Goal: Task Accomplishment & Management: Manage account settings

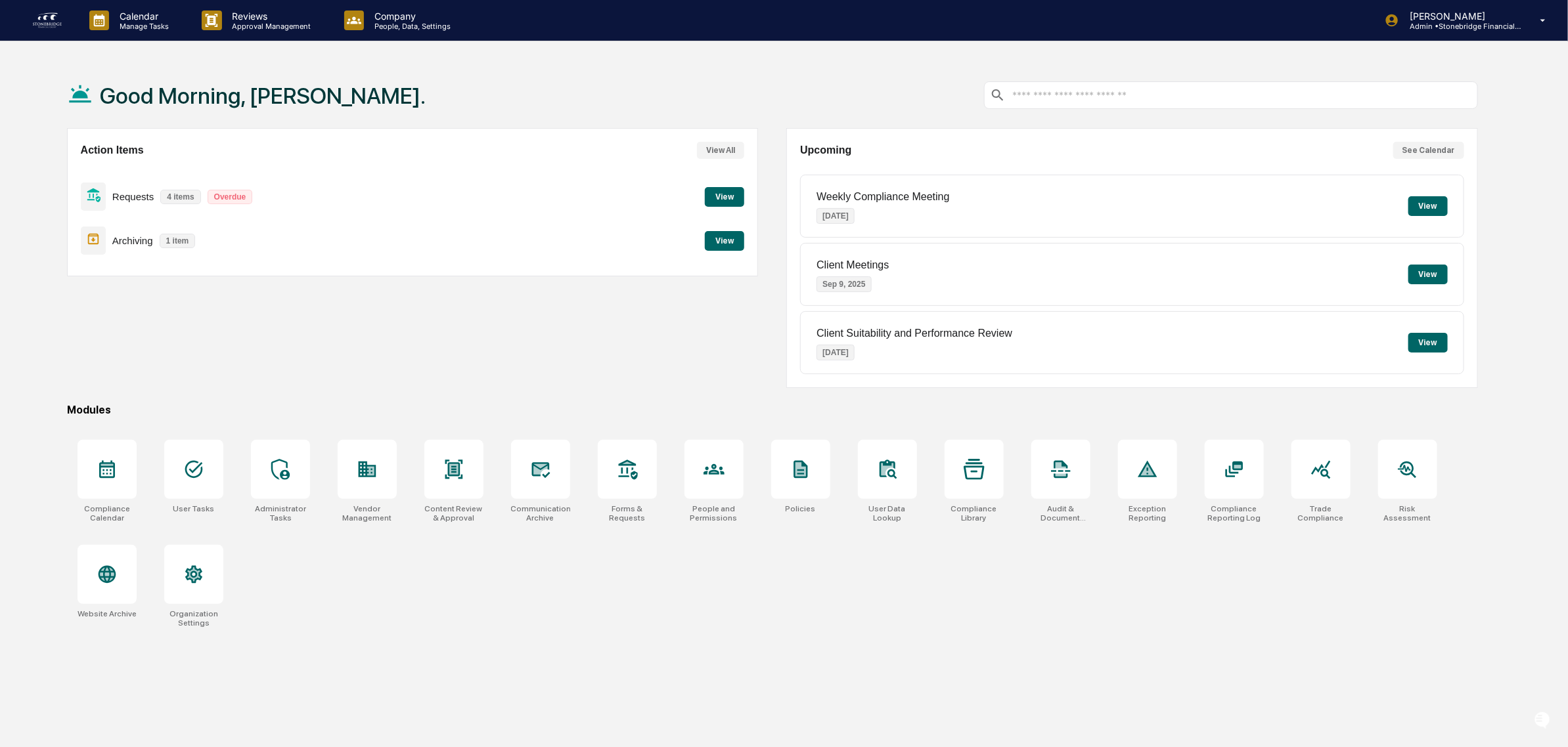
click at [724, 245] on button "View" at bounding box center [724, 241] width 39 height 20
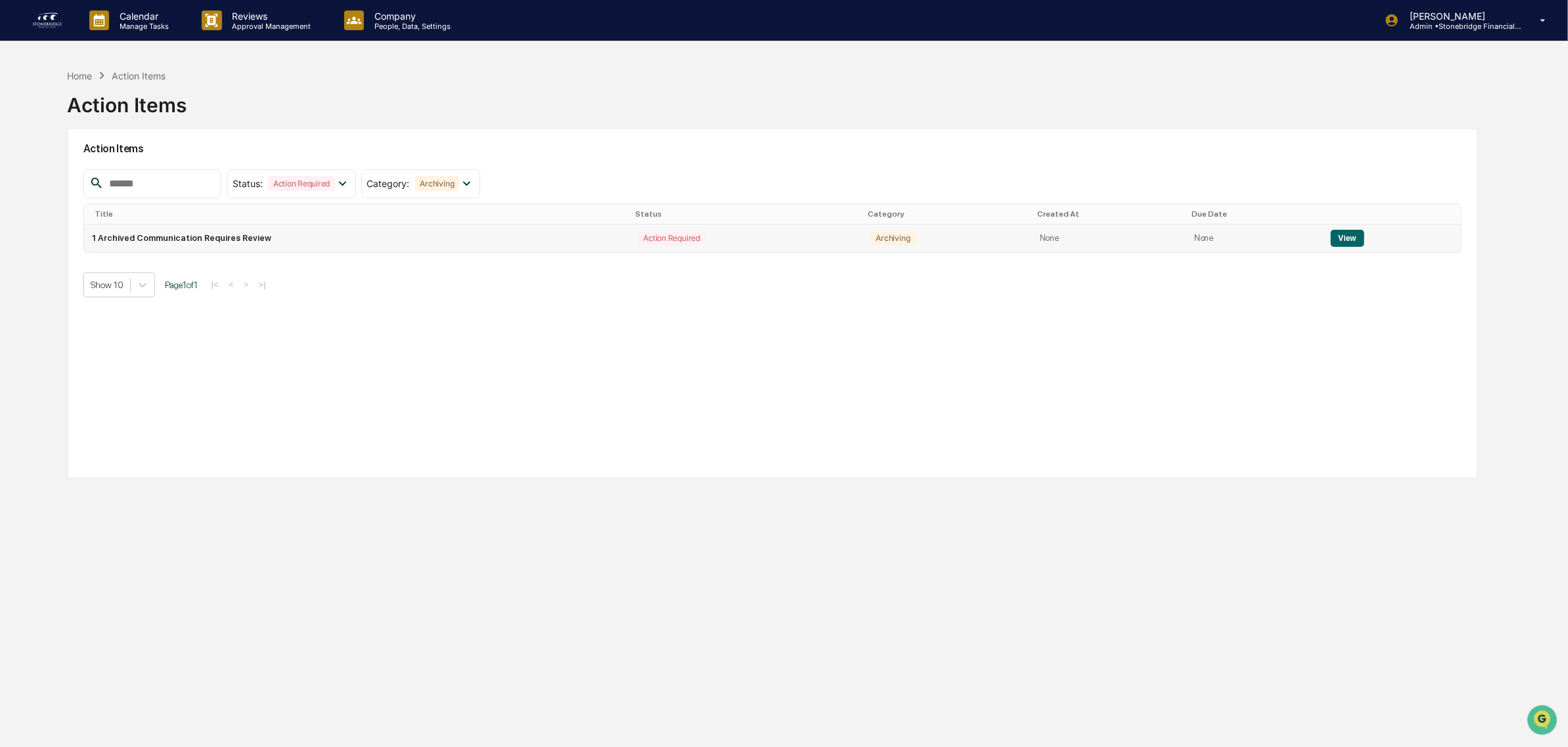
click at [1351, 239] on button "View" at bounding box center [1347, 238] width 34 height 17
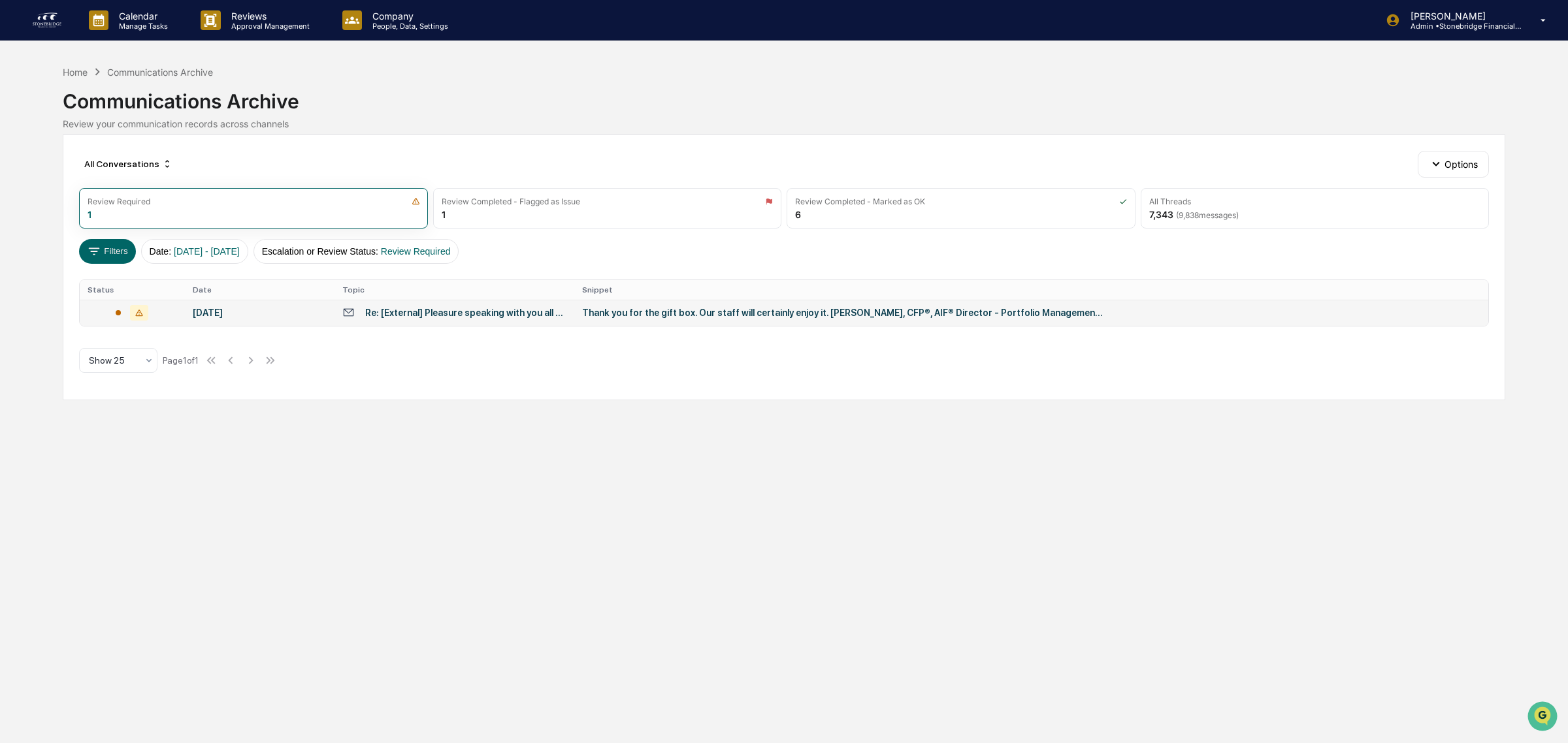
click at [492, 312] on div "Re: [External] Pleasure speaking with you all today.... EBSIX materials (July 2…" at bounding box center [466, 312] width 201 height 10
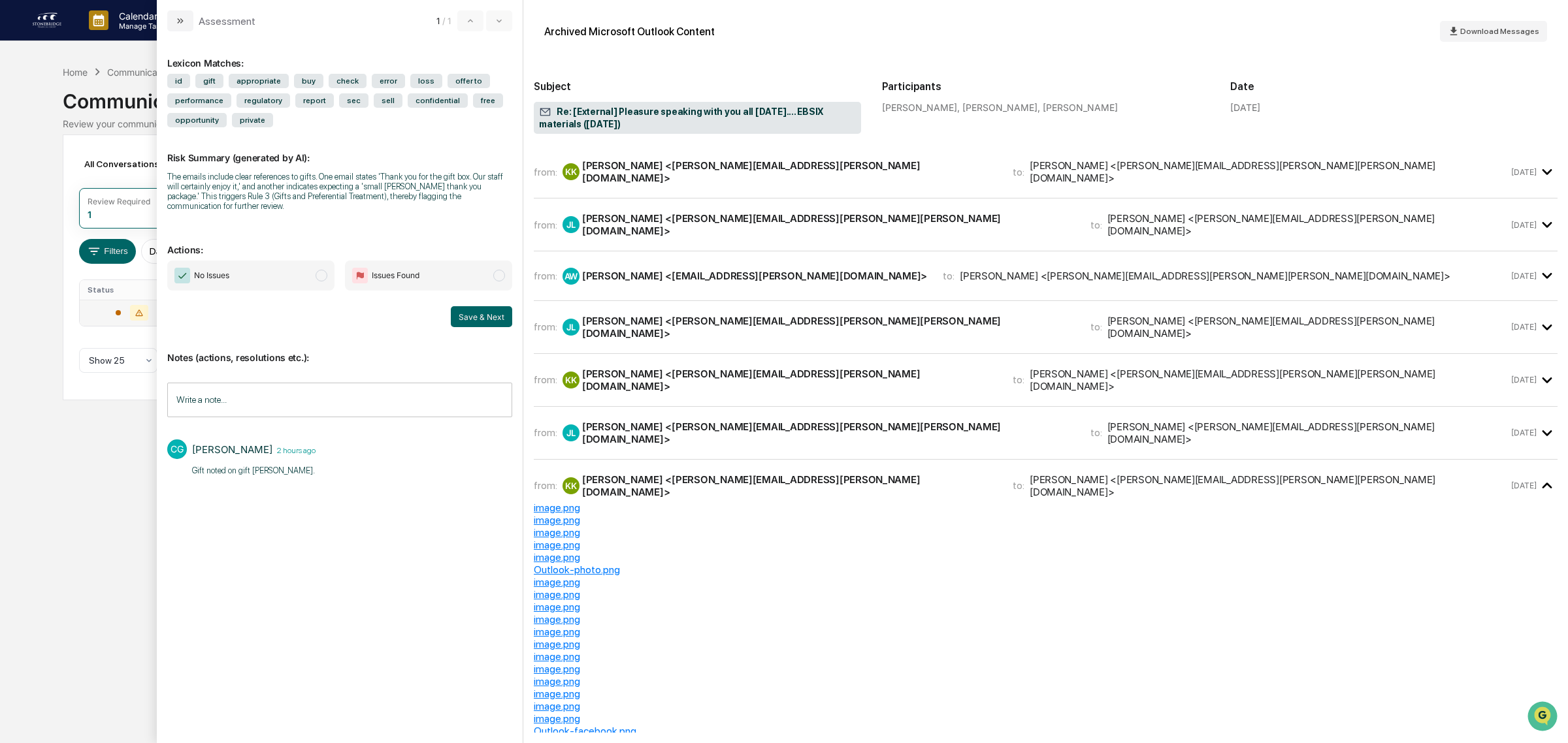
click at [236, 279] on span "No Issues" at bounding box center [251, 276] width 167 height 30
click at [484, 315] on button "Save & Next" at bounding box center [482, 316] width 62 height 21
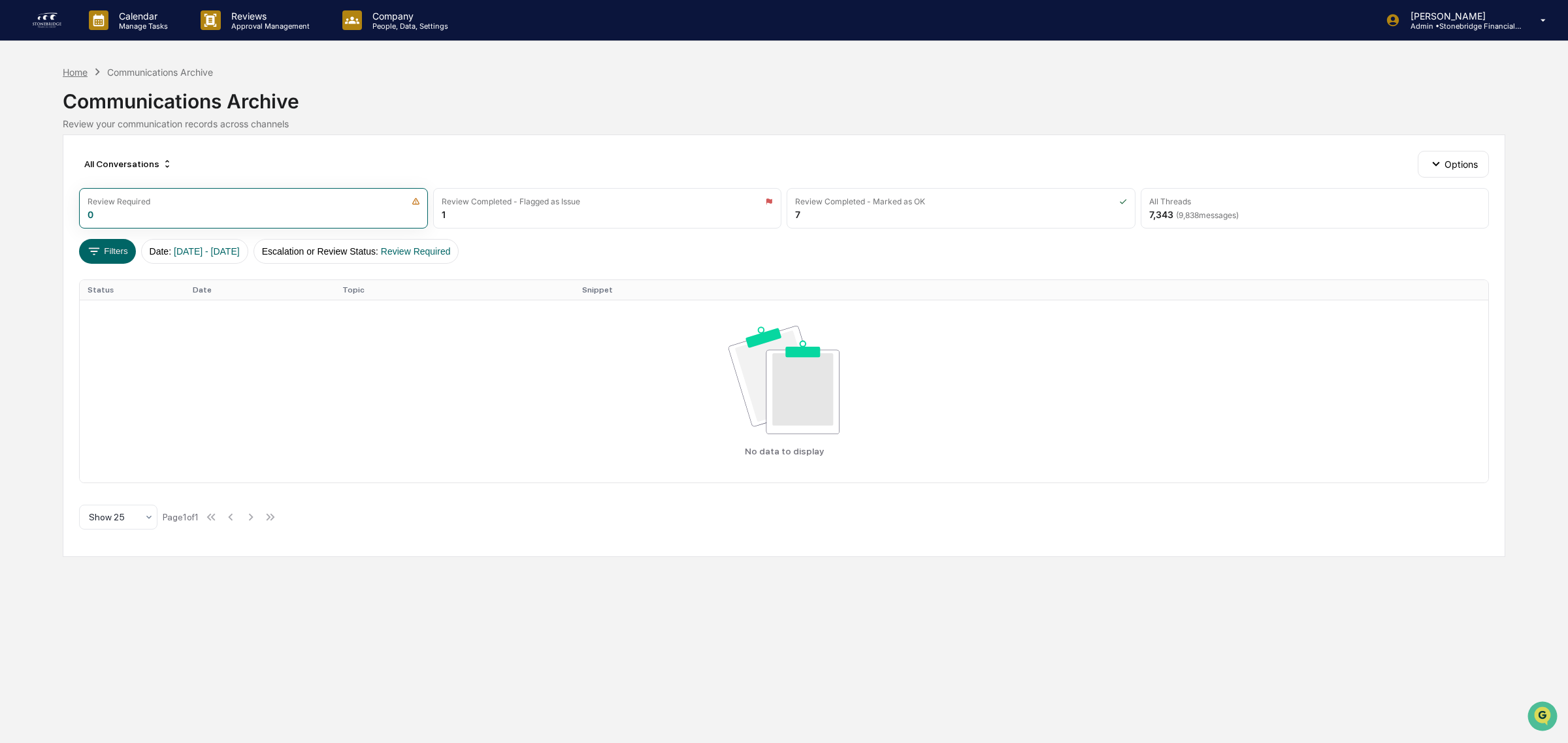
click at [79, 66] on div "Home" at bounding box center [75, 72] width 25 height 11
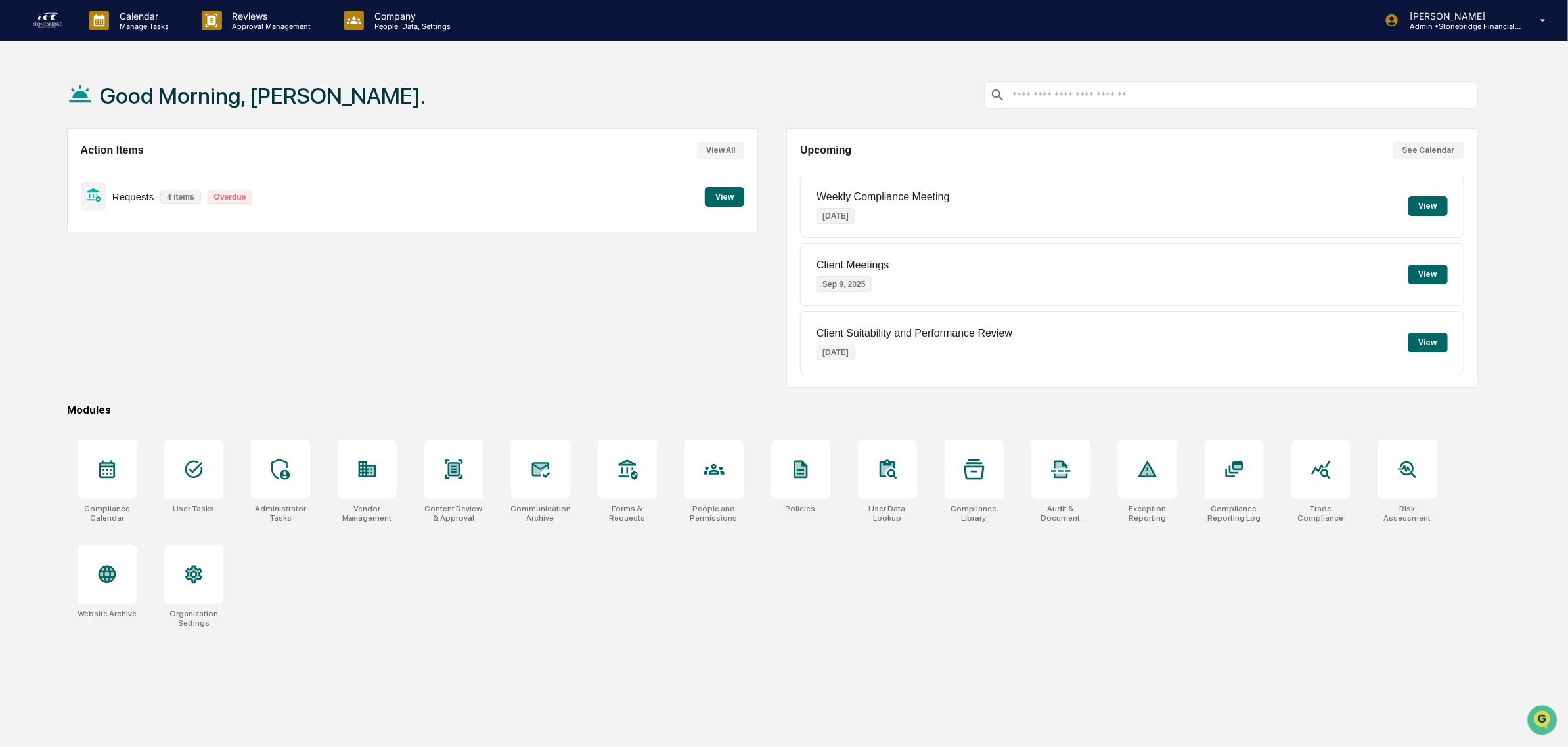
click at [728, 199] on button "View" at bounding box center [724, 197] width 39 height 20
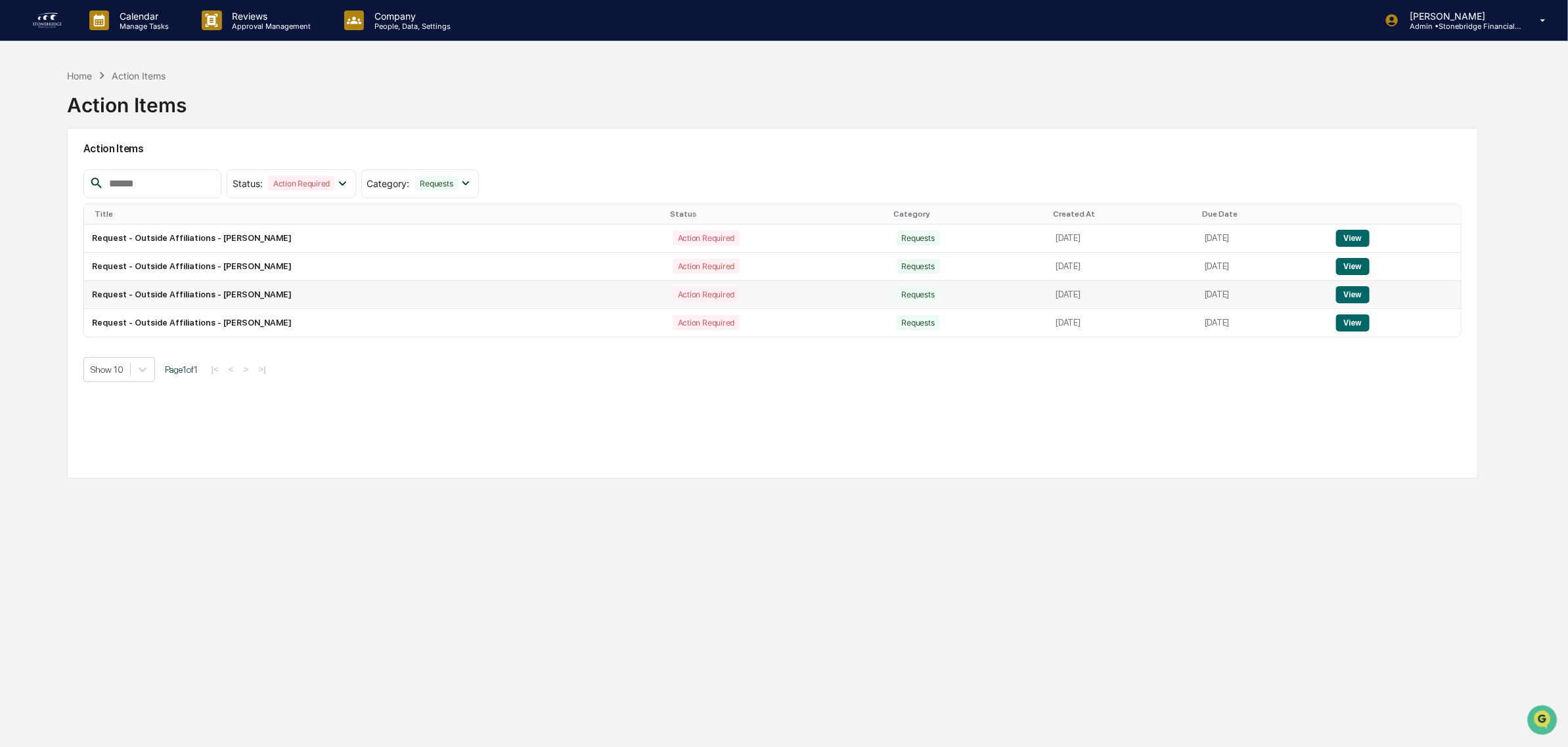
click at [1349, 295] on button "View" at bounding box center [1352, 294] width 34 height 17
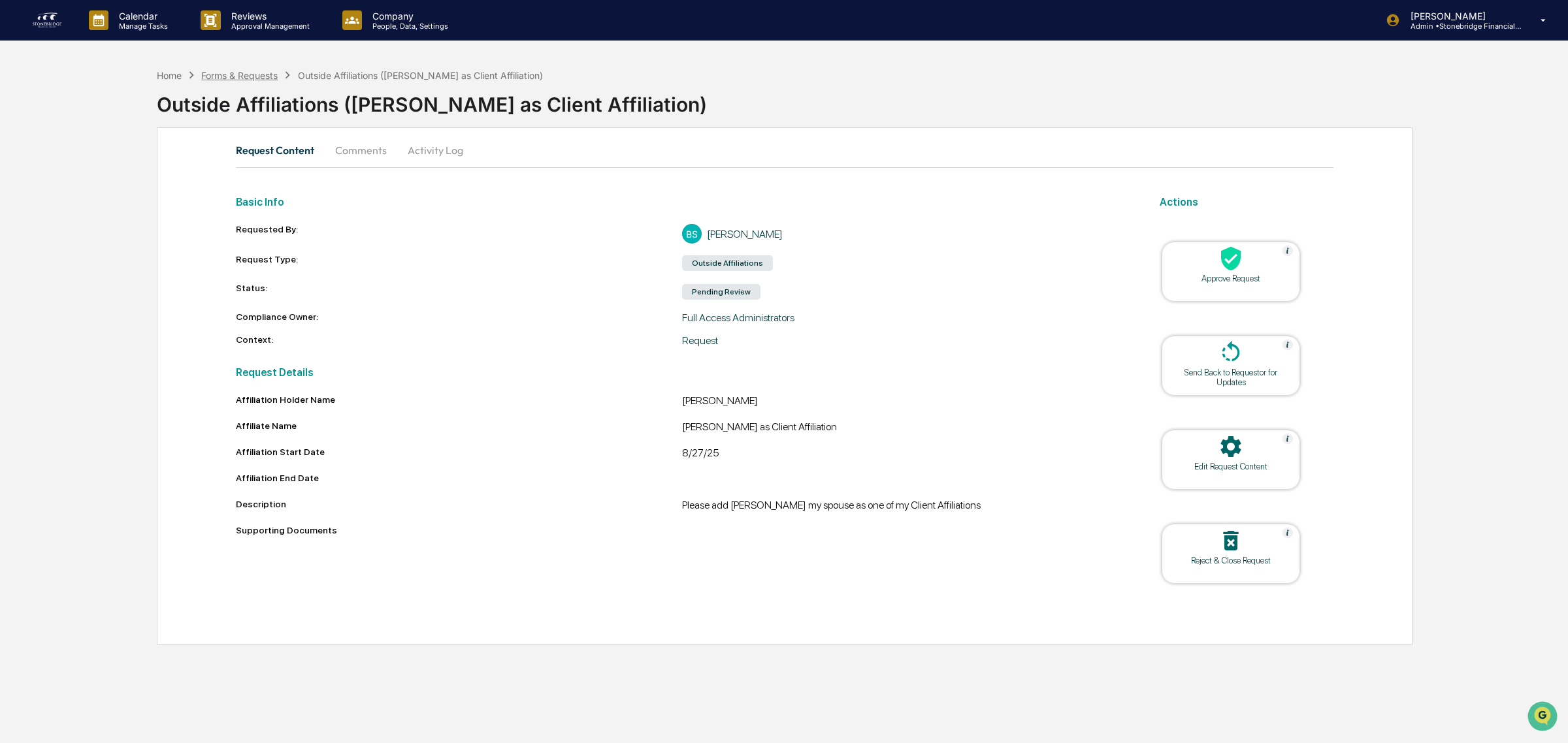
click at [228, 73] on div "Forms & Requests" at bounding box center [239, 75] width 76 height 11
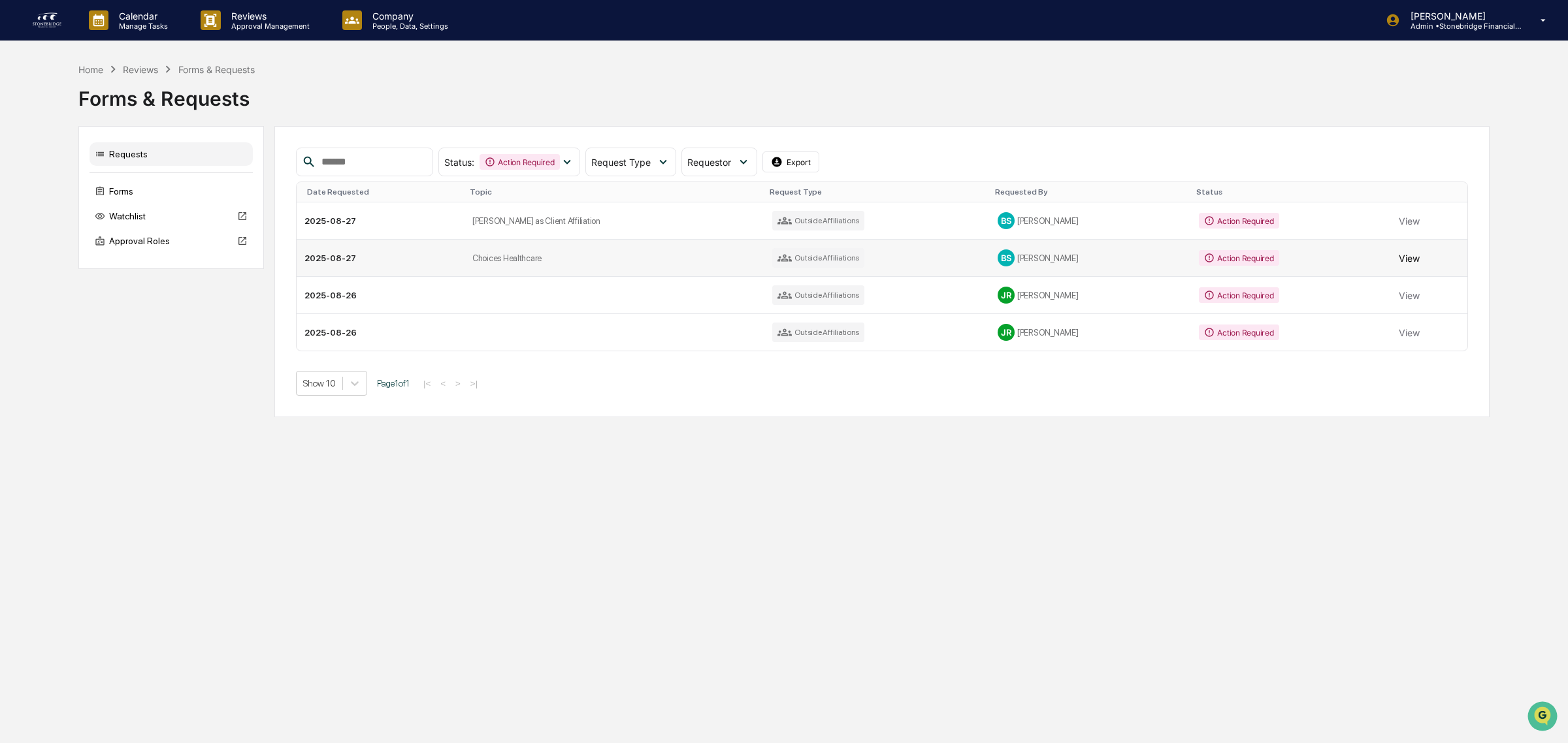
click at [1399, 263] on button "View" at bounding box center [1409, 257] width 21 height 26
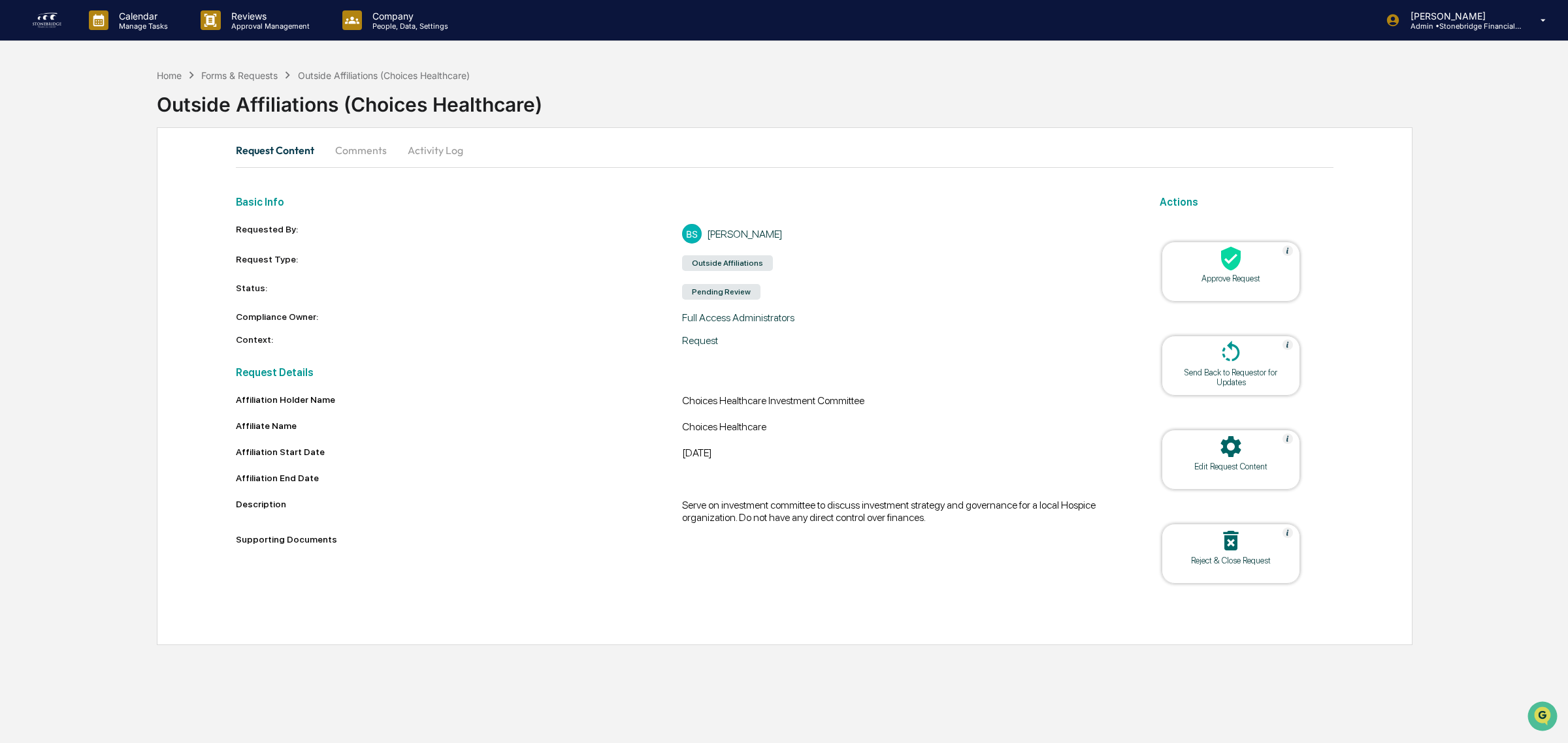
click at [172, 68] on div "Home Forms & Requests Outside Affiliations (Choices Healthcare)" at bounding box center [313, 75] width 313 height 15
click at [172, 70] on div "Home" at bounding box center [168, 75] width 25 height 11
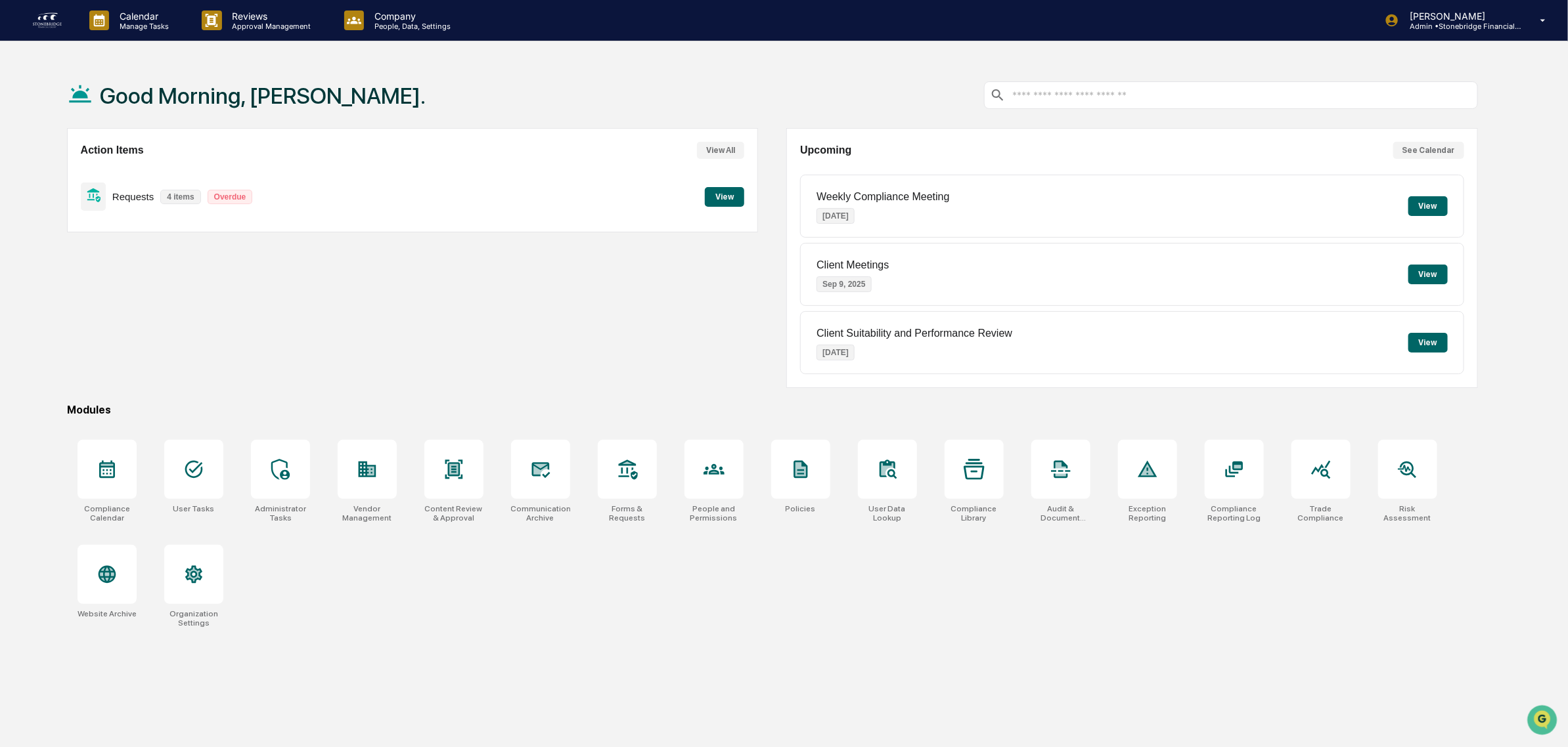
click at [1423, 212] on button "View" at bounding box center [1427, 207] width 39 height 20
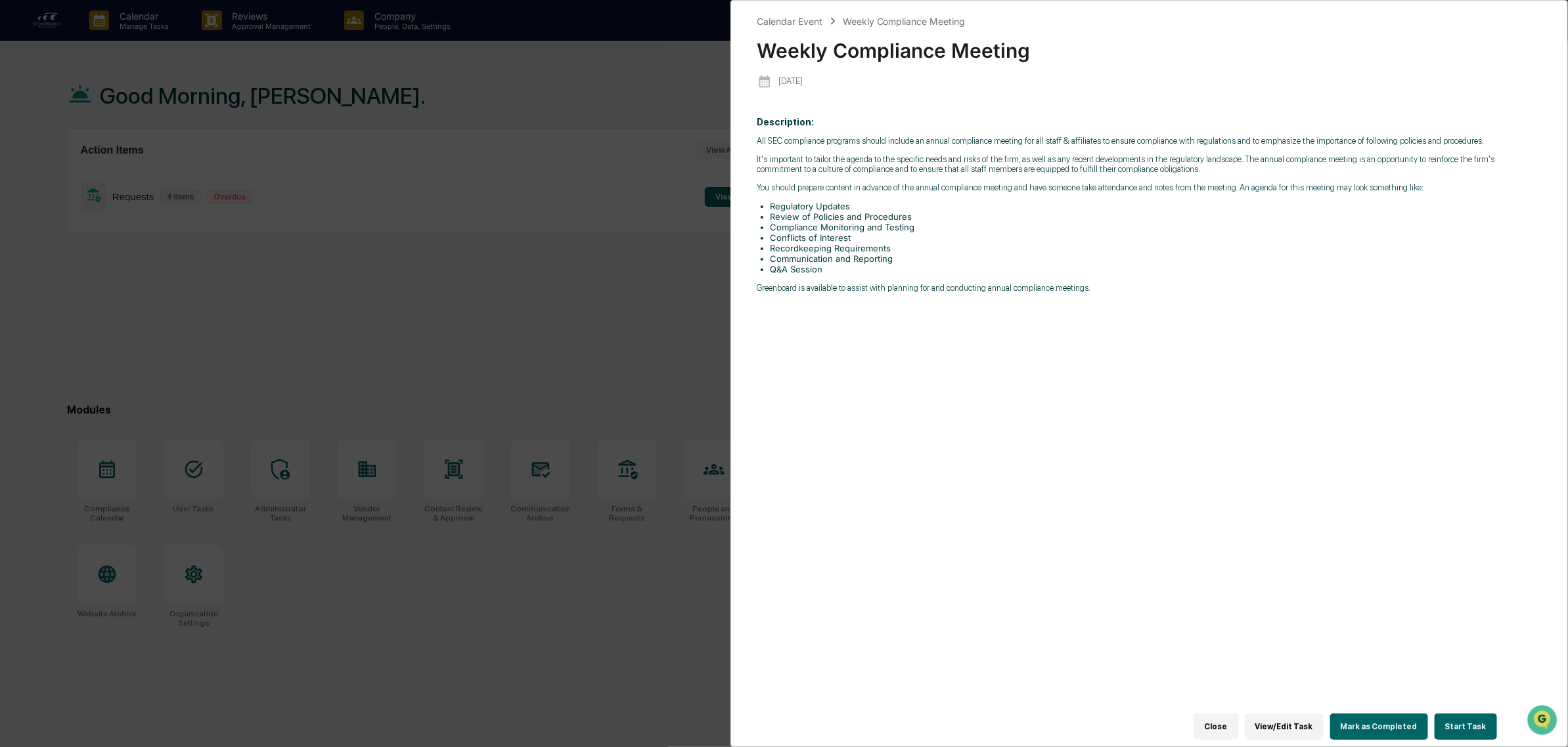
click at [560, 307] on div "Calendar Event Weekly Compliance Meeting Weekly Compliance Meeting 2025-09-05 D…" at bounding box center [784, 373] width 1568 height 747
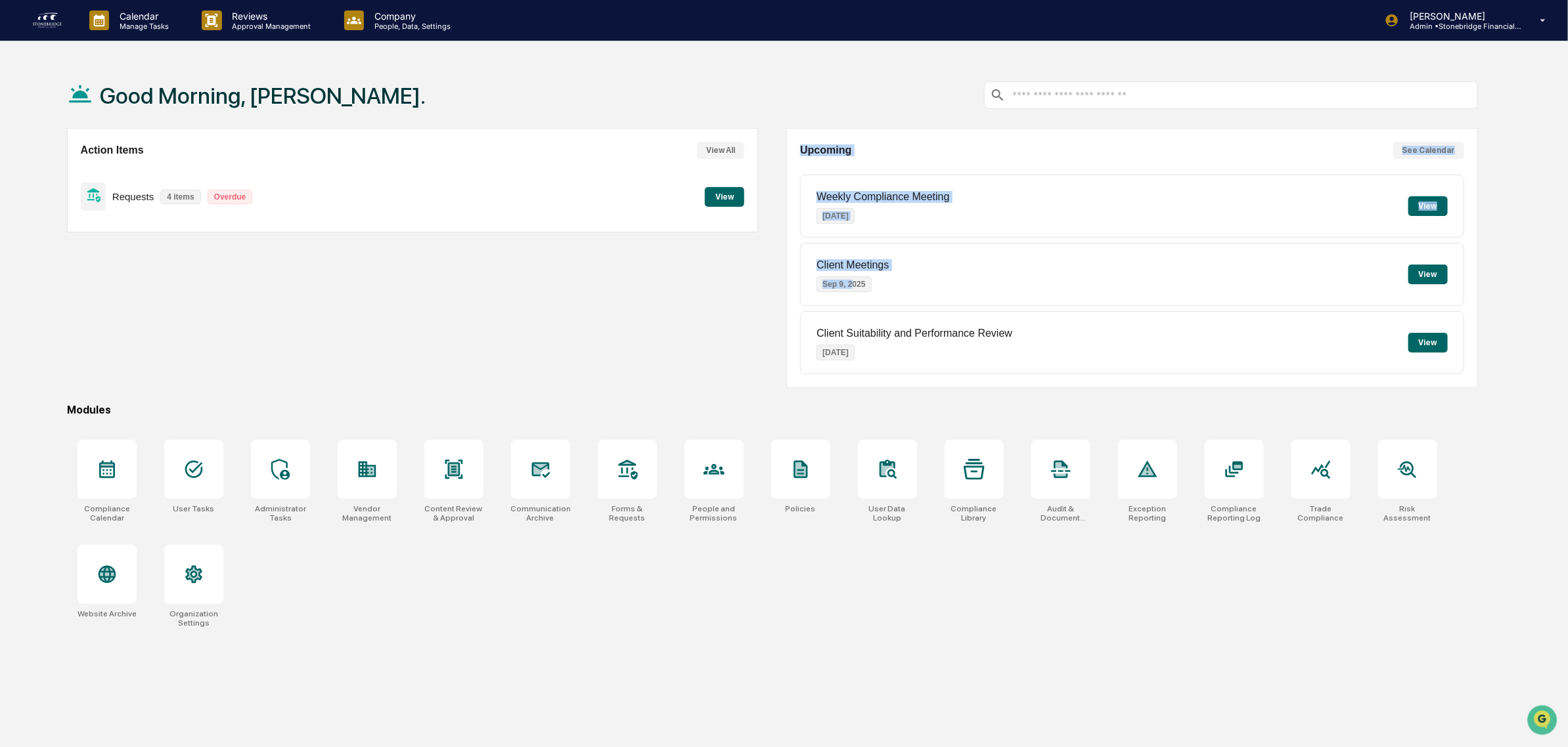
drag, startPoint x: 852, startPoint y: 301, endPoint x: 750, endPoint y: 281, distance: 103.9
click at [750, 281] on div "Action Items View All Requests 4 items Overdue View Upcoming See Calendar Weekl…" at bounding box center [772, 258] width 1411 height 260
click at [112, 37] on div "Calendar Manage Tasks" at bounding box center [134, 20] width 112 height 41
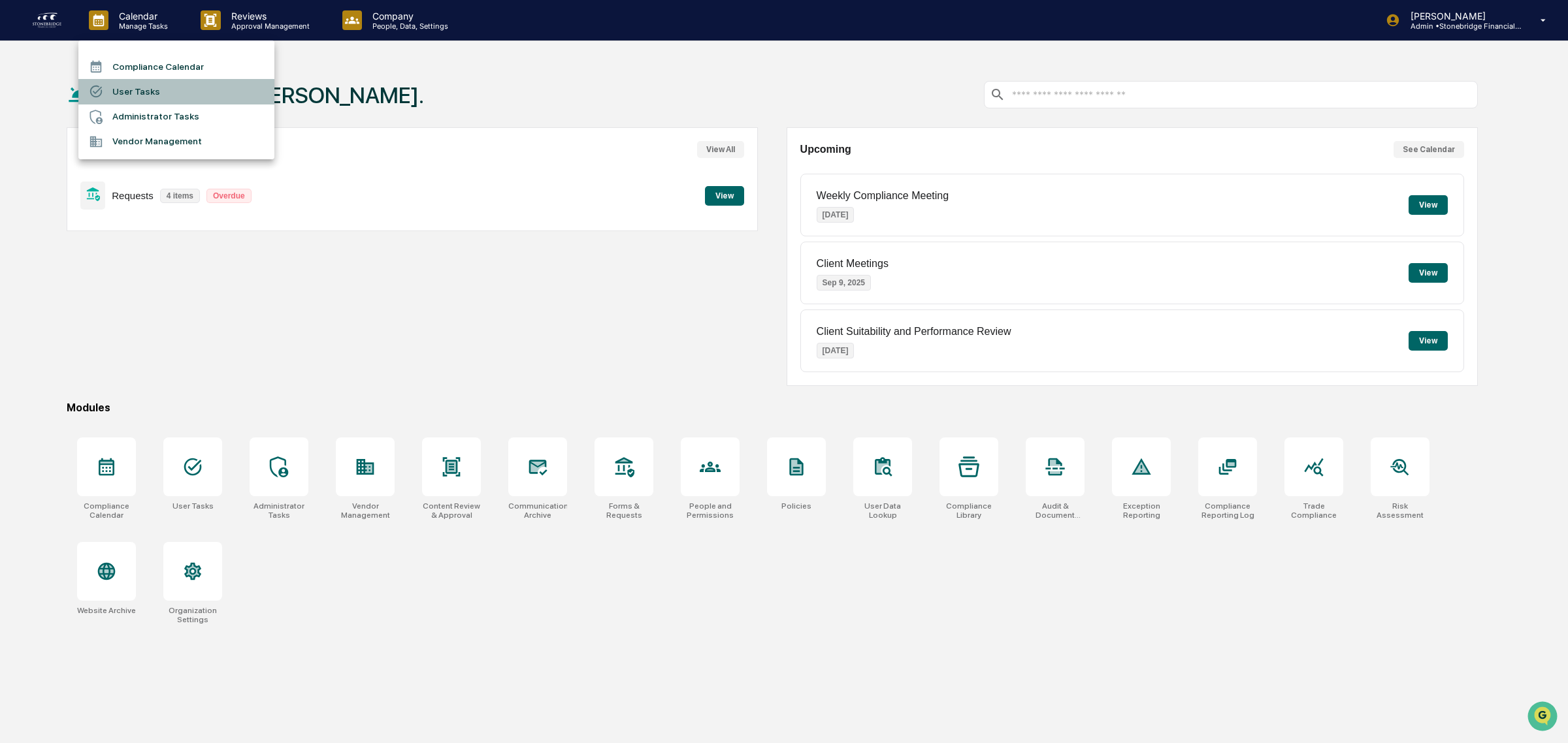
click at [155, 96] on li "User Tasks" at bounding box center [176, 91] width 196 height 25
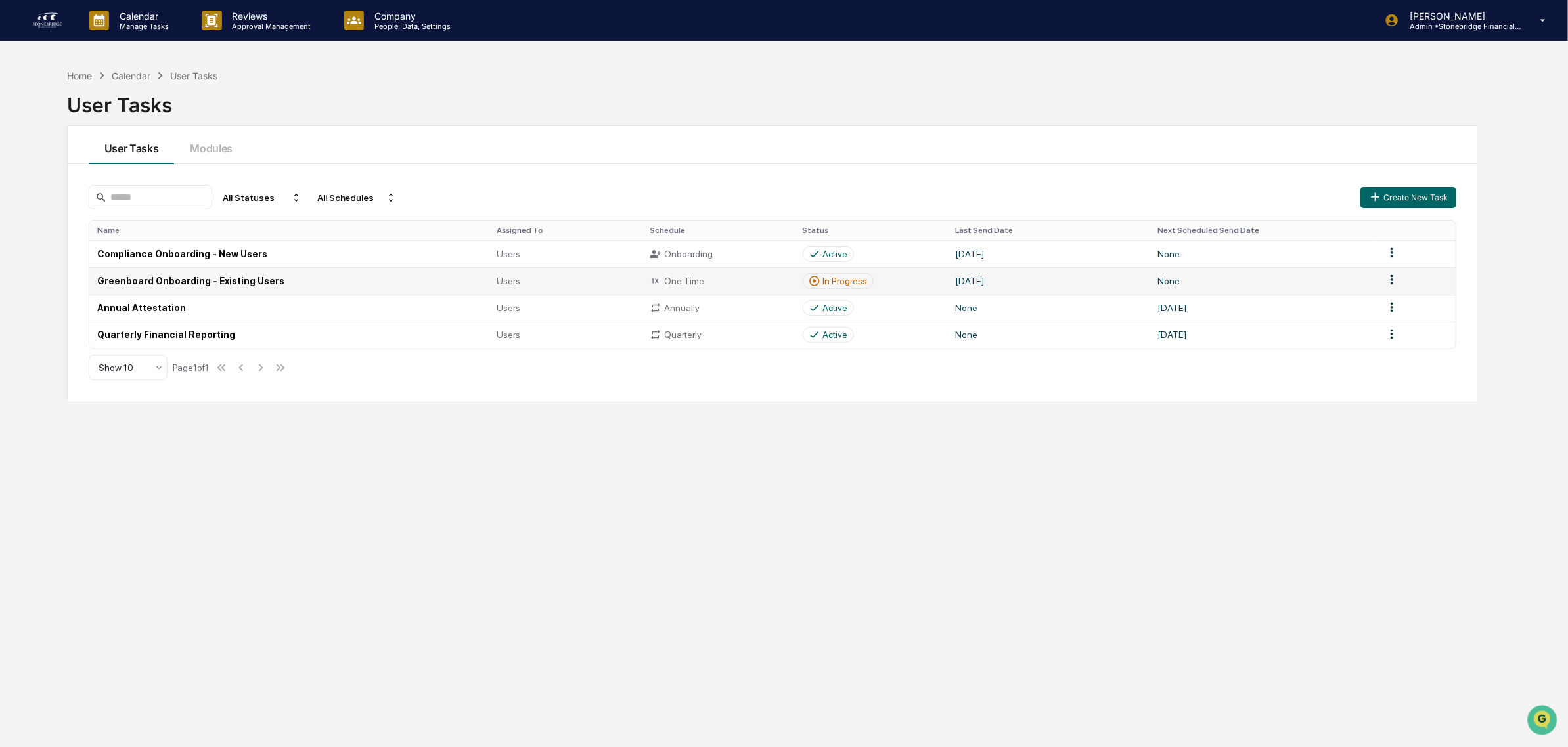
click at [821, 278] on div "In Progress" at bounding box center [837, 281] width 59 height 12
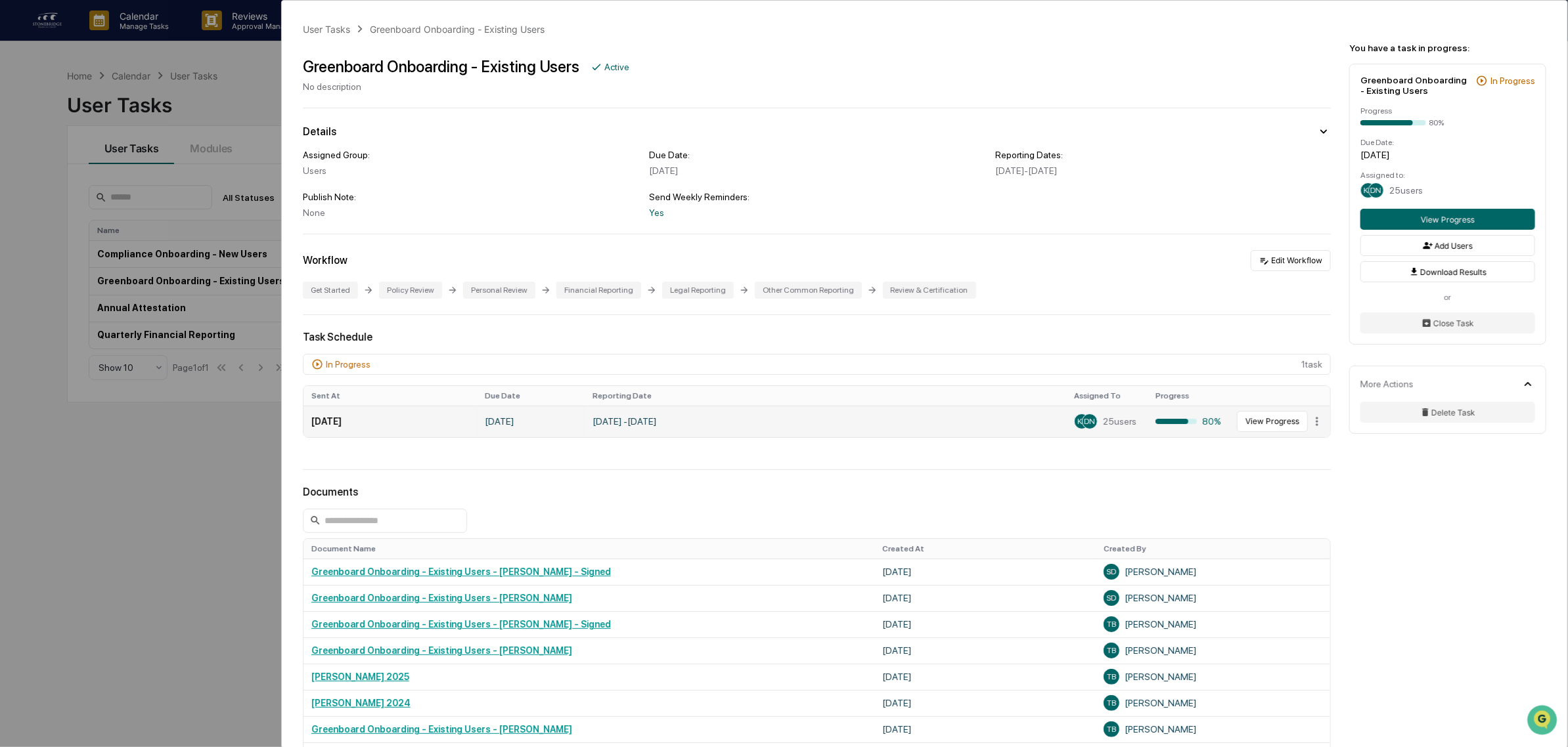
click at [988, 418] on td "January 1, 2024 - June 30, 2025" at bounding box center [825, 422] width 482 height 31
click at [1263, 419] on button "View Progress" at bounding box center [1273, 422] width 71 height 21
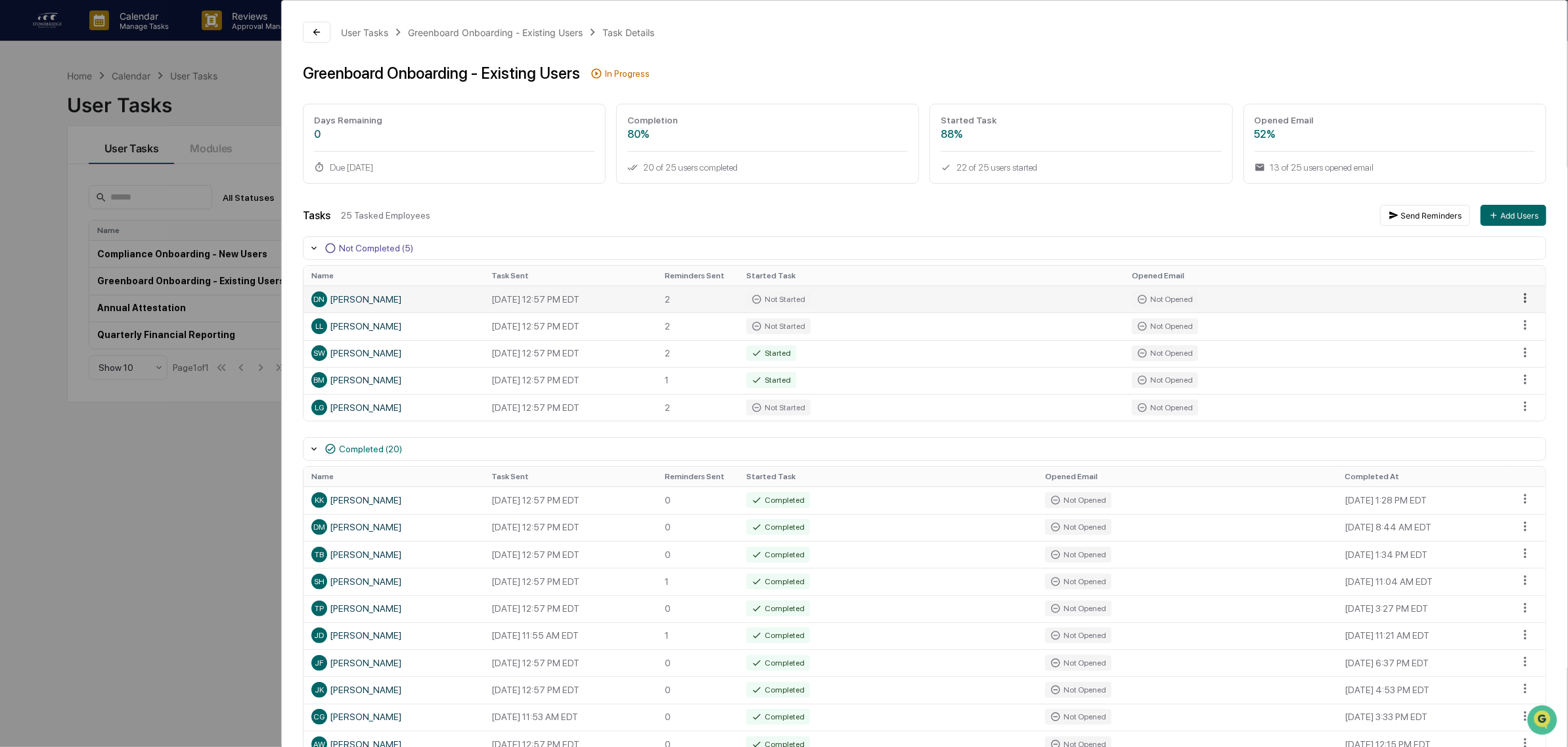
click at [1514, 303] on html "Calendar Manage Tasks Reviews Approval Management Company People, Data, Setting…" at bounding box center [784, 373] width 1568 height 747
click at [1509, 347] on div "Send Reminder" at bounding box center [1527, 345] width 99 height 21
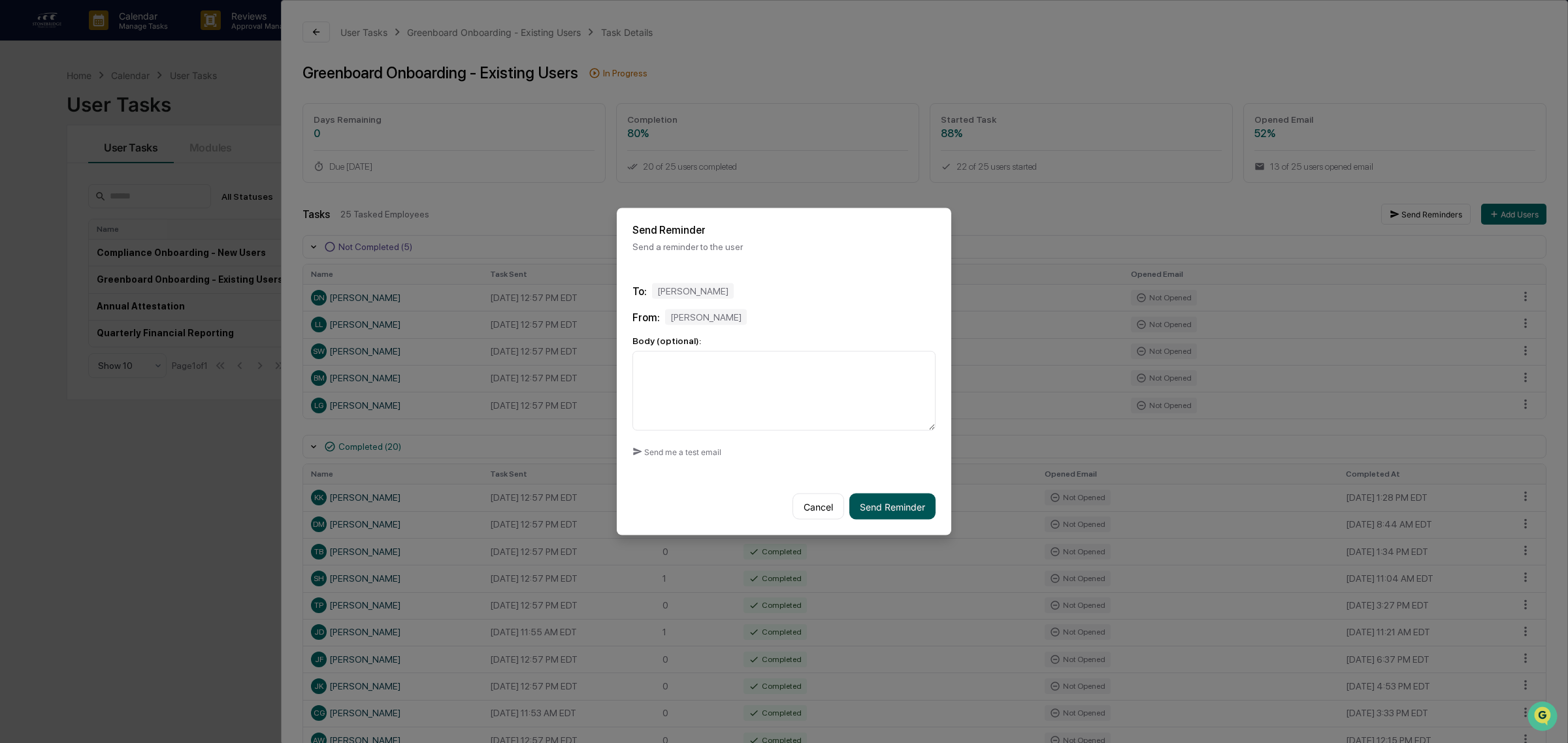
click at [890, 500] on button "Send Reminder" at bounding box center [892, 507] width 86 height 26
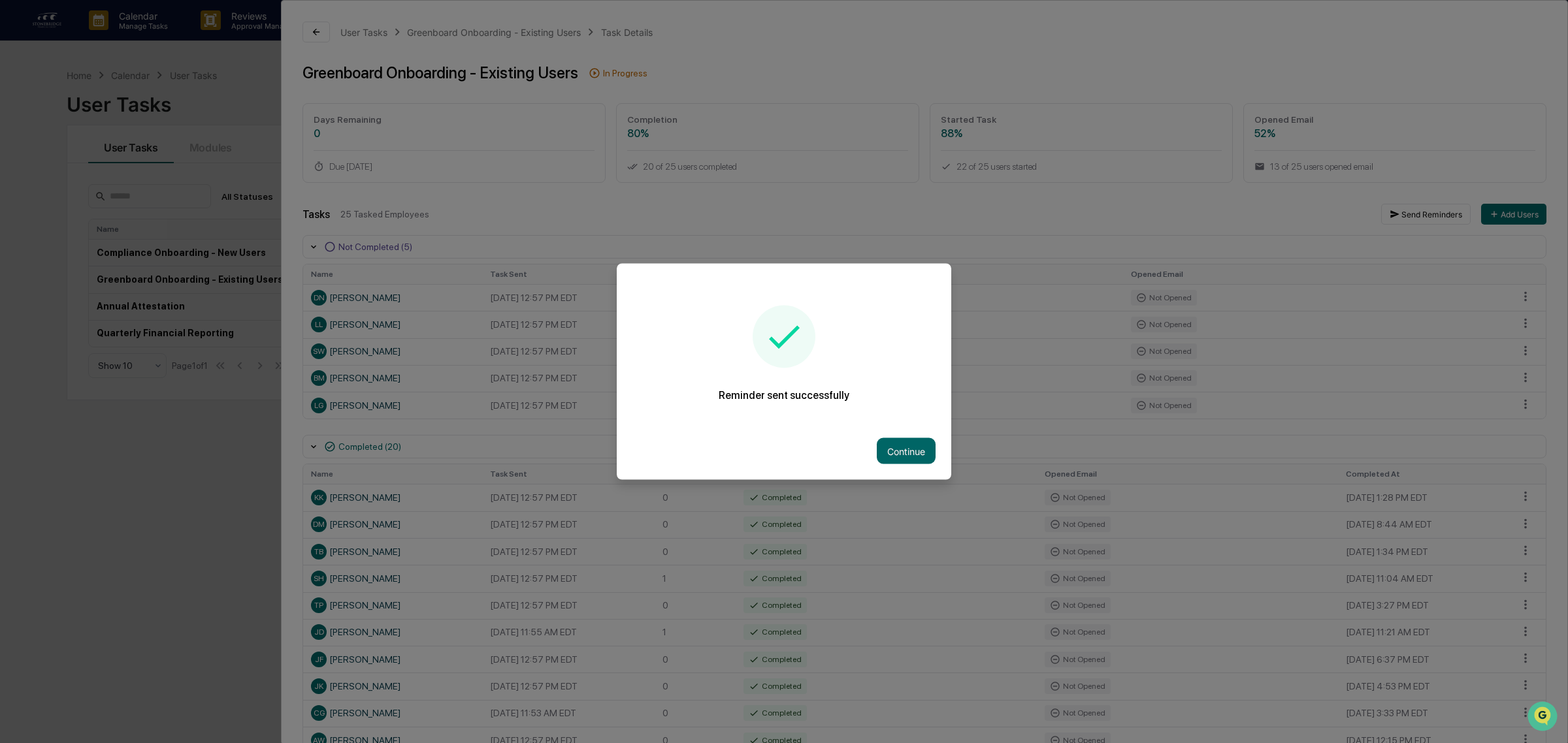
click at [1523, 312] on div at bounding box center [784, 371] width 1568 height 743
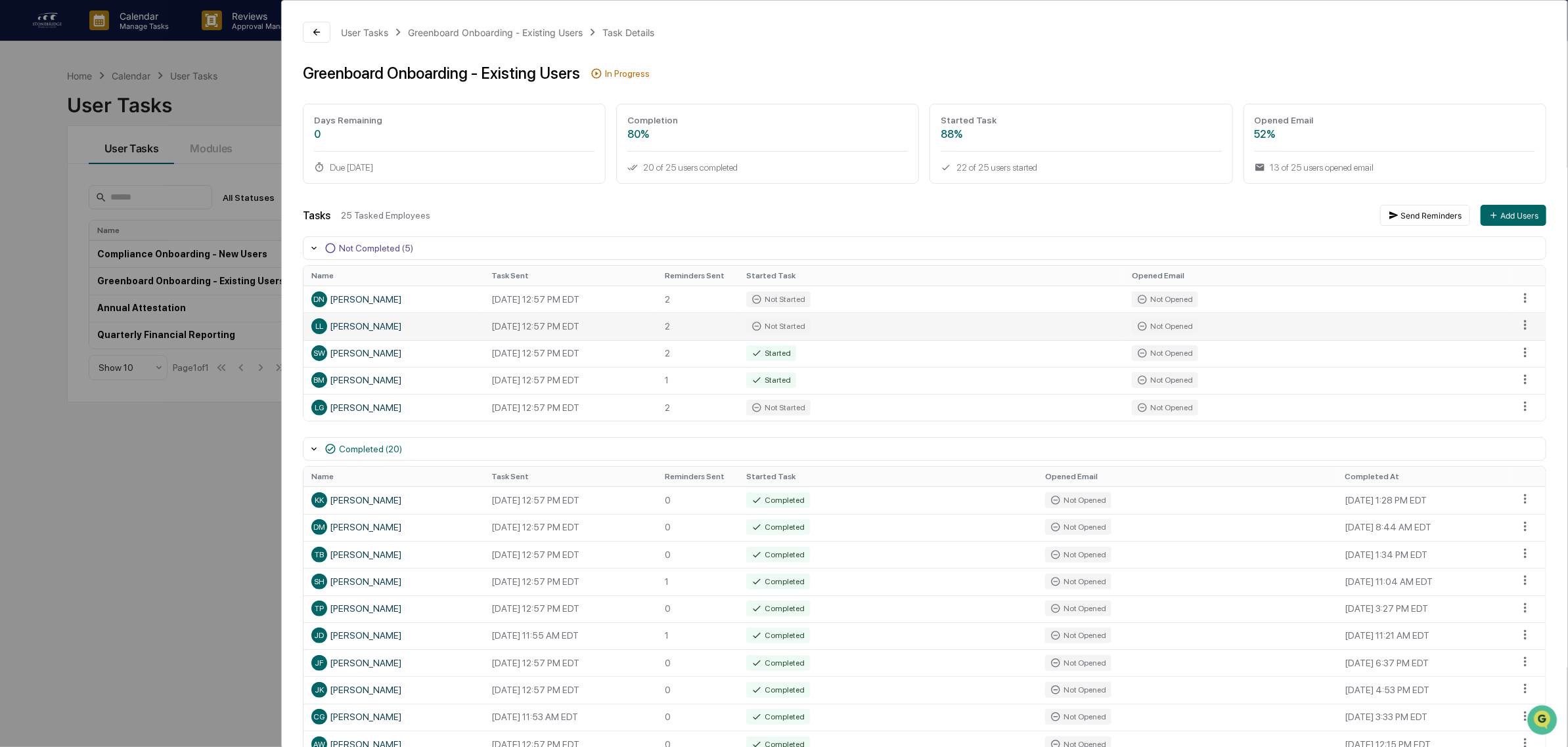
click at [1529, 323] on td at bounding box center [1527, 325] width 36 height 27
click at [1520, 324] on html "Calendar Manage Tasks Reviews Approval Management Company People, Data, Setting…" at bounding box center [788, 373] width 1576 height 747
click at [1509, 376] on div "Send Reminder" at bounding box center [1527, 373] width 99 height 21
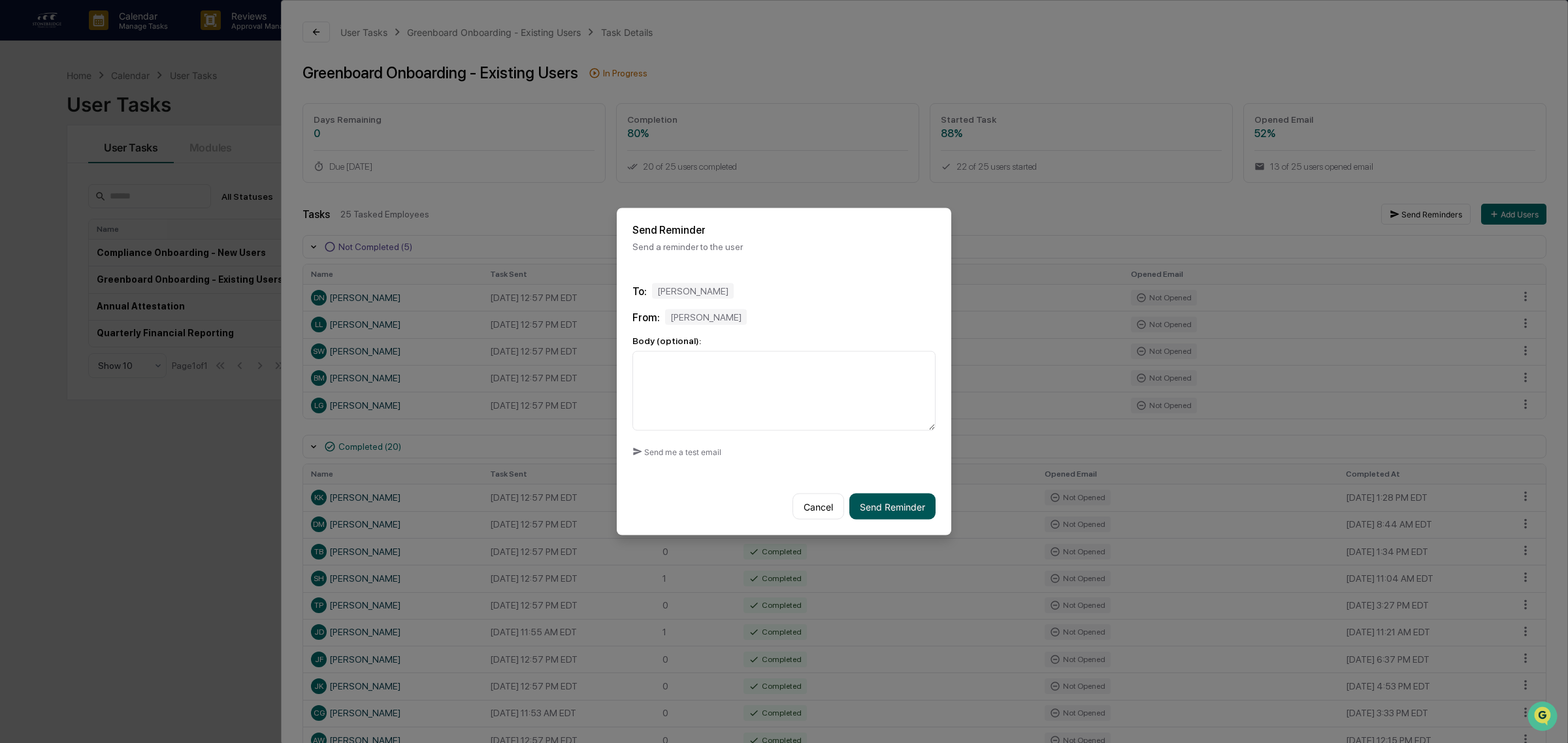
click at [900, 504] on button "Send Reminder" at bounding box center [892, 507] width 86 height 26
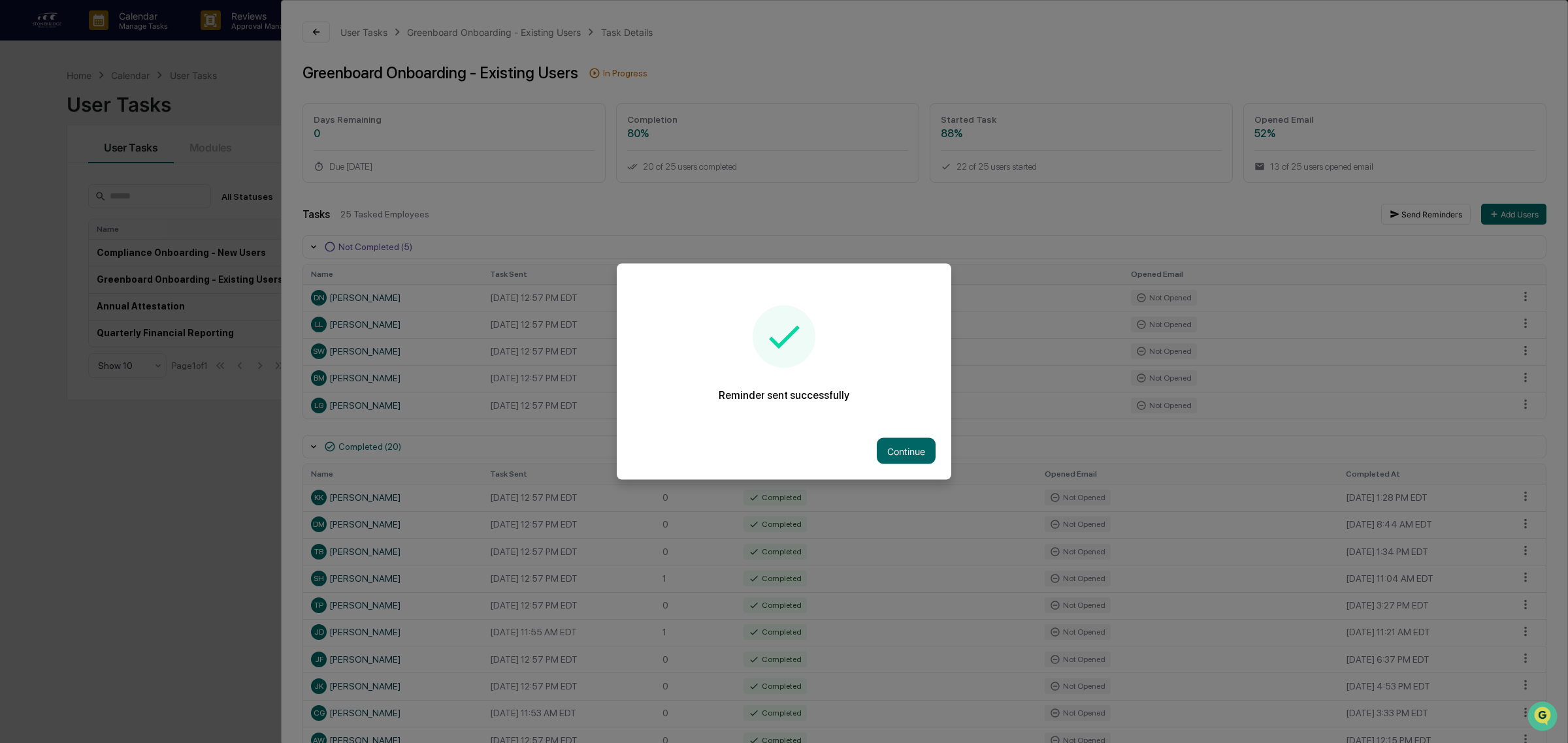
click at [1519, 412] on div at bounding box center [784, 371] width 1568 height 743
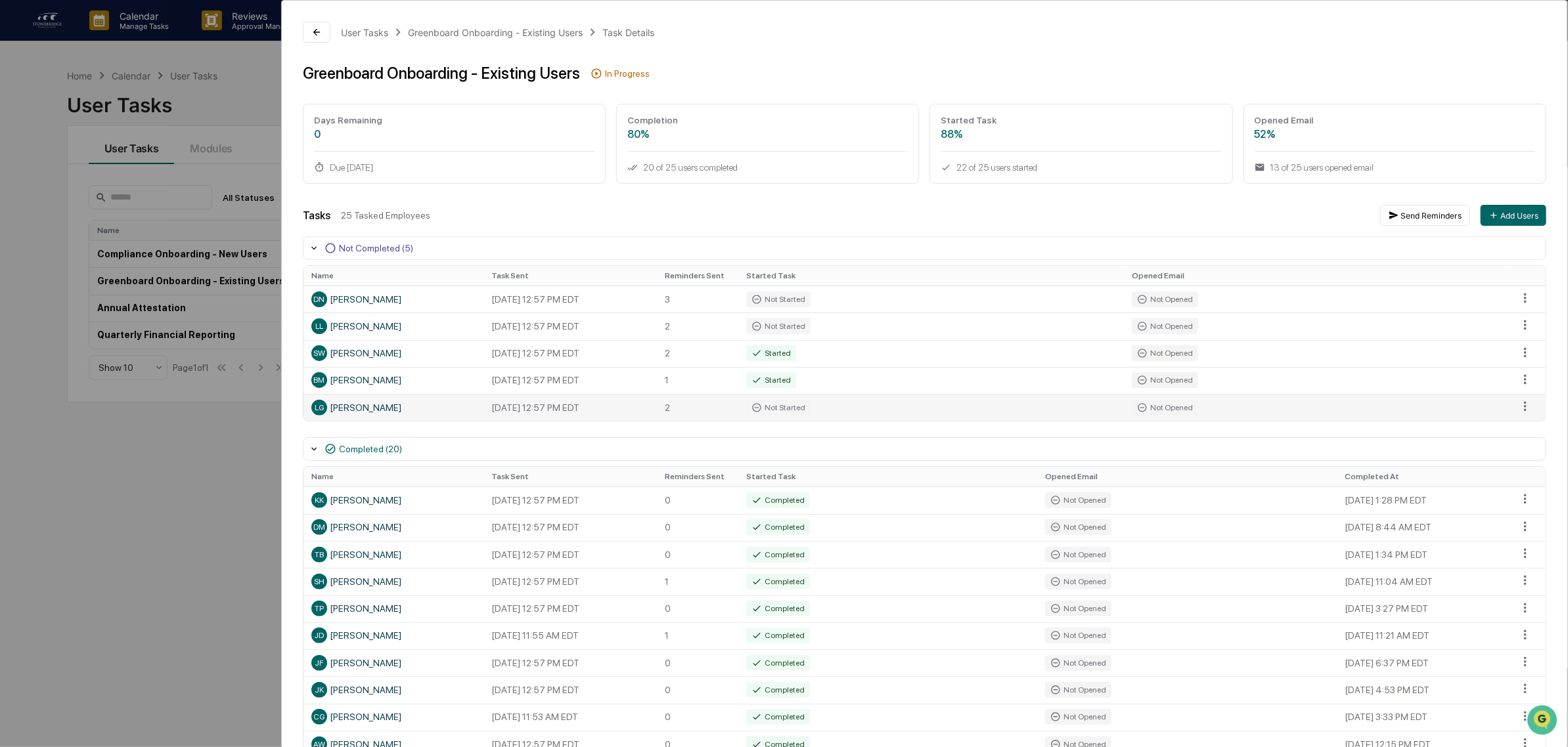
click at [1509, 410] on td at bounding box center [1527, 407] width 36 height 27
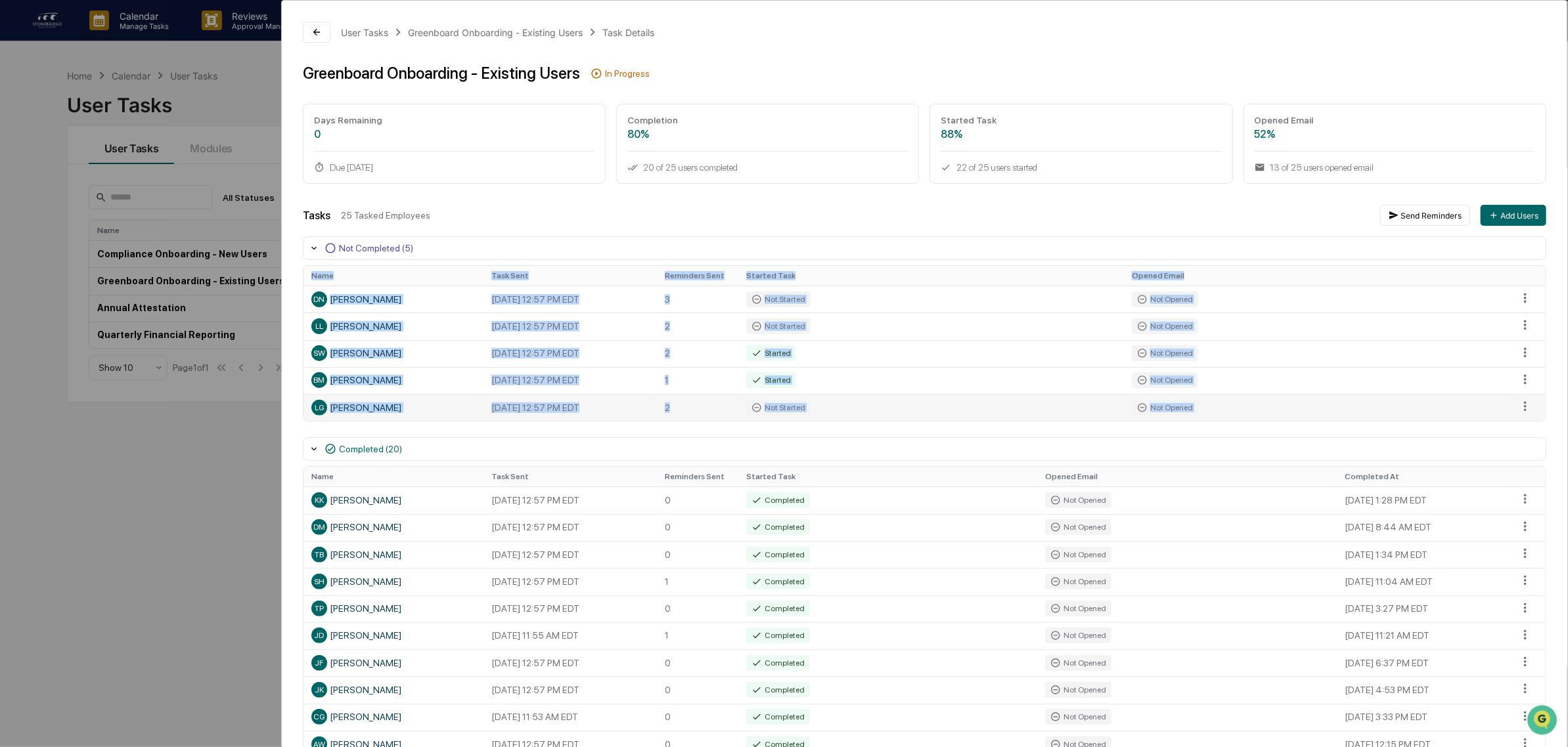
click at [1509, 410] on td at bounding box center [1527, 407] width 36 height 27
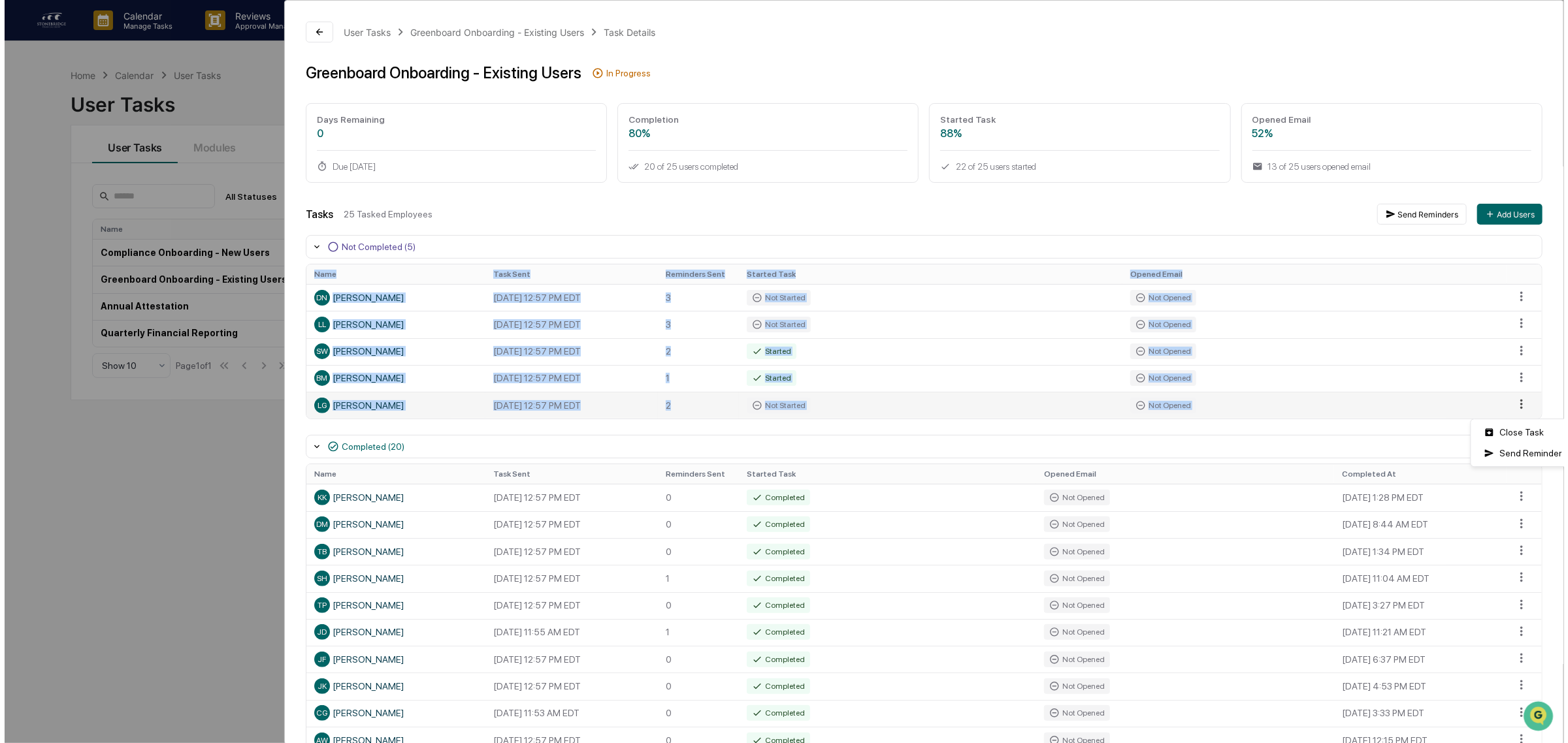
click at [1504, 410] on html "Calendar Manage Tasks Reviews Approval Management Company People, Data, Setting…" at bounding box center [779, 371] width 1560 height 743
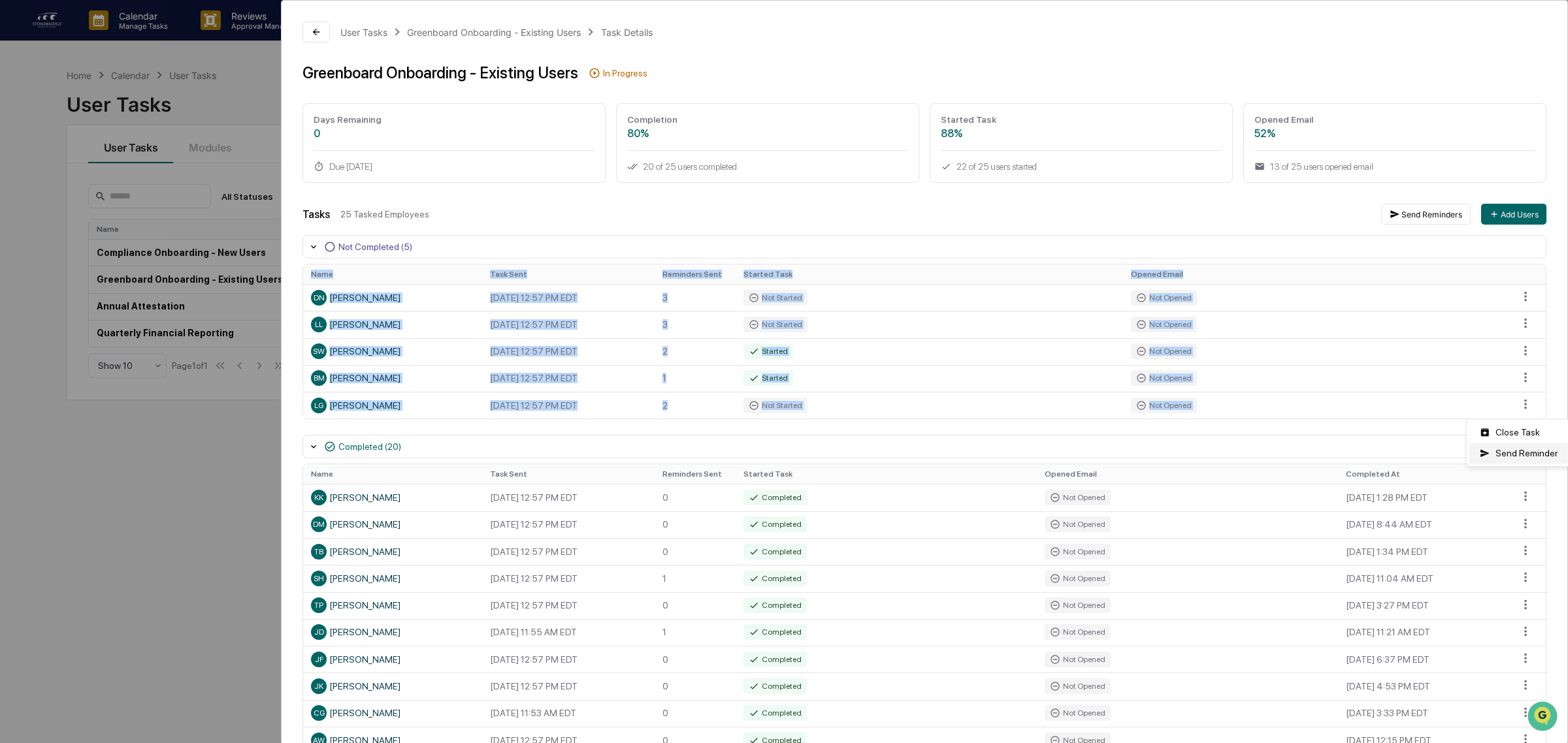
click at [1500, 456] on div "Send Reminder" at bounding box center [1519, 453] width 98 height 21
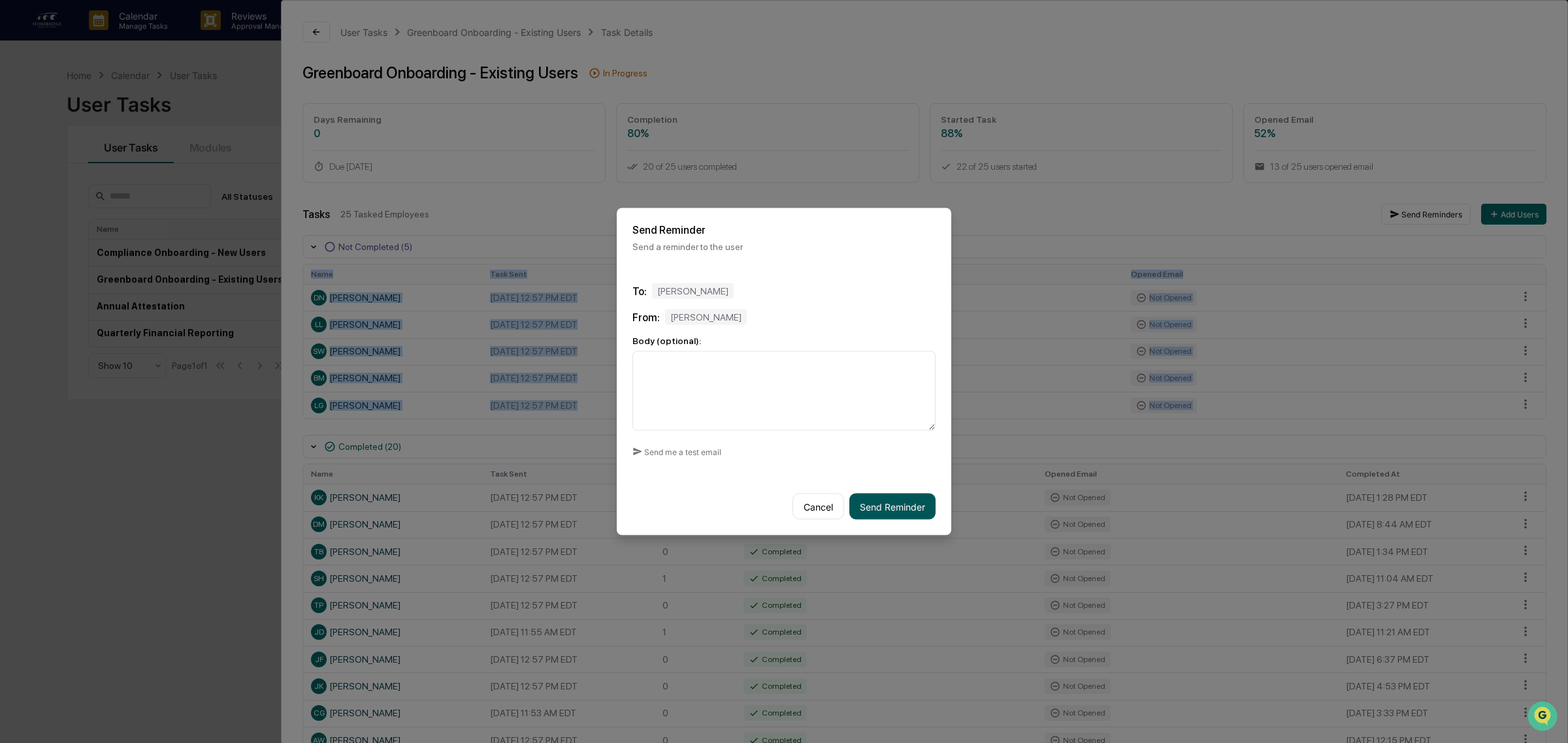
click at [892, 505] on button "Send Reminder" at bounding box center [892, 507] width 86 height 26
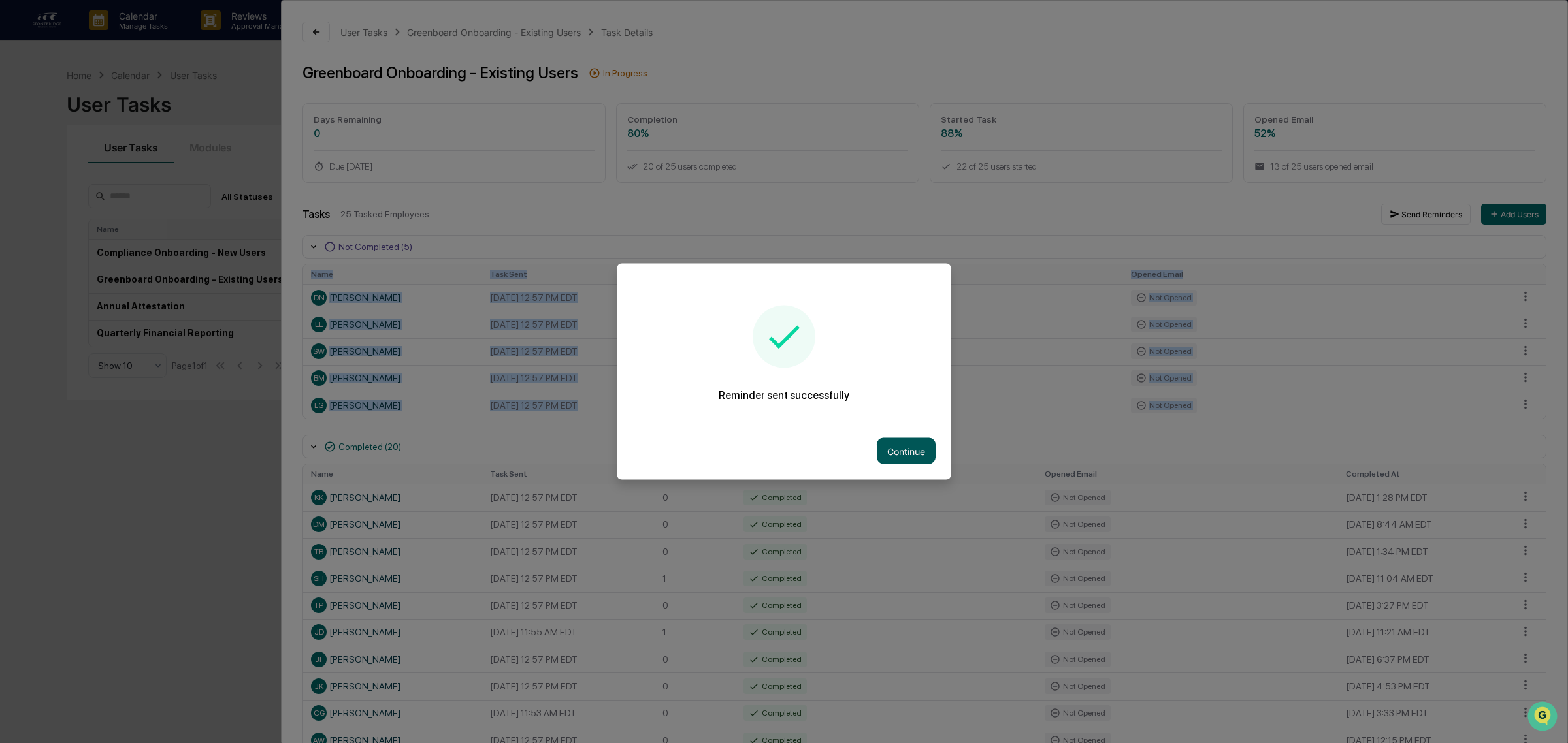
click at [897, 460] on button "Continue" at bounding box center [906, 451] width 59 height 26
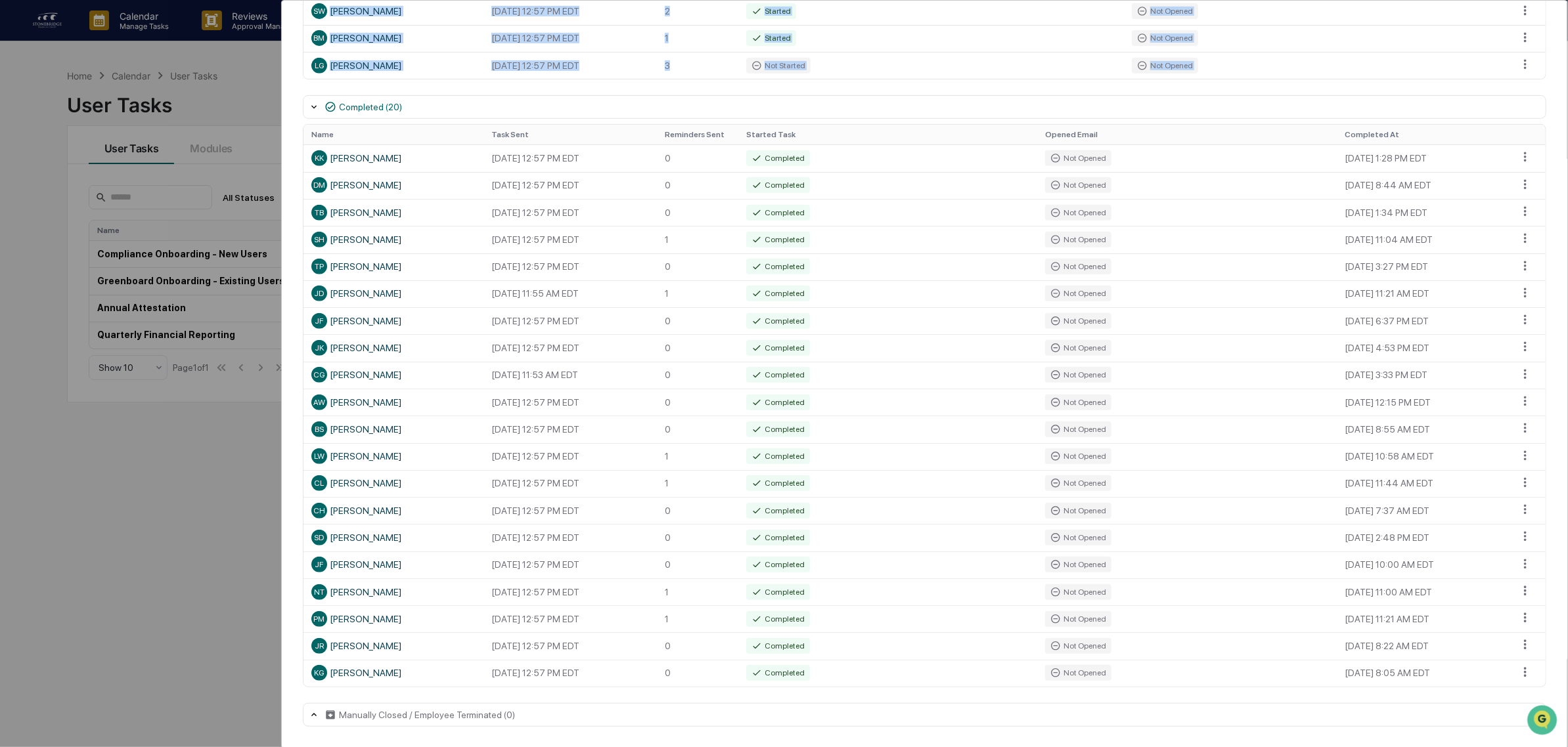
scroll to position [357, 0]
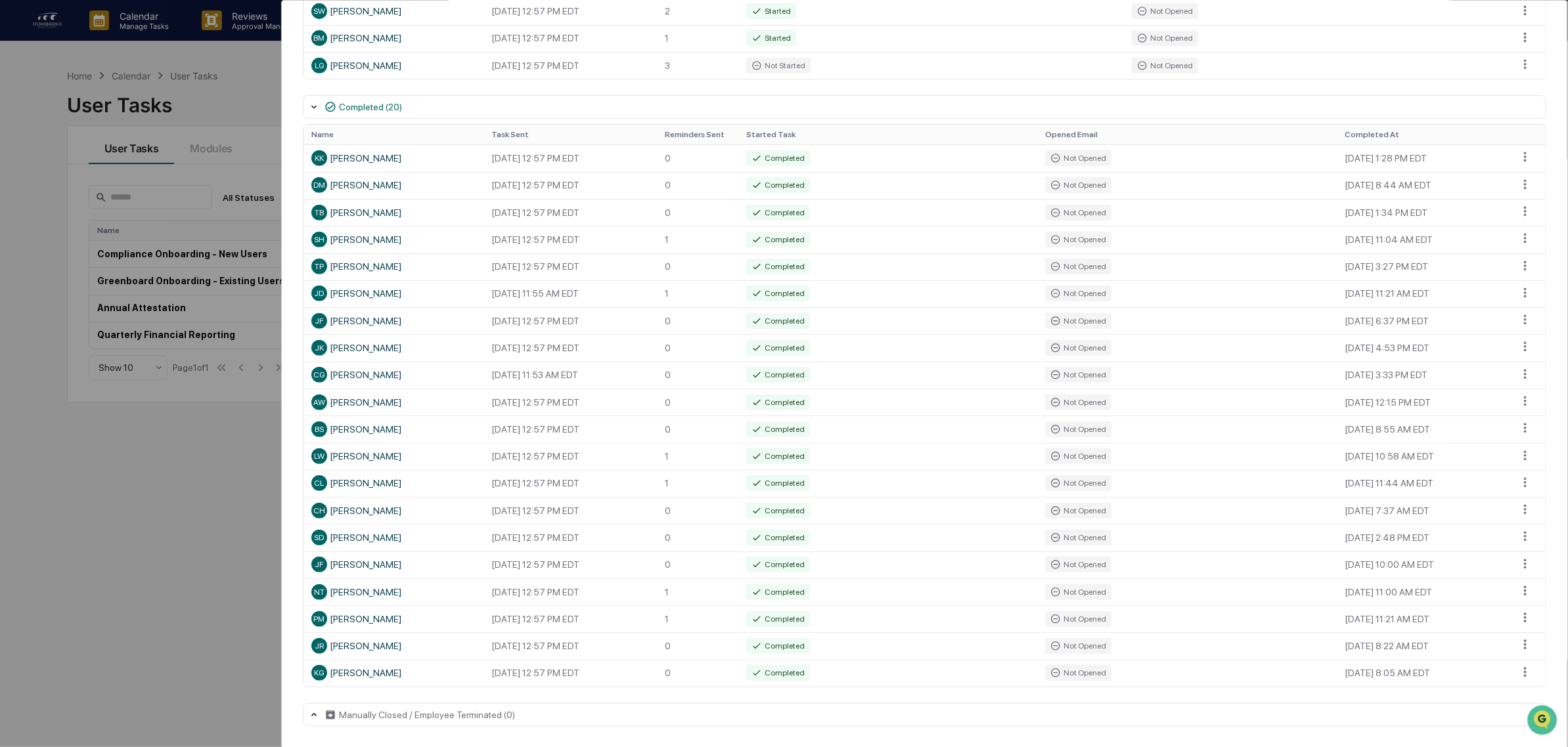
click at [1349, 127] on th "Completed At" at bounding box center [1424, 134] width 174 height 20
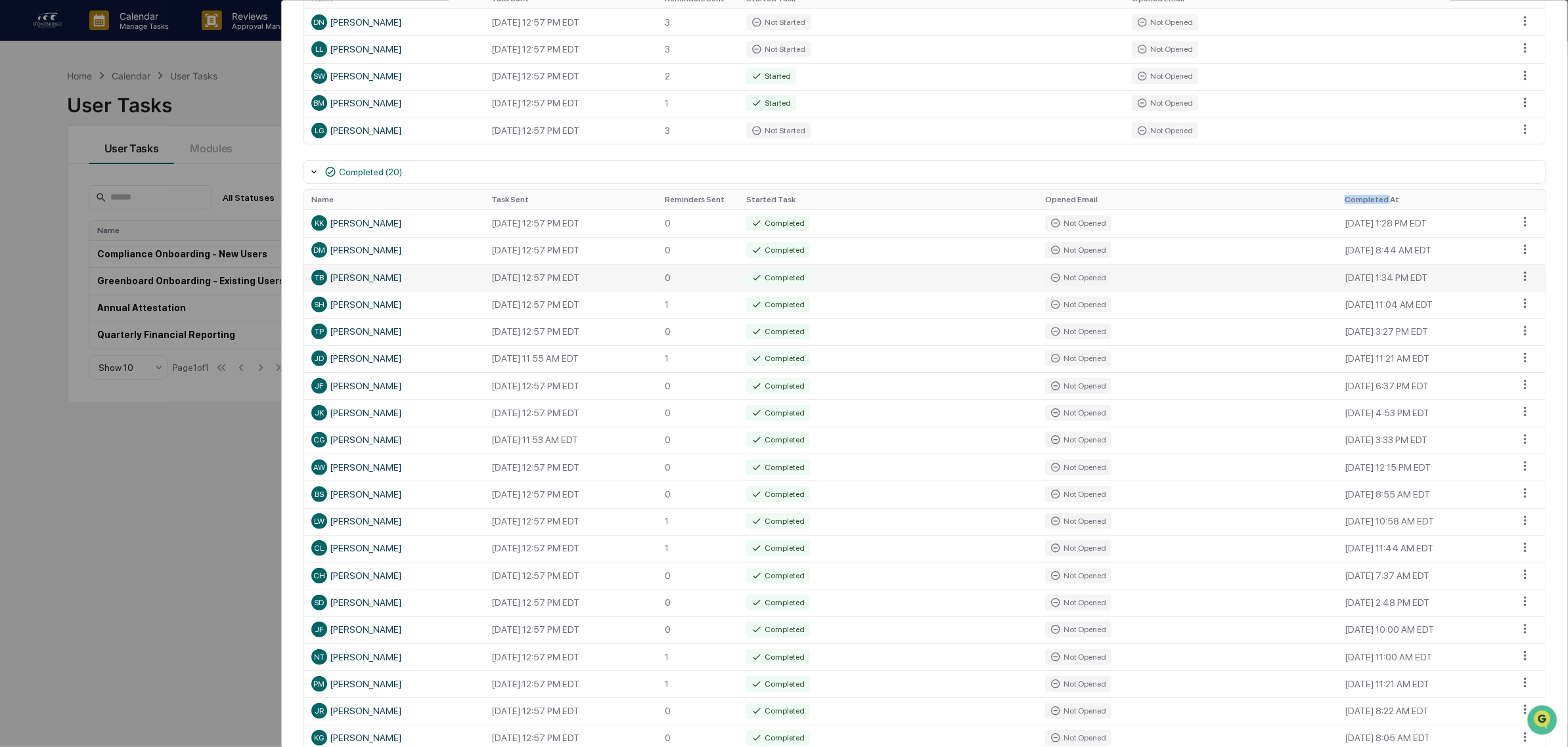
scroll to position [278, 0]
click at [433, 475] on div "AW Aedan Wilkinson" at bounding box center [393, 466] width 165 height 16
click at [211, 540] on div "User Tasks Greenboard Onboarding - Existing Users Task Details Greenboard Onboa…" at bounding box center [784, 373] width 1568 height 747
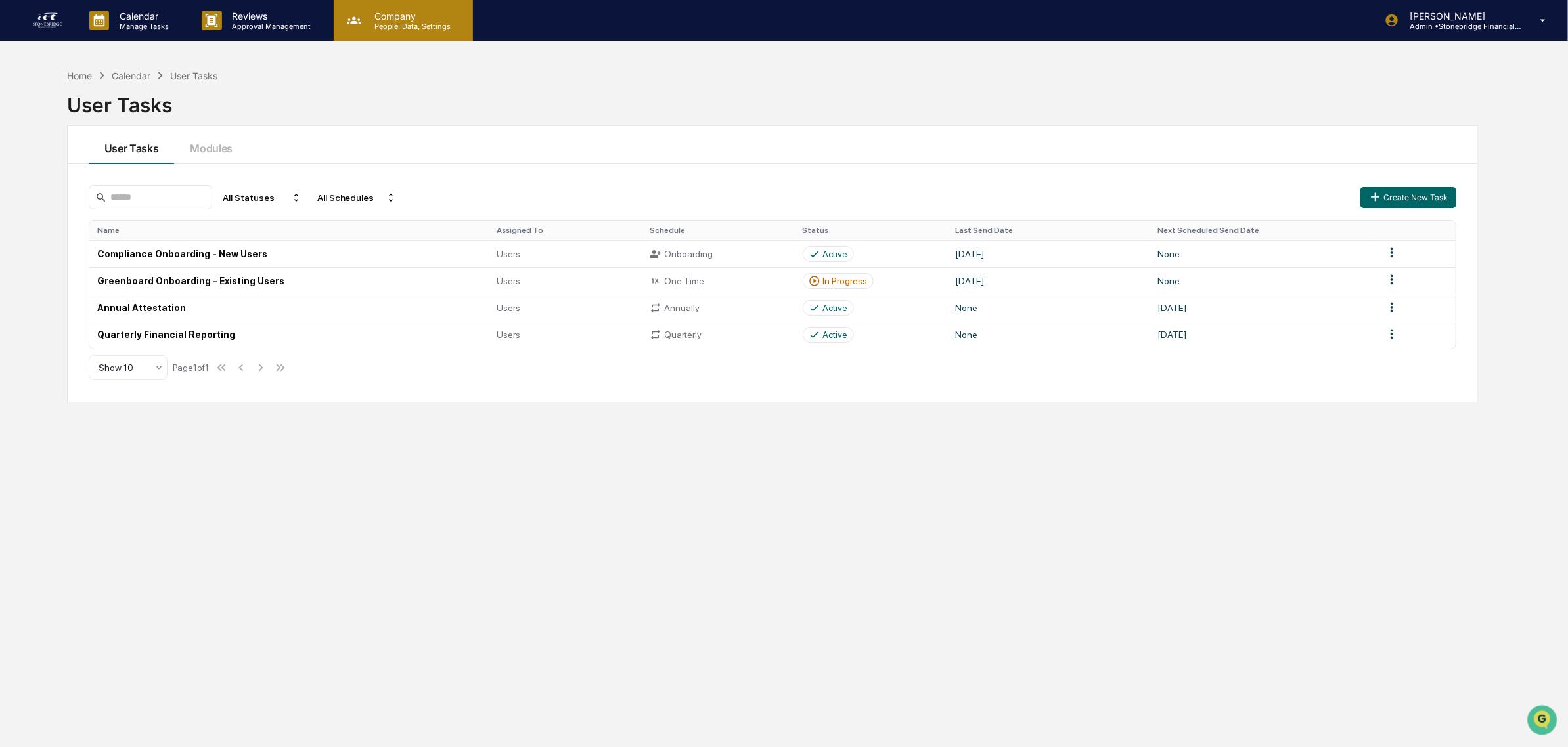
click at [409, 38] on div "Company People, Data, Settings" at bounding box center [403, 20] width 139 height 41
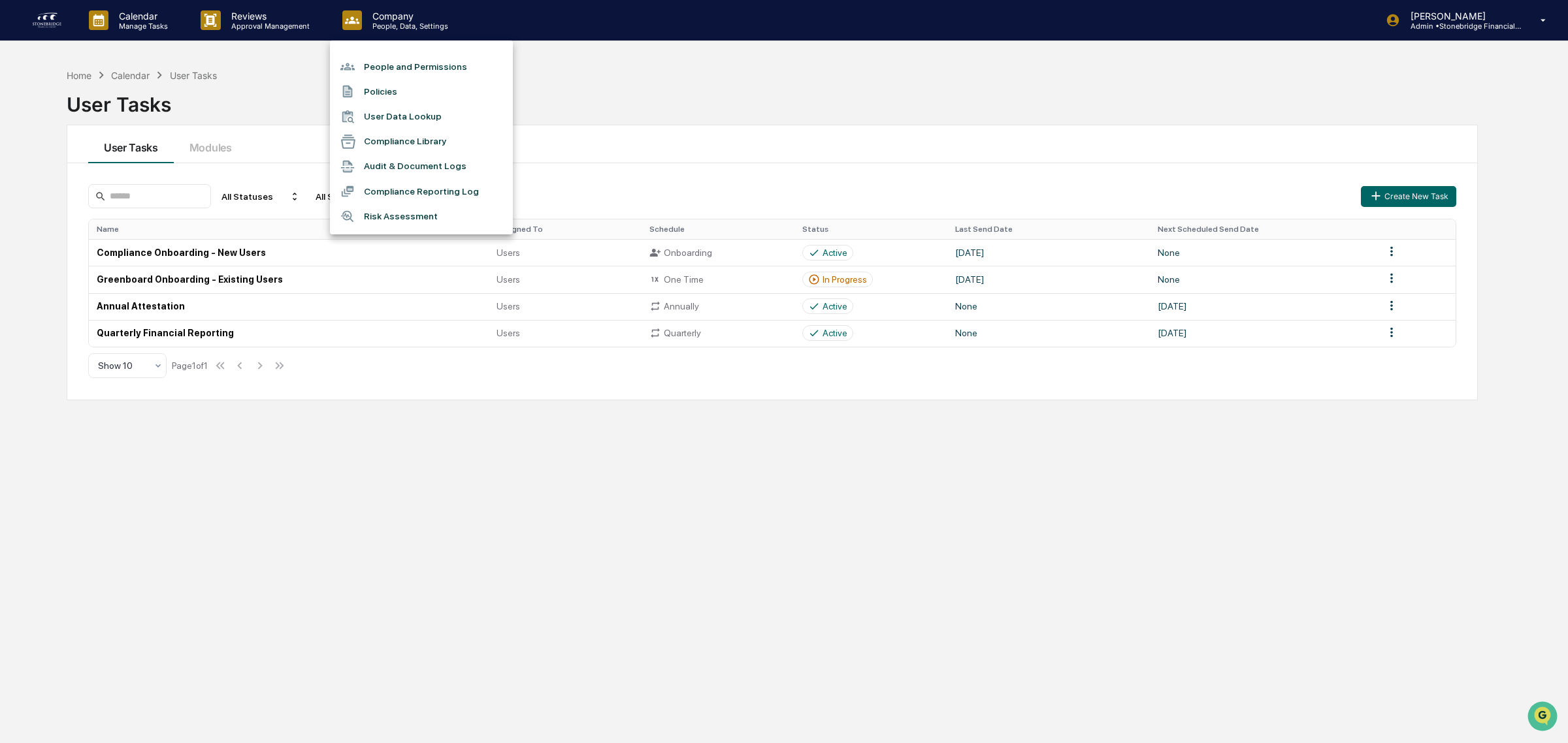
click at [407, 62] on li "People and Permissions" at bounding box center [421, 66] width 183 height 25
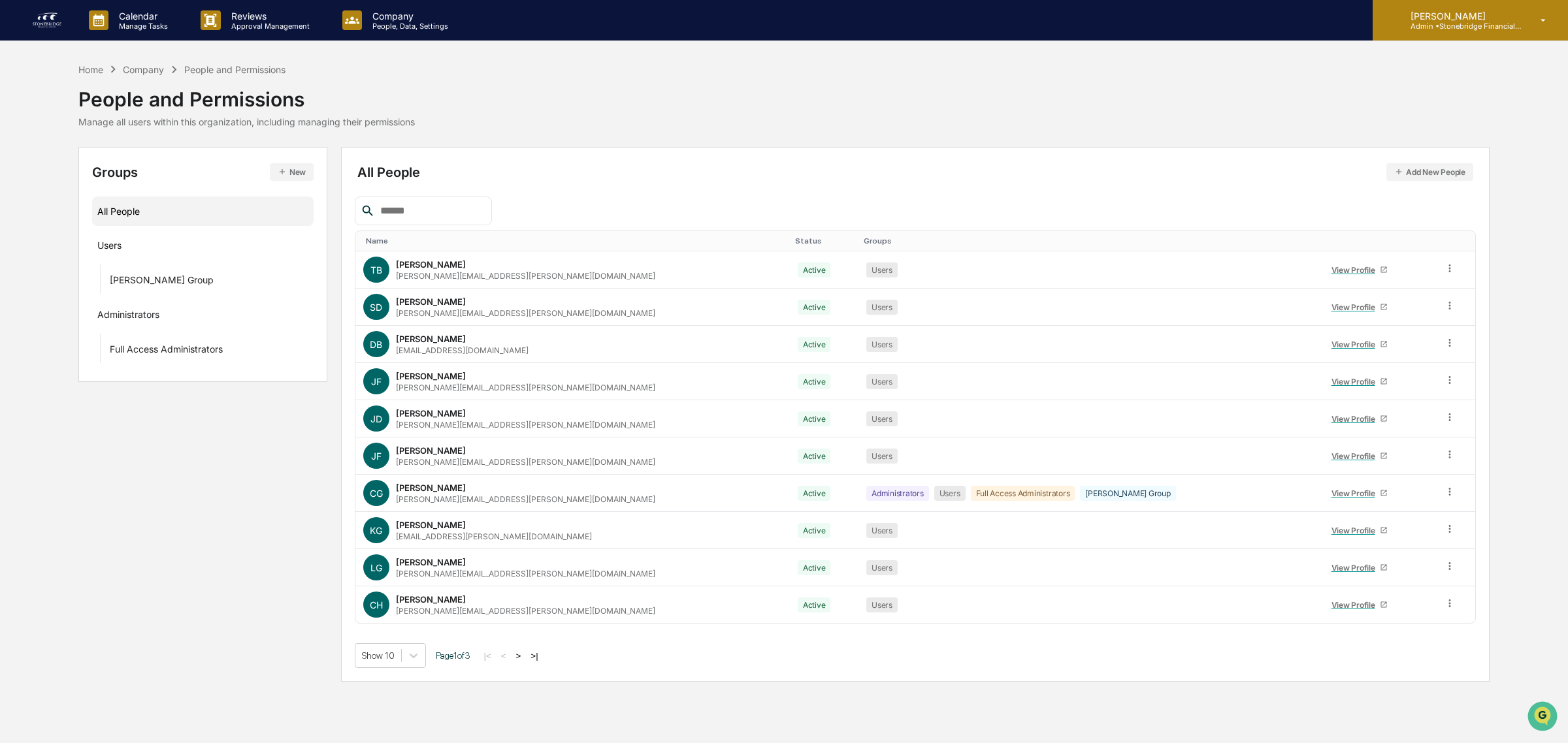
click at [1432, 38] on div "Cody Gehman Admin • Stonebridge Financial Group" at bounding box center [1470, 20] width 196 height 41
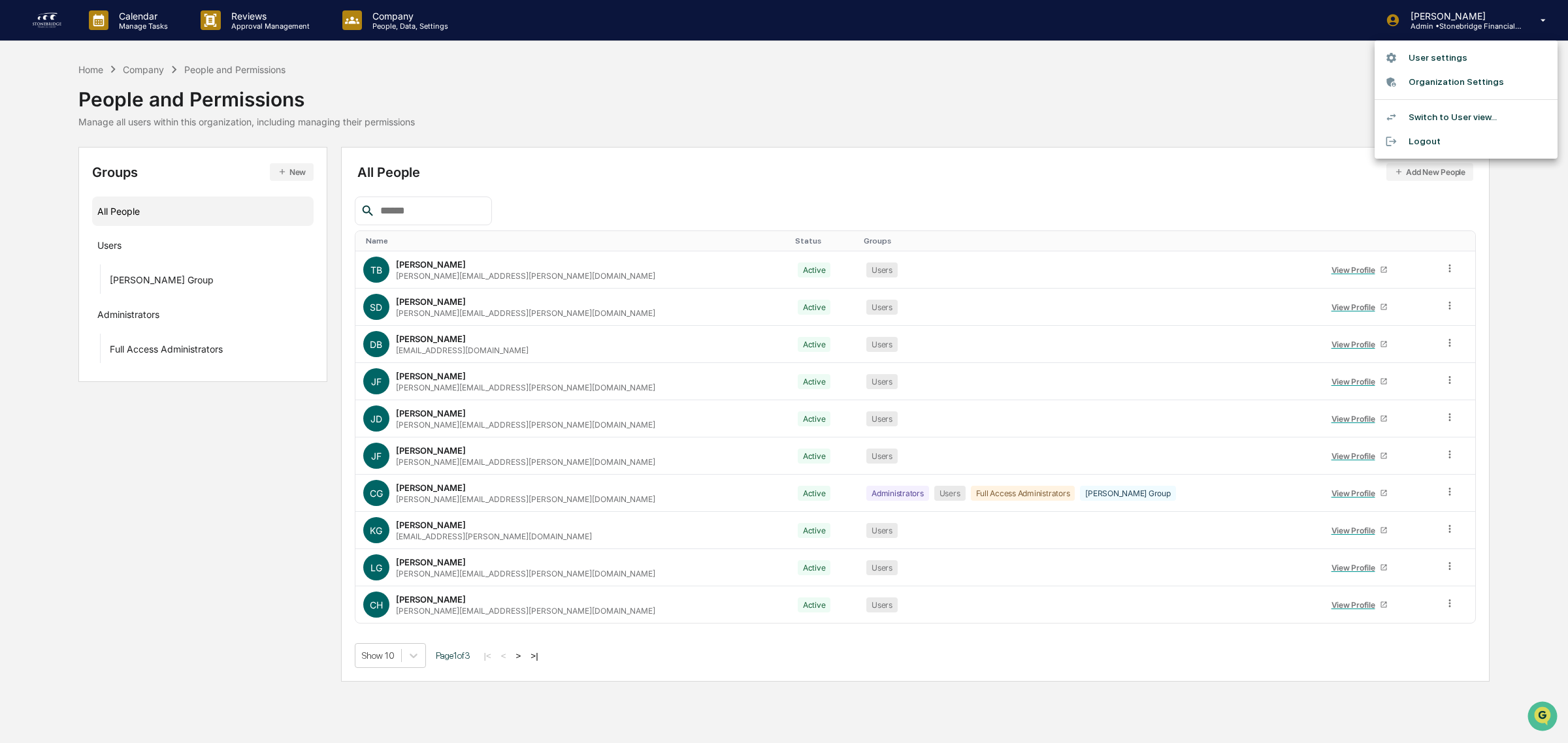
click at [396, 4] on div at bounding box center [784, 371] width 1568 height 743
click at [524, 658] on button ">" at bounding box center [518, 656] width 13 height 11
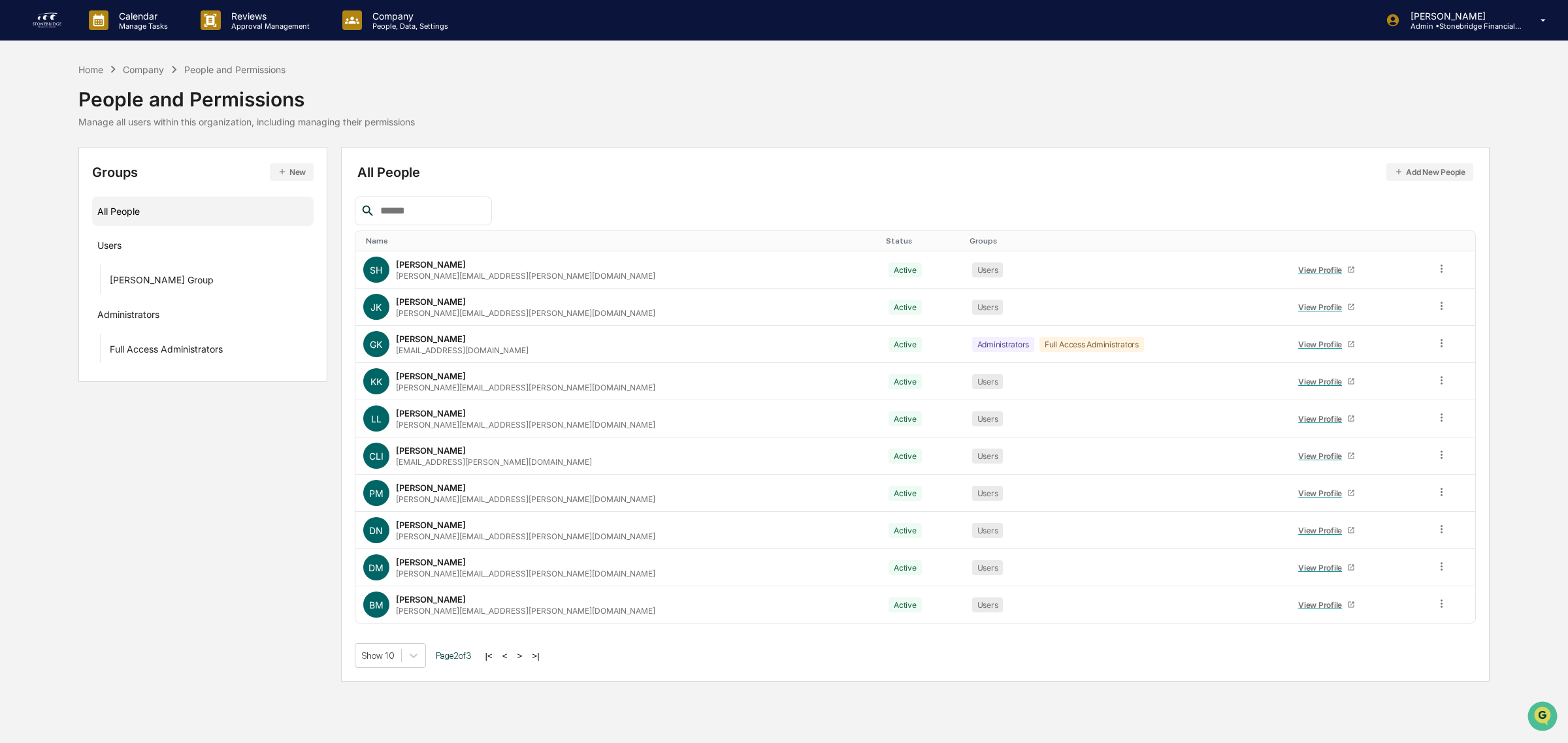
click at [524, 658] on button ">" at bounding box center [520, 656] width 13 height 11
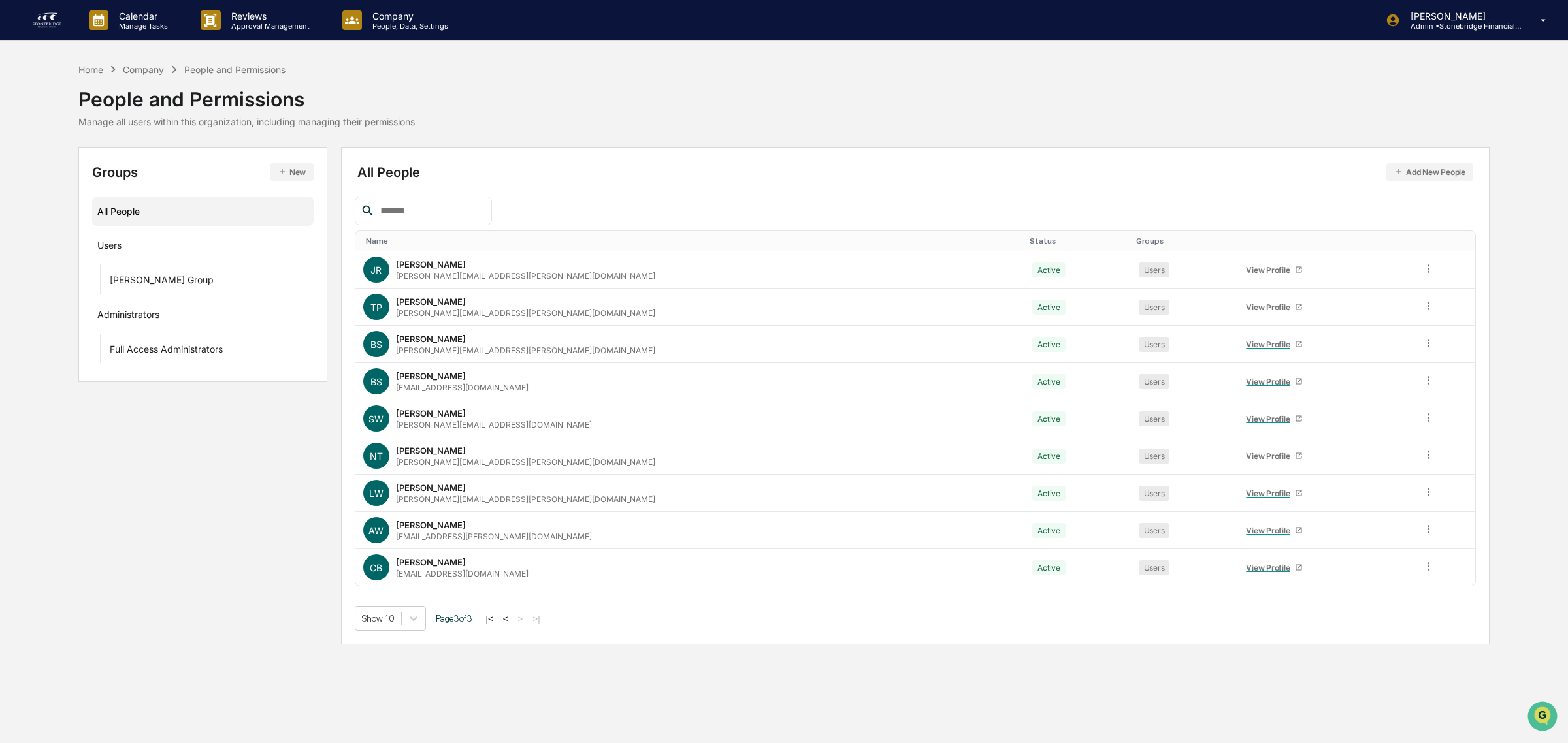
click at [512, 618] on button "<" at bounding box center [506, 619] width 13 height 11
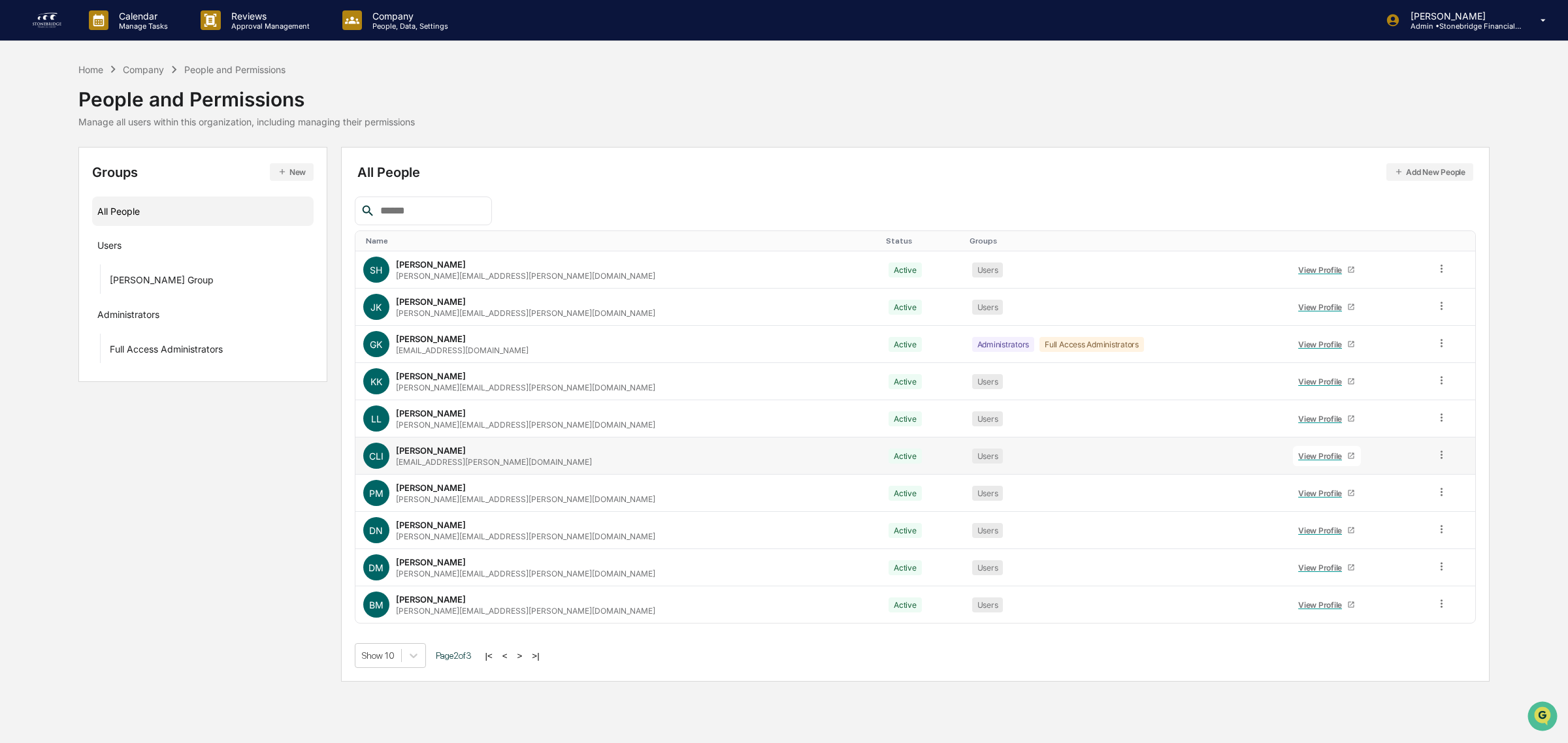
click at [1298, 456] on div "View Profile" at bounding box center [1322, 456] width 49 height 10
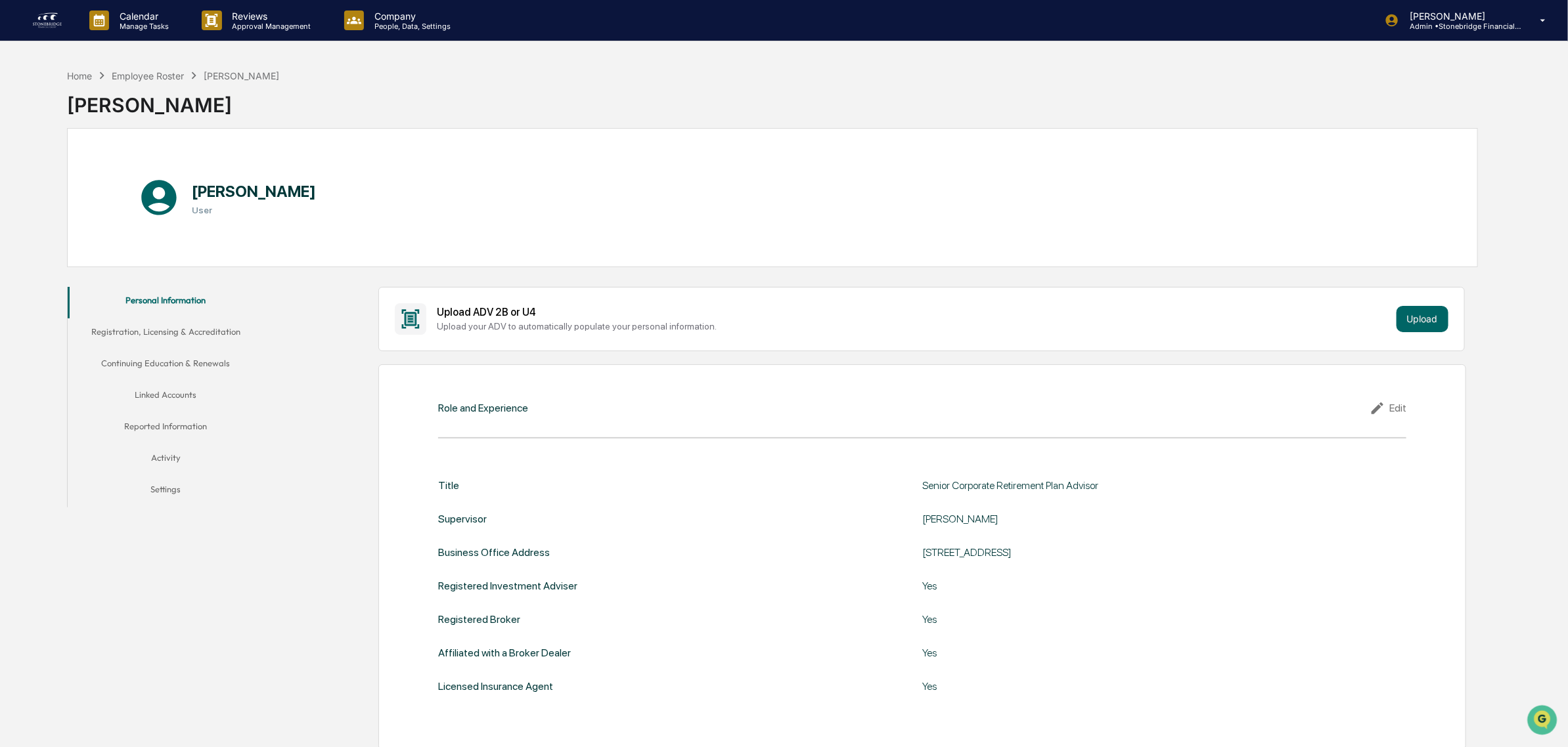
click at [223, 335] on button "Registration, Licensing & Accreditation" at bounding box center [165, 334] width 197 height 31
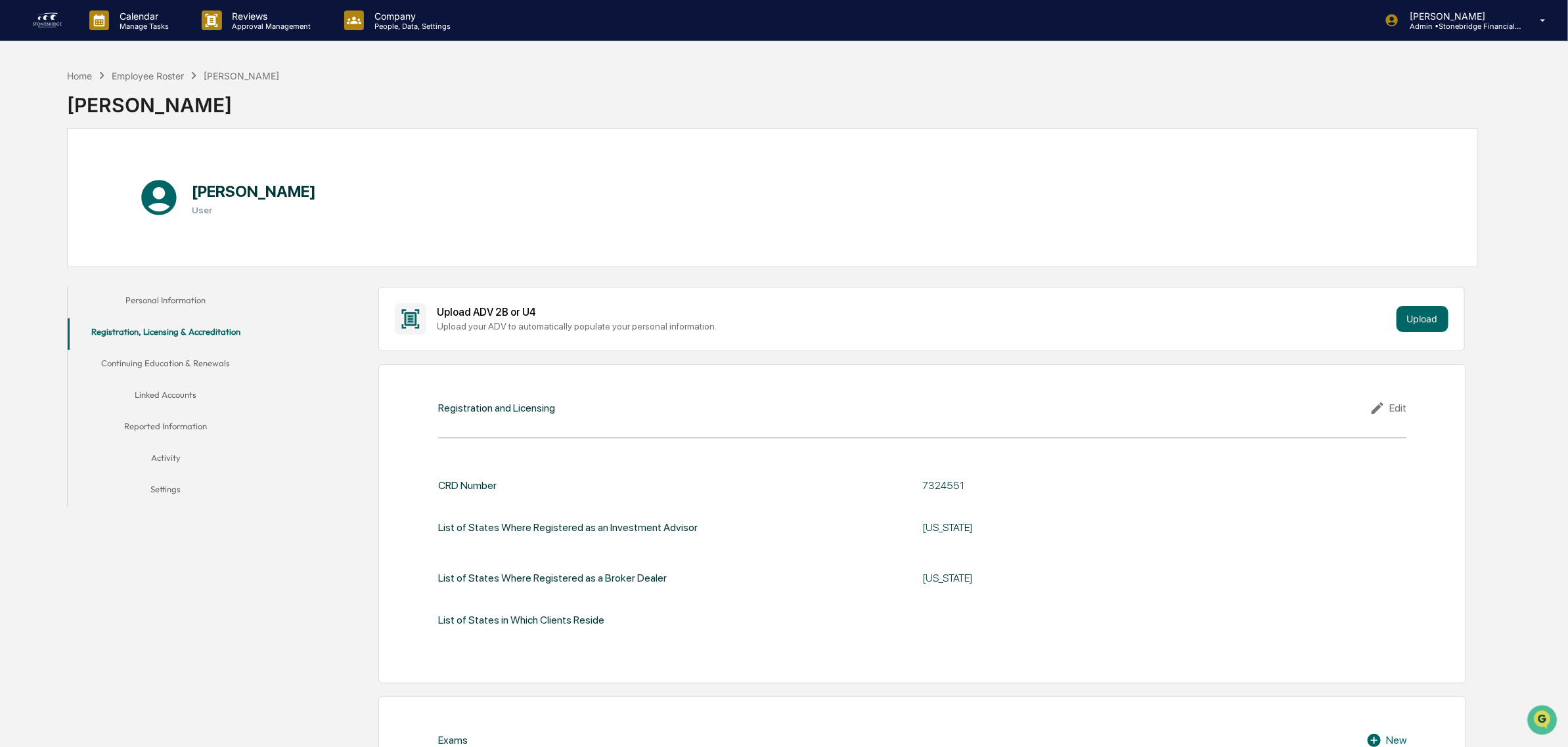
click at [158, 367] on button "Continuing Education & Renewals" at bounding box center [165, 366] width 197 height 31
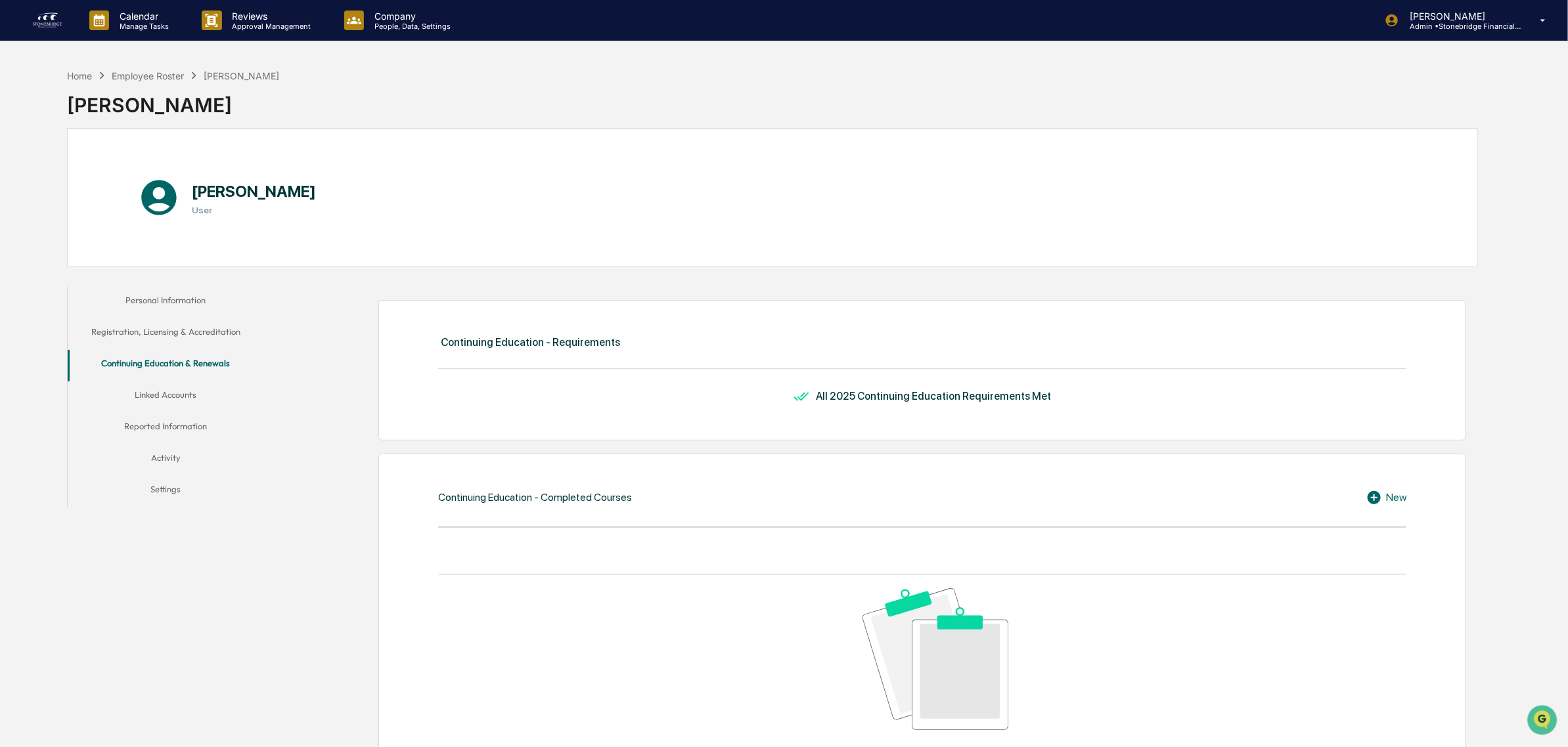
click at [177, 406] on button "Linked Accounts" at bounding box center [165, 397] width 197 height 31
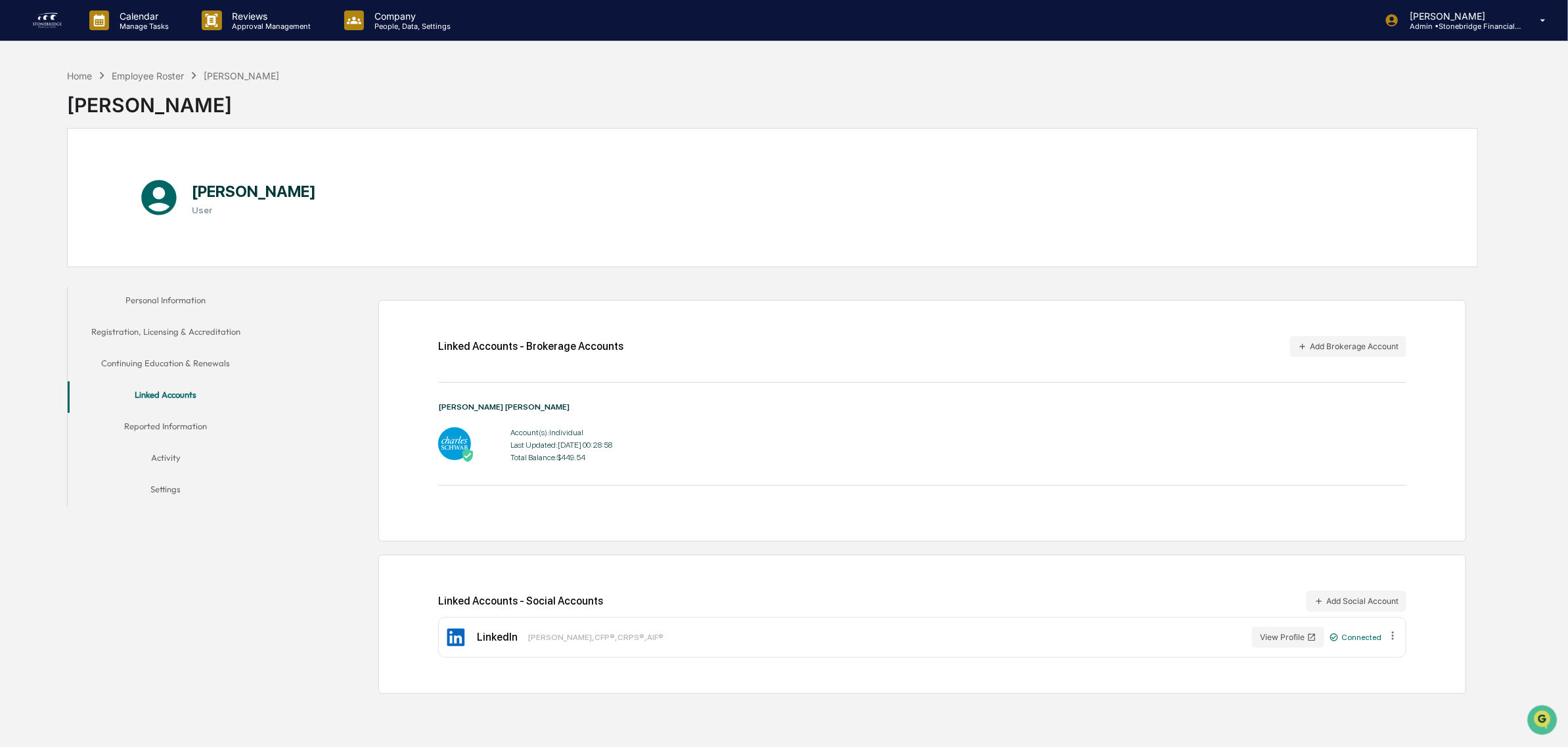
click at [188, 417] on button "Reported Information" at bounding box center [165, 429] width 197 height 31
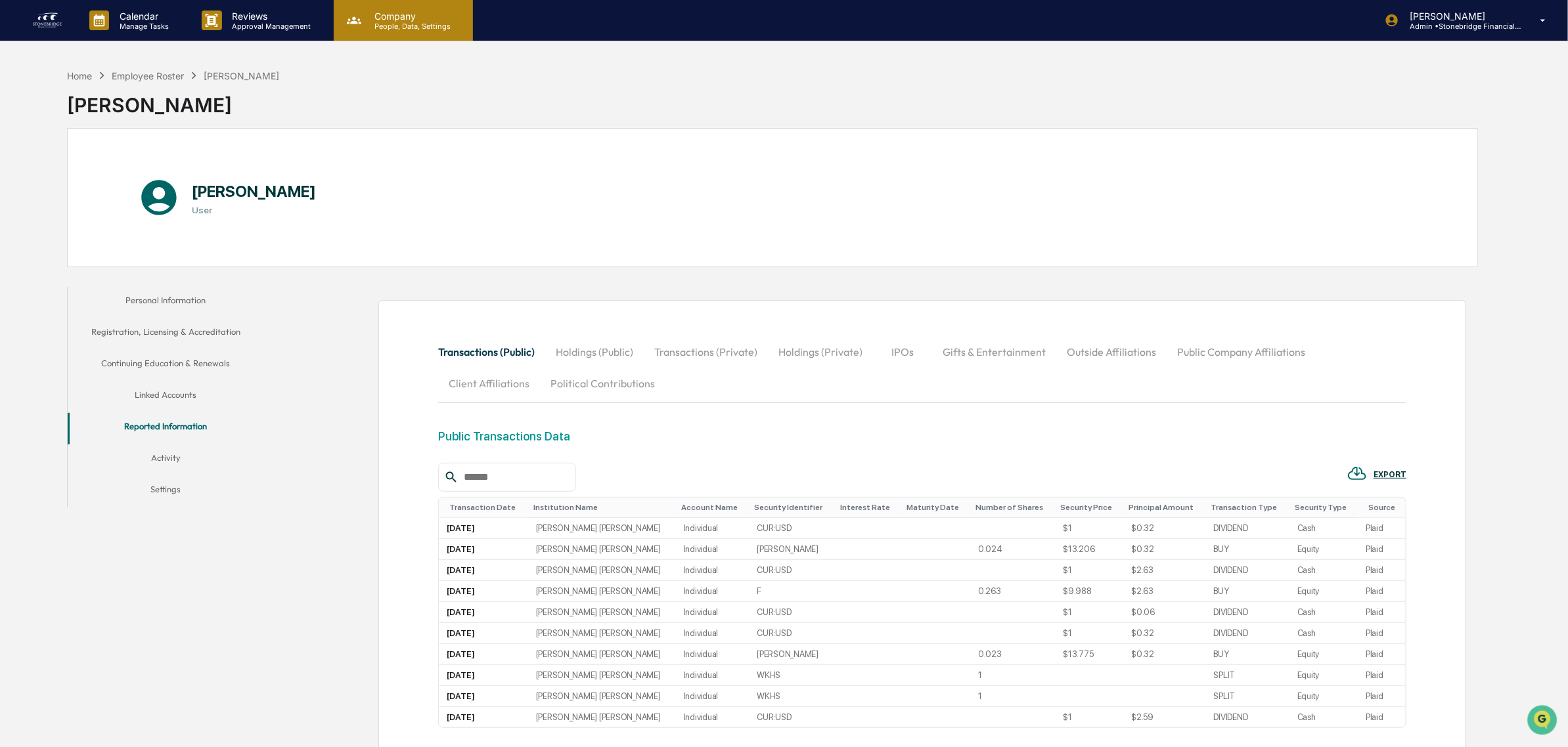
click at [386, 30] on p "People, Data, Settings" at bounding box center [411, 27] width 93 height 9
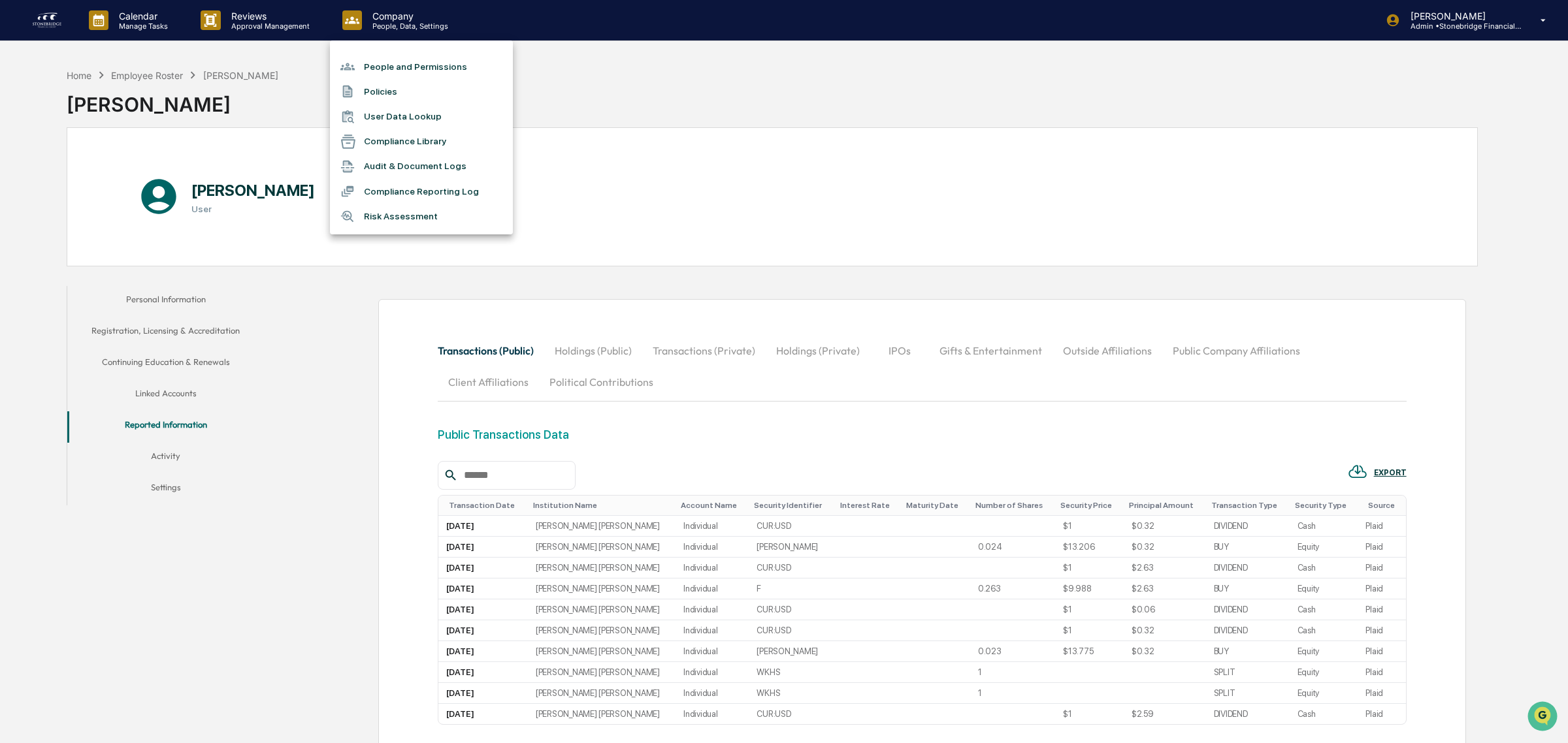
click at [400, 69] on li "People and Permissions" at bounding box center [421, 66] width 183 height 25
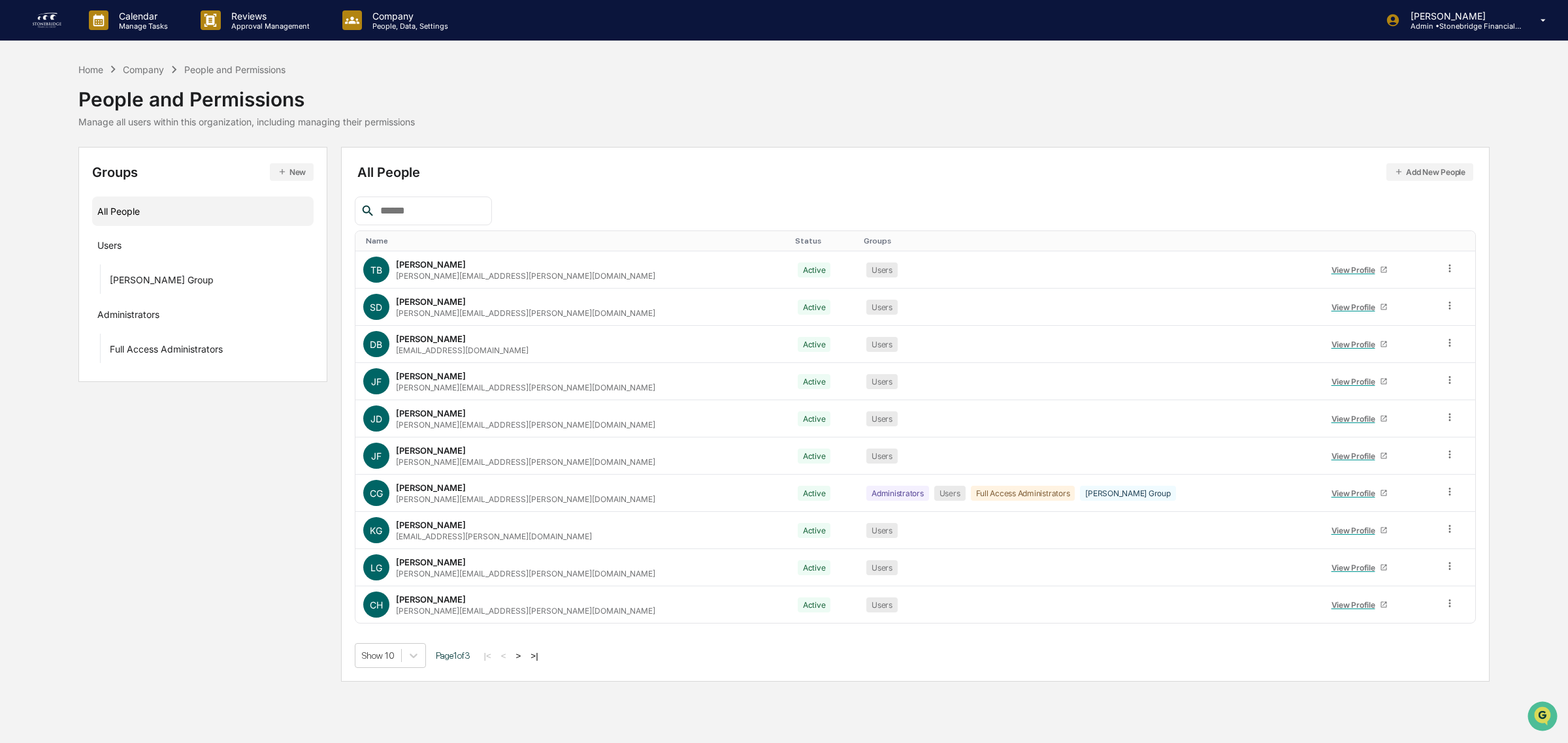
click at [526, 658] on button ">" at bounding box center [518, 656] width 13 height 11
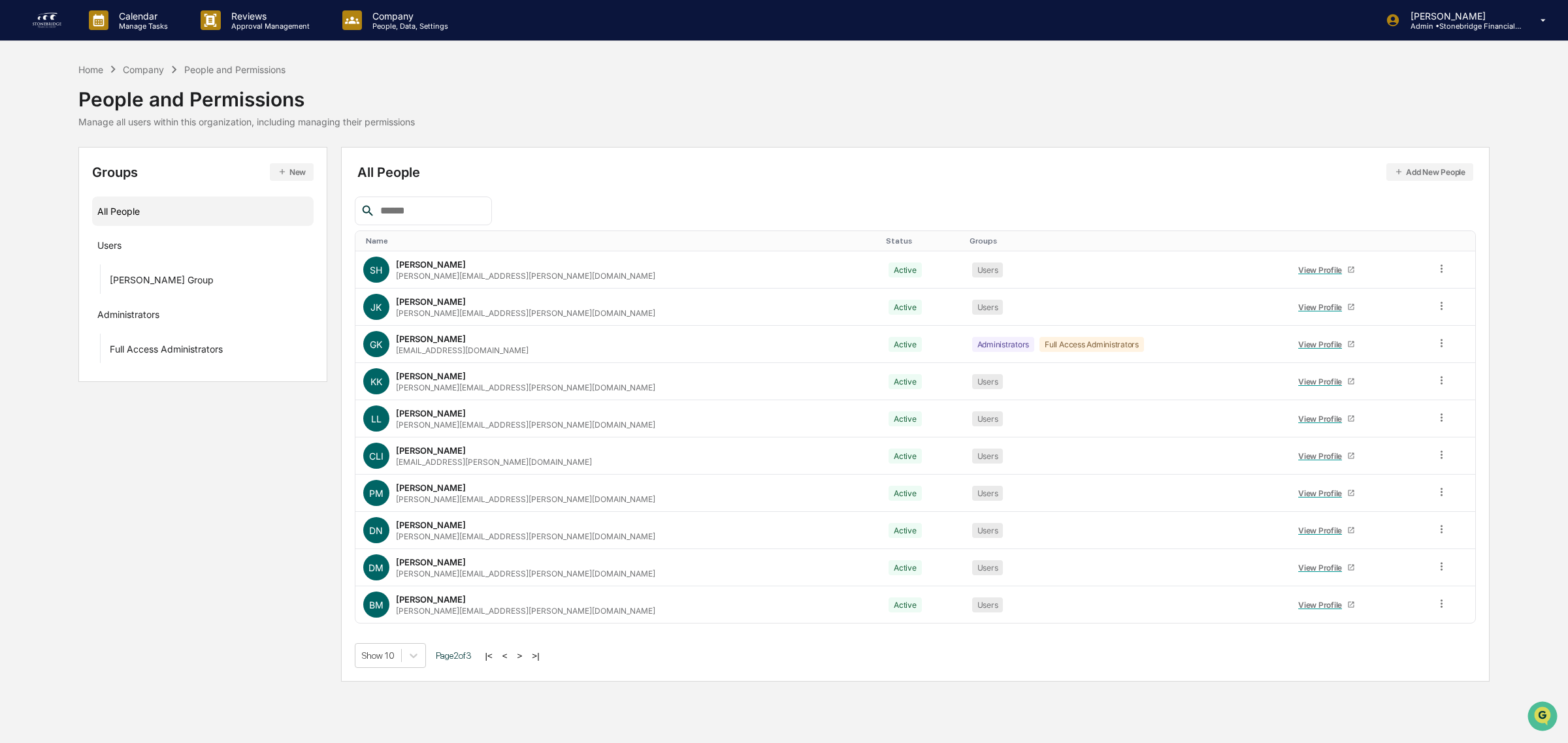
click at [527, 658] on button ">" at bounding box center [520, 656] width 13 height 11
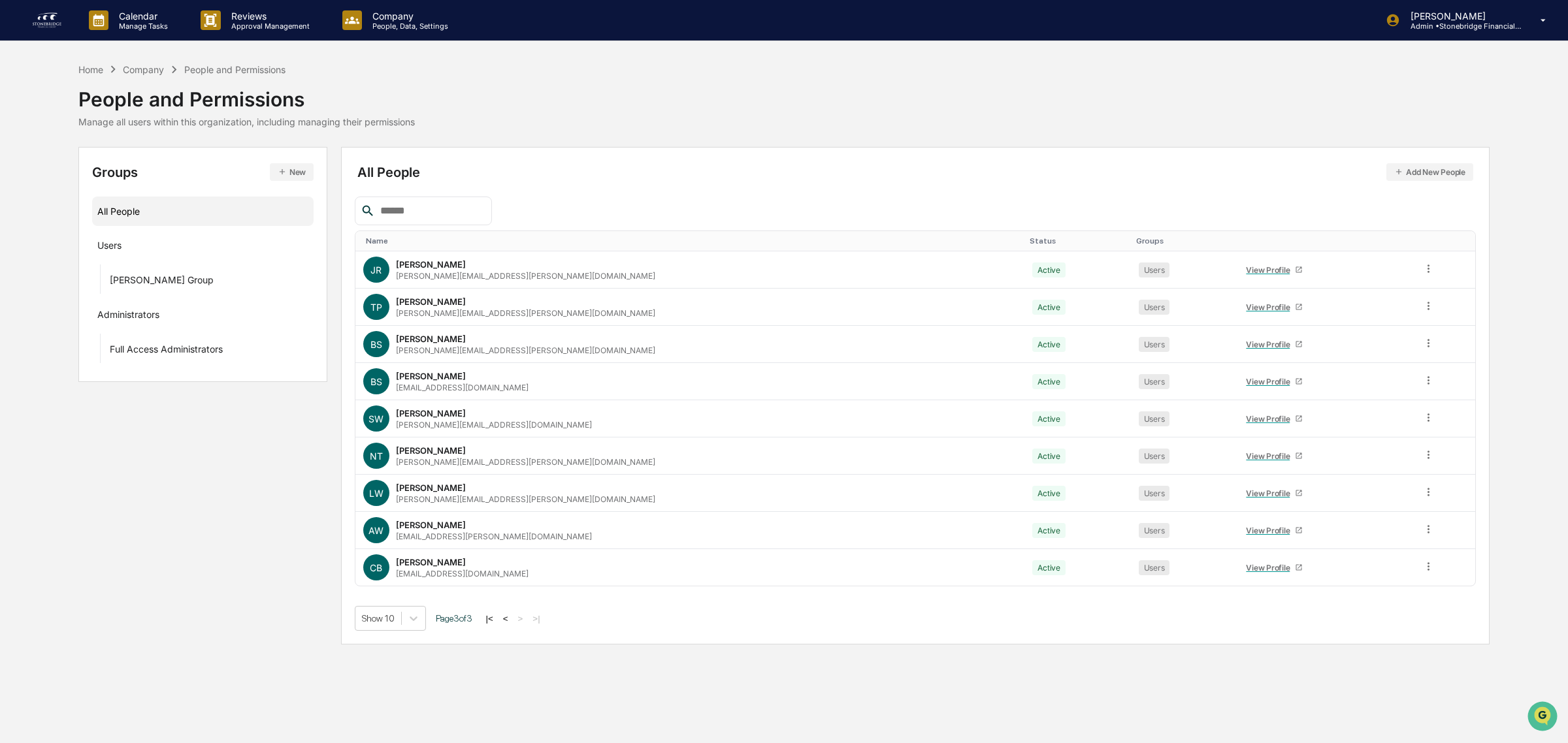
click at [511, 622] on button "<" at bounding box center [506, 619] width 13 height 11
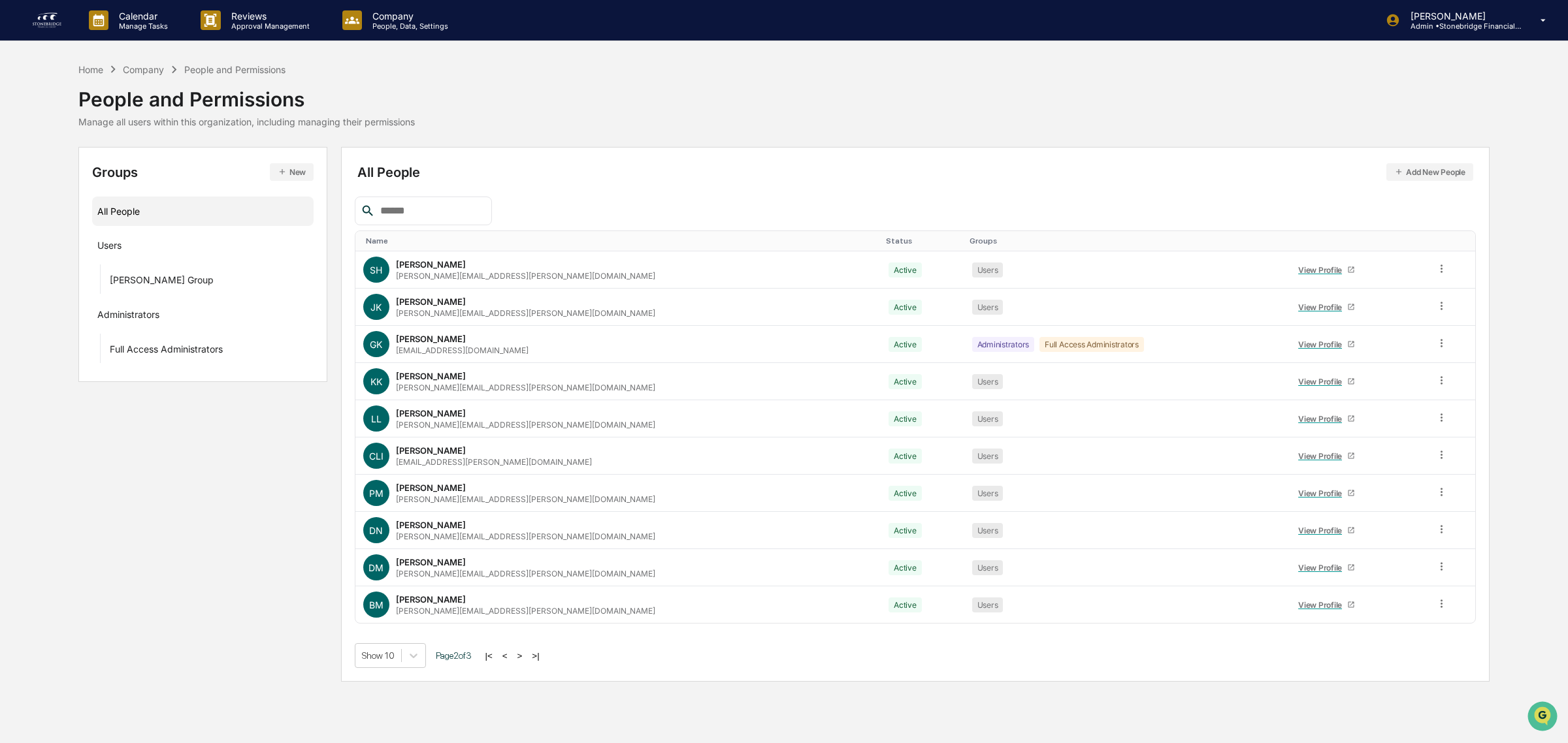
click at [510, 657] on button "<" at bounding box center [505, 656] width 13 height 11
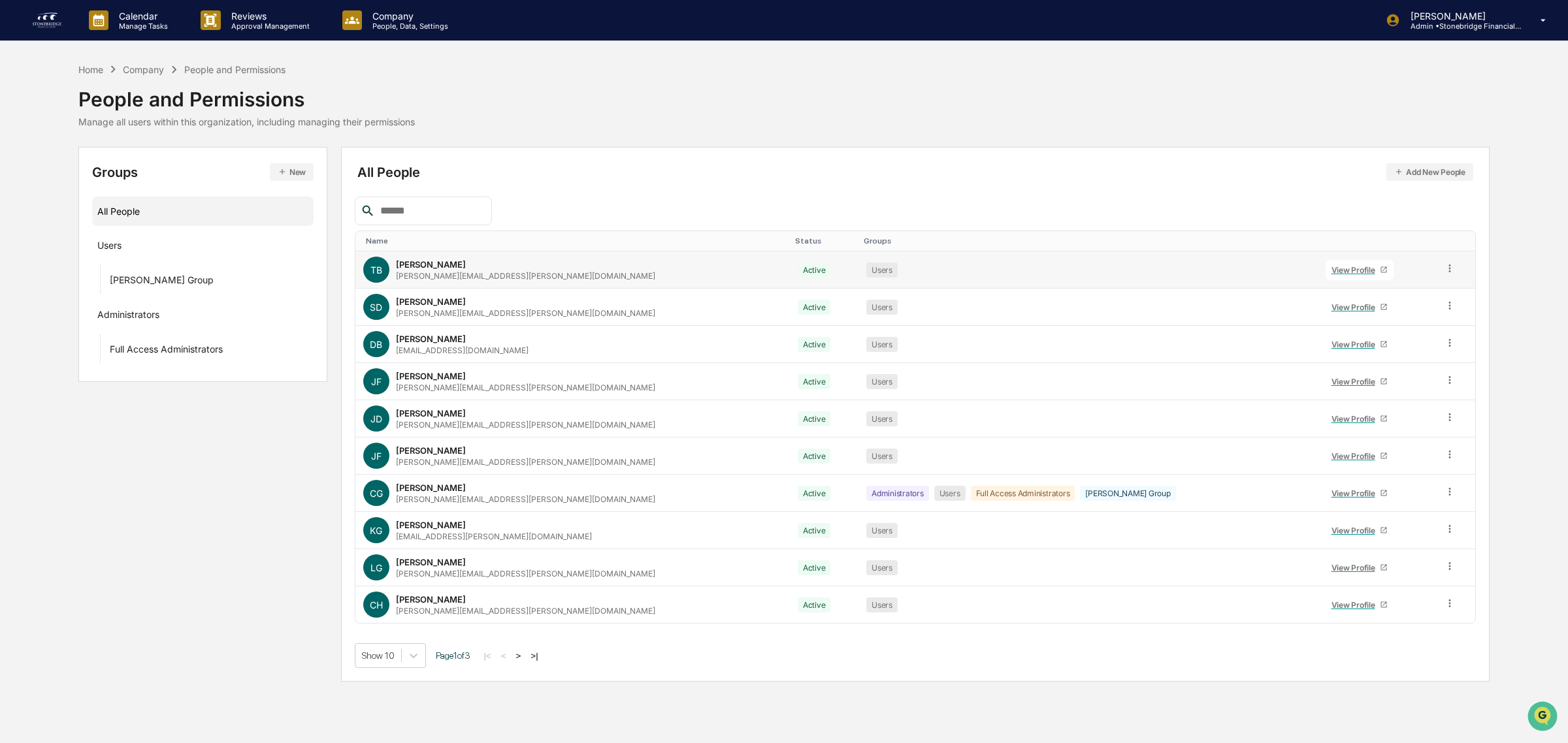
click at [1336, 261] on link "View Profile" at bounding box center [1359, 270] width 68 height 20
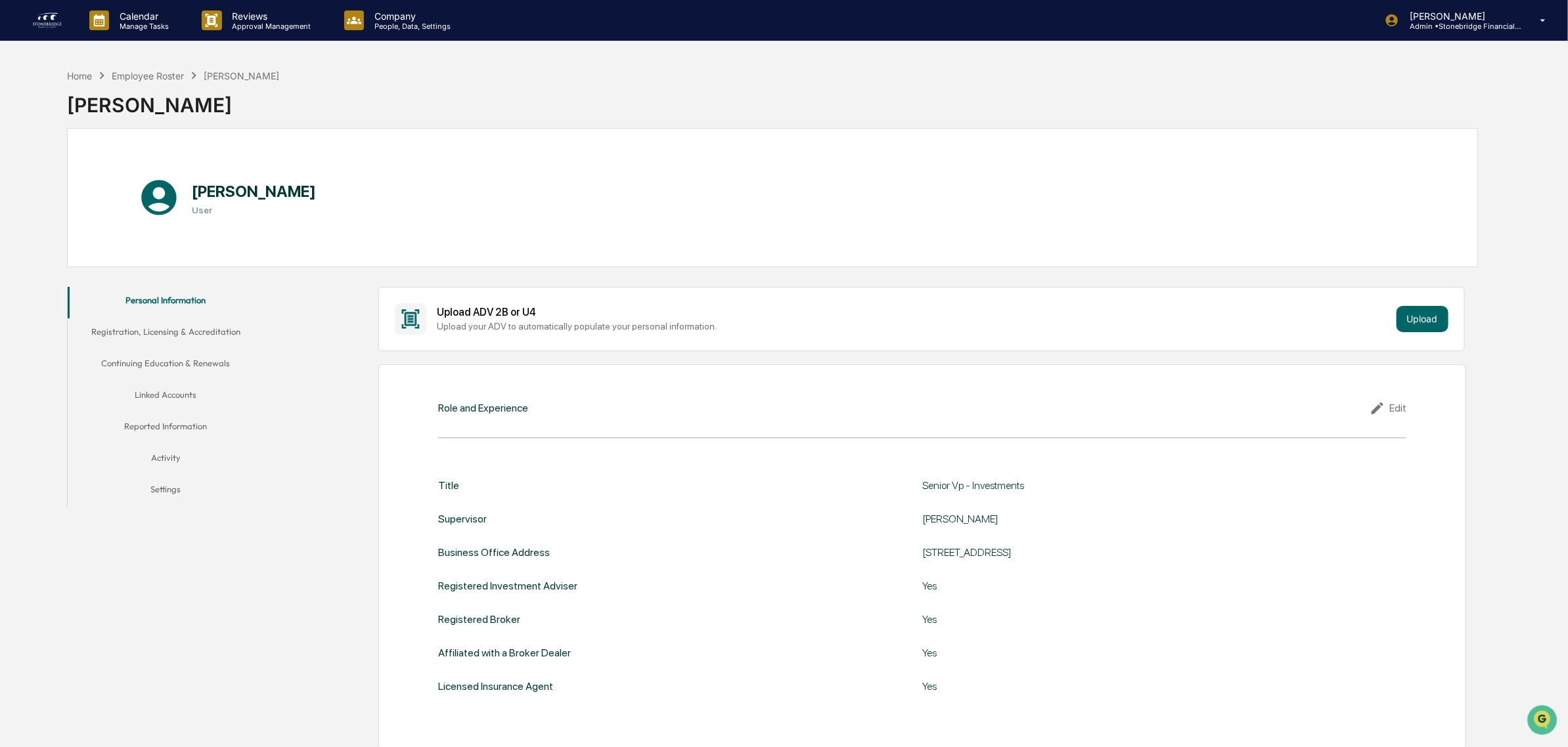
click at [207, 325] on button "Registration, Licensing & Accreditation" at bounding box center [165, 334] width 197 height 31
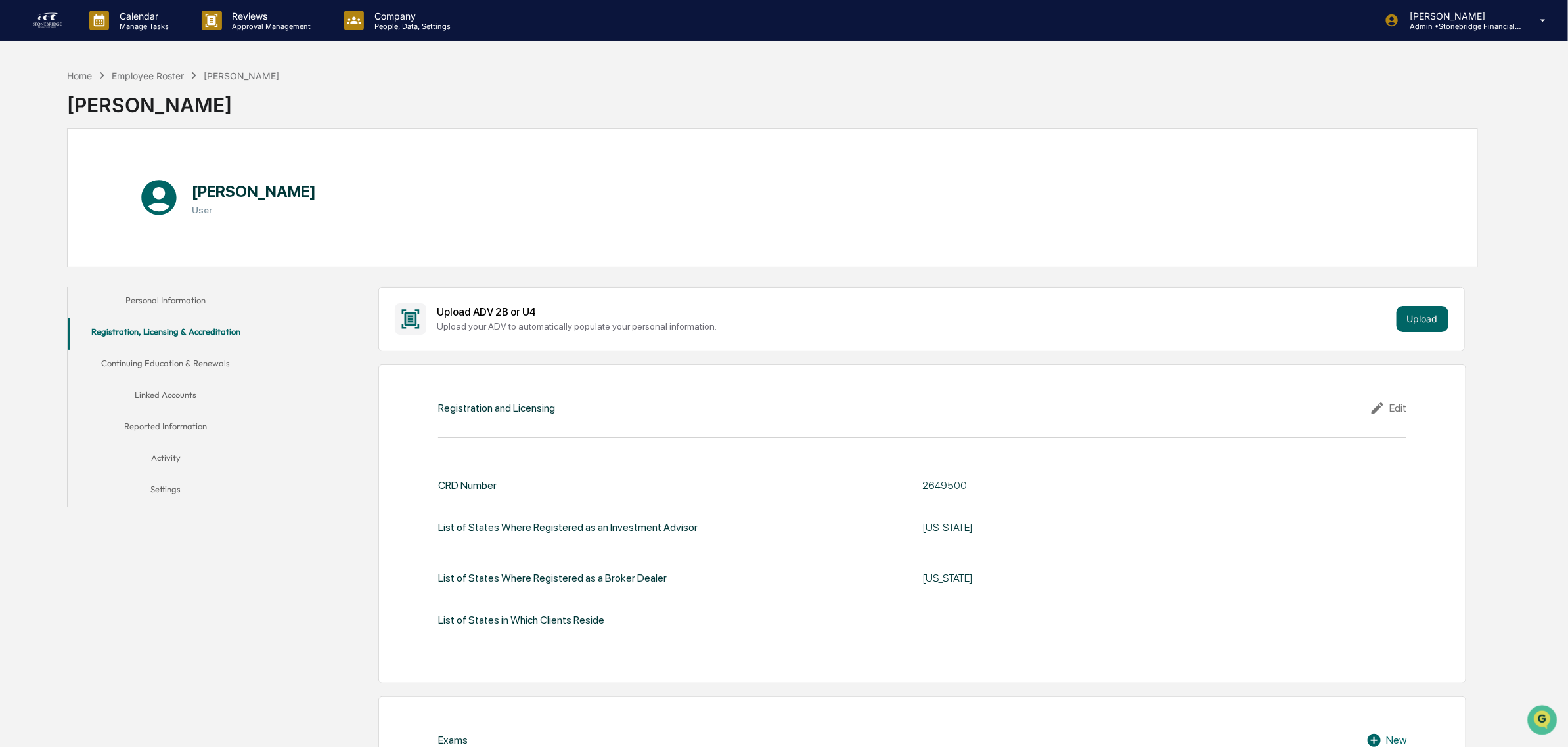
click at [129, 376] on button "Continuing Education & Renewals" at bounding box center [165, 366] width 197 height 31
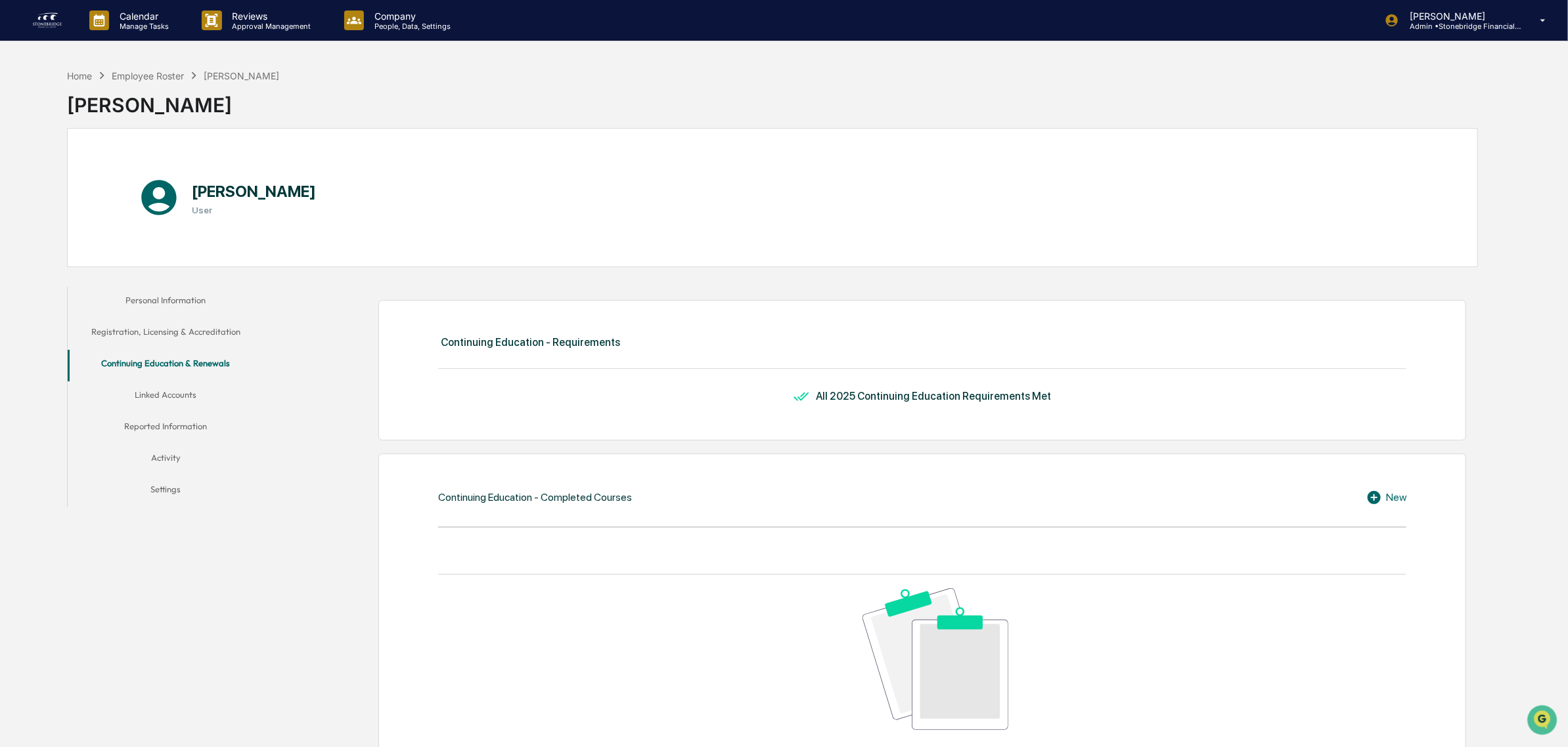
click at [139, 406] on button "Linked Accounts" at bounding box center [165, 397] width 197 height 31
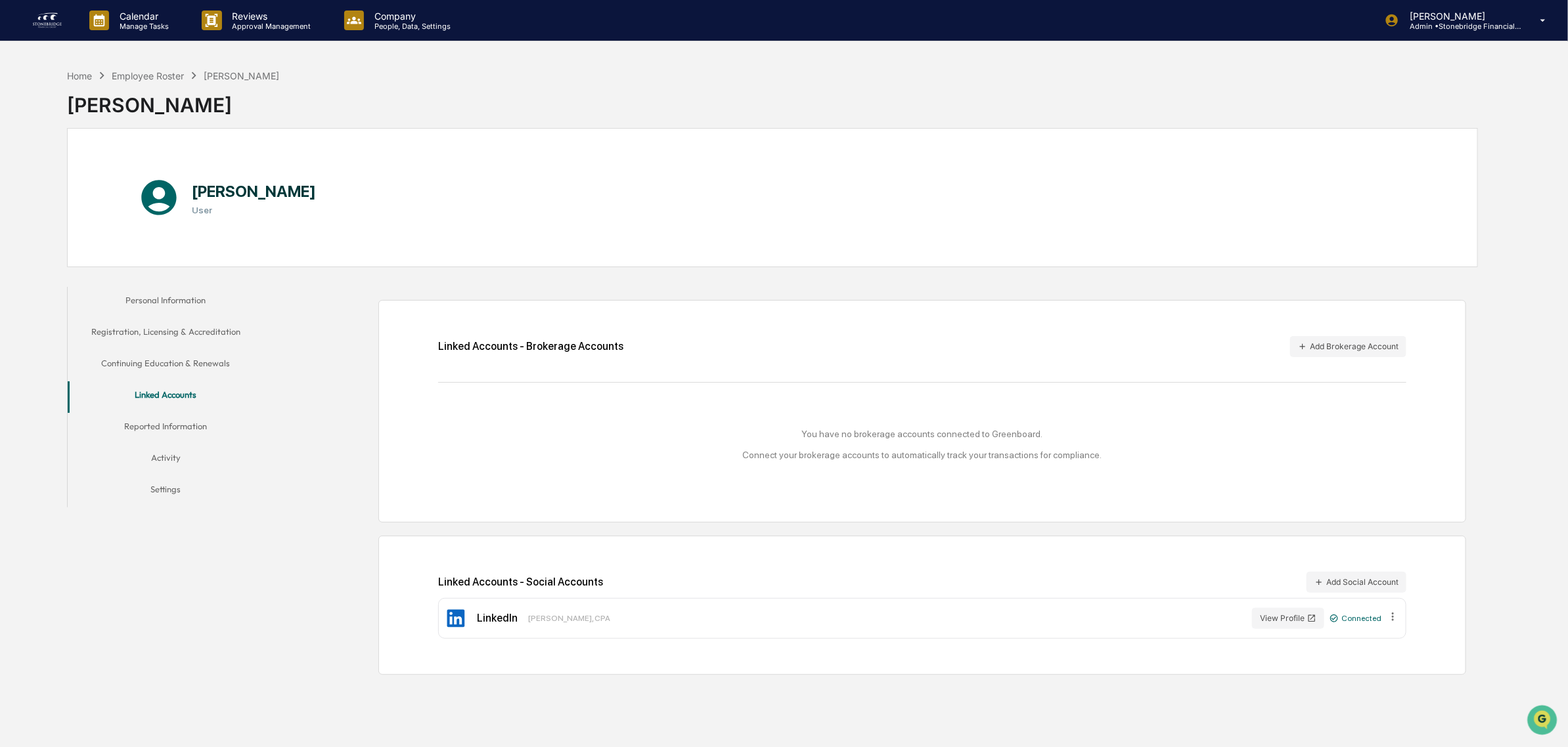
scroll to position [62, 0]
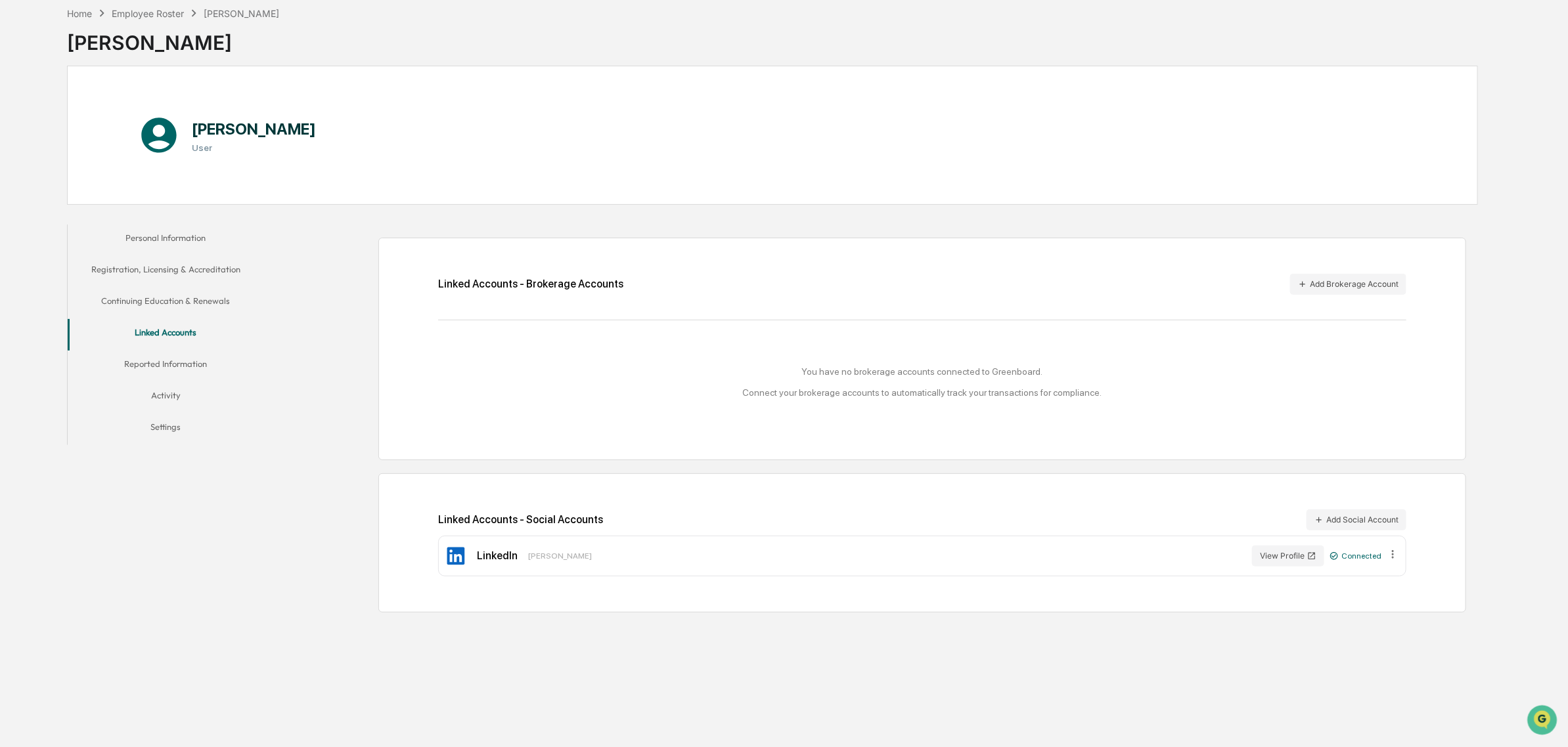
click at [189, 361] on button "Reported Information" at bounding box center [165, 367] width 197 height 31
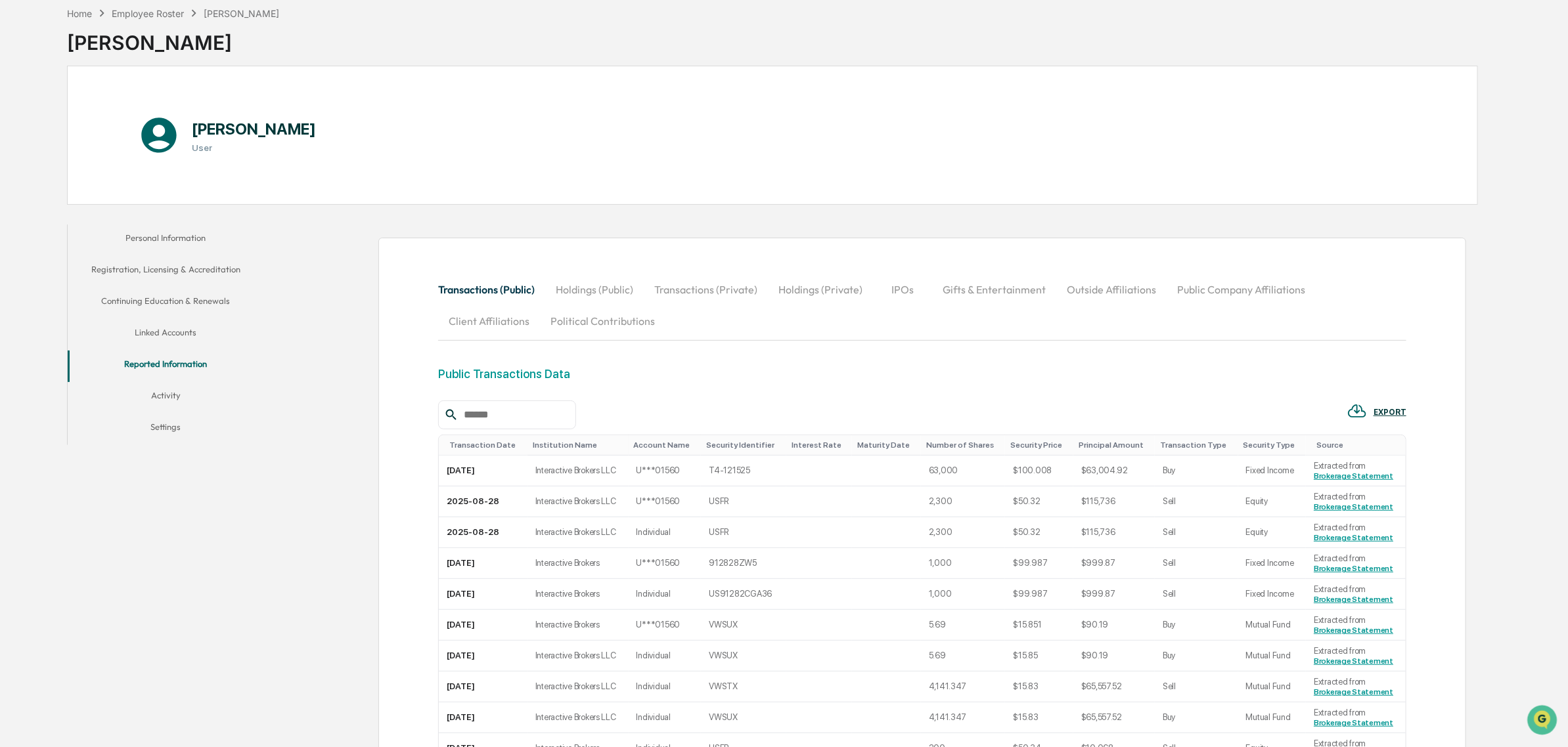
click at [189, 361] on button "Reported Information" at bounding box center [165, 367] width 197 height 31
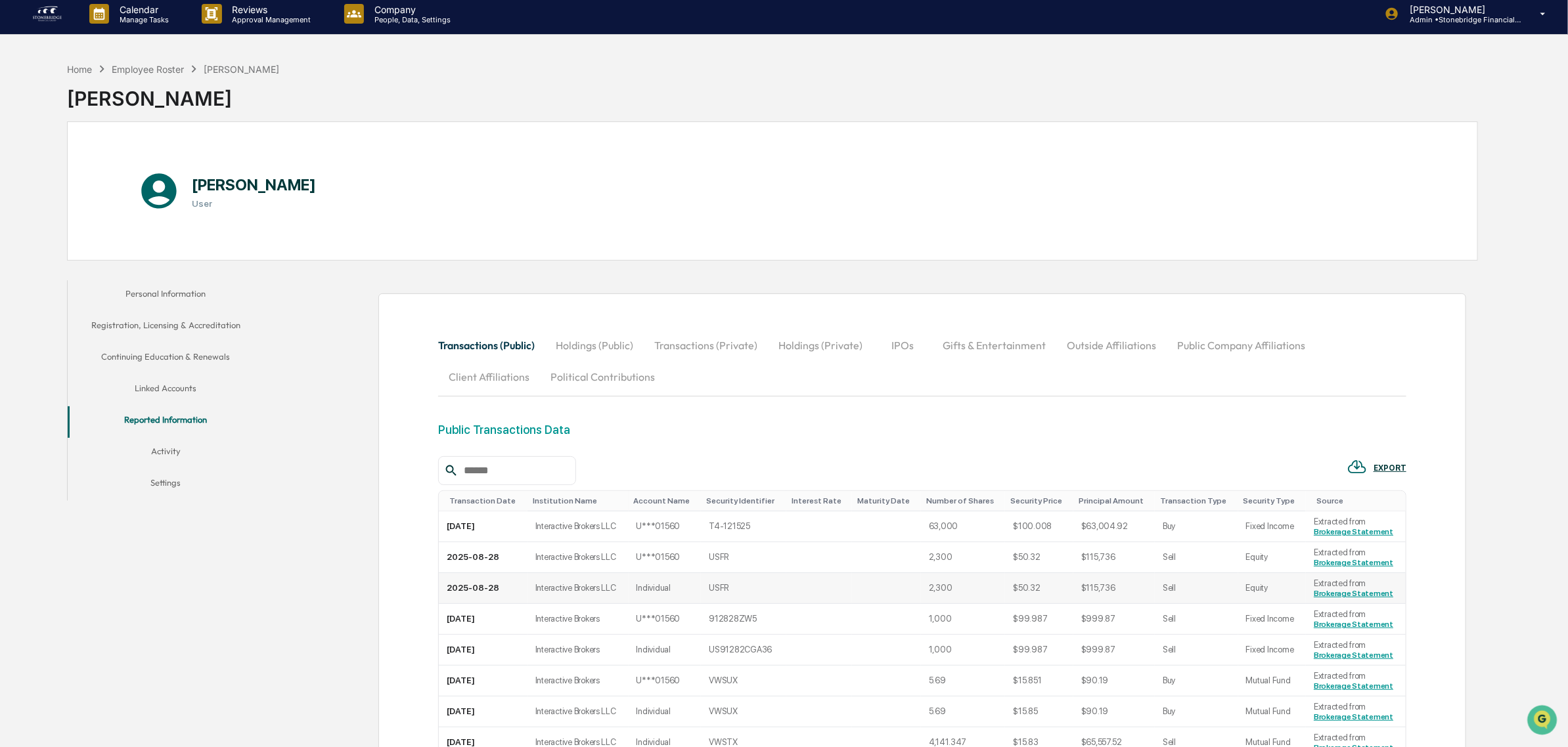
scroll to position [8, 0]
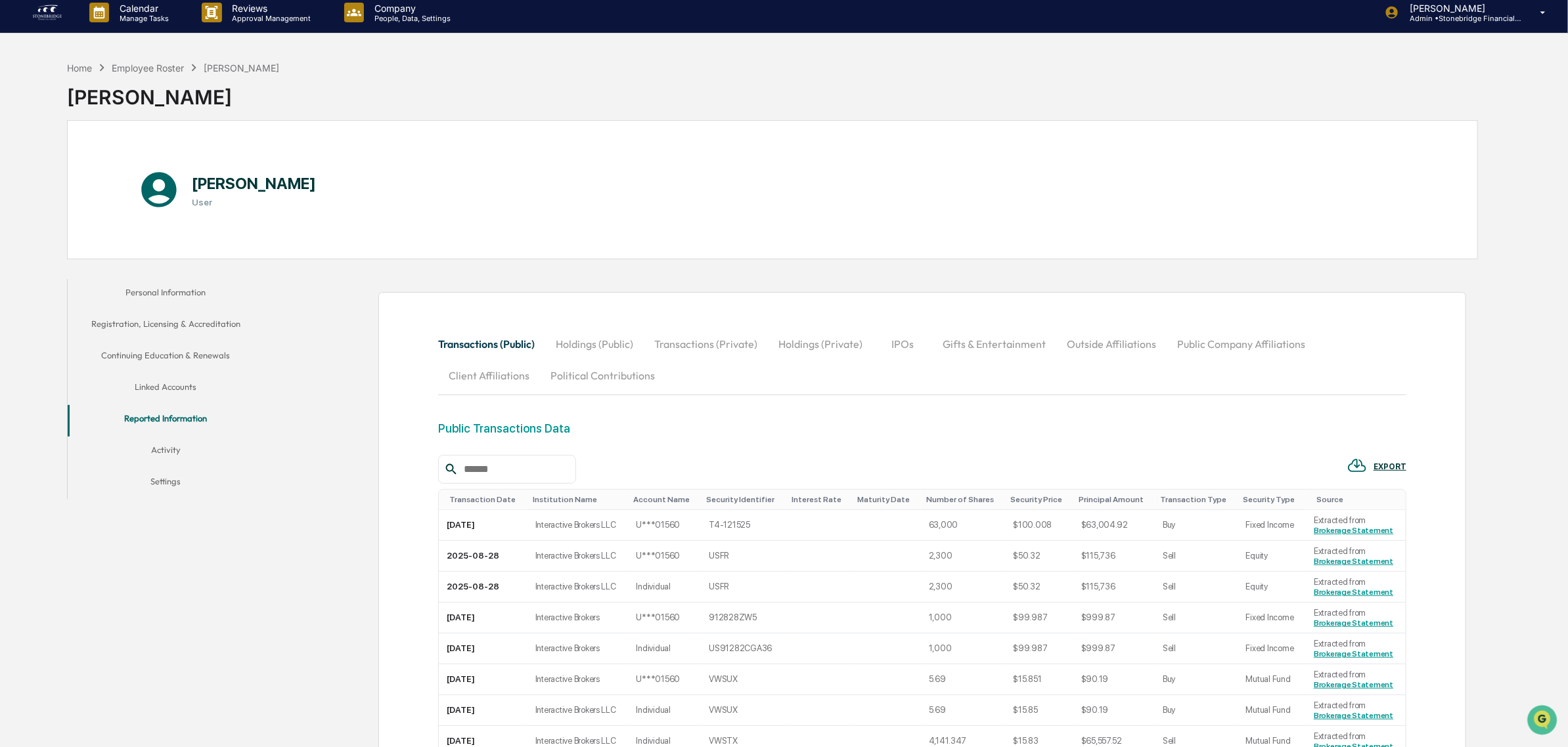
click at [585, 344] on button "Holdings (Public)" at bounding box center [594, 344] width 99 height 31
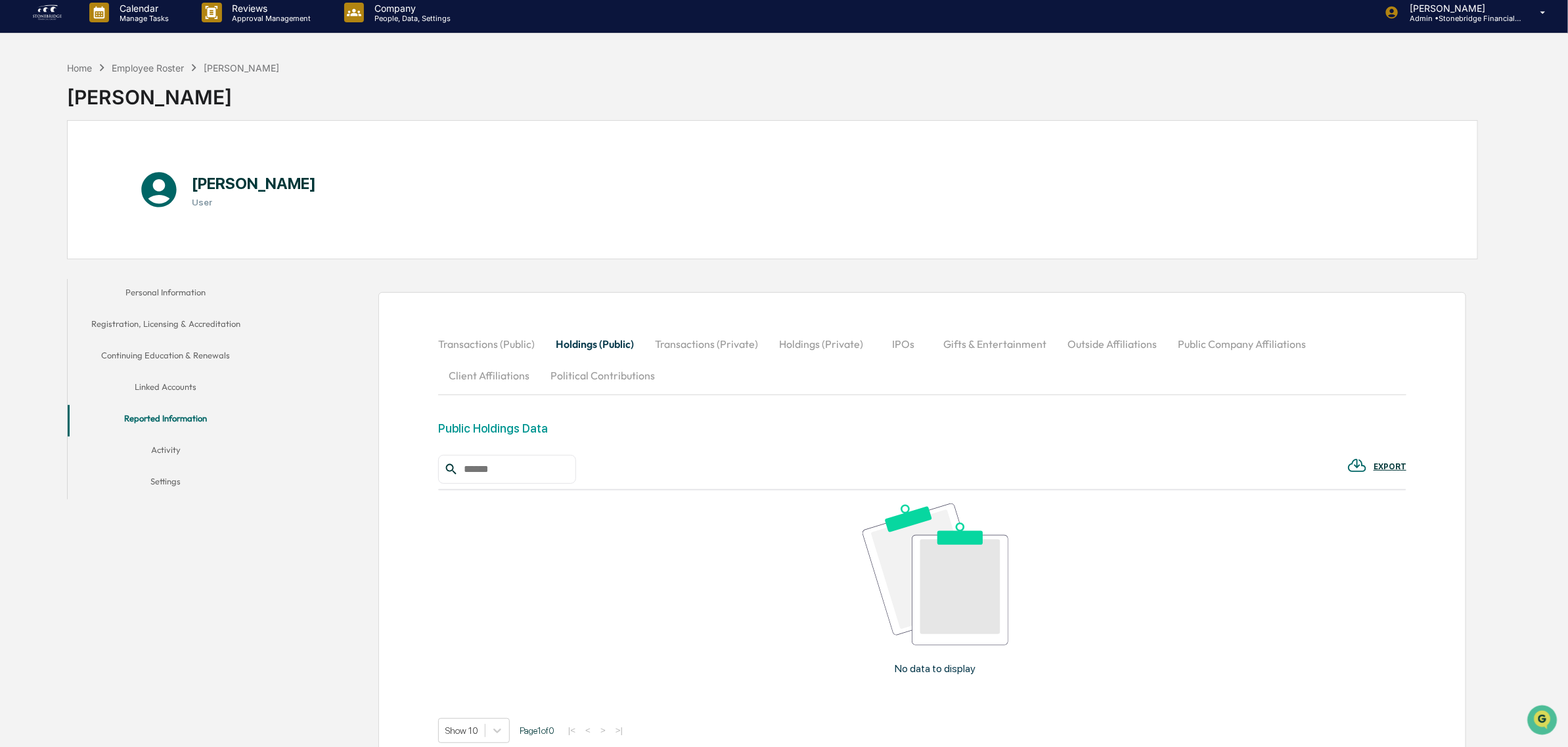
click at [685, 355] on button "Transactions (Private)" at bounding box center [707, 344] width 124 height 31
click at [835, 346] on button "Holdings (Private)" at bounding box center [820, 344] width 105 height 31
click at [911, 348] on button "IPOs" at bounding box center [902, 344] width 59 height 31
click at [993, 353] on button "Gifts & Entertainment" at bounding box center [994, 344] width 124 height 31
click at [1069, 347] on button "Outside Affiliations" at bounding box center [1113, 344] width 111 height 31
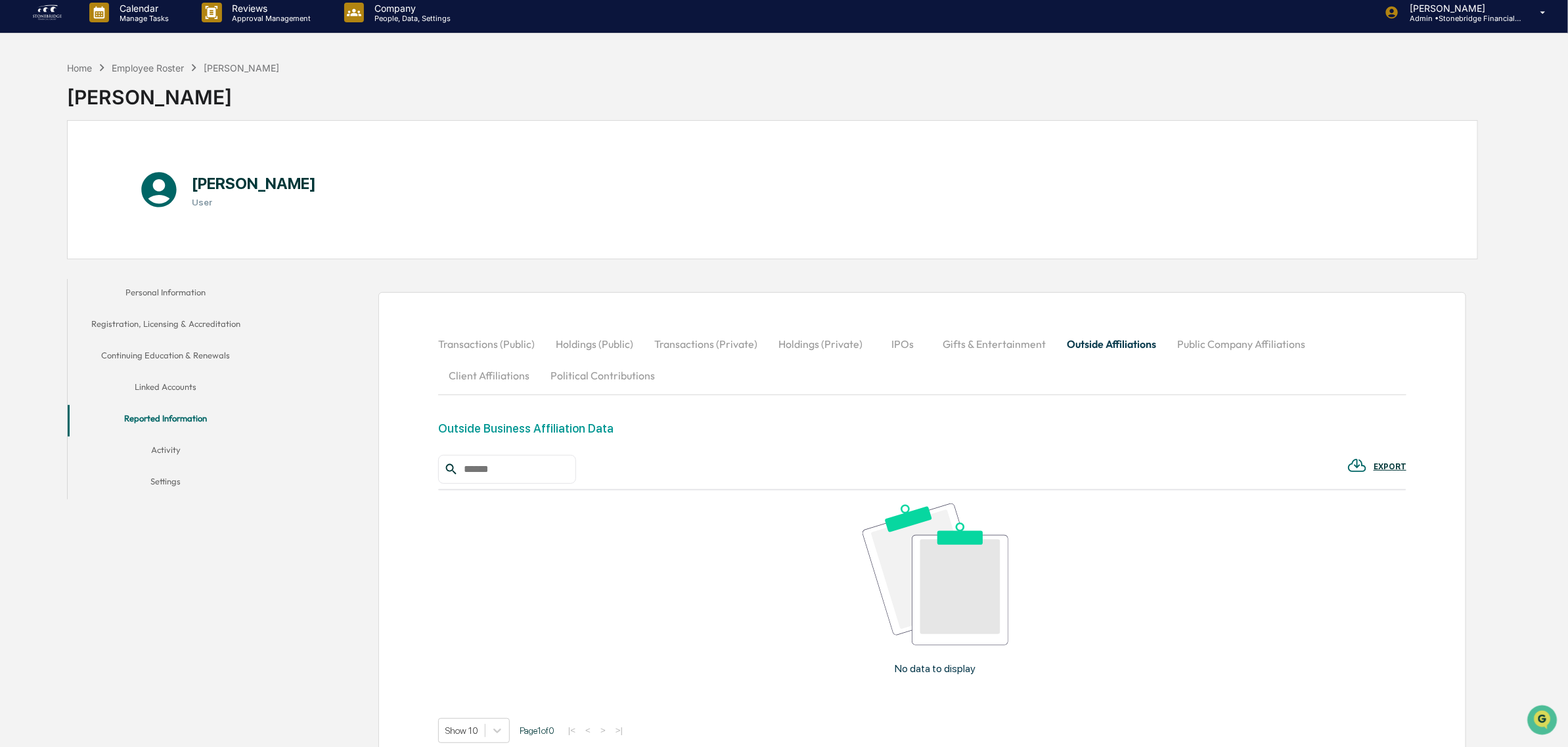
click at [1197, 348] on button "Public Company Affiliations" at bounding box center [1241, 344] width 149 height 31
click at [484, 369] on button "Client Affiliations" at bounding box center [488, 376] width 101 height 31
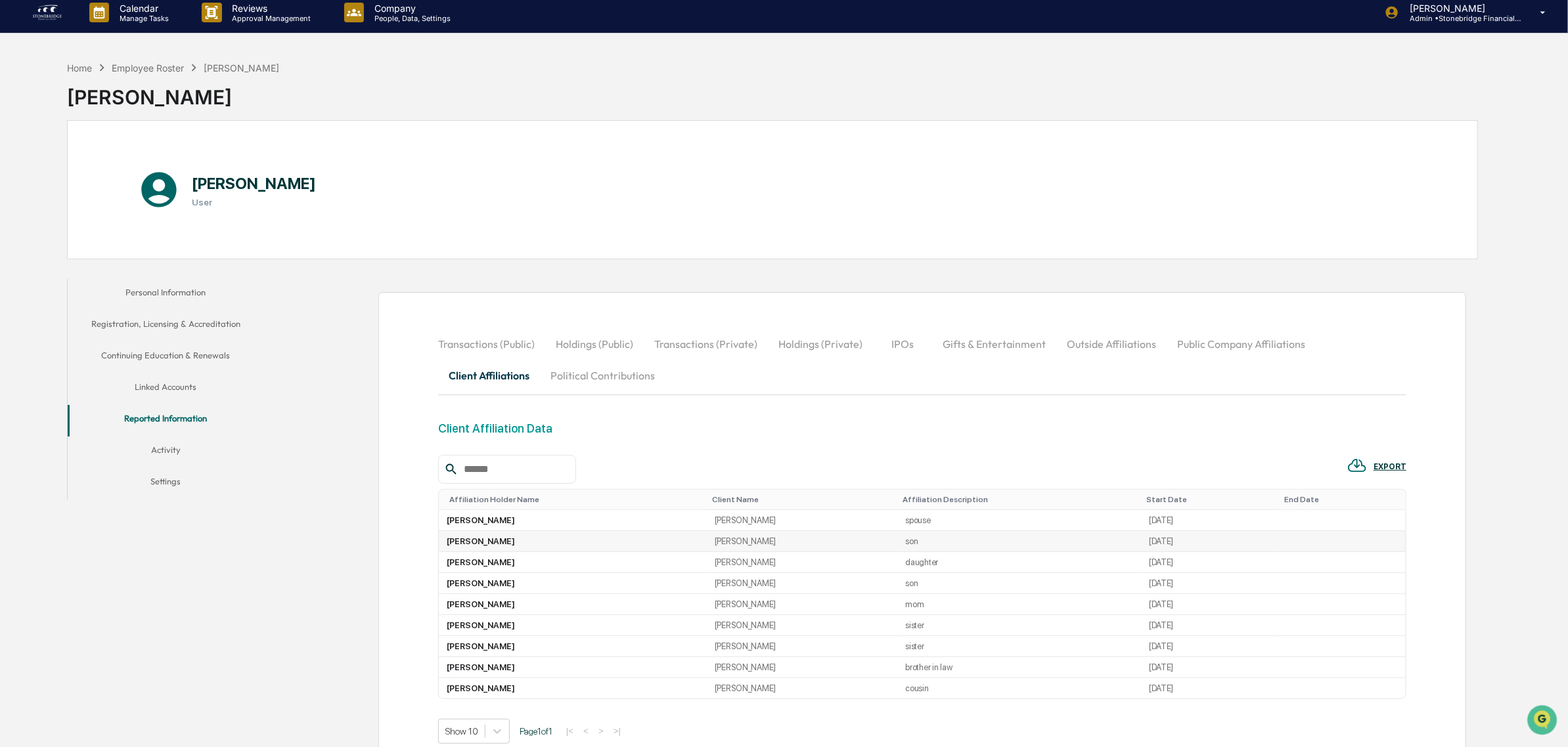
scroll to position [155, 0]
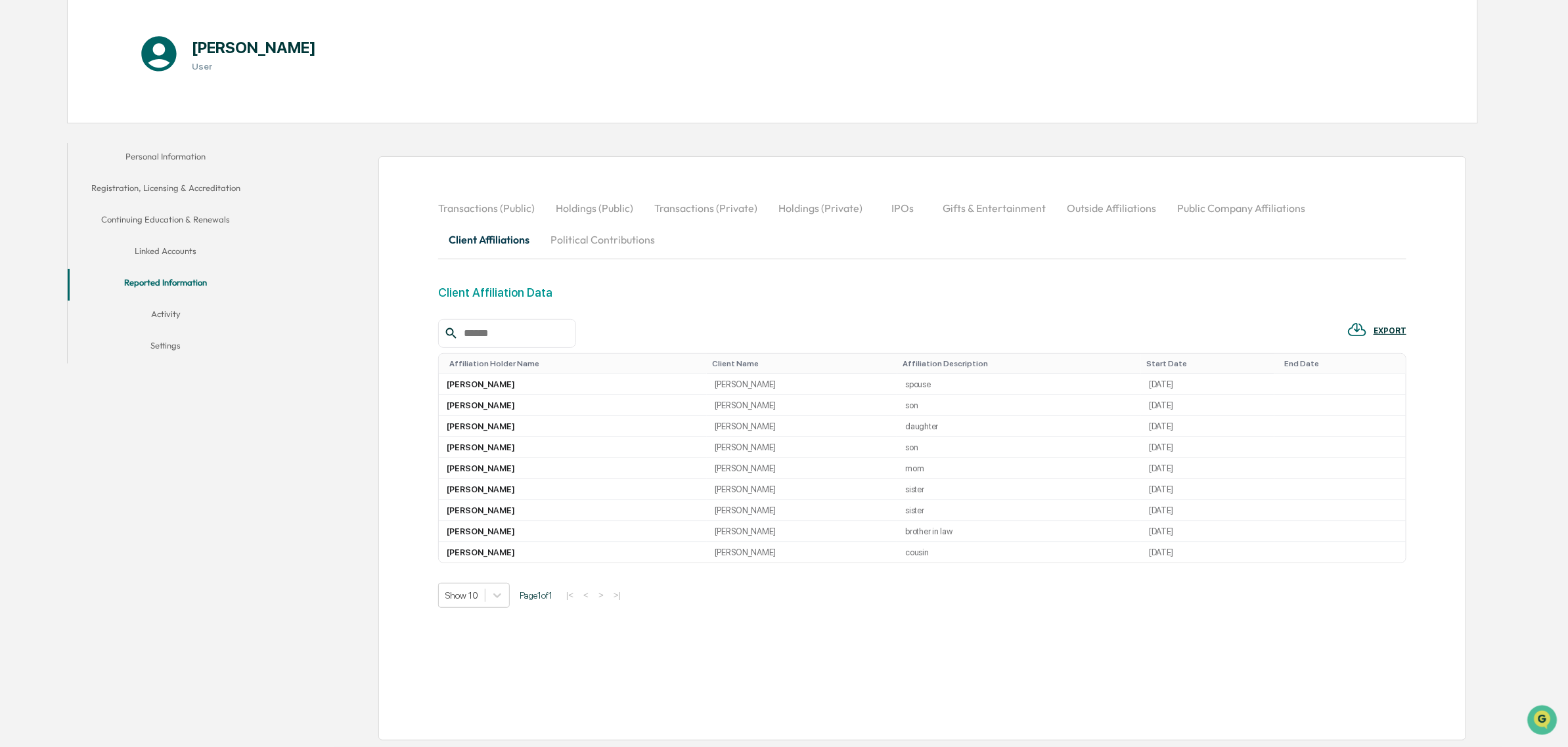
click at [589, 234] on button "Political Contributions" at bounding box center [602, 240] width 125 height 31
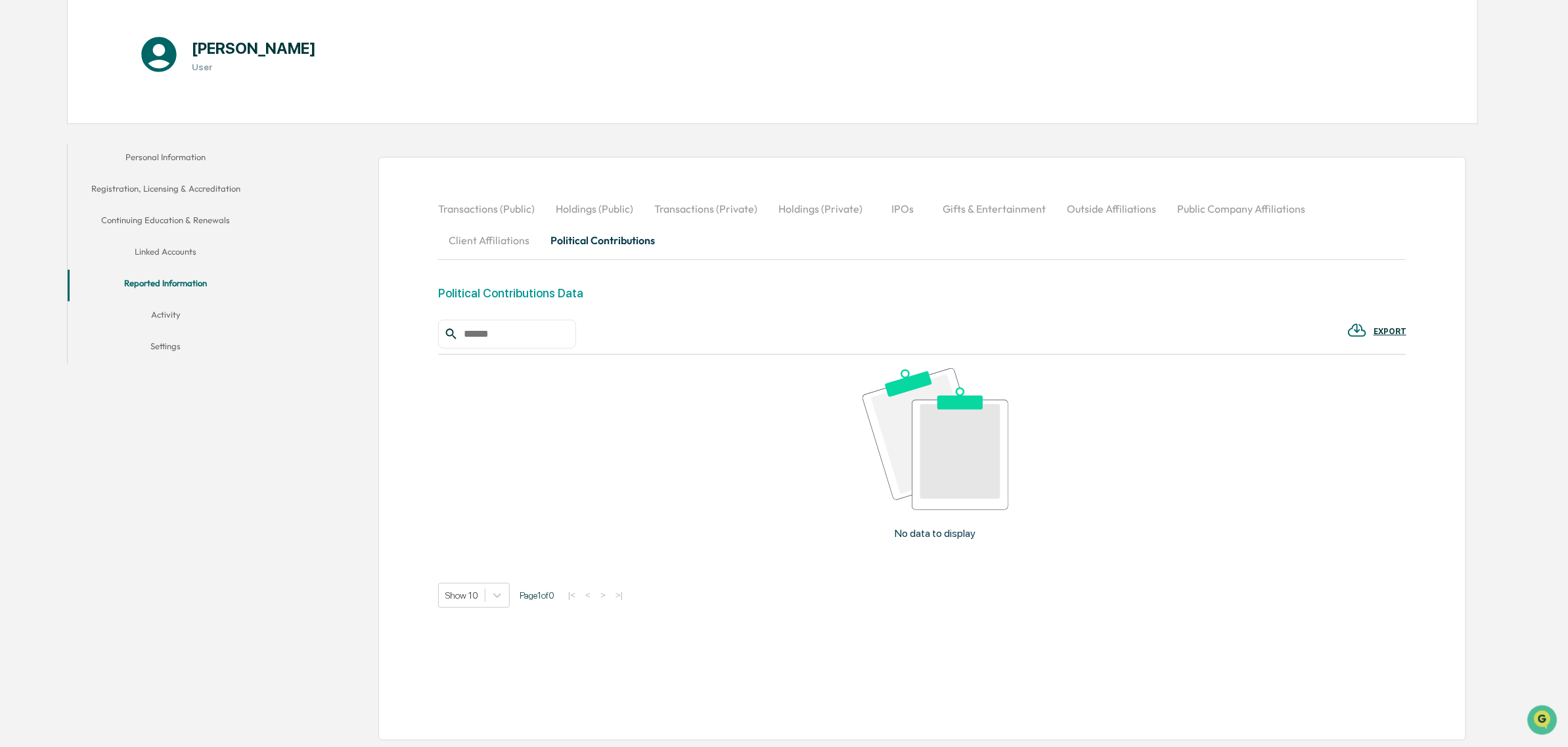
click at [208, 305] on button "Activity" at bounding box center [165, 317] width 197 height 31
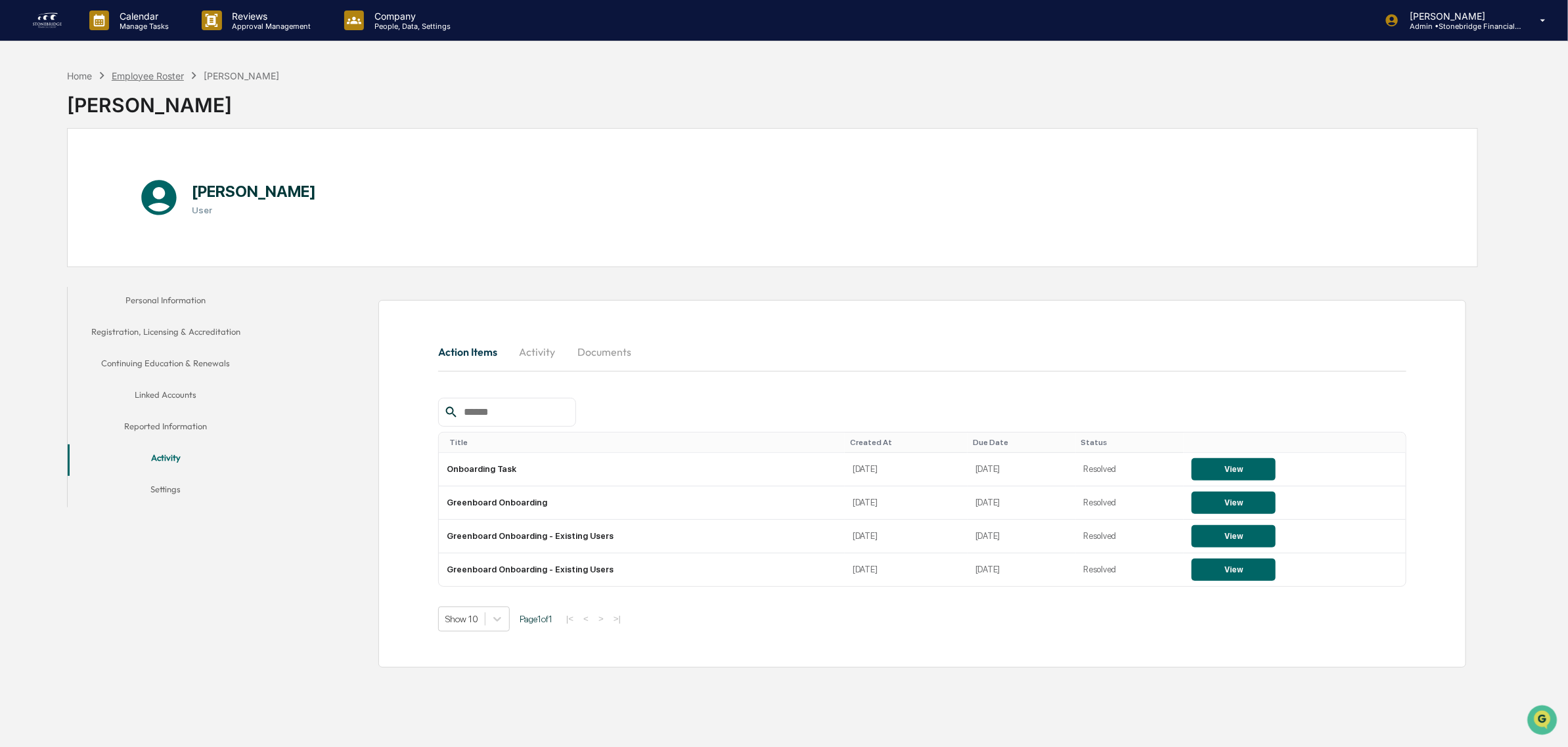
click at [145, 78] on div "Employee Roster" at bounding box center [147, 76] width 72 height 11
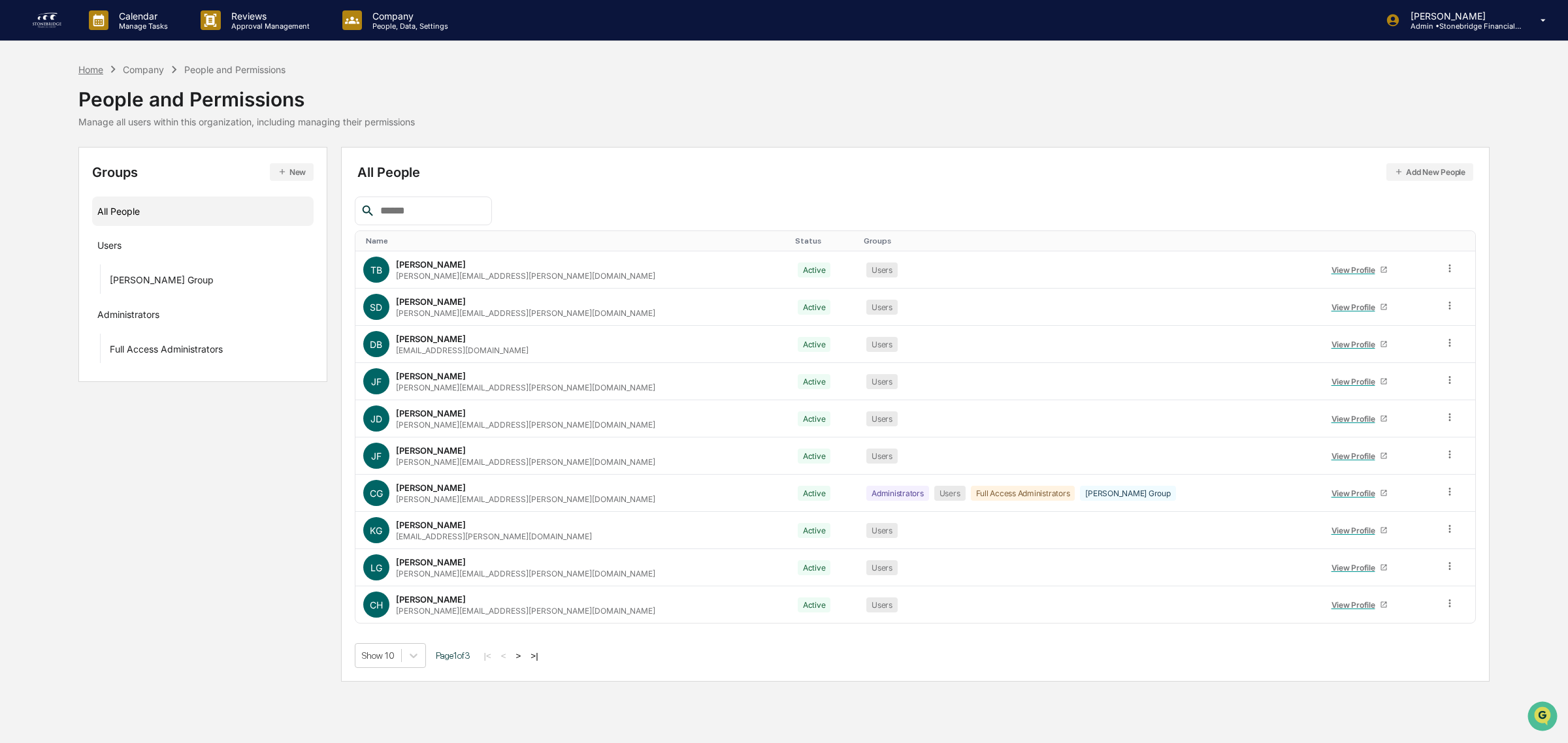
click at [96, 73] on div "Home" at bounding box center [90, 69] width 25 height 11
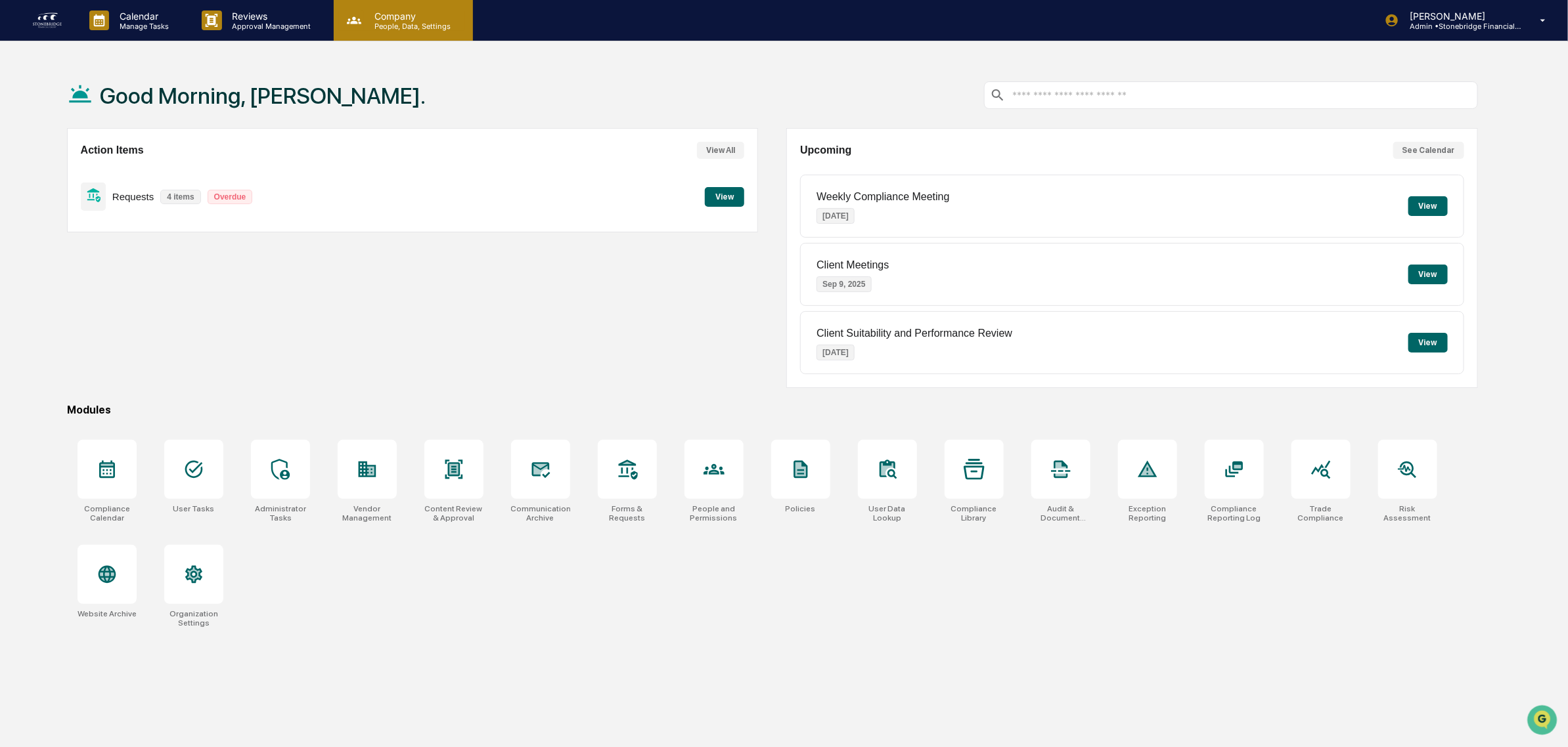
click at [390, 30] on p "People, Data, Settings" at bounding box center [411, 27] width 93 height 9
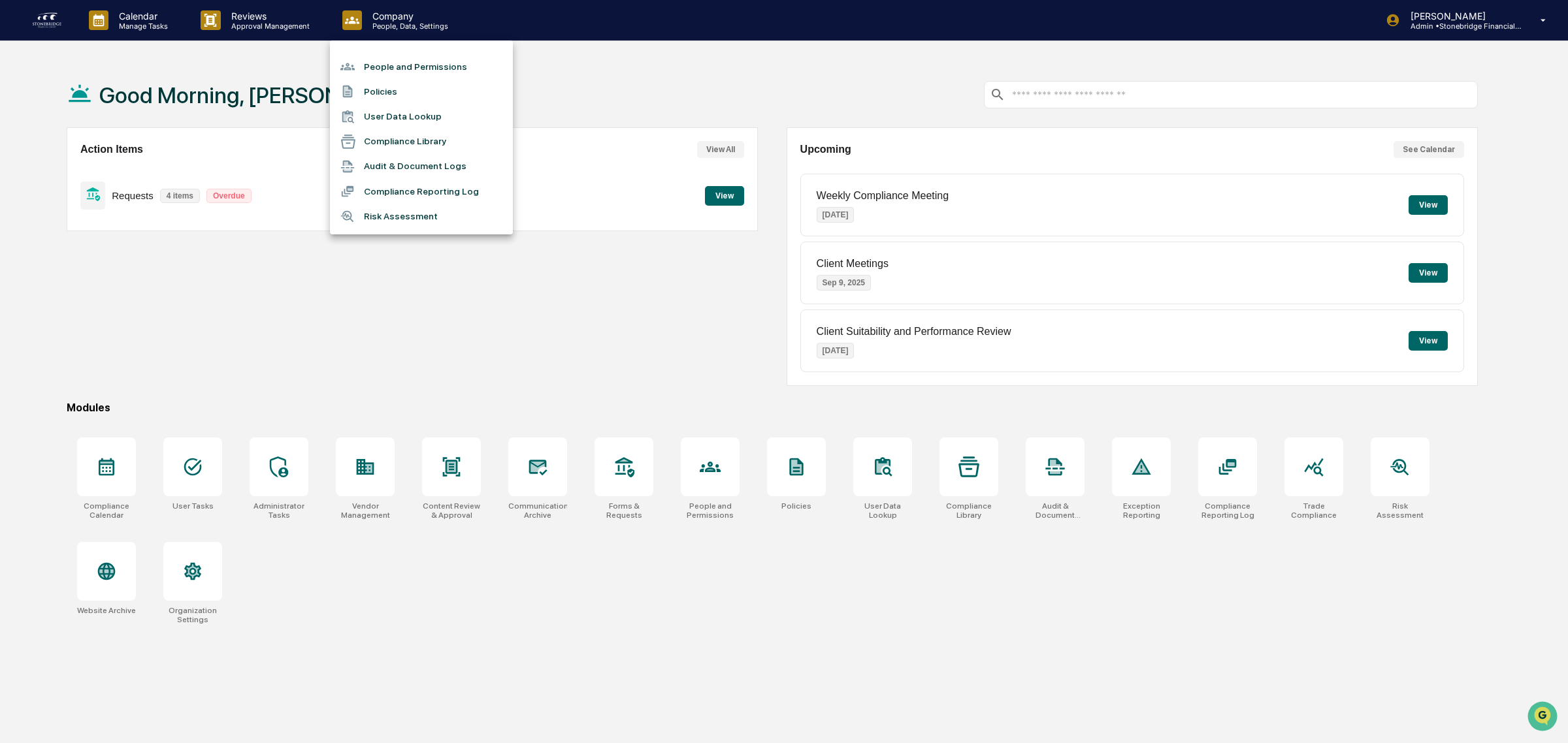
click at [397, 59] on li "People and Permissions" at bounding box center [421, 66] width 183 height 25
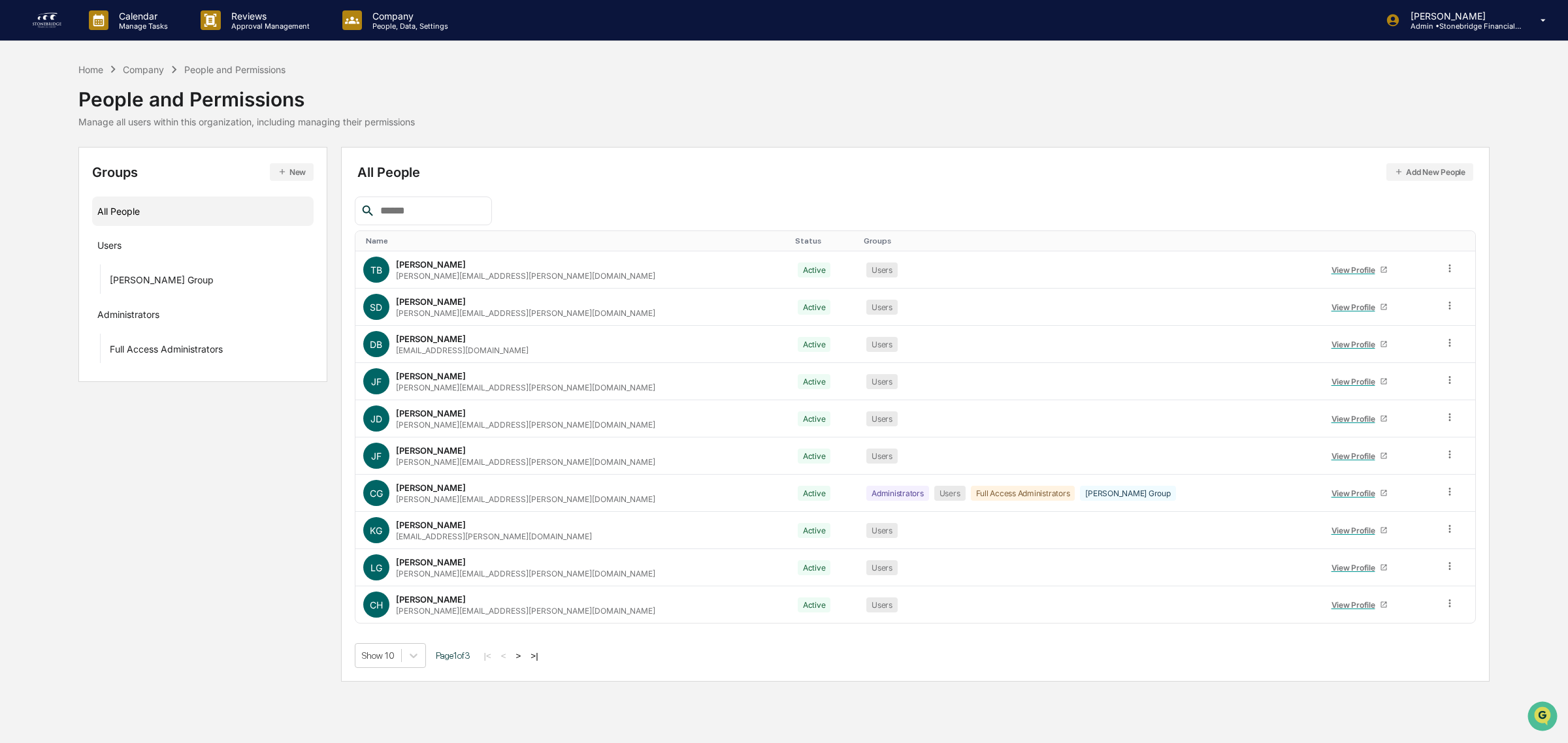
click at [523, 658] on button ">" at bounding box center [518, 656] width 13 height 11
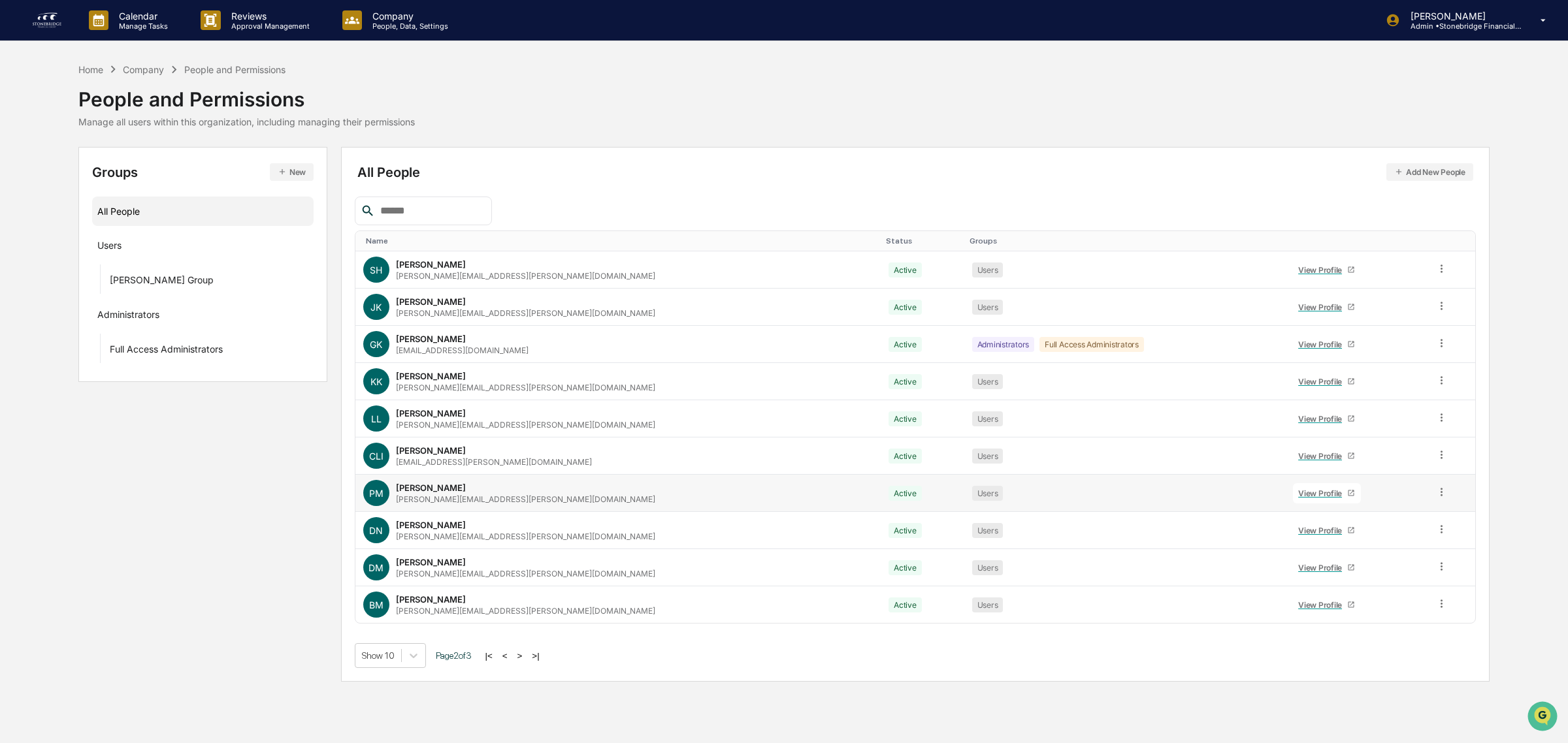
click at [1298, 490] on div "View Profile" at bounding box center [1322, 493] width 49 height 10
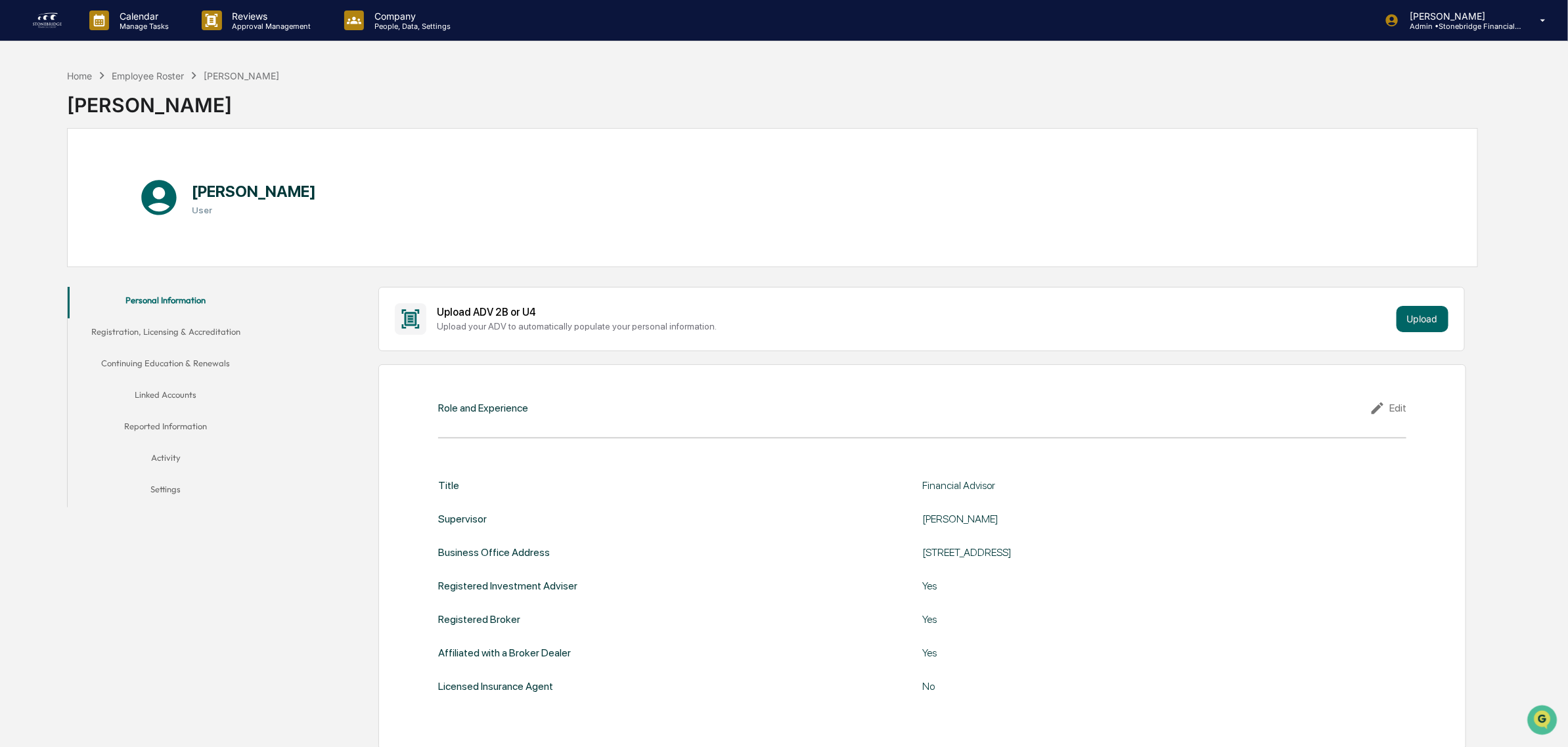
click at [136, 329] on button "Registration, Licensing & Accreditation" at bounding box center [165, 334] width 197 height 31
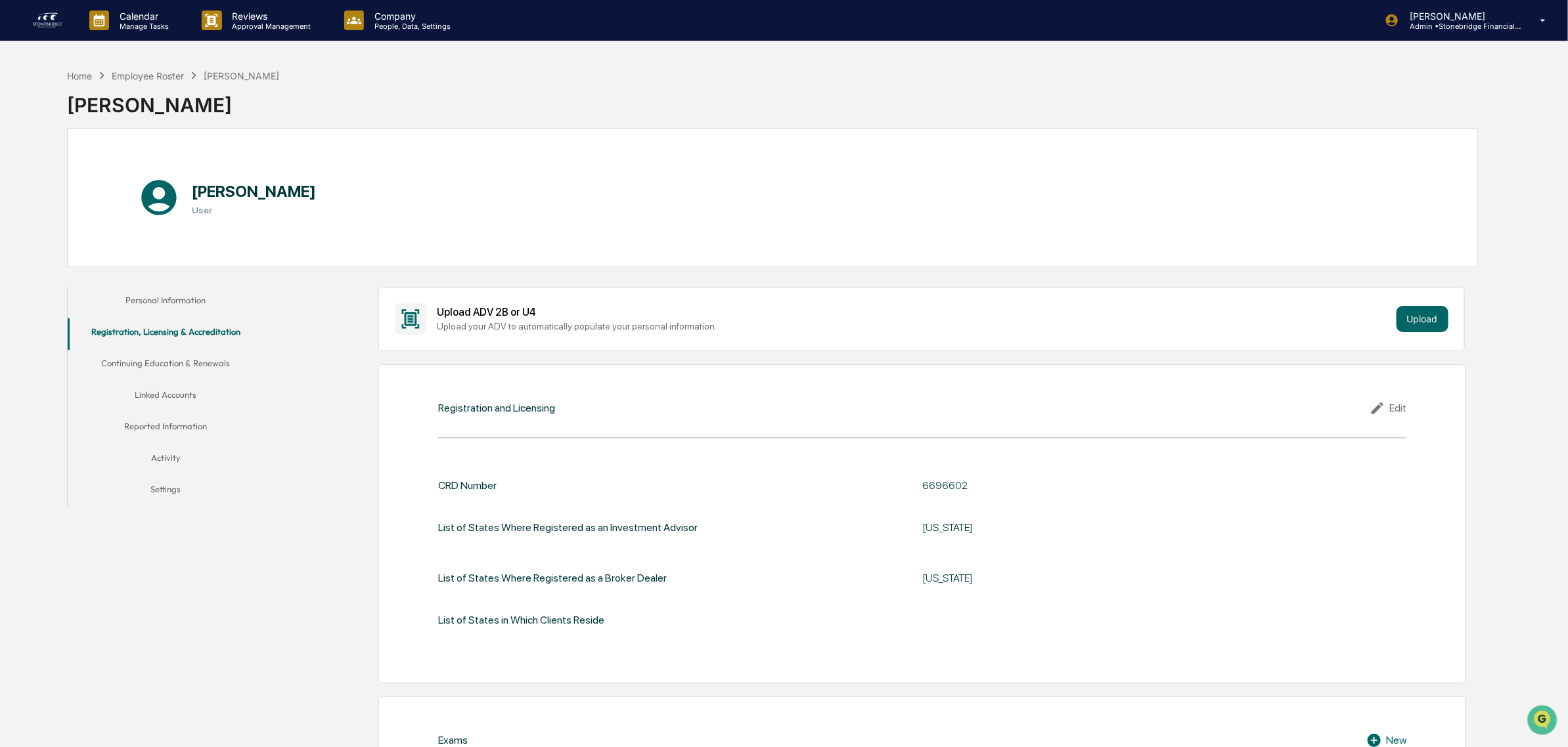
click at [196, 358] on button "Continuing Education & Renewals" at bounding box center [165, 366] width 197 height 31
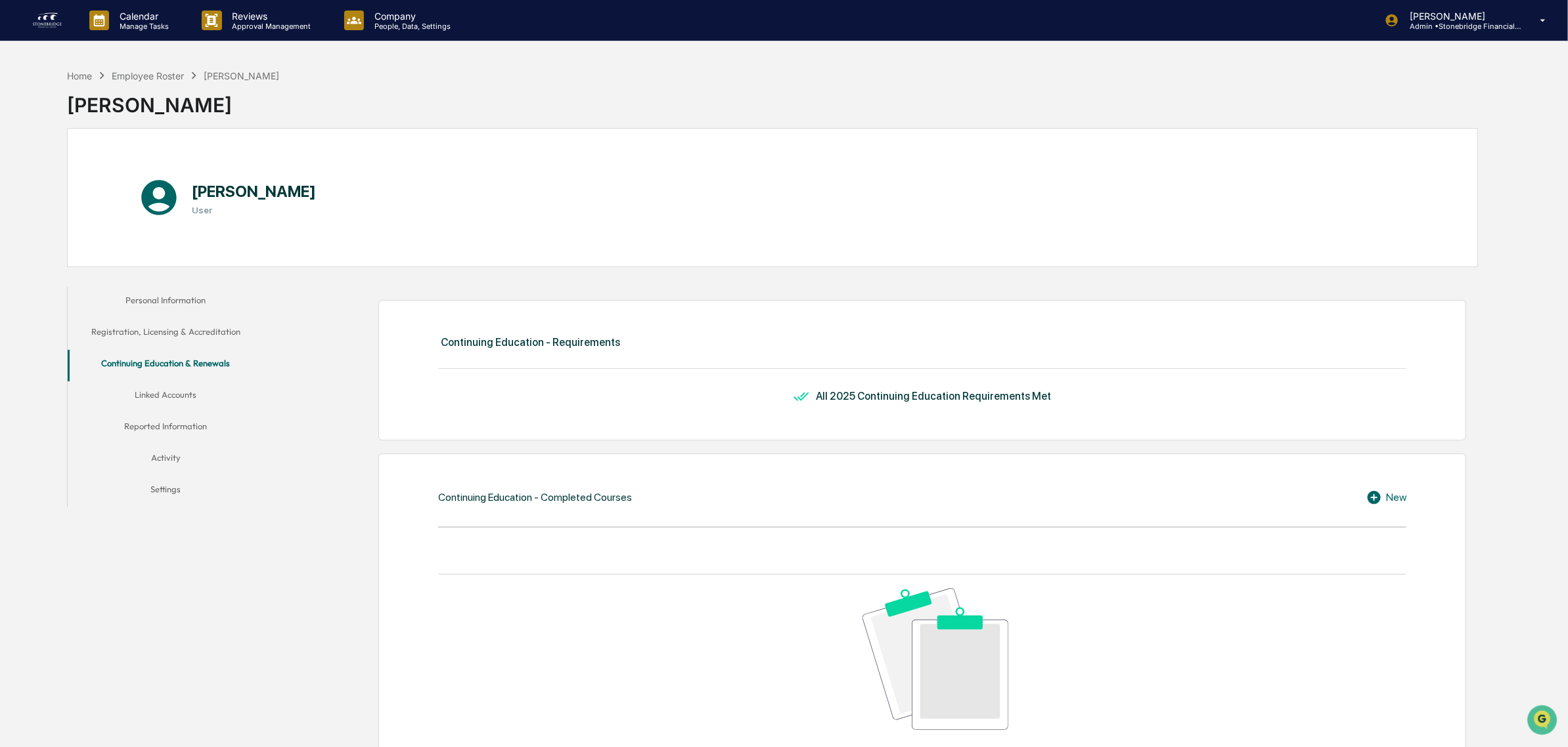
click at [190, 402] on button "Linked Accounts" at bounding box center [165, 397] width 197 height 31
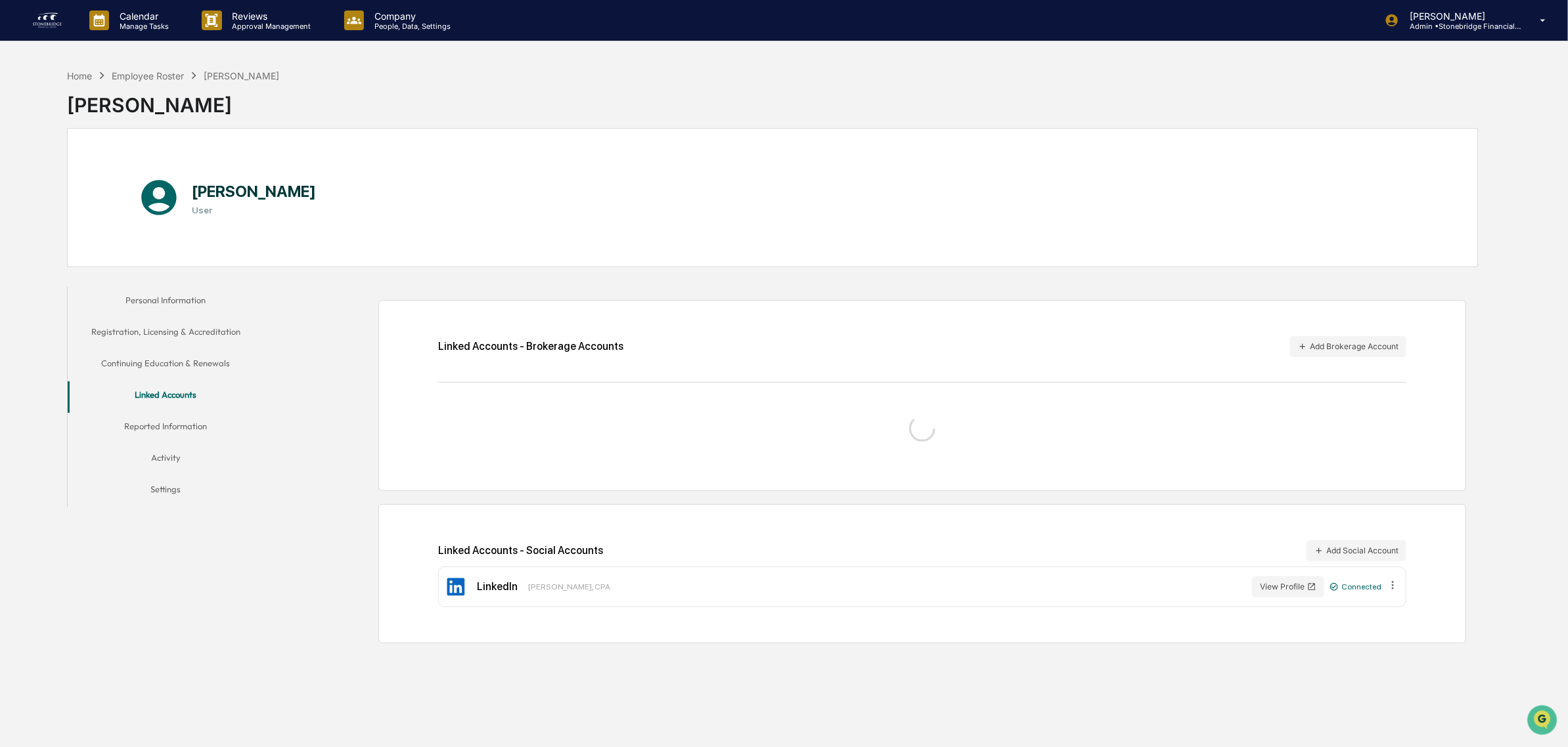
click at [196, 435] on button "Reported Information" at bounding box center [165, 429] width 197 height 31
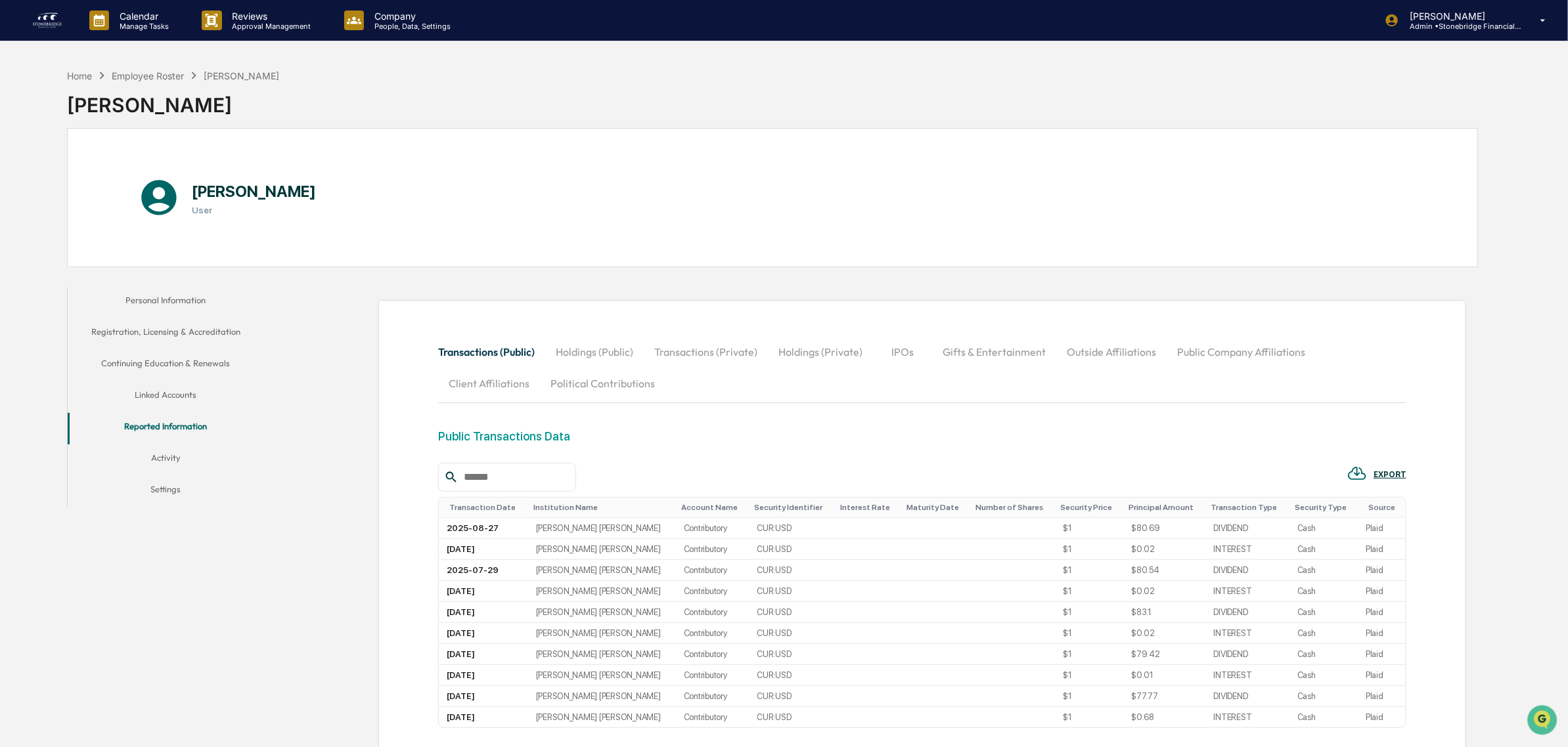
click at [1105, 348] on button "Outside Affiliations" at bounding box center [1111, 352] width 111 height 31
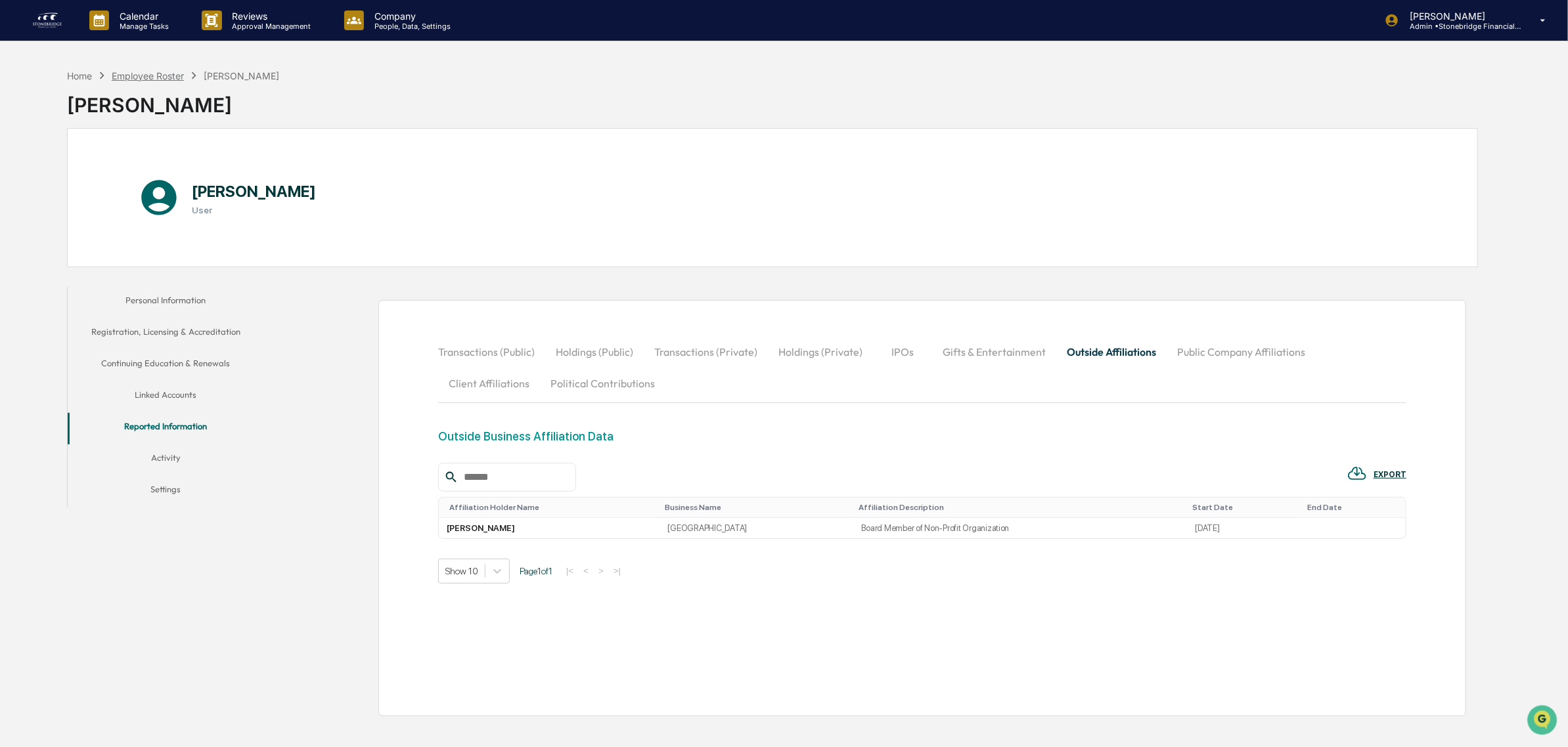
click at [165, 80] on div "Employee Roster" at bounding box center [147, 76] width 72 height 11
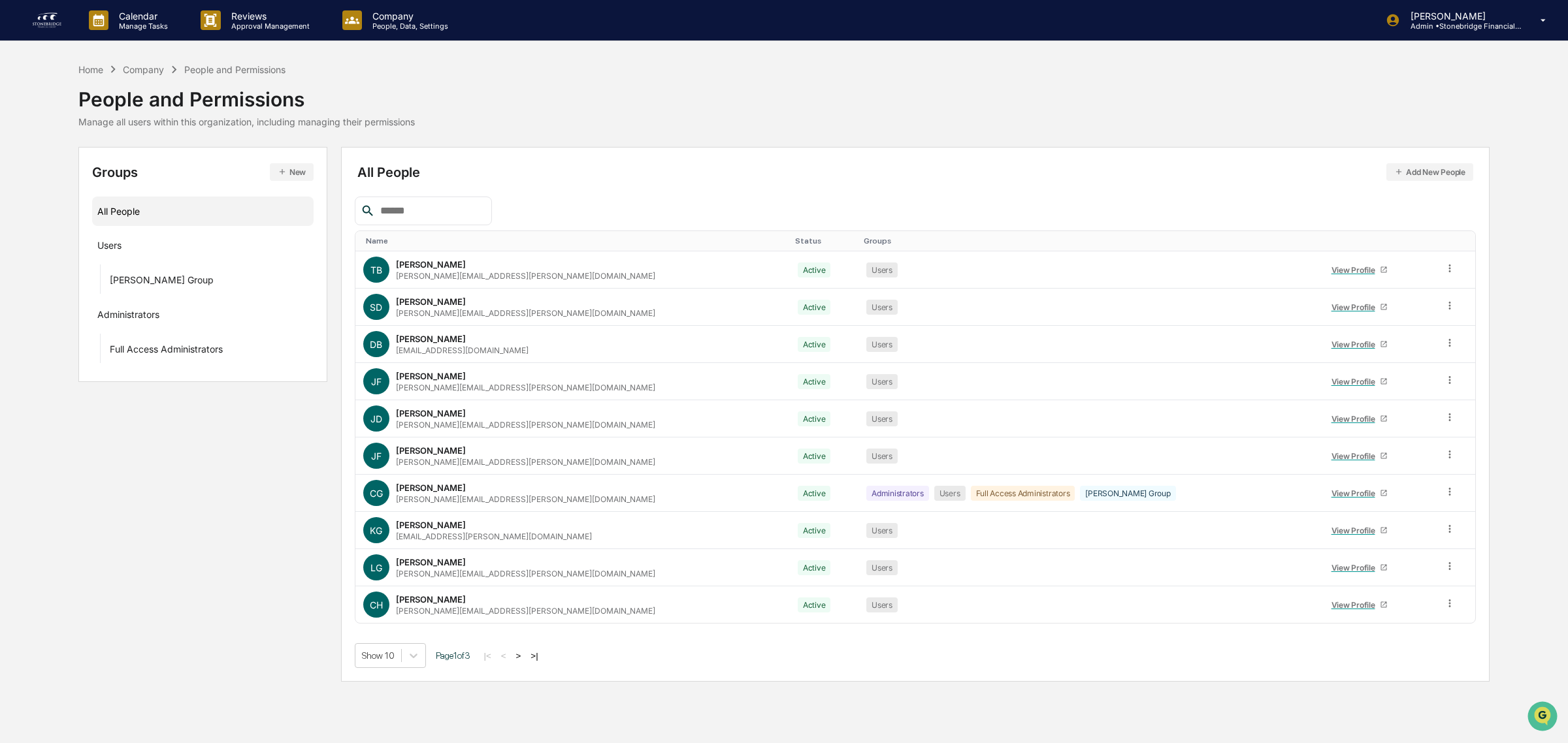
click at [523, 655] on button ">" at bounding box center [518, 656] width 13 height 11
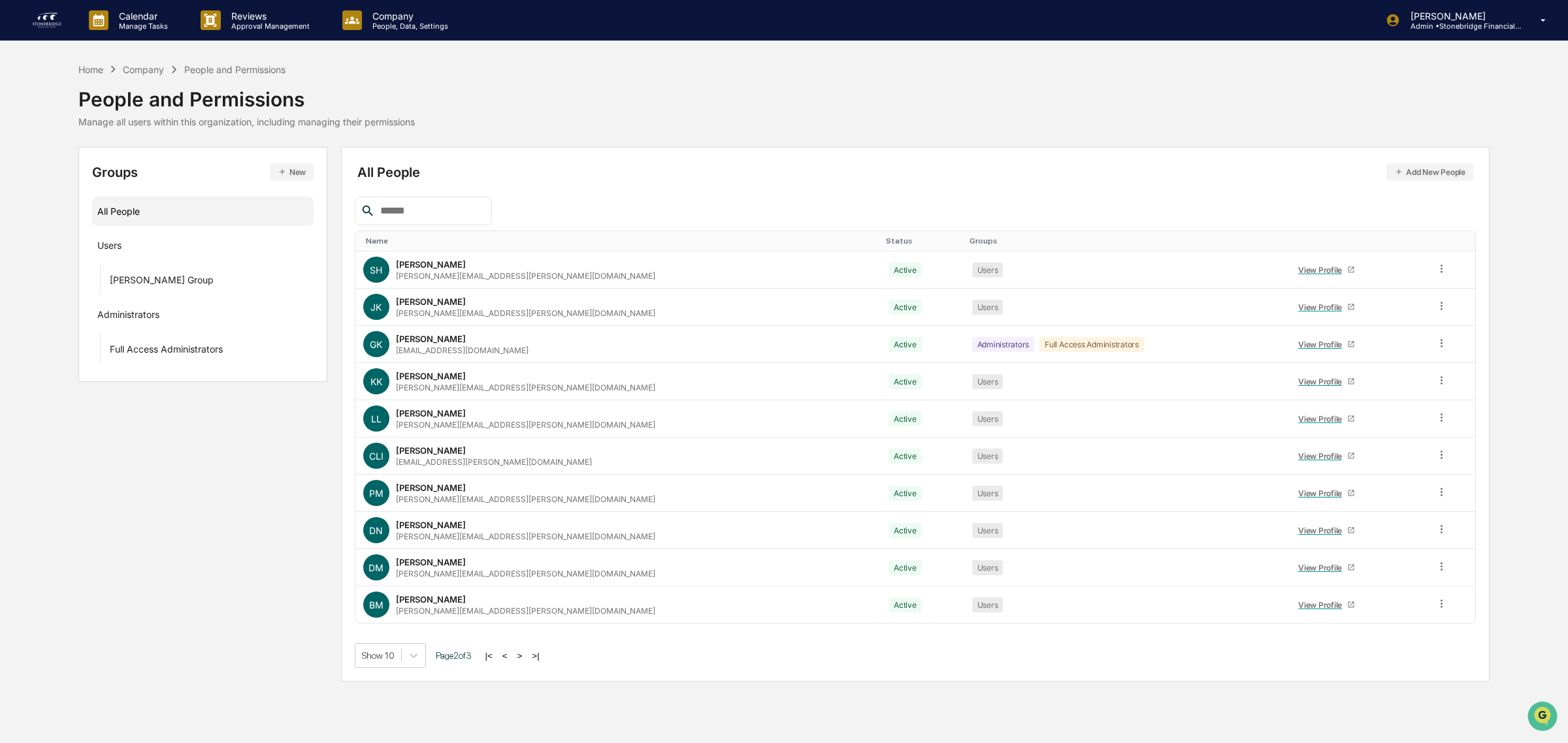
click at [523, 655] on button ">" at bounding box center [520, 656] width 13 height 11
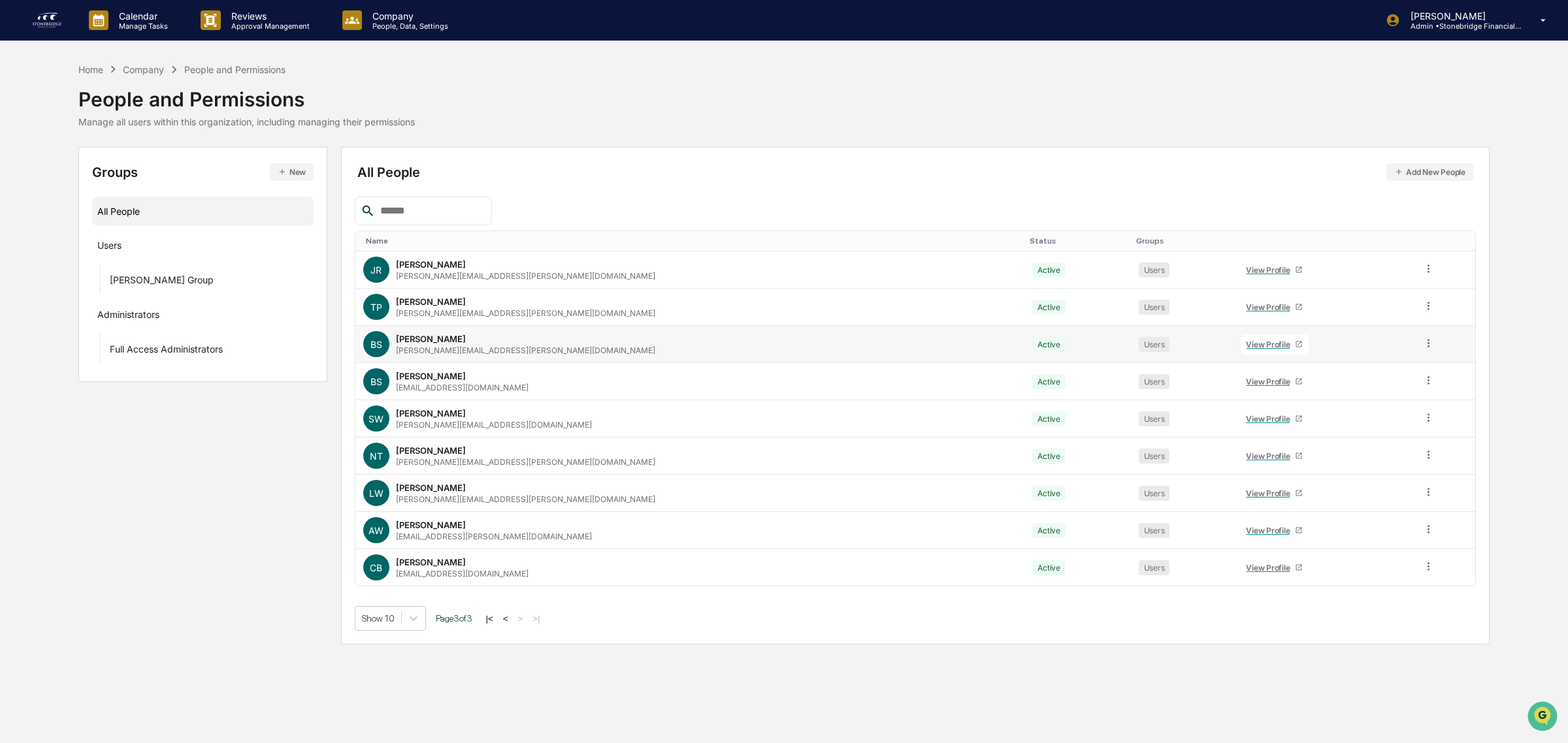
click at [1246, 342] on div "View Profile" at bounding box center [1271, 345] width 49 height 10
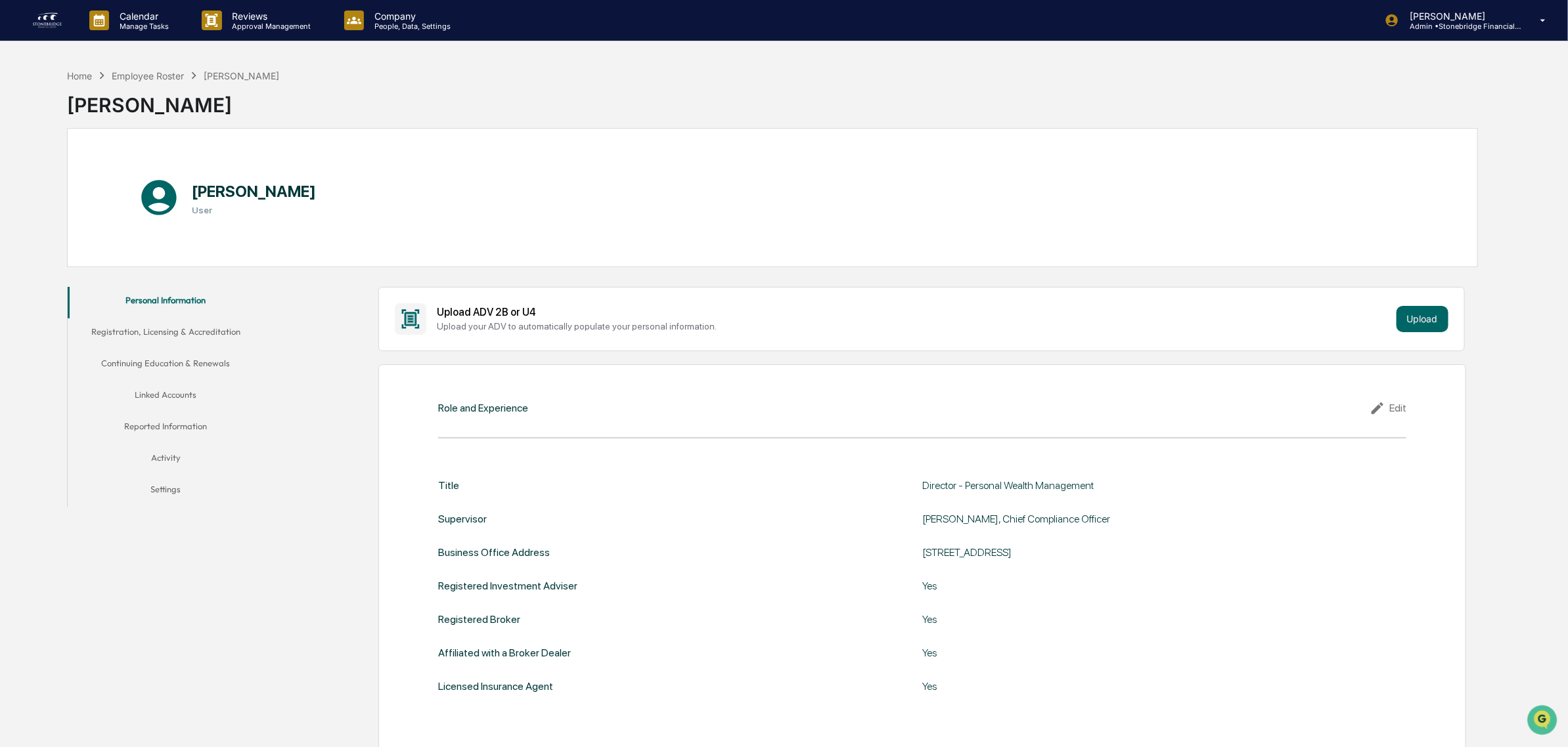
click at [155, 339] on button "Registration, Licensing & Accreditation" at bounding box center [165, 334] width 197 height 31
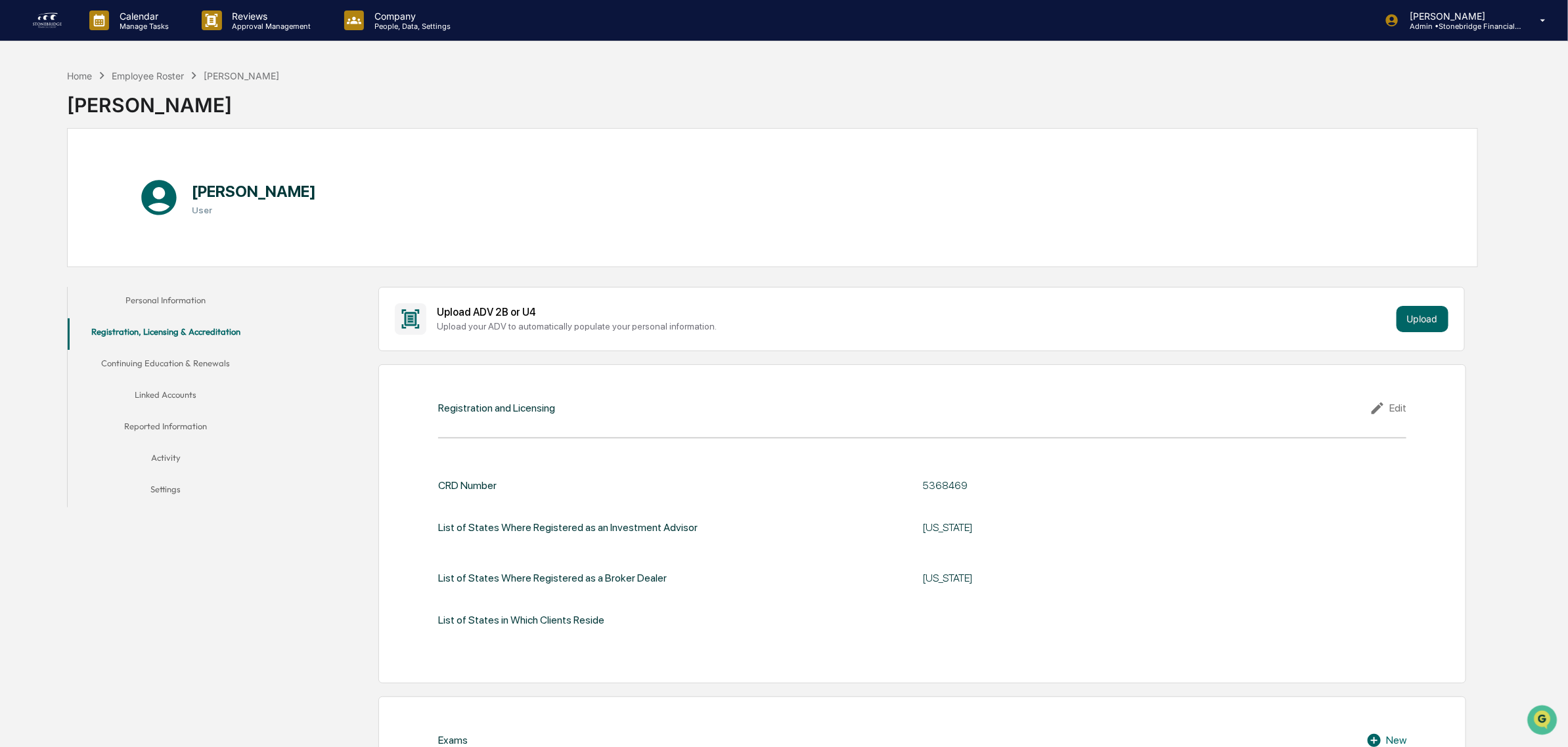
click at [161, 357] on button "Continuing Education & Renewals" at bounding box center [165, 366] width 197 height 31
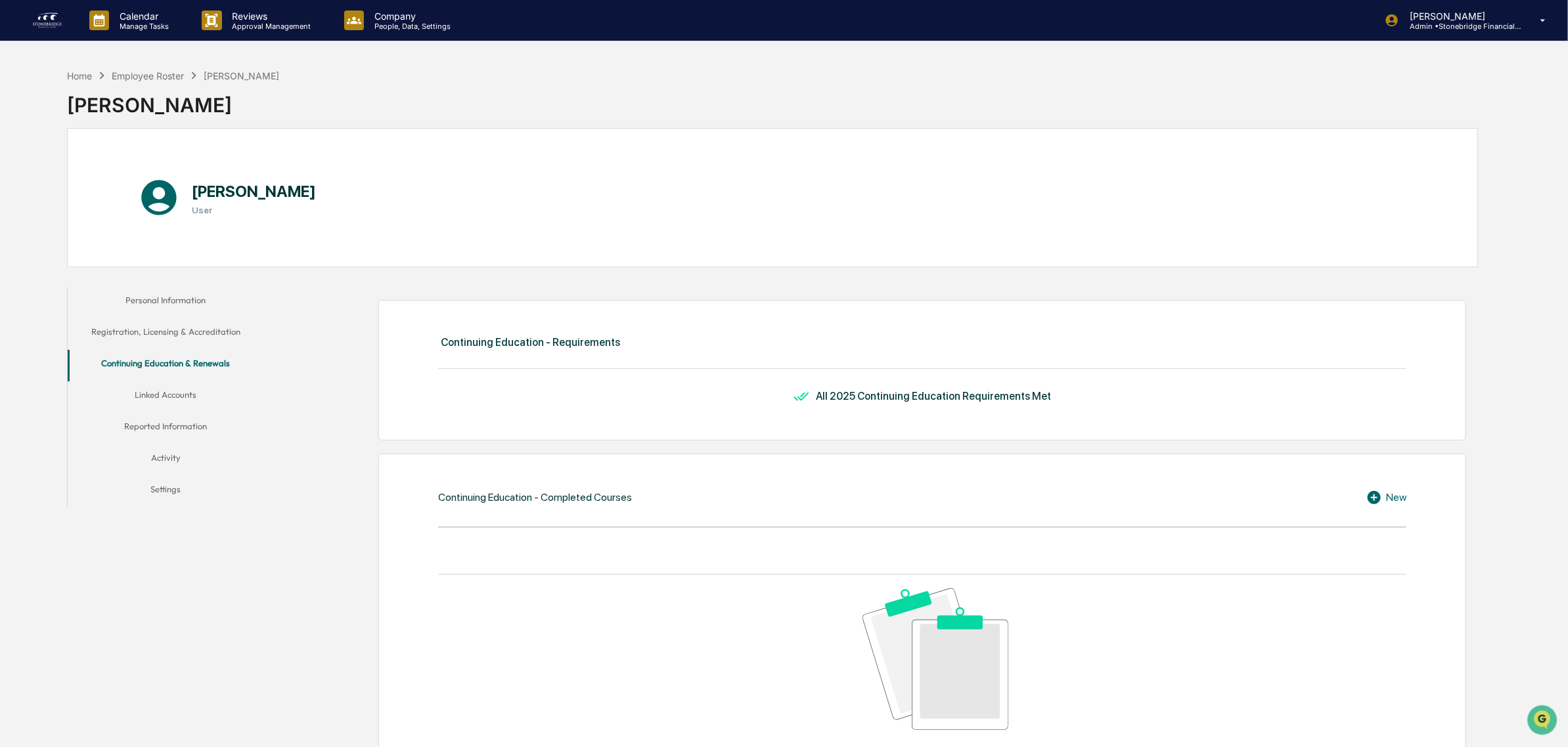
click at [183, 390] on button "Linked Accounts" at bounding box center [165, 397] width 197 height 31
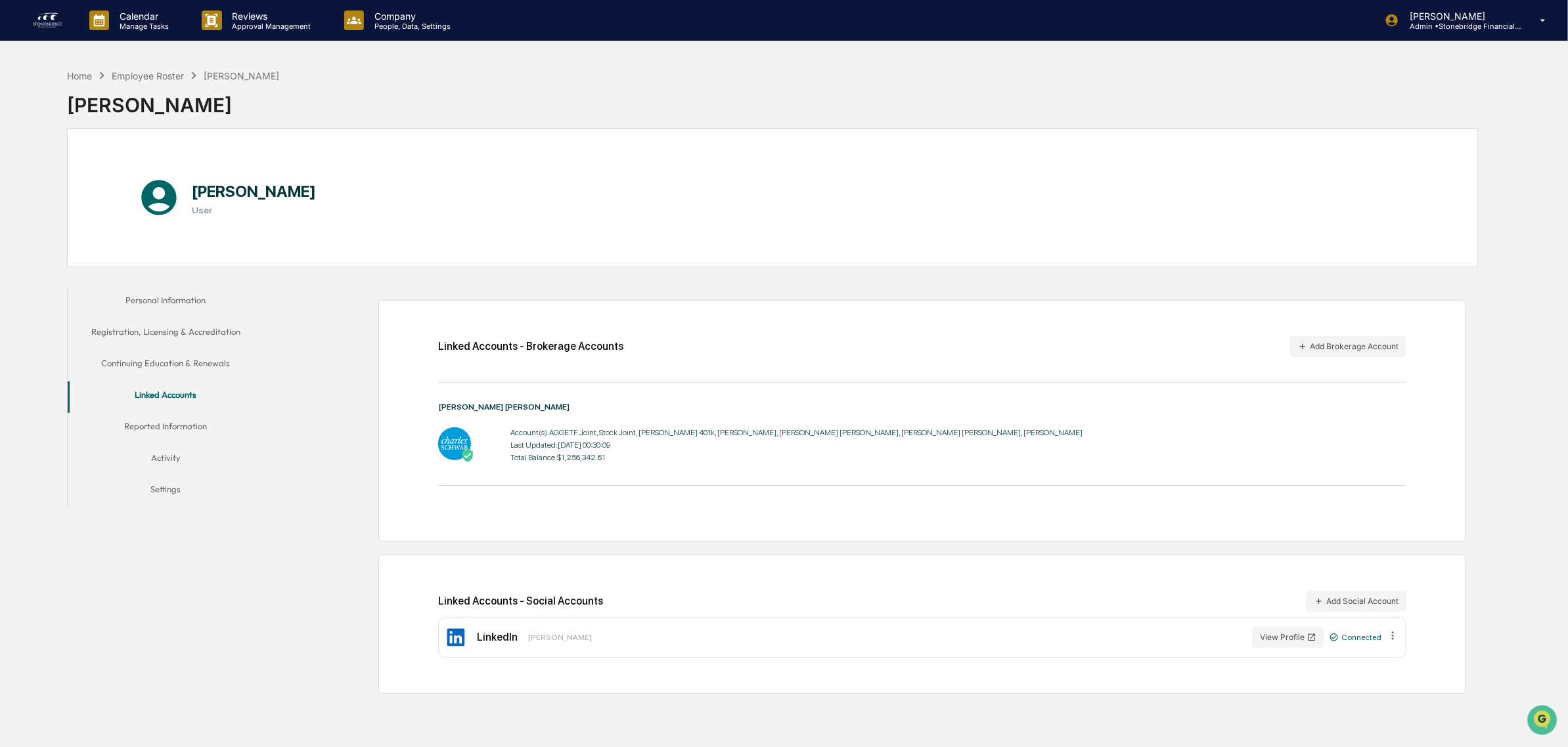
click at [156, 422] on button "Reported Information" at bounding box center [165, 429] width 197 height 31
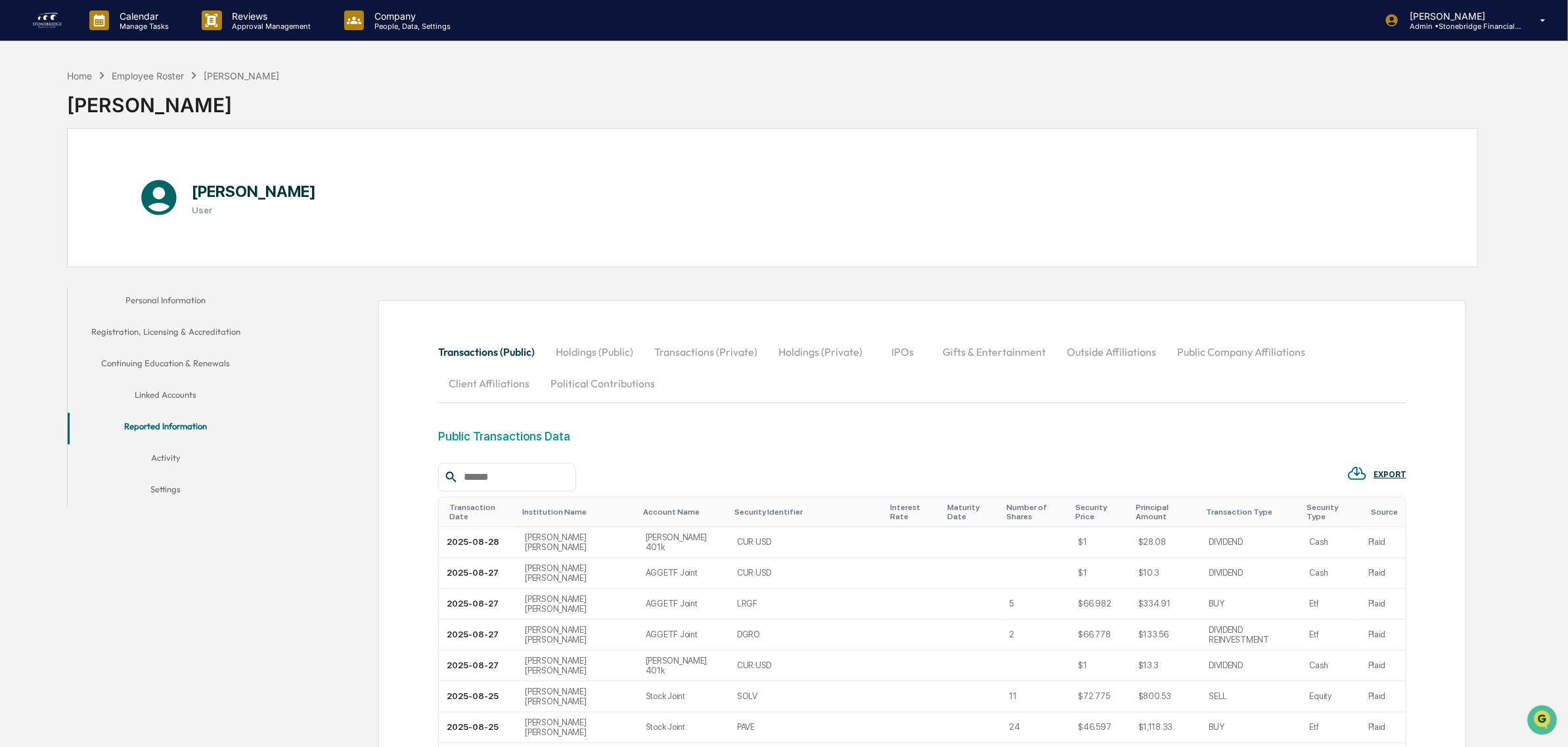
click at [1098, 347] on button "Outside Affiliations" at bounding box center [1111, 352] width 111 height 31
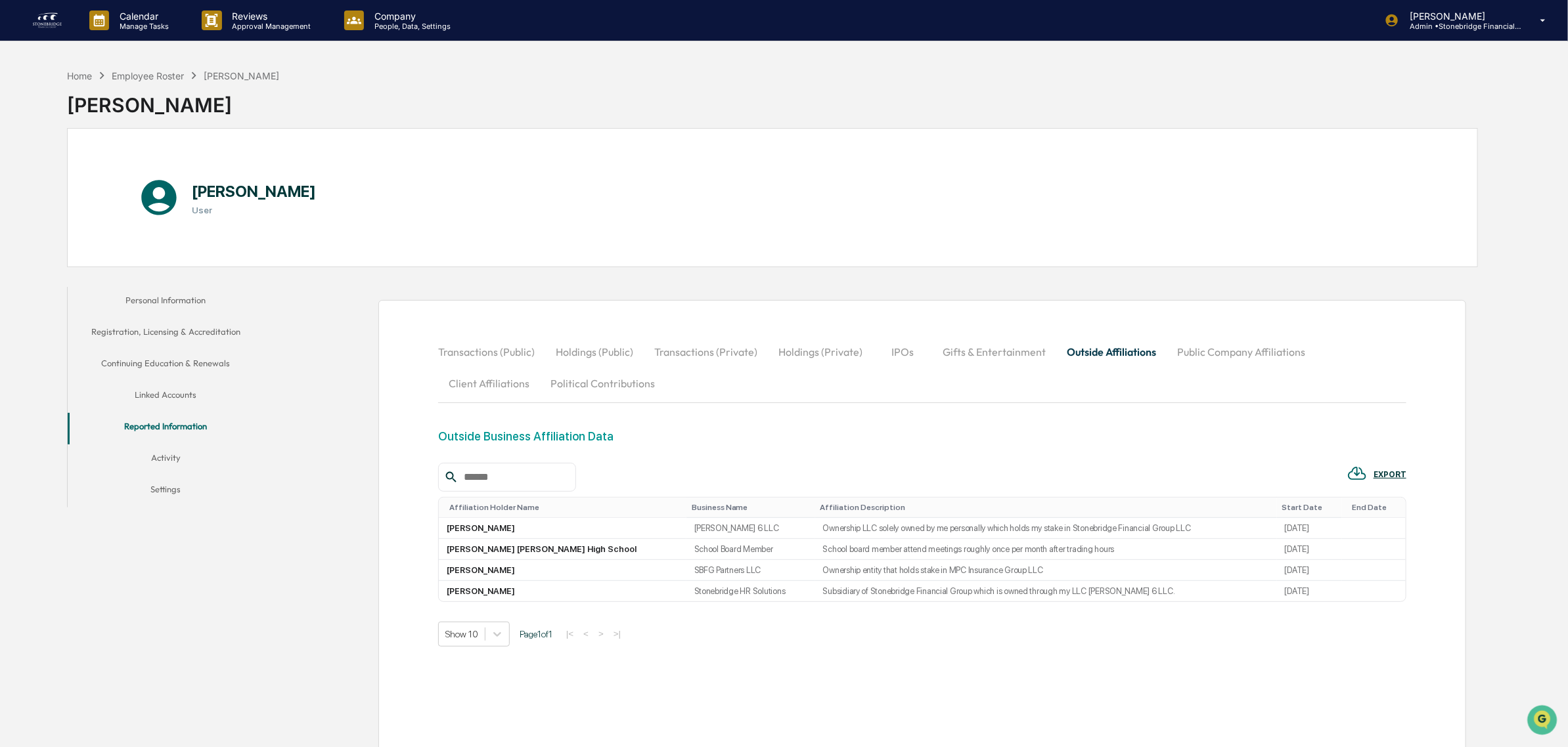
click at [64, 79] on div "Home Employee Roster Bradley Sanders Bradley Sanders Bradley Sanders User Perso…" at bounding box center [773, 435] width 1450 height 747
click at [41, 27] on img at bounding box center [47, 20] width 31 height 21
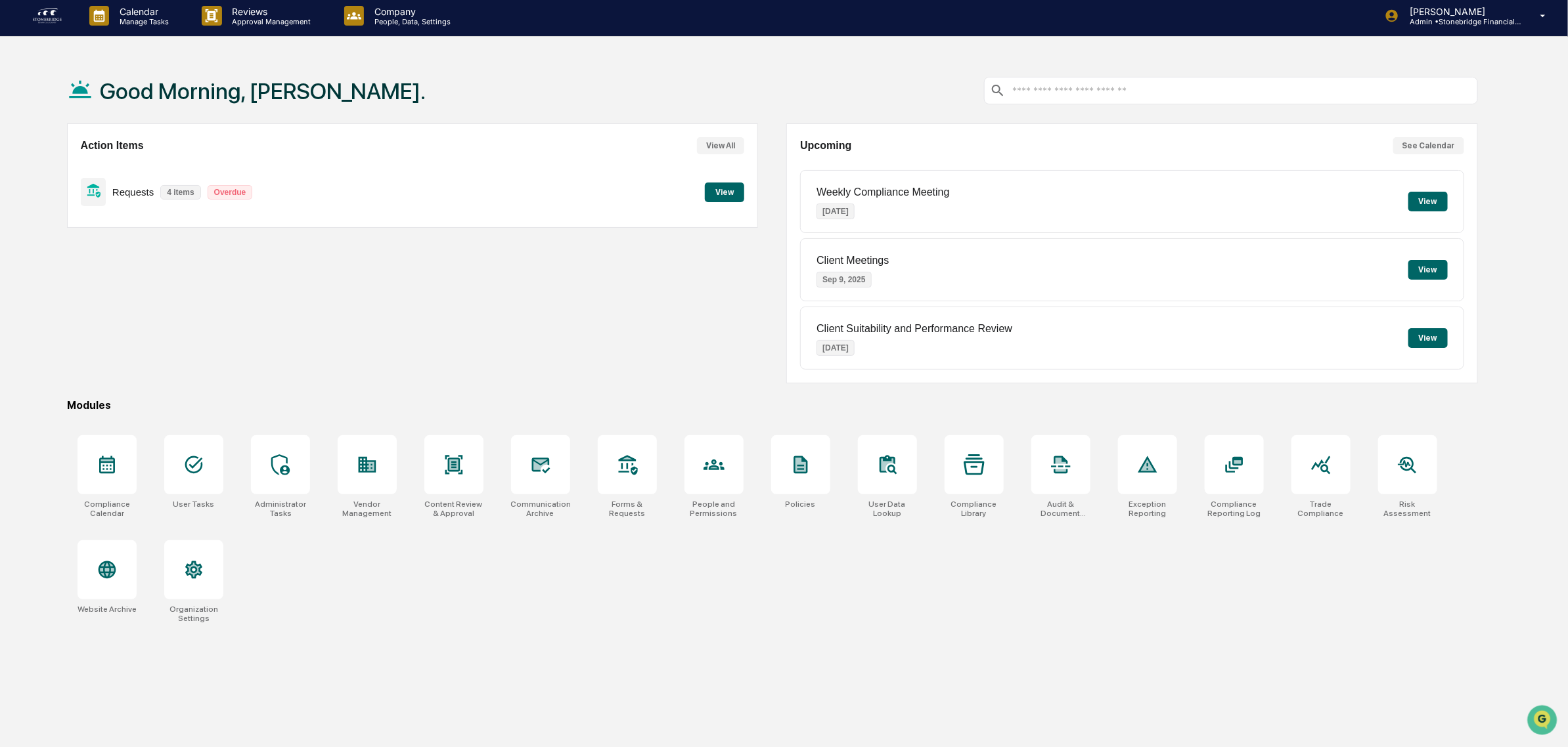
scroll to position [5, 0]
click at [900, 471] on div at bounding box center [887, 464] width 59 height 59
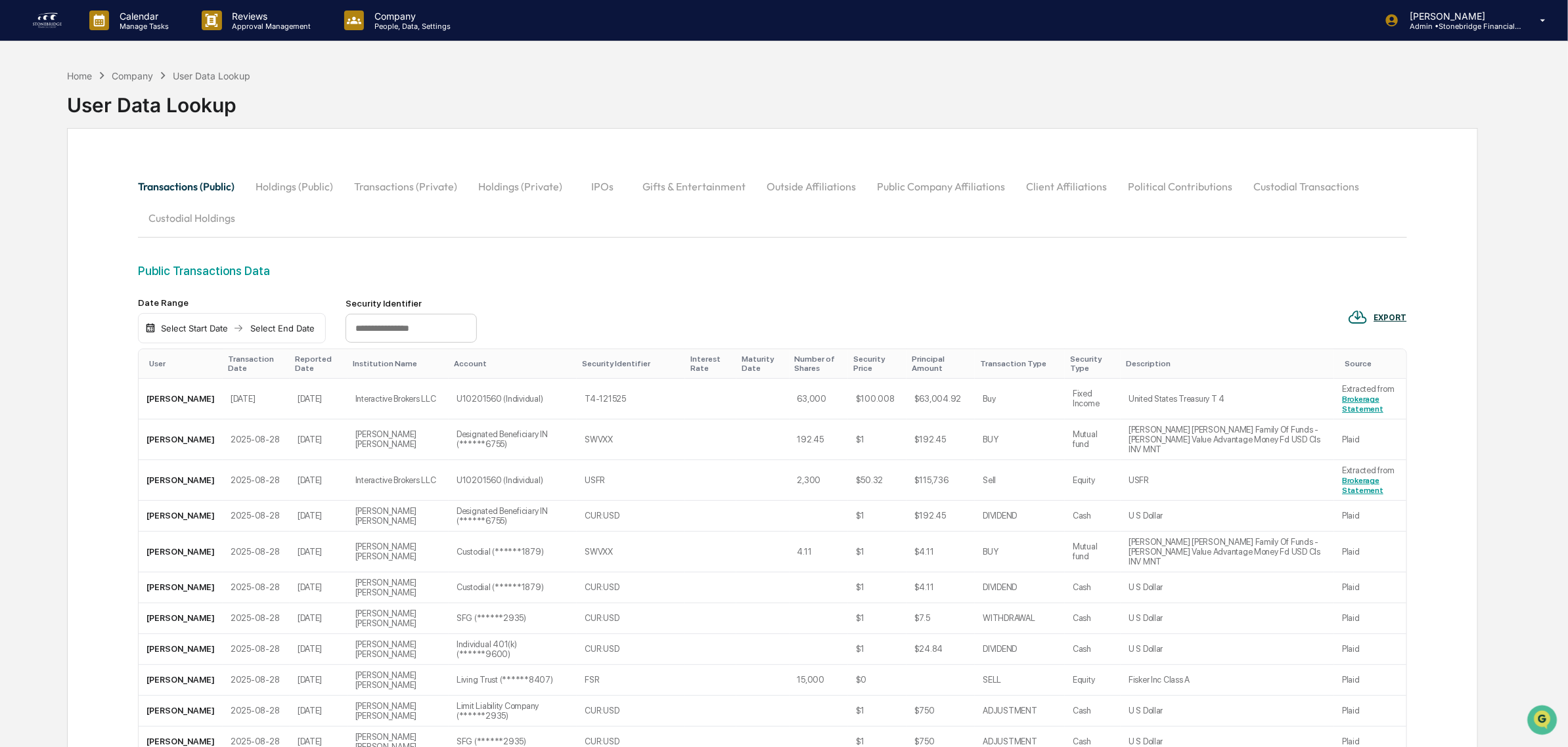
click at [1041, 181] on button "Client Affiliations" at bounding box center [1066, 187] width 101 height 31
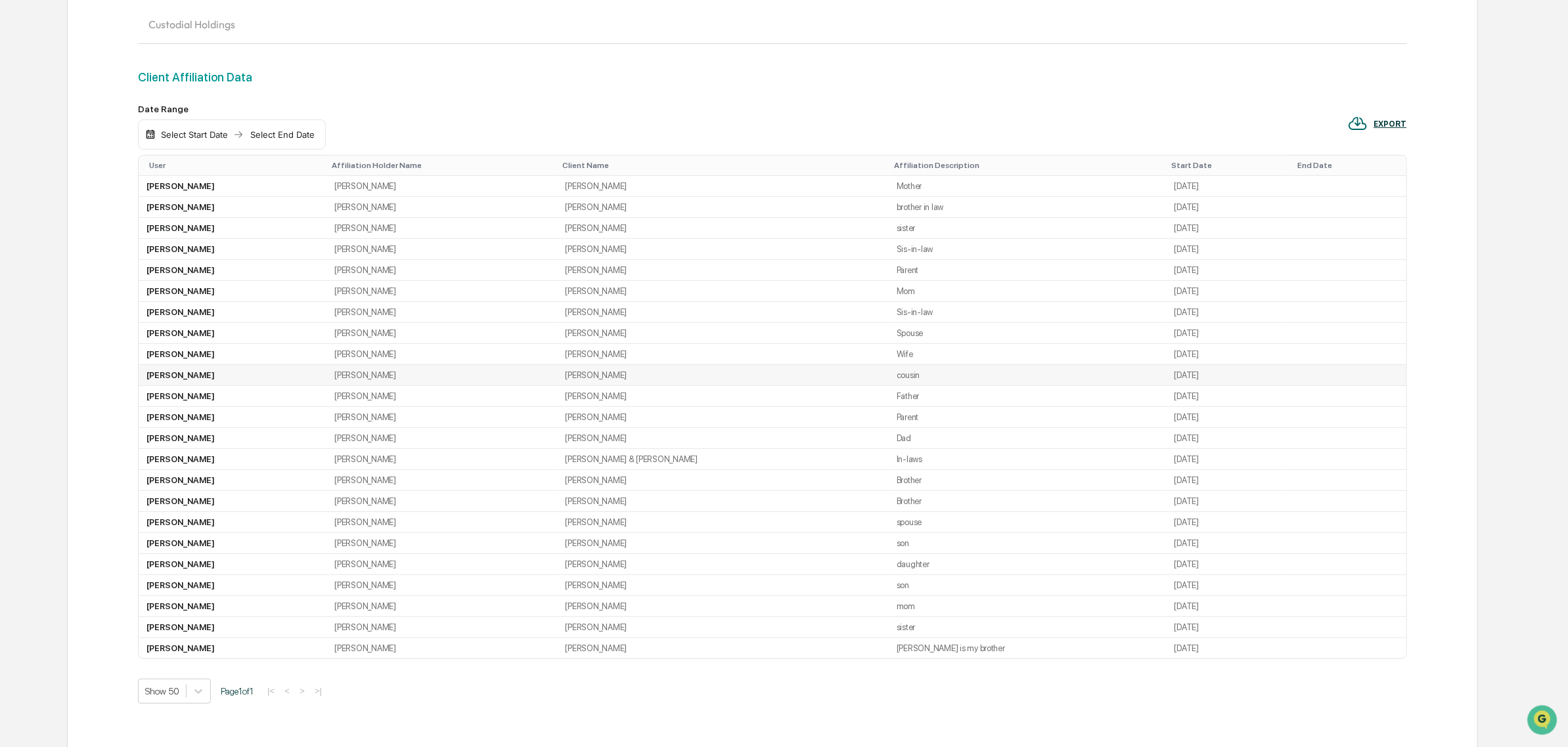
scroll to position [239, 0]
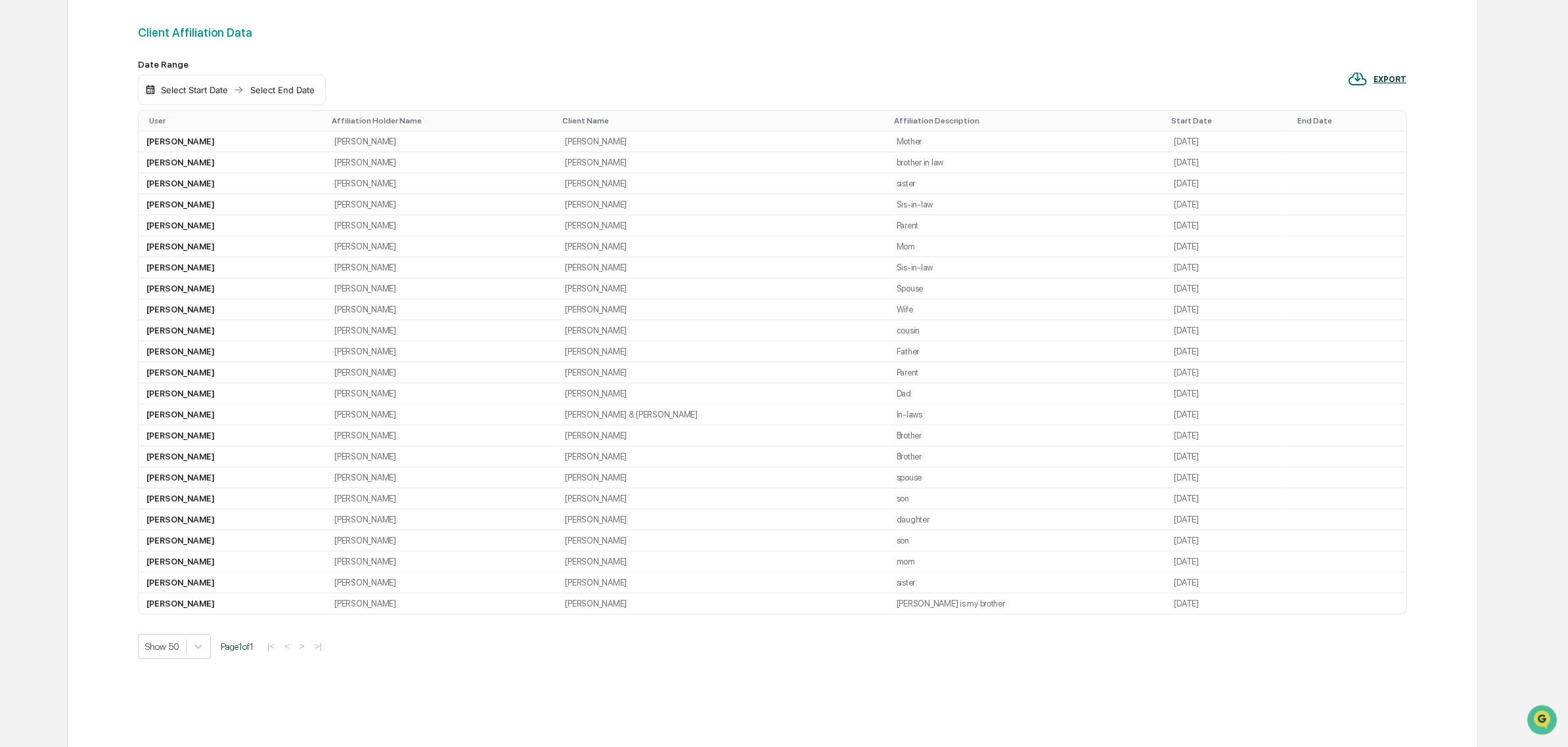
click at [172, 115] on th "User" at bounding box center [232, 121] width 187 height 20
click at [166, 115] on th "User" at bounding box center [232, 121] width 187 height 20
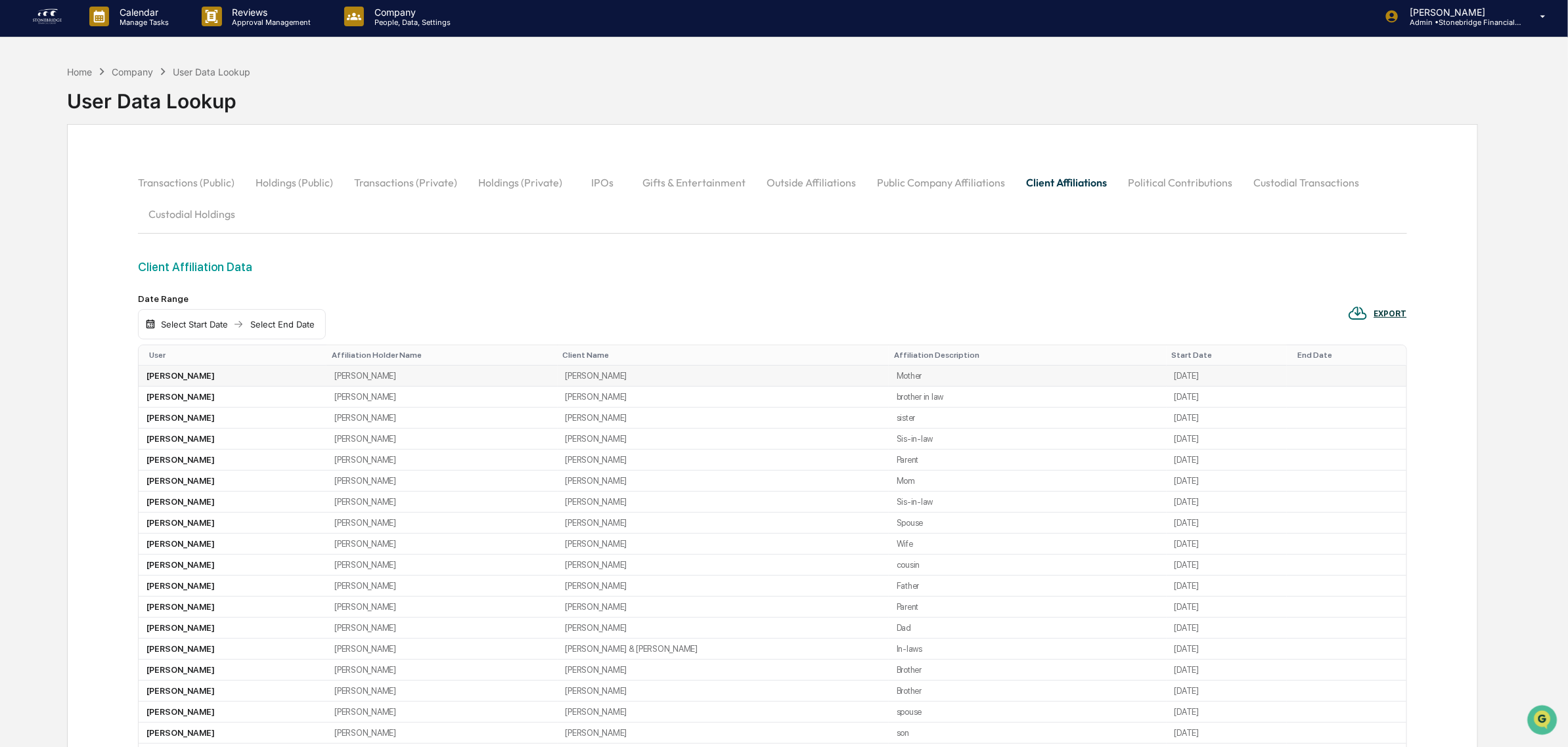
scroll to position [0, 0]
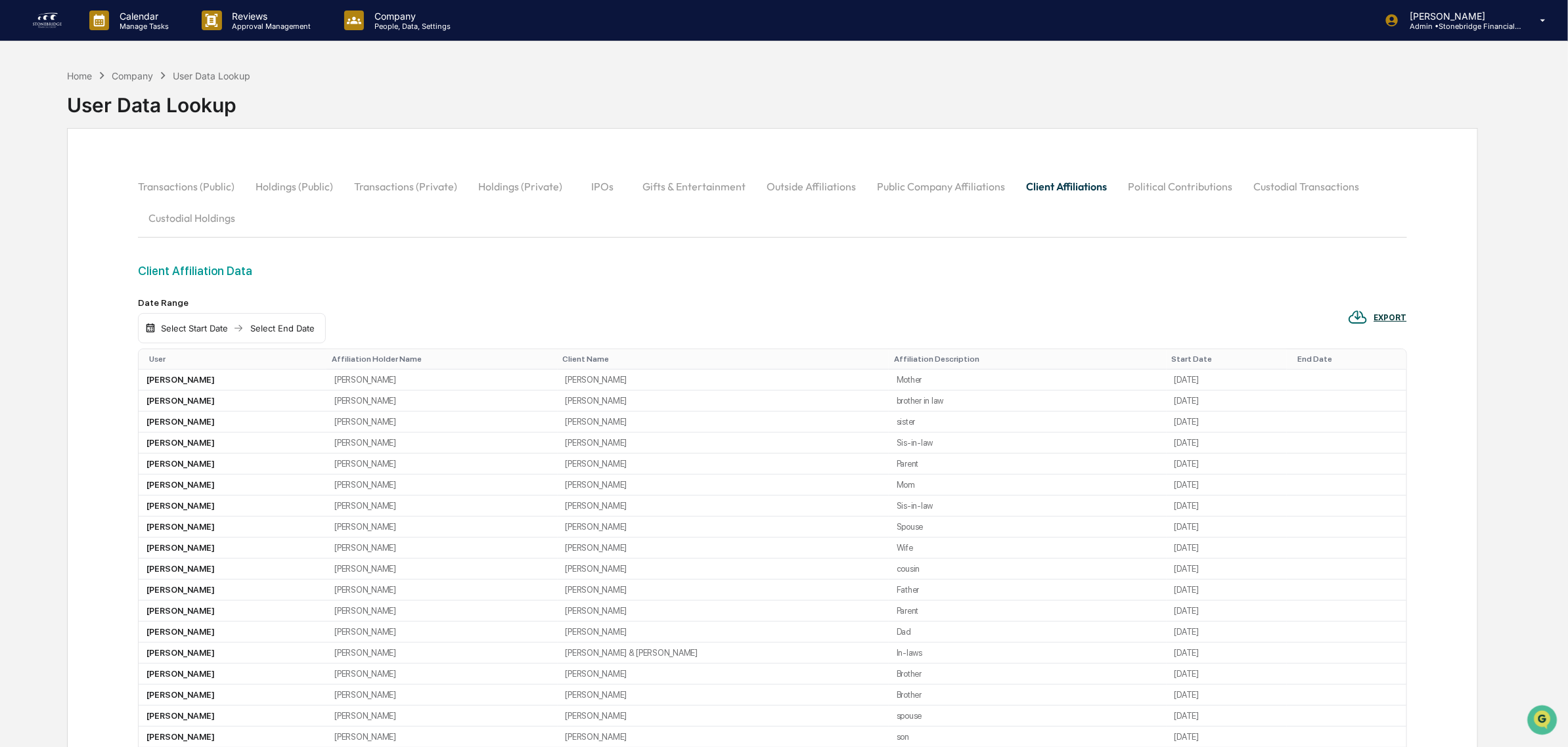
click at [804, 195] on button "Outside Affiliations" at bounding box center [811, 187] width 111 height 31
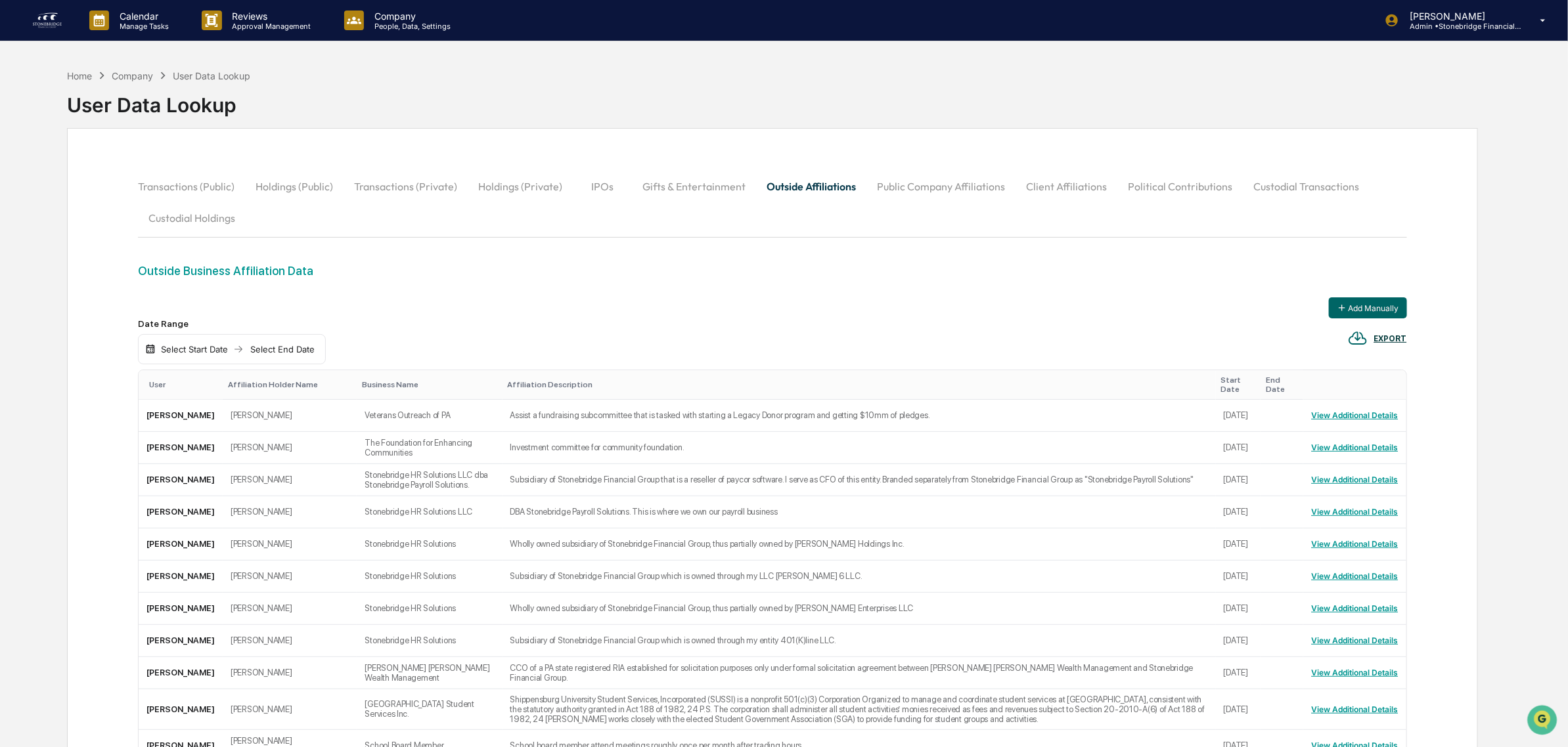
click at [168, 380] on div "User" at bounding box center [183, 385] width 69 height 9
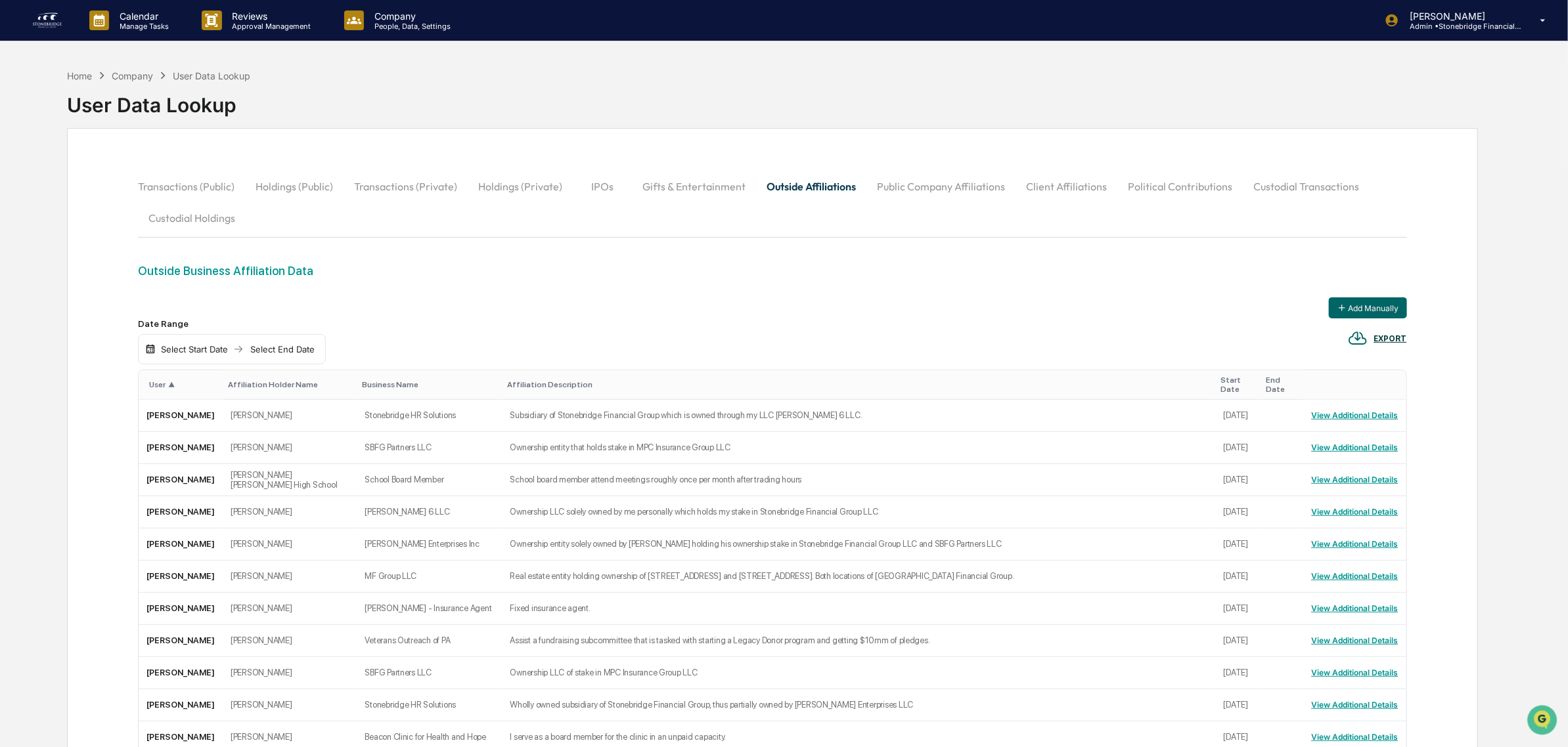
click at [1374, 319] on div "Date Range Select Start Date Select End Date EXPORT" at bounding box center [772, 341] width 1268 height 46
click at [1366, 300] on button "Add Manually" at bounding box center [1367, 307] width 78 height 21
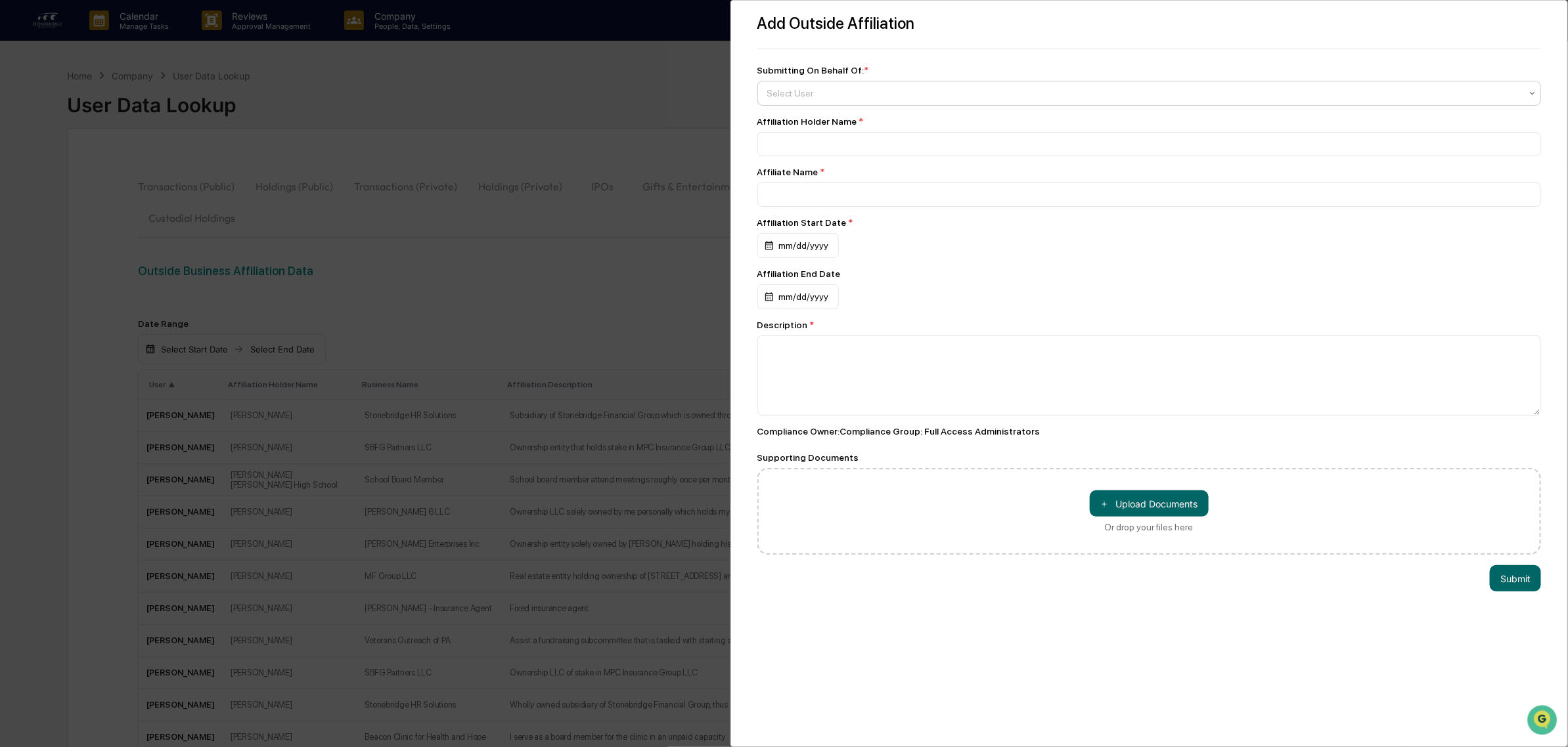
click at [864, 103] on div "Select User" at bounding box center [1149, 92] width 784 height 25
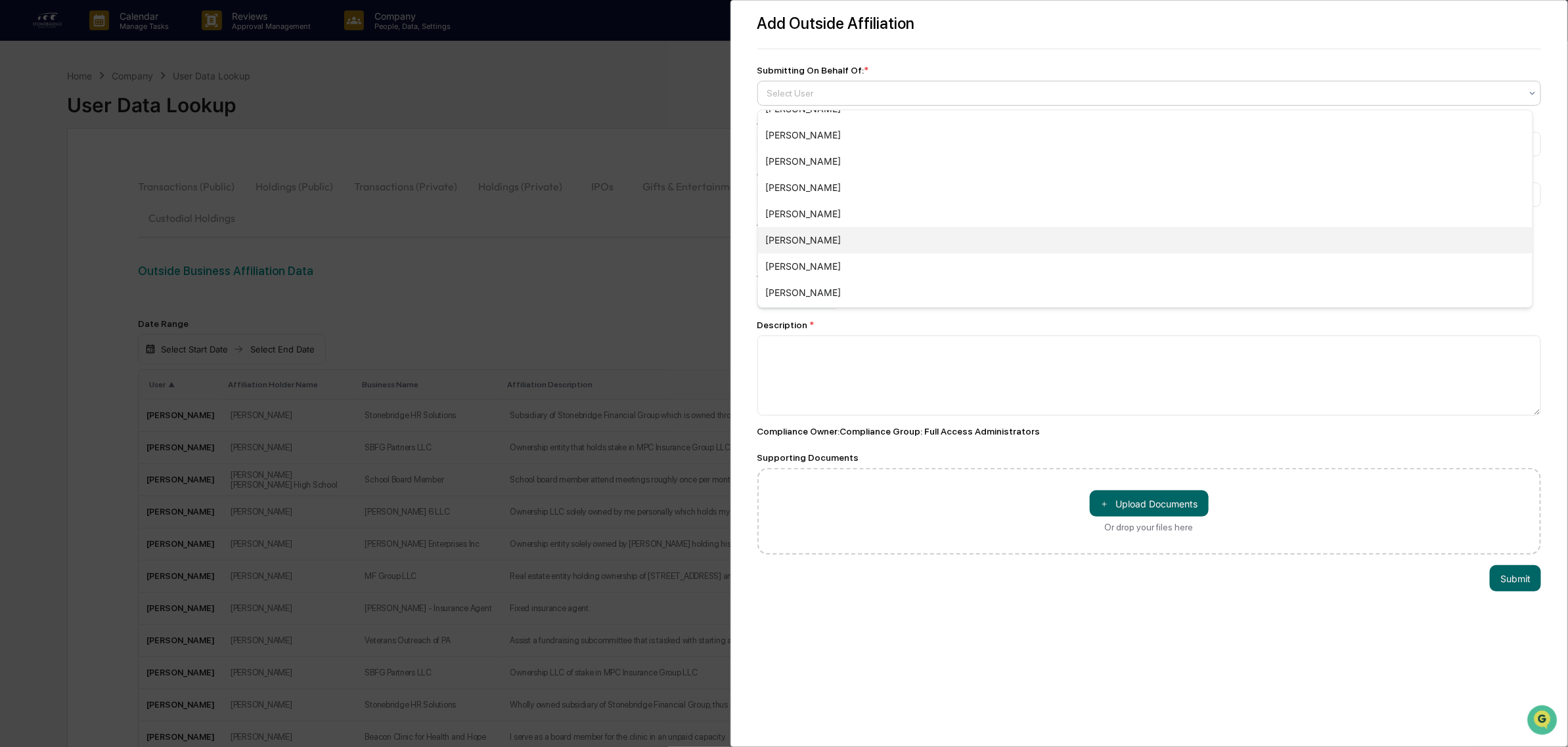
drag, startPoint x: 845, startPoint y: 253, endPoint x: 831, endPoint y: 240, distance: 19.1
click at [831, 240] on div "Todd Bogda Shari Dietz Dan Barker Jonathan Freeman Jessica Dowdy Jacob Frey Cod…" at bounding box center [1145, 208] width 774 height 197
click at [831, 240] on div "Bradley Sanders" at bounding box center [1145, 240] width 774 height 27
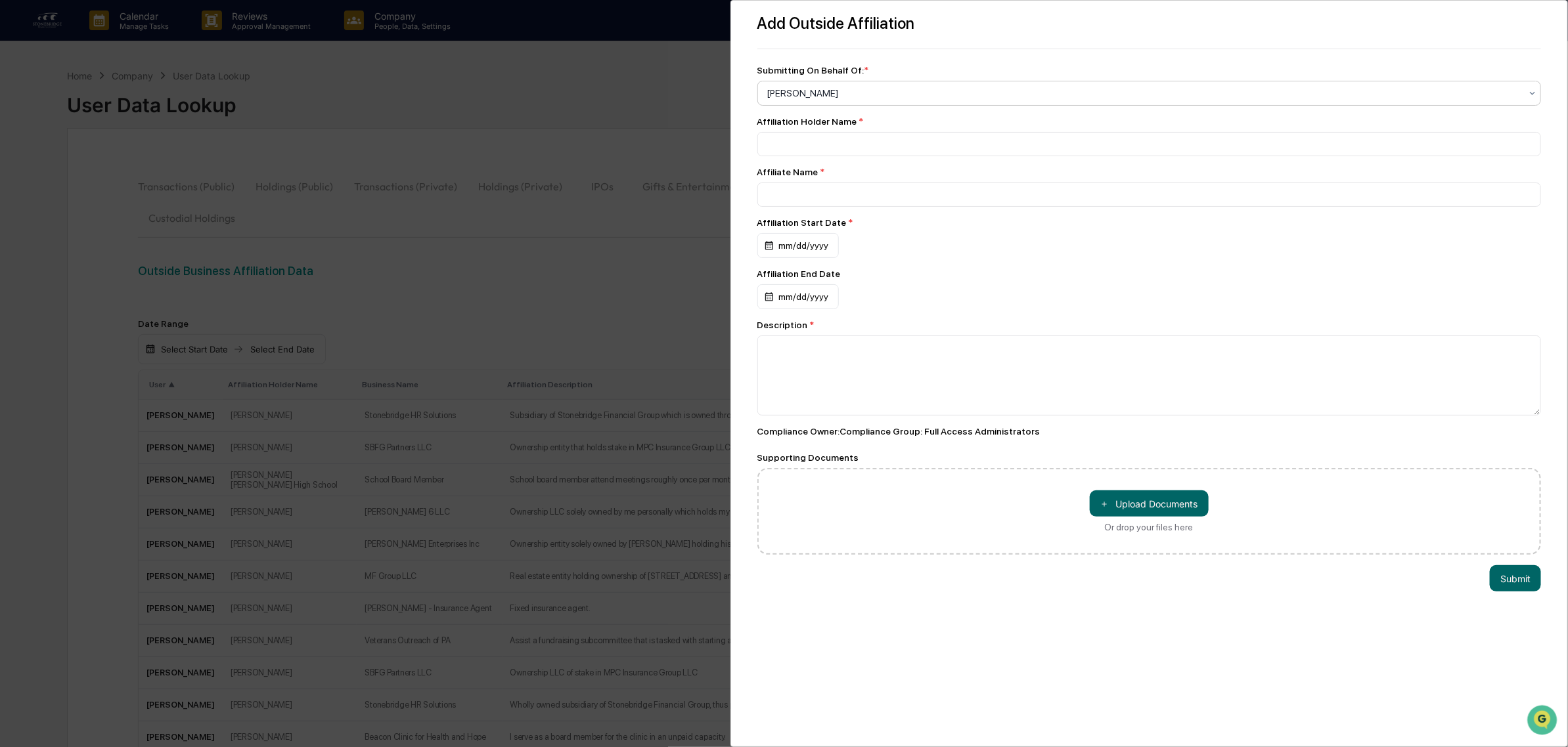
click at [631, 184] on div "Add Outside Affiliation Submitting On Behalf Of: * option Bradley Sanders, sele…" at bounding box center [784, 373] width 1568 height 747
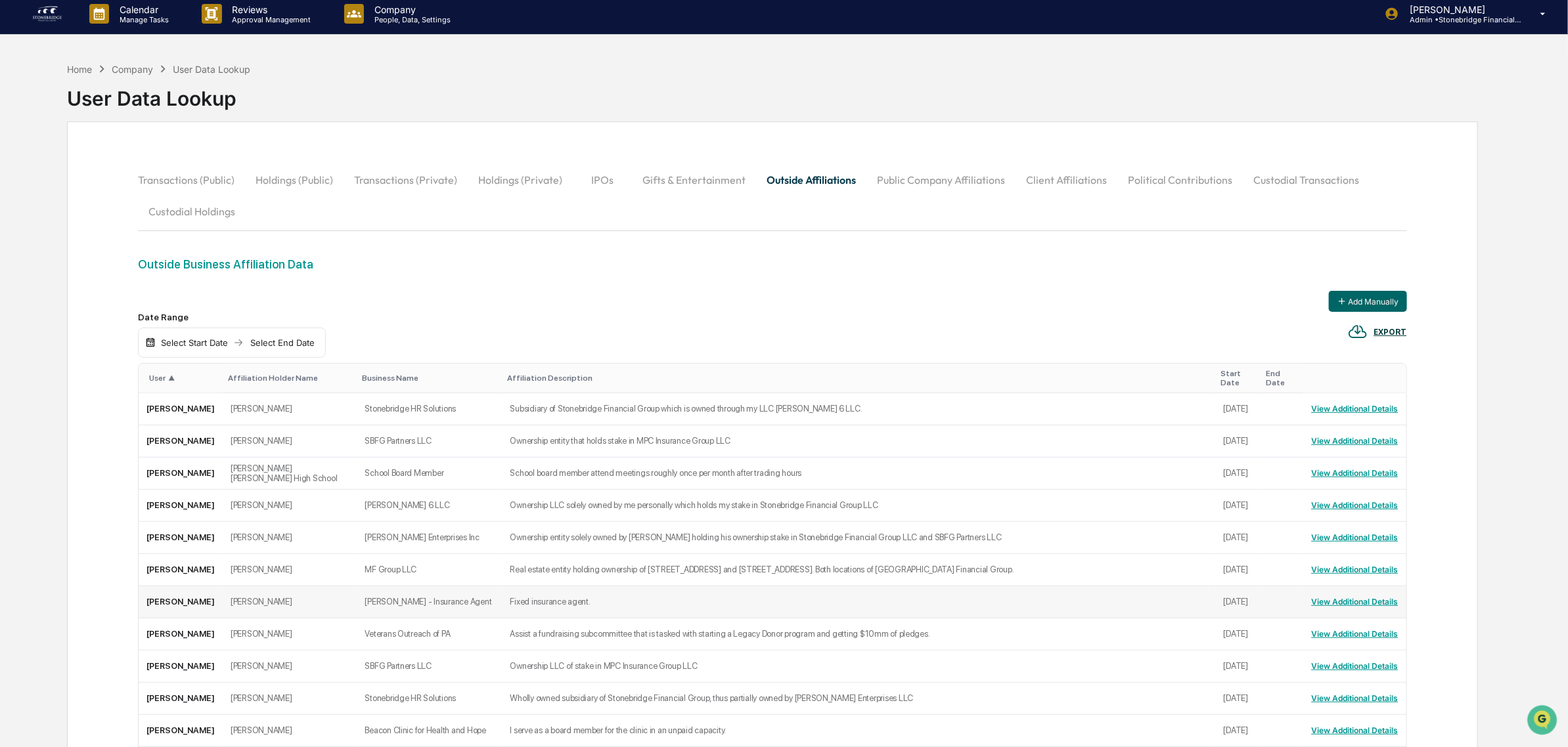
scroll to position [7, 0]
click at [46, 21] on img at bounding box center [47, 13] width 31 height 21
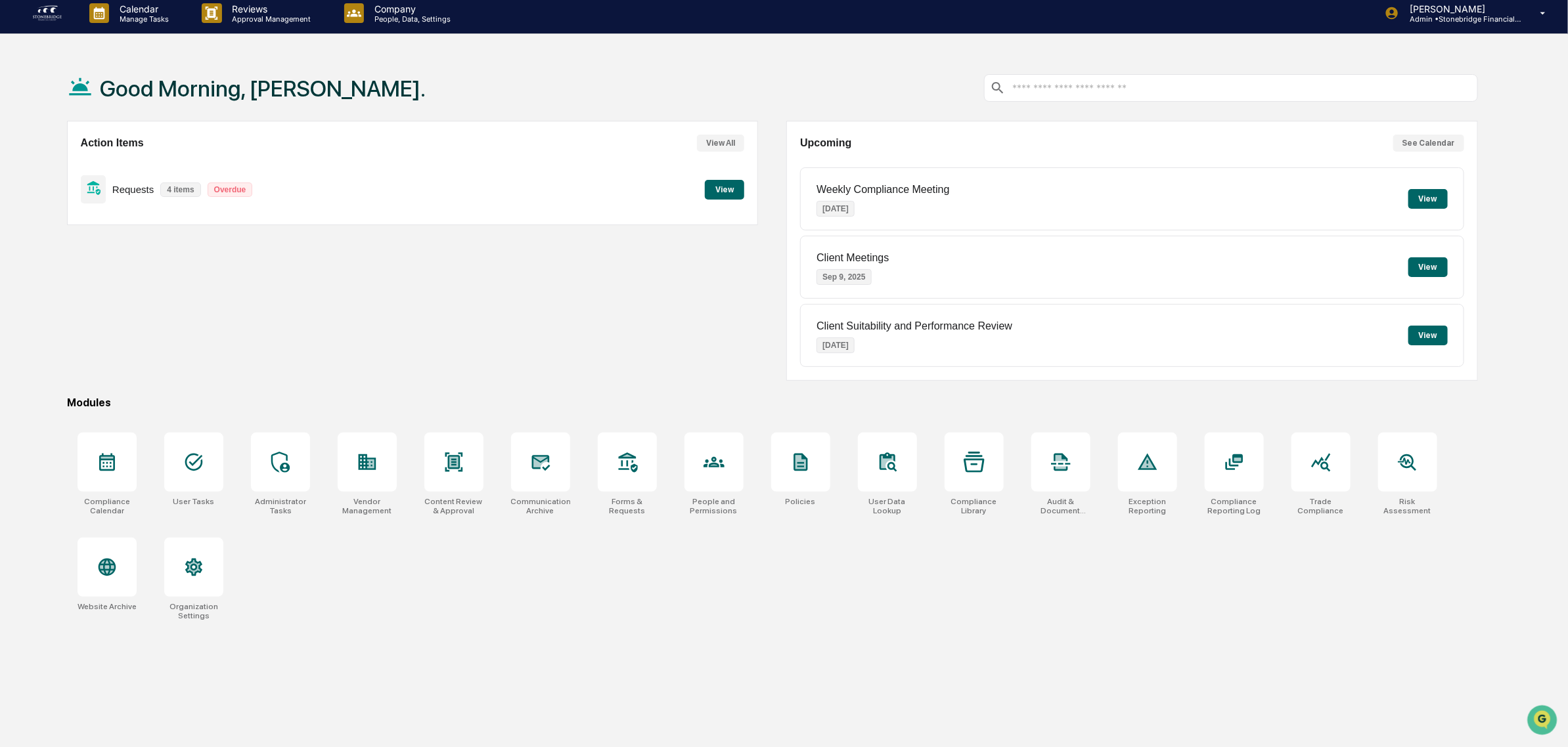
click at [717, 195] on button "View" at bounding box center [724, 190] width 39 height 20
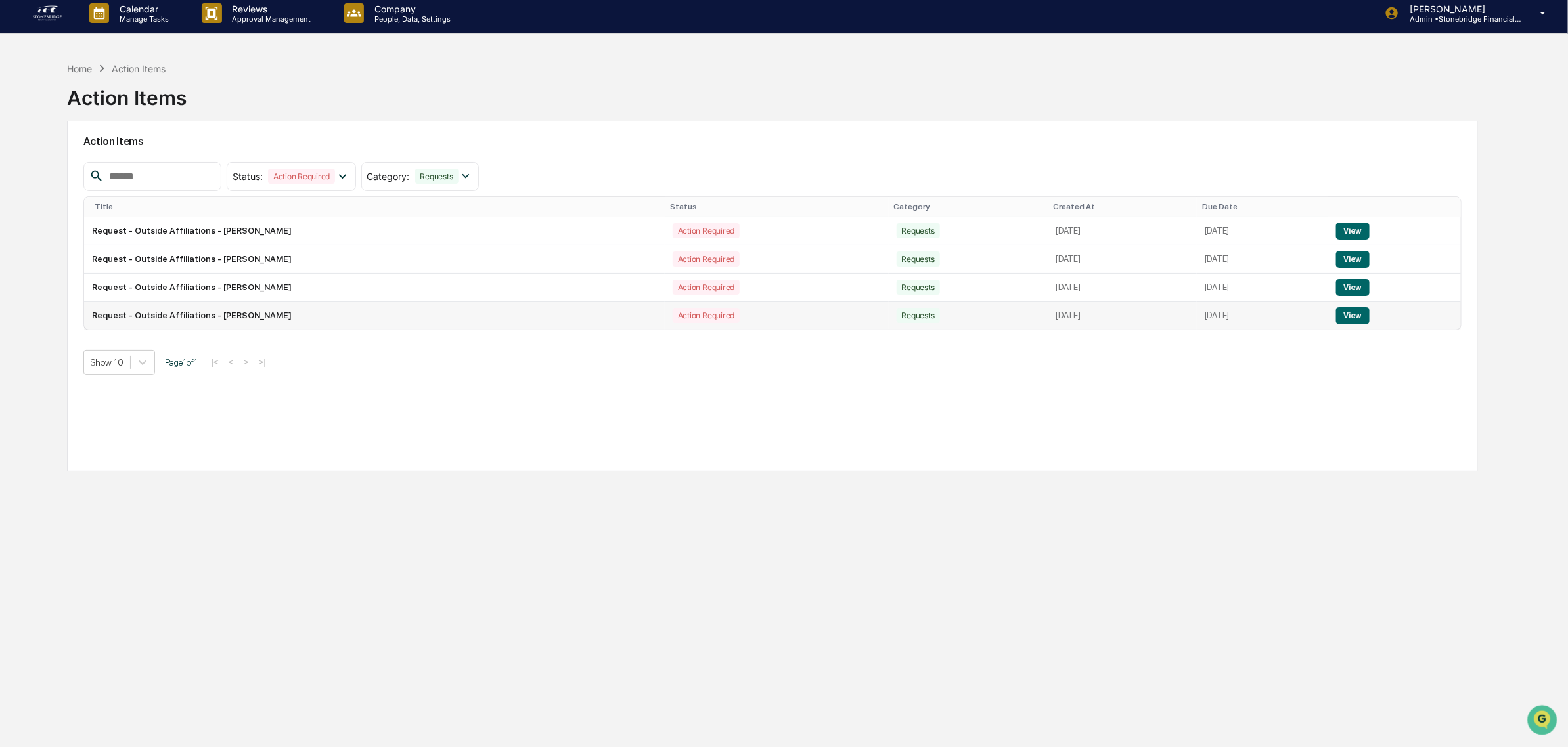
click at [1359, 322] on button "View" at bounding box center [1352, 315] width 34 height 17
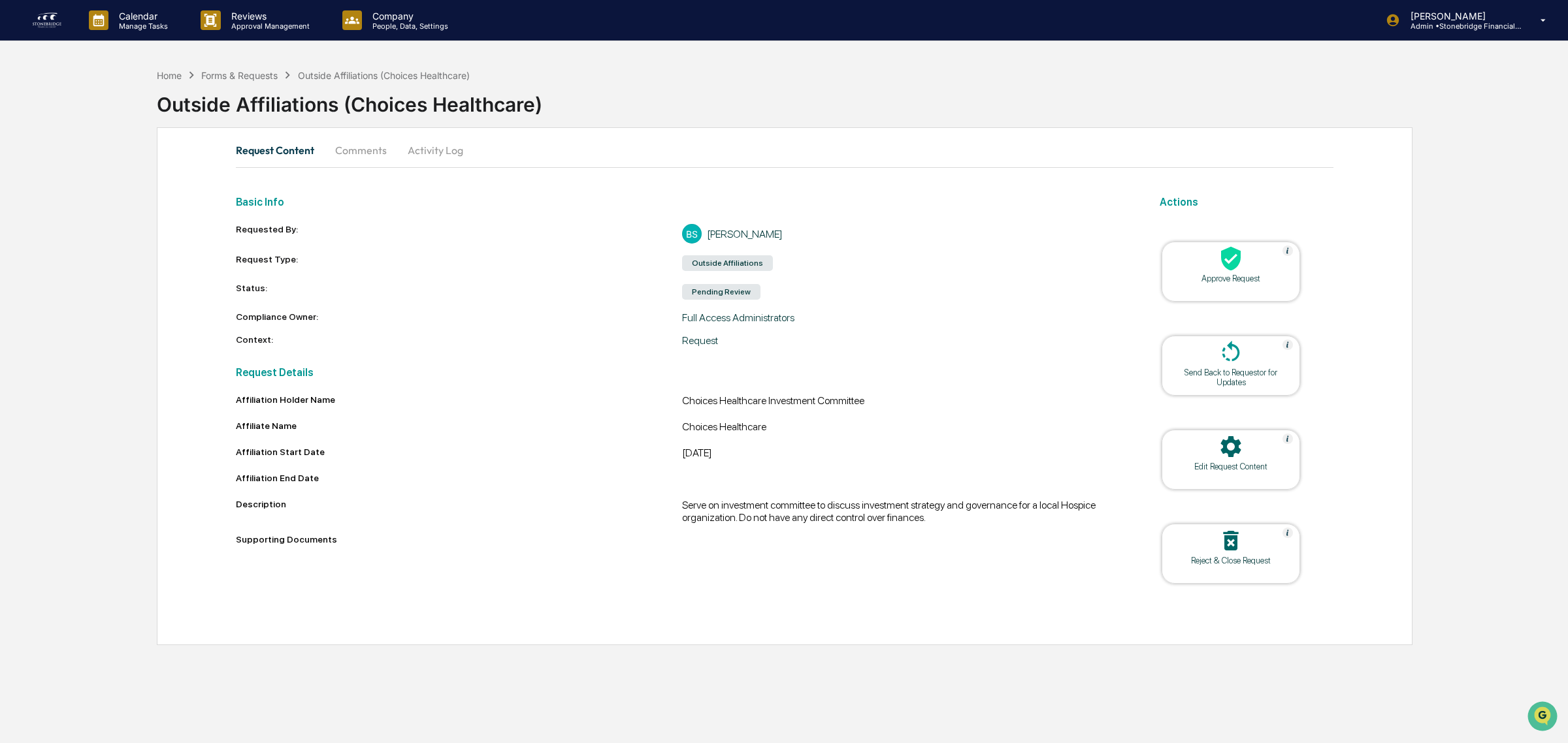
click at [1232, 463] on div "Edit Request Content" at bounding box center [1231, 467] width 117 height 10
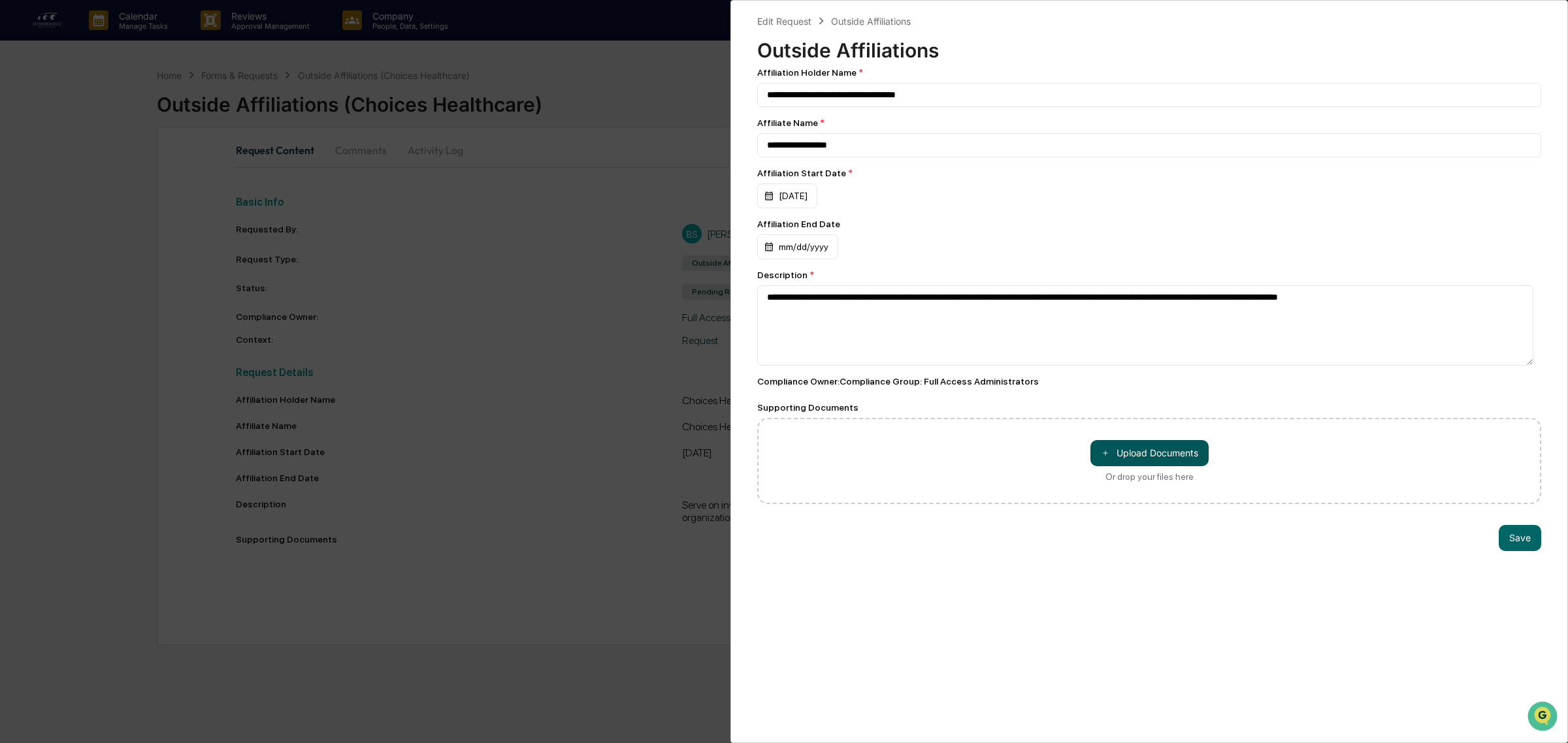
click at [1159, 460] on button "＋ Upload Documents" at bounding box center [1150, 453] width 118 height 26
click at [1512, 574] on button "Save" at bounding box center [1520, 566] width 43 height 26
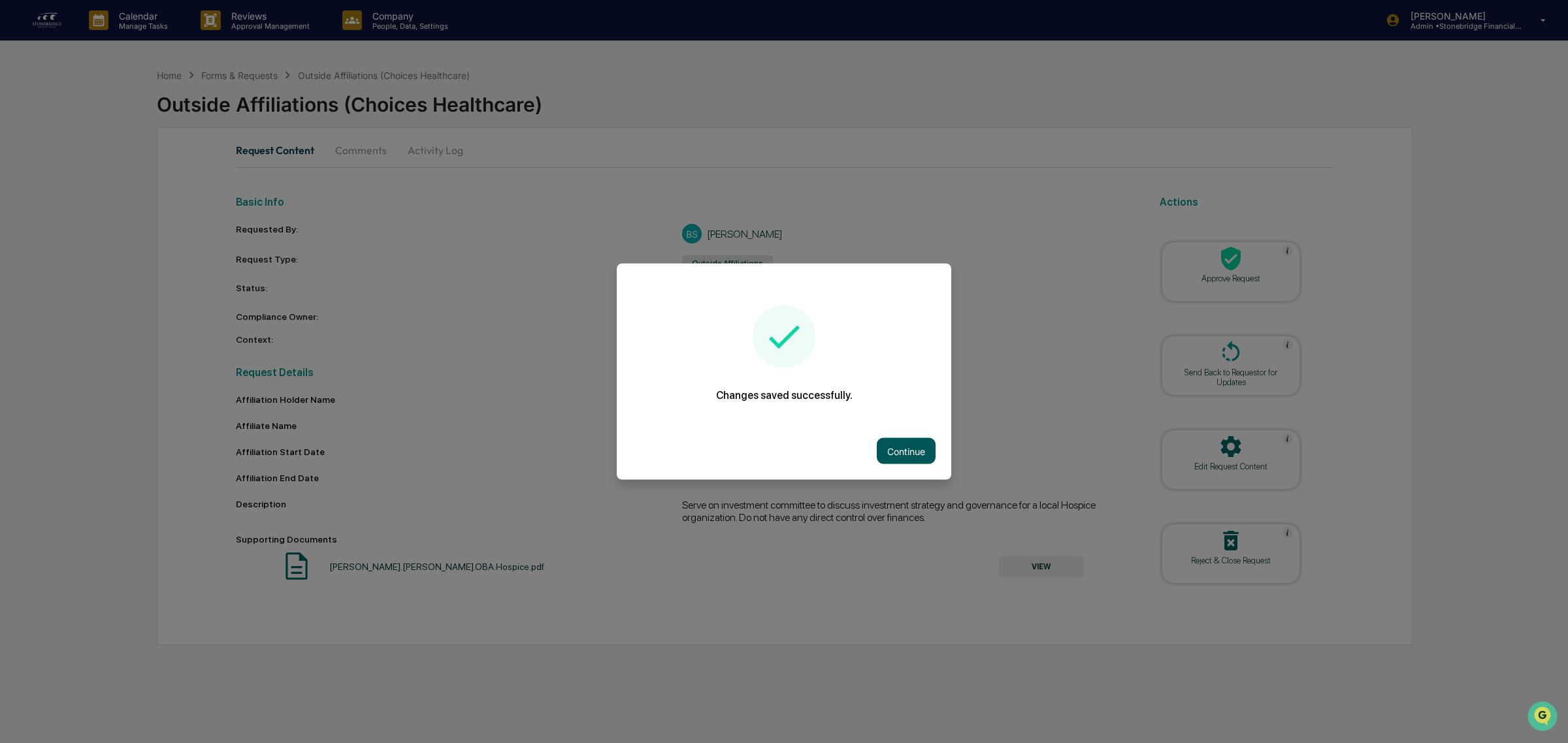
click at [895, 445] on button "Continue" at bounding box center [906, 451] width 59 height 26
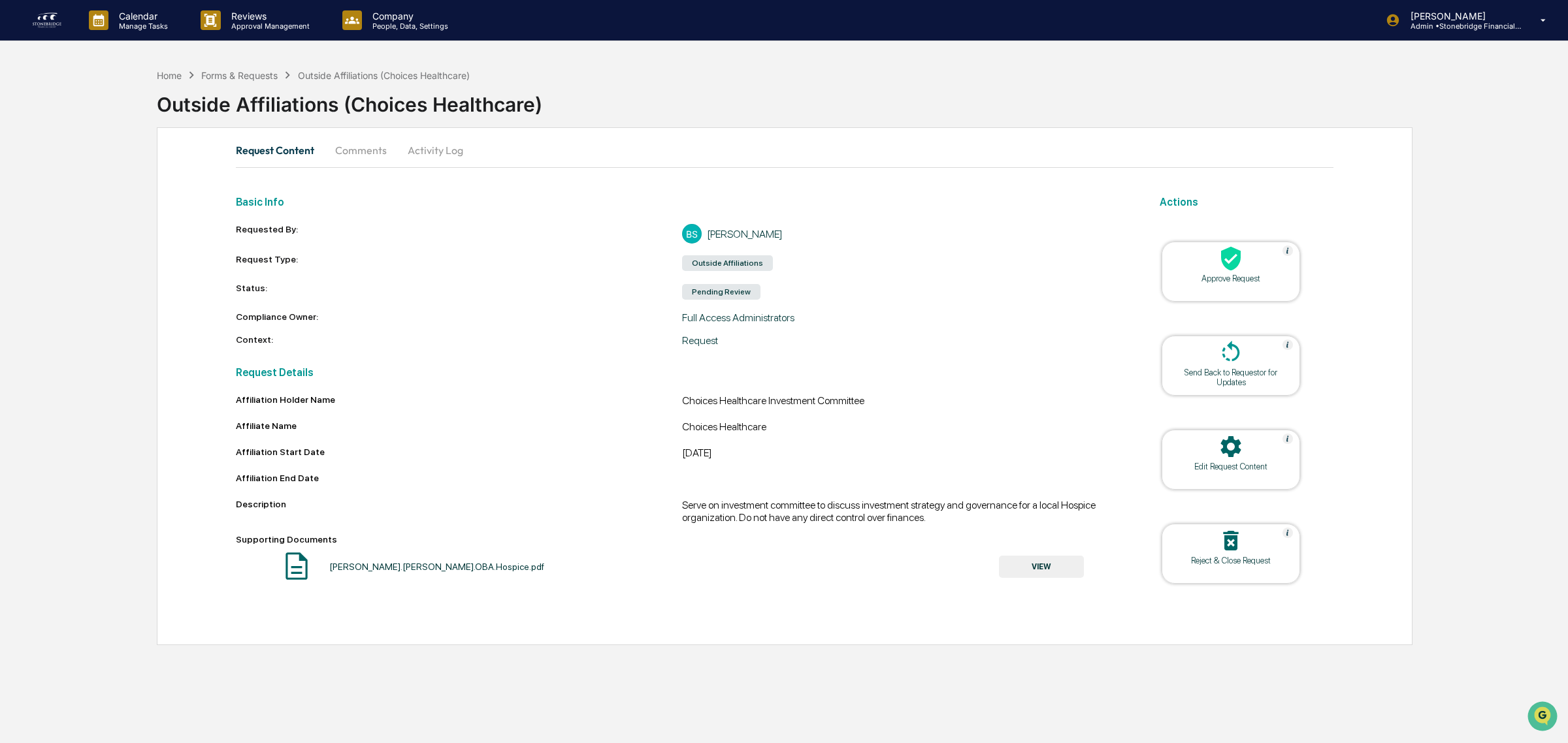
click at [1262, 302] on div "Approve Request" at bounding box center [1231, 272] width 138 height 60
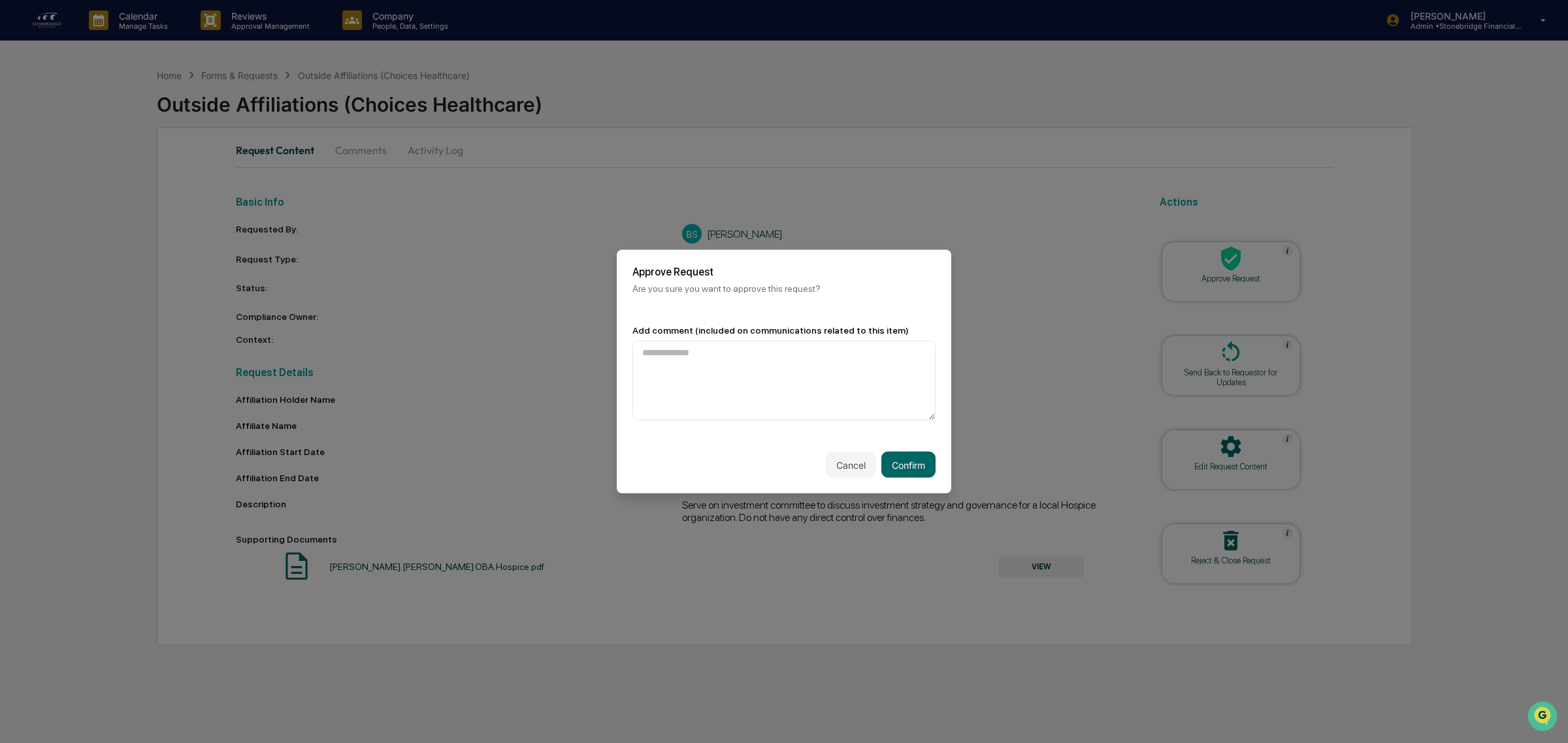
click at [906, 480] on div "Cancel Confirm" at bounding box center [784, 465] width 335 height 57
click at [906, 471] on button "Confirm" at bounding box center [909, 465] width 55 height 26
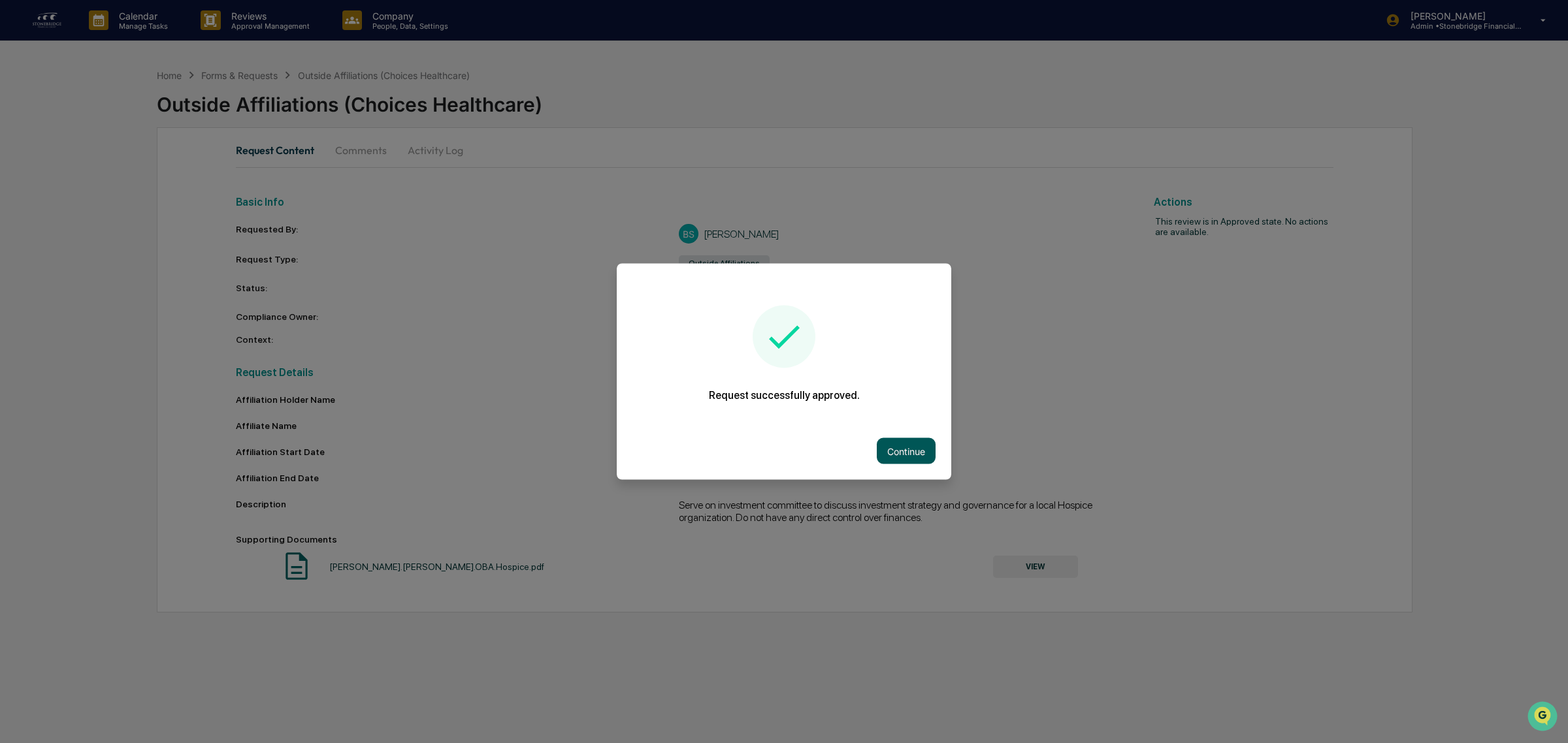
click at [930, 455] on button "Continue" at bounding box center [906, 451] width 59 height 26
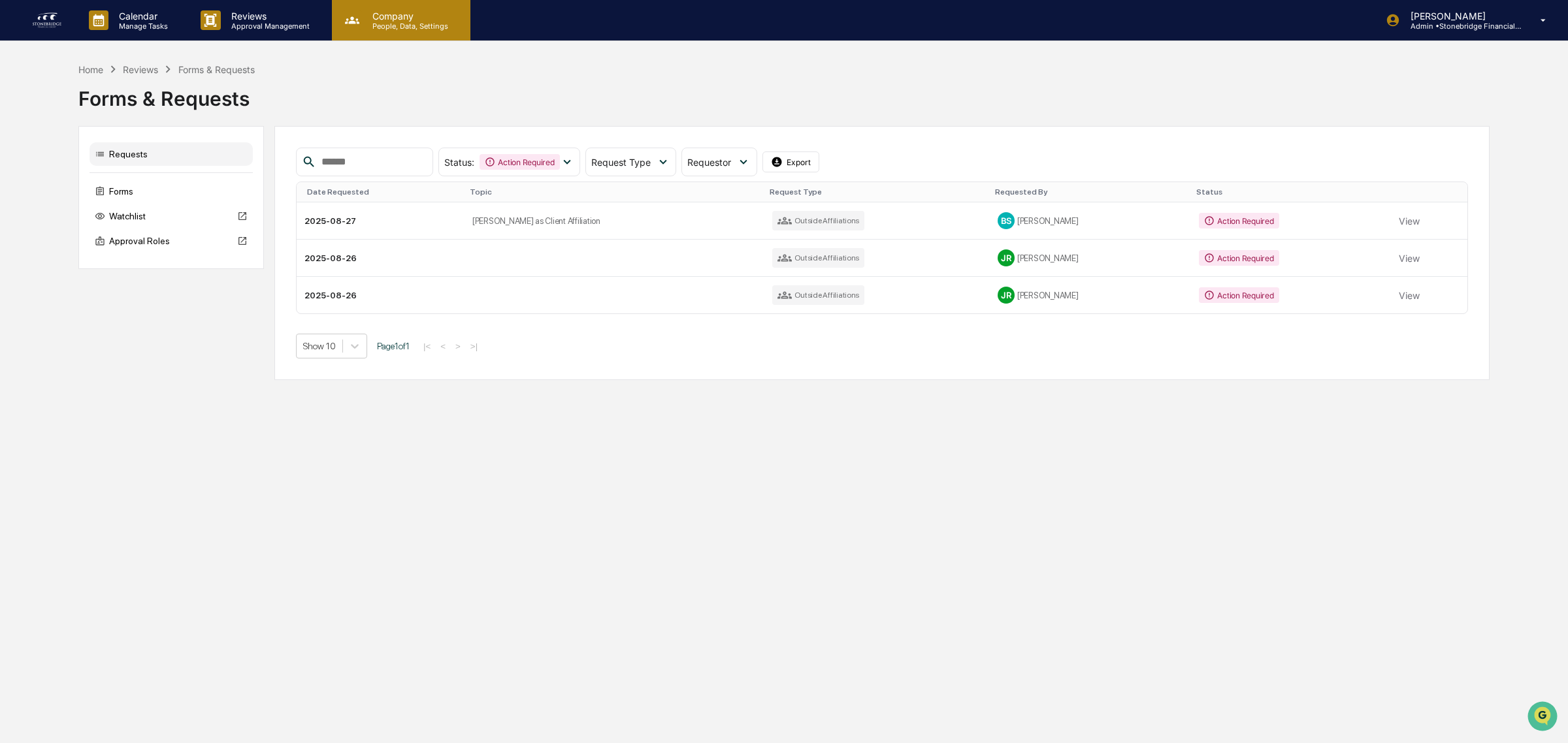
click at [373, 31] on div "Company People, Data, Settings" at bounding box center [401, 20] width 138 height 41
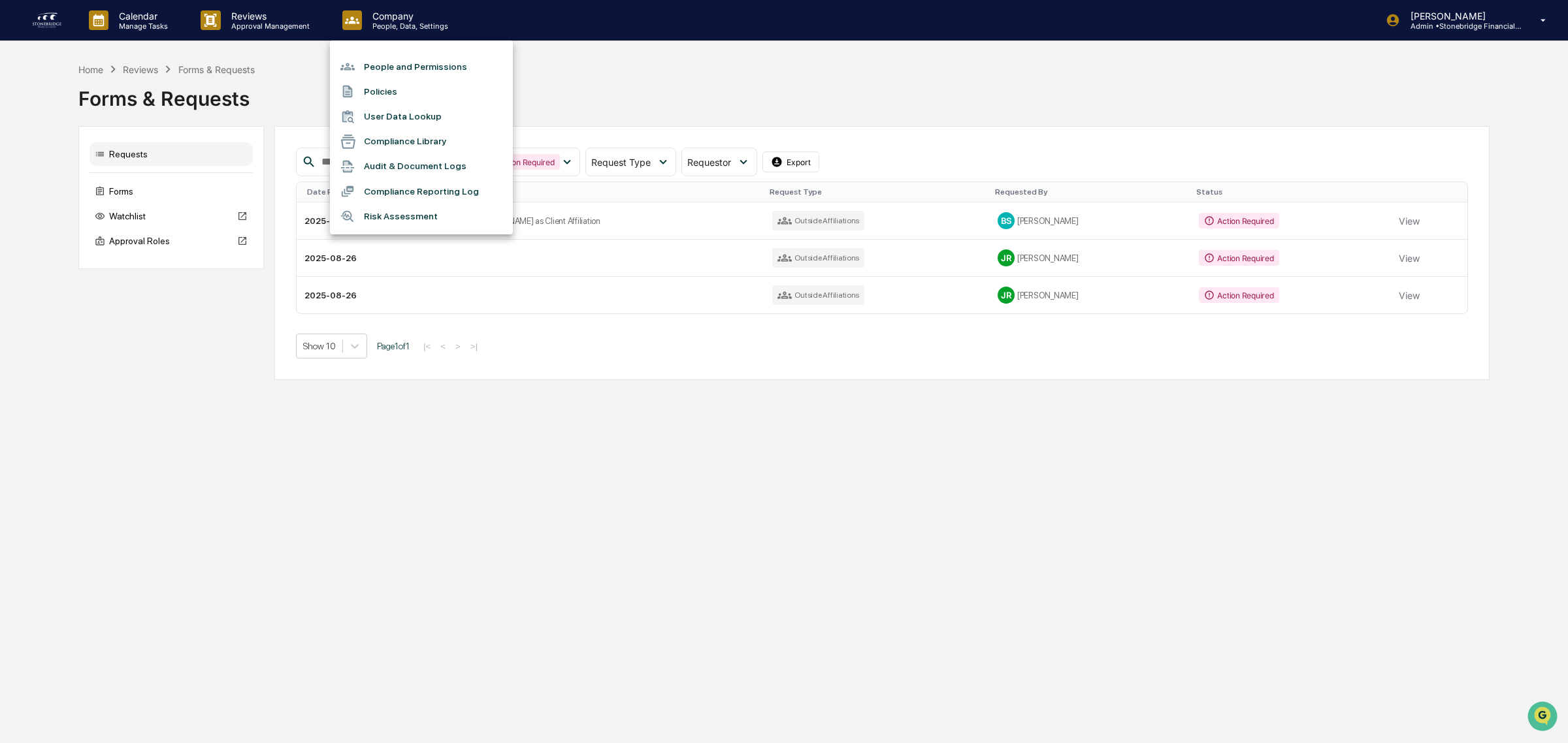
click at [427, 66] on li "People and Permissions" at bounding box center [421, 66] width 183 height 25
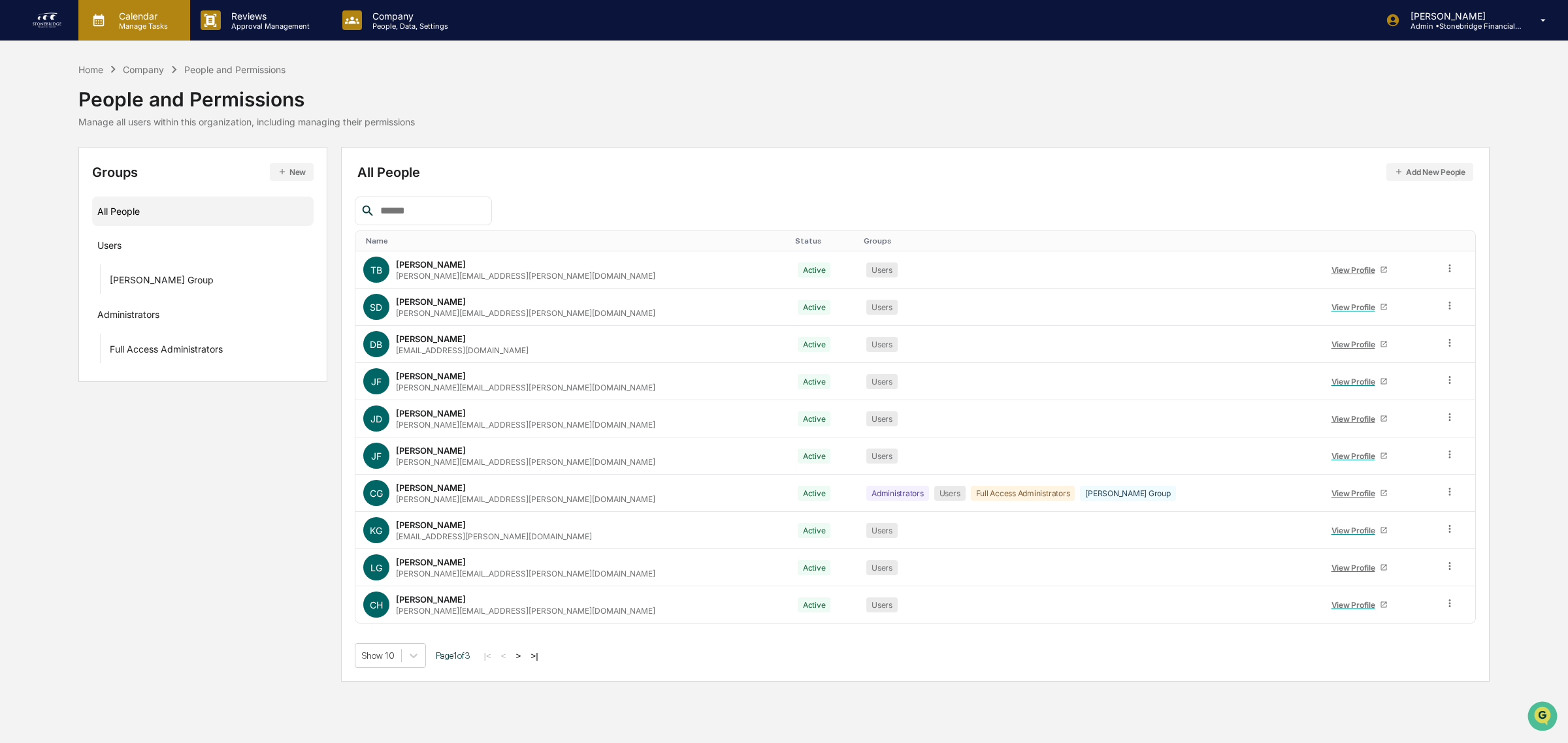
click at [181, 18] on div "Calendar Manage Tasks" at bounding box center [133, 20] width 98 height 20
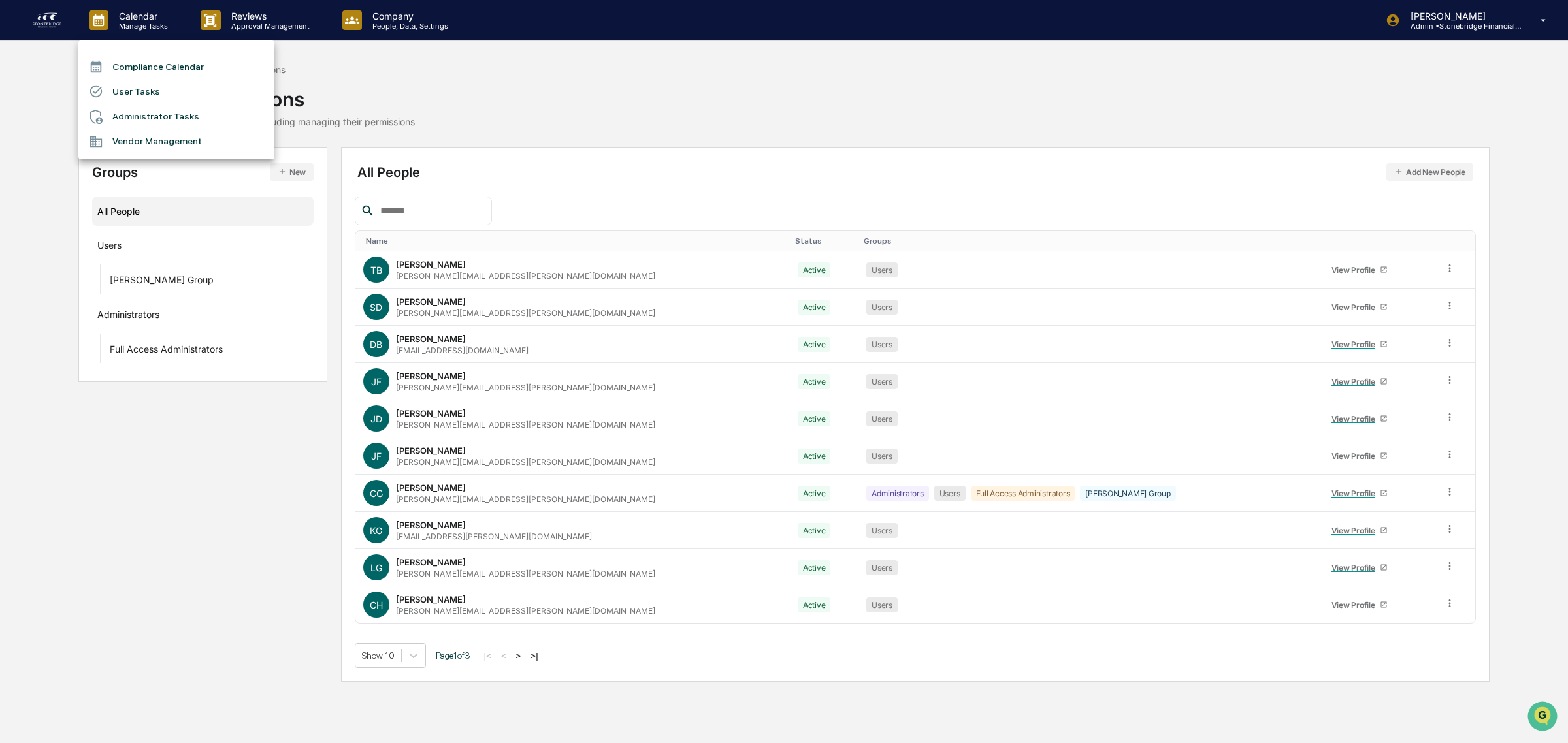
click at [17, 27] on div at bounding box center [784, 371] width 1568 height 743
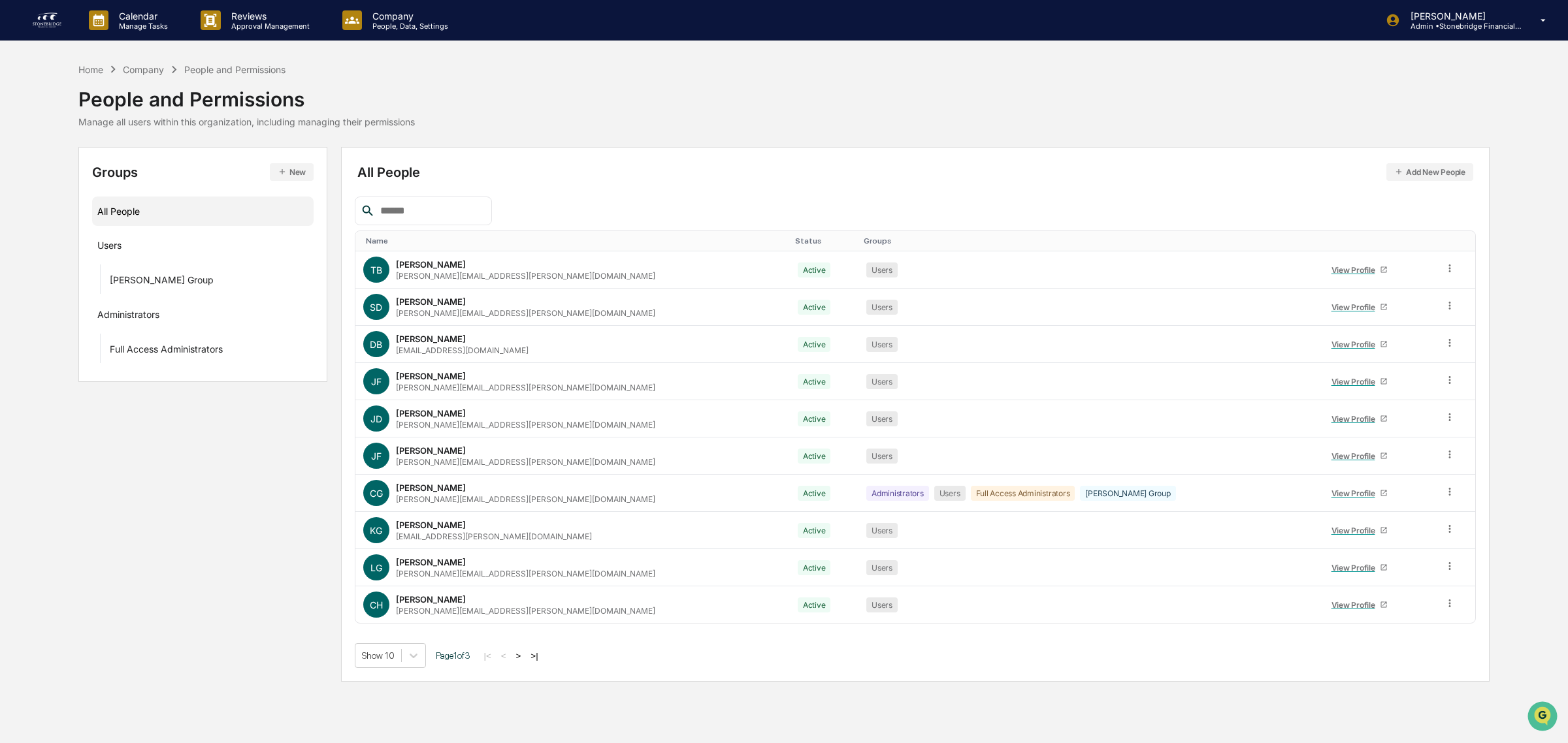
click at [34, 27] on img at bounding box center [46, 20] width 31 height 21
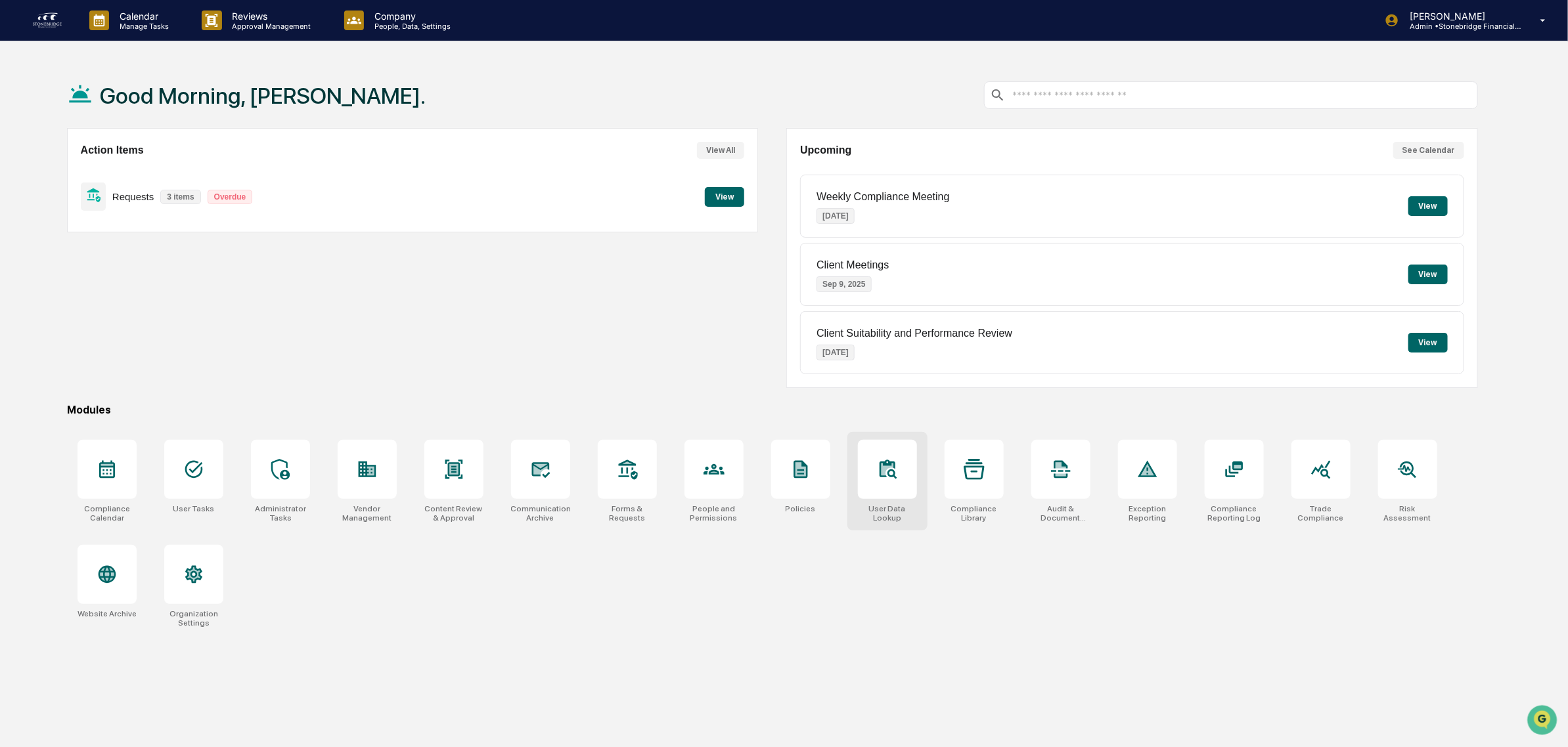
click at [918, 477] on div "User Data Lookup" at bounding box center [888, 482] width 80 height 99
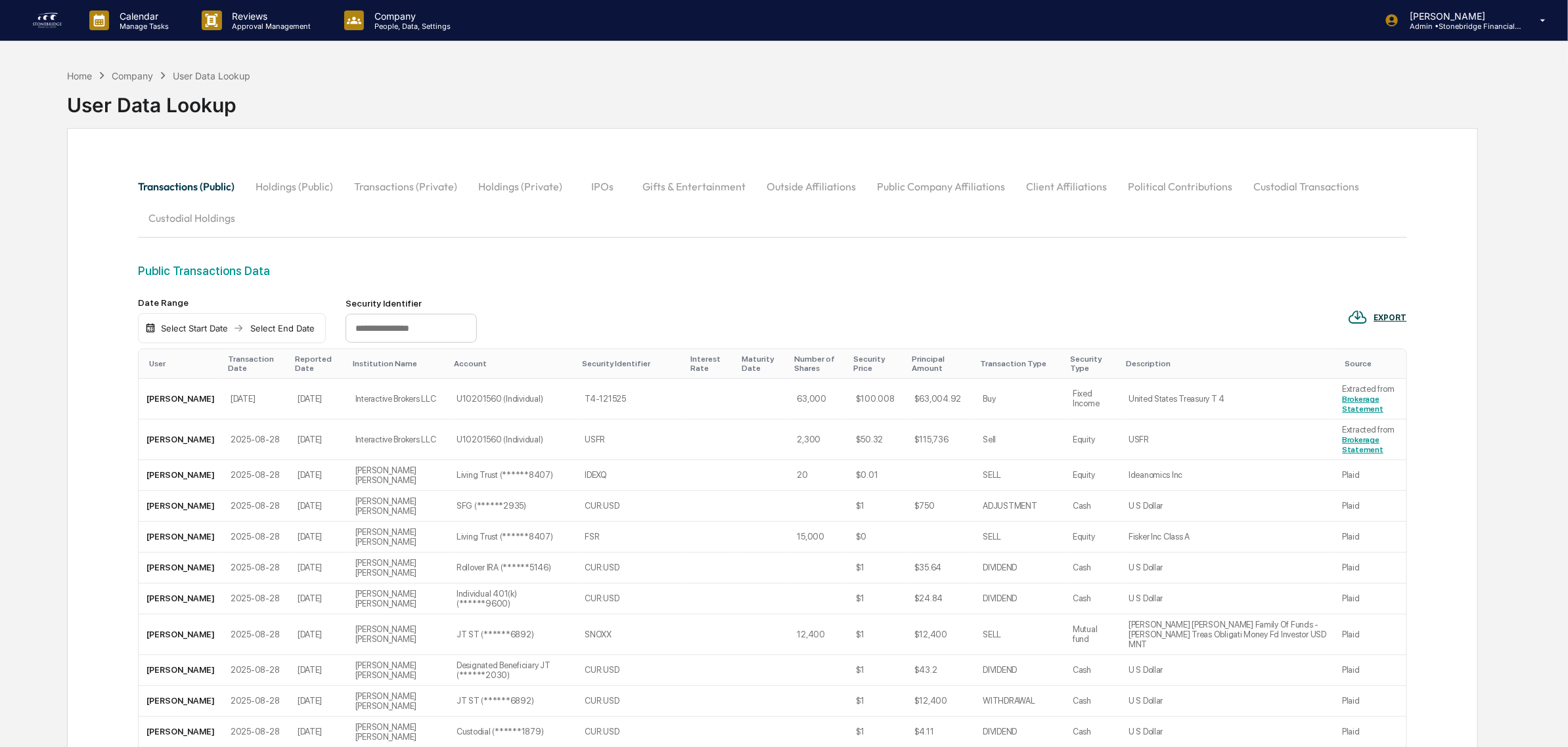
click at [816, 195] on button "Outside Affiliations" at bounding box center [811, 187] width 111 height 31
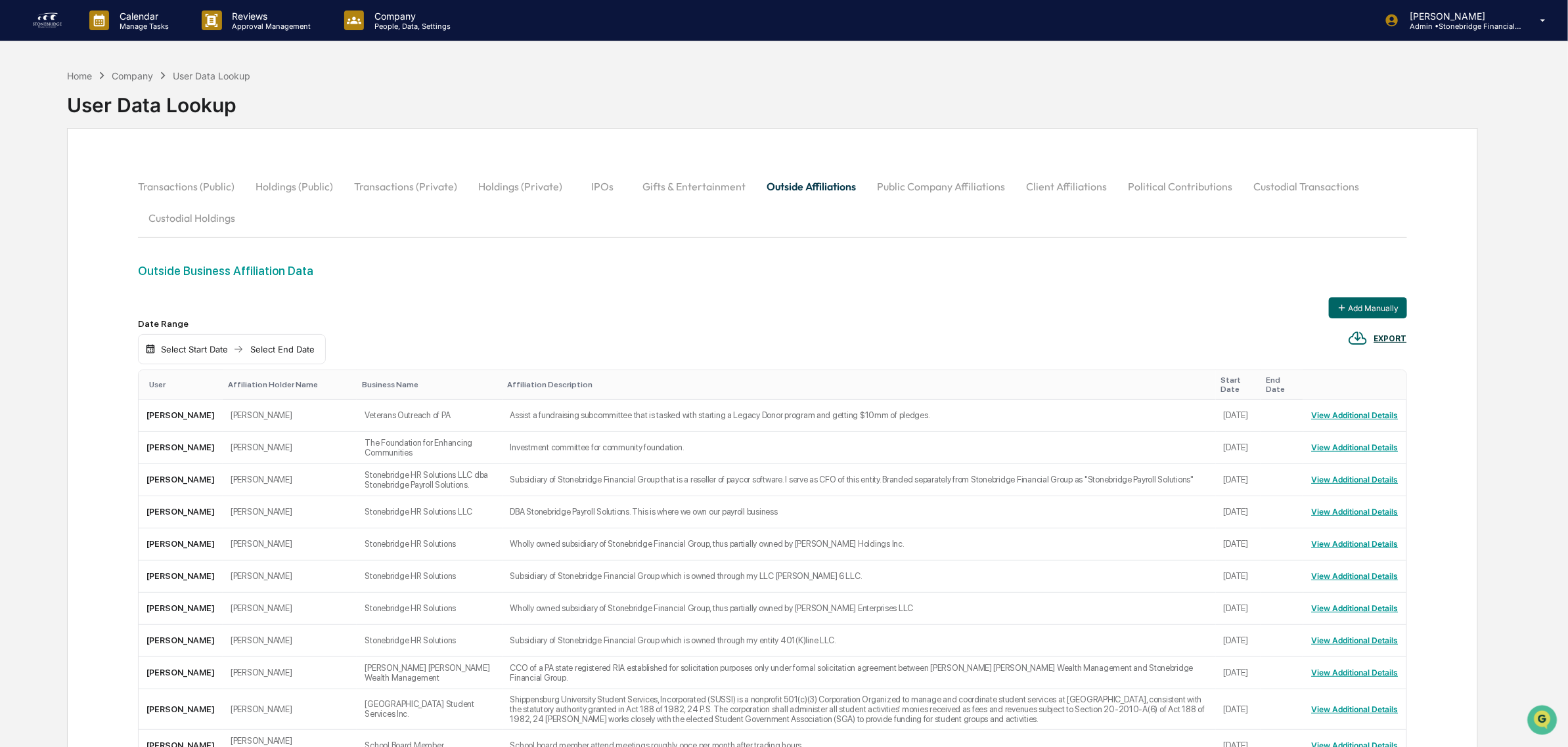
click at [165, 380] on div "User" at bounding box center [183, 385] width 69 height 9
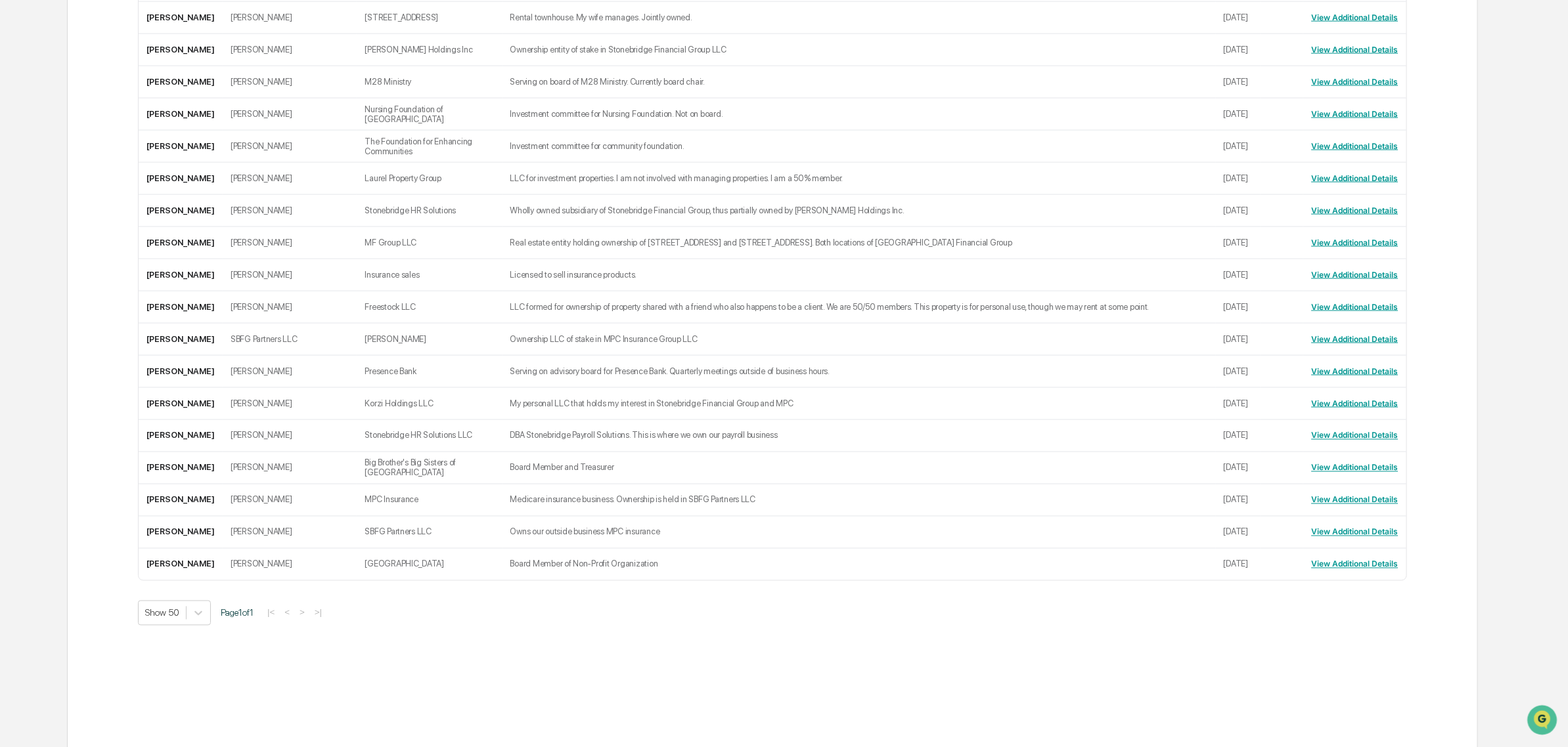
scroll to position [1220, 0]
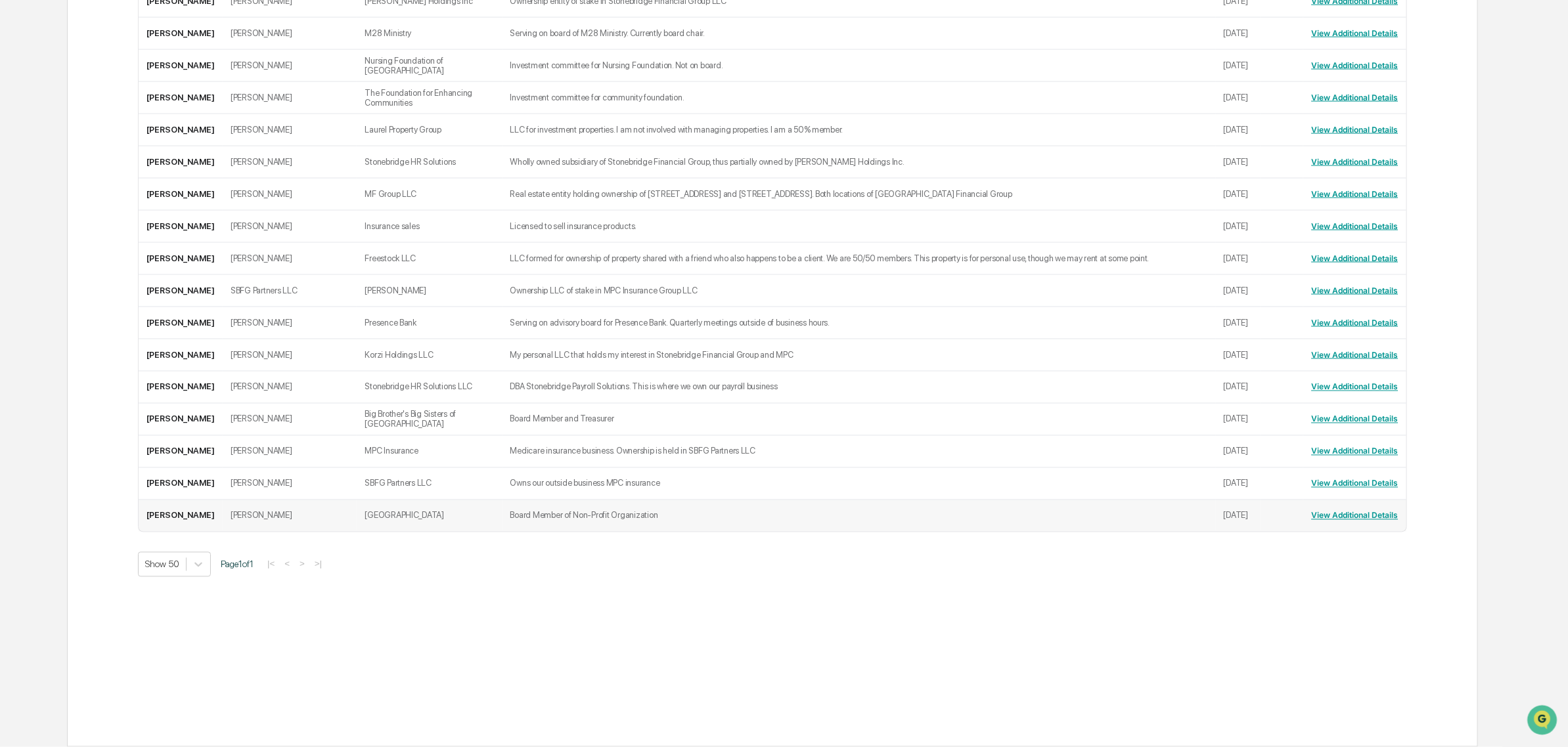
click at [547, 521] on td "Board Member of Non-Profit Organization" at bounding box center [859, 516] width 713 height 31
click at [1351, 514] on button "View Additional Details" at bounding box center [1354, 516] width 87 height 21
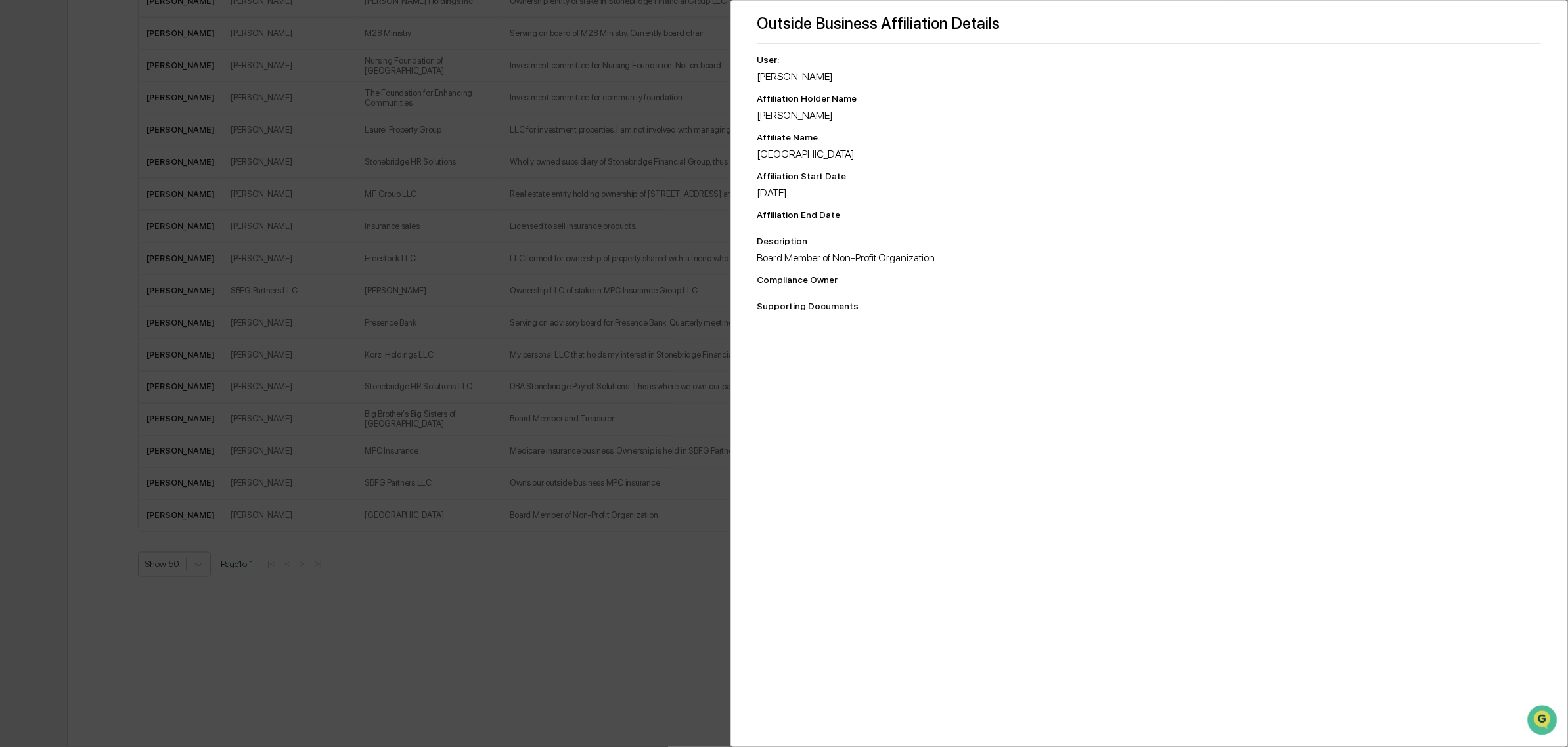
click at [1162, 422] on div "Outside Business Affiliation Details User: Parker Marsh Affiliation Holder Name…" at bounding box center [1149, 373] width 838 height 747
click at [611, 524] on div "Outside Business Affiliation Details User: Parker Marsh Affiliation Holder Name…" at bounding box center [784, 373] width 1568 height 747
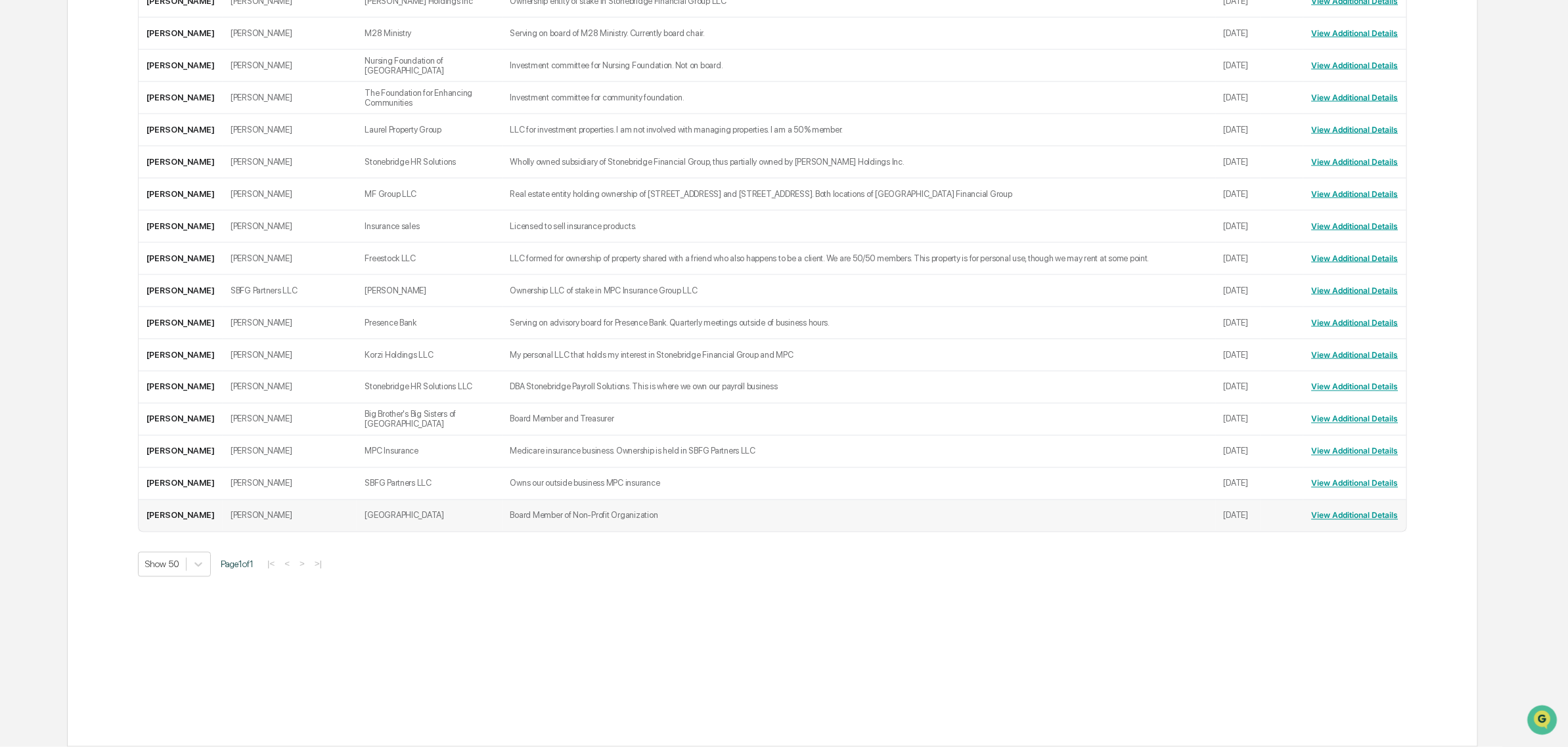
click at [223, 514] on td "Parker Marsh" at bounding box center [290, 516] width 134 height 31
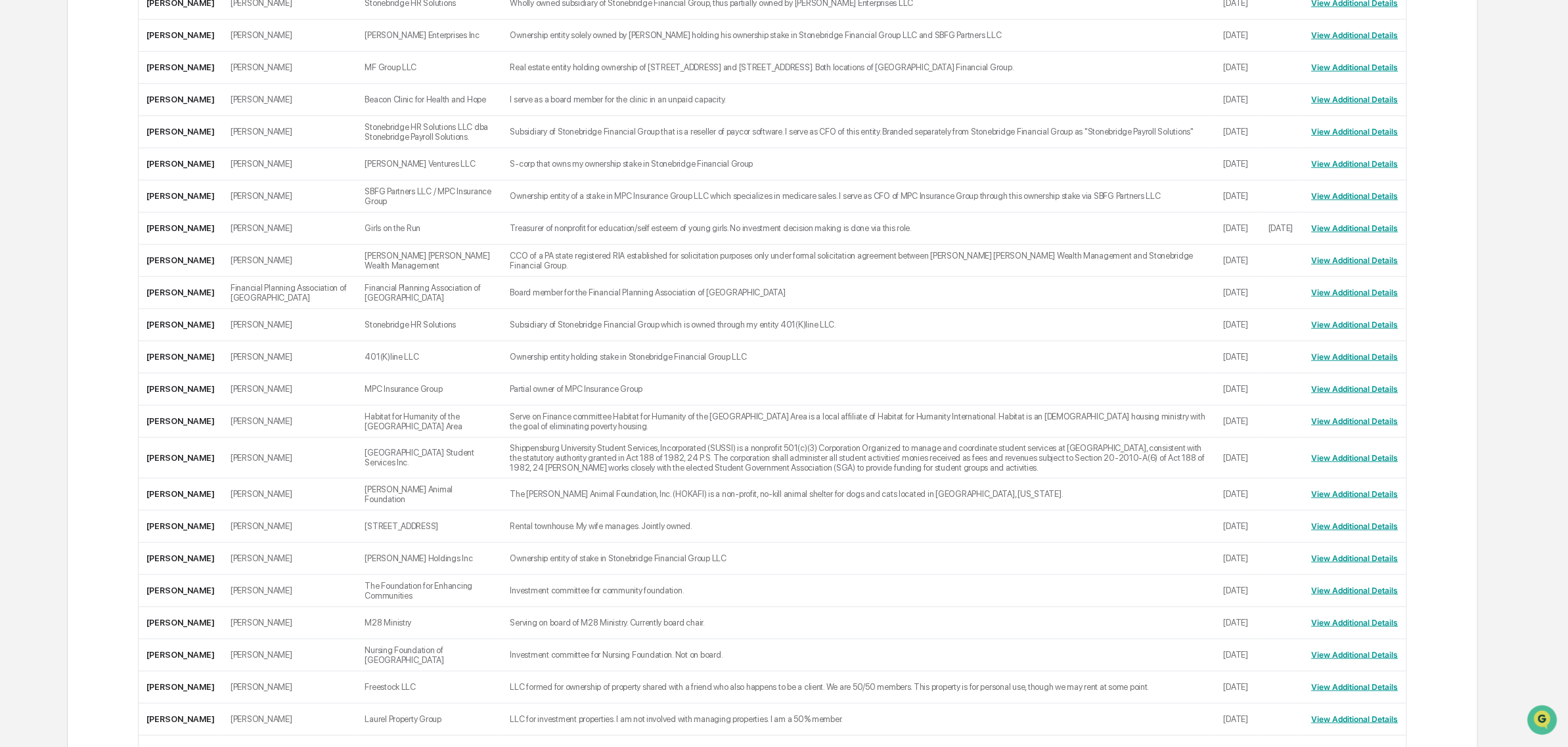
scroll to position [0, 0]
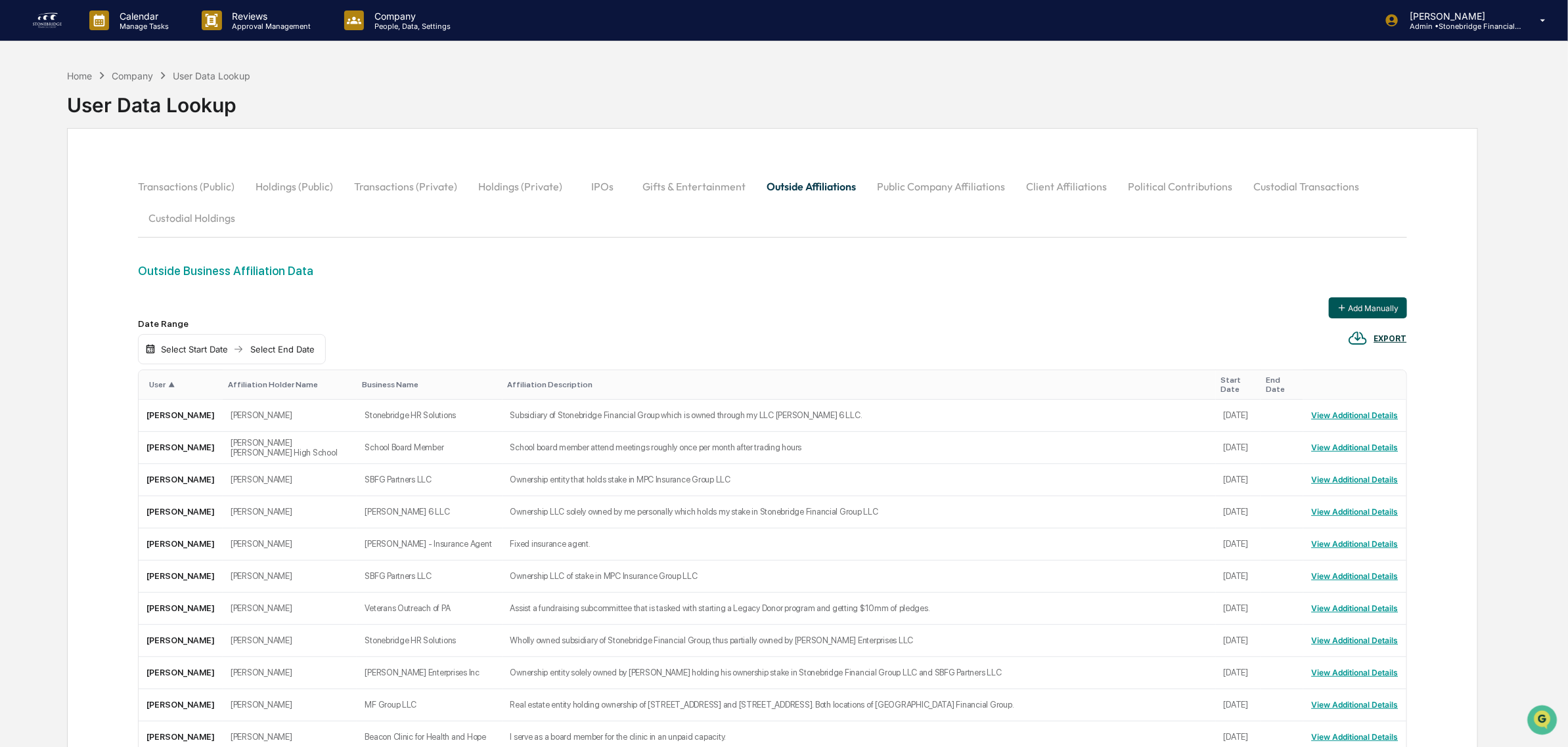
click at [1360, 311] on button "Add Manually" at bounding box center [1367, 307] width 78 height 21
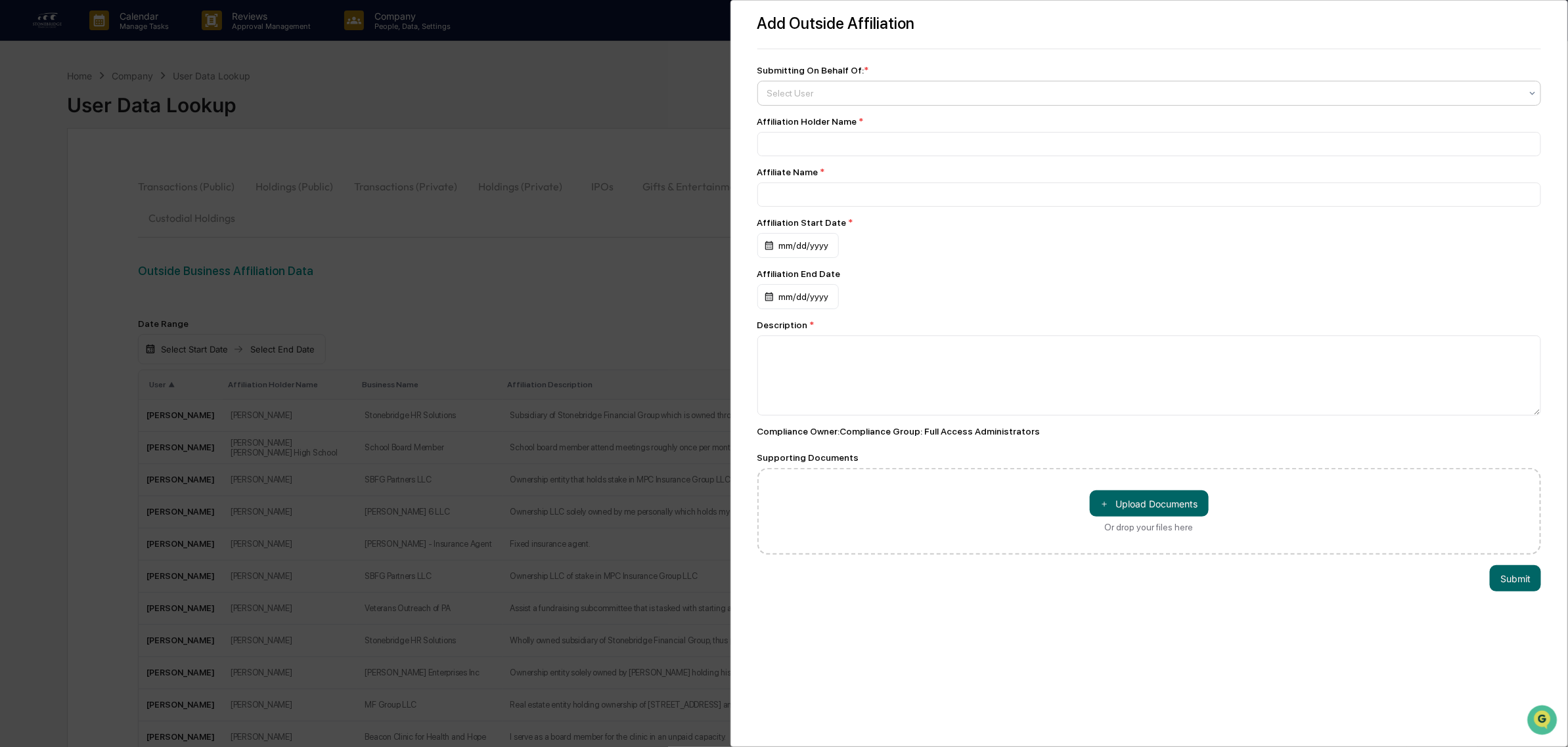
click at [860, 91] on div at bounding box center [1144, 93] width 754 height 13
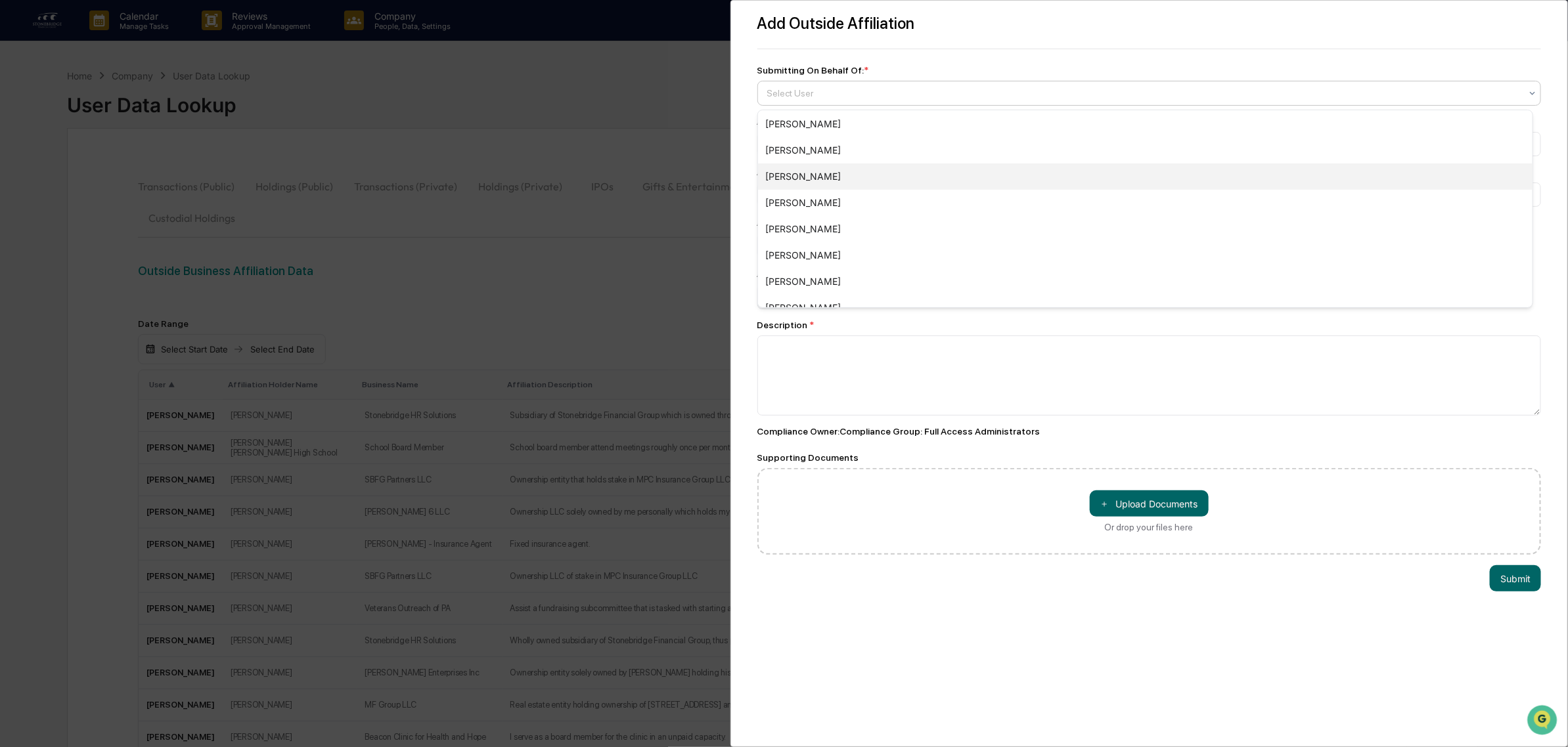
click at [805, 176] on div "Bob Seiden" at bounding box center [1145, 176] width 774 height 27
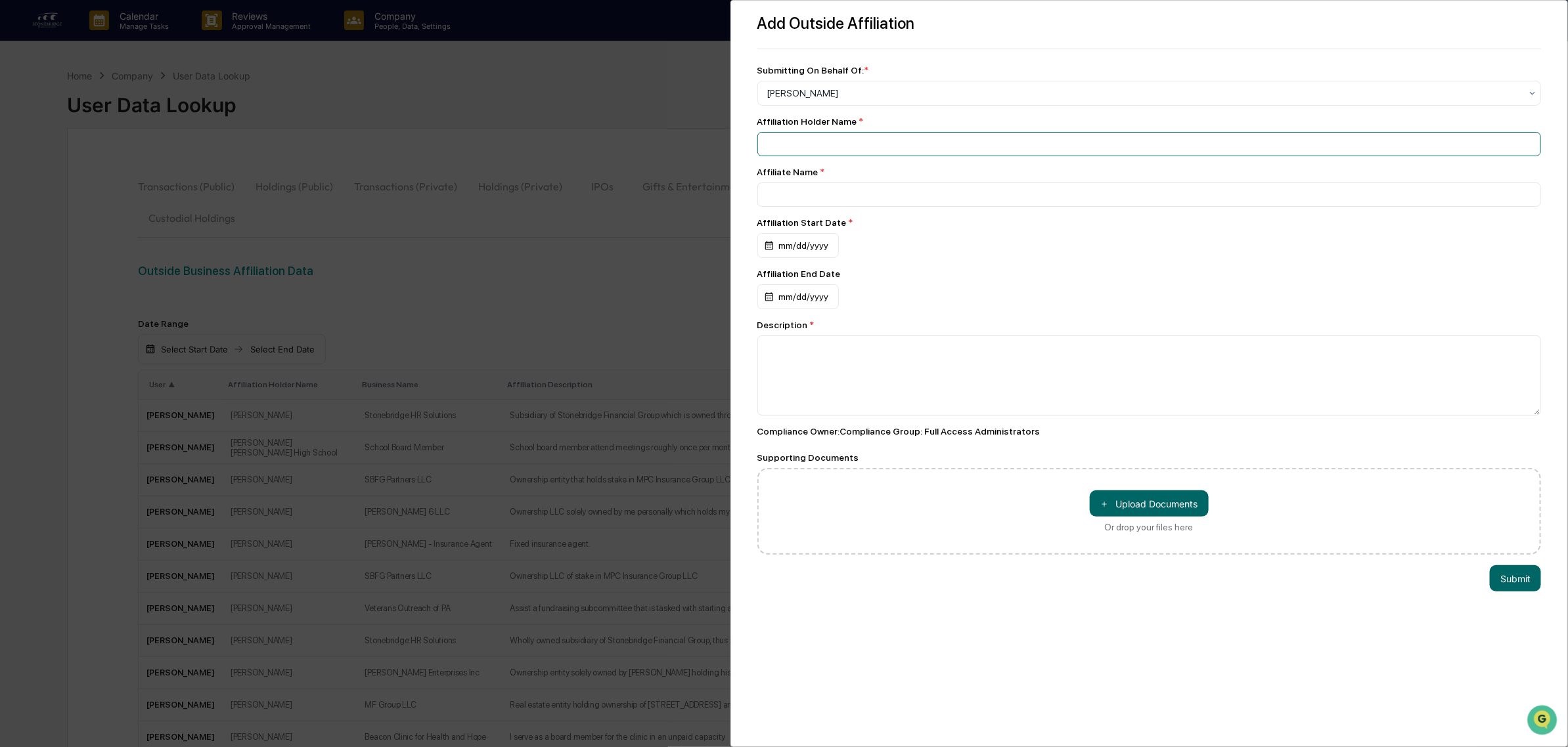
click at [792, 155] on input at bounding box center [1149, 144] width 784 height 25
type input "**********"
click at [794, 251] on div "mm/dd/yyyy" at bounding box center [797, 245] width 81 height 25
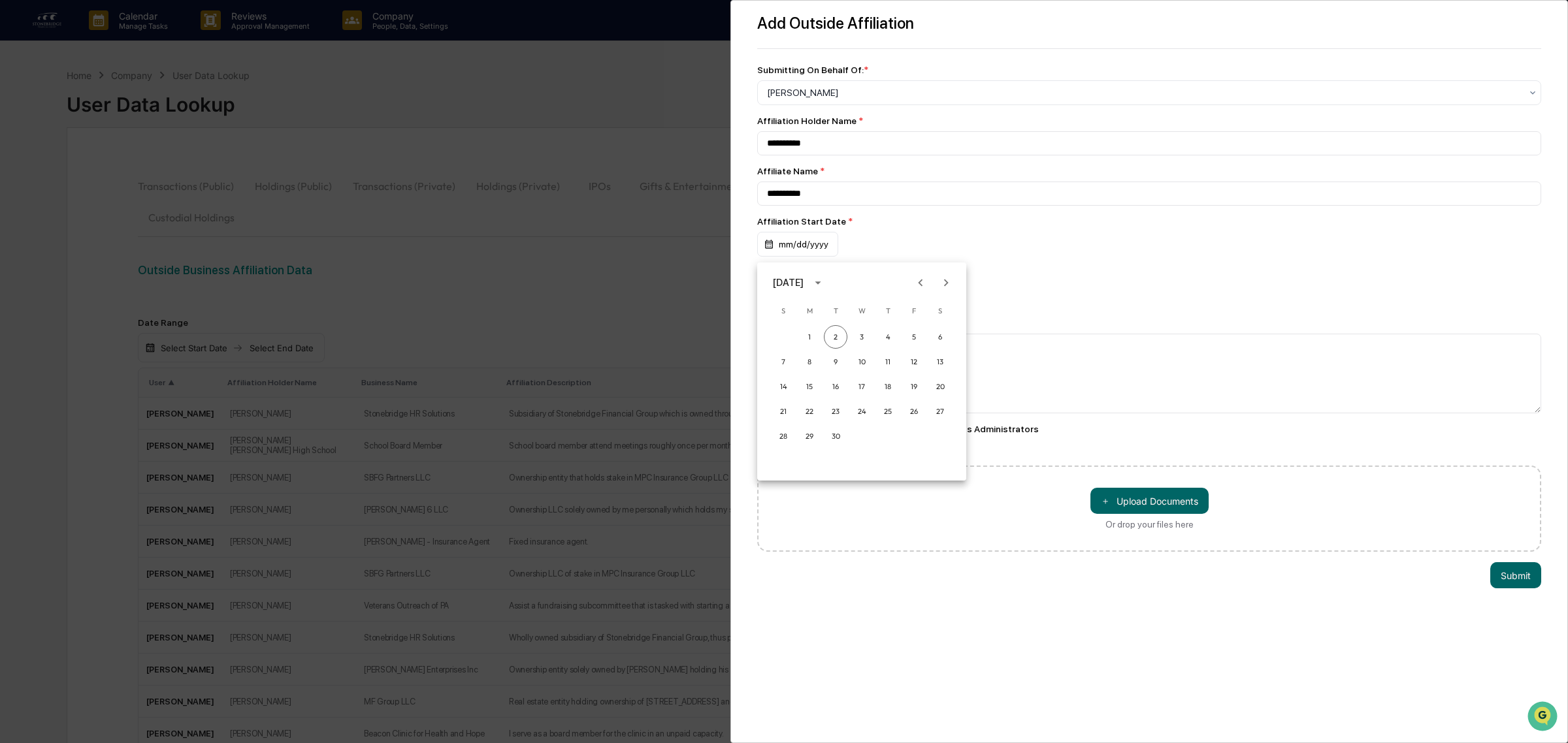
click at [929, 284] on button "Previous month" at bounding box center [920, 282] width 25 height 25
click at [926, 284] on icon "Previous month" at bounding box center [920, 283] width 15 height 15
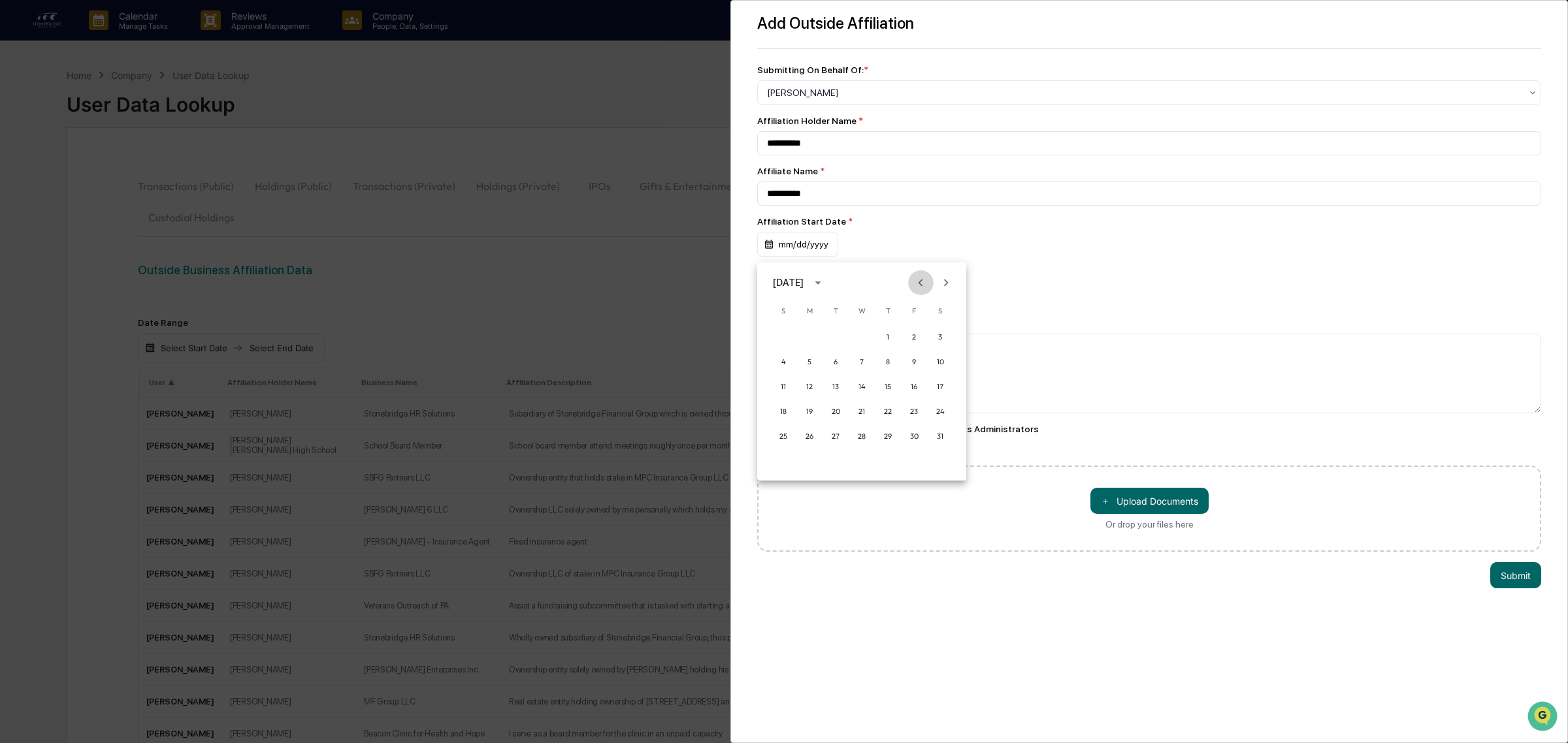
click at [926, 284] on icon "Previous month" at bounding box center [920, 283] width 15 height 15
click at [942, 284] on icon "Next month" at bounding box center [946, 283] width 15 height 15
click at [807, 387] on button "14" at bounding box center [809, 387] width 24 height 24
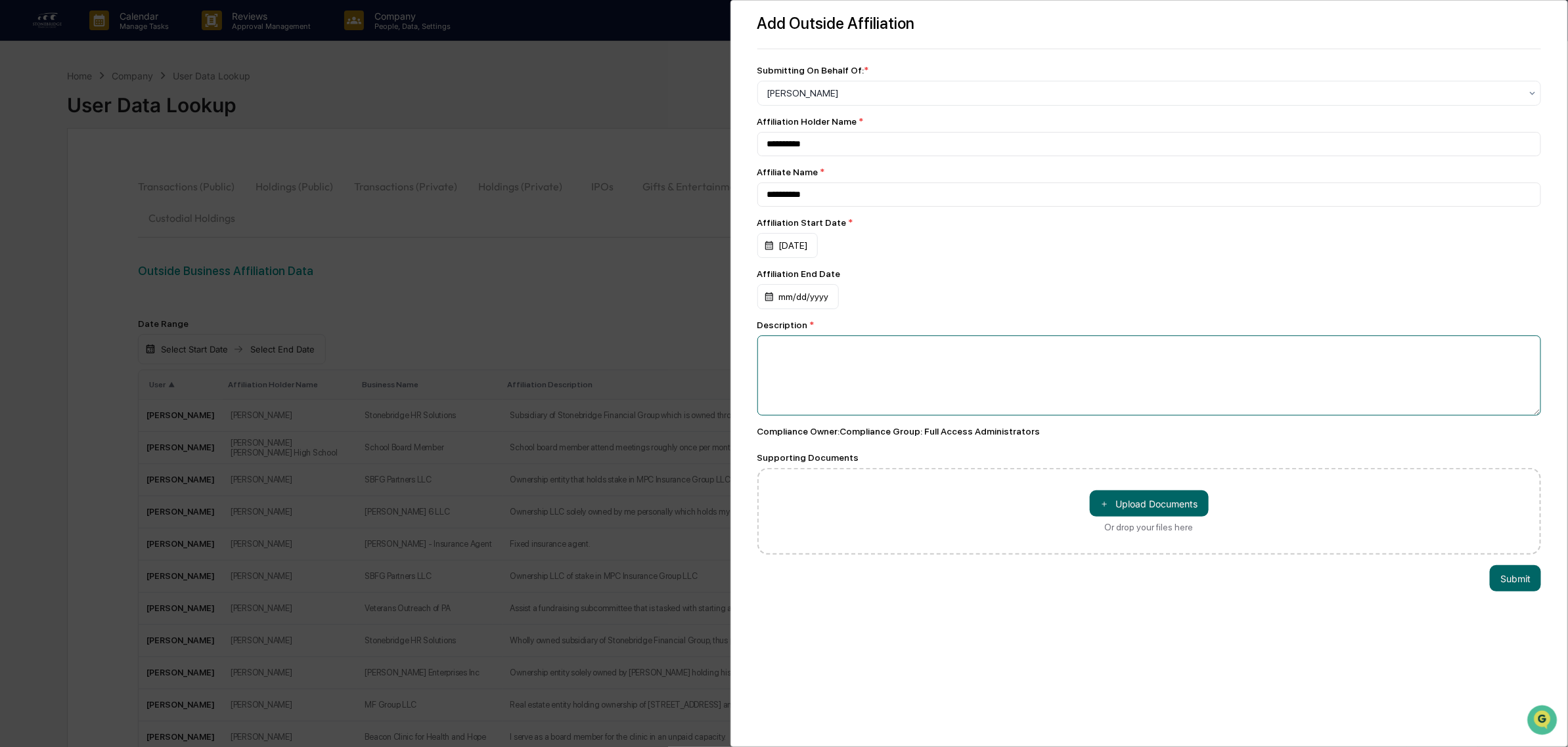
click at [888, 405] on textarea at bounding box center [1149, 376] width 784 height 80
click at [1130, 518] on button "＋ Upload Documents" at bounding box center [1149, 504] width 119 height 27
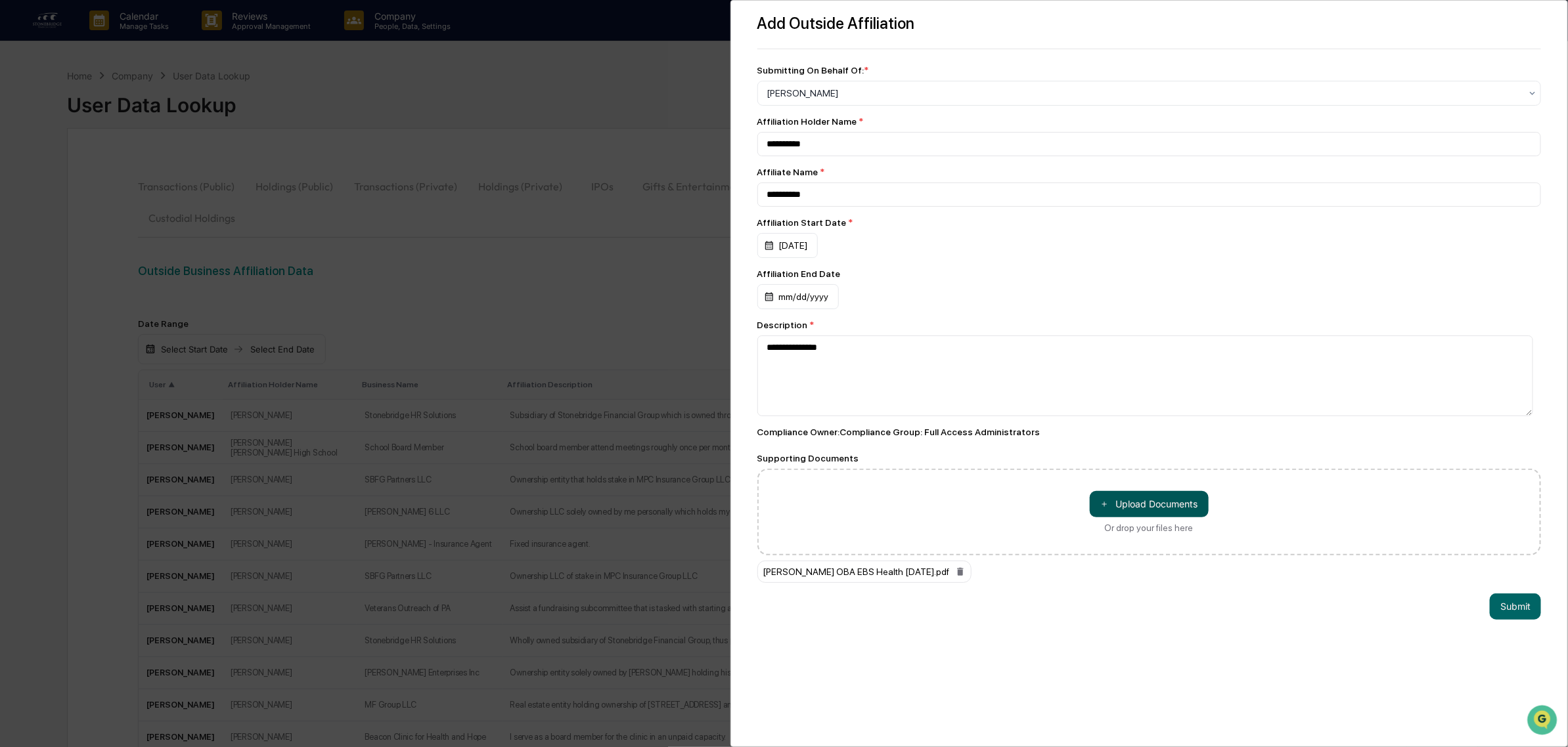
click at [1169, 511] on button "＋ Upload Documents" at bounding box center [1149, 504] width 119 height 27
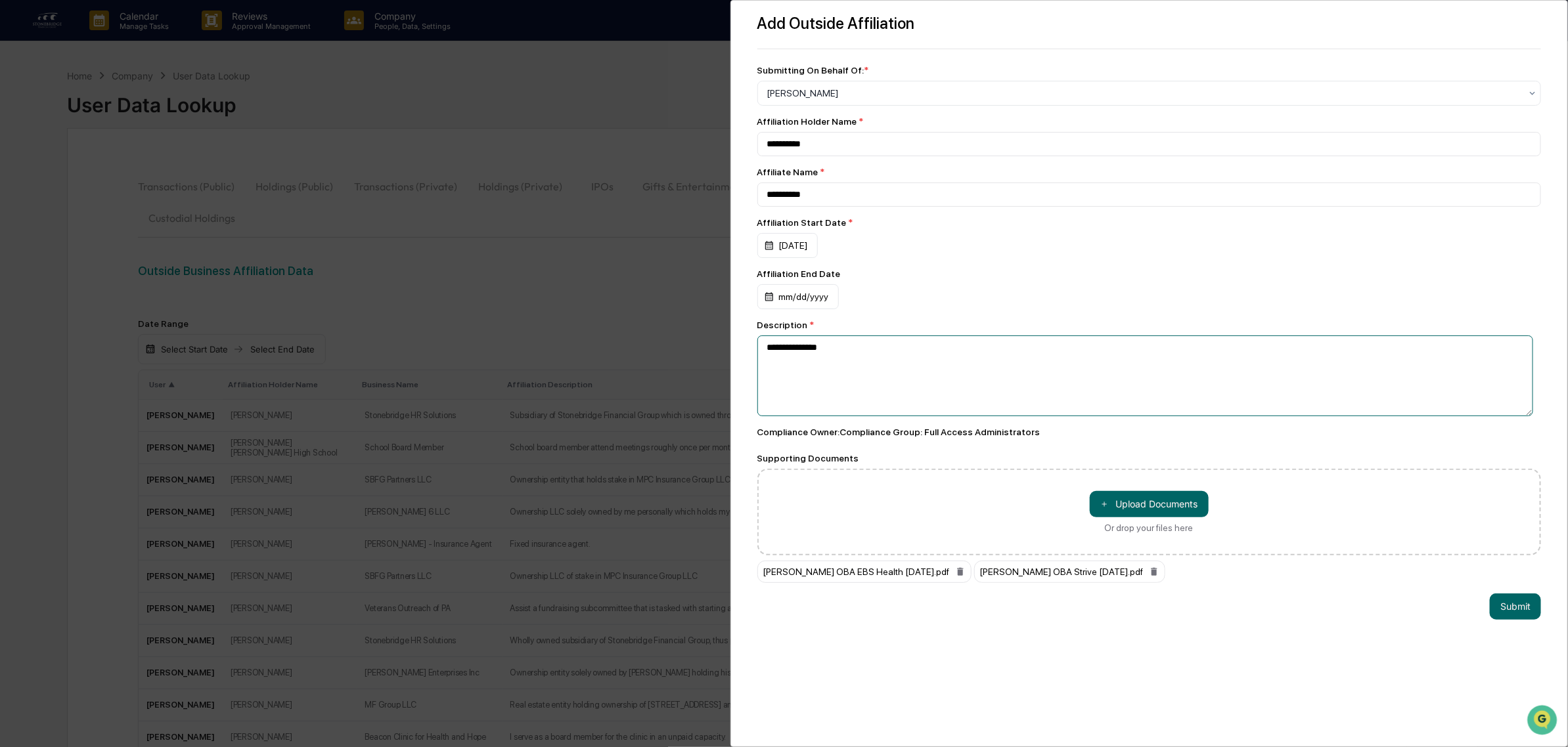
click at [860, 368] on textarea "**********" at bounding box center [1145, 376] width 775 height 80
type textarea "**********"
click at [1522, 620] on button "Submit" at bounding box center [1515, 606] width 51 height 27
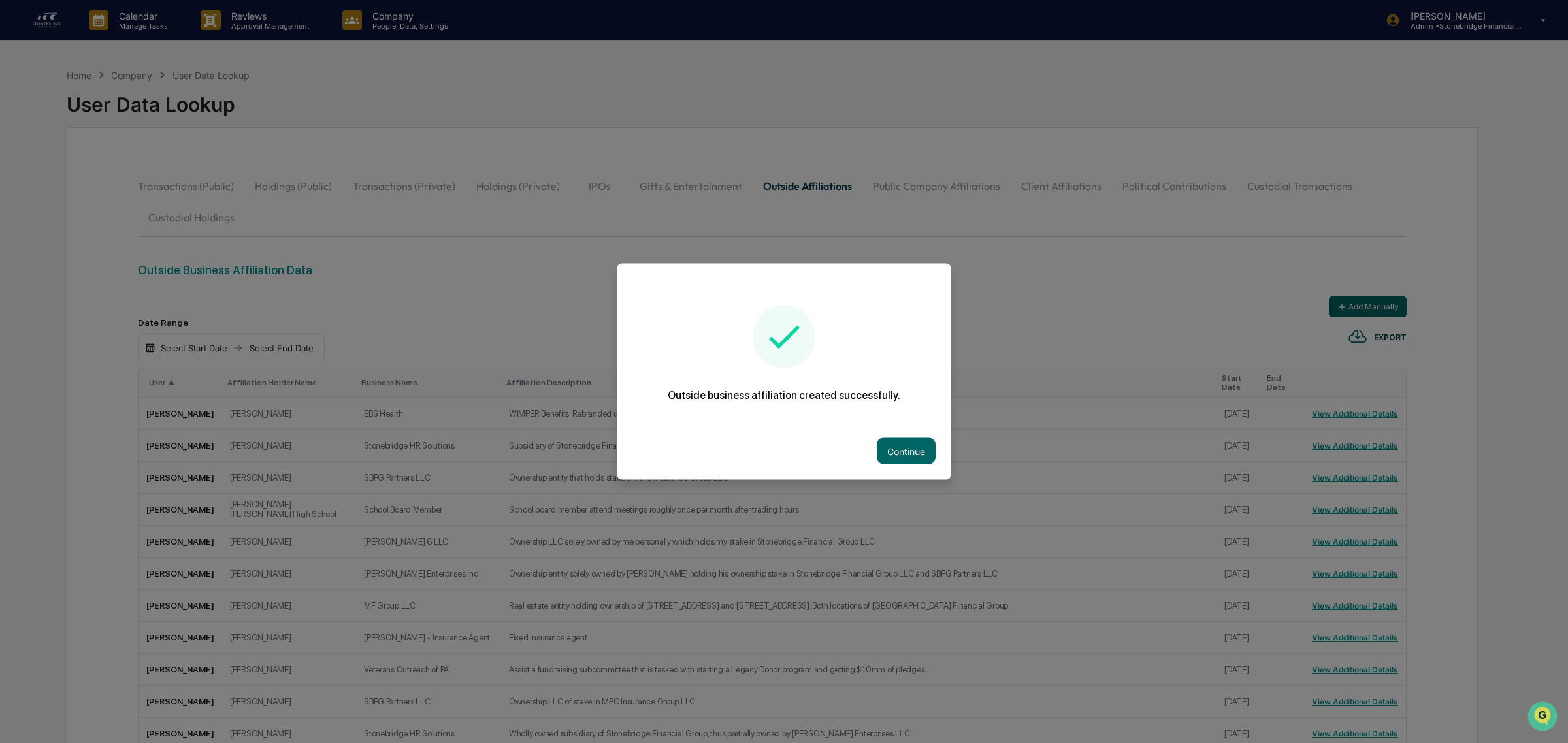
click at [922, 465] on div "Continue" at bounding box center [784, 451] width 335 height 57
click at [912, 451] on button "Continue" at bounding box center [906, 451] width 59 height 26
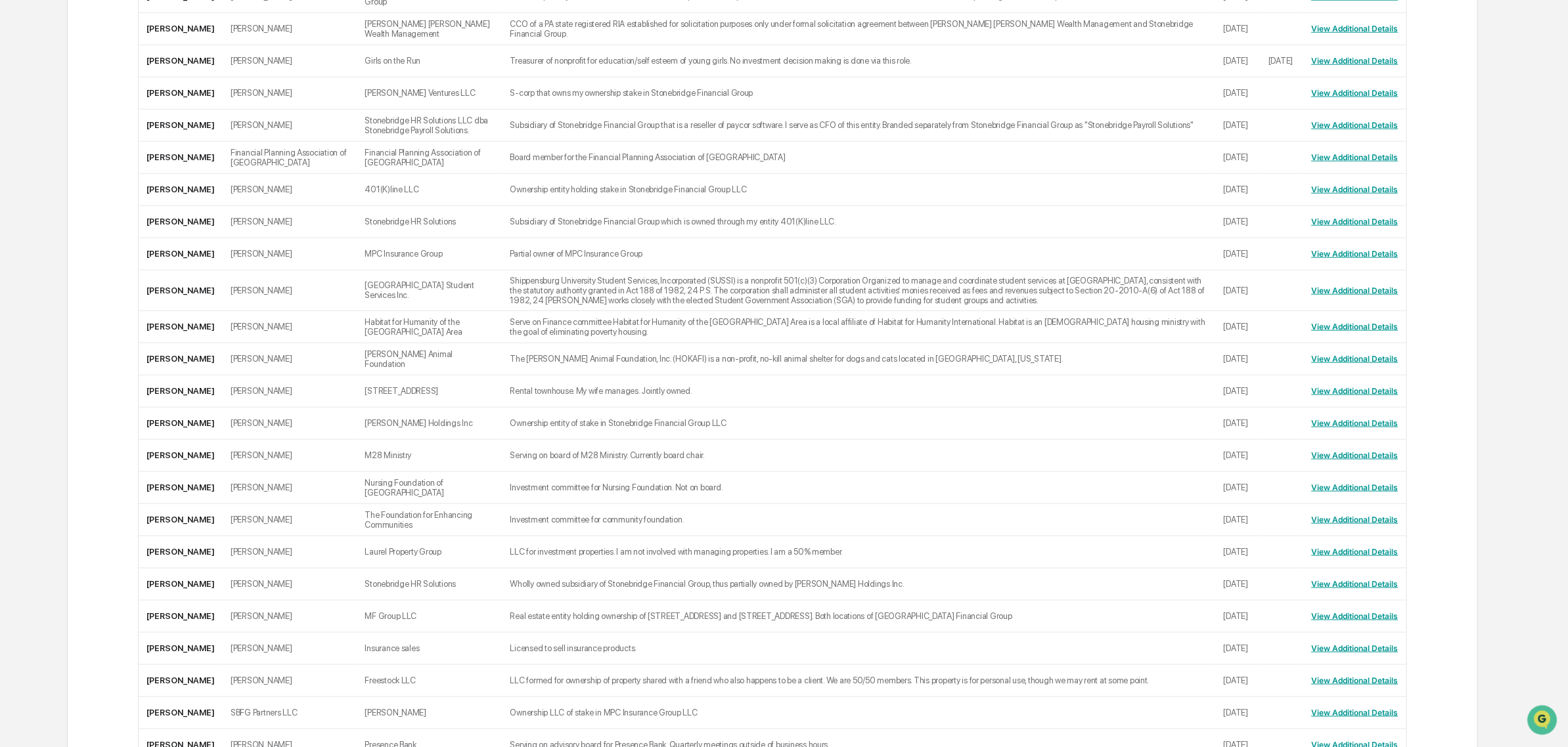
scroll to position [1286, 0]
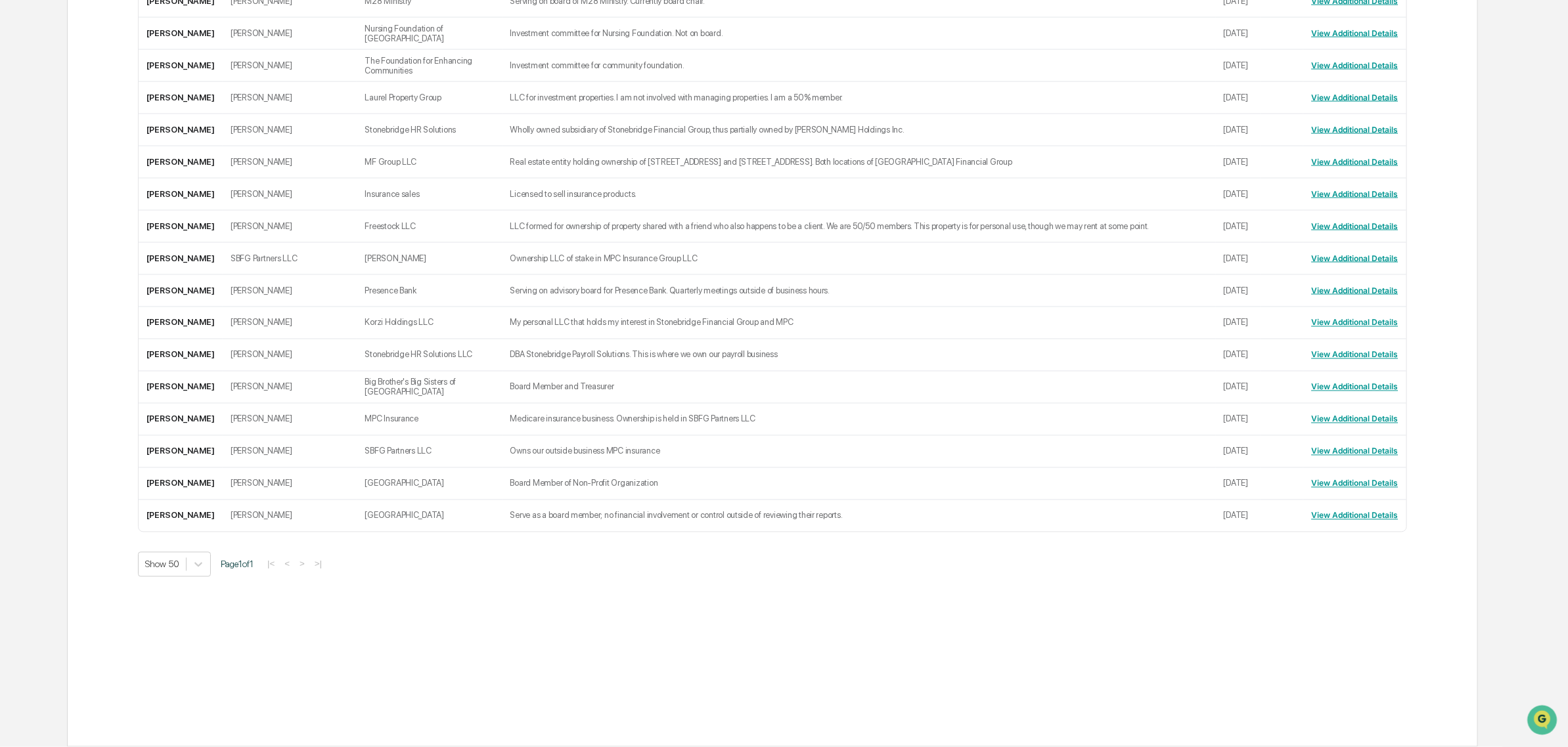
click at [300, 556] on div "Show 50 Page 1 of 1 |< < > >|" at bounding box center [772, 564] width 1268 height 25
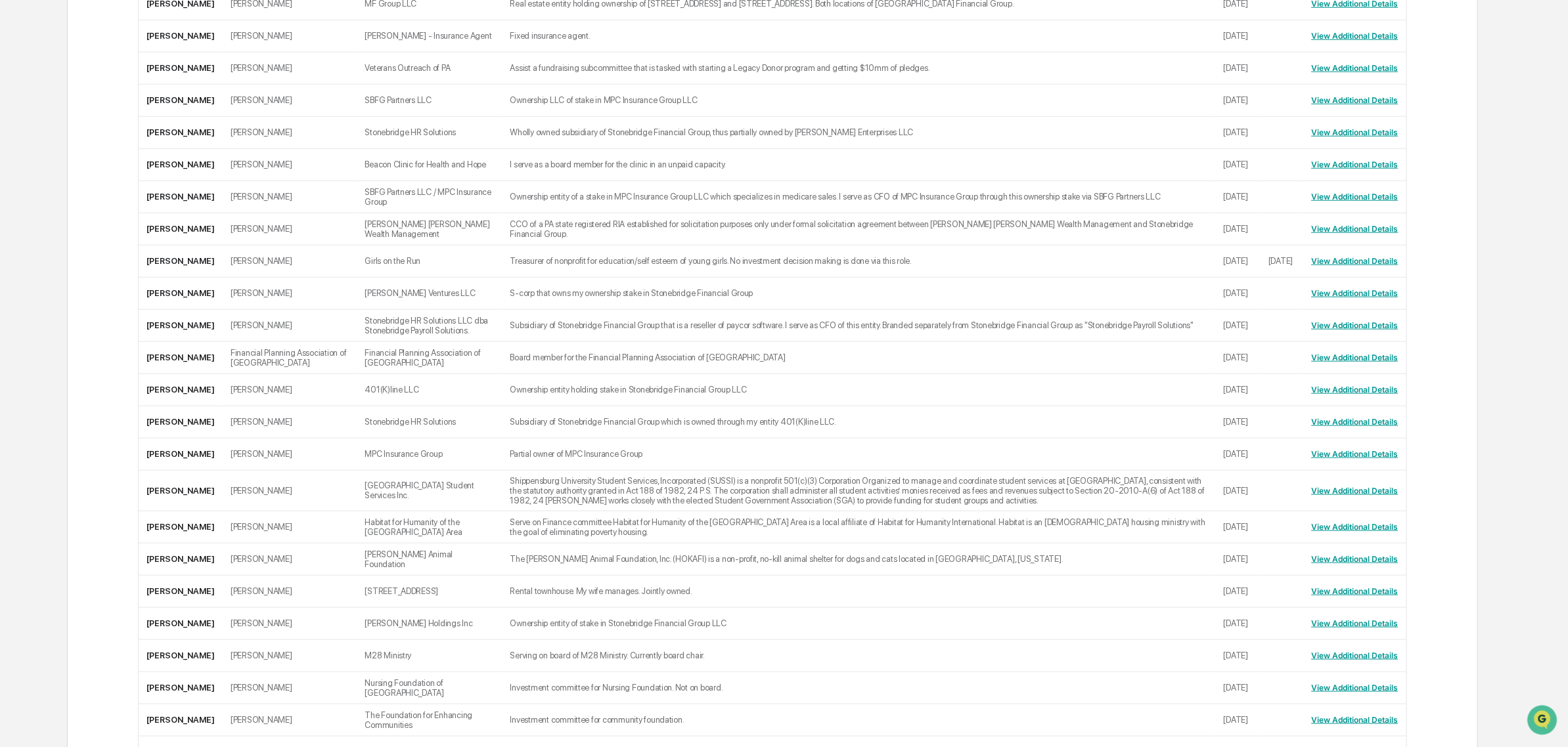
scroll to position [0, 0]
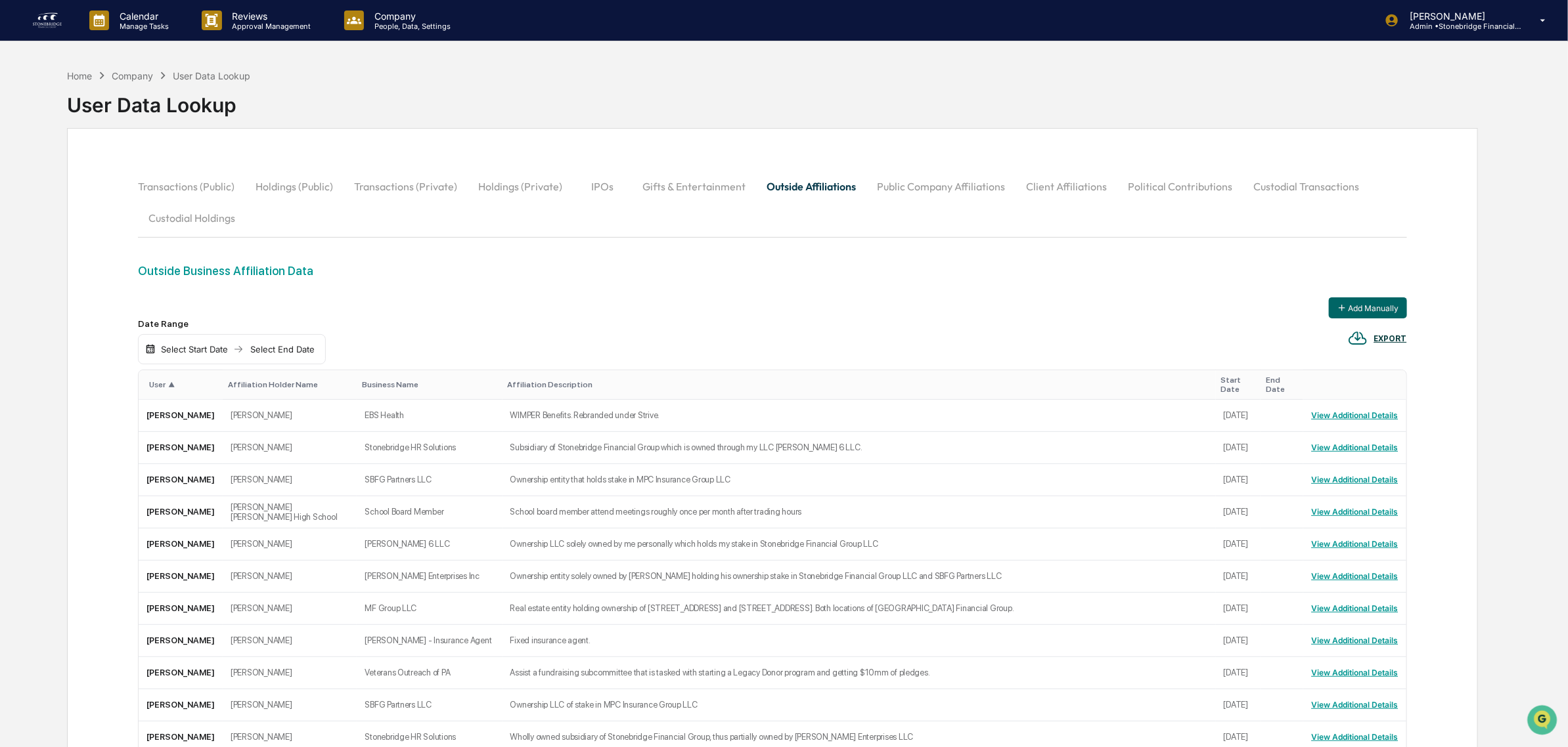
click at [74, 76] on div "Home" at bounding box center [79, 76] width 25 height 11
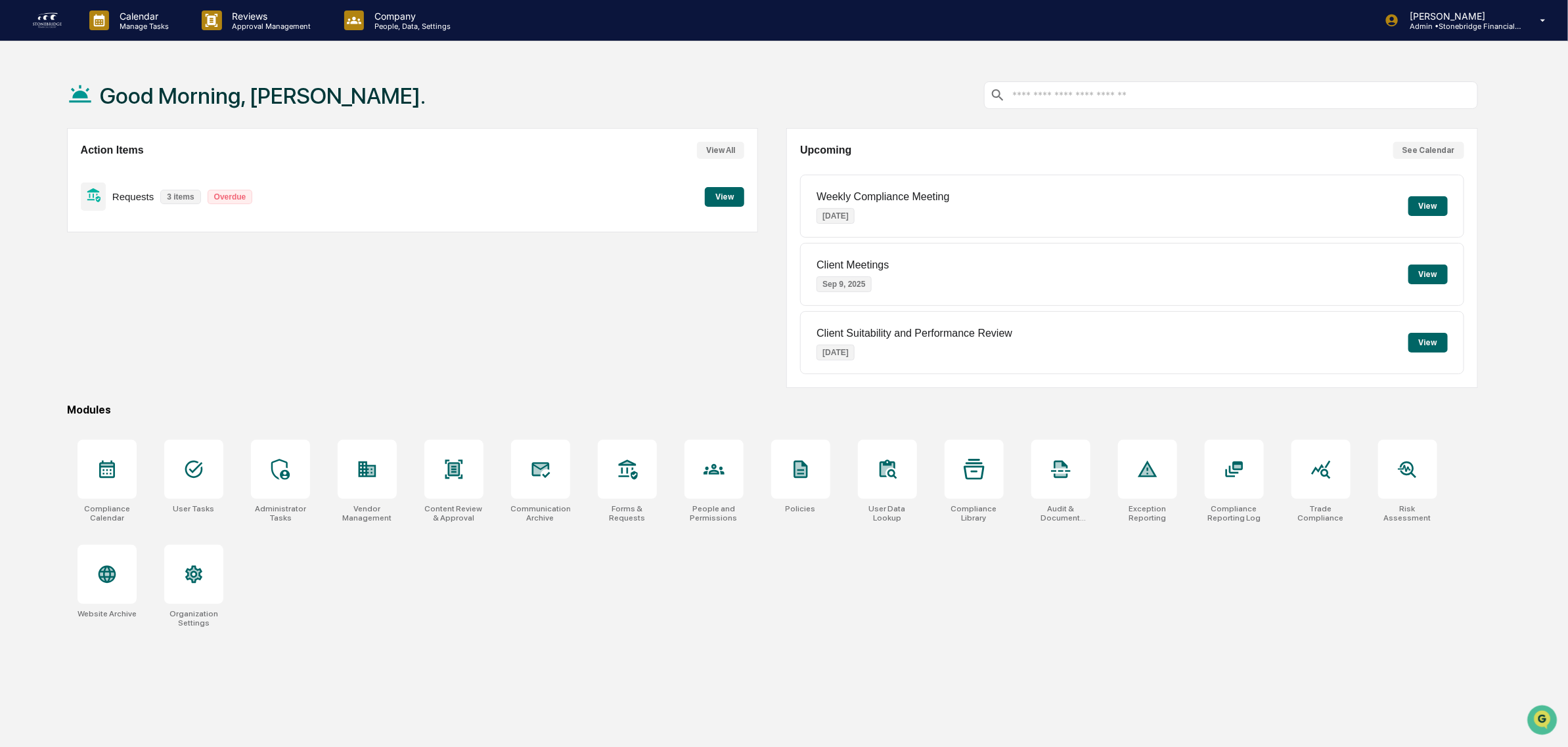
click at [741, 202] on button "View" at bounding box center [724, 197] width 39 height 20
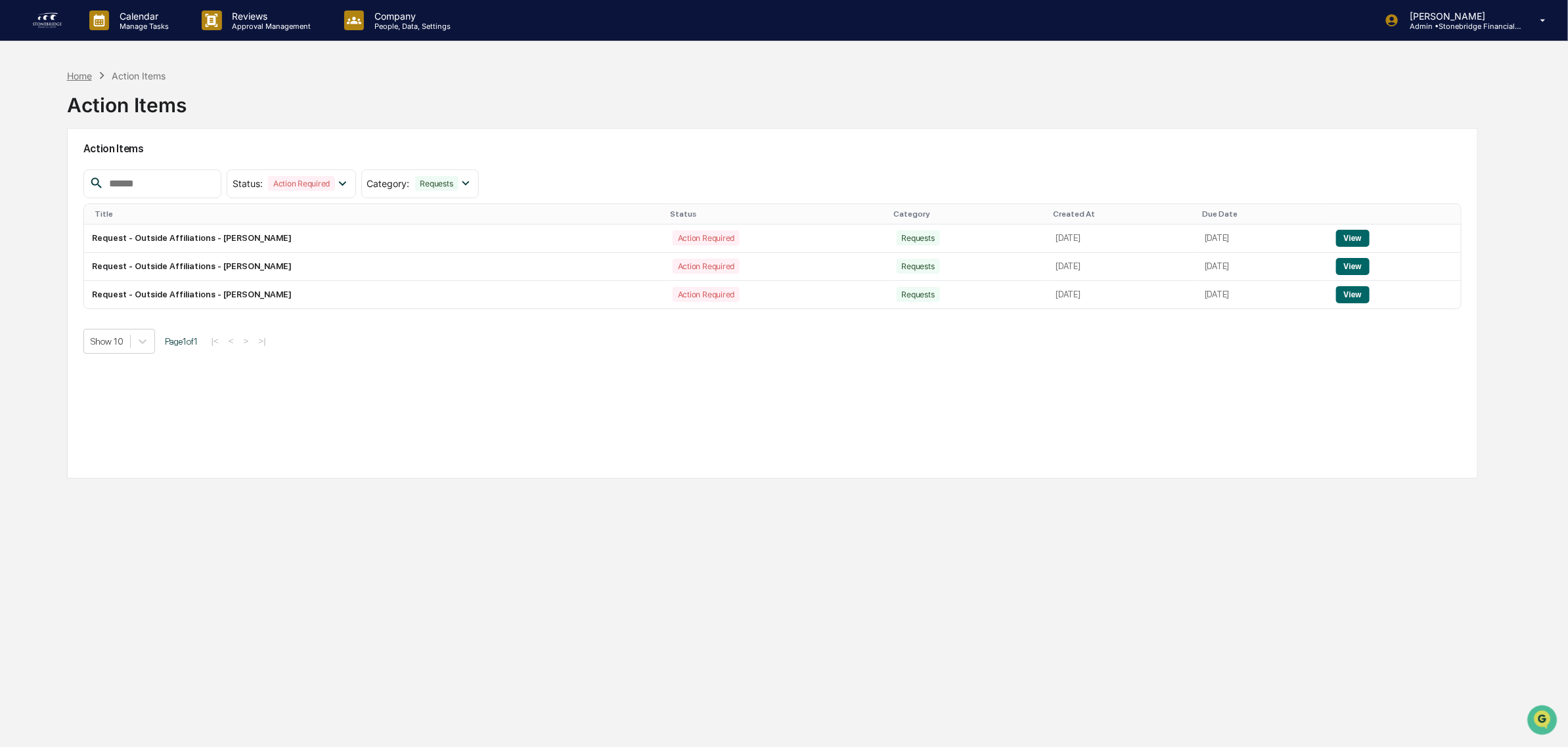
click at [83, 80] on div "Home" at bounding box center [79, 76] width 25 height 11
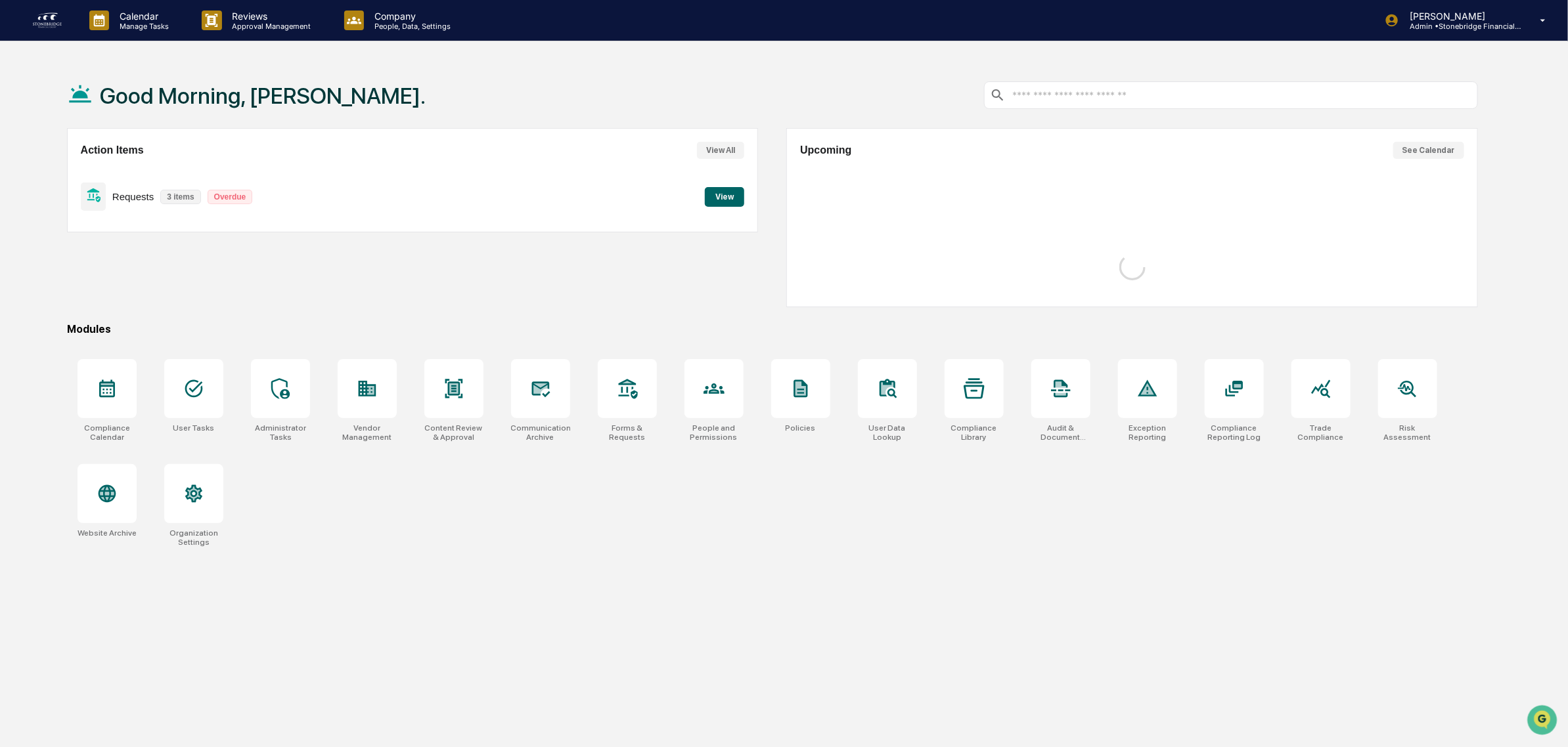
drag, startPoint x: 83, startPoint y: 80, endPoint x: 612, endPoint y: 393, distance: 614.7
click at [612, 393] on div "Good Morning, Cody. Action Items View All Requests 3 items Overdue View Upcomin…" at bounding box center [773, 435] width 1450 height 747
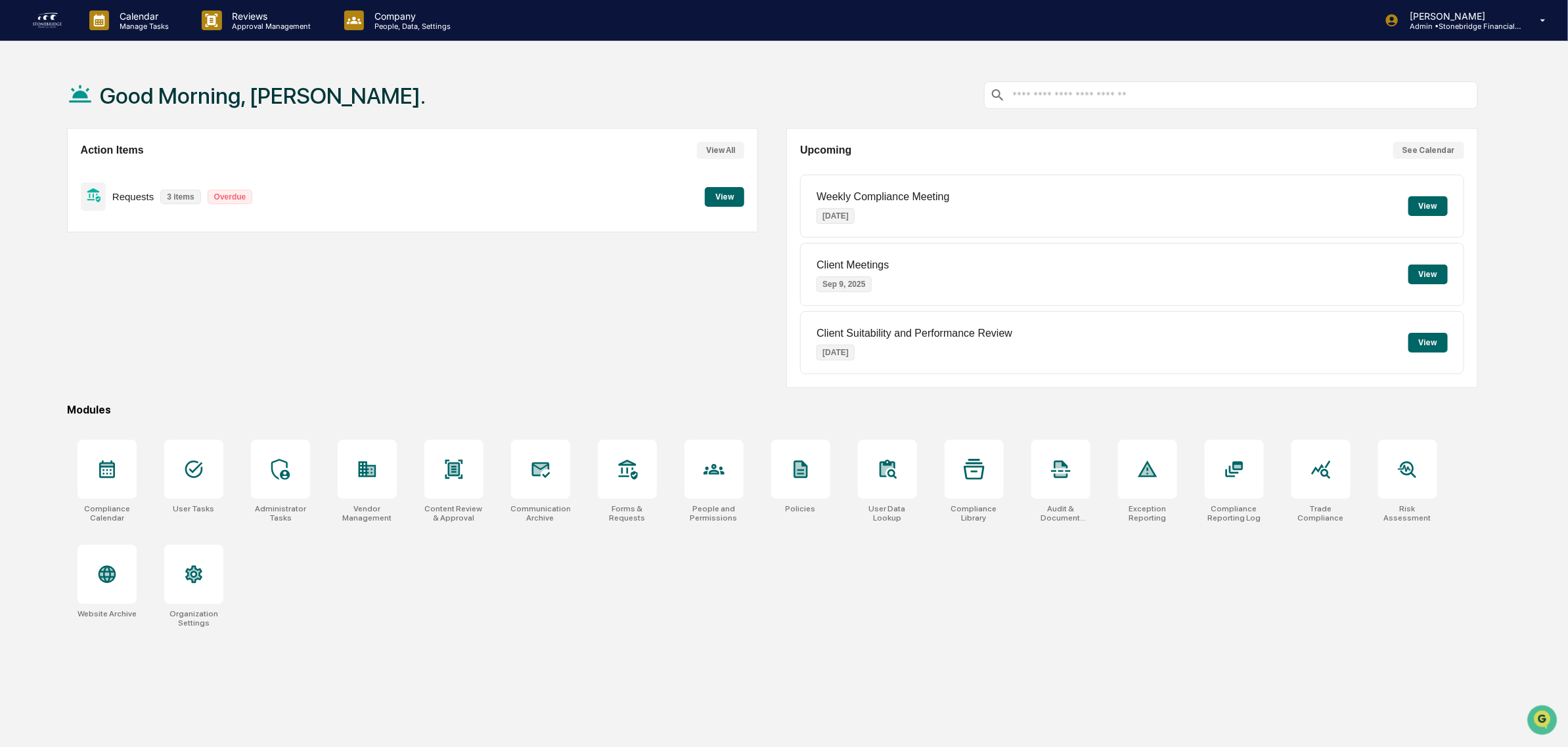
click at [169, 323] on div "Action Items View All Requests 3 items Overdue View" at bounding box center [412, 258] width 691 height 260
click at [163, 22] on p "Manage Tasks" at bounding box center [142, 27] width 67 height 9
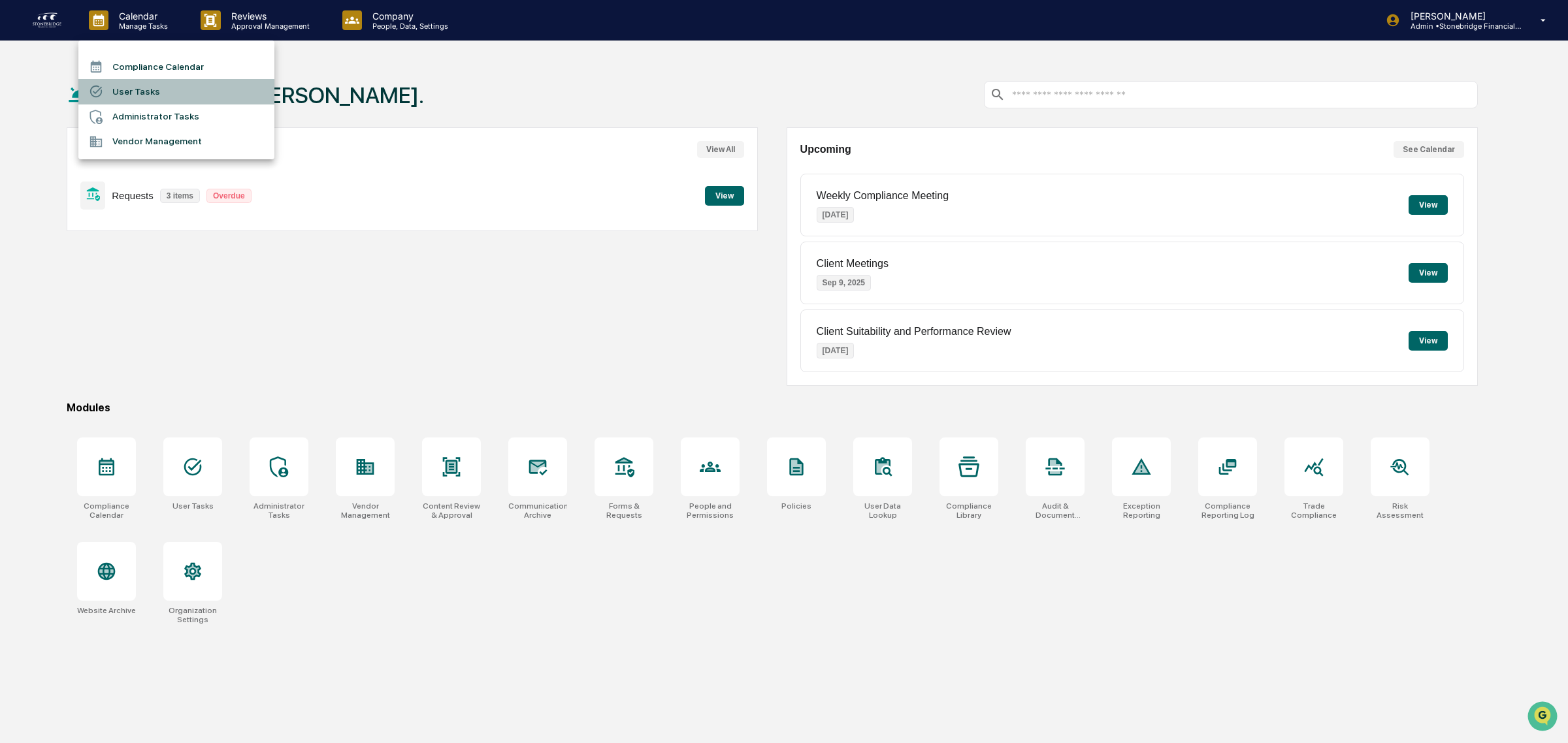
click at [131, 95] on li "User Tasks" at bounding box center [176, 91] width 196 height 25
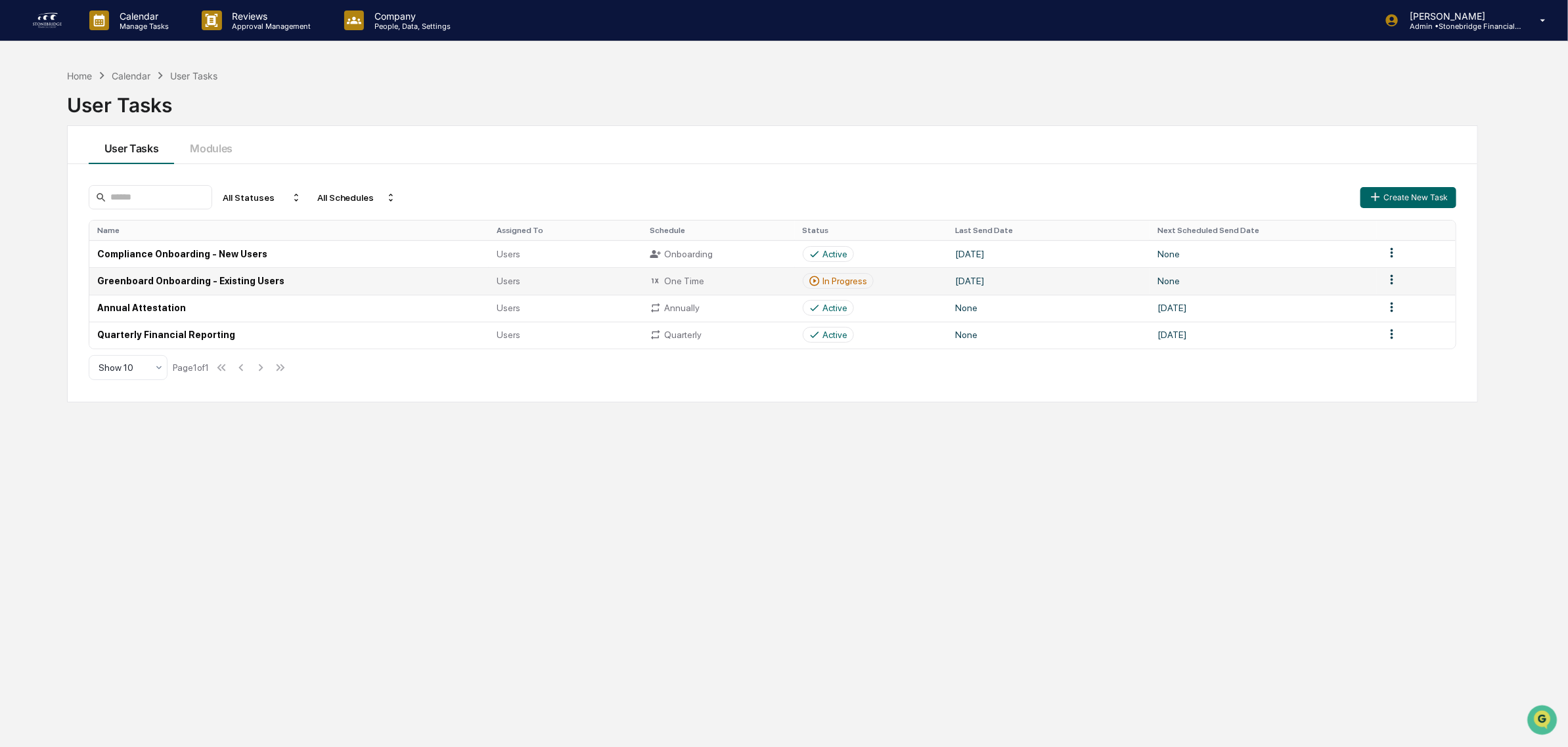
click at [839, 287] on div "In Progress" at bounding box center [838, 281] width 71 height 16
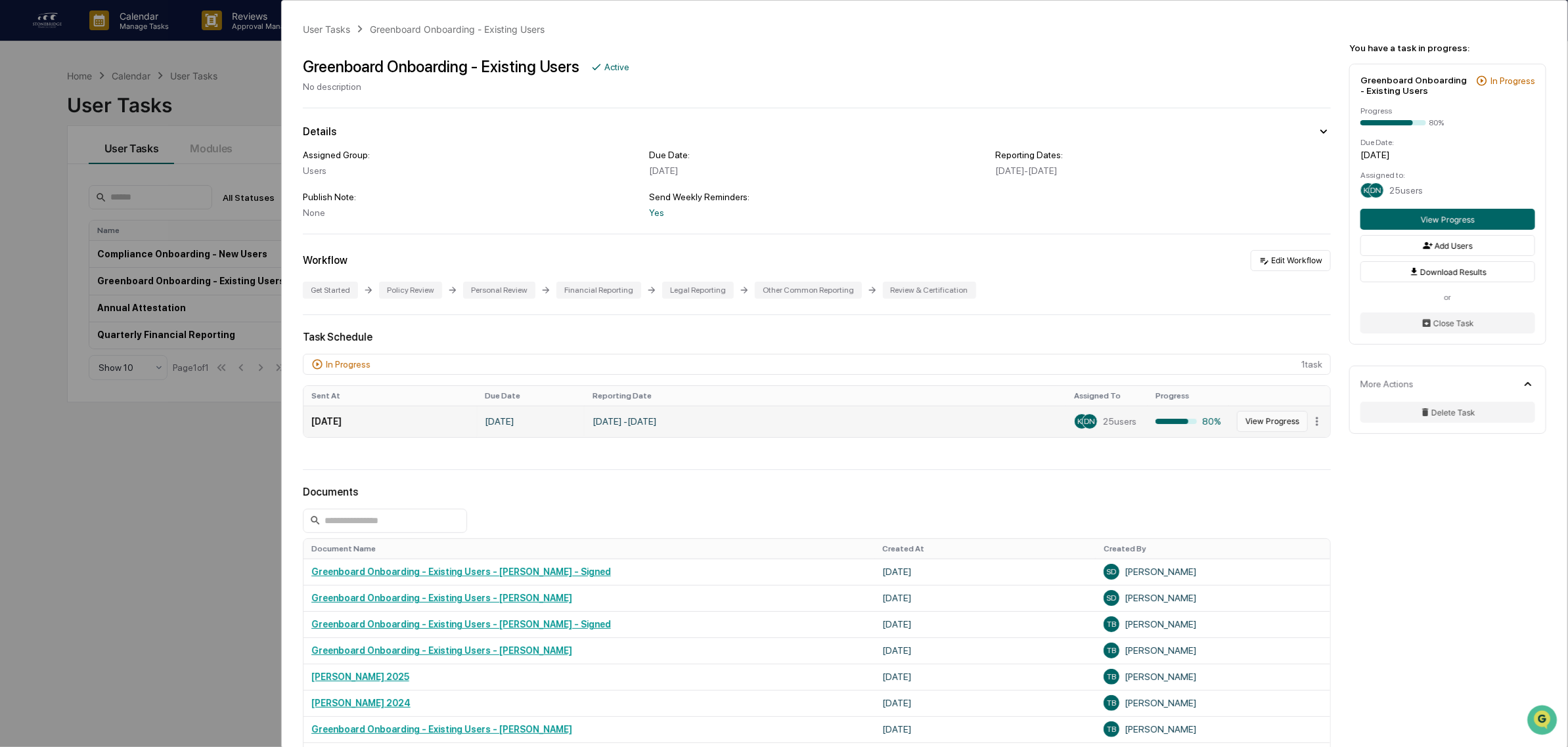
click at [1248, 422] on button "View Progress" at bounding box center [1273, 422] width 71 height 21
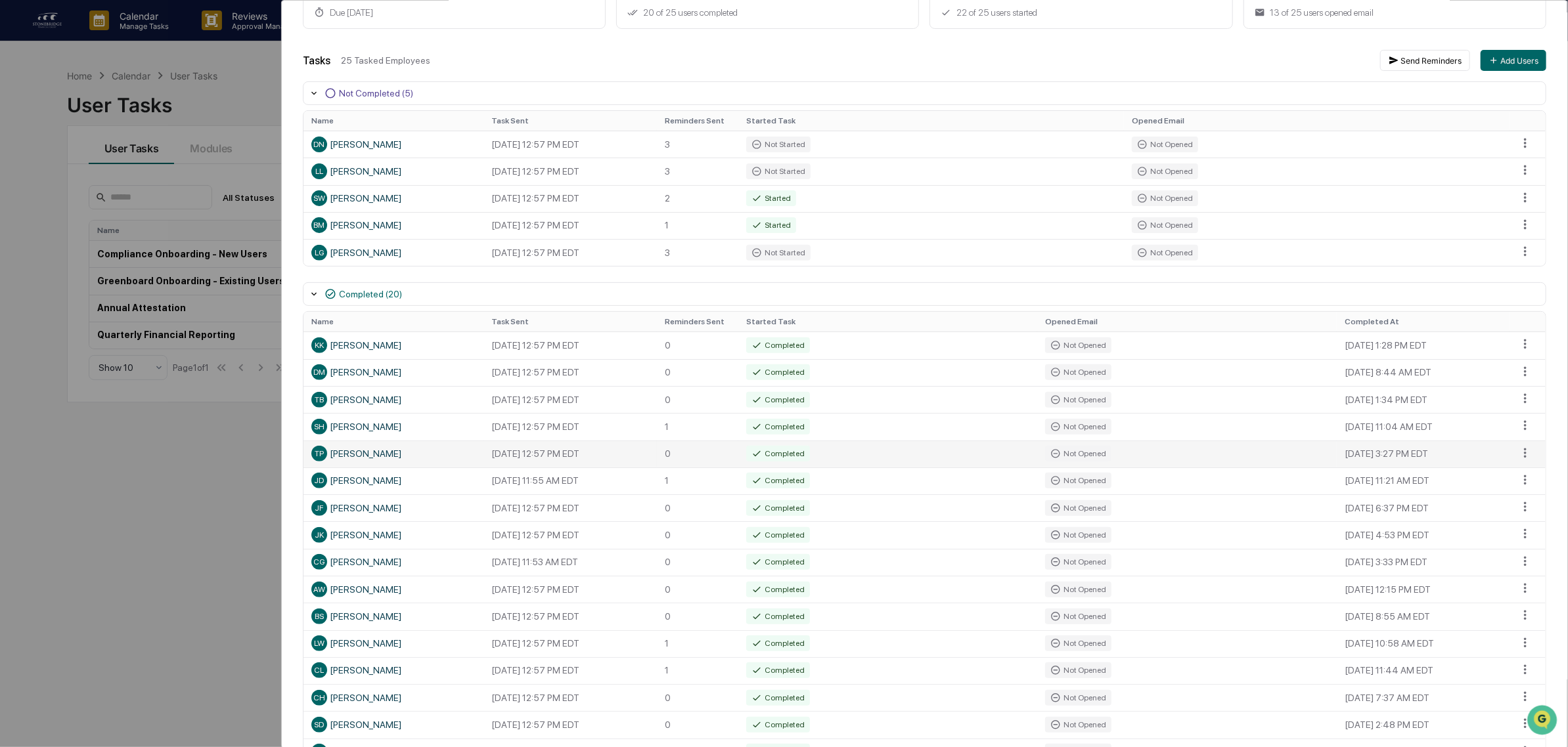
scroll to position [357, 0]
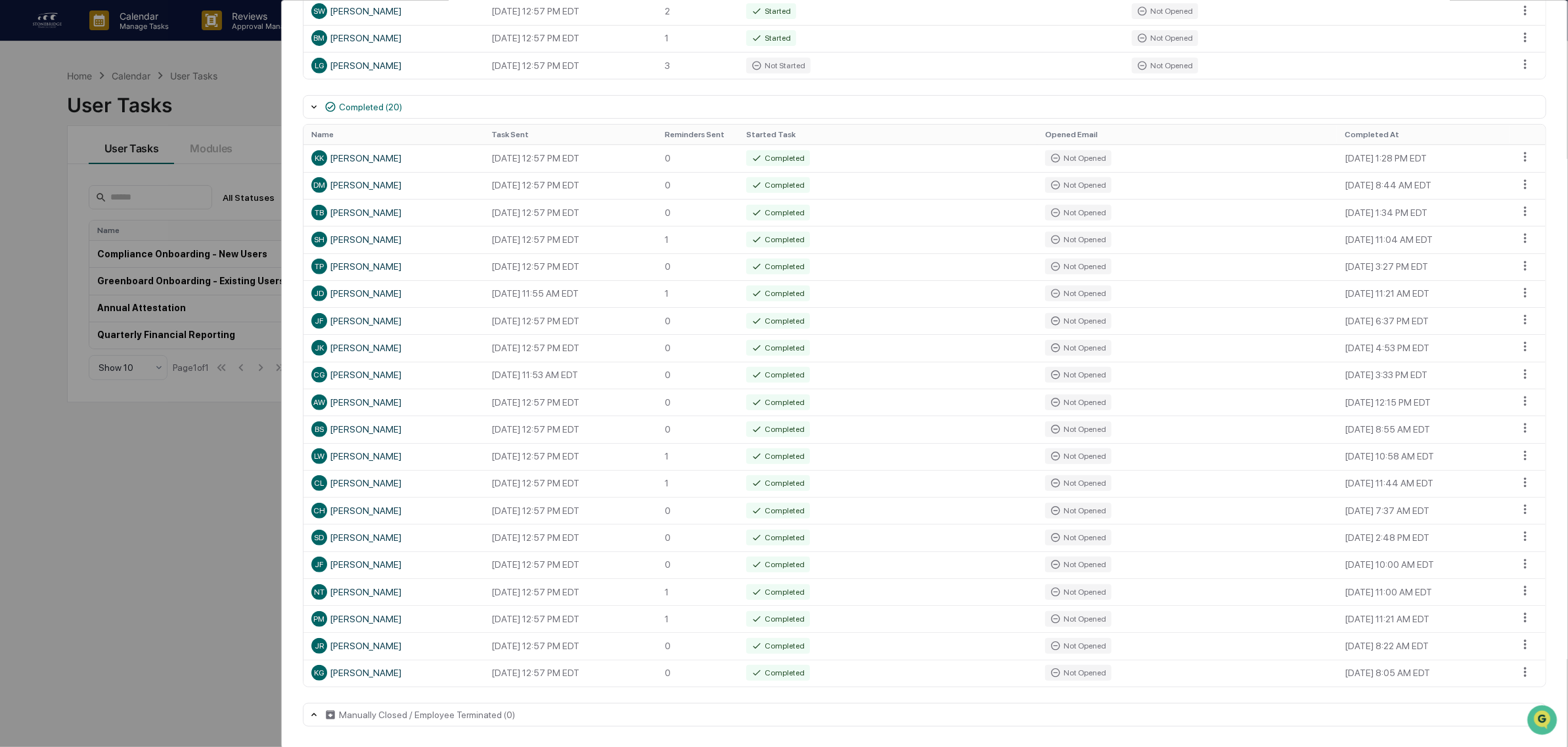
click at [101, 596] on div "User Tasks Greenboard Onboarding - Existing Users Task Details Greenboard Onboa…" at bounding box center [784, 373] width 1568 height 747
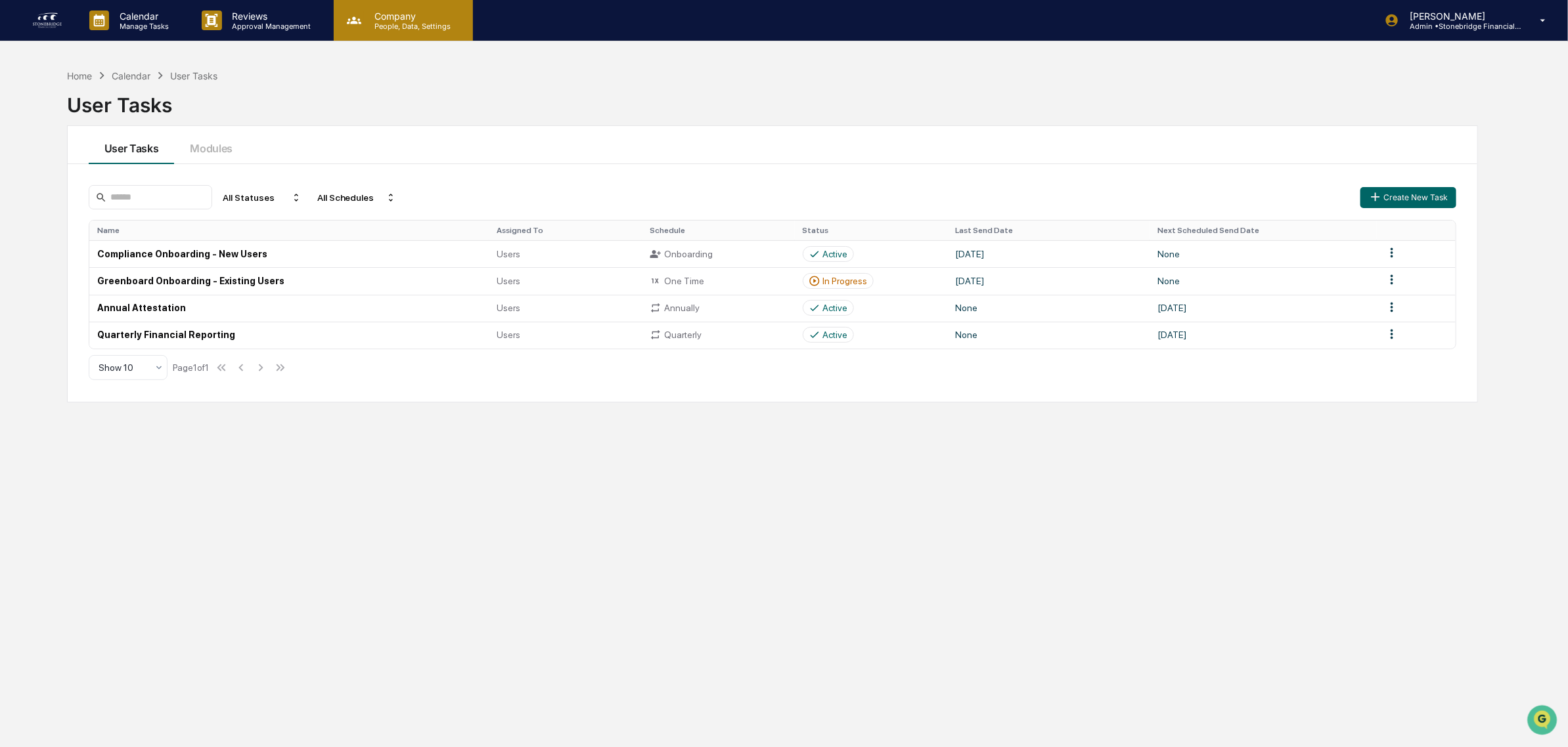
click at [379, 37] on div "Company People, Data, Settings" at bounding box center [403, 20] width 139 height 41
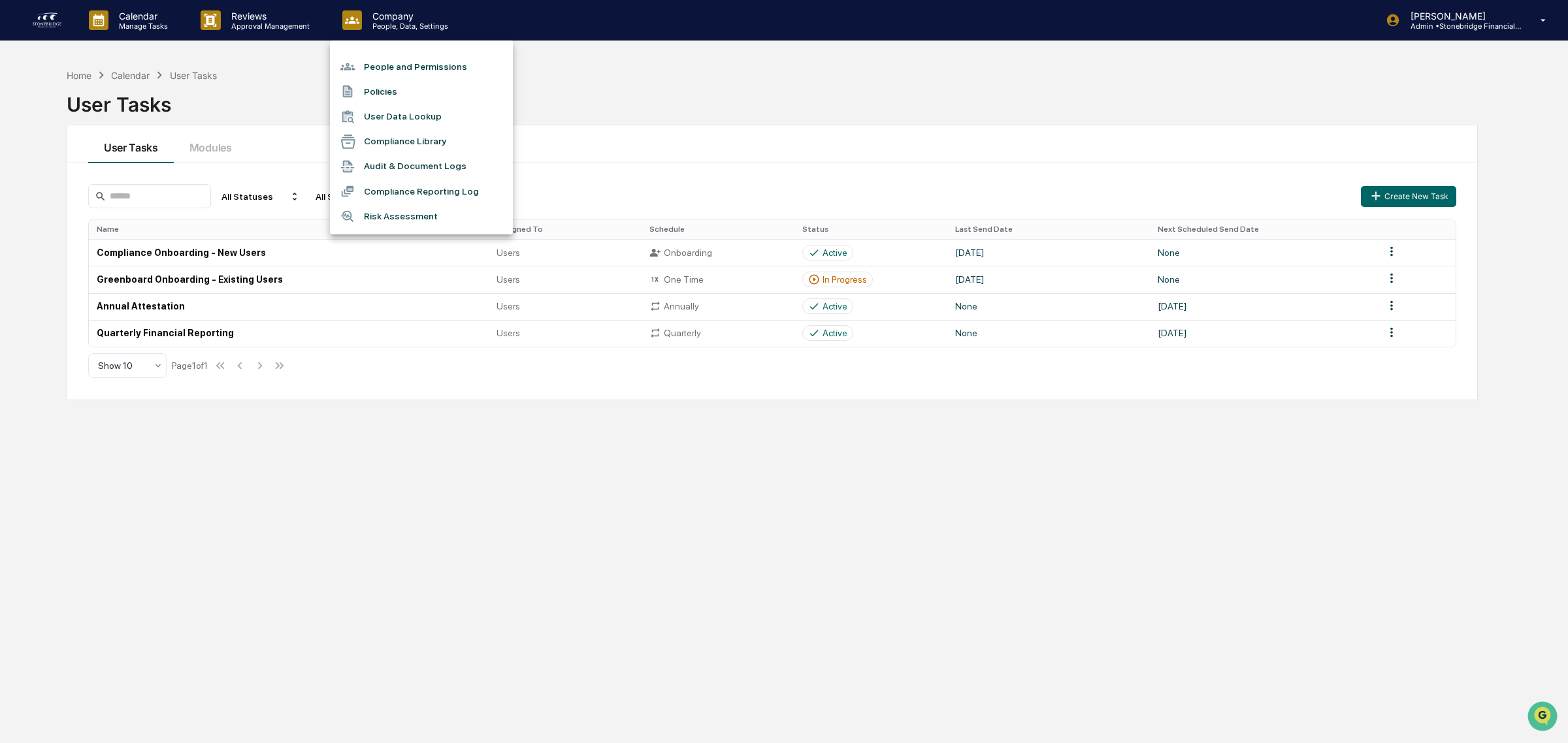
click at [221, 27] on div at bounding box center [784, 371] width 1568 height 743
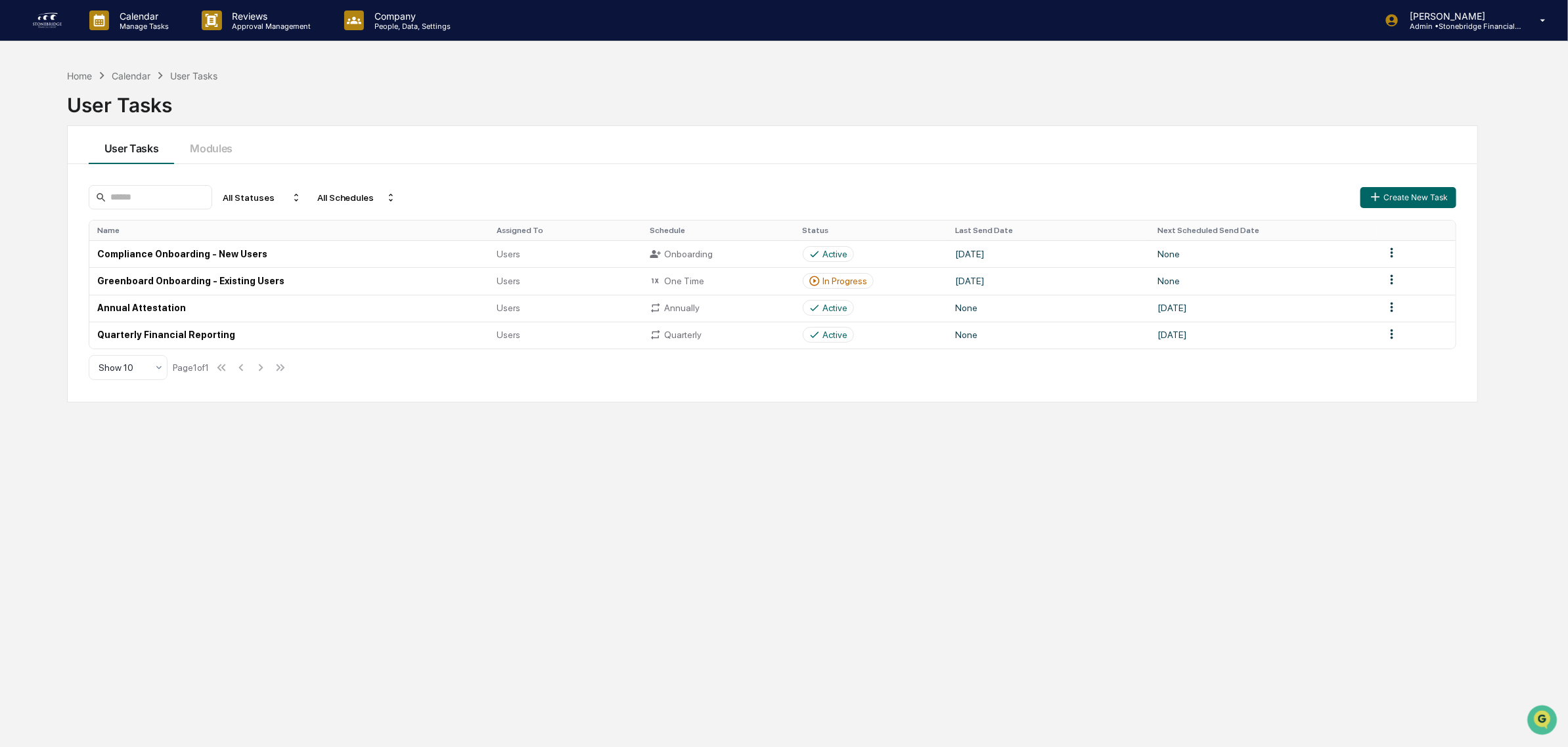
click at [61, 31] on link at bounding box center [55, 20] width 48 height 41
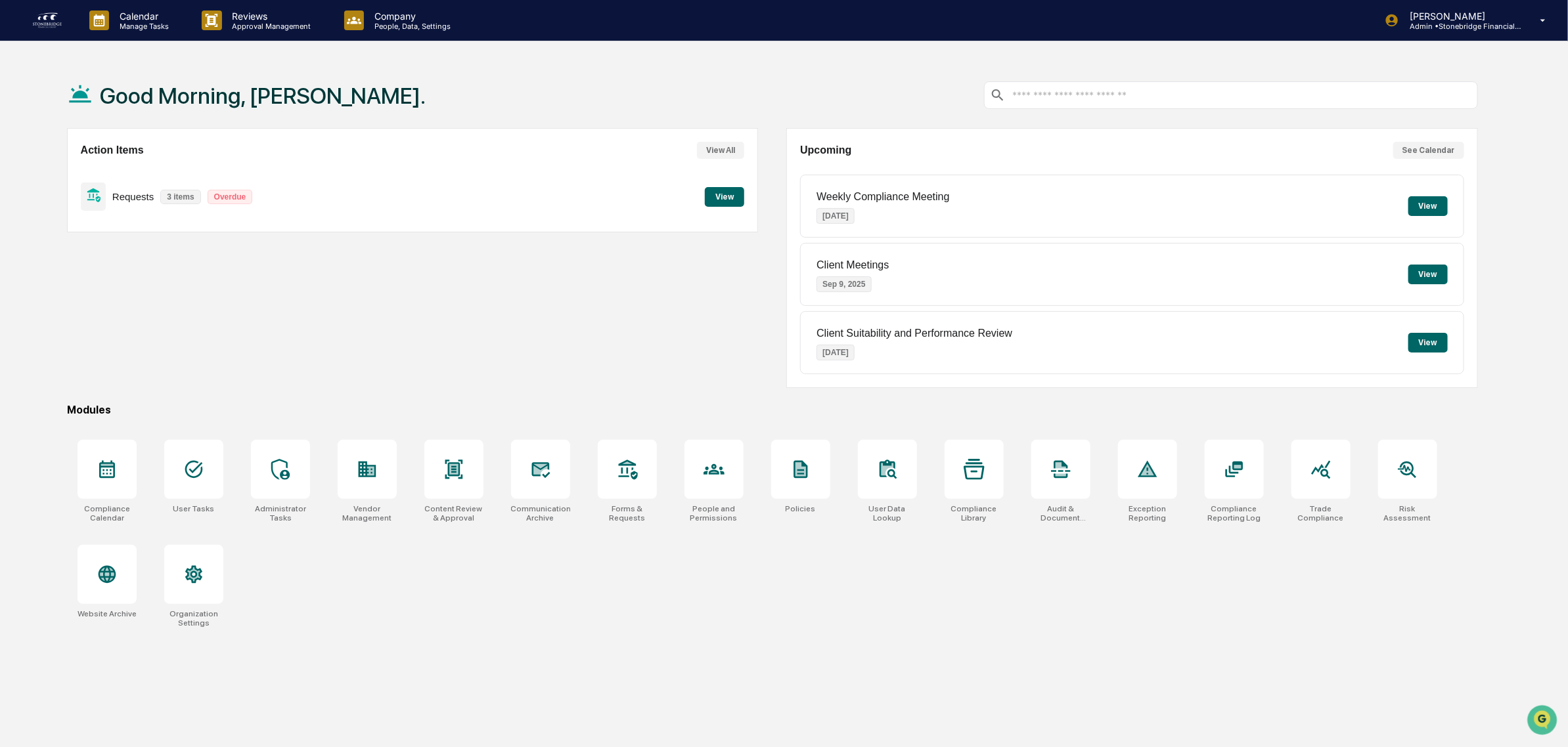
click at [710, 204] on button "View" at bounding box center [724, 197] width 39 height 20
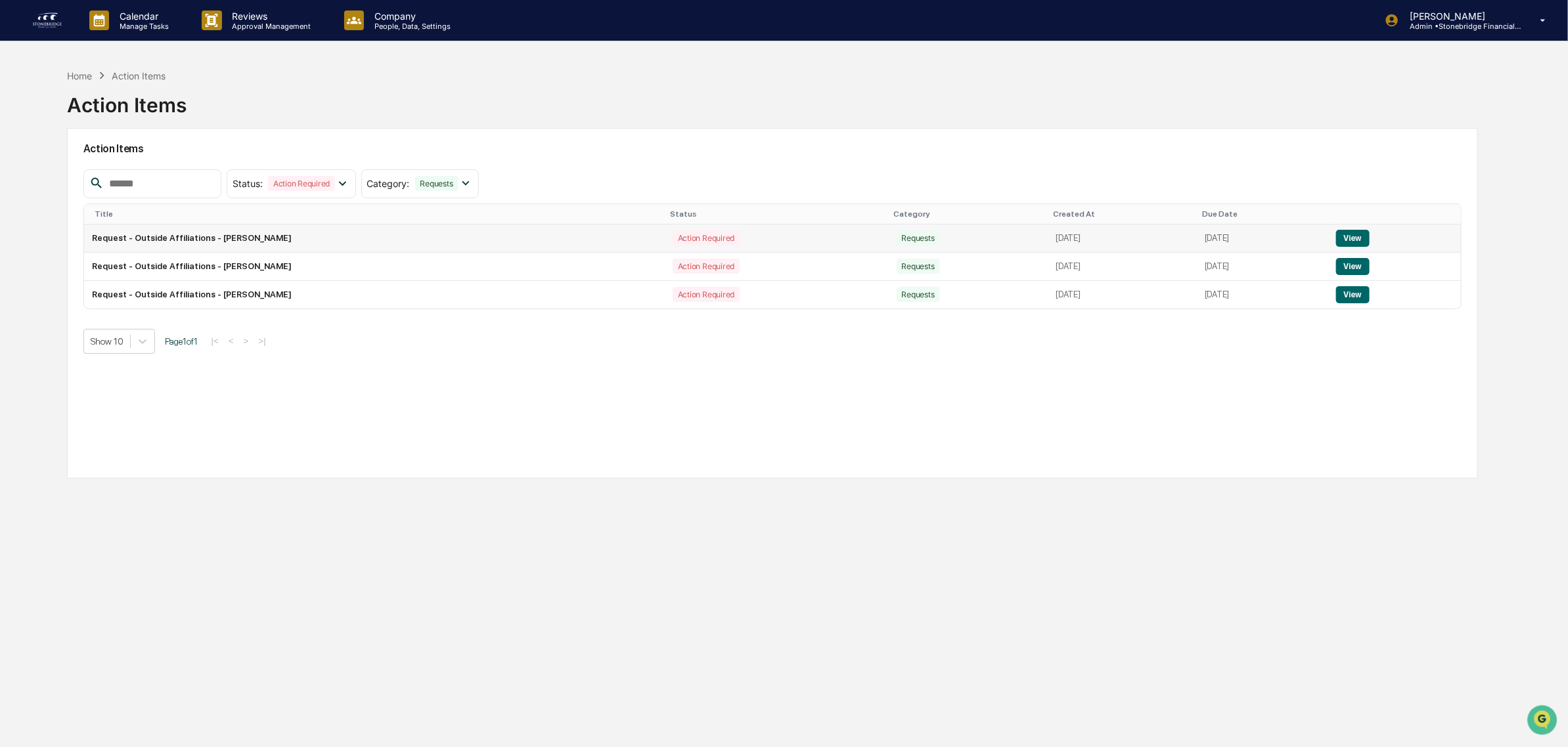
click at [1363, 235] on button "View" at bounding box center [1352, 238] width 34 height 17
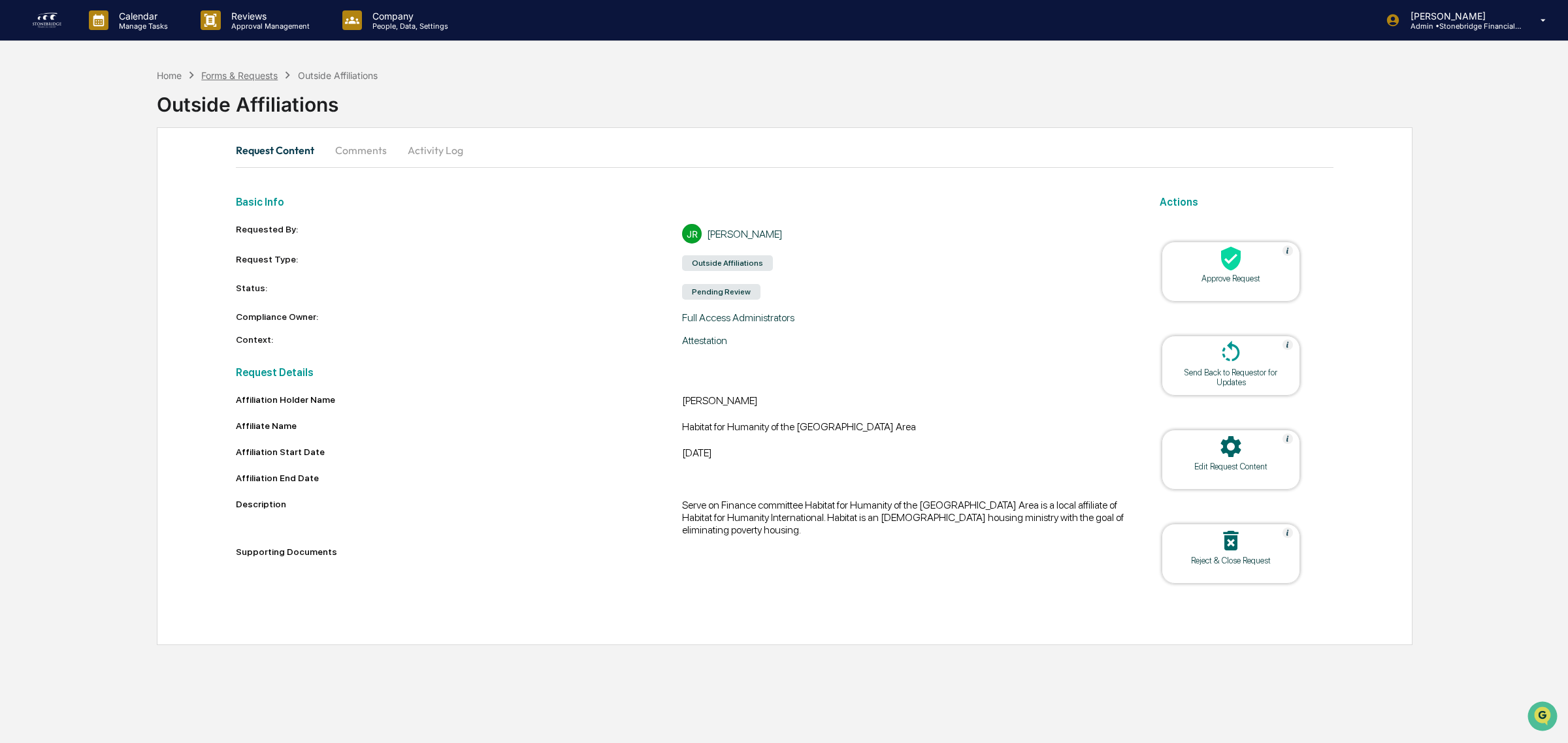
click at [248, 78] on div "Forms & Requests" at bounding box center [239, 75] width 76 height 11
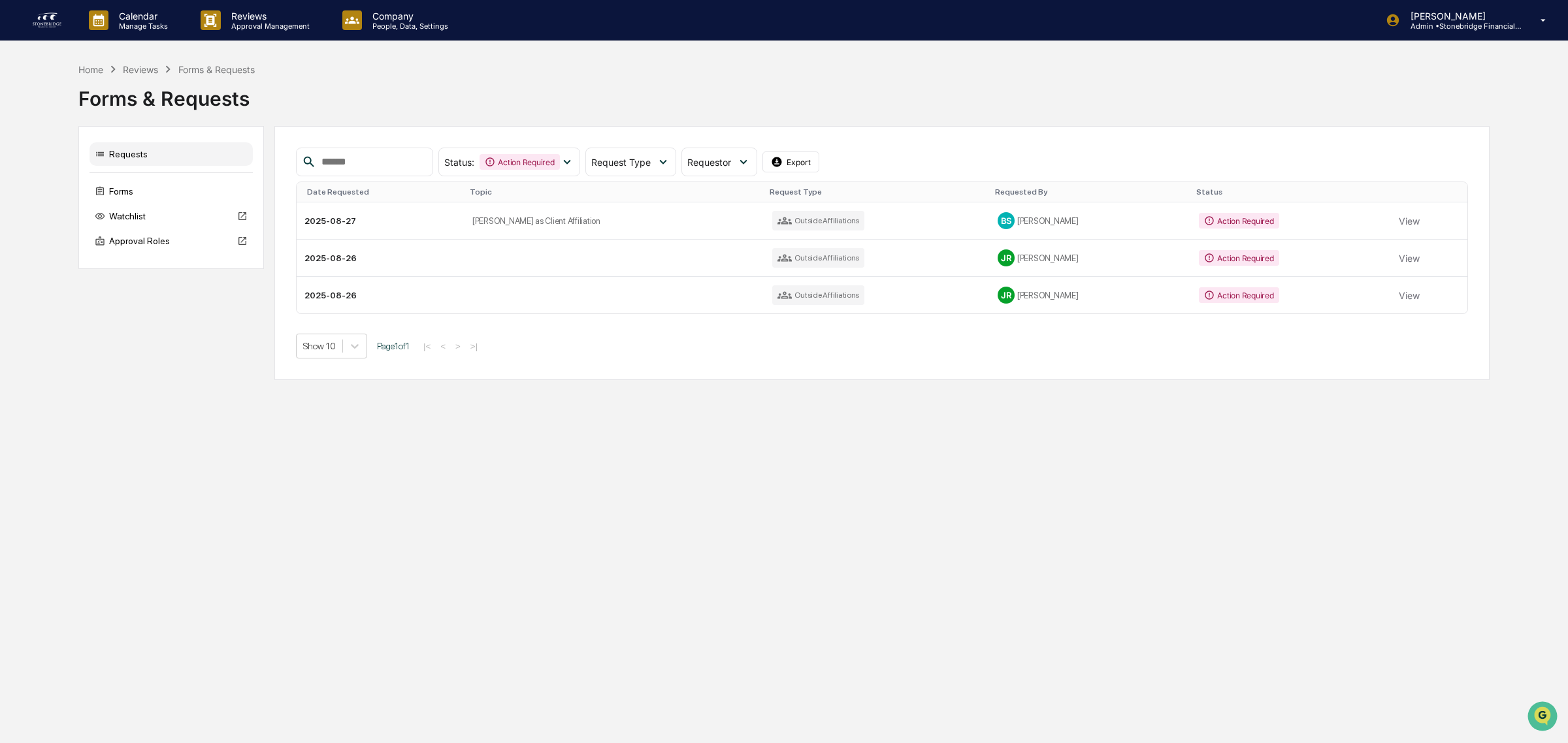
click at [878, 315] on table "Date Requested Topic Request Type Requested By Status 2025-08-27 Colleen Sander…" at bounding box center [881, 248] width 1172 height 133
click at [859, 298] on td "Outside Affiliations" at bounding box center [877, 296] width 226 height 36
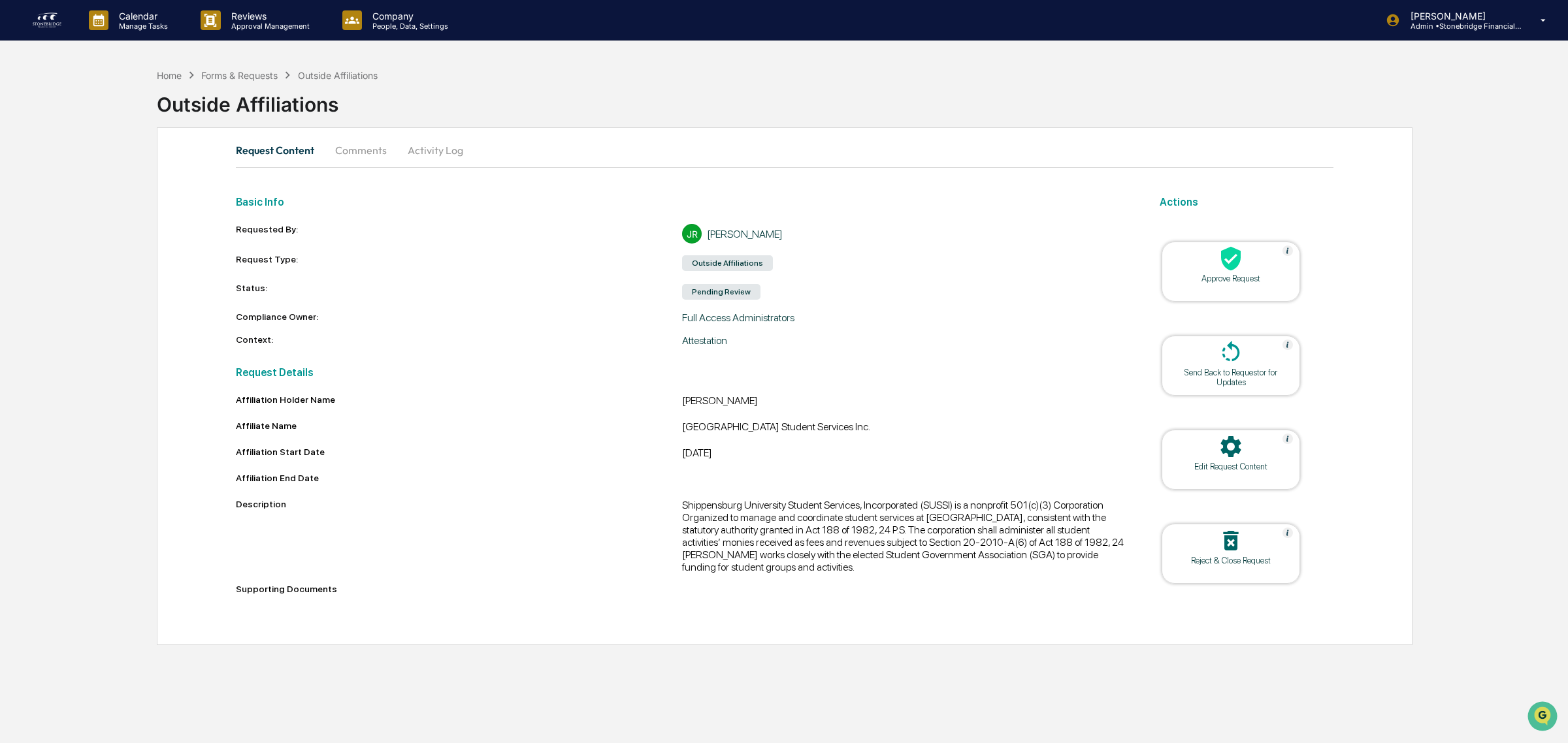
click at [23, 17] on div "Calendar Manage Tasks Reviews Approval Management Company People, Data, Setting…" at bounding box center [784, 20] width 1568 height 41
click at [55, 22] on img at bounding box center [46, 20] width 31 height 21
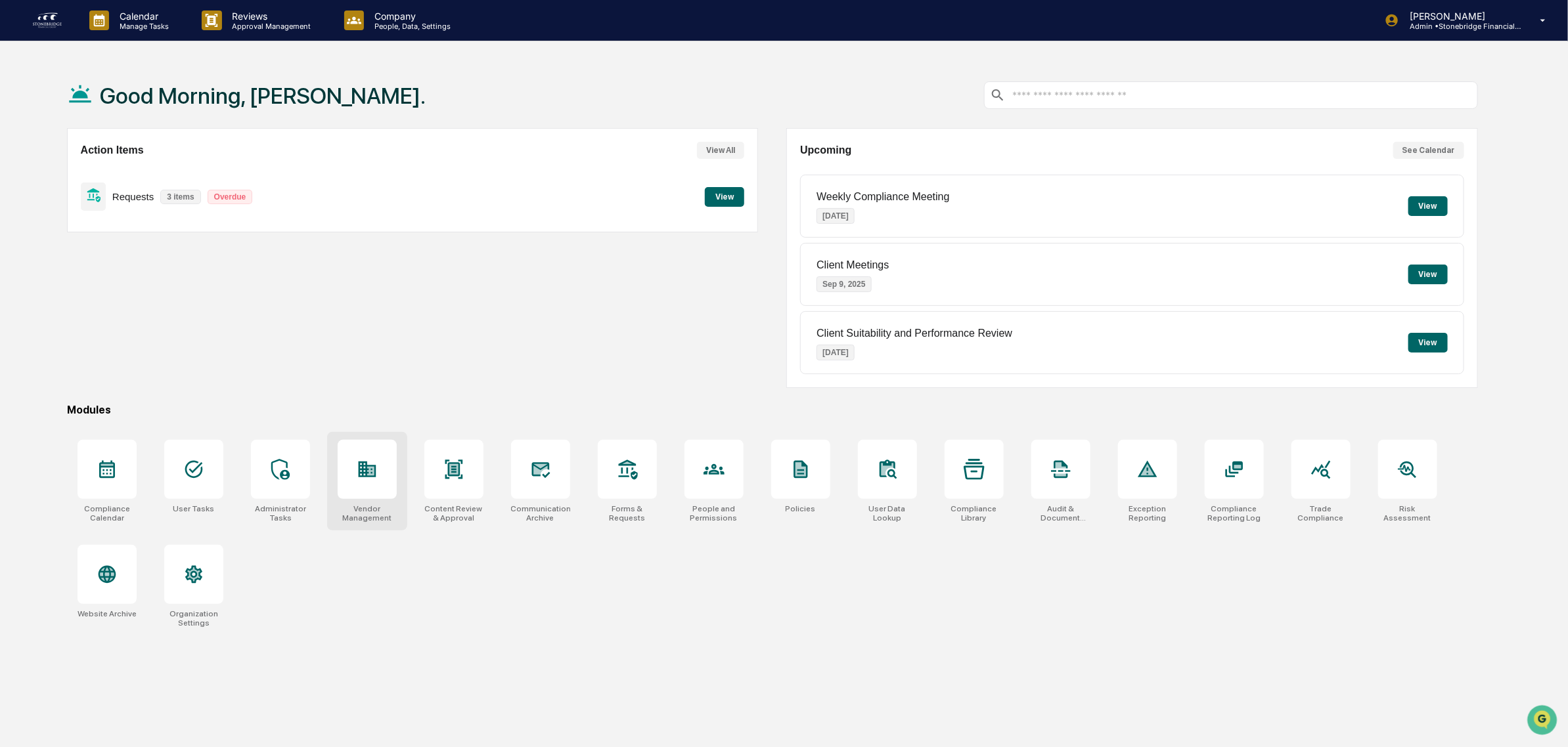
click at [379, 464] on div at bounding box center [367, 469] width 59 height 59
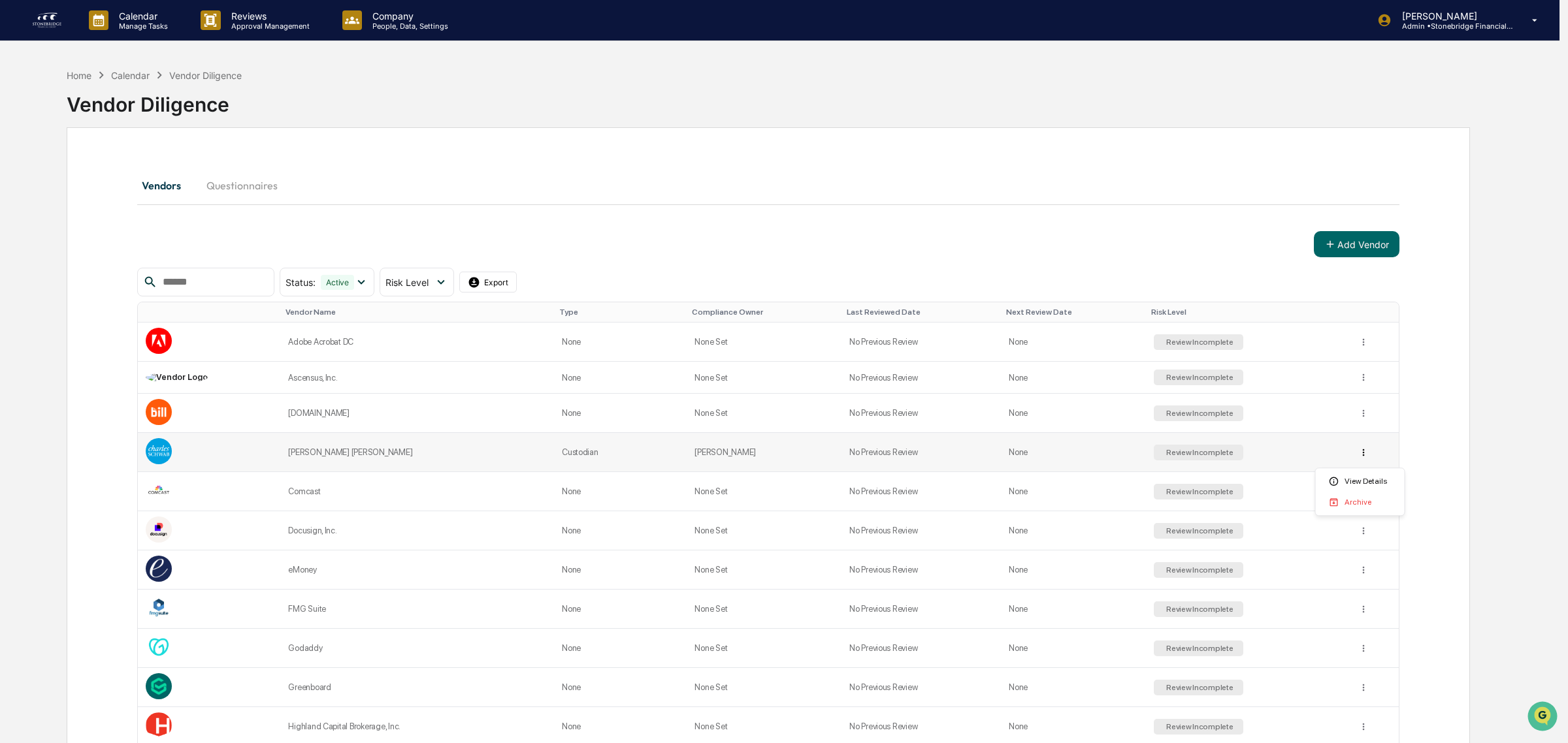
click at [1362, 454] on html "Calendar Manage Tasks Reviews Approval Management Company People, Data, Setting…" at bounding box center [784, 371] width 1568 height 743
click at [1023, 444] on html "Calendar Manage Tasks Reviews Approval Management Company People, Data, Setting…" at bounding box center [784, 371] width 1568 height 743
click at [884, 456] on td "No Previous Review" at bounding box center [920, 452] width 159 height 39
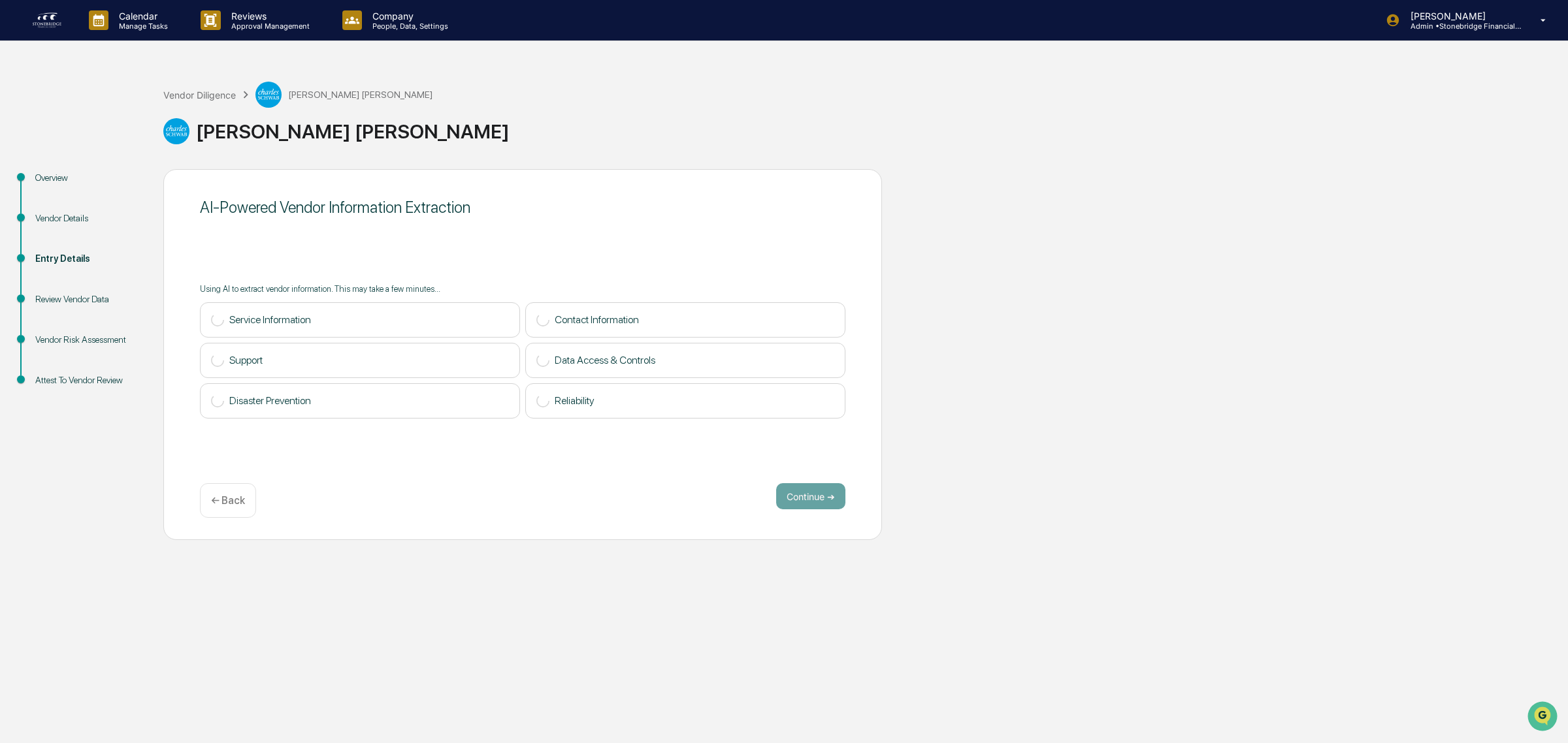
click at [233, 504] on p "← Back" at bounding box center [227, 501] width 34 height 13
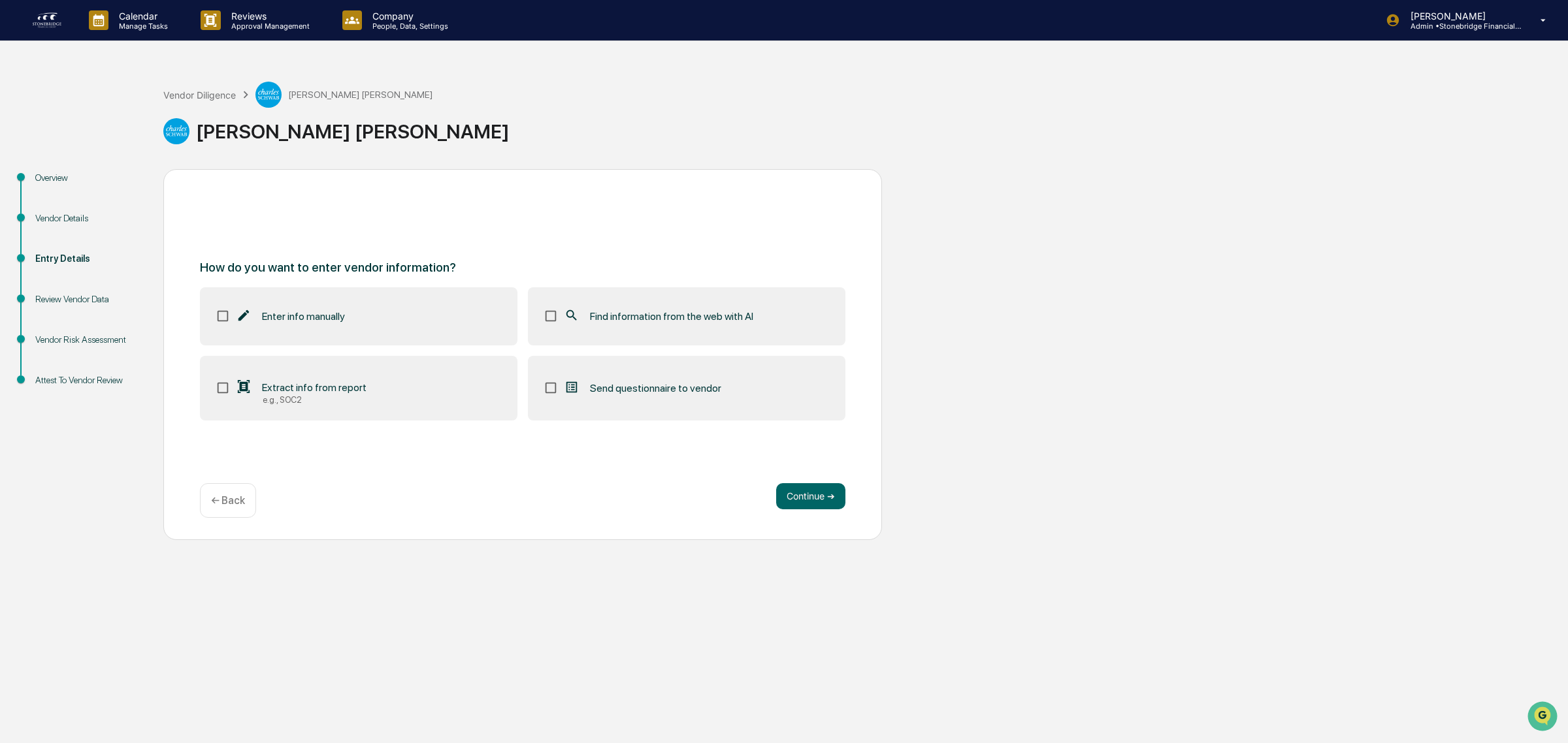
click at [408, 358] on label "Extract info from report e.g., SOC2" at bounding box center [358, 388] width 317 height 65
click at [660, 308] on div "Find information from the web with AI" at bounding box center [658, 316] width 189 height 15
click at [806, 502] on button "Continue ➔" at bounding box center [810, 497] width 69 height 26
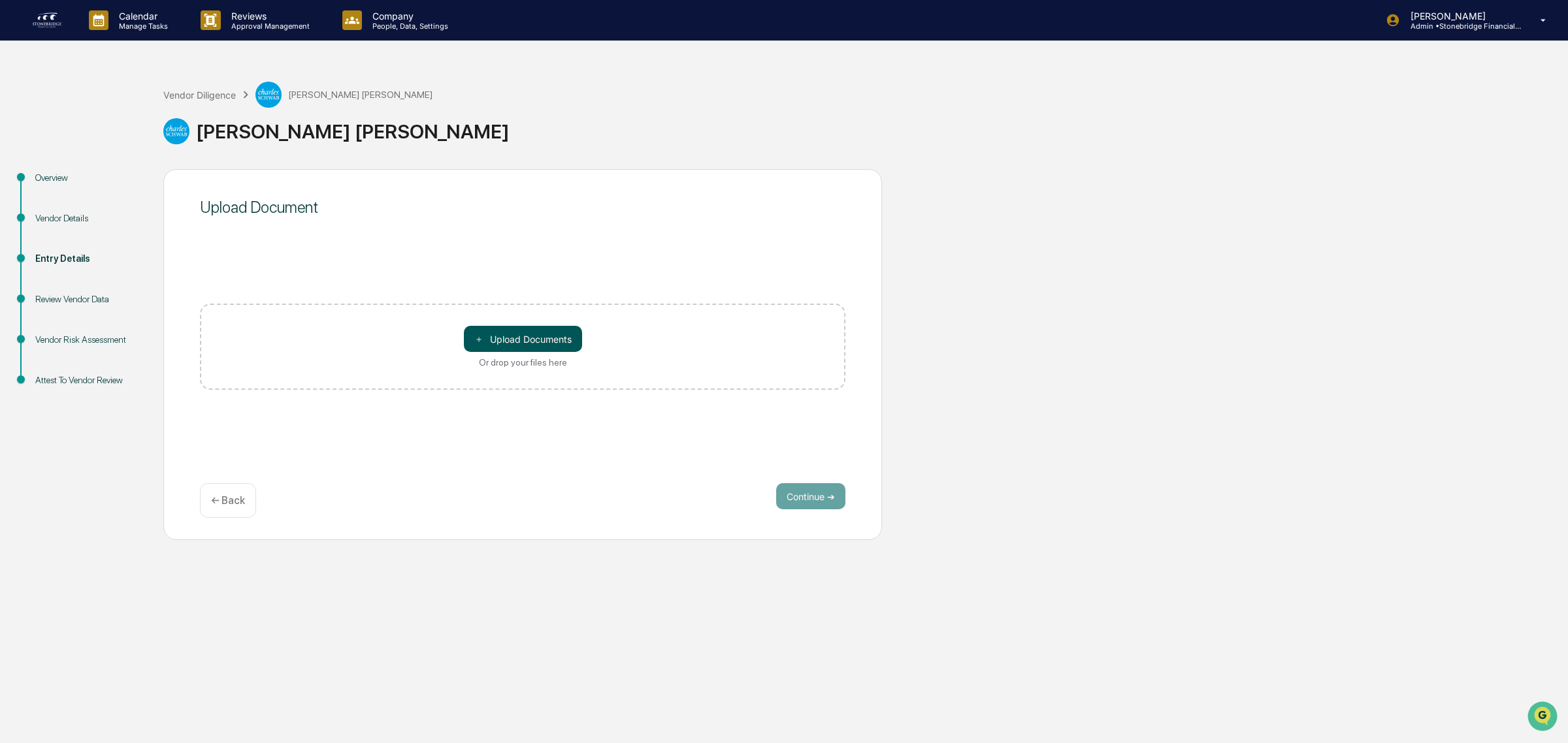
click at [538, 336] on button "＋ Upload Documents" at bounding box center [523, 338] width 118 height 26
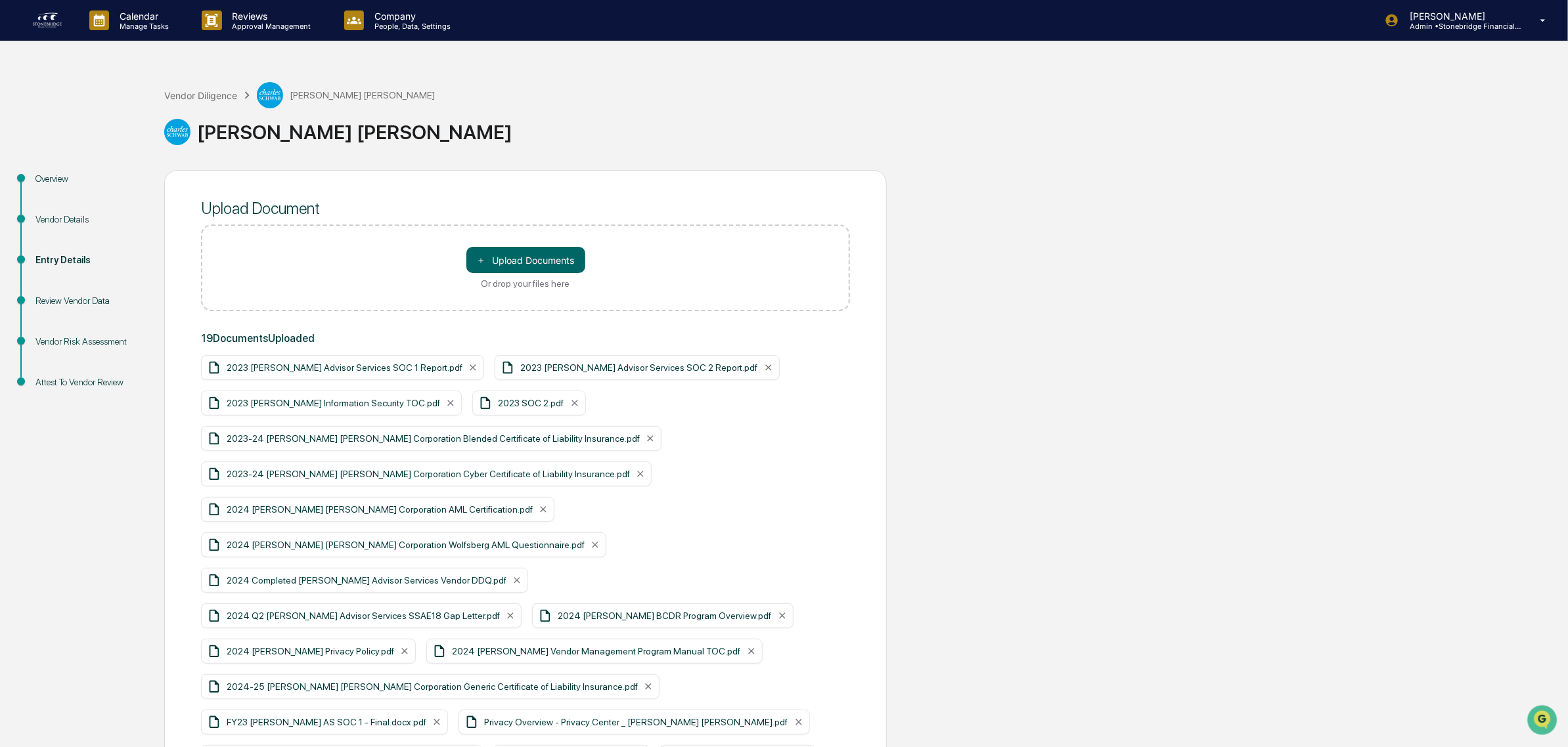
scroll to position [25, 0]
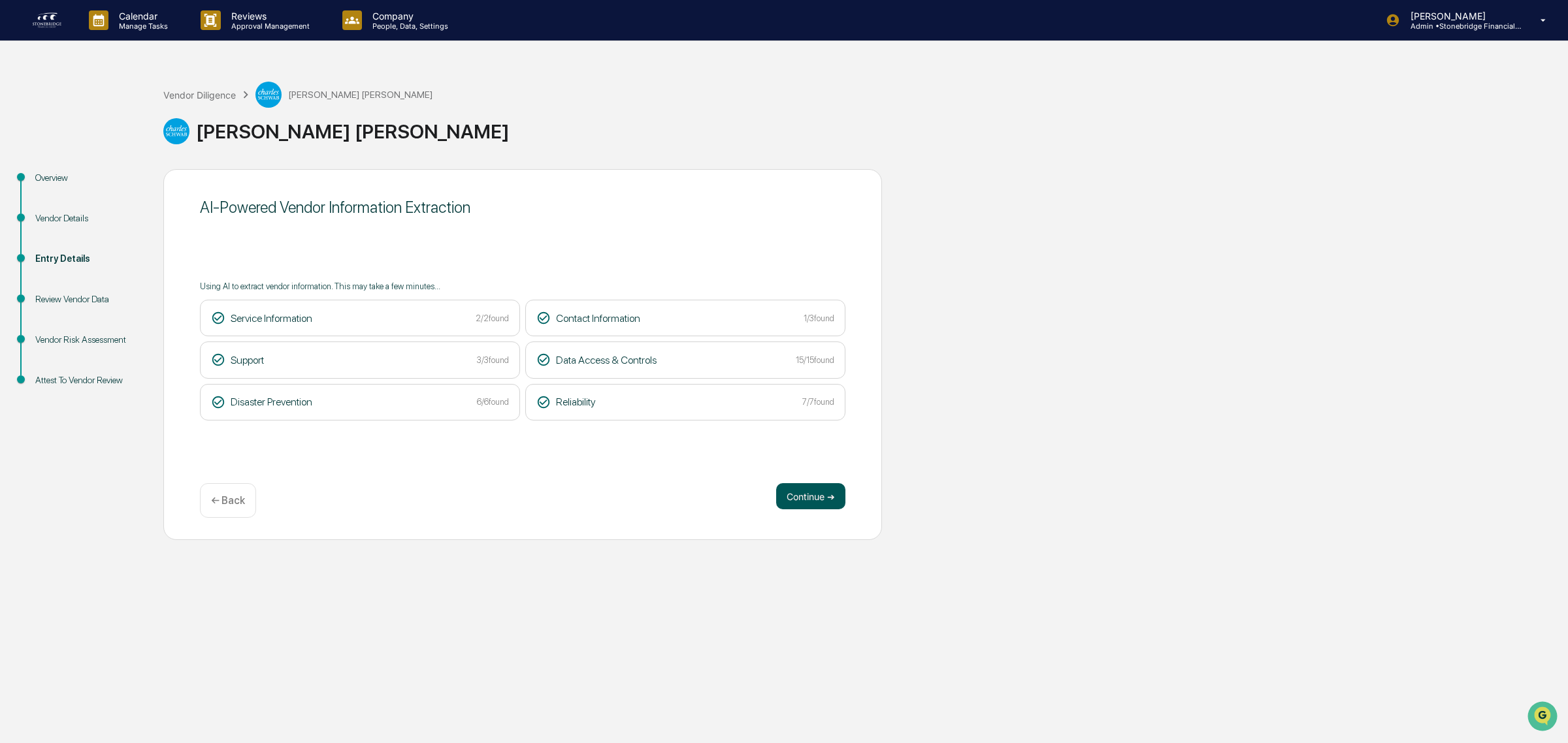
click at [810, 507] on button "Continue ➔" at bounding box center [810, 497] width 69 height 26
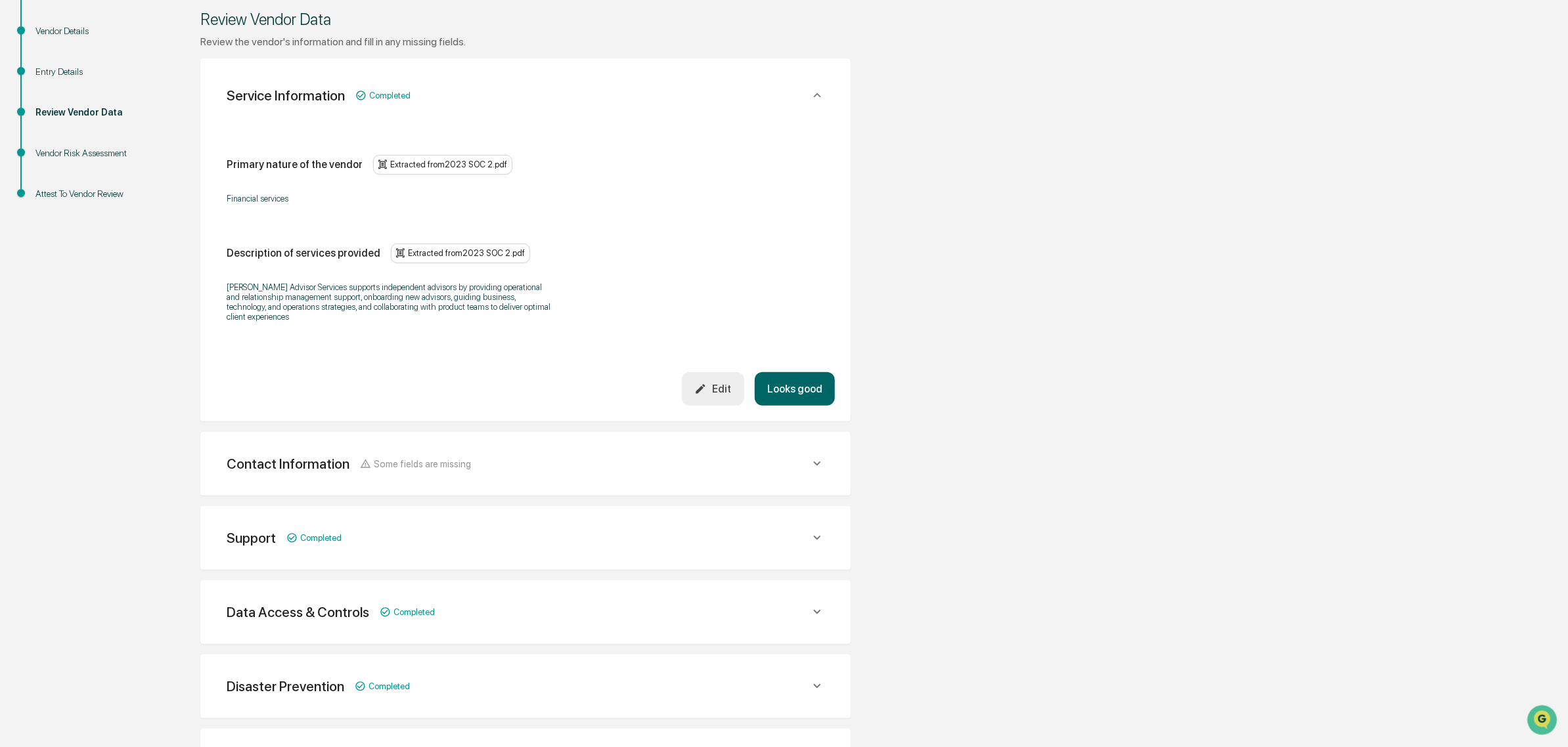
scroll to position [189, 0]
click at [803, 382] on button "Looks good" at bounding box center [795, 389] width 80 height 34
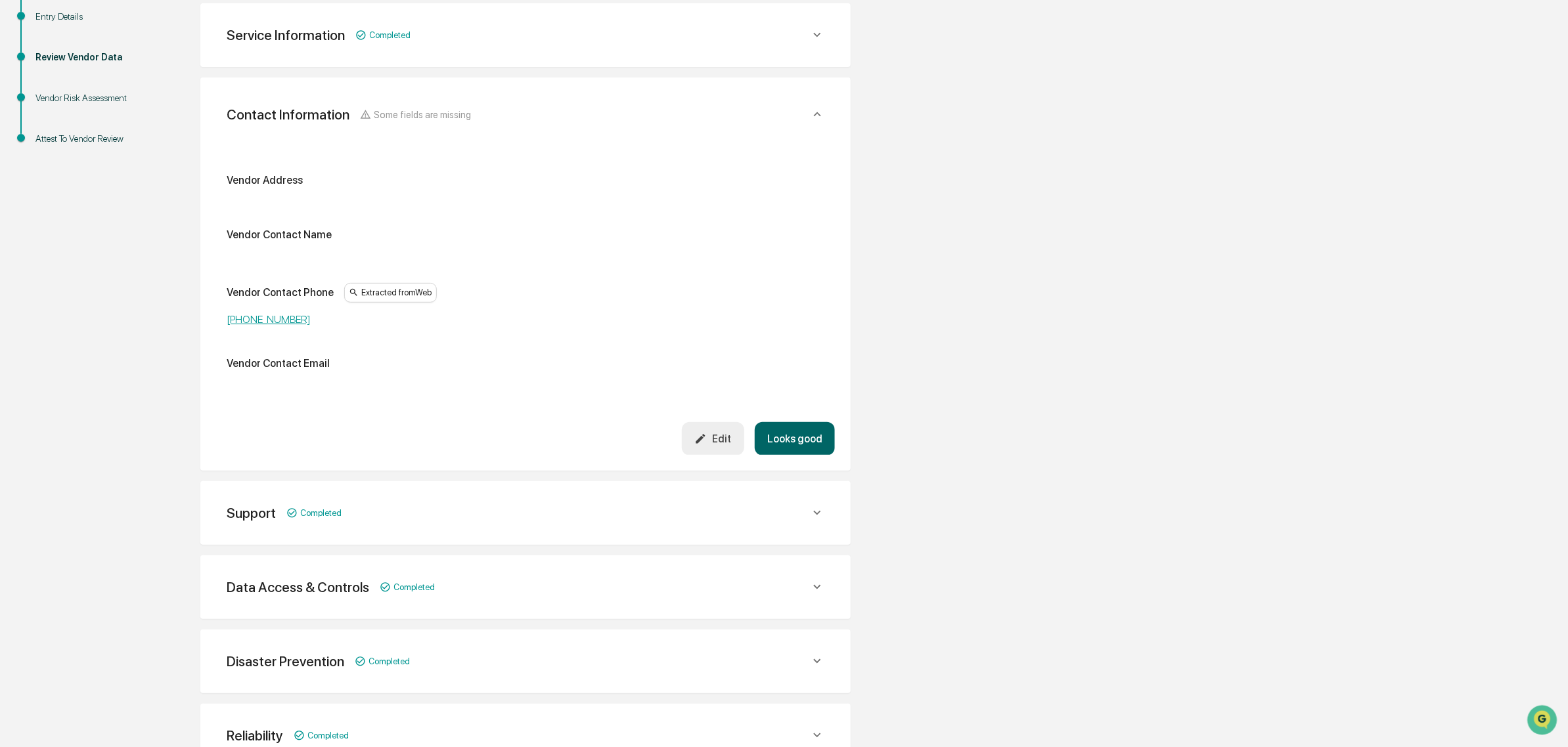
scroll to position [247, 0]
click at [707, 431] on icon "button" at bounding box center [700, 436] width 13 height 13
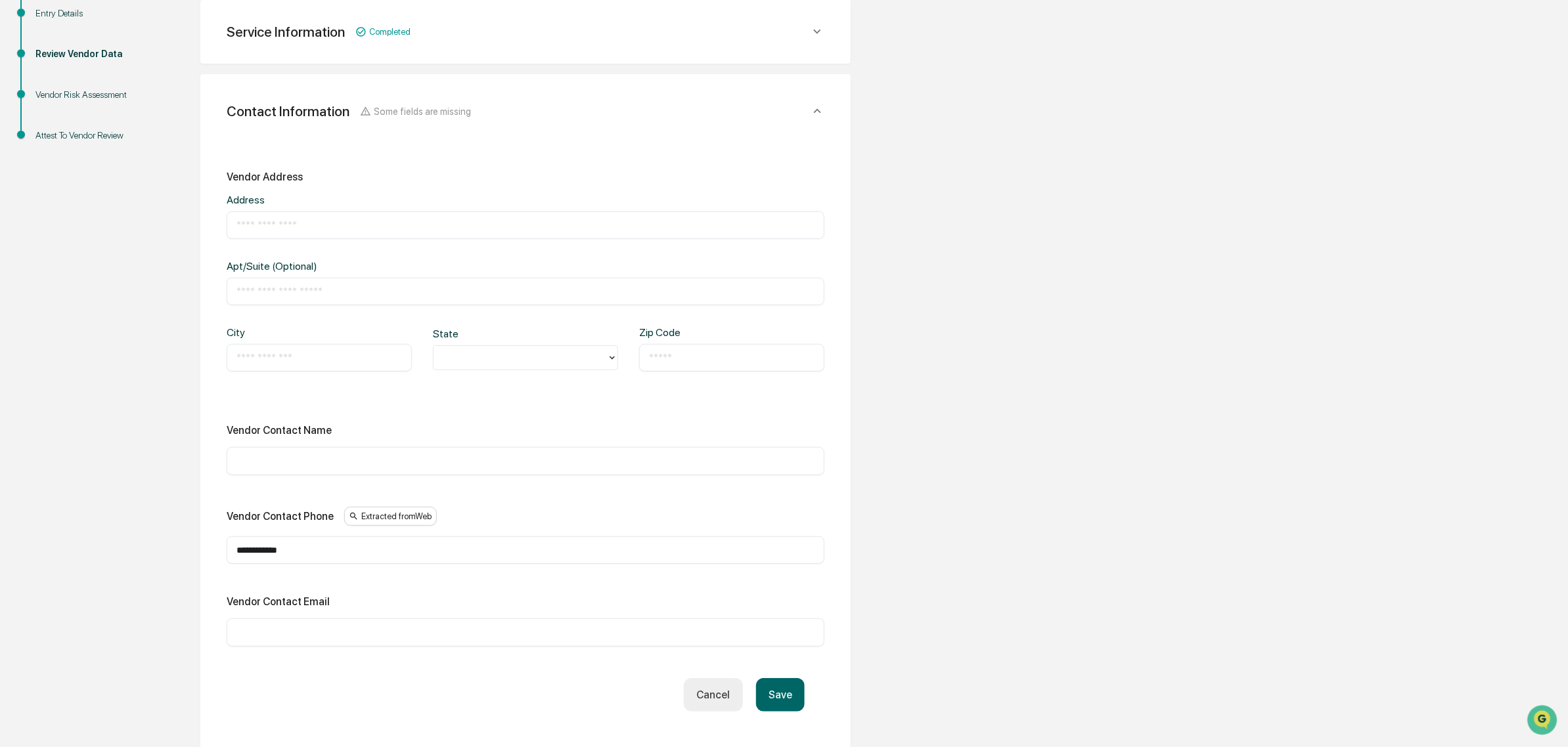
click at [272, 229] on input "text" at bounding box center [526, 225] width 578 height 13
paste input "**********"
type input "**********"
click at [272, 361] on input "text" at bounding box center [319, 357] width 165 height 13
type input "*****"
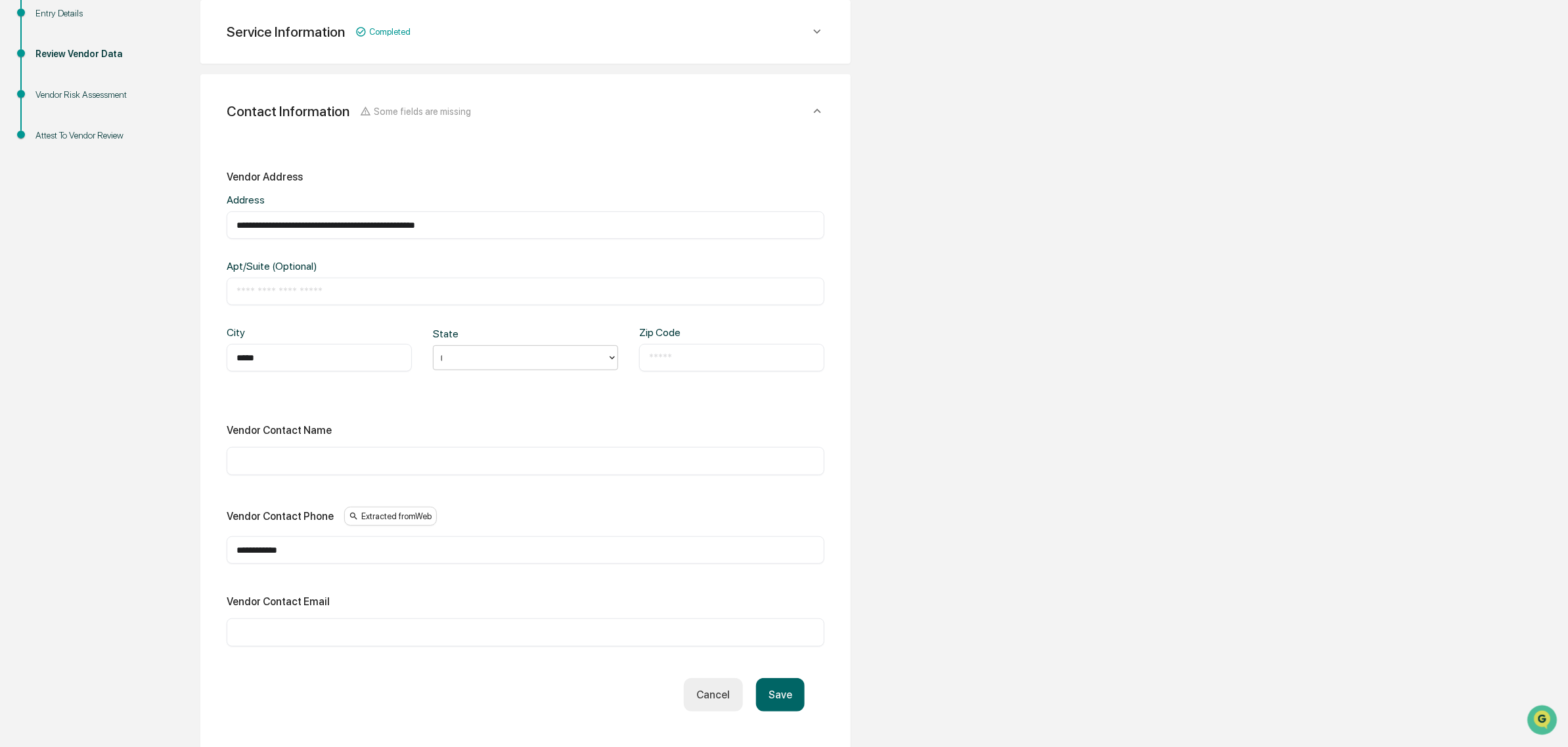
type input "**"
type input "*****"
drag, startPoint x: 353, startPoint y: 222, endPoint x: 639, endPoint y: 204, distance: 286.6
click at [637, 205] on div "**********" at bounding box center [526, 217] width 598 height 46
click at [363, 224] on input "**********" at bounding box center [526, 225] width 578 height 13
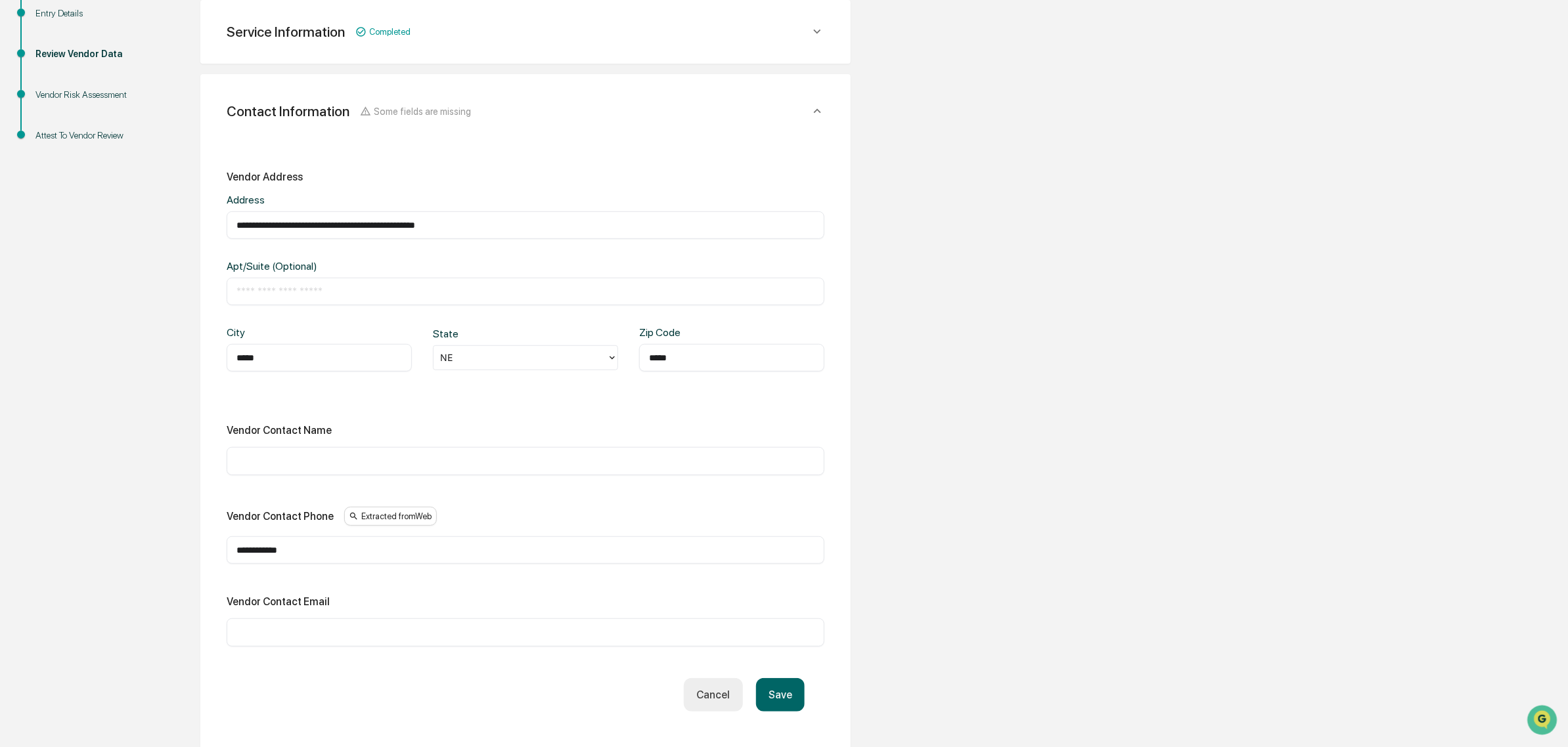
drag, startPoint x: 353, startPoint y: 223, endPoint x: 411, endPoint y: 228, distance: 58.2
click at [411, 228] on input "**********" at bounding box center [526, 225] width 578 height 13
click at [339, 291] on input "text" at bounding box center [526, 292] width 578 height 13
paste input "**********"
type input "**********"
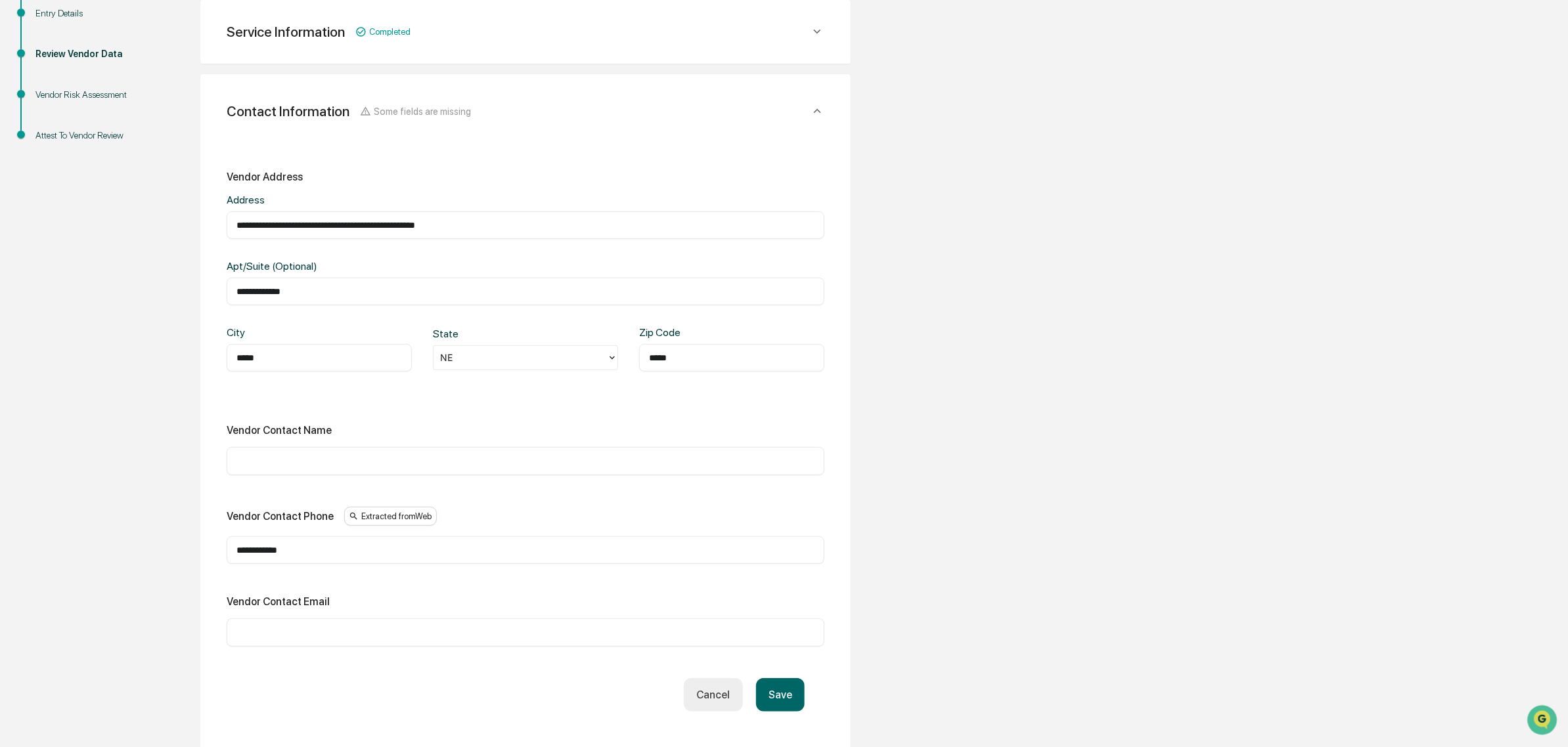
drag, startPoint x: 559, startPoint y: 231, endPoint x: 372, endPoint y: 225, distance: 187.1
click at [372, 225] on div "**********" at bounding box center [526, 225] width 598 height 27
drag, startPoint x: 350, startPoint y: 220, endPoint x: 848, endPoint y: 218, distance: 498.0
click at [848, 218] on div "**********" at bounding box center [525, 416] width 650 height 684
type input "**********"
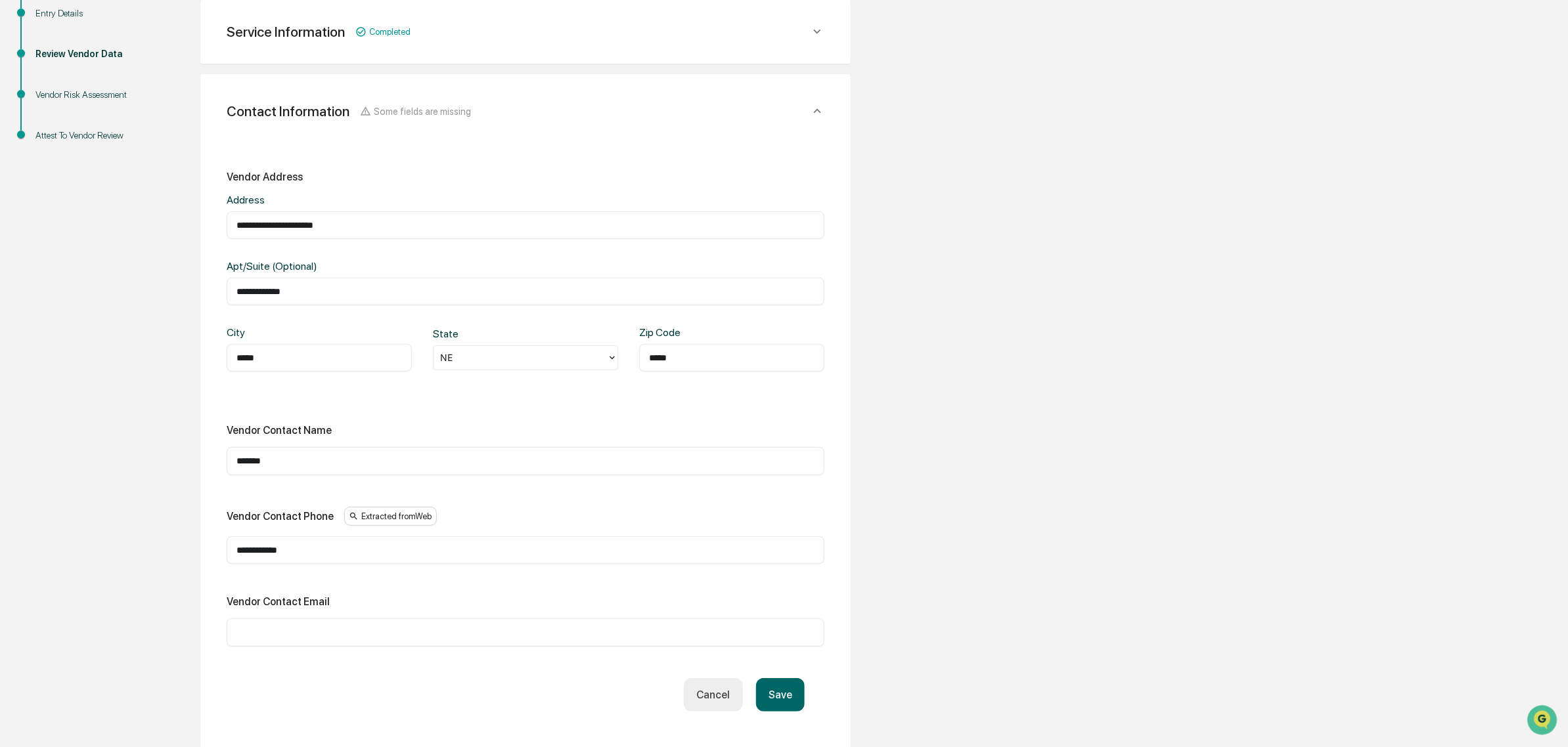
click at [337, 456] on div "****** ​" at bounding box center [526, 461] width 598 height 27
click at [337, 467] on input "******" at bounding box center [526, 461] width 578 height 13
type input "**********"
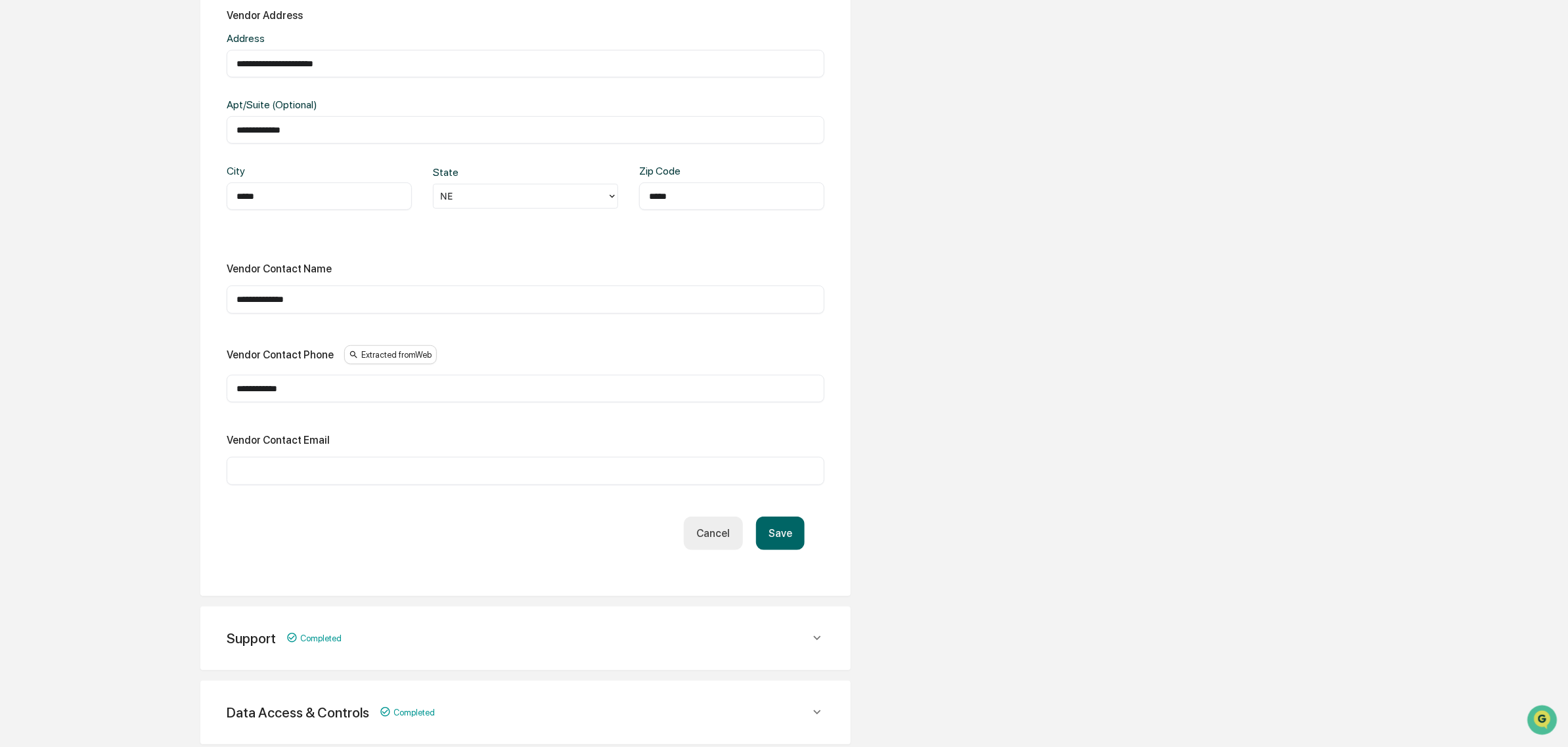
scroll to position [414, 0]
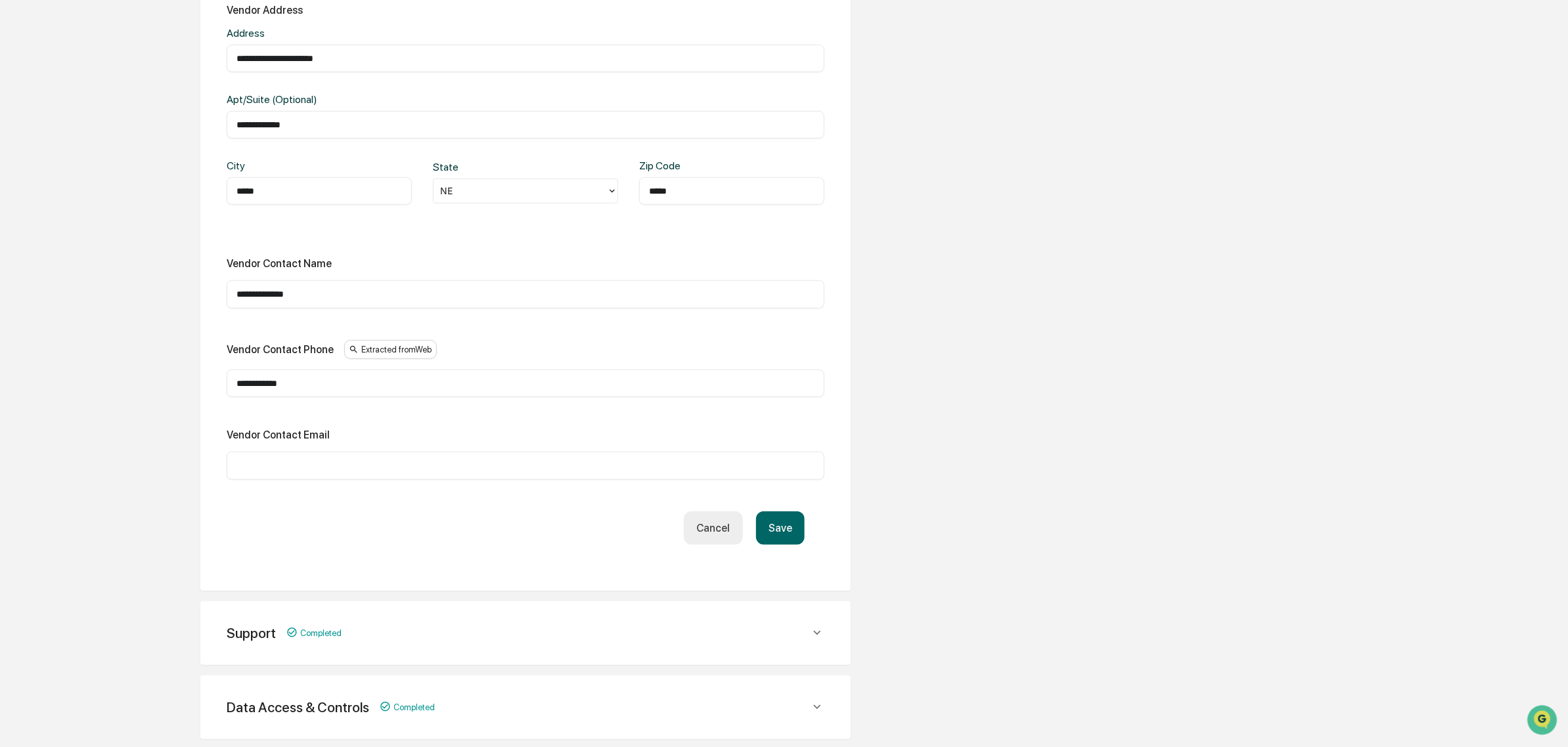
click at [779, 533] on button "Save" at bounding box center [780, 528] width 48 height 34
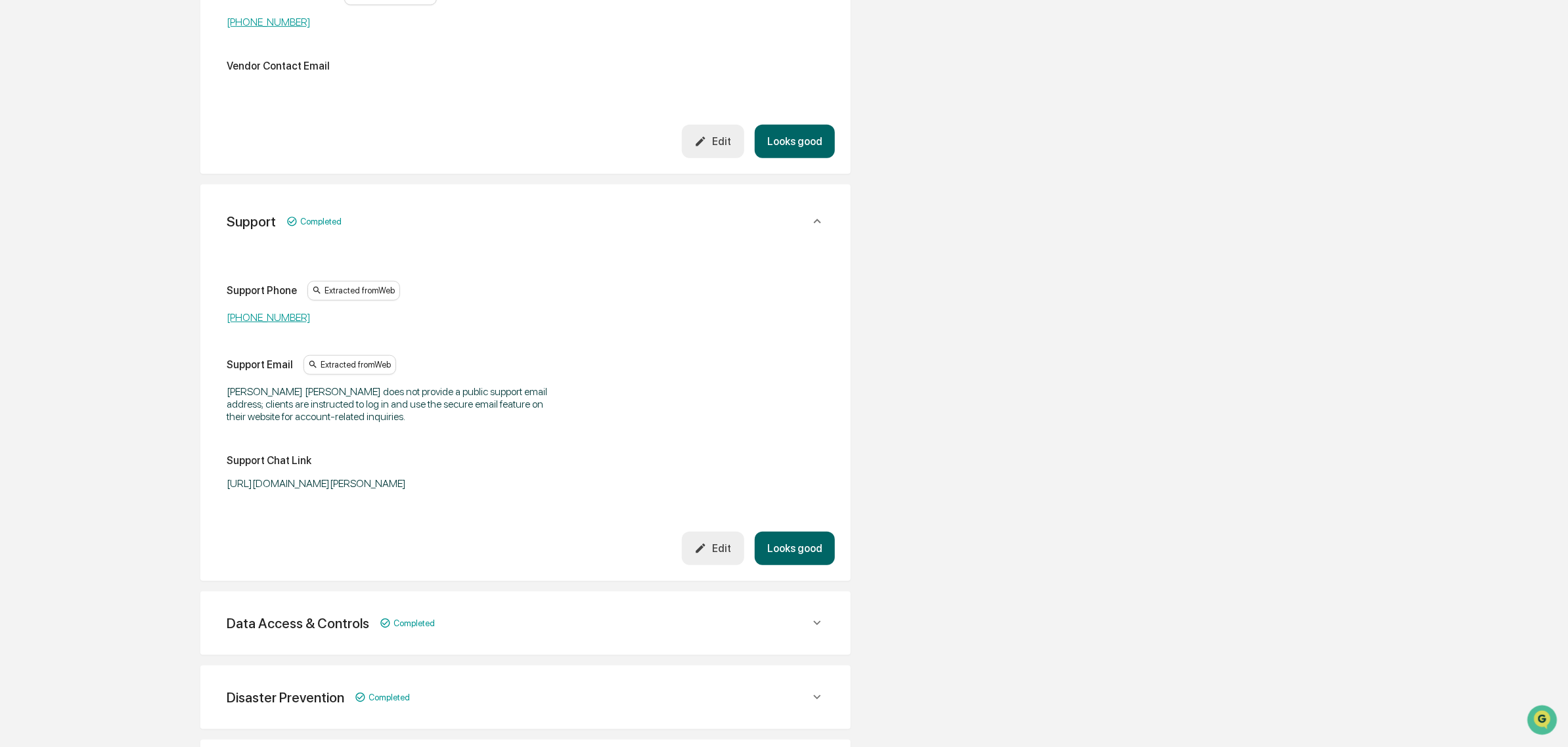
scroll to position [570, 0]
click at [777, 155] on button "Looks good" at bounding box center [795, 138] width 80 height 34
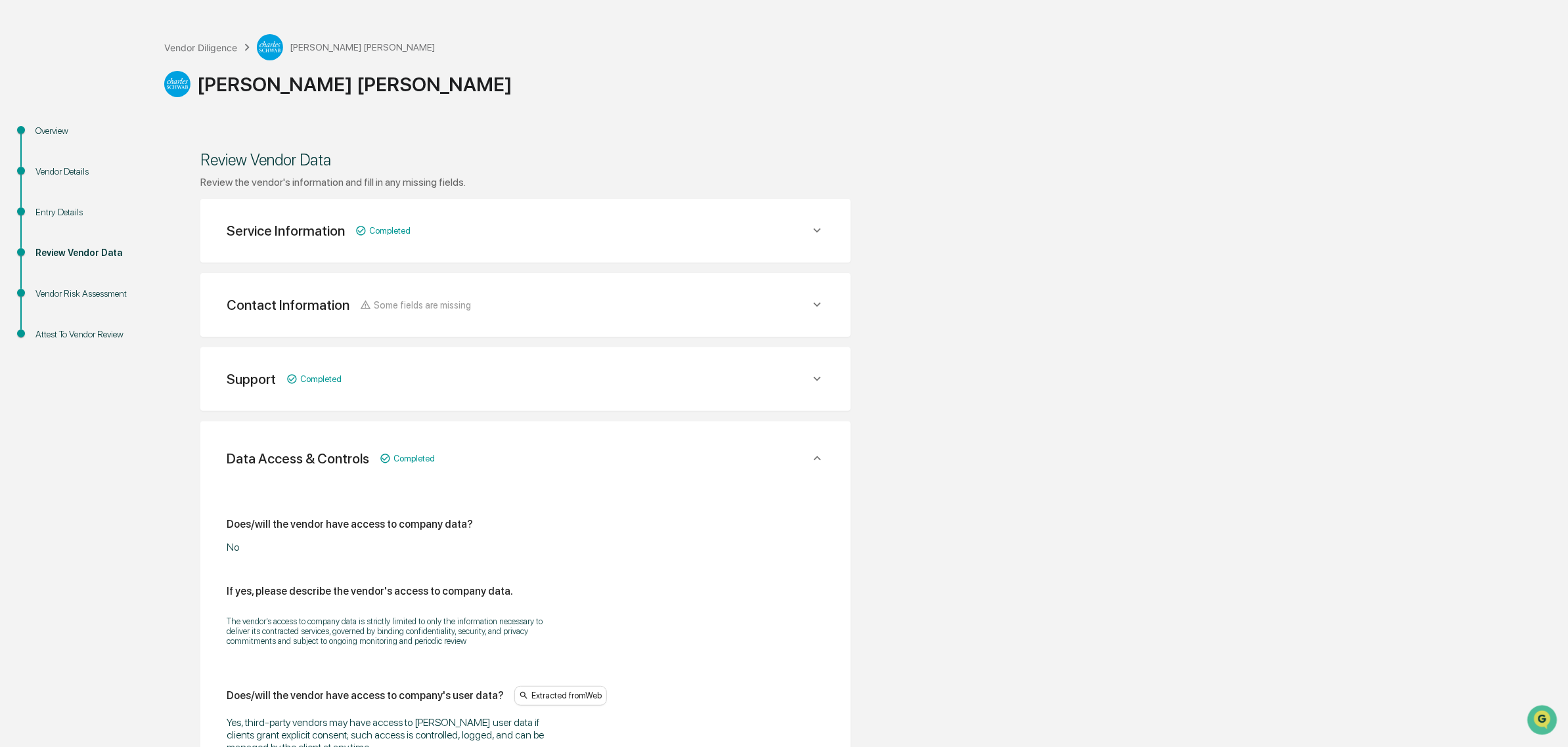
scroll to position [48, 0]
click at [795, 238] on div "Service Information Completed" at bounding box center [518, 231] width 583 height 16
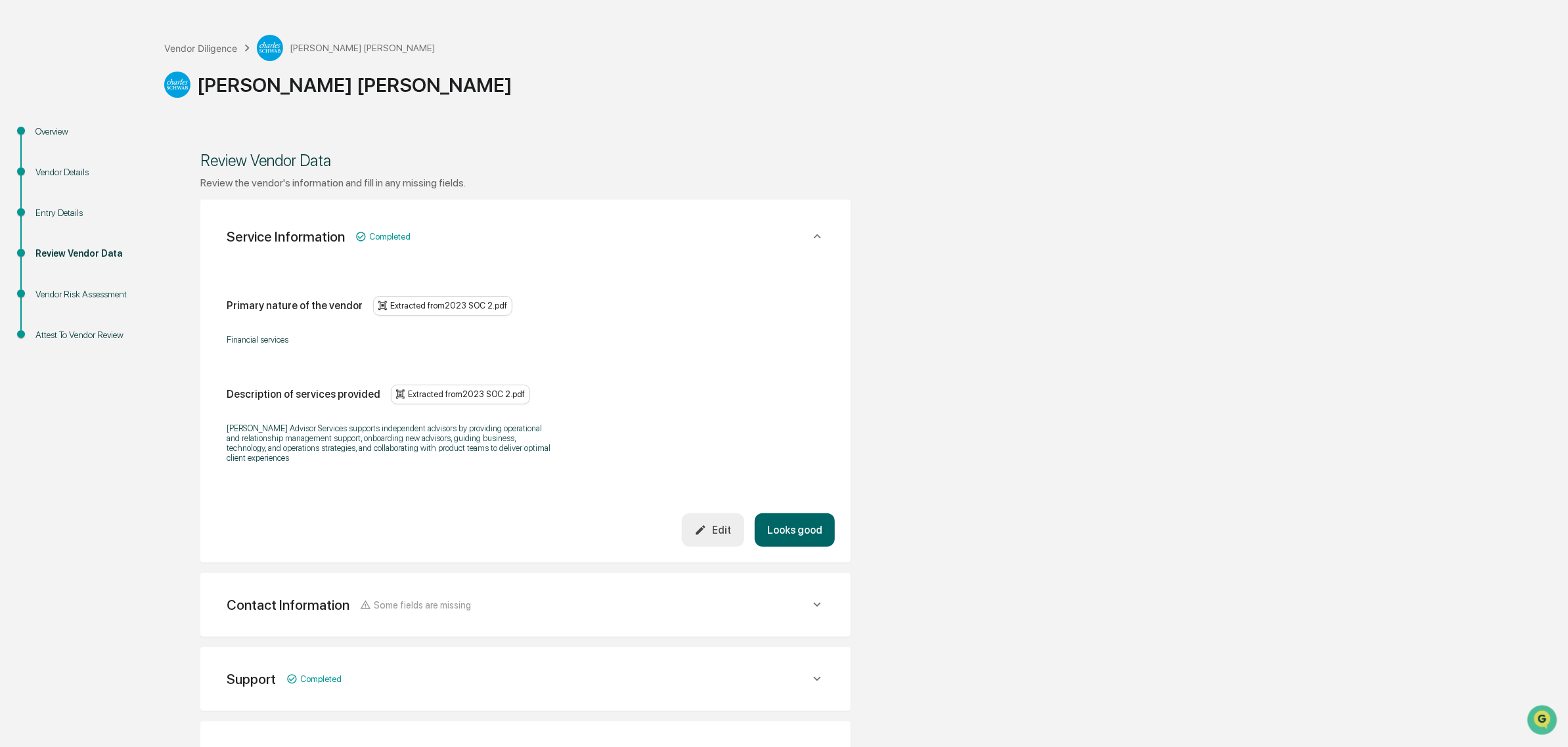
click at [798, 544] on button "Looks good" at bounding box center [795, 530] width 80 height 34
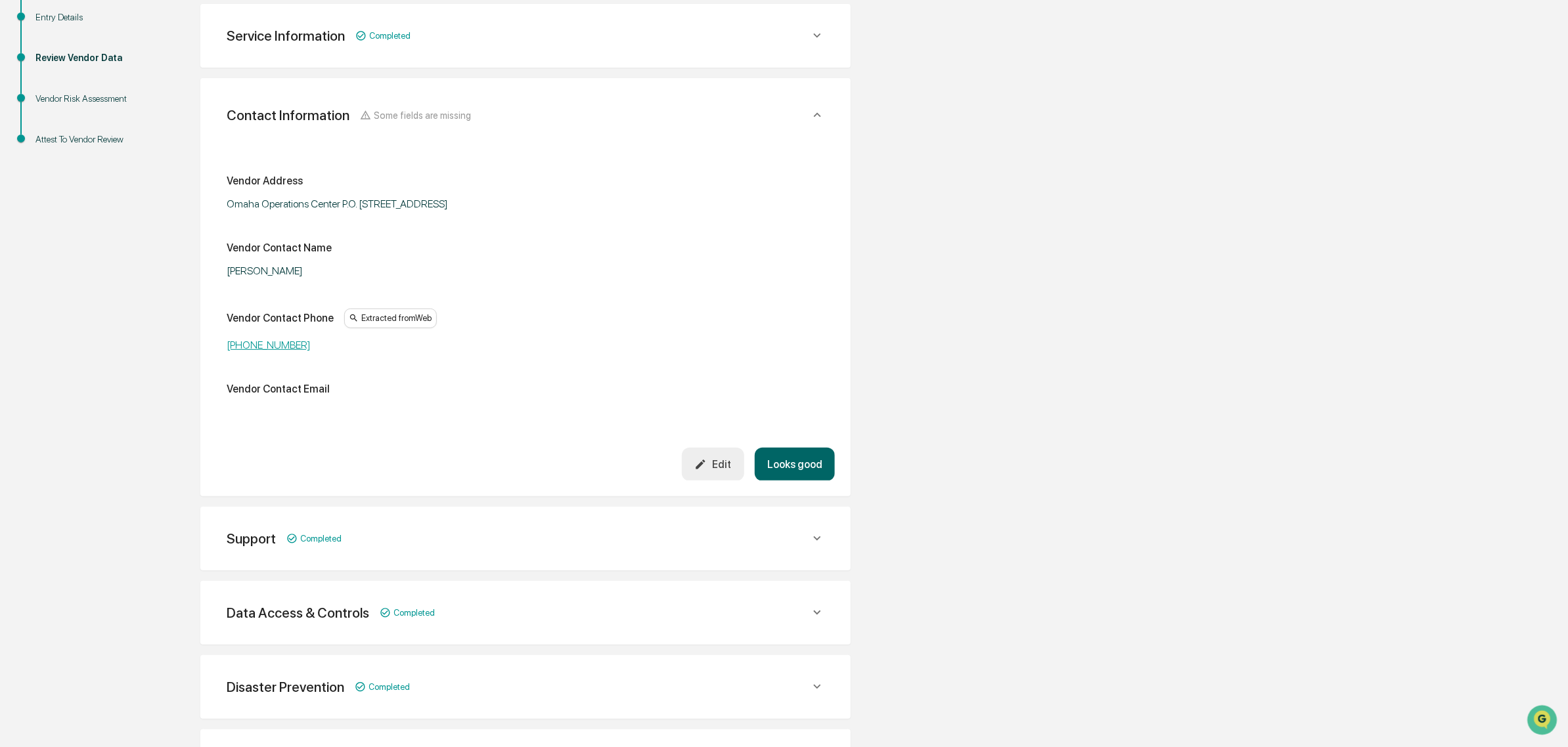
scroll to position [247, 0]
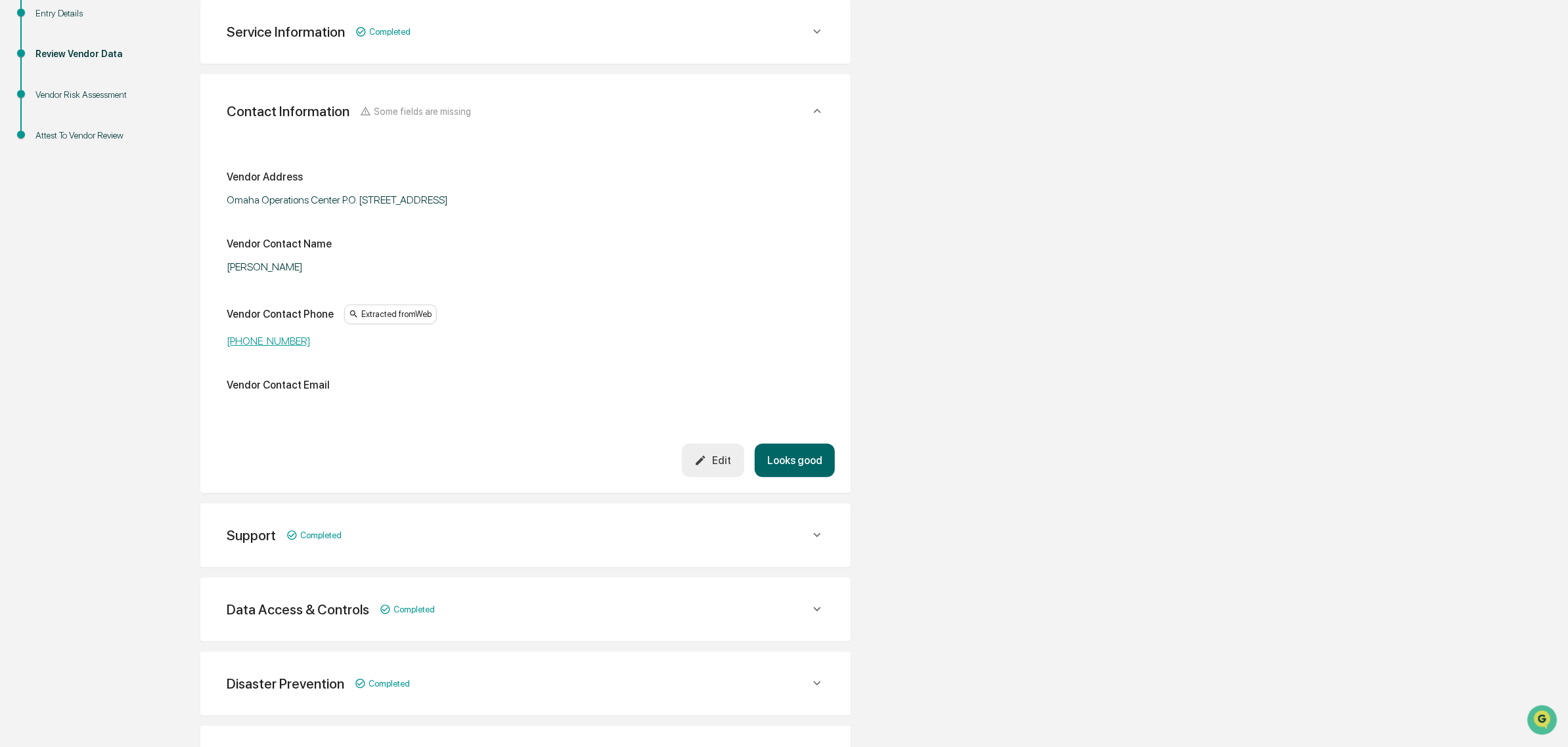
click at [800, 461] on button "Looks good" at bounding box center [795, 461] width 80 height 34
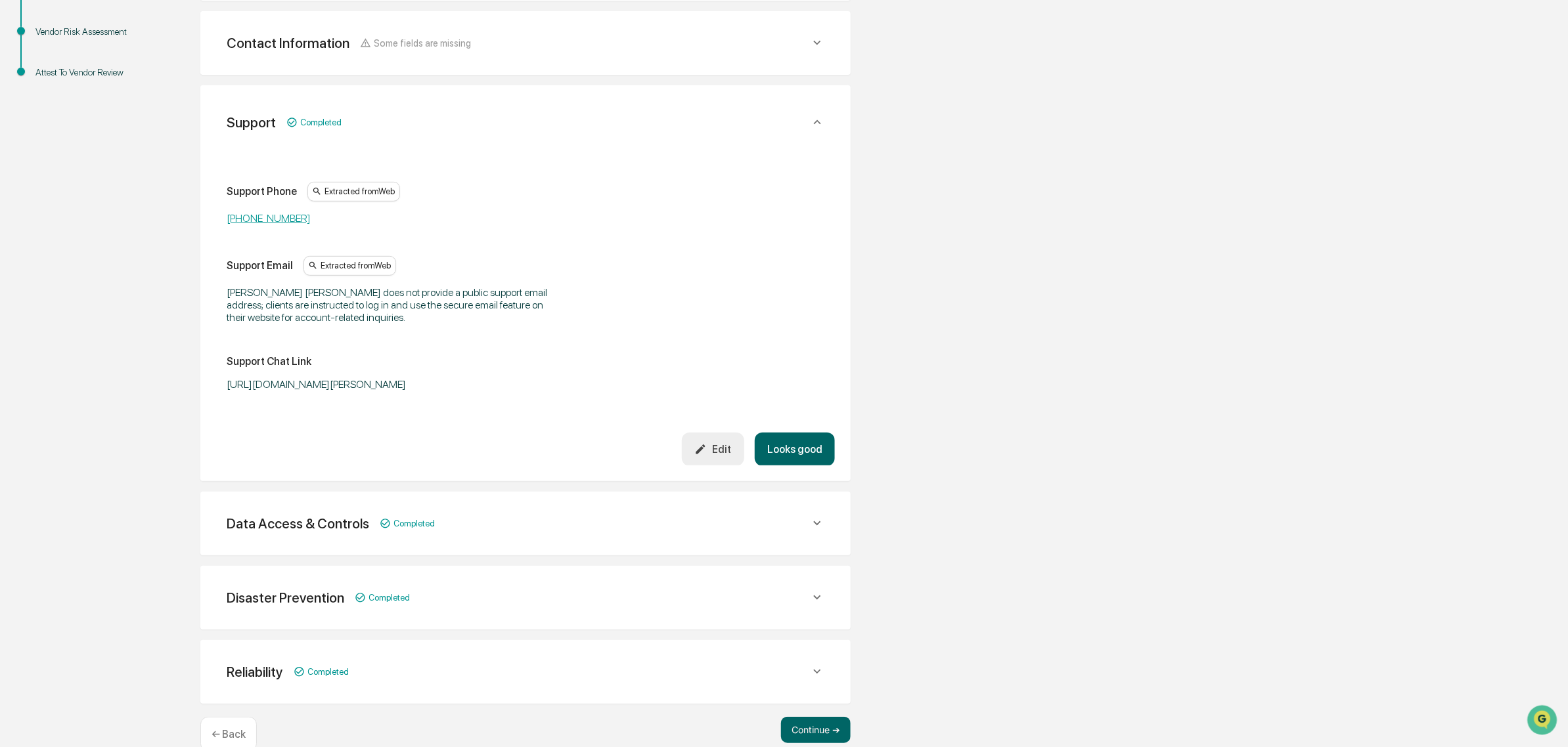
scroll to position [317, 0]
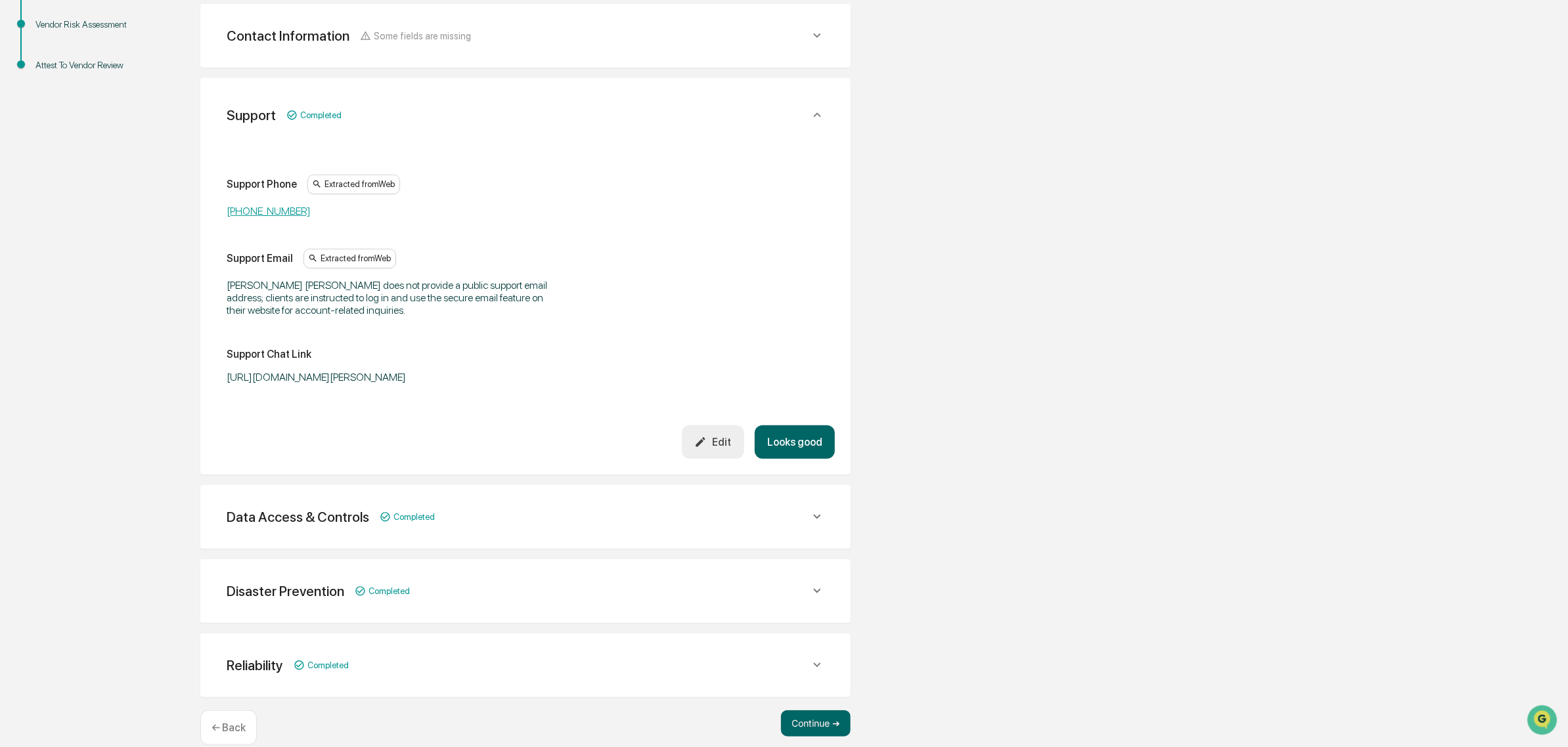
click at [793, 441] on button "Looks good" at bounding box center [795, 442] width 80 height 34
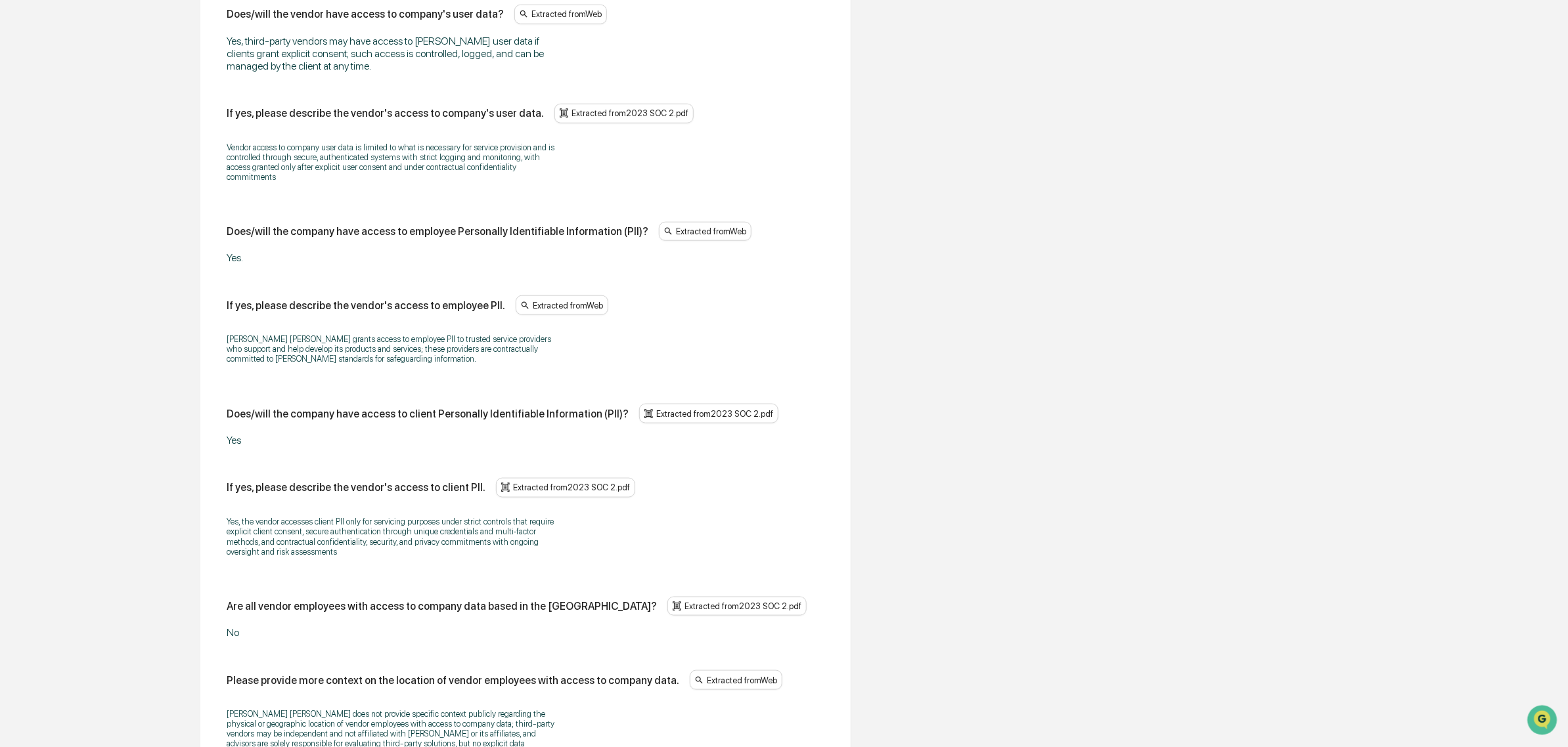
scroll to position [841, 0]
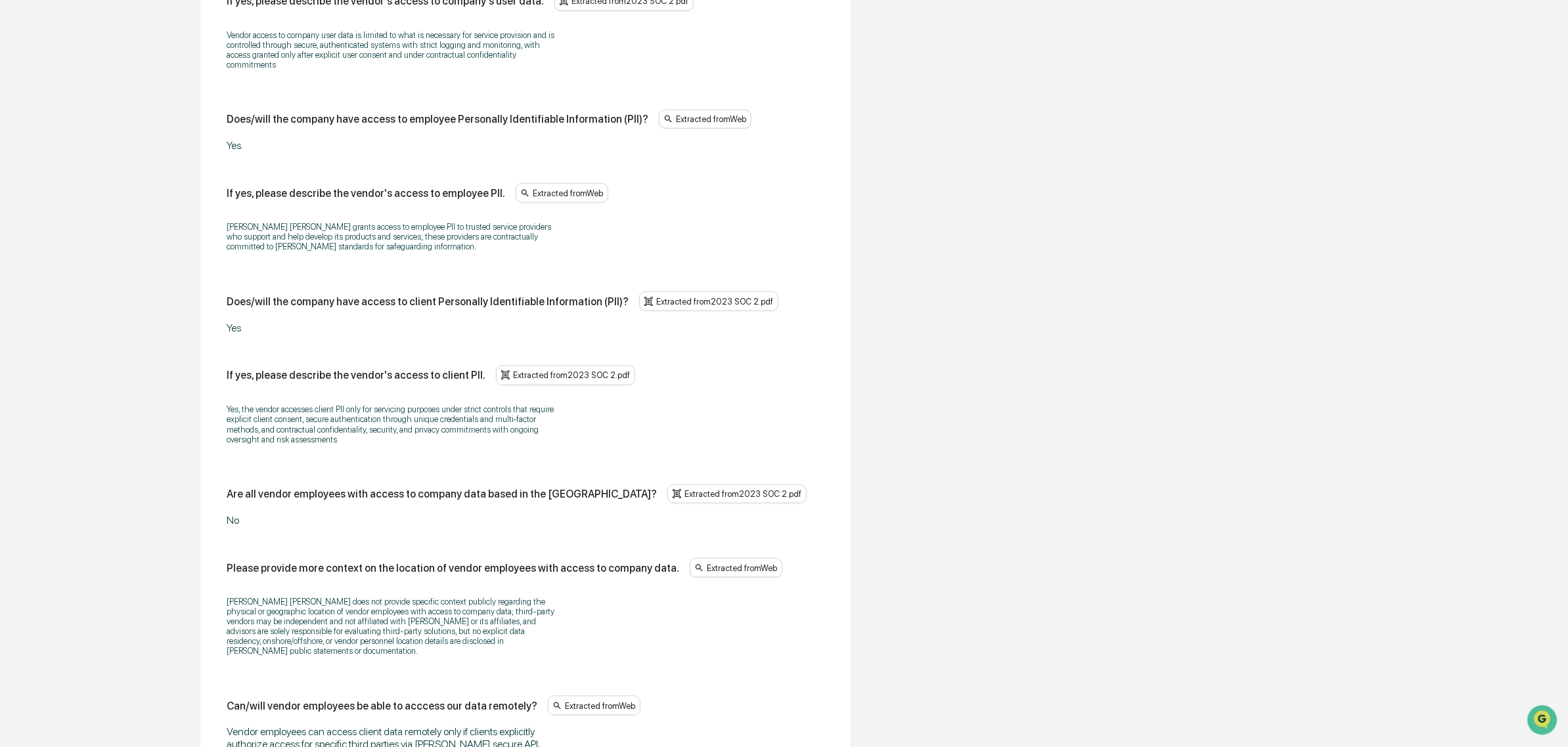
click at [679, 467] on div "Does/will the vendor have access to company data? No If yes, please describe th…" at bounding box center [526, 450] width 598 height 1452
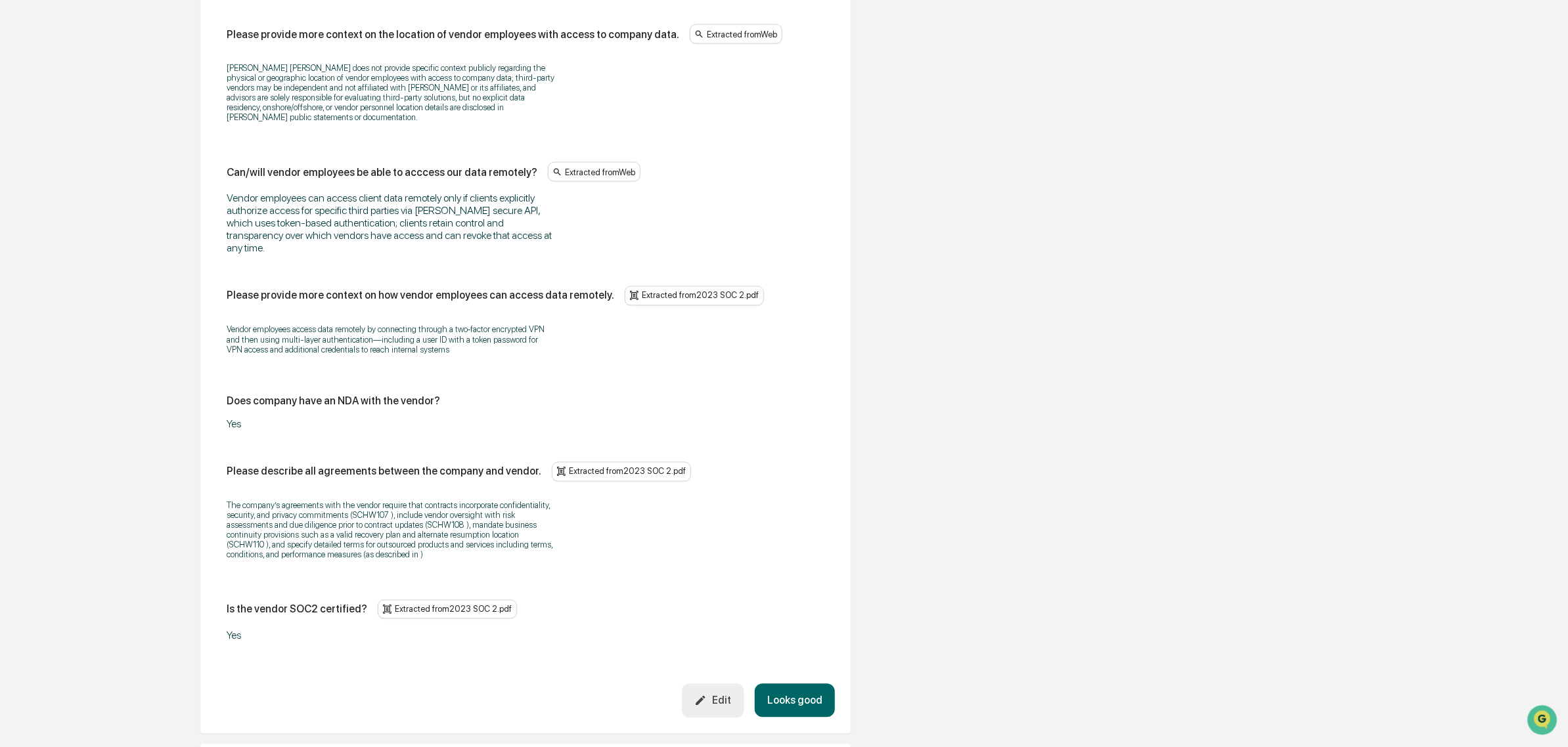
scroll to position [1459, 0]
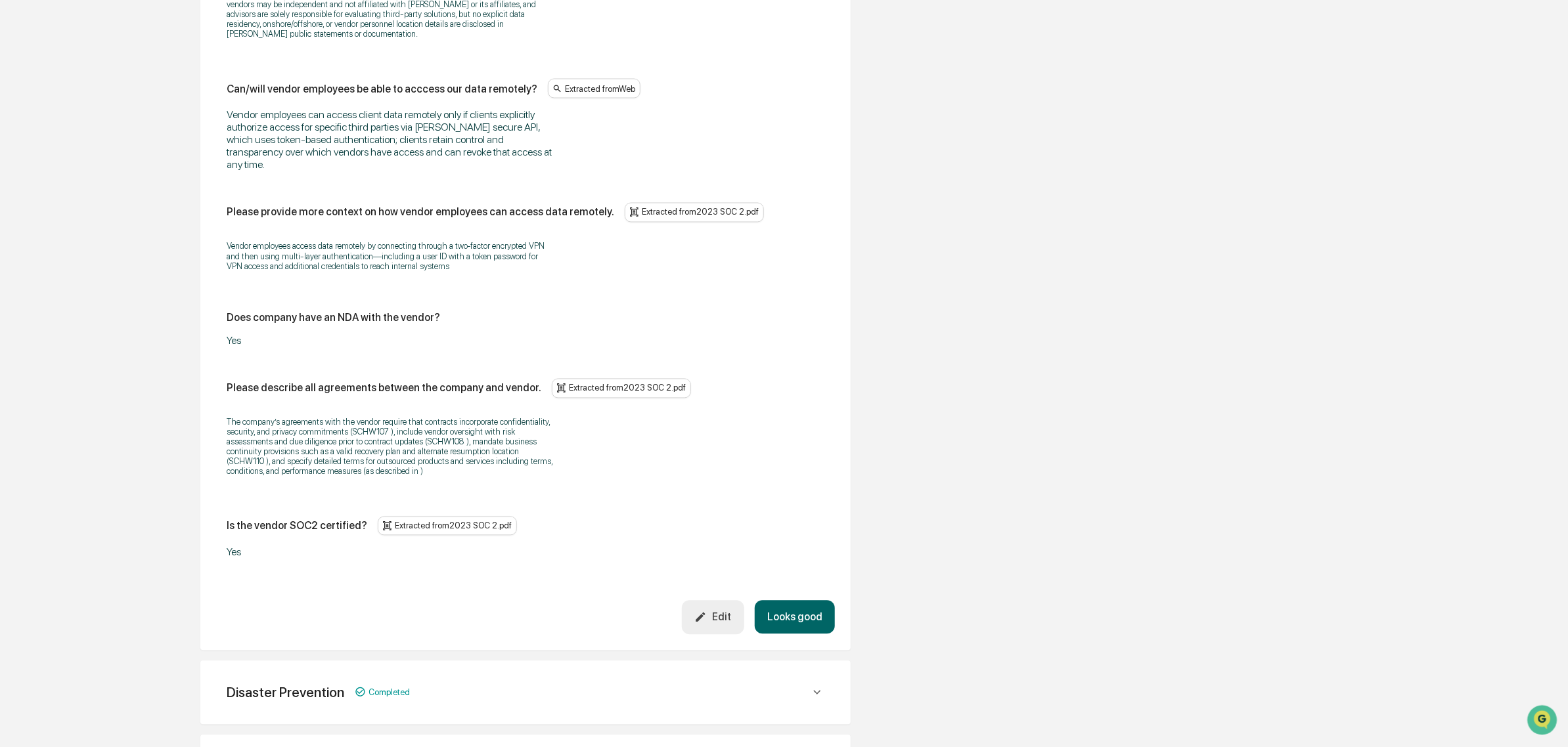
click at [817, 624] on button "Looks good" at bounding box center [795, 617] width 80 height 34
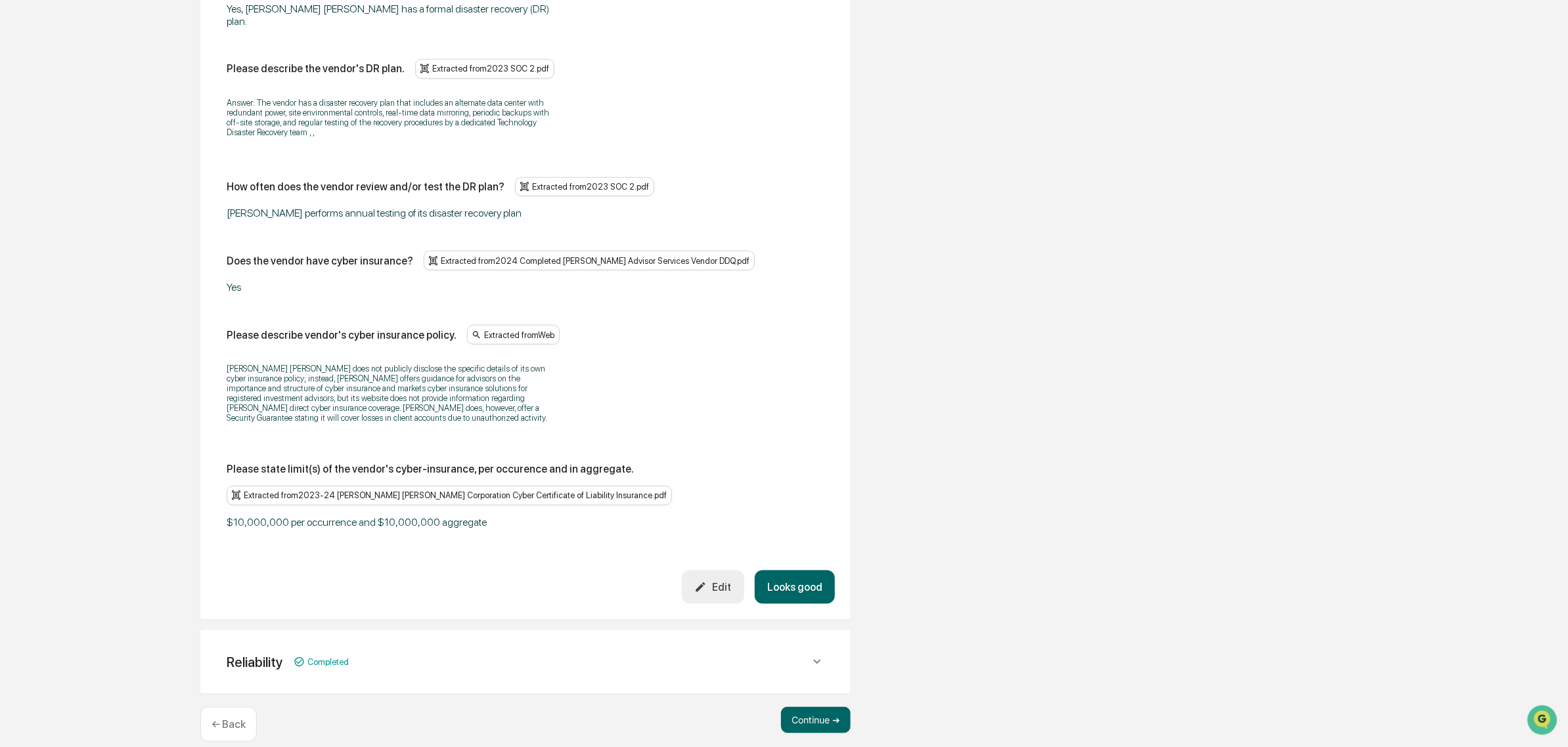
scroll to position [668, 0]
click at [777, 591] on button "Looks good" at bounding box center [795, 587] width 80 height 34
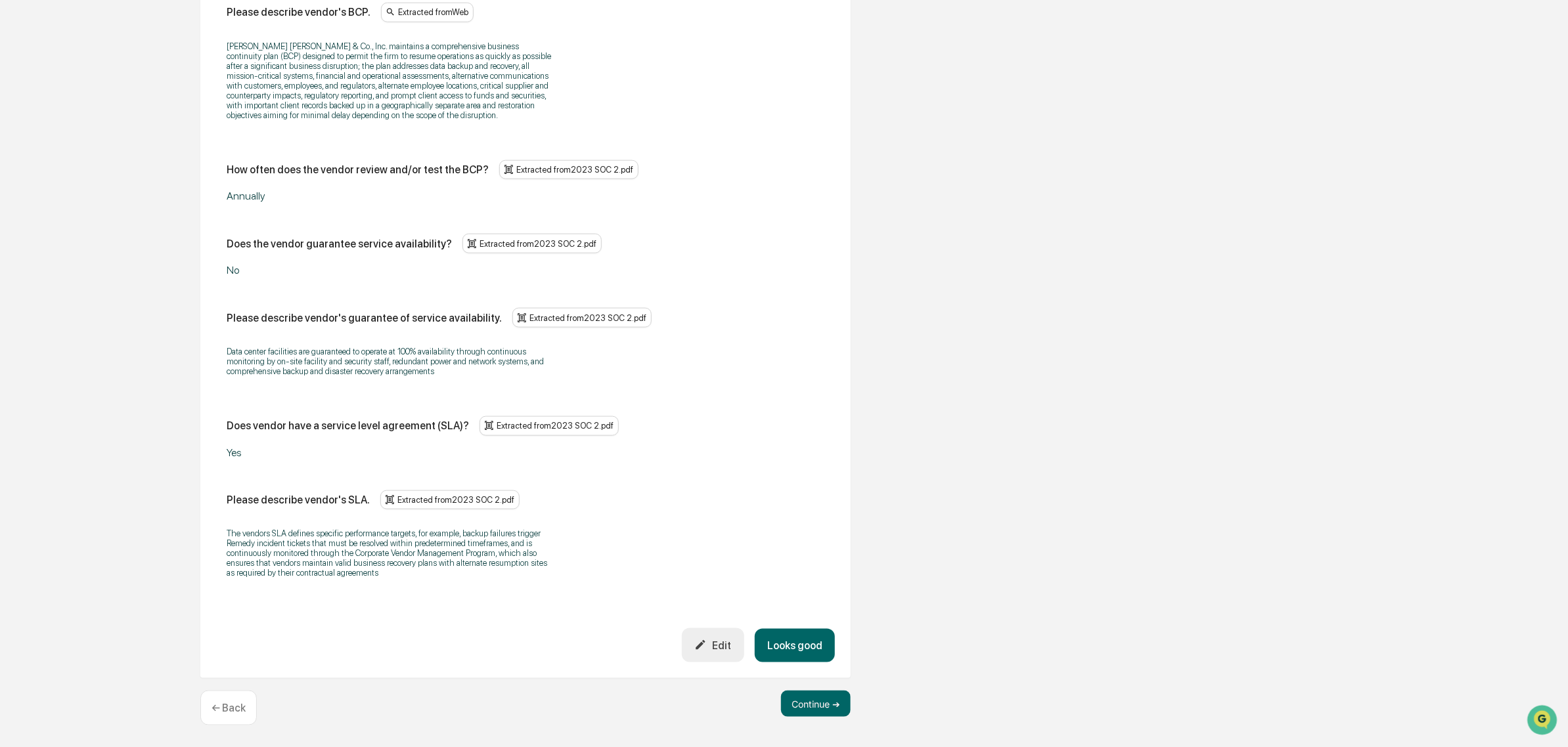
scroll to position [800, 0]
click at [806, 656] on button "Looks good" at bounding box center [795, 646] width 80 height 34
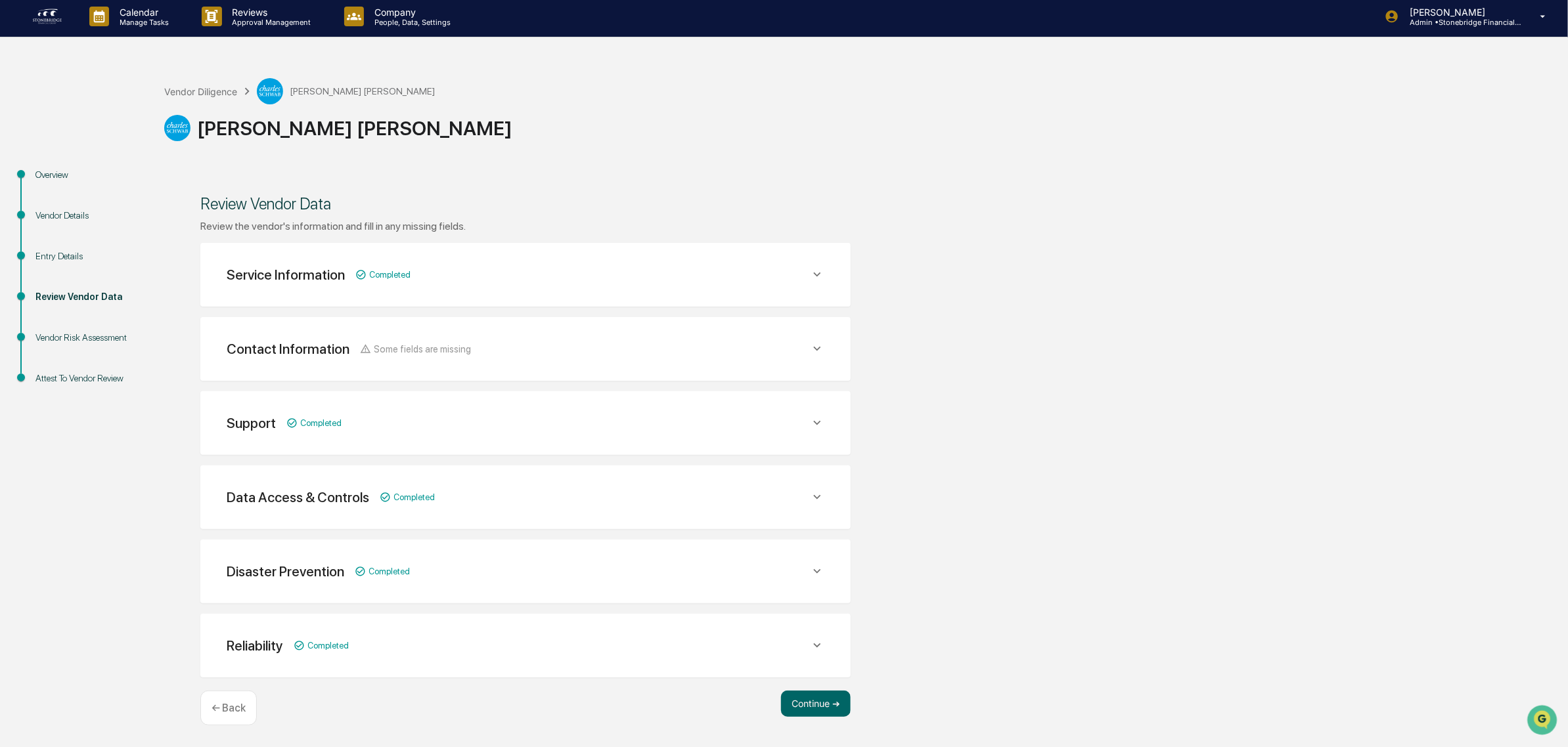
scroll to position [4, 0]
click at [675, 283] on div "Contact Information Some fields are missing" at bounding box center [518, 275] width 583 height 16
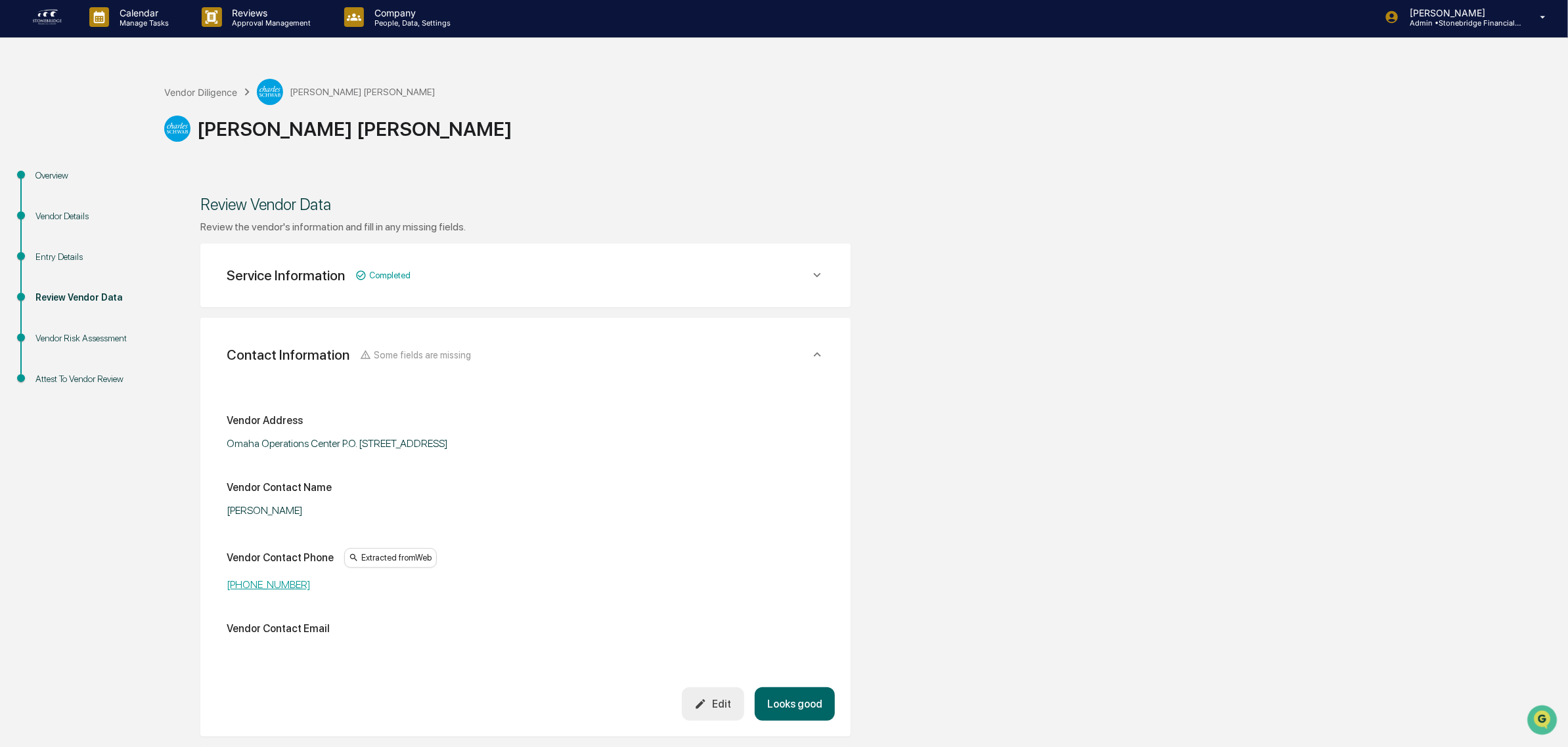
click at [730, 699] on div "Edit" at bounding box center [712, 705] width 37 height 13
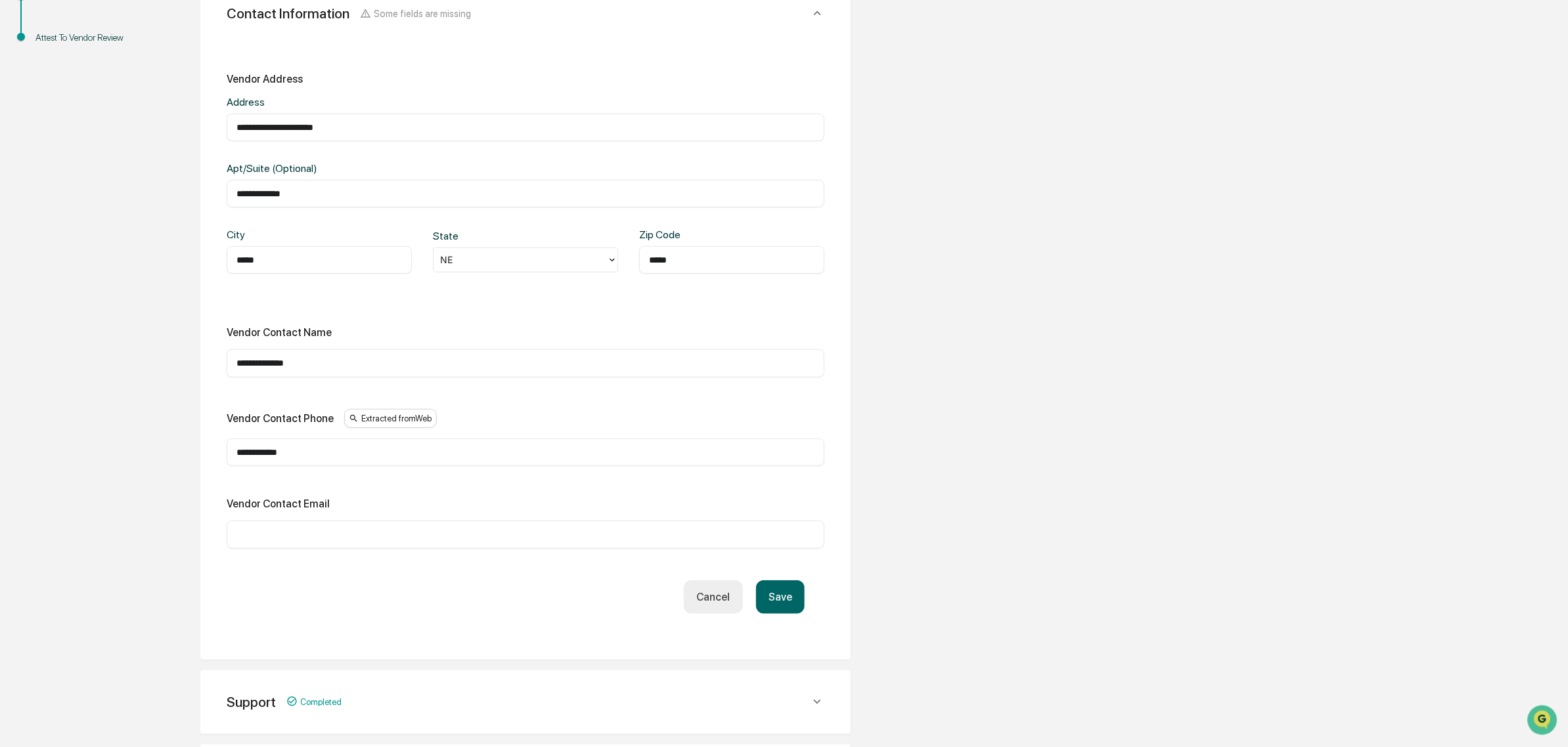
scroll to position [356, 0]
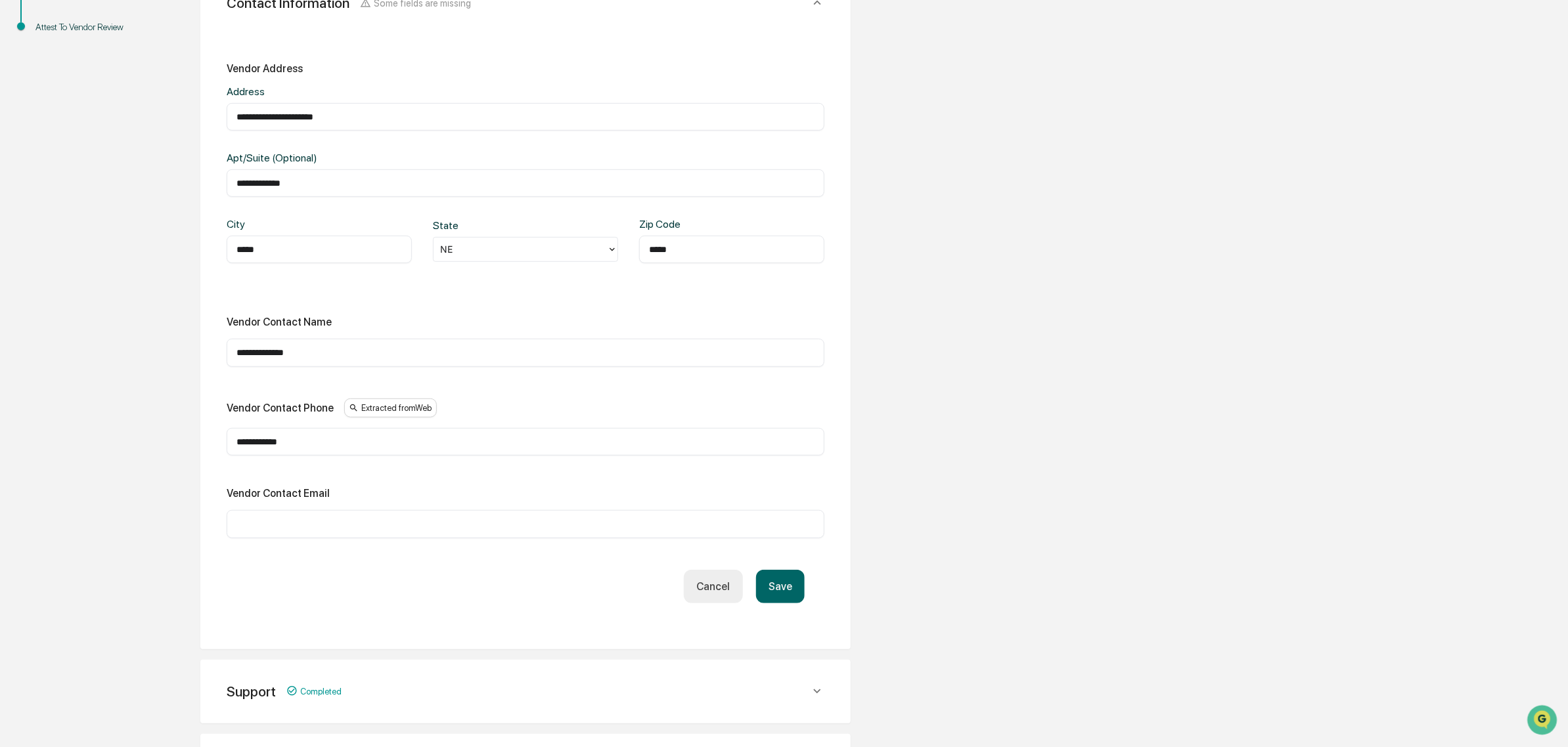
click at [323, 522] on input "text" at bounding box center [526, 524] width 578 height 13
paste input "**********"
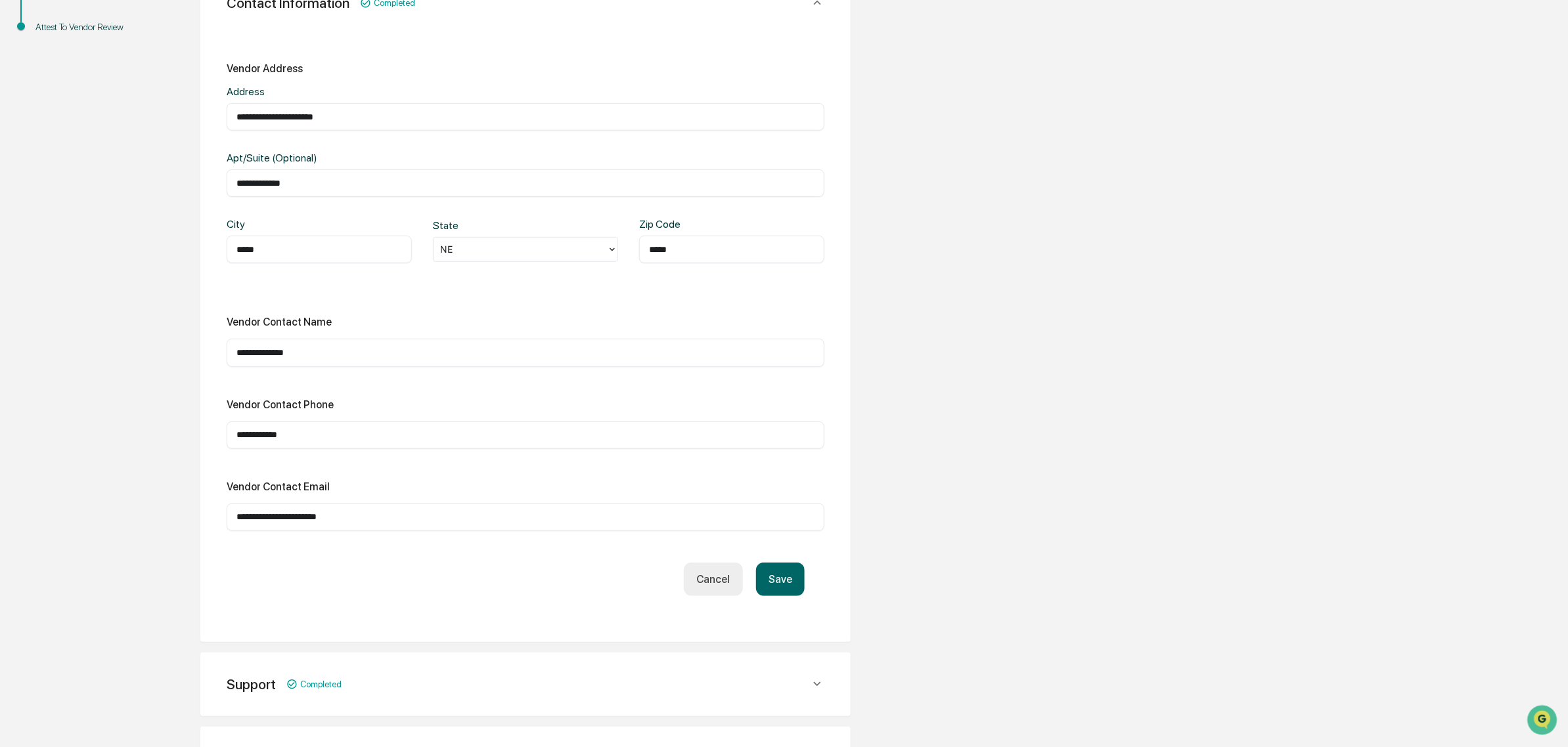
type input "**********"
click at [778, 582] on button "Save" at bounding box center [780, 580] width 48 height 34
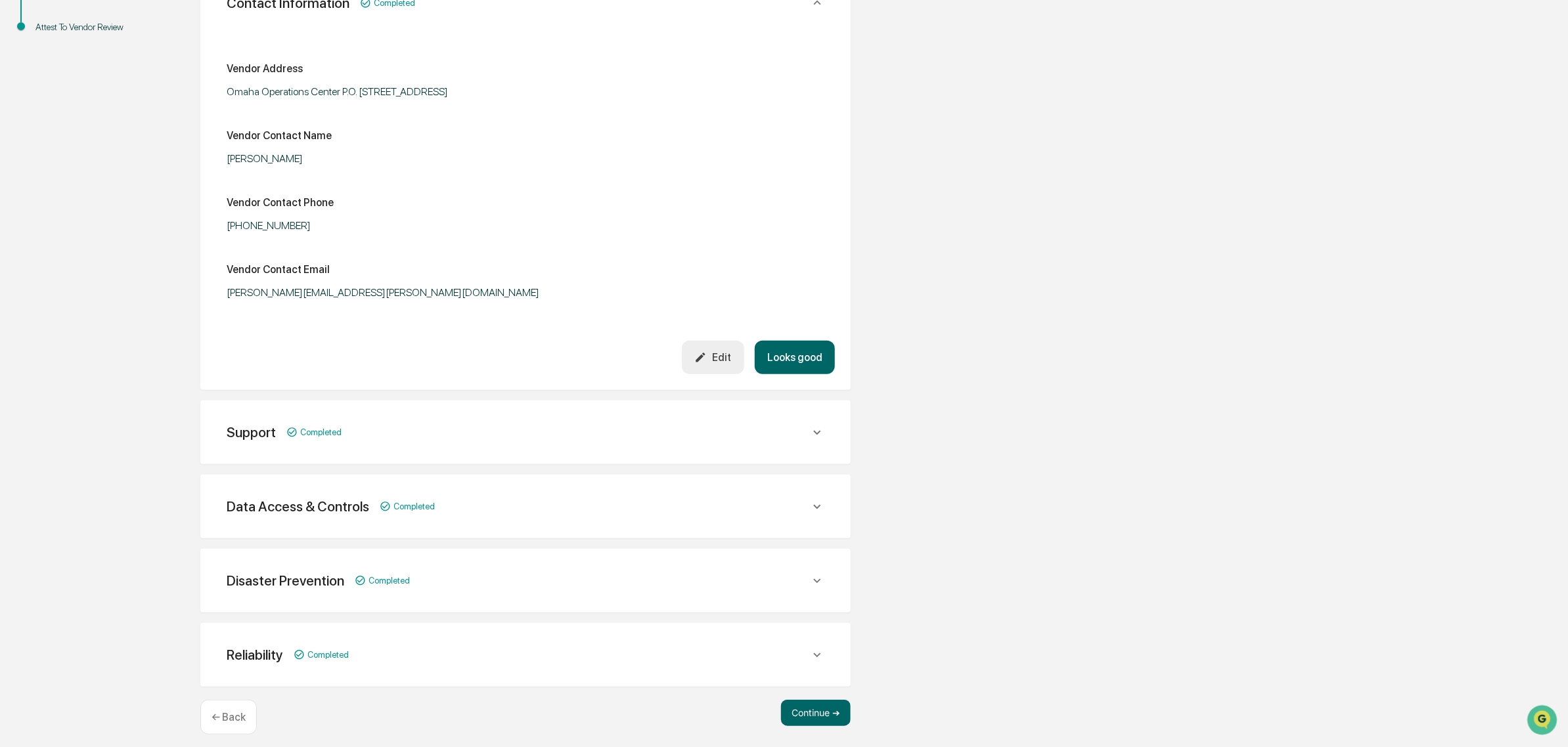
scroll to position [362, 0]
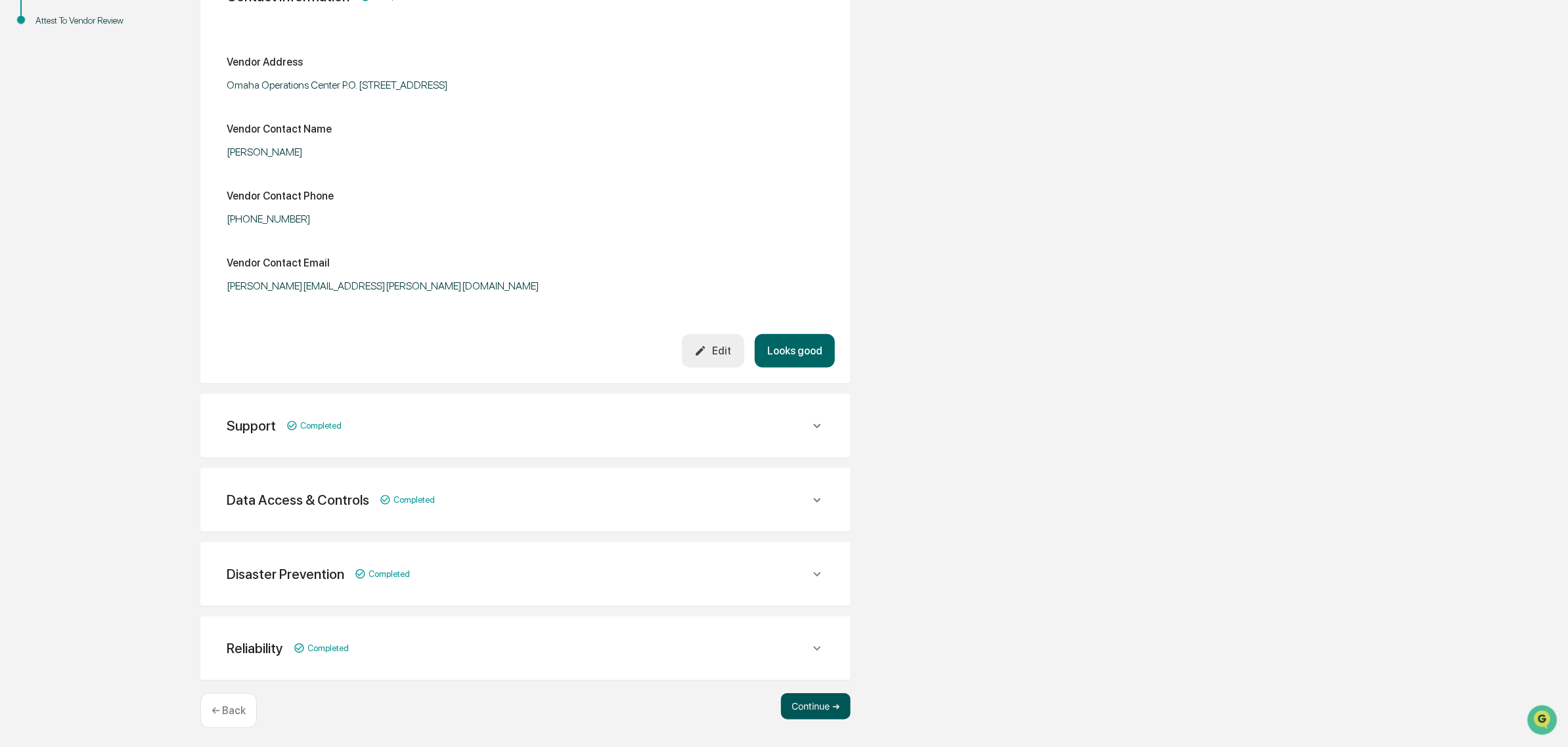
click at [817, 710] on button "Continue ➔" at bounding box center [816, 707] width 69 height 27
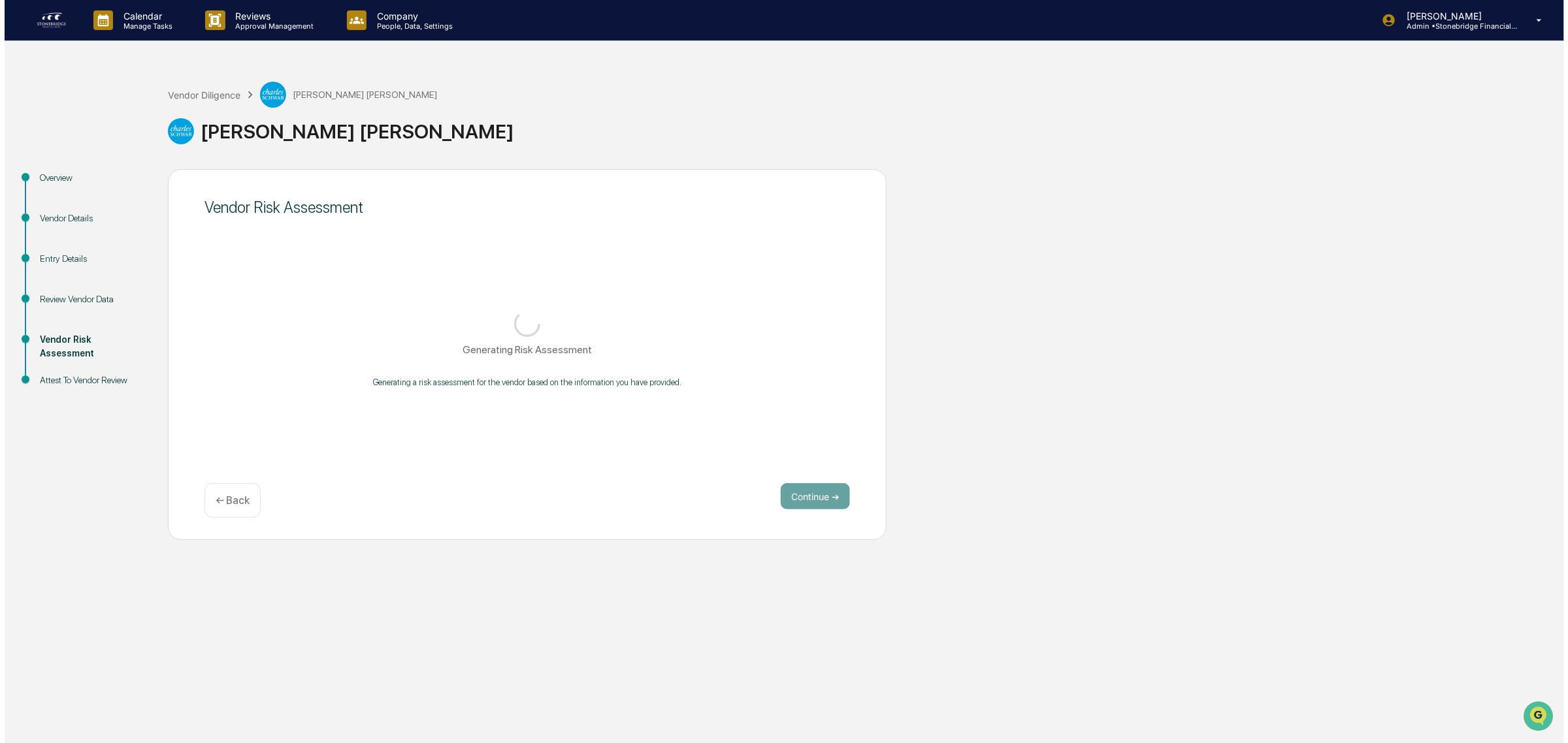
scroll to position [0, 0]
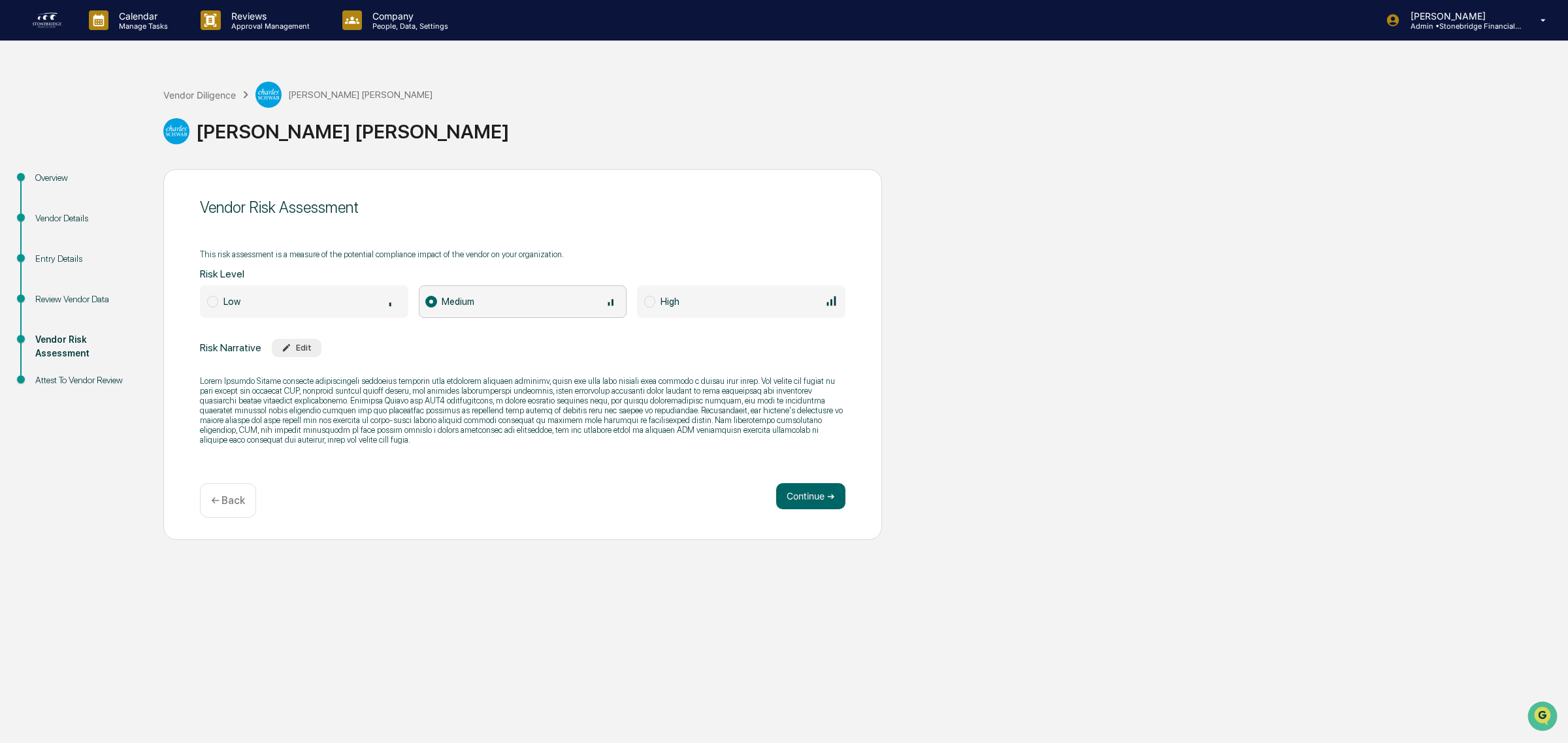
drag, startPoint x: 327, startPoint y: 328, endPoint x: 275, endPoint y: 438, distance: 121.7
click at [275, 438] on p at bounding box center [523, 410] width 646 height 68
click at [790, 505] on button "Continue ➔" at bounding box center [810, 497] width 69 height 26
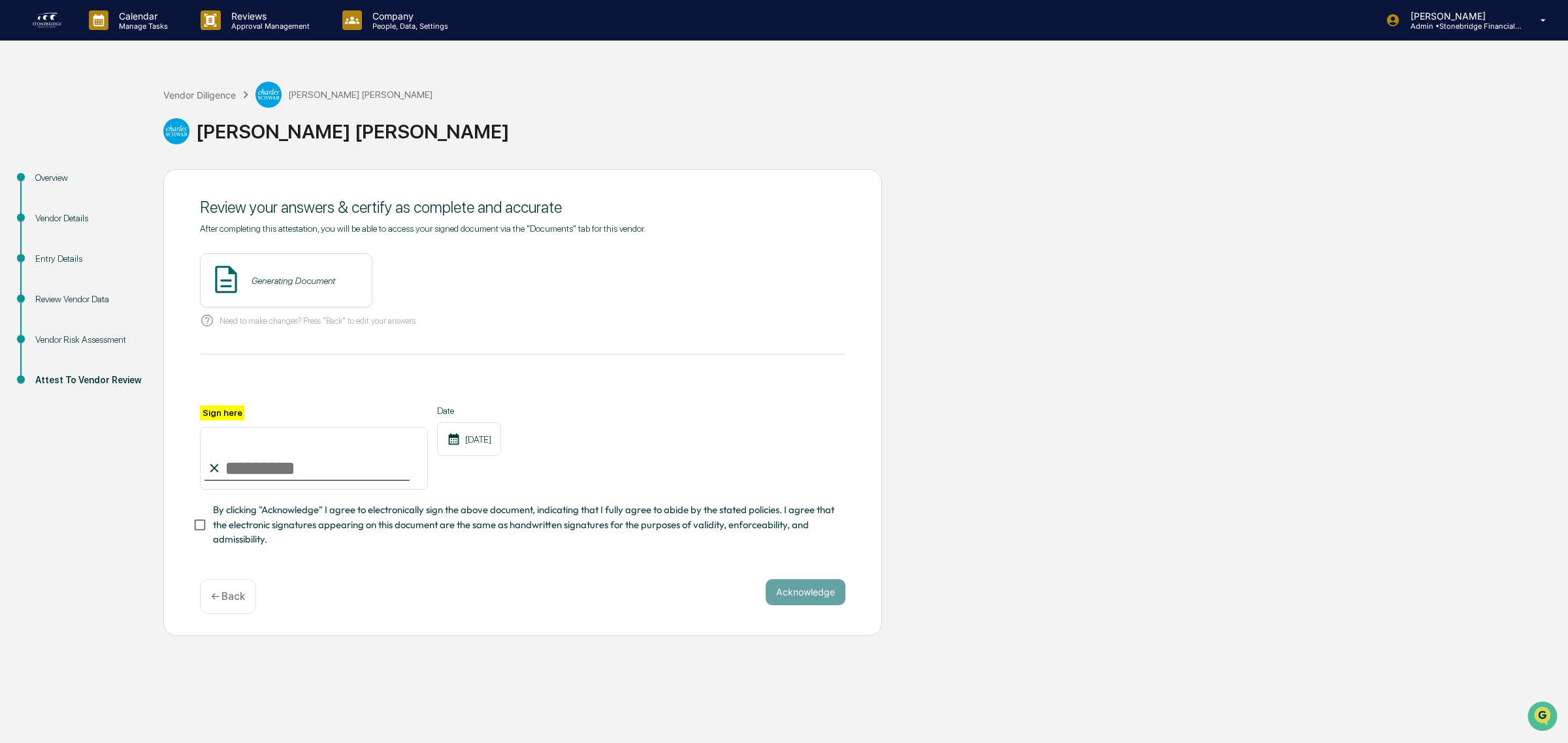
click at [255, 457] on input "Sign here" at bounding box center [314, 458] width 228 height 63
type input "**********"
click at [790, 601] on button "Acknowledge" at bounding box center [806, 592] width 80 height 26
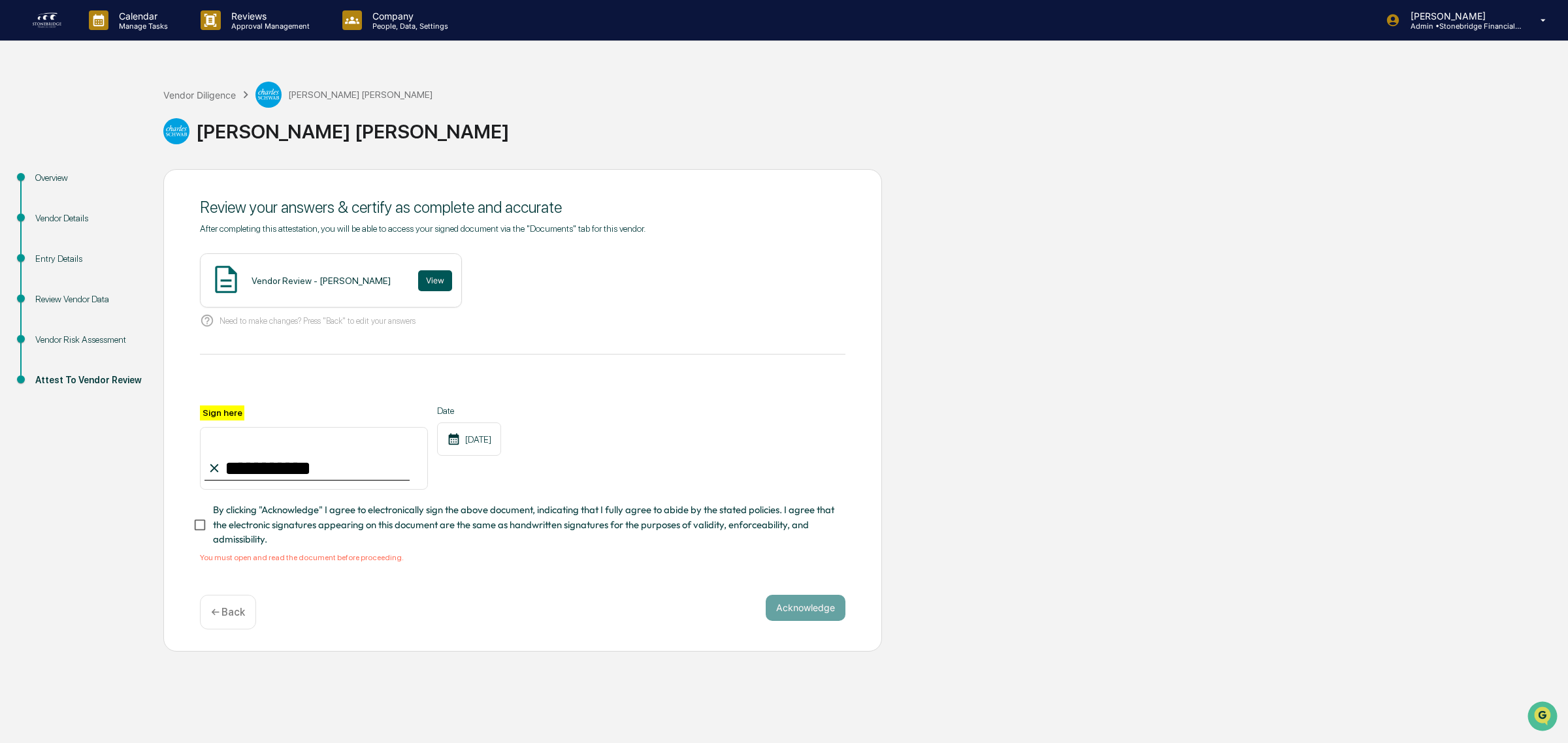
click at [428, 279] on button "View" at bounding box center [435, 280] width 34 height 21
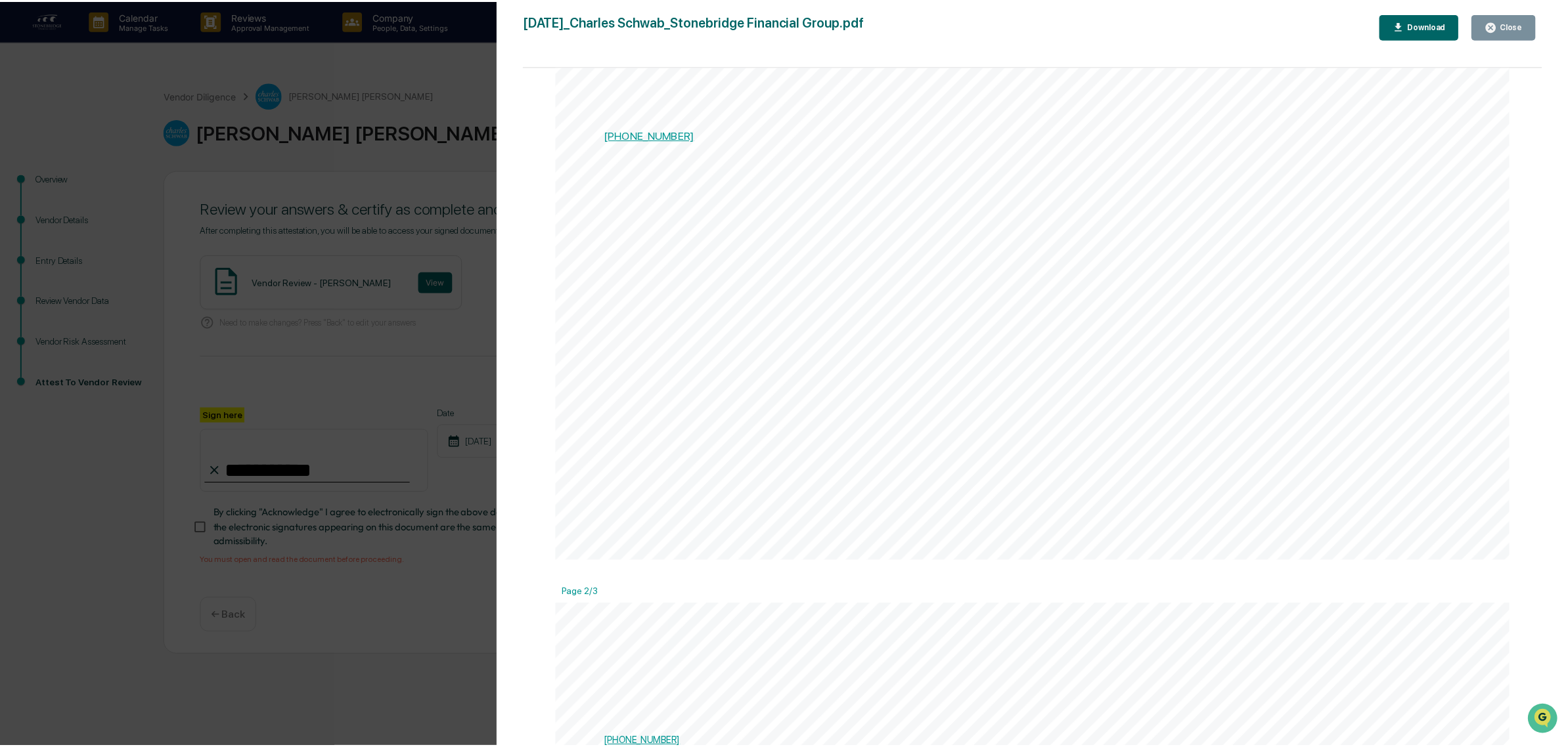
scroll to position [148, 0]
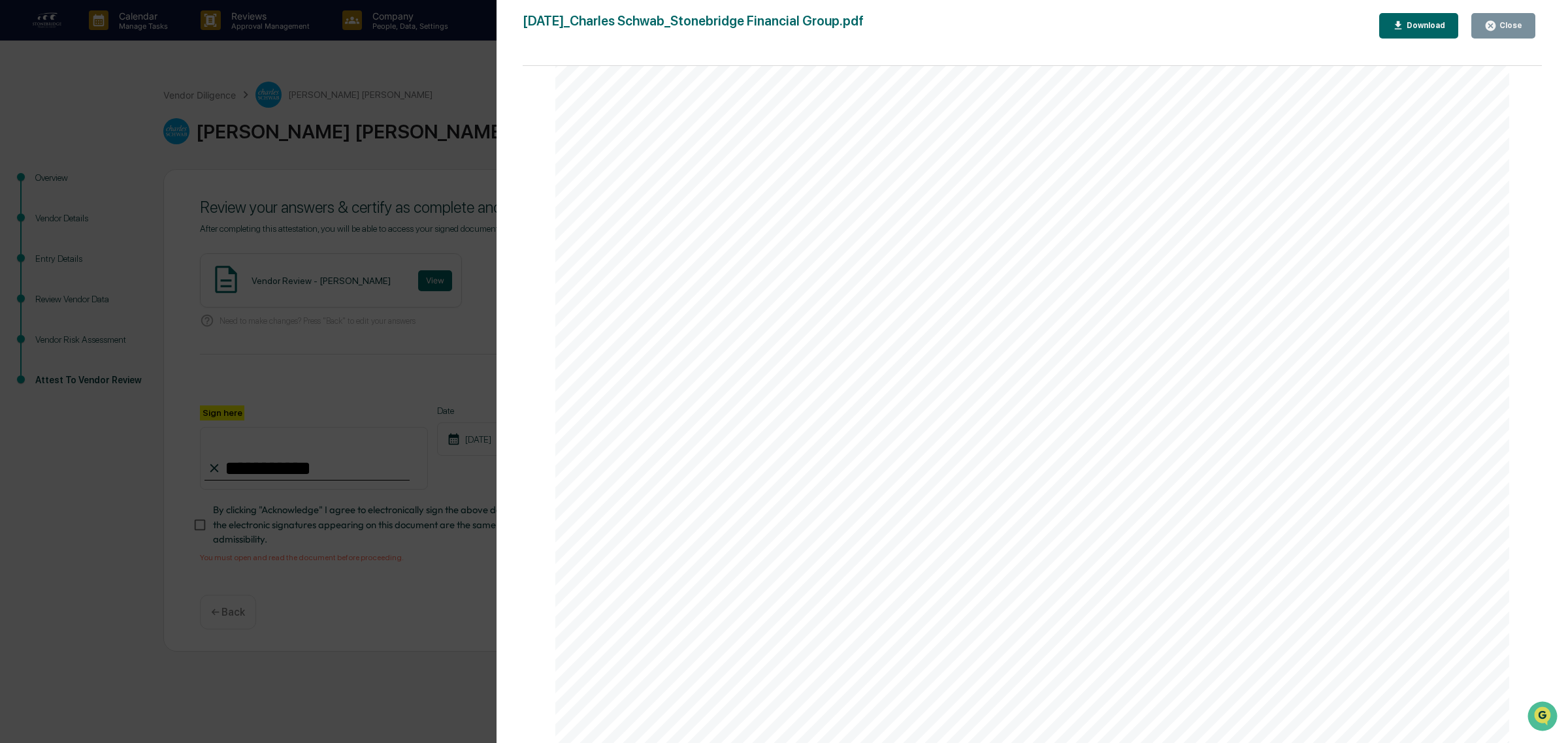
click at [394, 504] on div "Version History 09/02/2025, 03:10 PM Cody Gehman 2025-09-02_Charles Schwab_Ston…" at bounding box center [784, 371] width 1568 height 743
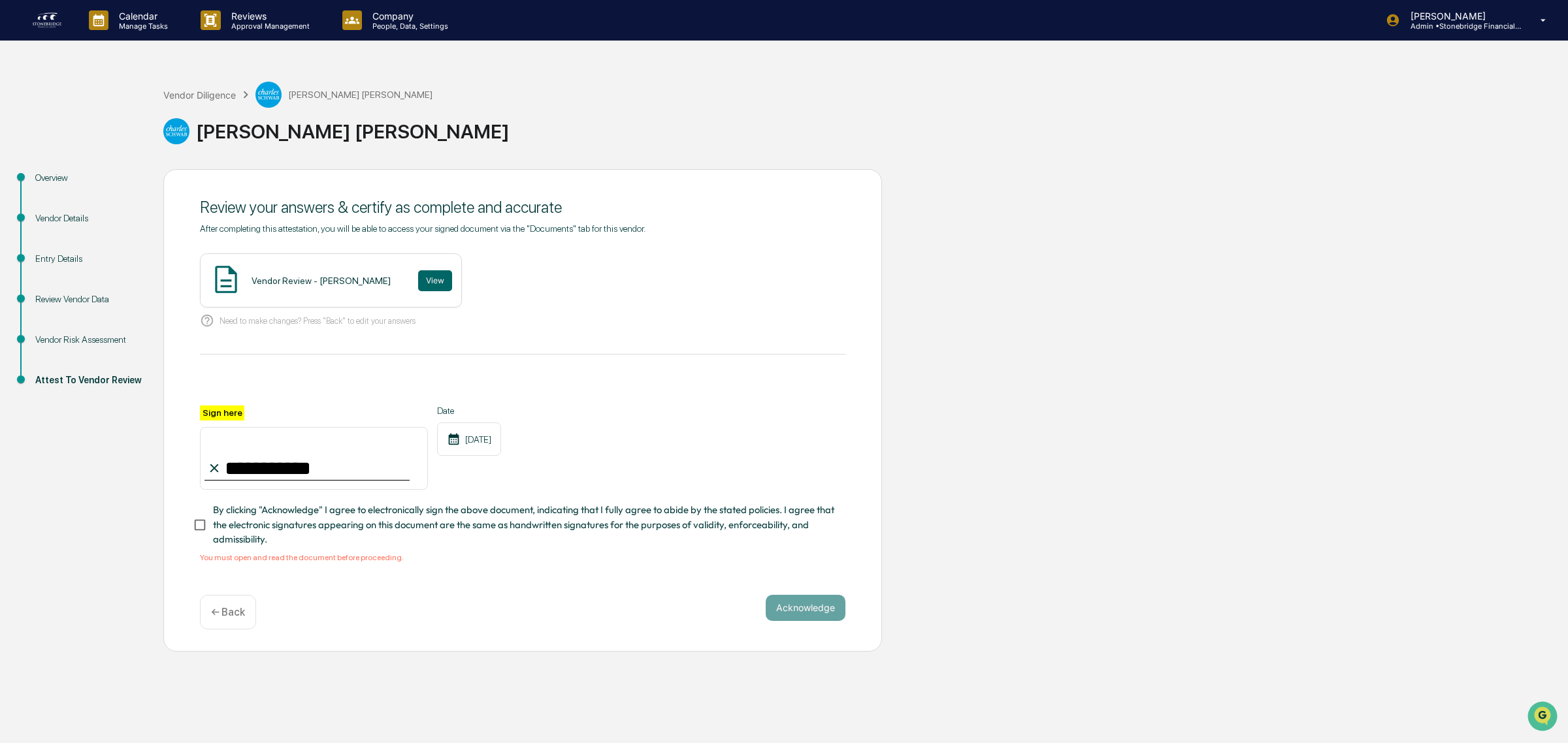
click at [187, 547] on div "**********" at bounding box center [523, 410] width 719 height 483
click at [795, 621] on button "Acknowledge" at bounding box center [806, 607] width 80 height 26
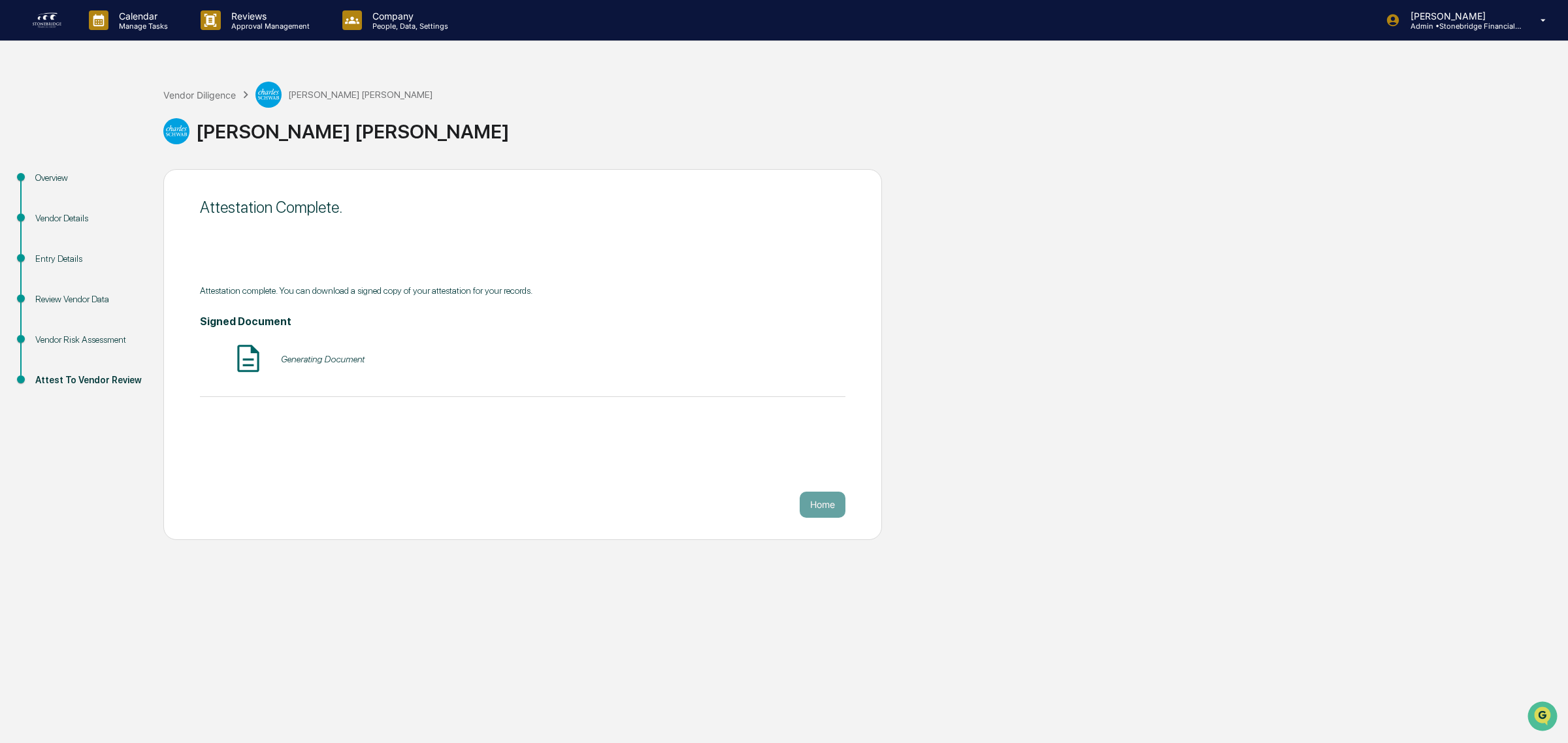
click at [224, 86] on div "Vendor Diligence Charles Schwab" at bounding box center [298, 95] width 269 height 26
click at [223, 95] on div "Vendor Diligence" at bounding box center [200, 95] width 73 height 11
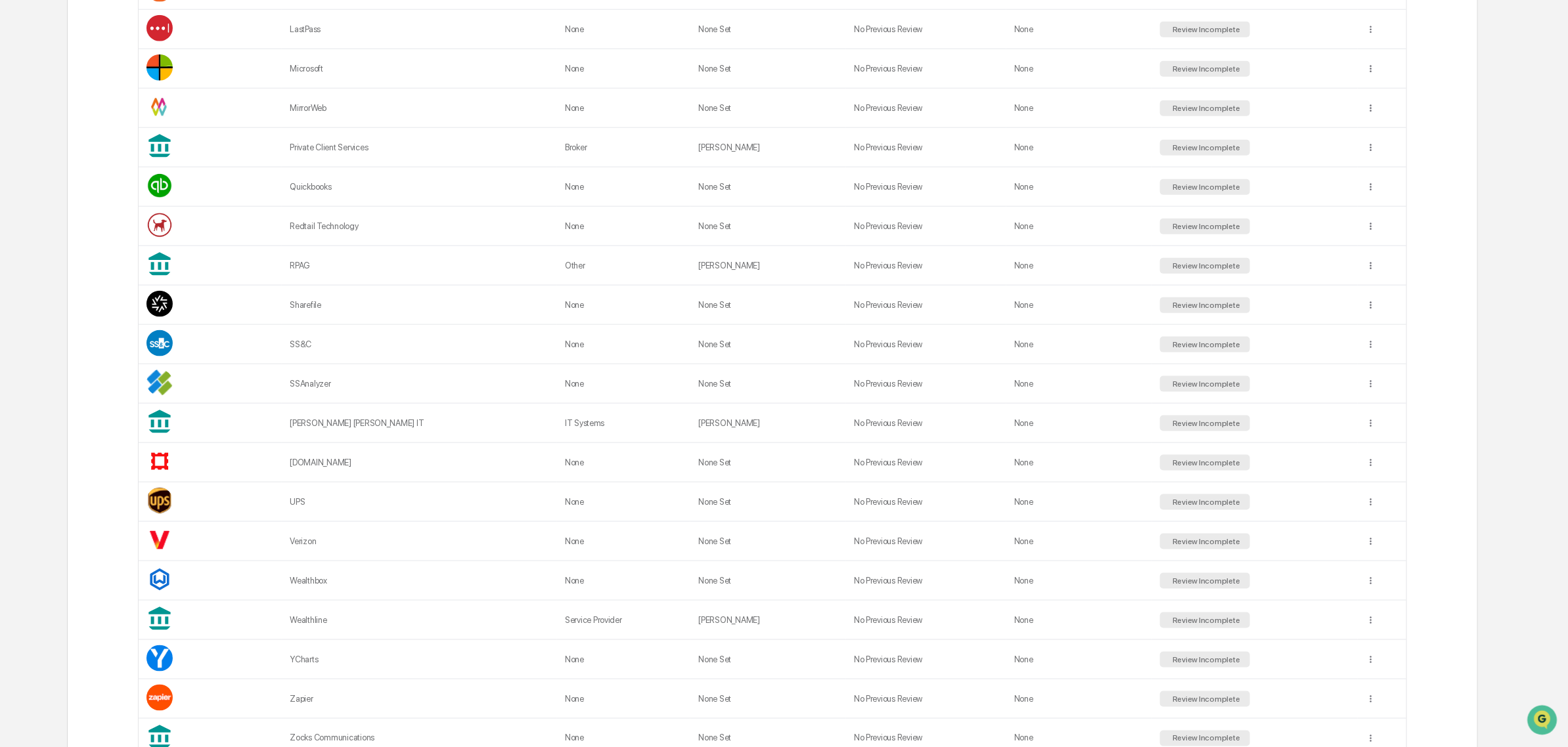
scroll to position [860, 0]
click at [381, 345] on td "SS&C" at bounding box center [419, 343] width 275 height 39
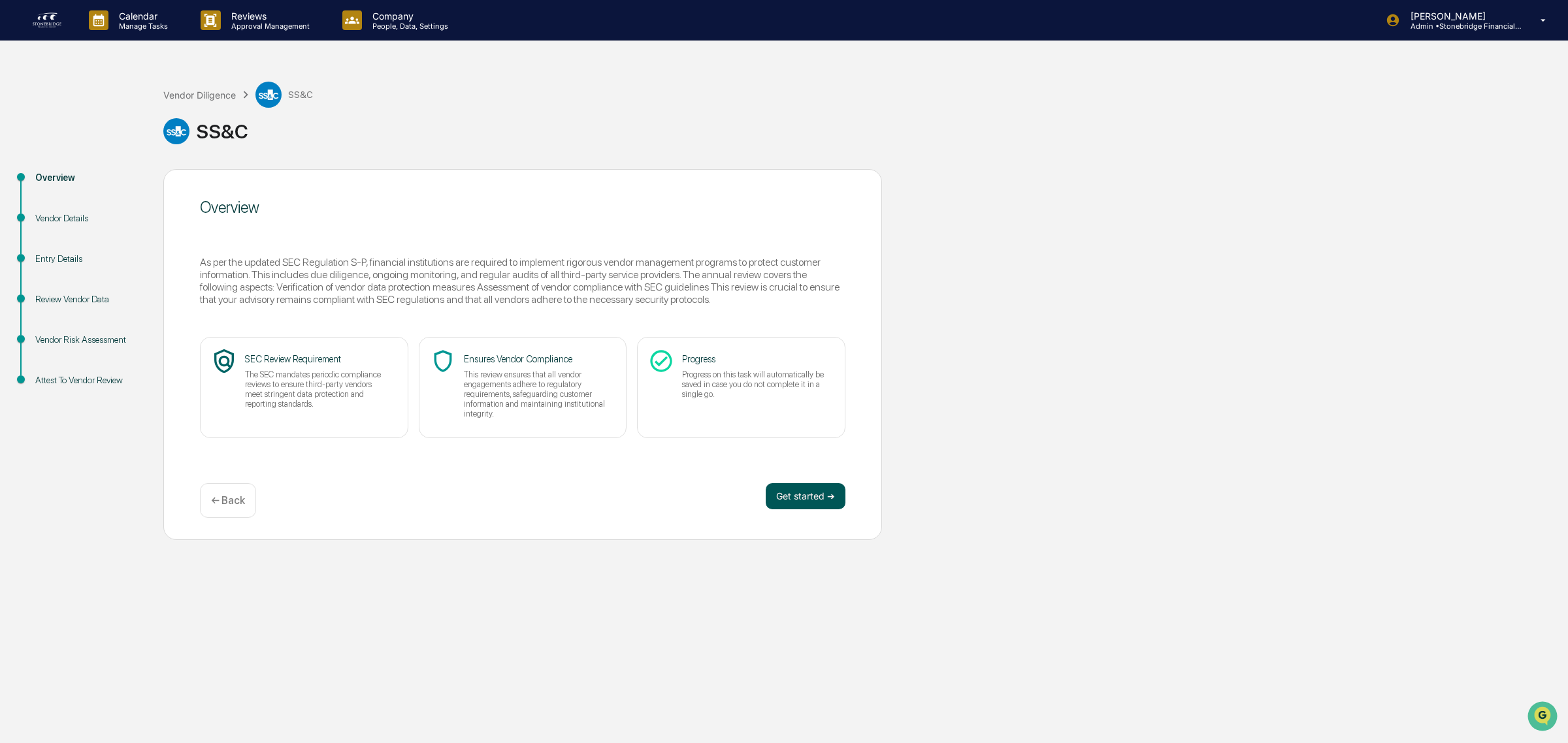
click at [827, 501] on button "Get started ➔" at bounding box center [806, 497] width 80 height 26
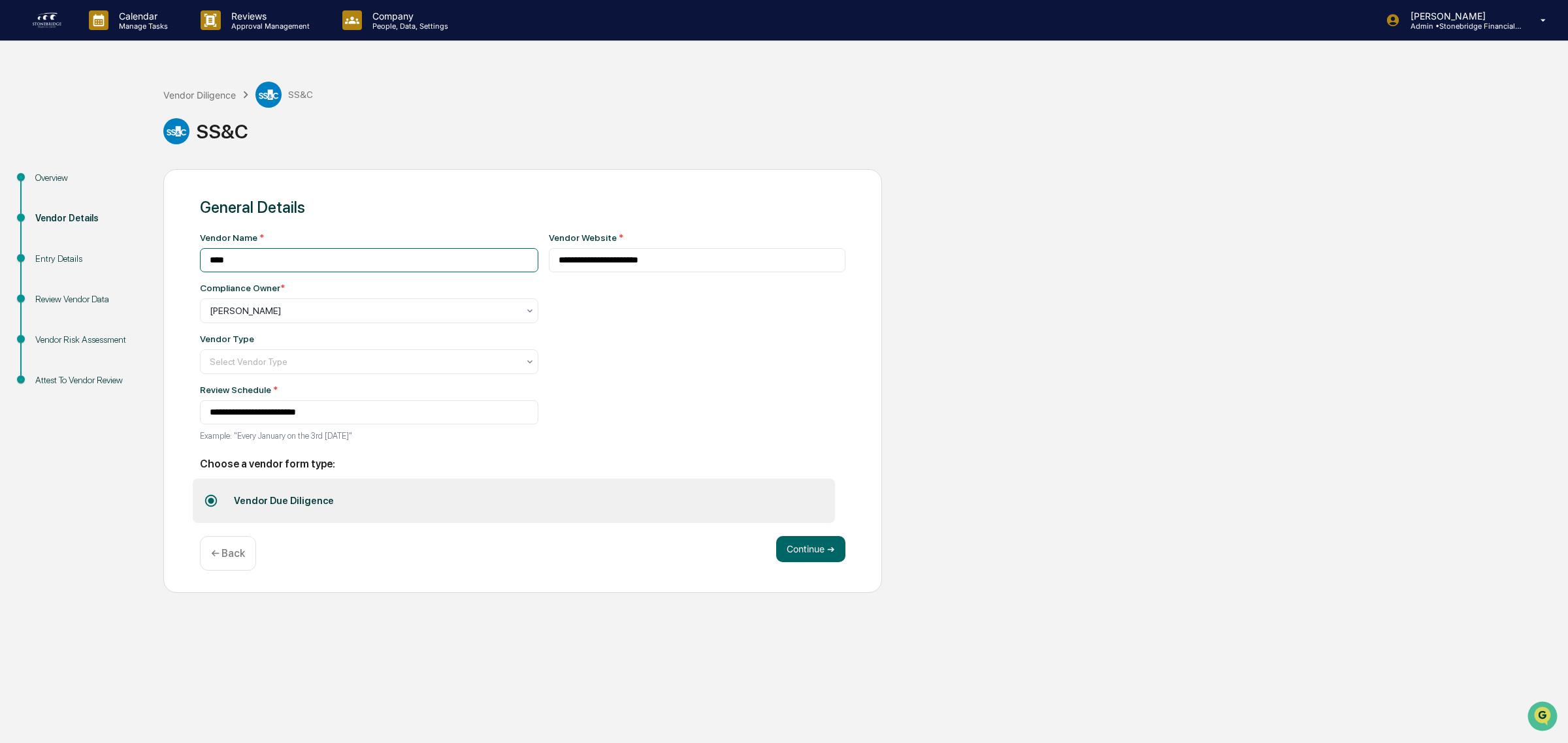
click at [350, 260] on input "****" at bounding box center [369, 260] width 338 height 25
type input "**********"
click at [353, 360] on div at bounding box center [364, 362] width 308 height 13
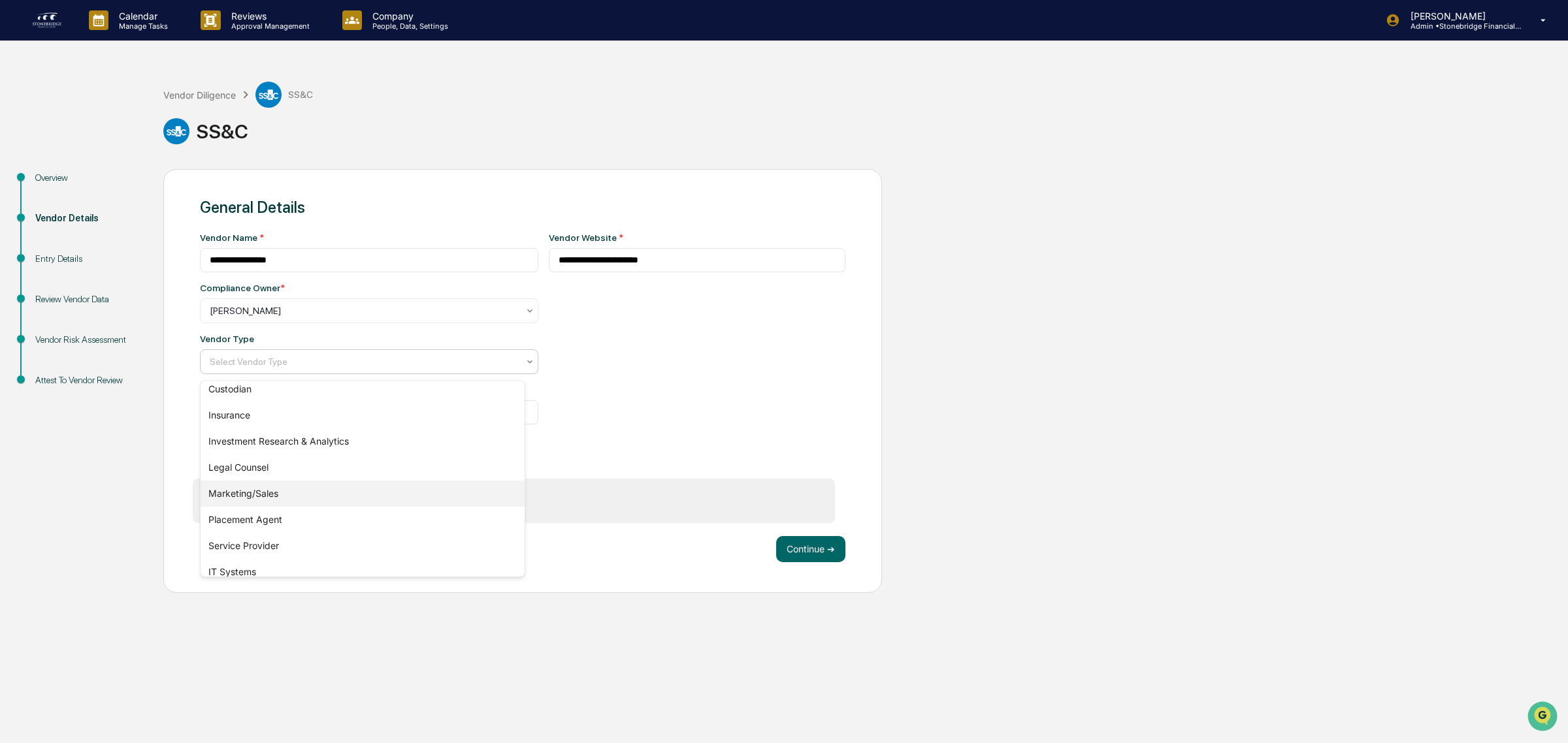
scroll to position [113, 0]
click at [295, 438] on div "Investment Research & Analytics" at bounding box center [363, 441] width 324 height 26
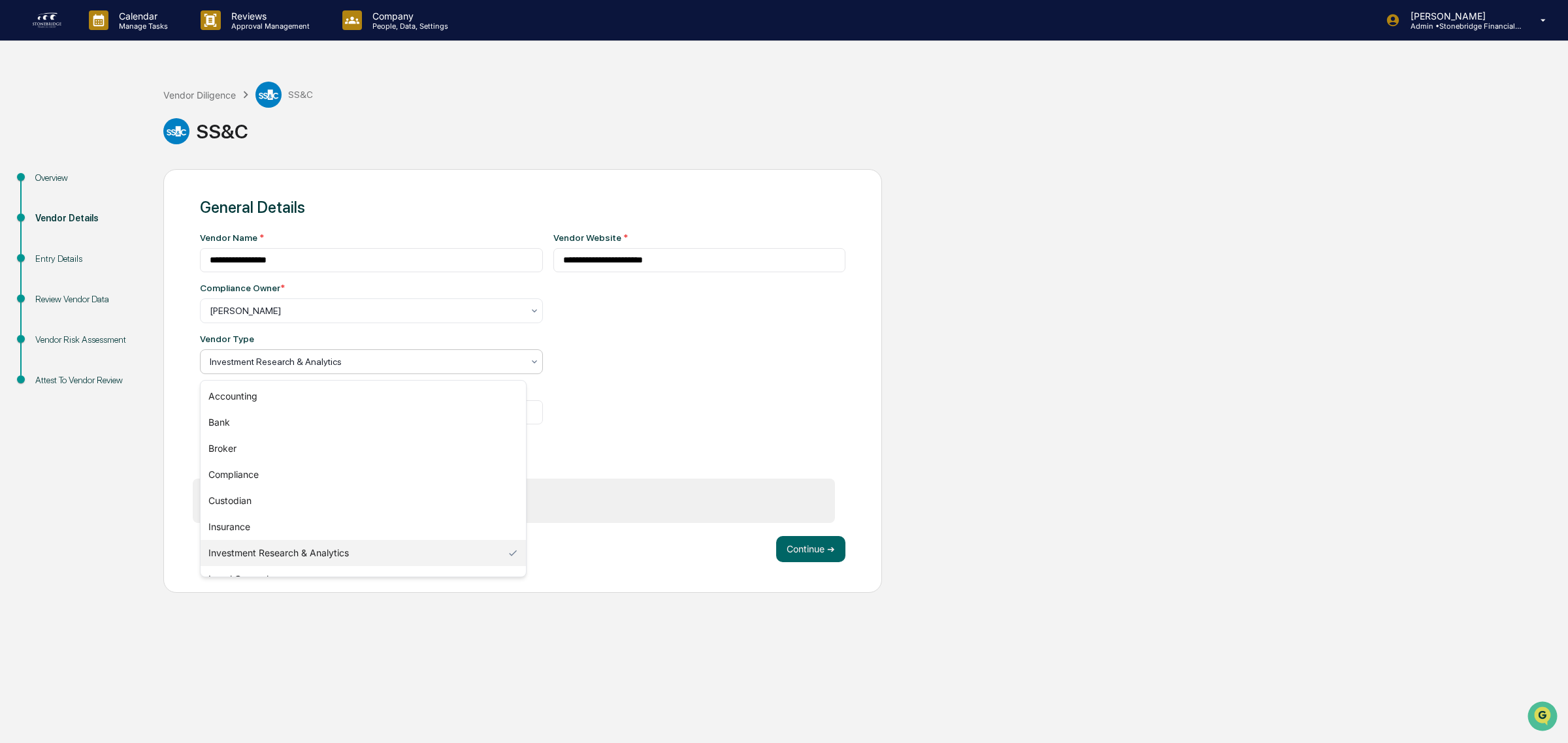
click at [275, 355] on div "Investment Research & Analytics" at bounding box center [366, 362] width 326 height 18
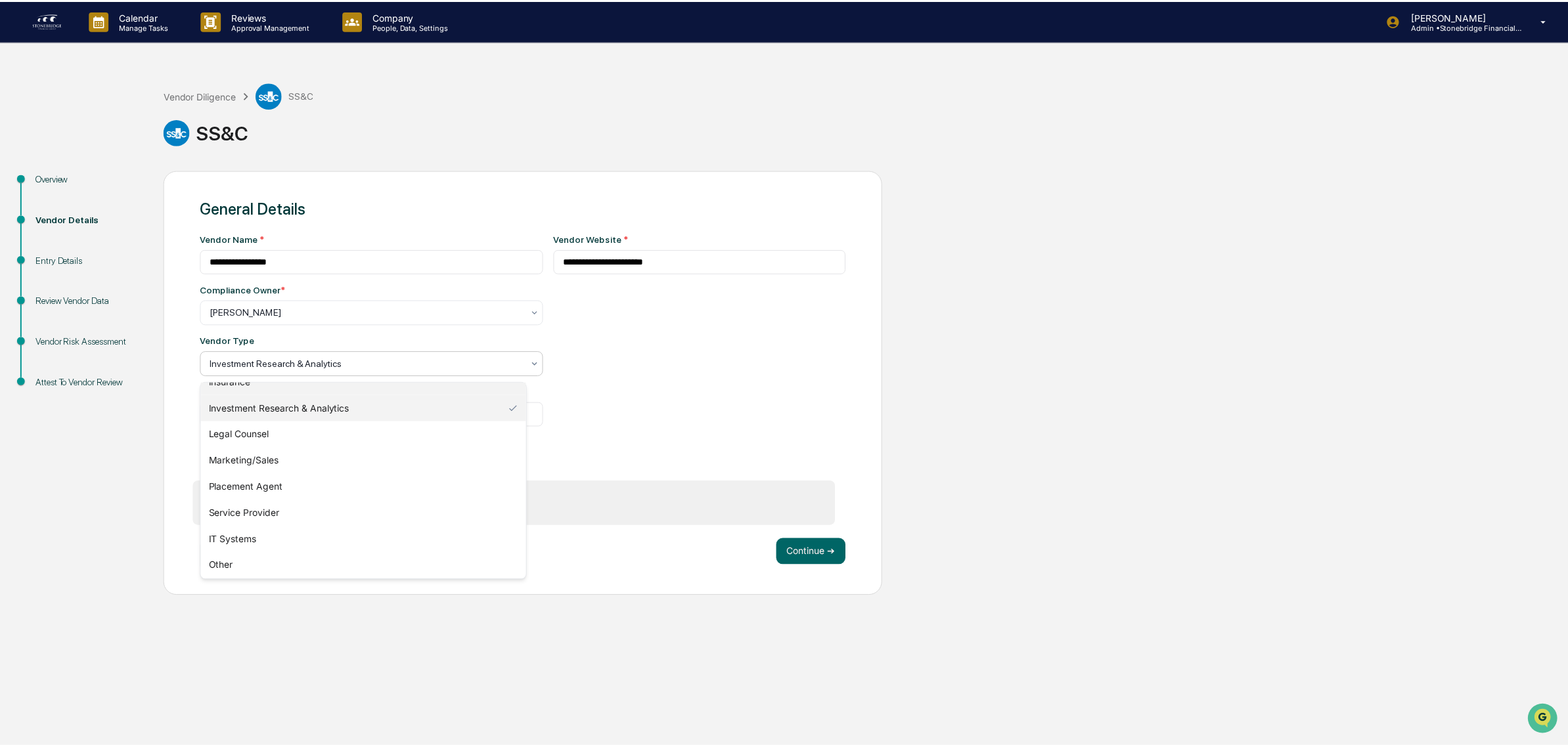
scroll to position [149, 0]
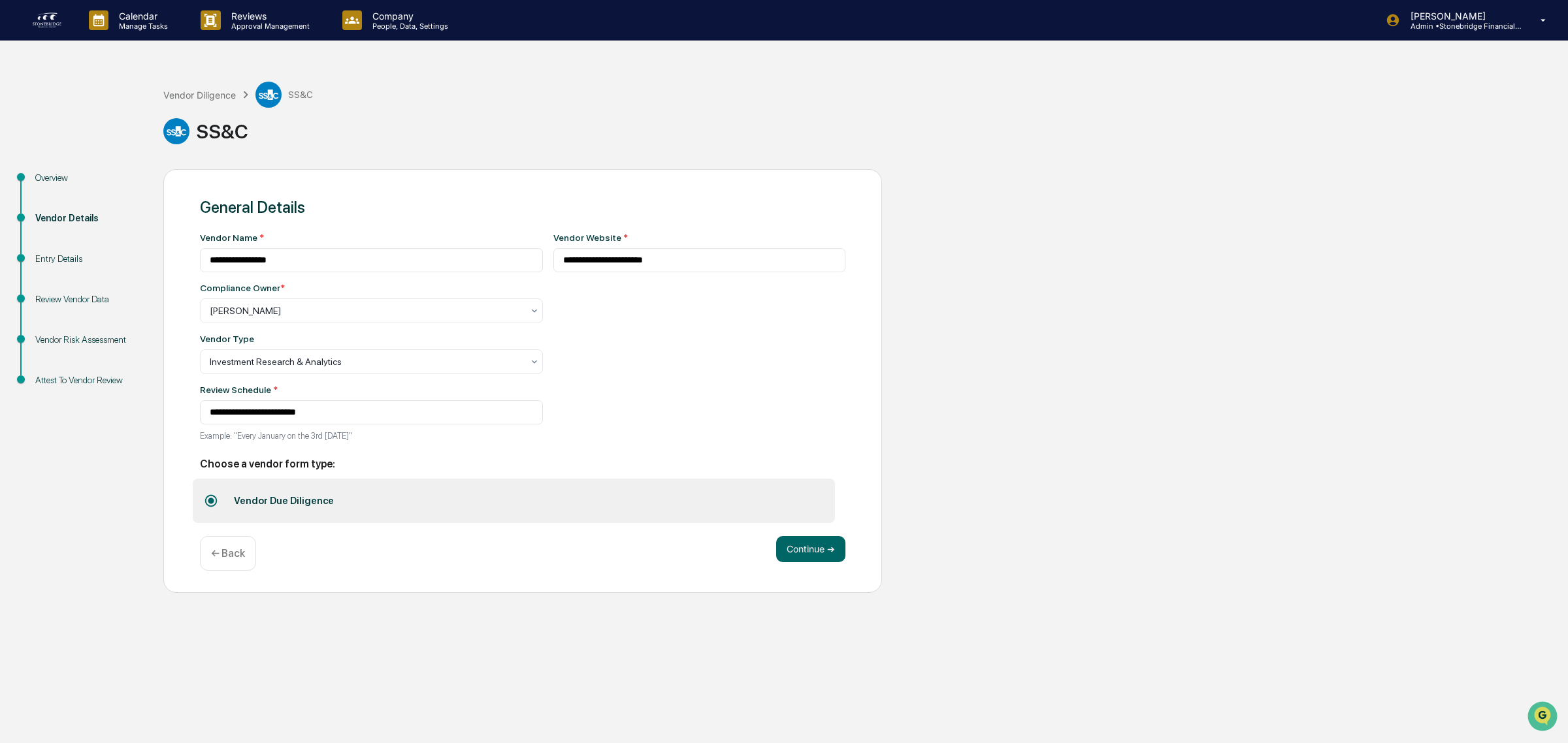
click at [660, 405] on div "**********" at bounding box center [699, 341] width 292 height 216
click at [789, 551] on button "Continue ➔" at bounding box center [810, 549] width 69 height 26
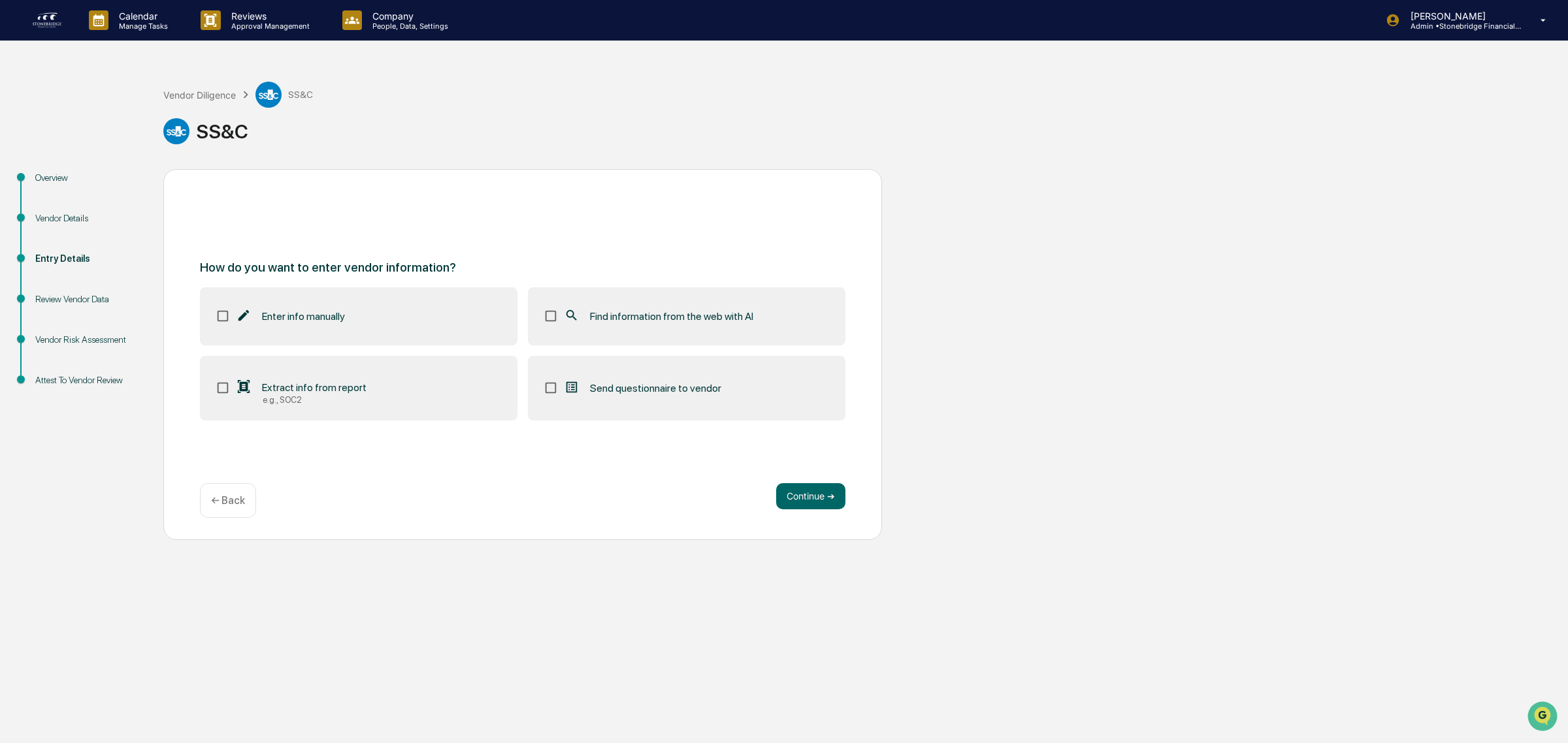
click at [337, 393] on span "Extract info from report" at bounding box center [314, 388] width 105 height 13
click at [709, 345] on label "Find information from the web with AI" at bounding box center [686, 316] width 317 height 57
click at [789, 498] on button "Continue ➔" at bounding box center [810, 497] width 69 height 26
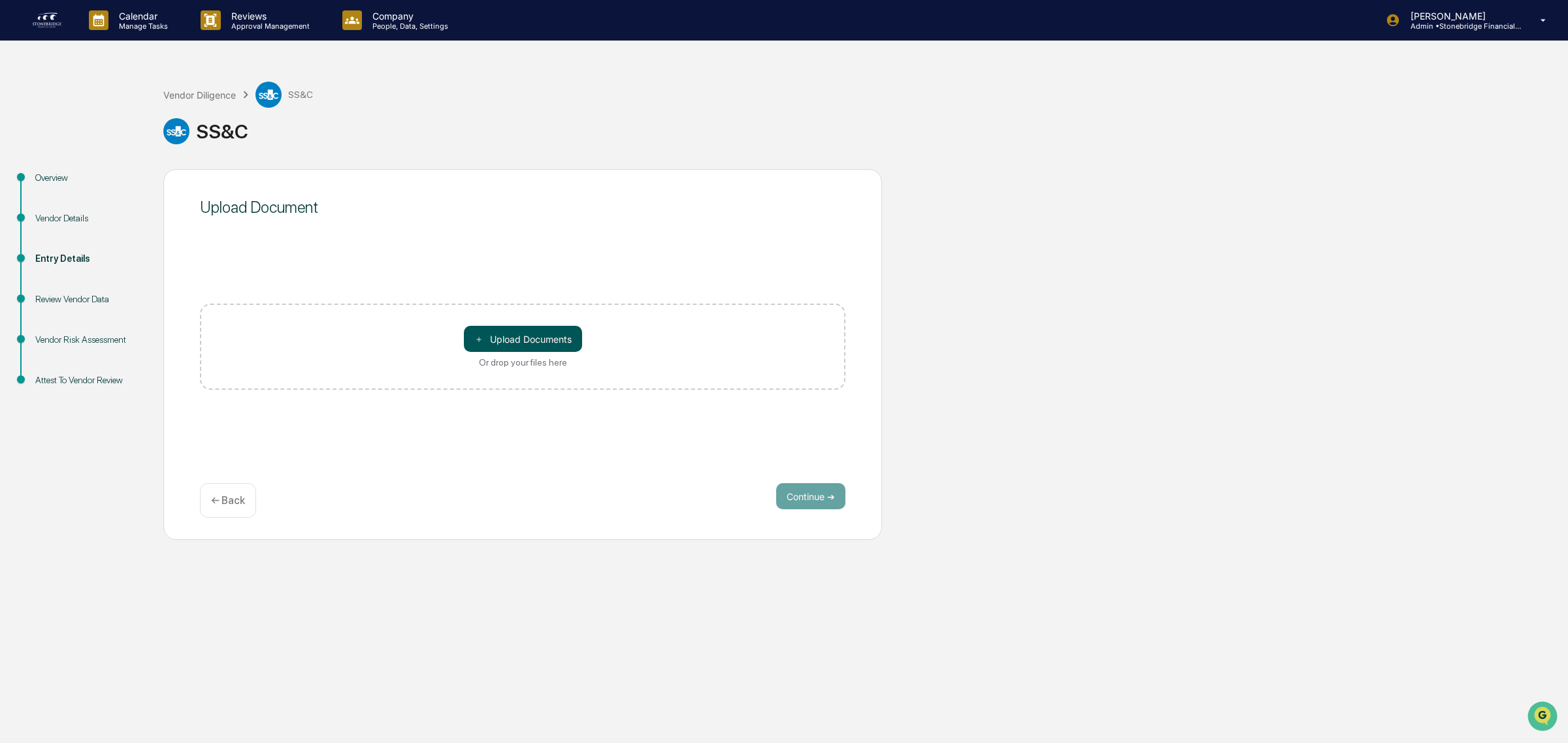
click at [519, 337] on button "＋ Upload Documents" at bounding box center [523, 338] width 118 height 26
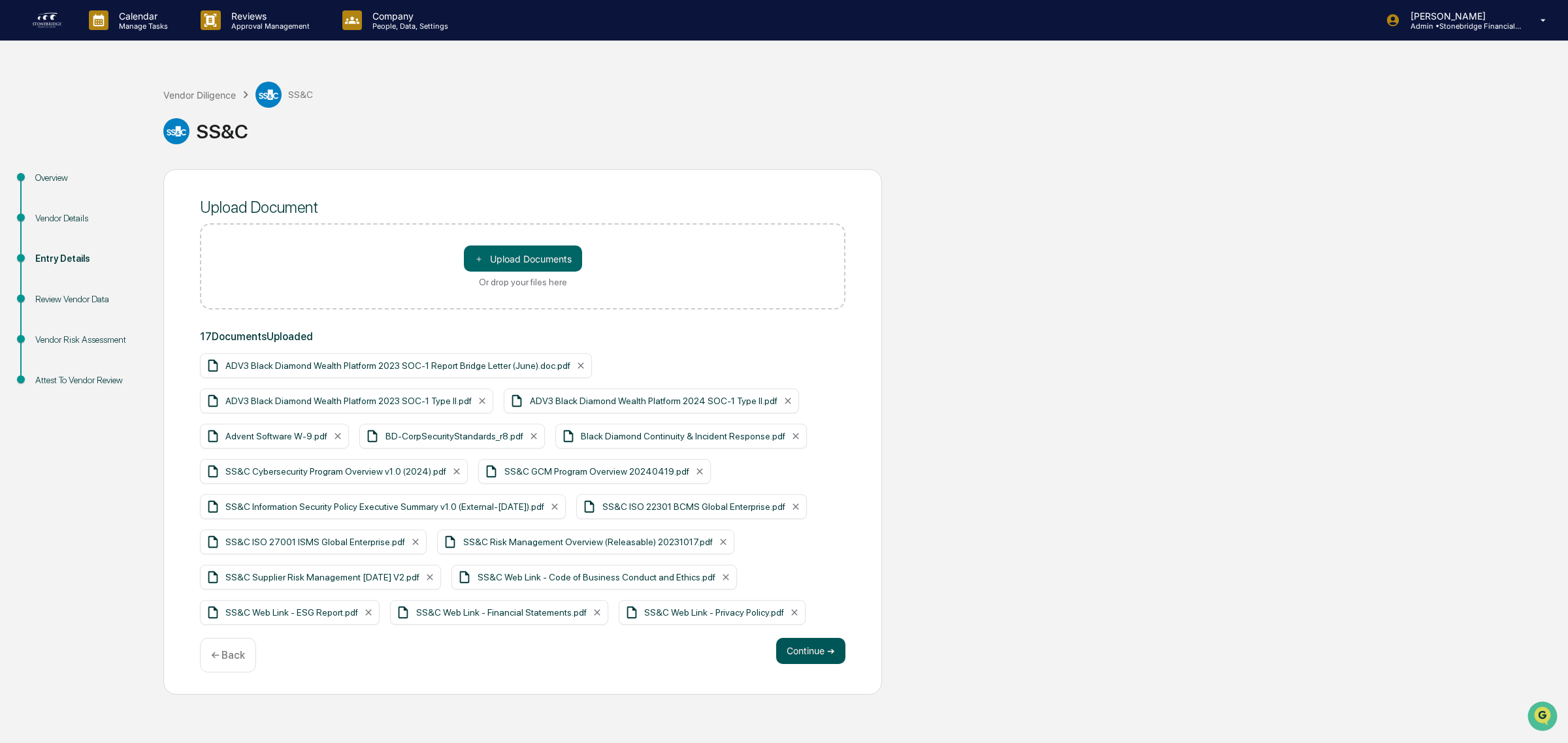
click at [817, 665] on button "Continue ➔" at bounding box center [810, 651] width 69 height 26
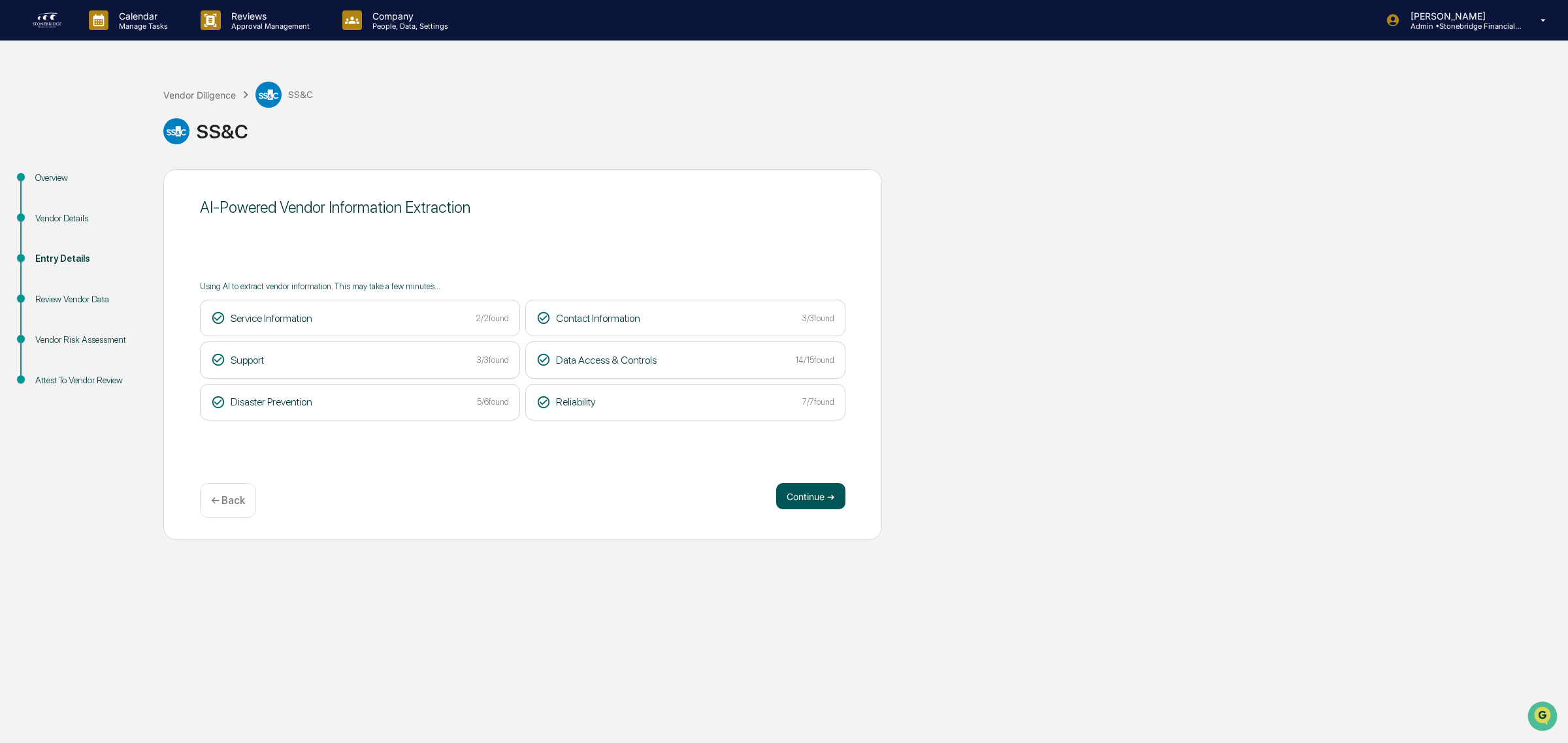
click at [828, 500] on button "Continue ➔" at bounding box center [810, 497] width 69 height 26
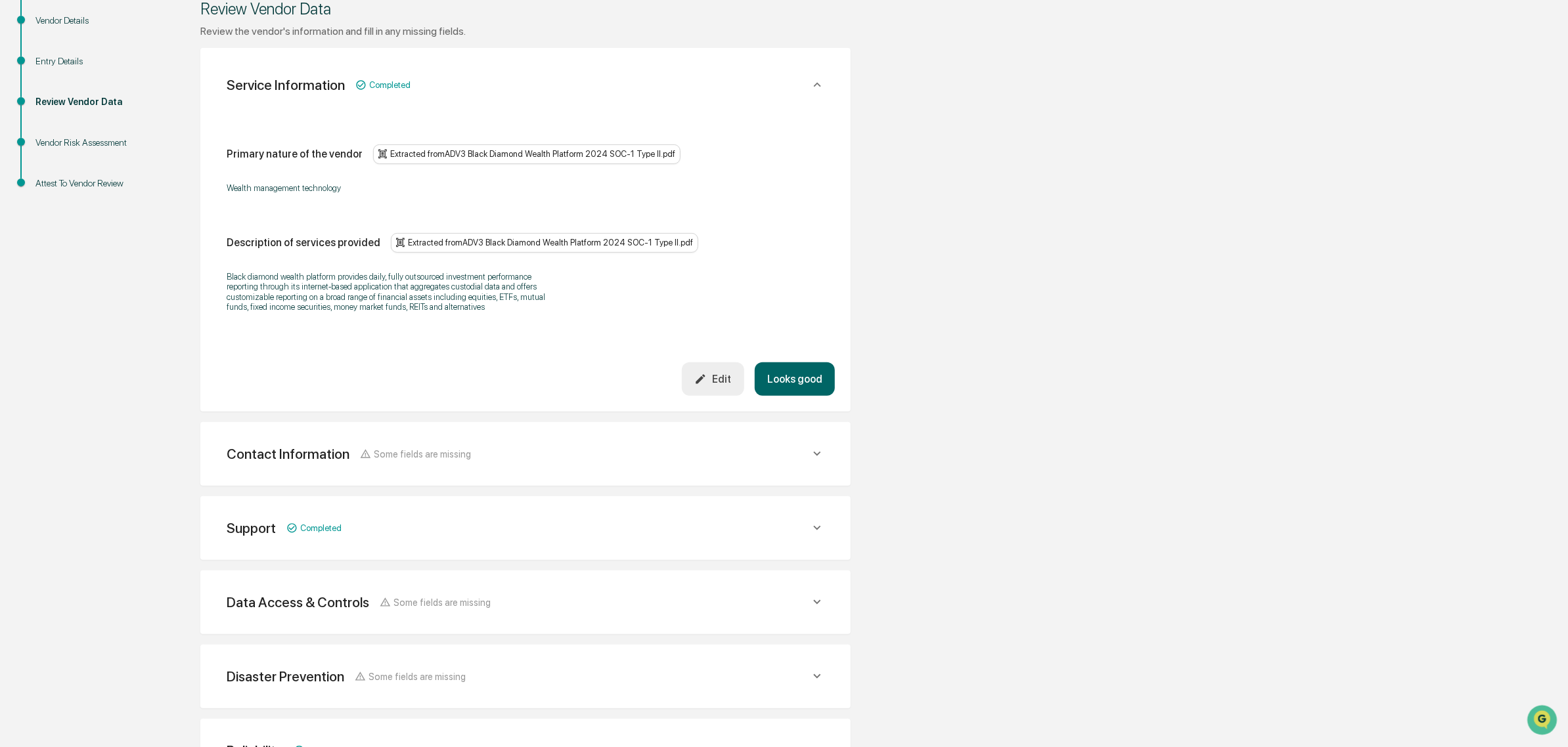
click at [815, 378] on button "Looks good" at bounding box center [795, 379] width 80 height 34
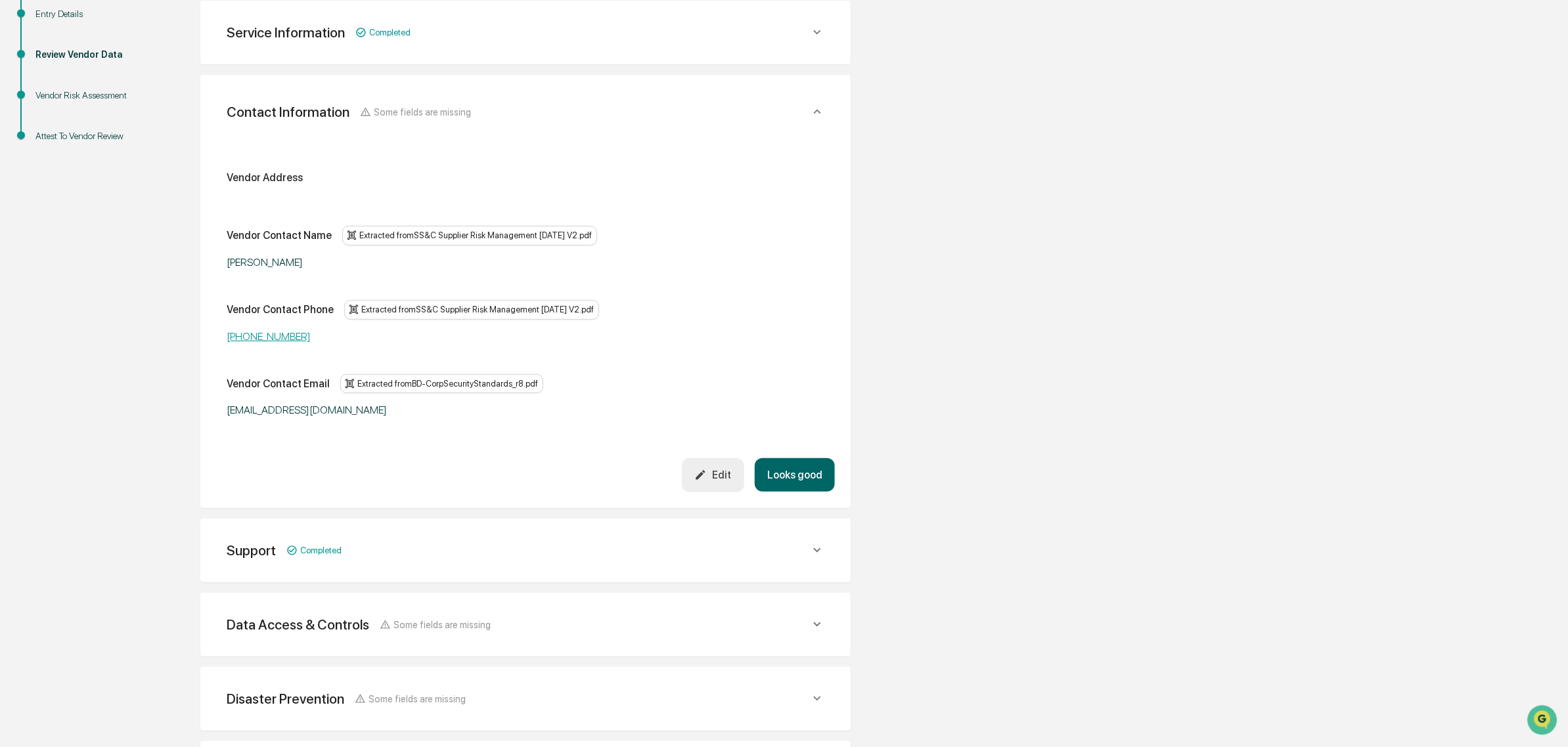
scroll to position [247, 0]
click at [713, 491] on button "Edit" at bounding box center [713, 475] width 62 height 34
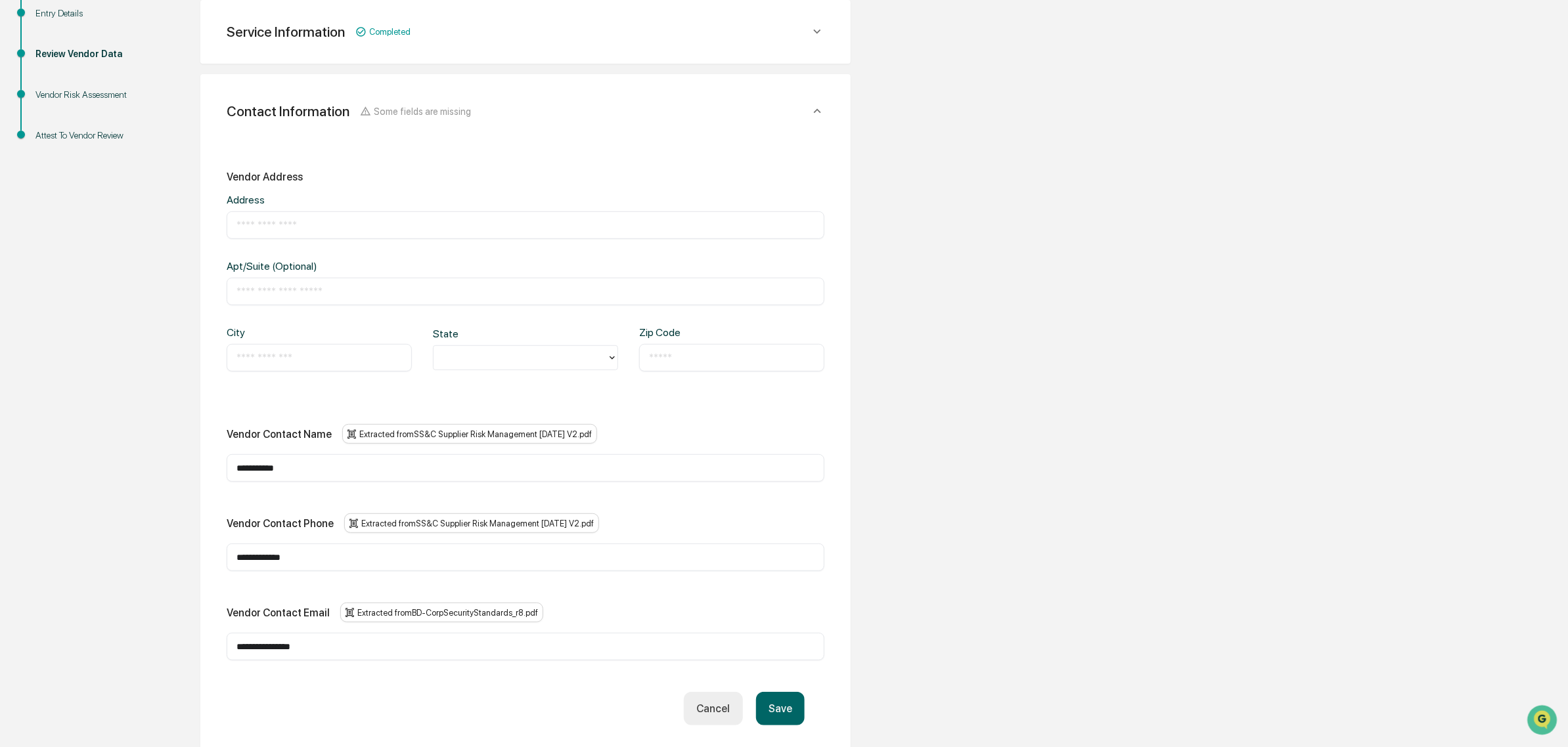
click at [253, 225] on input "text" at bounding box center [526, 225] width 578 height 13
paste input "**********"
type input "**********"
click at [301, 290] on input "text" at bounding box center [526, 292] width 578 height 13
type input "*********"
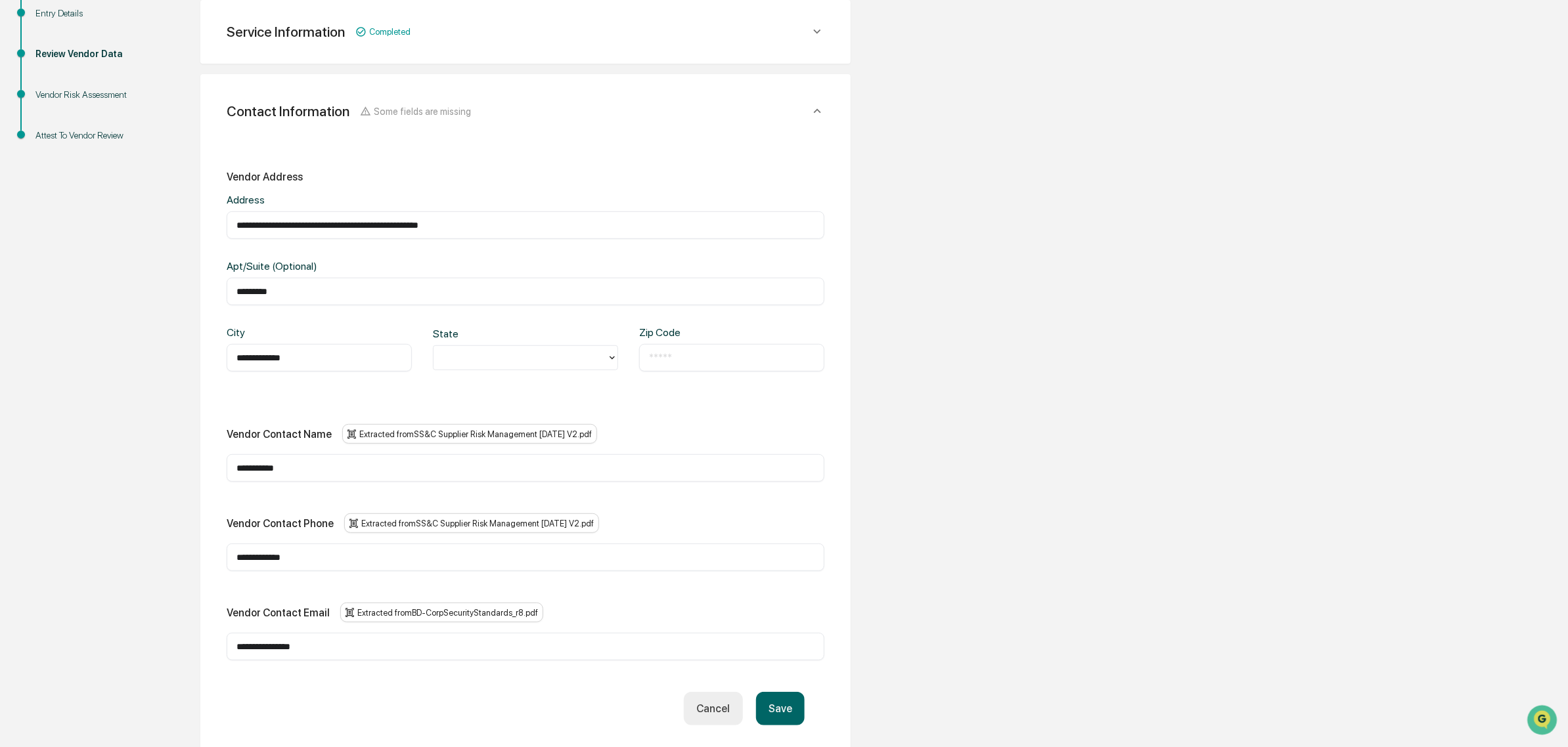
type input "**********"
type input "**"
type input "*****"
drag, startPoint x: 327, startPoint y: 225, endPoint x: 661, endPoint y: 218, distance: 334.1
click at [661, 219] on input "**********" at bounding box center [526, 225] width 578 height 13
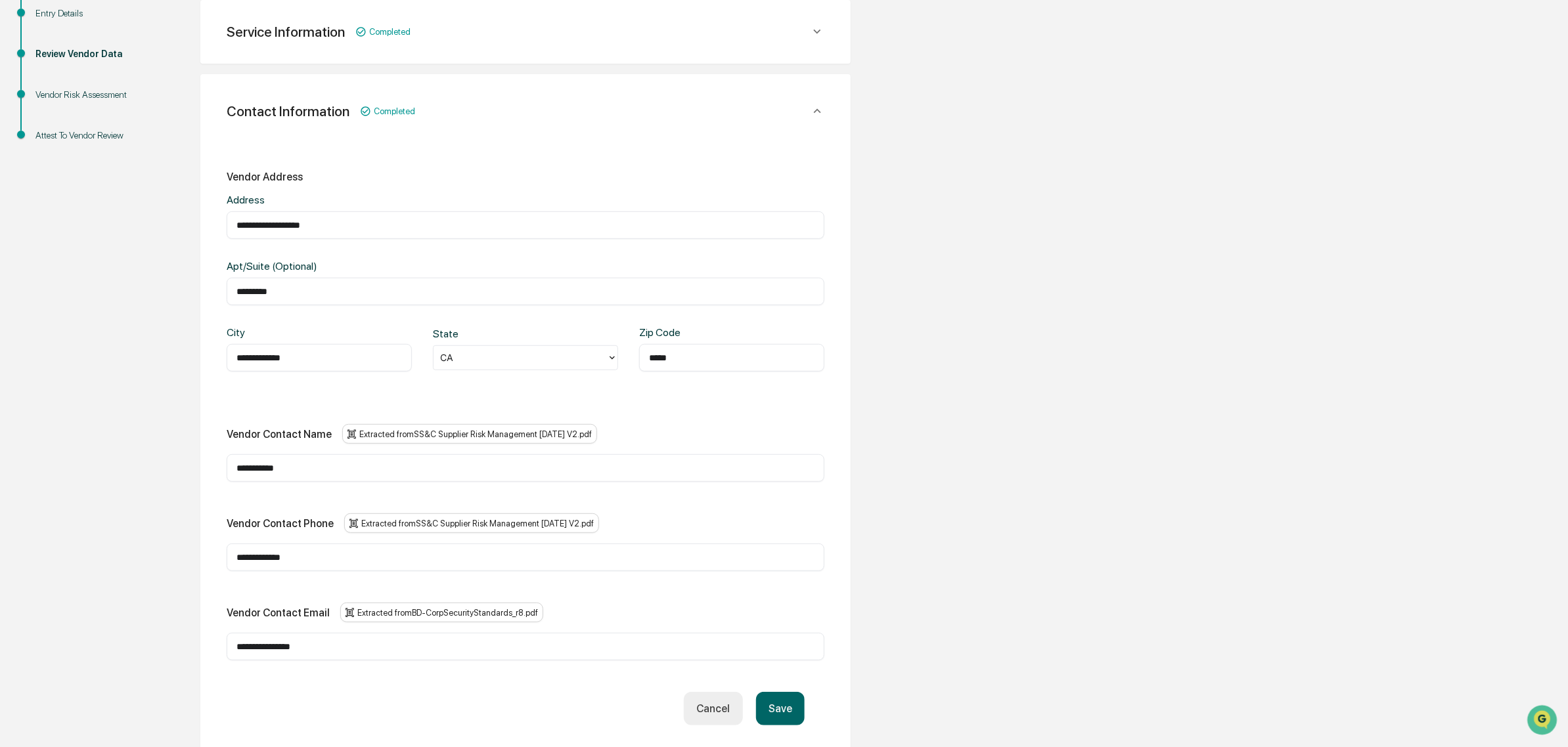
type input "**********"
click at [784, 715] on button "Save" at bounding box center [780, 709] width 48 height 34
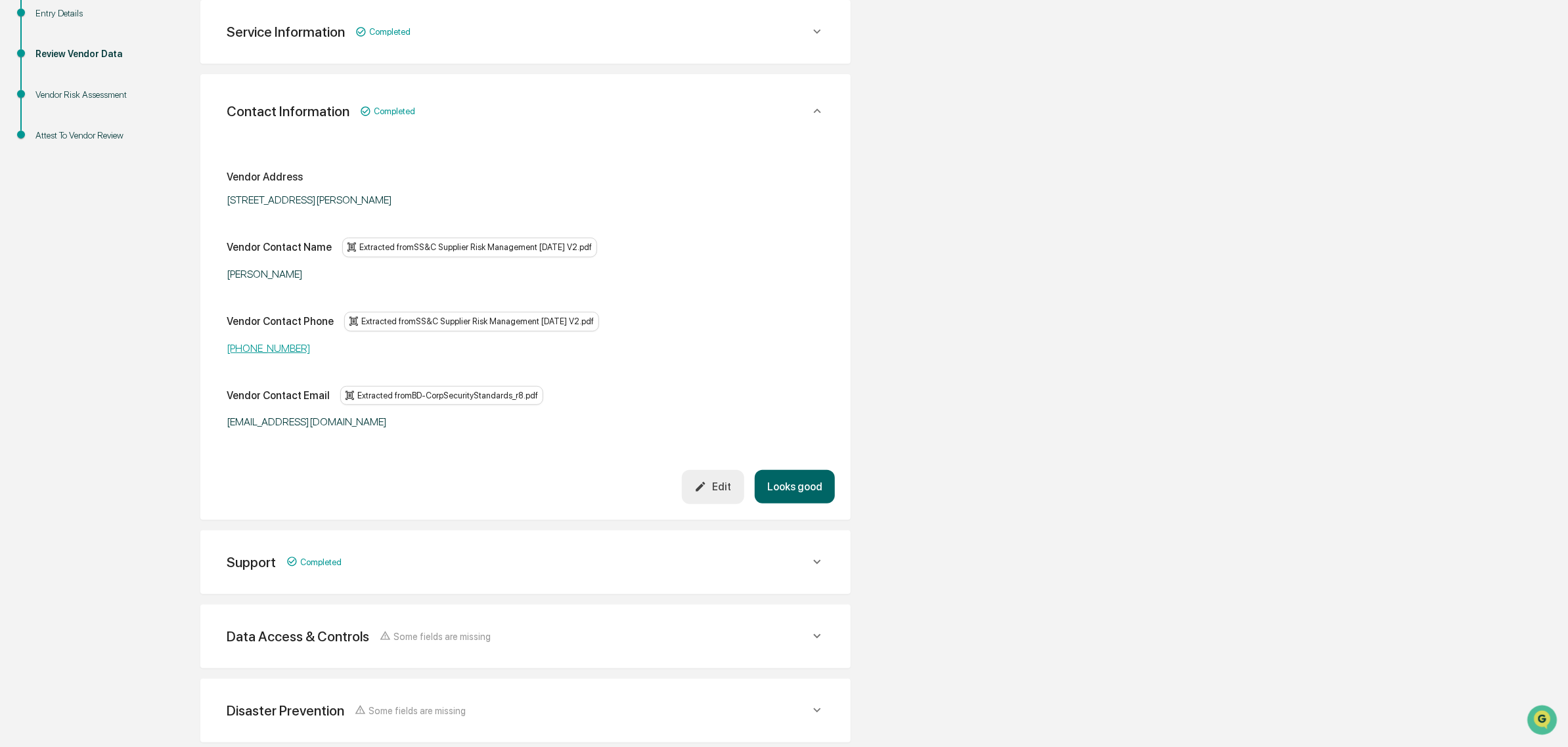
click at [819, 476] on button "Looks good" at bounding box center [795, 486] width 80 height 34
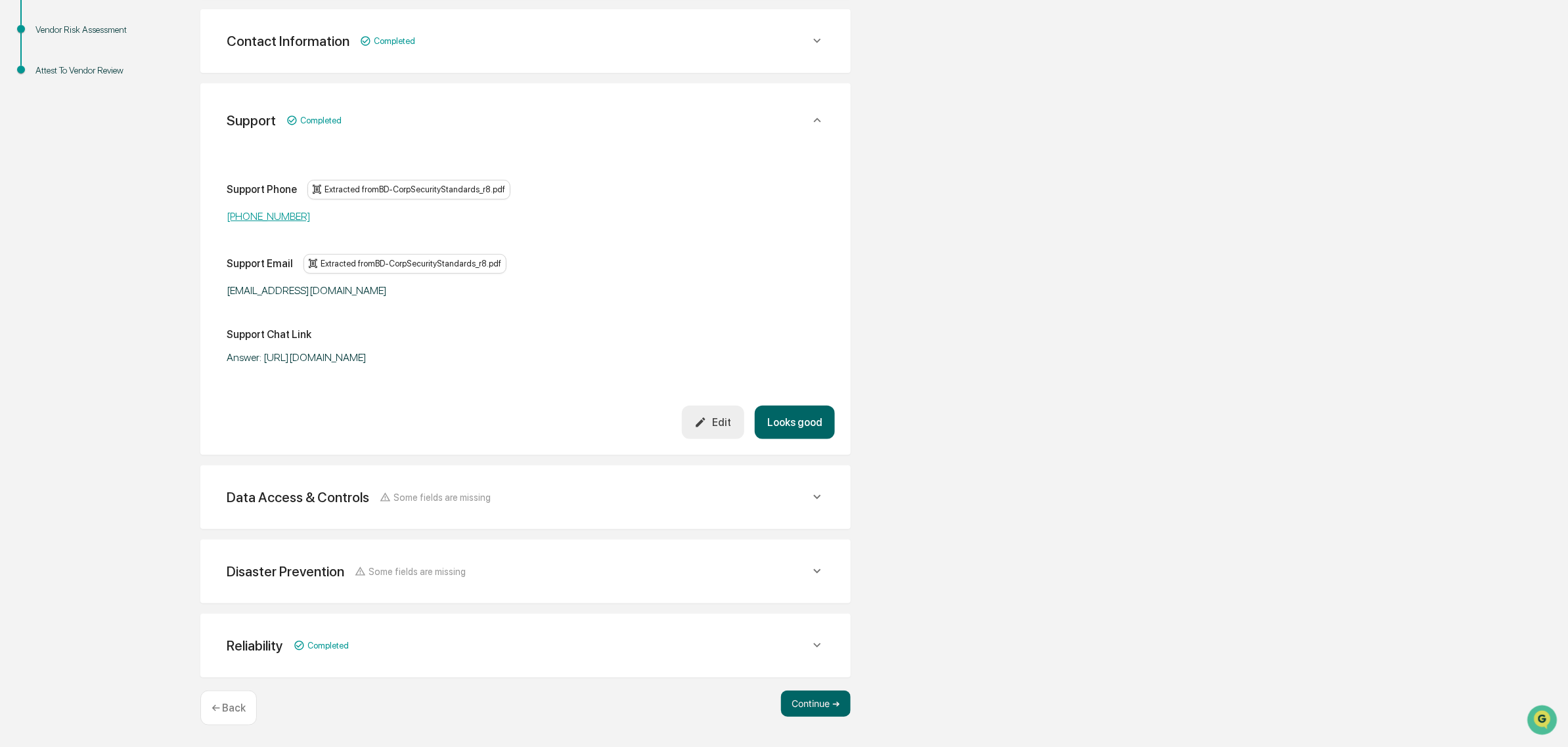
scroll to position [311, 0]
click at [804, 428] on button "Looks good" at bounding box center [795, 423] width 80 height 34
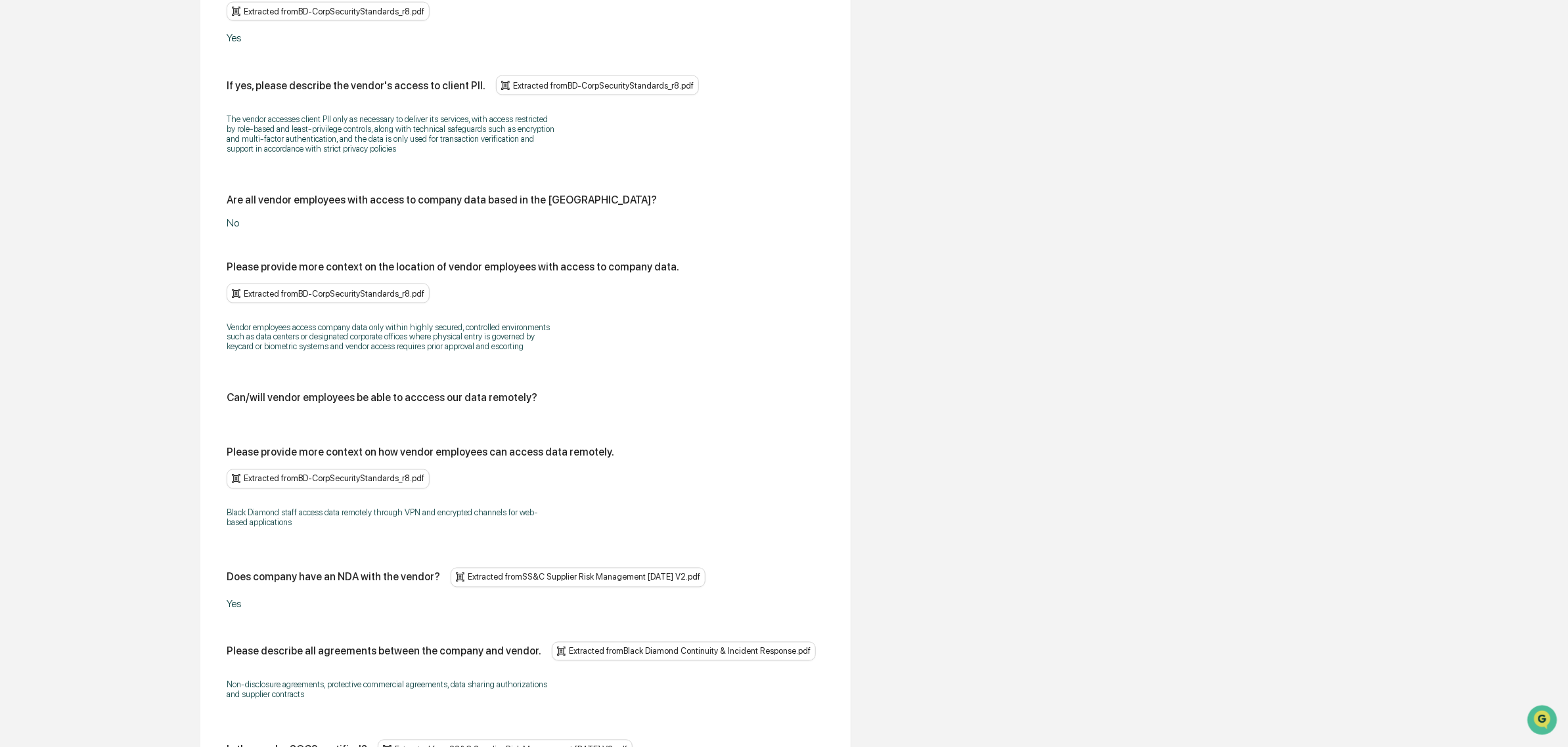
scroll to position [1285, 0]
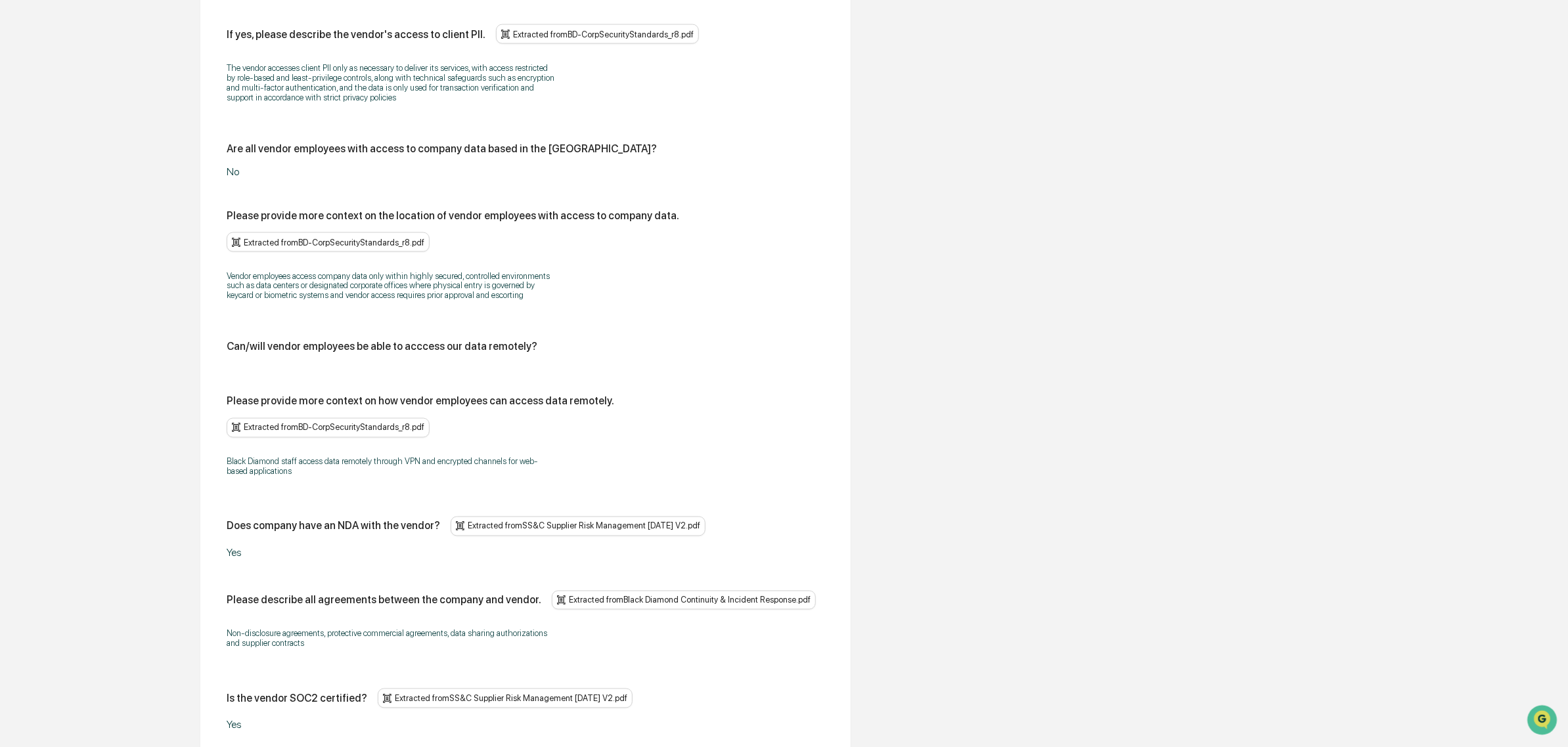
click at [804, 449] on div "Black Diamond staff access data remotely through VPN and encrypted channels for…" at bounding box center [526, 467] width 598 height 37
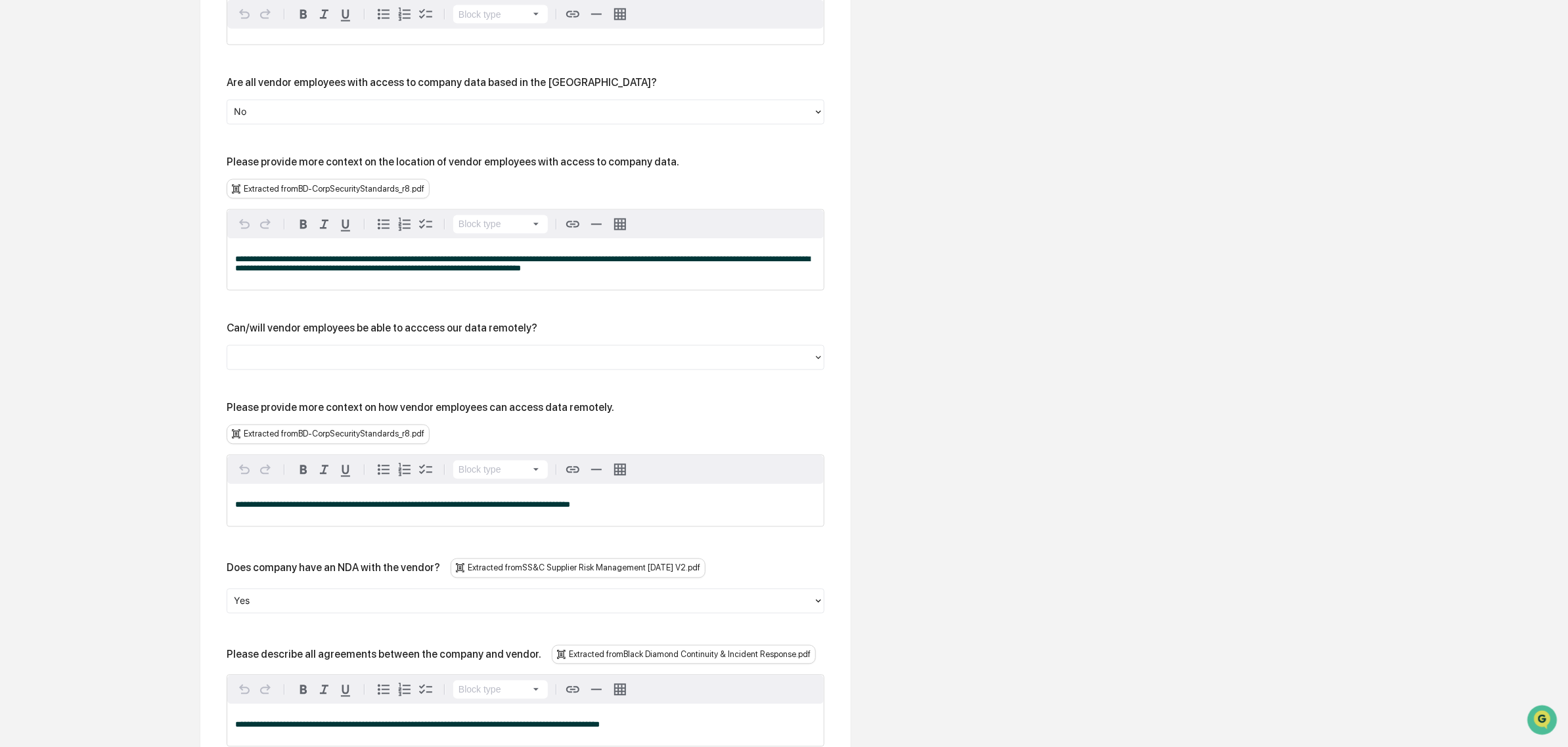
scroll to position [1500, 0]
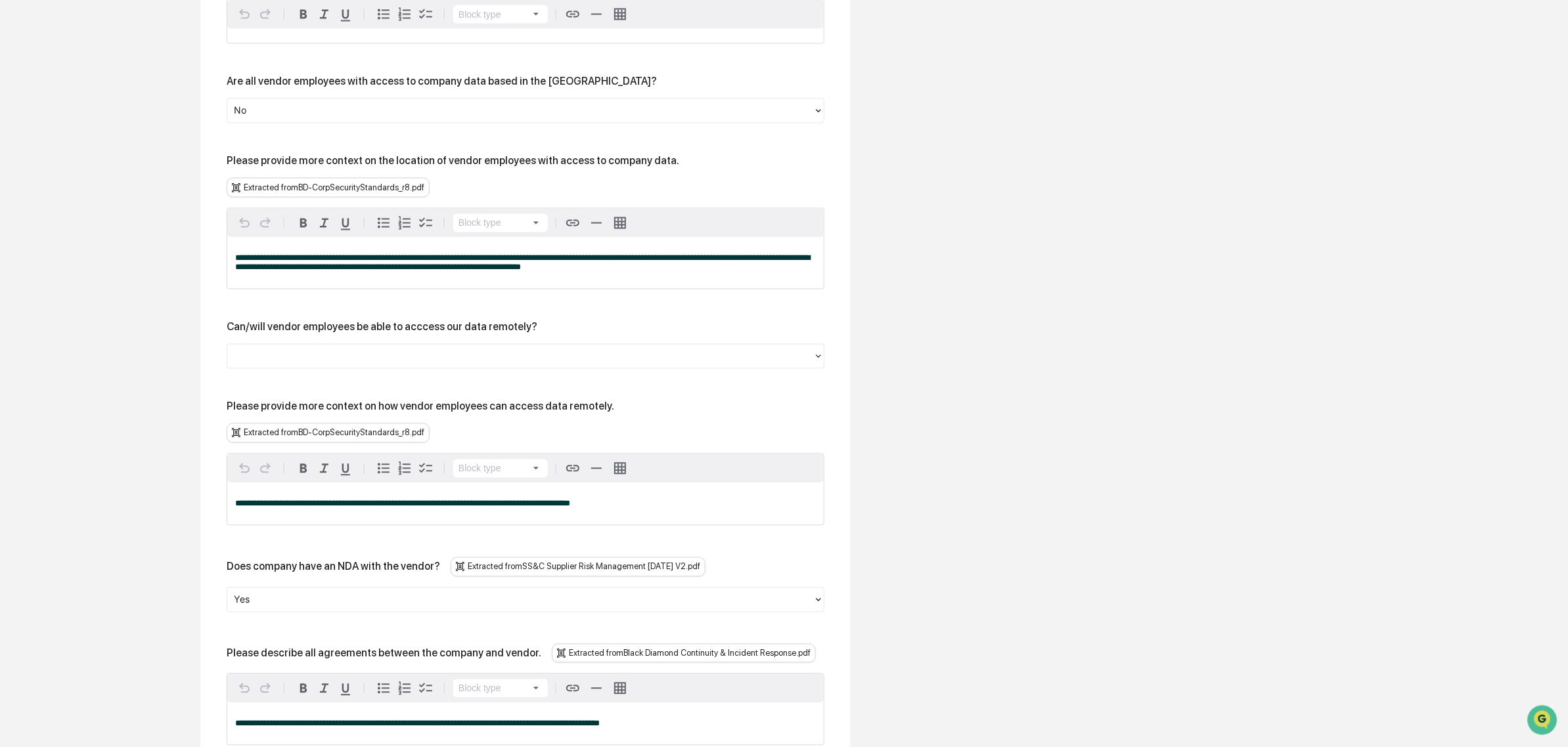
click at [260, 349] on div at bounding box center [520, 357] width 572 height 16
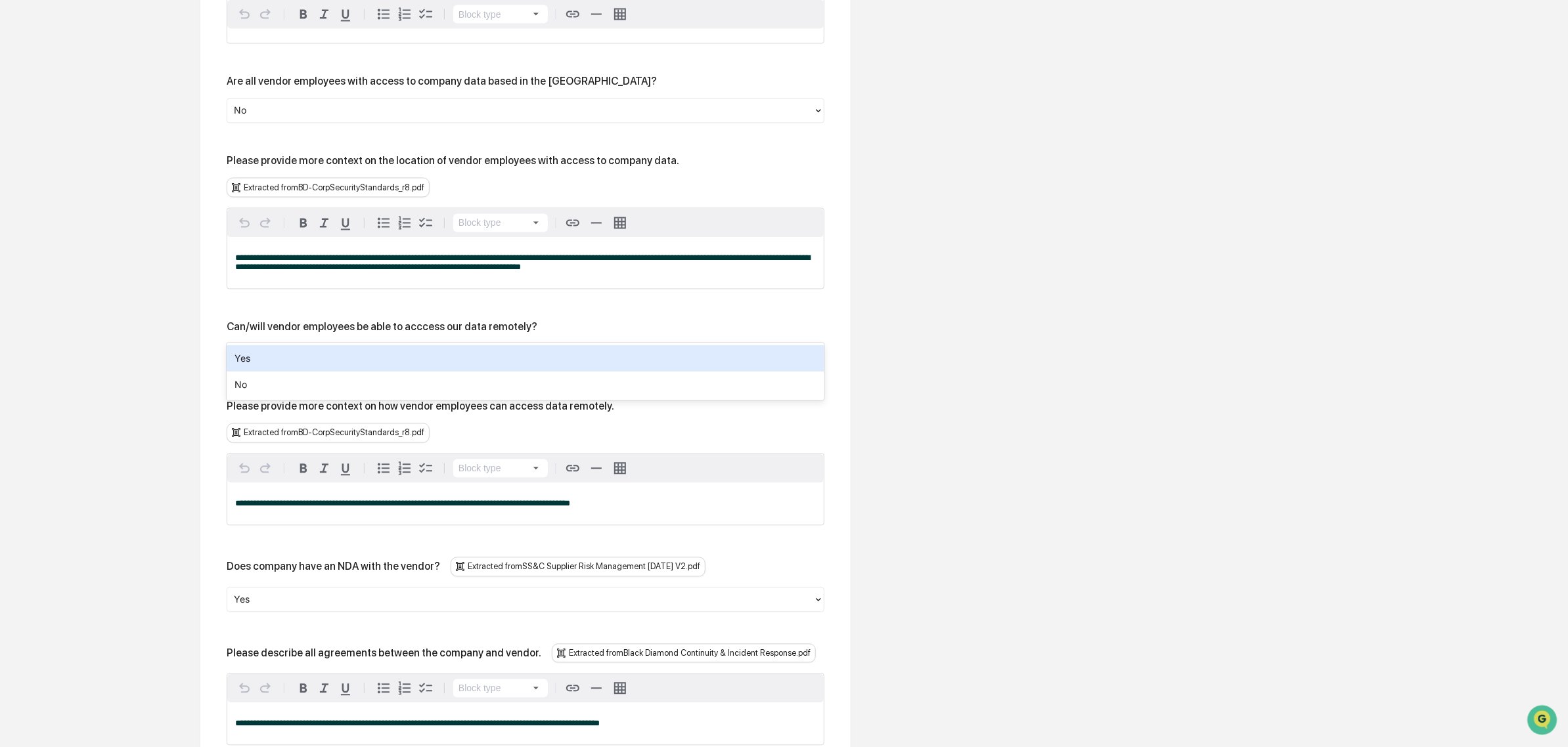
click at [262, 353] on div "Yes" at bounding box center [526, 358] width 598 height 27
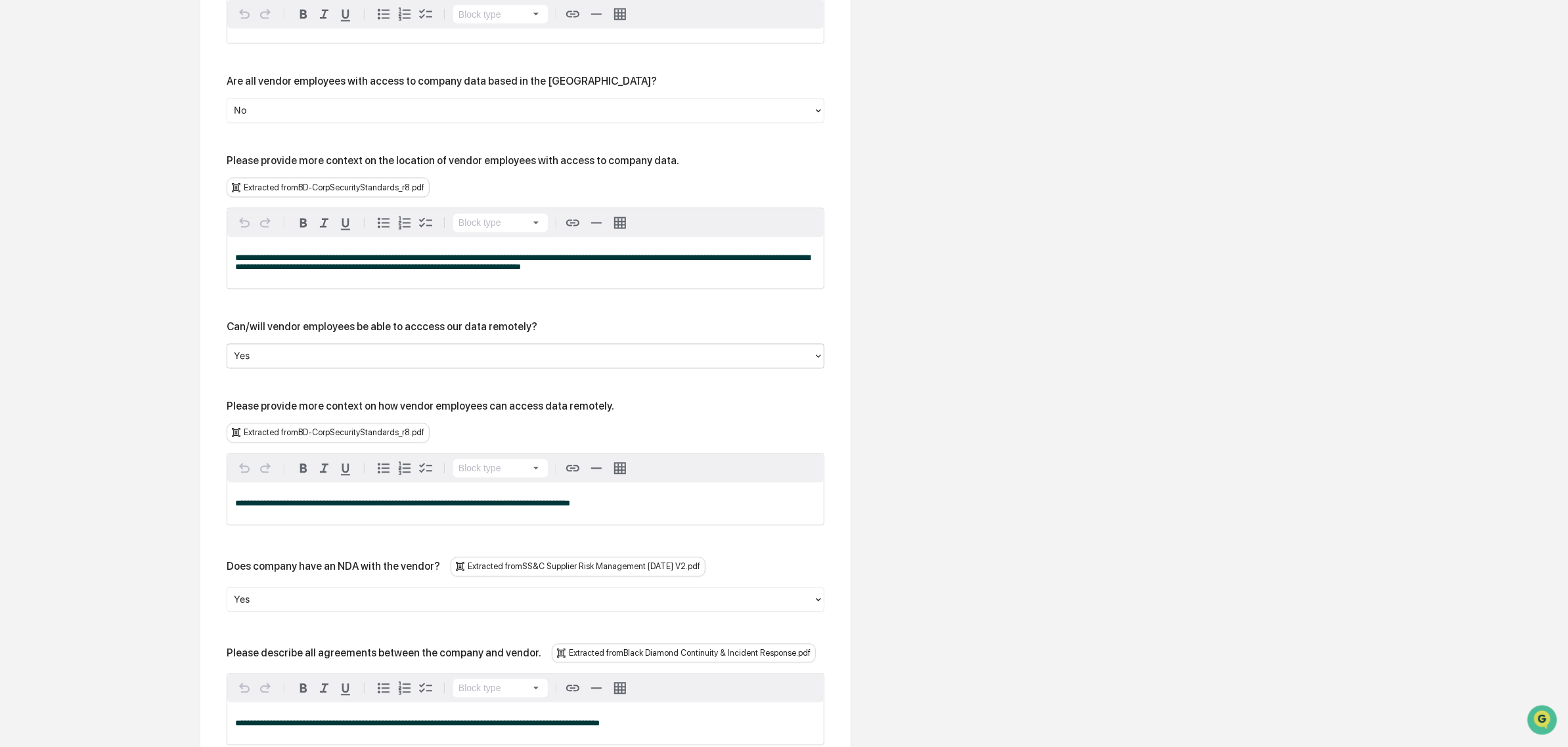
scroll to position [1867, 0]
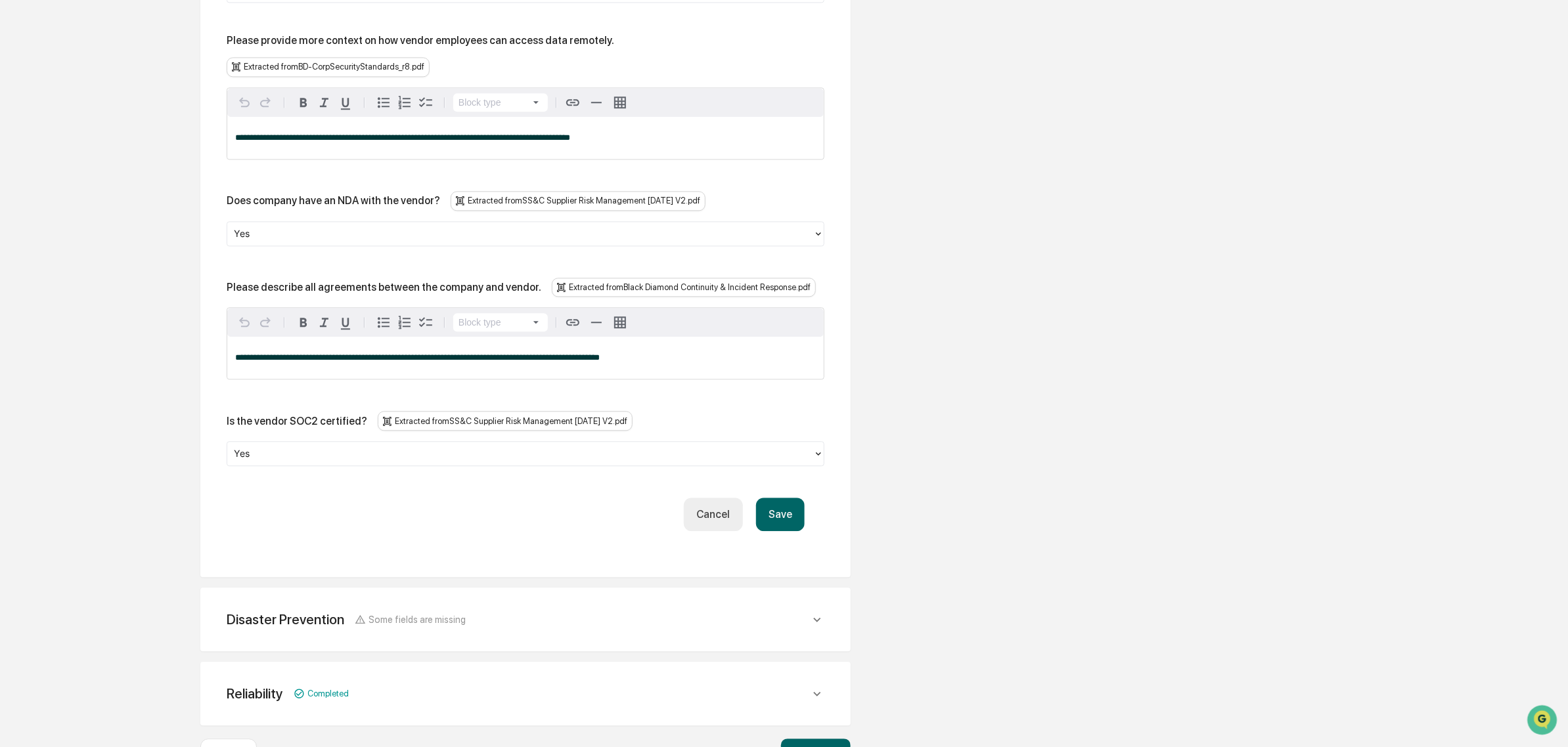
click at [775, 497] on button "Save" at bounding box center [780, 514] width 48 height 34
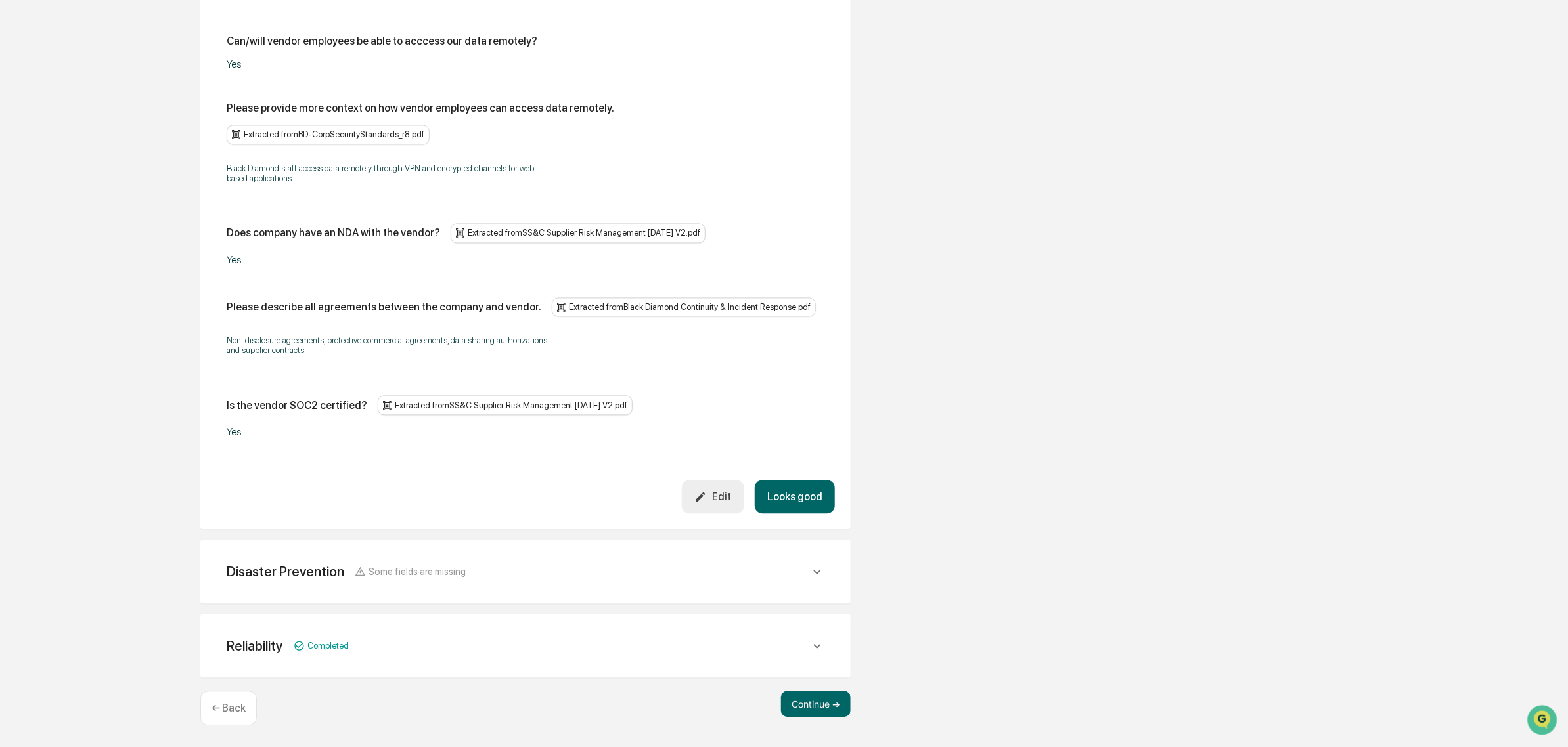
scroll to position [1541, 0]
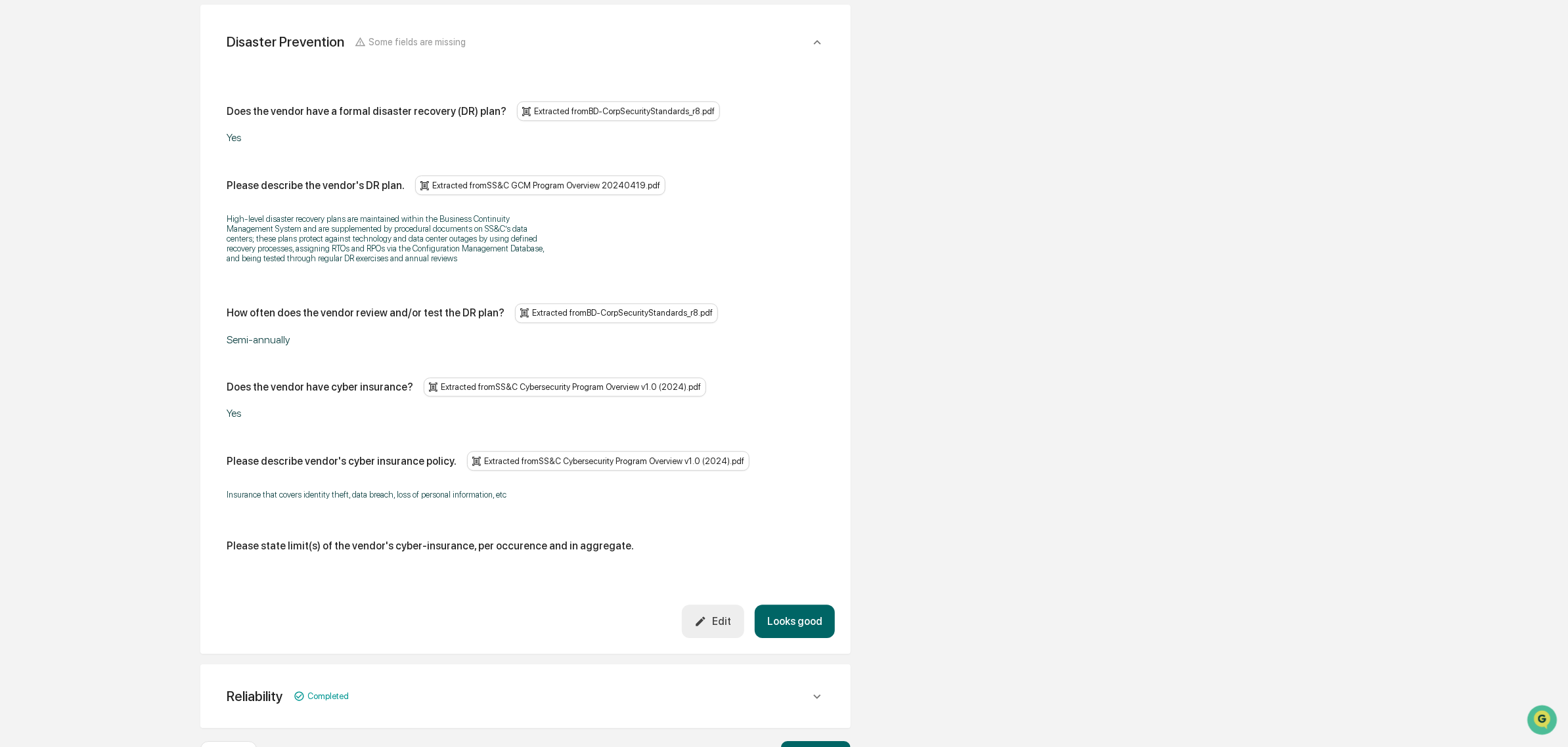
scroll to position [2132, 0]
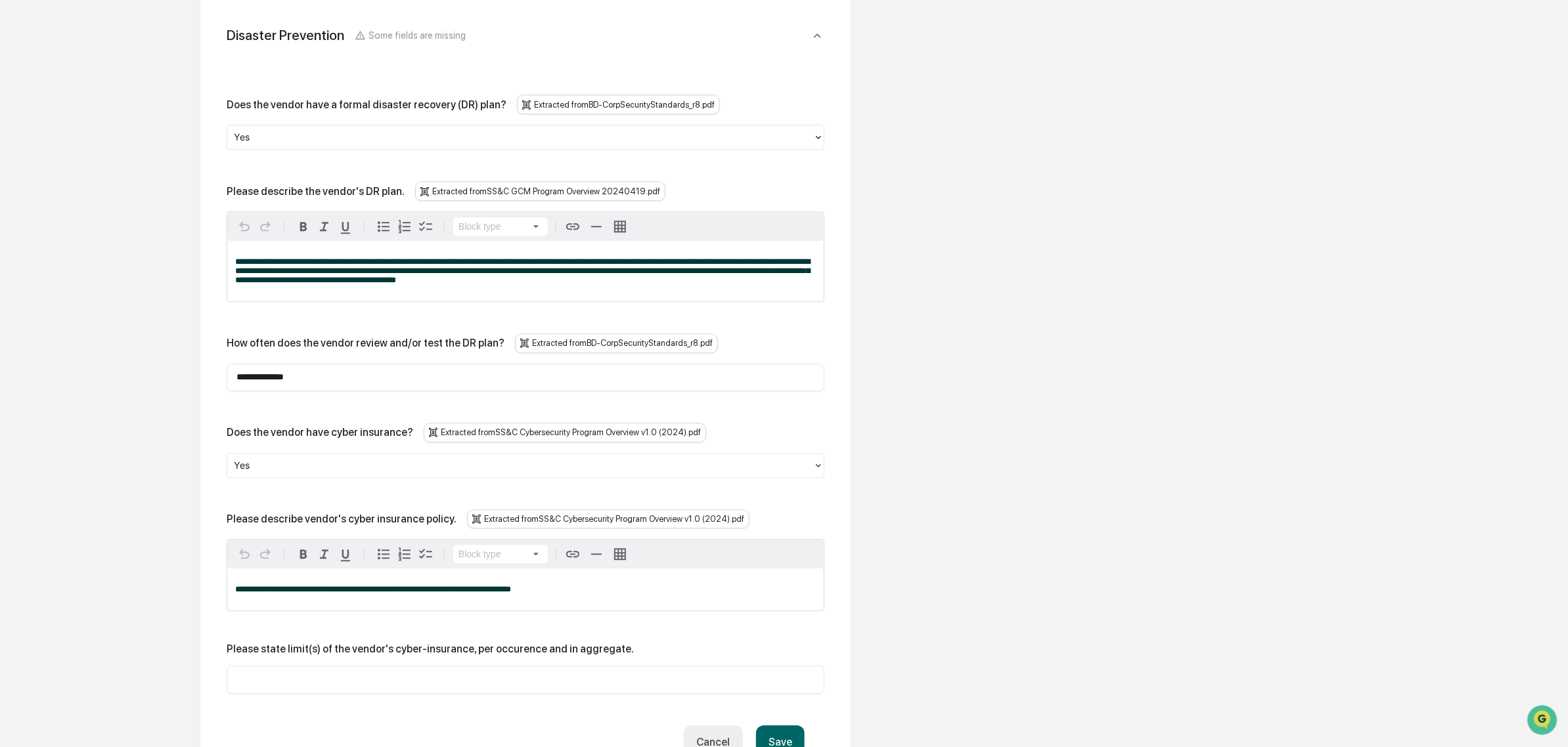
click at [372, 673] on input "text" at bounding box center [526, 679] width 578 height 13
type input "*"
type input "**********"
click at [787, 726] on button "Save" at bounding box center [780, 742] width 48 height 34
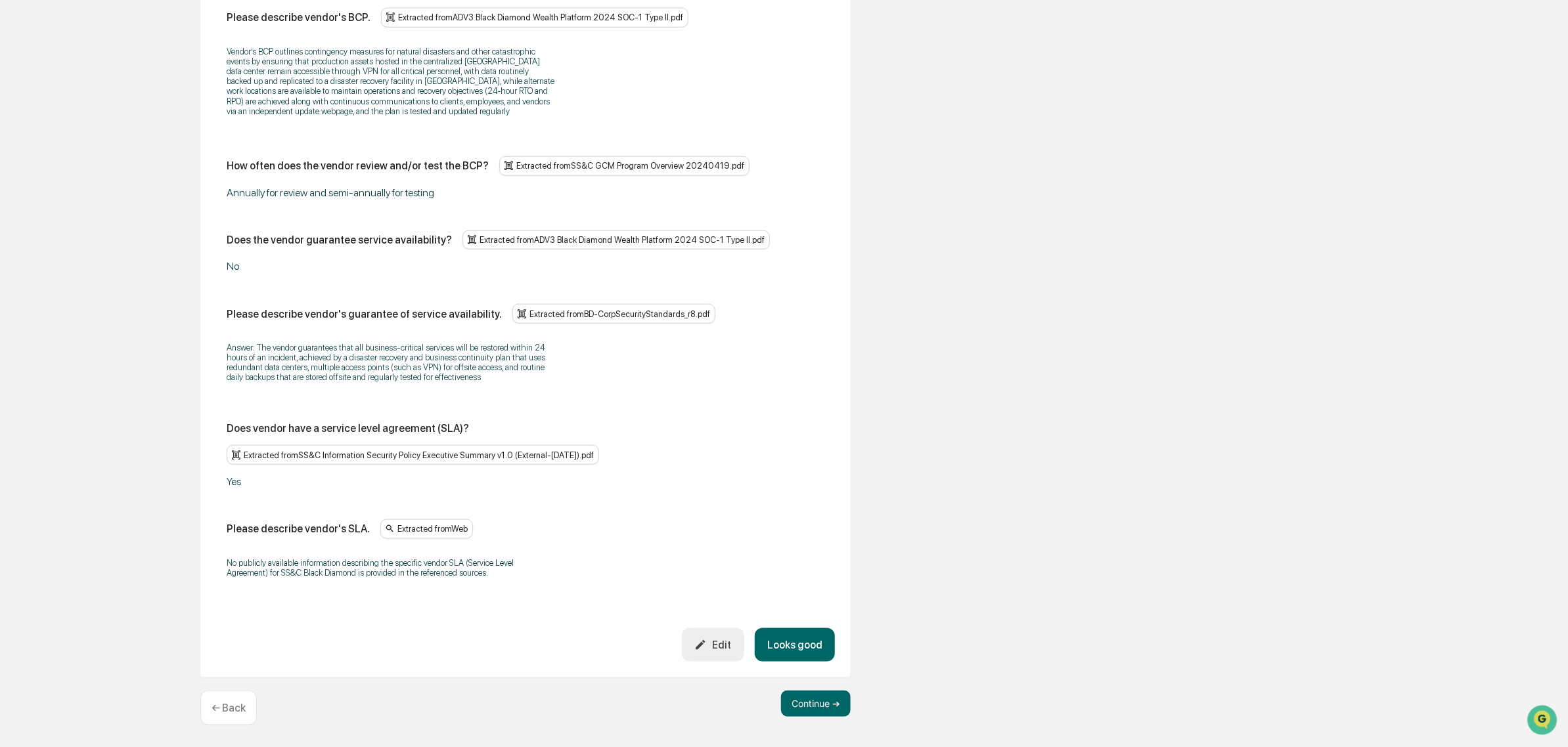
scroll to position [783, 0]
click at [803, 647] on button "Looks good" at bounding box center [795, 645] width 80 height 34
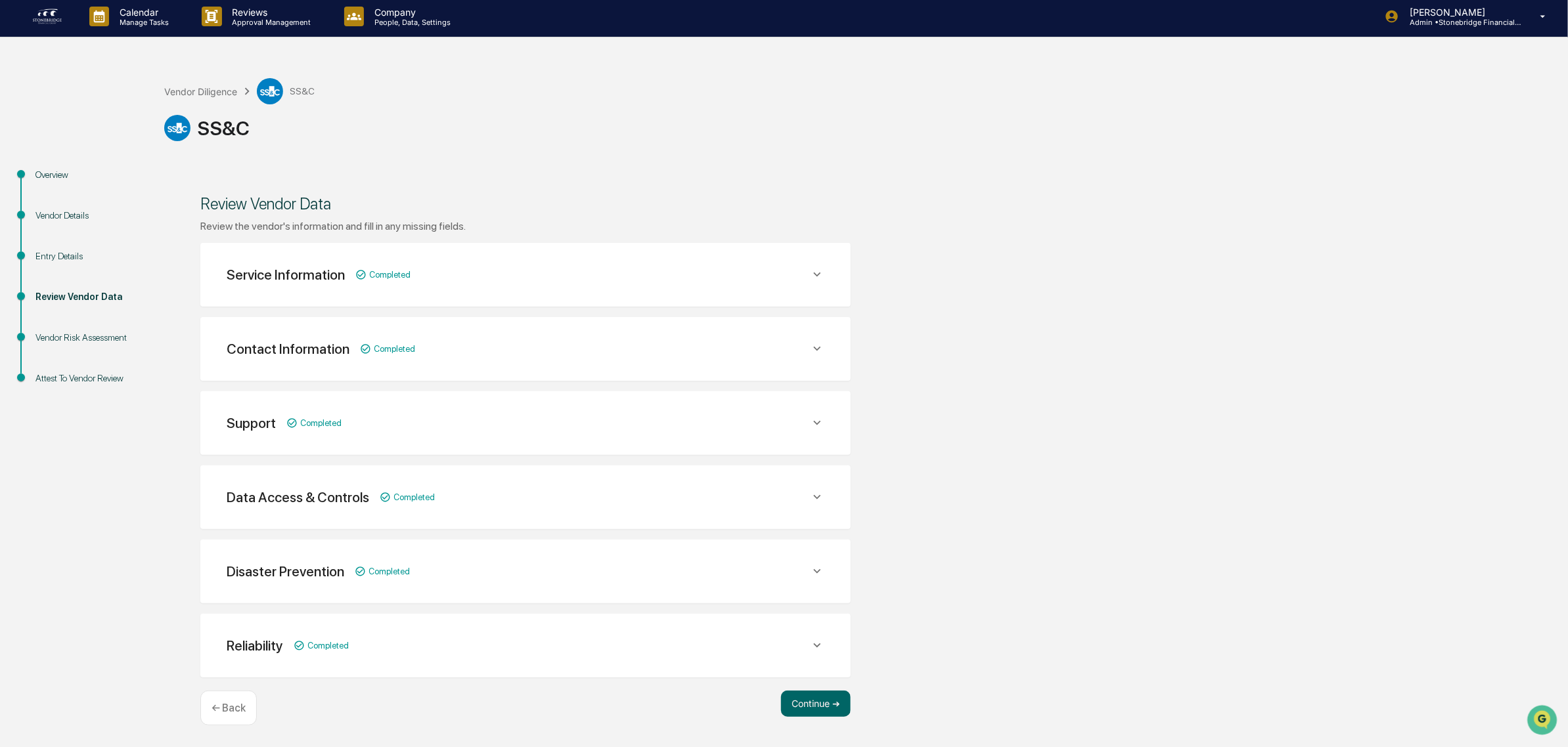
scroll to position [4, 0]
click at [815, 700] on button "Continue ➔" at bounding box center [816, 704] width 69 height 27
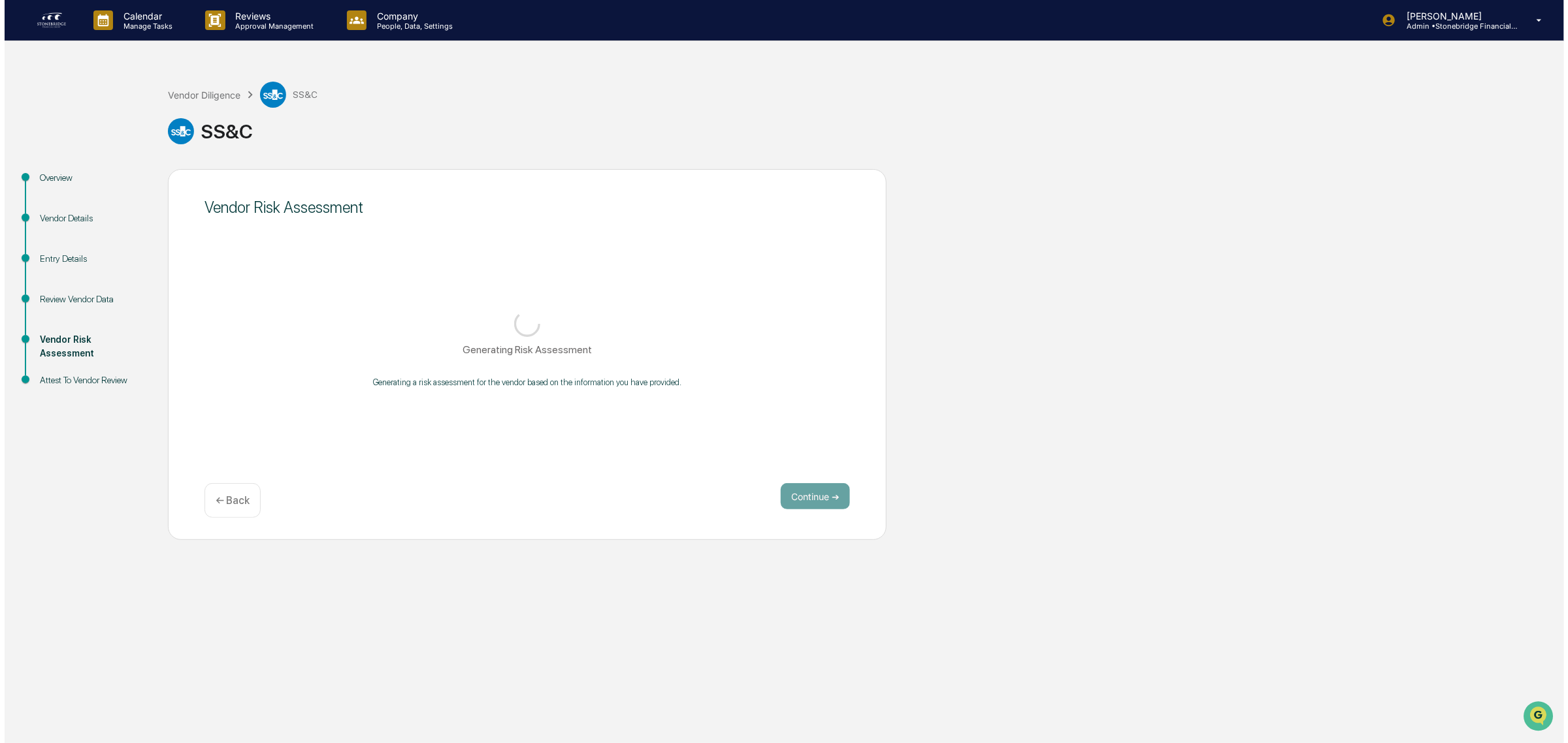
scroll to position [0, 0]
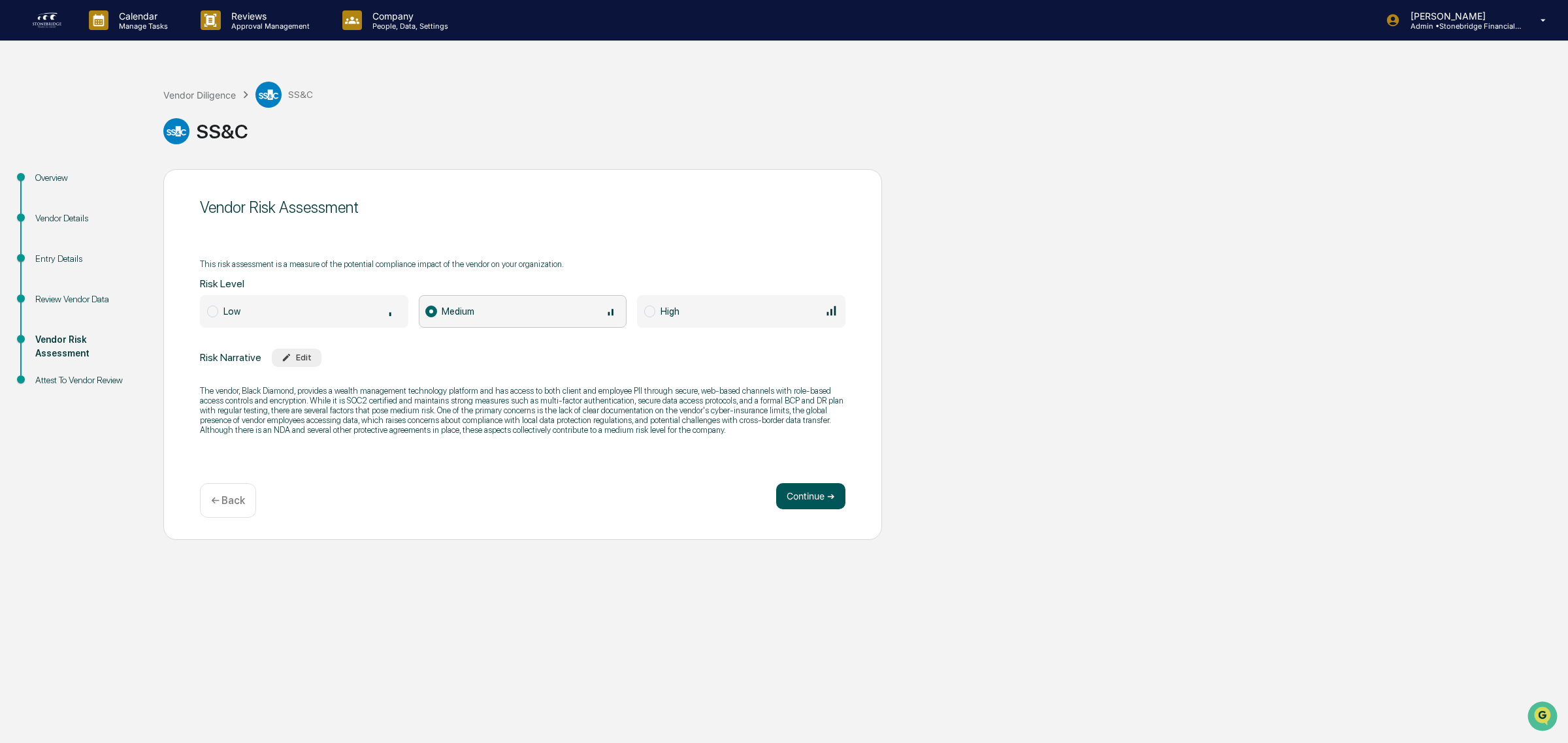
click at [802, 500] on button "Continue ➔" at bounding box center [810, 497] width 69 height 26
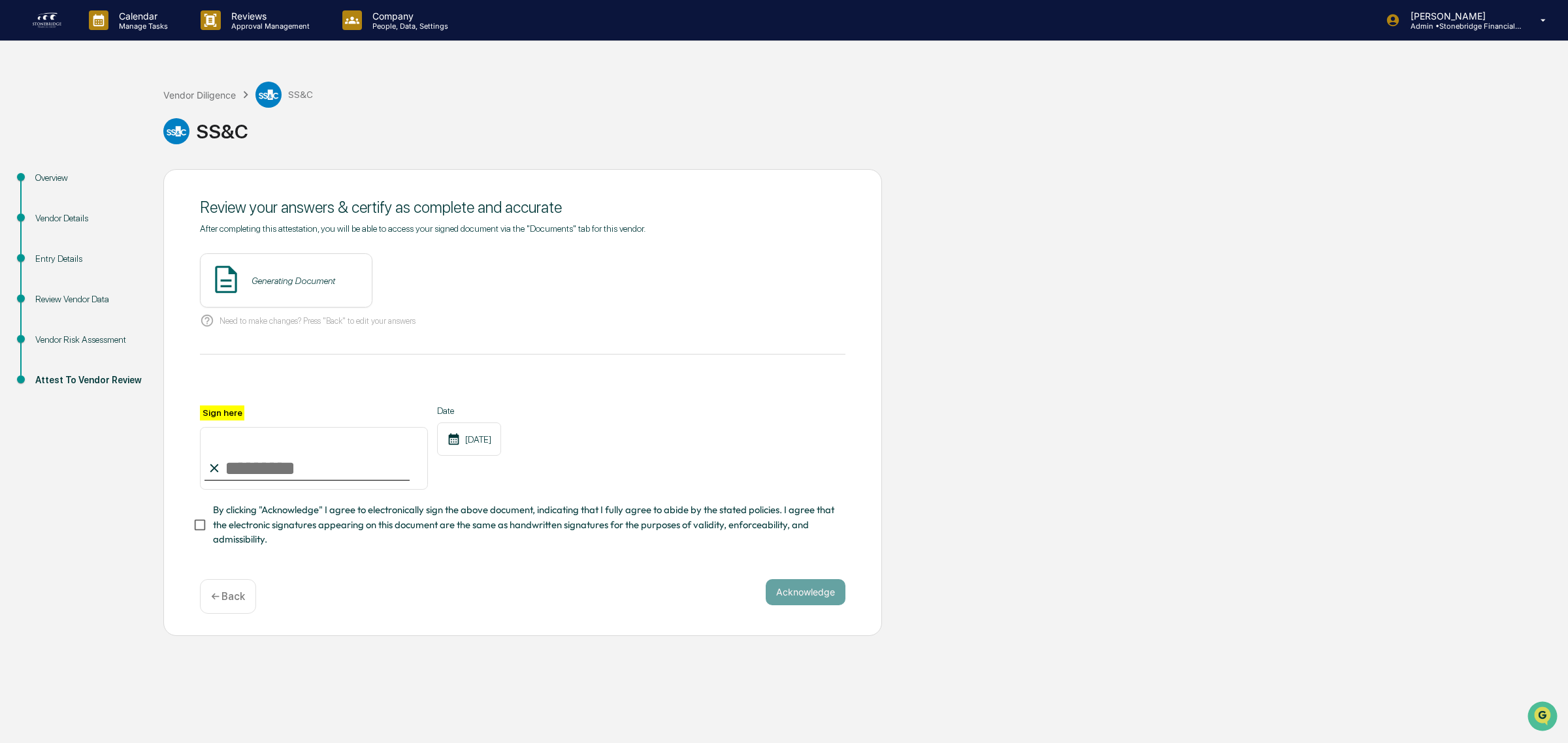
click at [281, 466] on input "Sign here" at bounding box center [314, 458] width 228 height 63
click at [236, 284] on img at bounding box center [226, 279] width 33 height 33
click at [272, 242] on div "After completing this attestation, you will be able to access your signed docum…" at bounding box center [523, 386] width 646 height 324
click at [427, 278] on button "View" at bounding box center [435, 280] width 34 height 21
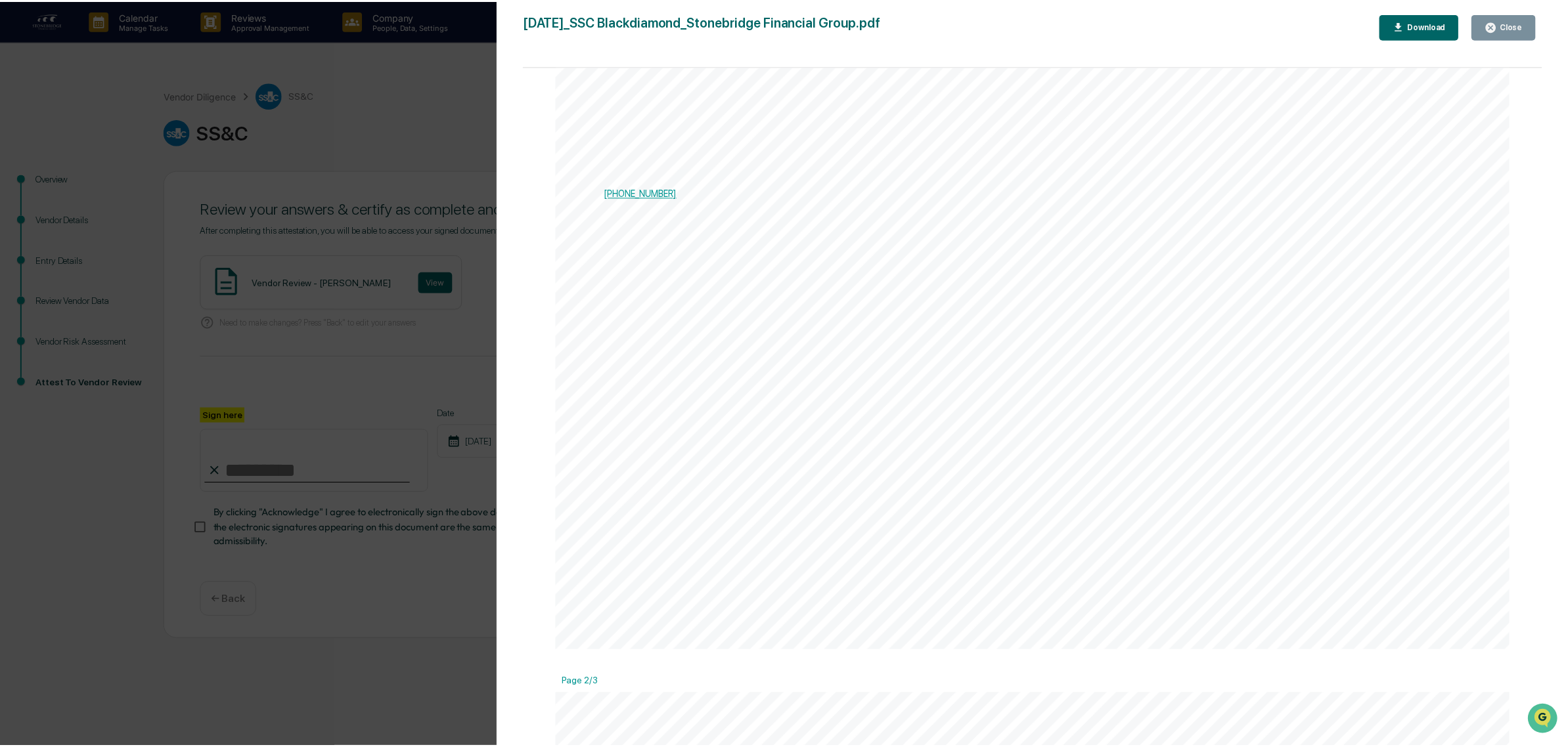
scroll to position [250, 0]
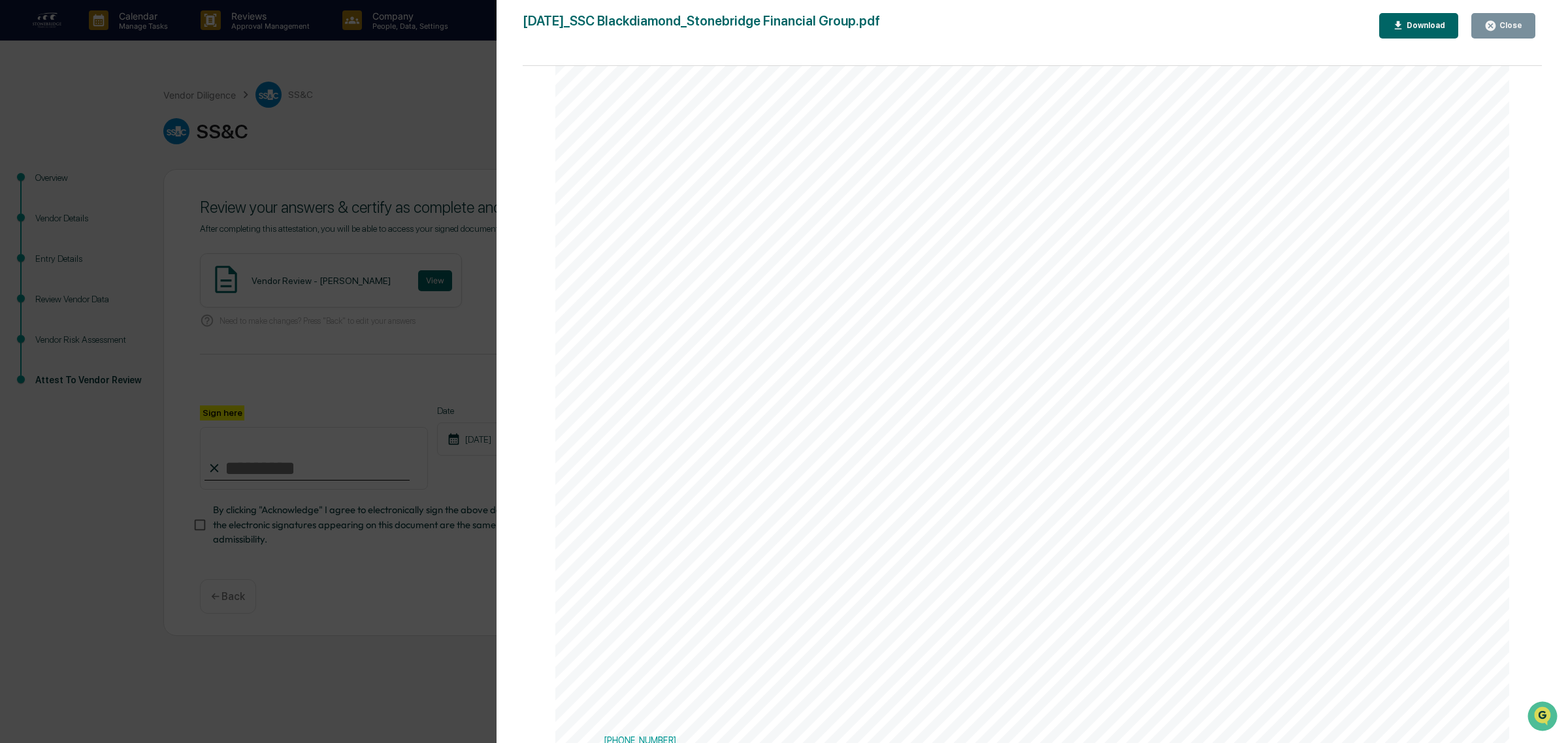
click at [126, 422] on div "Version History 09/02/2025, 03:22 PM Cody Gehman 2025-09-02_SSC Blackdiamond_St…" at bounding box center [784, 371] width 1568 height 743
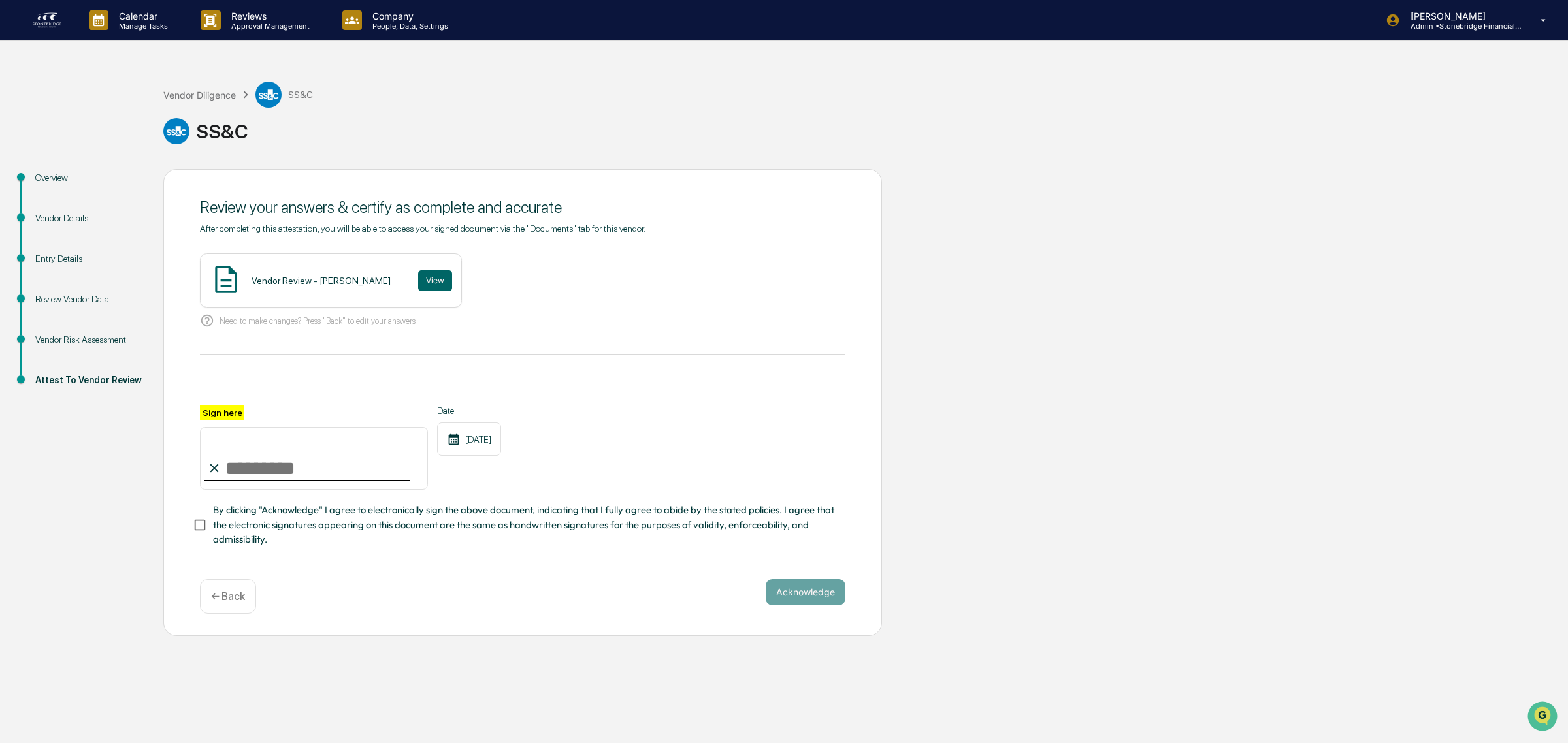
click at [296, 467] on input "Sign here" at bounding box center [314, 458] width 228 height 63
type input "**********"
click at [224, 541] on span "By clicking "Acknowledge" I agree to electronically sign the above document, in…" at bounding box center [524, 525] width 622 height 44
click at [782, 602] on button "Acknowledge" at bounding box center [806, 592] width 80 height 26
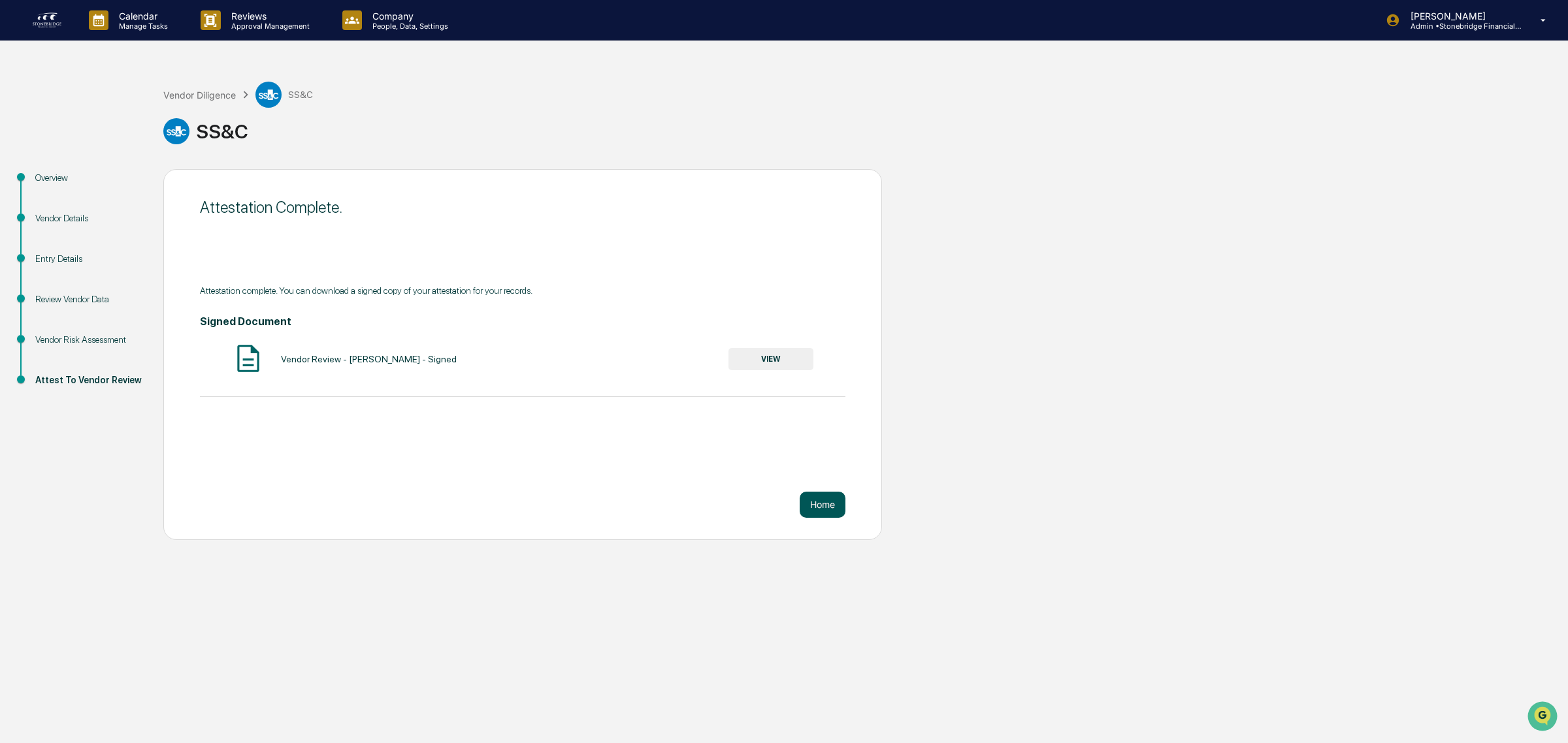
click at [827, 509] on button "Home" at bounding box center [822, 505] width 45 height 26
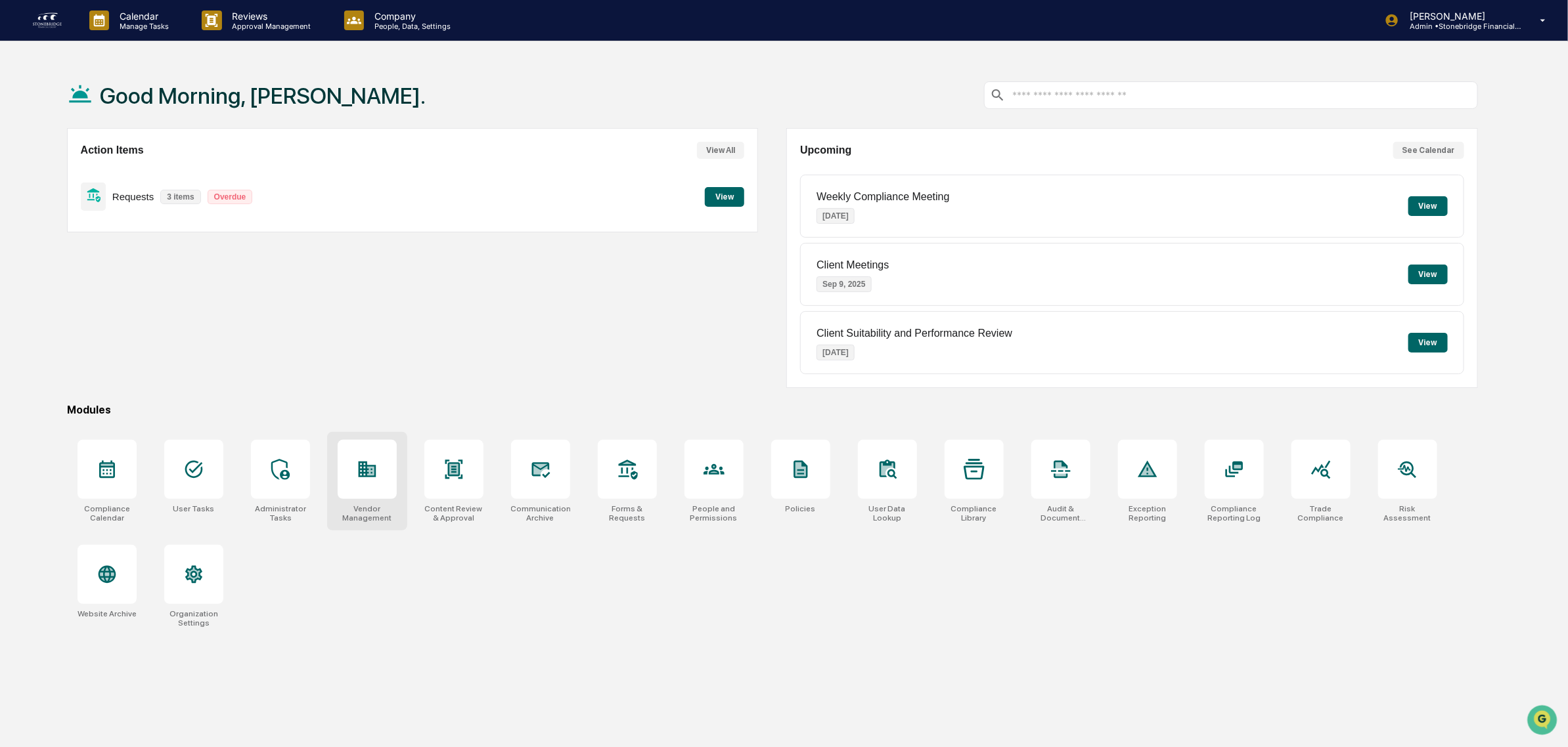
click at [404, 495] on div "Vendor Management" at bounding box center [368, 482] width 80 height 99
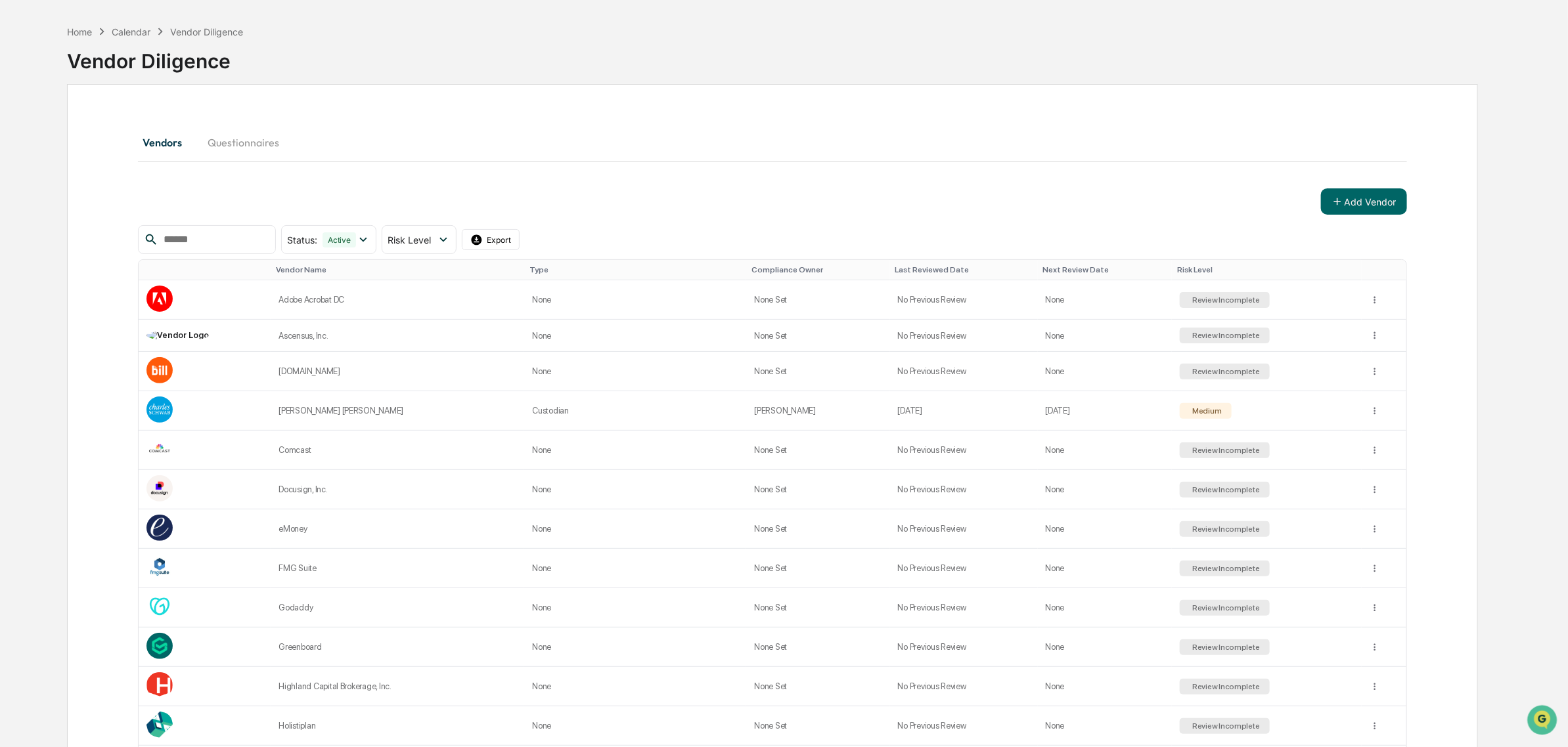
scroll to position [45, 0]
click at [1372, 451] on html "Calendar Manage Tasks Reviews Approval Management Company People, Data, Setting…" at bounding box center [784, 328] width 1568 height 747
click at [1374, 477] on div "View Details" at bounding box center [1371, 479] width 84 height 21
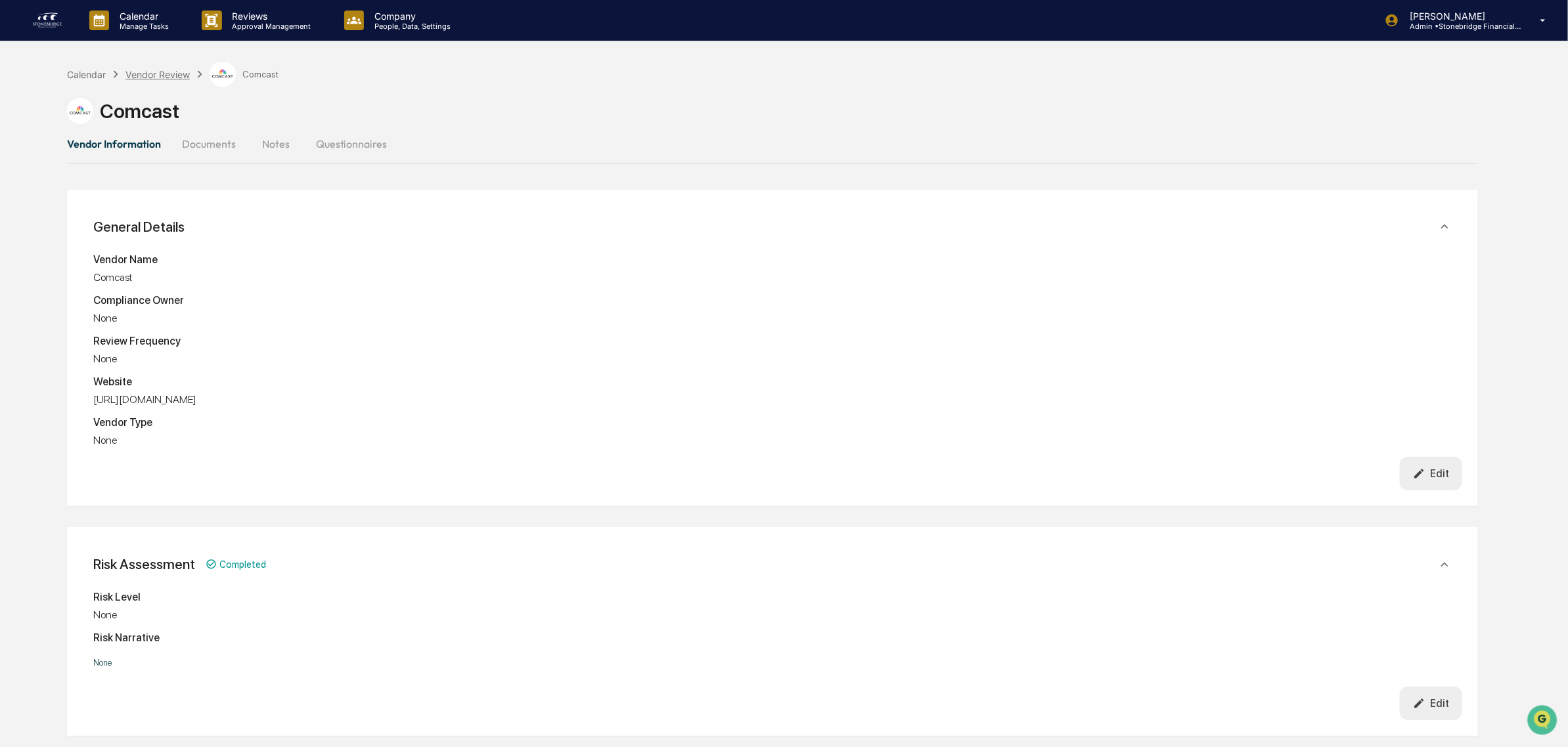
click at [156, 74] on div "Vendor Review" at bounding box center [157, 74] width 64 height 11
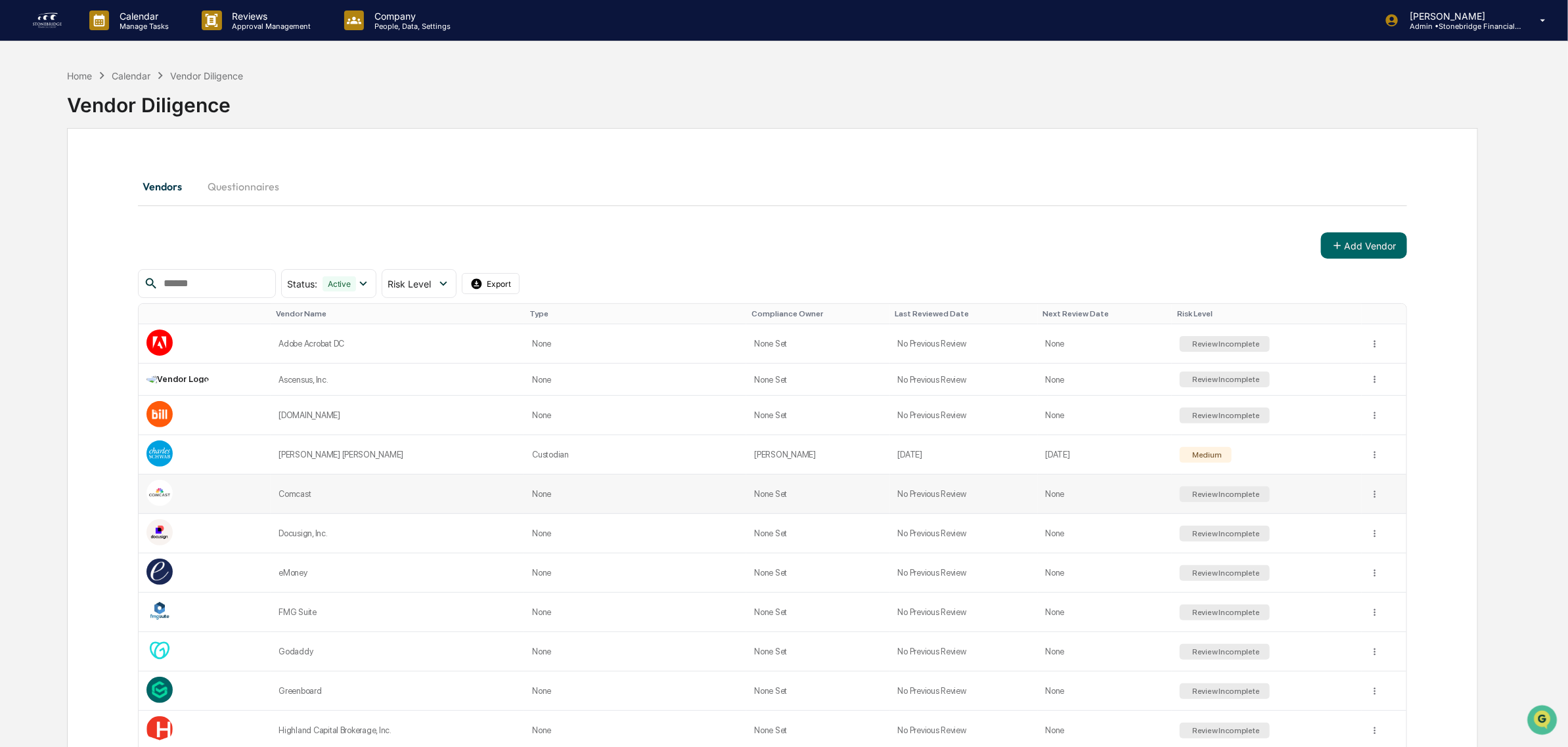
click at [369, 496] on div "Comcast" at bounding box center [398, 494] width 238 height 10
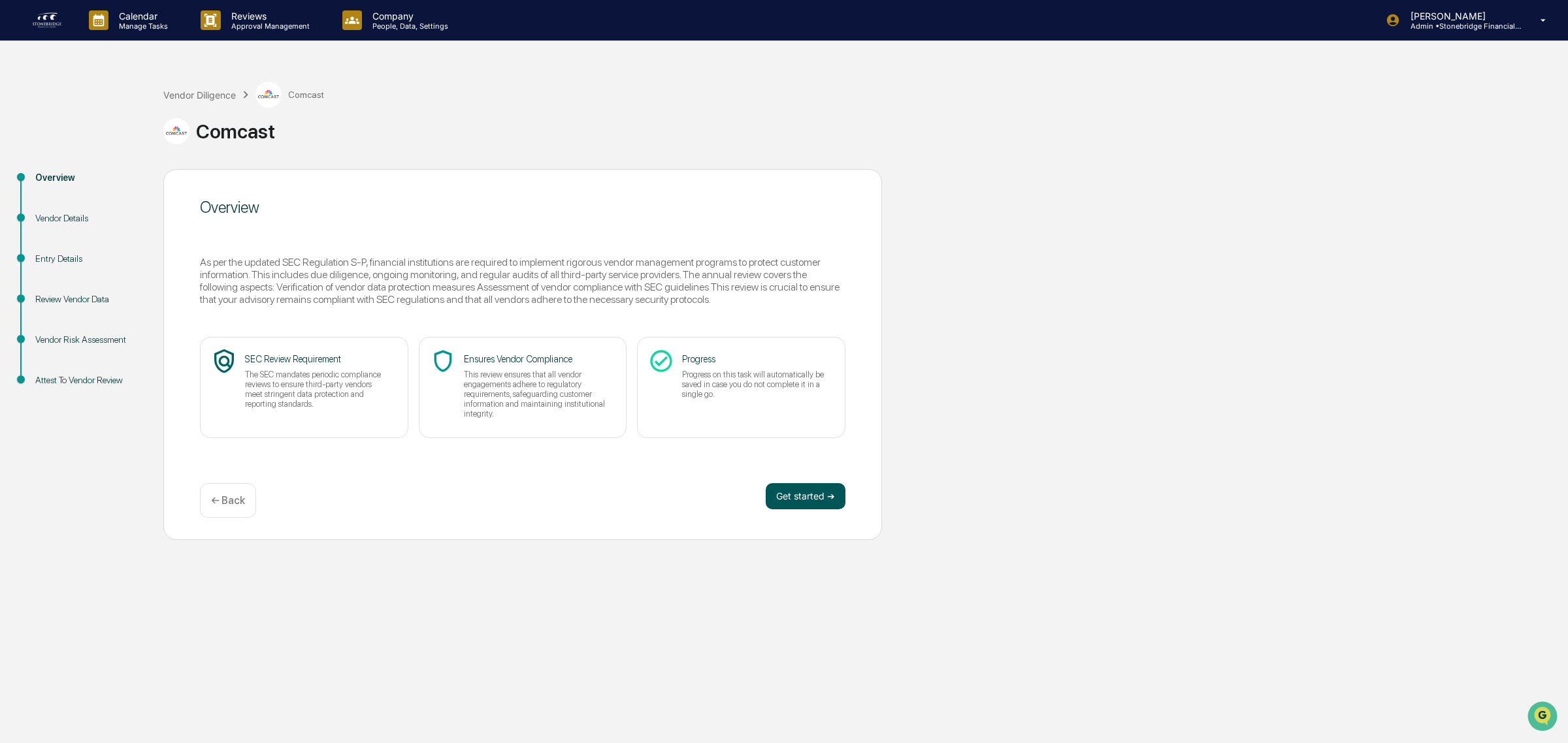
click at [820, 505] on button "Get started ➔" at bounding box center [806, 497] width 80 height 26
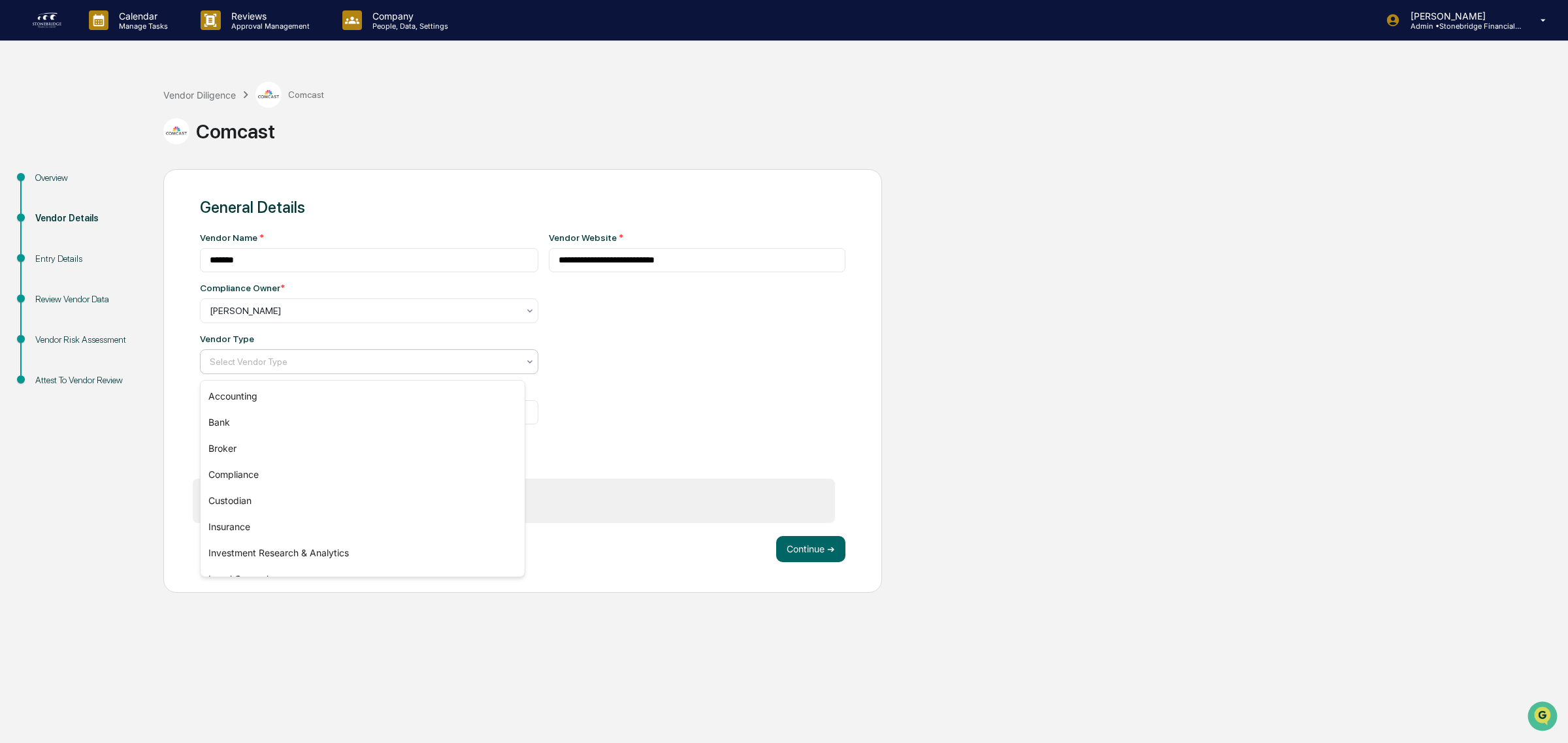
click at [325, 363] on div at bounding box center [364, 362] width 308 height 13
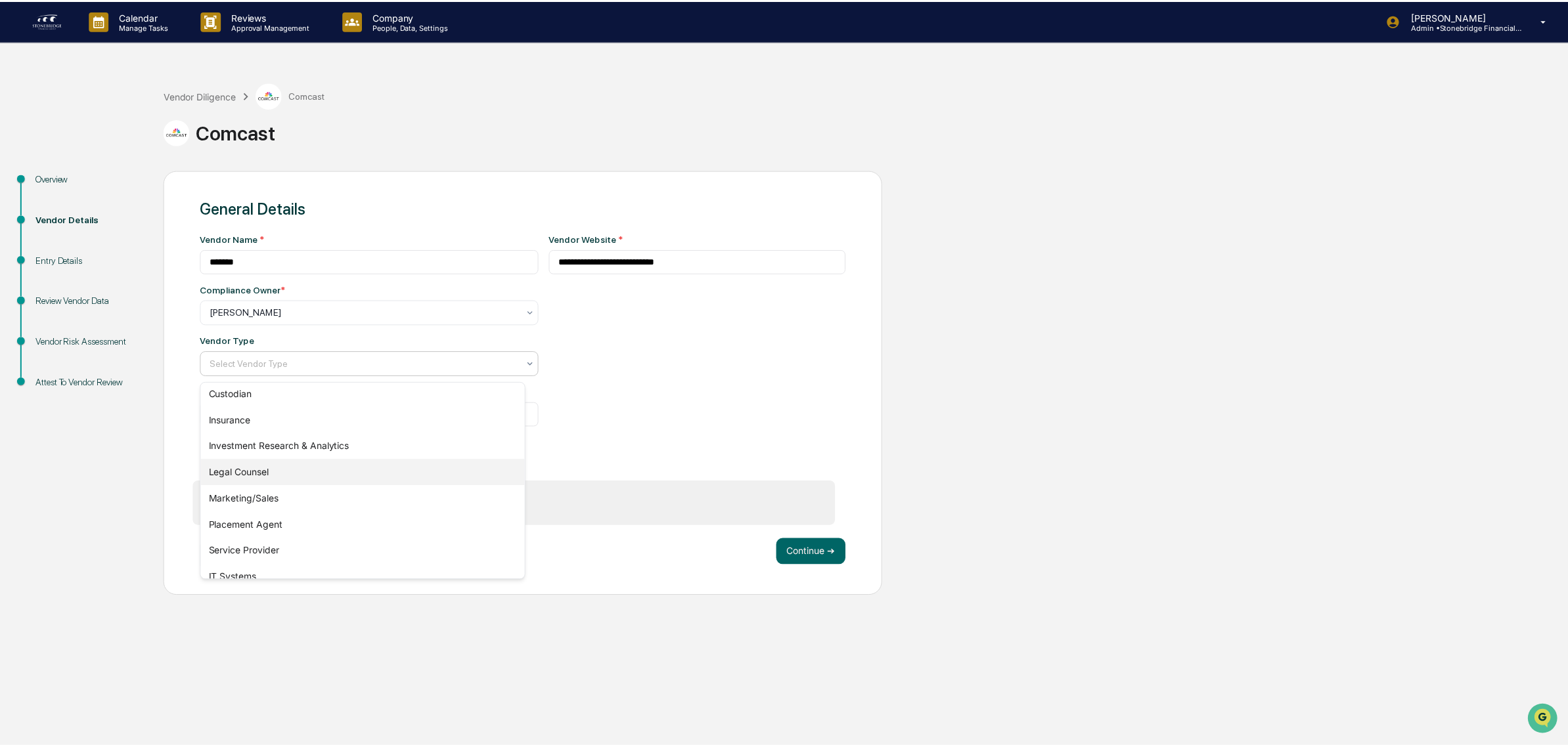
scroll to position [149, 0]
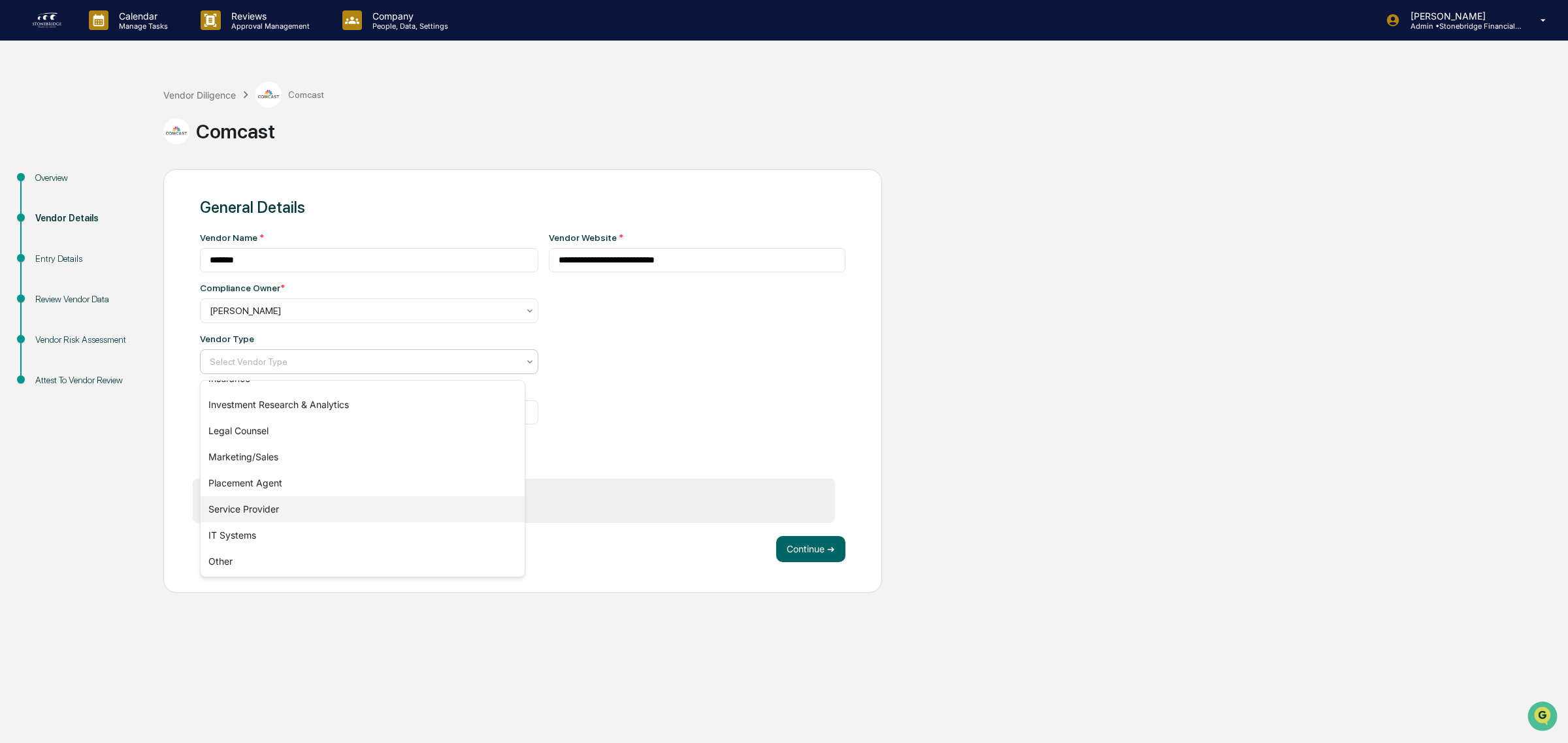
click at [289, 510] on div "Service Provider" at bounding box center [363, 509] width 324 height 26
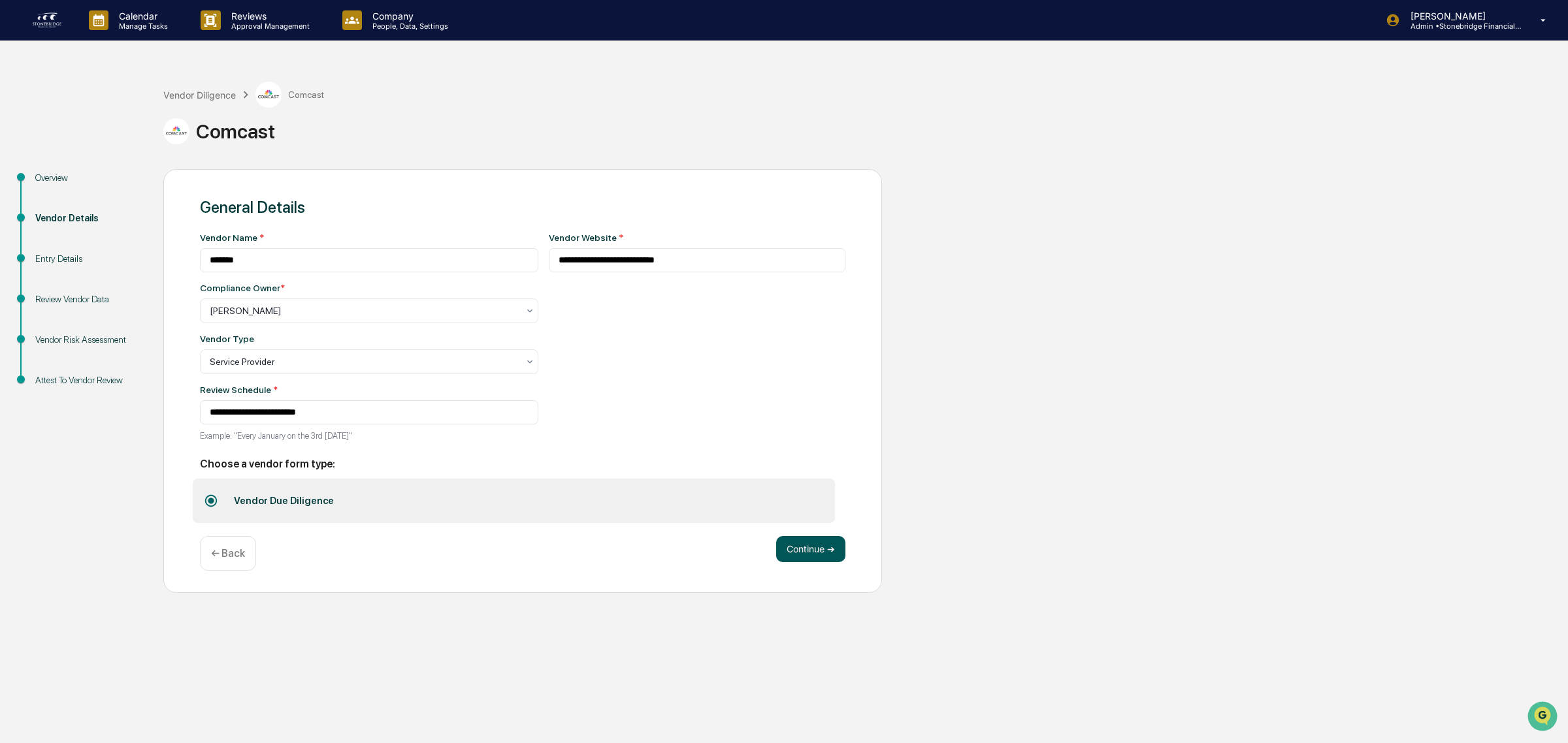
click at [807, 554] on button "Continue ➔" at bounding box center [810, 549] width 69 height 26
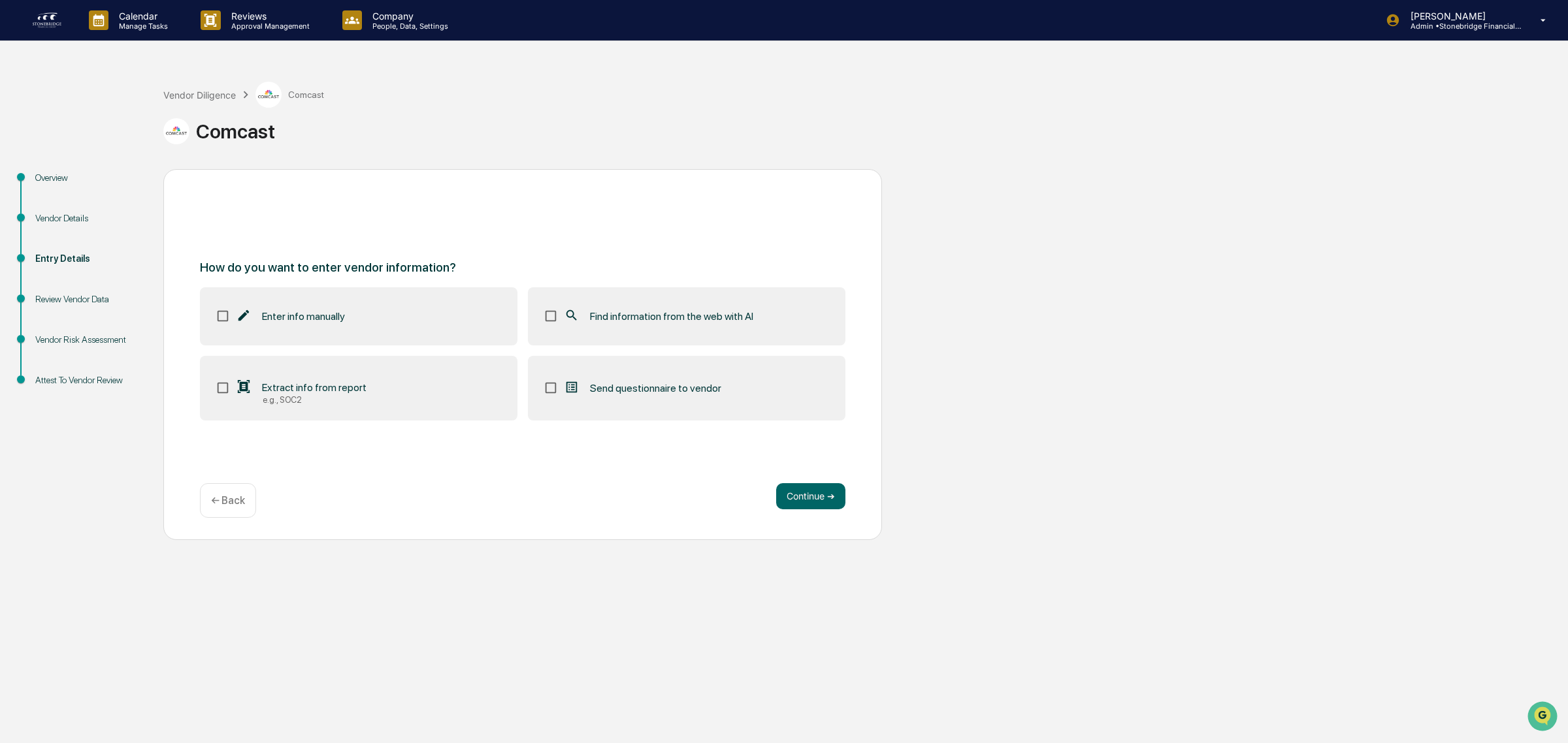
click at [406, 370] on label "Extract info from report e.g., SOC2" at bounding box center [358, 388] width 317 height 65
click at [588, 327] on label "Find information from the web with AI" at bounding box center [686, 316] width 317 height 57
click at [820, 505] on button "Continue ➔" at bounding box center [810, 497] width 69 height 26
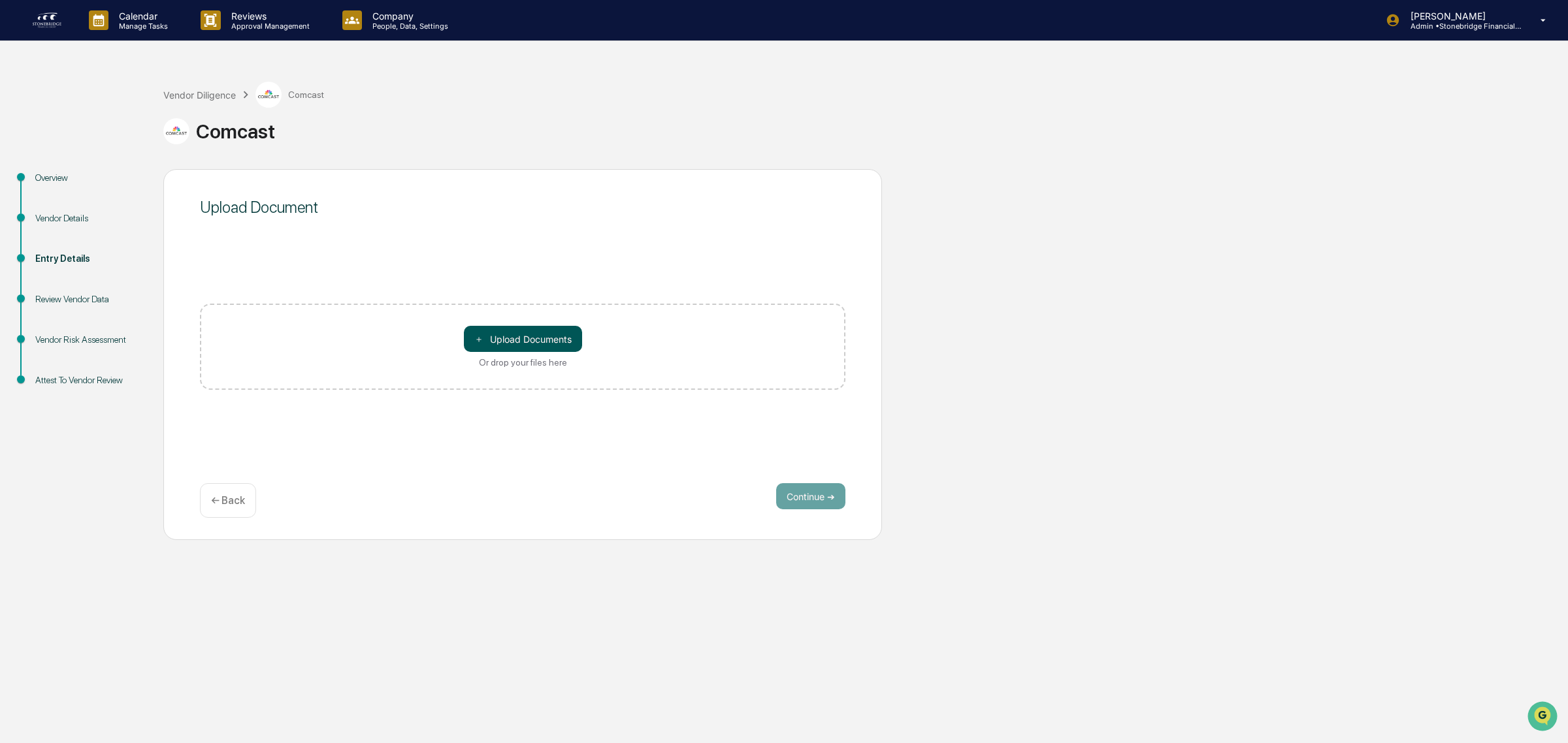
click at [520, 343] on button "＋ Upload Documents" at bounding box center [523, 338] width 118 height 26
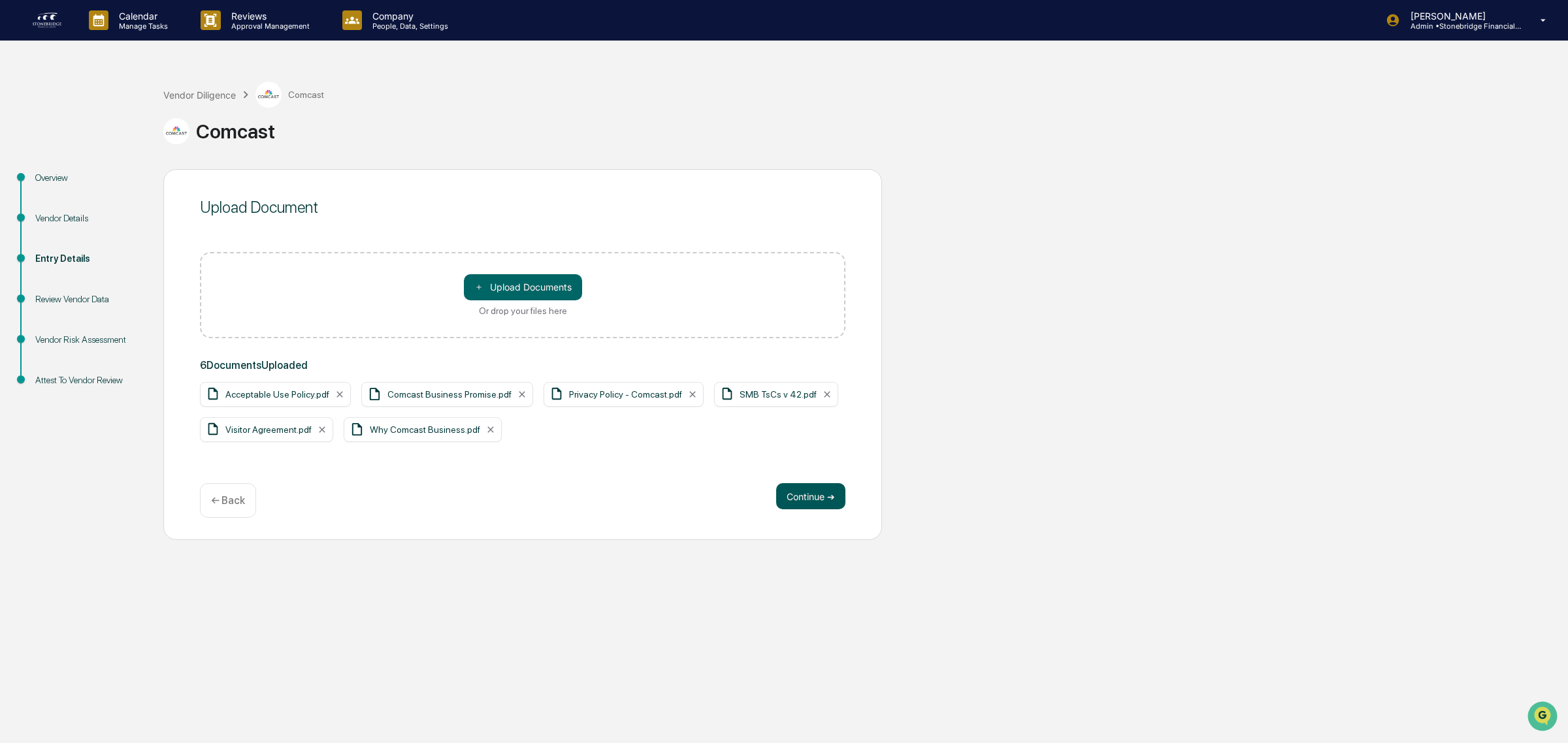
click at [820, 502] on button "Continue ➔" at bounding box center [810, 497] width 69 height 26
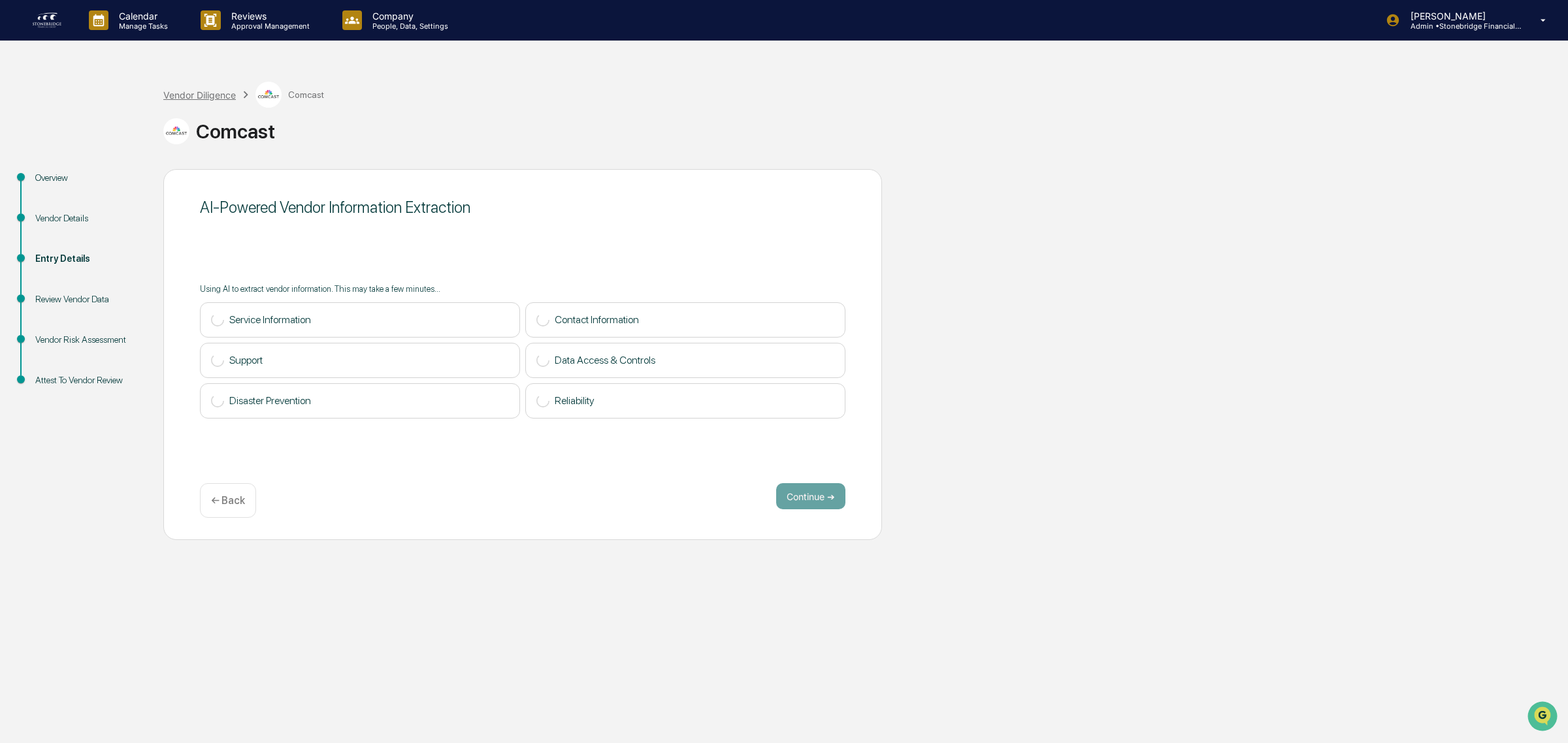
click at [198, 95] on div "Vendor Diligence" at bounding box center [200, 95] width 73 height 11
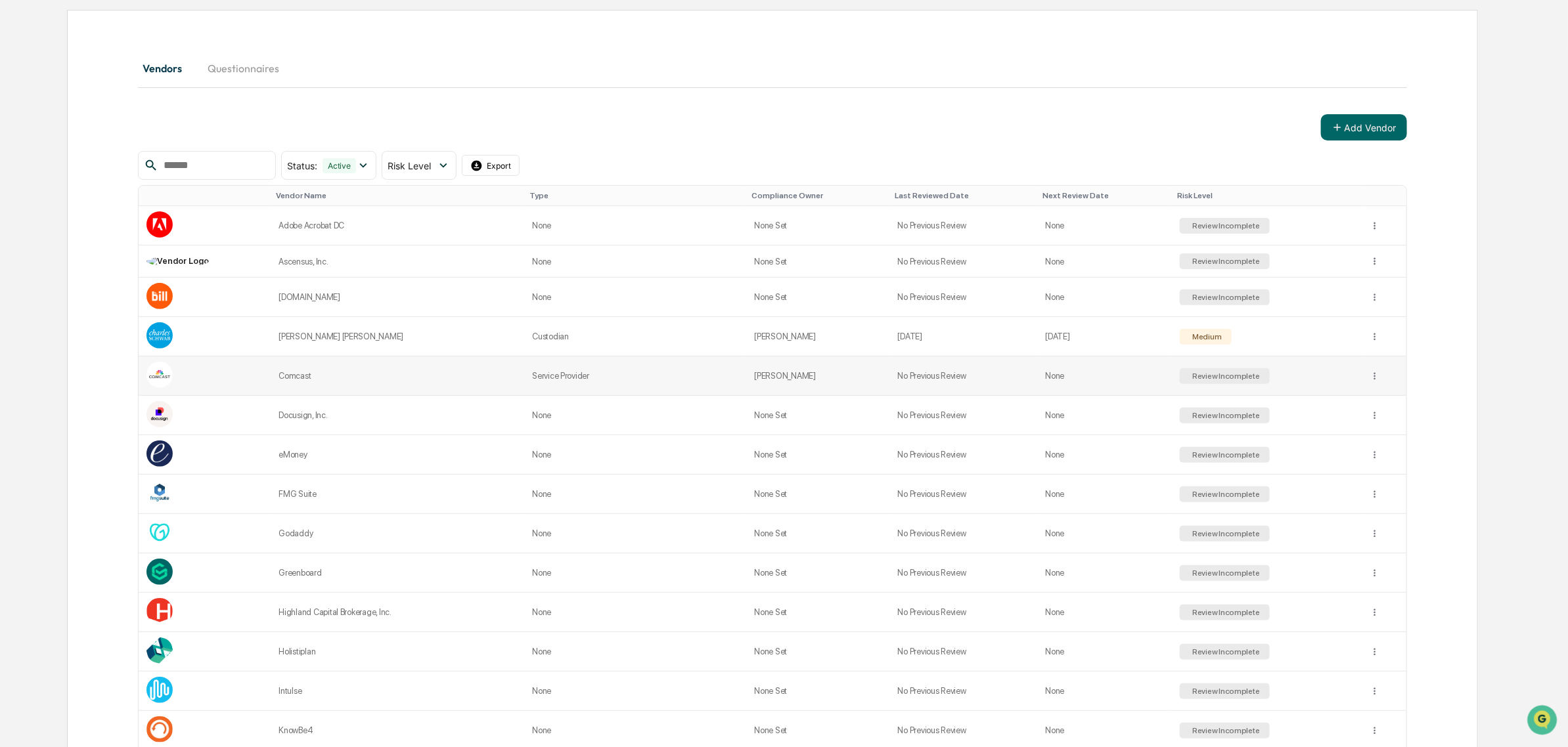
scroll to position [130, 0]
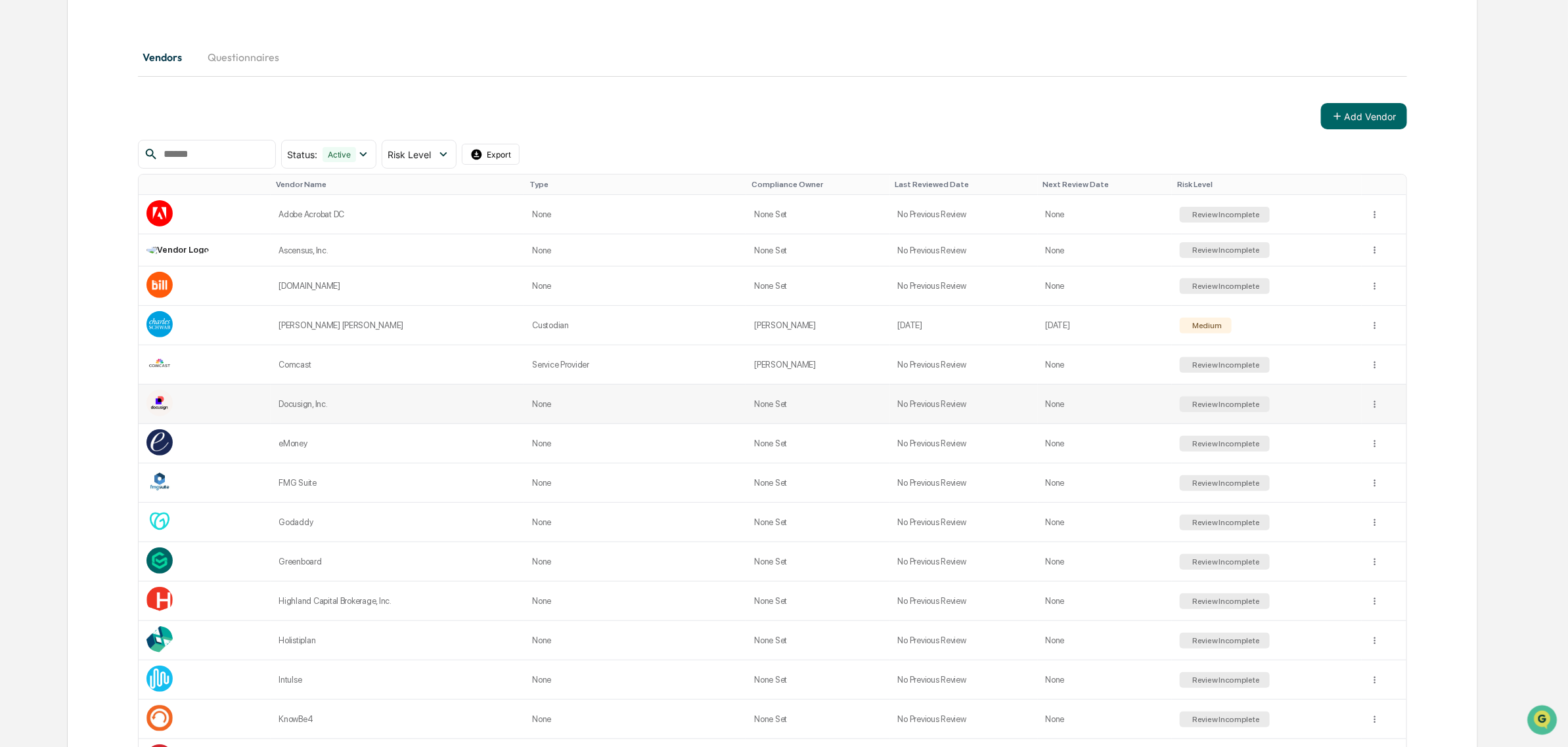
click at [808, 410] on td "None Set" at bounding box center [817, 404] width 144 height 39
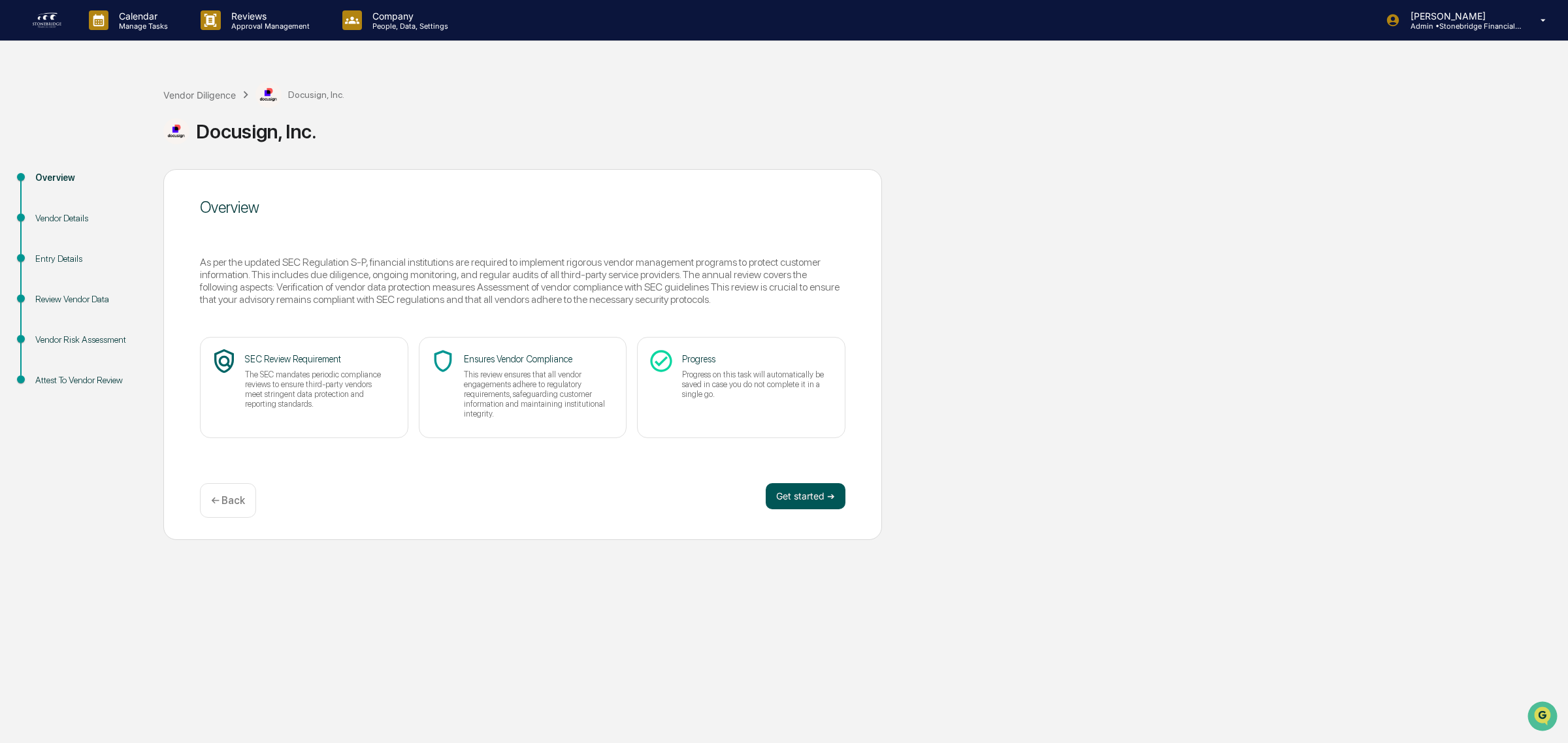
click at [821, 507] on button "Get started ➔" at bounding box center [806, 497] width 80 height 26
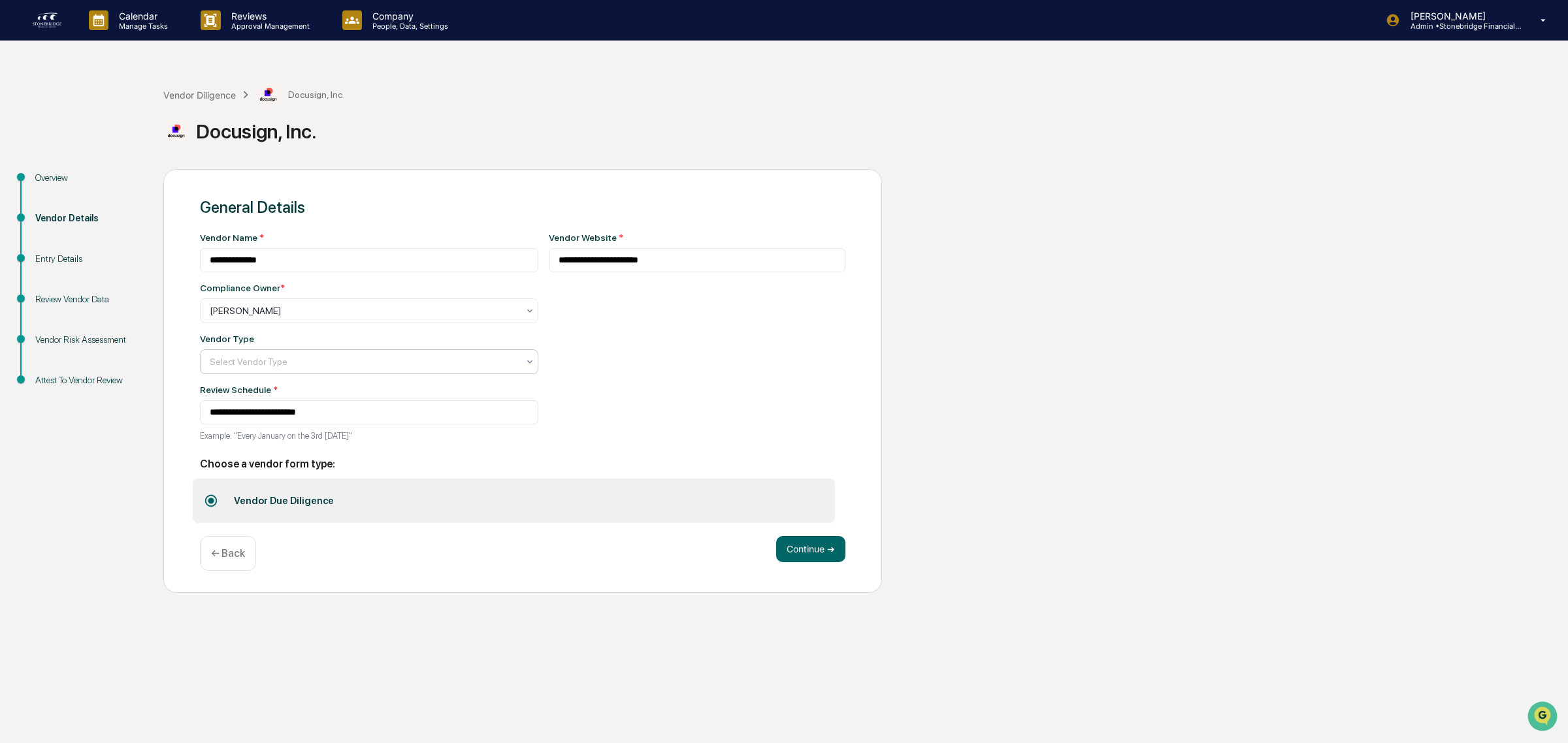
click at [399, 317] on div at bounding box center [364, 311] width 308 height 13
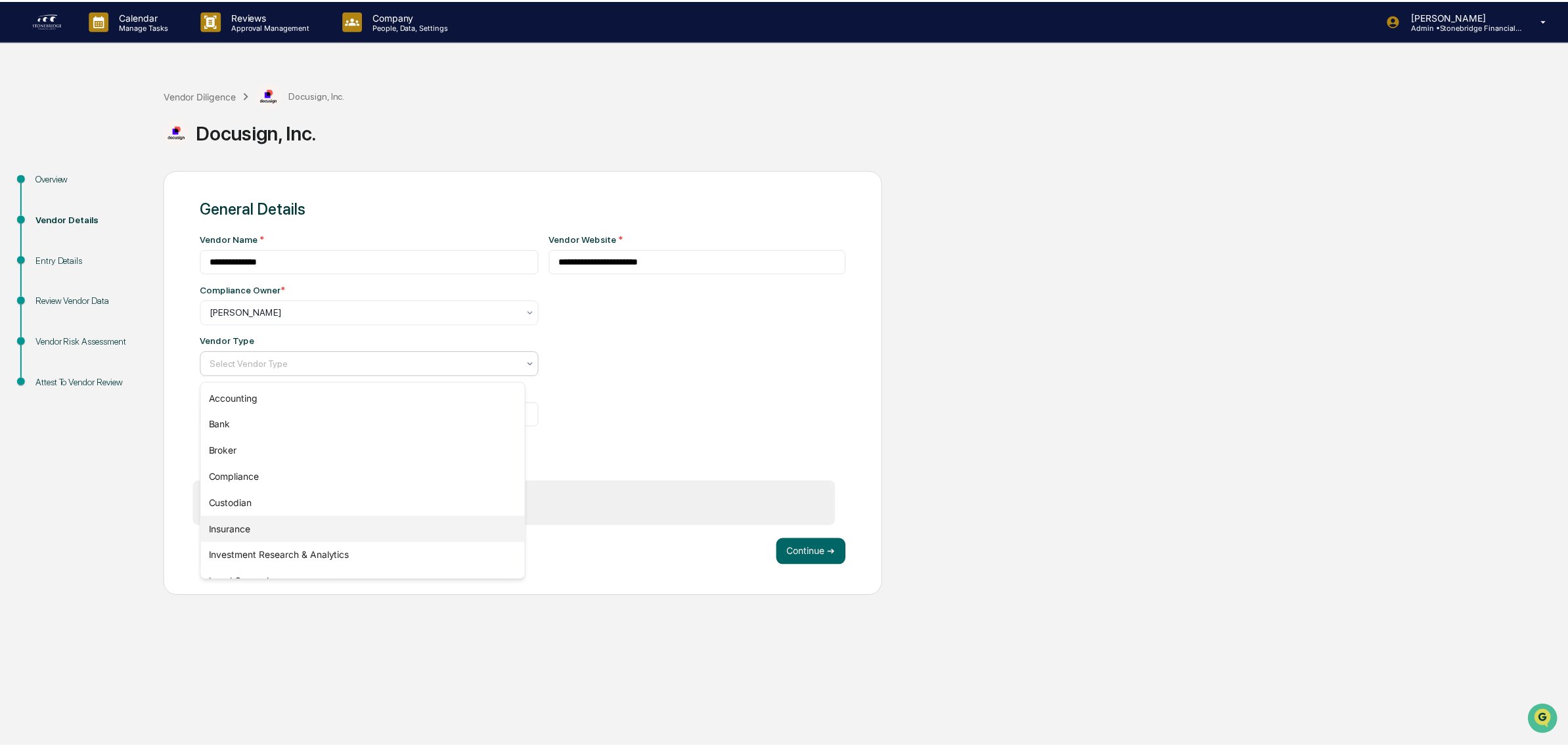
scroll to position [149, 0]
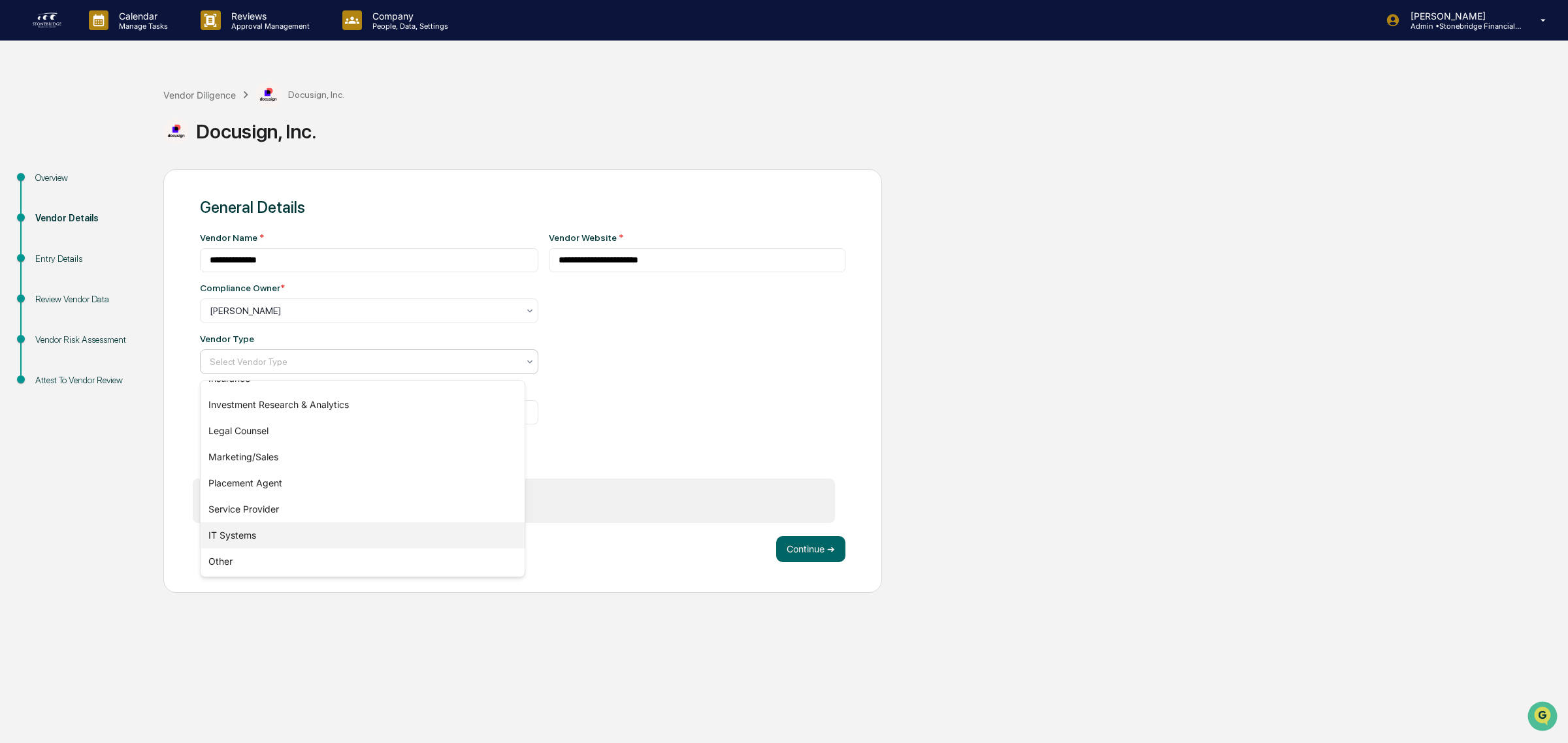
click at [327, 530] on div "IT Systems" at bounding box center [363, 536] width 324 height 26
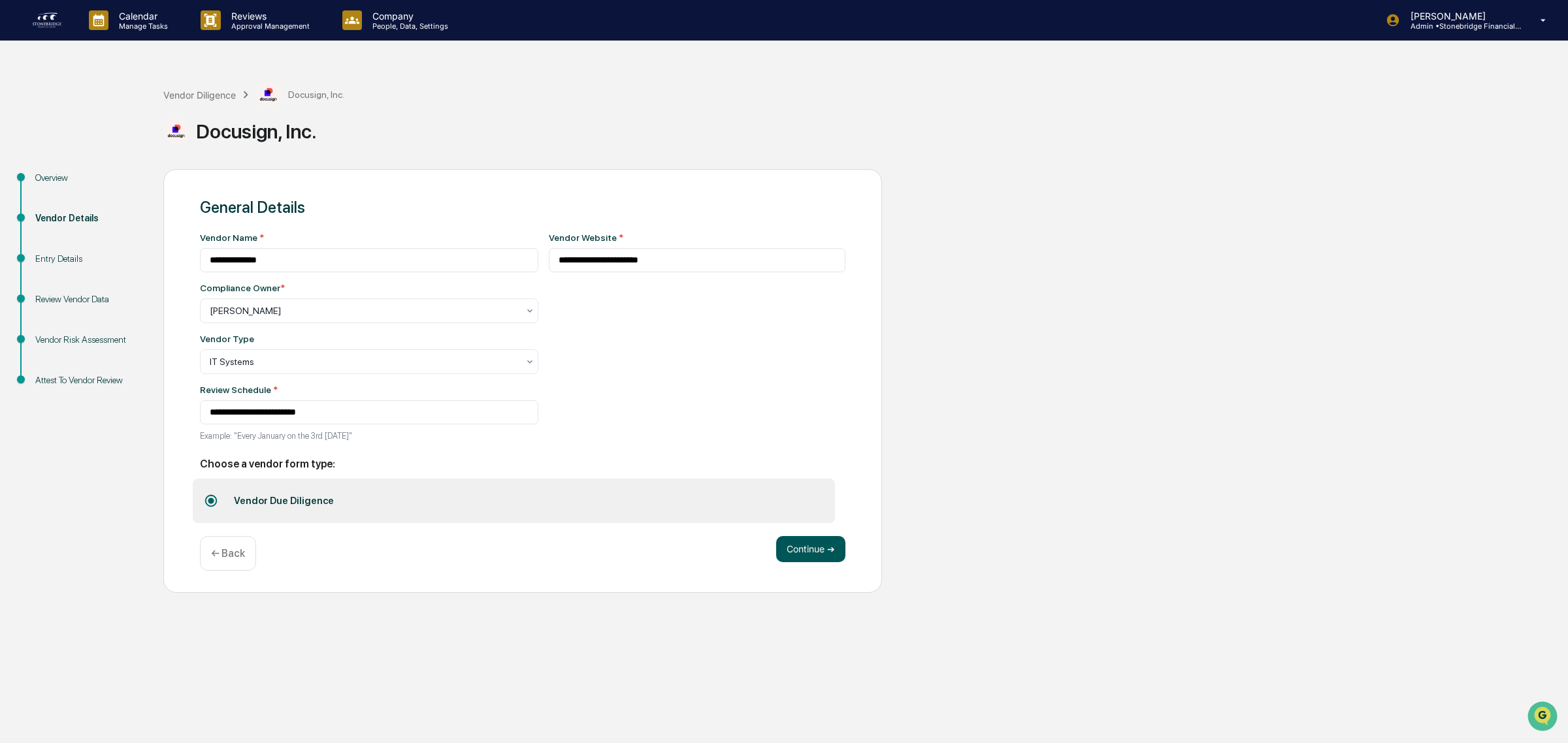
click at [799, 562] on button "Continue ➔" at bounding box center [810, 549] width 69 height 26
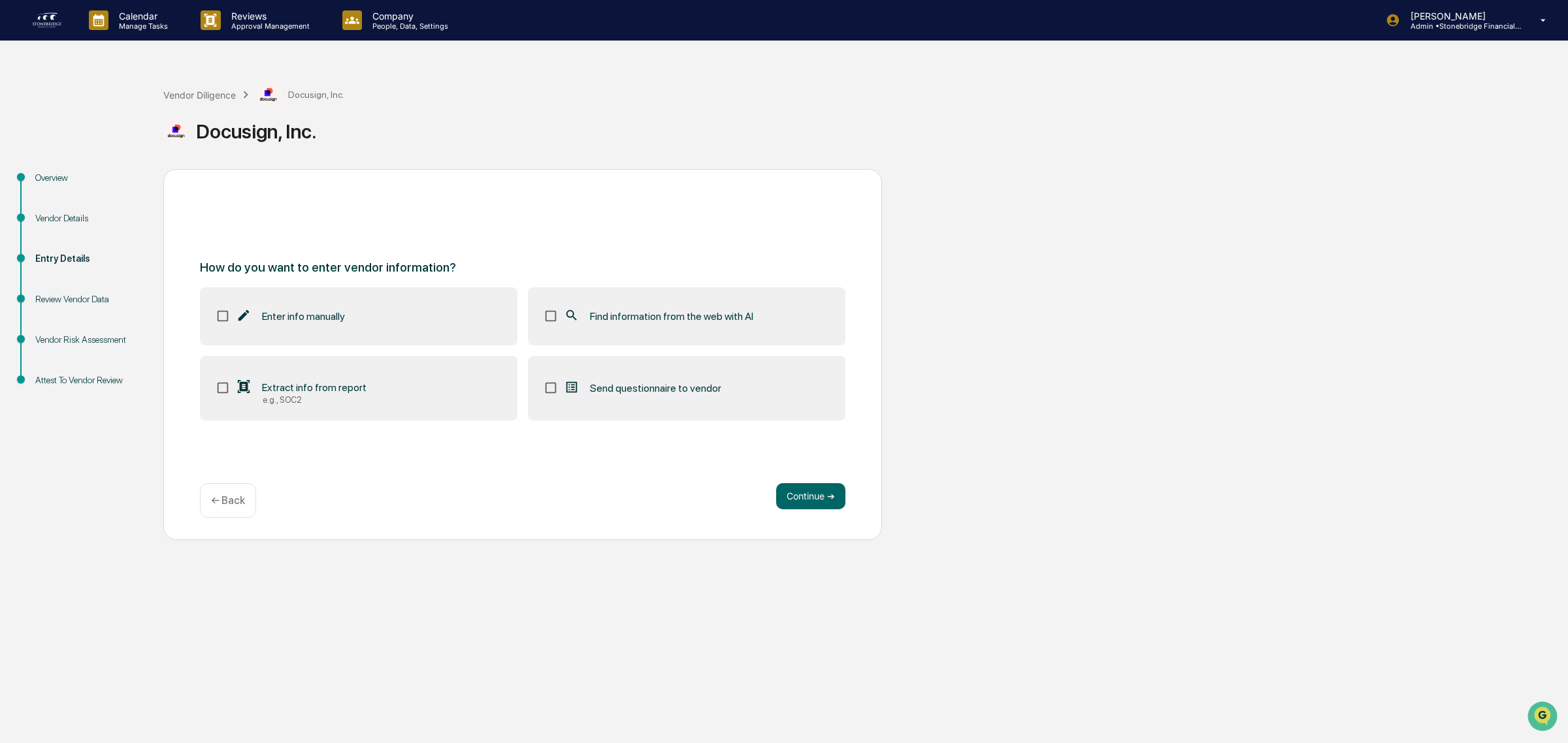
click at [423, 377] on label "Extract info from report e.g., SOC2" at bounding box center [358, 388] width 317 height 65
click at [667, 305] on label "Find information from the web with AI" at bounding box center [686, 316] width 317 height 57
click at [801, 486] on button "Continue ➔" at bounding box center [810, 497] width 69 height 26
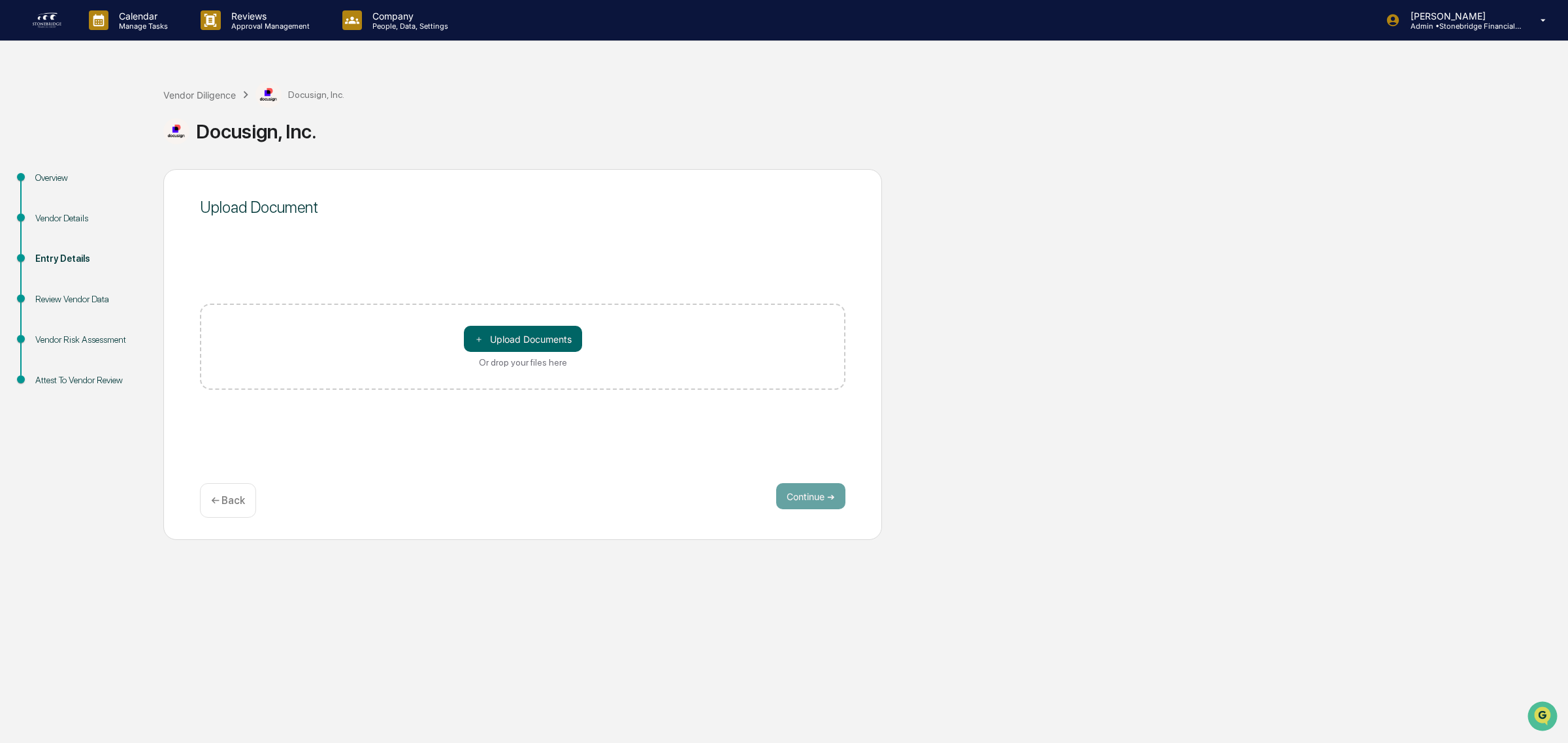
click at [419, 326] on div "＋ Upload Documents Or drop your files here" at bounding box center [523, 346] width 646 height 86
click at [494, 340] on button "＋ Upload Documents" at bounding box center [523, 338] width 118 height 26
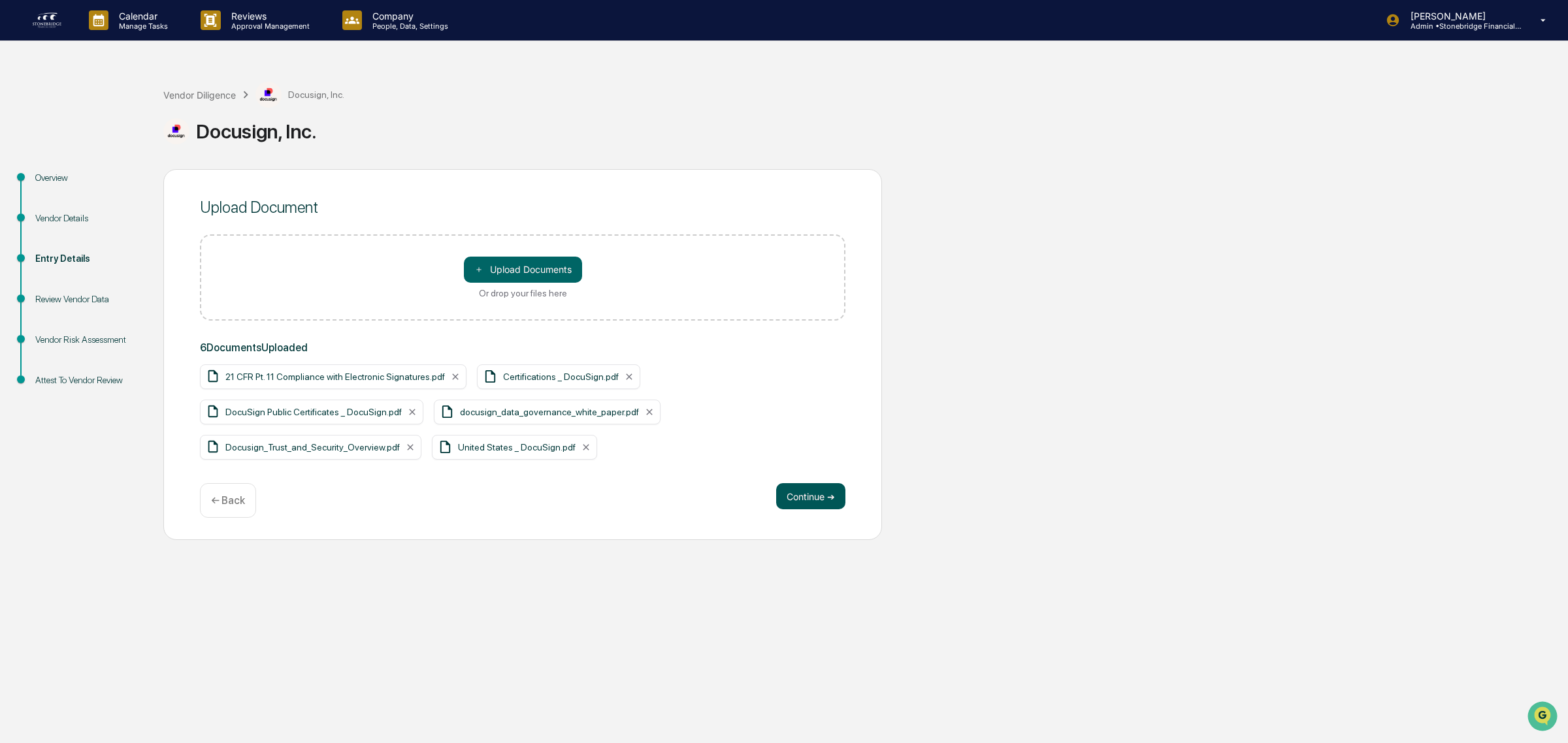
click at [812, 497] on button "Continue ➔" at bounding box center [810, 497] width 69 height 26
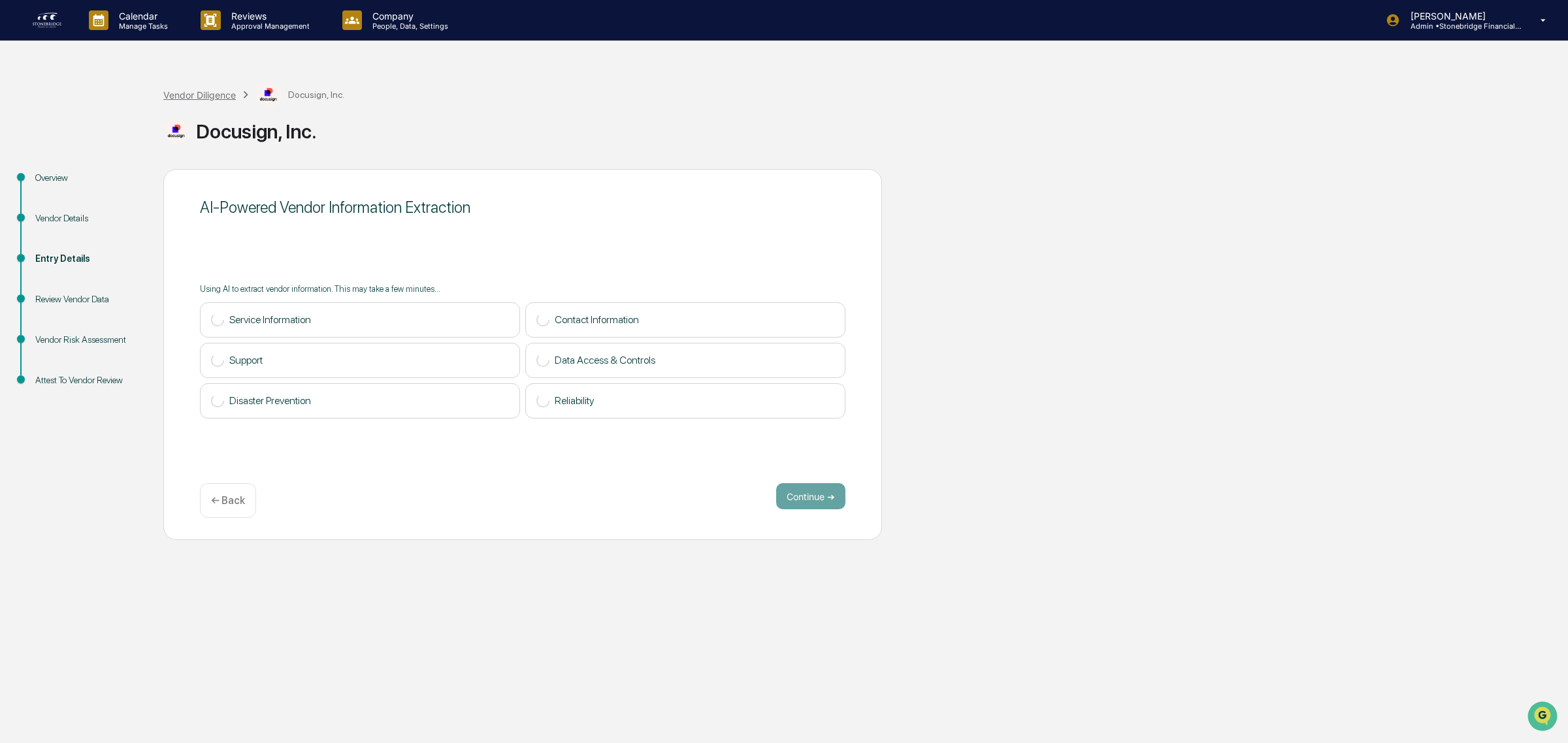
click at [203, 96] on div "Vendor Diligence" at bounding box center [200, 95] width 73 height 11
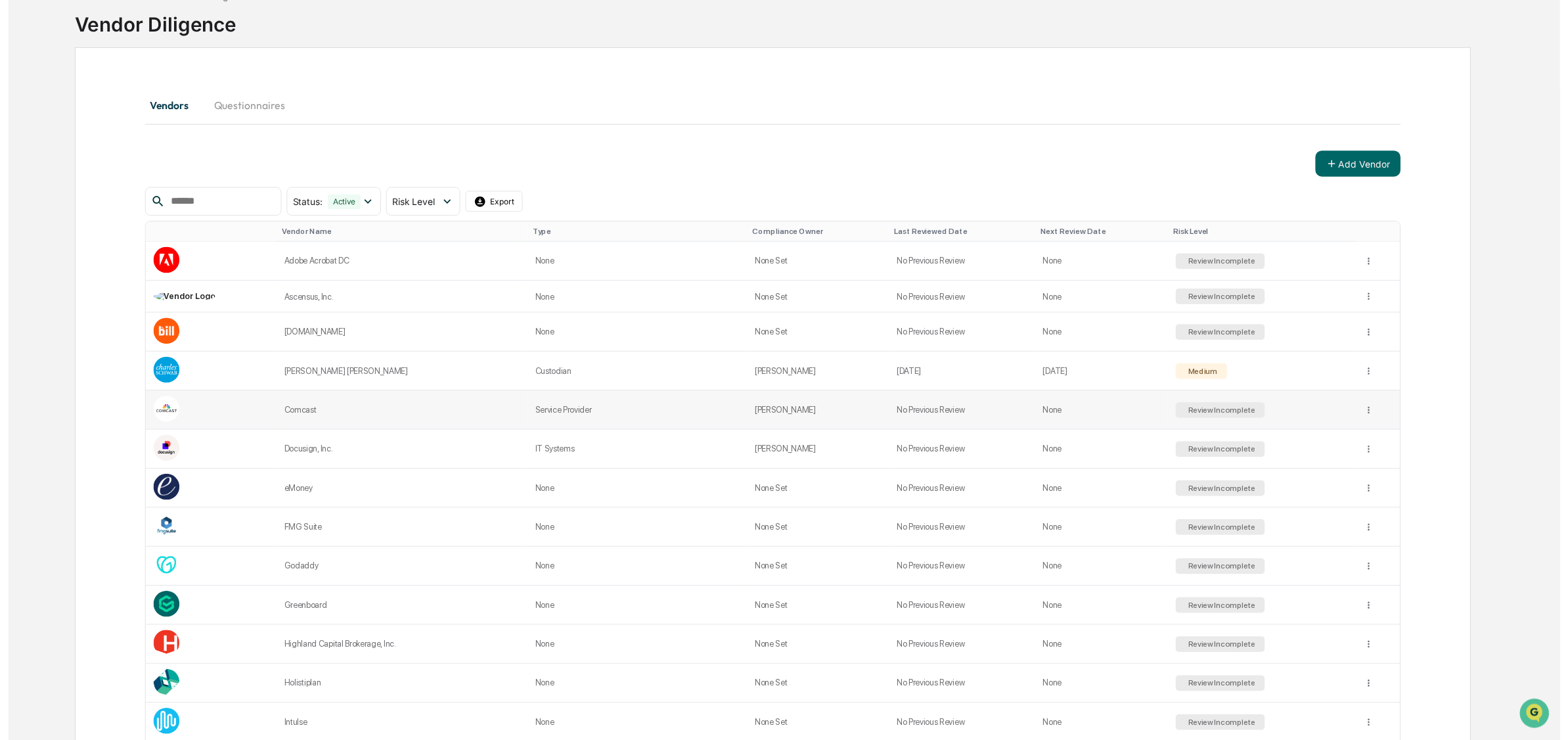
scroll to position [80, 0]
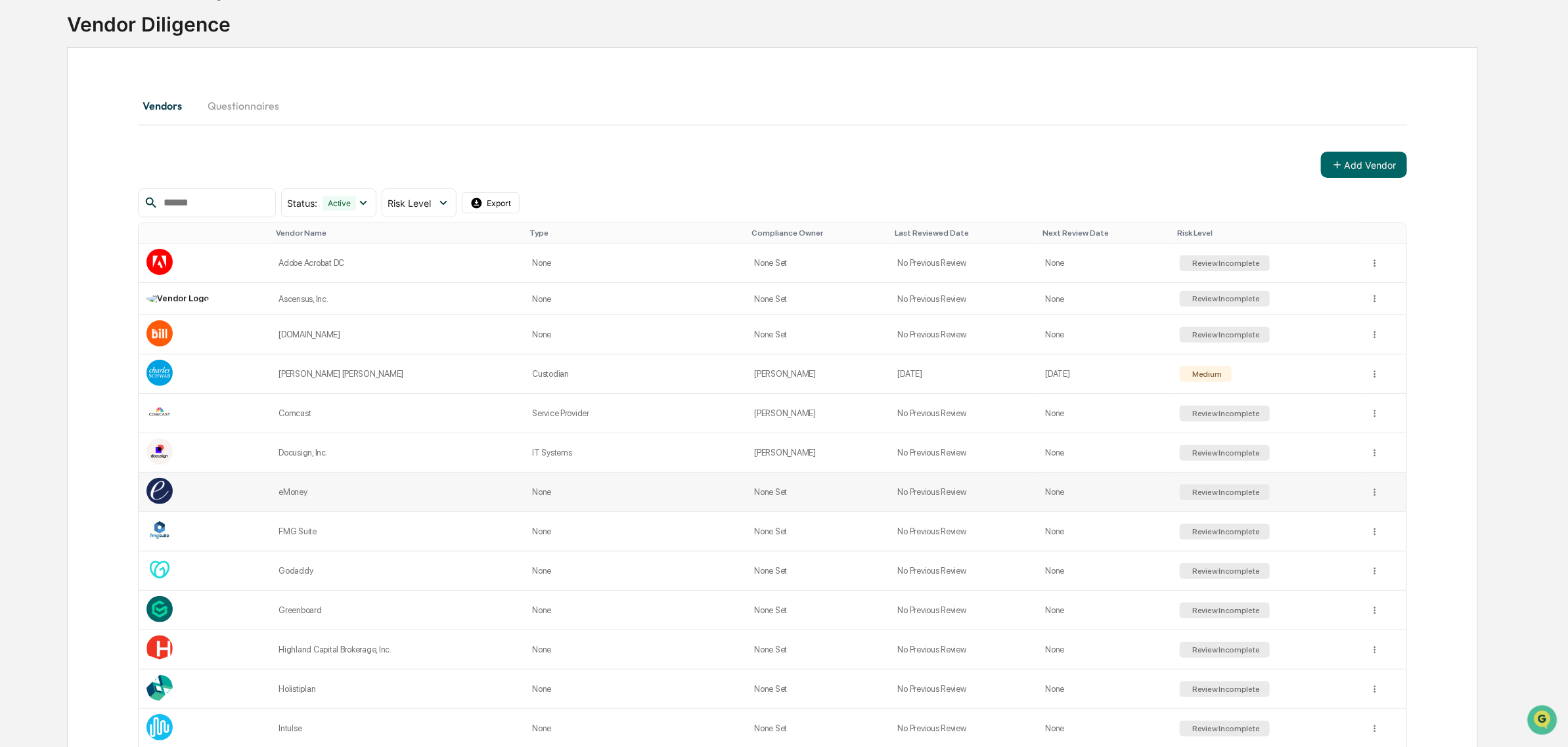
click at [1133, 505] on td "None" at bounding box center [1104, 492] width 134 height 39
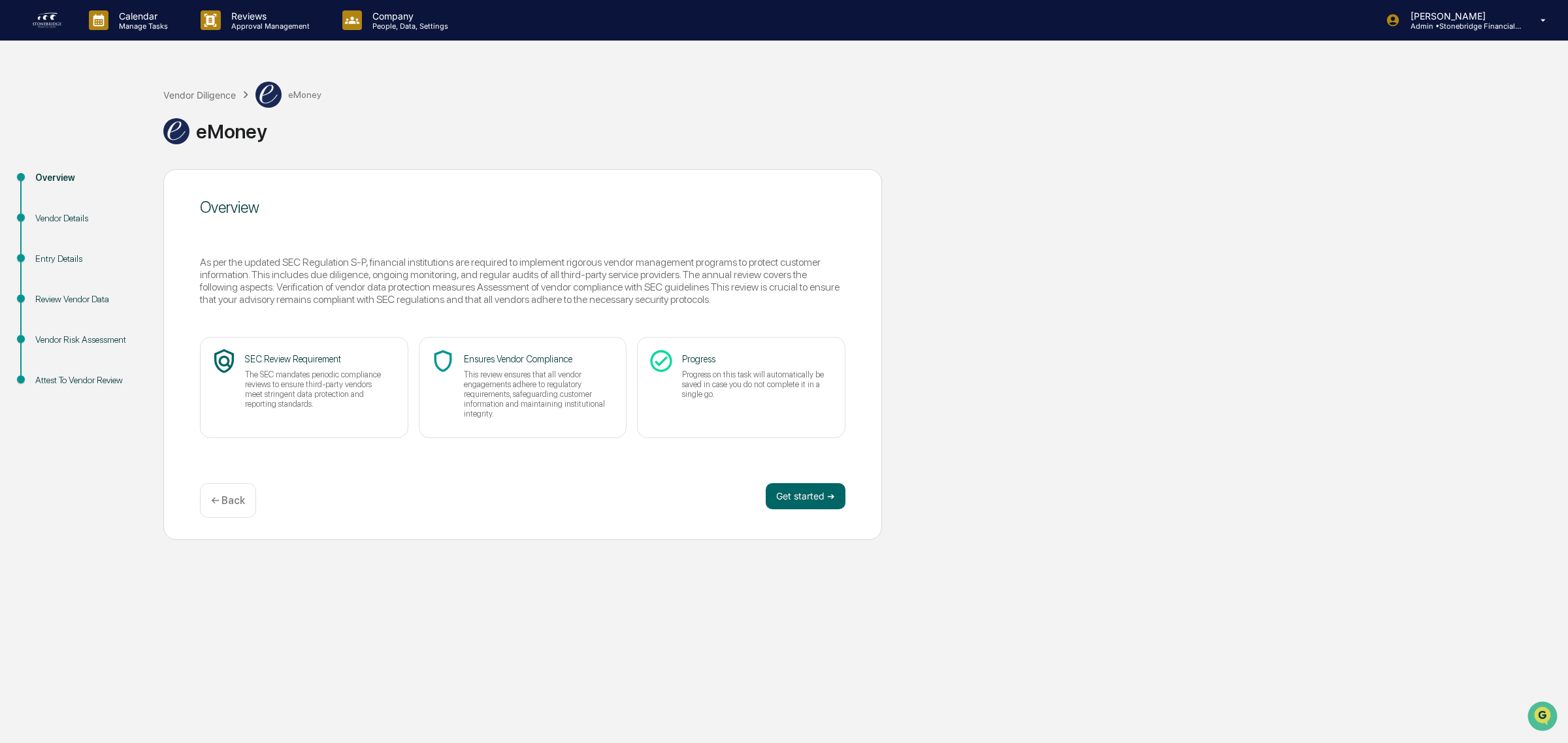
click at [789, 514] on div "Get started ➔ ← Back" at bounding box center [523, 501] width 646 height 35
click at [782, 505] on button "Get started ➔" at bounding box center [806, 497] width 80 height 26
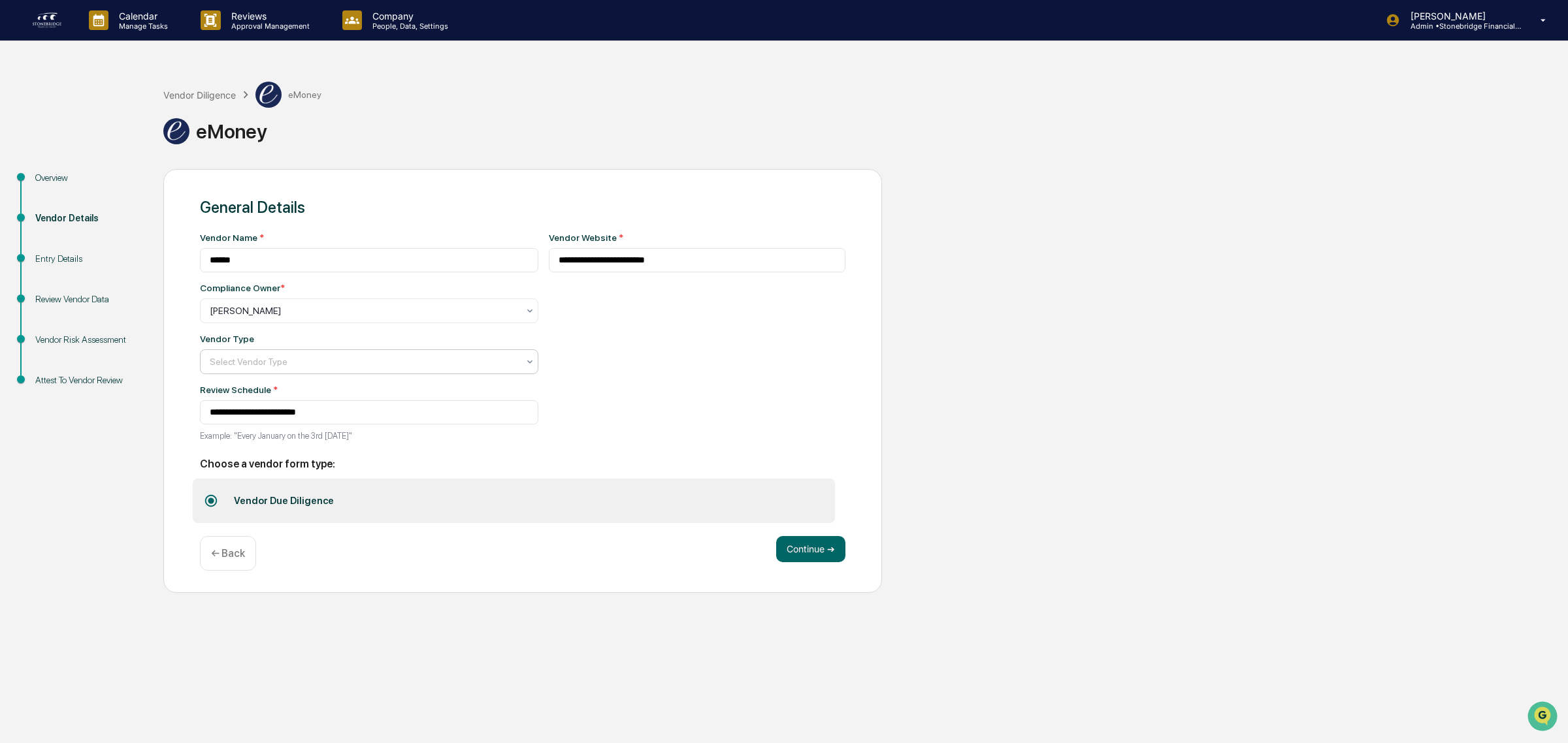
click at [333, 317] on div at bounding box center [364, 311] width 308 height 13
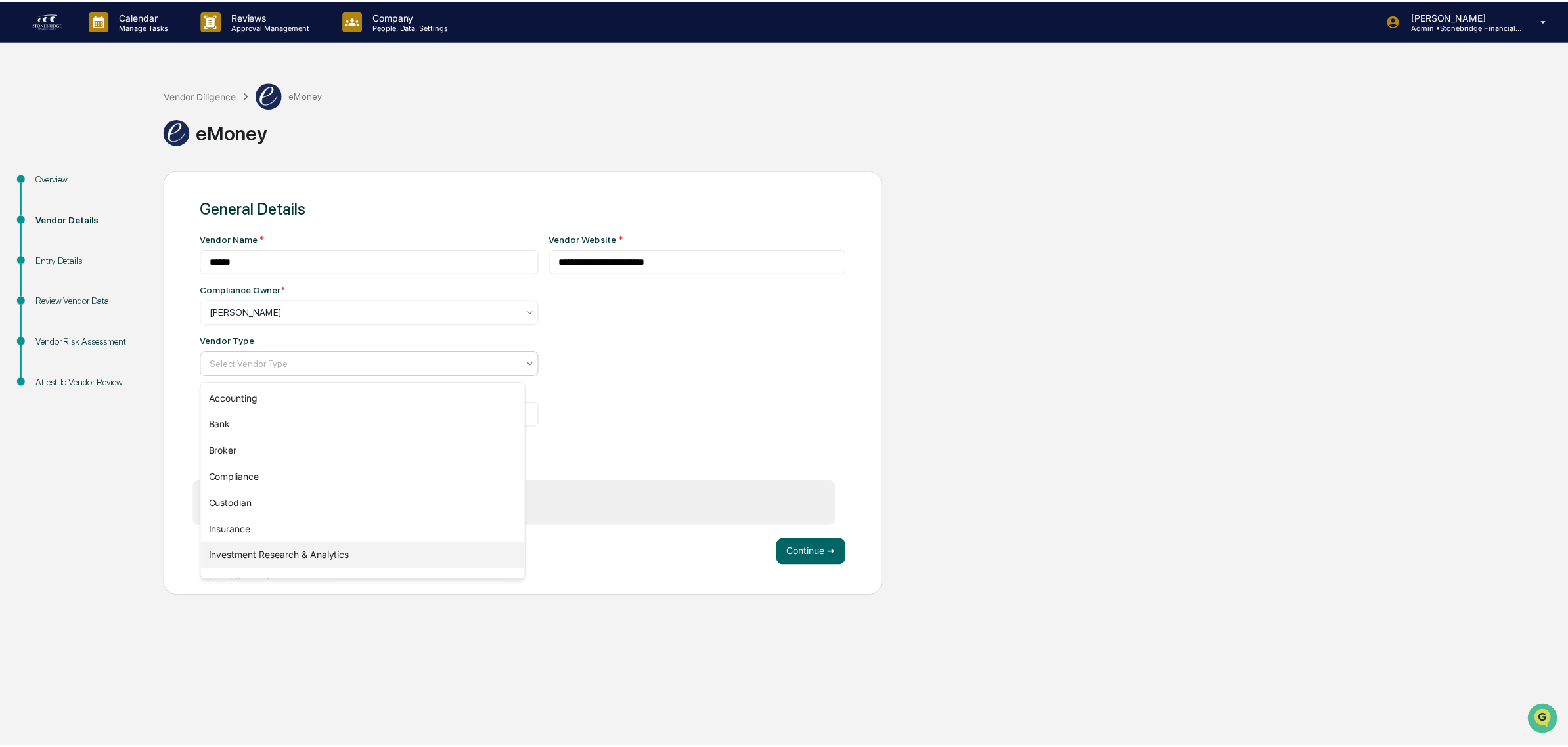
scroll to position [149, 0]
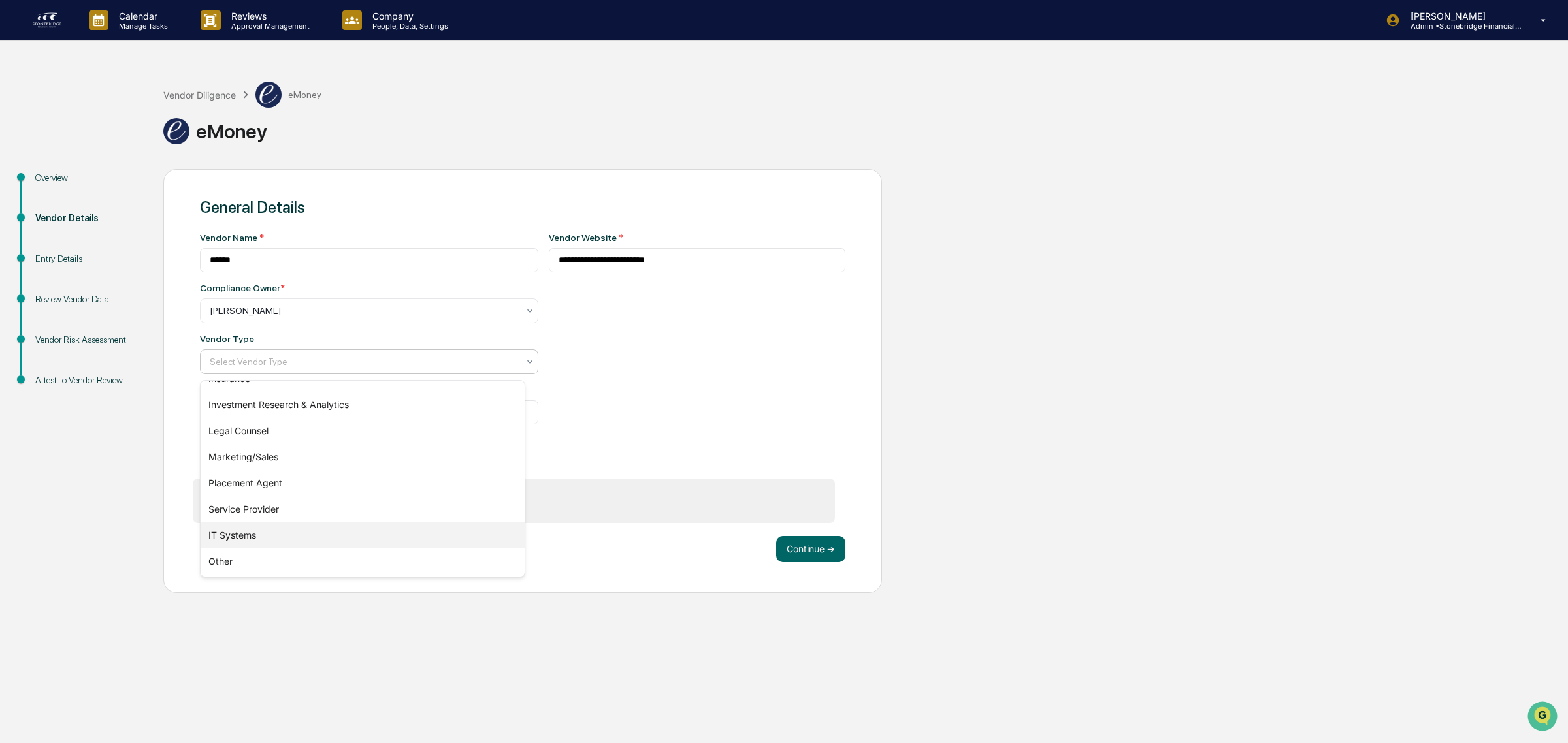
click at [300, 527] on div "IT Systems" at bounding box center [363, 536] width 324 height 26
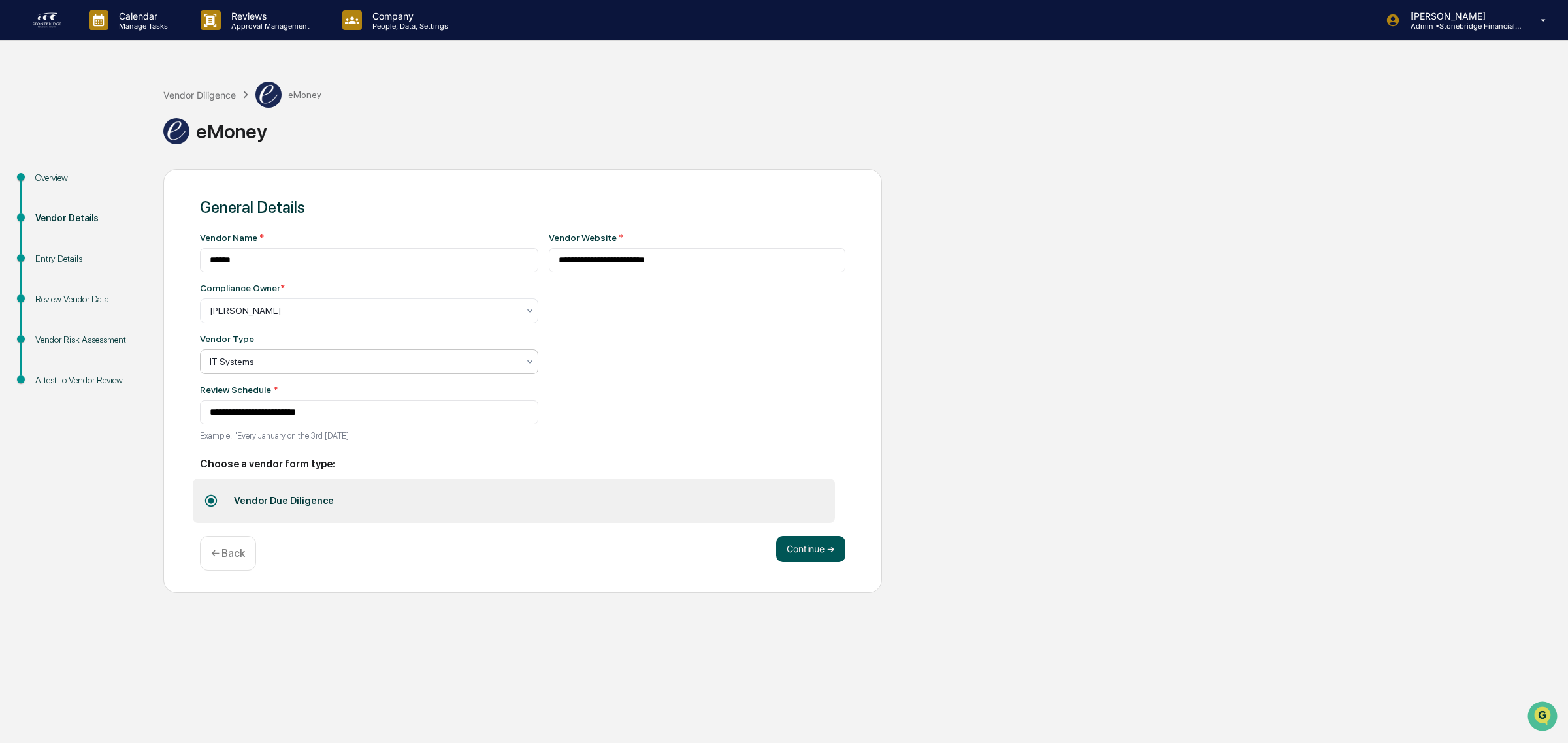
click at [785, 560] on button "Continue ➔" at bounding box center [810, 549] width 69 height 26
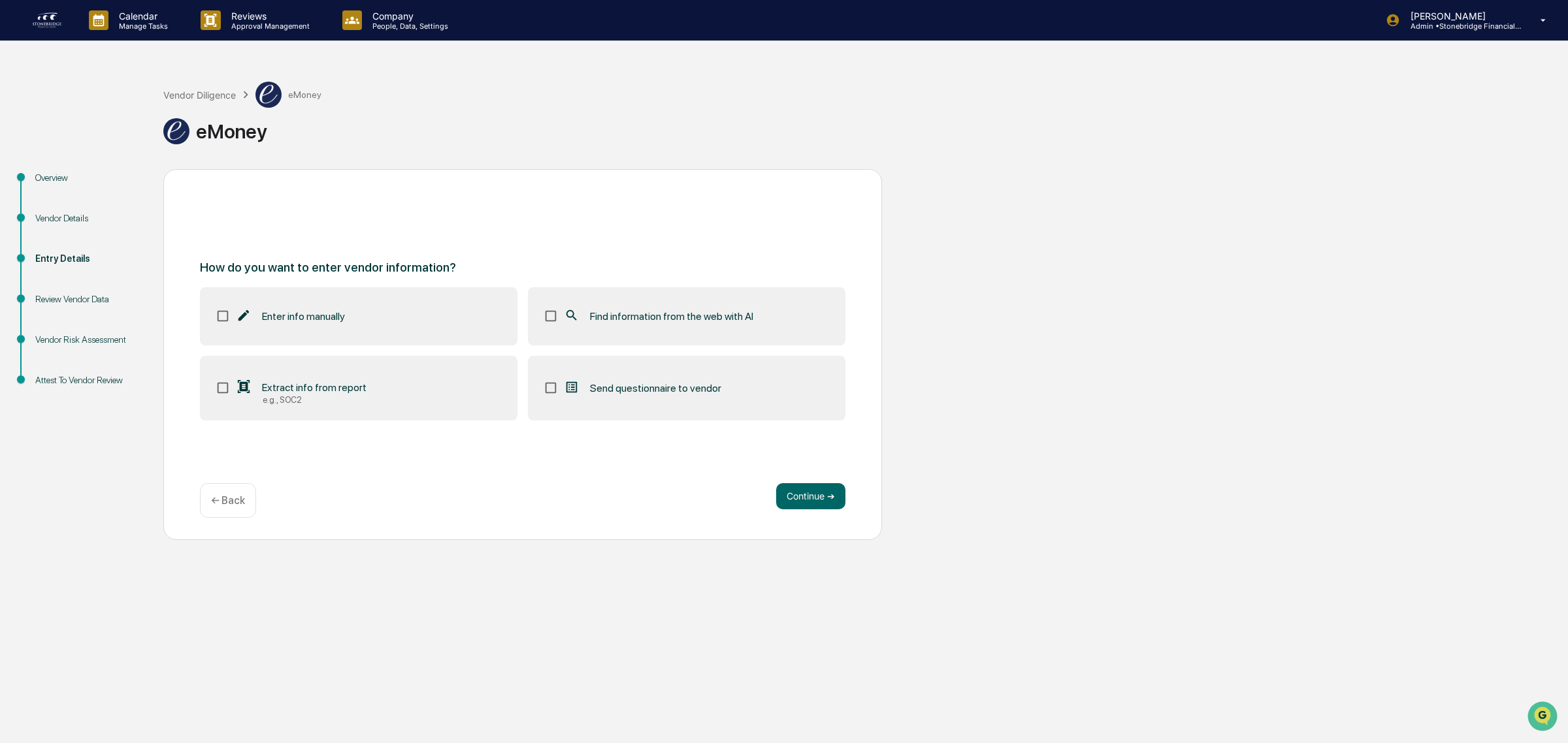
click at [364, 387] on label "Extract info from report e.g., SOC2" at bounding box center [358, 388] width 317 height 65
click at [611, 337] on label "Find information from the web with AI" at bounding box center [686, 316] width 317 height 57
click at [809, 497] on button "Continue ➔" at bounding box center [810, 497] width 69 height 26
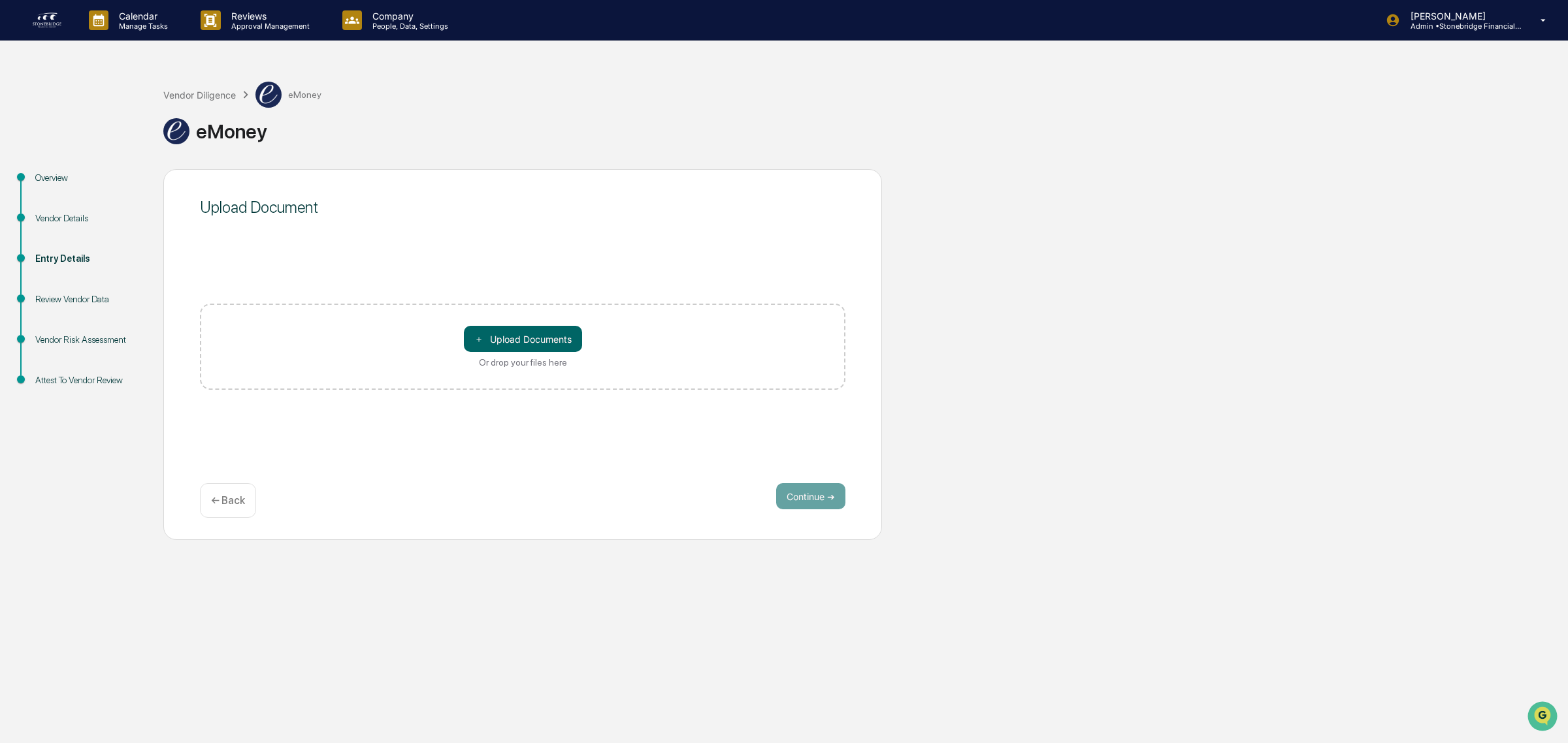
click at [436, 340] on div "＋ Upload Documents Or drop your files here" at bounding box center [523, 346] width 646 height 86
click at [495, 340] on button "＋ Upload Documents" at bounding box center [523, 338] width 118 height 26
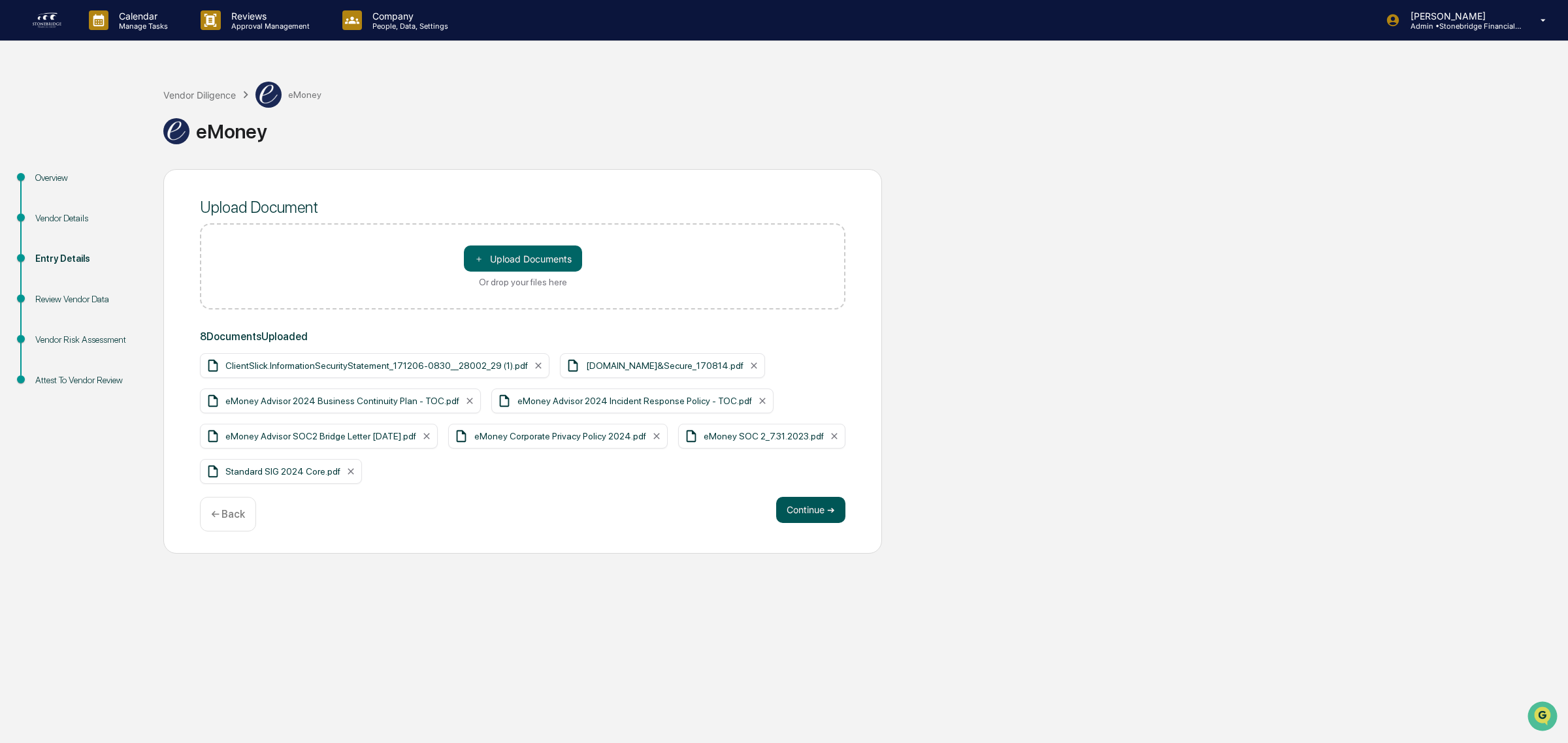
click at [807, 510] on button "Continue ➔" at bounding box center [810, 510] width 69 height 26
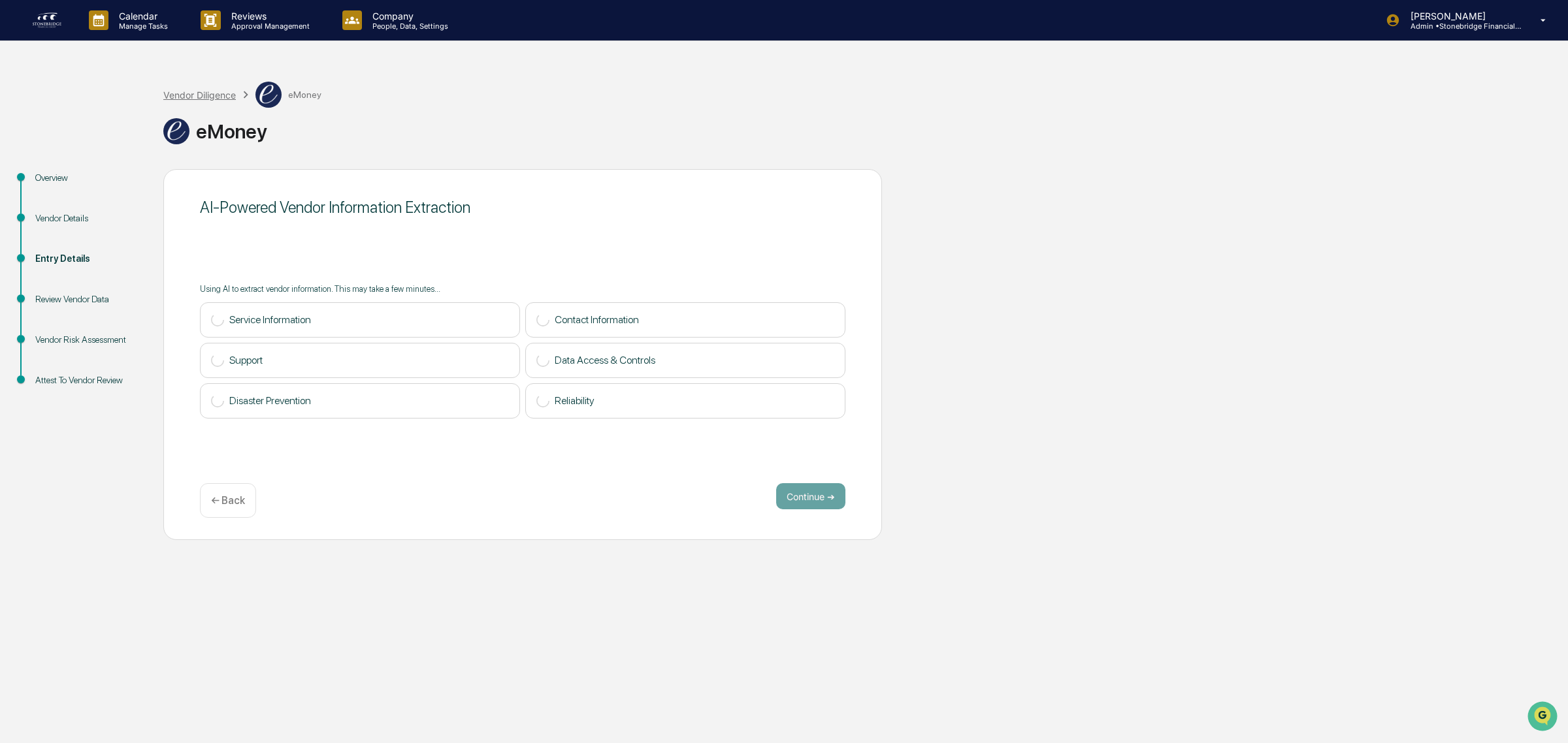
click at [210, 94] on div "Vendor Diligence" at bounding box center [200, 95] width 73 height 11
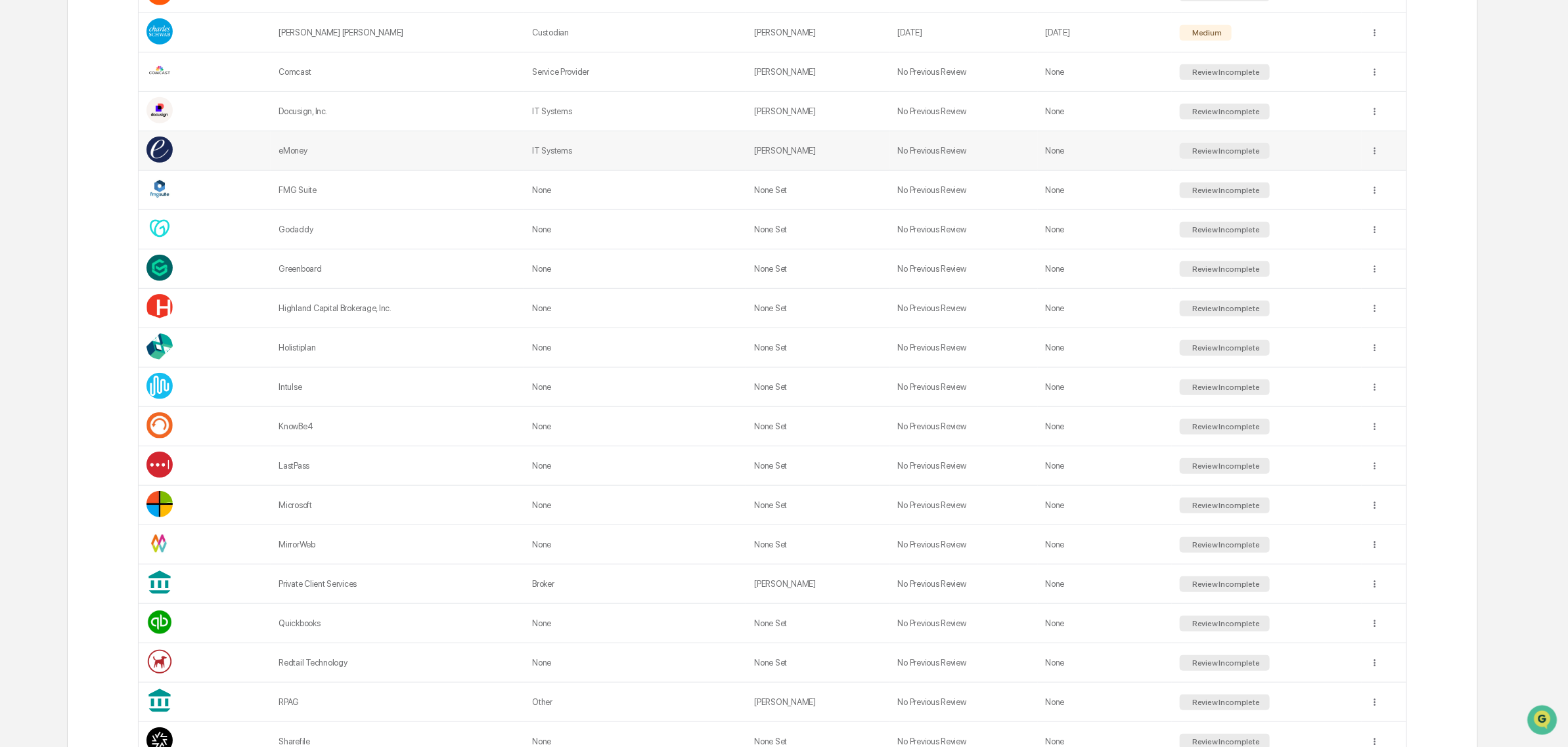
scroll to position [424, 0]
click at [1077, 478] on td "None" at bounding box center [1104, 464] width 134 height 39
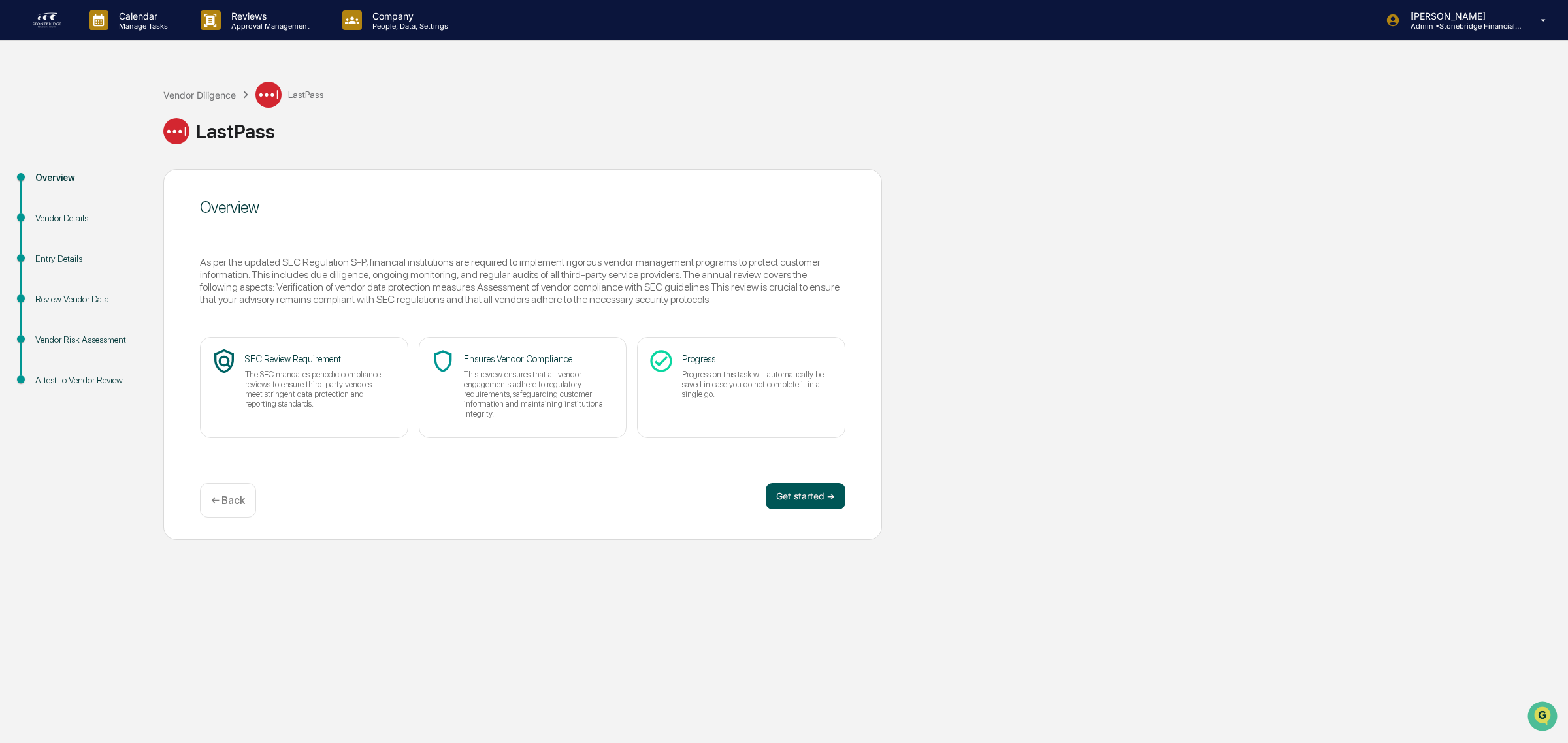
click at [788, 507] on button "Get started ➔" at bounding box center [806, 497] width 80 height 26
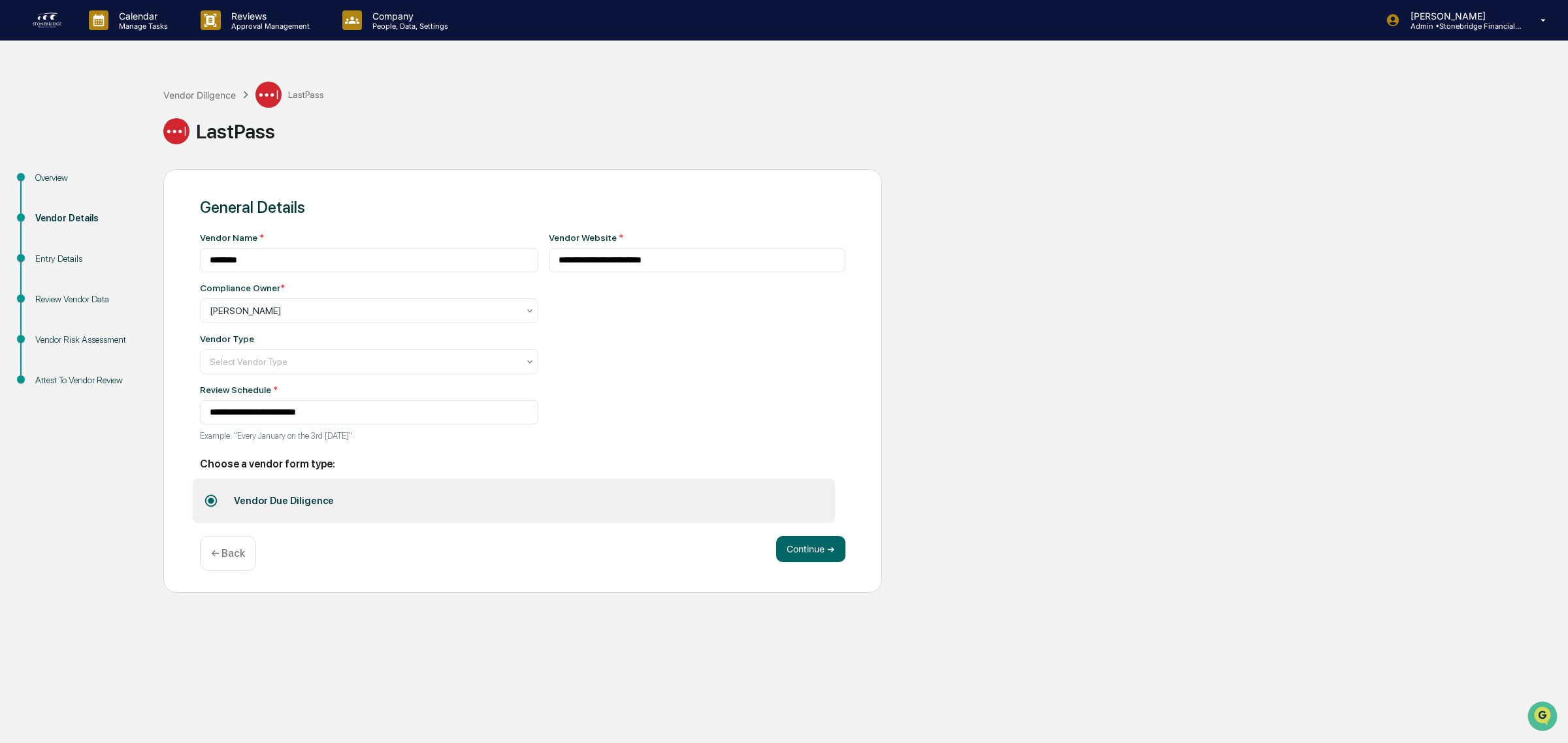
click at [347, 349] on div "Vendor Type Select Vendor Type" at bounding box center [369, 354] width 338 height 41
click at [347, 317] on div at bounding box center [364, 311] width 308 height 13
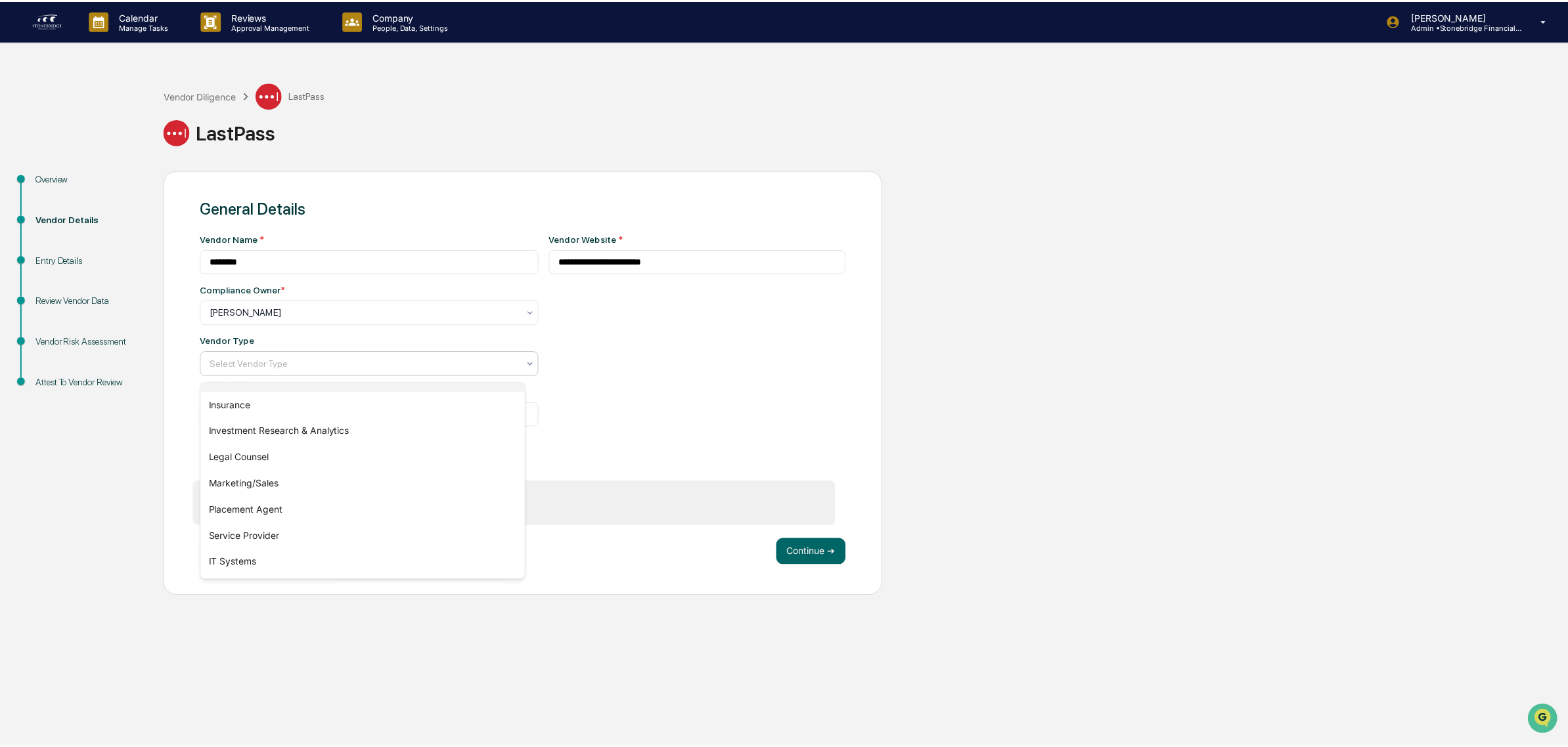
scroll to position [149, 0]
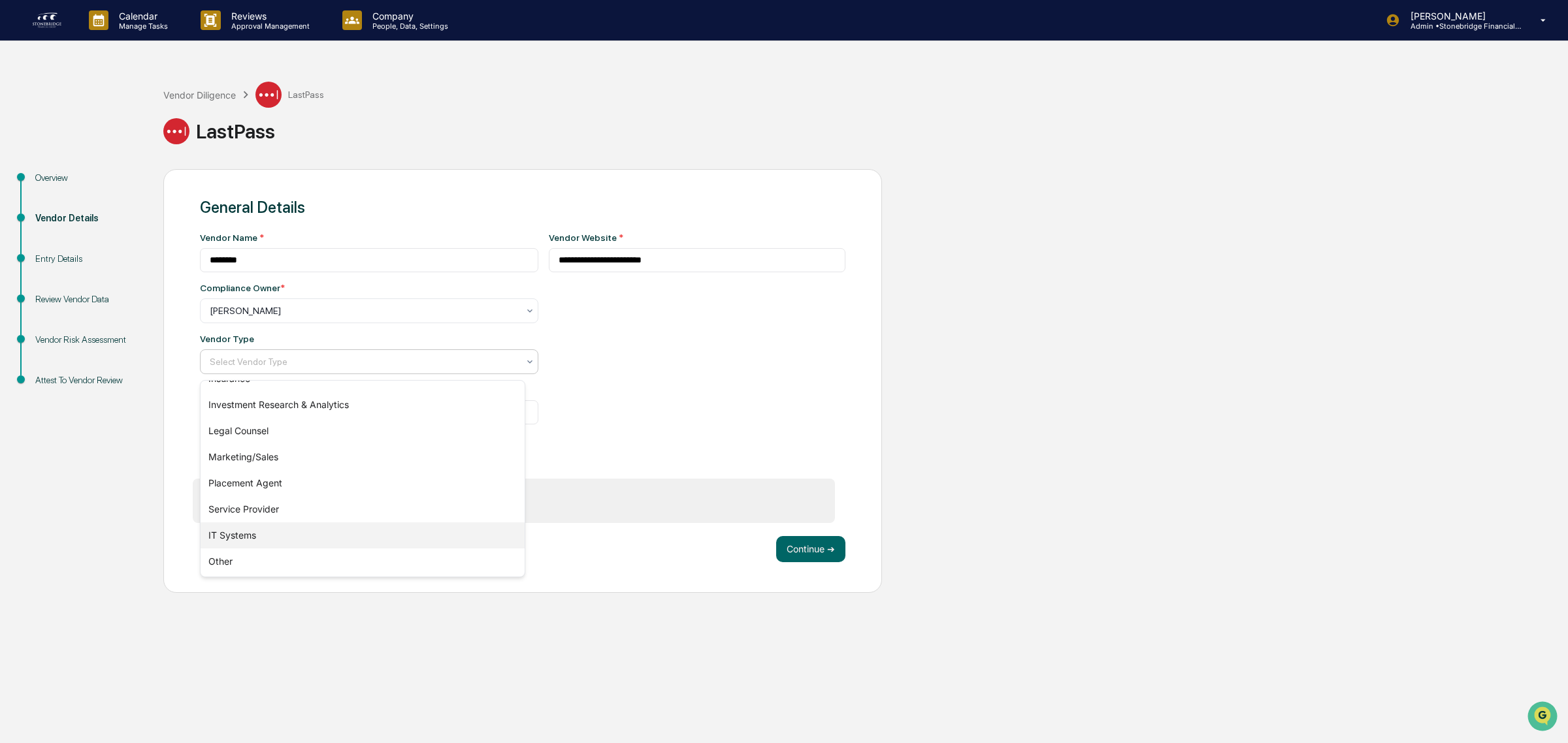
click at [268, 540] on div "IT Systems" at bounding box center [363, 536] width 324 height 26
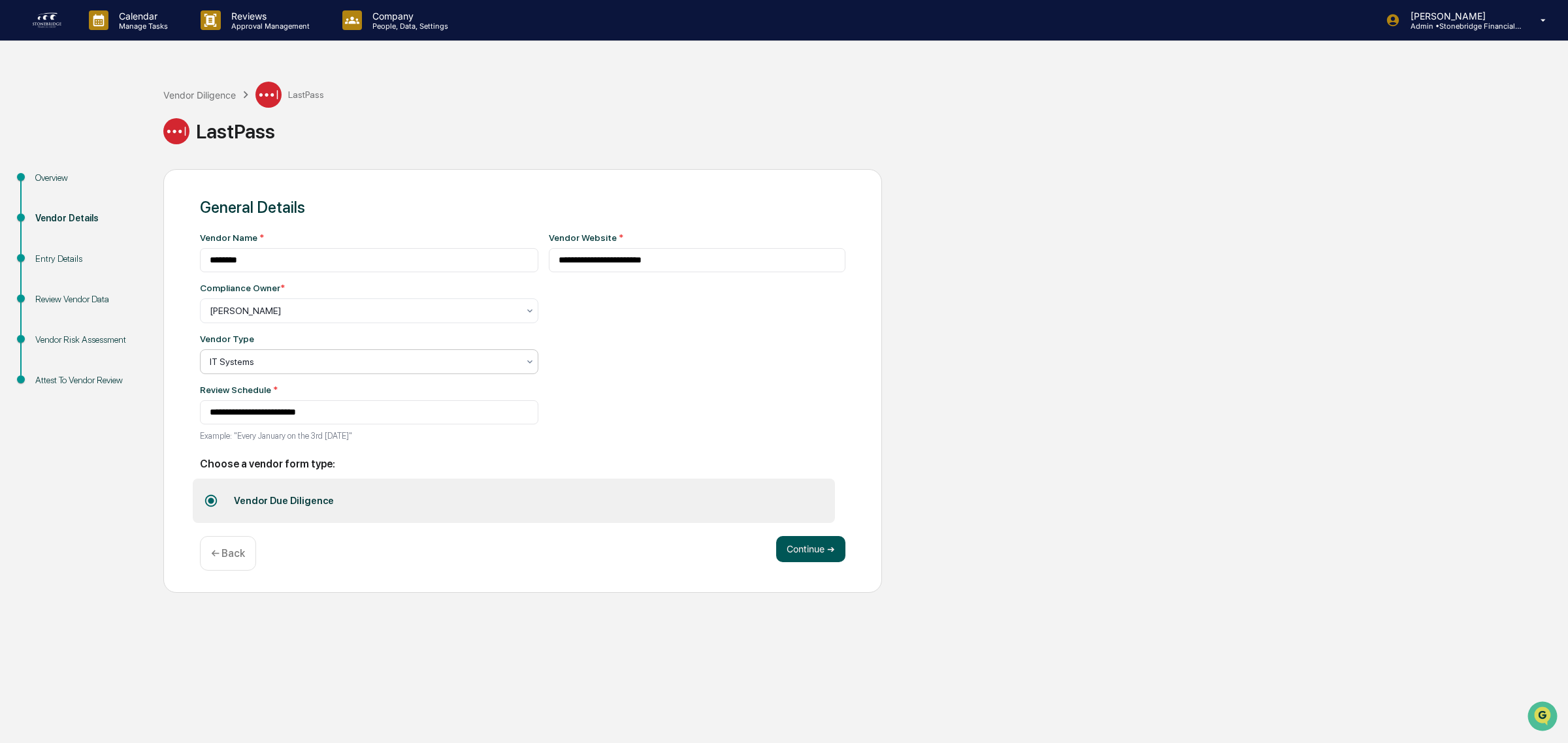
click at [811, 562] on button "Continue ➔" at bounding box center [810, 549] width 69 height 26
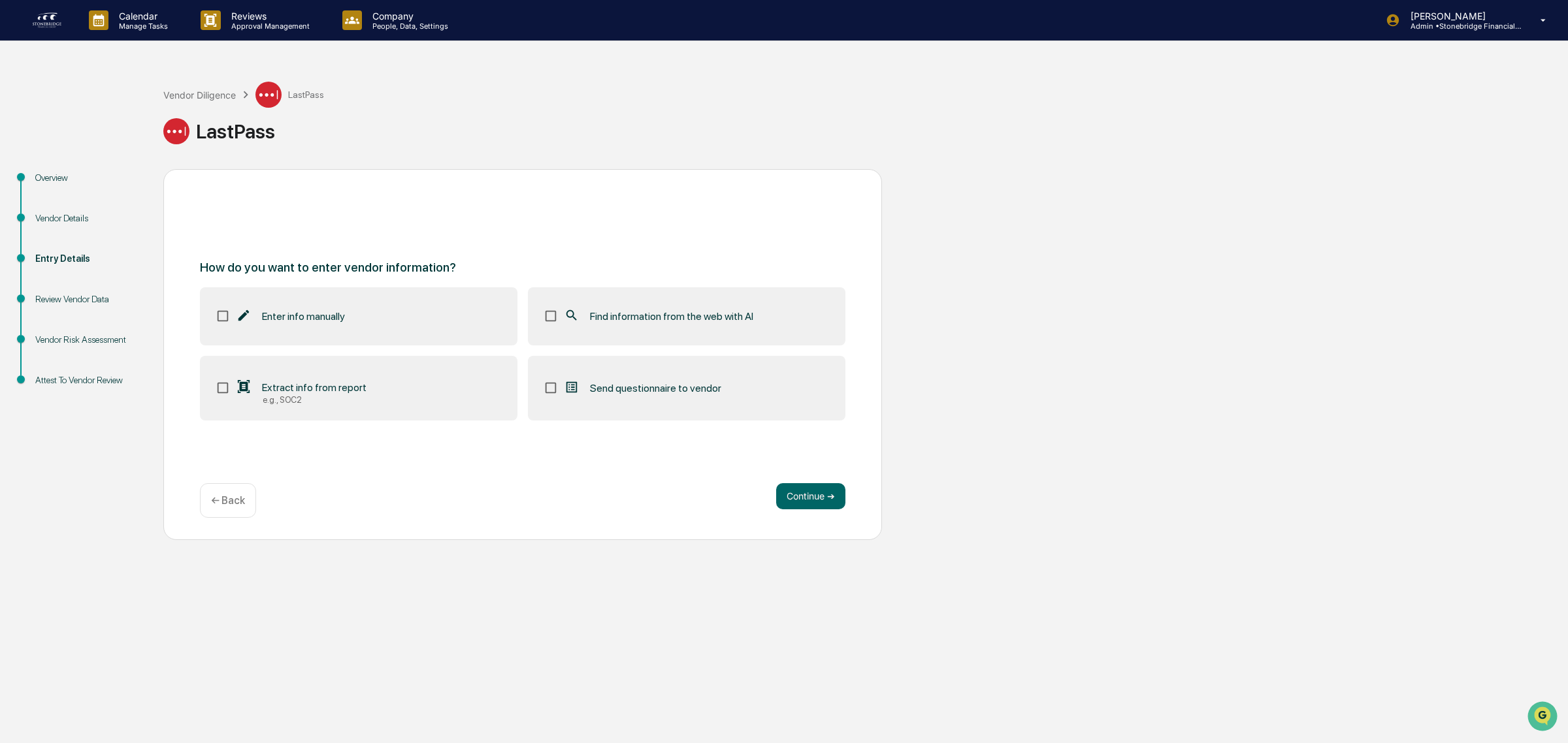
click at [599, 318] on span "Find information from the web with AI" at bounding box center [672, 316] width 164 height 13
click at [357, 398] on div "e.g., SOC2" at bounding box center [315, 400] width 104 height 10
click at [810, 497] on button "Continue ➔" at bounding box center [810, 497] width 69 height 26
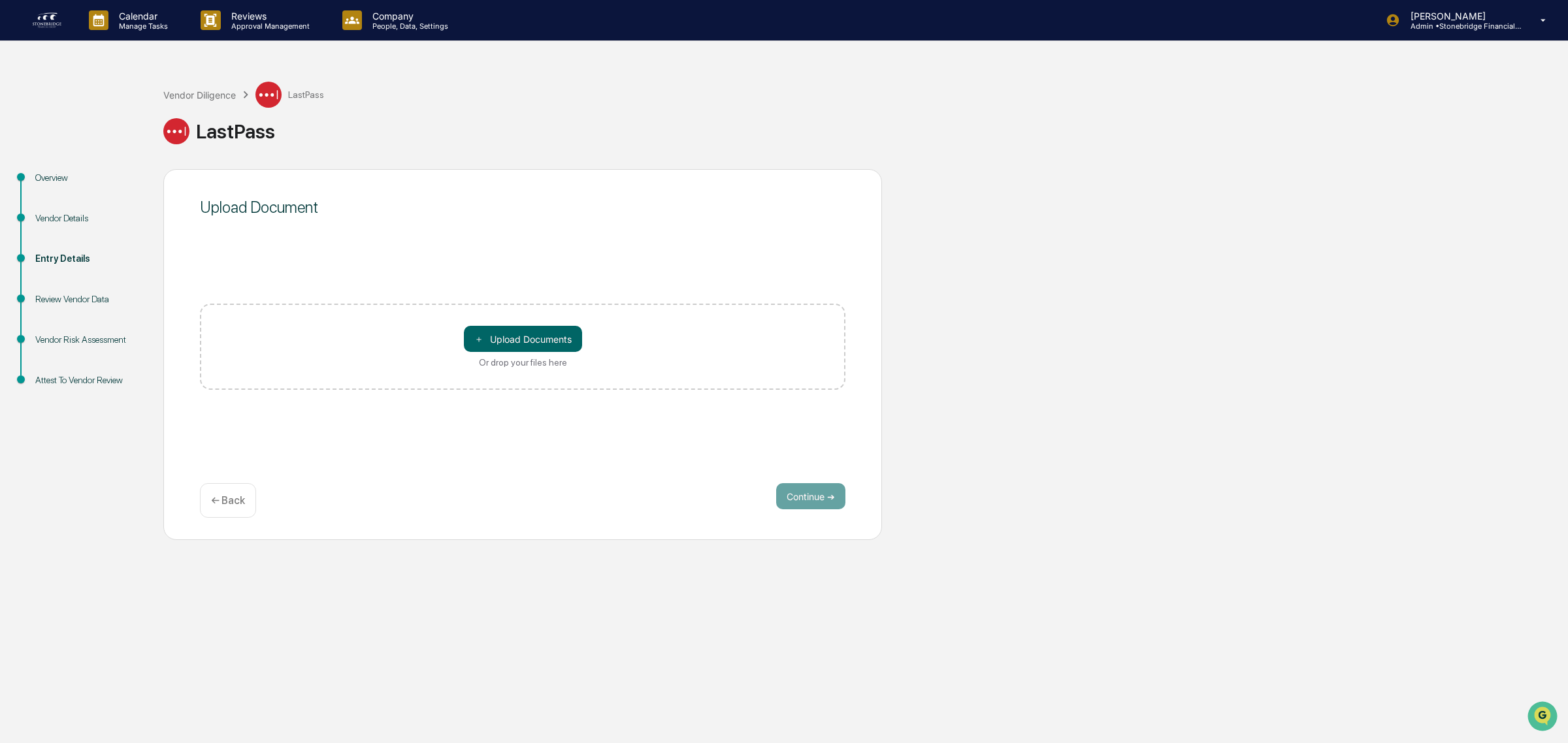
click at [524, 320] on div "＋ Upload Documents Or drop your files here" at bounding box center [523, 346] width 646 height 86
click at [526, 333] on button "＋ Upload Documents" at bounding box center [523, 338] width 118 height 26
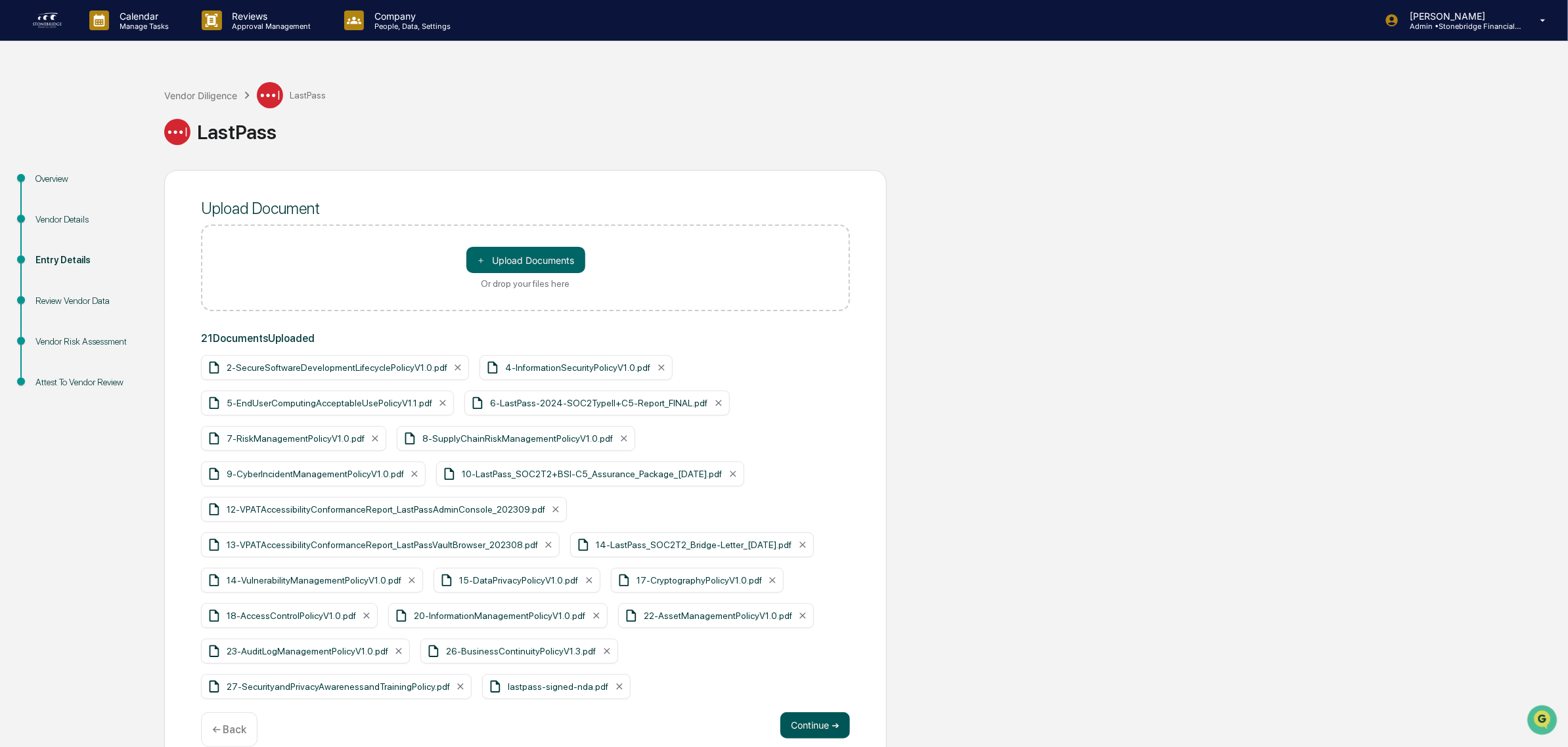
click at [822, 739] on button "Continue ➔" at bounding box center [815, 725] width 69 height 27
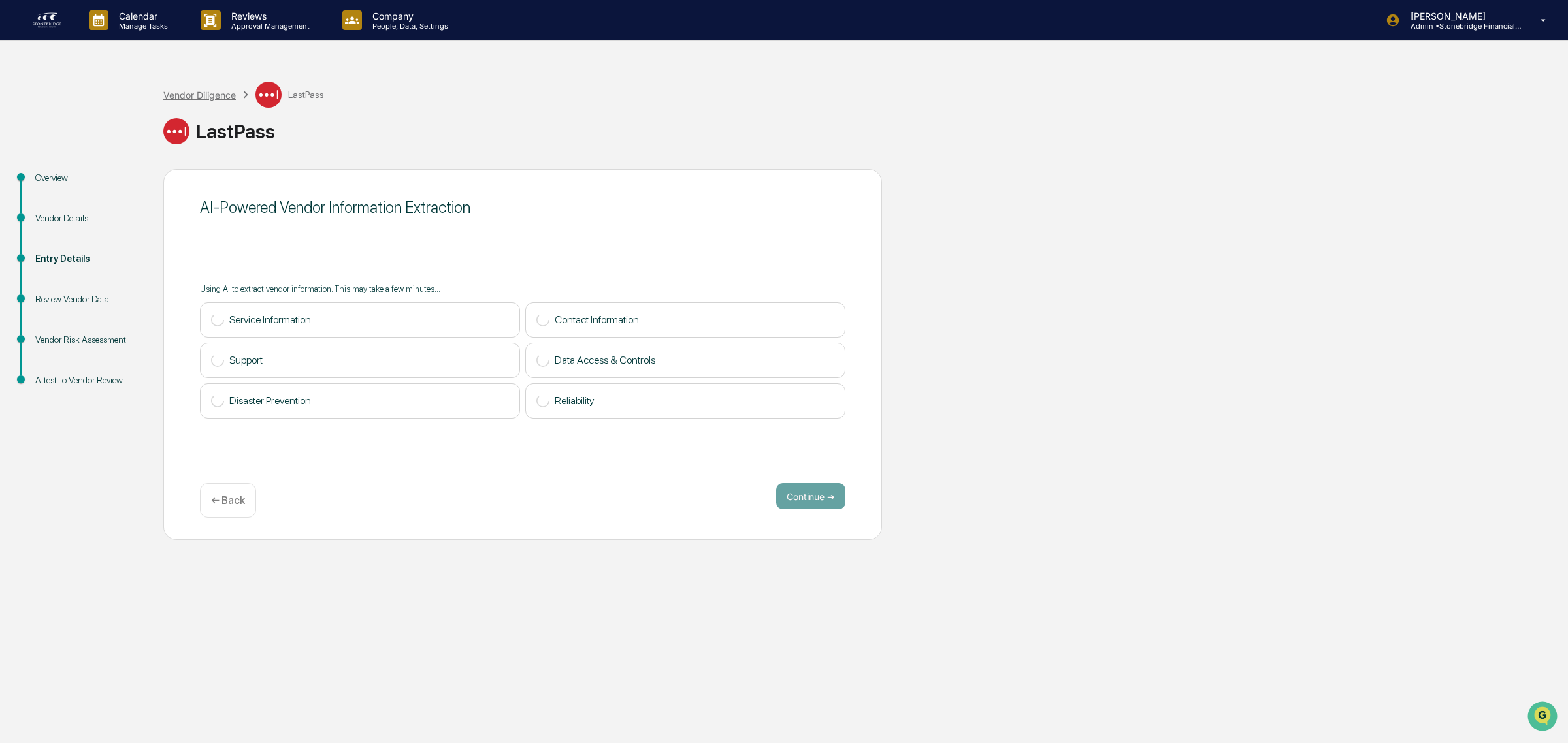
click at [222, 93] on div "Vendor Diligence" at bounding box center [200, 95] width 73 height 11
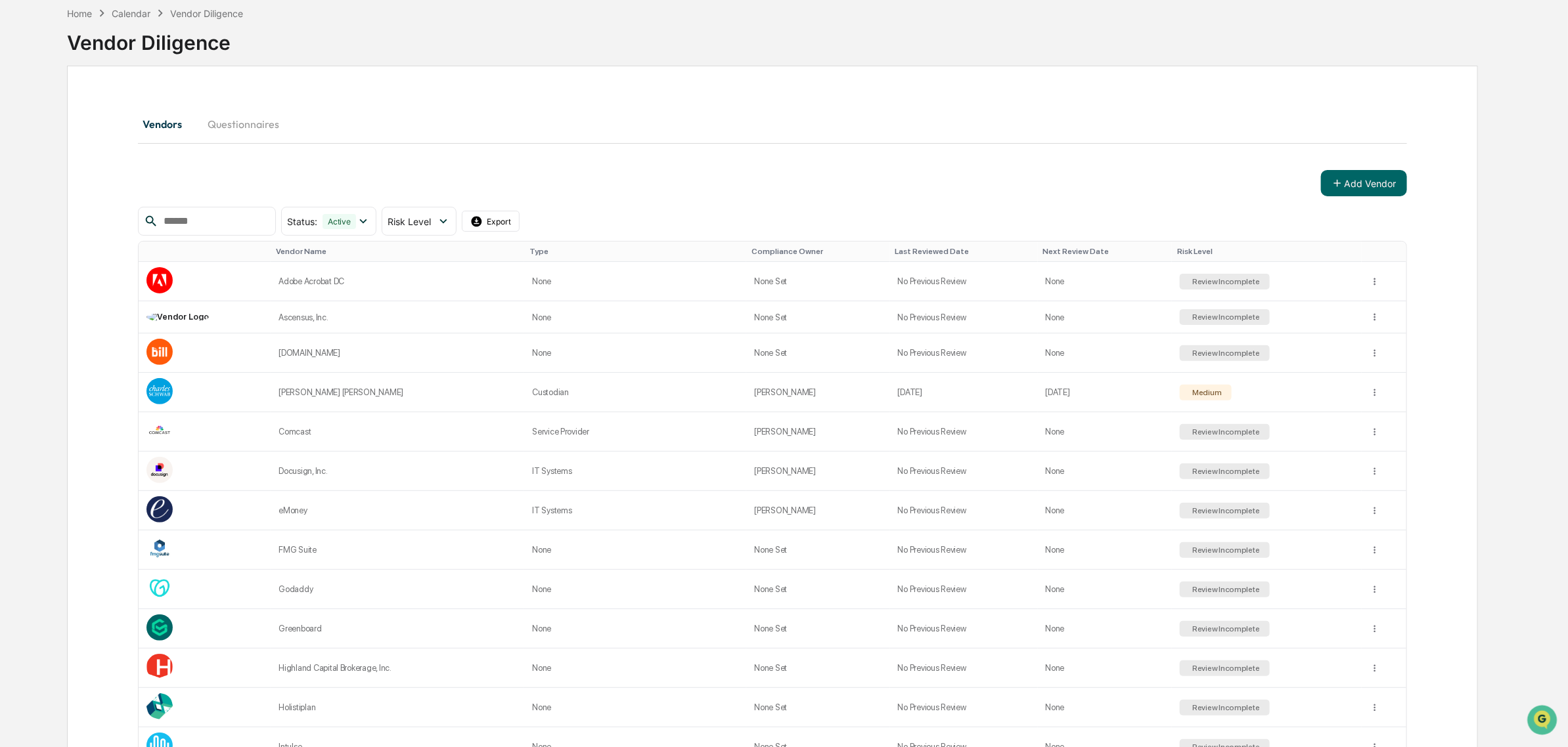
scroll to position [458, 0]
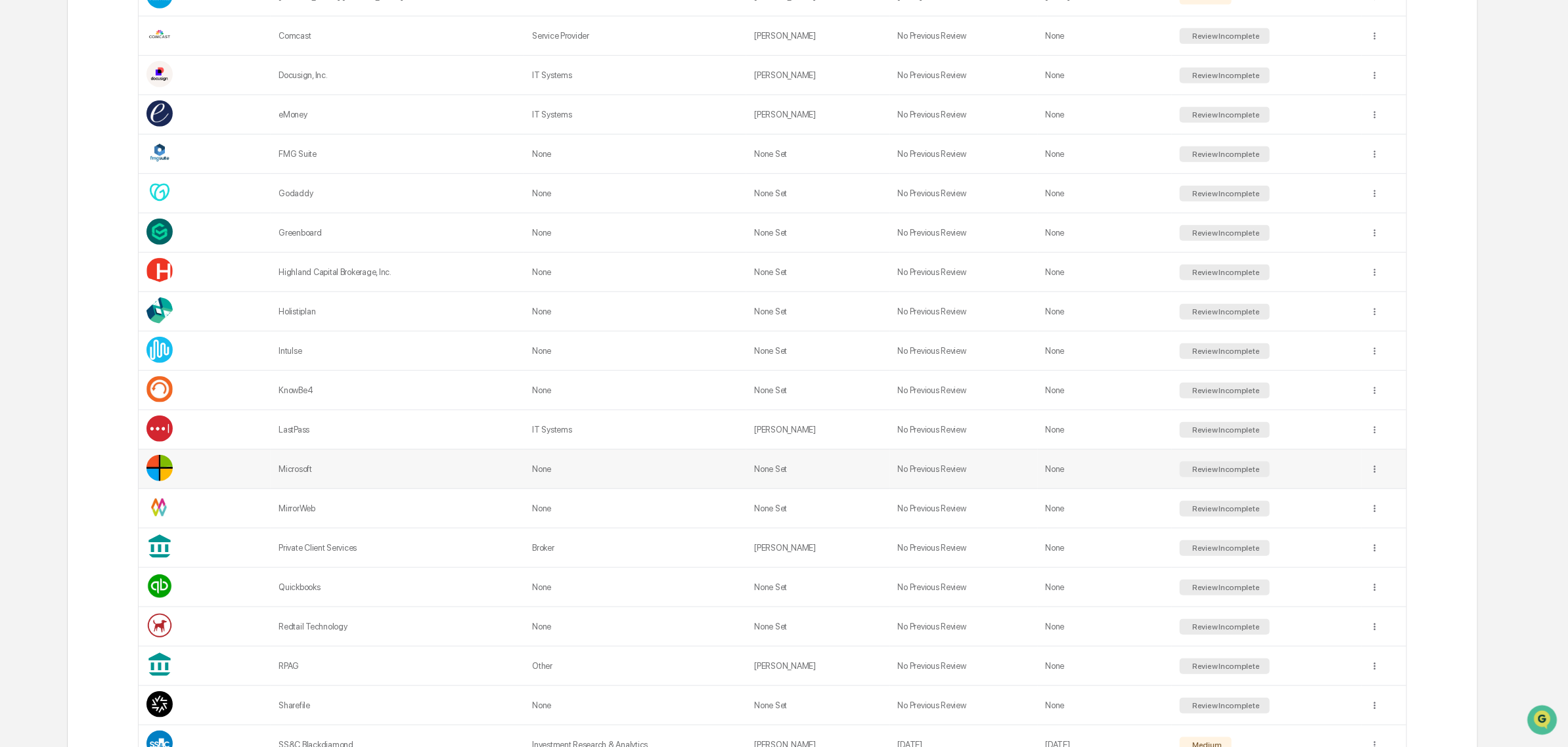
click at [1378, 484] on td at bounding box center [1383, 469] width 45 height 39
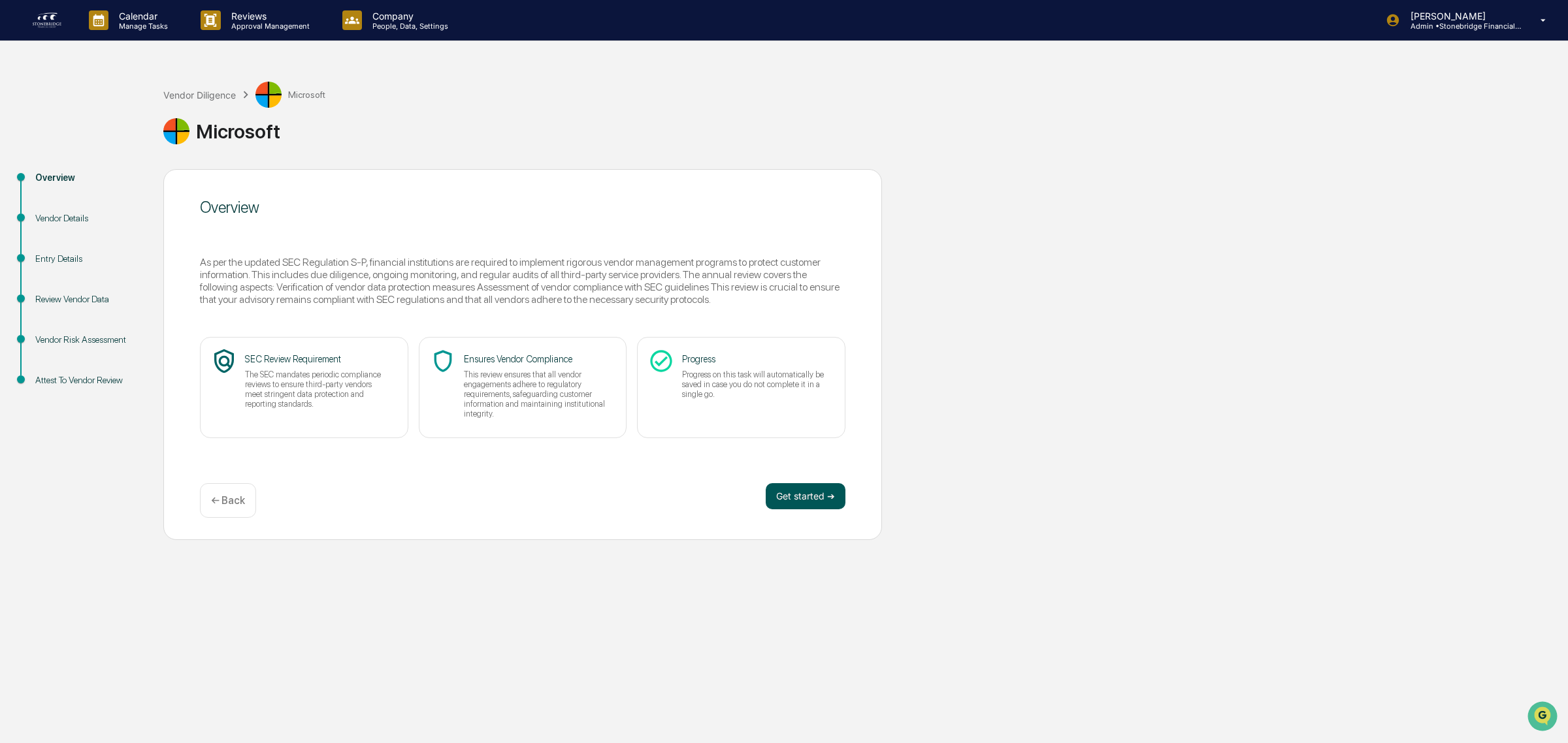
click at [820, 488] on button "Get started ➔" at bounding box center [806, 497] width 80 height 26
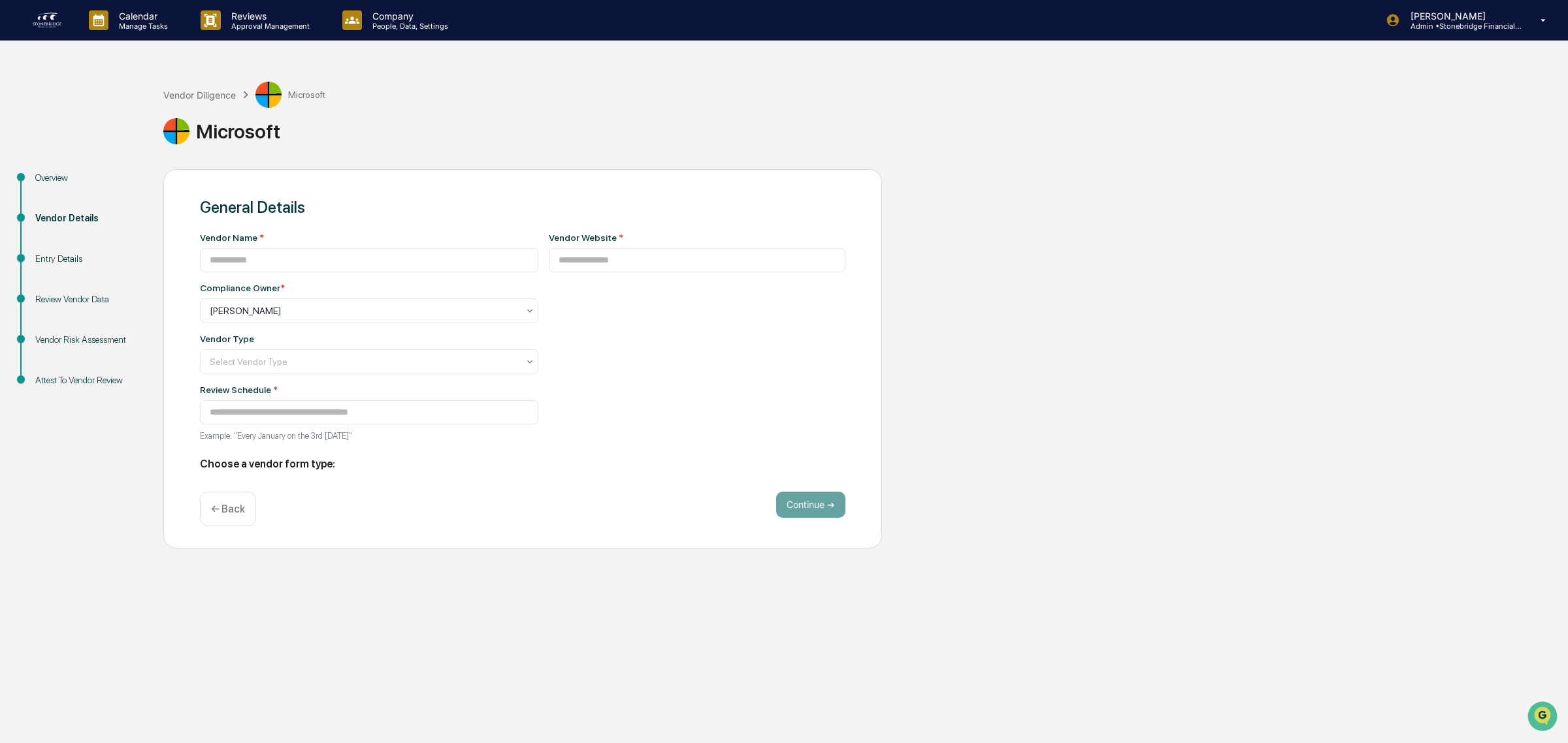
type input "*********"
type input "**********"
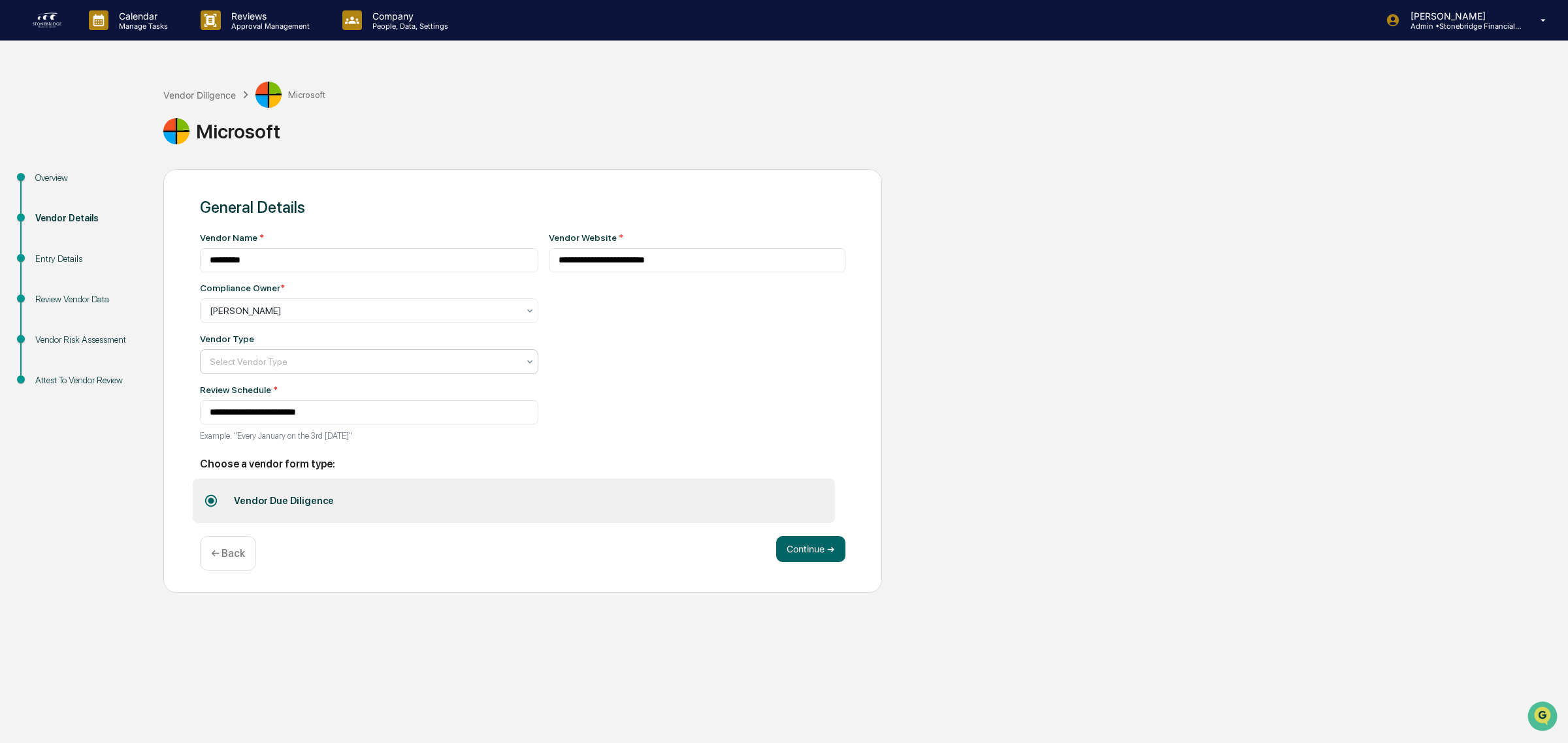
click at [333, 317] on div at bounding box center [364, 311] width 308 height 13
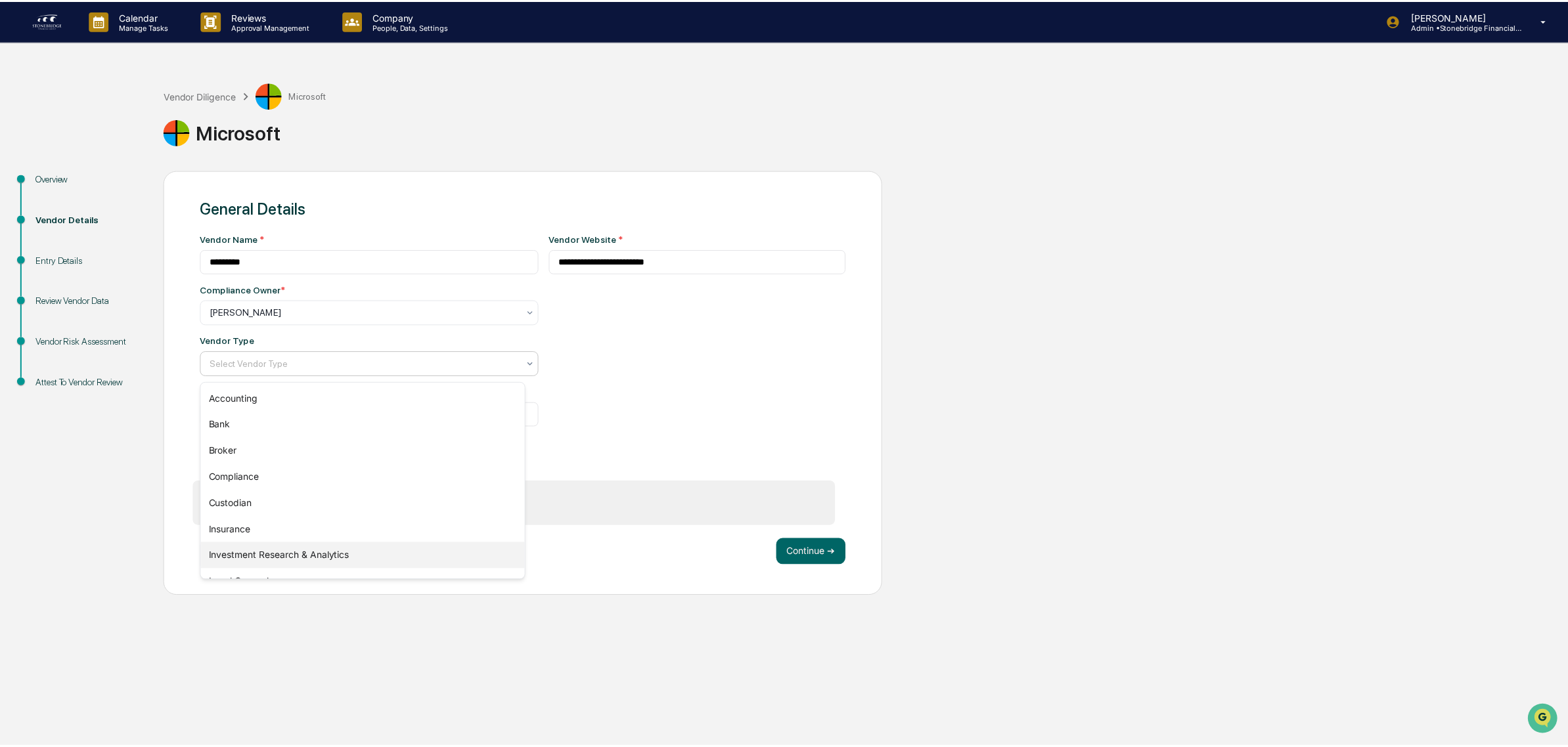
scroll to position [149, 0]
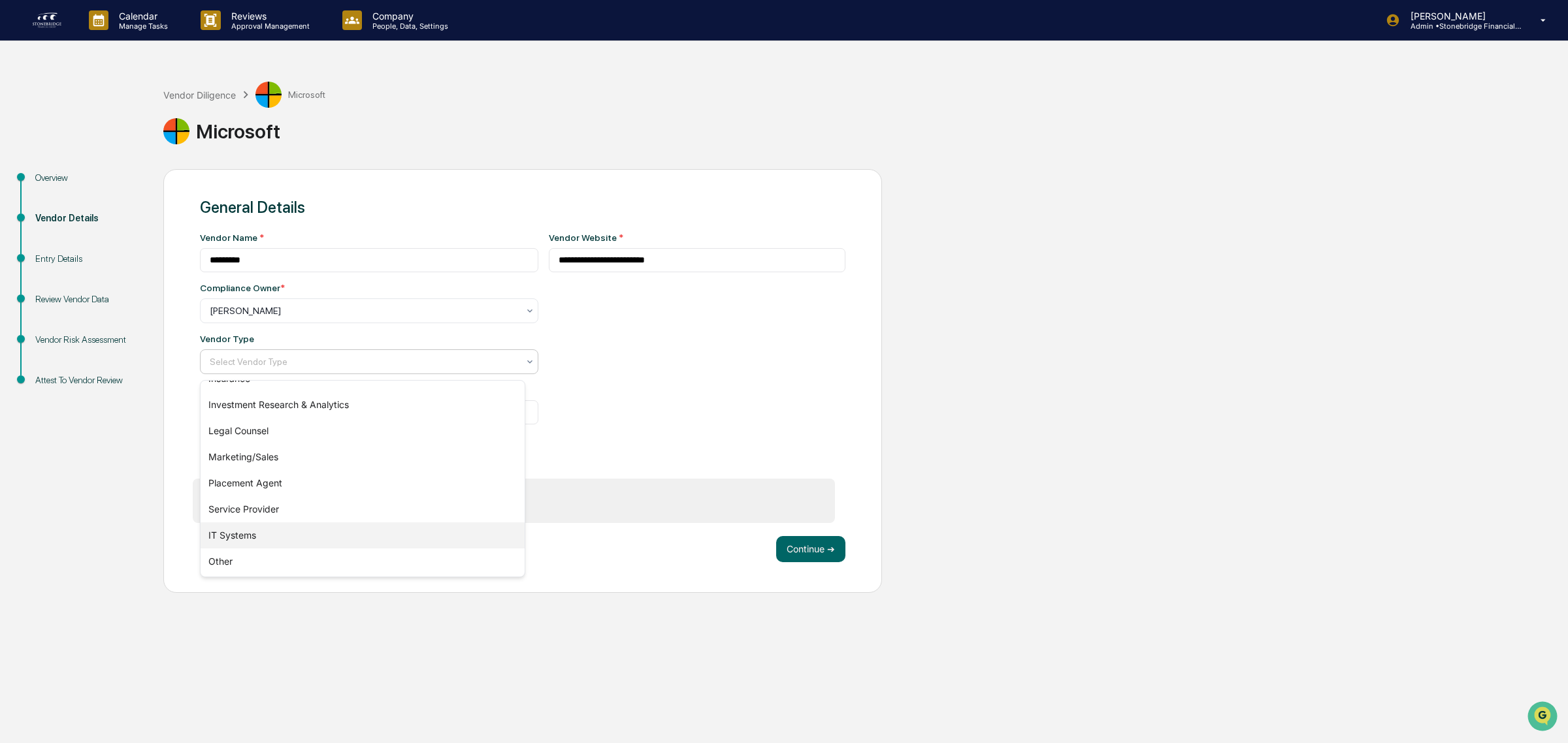
click at [289, 534] on div "IT Systems" at bounding box center [363, 536] width 324 height 26
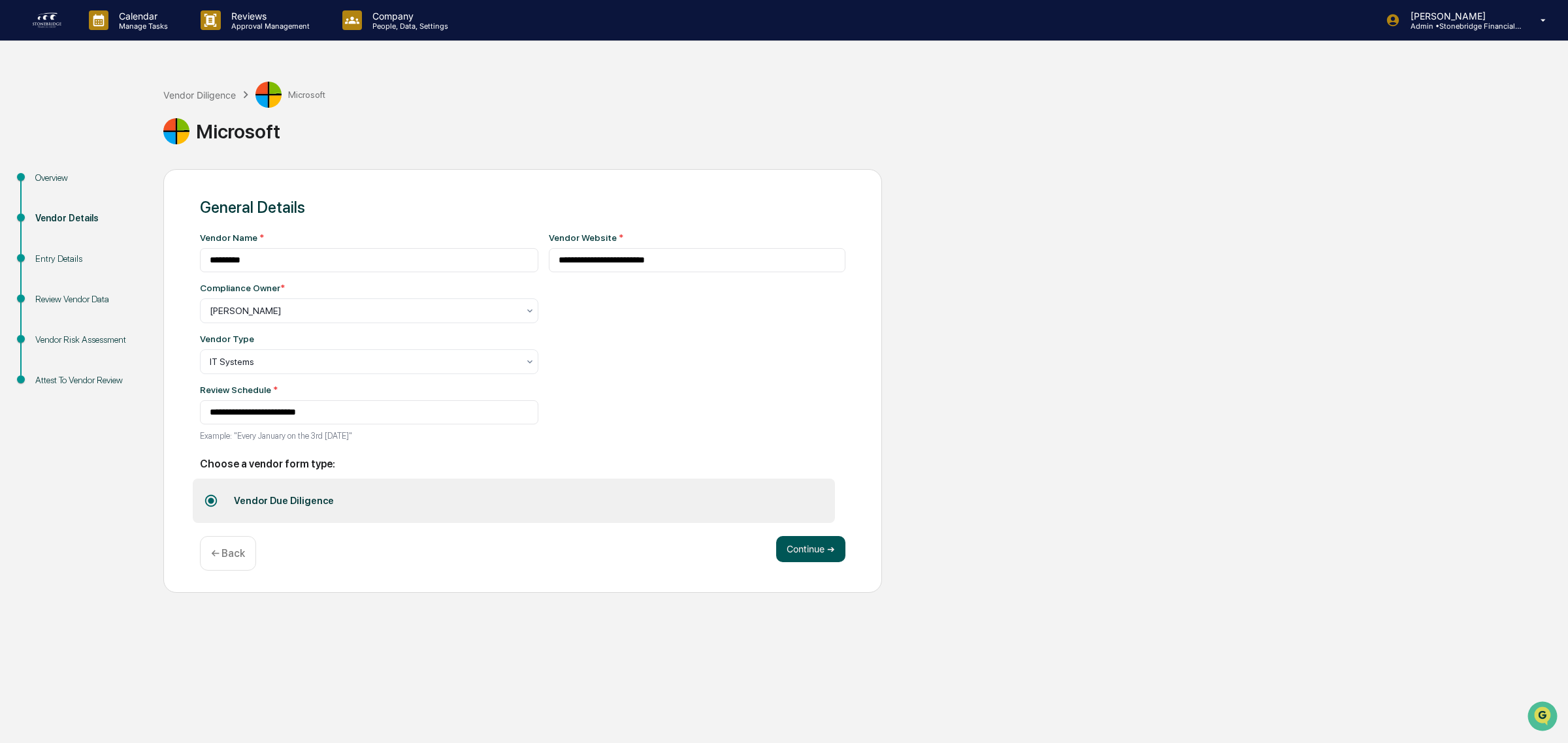
click at [827, 547] on button "Continue ➔" at bounding box center [810, 549] width 69 height 26
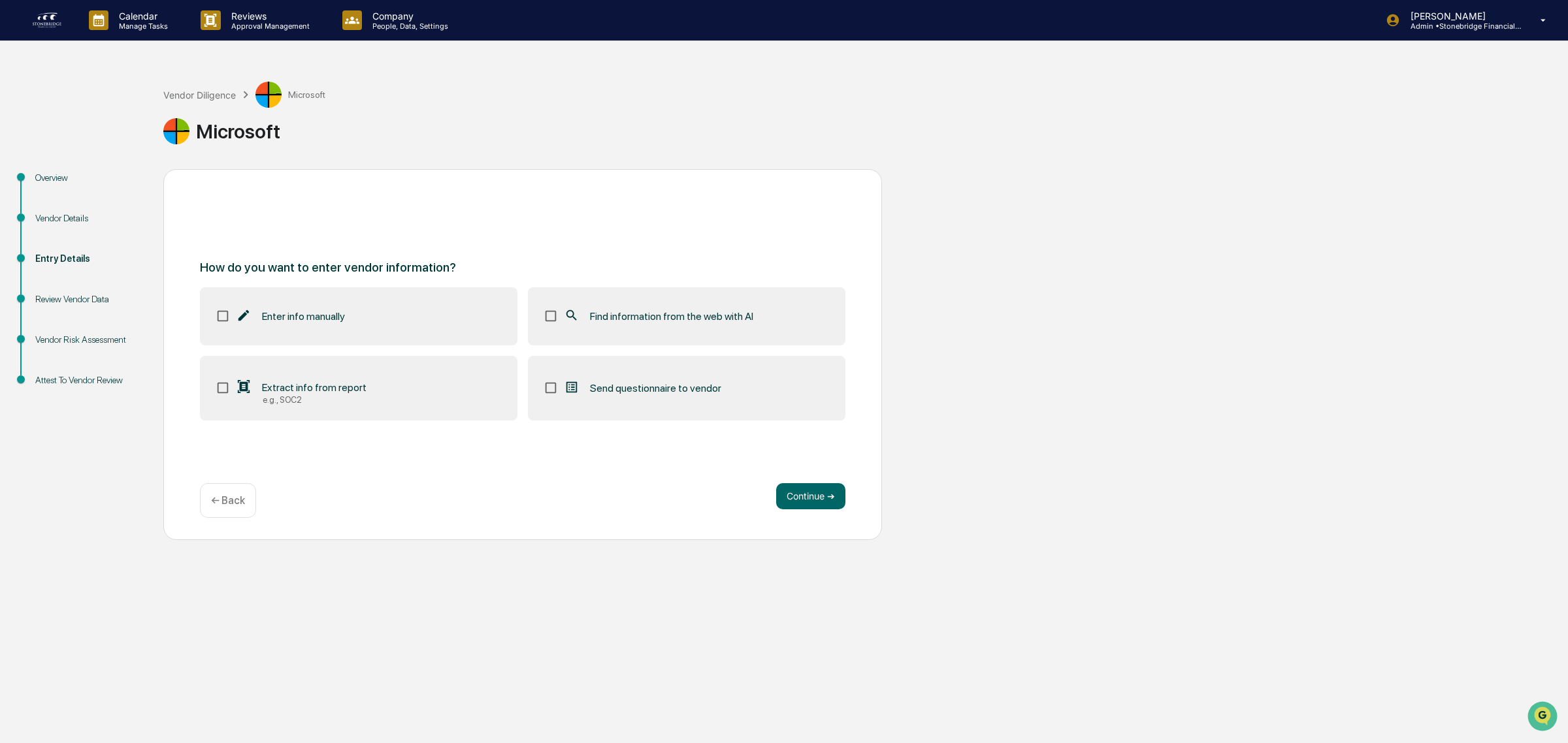
click at [547, 333] on label "Find information from the web with AI" at bounding box center [686, 316] width 317 height 57
click at [824, 505] on button "Continue ➔" at bounding box center [810, 497] width 69 height 26
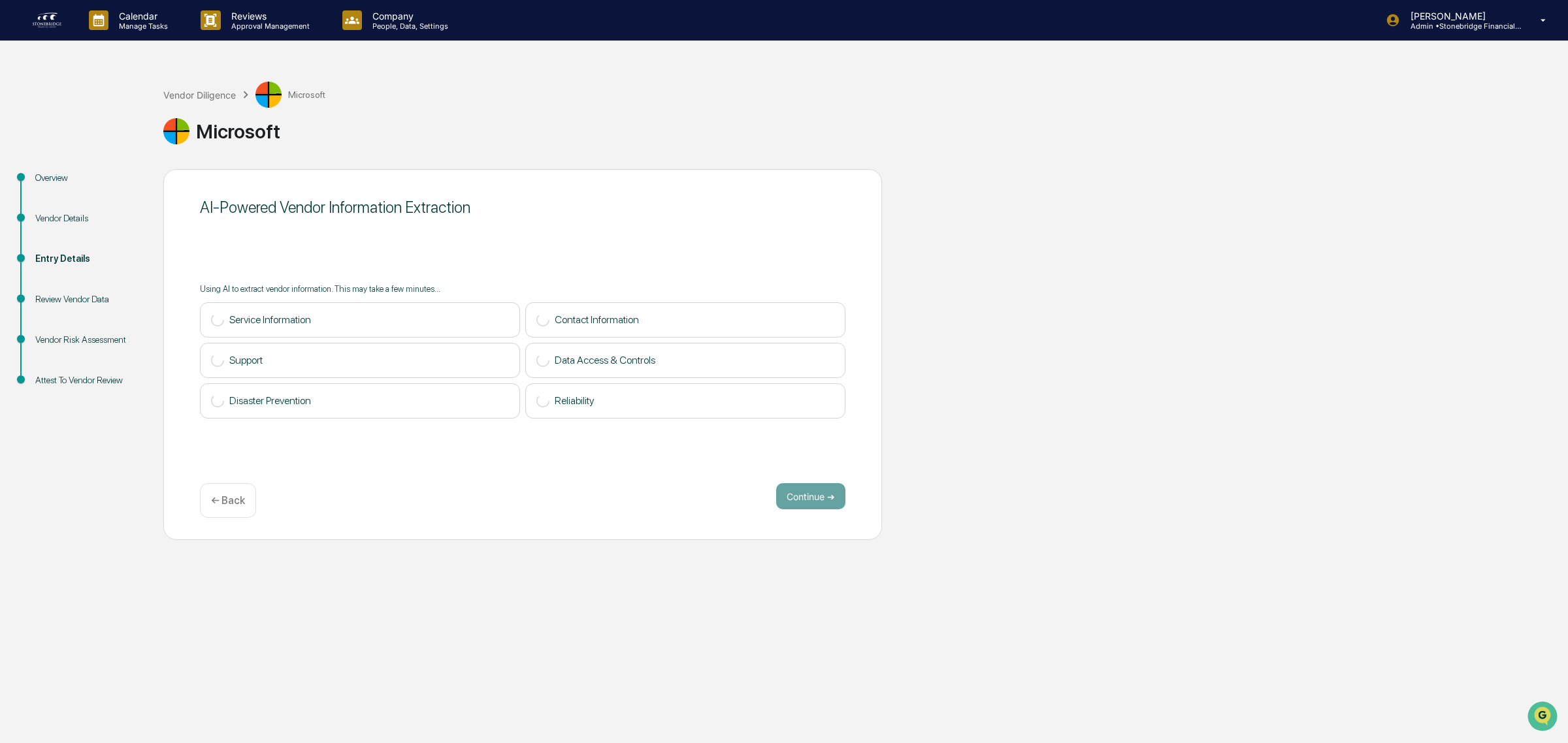
click at [217, 88] on div "Vendor Diligence Microsoft" at bounding box center [245, 95] width 162 height 26
click at [220, 96] on div "Vendor Diligence" at bounding box center [200, 95] width 73 height 11
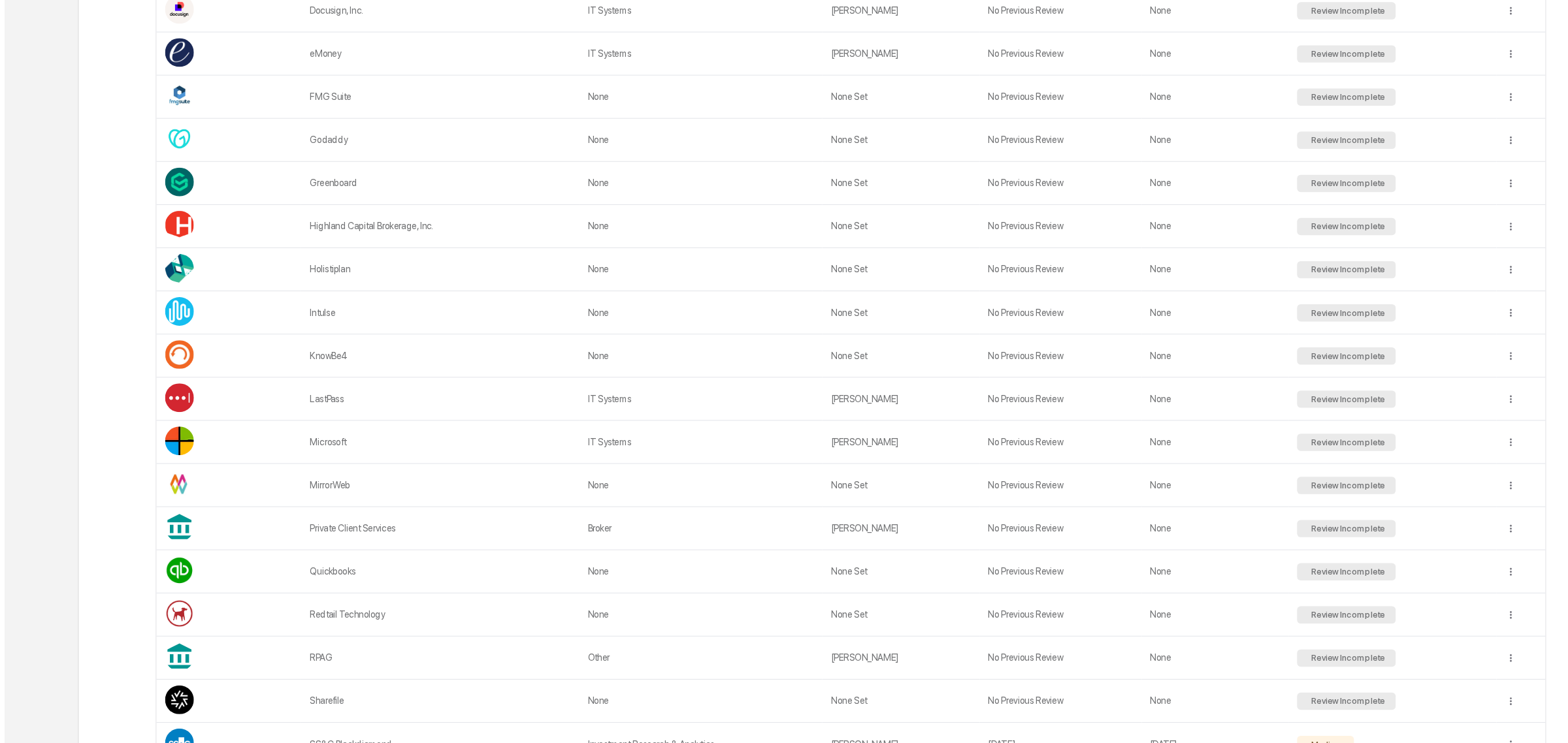
scroll to position [456, 0]
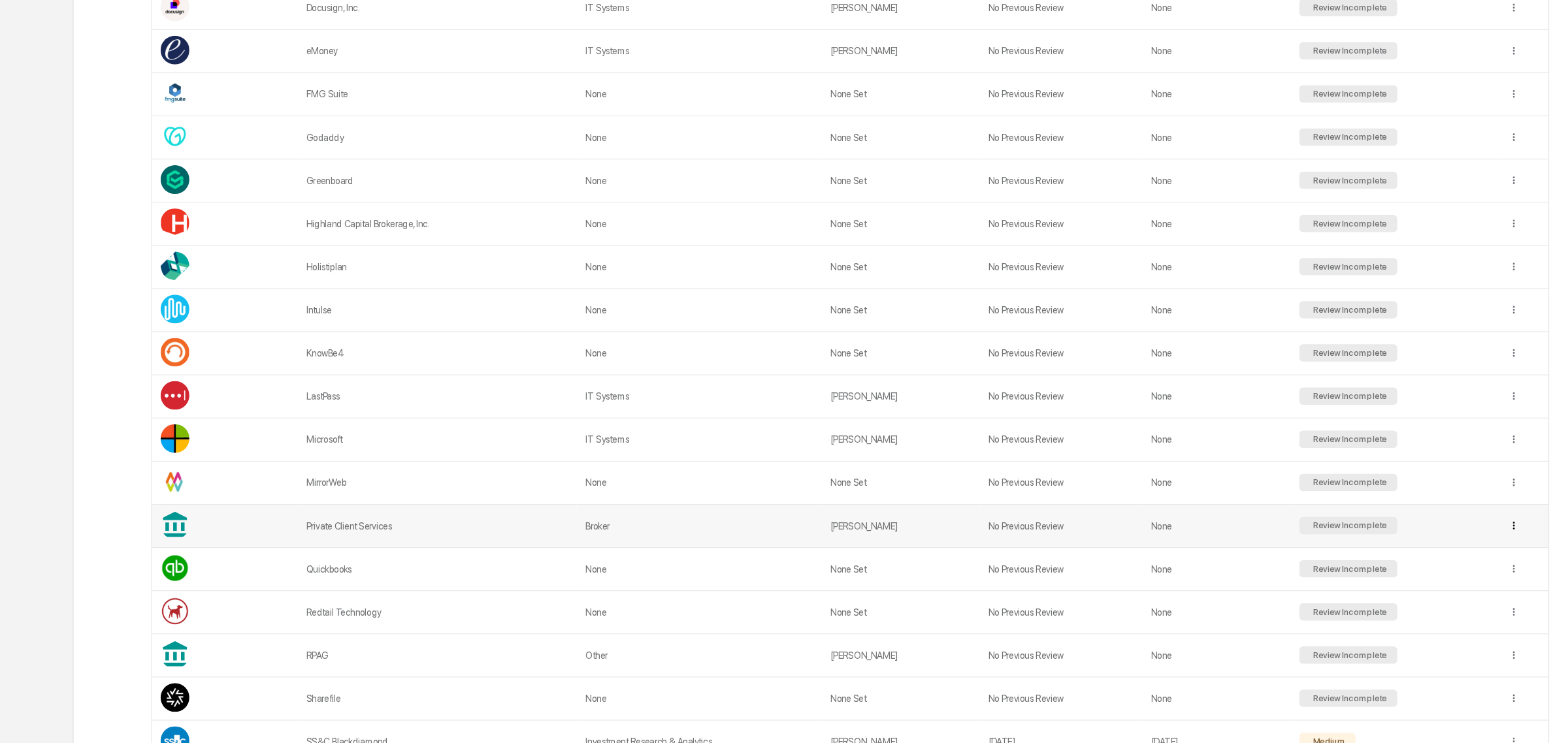
click at [1353, 577] on div "View Details" at bounding box center [1364, 584] width 84 height 21
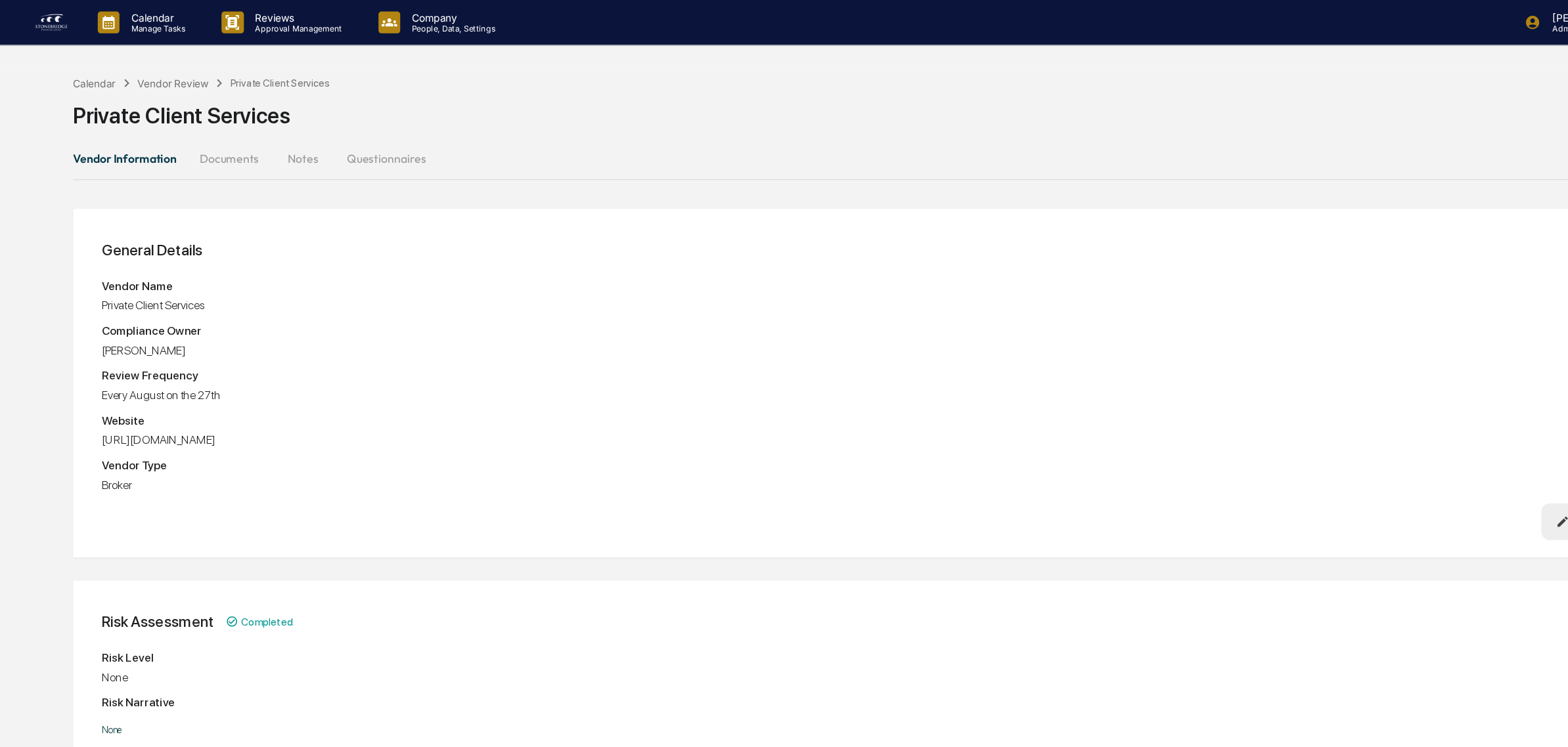
click at [165, 66] on div "Calendar Vendor Review Private Client Services Private Client Services" at bounding box center [772, 95] width 1411 height 66
click at [165, 67] on div "Calendar Vendor Review Private Client Services Private Client Services" at bounding box center [772, 95] width 1411 height 66
click at [165, 71] on div "Vendor Review" at bounding box center [157, 76] width 64 height 11
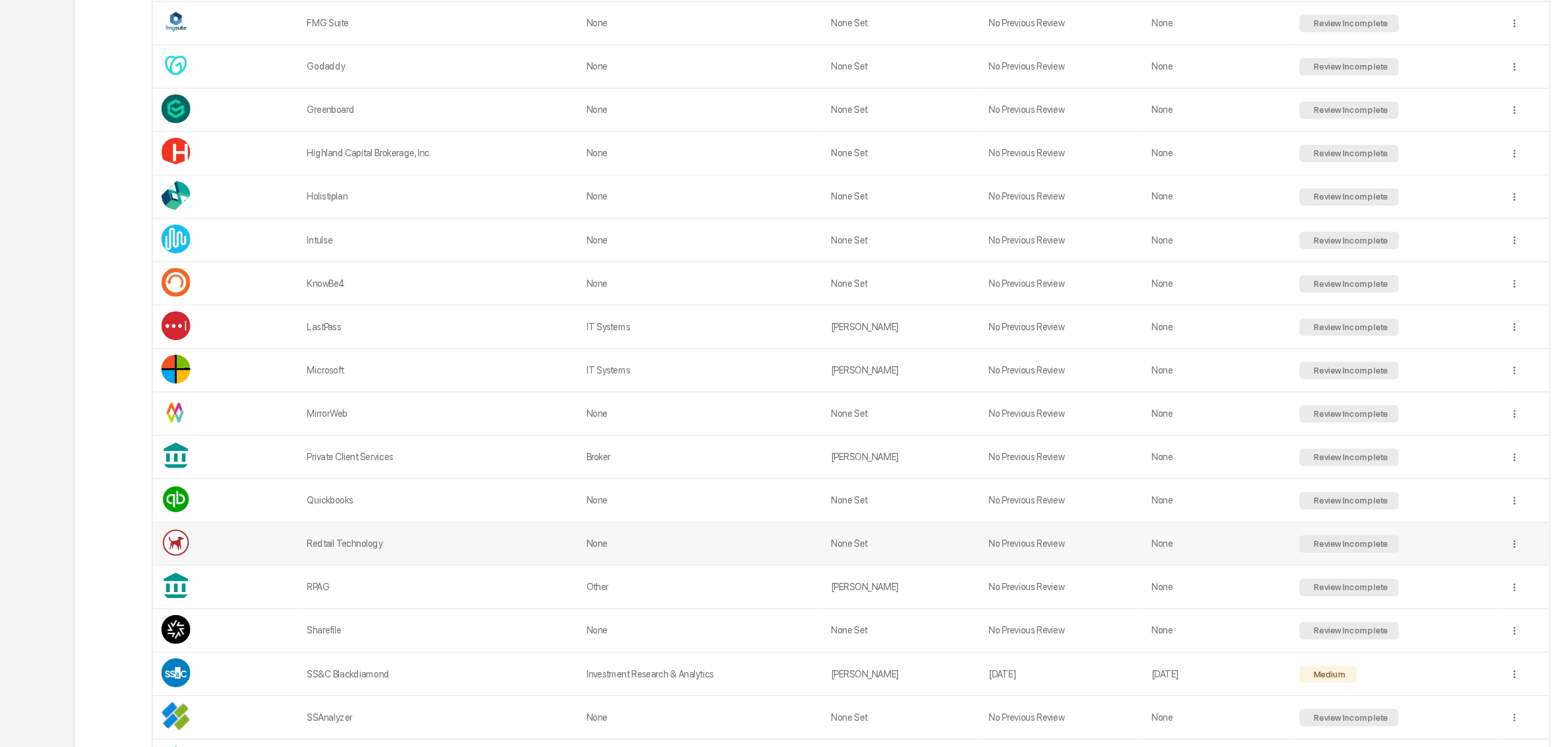
scroll to position [519, 0]
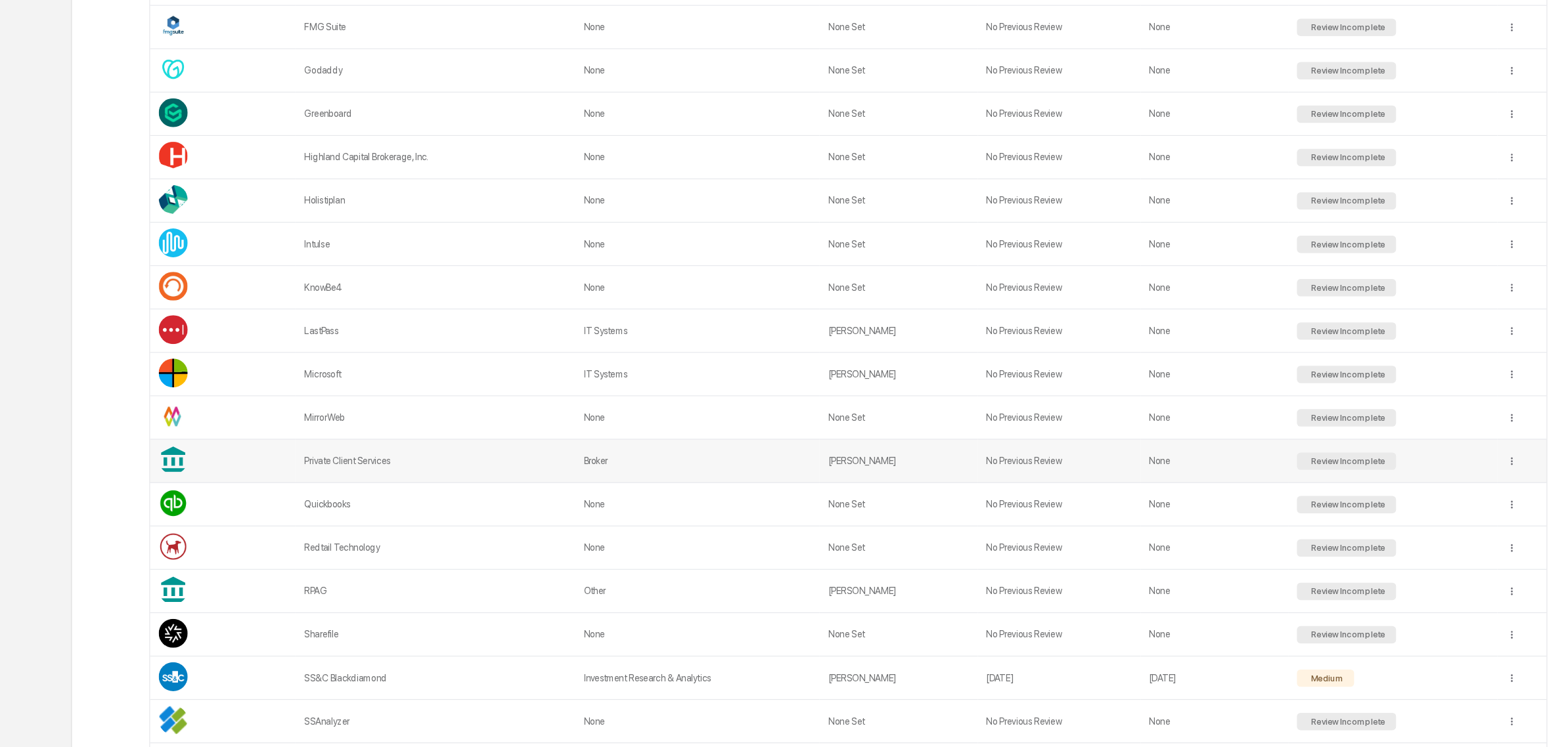
click at [890, 488] on td "No Previous Review" at bounding box center [964, 486] width 148 height 39
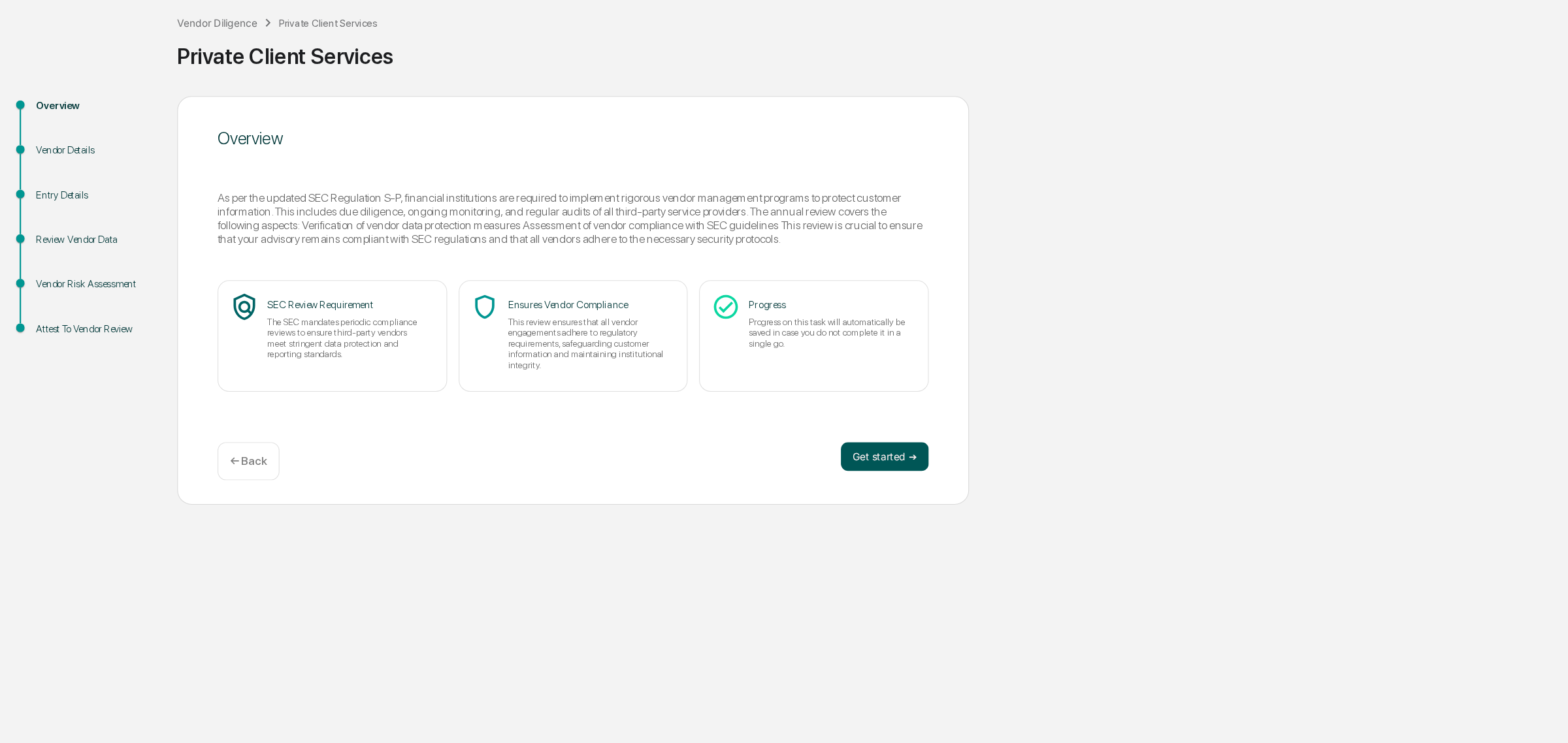
click at [799, 475] on button "Get started ➔" at bounding box center [806, 482] width 80 height 26
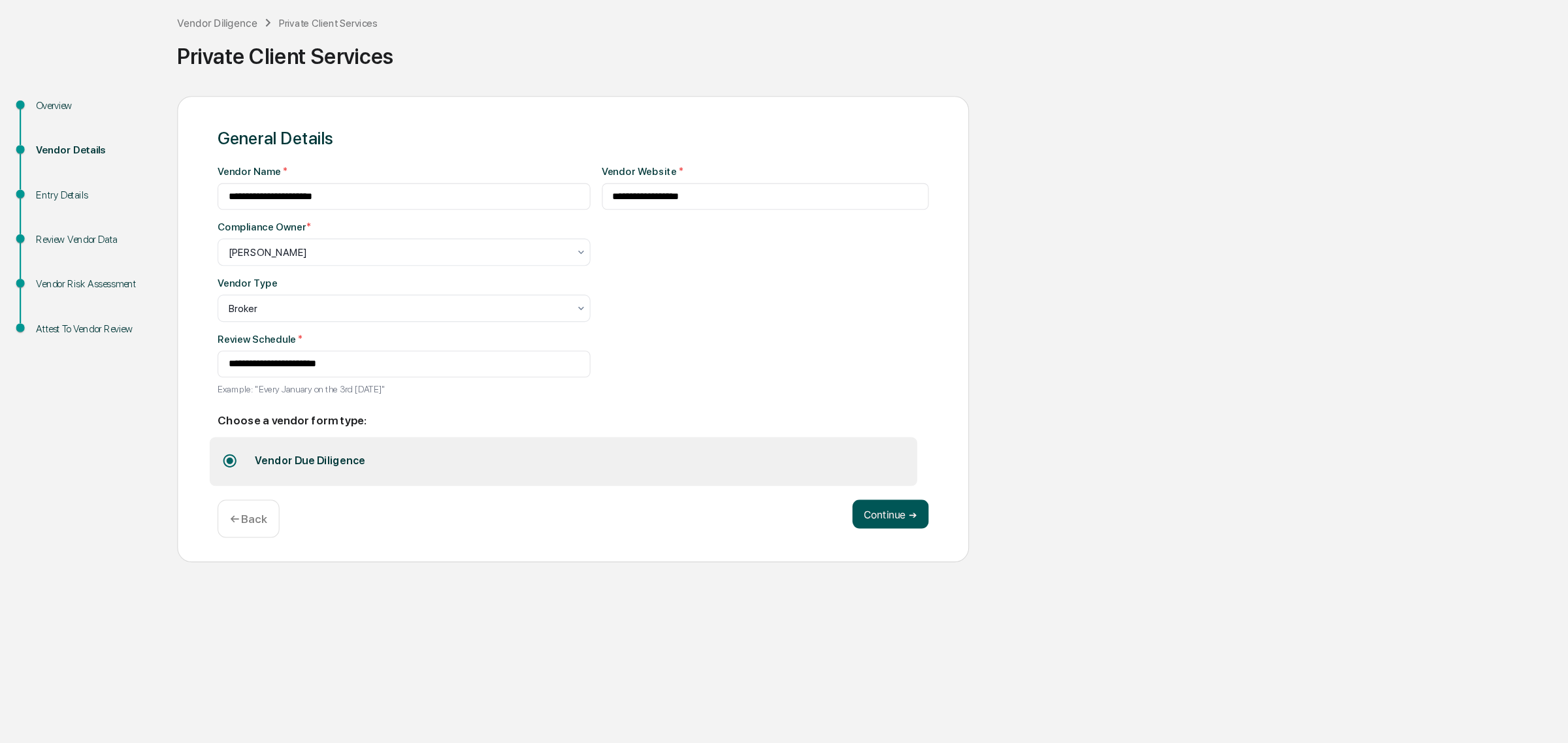
click at [829, 546] on button "Continue ➔" at bounding box center [810, 535] width 69 height 26
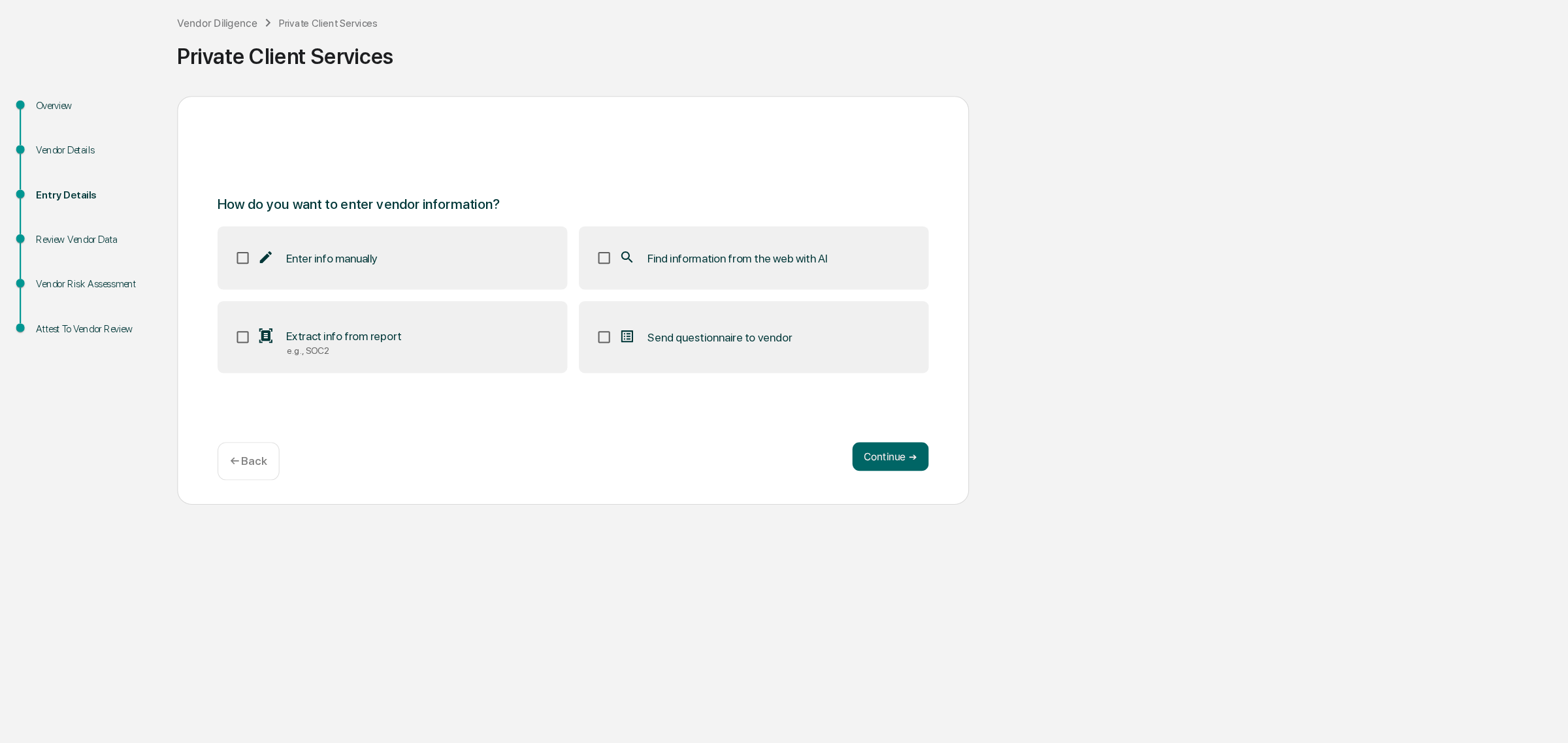
click at [332, 396] on label "Extract info from report e.g., SOC2" at bounding box center [358, 375] width 317 height 65
click at [826, 479] on button "Continue ➔" at bounding box center [810, 482] width 69 height 26
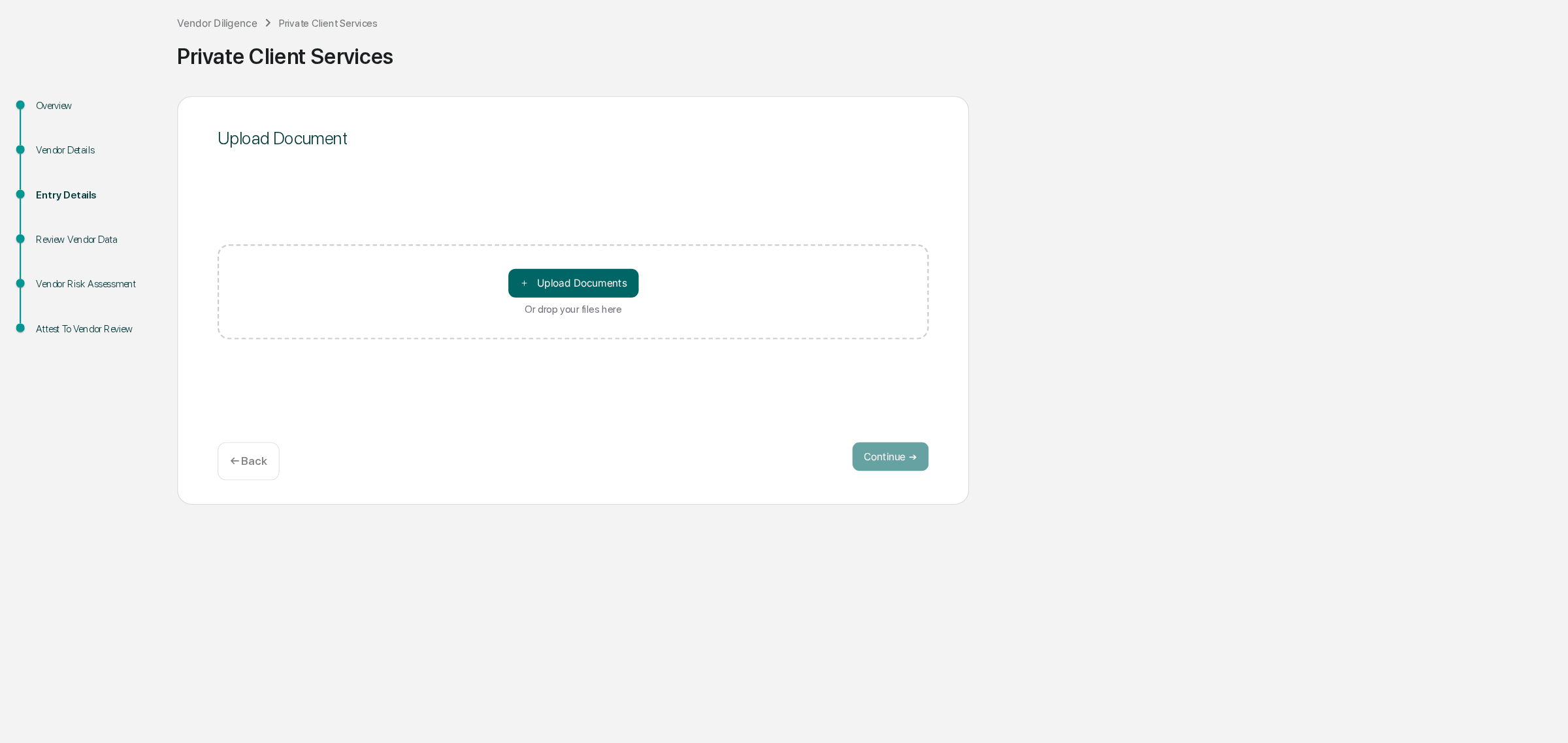
click at [556, 342] on div "＋ Upload Documents Or drop your files here" at bounding box center [523, 333] width 118 height 42
click at [0, 0] on input "＋ Upload Documents Or drop your files here" at bounding box center [0, 0] width 0 height 0
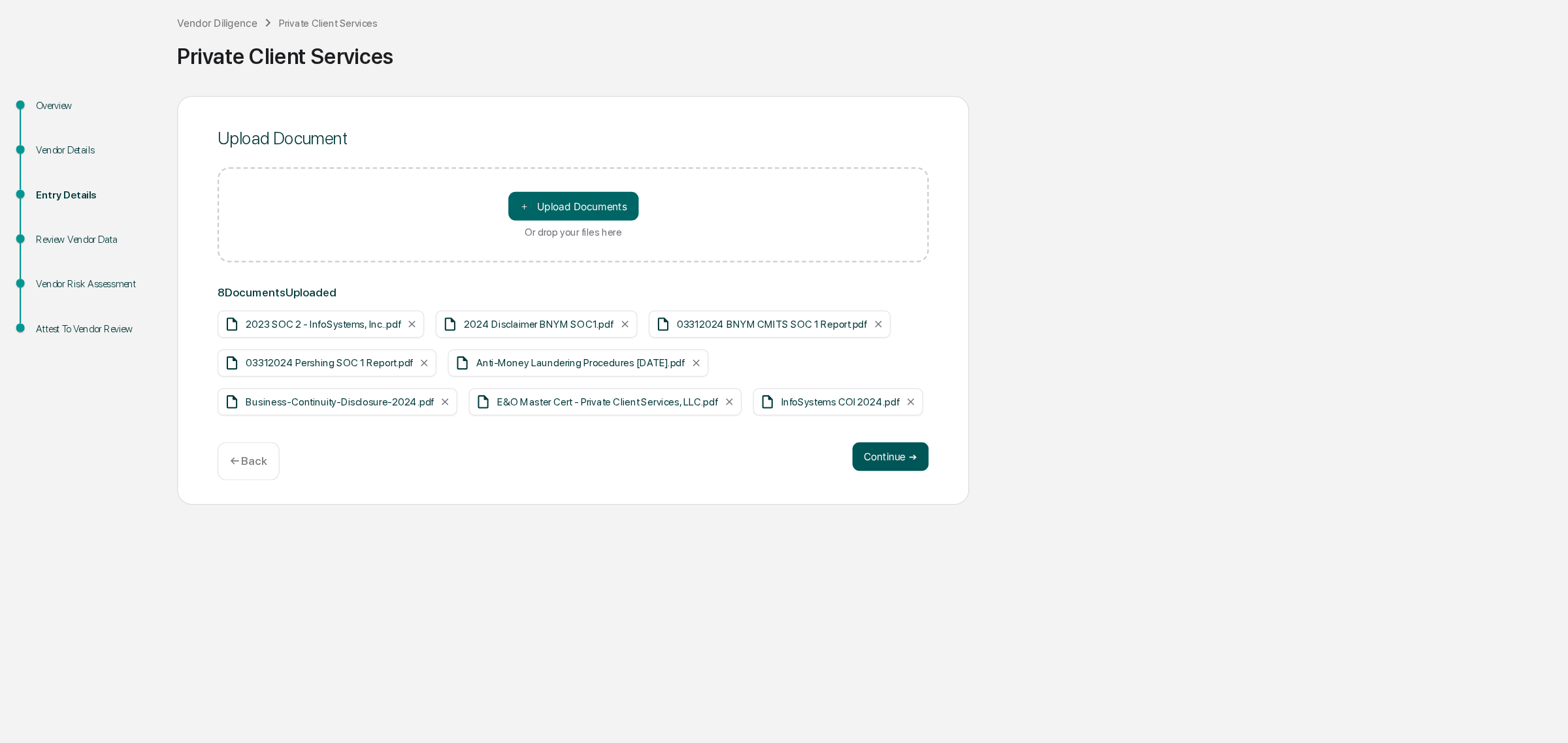
click at [801, 488] on button "Continue ➔" at bounding box center [810, 482] width 69 height 26
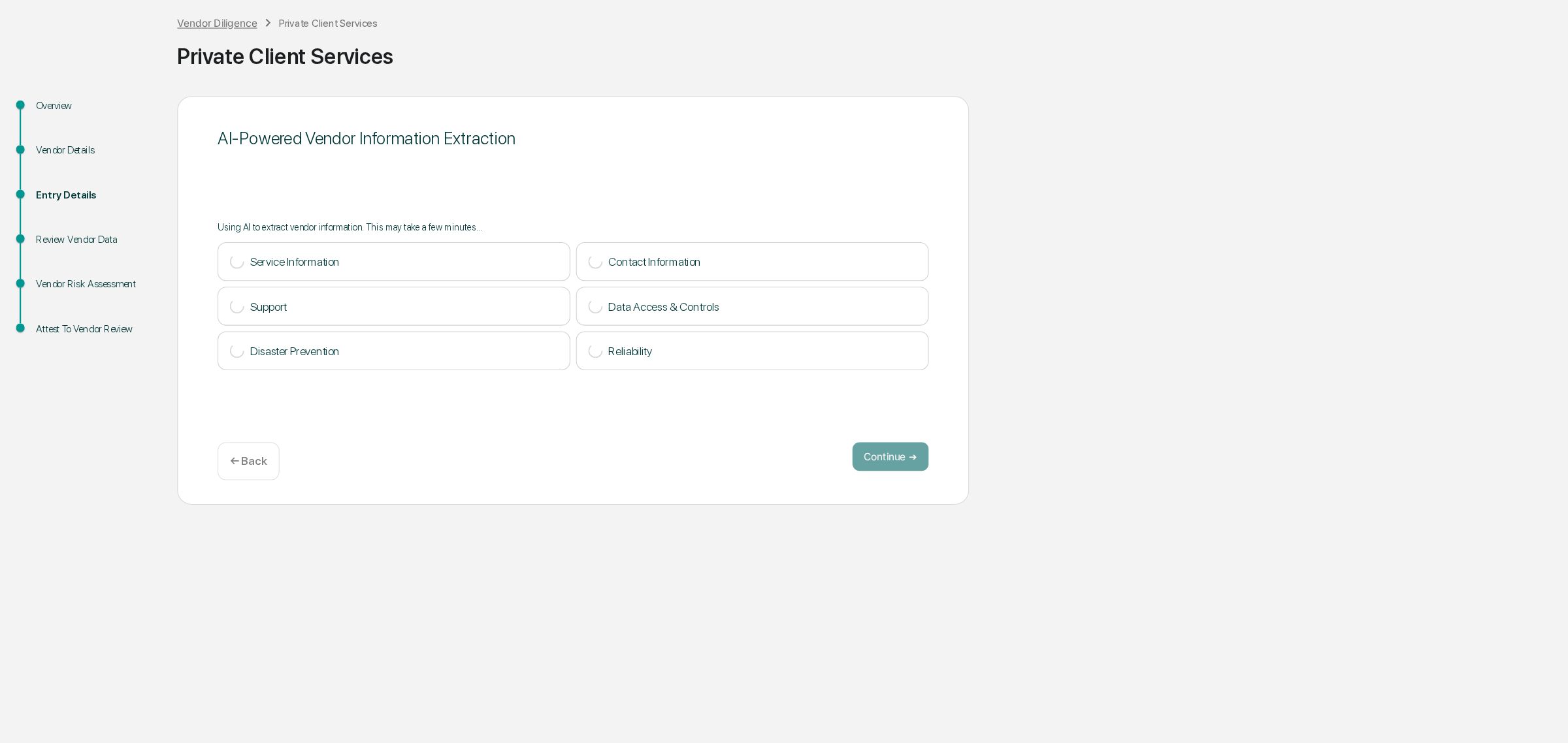
click at [191, 92] on div "Vendor Diligence" at bounding box center [200, 89] width 73 height 11
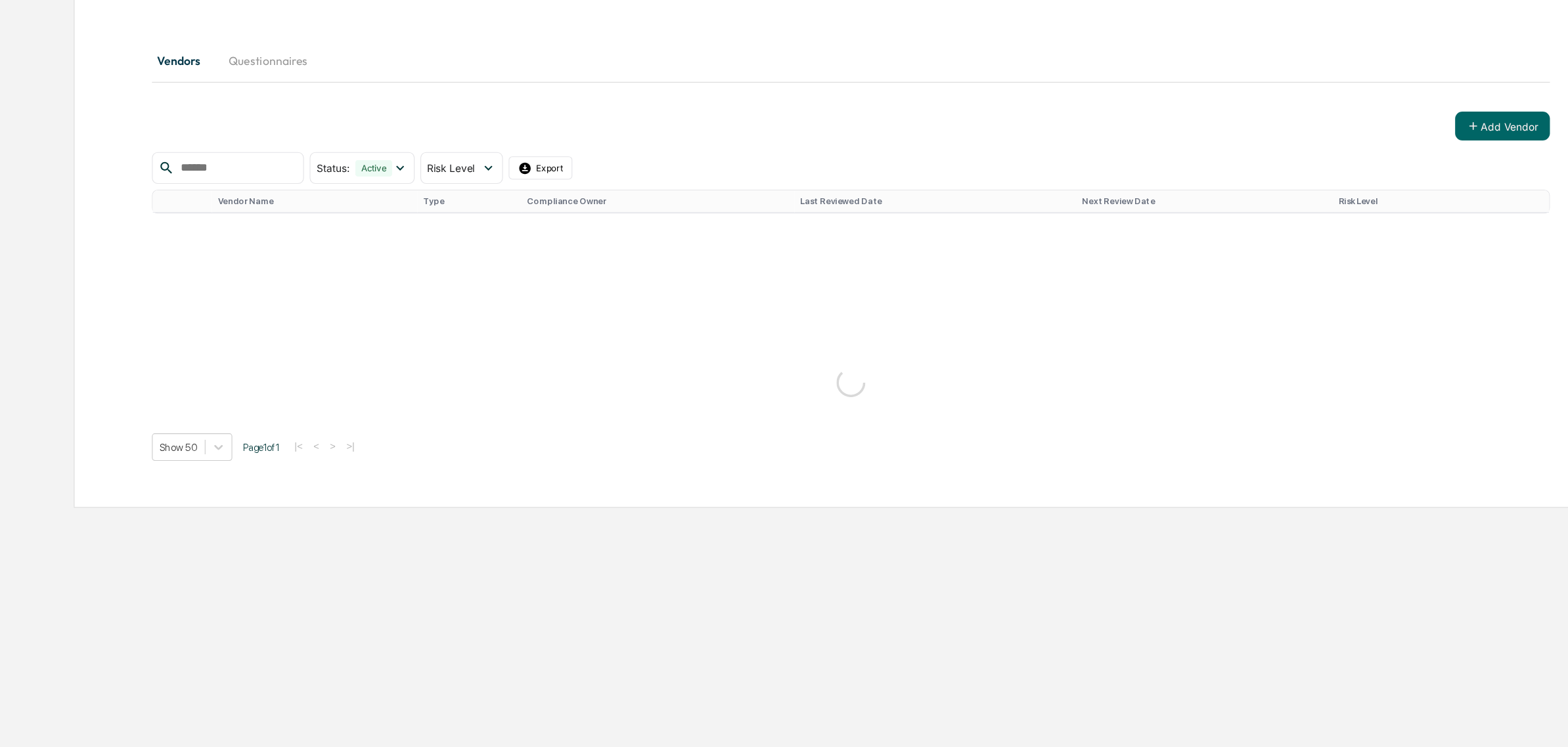
scroll to position [603, 0]
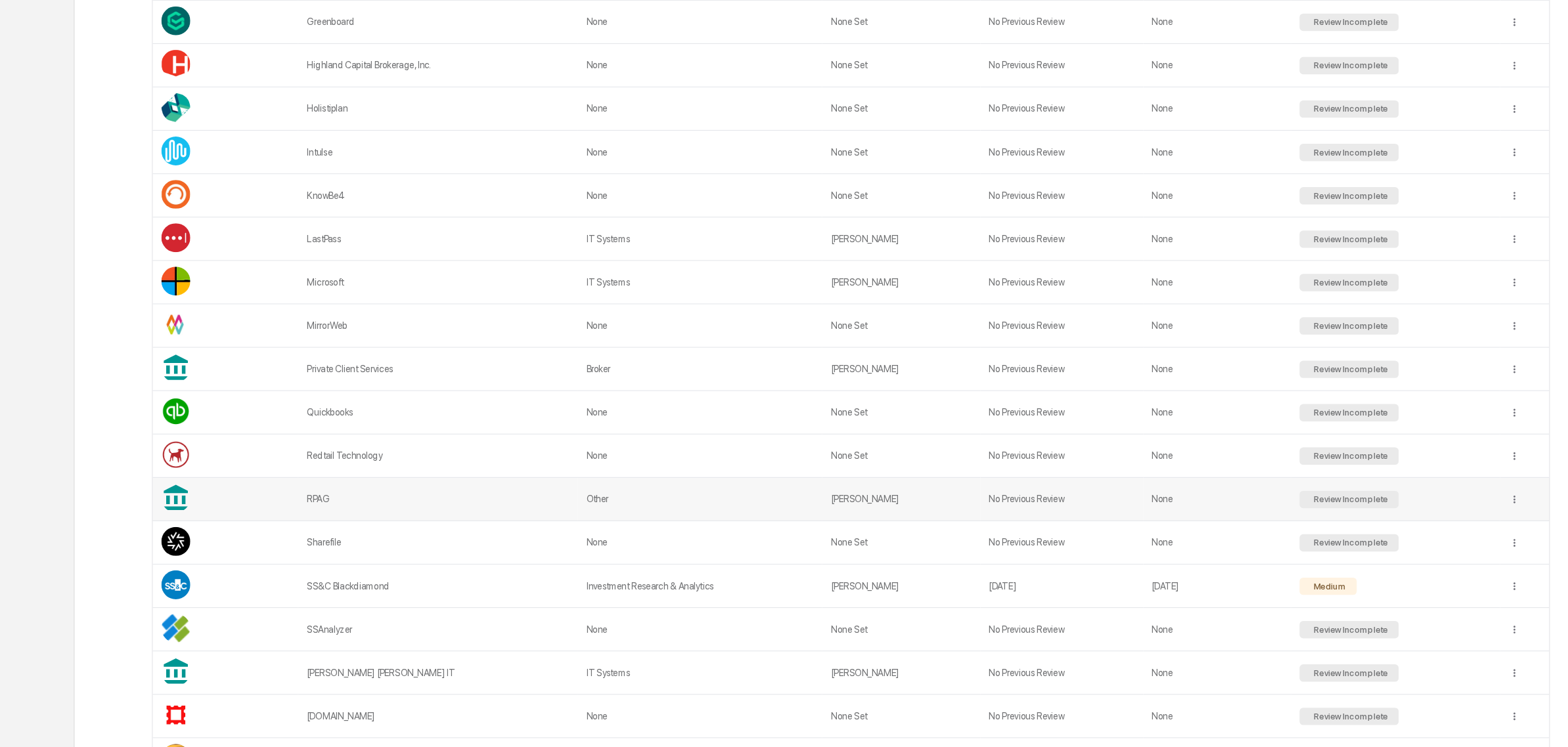
click at [430, 542] on td "RPAG" at bounding box center [397, 522] width 253 height 39
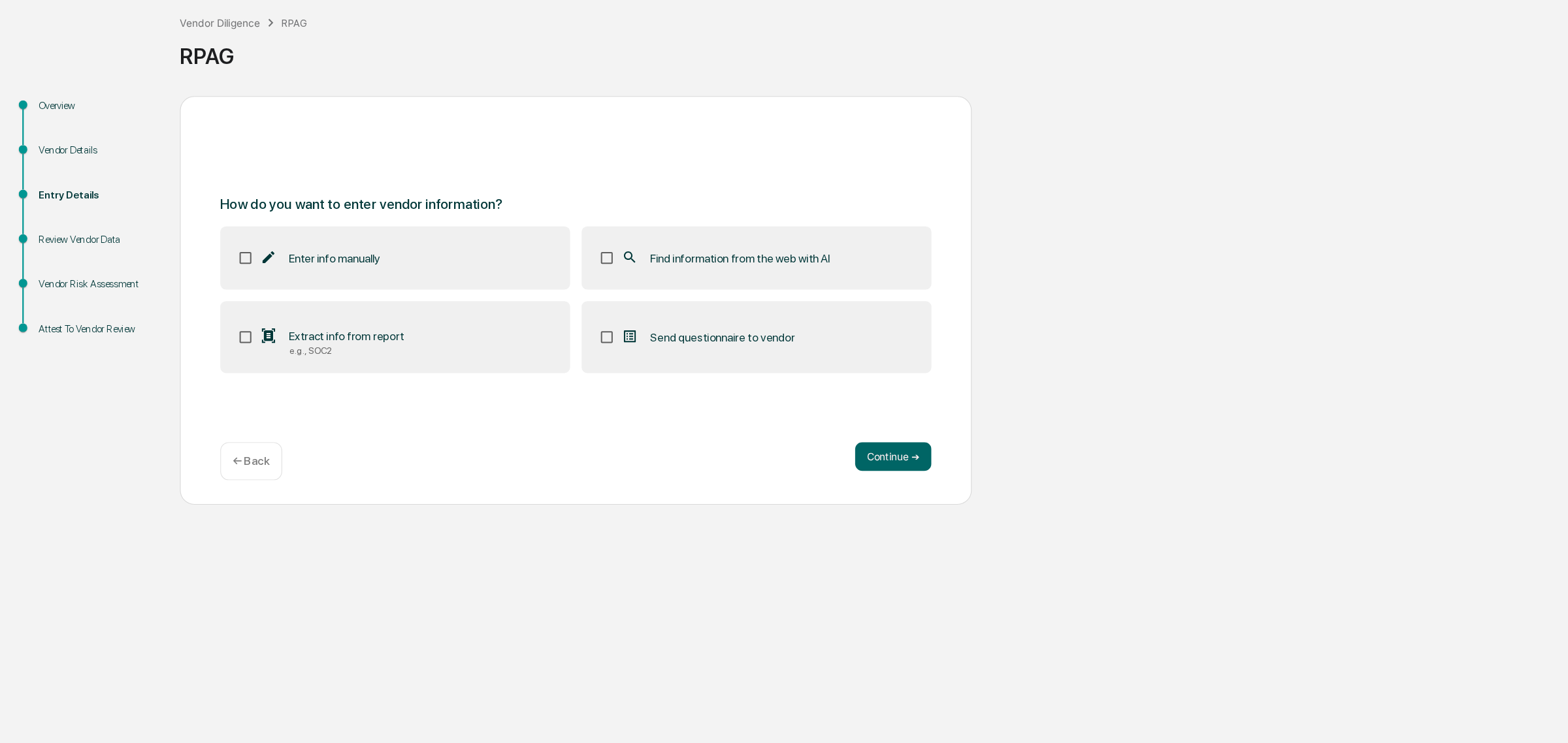
click at [392, 365] on label "Extract info from report e.g., SOC2" at bounding box center [358, 375] width 317 height 65
click at [676, 296] on div "Find information from the web with AI" at bounding box center [658, 302] width 189 height 15
click at [839, 490] on button "Continue ➔" at bounding box center [810, 482] width 69 height 26
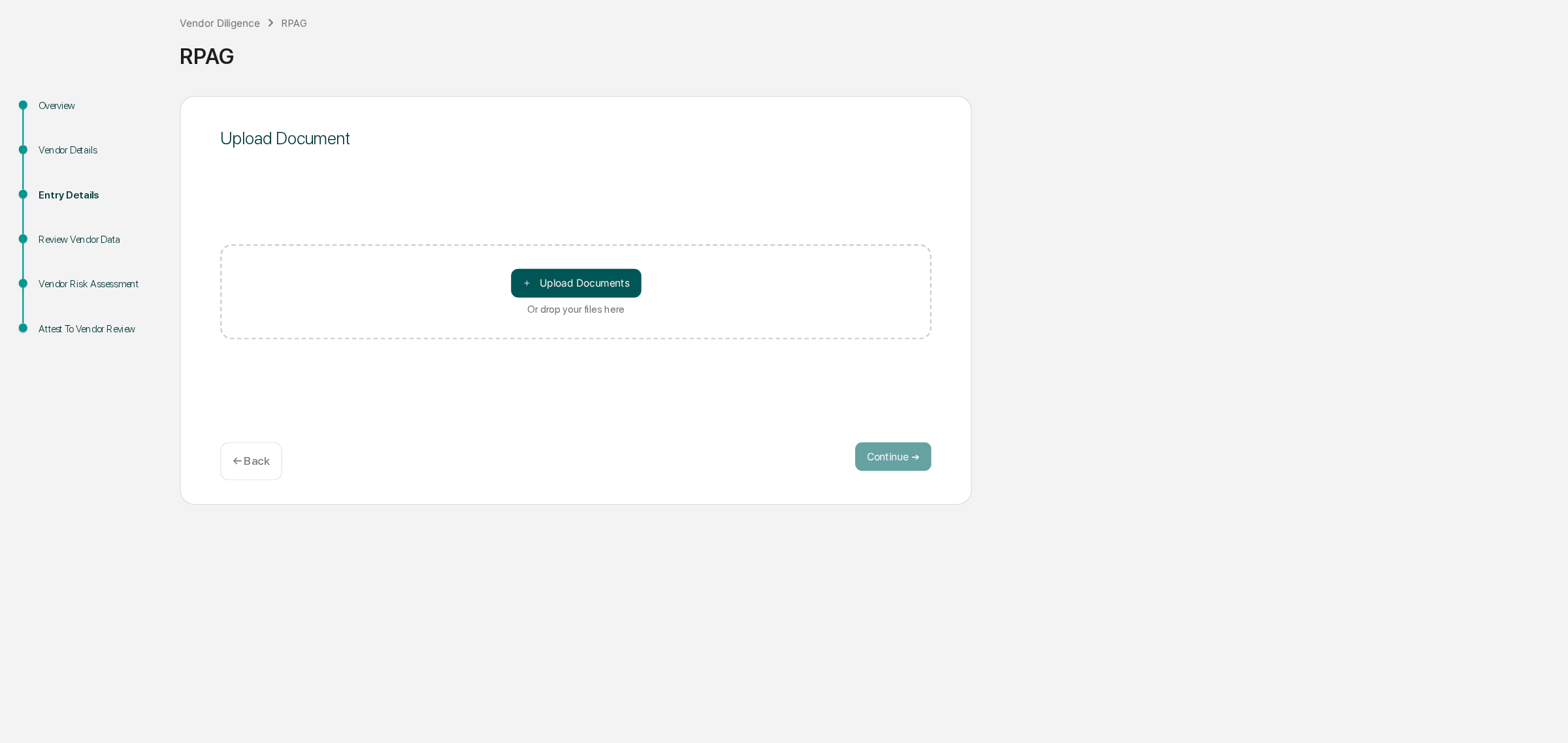
click at [506, 330] on button "＋ Upload Documents" at bounding box center [523, 325] width 118 height 26
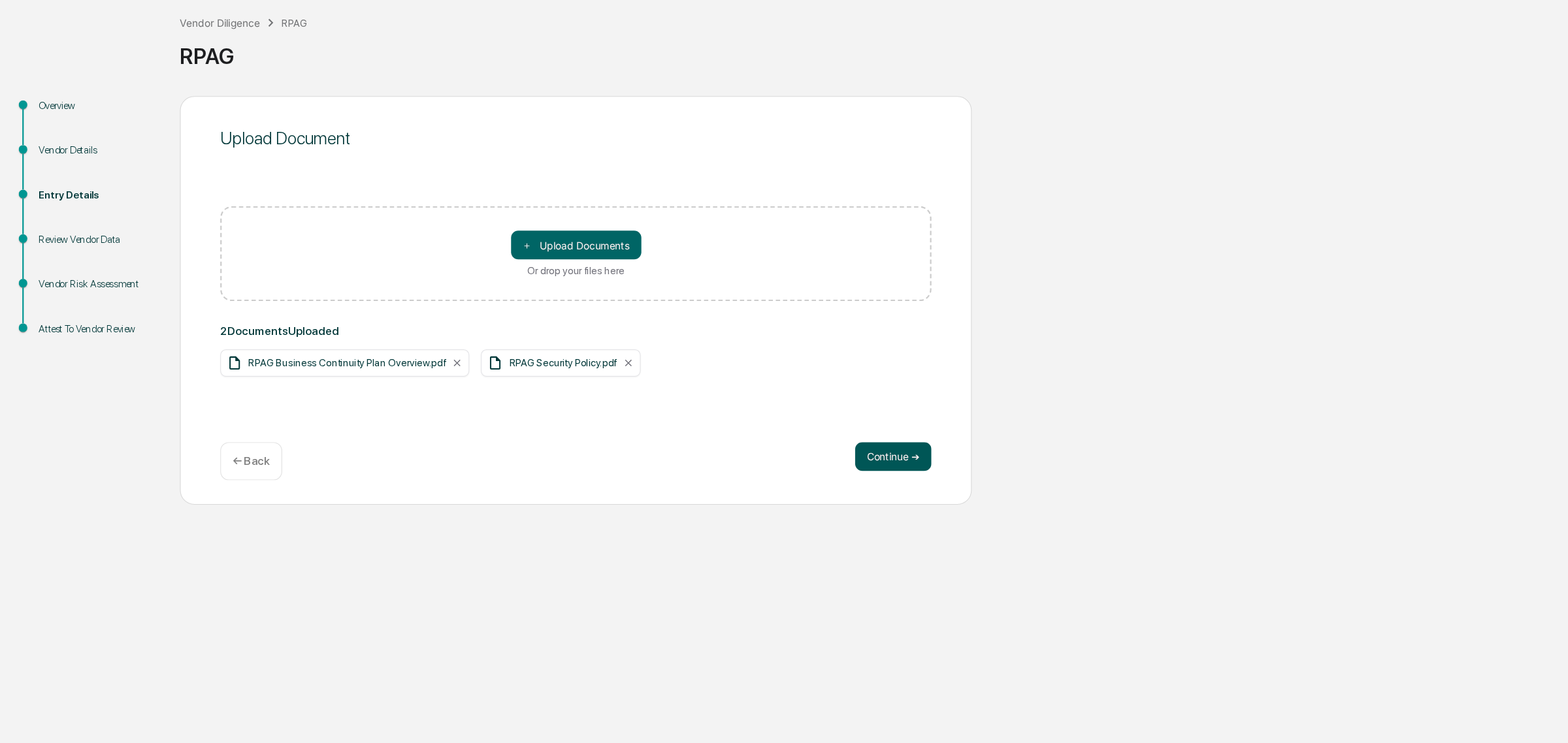
click at [820, 481] on button "Continue ➔" at bounding box center [810, 482] width 69 height 26
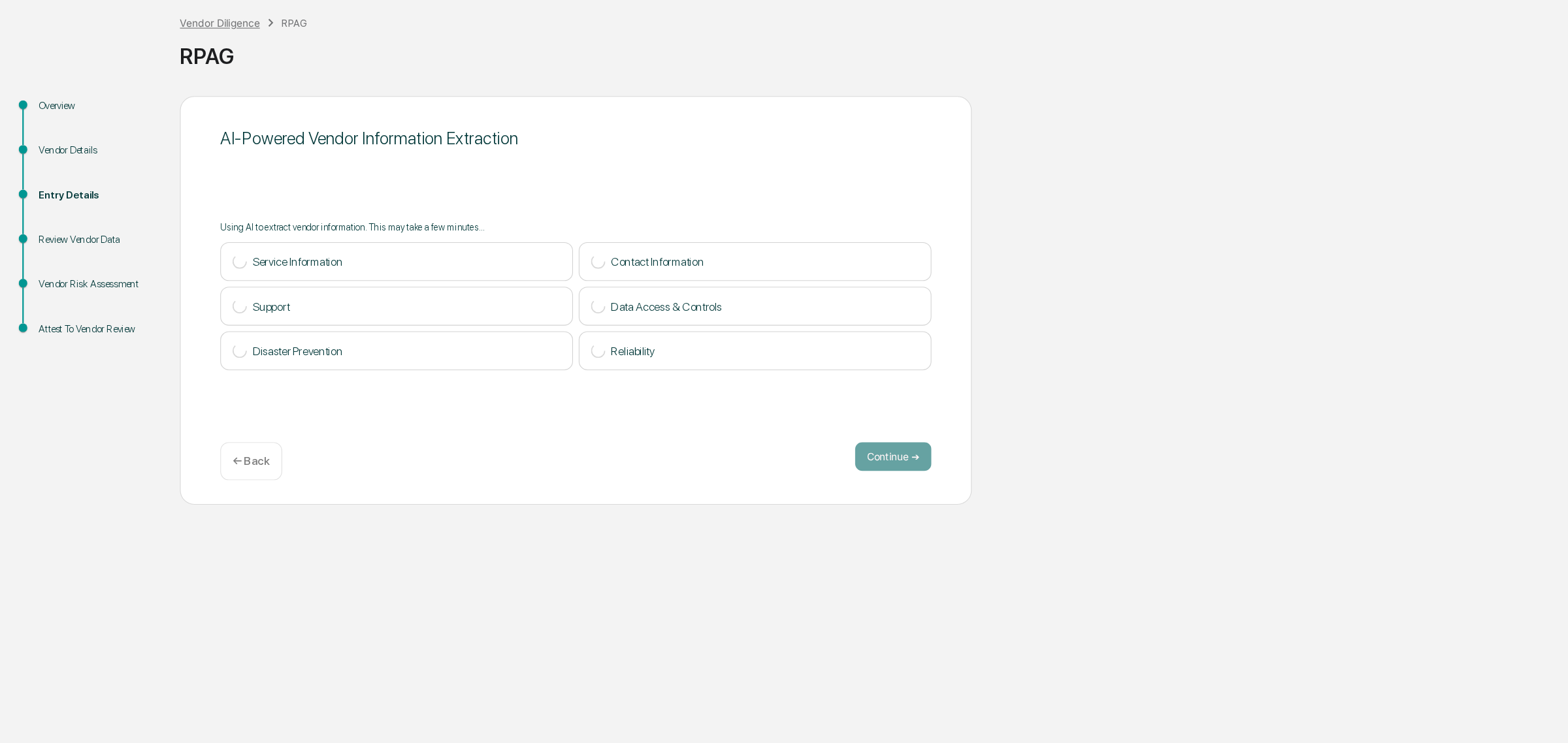
click at [205, 84] on div "Vendor Diligence" at bounding box center [200, 89] width 73 height 11
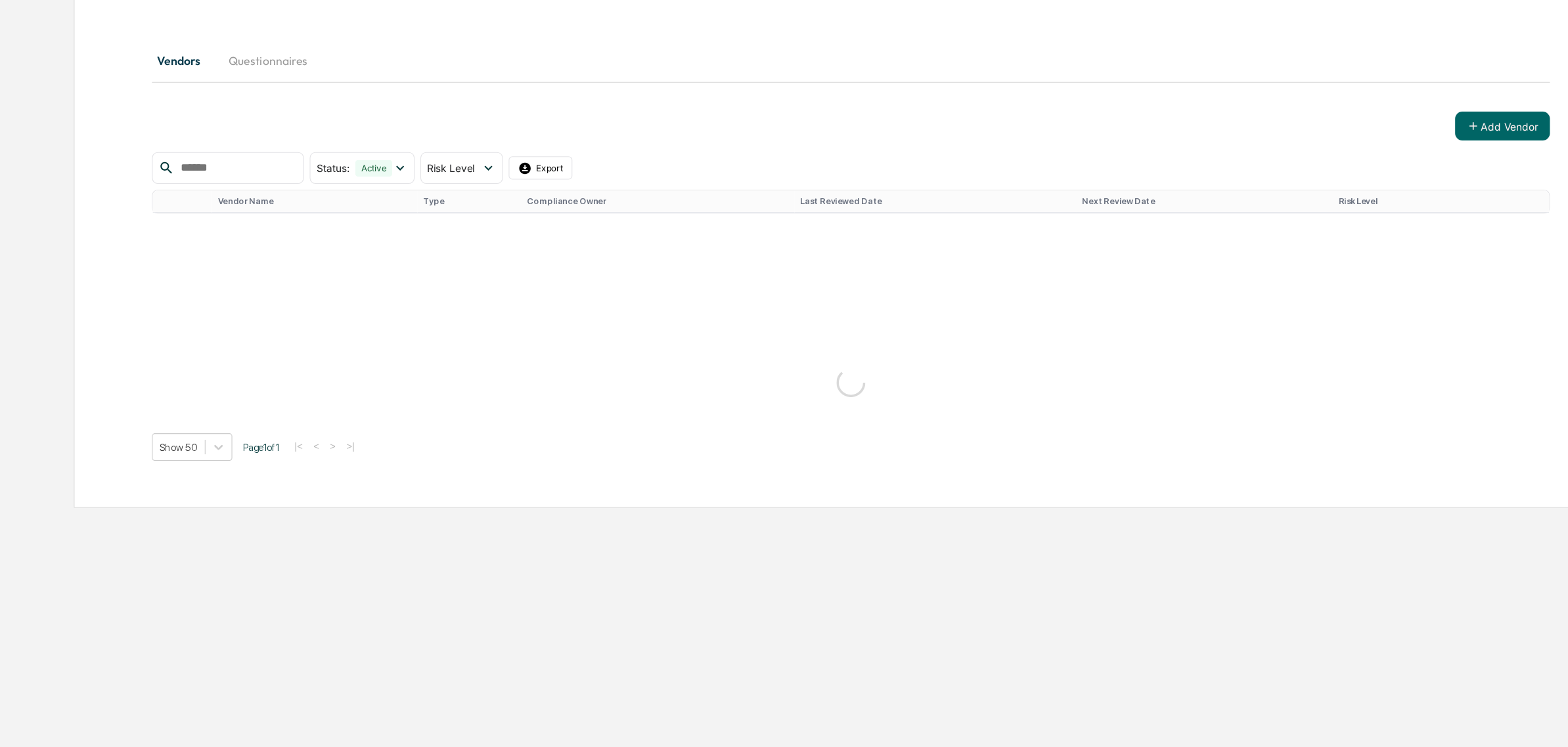
scroll to position [984, 0]
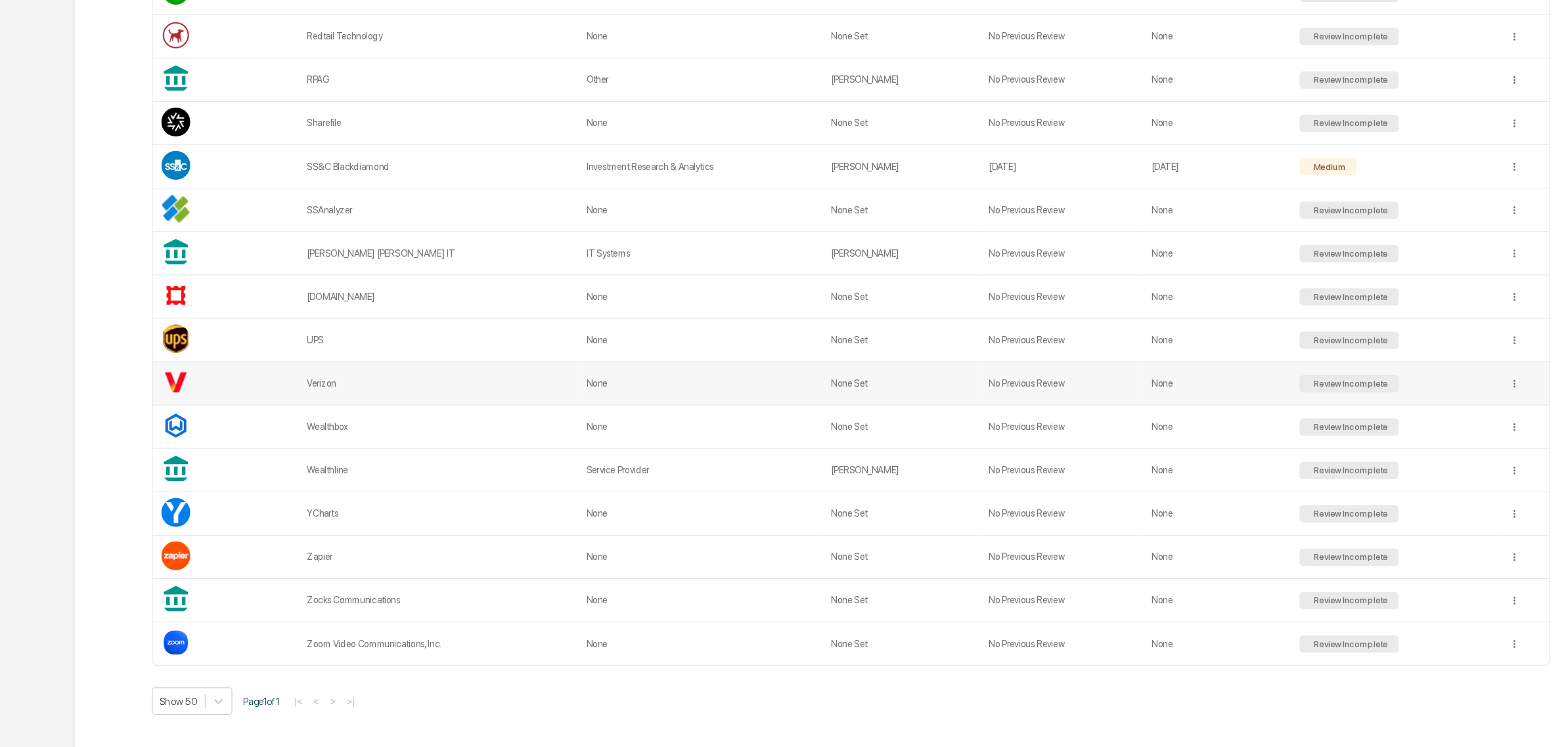
click at [1005, 437] on td "No Previous Review" at bounding box center [964, 417] width 148 height 39
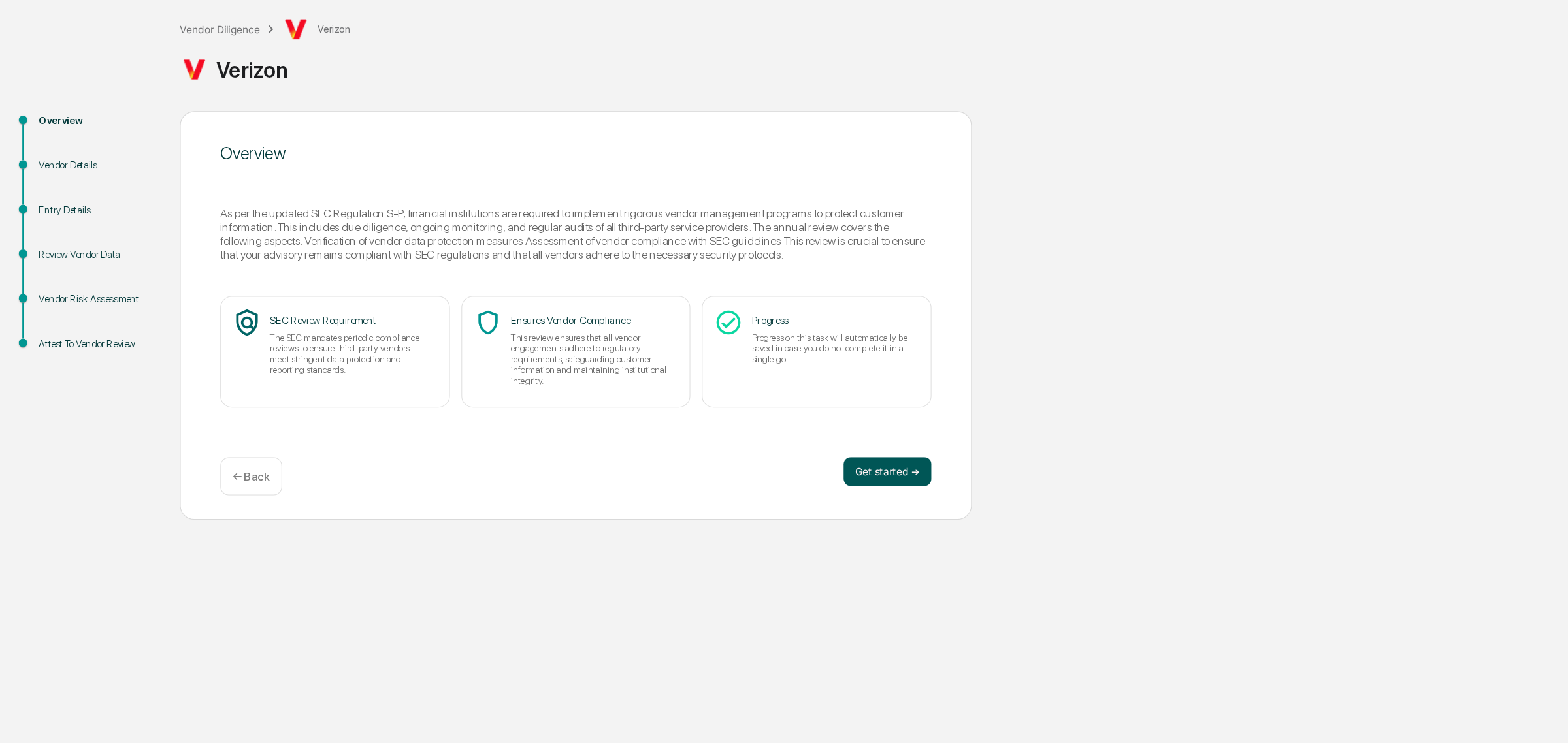
click at [819, 497] on button "Get started ➔" at bounding box center [806, 497] width 80 height 26
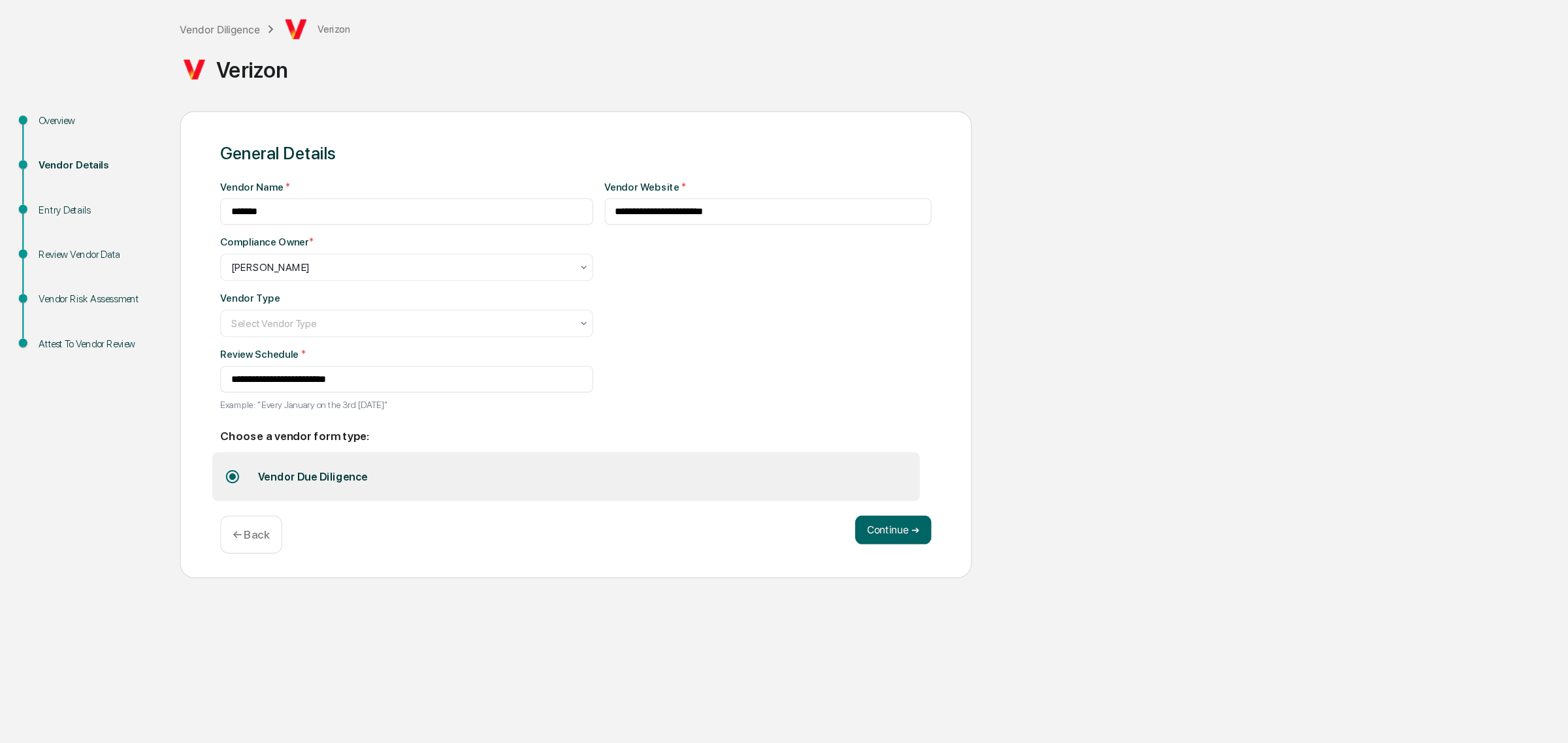
click at [321, 378] on div "**********" at bounding box center [369, 341] width 338 height 216
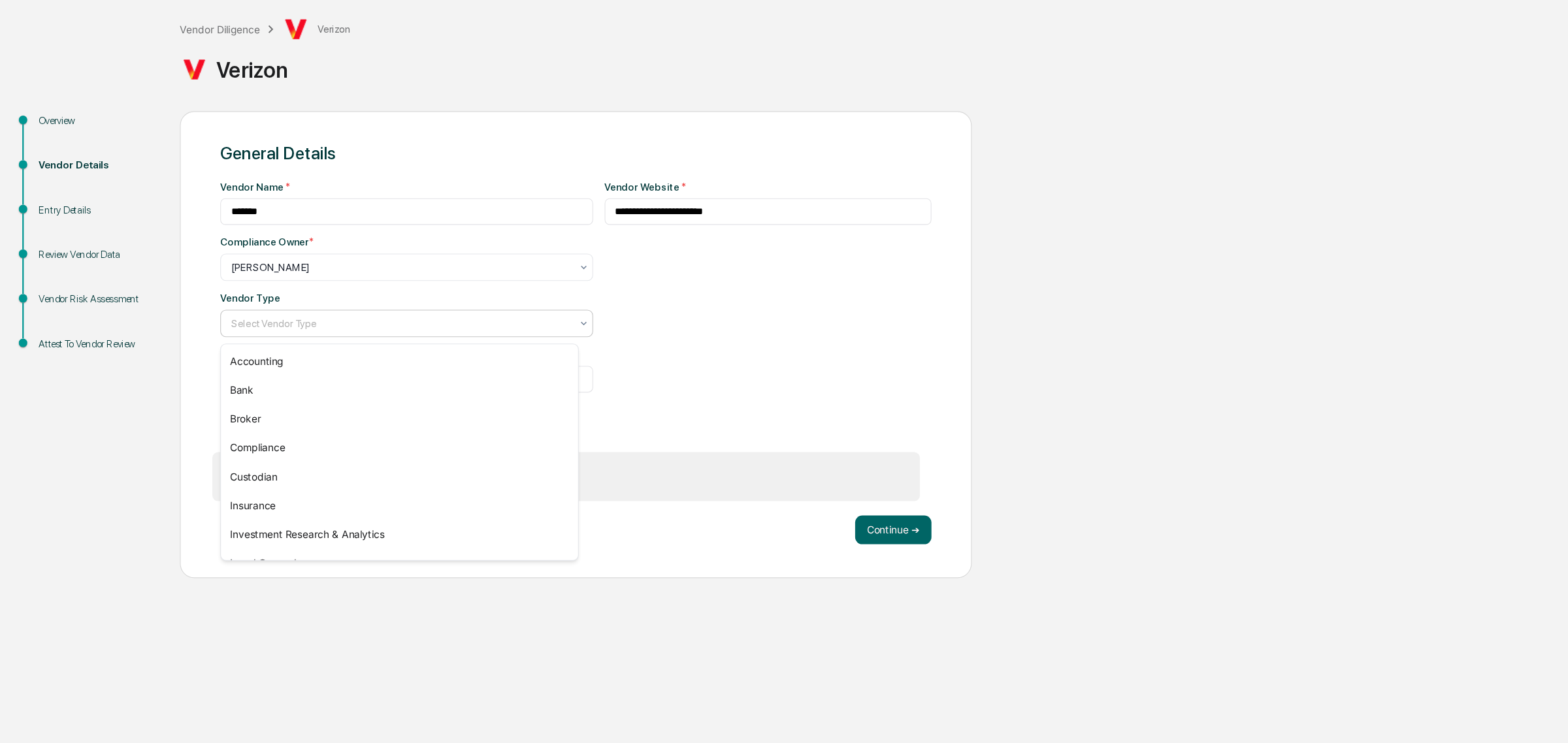
click at [315, 365] on div at bounding box center [364, 362] width 308 height 13
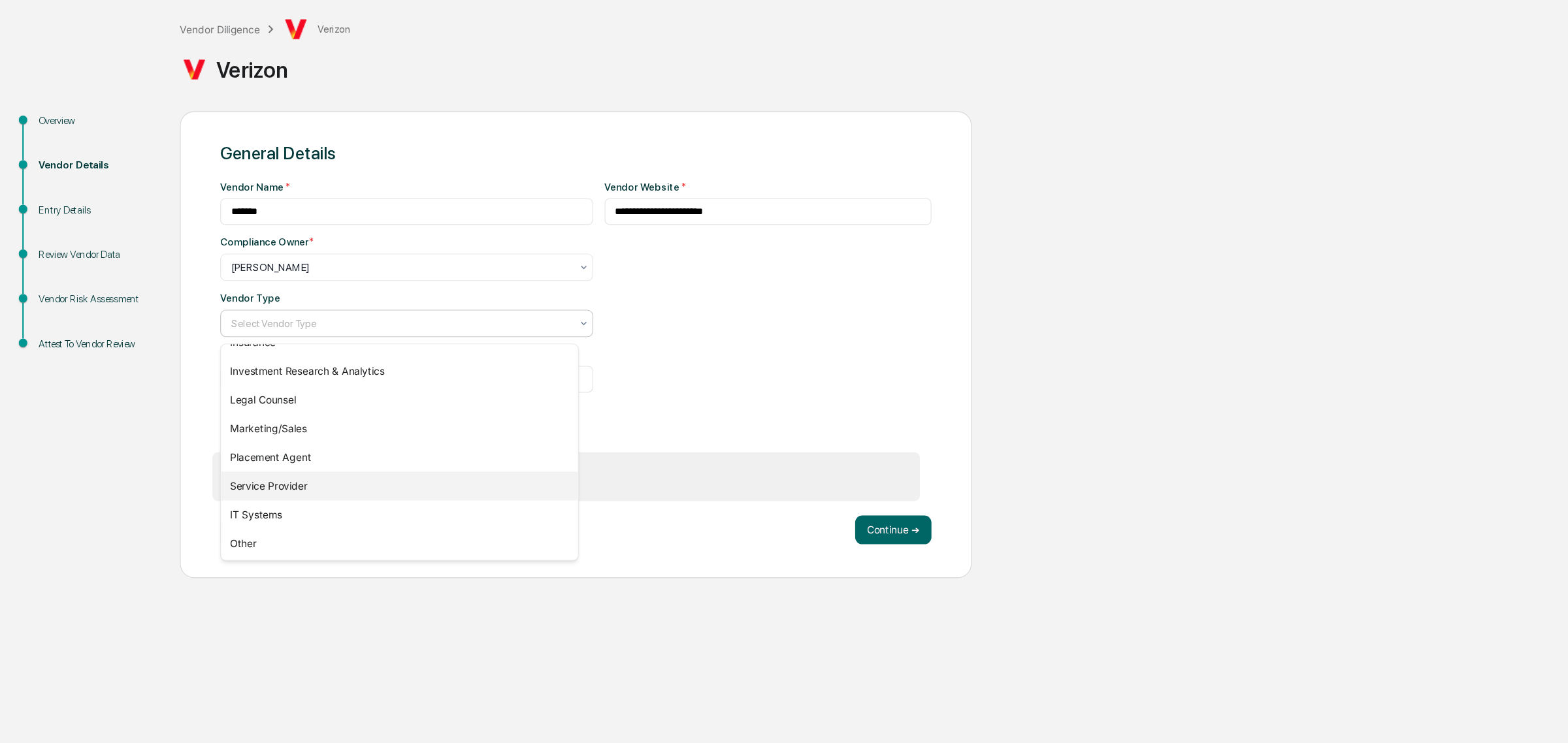
click at [293, 513] on div "Service Provider" at bounding box center [363, 509] width 324 height 26
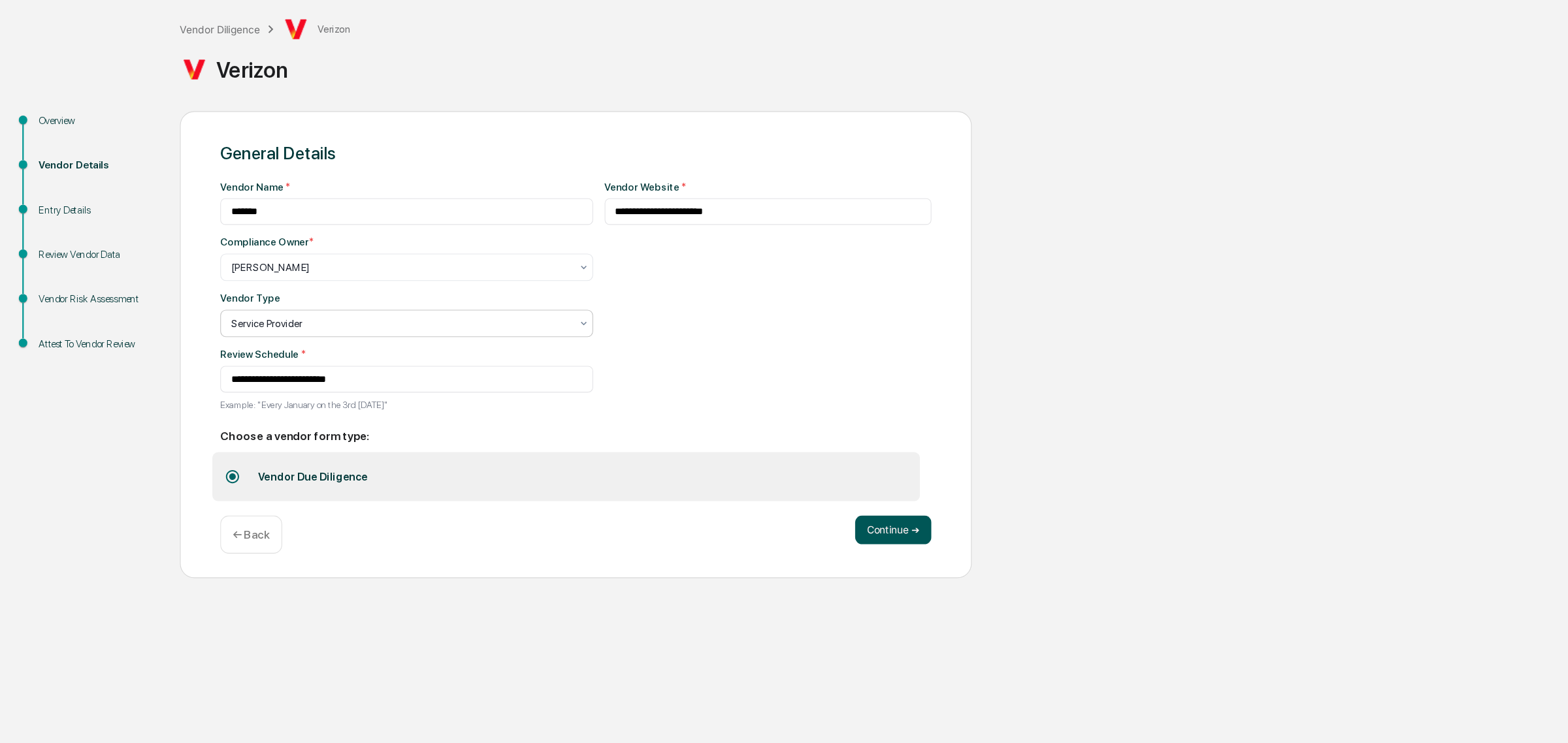
click at [819, 562] on button "Continue ➔" at bounding box center [810, 549] width 69 height 26
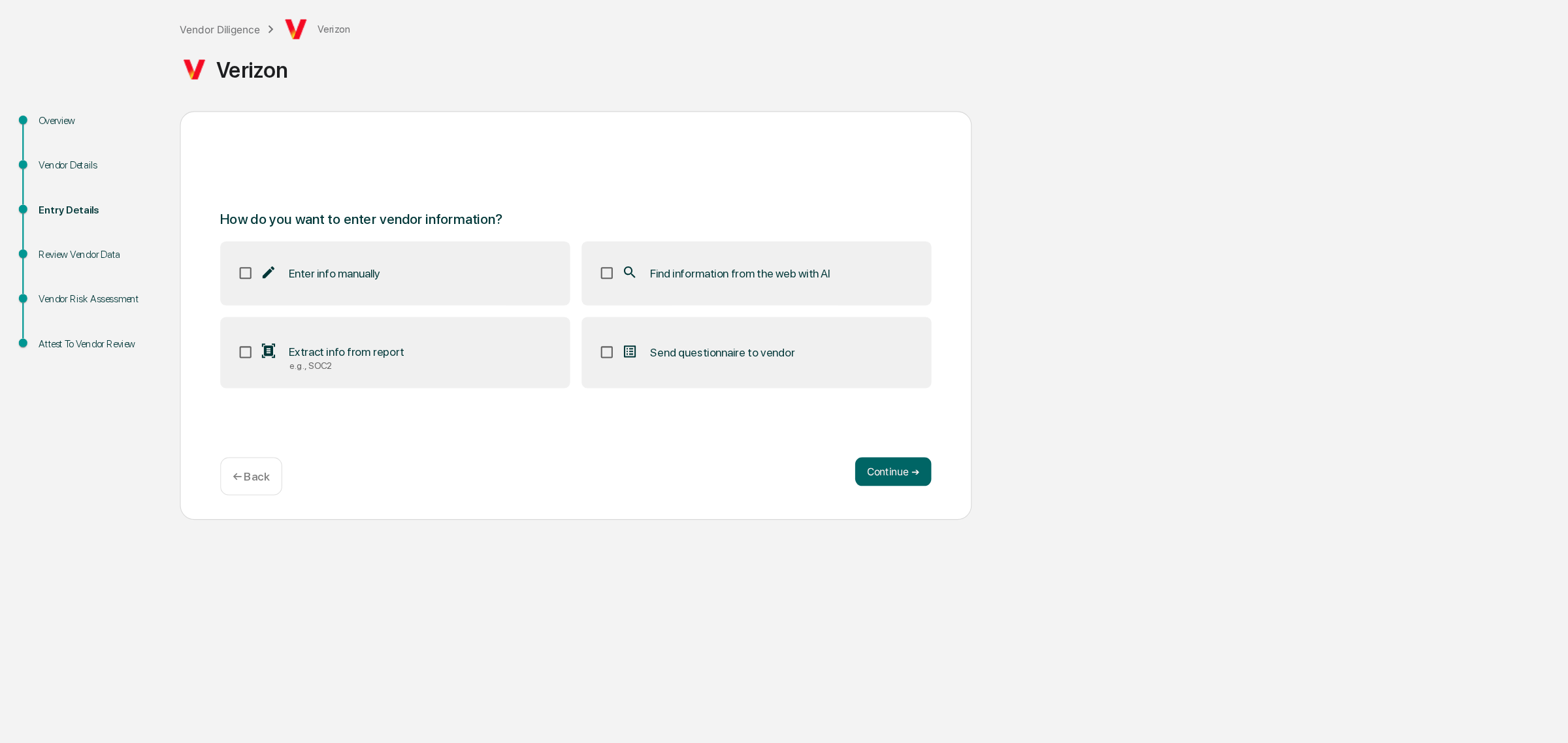
click at [367, 378] on label "Extract info from report e.g., SOC2" at bounding box center [358, 388] width 317 height 65
click at [668, 301] on label "Find information from the web with AI" at bounding box center [686, 316] width 317 height 57
click at [804, 494] on button "Continue ➔" at bounding box center [810, 497] width 69 height 26
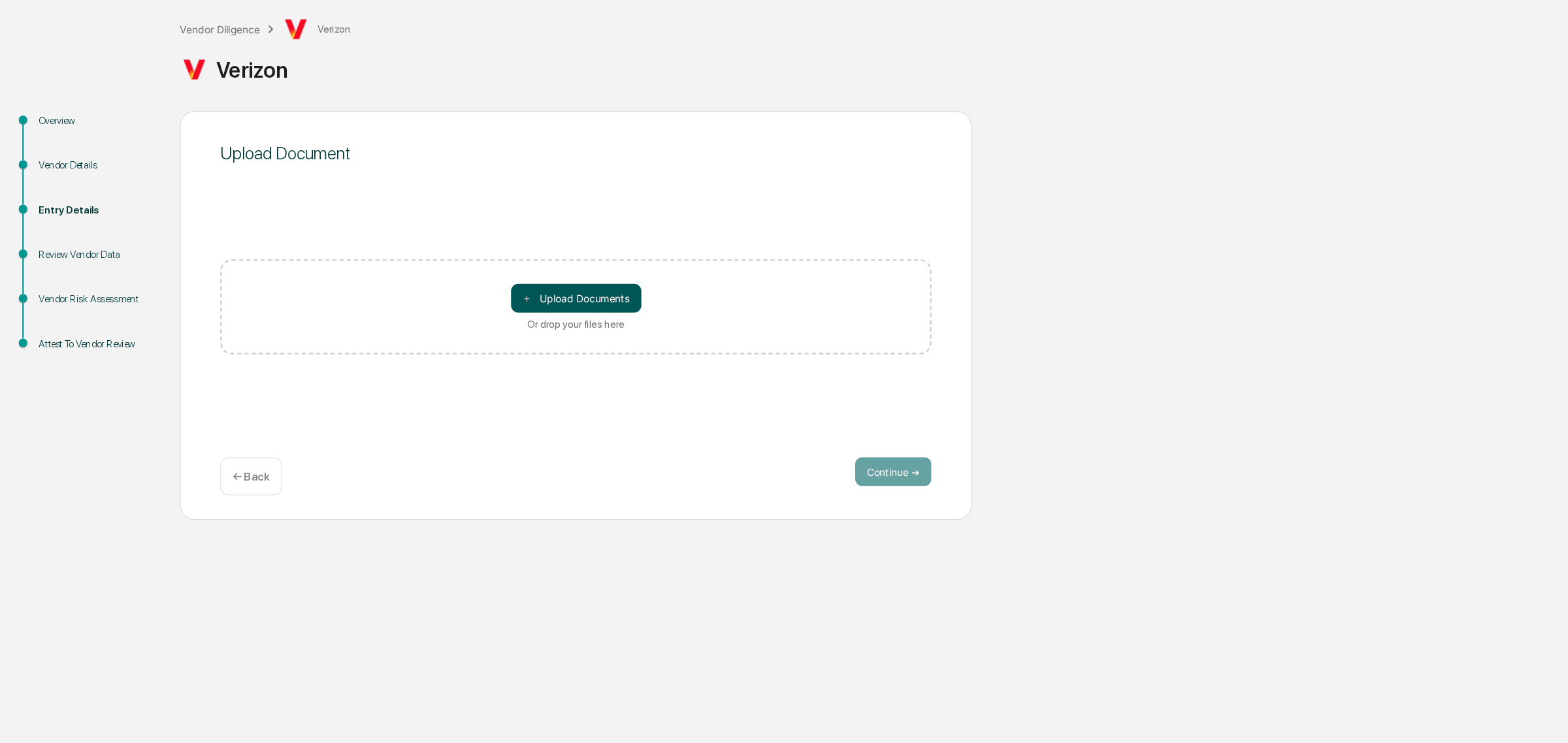
click at [507, 340] on button "＋ Upload Documents" at bounding box center [523, 338] width 118 height 26
click at [533, 356] on div "＋ Upload Documents Or drop your files here" at bounding box center [523, 346] width 118 height 42
click at [0, 0] on input "＋ Upload Documents Or drop your files here" at bounding box center [0, 0] width 0 height 0
click at [528, 342] on button "＋ Upload Documents" at bounding box center [523, 338] width 118 height 26
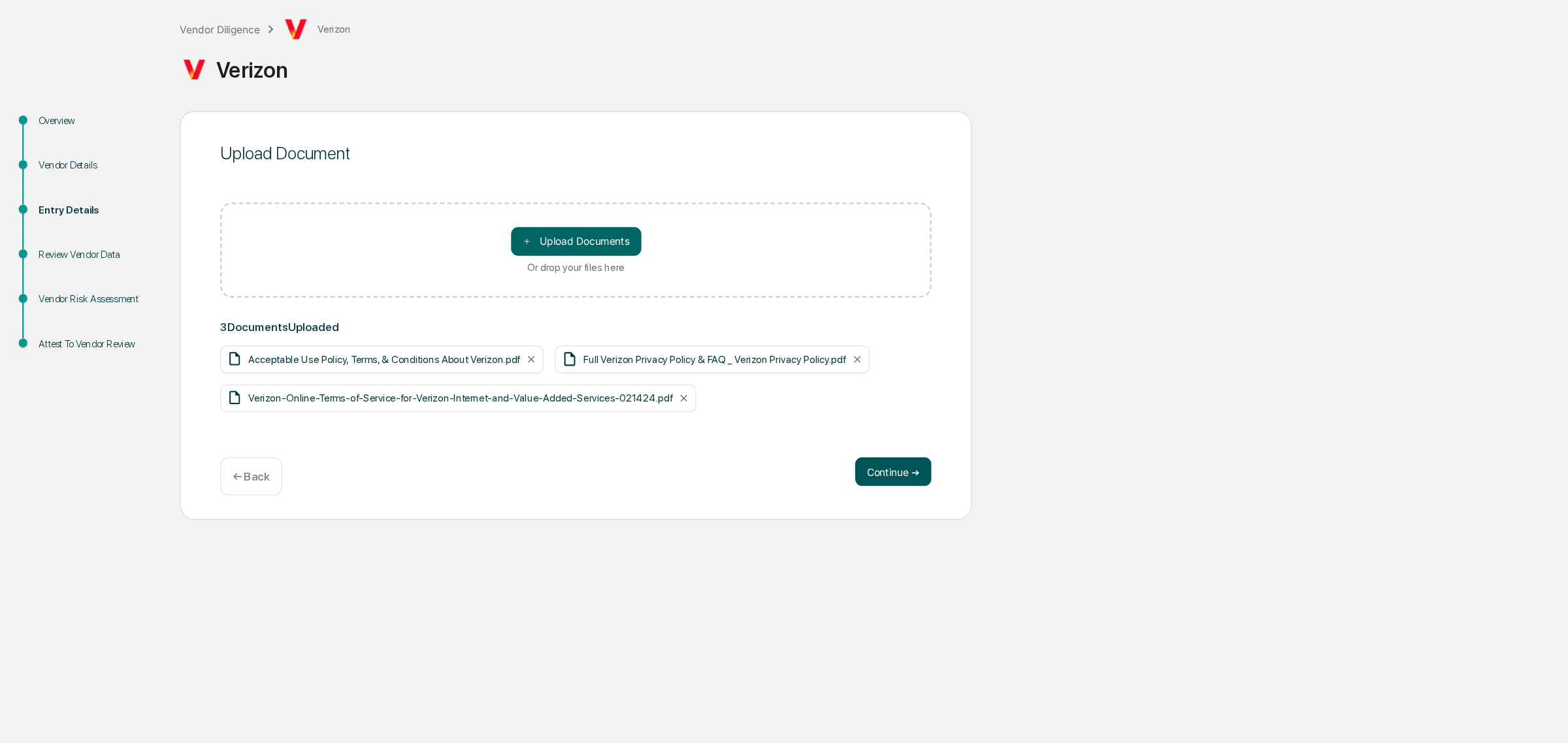
click at [831, 497] on button "Continue ➔" at bounding box center [810, 497] width 69 height 26
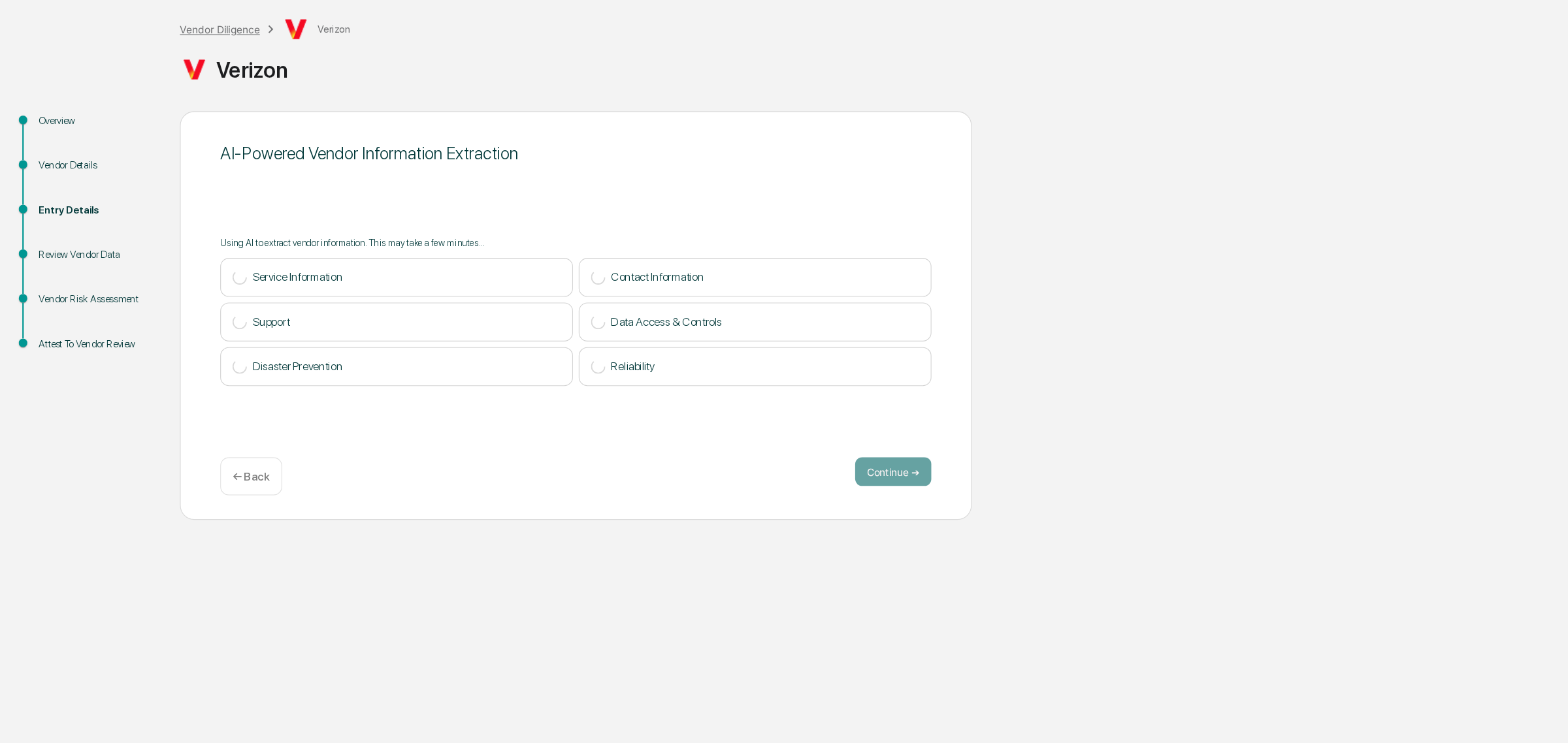
click at [208, 89] on div "Vendor Diligence" at bounding box center [200, 95] width 73 height 11
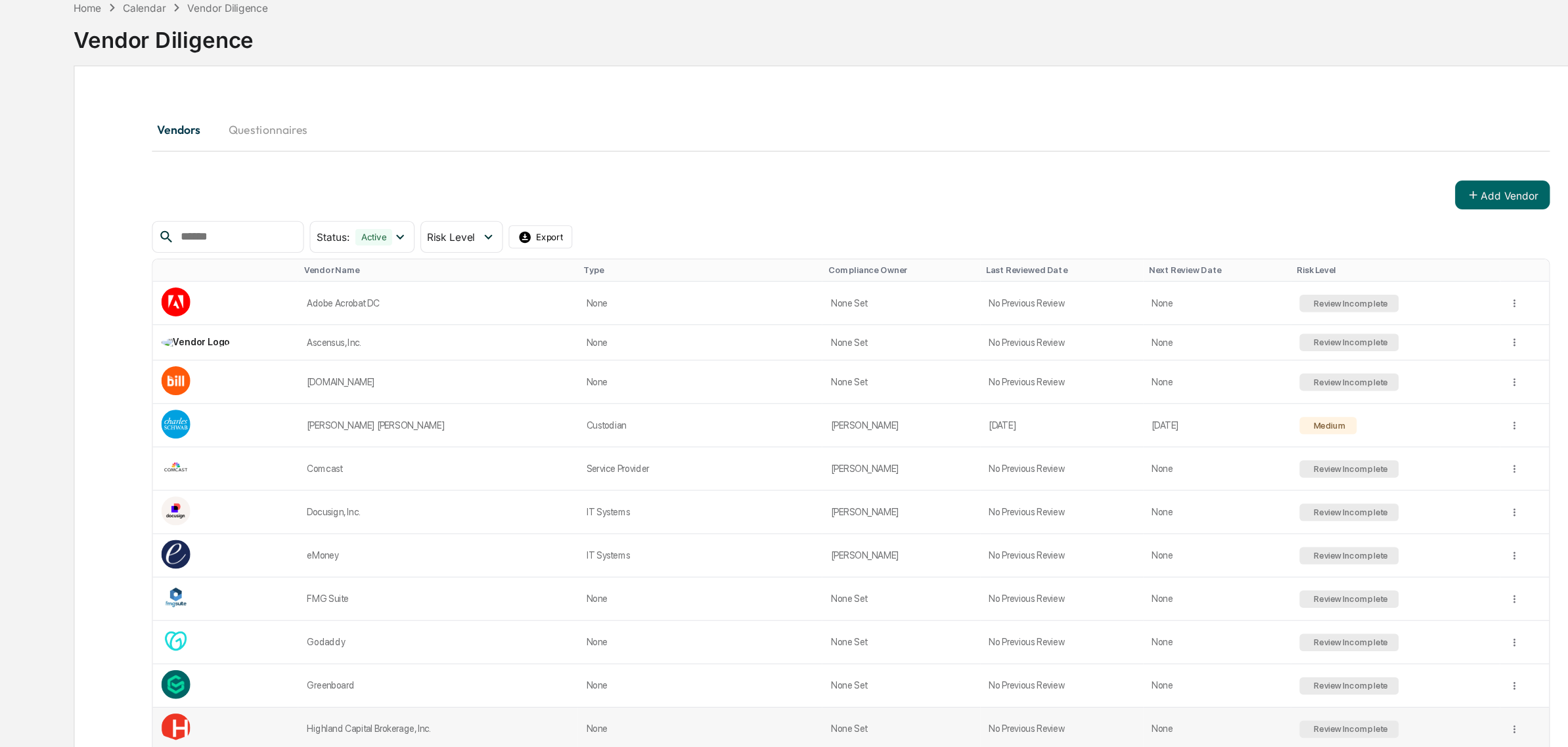
scroll to position [1020, 0]
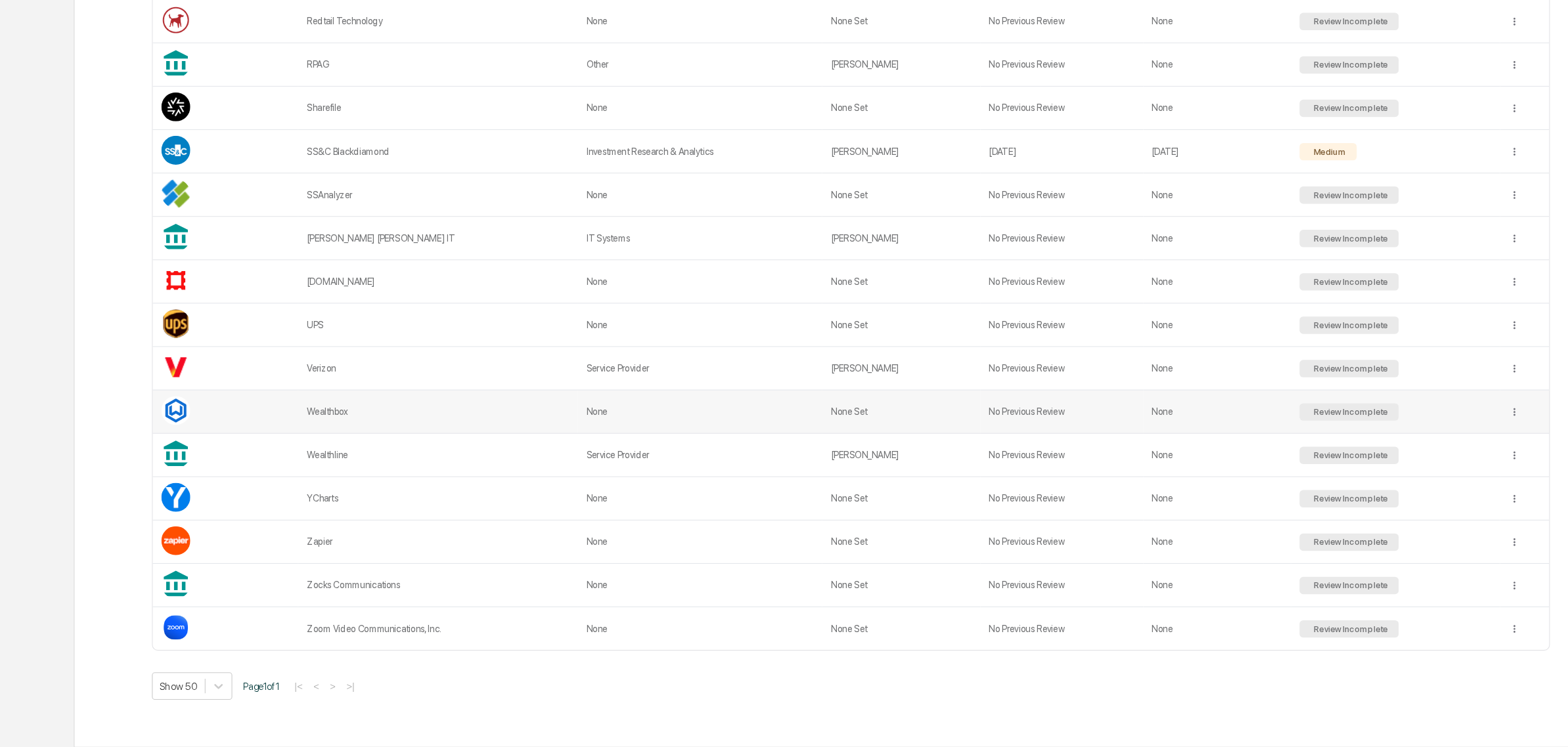
click at [391, 454] on td "Wealthbox" at bounding box center [397, 443] width 253 height 39
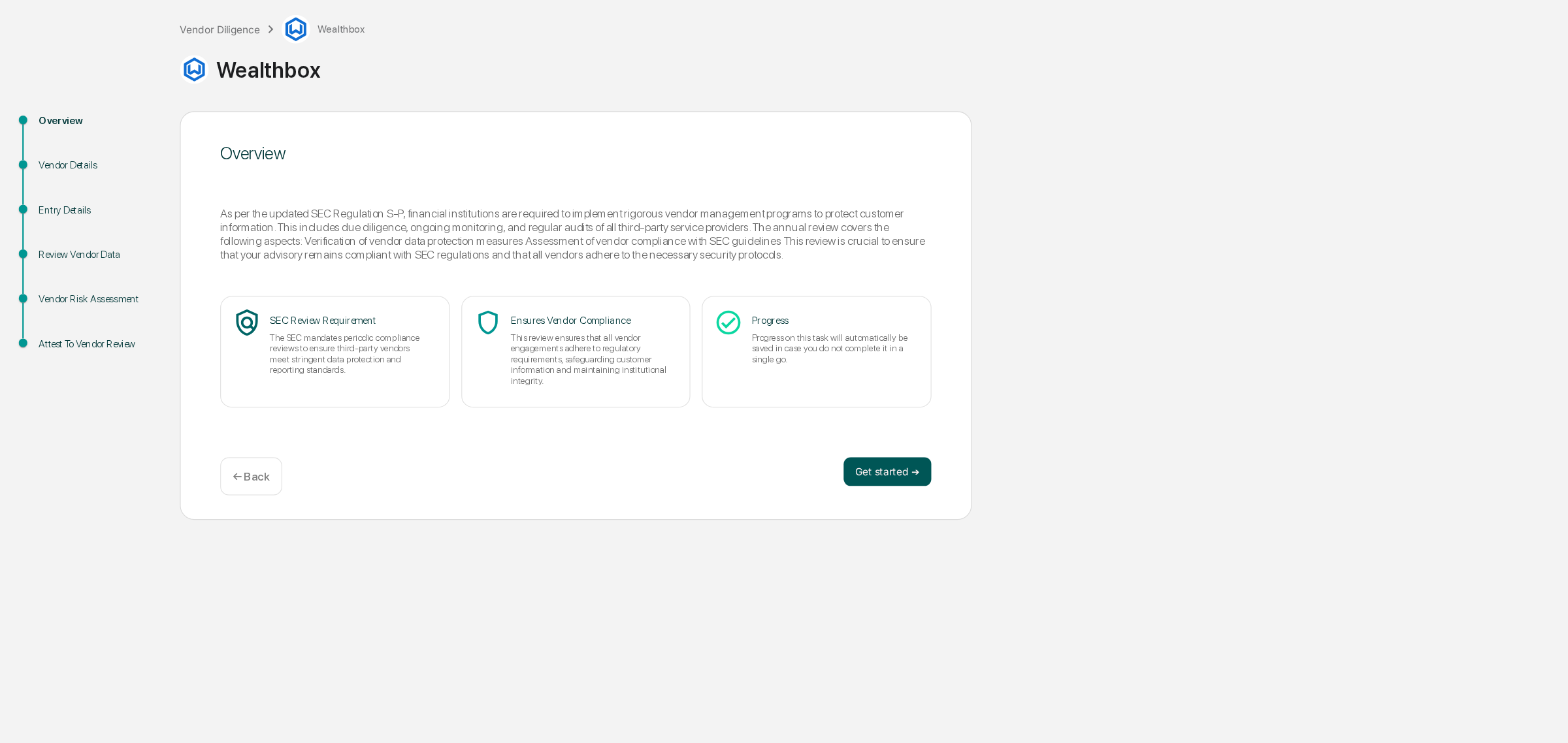
click at [769, 495] on button "Get started ➔" at bounding box center [806, 497] width 80 height 26
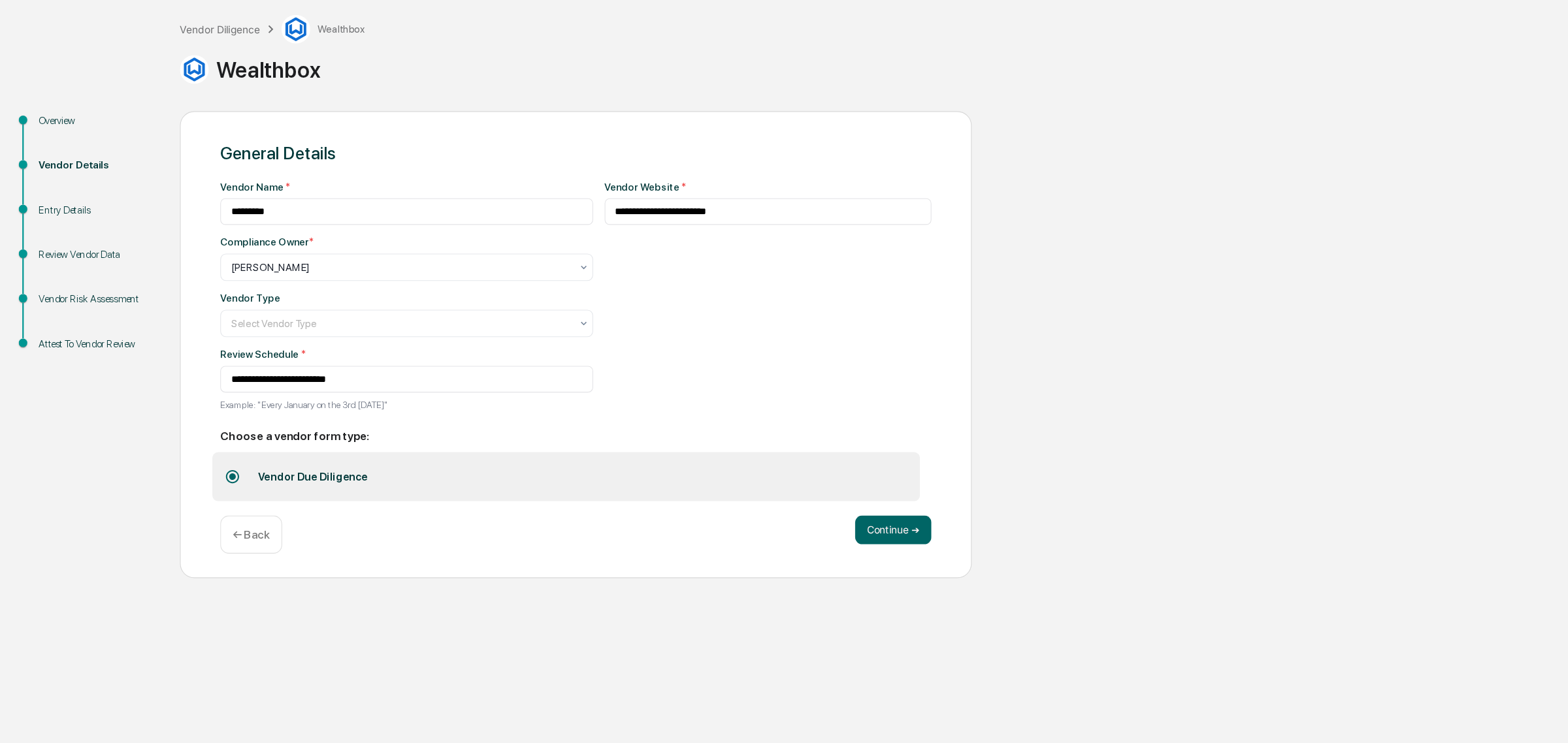
click at [342, 348] on div "Vendor Type Select Vendor Type" at bounding box center [369, 354] width 338 height 41
click at [340, 317] on div at bounding box center [364, 311] width 308 height 13
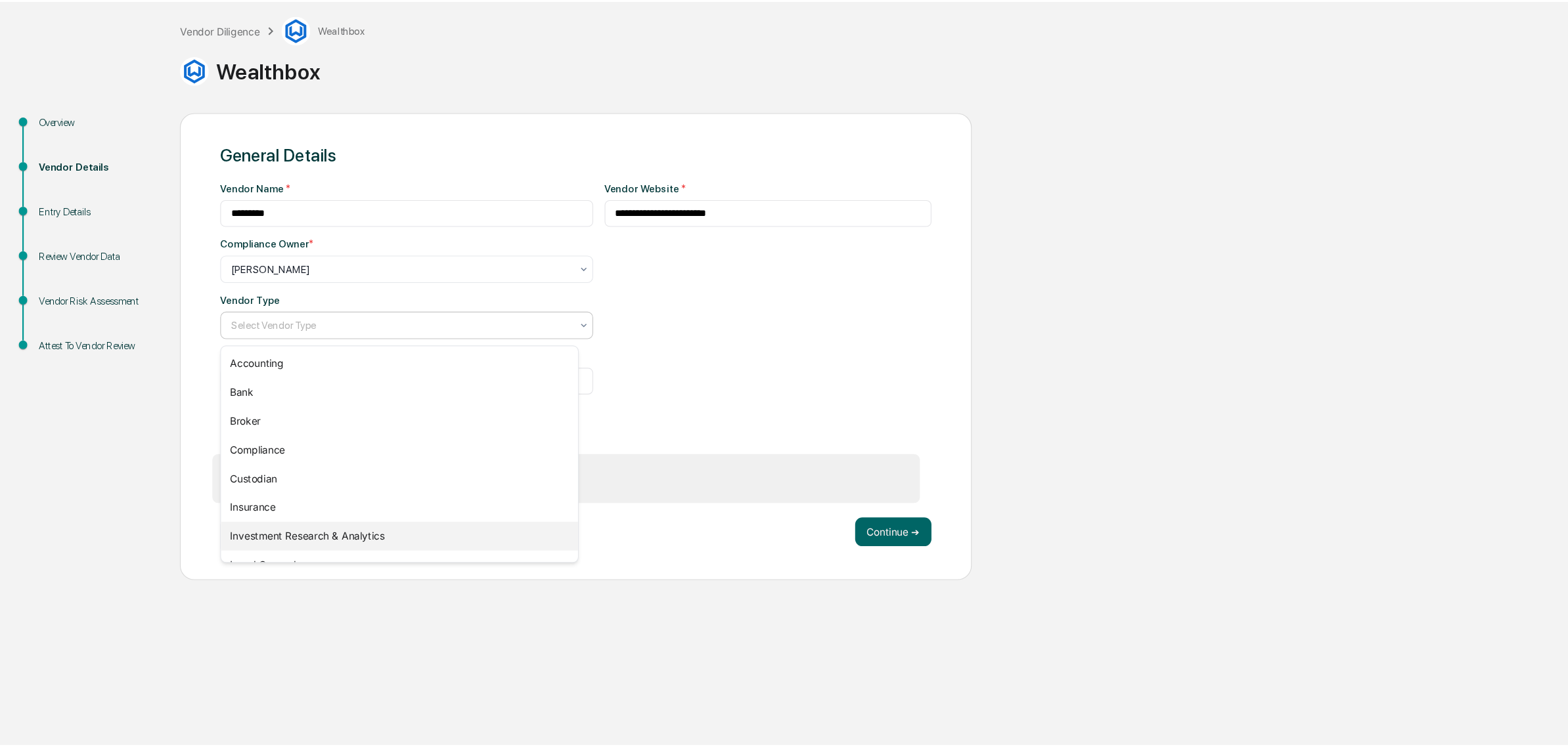
scroll to position [149, 0]
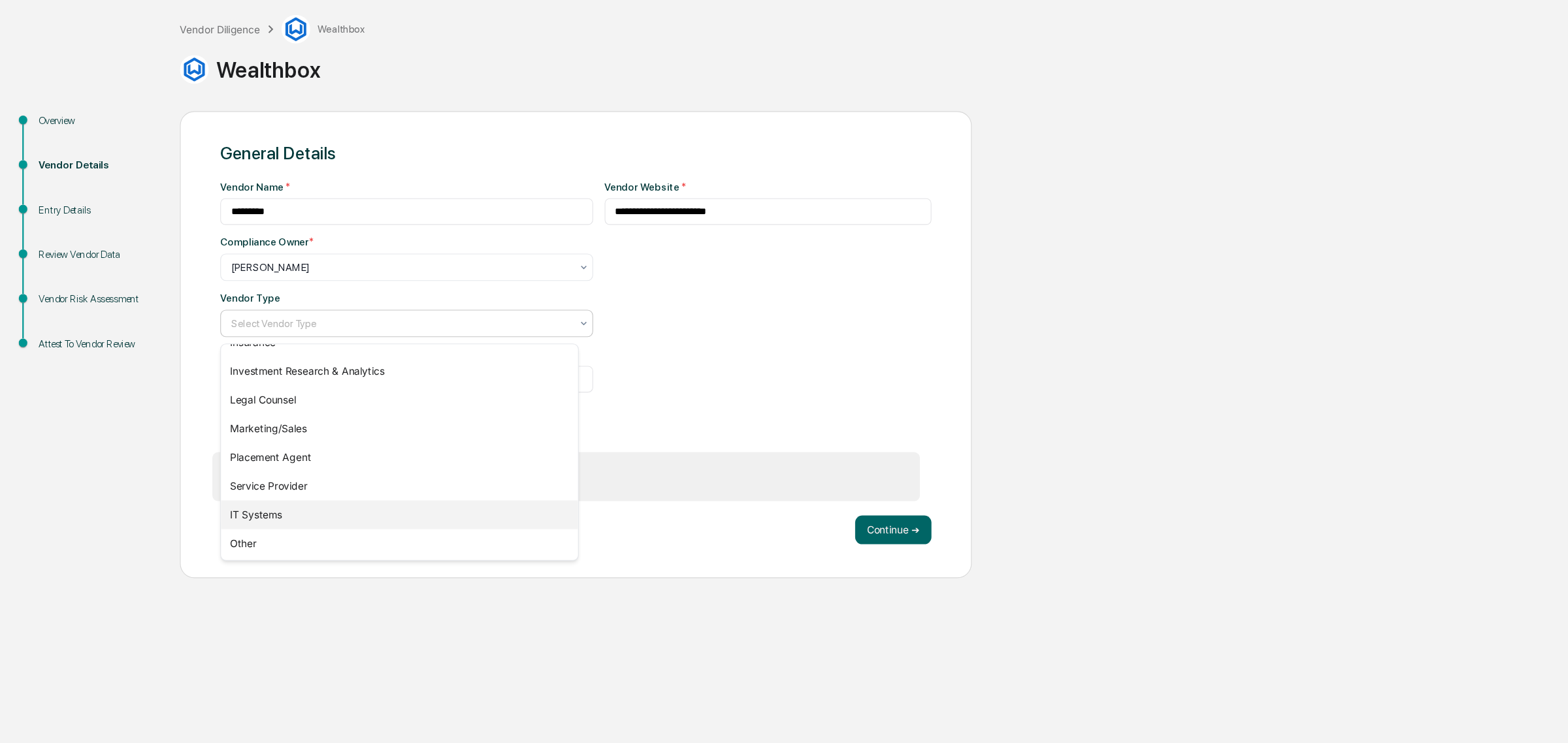
click at [284, 538] on div "IT Systems" at bounding box center [363, 536] width 324 height 26
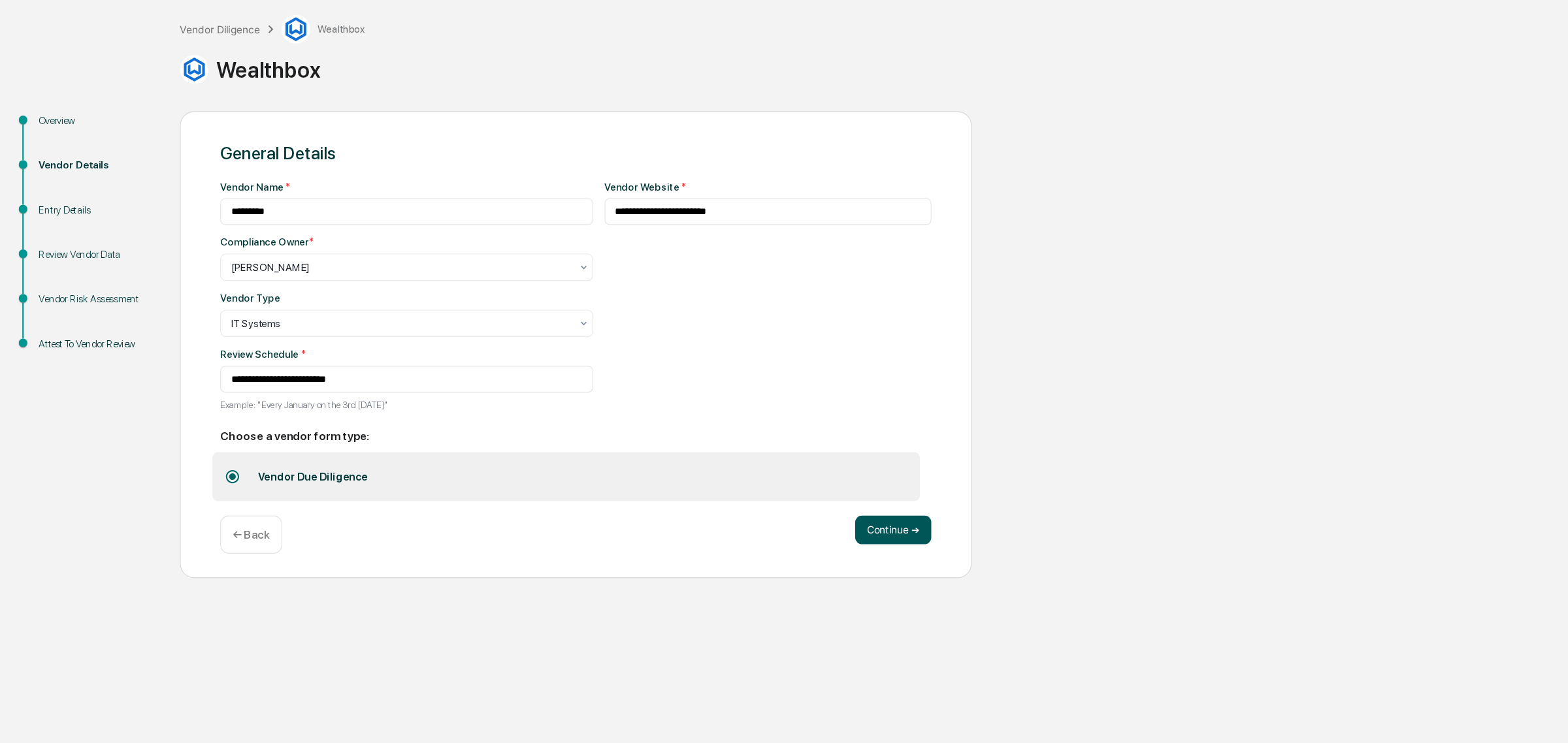
click at [813, 551] on button "Continue ➔" at bounding box center [810, 549] width 69 height 26
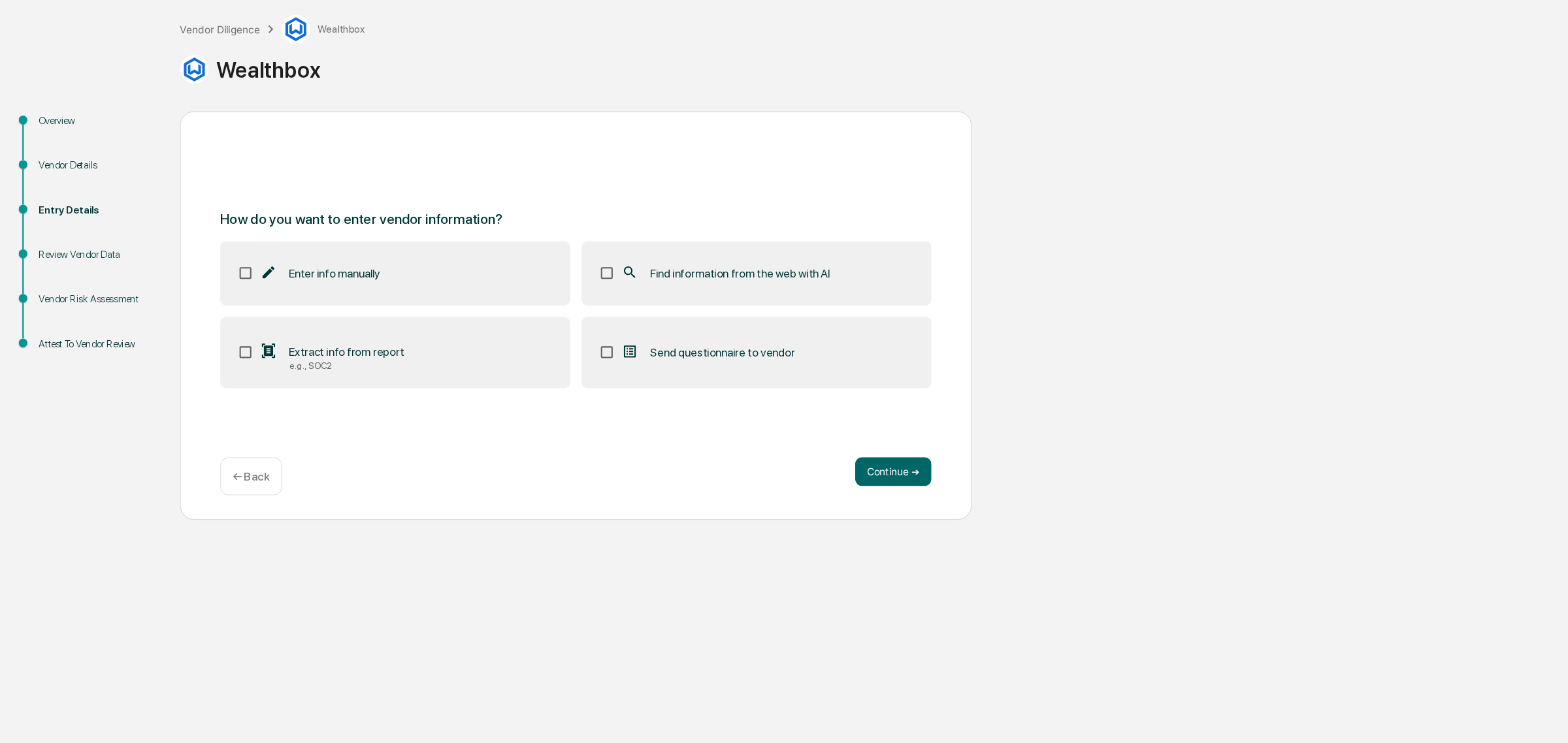
click at [415, 387] on label "Extract info from report e.g., SOC2" at bounding box center [358, 388] width 317 height 65
click at [593, 309] on div "Find information from the web with AI" at bounding box center [658, 316] width 189 height 15
click at [795, 496] on button "Continue ➔" at bounding box center [810, 497] width 69 height 26
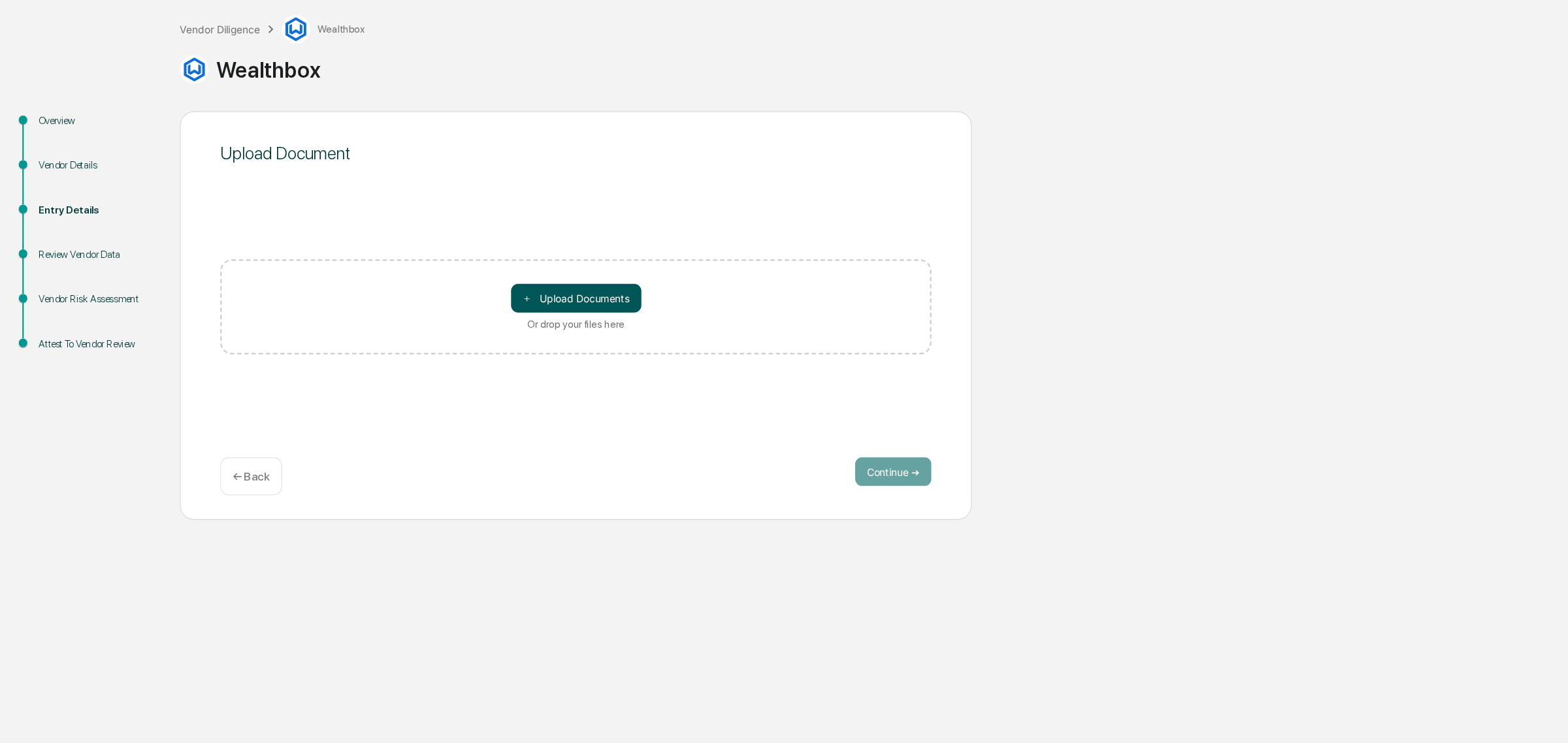
click at [515, 330] on button "＋ Upload Documents" at bounding box center [523, 338] width 118 height 26
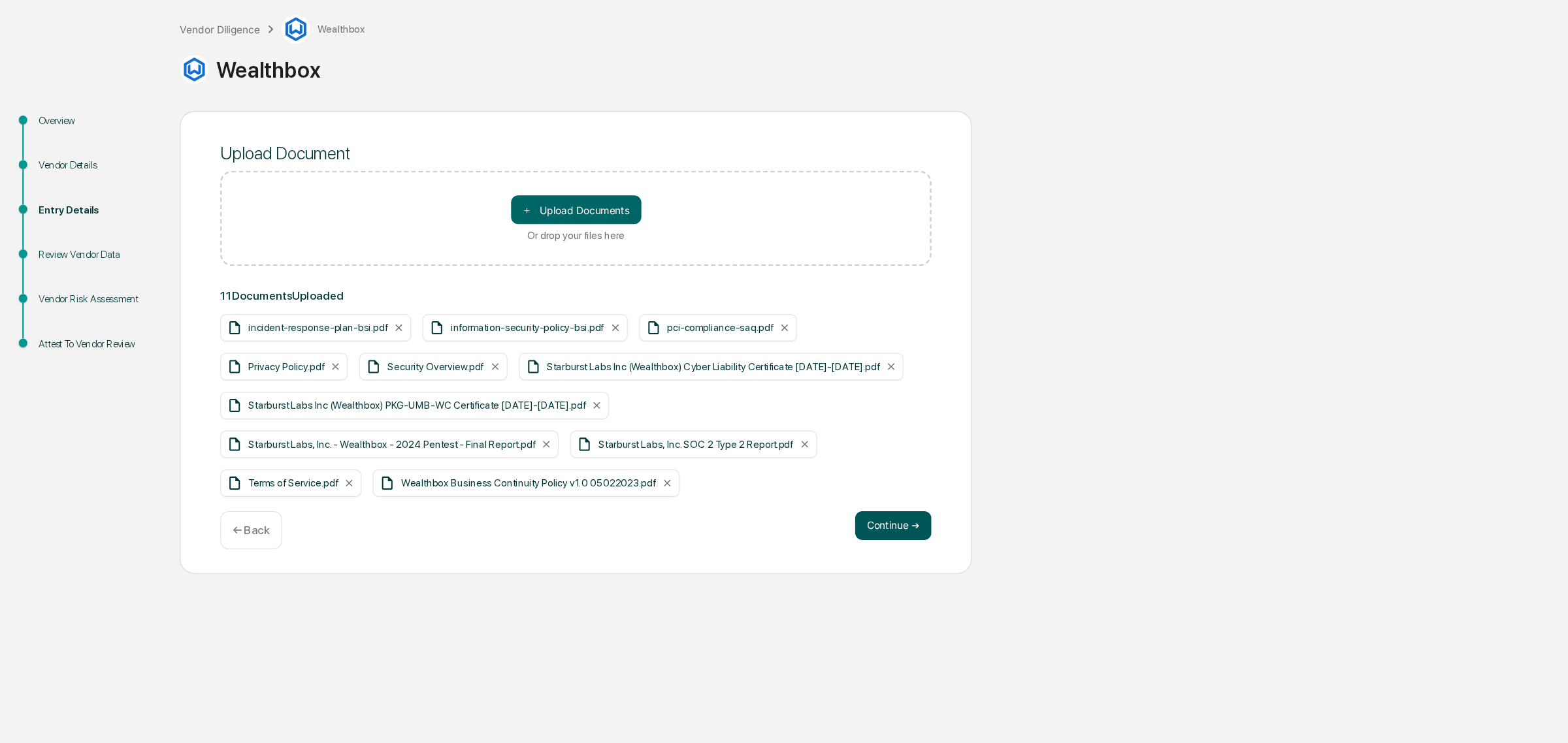
click at [819, 552] on button "Continue ➔" at bounding box center [810, 545] width 69 height 26
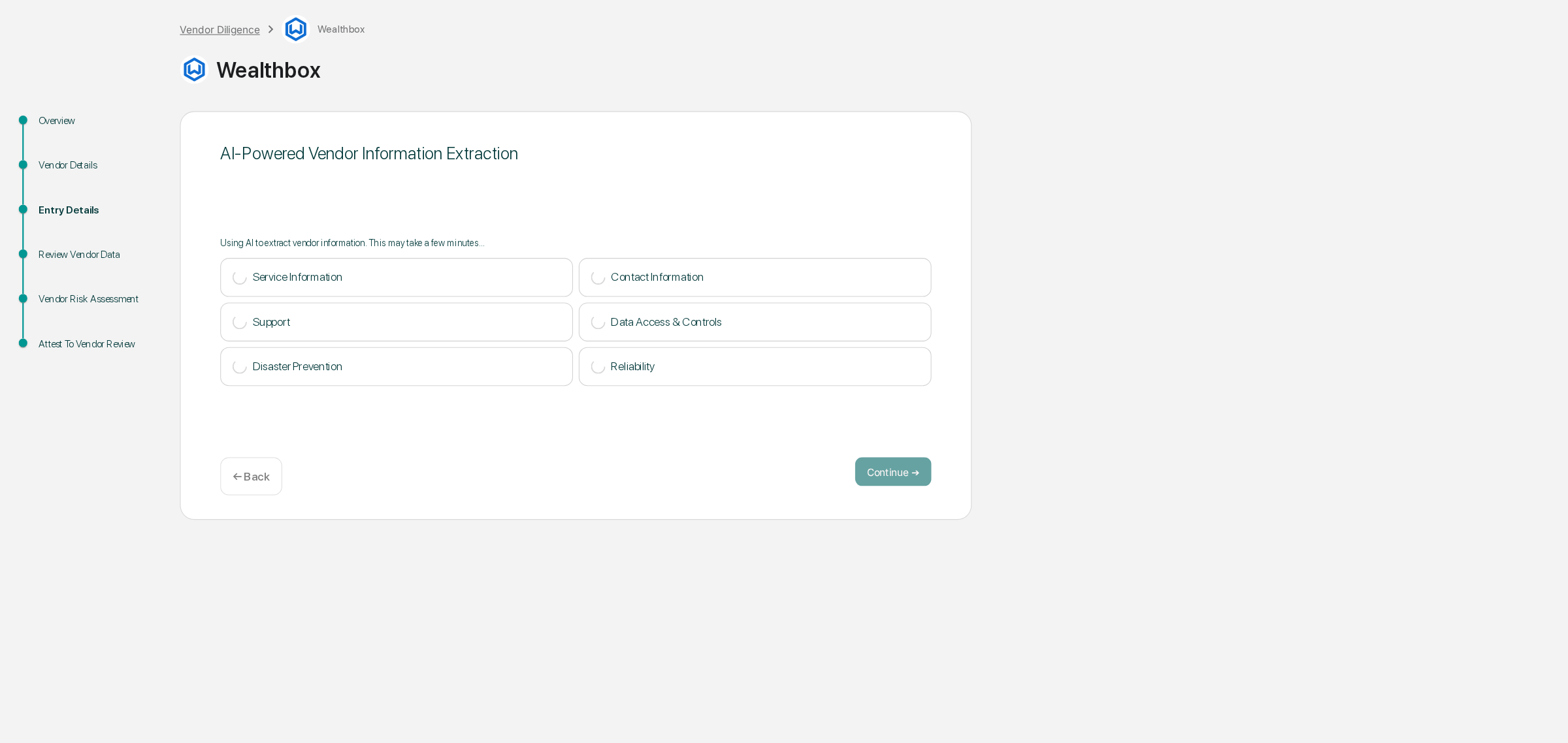
click at [210, 89] on div "Vendor Diligence" at bounding box center [200, 95] width 73 height 11
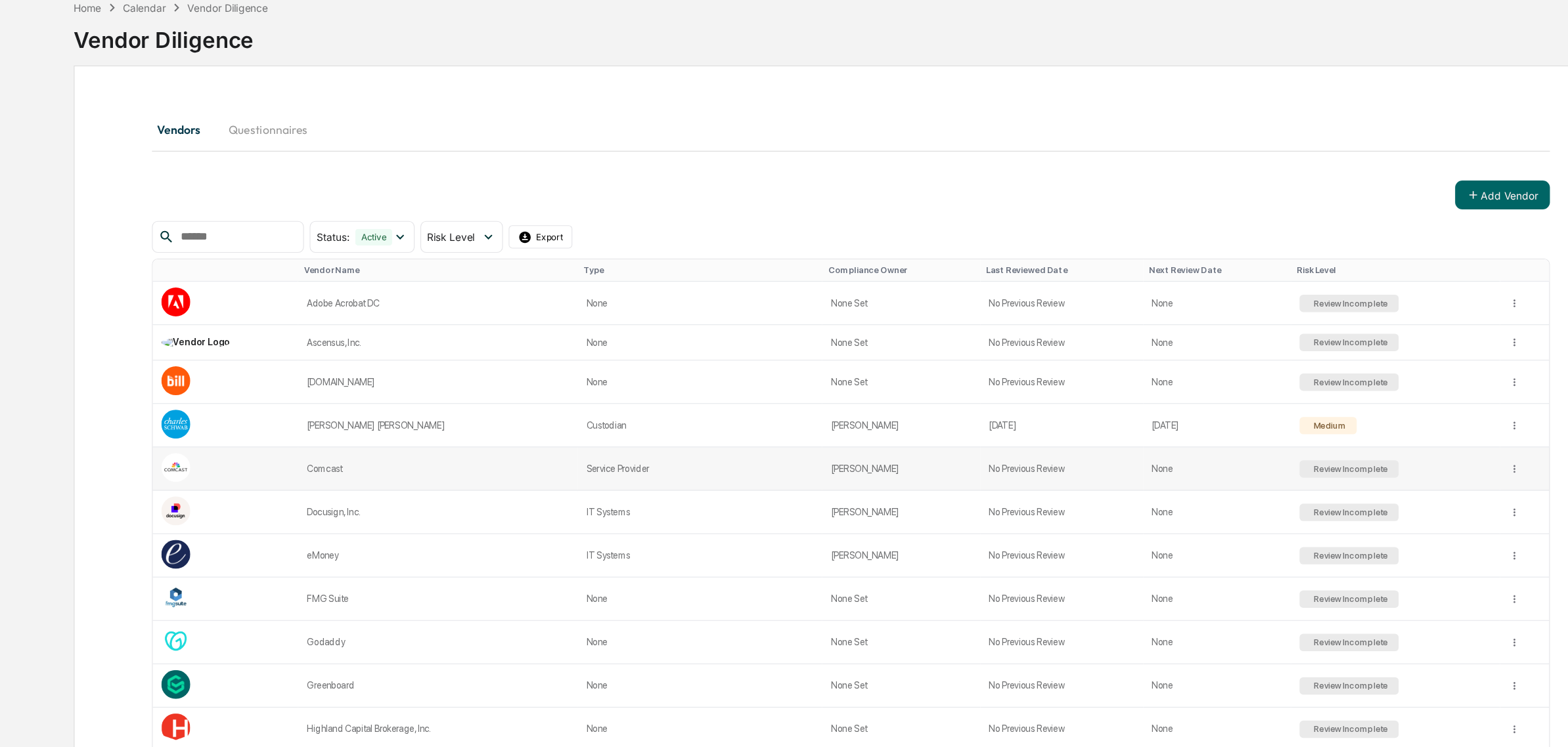
scroll to position [1020, 0]
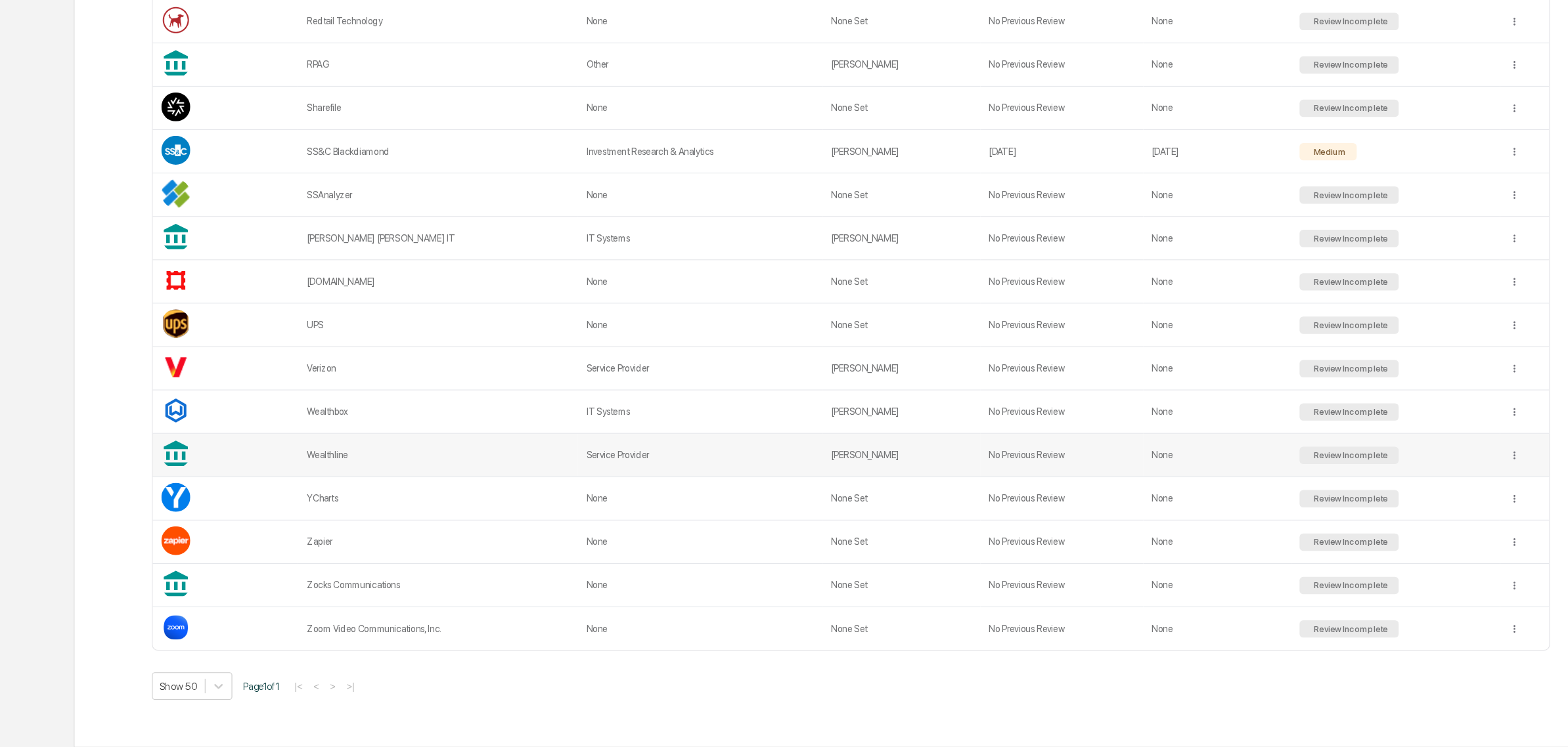
click at [362, 484] on div "Wealthline" at bounding box center [398, 482] width 238 height 10
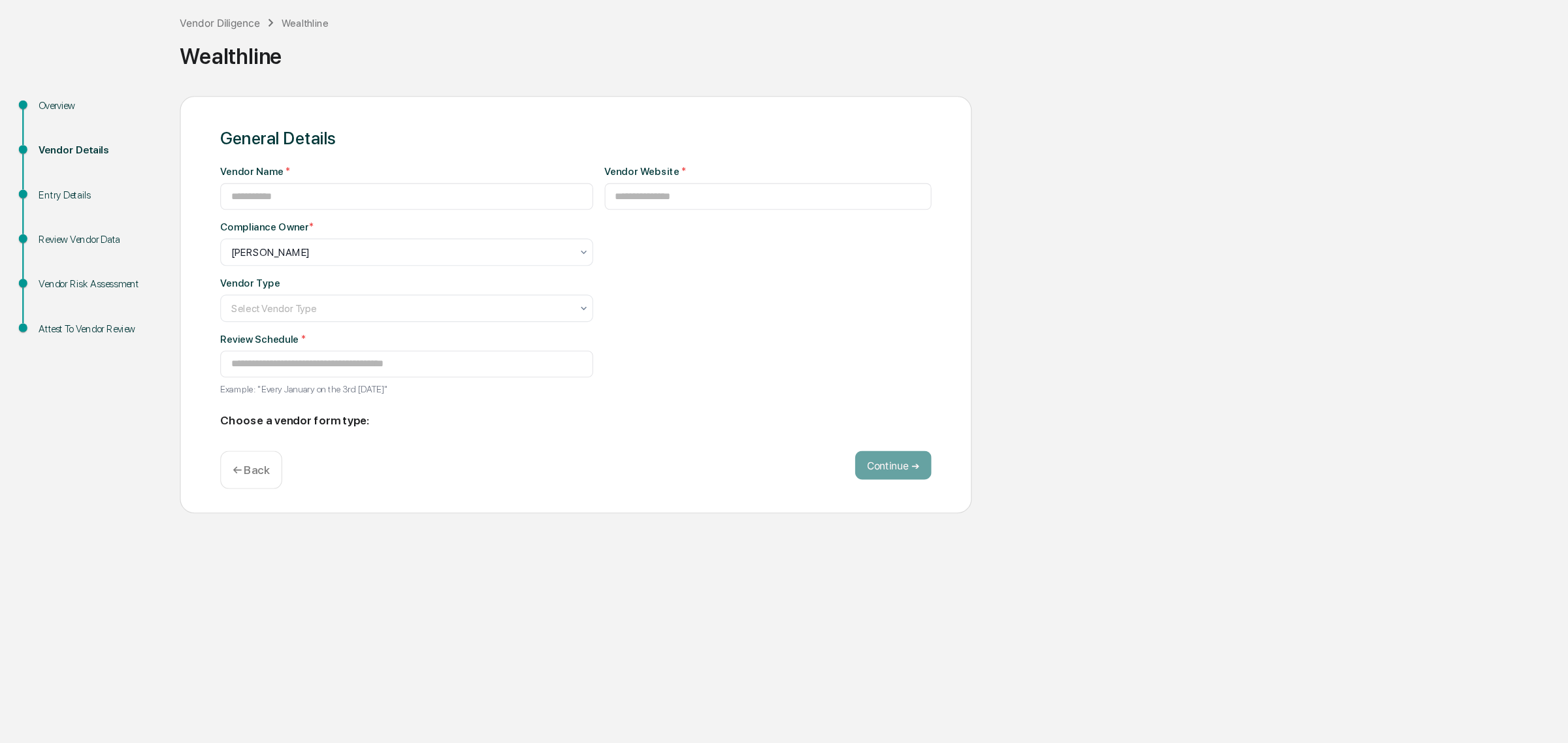
type input "**********"
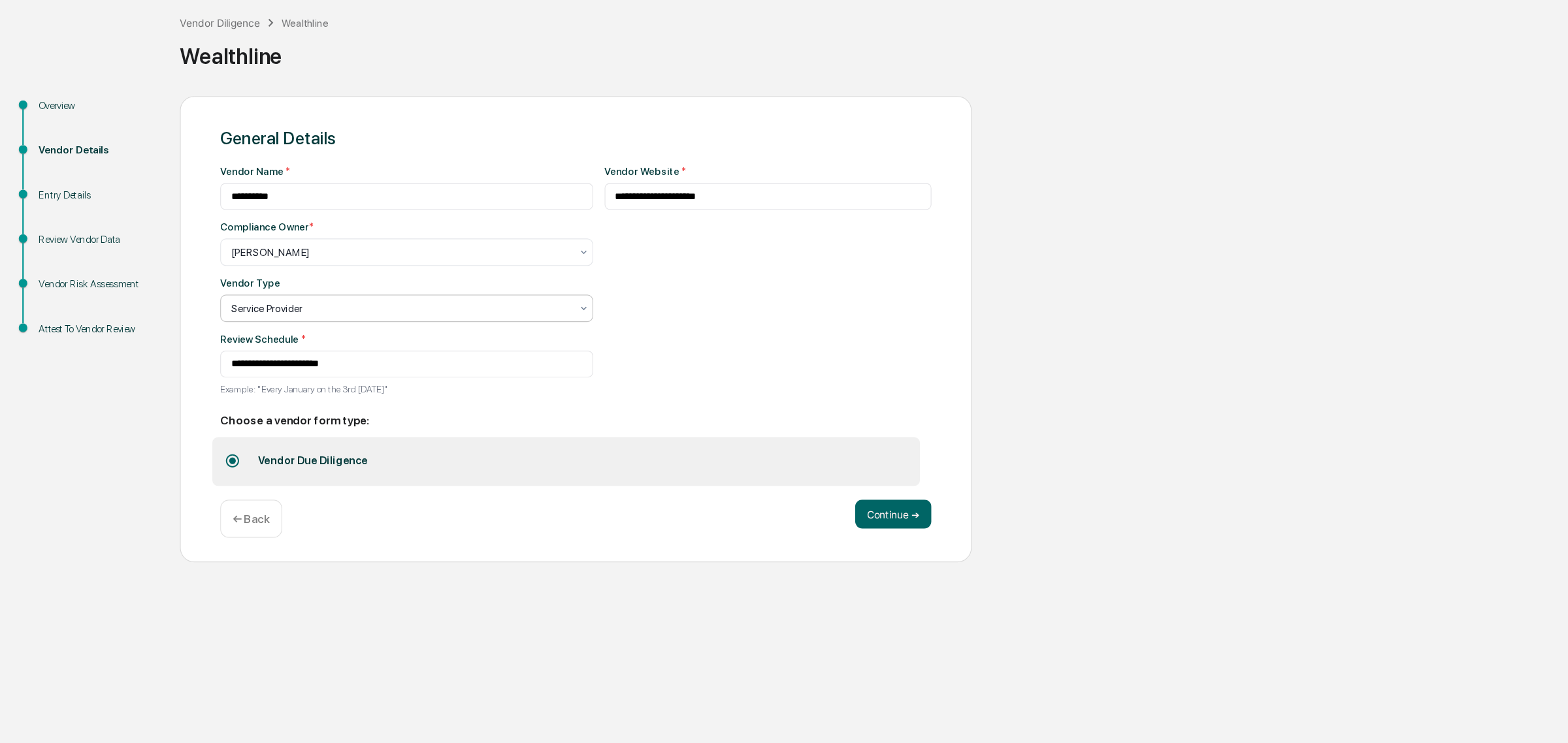
click at [307, 304] on div at bounding box center [364, 297] width 308 height 13
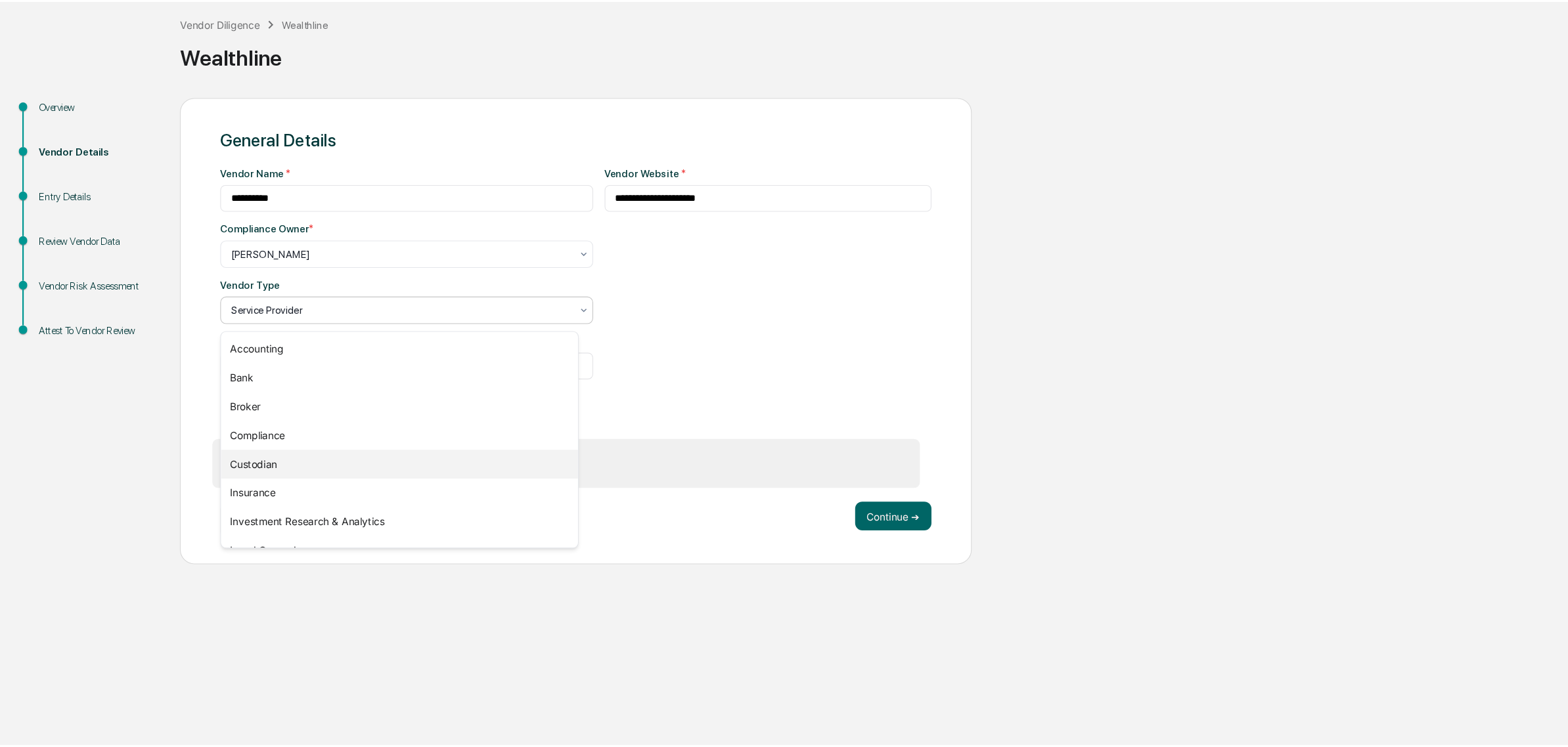
scroll to position [149, 0]
click at [274, 497] on div "Service Provider" at bounding box center [365, 499] width 325 height 27
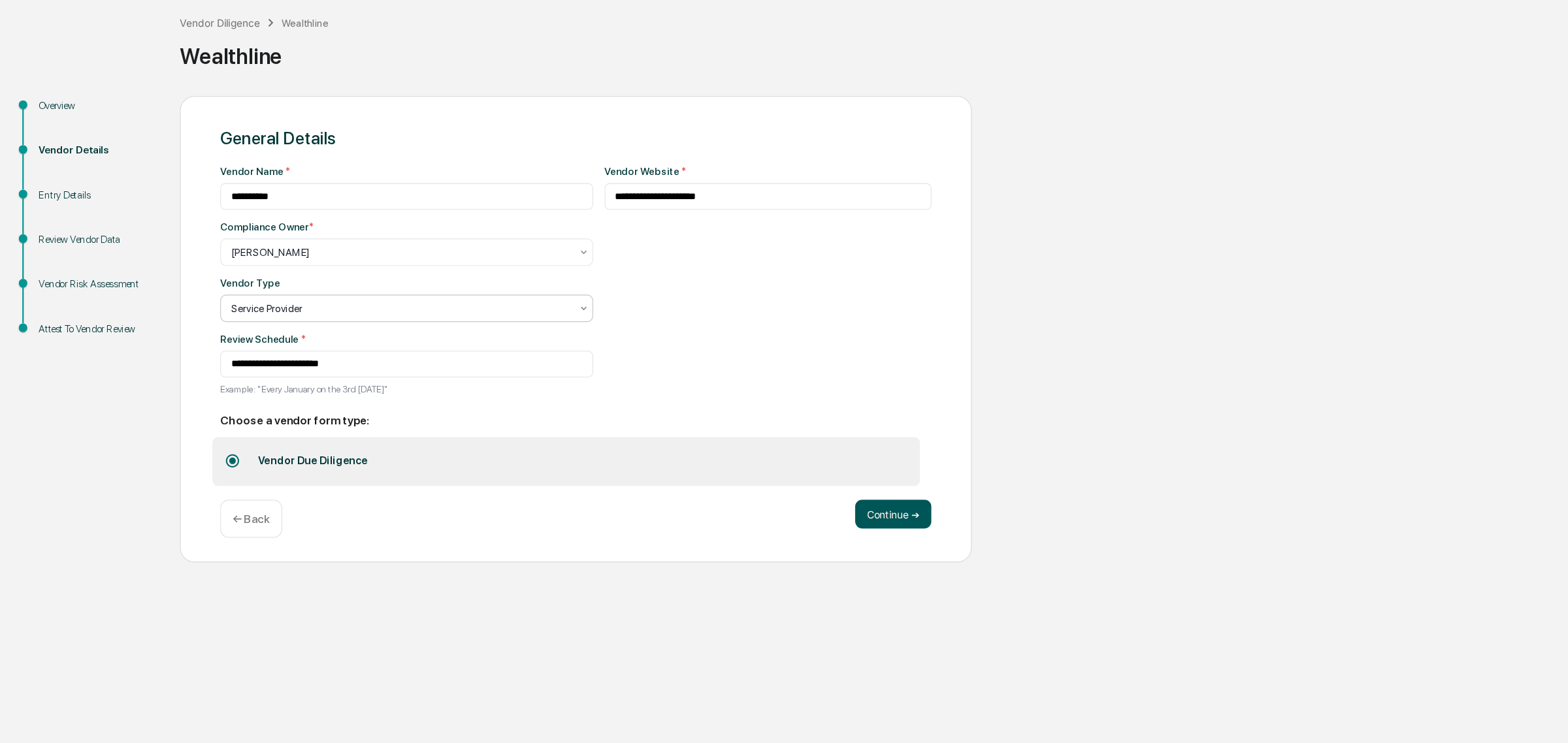
click at [806, 534] on button "Continue ➔" at bounding box center [810, 535] width 69 height 26
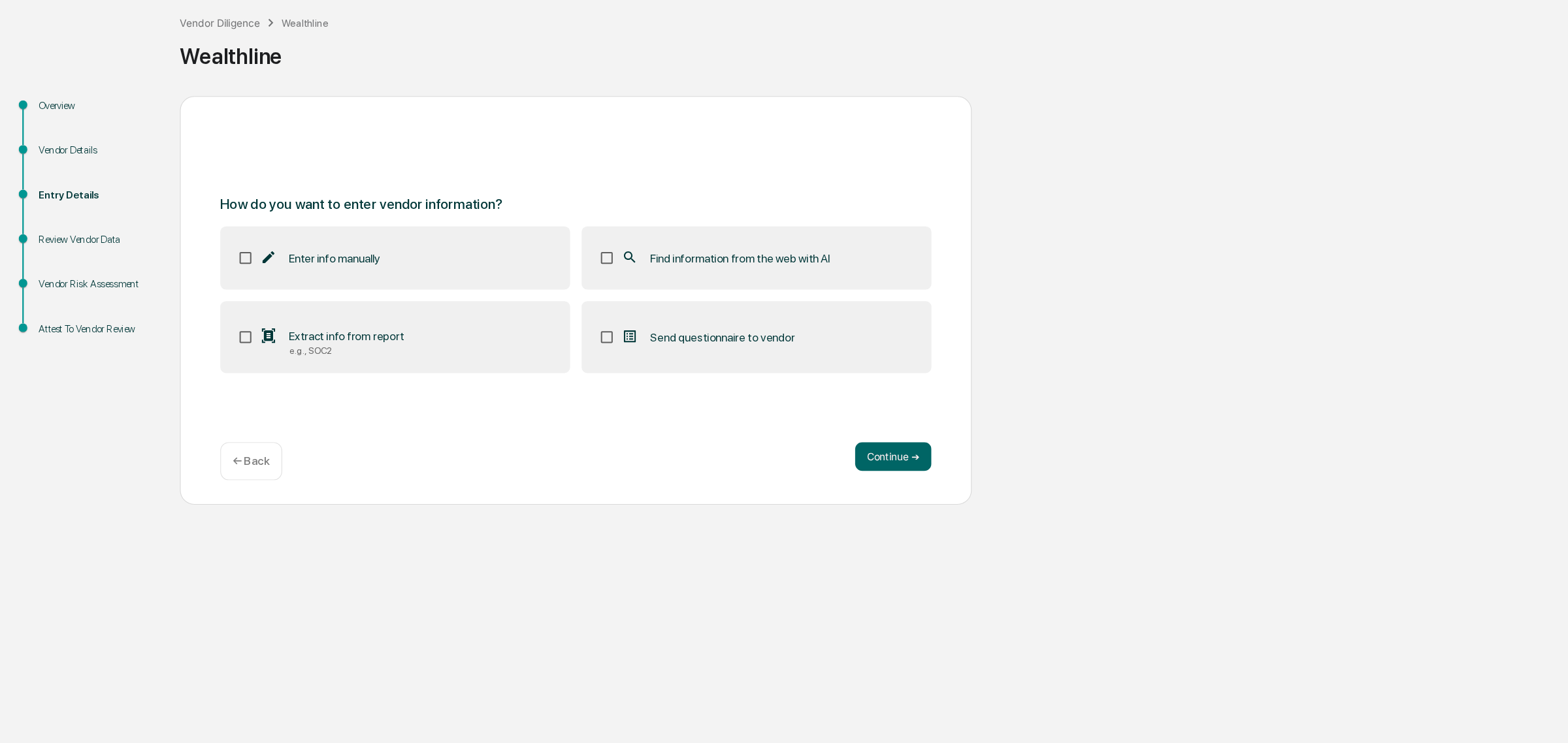
click at [605, 305] on span "Find information from the web with AI" at bounding box center [672, 303] width 164 height 13
click at [397, 397] on label "Extract info from report e.g., SOC2" at bounding box center [358, 375] width 317 height 65
click at [794, 486] on button "Continue ➔" at bounding box center [810, 482] width 69 height 26
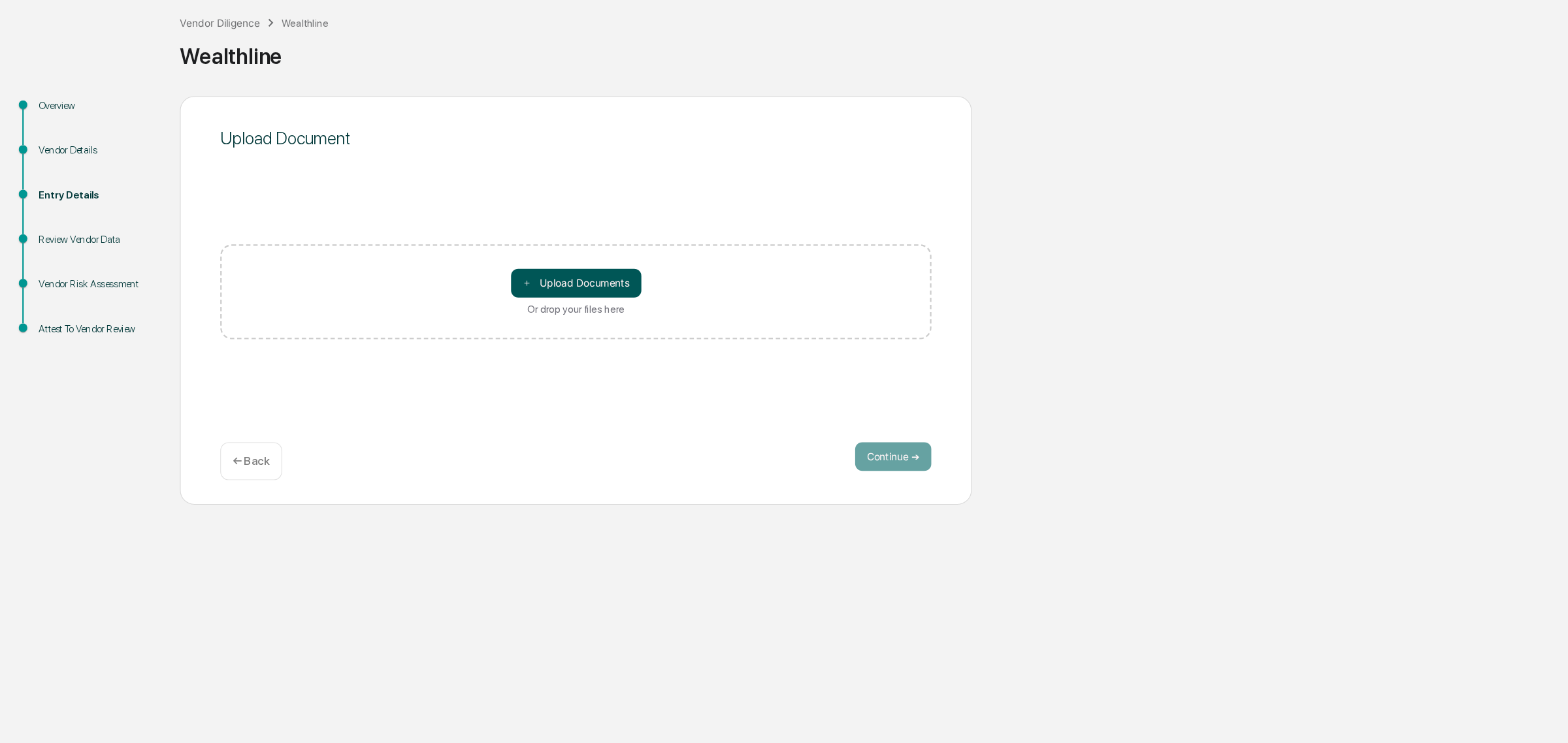
click at [518, 324] on button "＋ Upload Documents" at bounding box center [523, 325] width 118 height 26
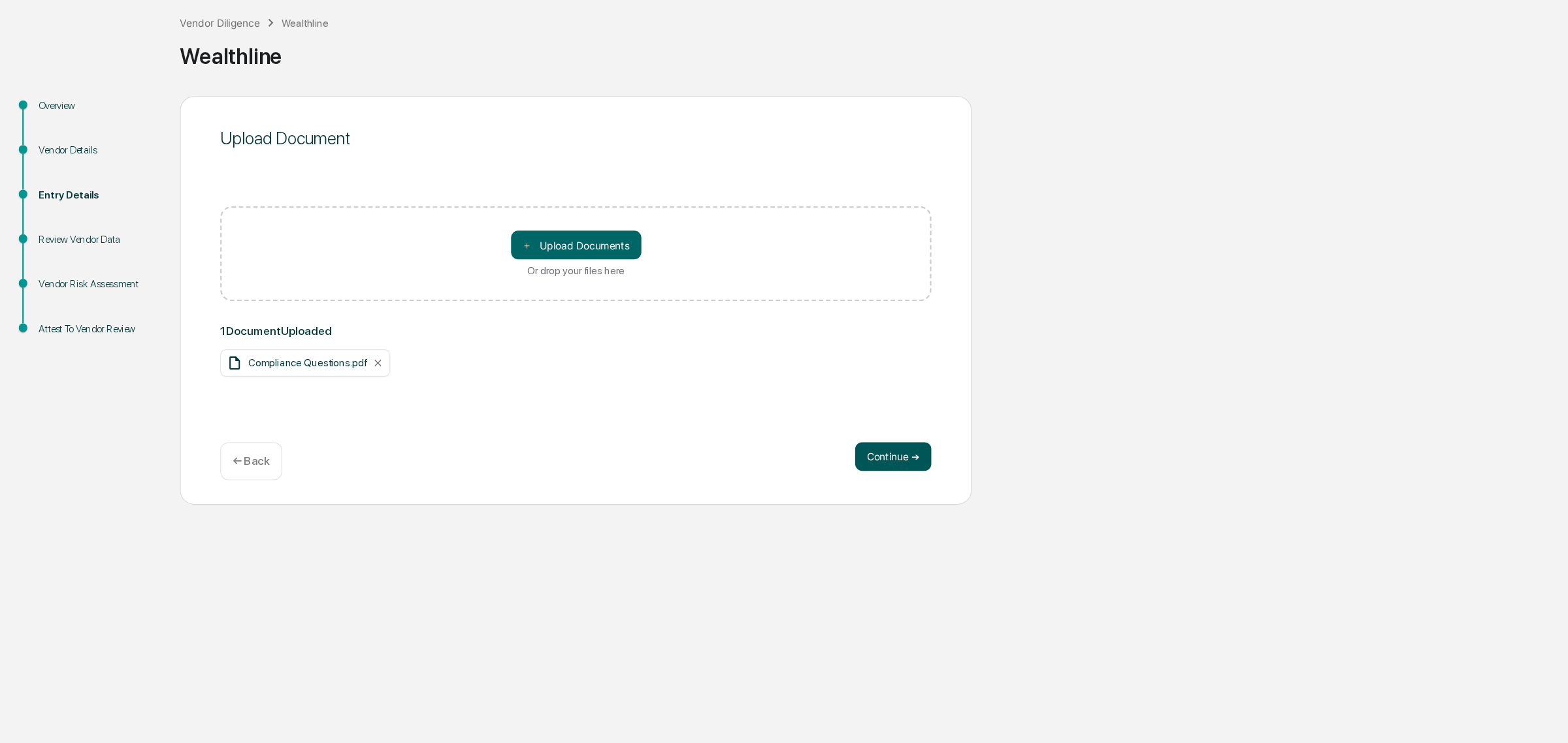
click at [807, 485] on button "Continue ➔" at bounding box center [810, 482] width 69 height 26
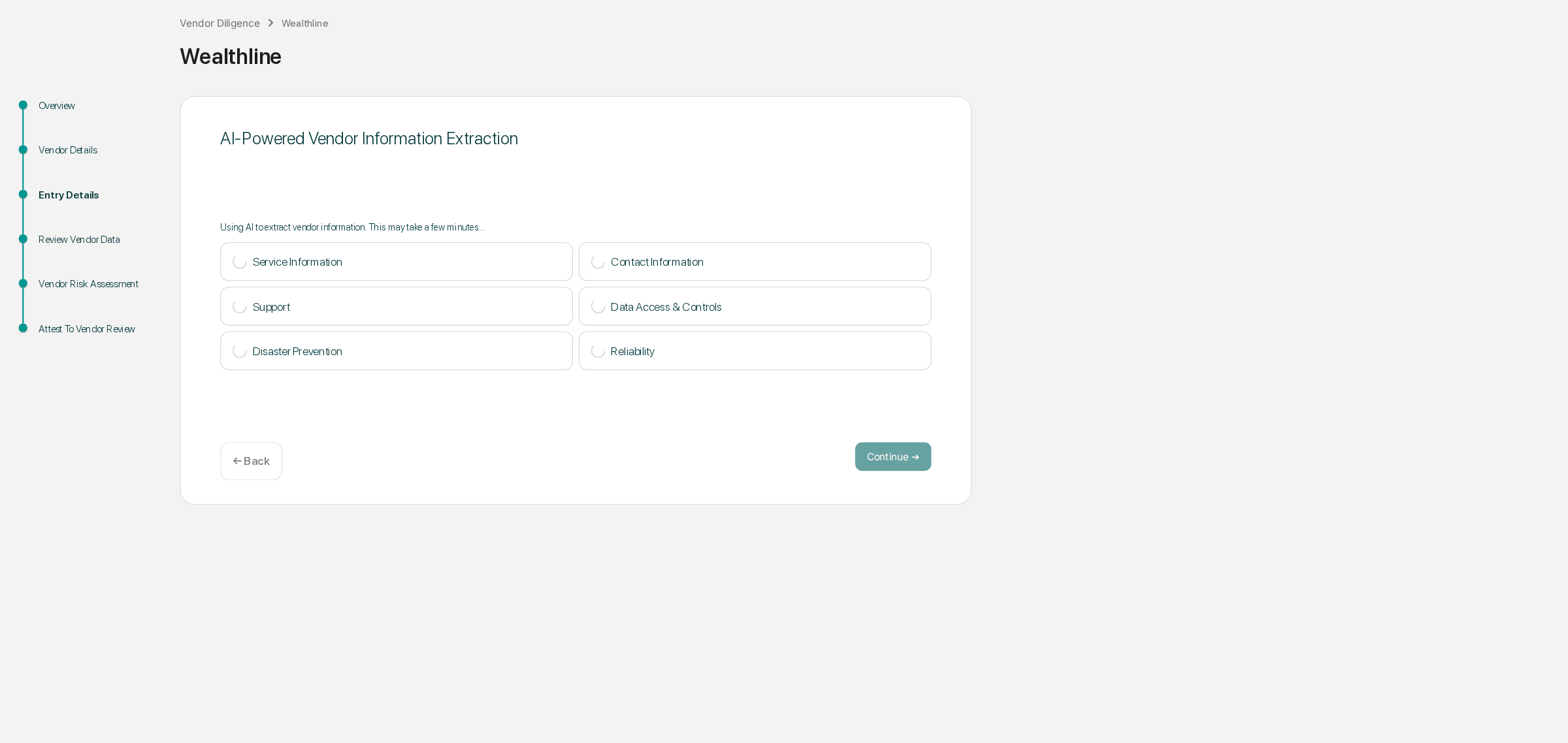
click at [219, 504] on div "← Back" at bounding box center [228, 487] width 56 height 35
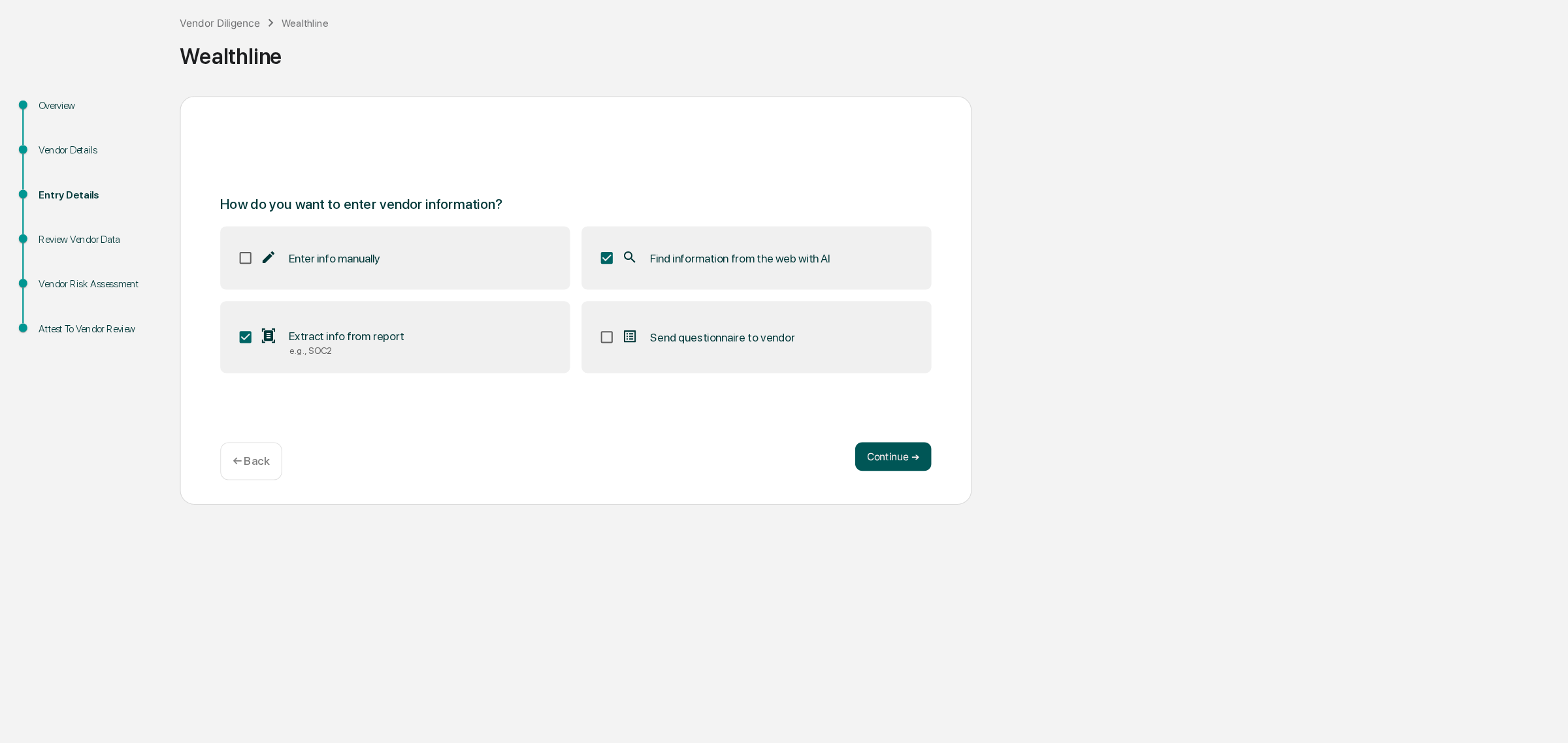
click at [829, 475] on button "Continue ➔" at bounding box center [810, 482] width 69 height 26
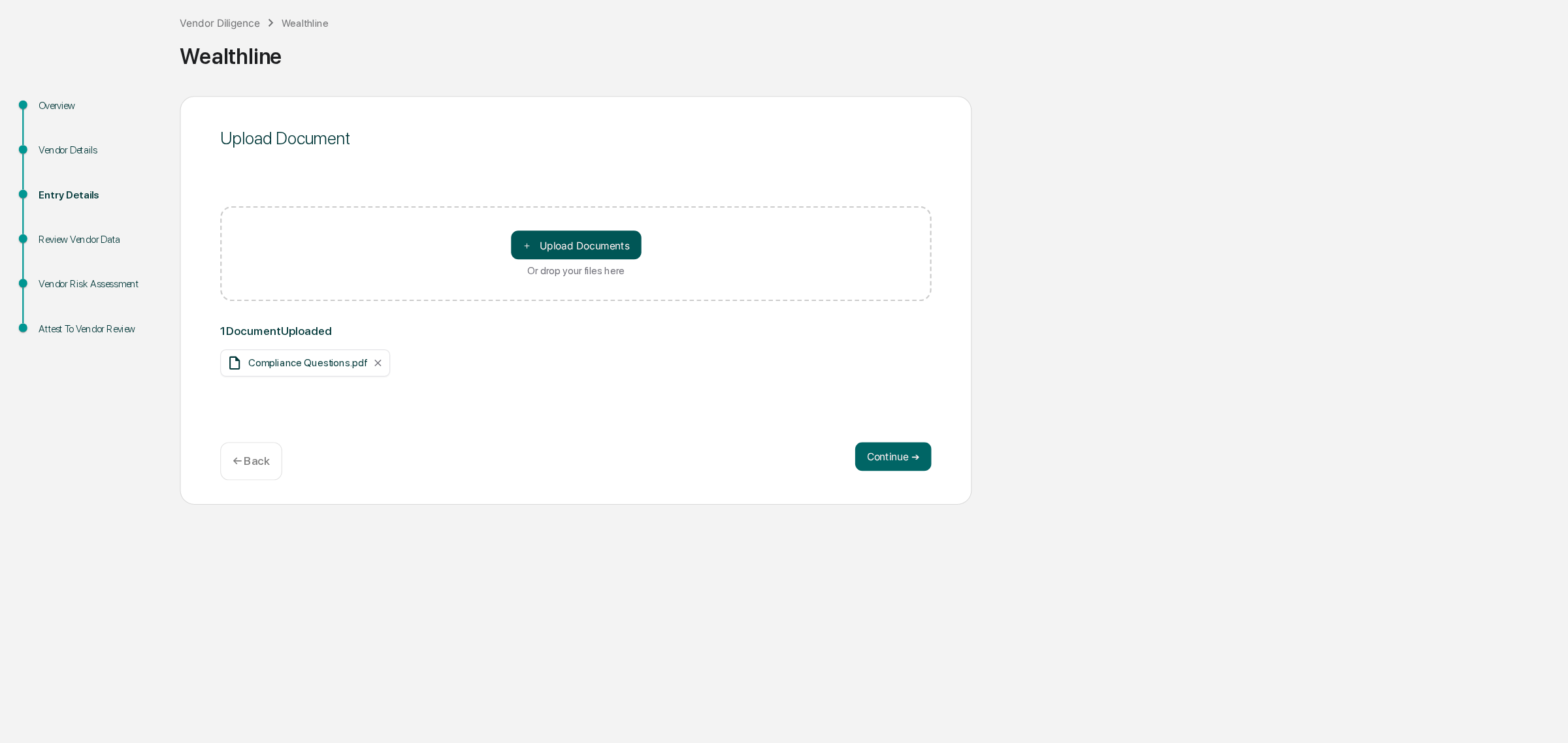
click at [487, 303] on button "＋ Upload Documents" at bounding box center [523, 290] width 118 height 26
click at [834, 477] on button "Continue ➔" at bounding box center [810, 482] width 69 height 26
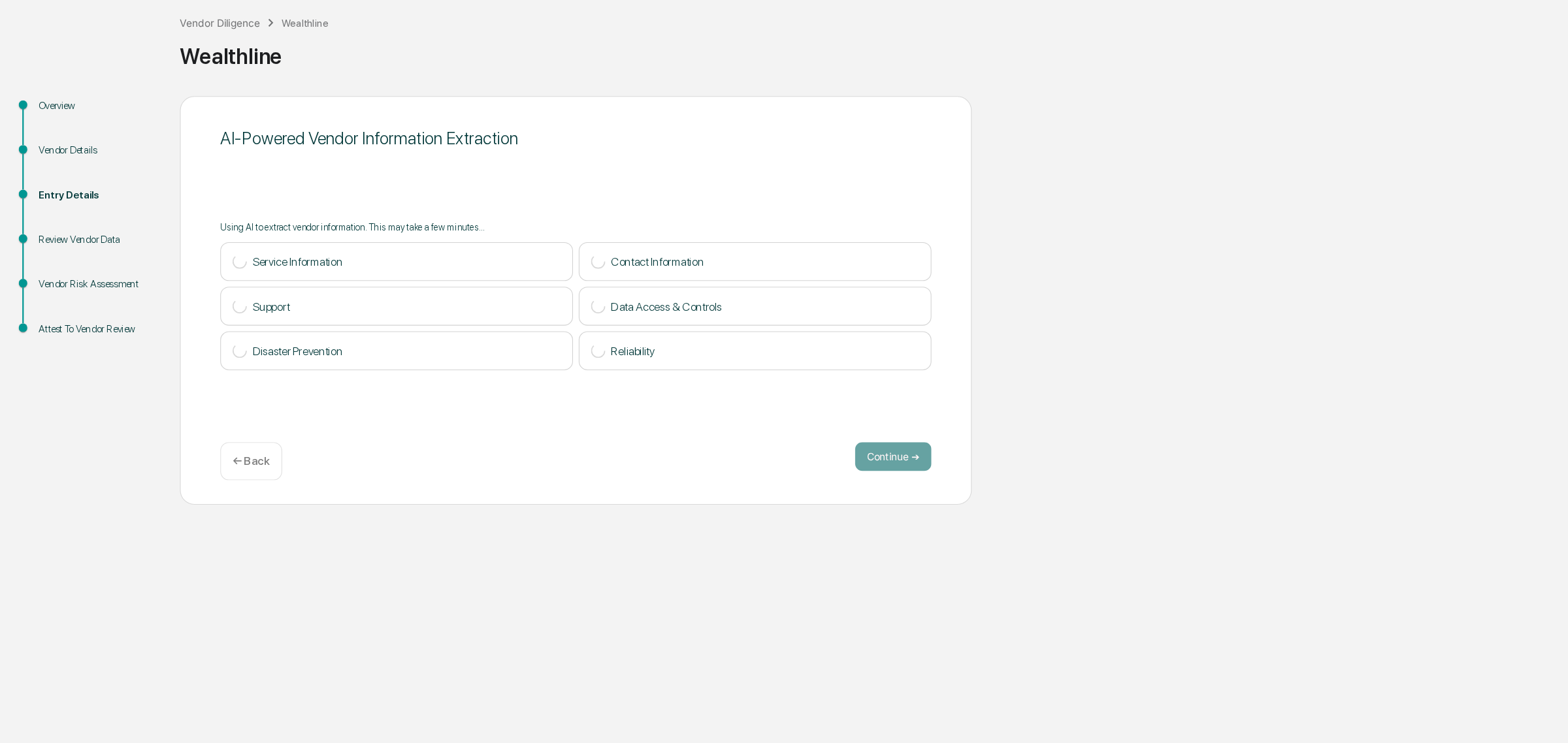
click at [217, 83] on div "Vendor Diligence Wealthline" at bounding box center [231, 89] width 135 height 15
click at [216, 83] on div "Vendor Diligence Wealthline" at bounding box center [231, 89] width 135 height 15
click at [216, 92] on div "Vendor Diligence" at bounding box center [200, 89] width 73 height 11
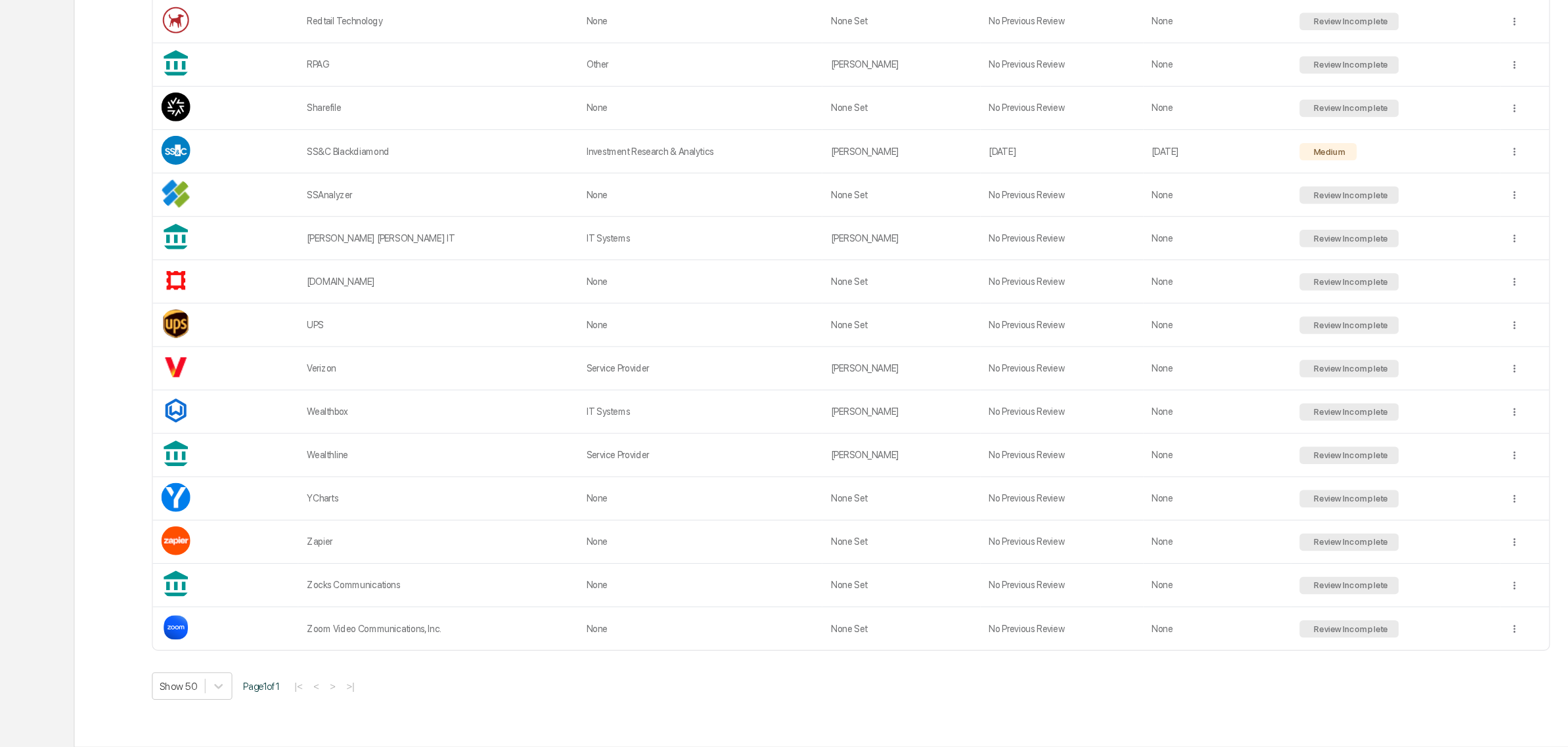
scroll to position [1020, 0]
click at [485, 598] on div "Zocks Communications" at bounding box center [398, 600] width 238 height 10
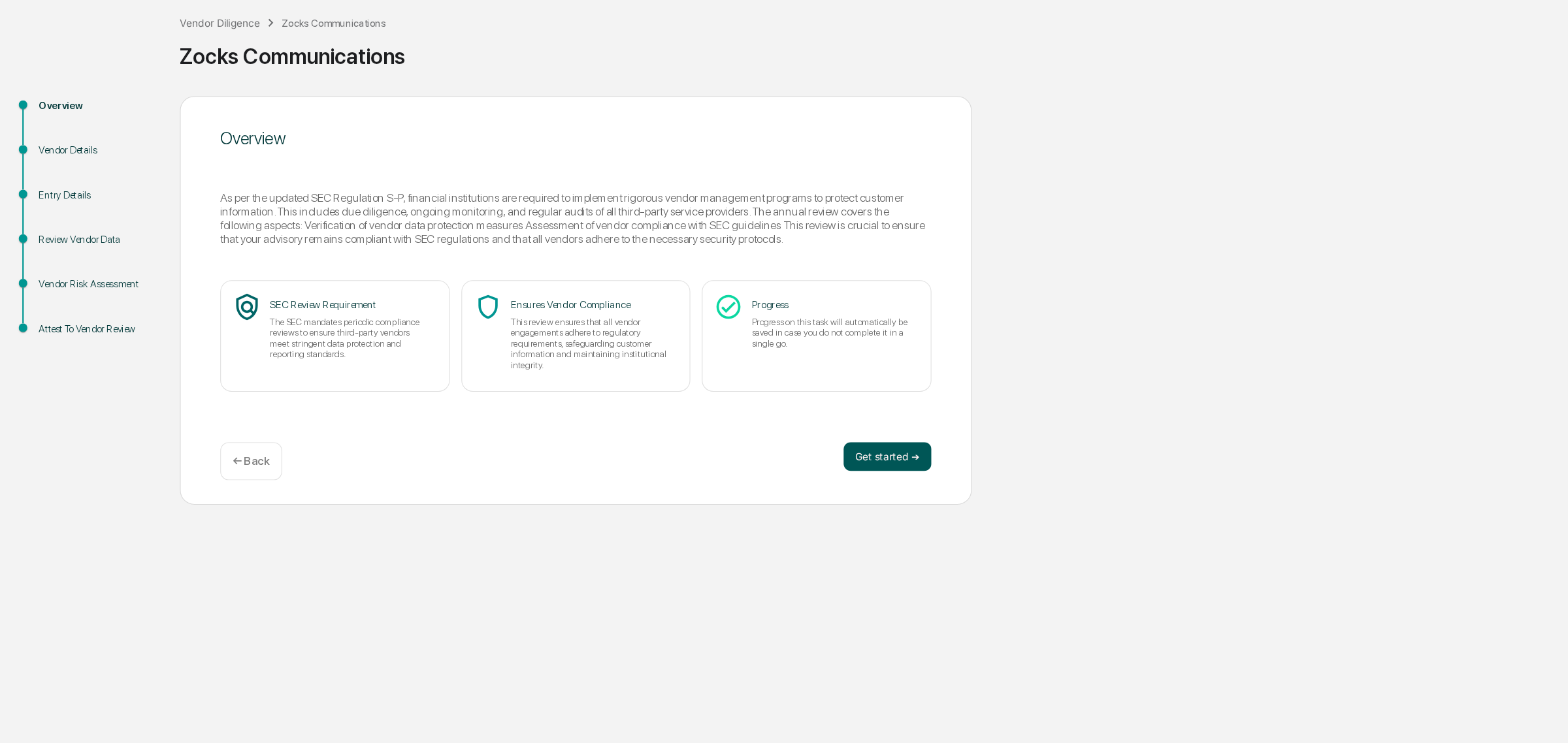
click at [832, 488] on button "Get started ➔" at bounding box center [806, 482] width 80 height 26
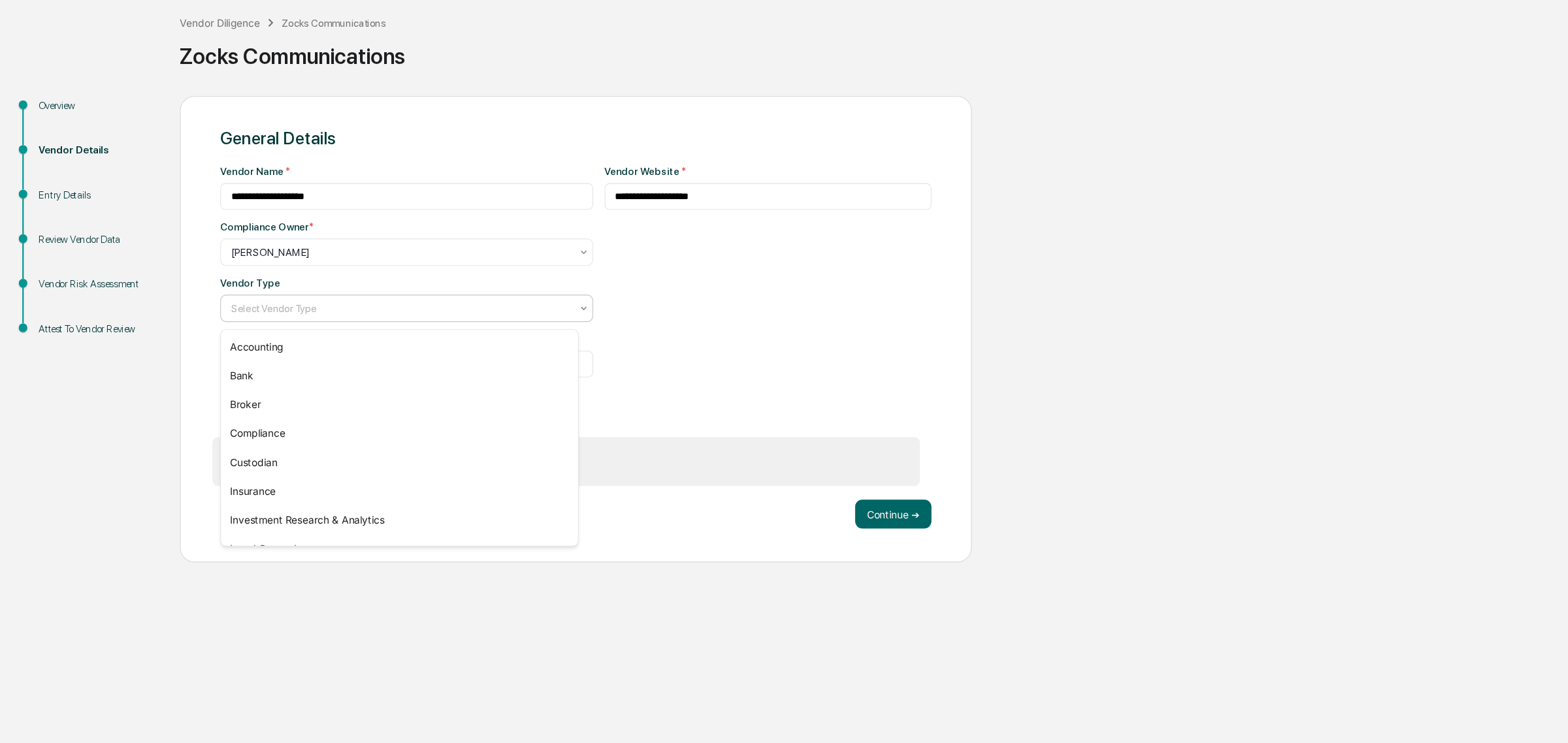
click at [280, 347] on div at bounding box center [364, 348] width 308 height 13
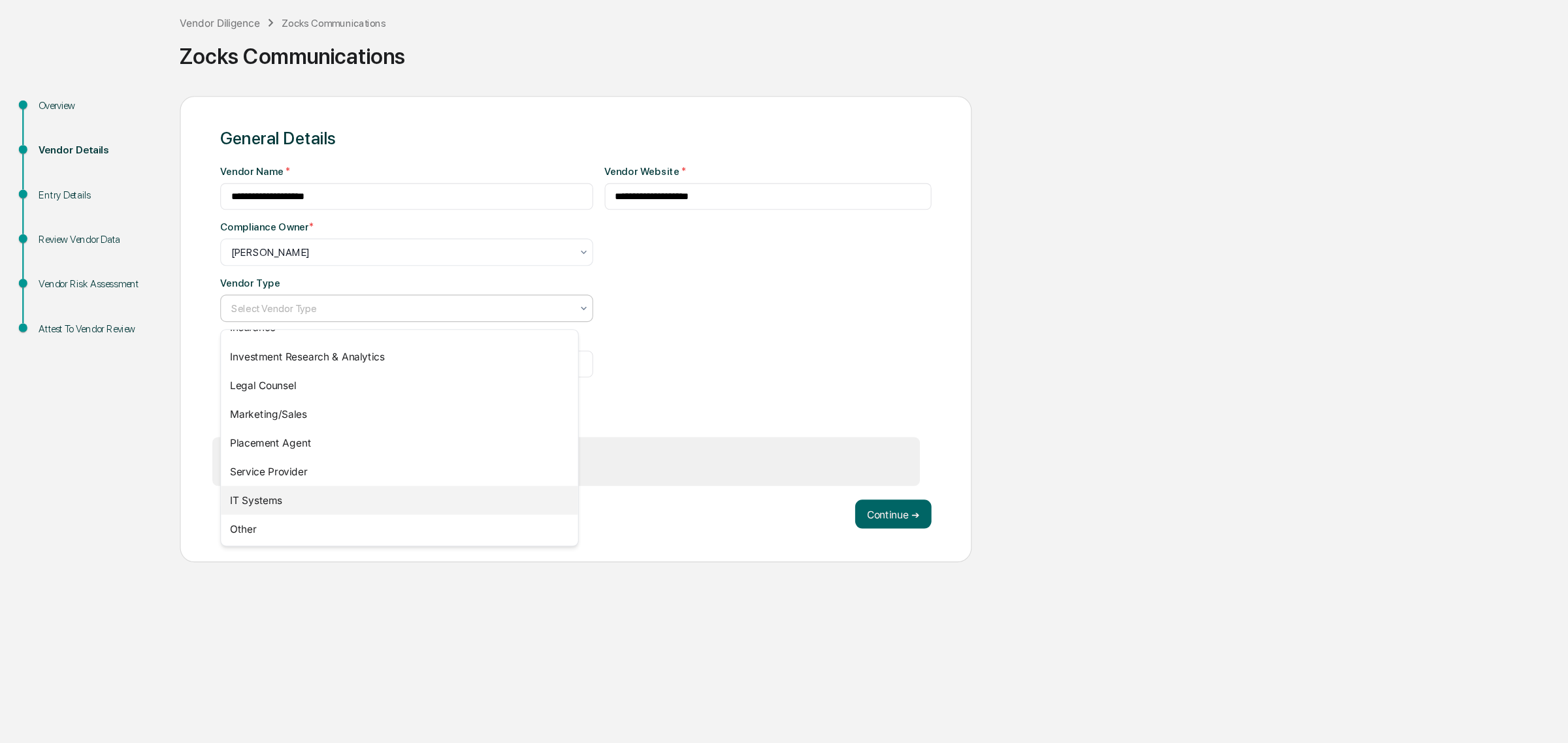
click at [275, 511] on div "IT Systems" at bounding box center [363, 522] width 324 height 26
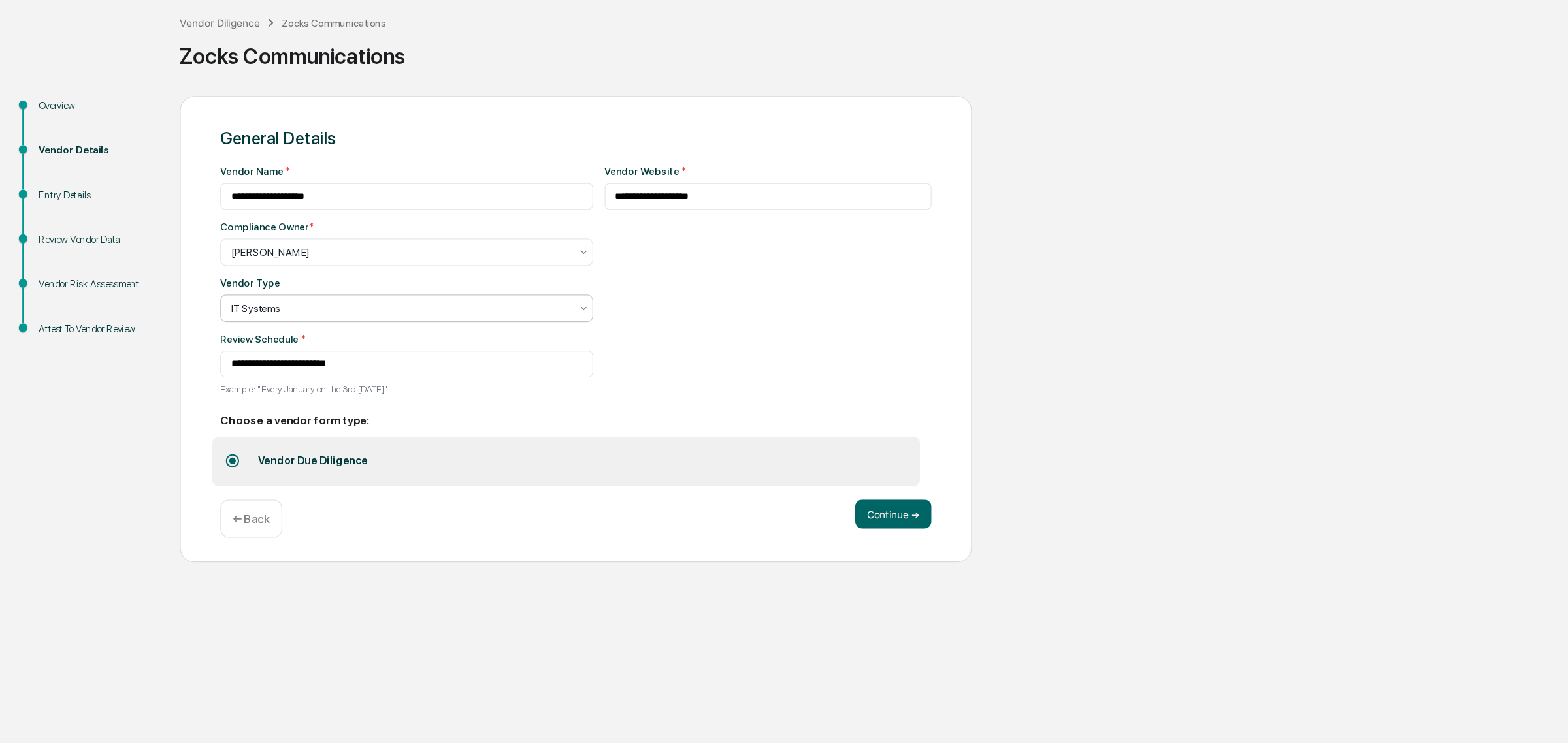
click at [779, 554] on div "Continue ➔ ← Back" at bounding box center [523, 539] width 646 height 35
click at [821, 531] on button "Continue ➔" at bounding box center [810, 535] width 69 height 26
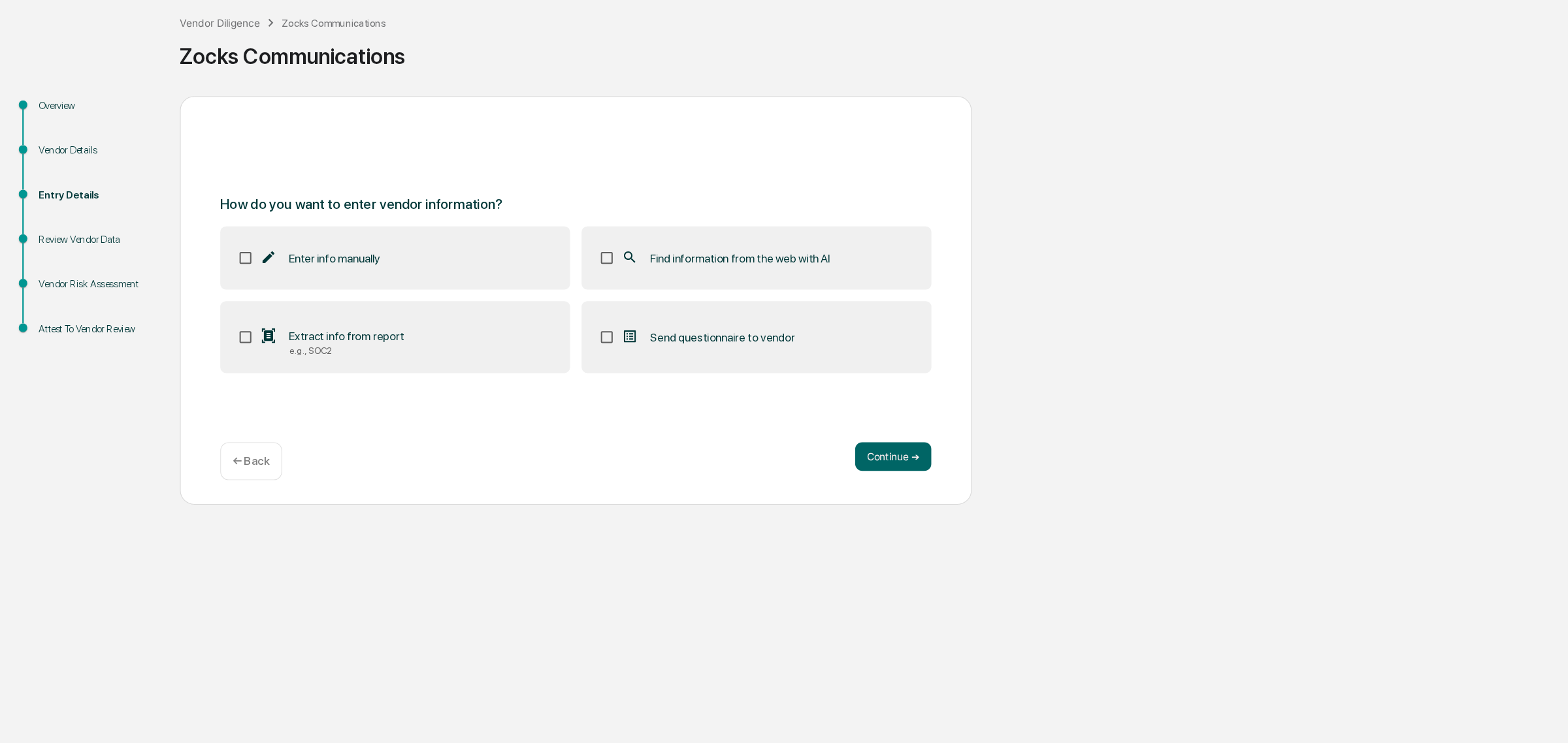
click at [364, 370] on label "Extract info from report e.g., SOC2" at bounding box center [358, 375] width 317 height 65
click at [619, 317] on label "Find information from the web with AI" at bounding box center [686, 302] width 317 height 57
click at [827, 483] on button "Continue ➔" at bounding box center [810, 482] width 69 height 26
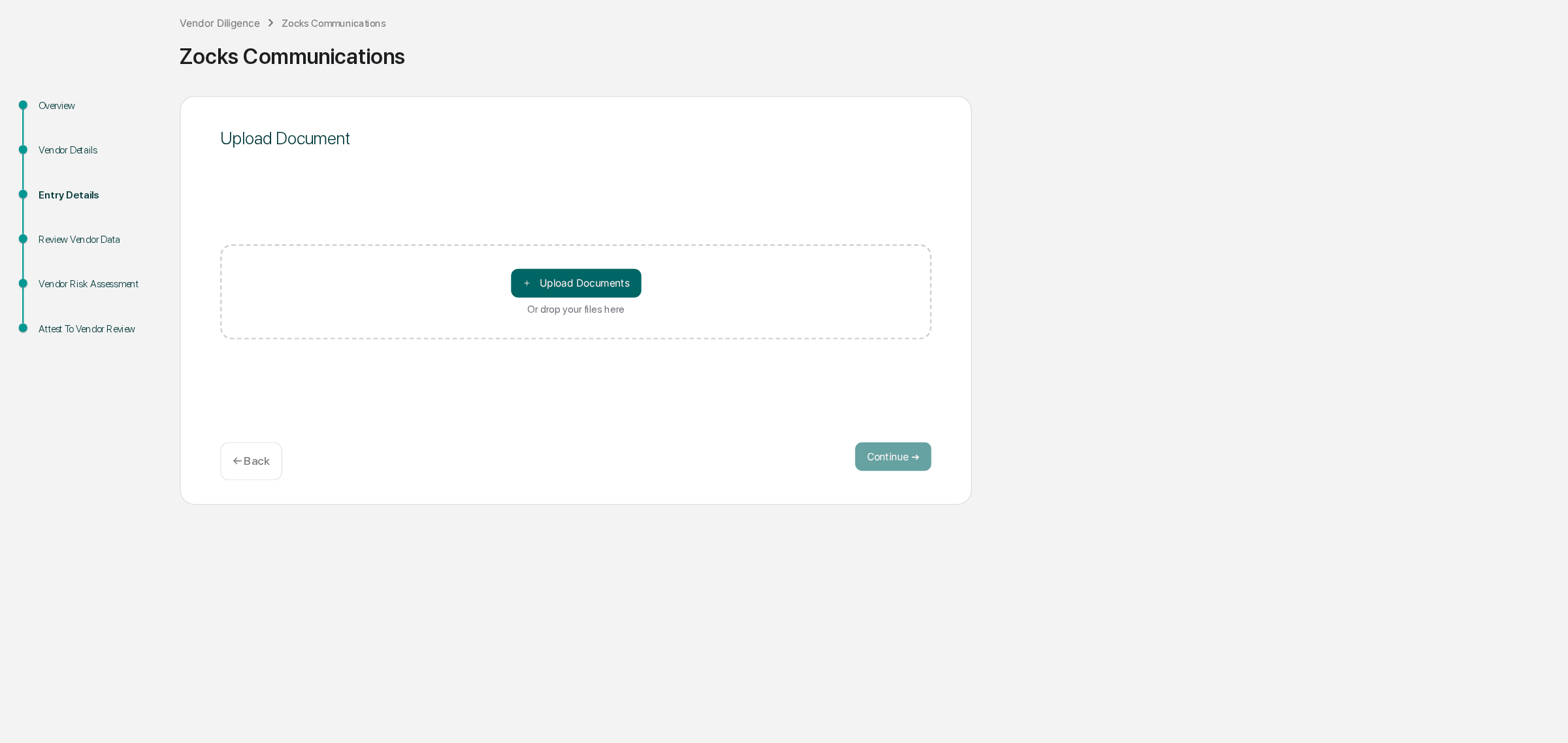
click at [511, 340] on div "＋ Upload Documents Or drop your files here" at bounding box center [523, 333] width 118 height 42
click at [0, 0] on input "＋ Upload Documents Or drop your files here" at bounding box center [0, 0] width 0 height 0
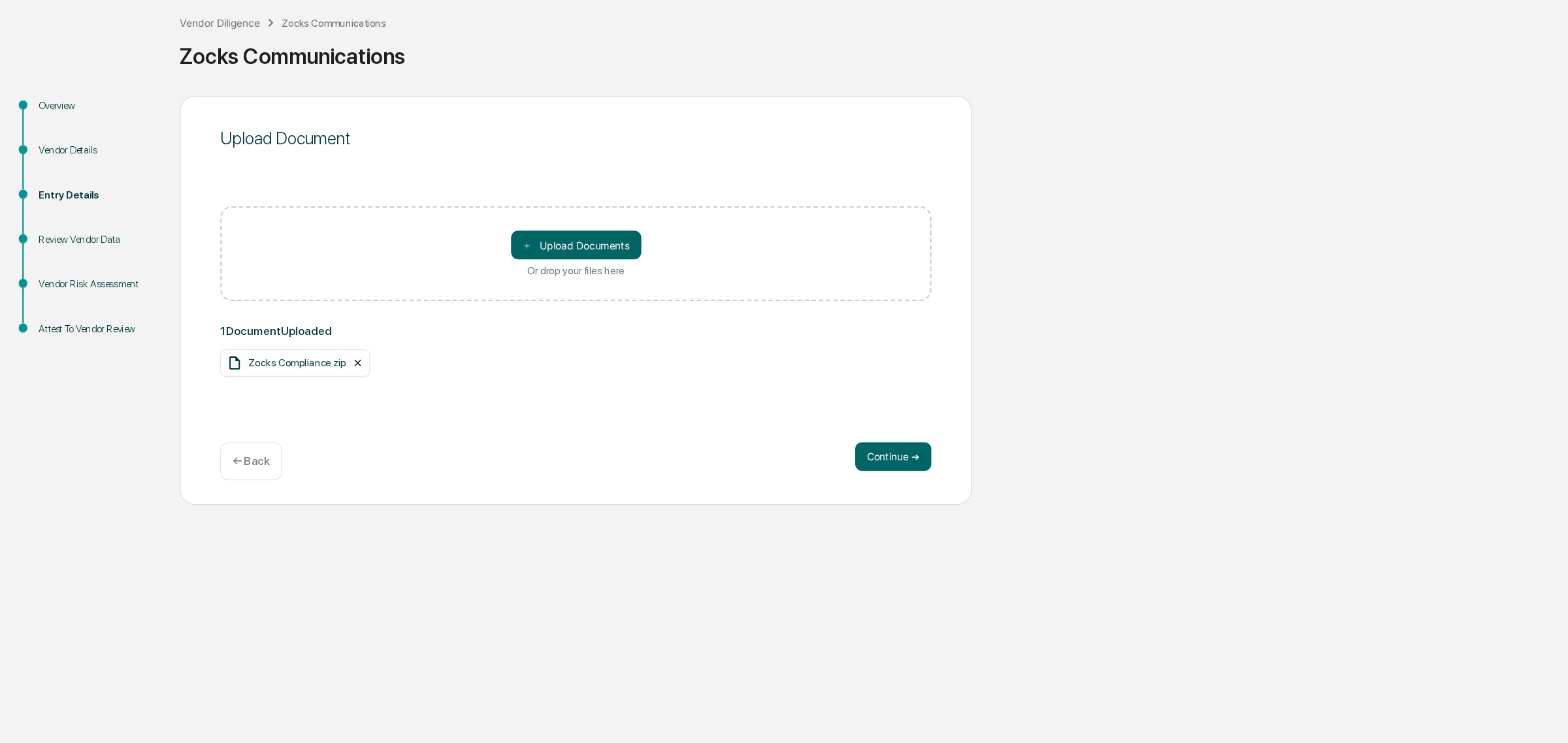
click at [320, 393] on icon at bounding box center [324, 397] width 10 height 10
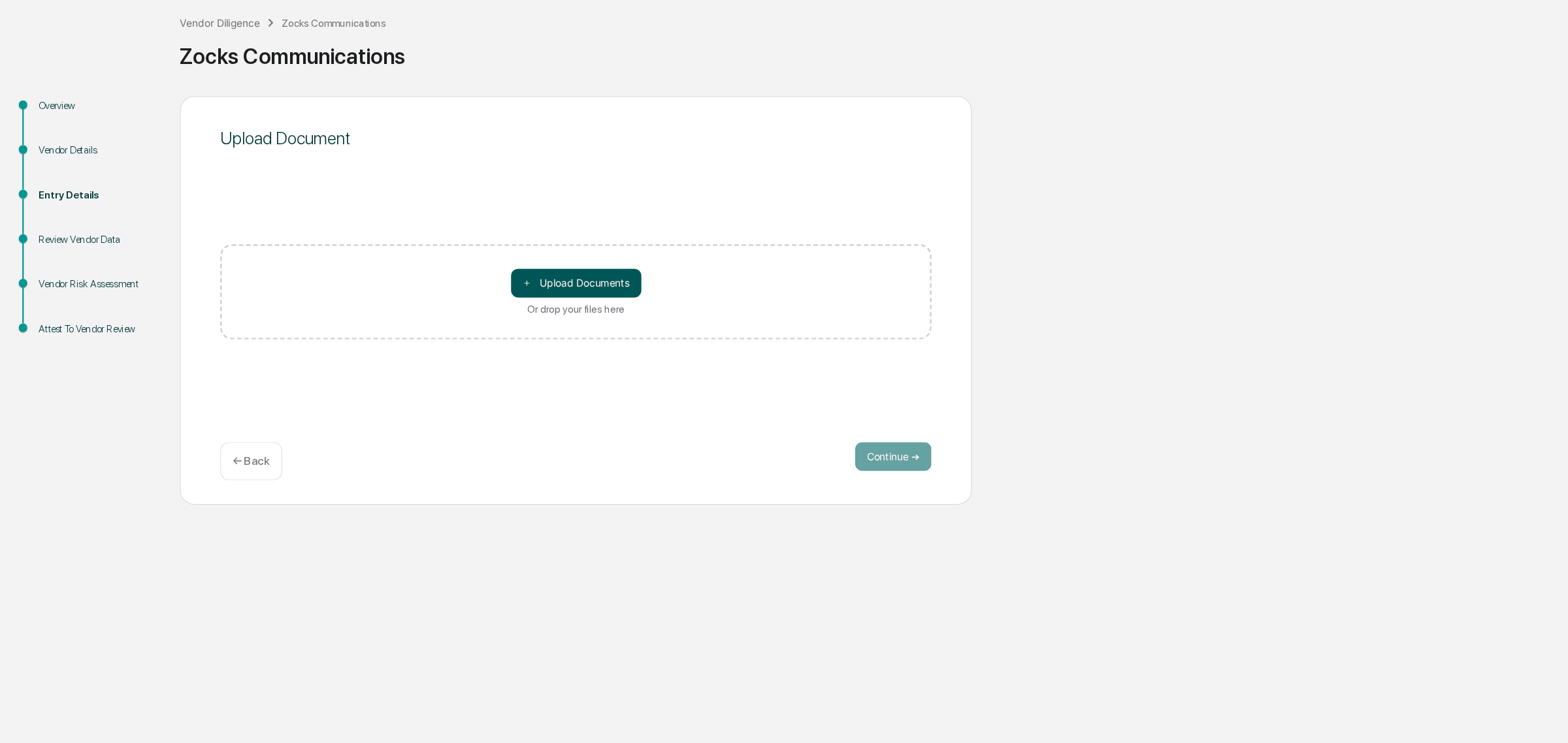
click at [560, 331] on button "＋ Upload Documents" at bounding box center [523, 325] width 118 height 26
click at [503, 324] on button "＋ Upload Documents" at bounding box center [523, 325] width 118 height 26
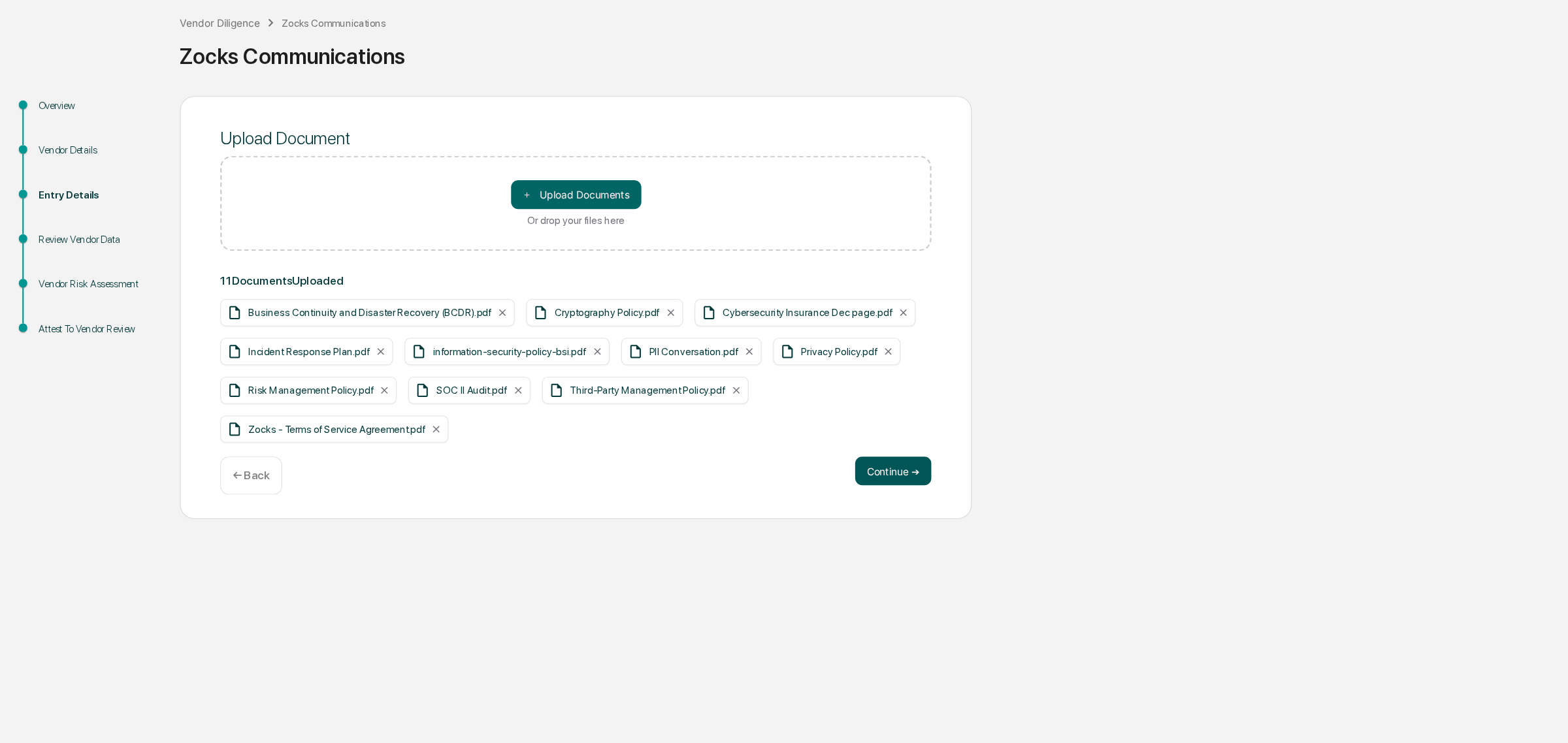
click at [812, 502] on button "Continue ➔" at bounding box center [810, 496] width 69 height 26
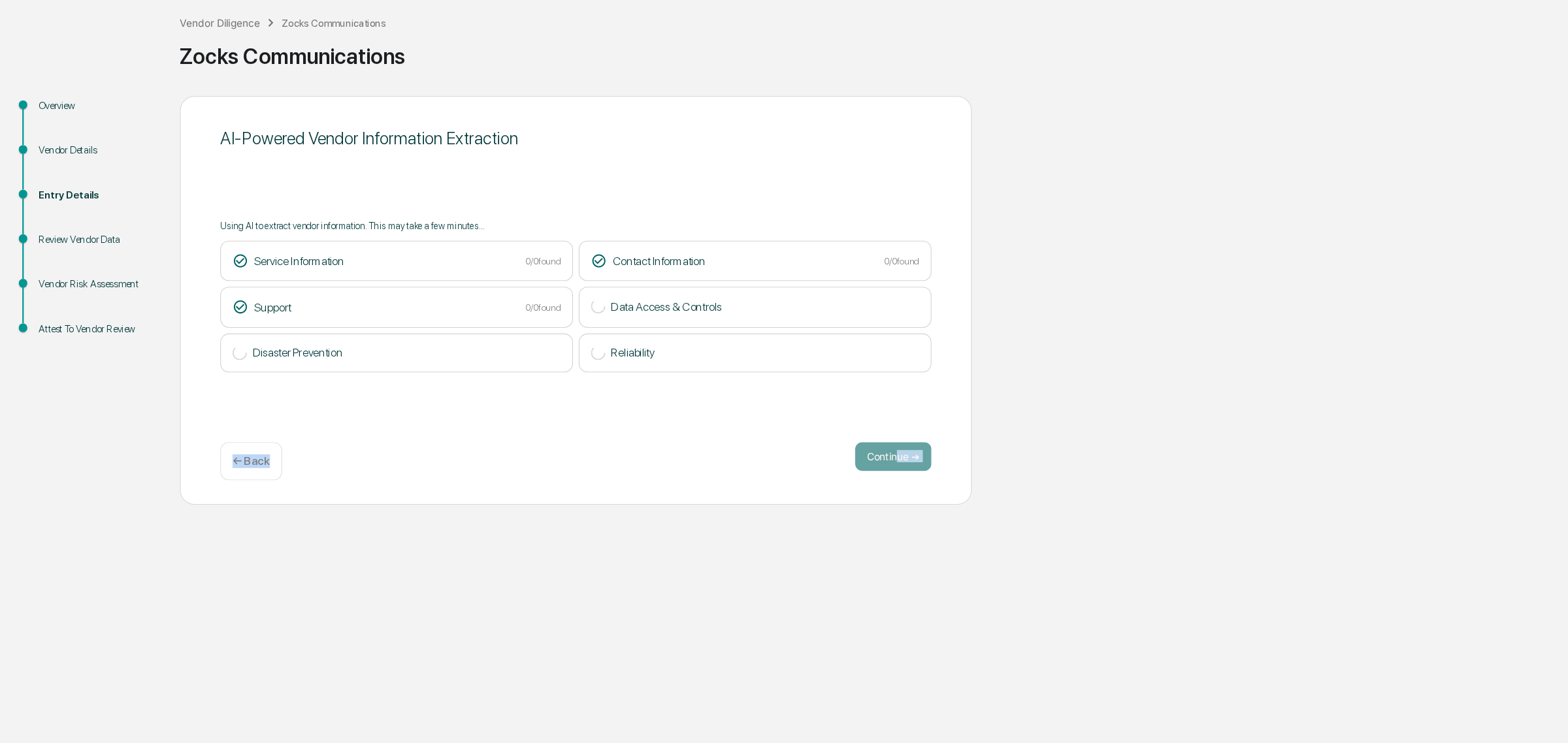
drag, startPoint x: 812, startPoint y: 502, endPoint x: 630, endPoint y: 452, distance: 188.7
click at [630, 452] on div "AI-Powered Vendor Information Extraction Using AI to extract vendor information…" at bounding box center [523, 341] width 719 height 371
click at [213, 86] on div "Vendor Diligence" at bounding box center [200, 89] width 73 height 11
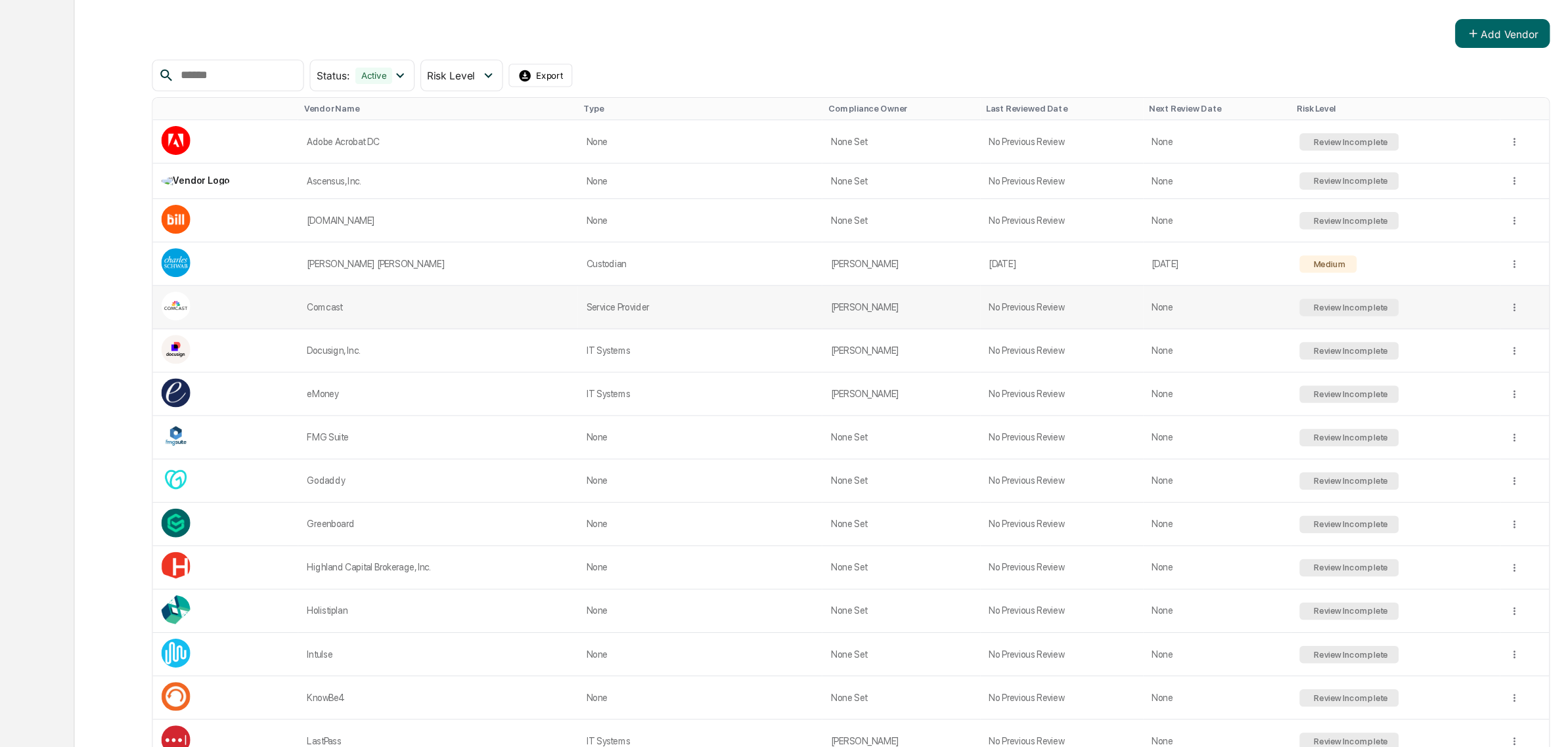
scroll to position [147, 0]
click at [373, 356] on td "Comcast" at bounding box center [397, 347] width 253 height 39
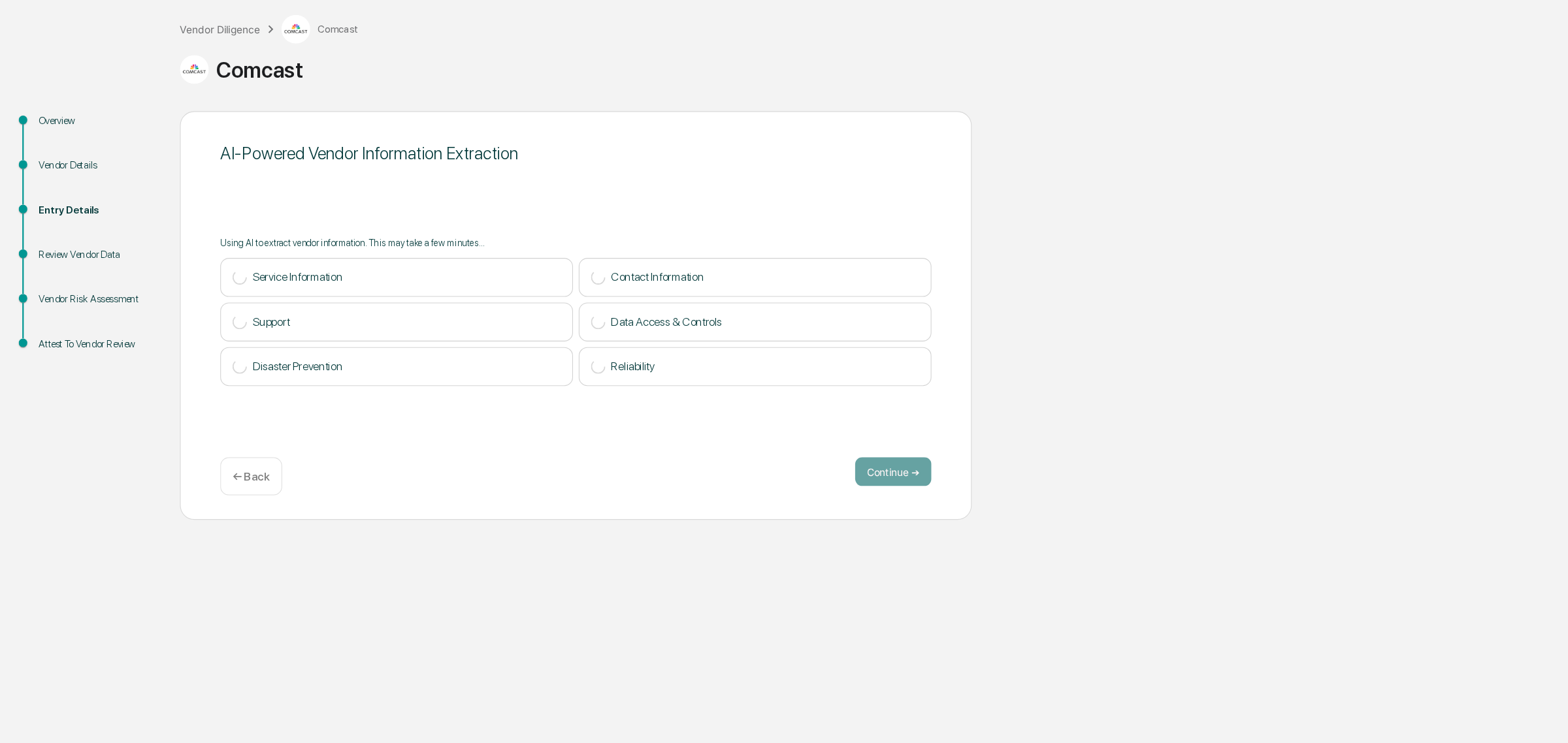
click at [523, 463] on div "AI-Powered Vendor Information Extraction Using AI to extract vendor information…" at bounding box center [523, 355] width 719 height 371
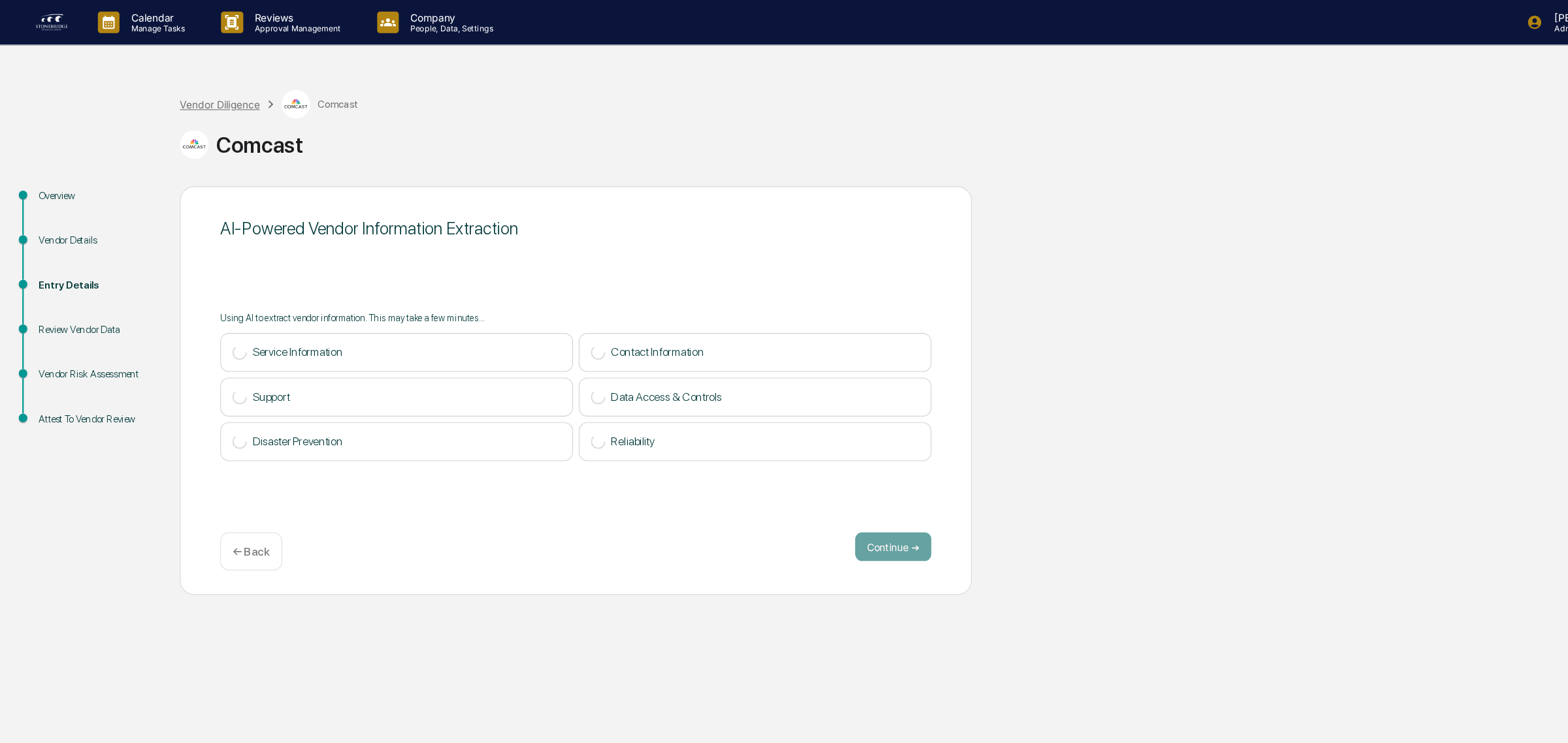
click at [206, 92] on div "Vendor Diligence" at bounding box center [200, 95] width 73 height 11
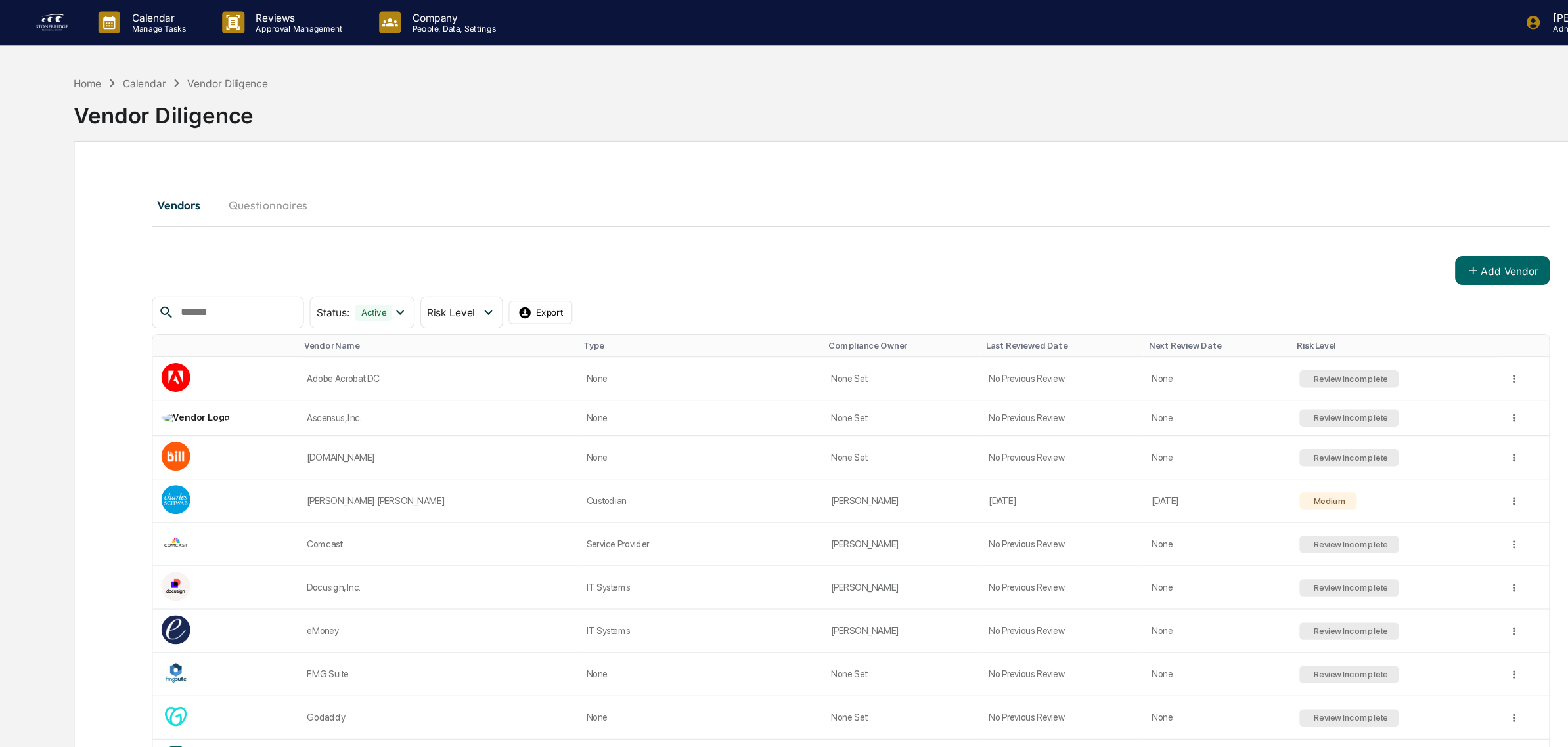
scroll to position [48, 0]
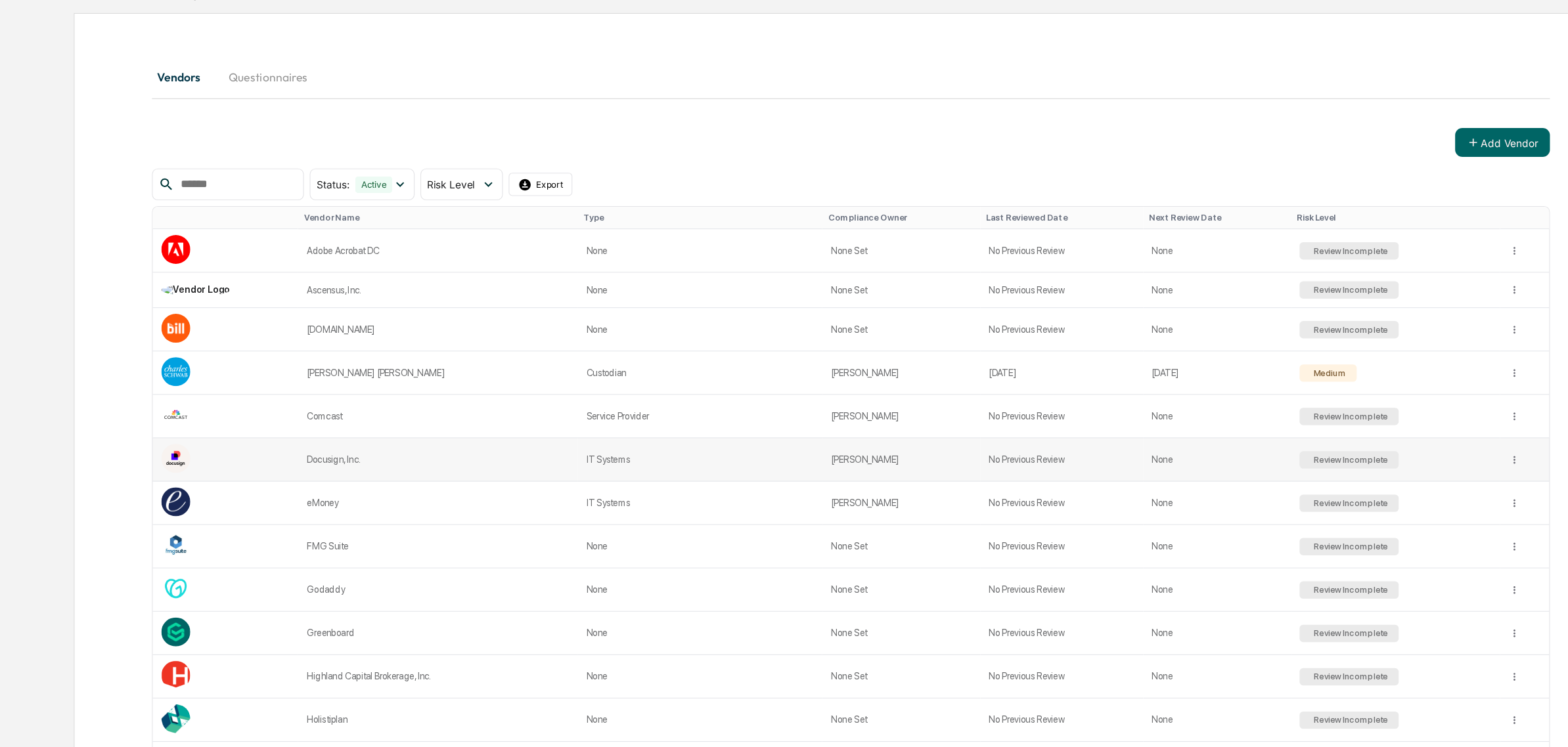
click at [309, 502] on td "Docusign, Inc." at bounding box center [397, 486] width 253 height 39
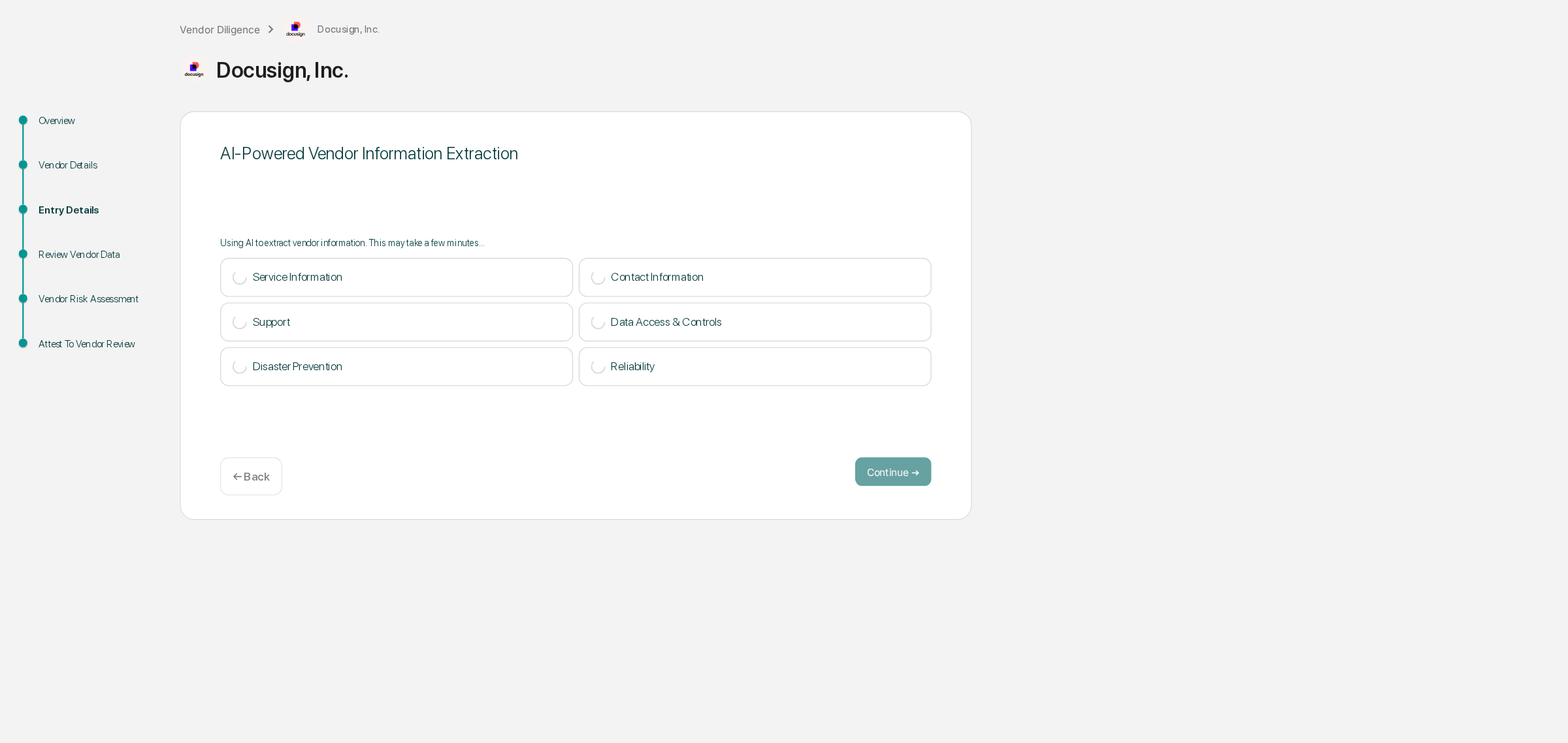
click at [446, 457] on div "AI-Powered Vendor Information Extraction Using AI to extract vendor information…" at bounding box center [523, 355] width 719 height 371
click at [203, 95] on div "Vendor Diligence" at bounding box center [200, 95] width 73 height 11
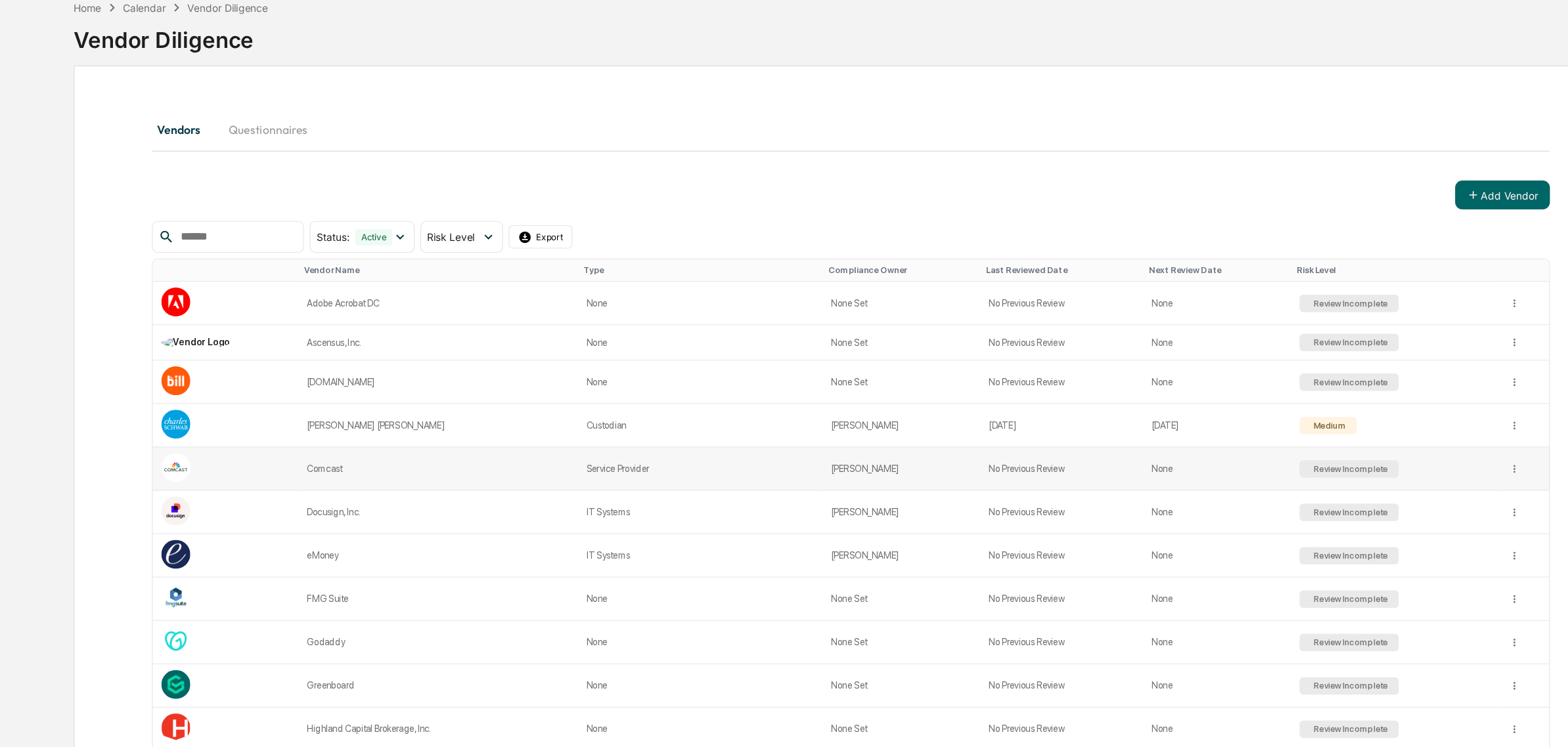
click at [999, 491] on td "No Previous Review" at bounding box center [964, 494] width 148 height 39
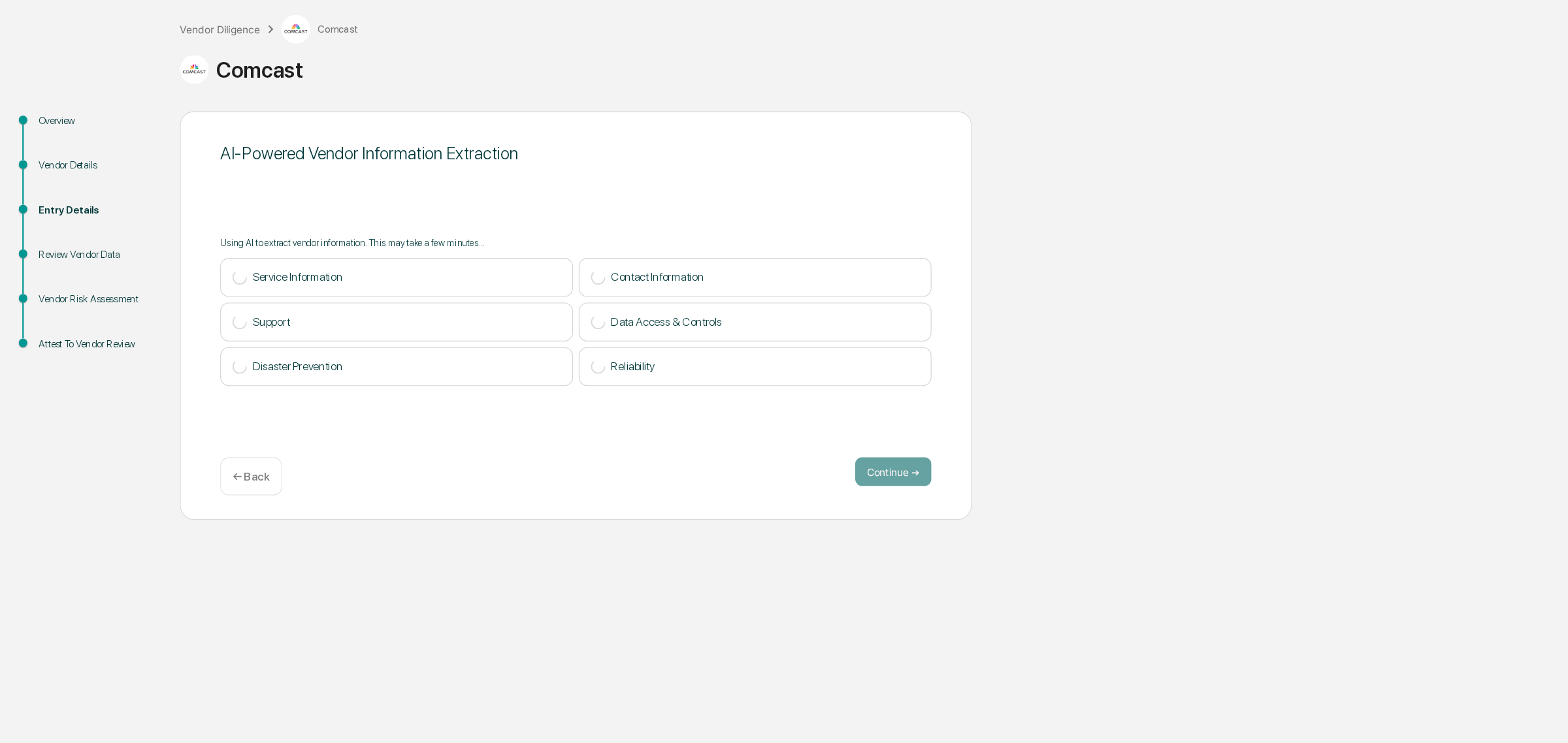
click at [240, 510] on div "← Back" at bounding box center [228, 501] width 56 height 35
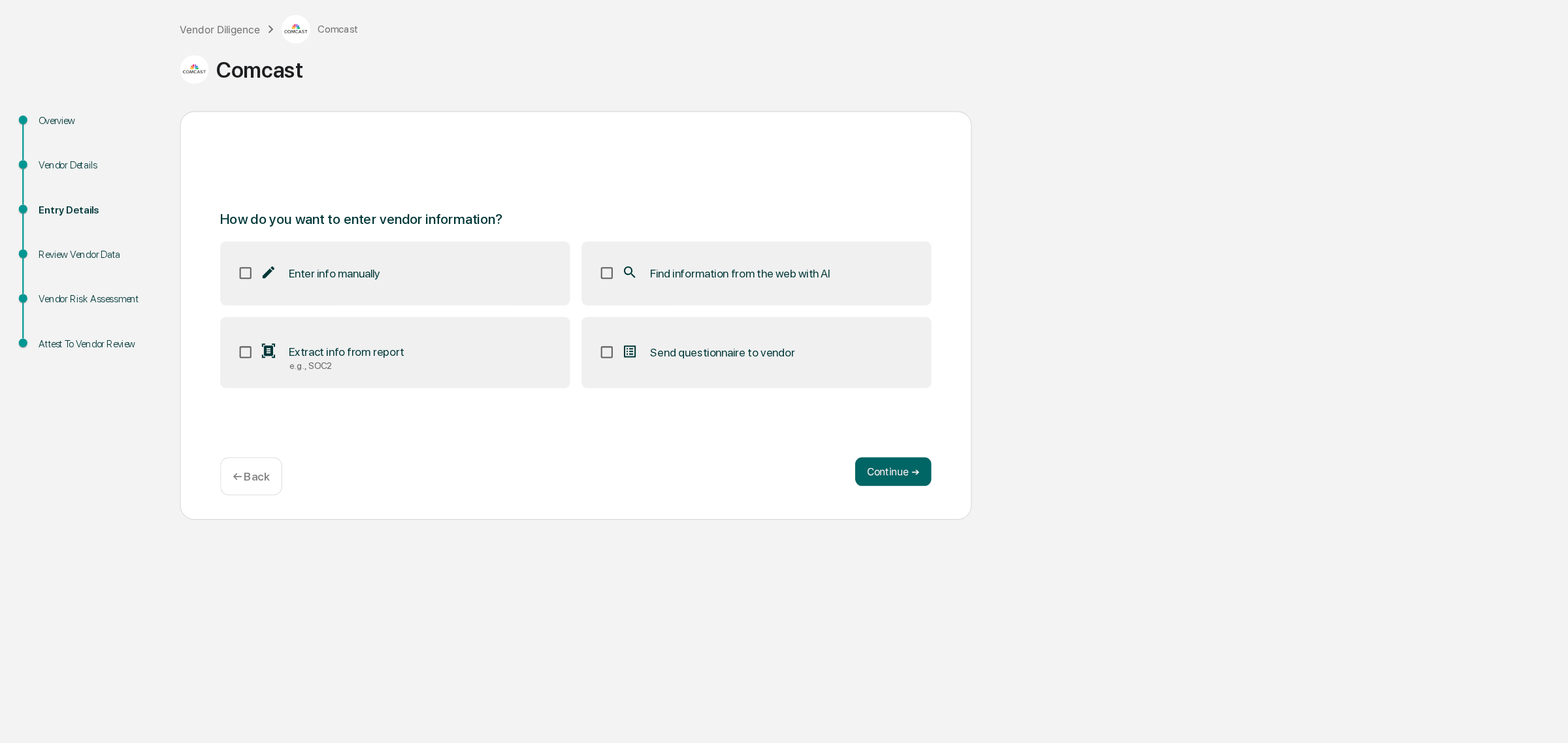
click at [343, 421] on label "Extract info from report e.g., SOC2" at bounding box center [358, 388] width 317 height 65
click at [676, 306] on label "Find information from the web with AI" at bounding box center [686, 316] width 317 height 57
click at [797, 496] on button "Continue ➔" at bounding box center [810, 497] width 69 height 26
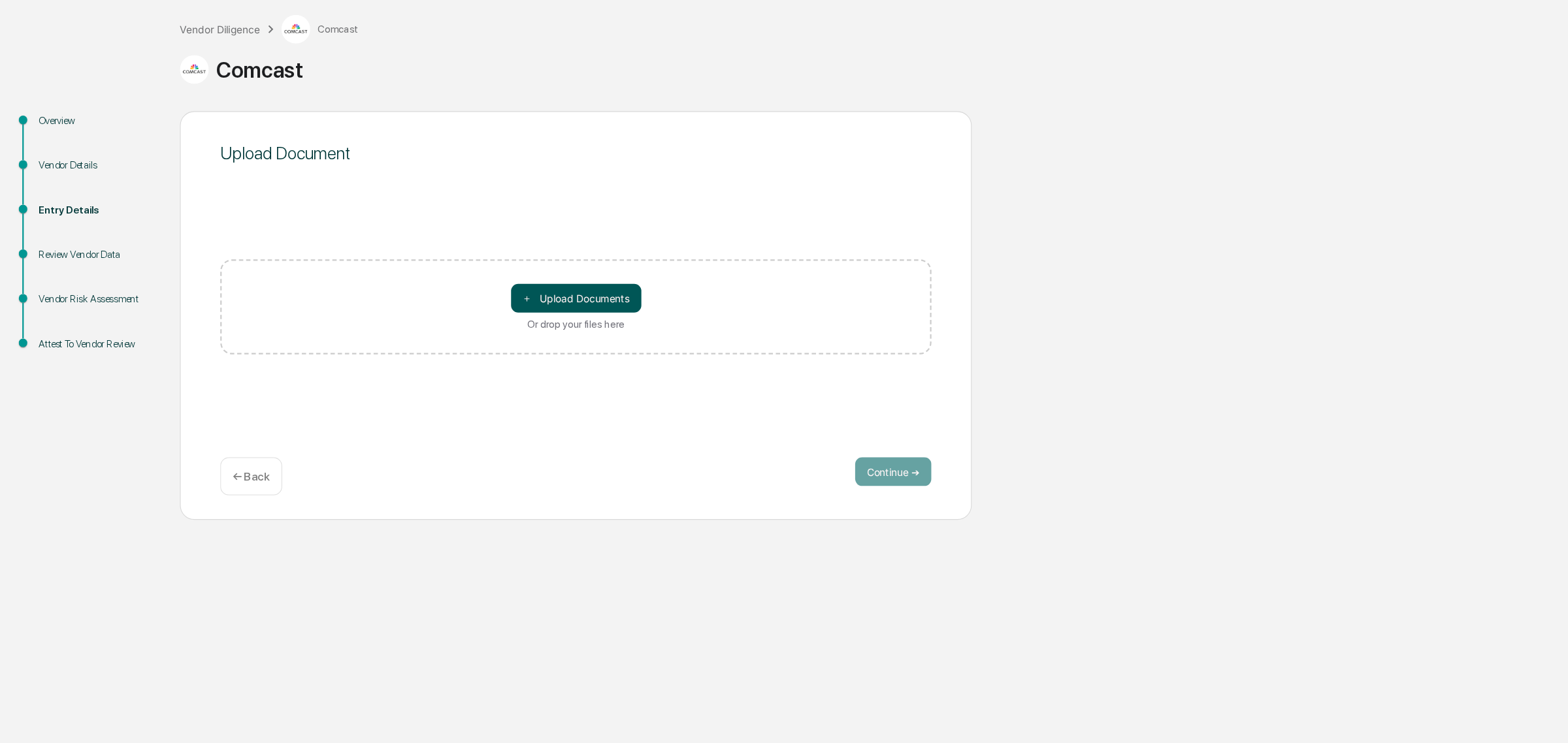
click at [491, 327] on button "＋ Upload Documents" at bounding box center [523, 338] width 118 height 26
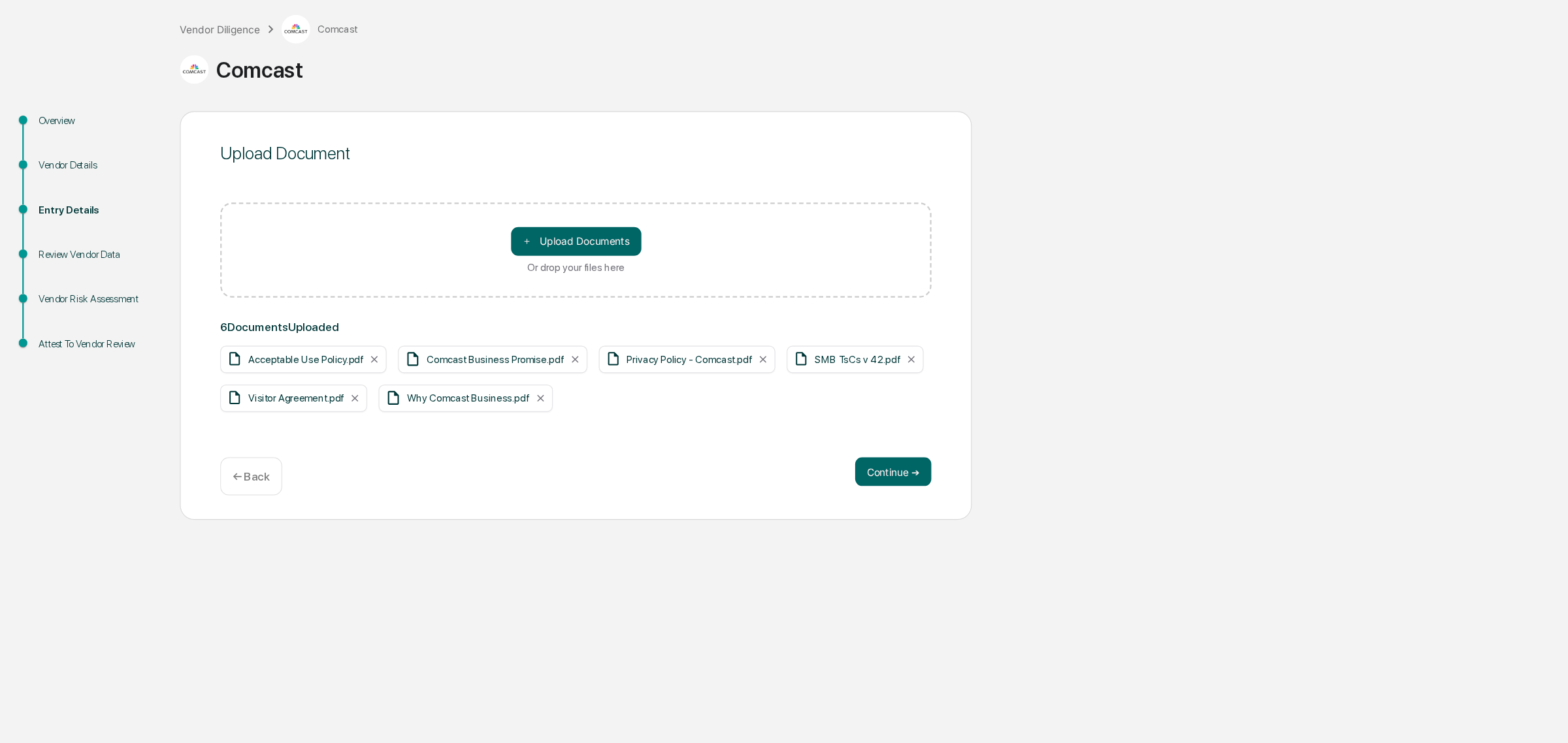
click at [784, 481] on div "Upload Document ＋ Upload Documents Or drop your files here 6 Document s Uploade…" at bounding box center [523, 355] width 719 height 371
click at [786, 491] on button "Continue ➔" at bounding box center [810, 497] width 69 height 26
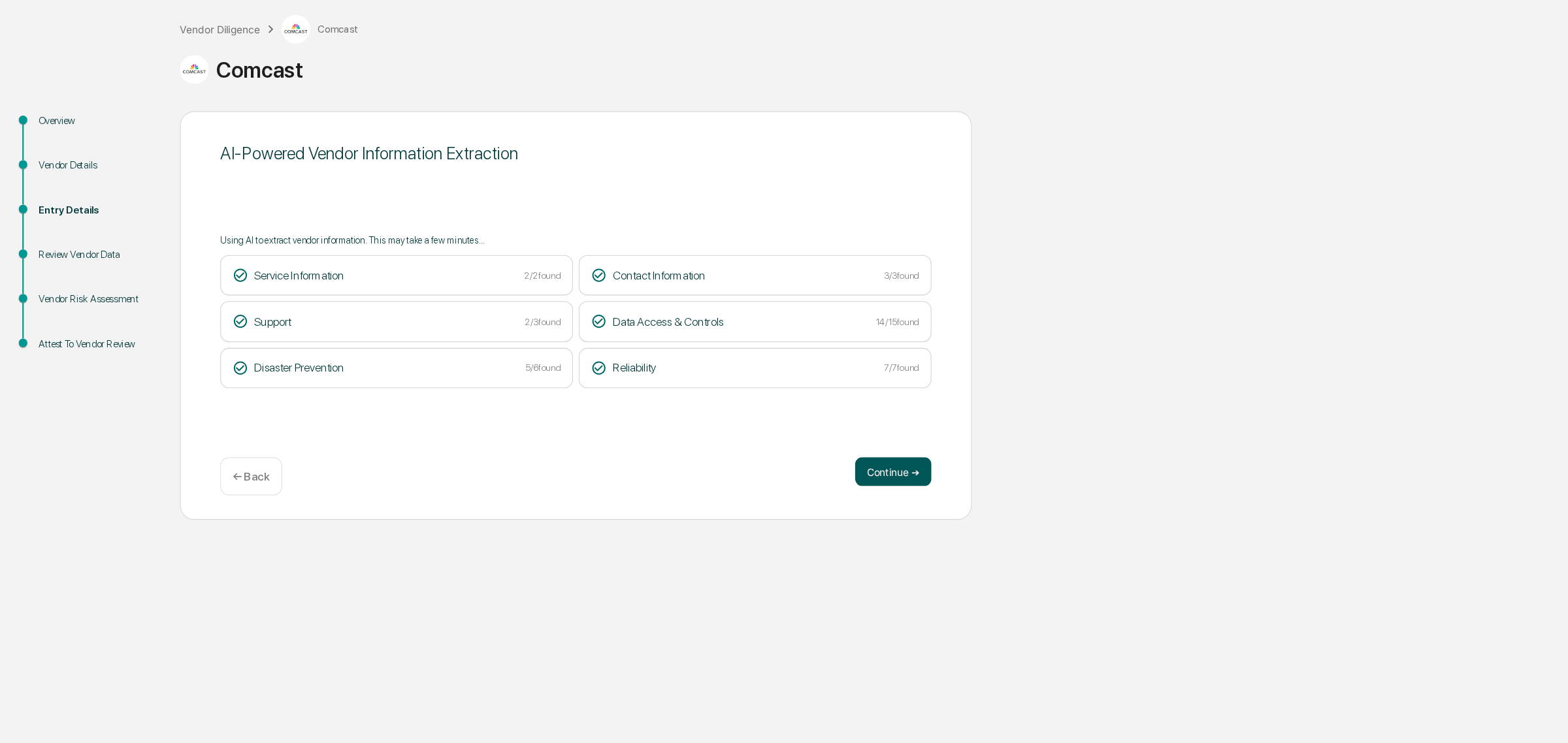
click at [810, 490] on button "Continue ➔" at bounding box center [810, 497] width 69 height 26
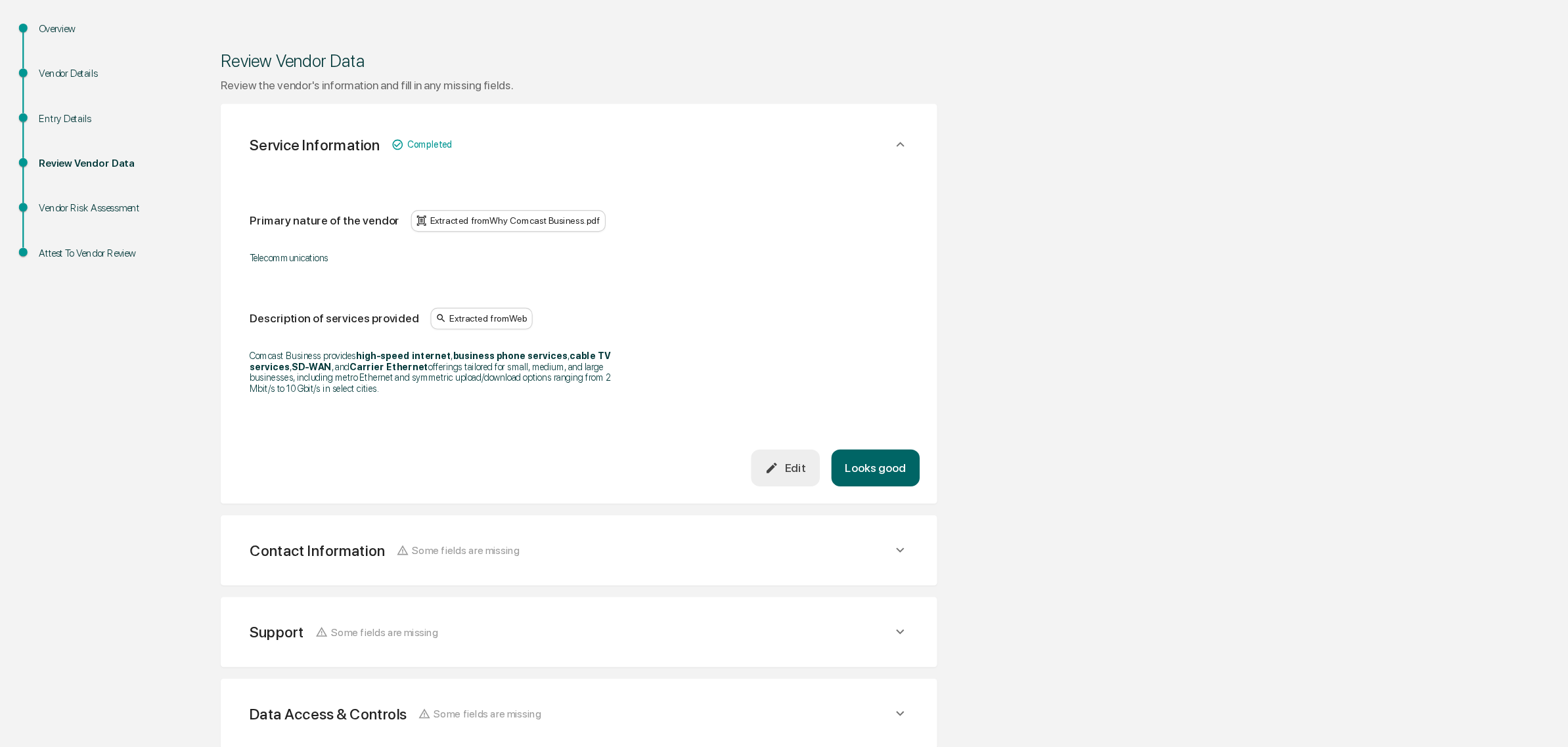
click at [829, 506] on button "Looks good" at bounding box center [795, 494] width 80 height 34
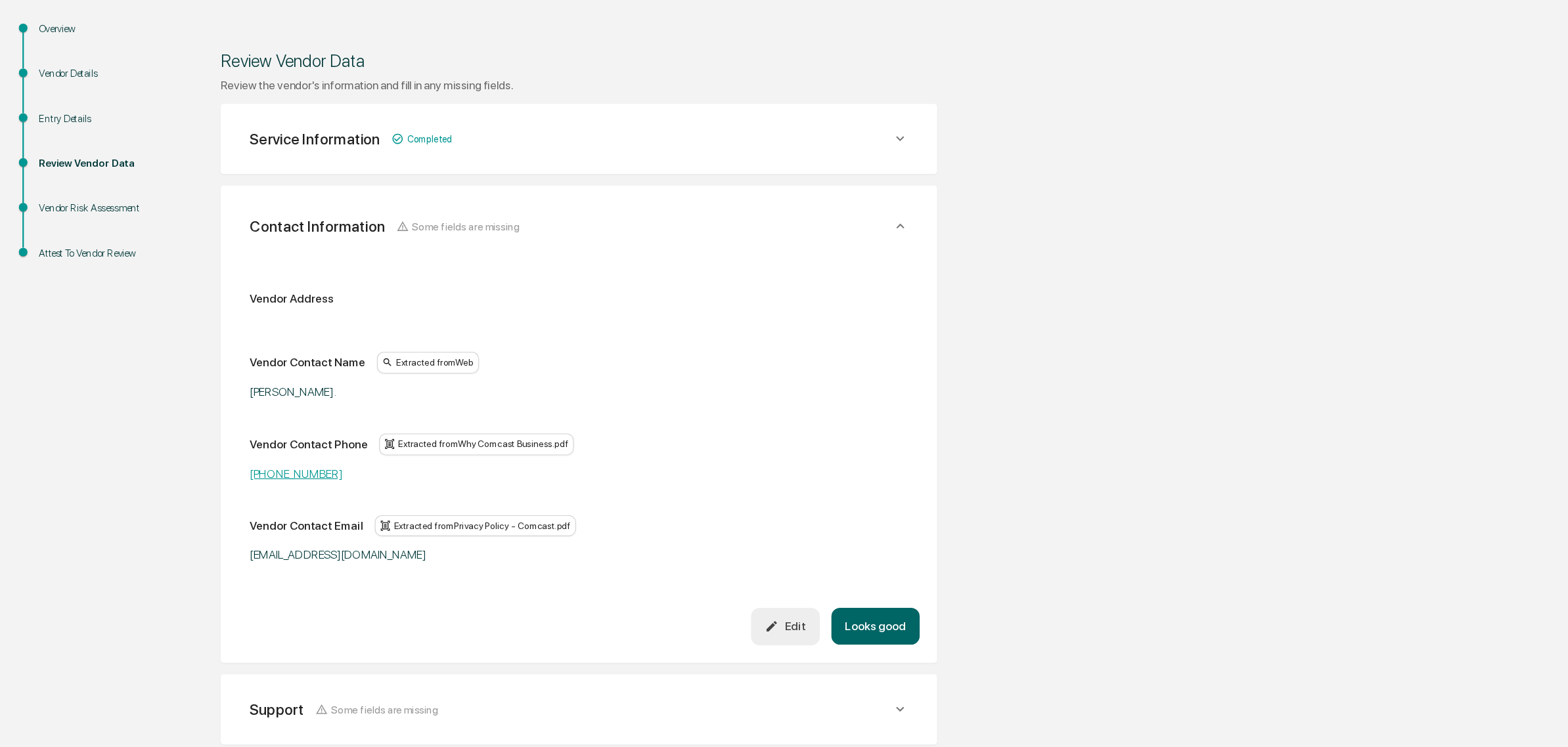
scroll to position [178, 0]
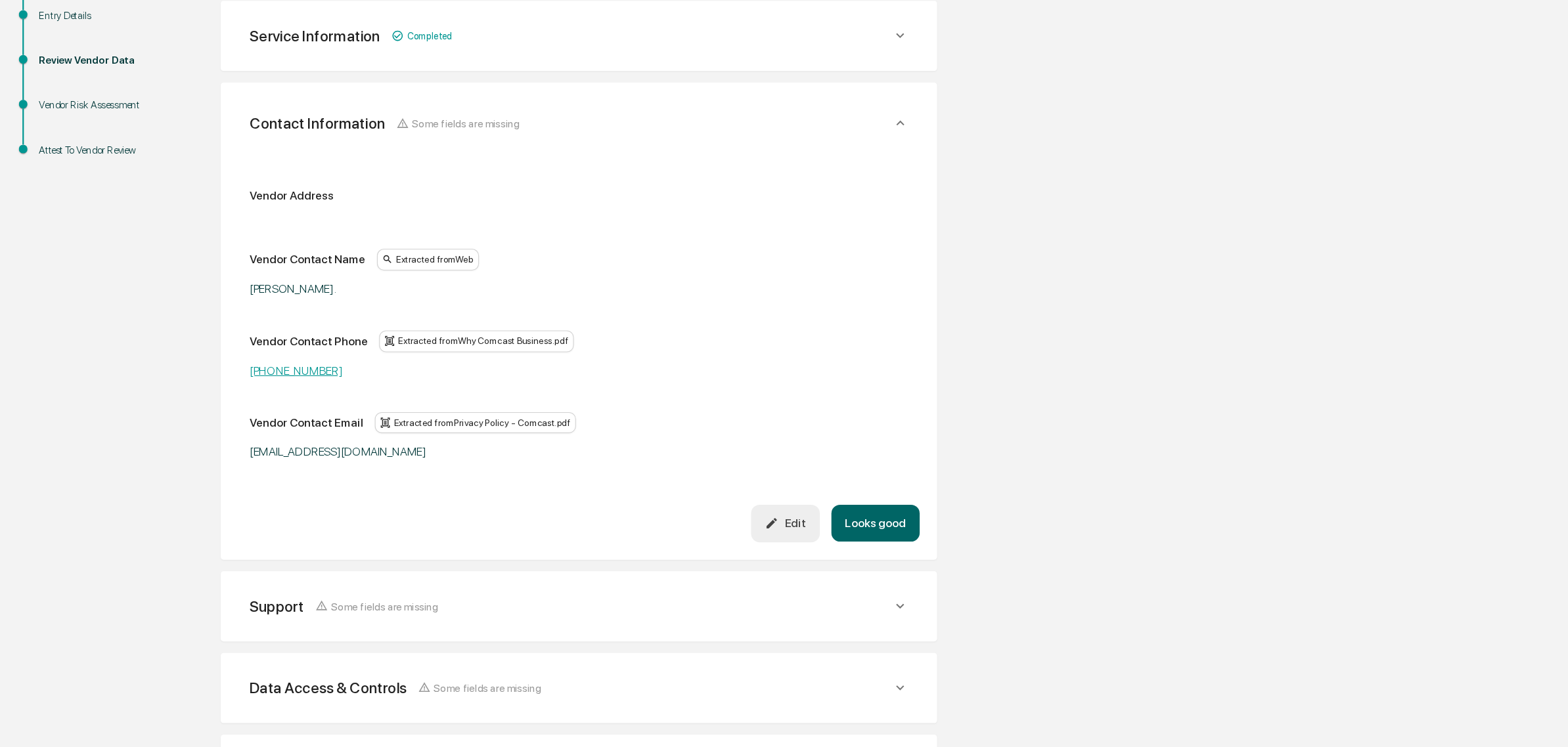
click at [722, 539] on div "Edit" at bounding box center [712, 544] width 37 height 13
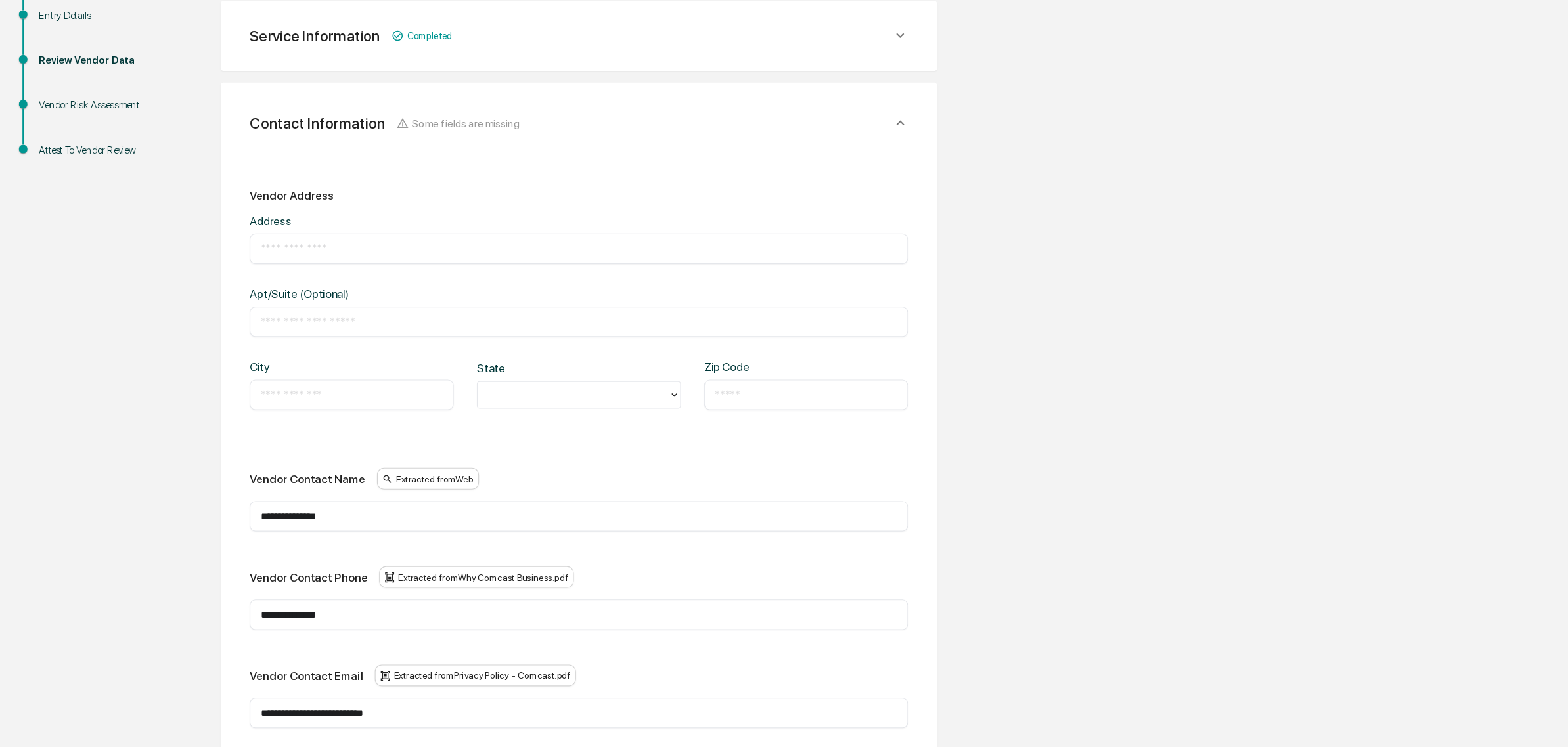
click at [296, 290] on input "text" at bounding box center [526, 294] width 578 height 13
paste input "**********"
type input "**********"
click at [304, 423] on input "text" at bounding box center [319, 427] width 165 height 13
type input "**********"
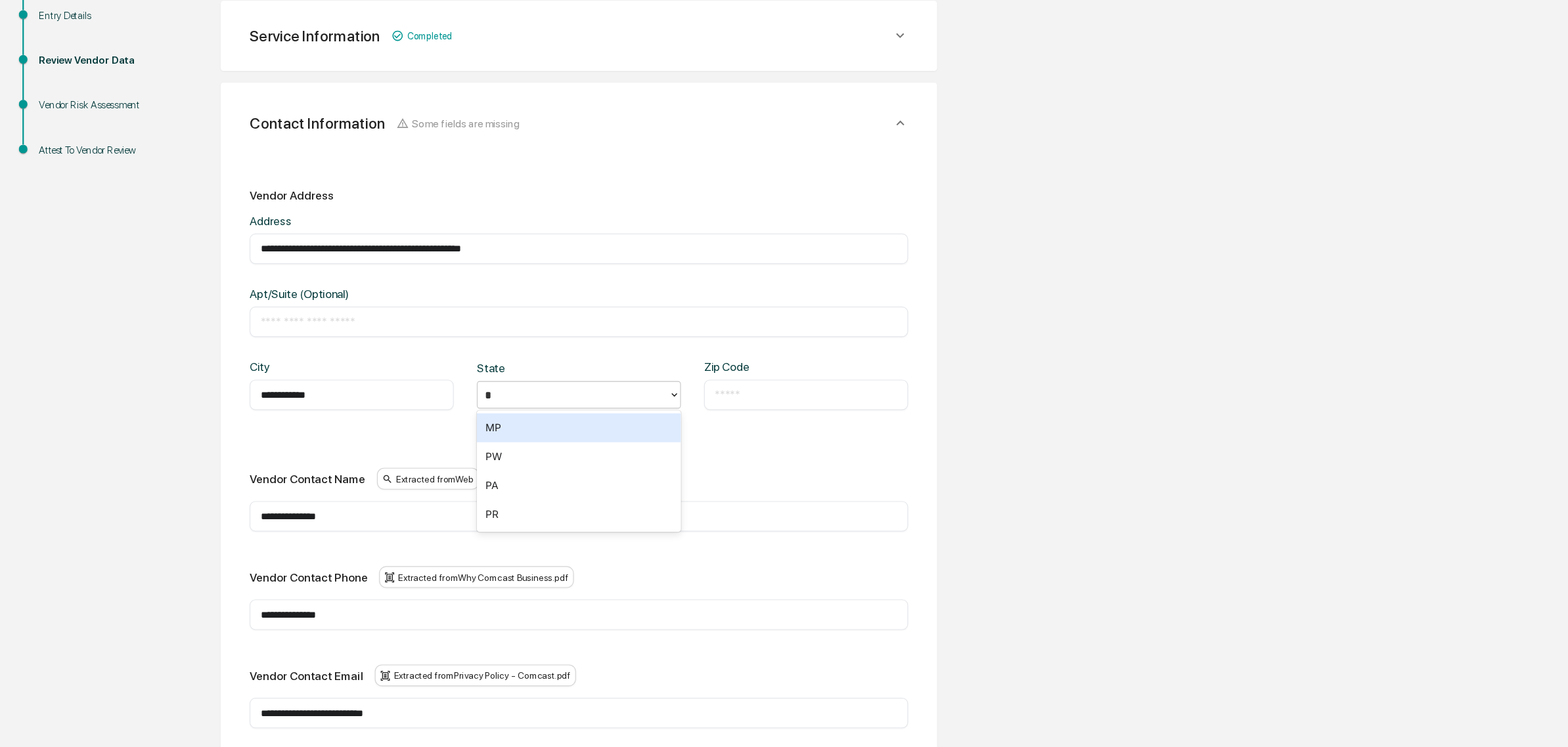
type input "**"
type input "**********"
drag, startPoint x: 351, startPoint y: 293, endPoint x: 592, endPoint y: 285, distance: 241.1
click at [592, 285] on div "**********" at bounding box center [526, 294] width 598 height 27
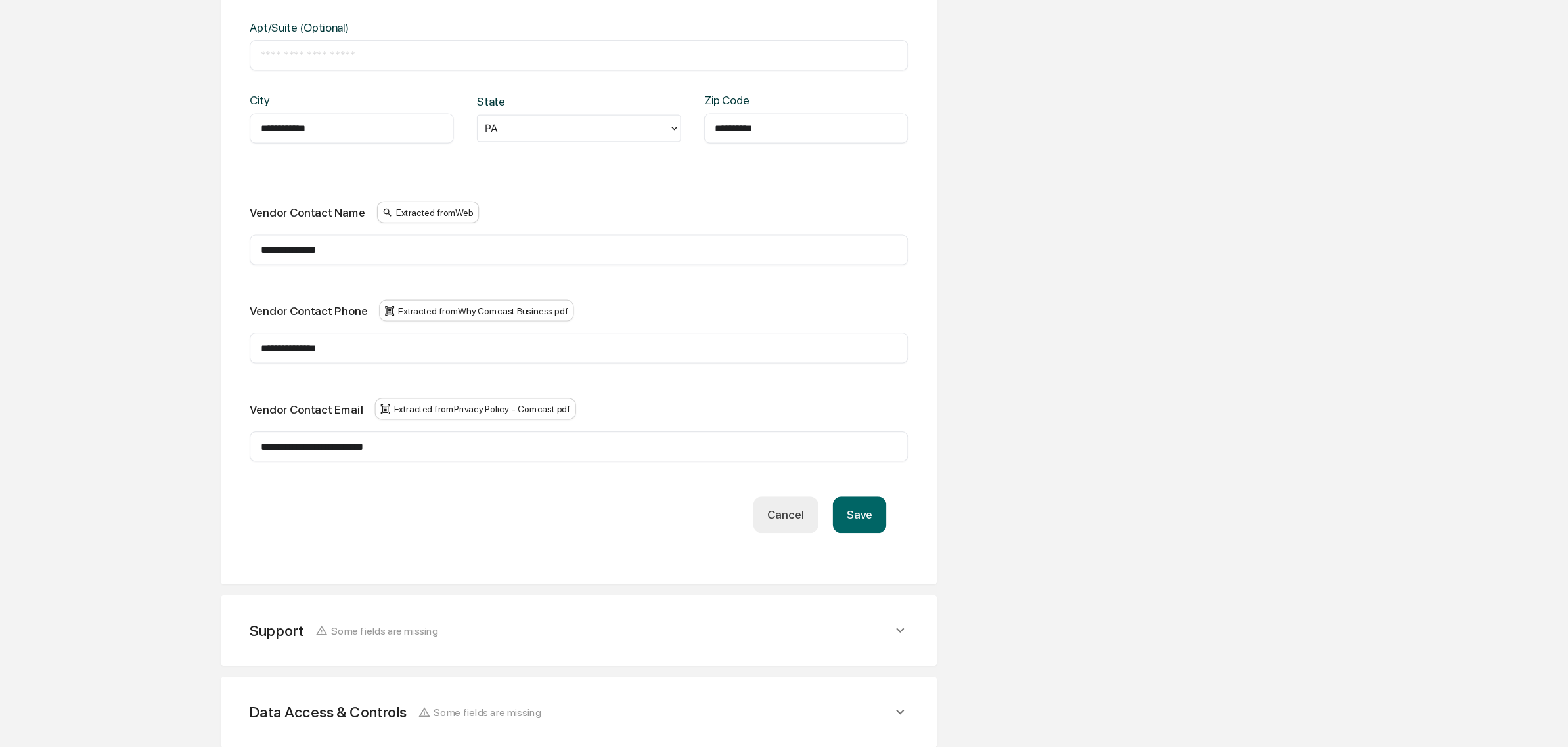
type input "**********"
click at [774, 525] on button "Save" at bounding box center [780, 536] width 48 height 34
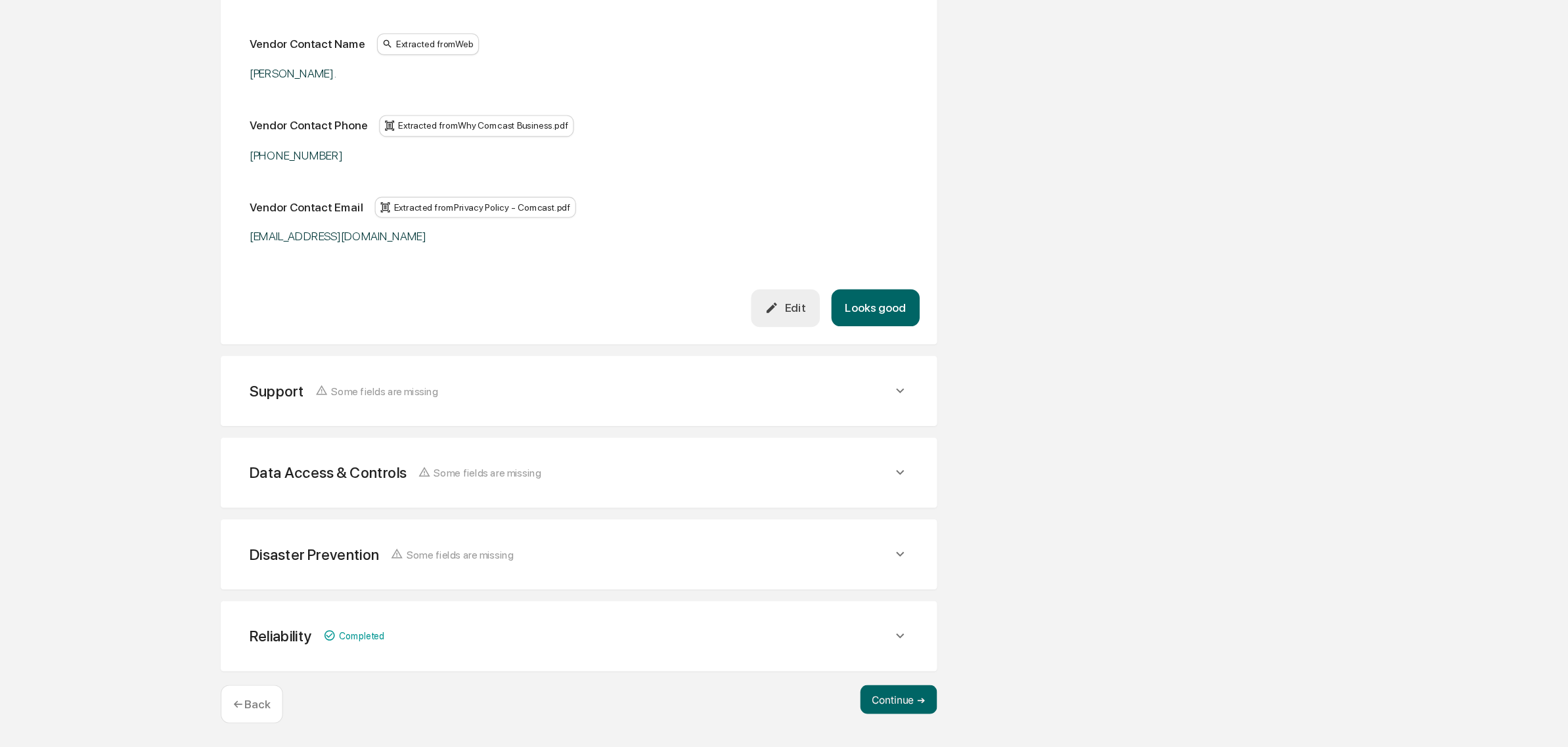
scroll to position [385, 0]
click at [801, 347] on button "Looks good" at bounding box center [795, 348] width 80 height 34
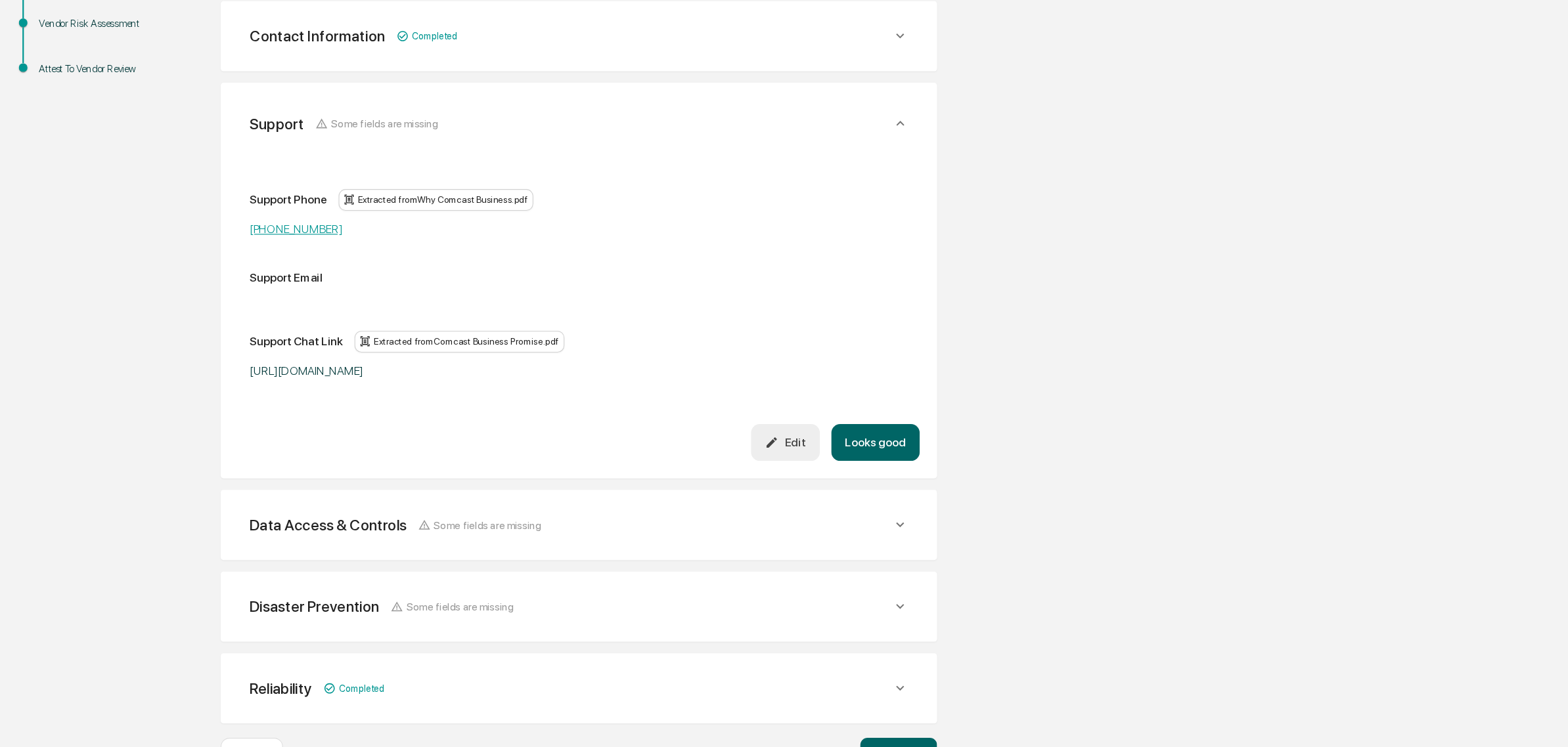
scroll to position [299, 0]
click at [693, 420] on button "Edit" at bounding box center [713, 423] width 62 height 34
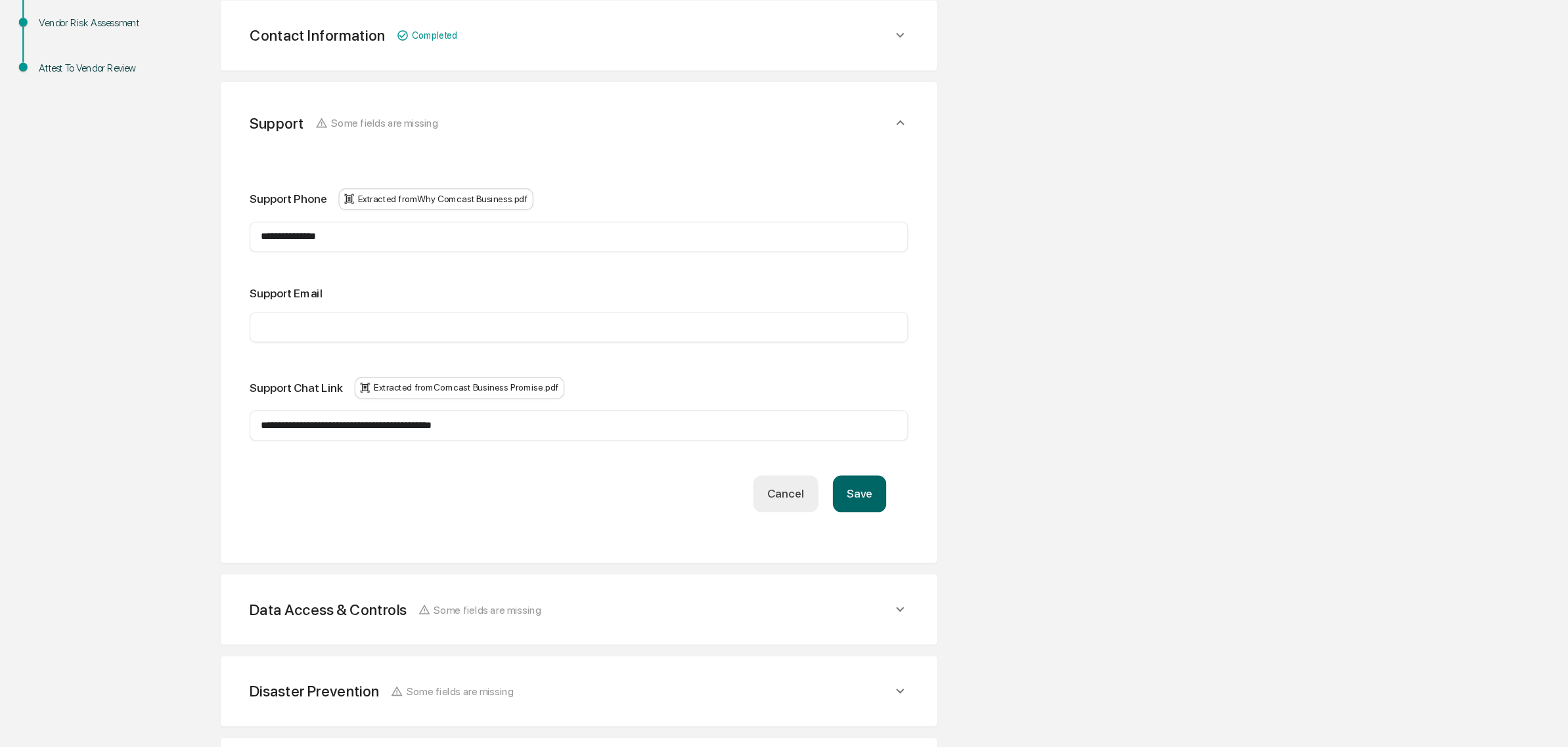
click at [464, 314] on input "text" at bounding box center [526, 319] width 578 height 13
click at [805, 470] on div "**********" at bounding box center [526, 340] width 598 height 294
click at [799, 472] on button "Save" at bounding box center [780, 470] width 48 height 34
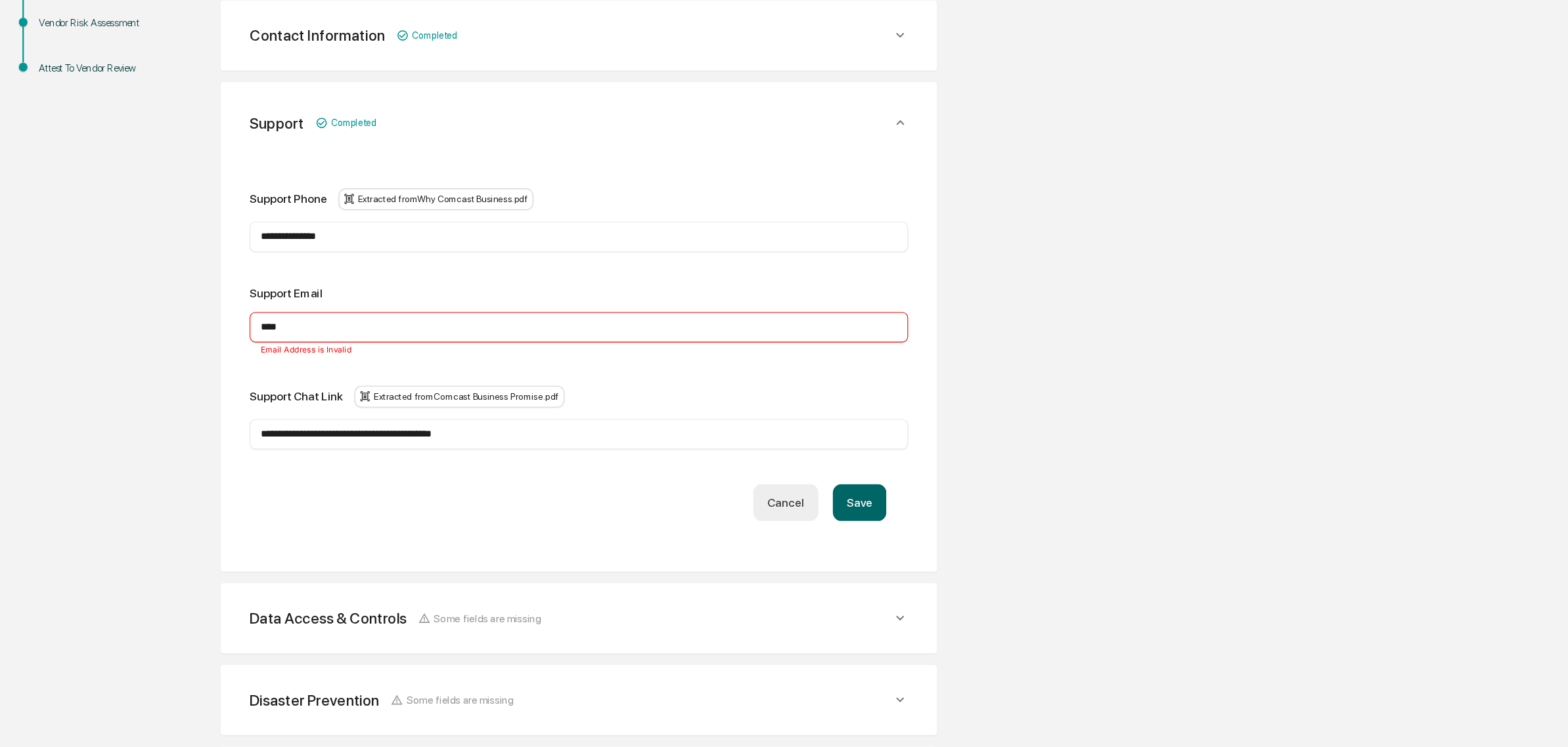
drag, startPoint x: 384, startPoint y: 315, endPoint x: 0, endPoint y: 374, distance: 388.5
click at [0, 374] on div "**********" at bounding box center [784, 298] width 1568 height 1070
type input "*"
type input "**********"
click at [778, 491] on button "Save" at bounding box center [780, 478] width 48 height 34
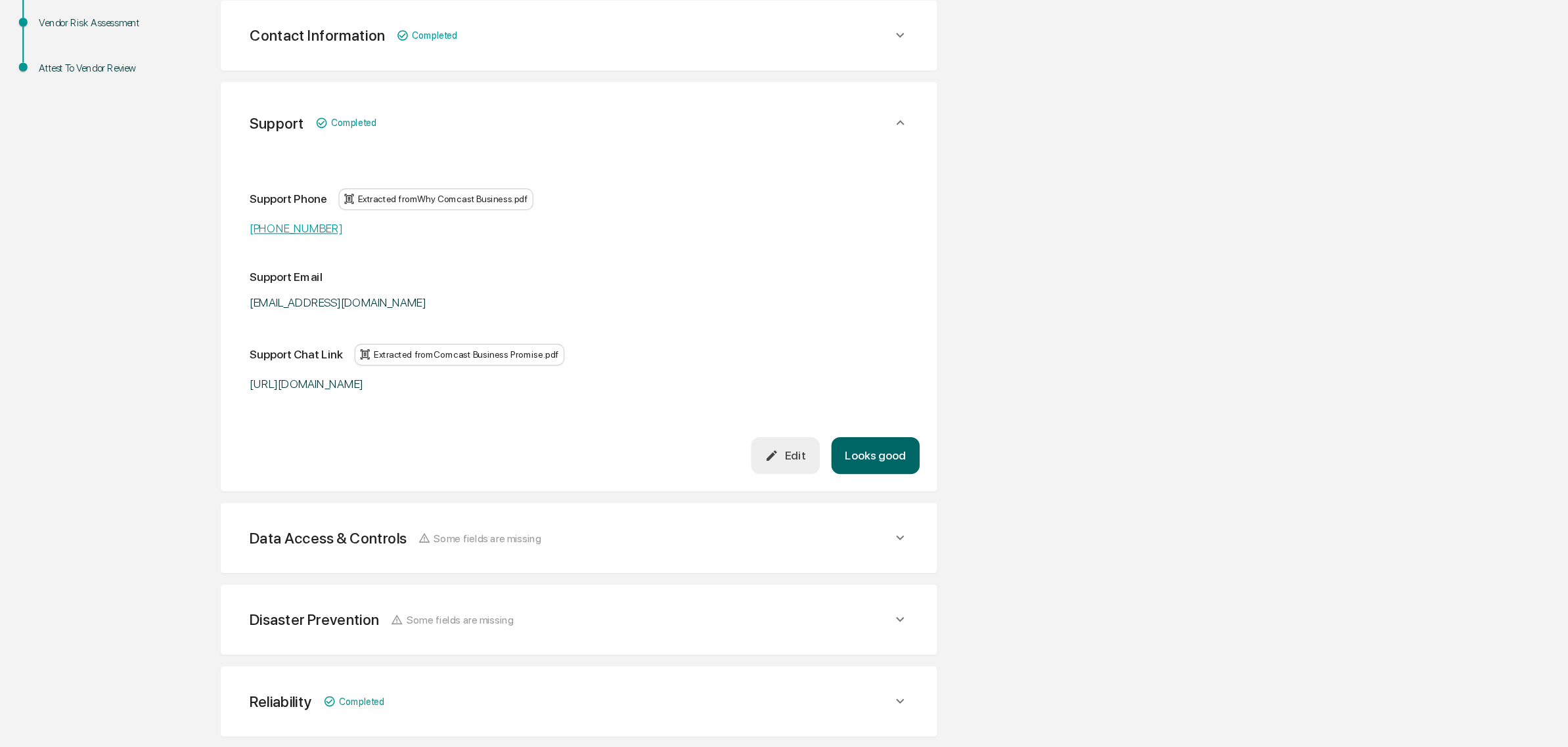
scroll to position [311, 0]
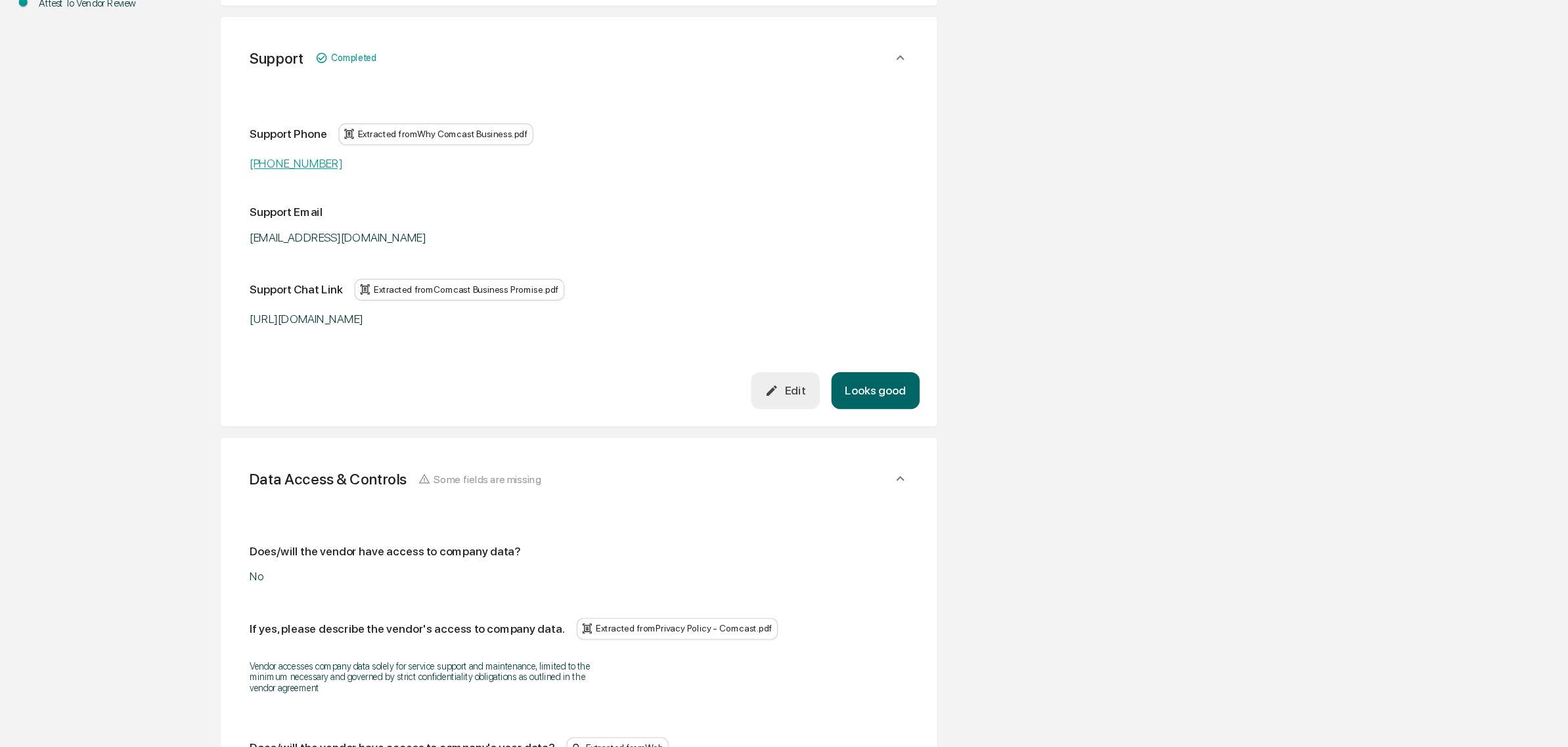
click at [810, 410] on button "Looks good" at bounding box center [795, 423] width 80 height 34
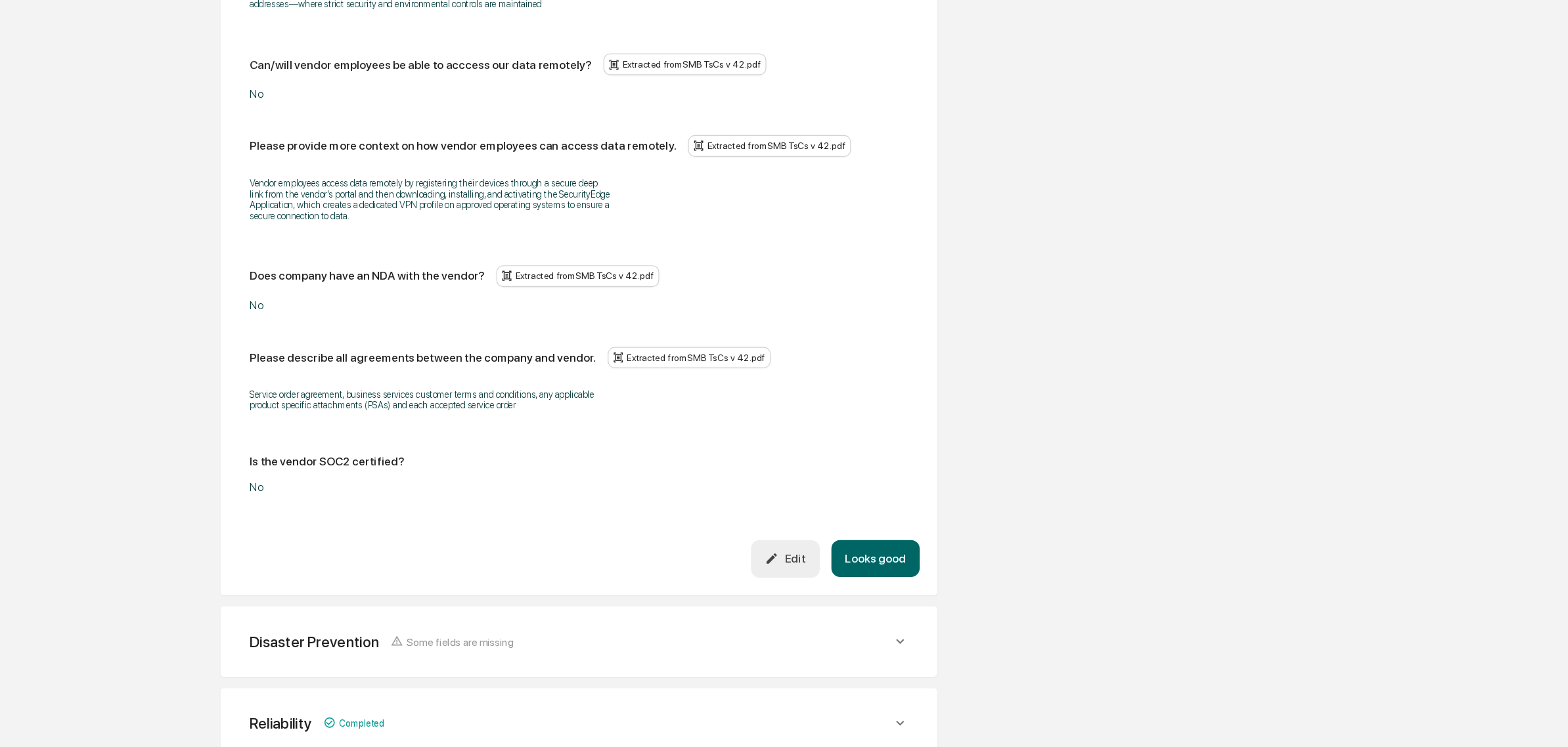
scroll to position [1426, 0]
click at [708, 578] on button "Edit" at bounding box center [713, 575] width 62 height 34
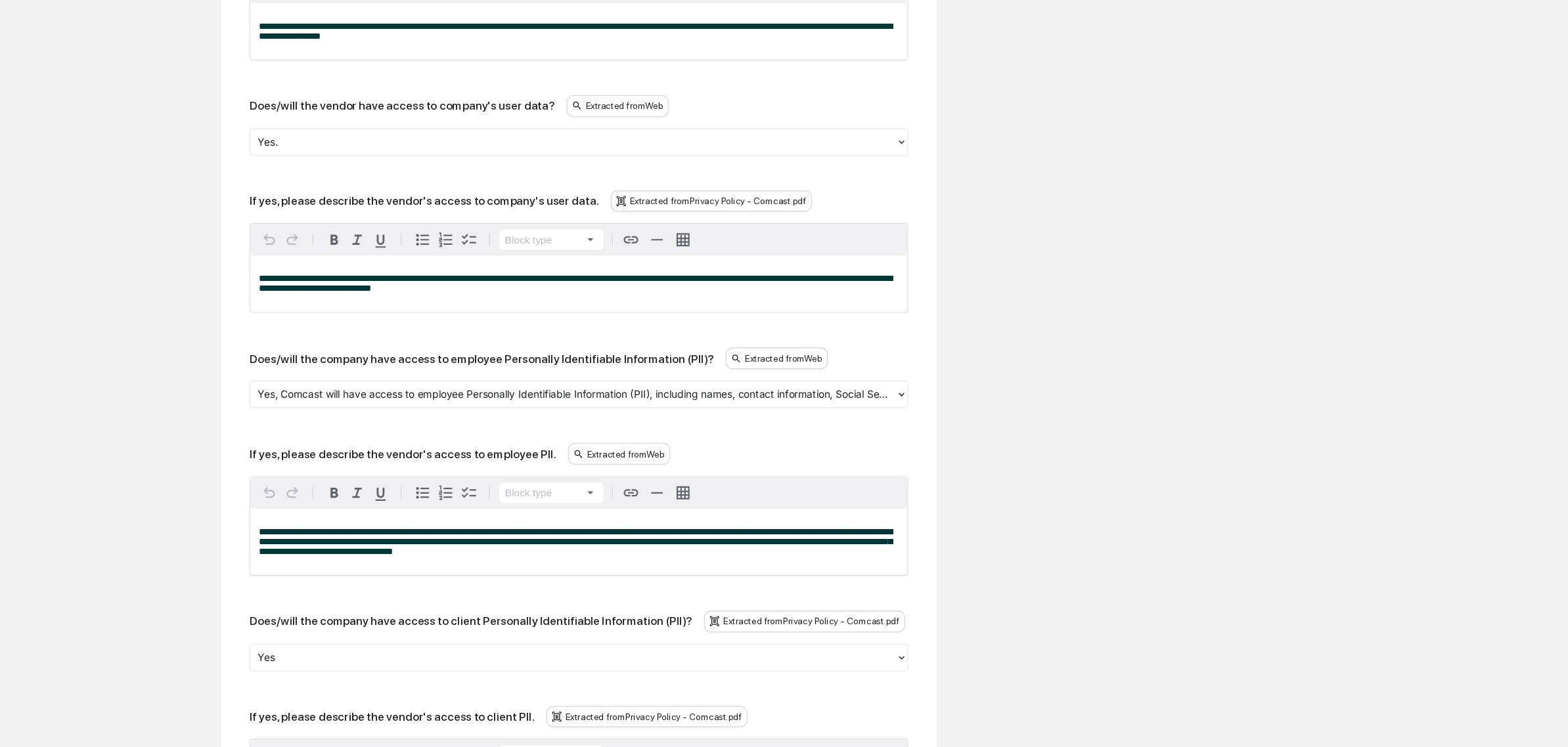
scroll to position [635, 0]
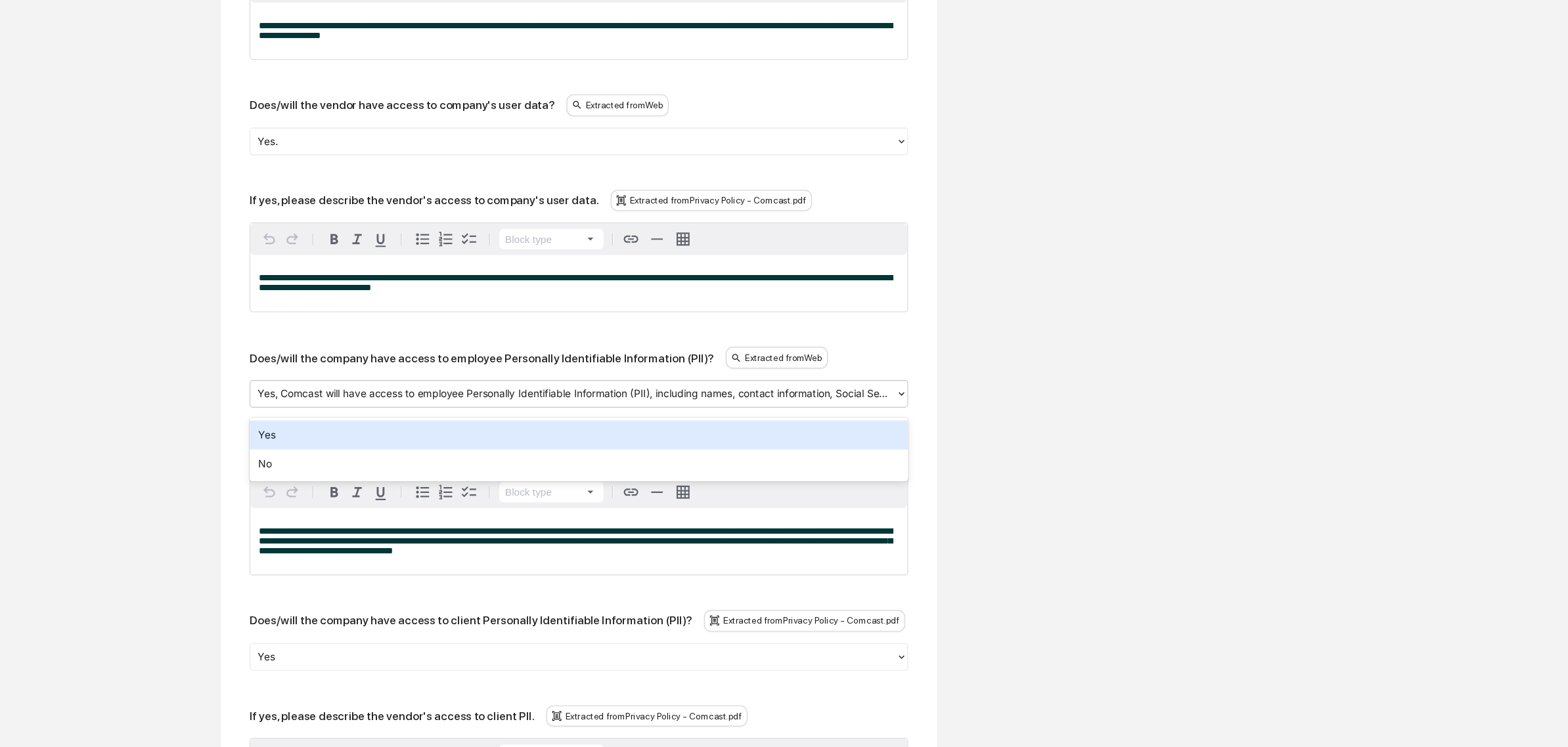
click at [496, 437] on div "Yes, Comcast will have access to employee Personally Identifiable Information (…" at bounding box center [520, 426] width 586 height 20
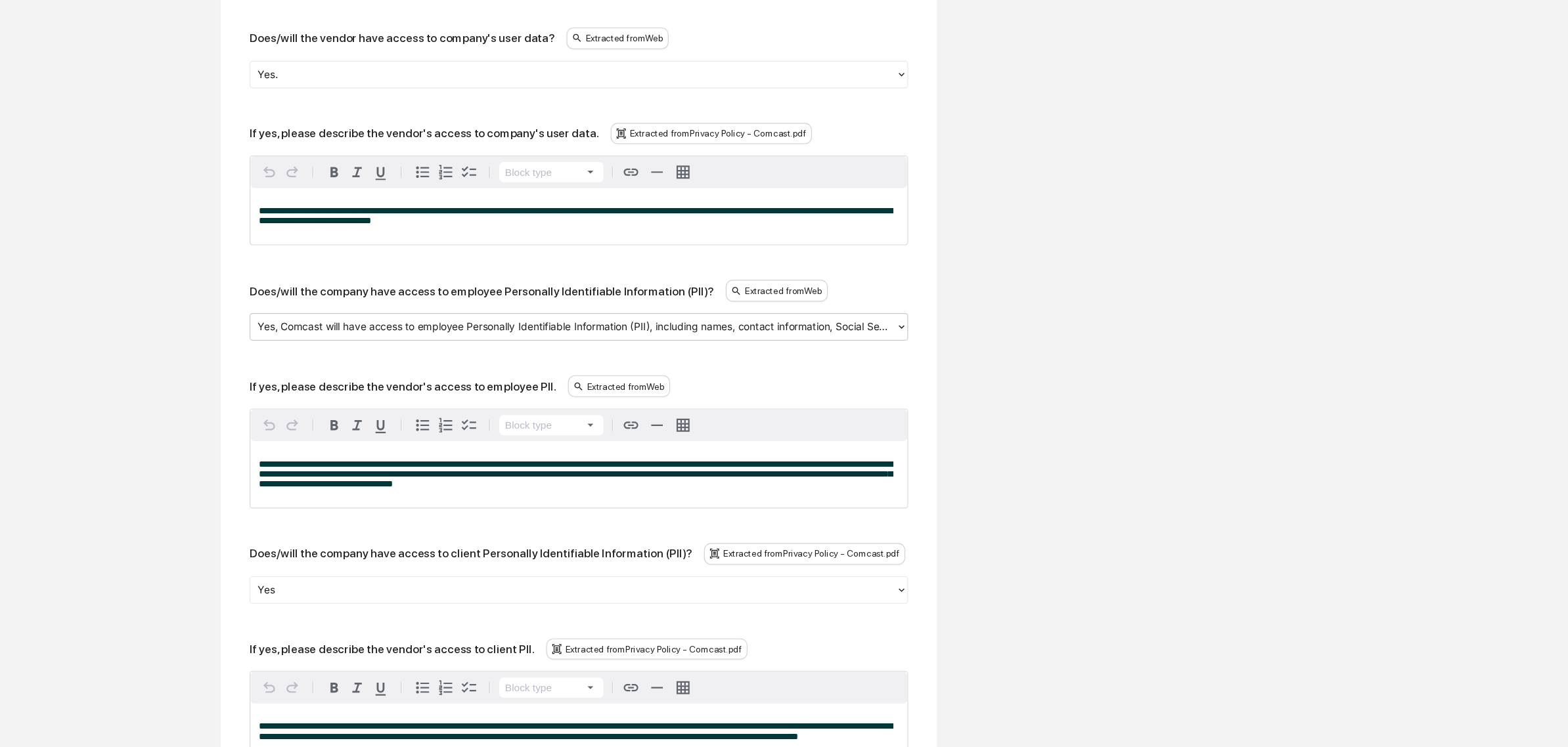
scroll to position [696, 0]
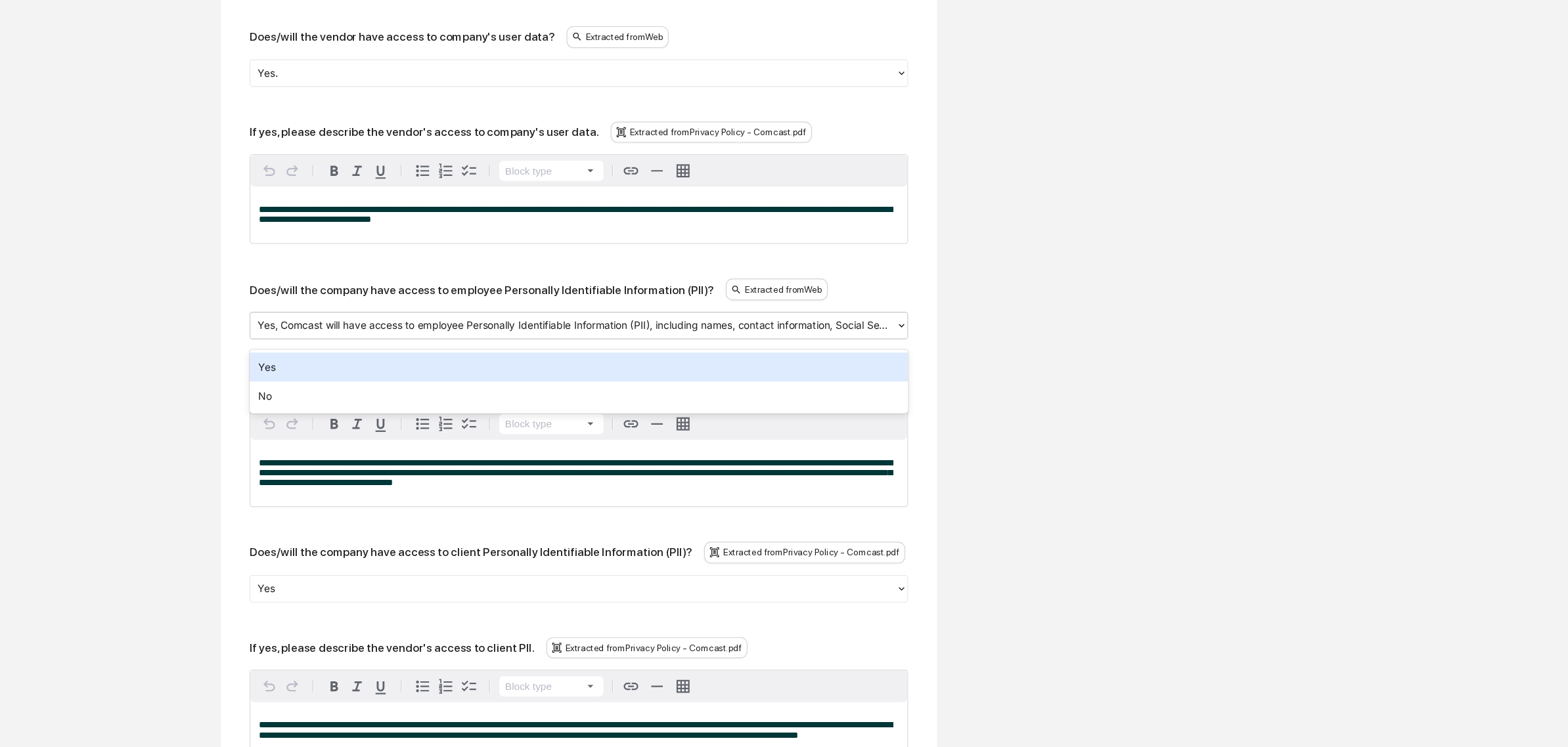
click at [667, 372] on div at bounding box center [520, 365] width 572 height 16
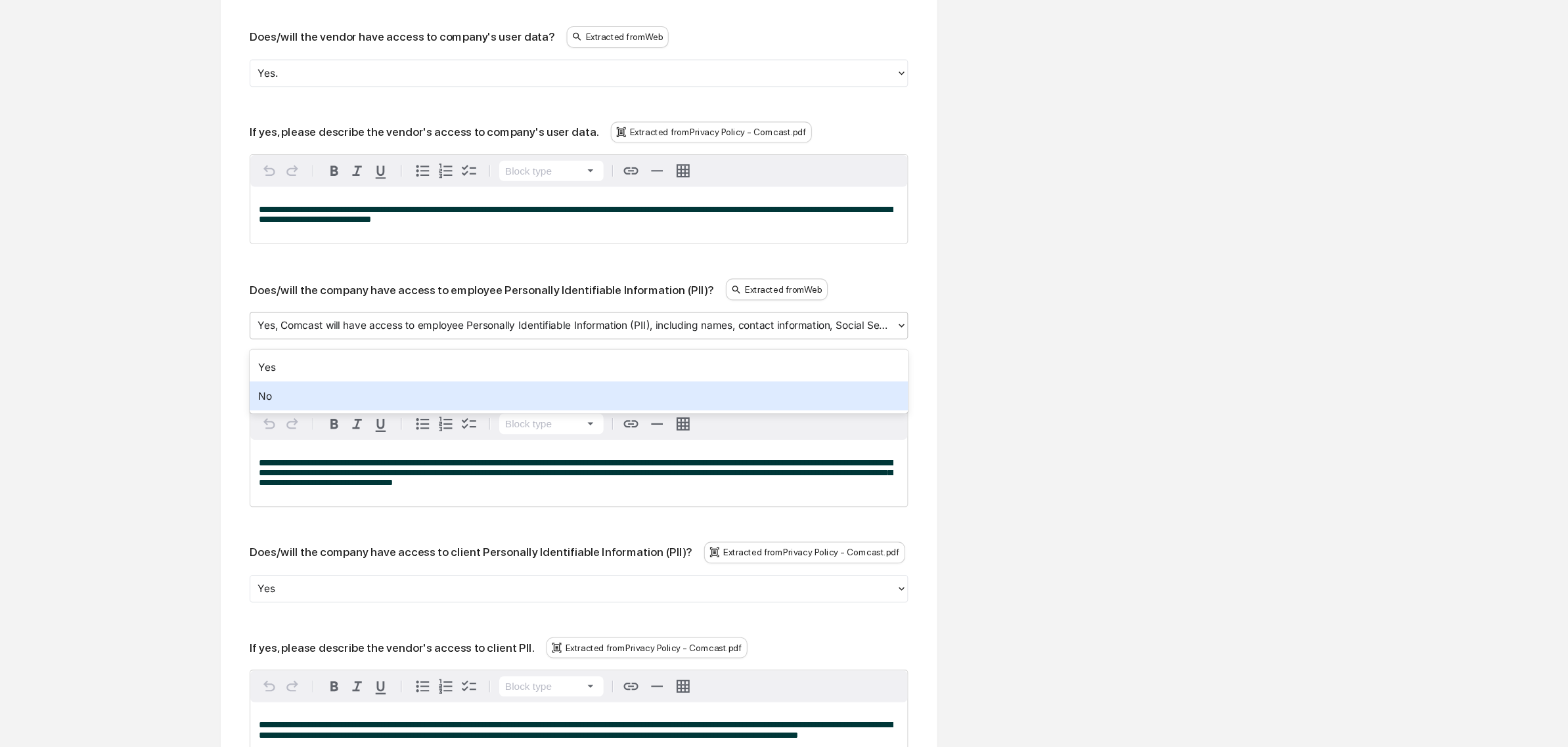
click at [372, 431] on div "No" at bounding box center [526, 428] width 598 height 27
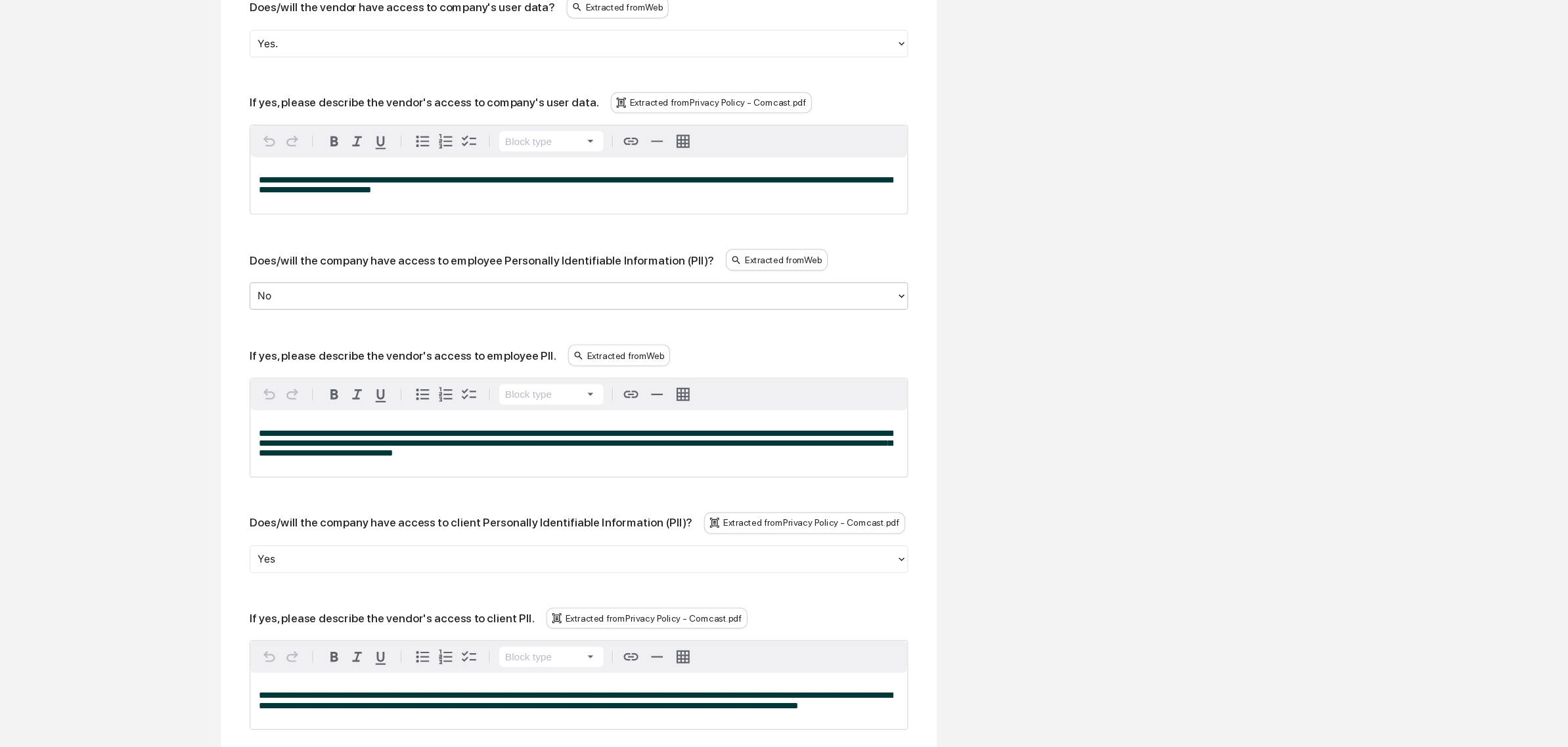
scroll to position [726, 0]
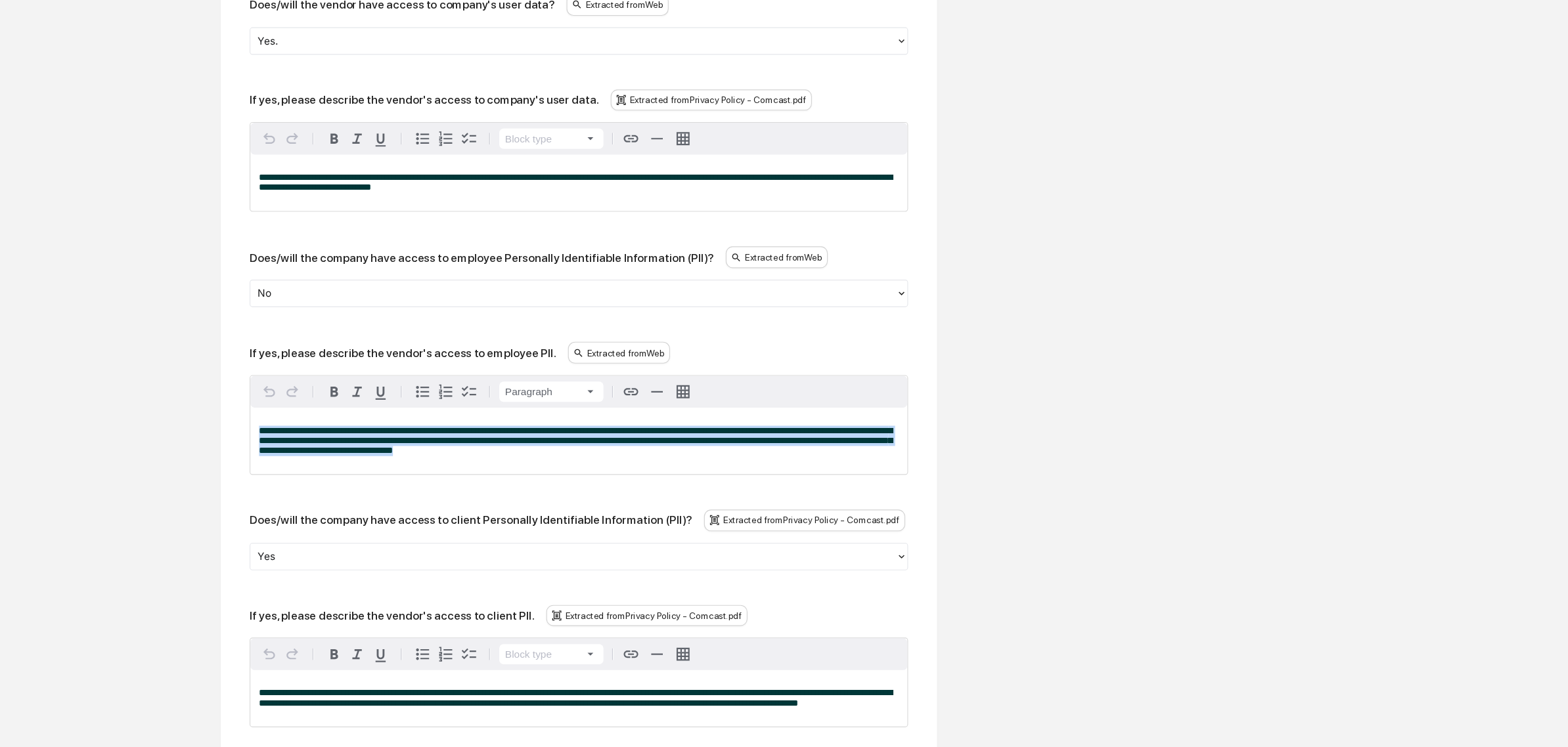
drag, startPoint x: 486, startPoint y: 503, endPoint x: 178, endPoint y: 416, distance: 320.1
click at [178, 416] on div "Review Vendor Data Review the vendor's information and fill in any missing fiel…" at bounding box center [526, 638] width 722 height 2389
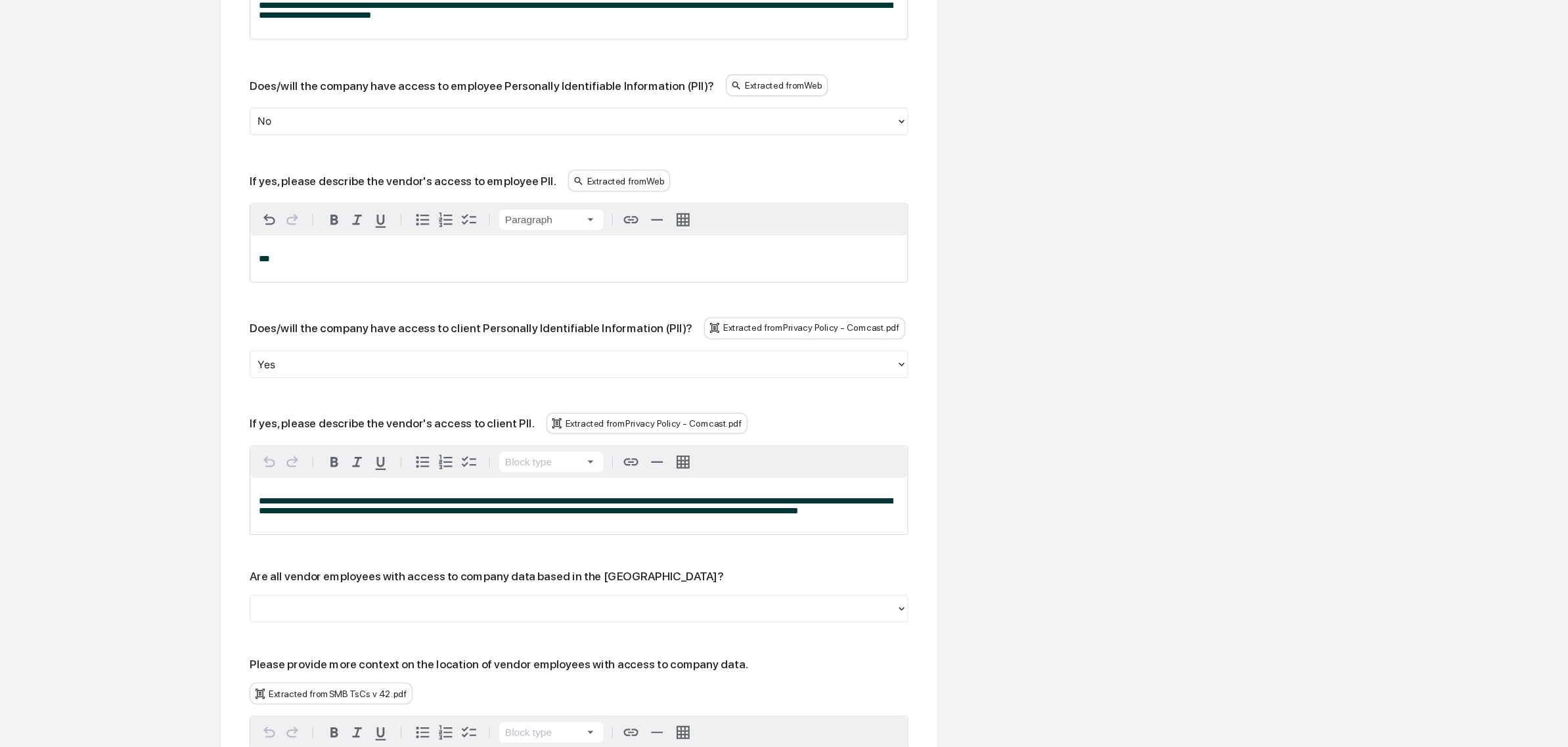
scroll to position [957, 0]
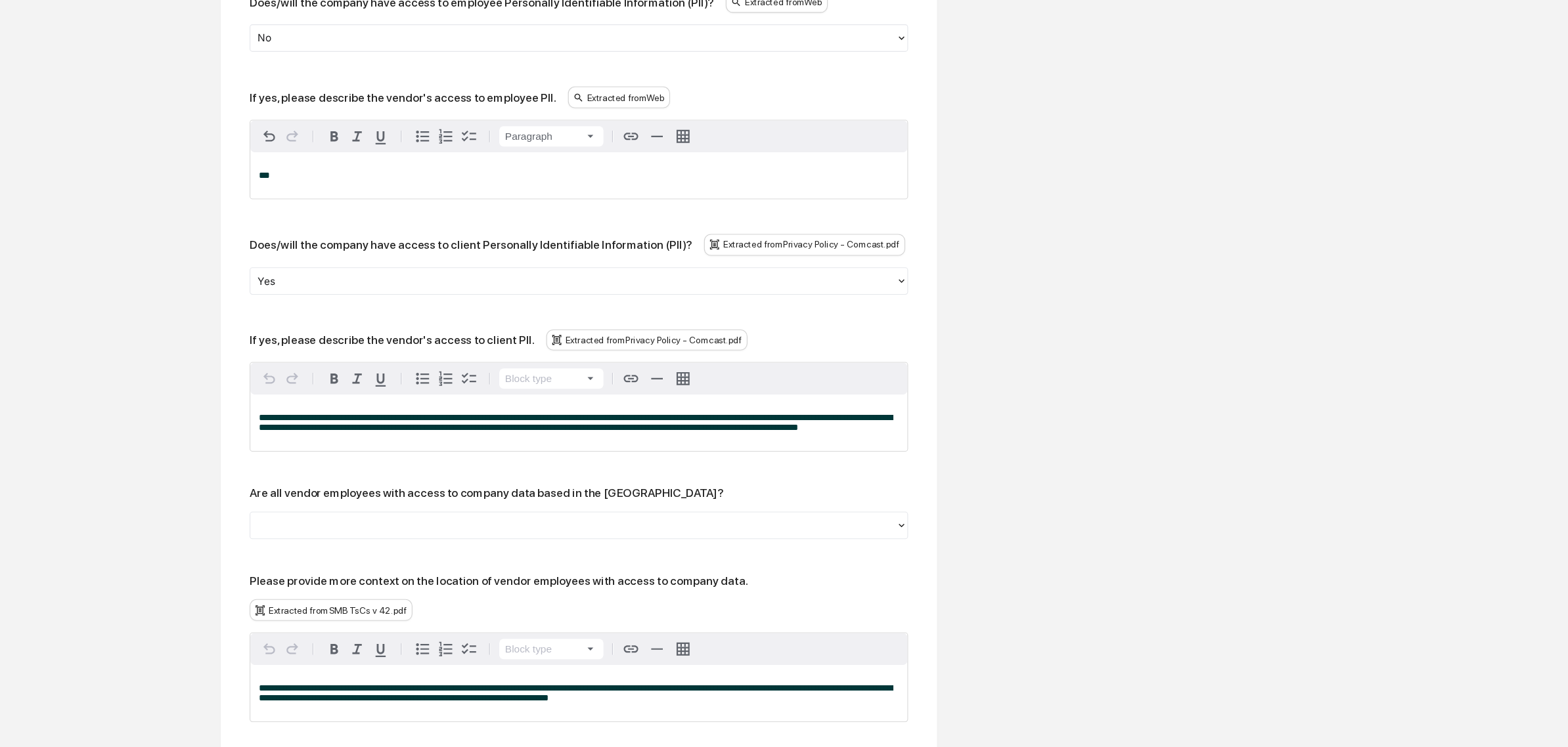
click at [411, 334] on div "Yes" at bounding box center [520, 324] width 586 height 20
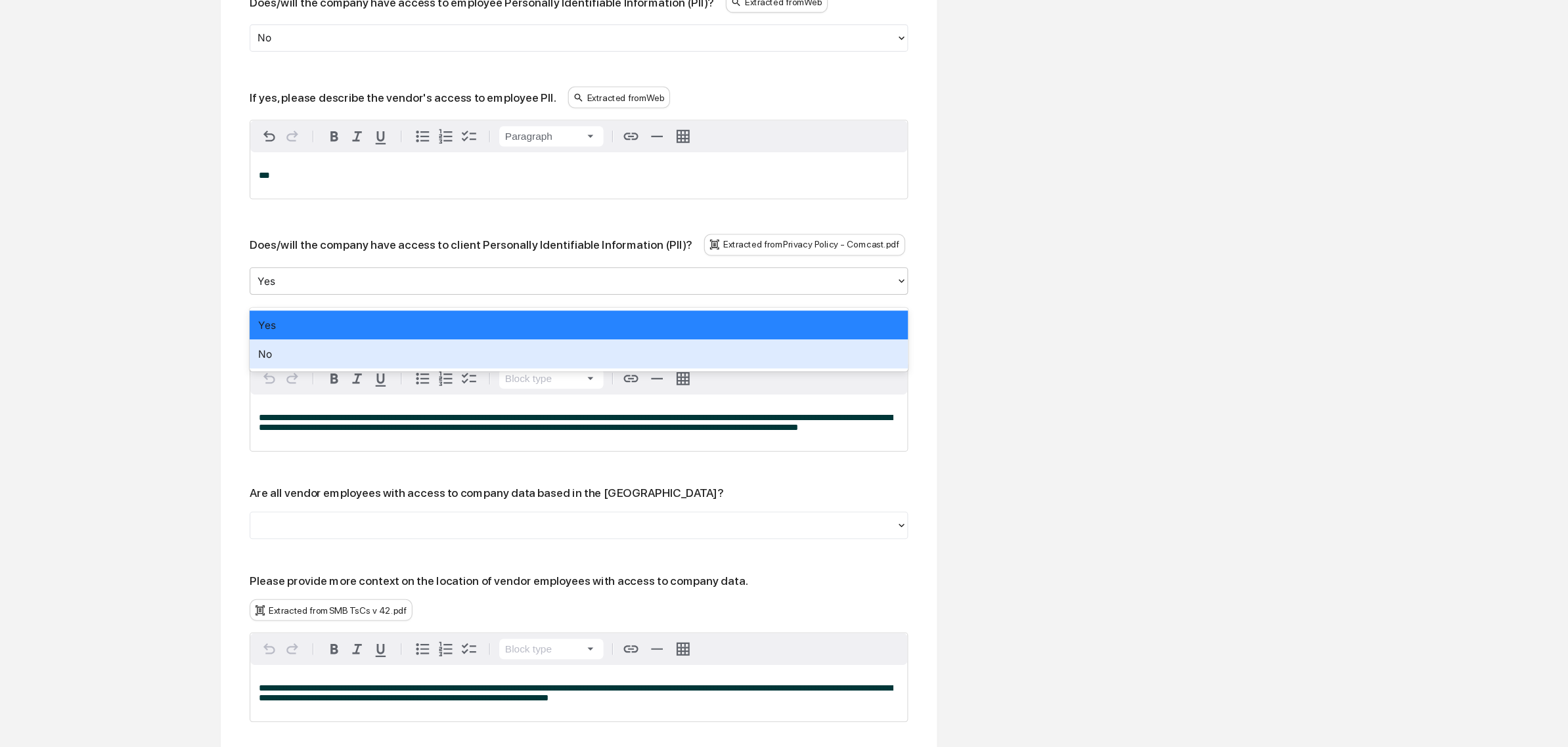
click at [369, 384] on div "No" at bounding box center [526, 390] width 598 height 27
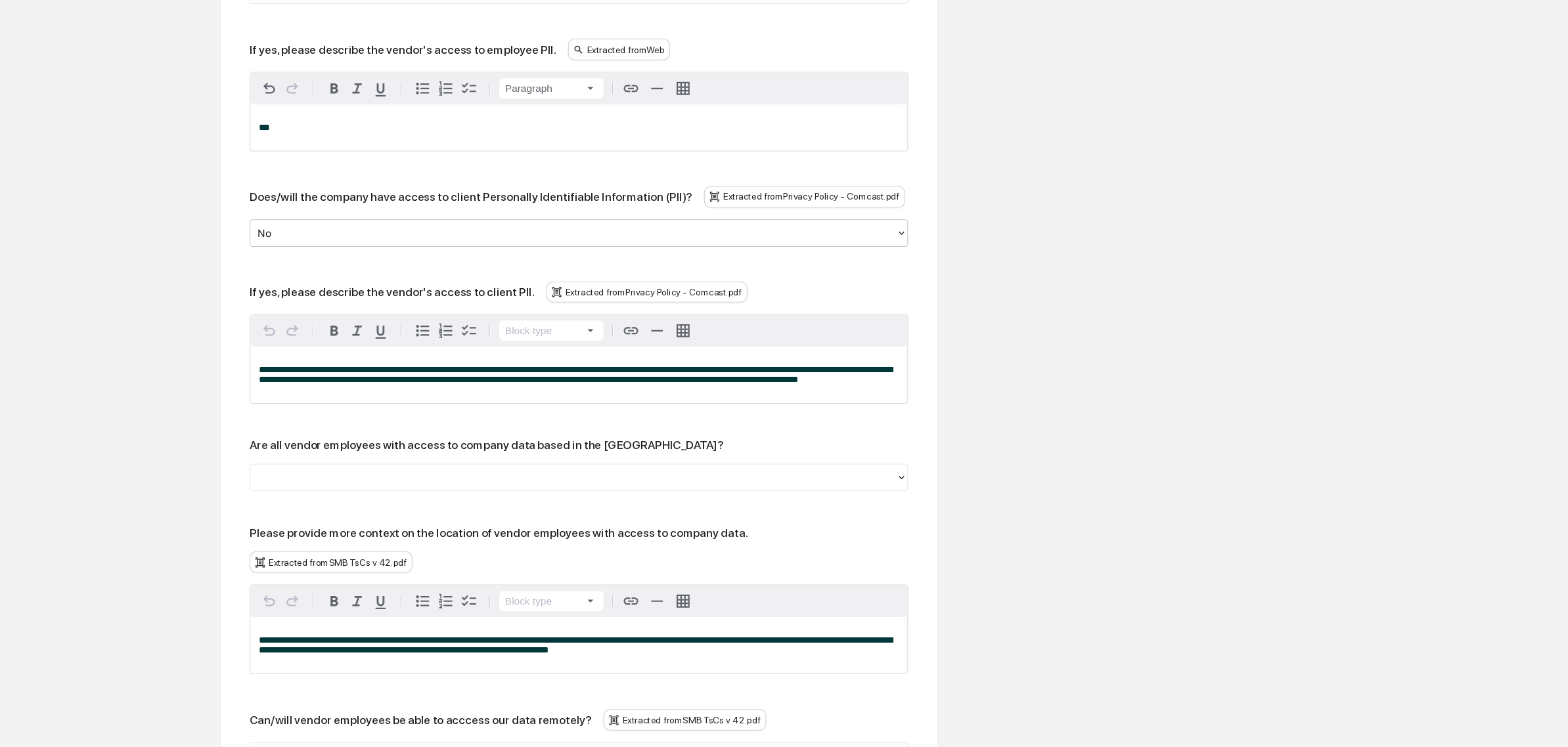
scroll to position [1001, 0]
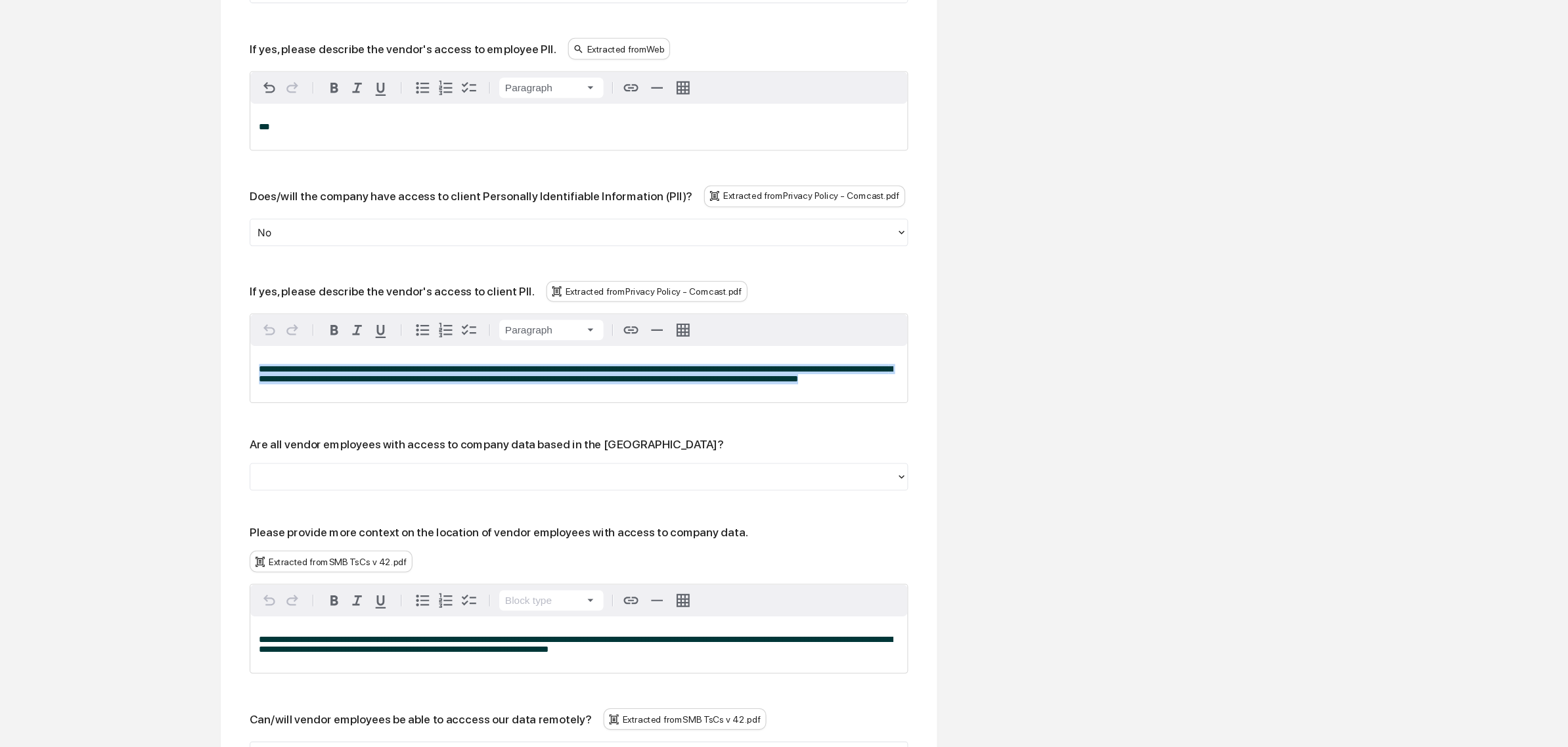
drag, startPoint x: 758, startPoint y: 425, endPoint x: 0, endPoint y: 321, distance: 765.1
click at [0, 321] on div "Vendor Diligence Comcast Comcast Overview Vendor Details Entry Details Review V…" at bounding box center [784, 300] width 1568 height 2478
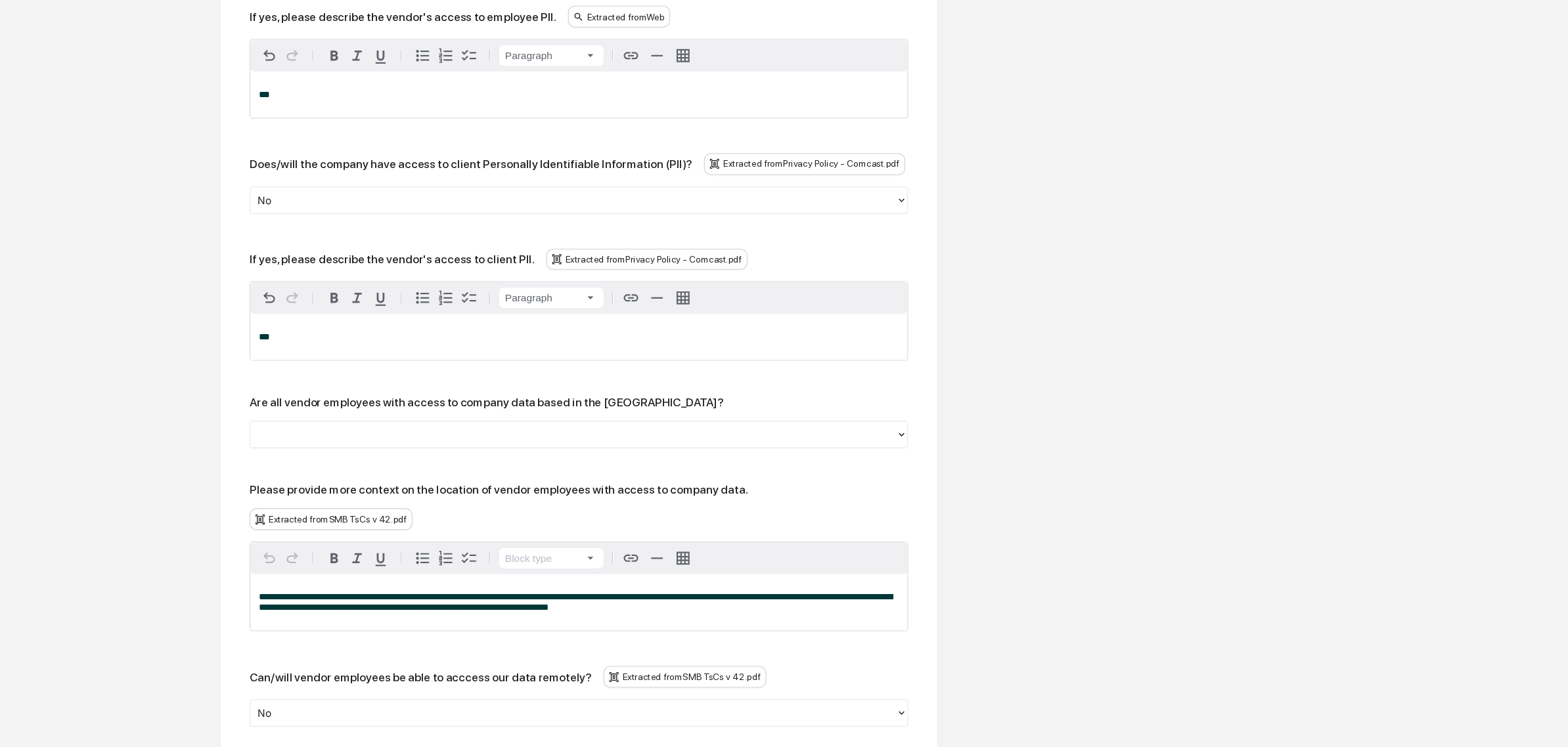
scroll to position [1032, 0]
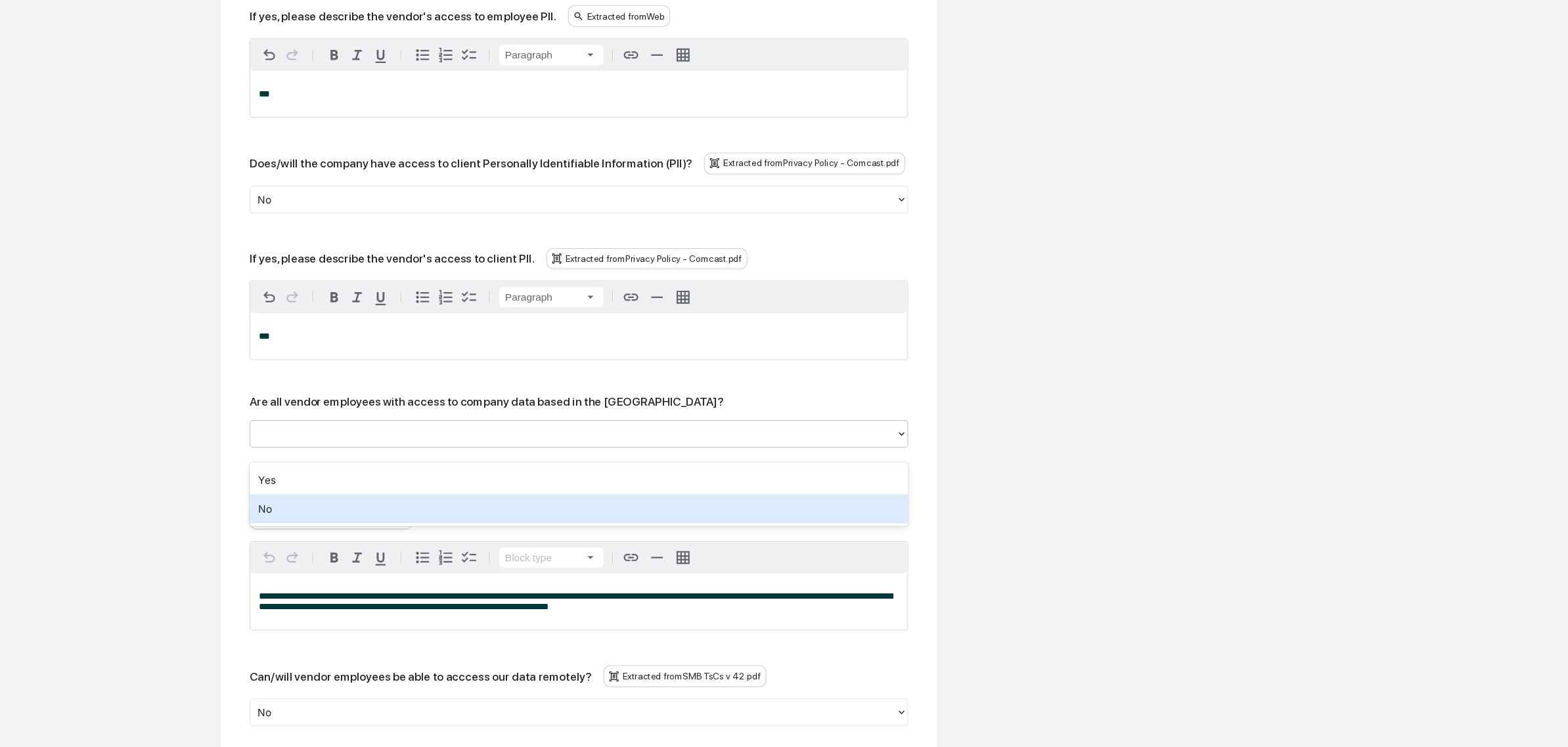
drag, startPoint x: 304, startPoint y: 472, endPoint x: 288, endPoint y: 528, distance: 58.2
click at [288, 528] on div "No" at bounding box center [526, 530] width 598 height 27
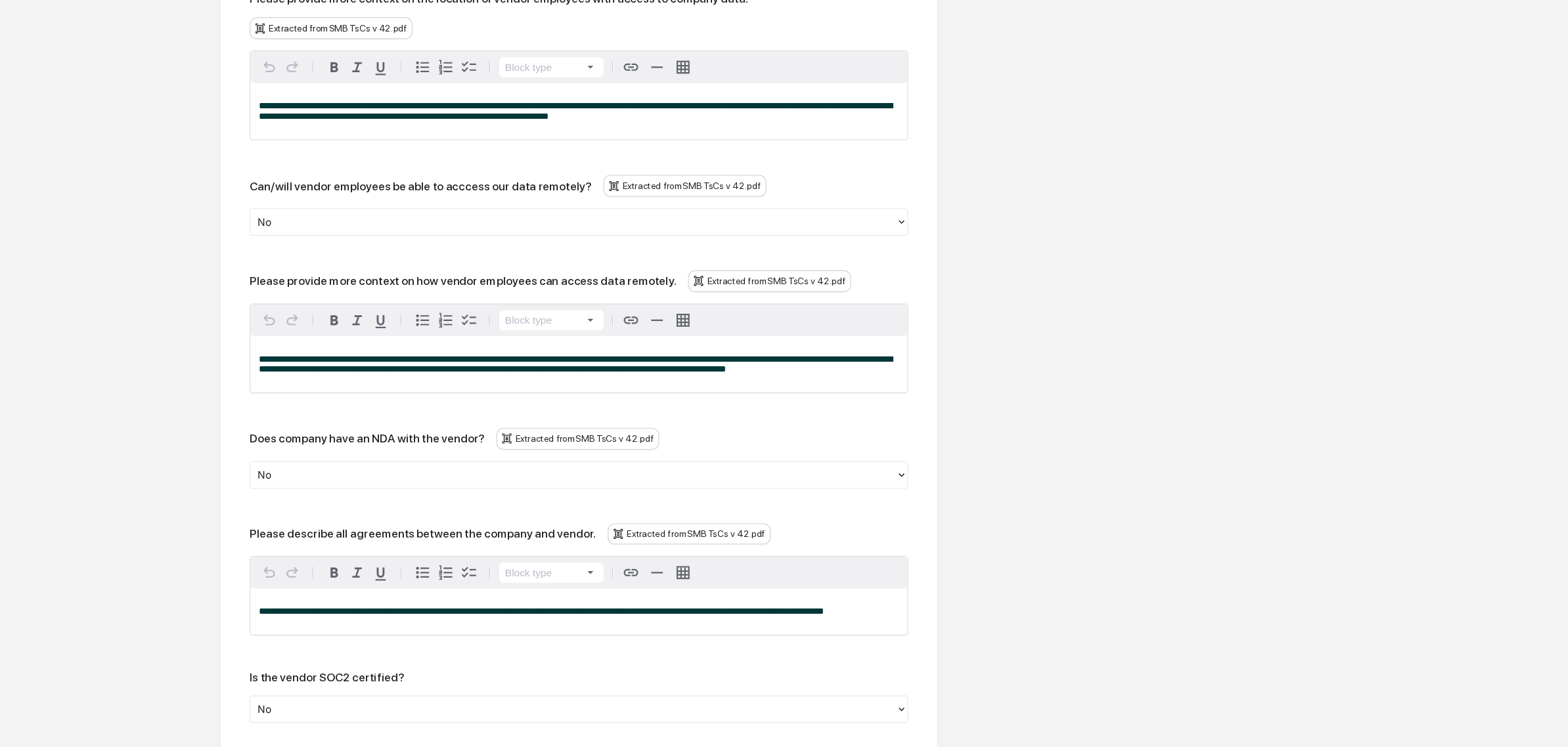
scroll to position [1480, 0]
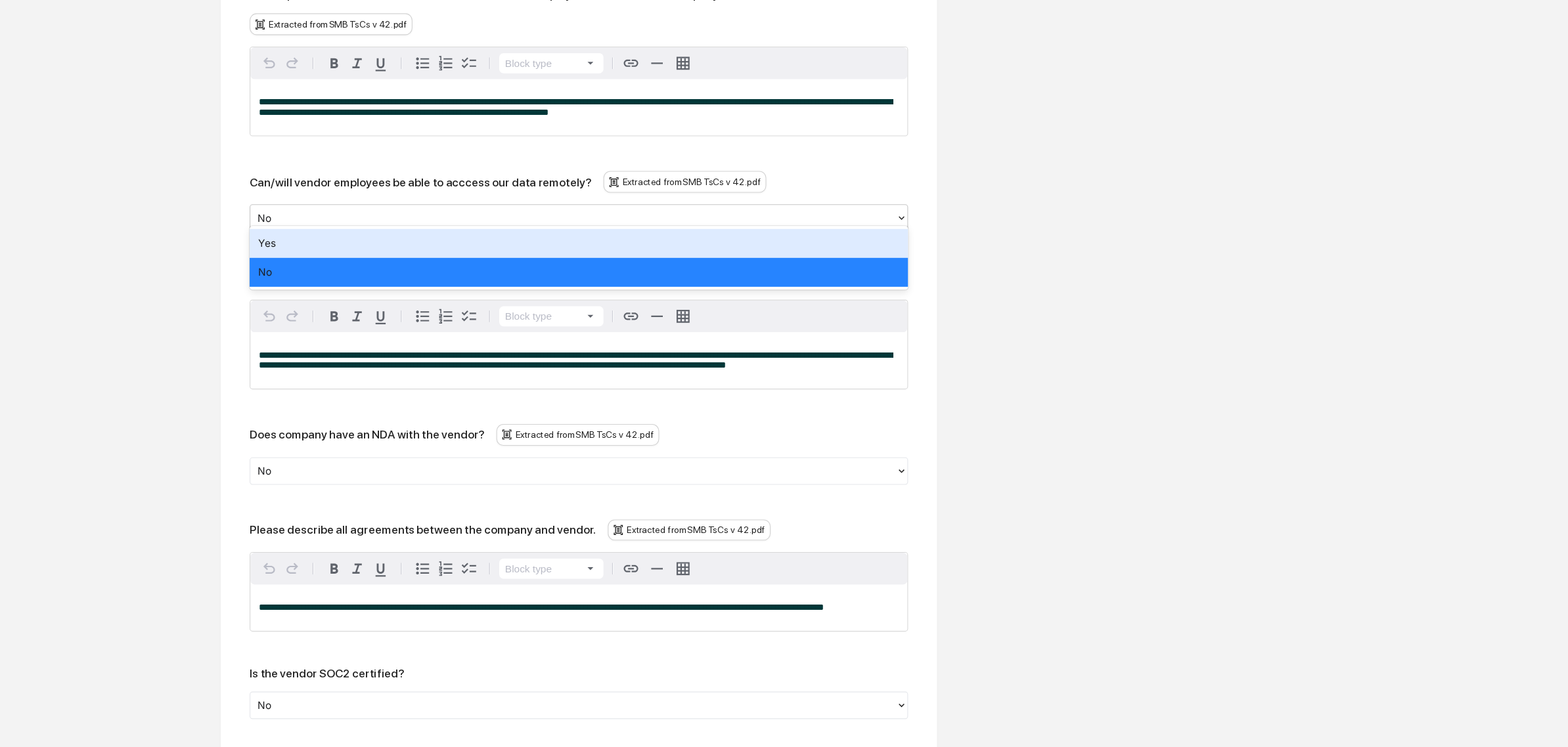
click at [255, 260] on div at bounding box center [520, 267] width 572 height 16
click at [257, 297] on div "Yes" at bounding box center [526, 289] width 598 height 27
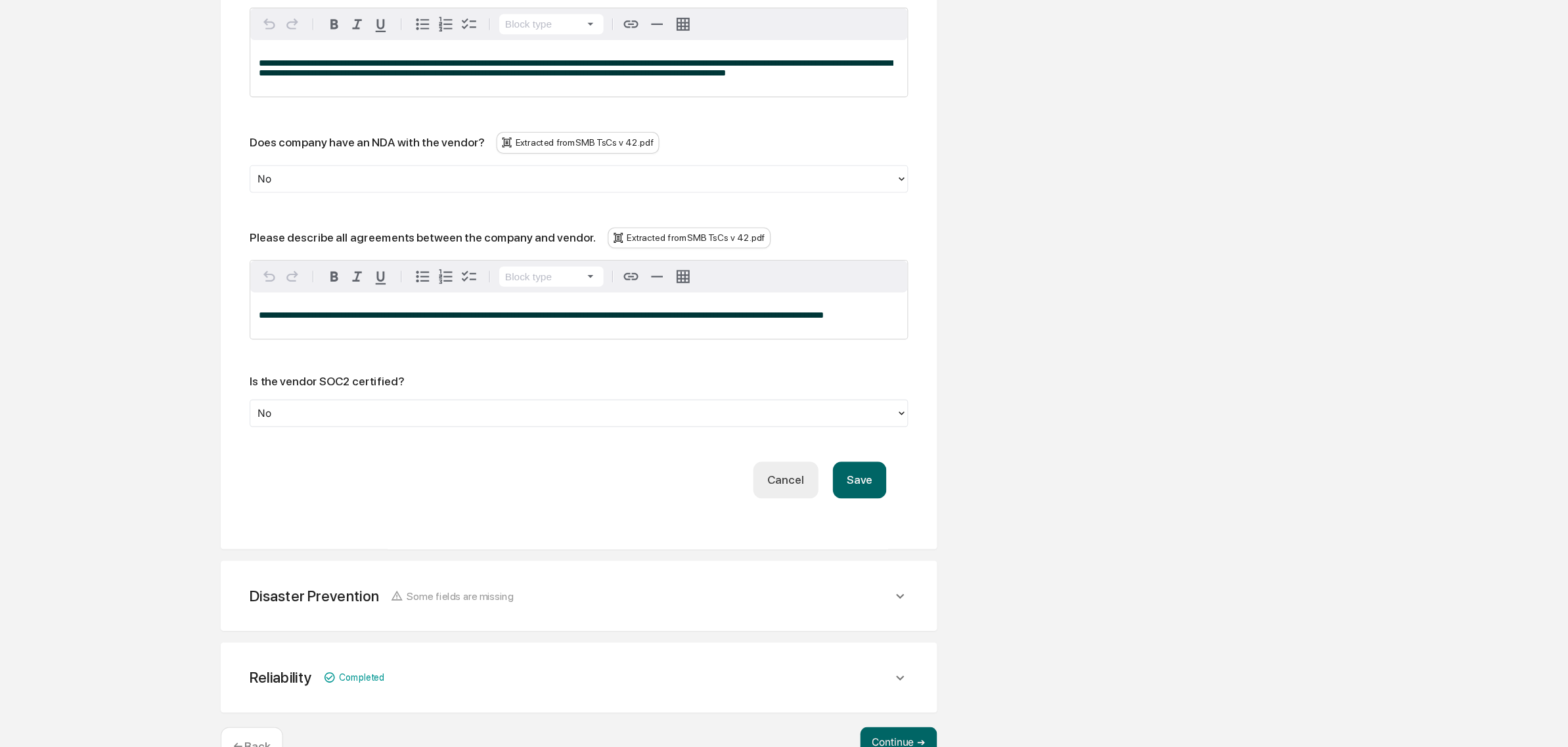
scroll to position [1766, 0]
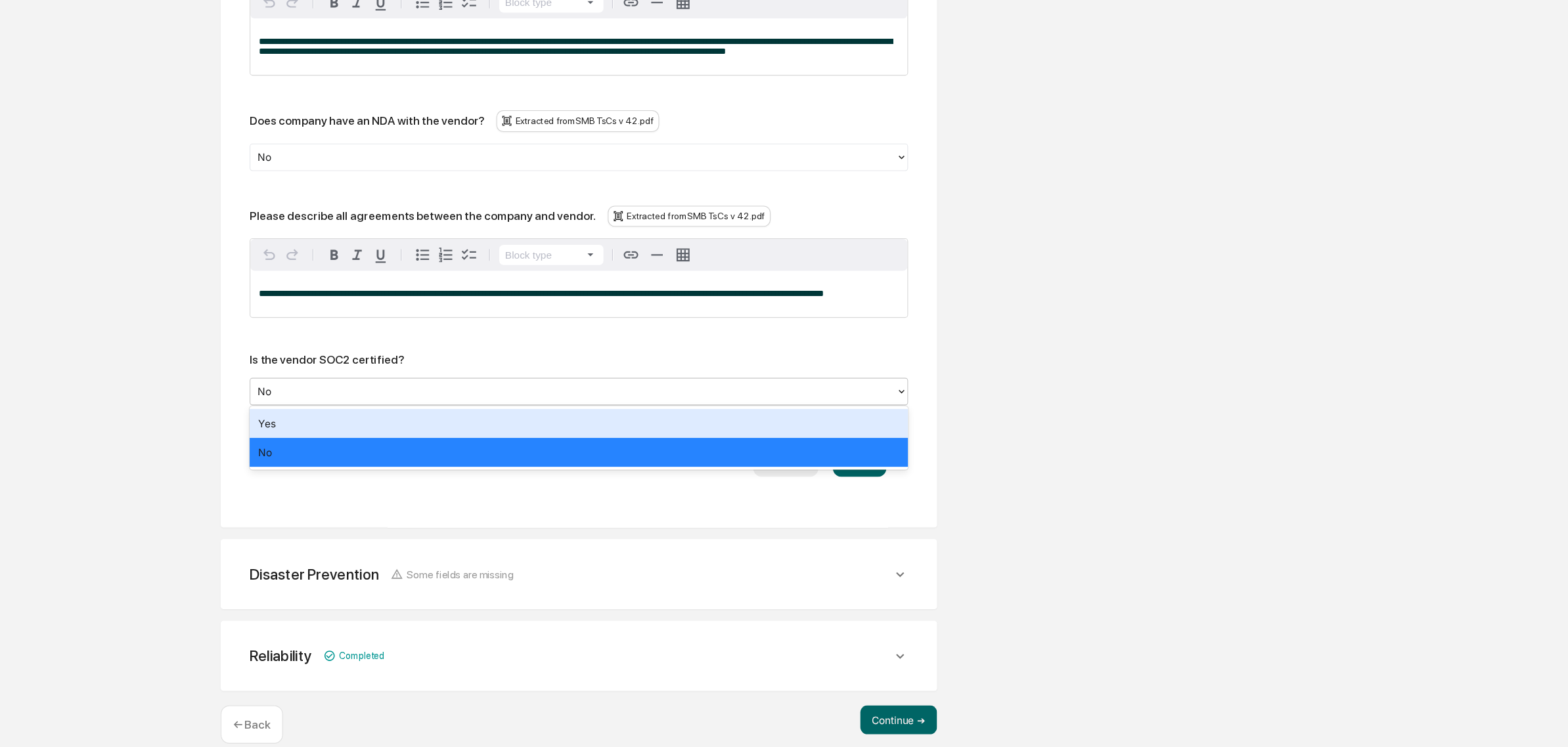
click at [350, 423] on div at bounding box center [520, 424] width 572 height 16
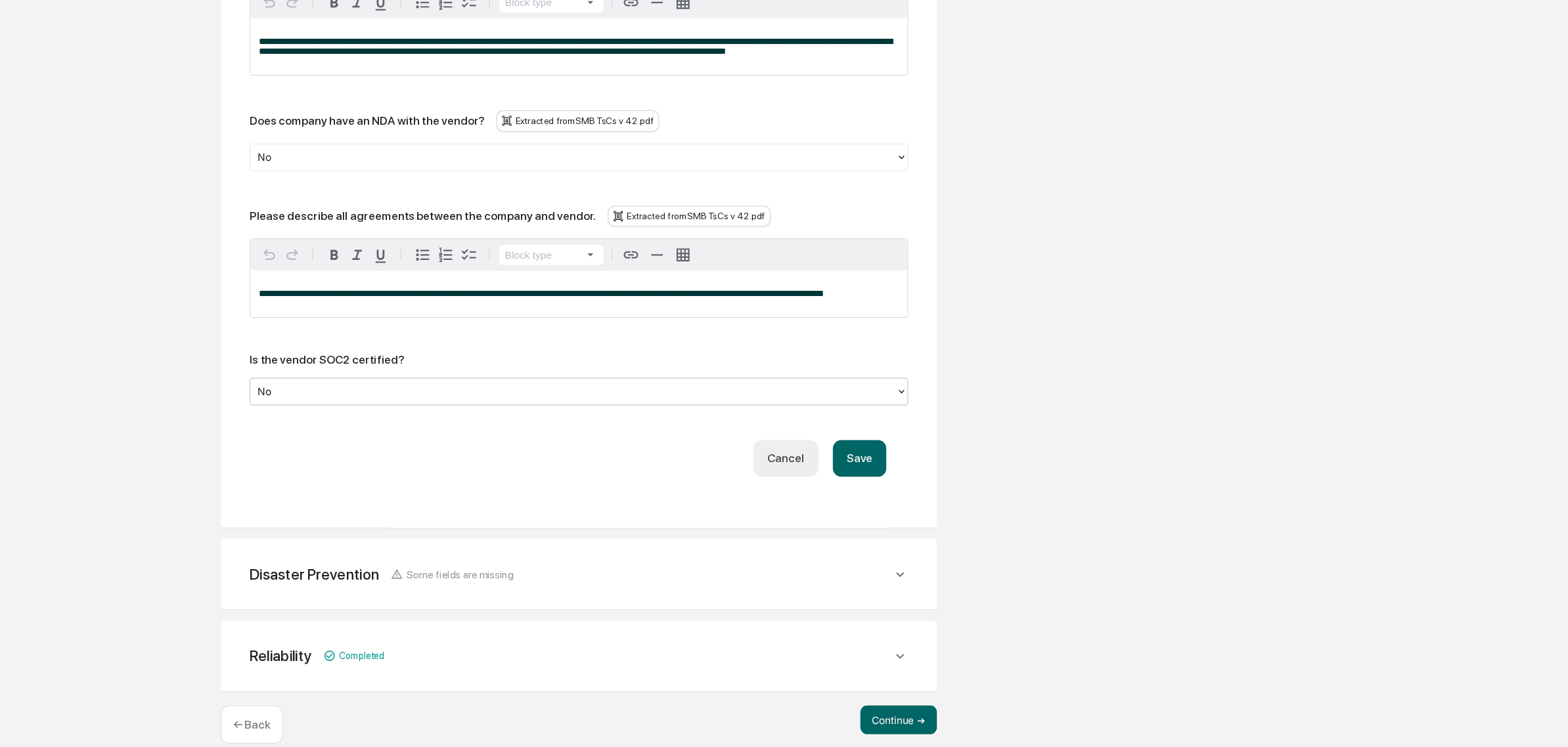
click at [783, 478] on button "Save" at bounding box center [780, 485] width 48 height 34
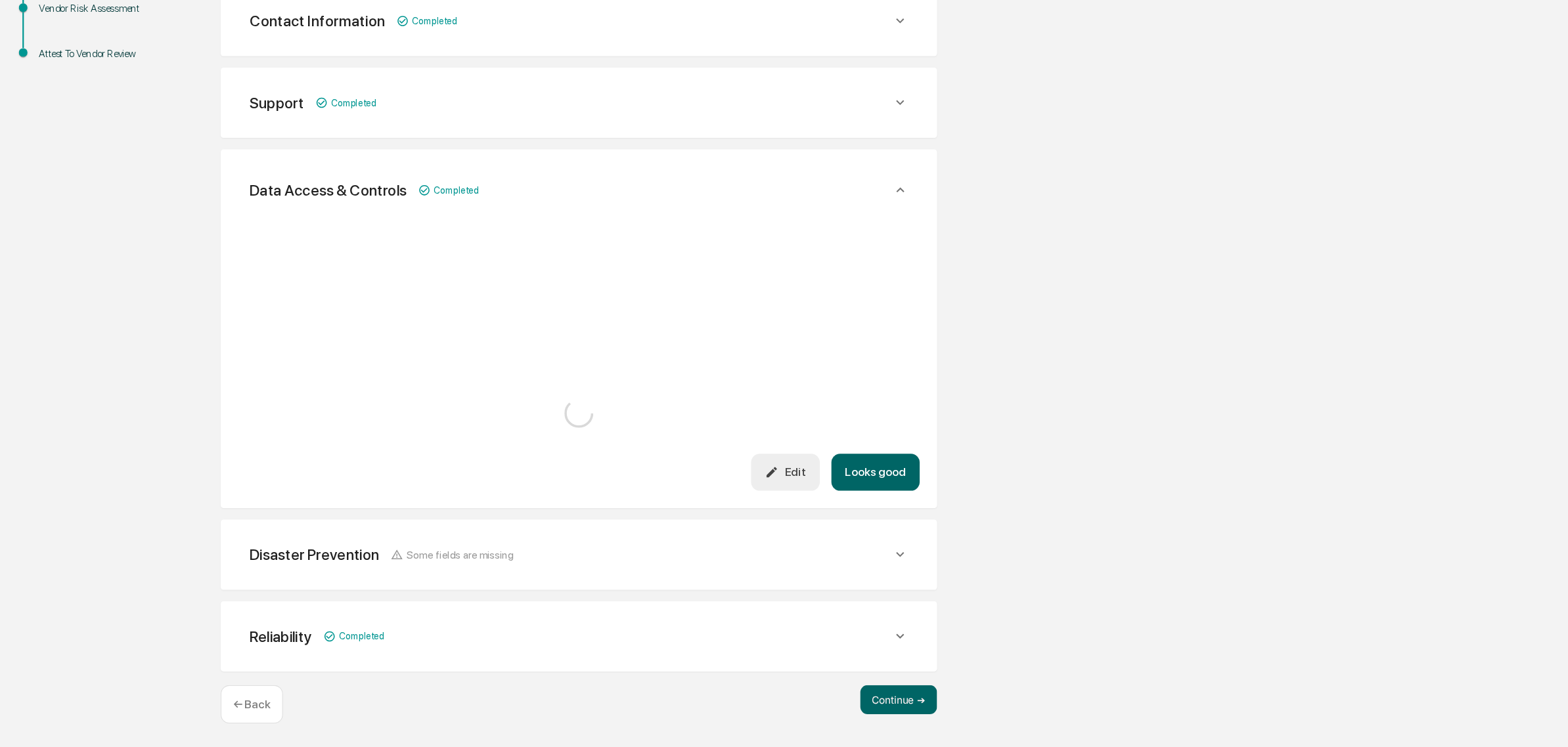
scroll to position [1402, 0]
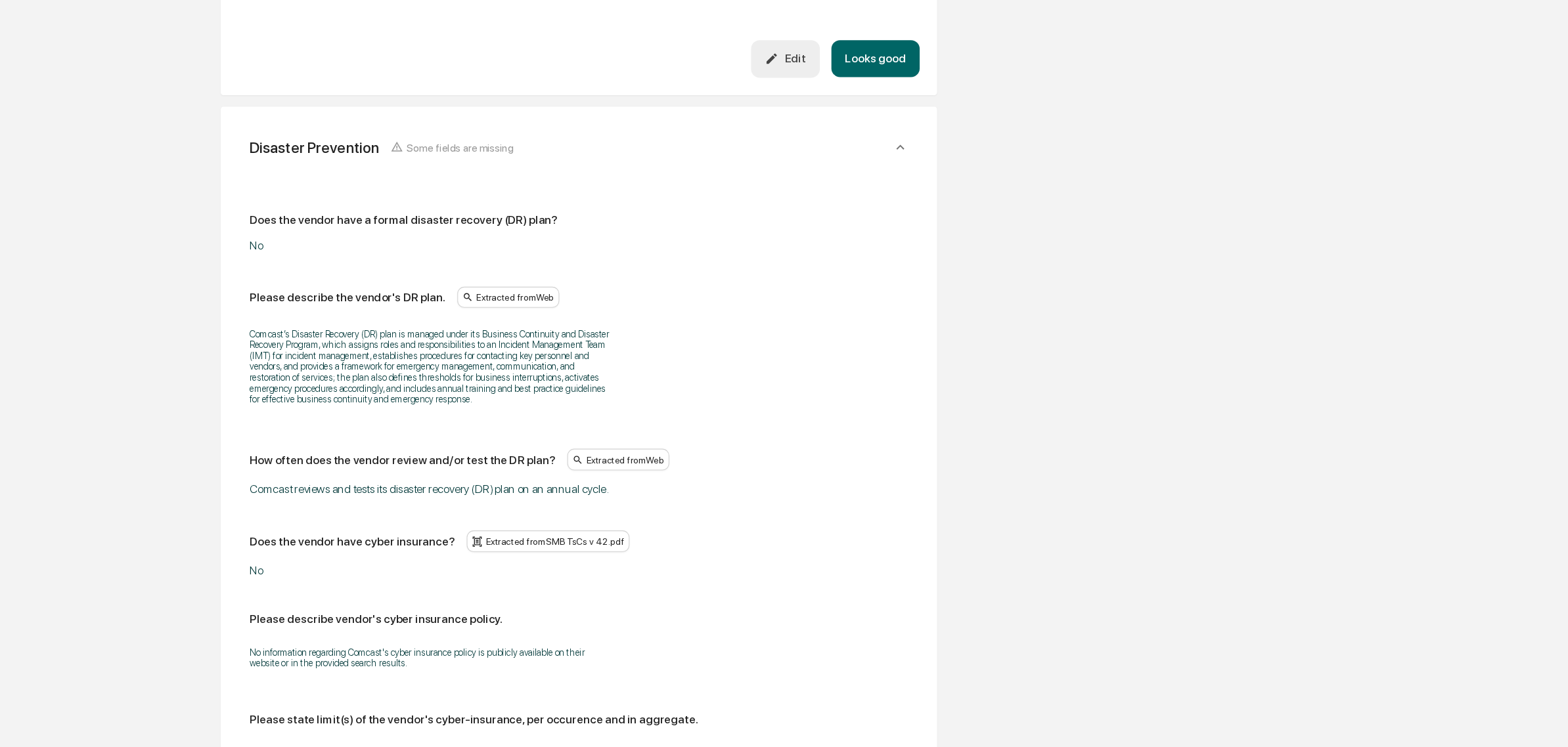
scroll to position [1786, 0]
click at [788, 115] on button "Looks good" at bounding box center [795, 121] width 80 height 34
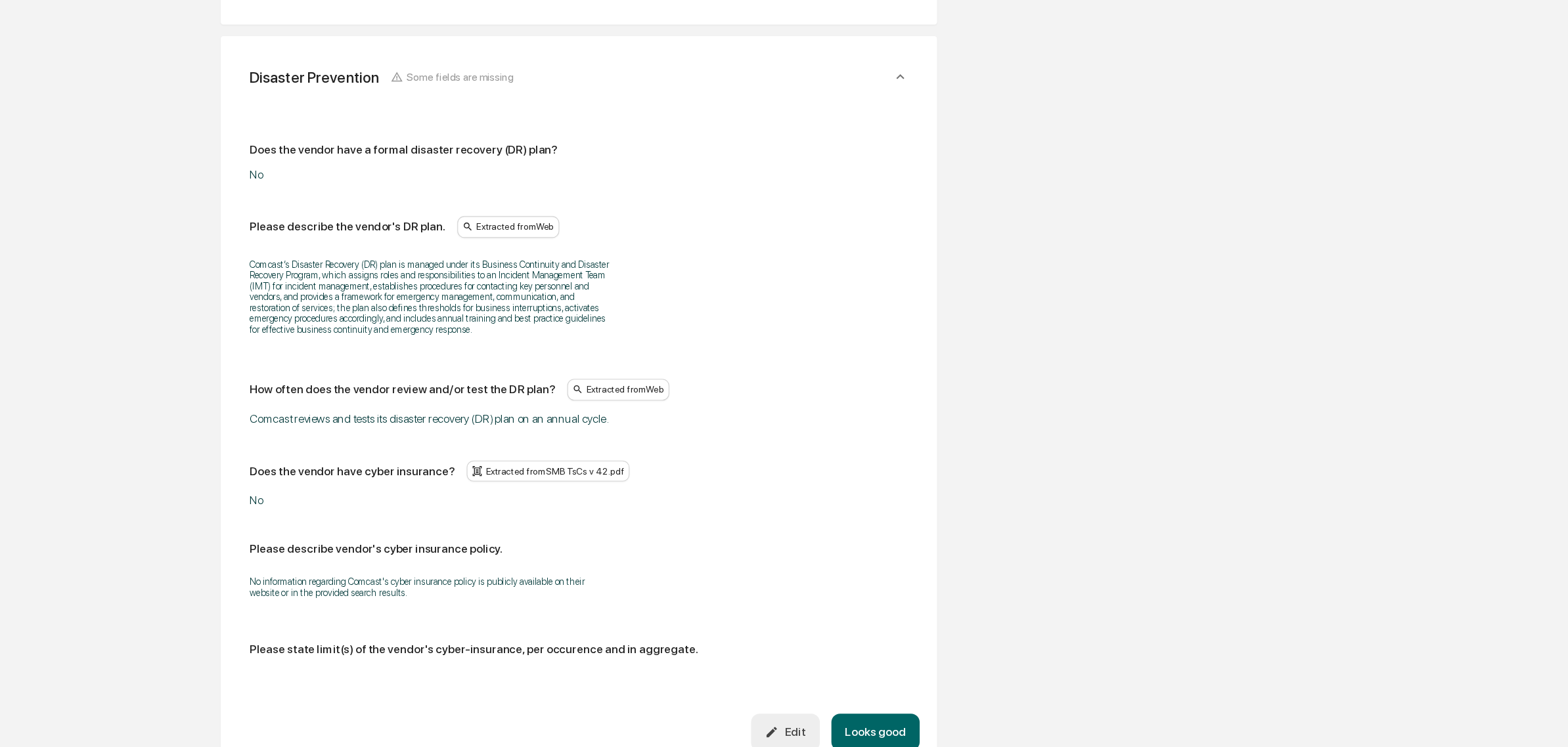
scroll to position [470, 0]
click at [726, 710] on div "Edit" at bounding box center [712, 707] width 37 height 13
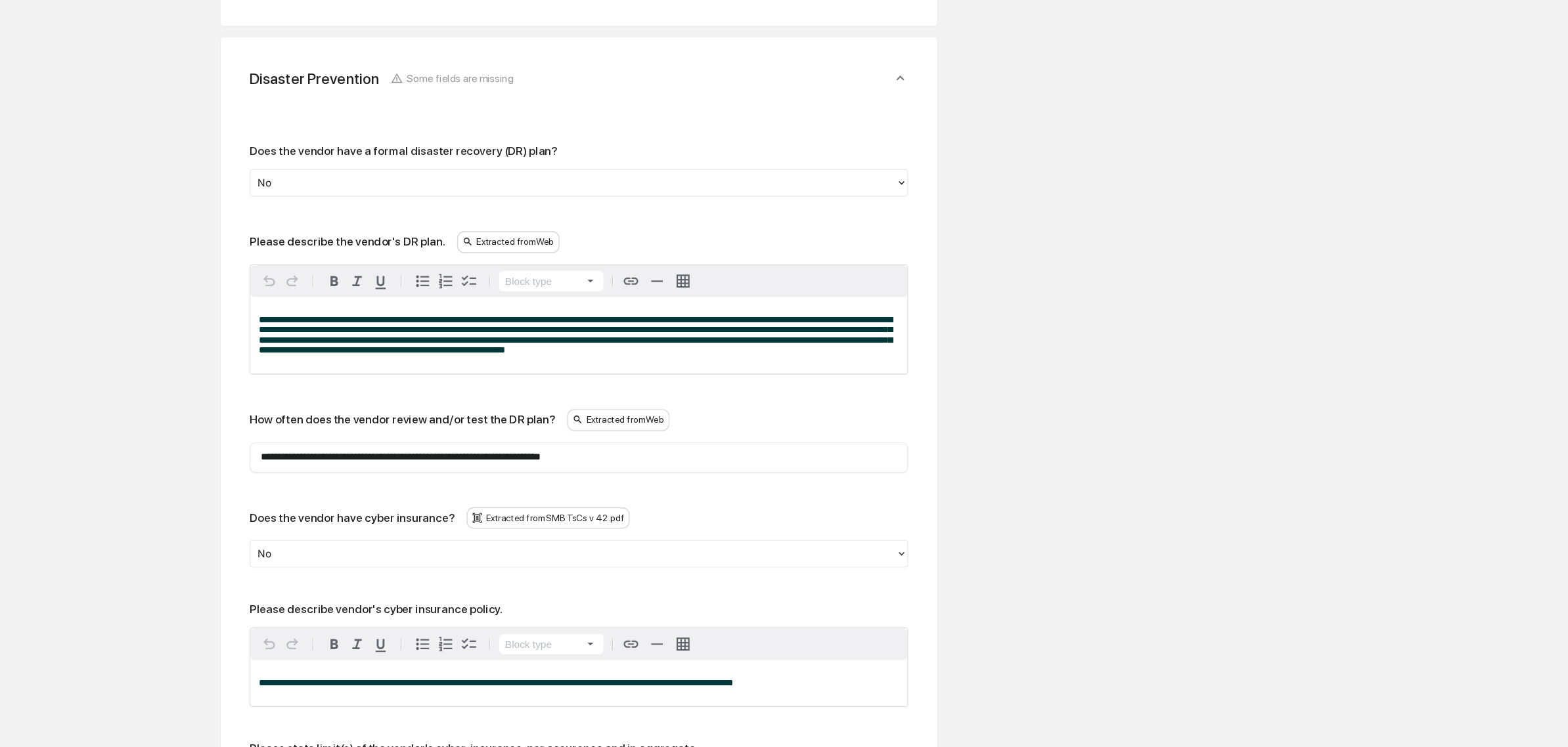
click at [288, 207] on div at bounding box center [520, 207] width 572 height 16
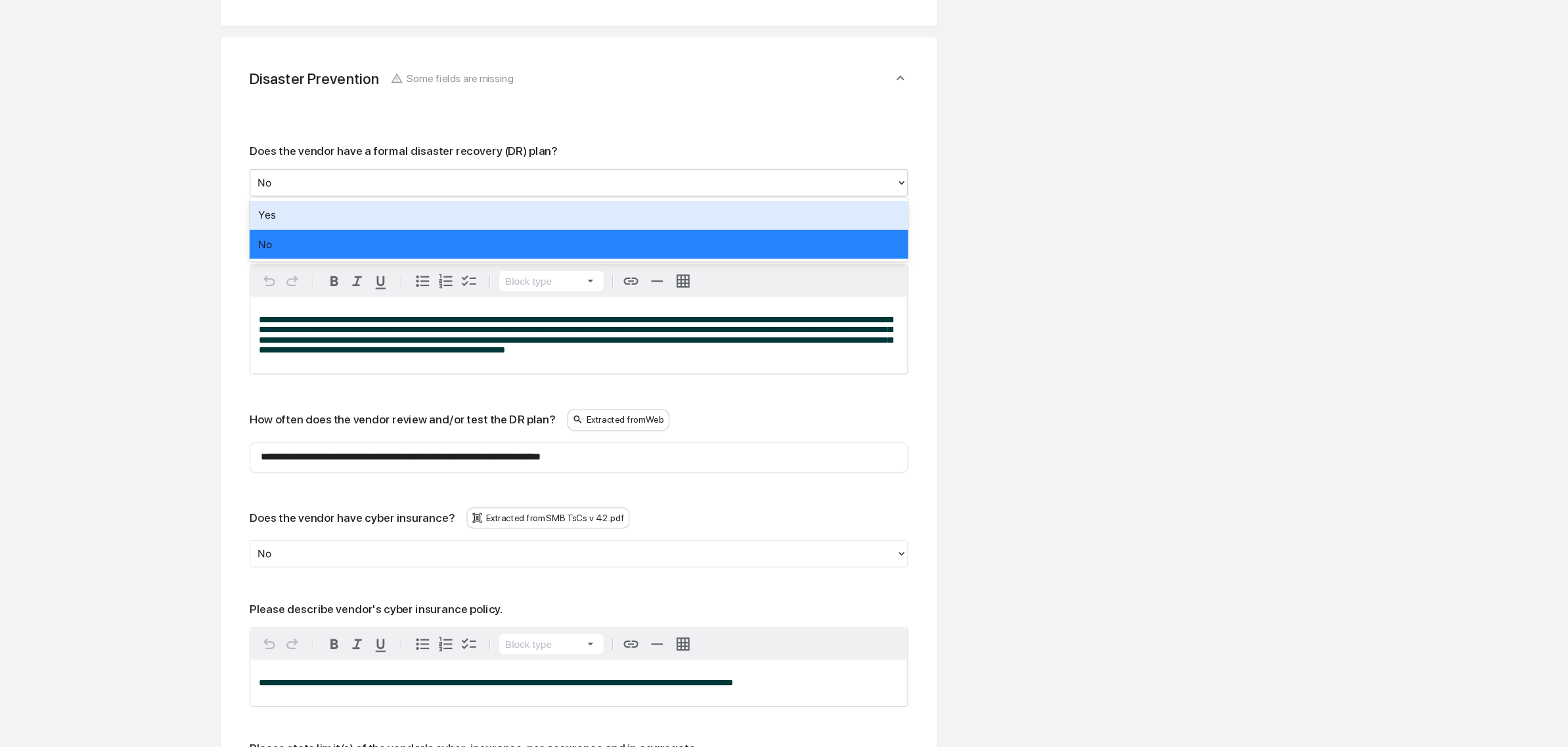
click at [291, 232] on div "Yes" at bounding box center [526, 236] width 598 height 27
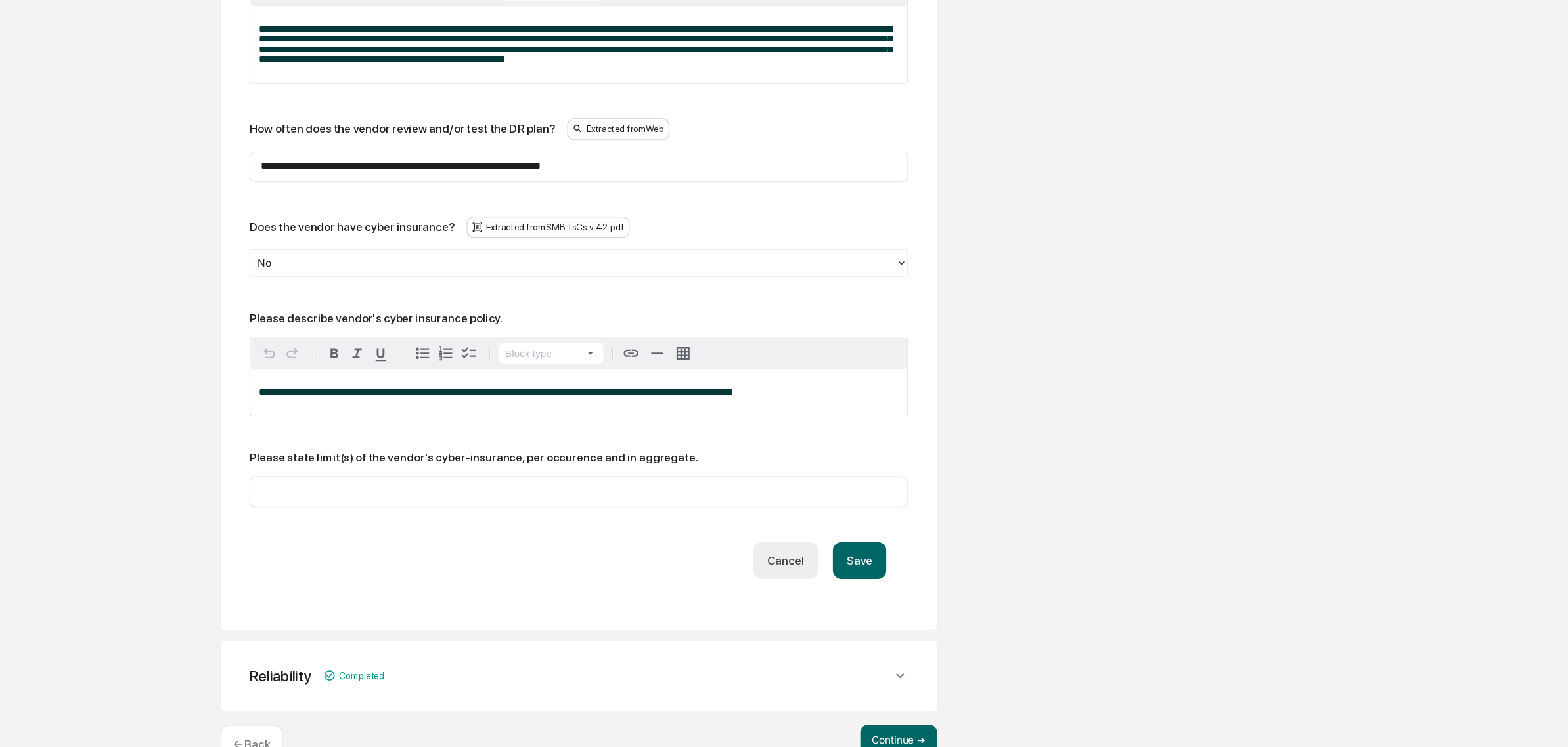
scroll to position [706, 0]
click at [442, 528] on div "​" at bounding box center [526, 514] width 598 height 27
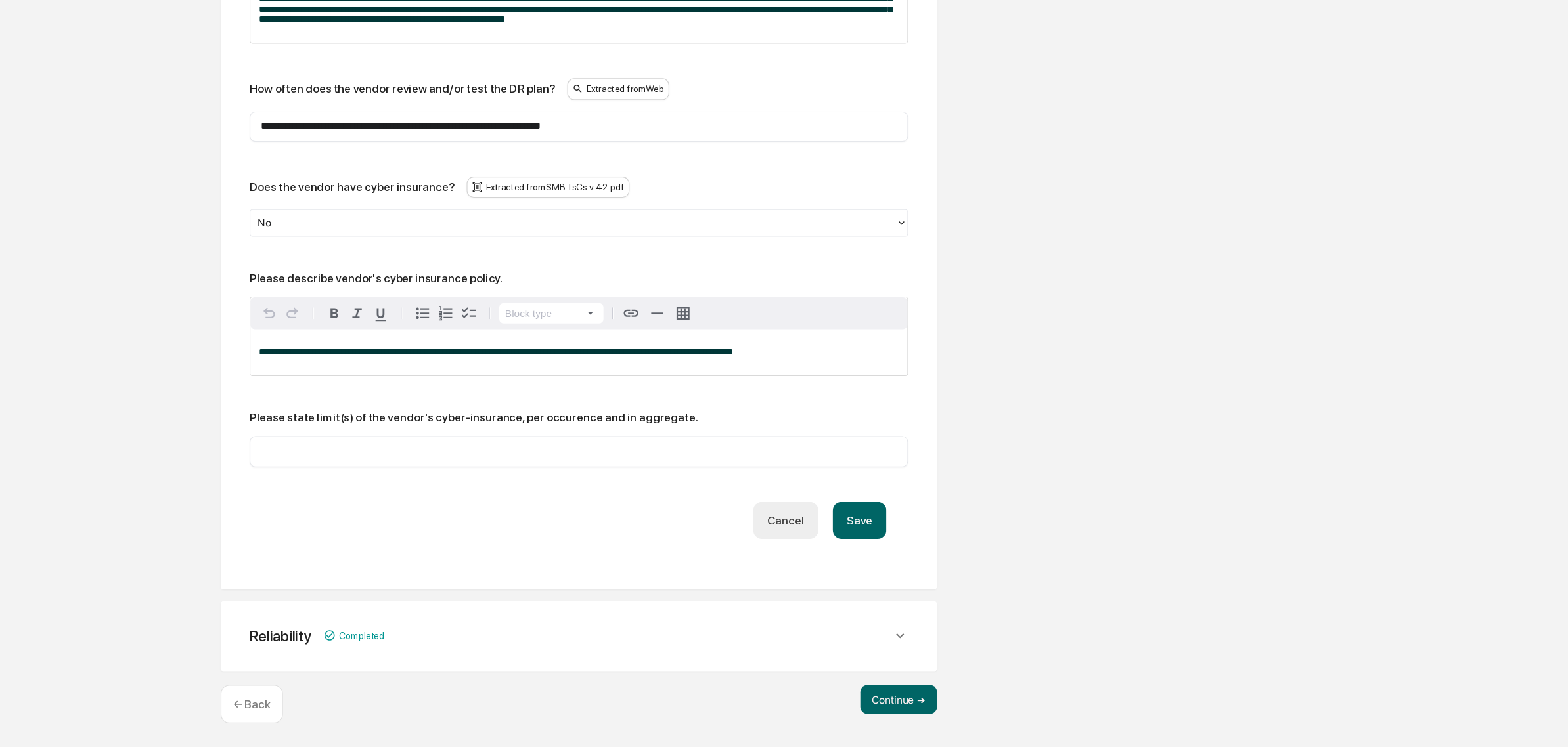
scroll to position [750, 0]
click at [386, 479] on input "text" at bounding box center [526, 478] width 578 height 13
type input "**********"
click at [783, 549] on button "Save" at bounding box center [780, 541] width 48 height 34
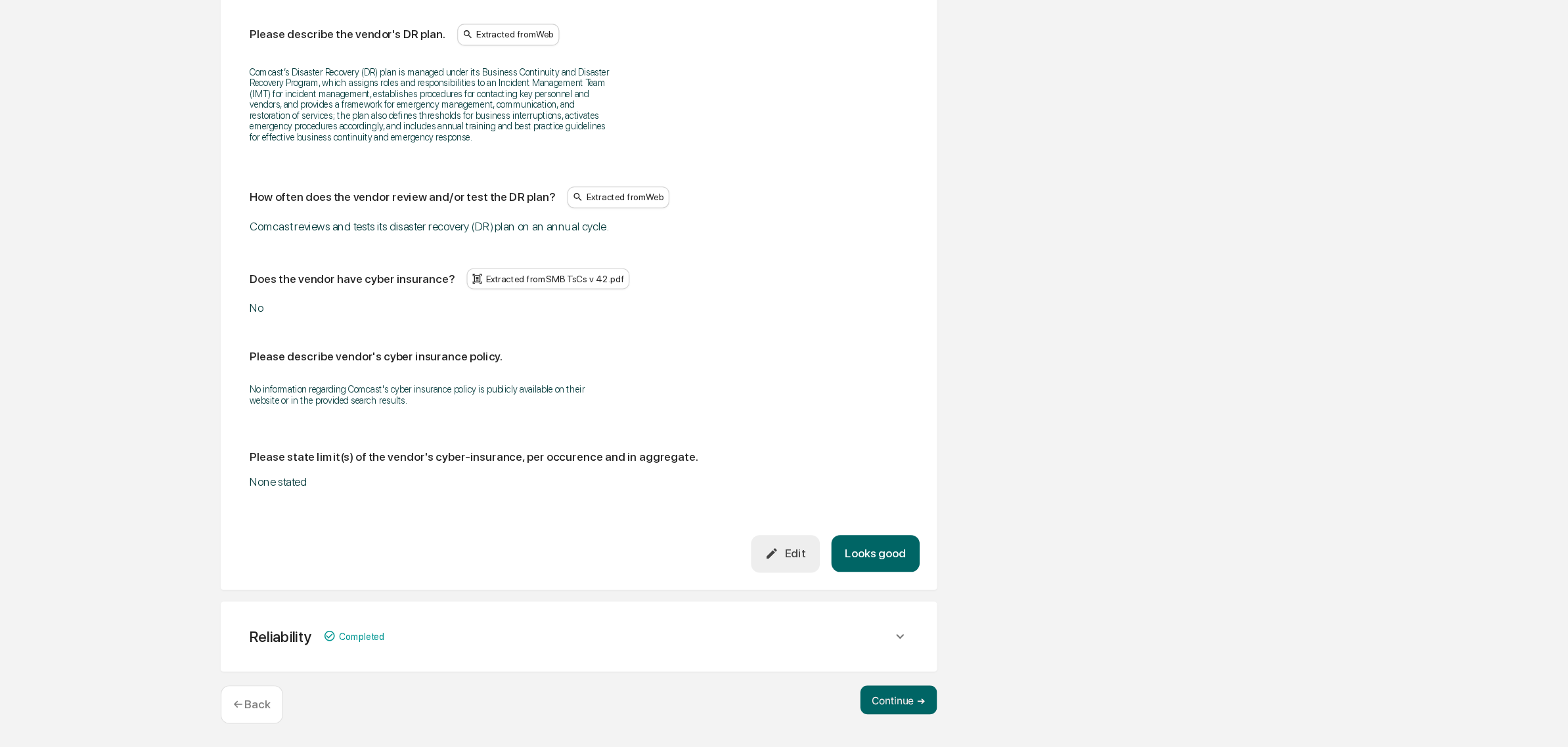
click at [782, 565] on button "Looks good" at bounding box center [795, 571] width 80 height 34
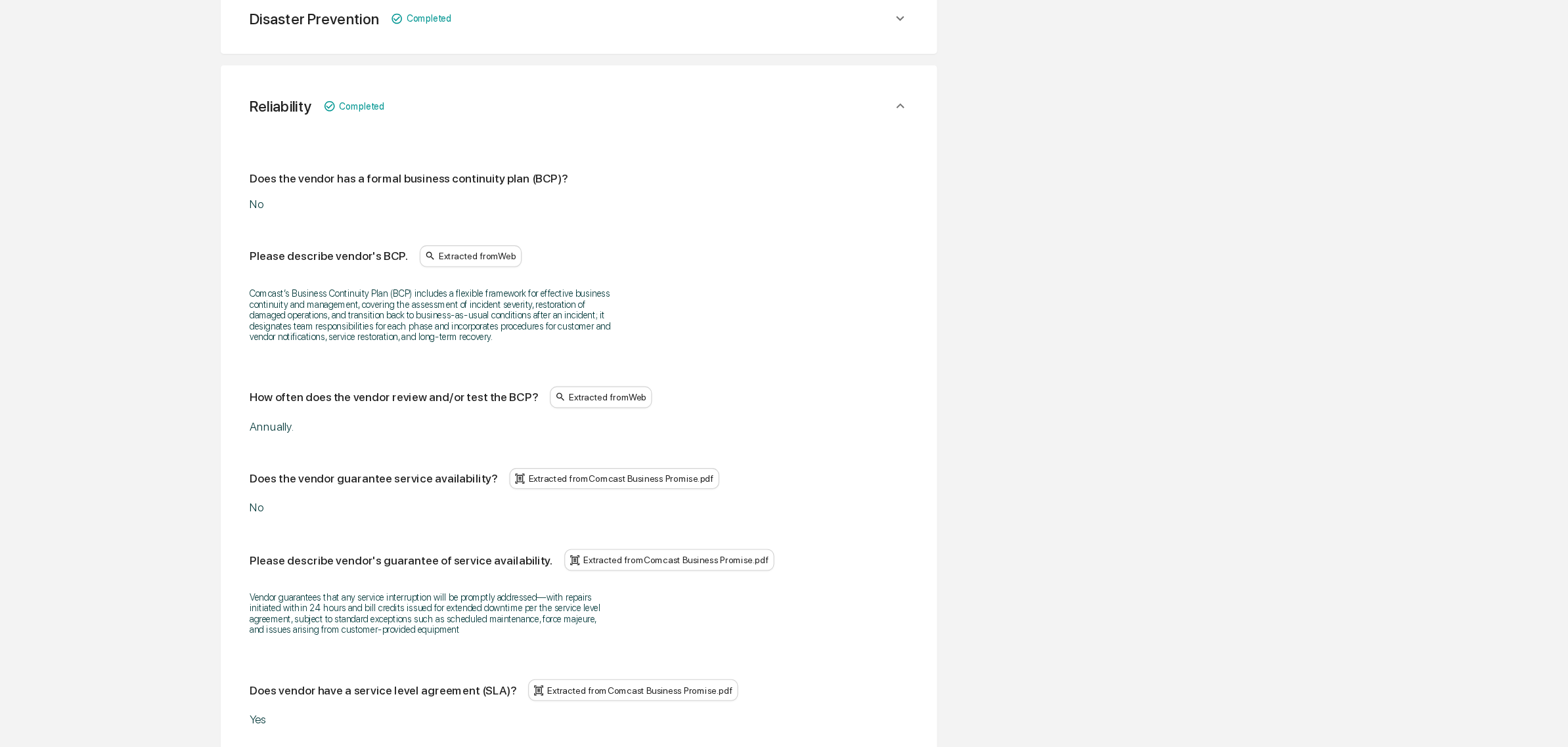
scroll to position [740, 0]
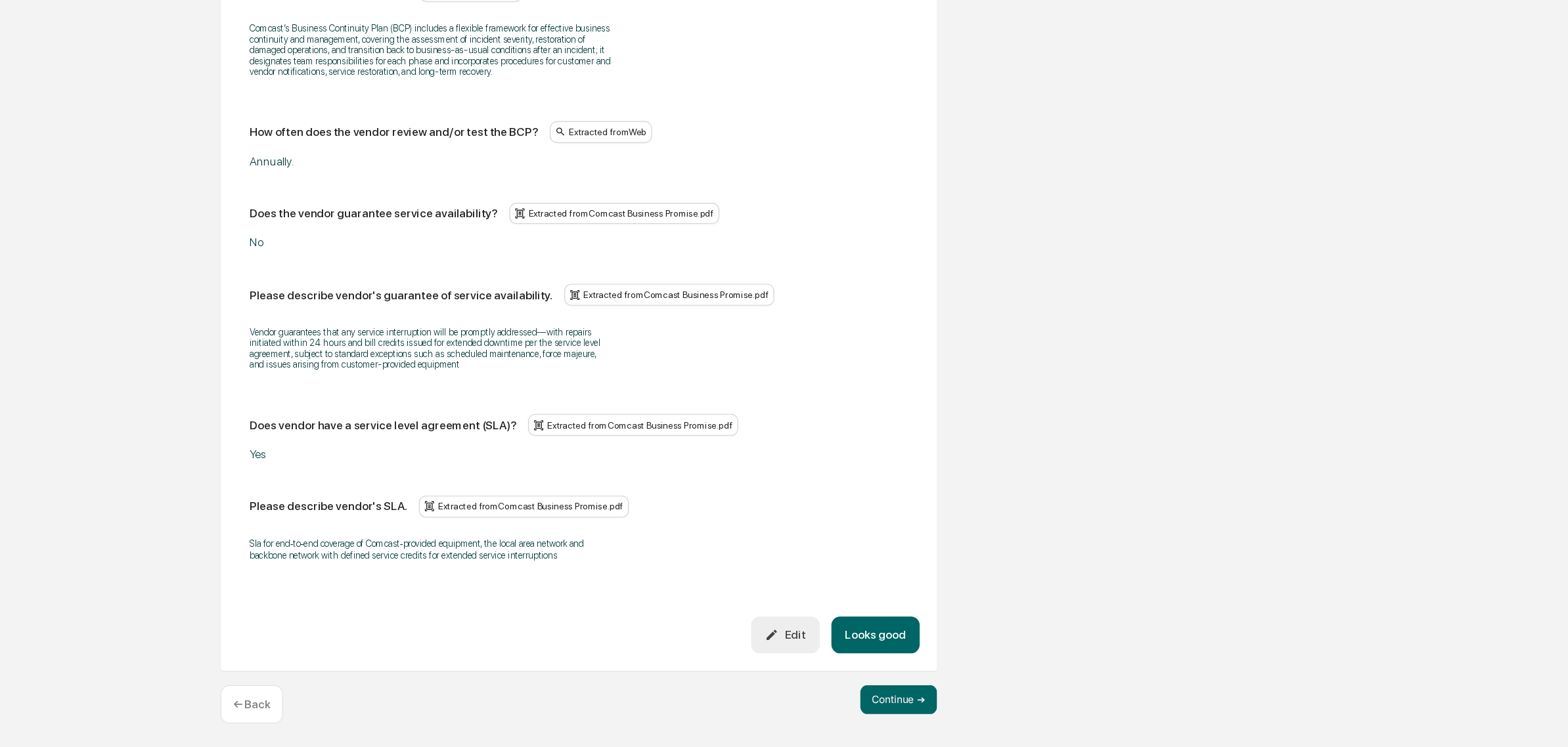
click at [721, 660] on button "Edit" at bounding box center [713, 645] width 62 height 34
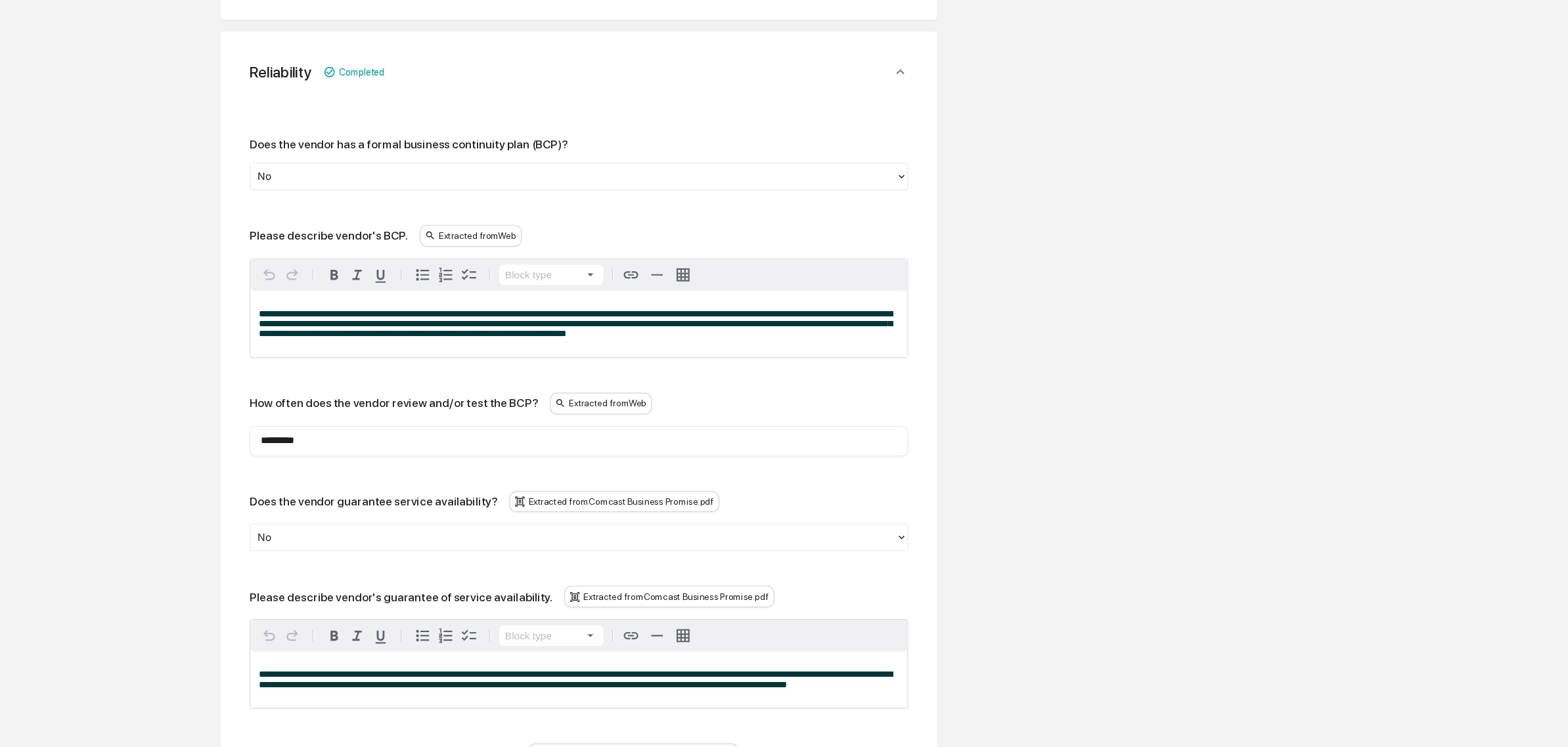
scroll to position [589, 0]
click at [295, 154] on div at bounding box center [520, 161] width 572 height 16
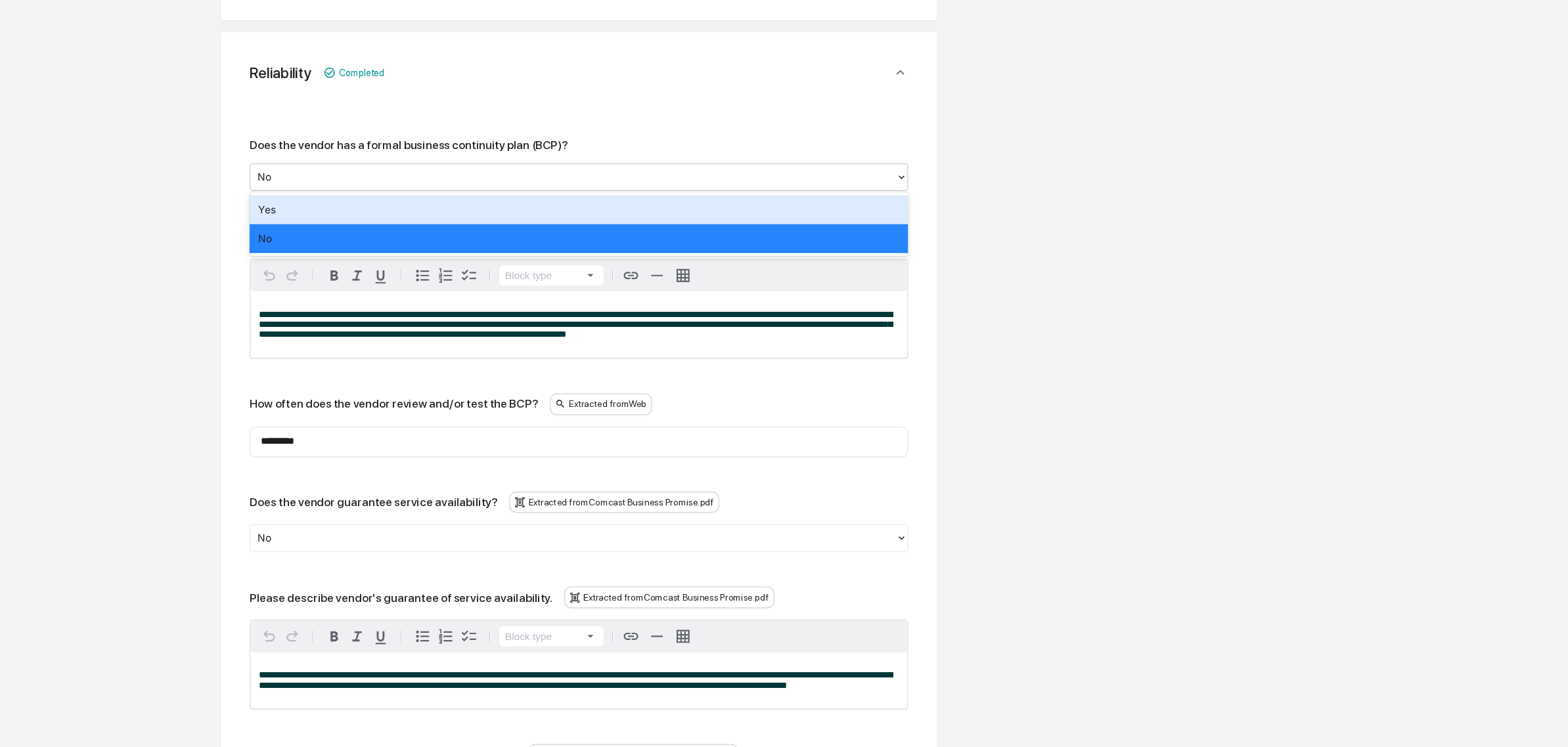
click at [281, 184] on div "Yes" at bounding box center [526, 190] width 598 height 27
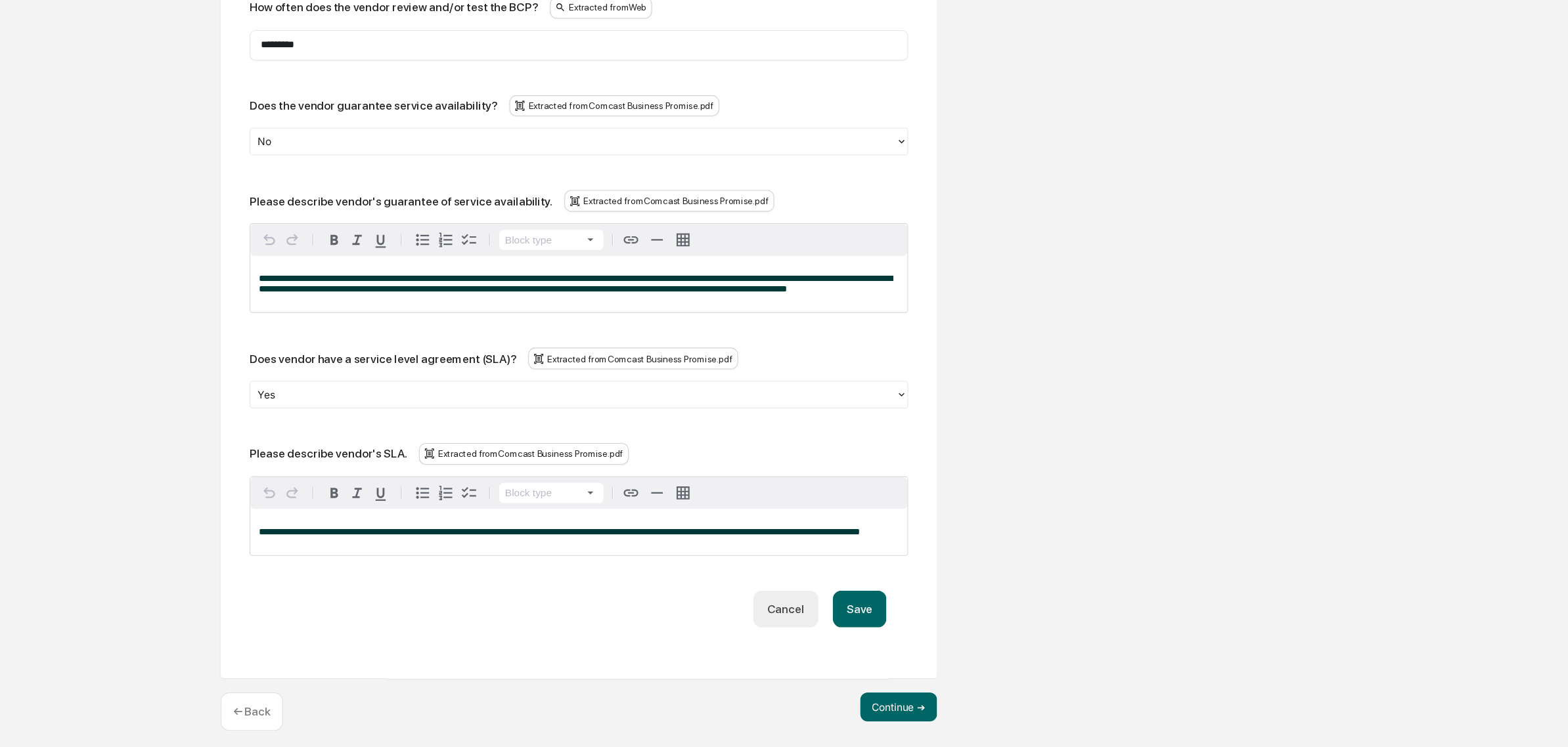
scroll to position [909, 0]
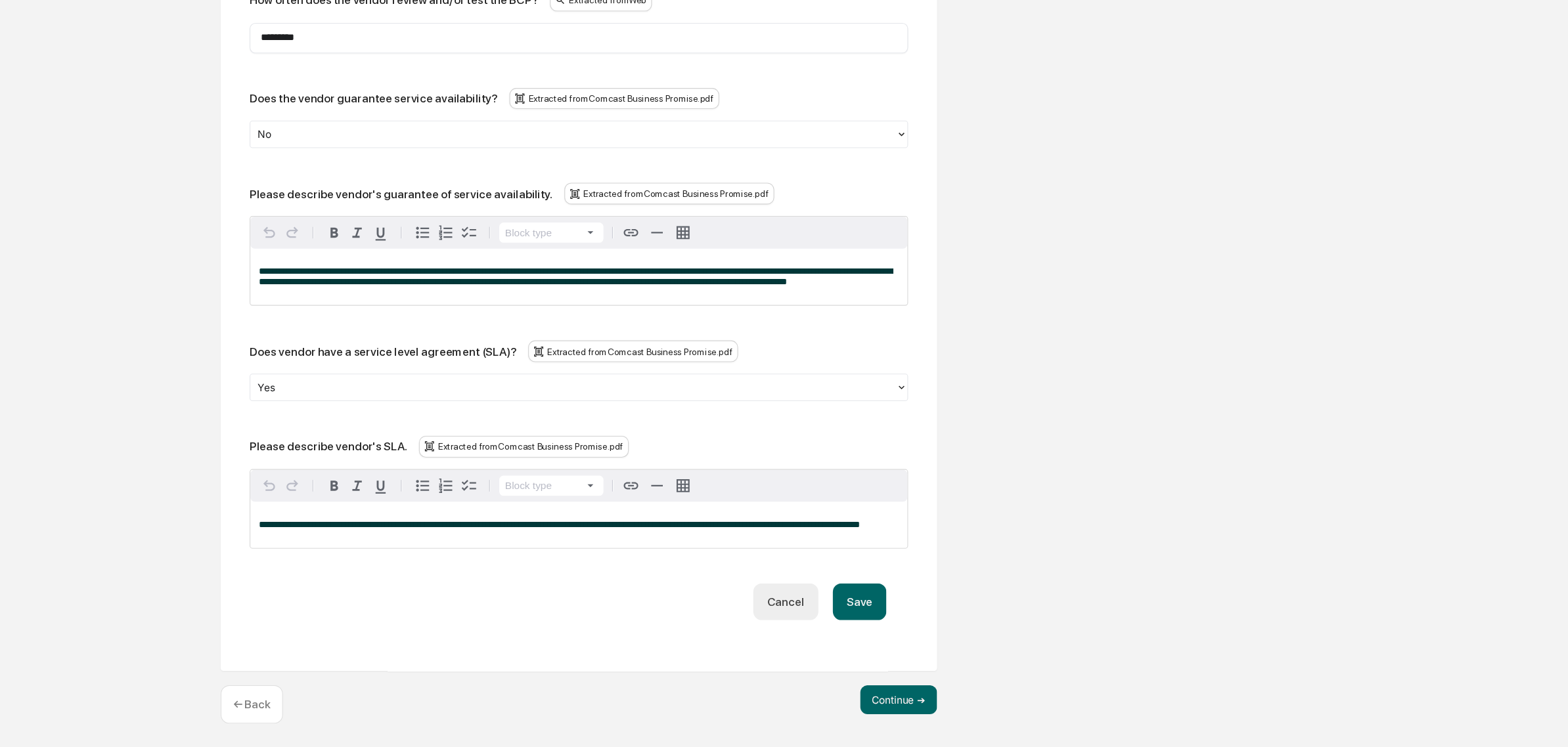
click at [784, 620] on button "Save" at bounding box center [780, 614] width 48 height 34
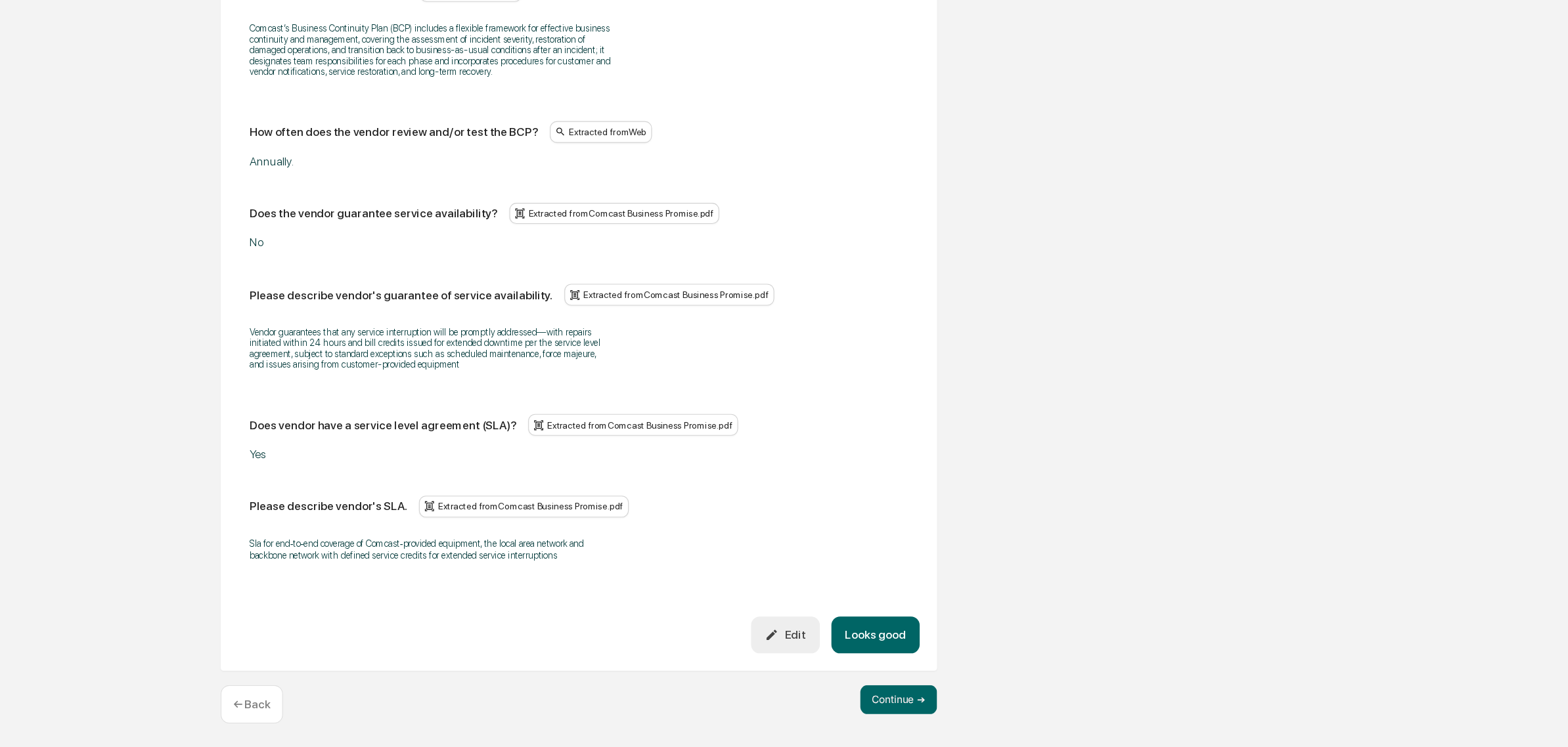
scroll to position [740, 0]
click at [792, 628] on button "Looks good" at bounding box center [795, 645] width 80 height 34
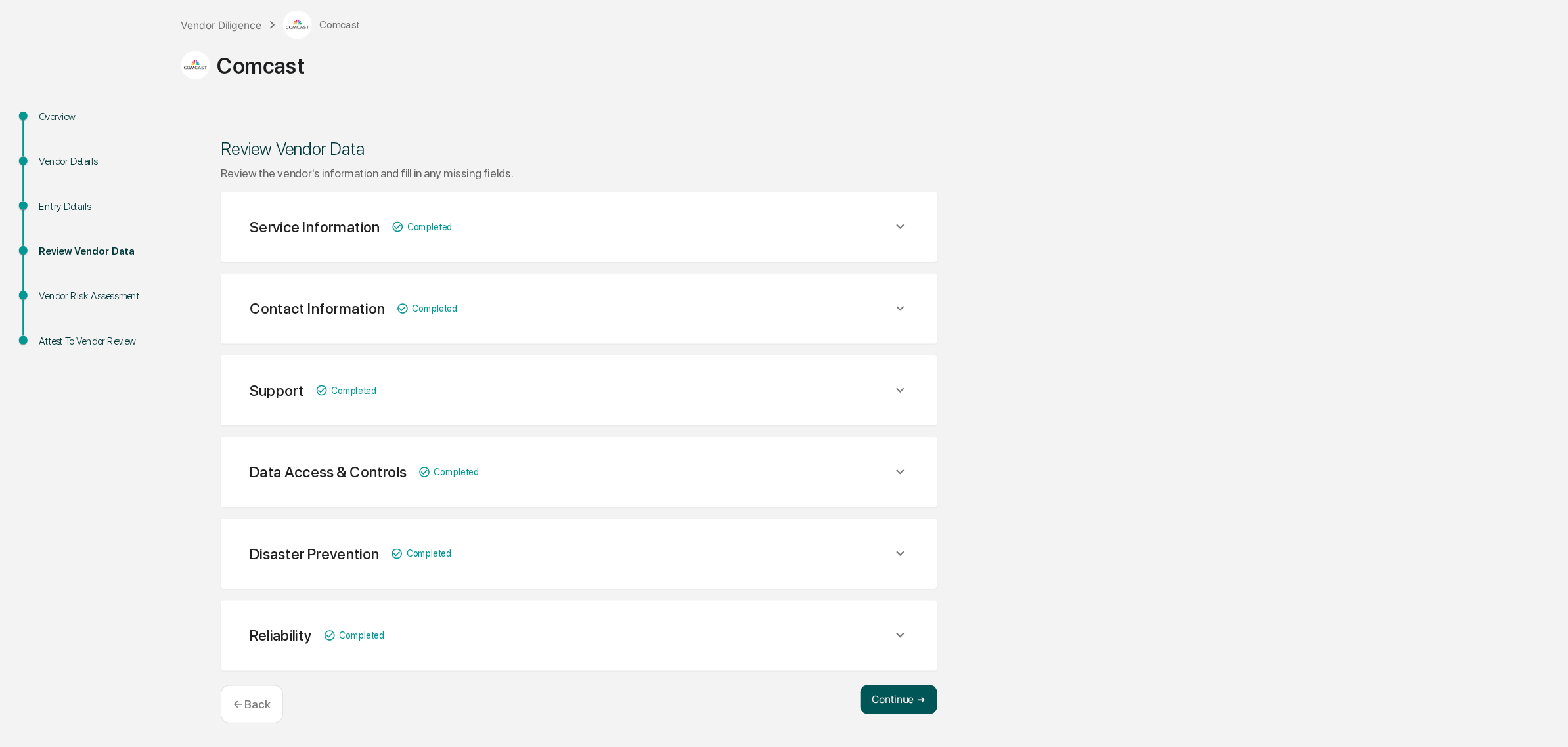
scroll to position [4, 0]
click at [813, 709] on button "Continue ➔" at bounding box center [816, 704] width 69 height 27
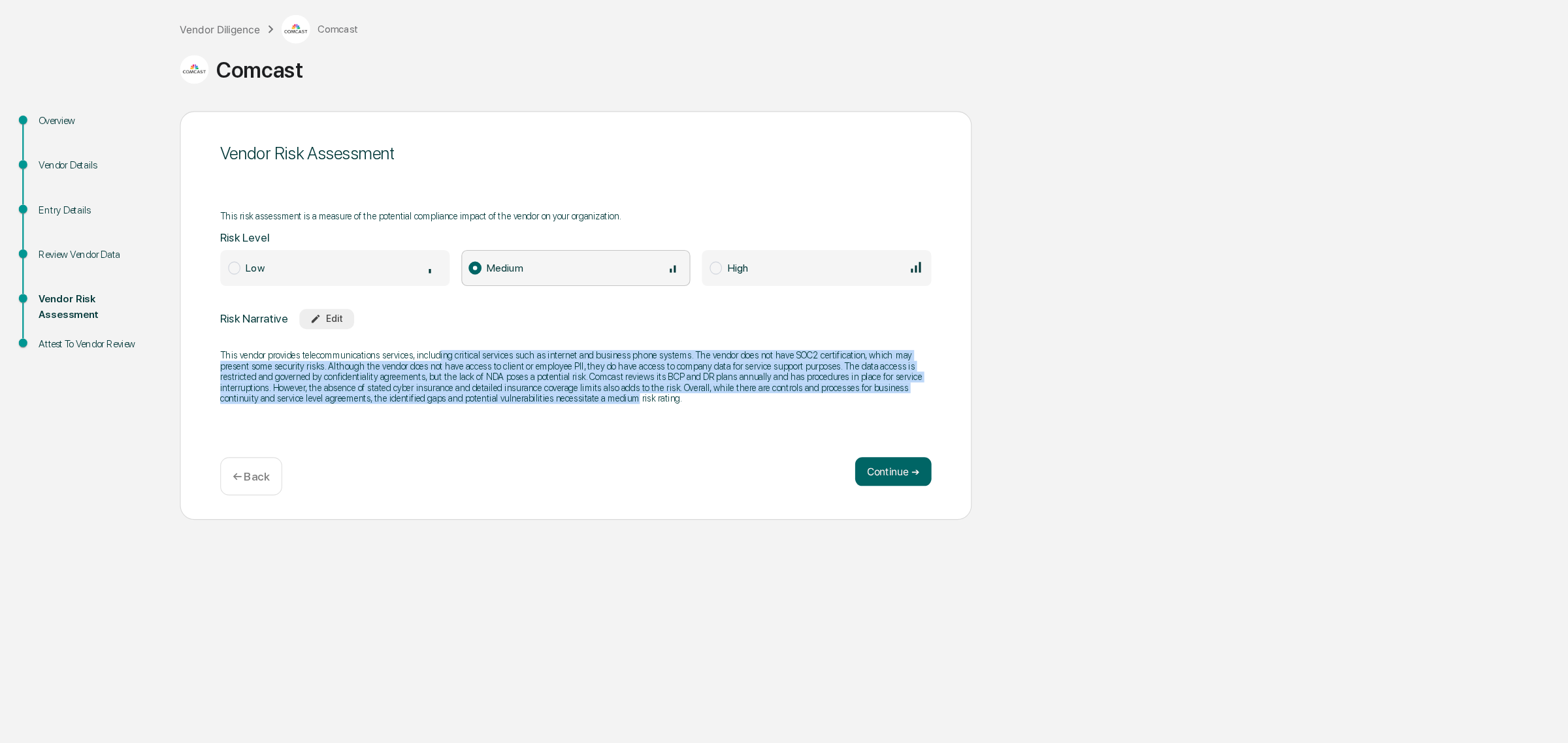
drag, startPoint x: 397, startPoint y: 384, endPoint x: 574, endPoint y: 442, distance: 186.3
click at [574, 442] on div "This vendor provides telecommunications services, including critical services s…" at bounding box center [523, 410] width 646 height 66
drag, startPoint x: 603, startPoint y: 395, endPoint x: 615, endPoint y: 442, distance: 48.5
click at [615, 442] on div "This vendor provides telecommunications services, including critical services s…" at bounding box center [523, 410] width 646 height 66
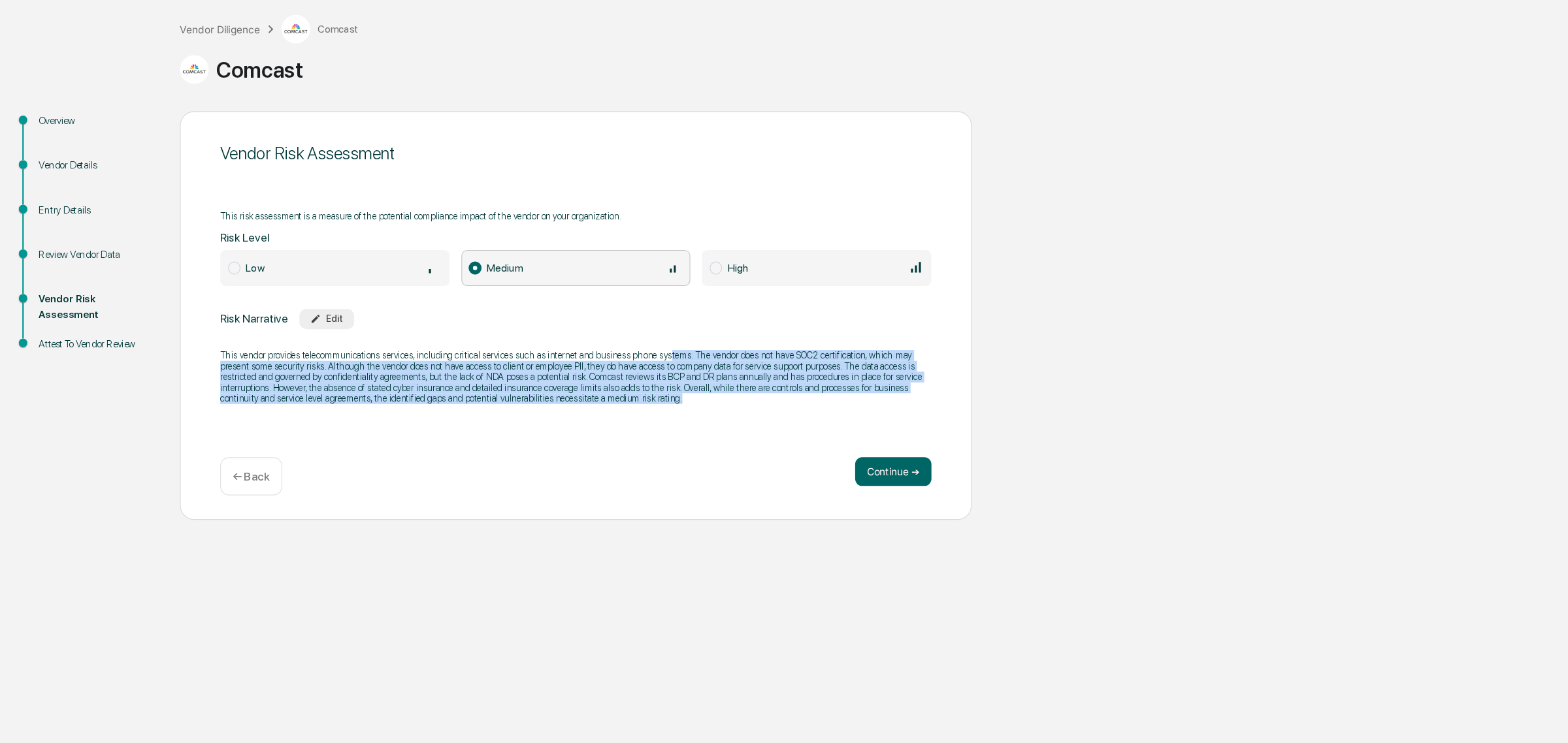
click at [615, 442] on div "This vendor provides telecommunications services, including critical services s…" at bounding box center [523, 410] width 646 height 66
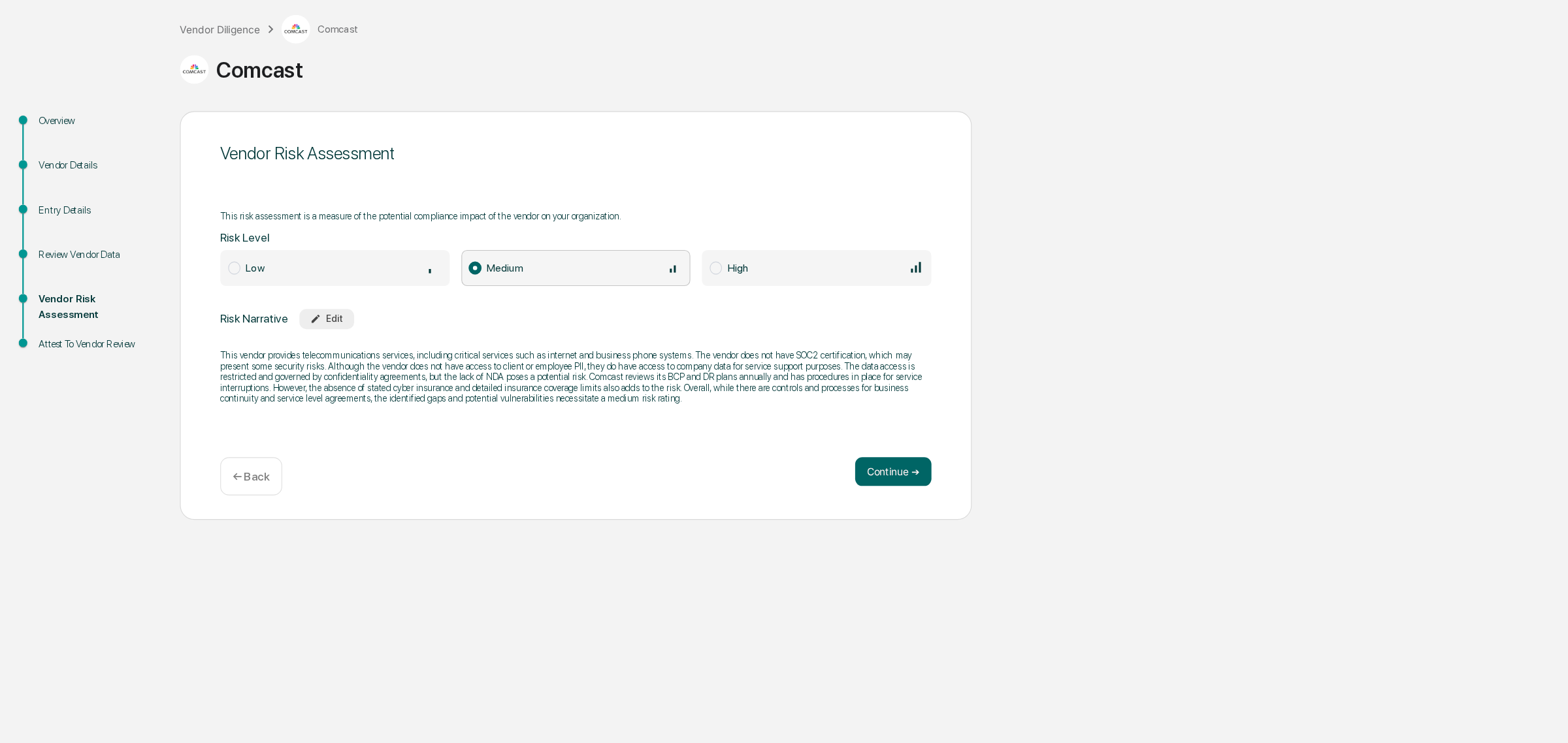
drag, startPoint x: 614, startPoint y: 437, endPoint x: 317, endPoint y: 412, distance: 298.1
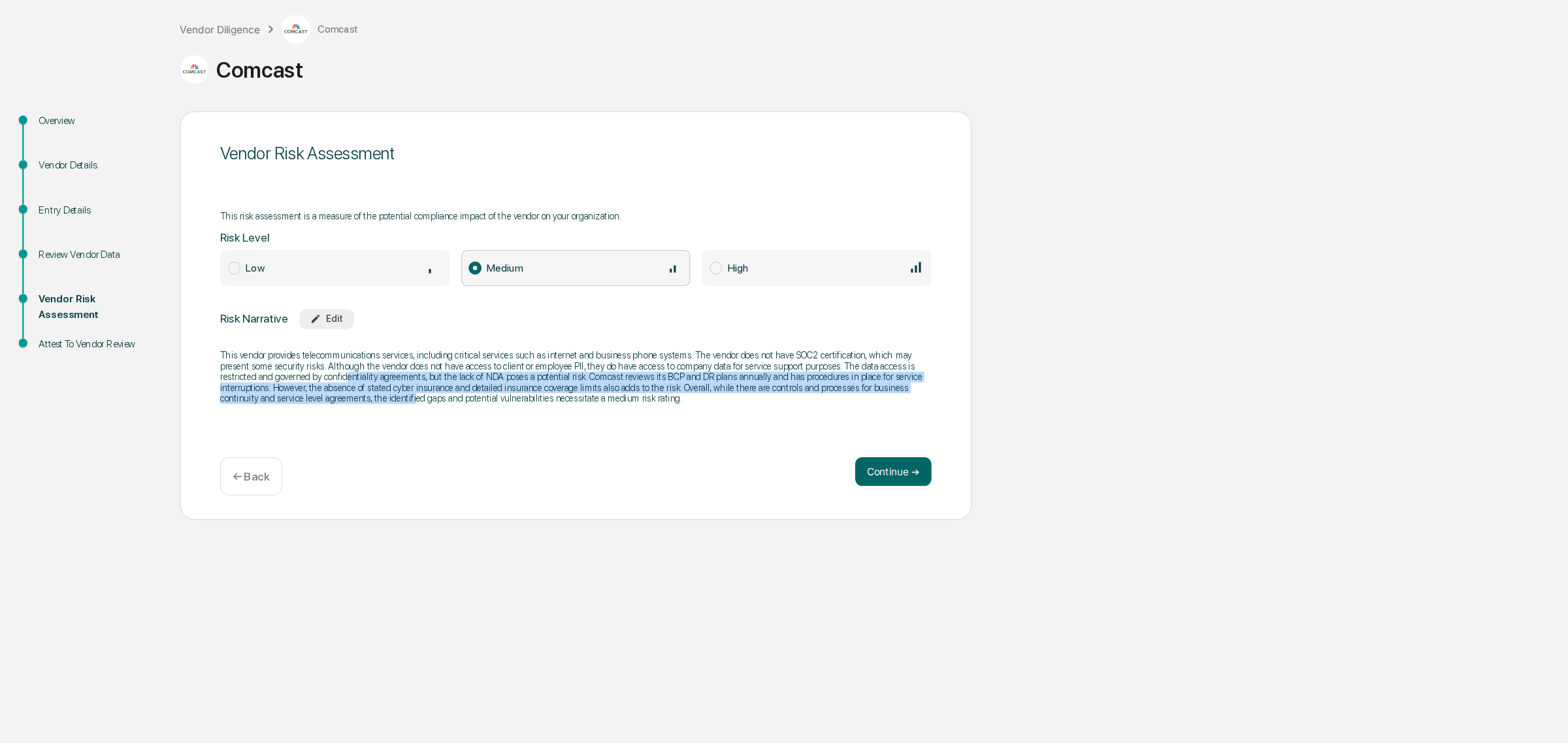
drag, startPoint x: 317, startPoint y: 412, endPoint x: 375, endPoint y: 457, distance: 73.4
click at [375, 457] on div "Vendor Risk Assessment This risk assessment is a measure of the potential compl…" at bounding box center [523, 355] width 719 height 371
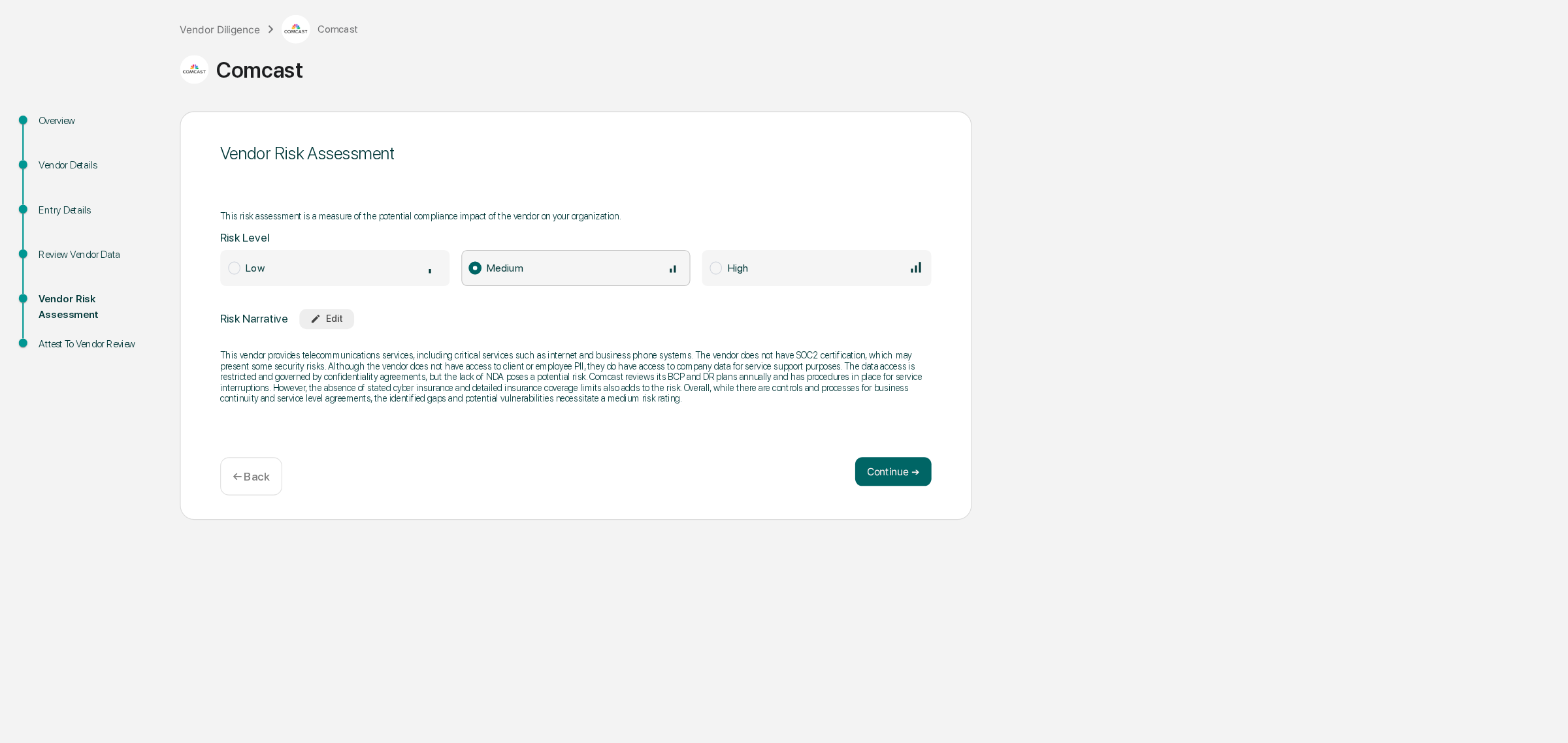
click at [349, 299] on span "Low" at bounding box center [304, 312] width 208 height 33
click at [799, 507] on button "Continue ➔" at bounding box center [810, 497] width 69 height 26
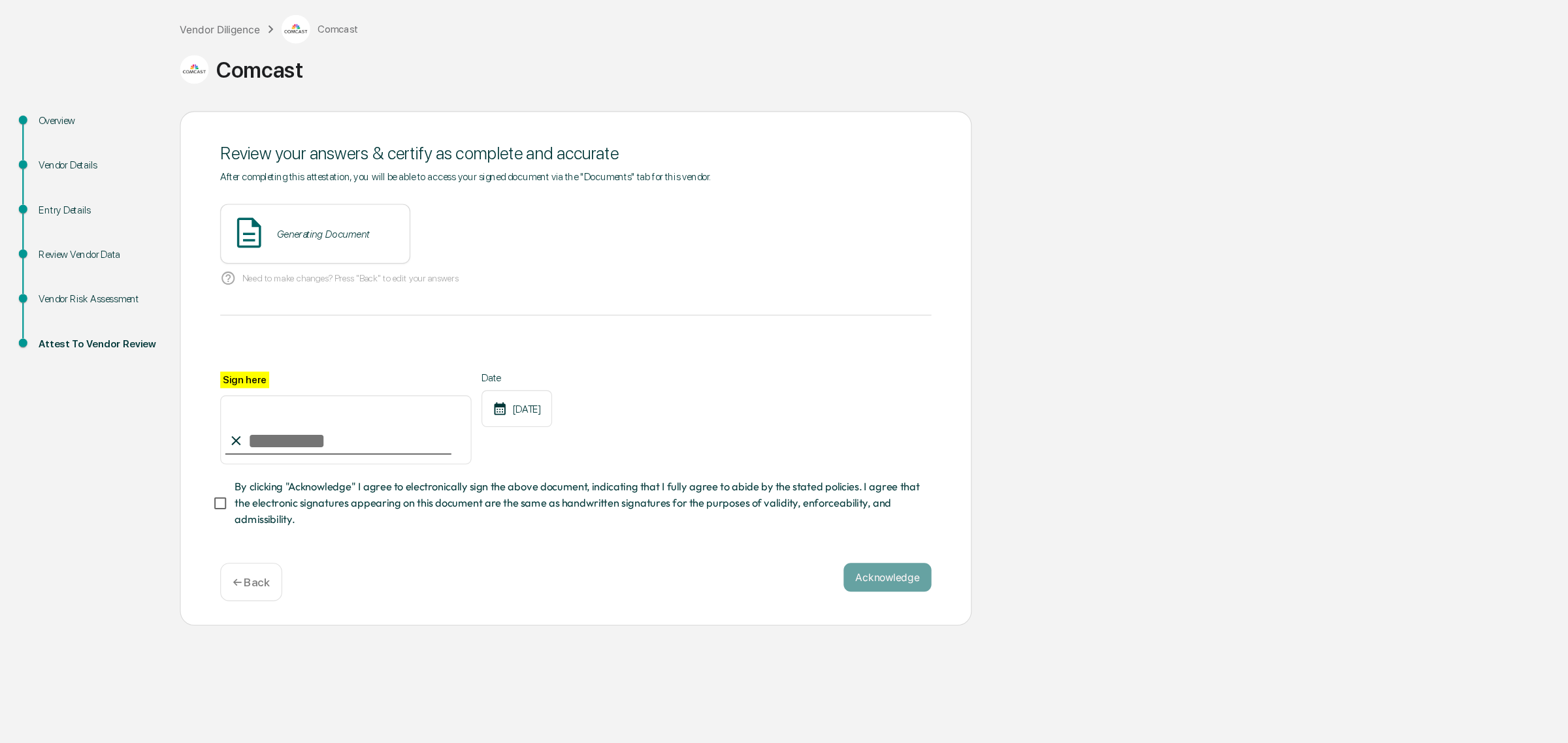
click at [296, 454] on input "Sign here" at bounding box center [314, 458] width 228 height 63
type input "**********"
click at [224, 533] on span "By clicking "Acknowledge" I agree to electronically sign the above document, in…" at bounding box center [524, 525] width 622 height 44
click at [418, 291] on div "View" at bounding box center [435, 280] width 34 height 21
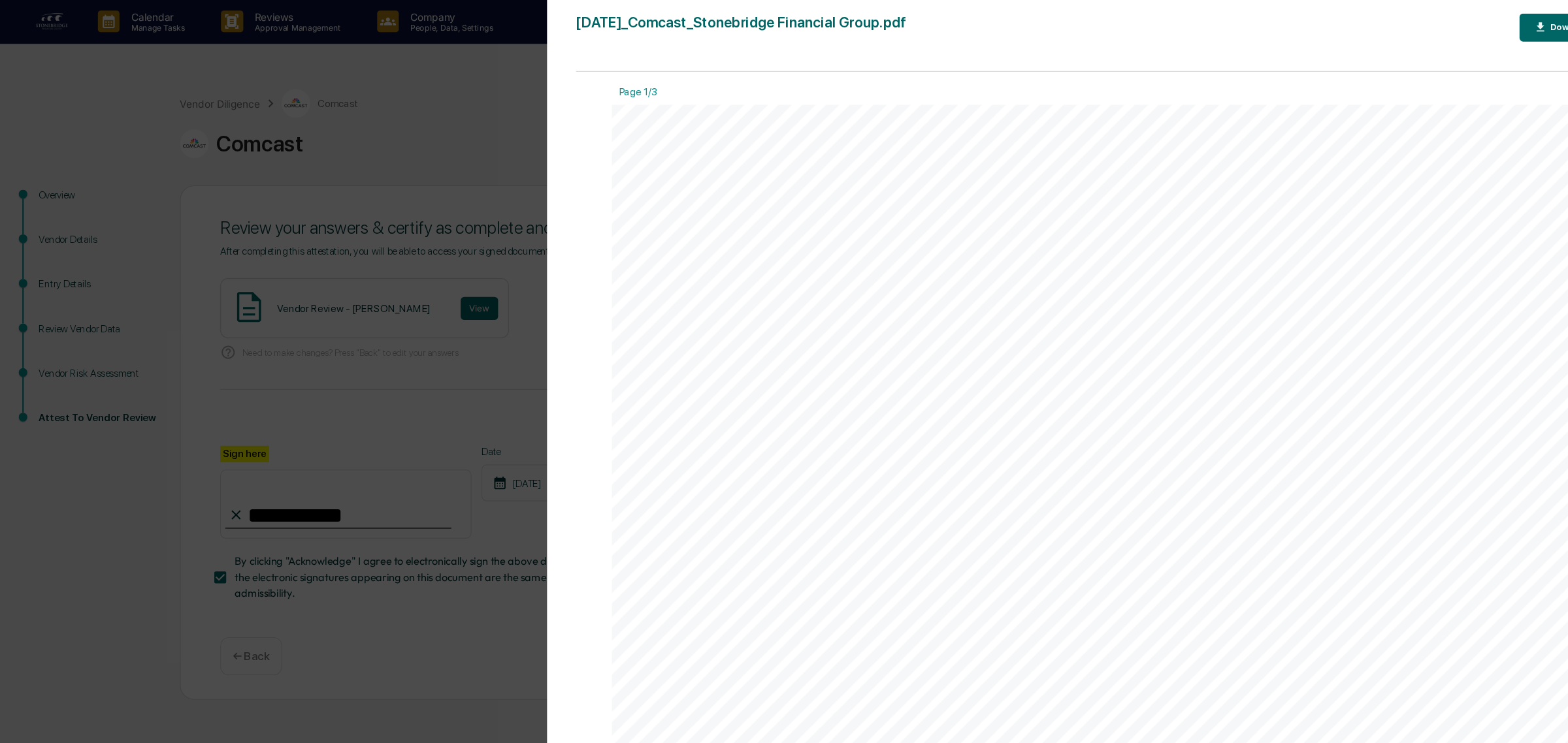
click at [346, 125] on div "Version History 09/02/2025, 03:42 PM Cody Gehman 2025-09-02_Comcast_Stonebridge…" at bounding box center [784, 371] width 1568 height 743
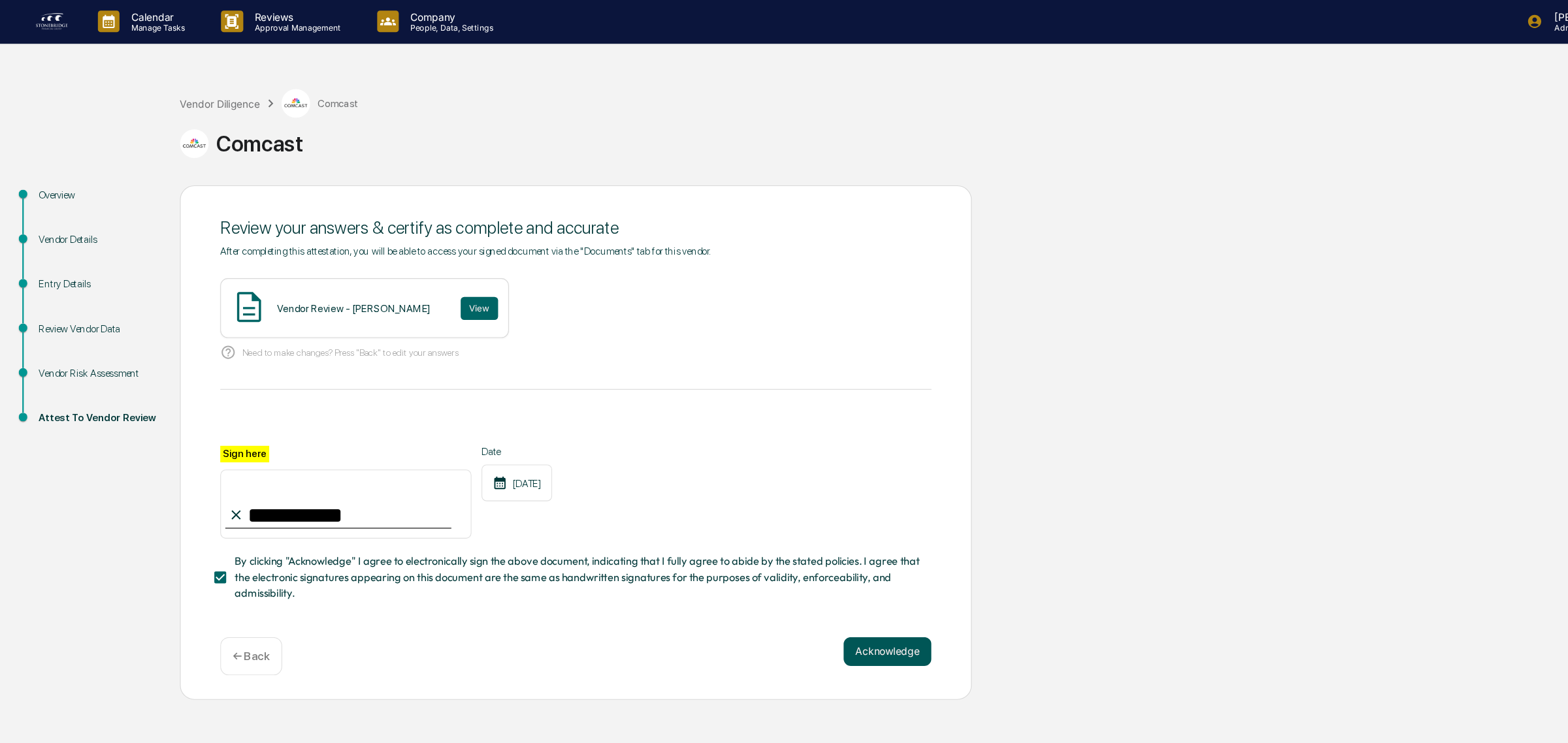
click at [806, 606] on button "Acknowledge" at bounding box center [806, 592] width 80 height 26
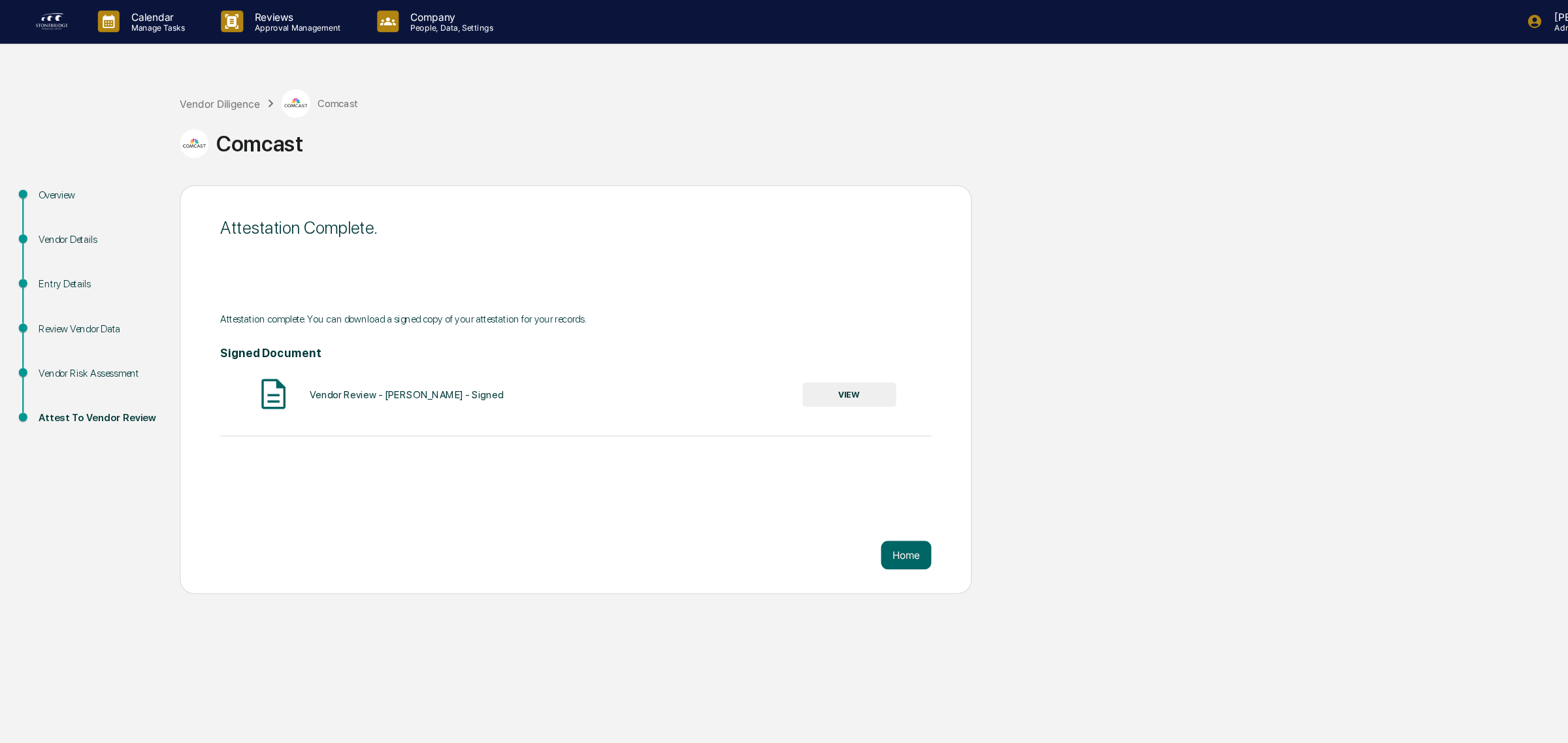
click at [1370, 319] on div "Overview Vendor Details Entry Details Review Vendor Data Vendor Risk Assessment…" at bounding box center [784, 355] width 1555 height 371
click at [829, 515] on button "Home" at bounding box center [822, 505] width 45 height 26
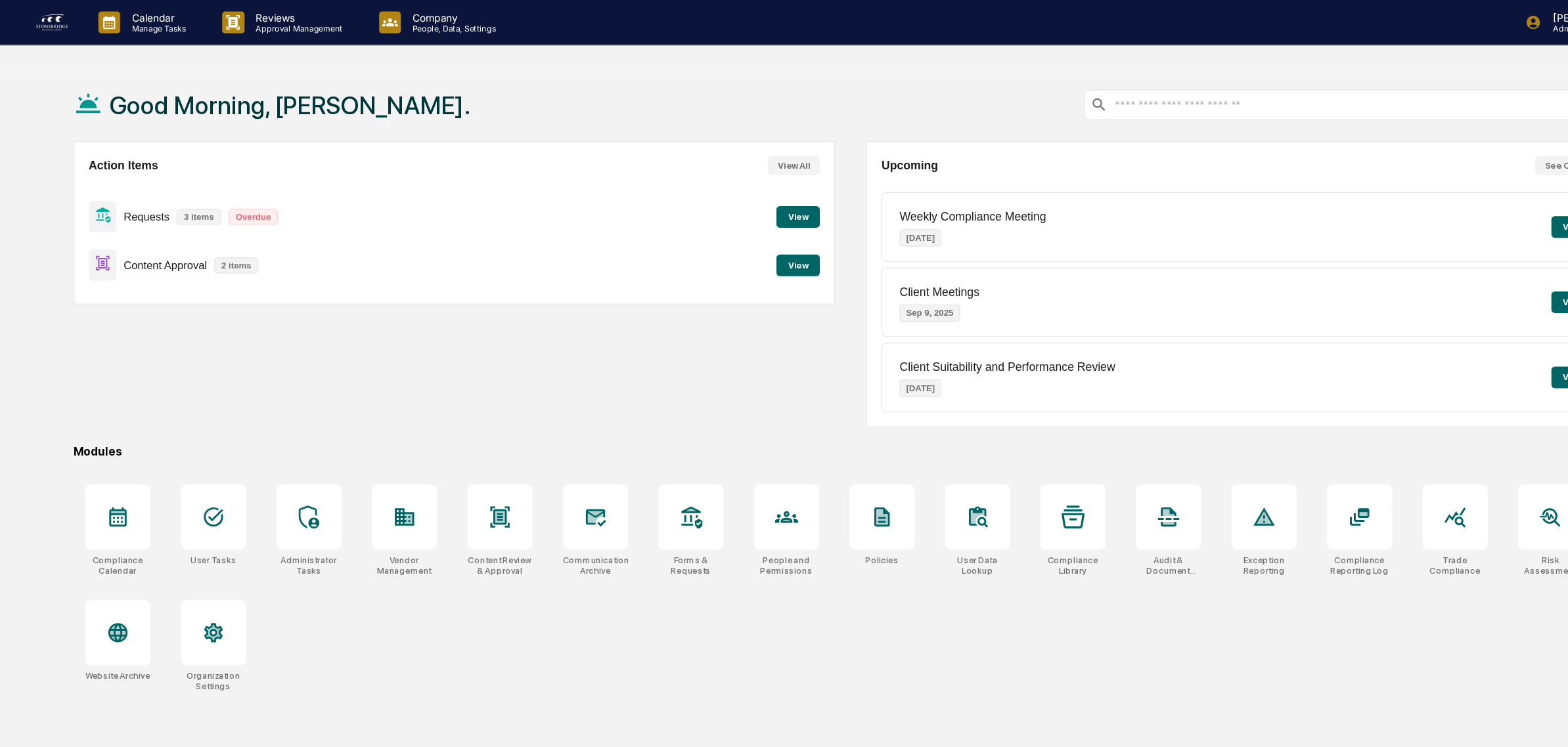
click at [736, 240] on button "View" at bounding box center [724, 241] width 39 height 20
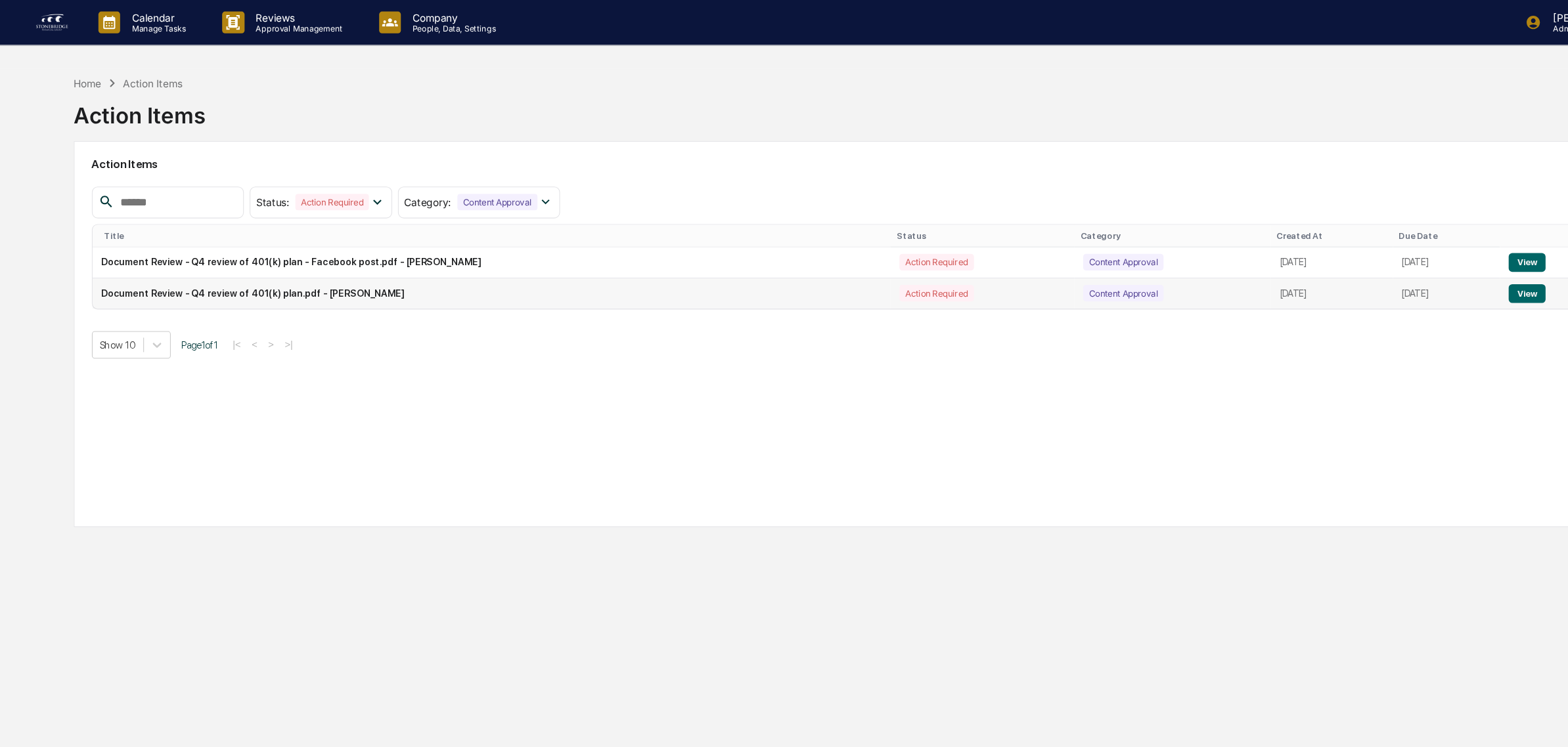
click at [1391, 267] on button "View" at bounding box center [1386, 266] width 34 height 17
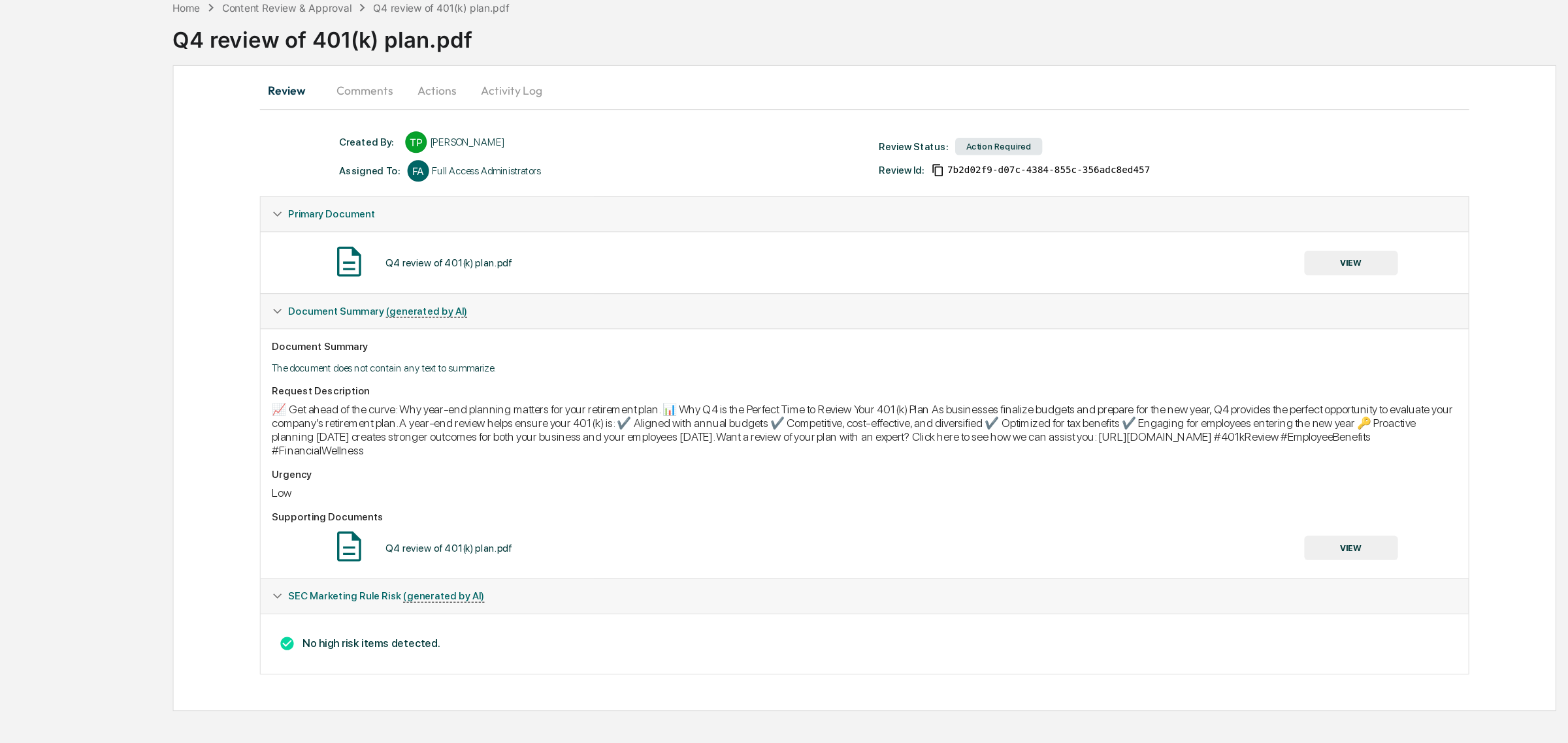
click at [1227, 572] on button "VIEW" at bounding box center [1226, 566] width 85 height 22
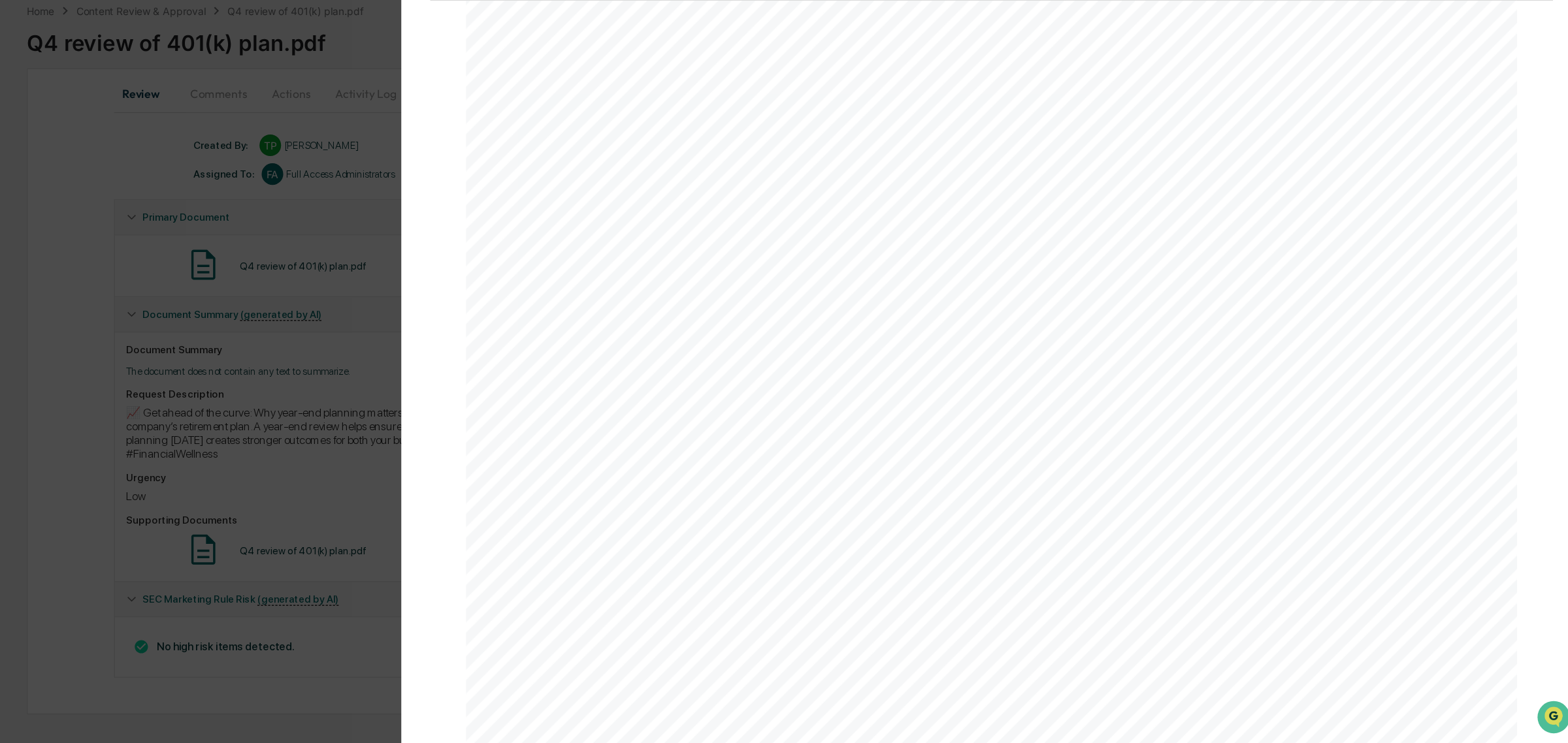
scroll to position [783, 0]
click at [417, 519] on div "Version History 09/02/2025, 03:37 PM Tina Pham Q4 review of 401(k) plan.pdf Clo…" at bounding box center [784, 371] width 1568 height 743
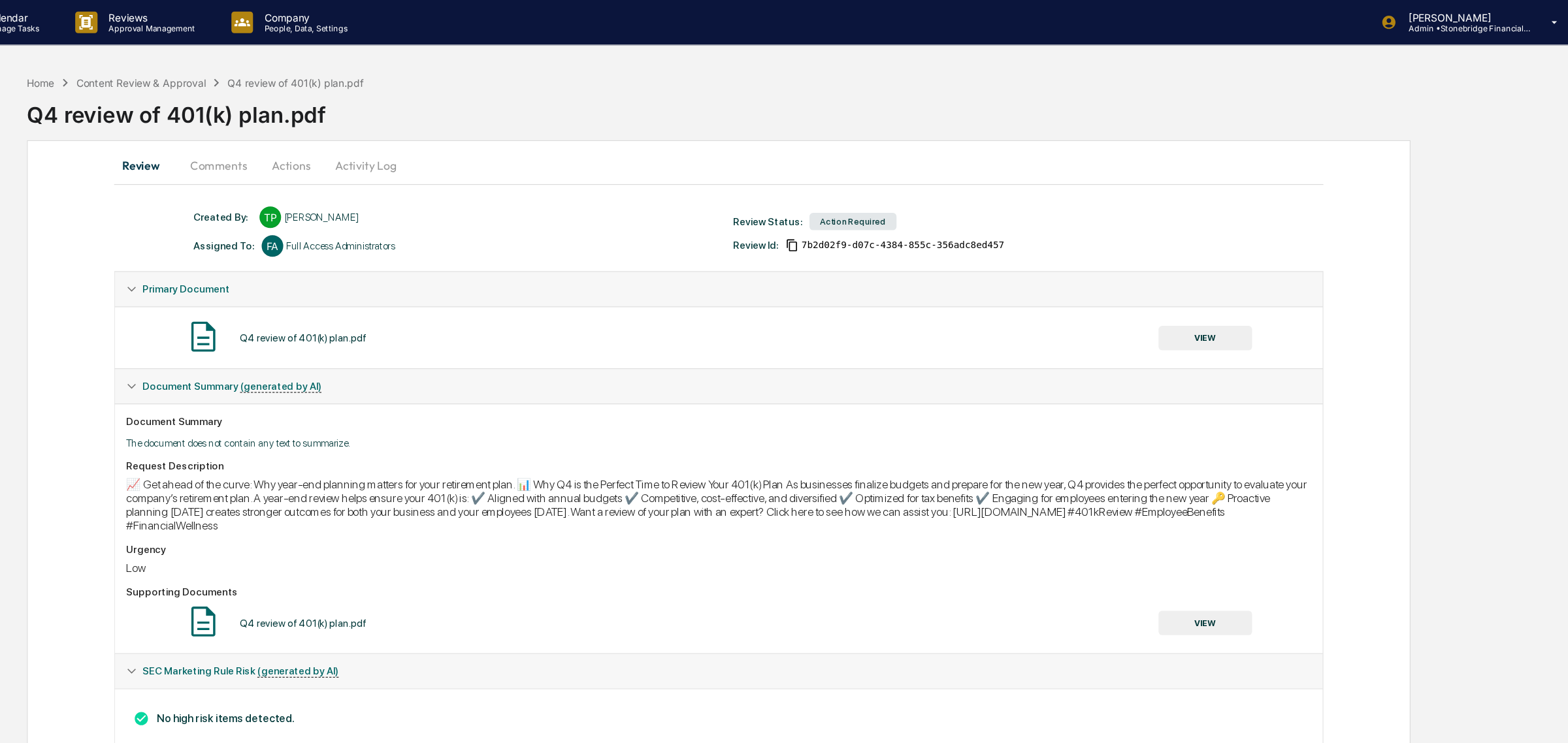
click at [310, 151] on button "Comments" at bounding box center [331, 150] width 73 height 31
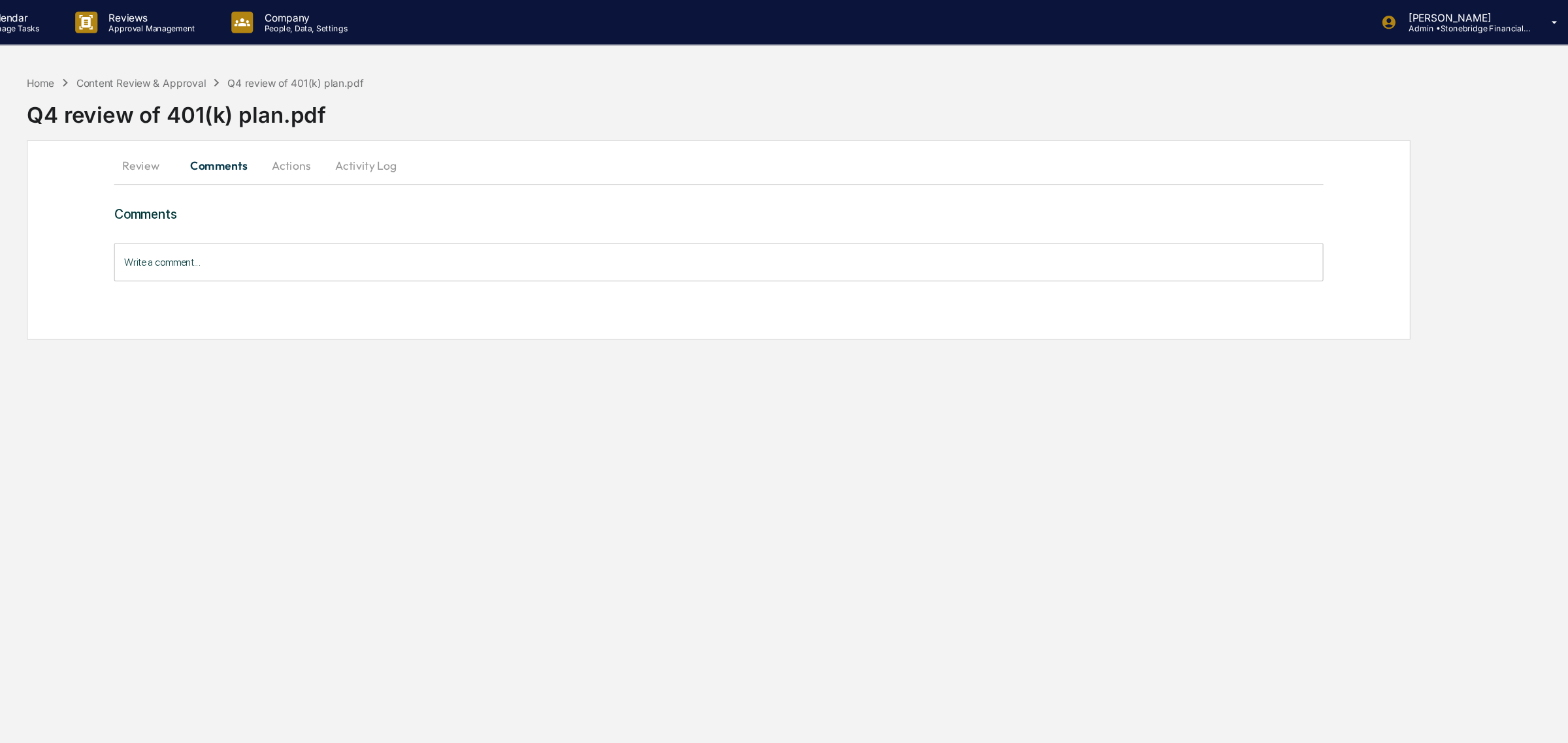
click at [405, 153] on button "Actions" at bounding box center [397, 150] width 59 height 31
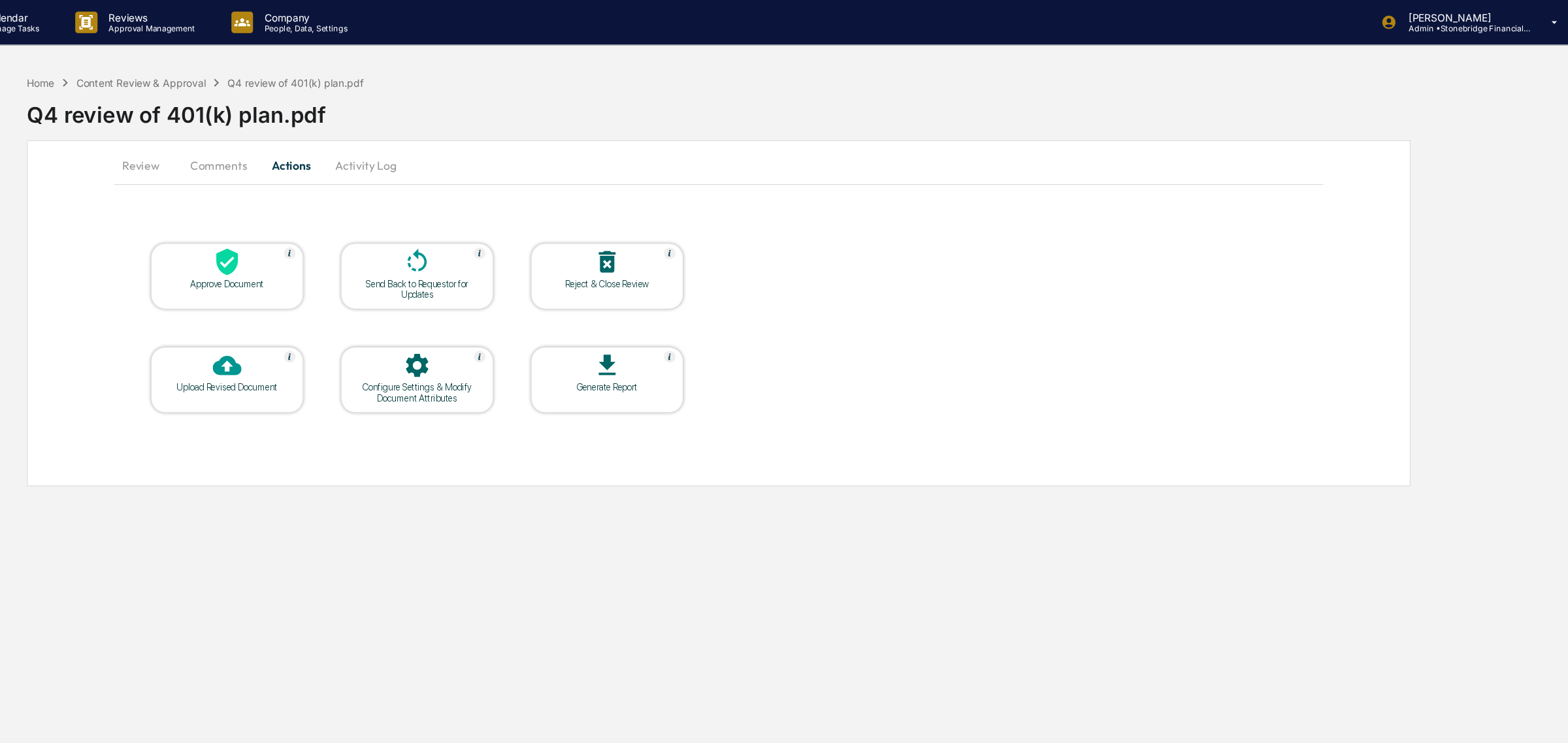
click at [343, 245] on icon at bounding box center [338, 238] width 20 height 25
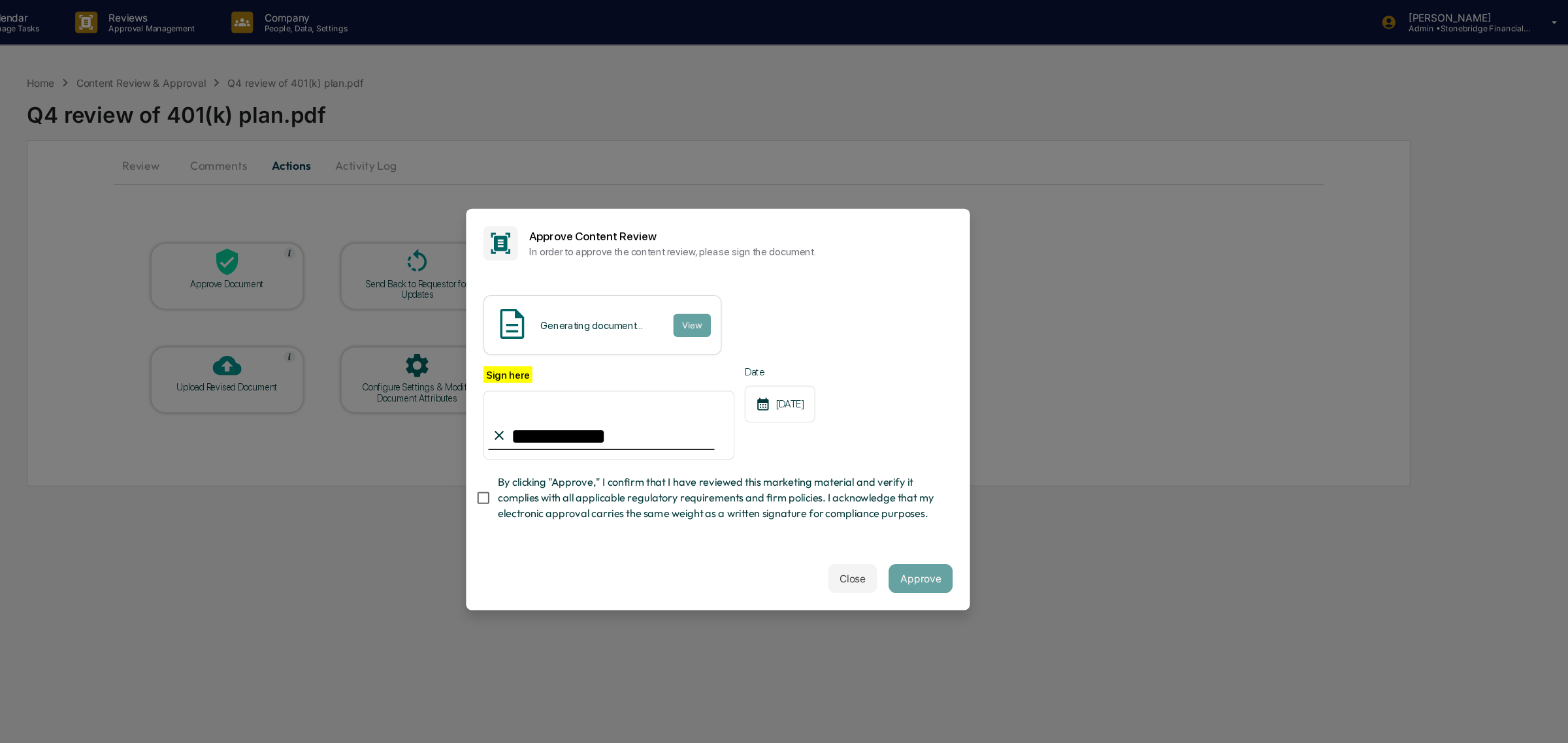
type input "**********"
click at [732, 434] on span "By clicking "Approve," I confirm that I have reviewed this marketing material a…" at bounding box center [785, 452] width 402 height 44
click at [750, 294] on button "View" at bounding box center [759, 295] width 34 height 21
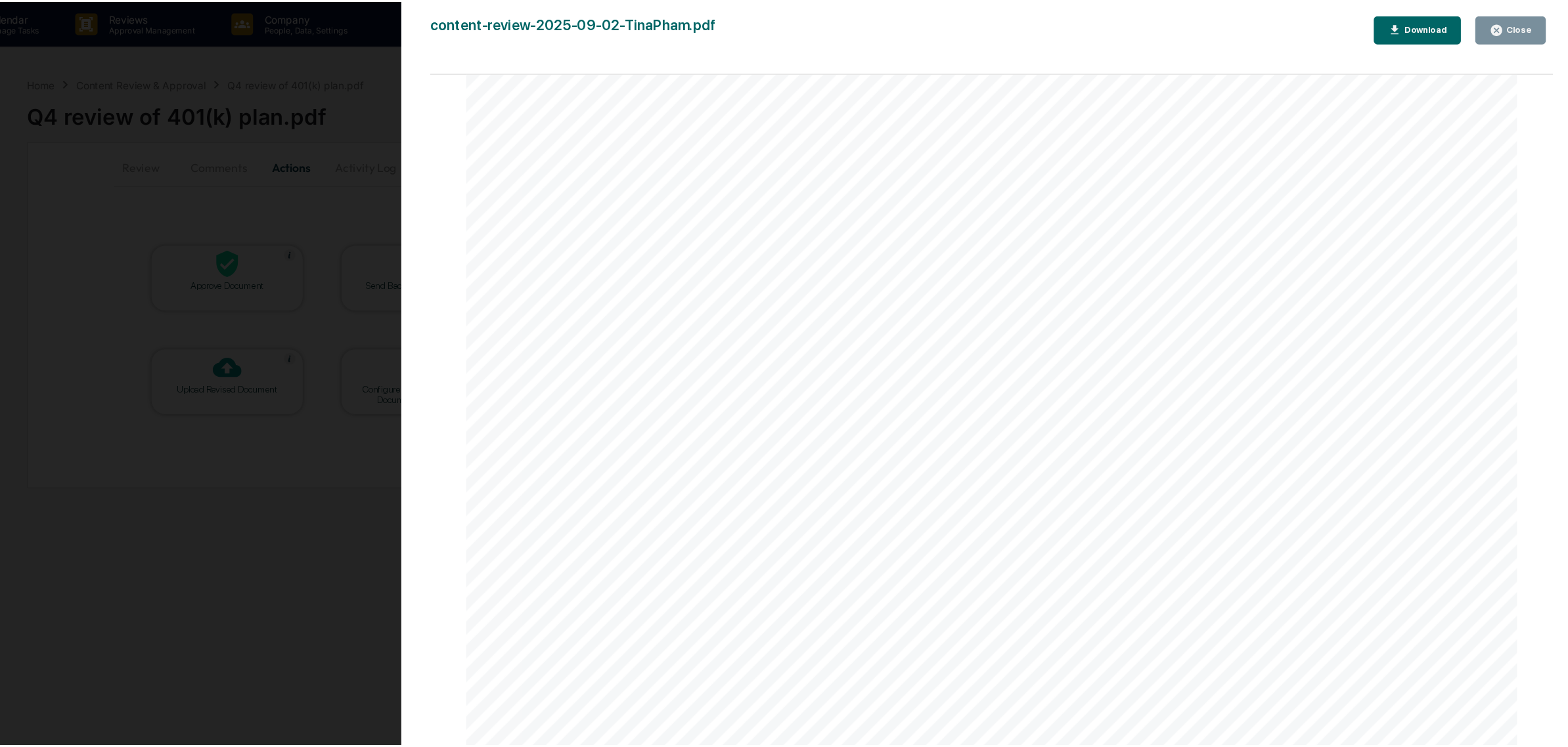
scroll to position [2187, 0]
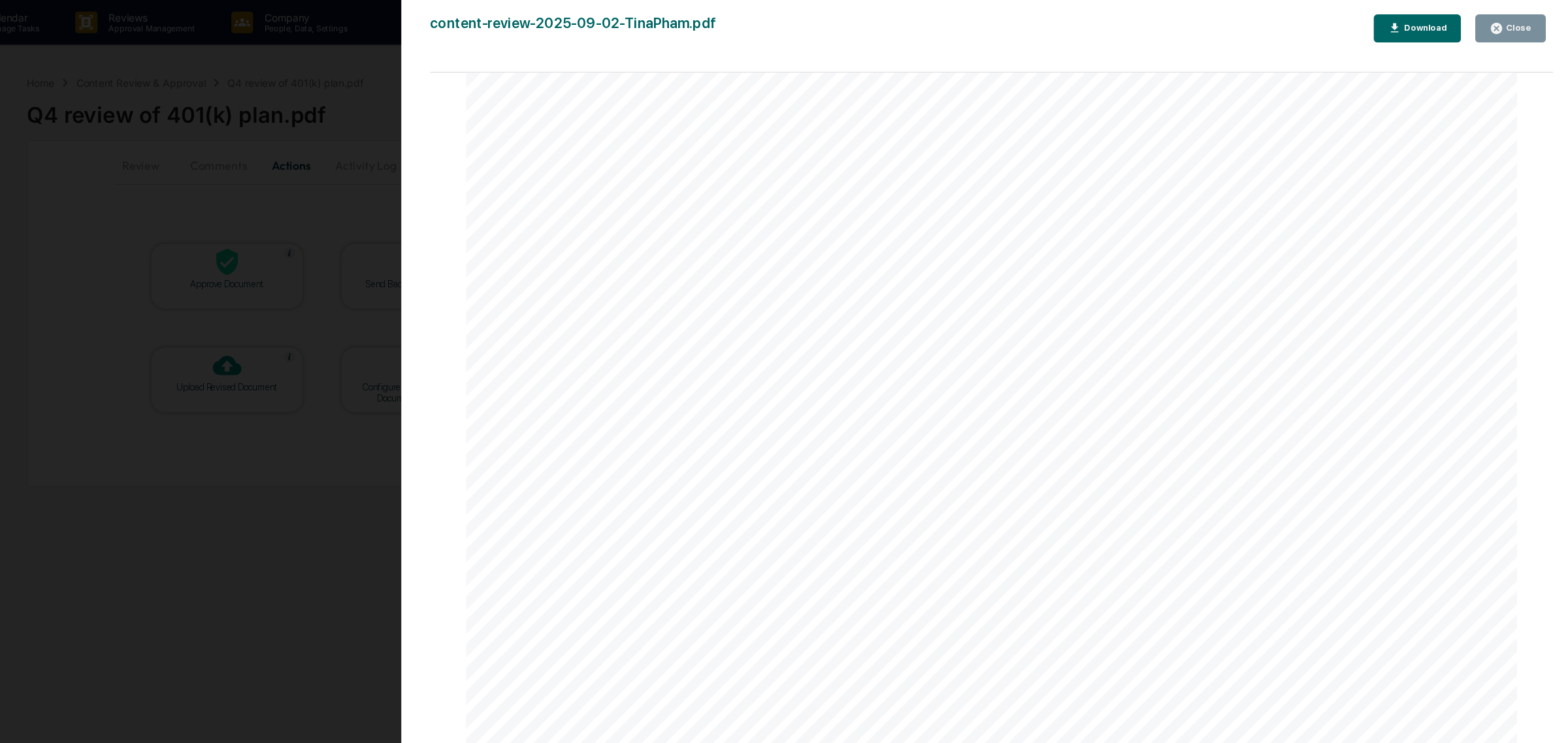
click at [326, 469] on div "Version History 09/02/2025, 03:44 PM Cody Gehman content-review-2025-09-02-Tina…" at bounding box center [784, 371] width 1568 height 743
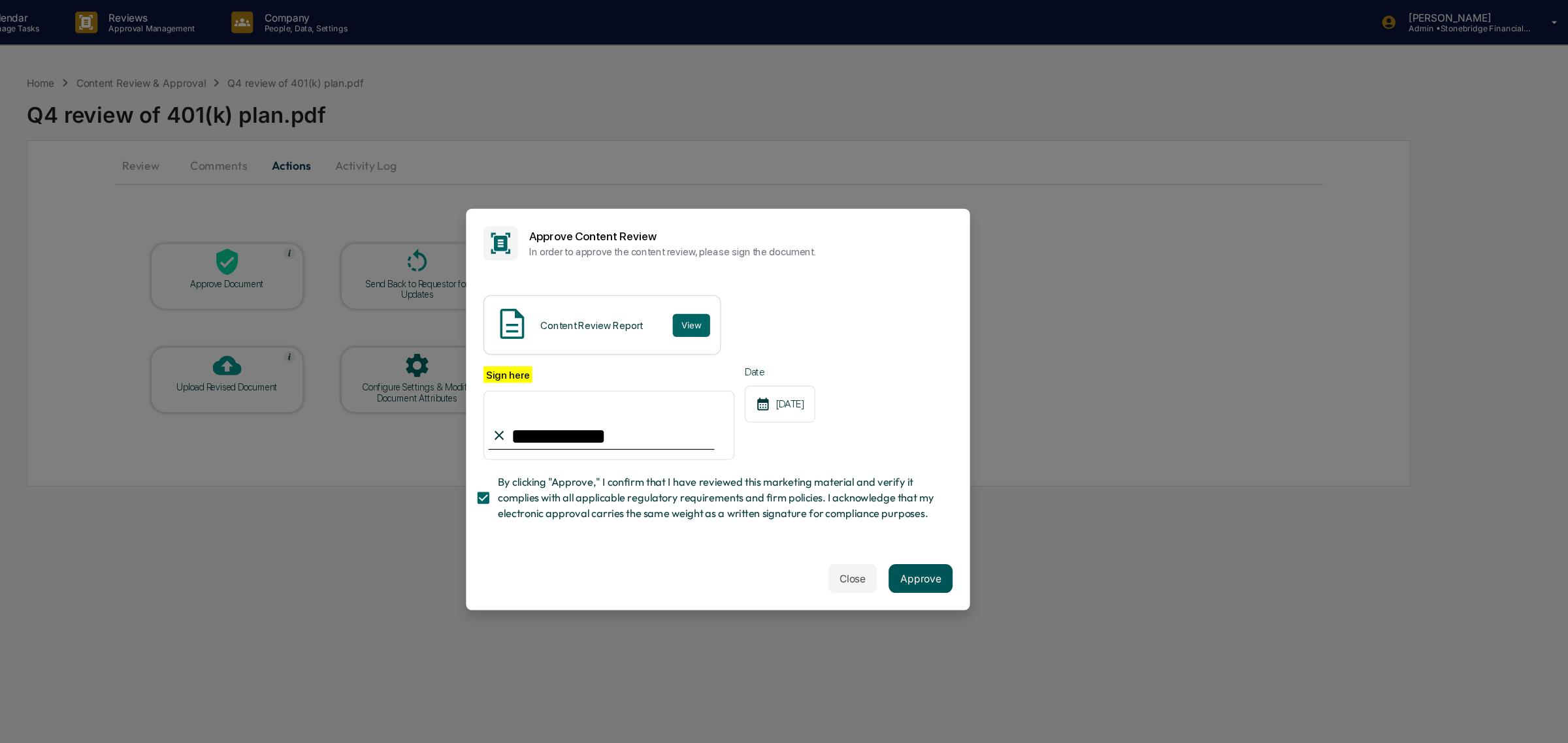
click at [955, 526] on button "Approve" at bounding box center [968, 525] width 58 height 26
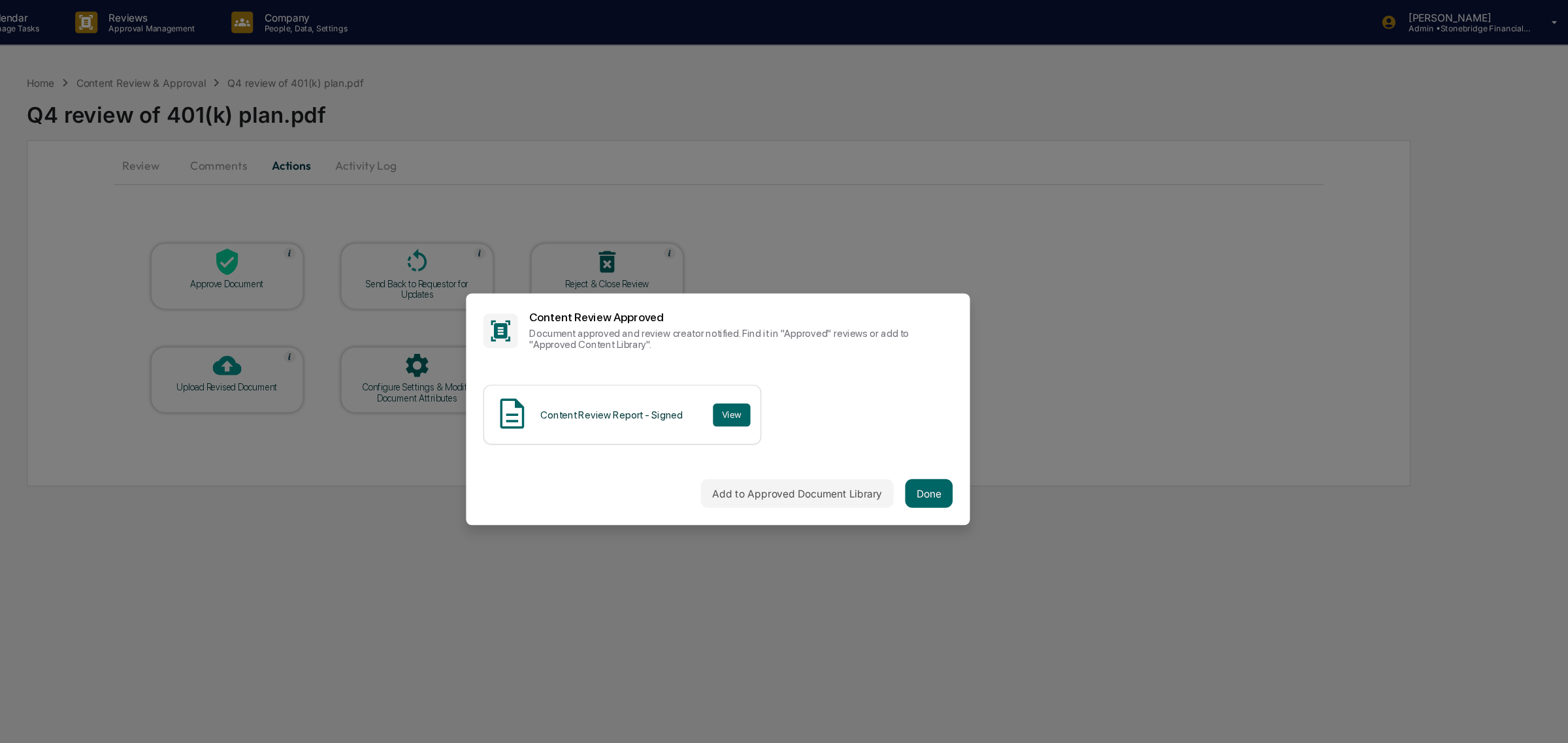
click at [959, 463] on div "Add to Approved Document Library Done" at bounding box center [784, 447] width 457 height 57
click at [982, 451] on button "Done" at bounding box center [975, 447] width 43 height 26
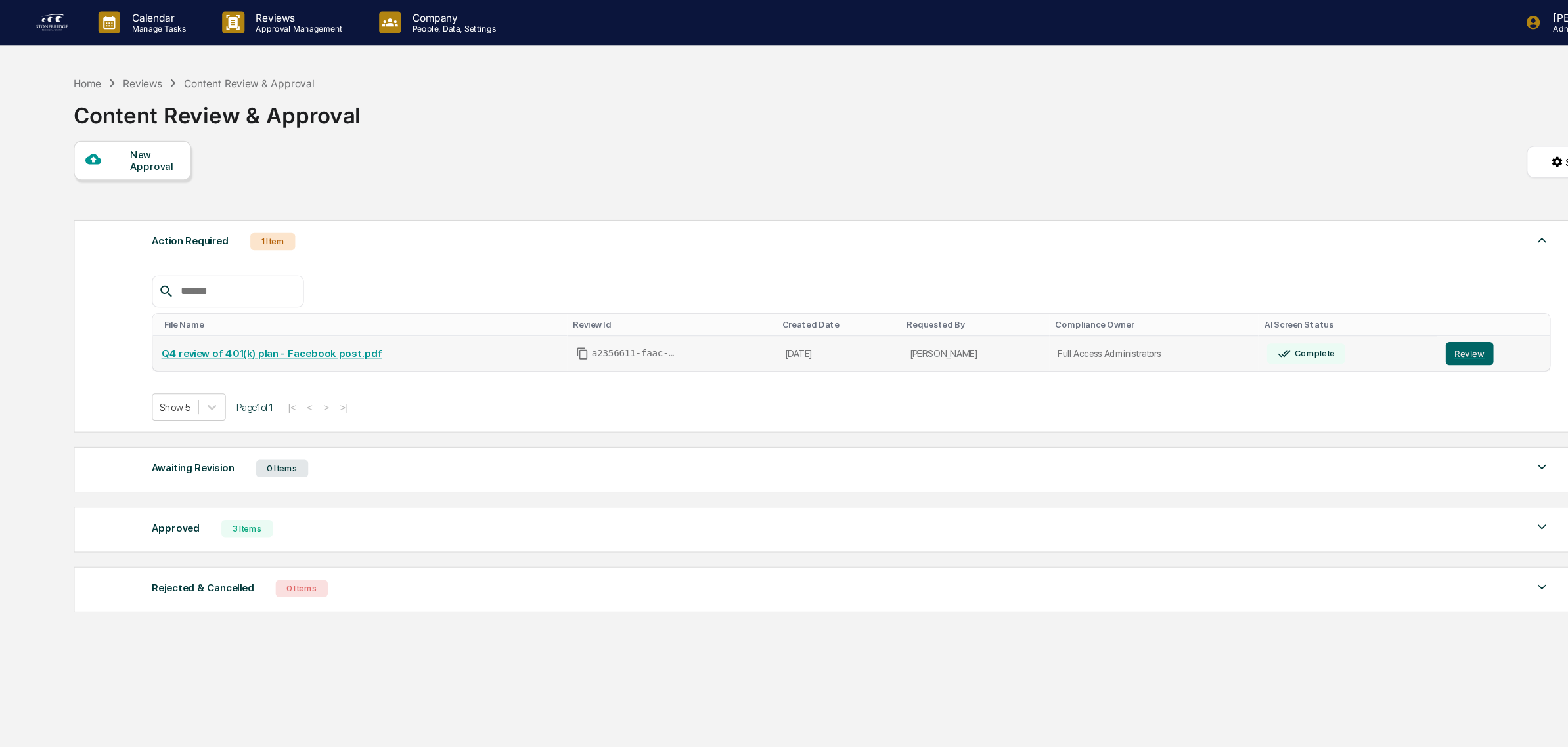
click at [300, 325] on link "Q4 review of 401(k) plan - Facebook post.pdf" at bounding box center [246, 321] width 200 height 10
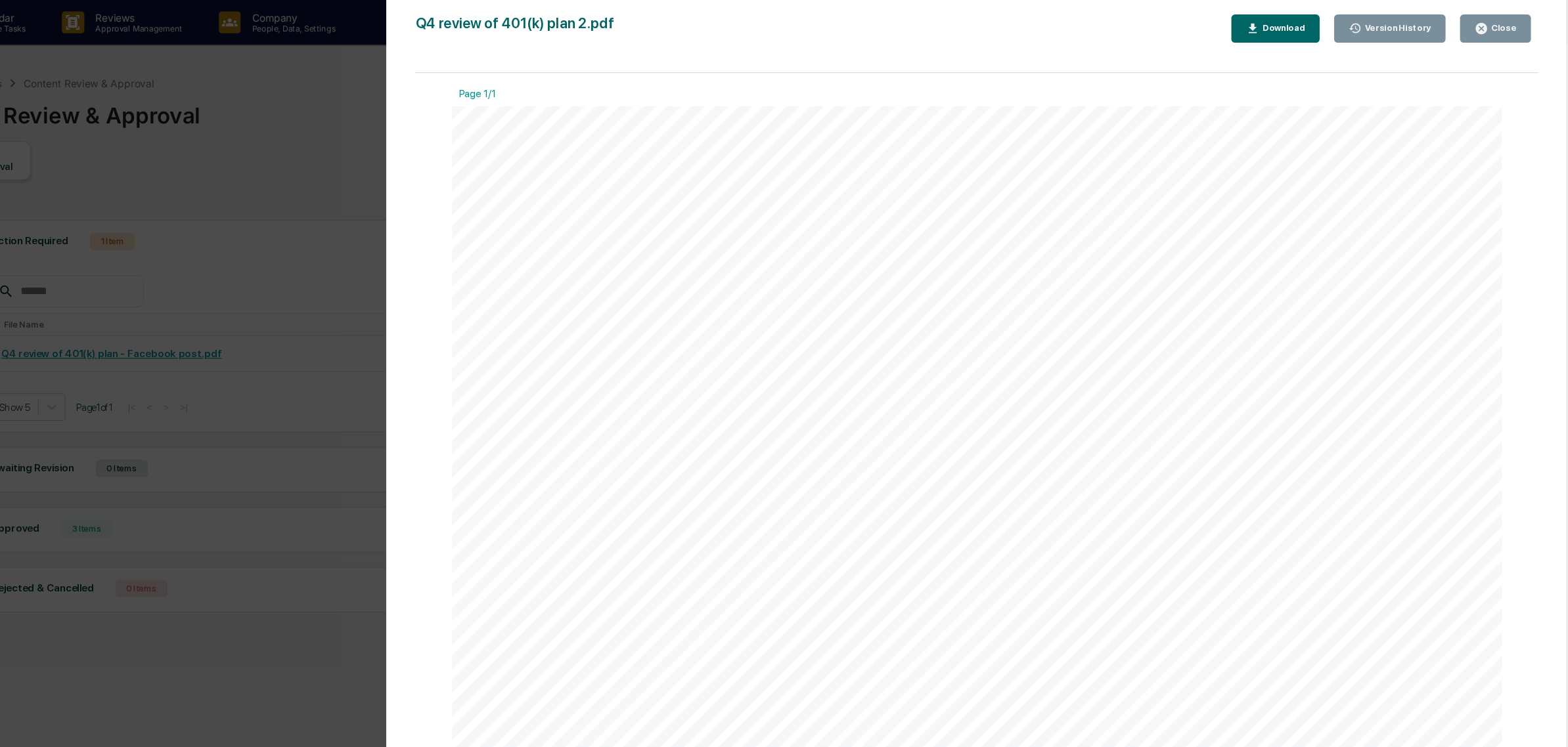
click at [1503, 29] on div "Close" at bounding box center [1509, 26] width 26 height 9
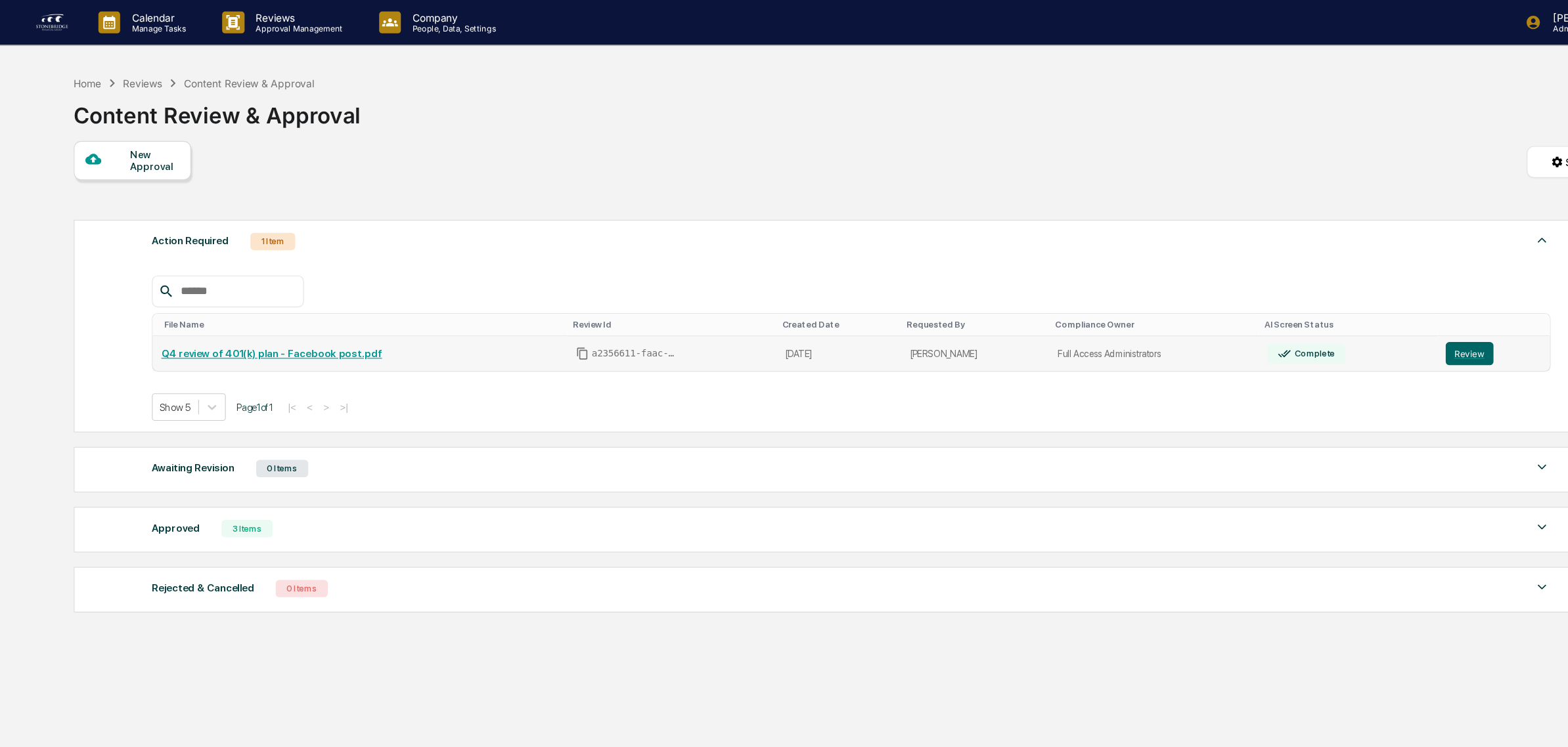
click at [304, 322] on link "Q4 review of 401(k) plan - Facebook post.pdf" at bounding box center [246, 321] width 200 height 10
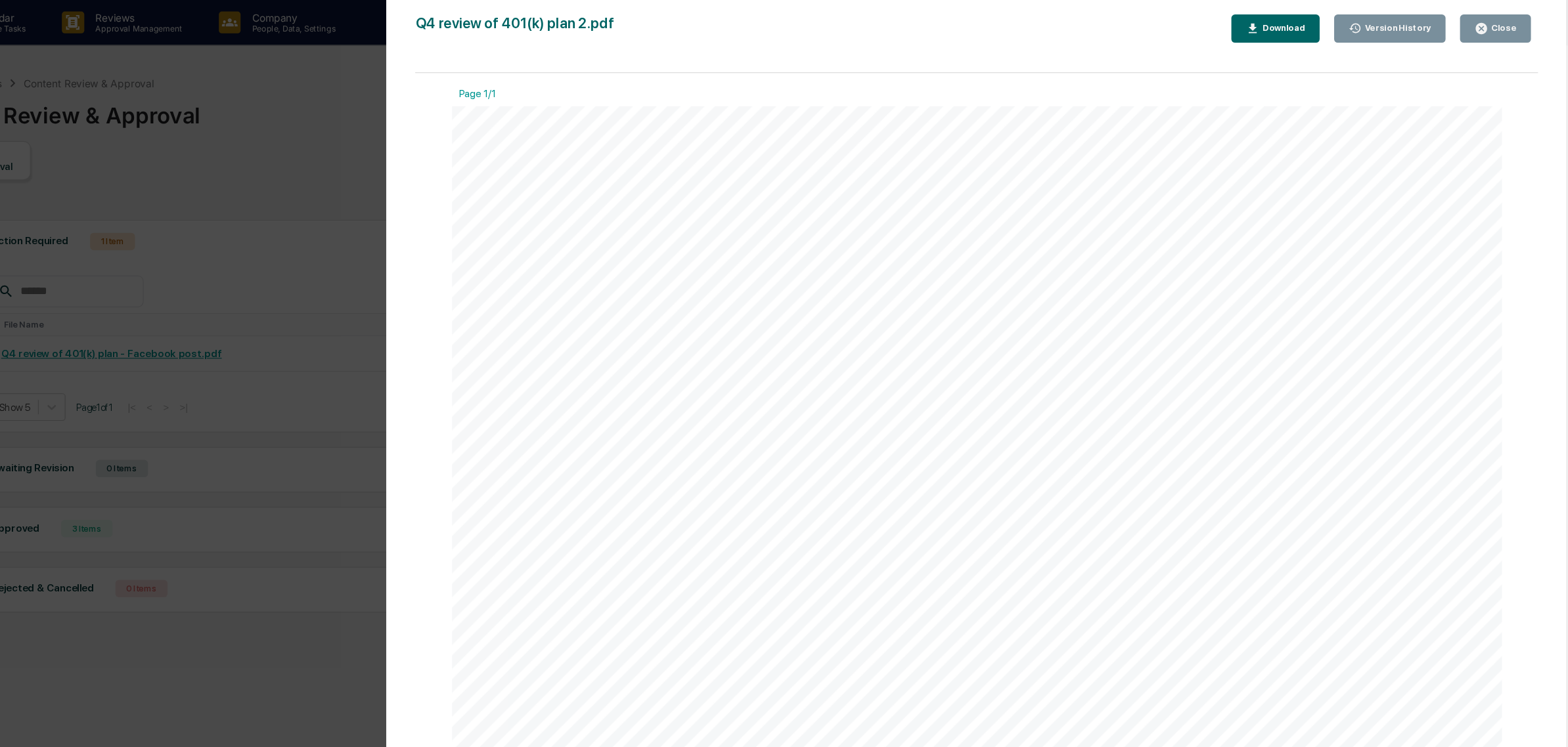
click at [1513, 17] on button "Close" at bounding box center [1502, 26] width 64 height 26
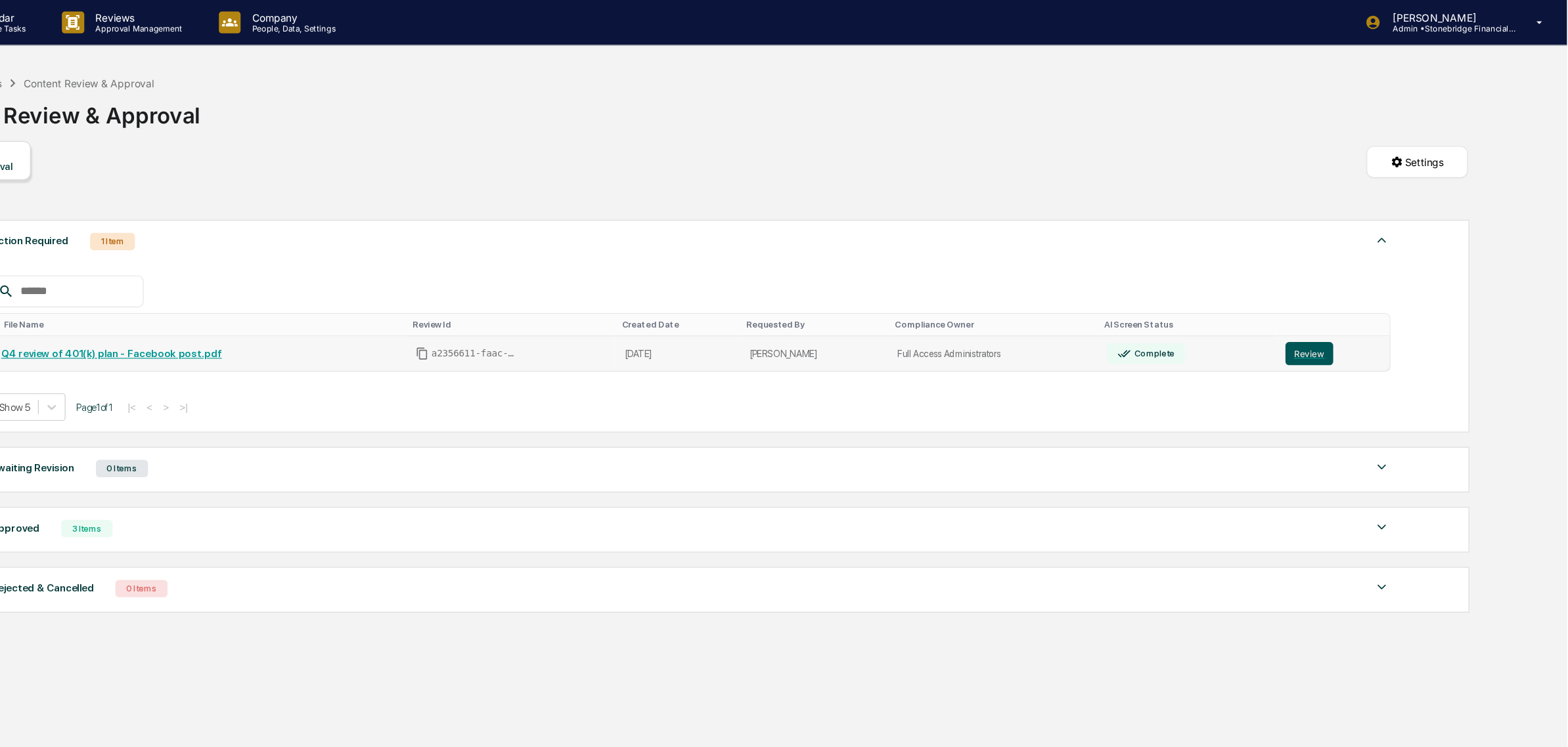
click at [1317, 325] on button "Review" at bounding box center [1333, 321] width 43 height 21
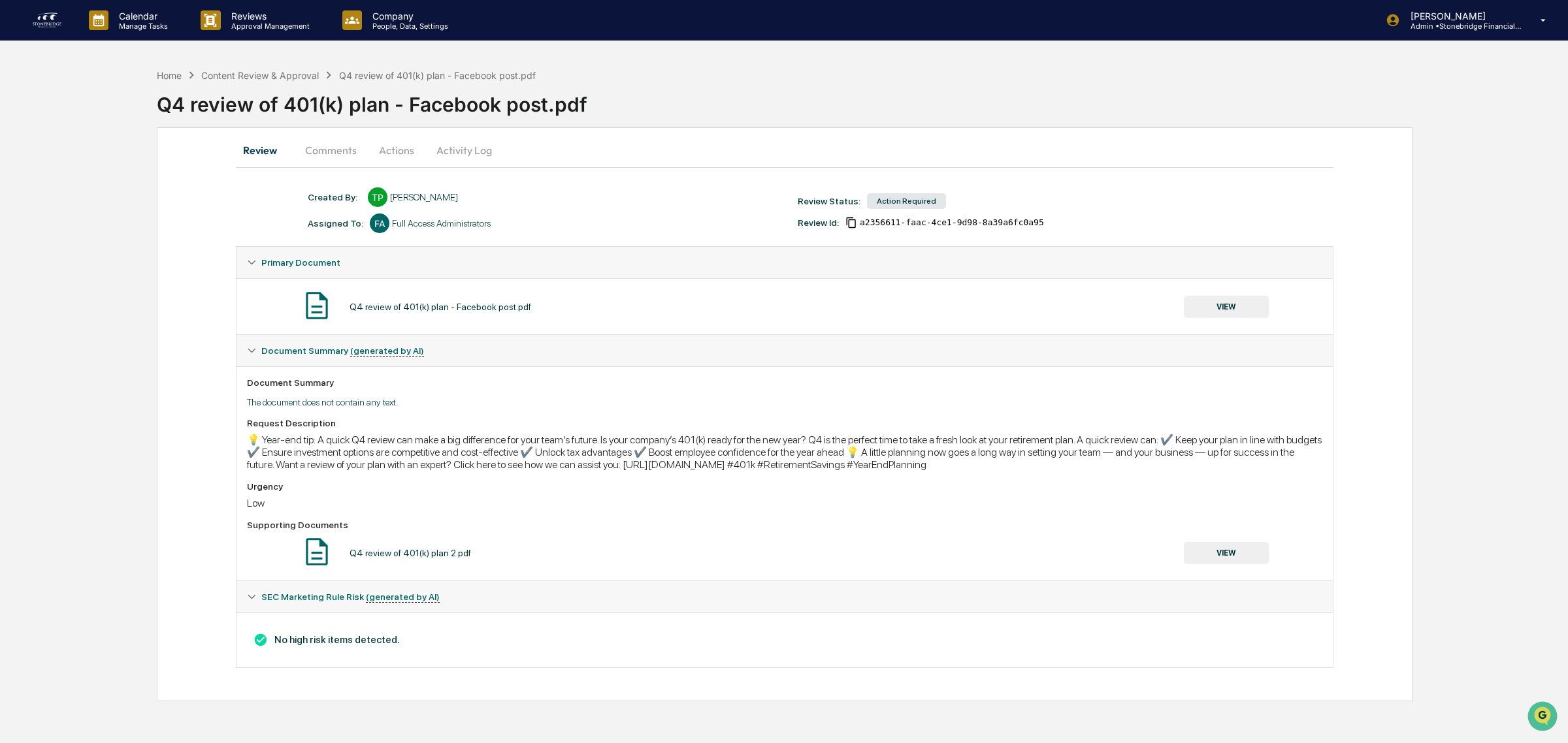
click at [355, 146] on button "Comments" at bounding box center [331, 150] width 73 height 31
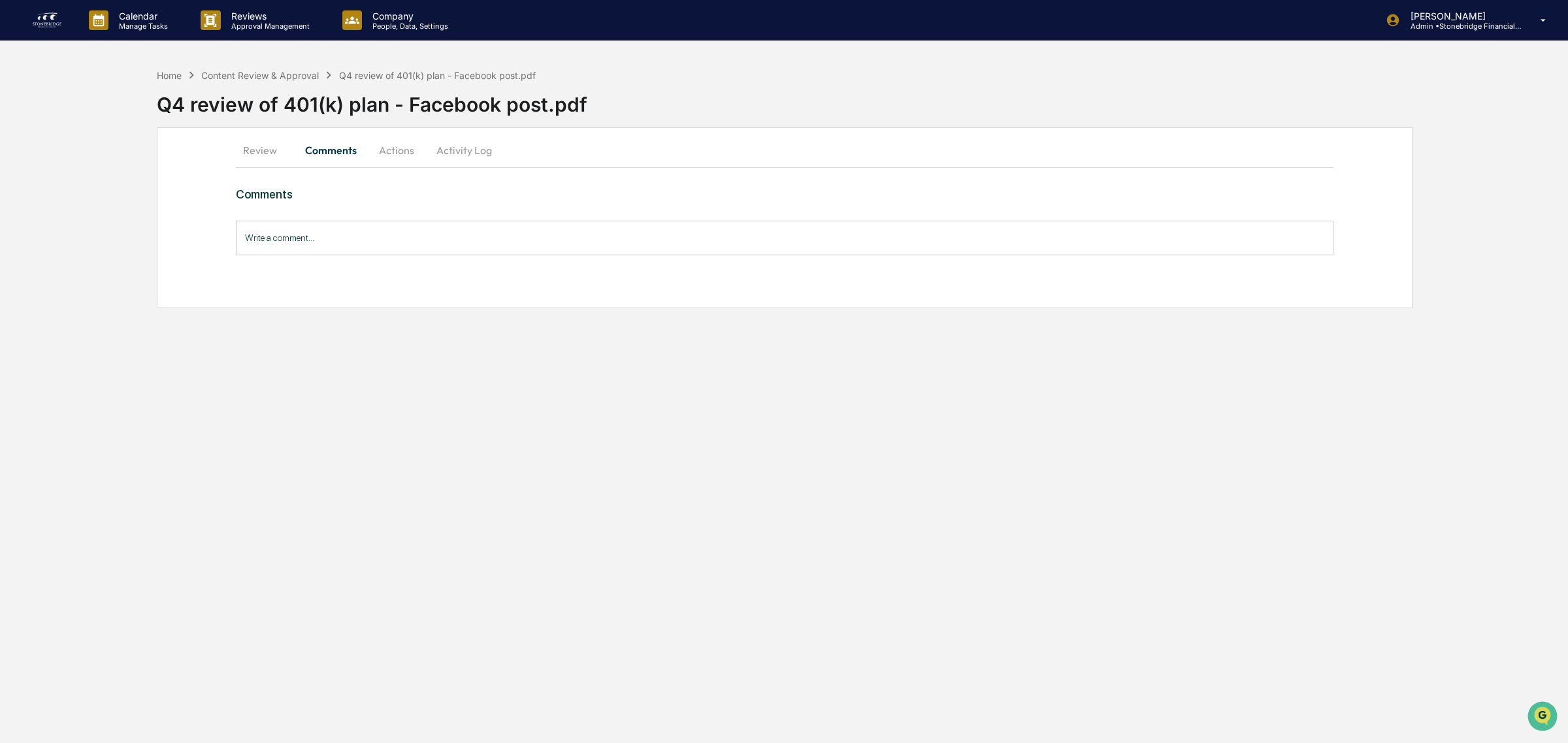
click at [394, 154] on button "Actions" at bounding box center [397, 150] width 59 height 31
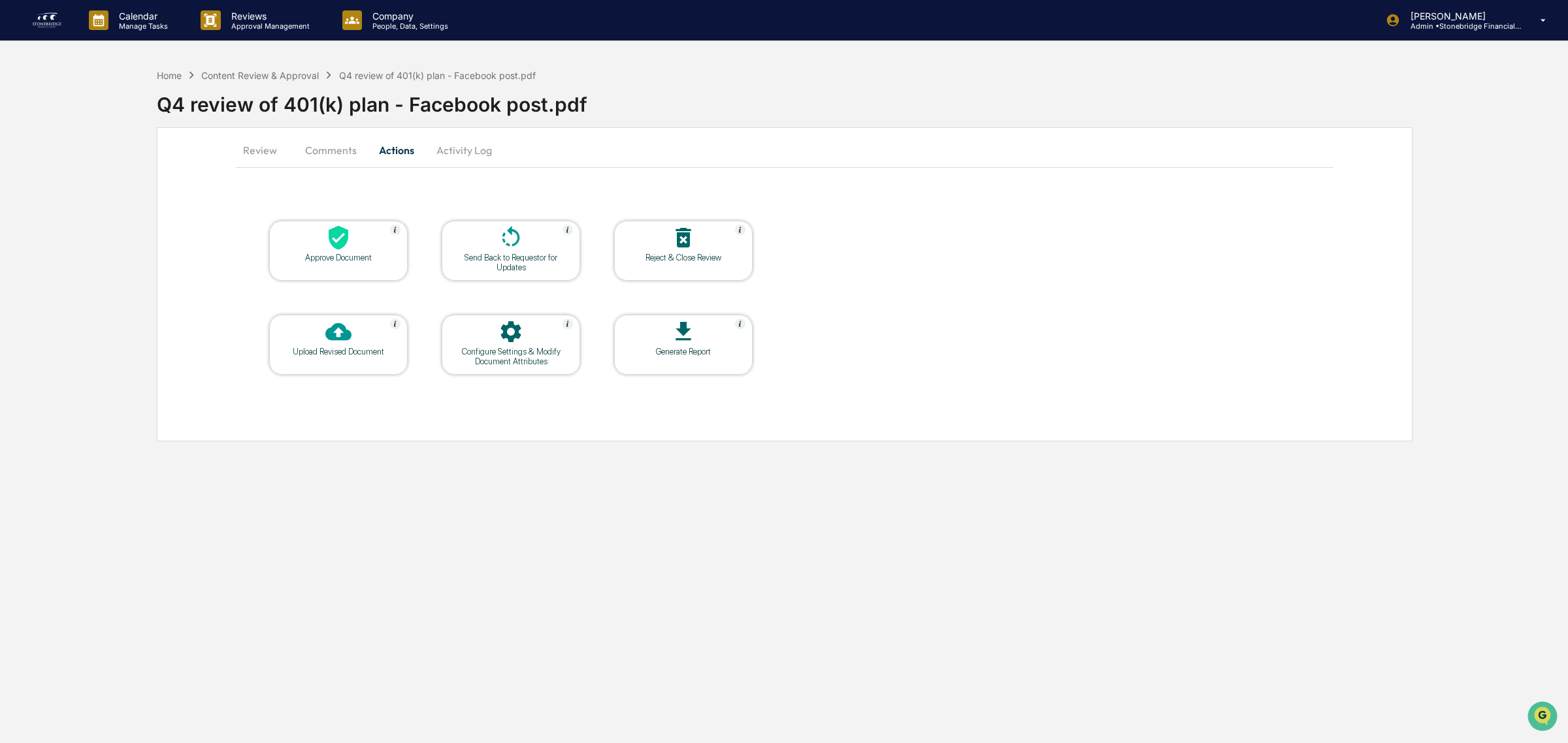
click at [353, 246] on div at bounding box center [338, 238] width 131 height 28
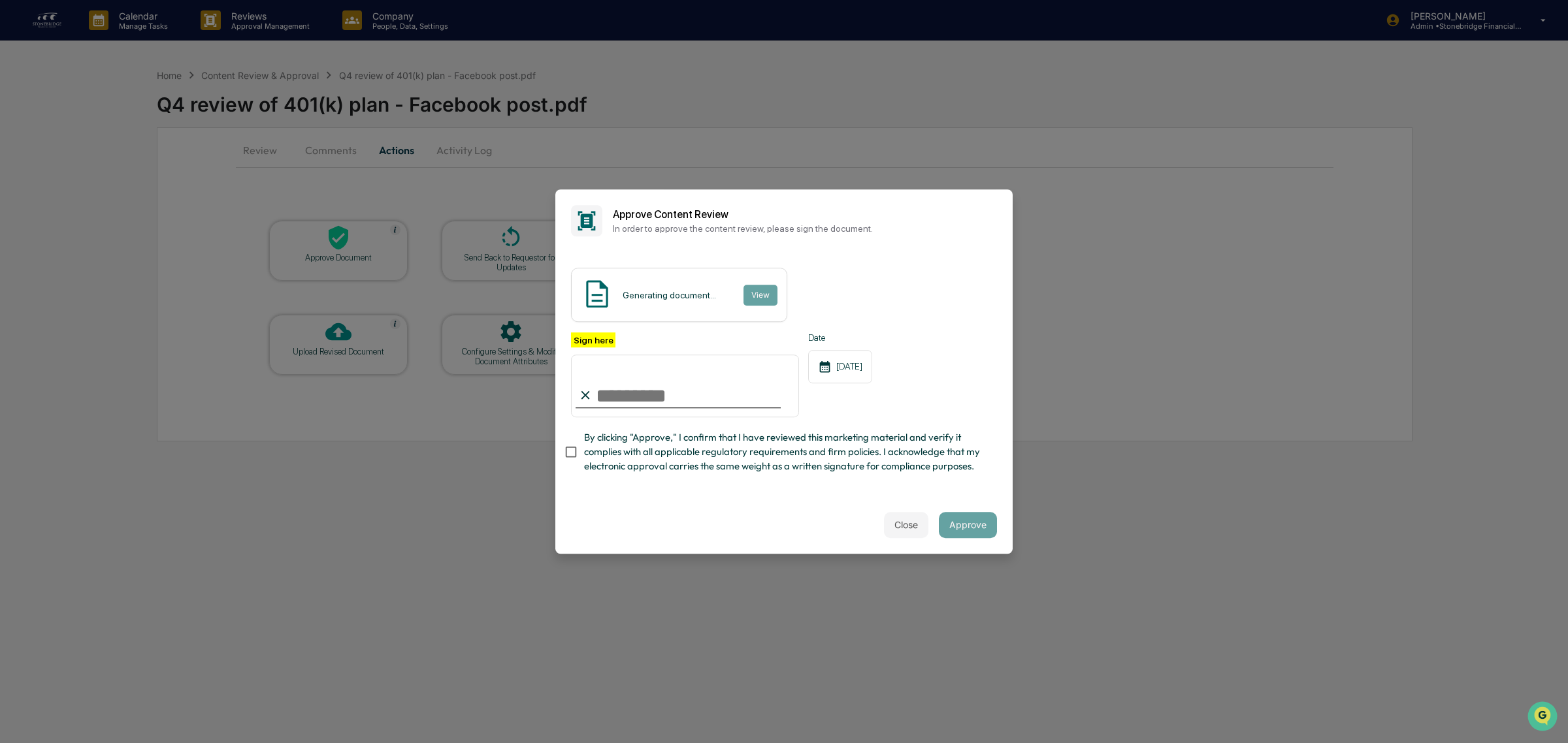
click at [825, 454] on span "By clicking "Approve," I confirm that I have reviewed this marketing material a…" at bounding box center [785, 452] width 402 height 44
click at [810, 458] on span "By clicking "Approve," I confirm that I have reviewed this marketing material a…" at bounding box center [785, 452] width 402 height 44
click at [709, 384] on input "Sign here" at bounding box center [685, 386] width 228 height 63
type input "**********"
click at [985, 530] on button "Approve" at bounding box center [968, 525] width 58 height 26
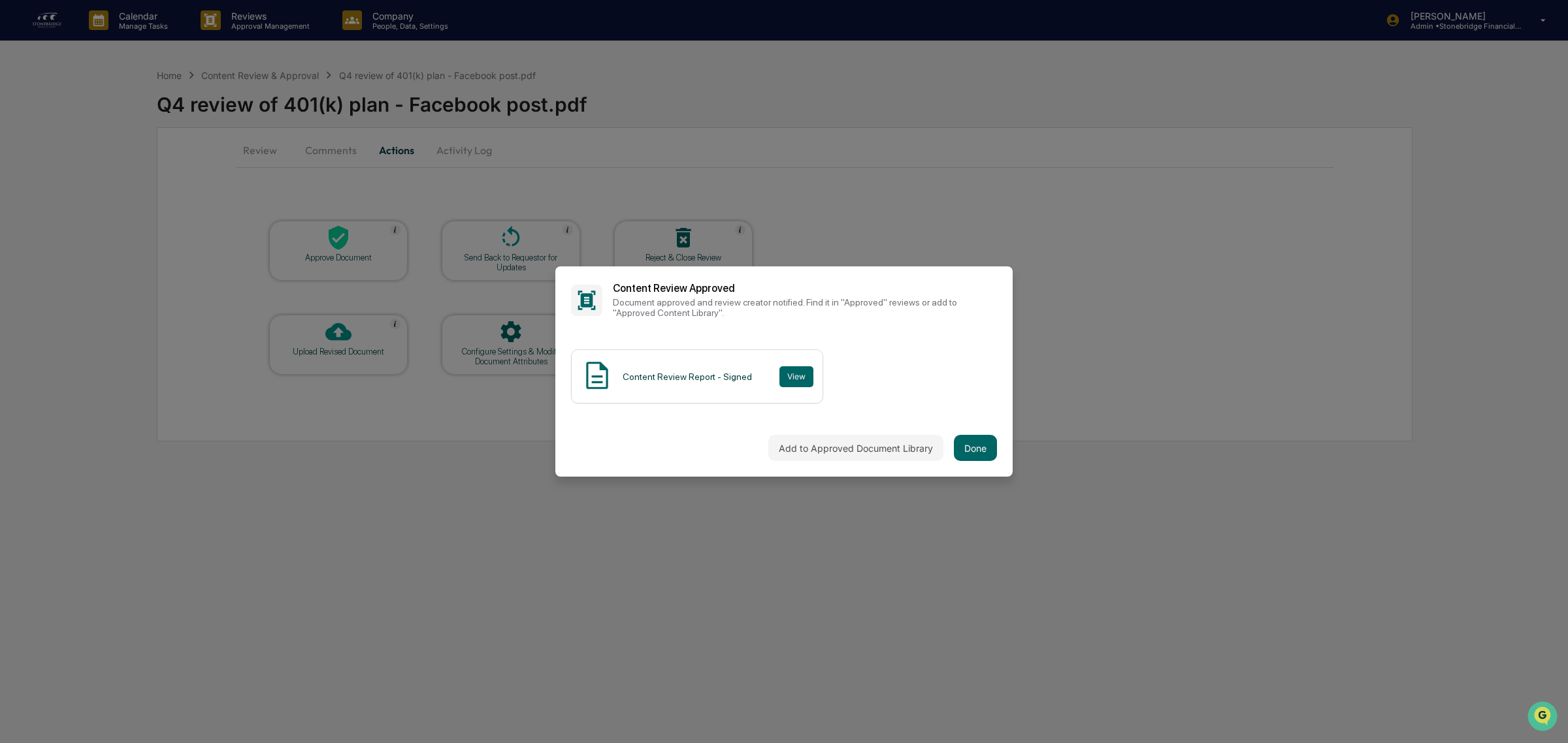
drag, startPoint x: 1270, startPoint y: 135, endPoint x: 1132, endPoint y: 25, distance: 176.5
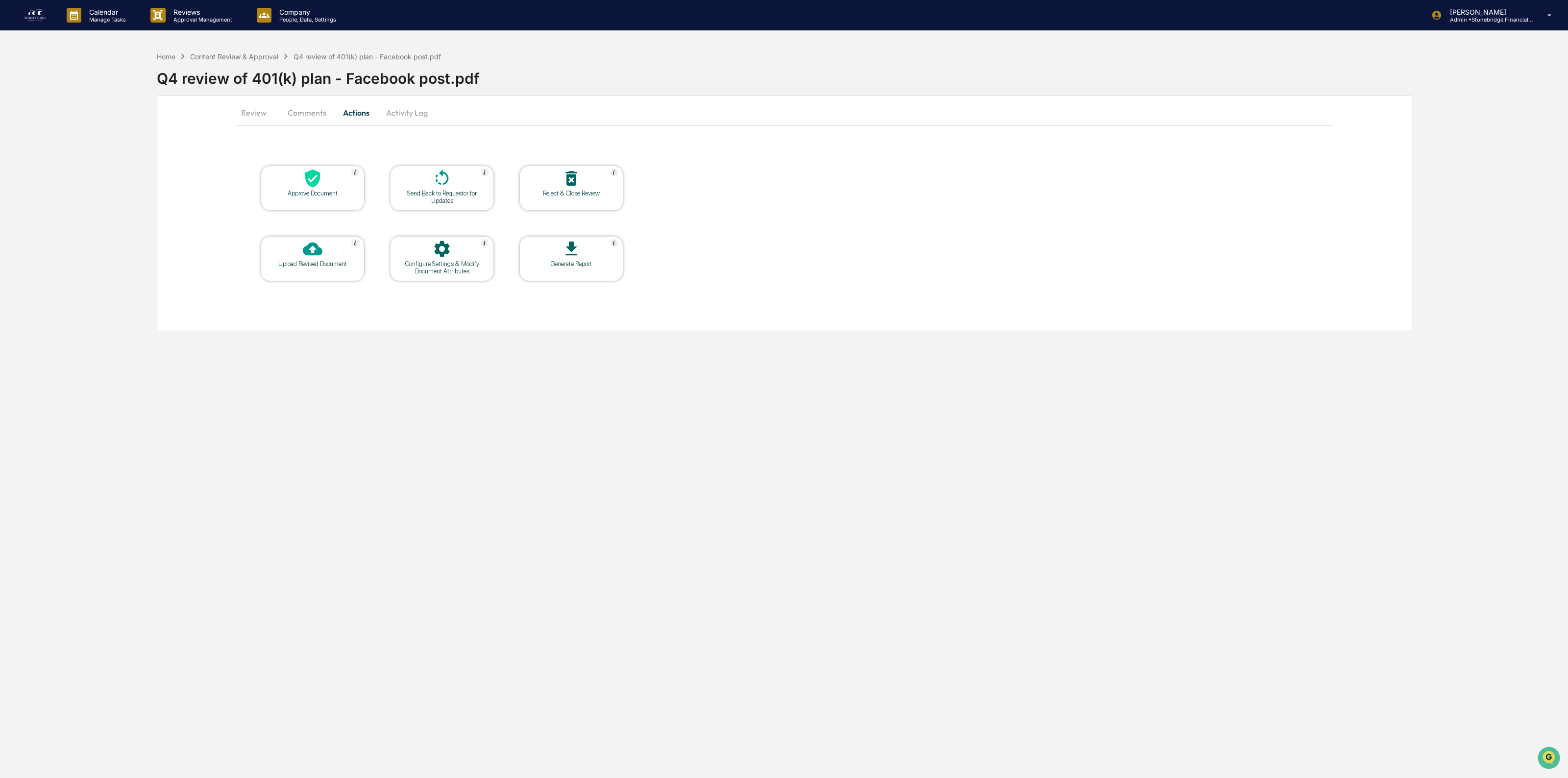
click at [344, 188] on div at bounding box center [312, 179] width 98 height 21
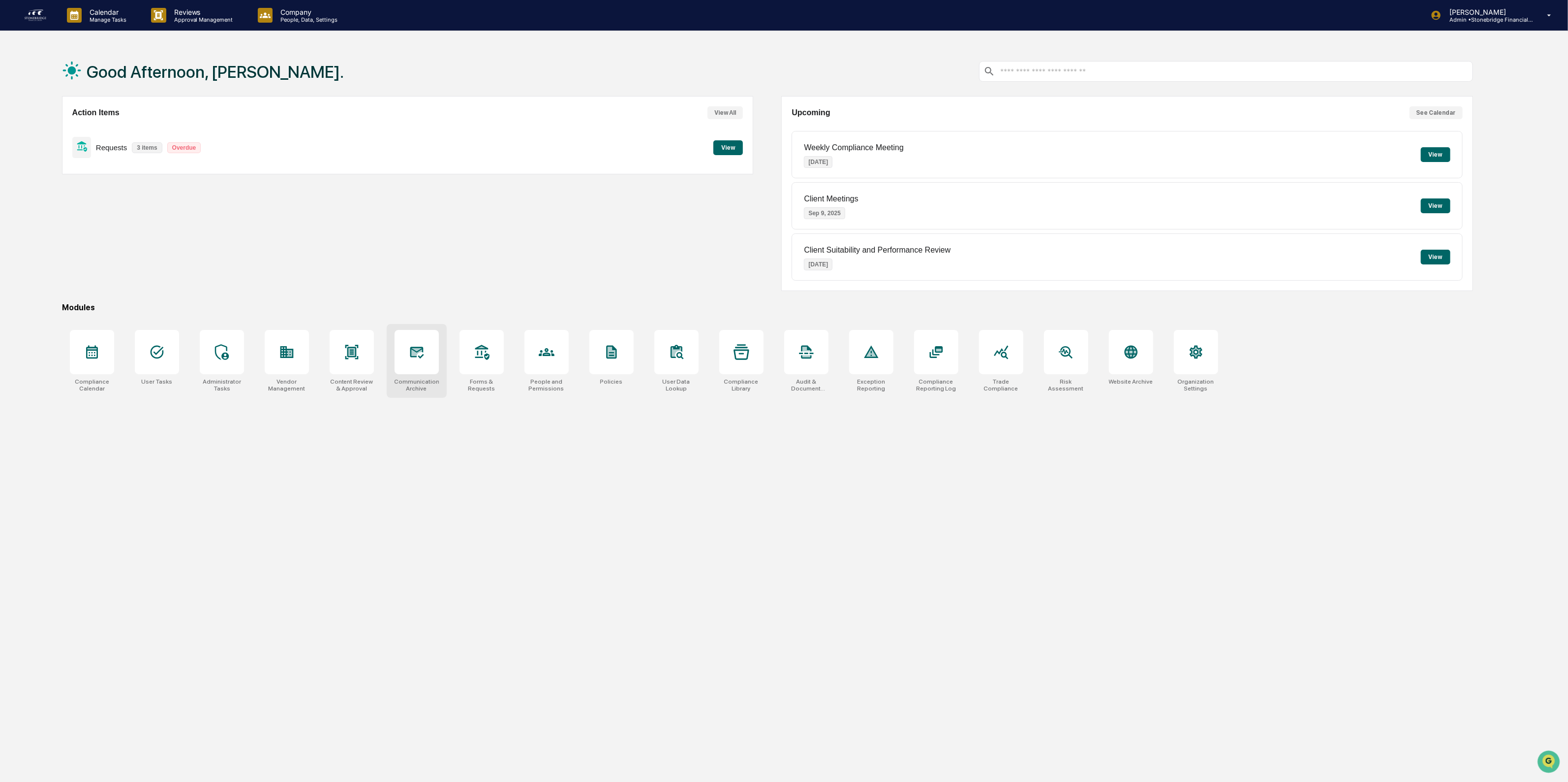
click at [410, 350] on icon at bounding box center [416, 352] width 14 height 12
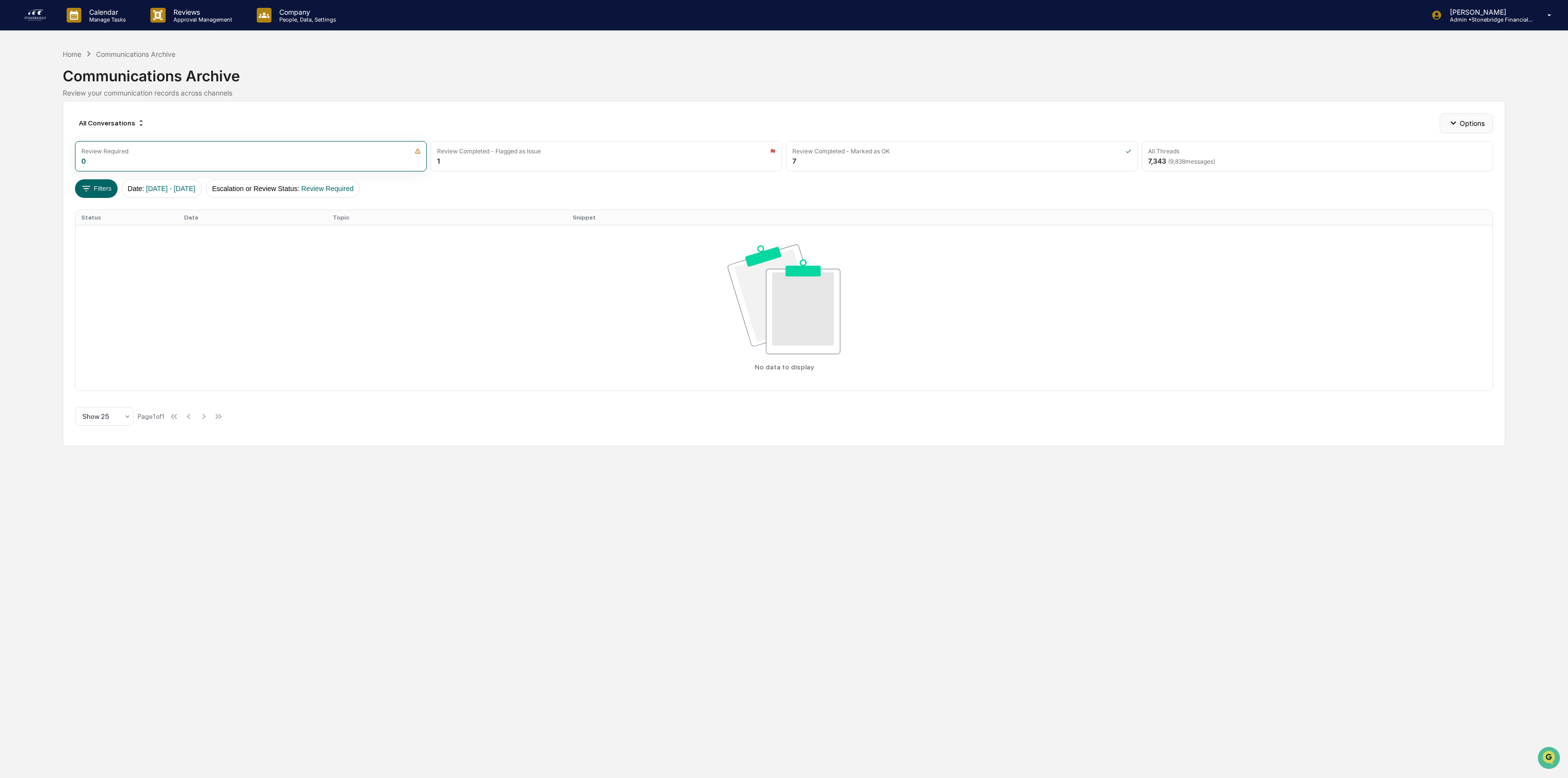
click at [1483, 123] on button "Options" at bounding box center [1466, 123] width 53 height 20
click at [1481, 196] on div "Archive Queue Settings" at bounding box center [1468, 193] width 115 height 16
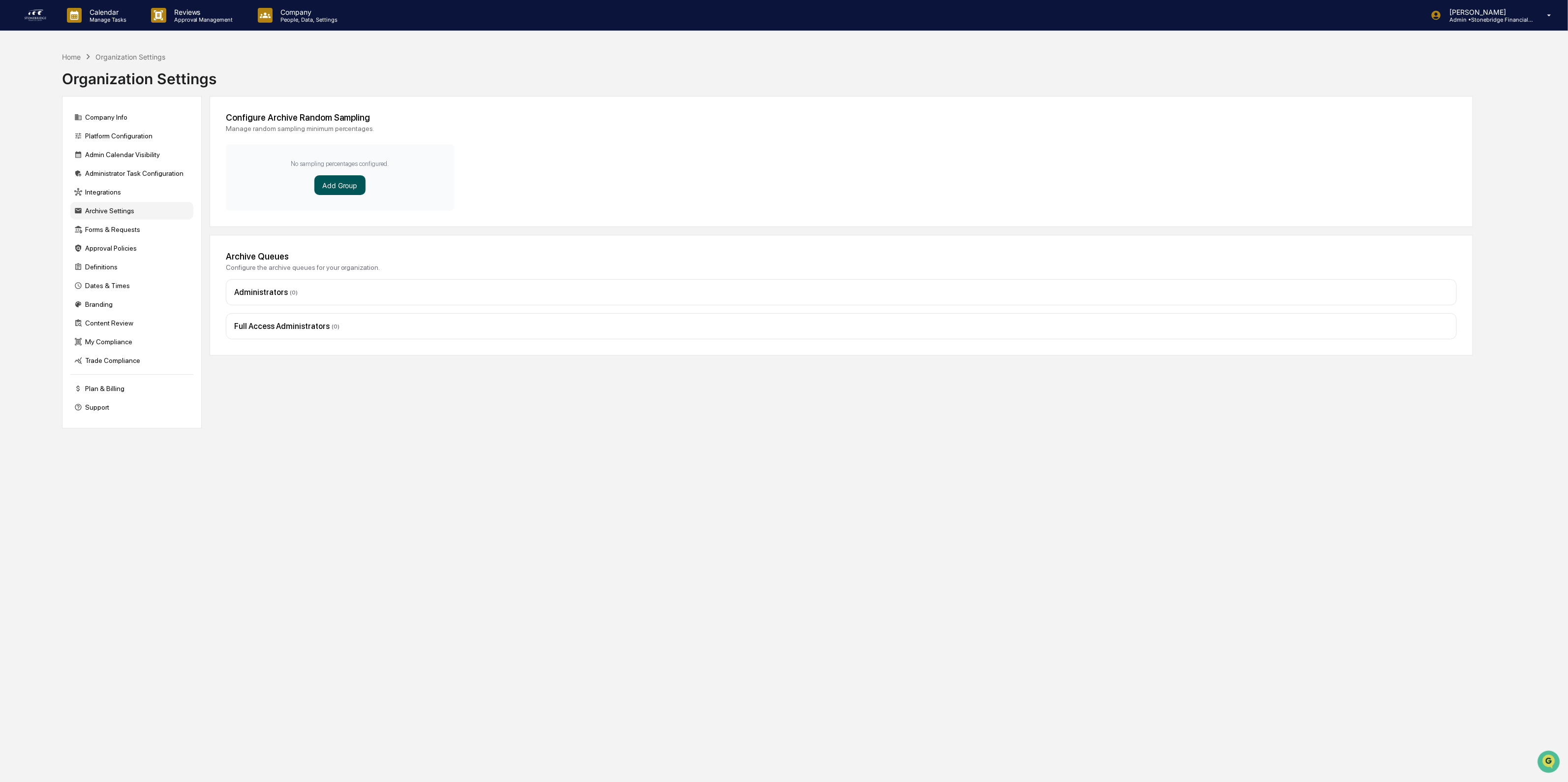
click at [359, 192] on button "Add Group" at bounding box center [340, 185] width 51 height 20
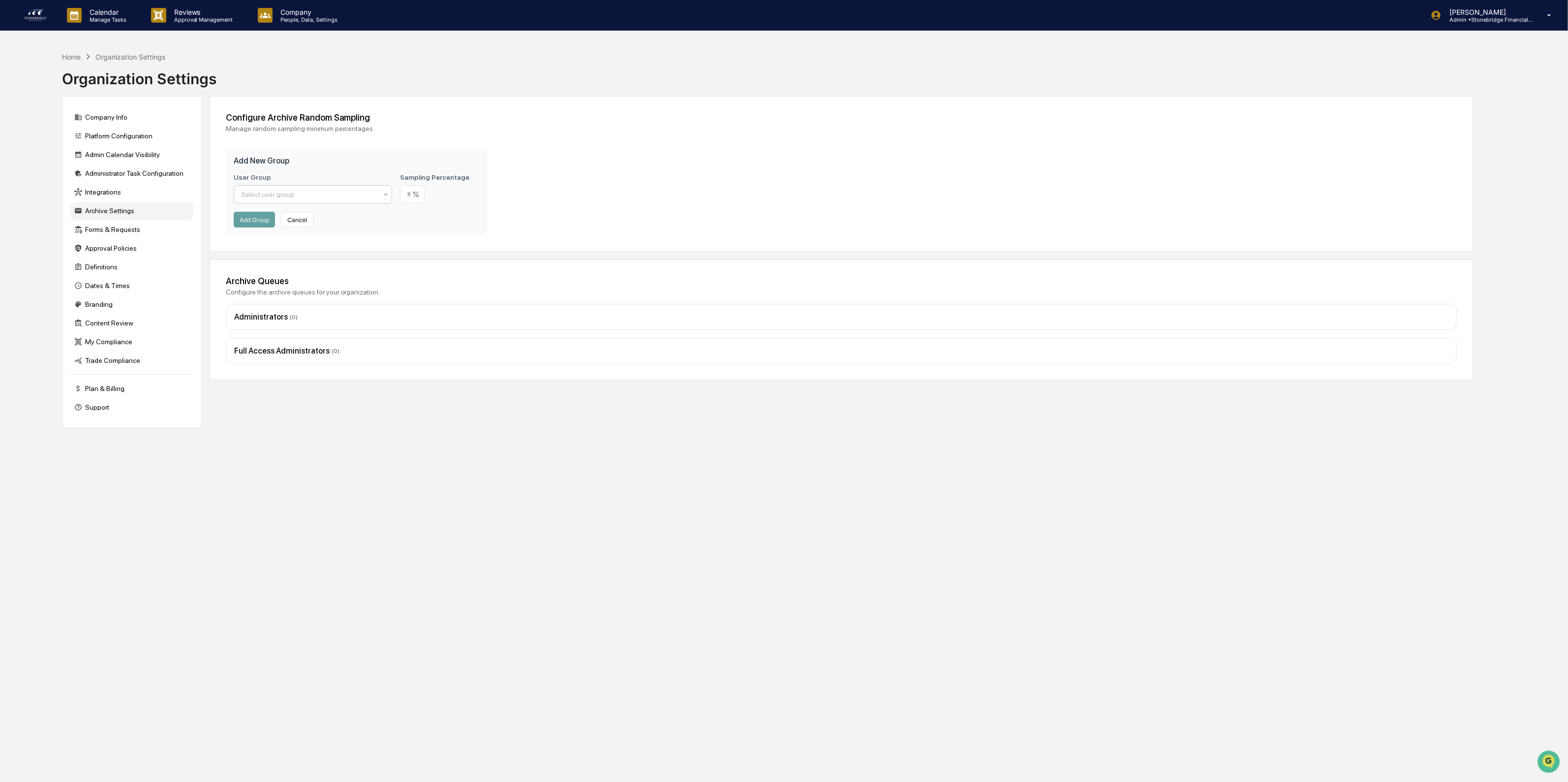
click at [356, 195] on div at bounding box center [309, 195] width 136 height 10
click at [319, 266] on div "Users" at bounding box center [313, 258] width 158 height 20
drag, startPoint x: 416, startPoint y: 191, endPoint x: 476, endPoint y: 197, distance: 60.3
click at [476, 197] on div "%" at bounding box center [440, 194] width 79 height 19
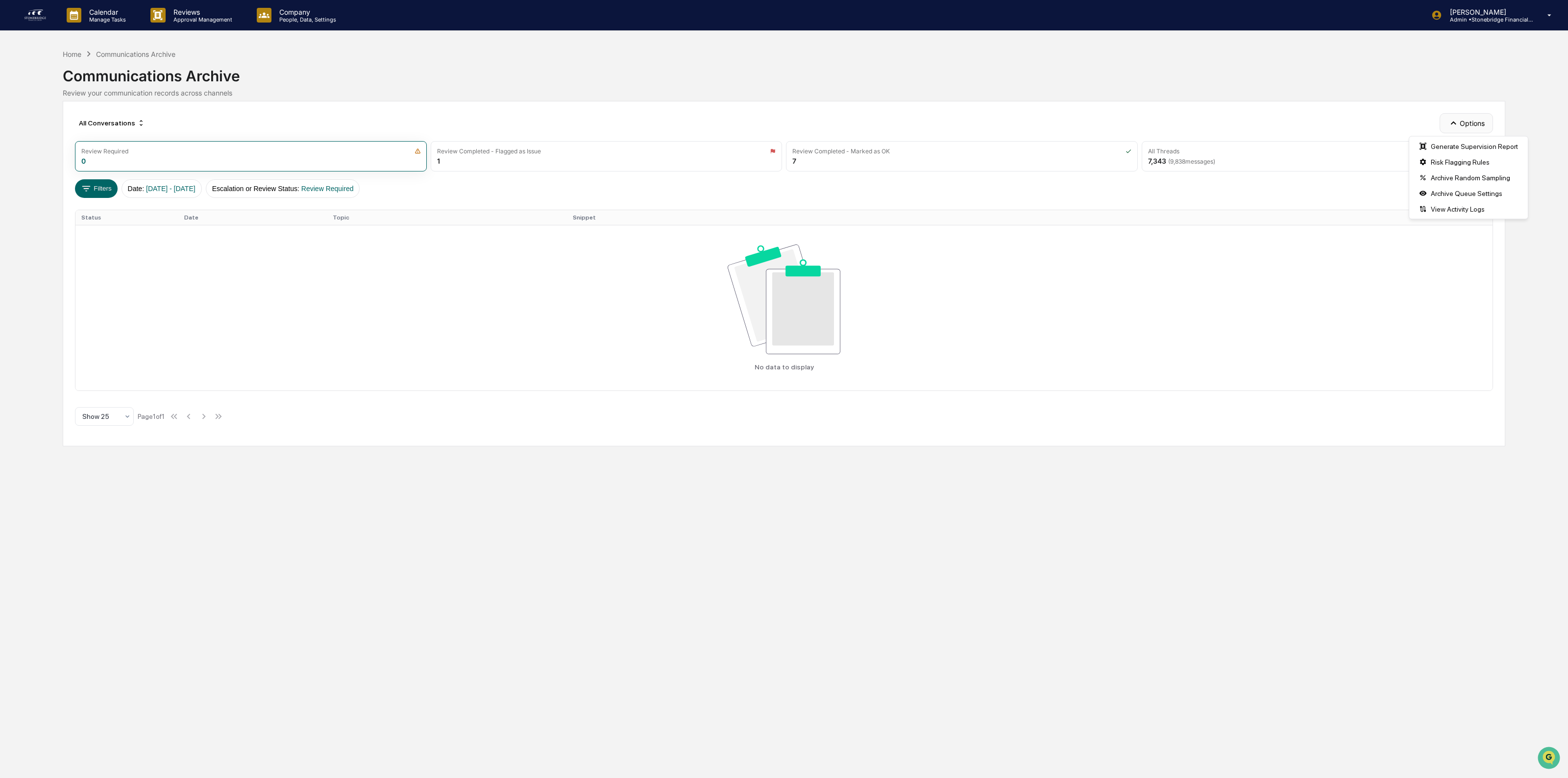
click at [1478, 130] on button "Options" at bounding box center [1466, 123] width 53 height 20
click at [1470, 165] on div "Risk Flagging Rules" at bounding box center [1468, 162] width 115 height 16
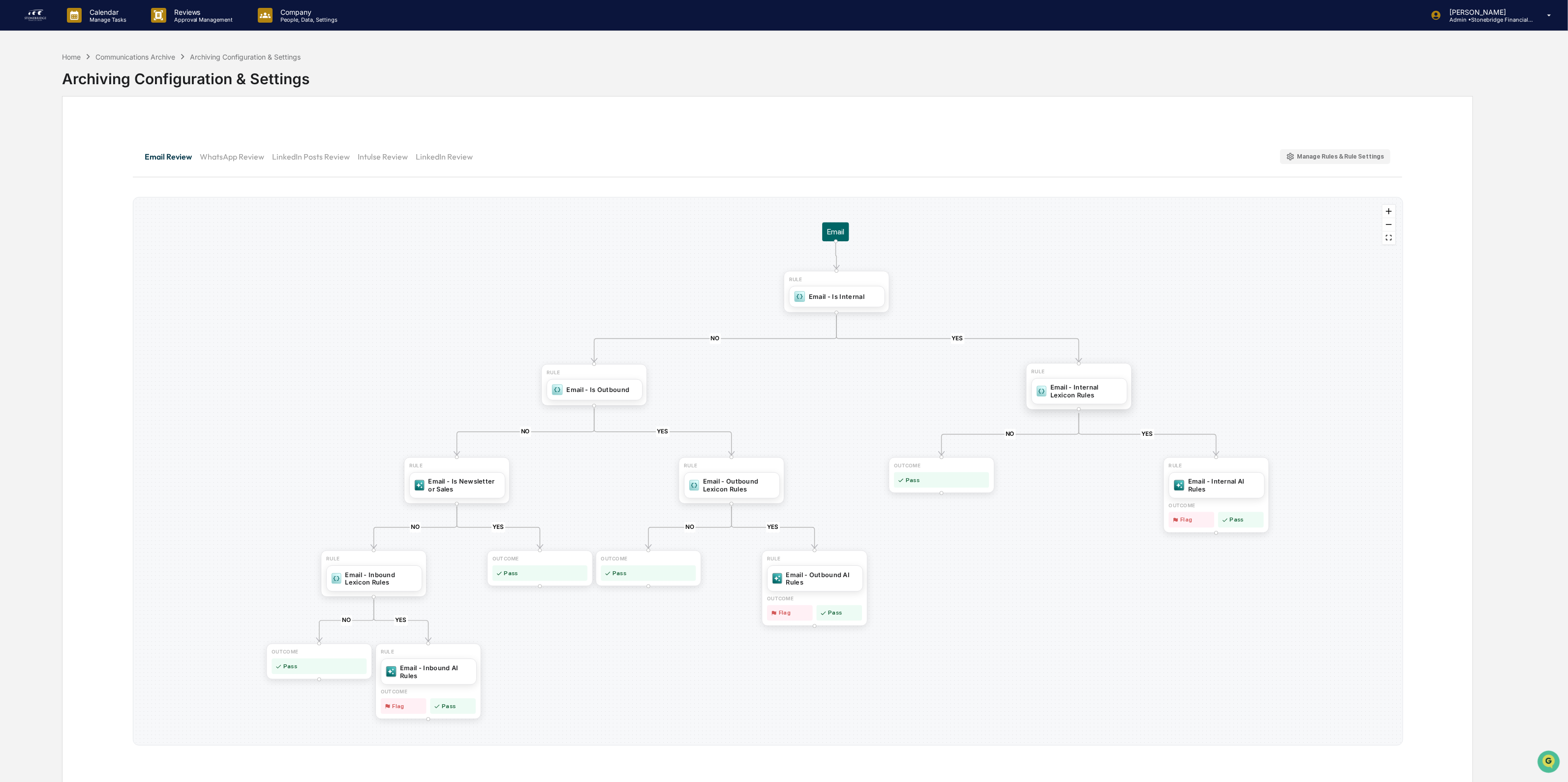
click at [1086, 387] on div "Email - Internal Lexicon Rules" at bounding box center [1086, 391] width 72 height 16
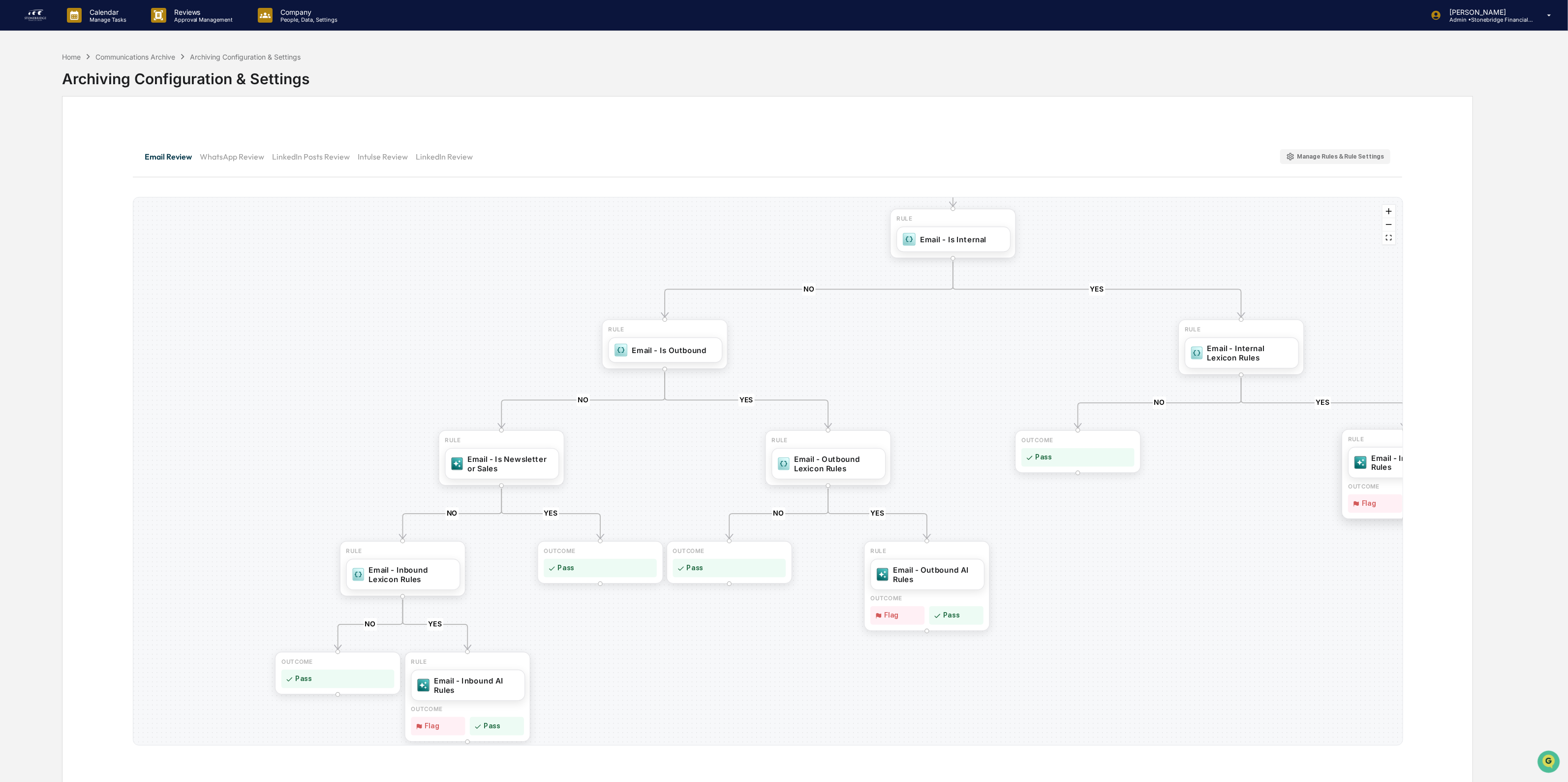
click at [1385, 456] on div "Email - Internal AI Rules" at bounding box center [1414, 463] width 85 height 19
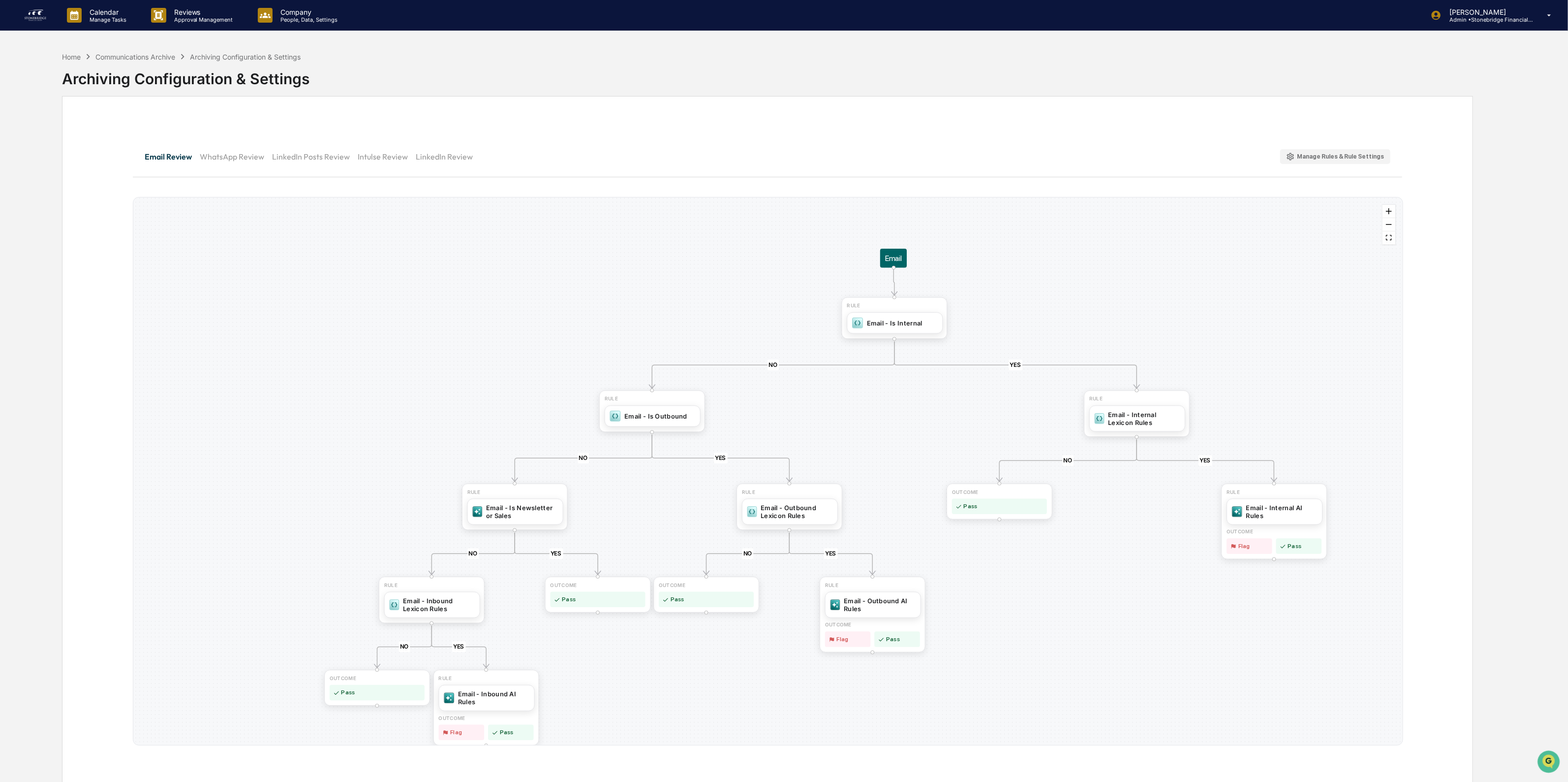
drag, startPoint x: 791, startPoint y: 363, endPoint x: 832, endPoint y: 442, distance: 89.0
click at [841, 459] on div "YES NO YES NO YES NO YES NO YES NO YES NO RULE Email - Outbound AI Rules OUTCOM…" at bounding box center [768, 471] width 1269 height 548
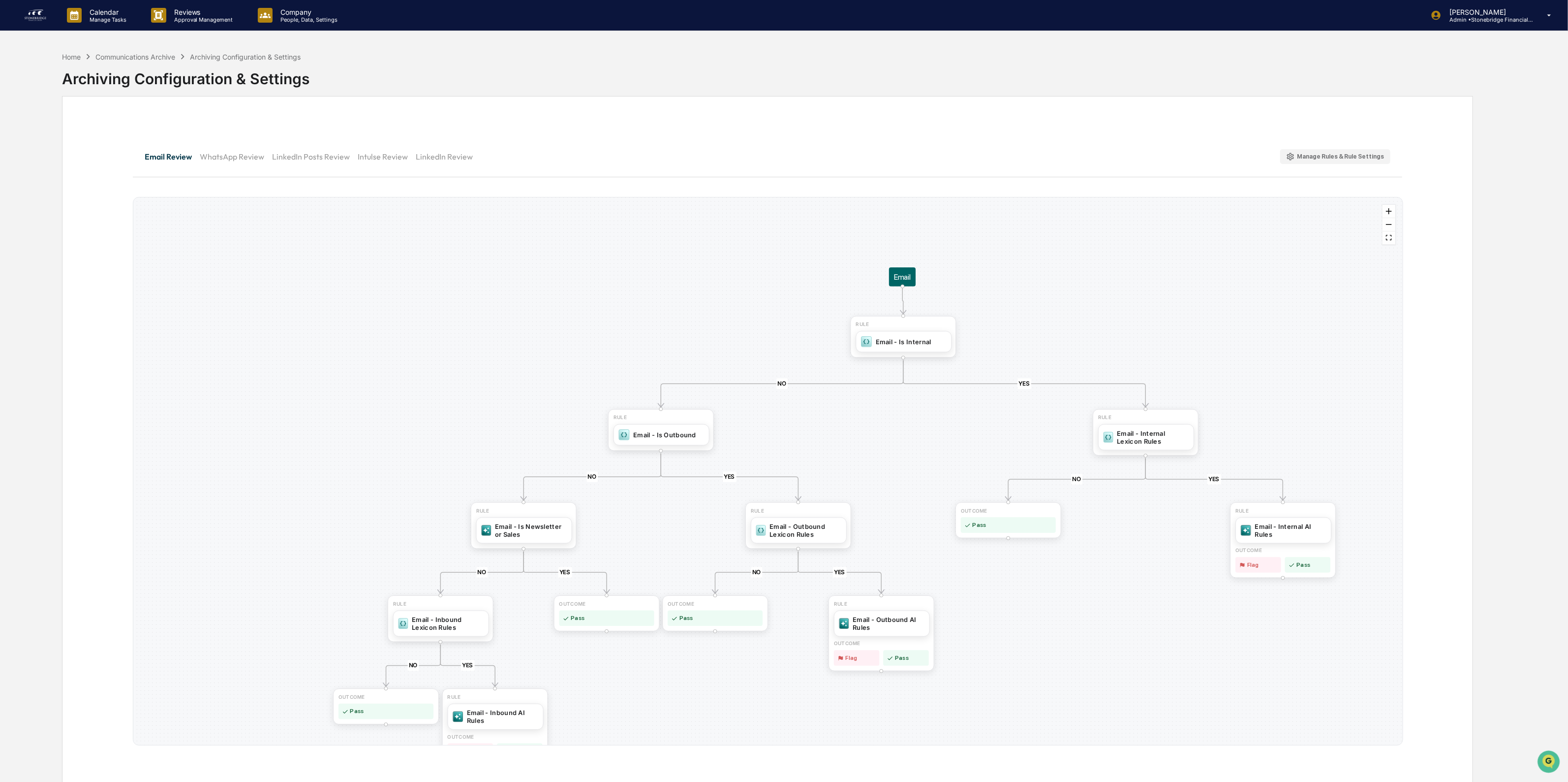
click at [293, 162] on button "LinkedIn Posts Review" at bounding box center [314, 156] width 86 height 23
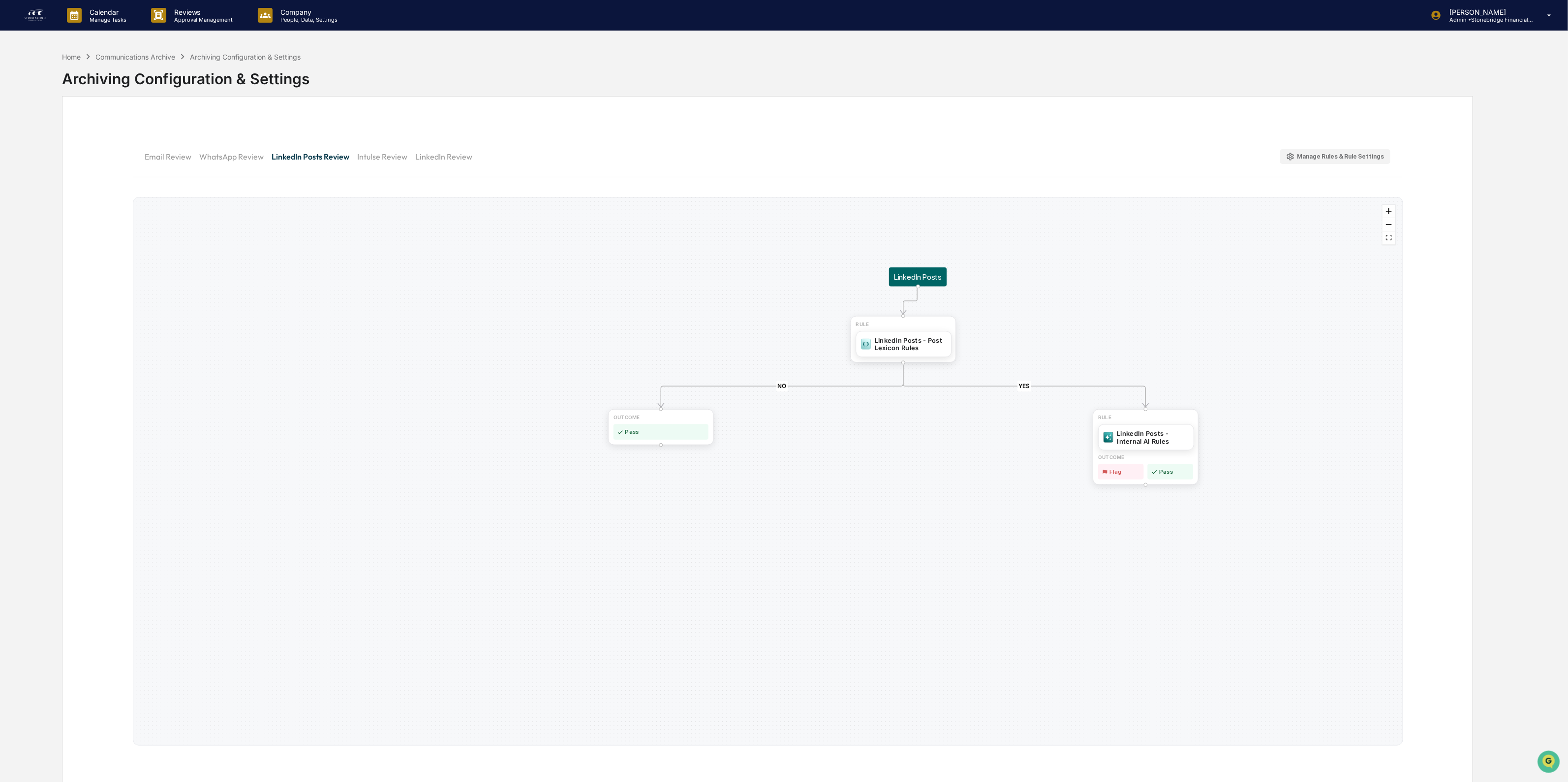
click at [403, 158] on button "Intulse Review" at bounding box center [386, 156] width 58 height 23
click at [453, 163] on button "LinkedIn Review" at bounding box center [447, 156] width 65 height 23
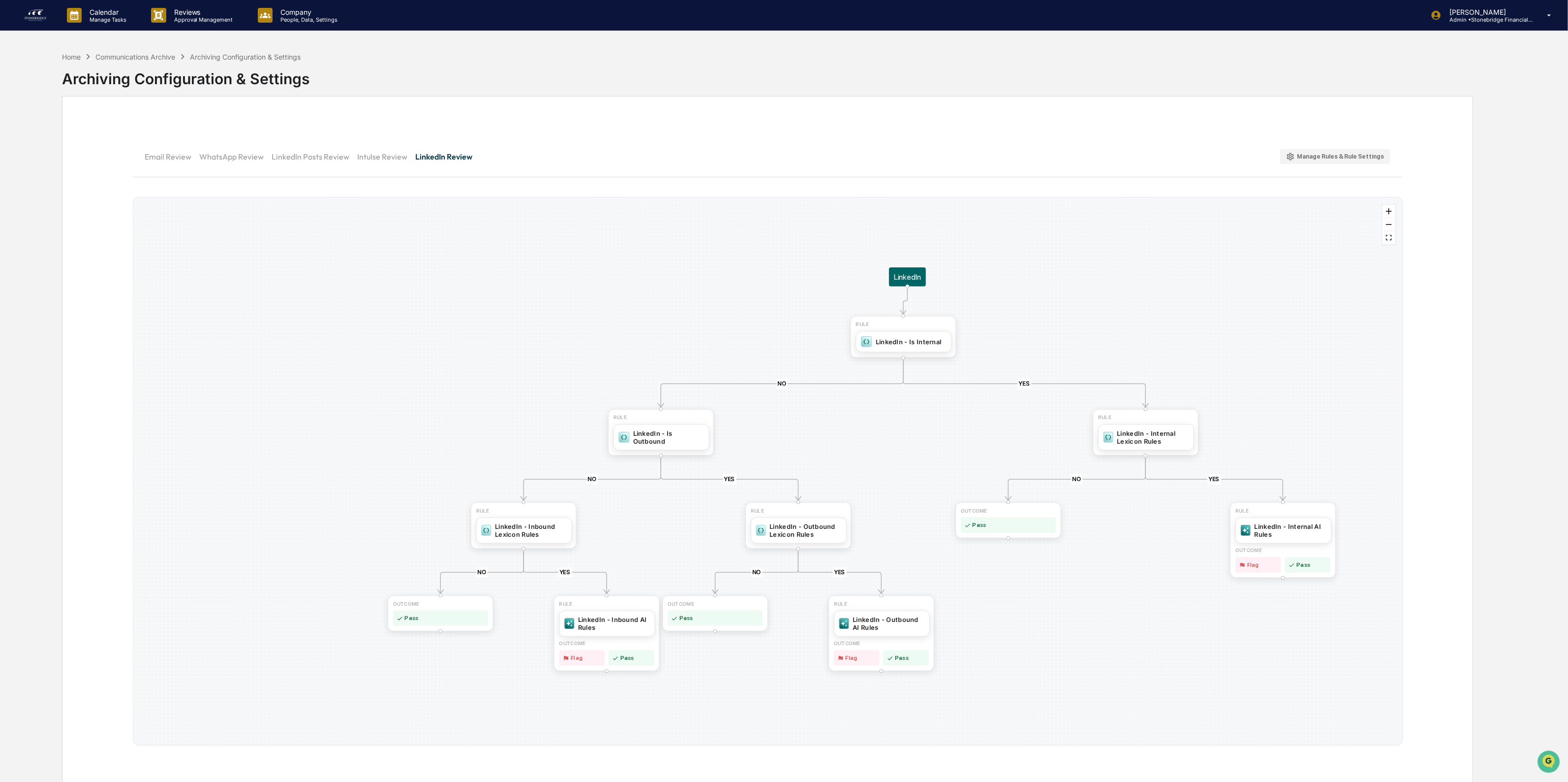
click at [119, 51] on div "Home Communications Archive Archiving Configuration & Settings" at bounding box center [182, 57] width 239 height 11
click at [117, 53] on div "Home Communications Archive Archiving Configuration & Settings" at bounding box center [182, 57] width 239 height 11
click at [119, 54] on div "Communications Archive" at bounding box center [135, 57] width 79 height 8
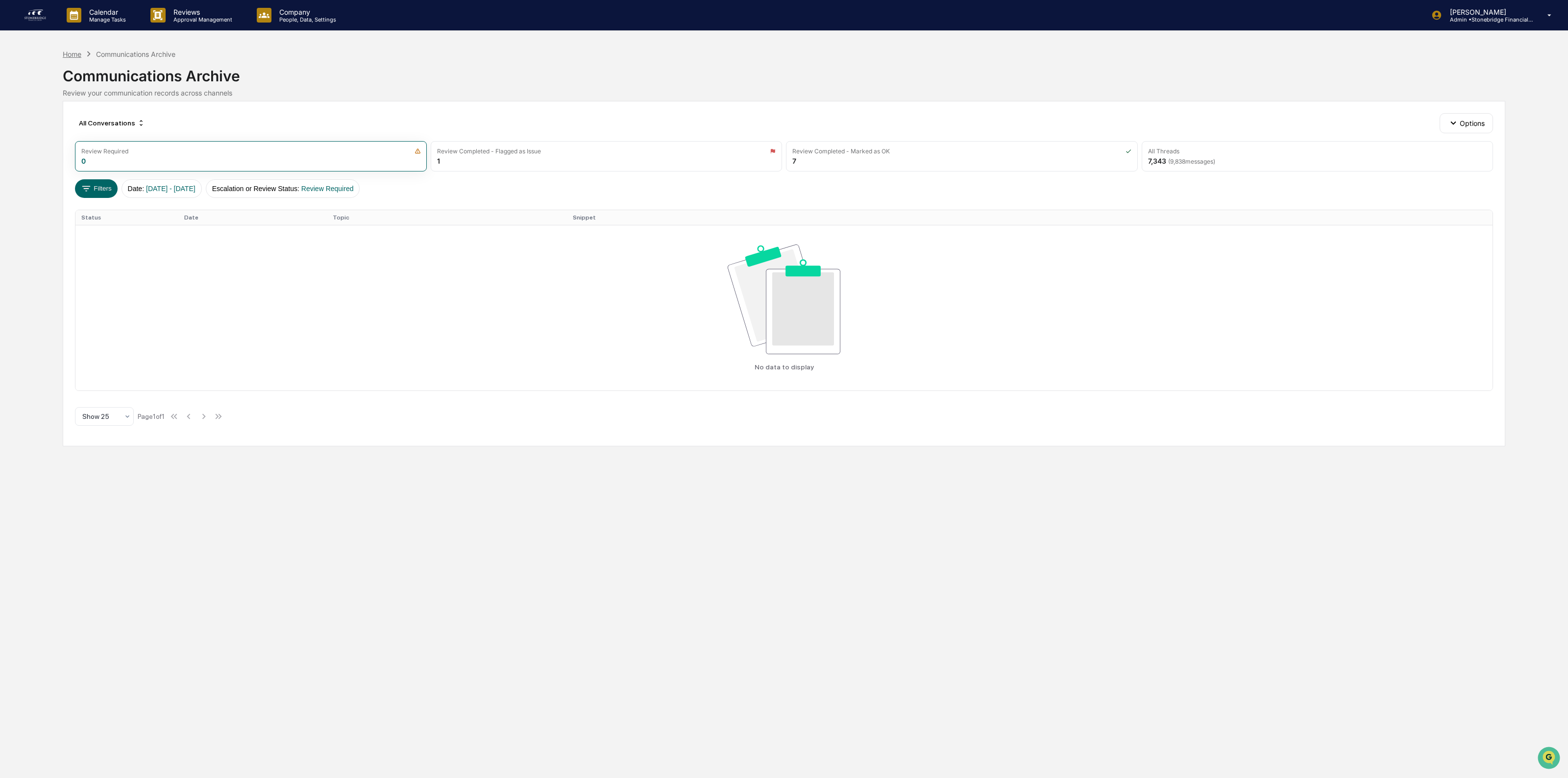
click at [76, 53] on div "Home" at bounding box center [72, 54] width 18 height 8
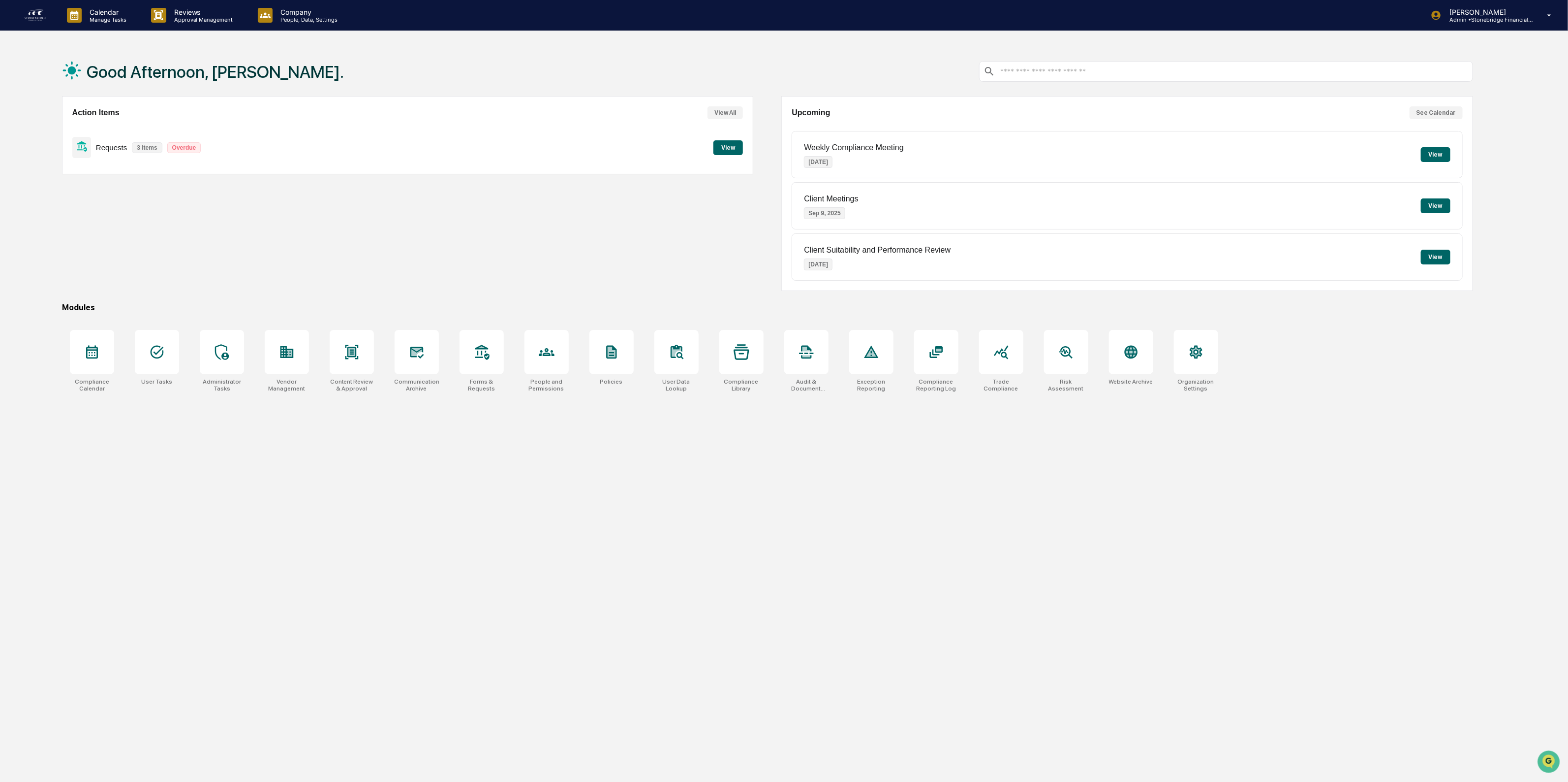
click at [734, 151] on button "View" at bounding box center [728, 148] width 29 height 15
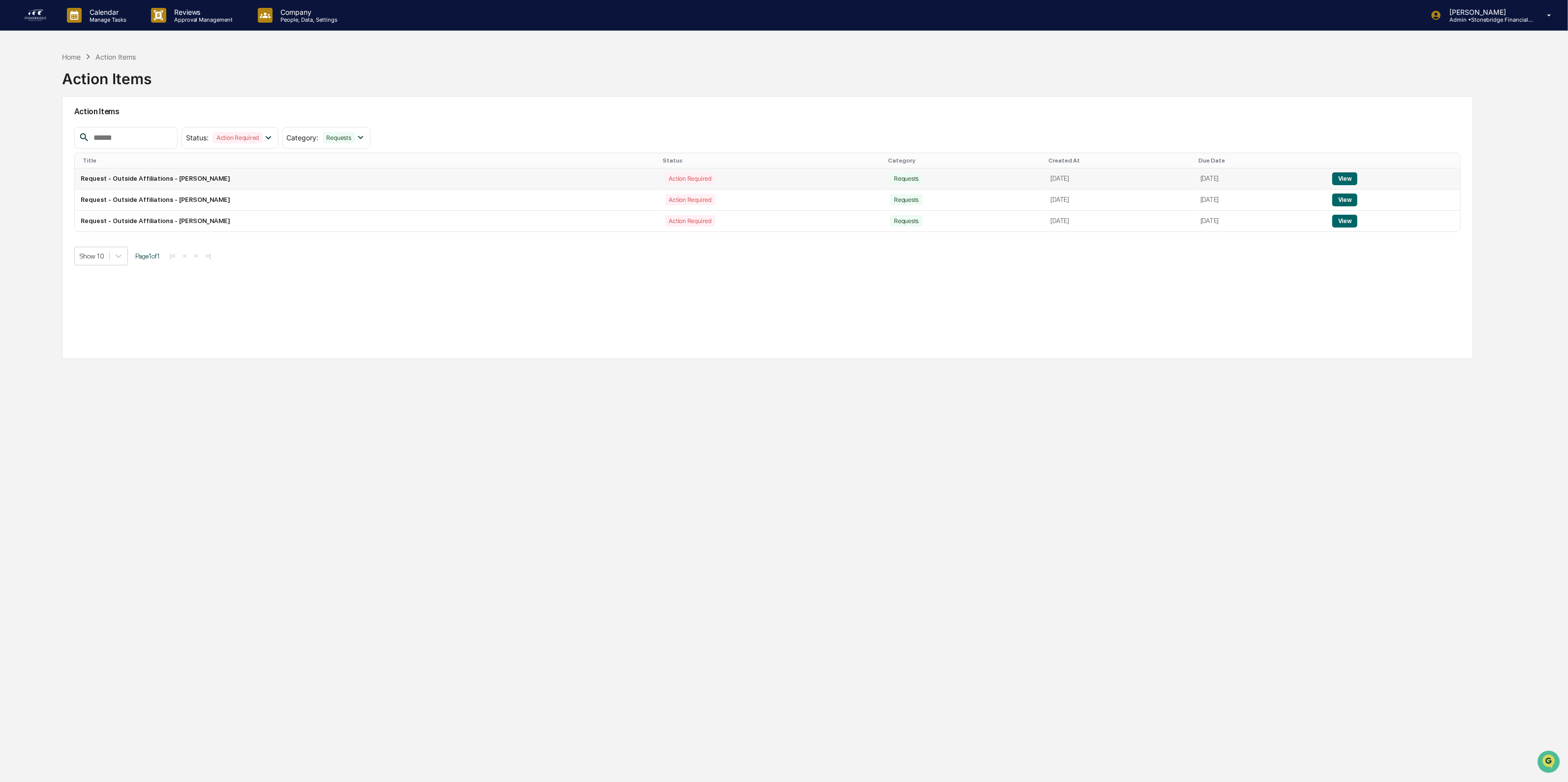
click at [1342, 180] on button "View" at bounding box center [1345, 178] width 25 height 13
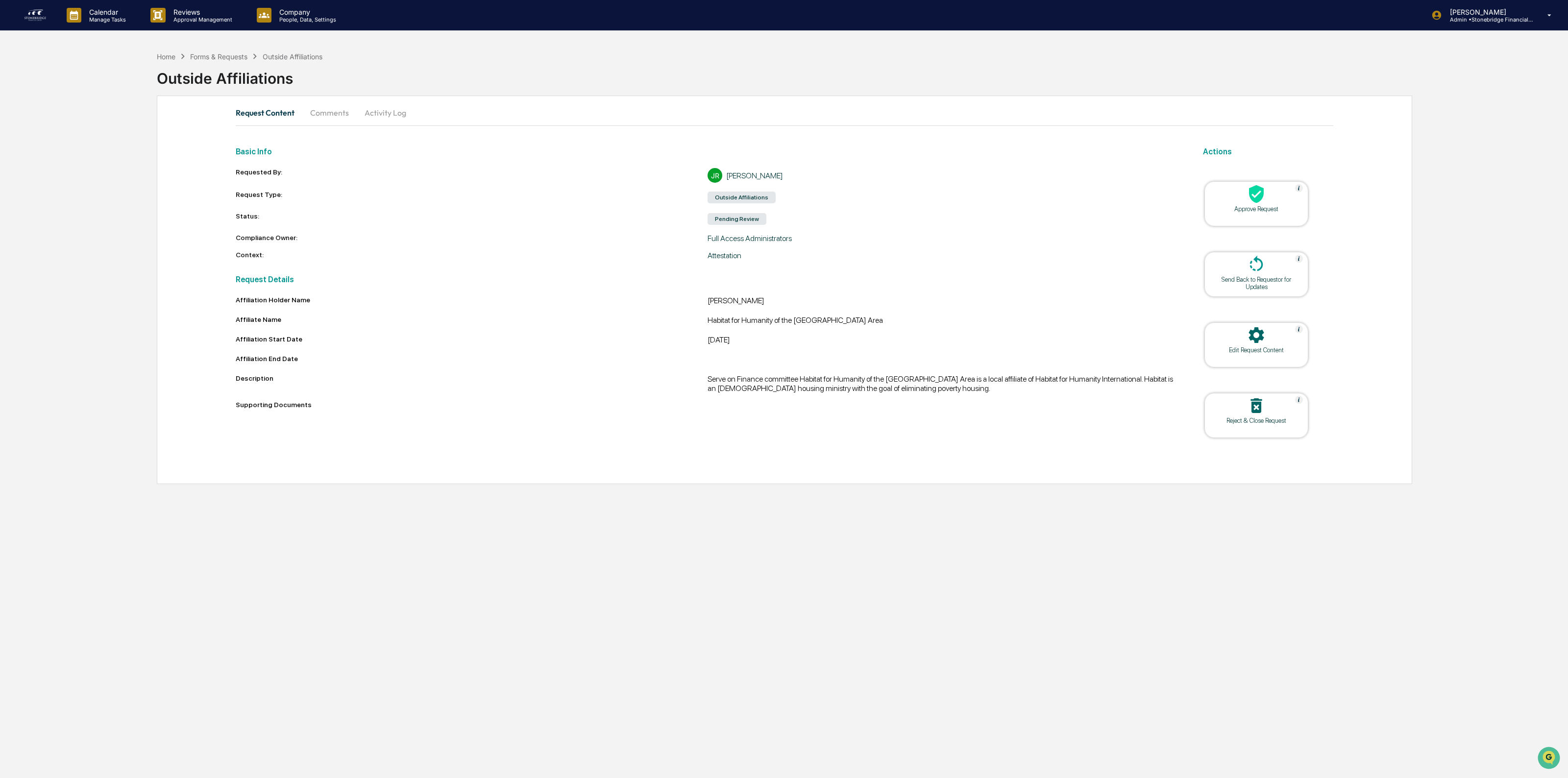
click at [1275, 337] on div at bounding box center [1256, 335] width 98 height 21
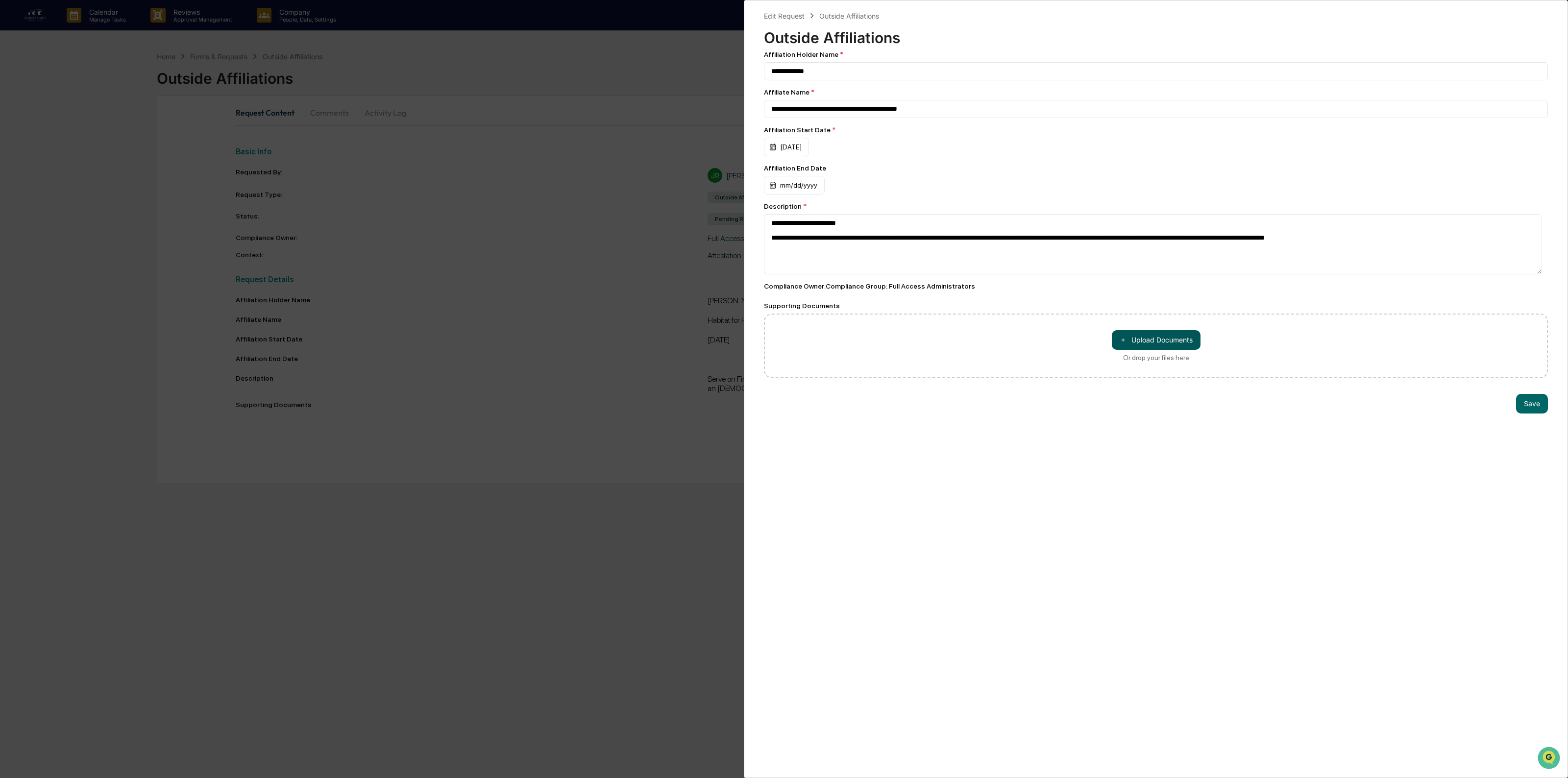
click at [1134, 344] on button "＋ Upload Documents" at bounding box center [1156, 340] width 89 height 20
click at [1520, 429] on button "Save" at bounding box center [1532, 424] width 32 height 20
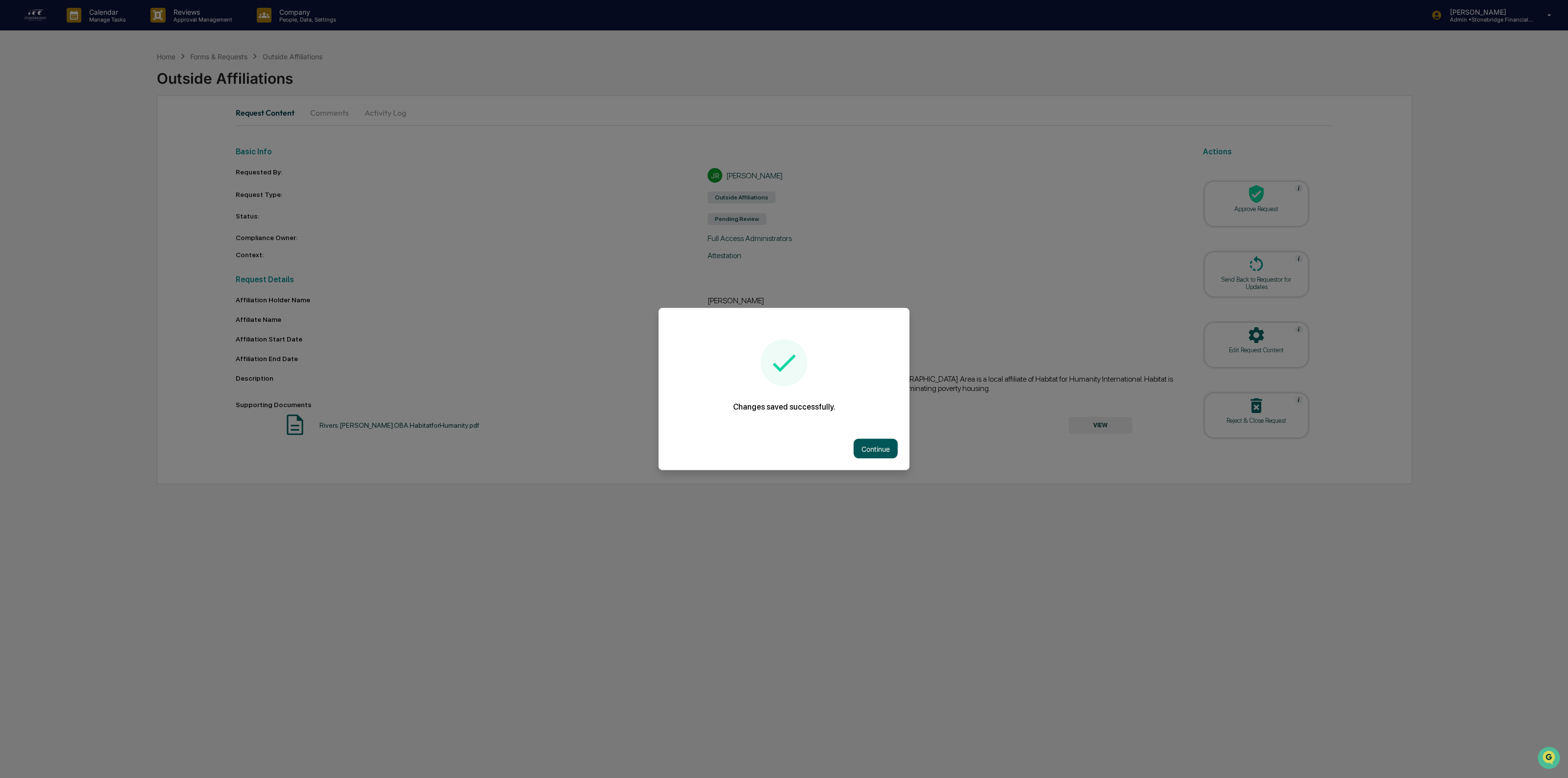
click at [870, 445] on button "Continue" at bounding box center [875, 449] width 44 height 20
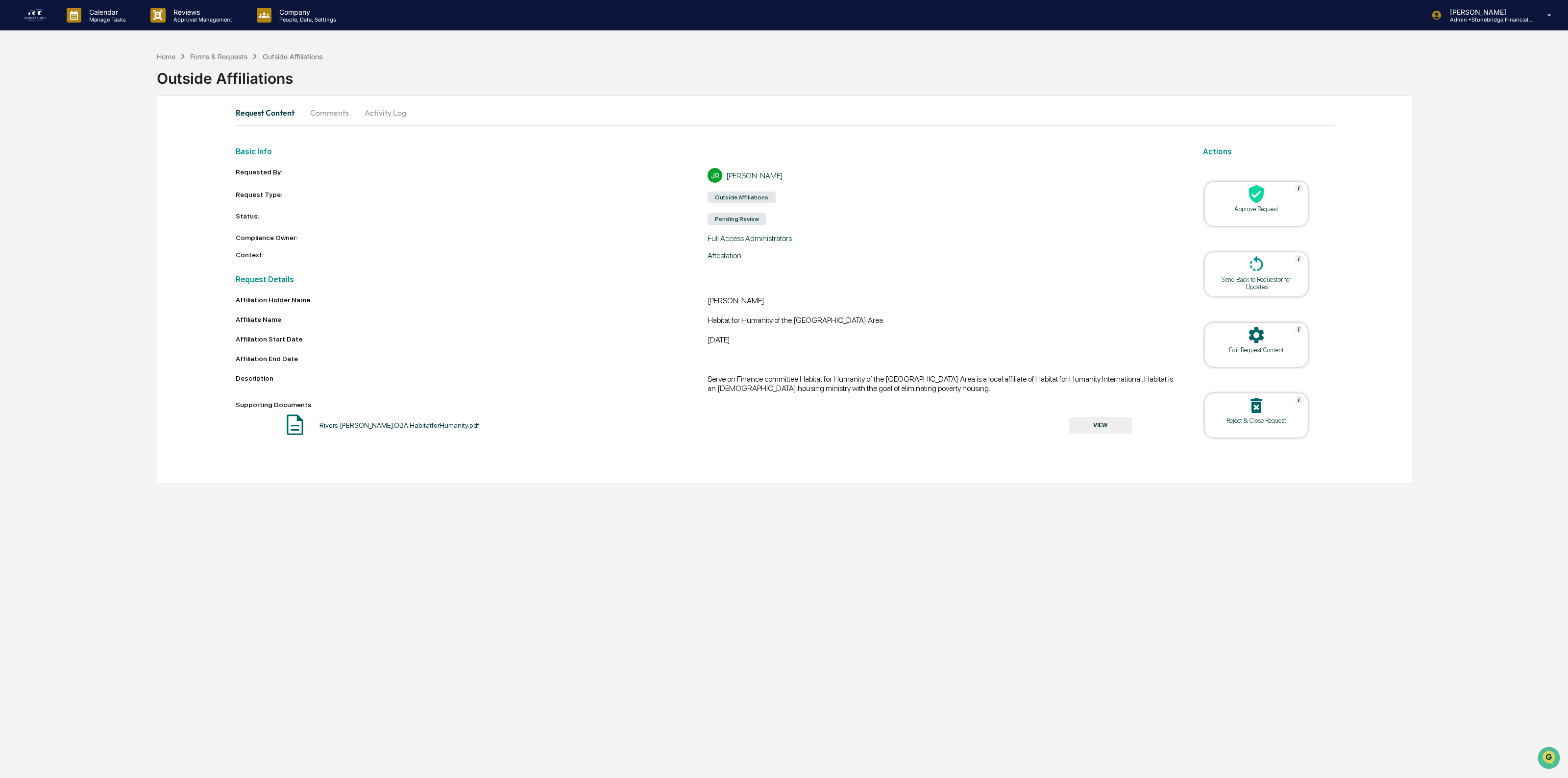
click at [293, 65] on div "Outside Affiliations" at bounding box center [862, 74] width 1411 height 25
click at [292, 57] on div "Outside Affiliations" at bounding box center [293, 57] width 60 height 8
click at [1238, 207] on div "Approve Request" at bounding box center [1256, 209] width 88 height 8
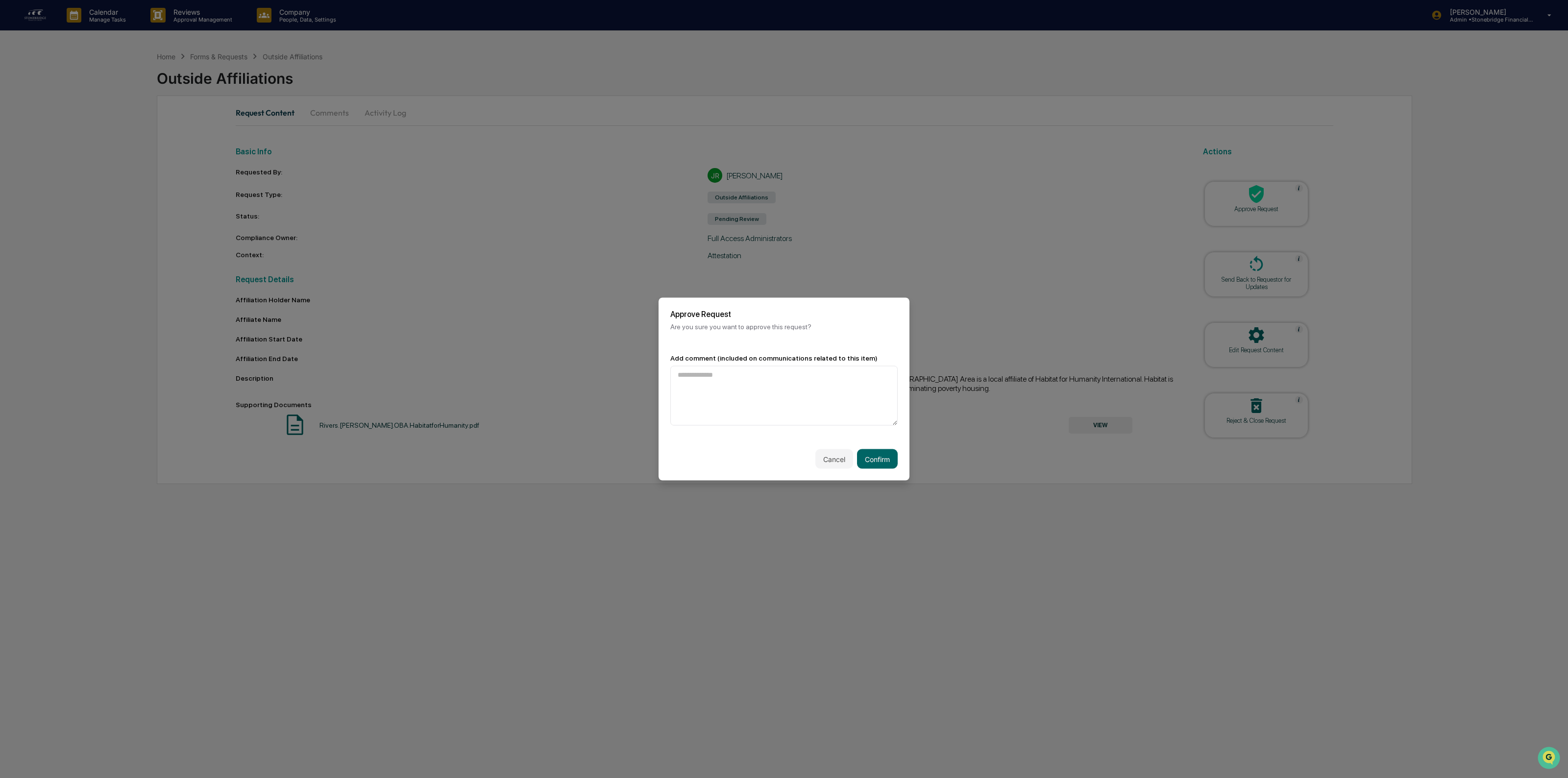
click at [887, 467] on button "Confirm" at bounding box center [877, 459] width 41 height 20
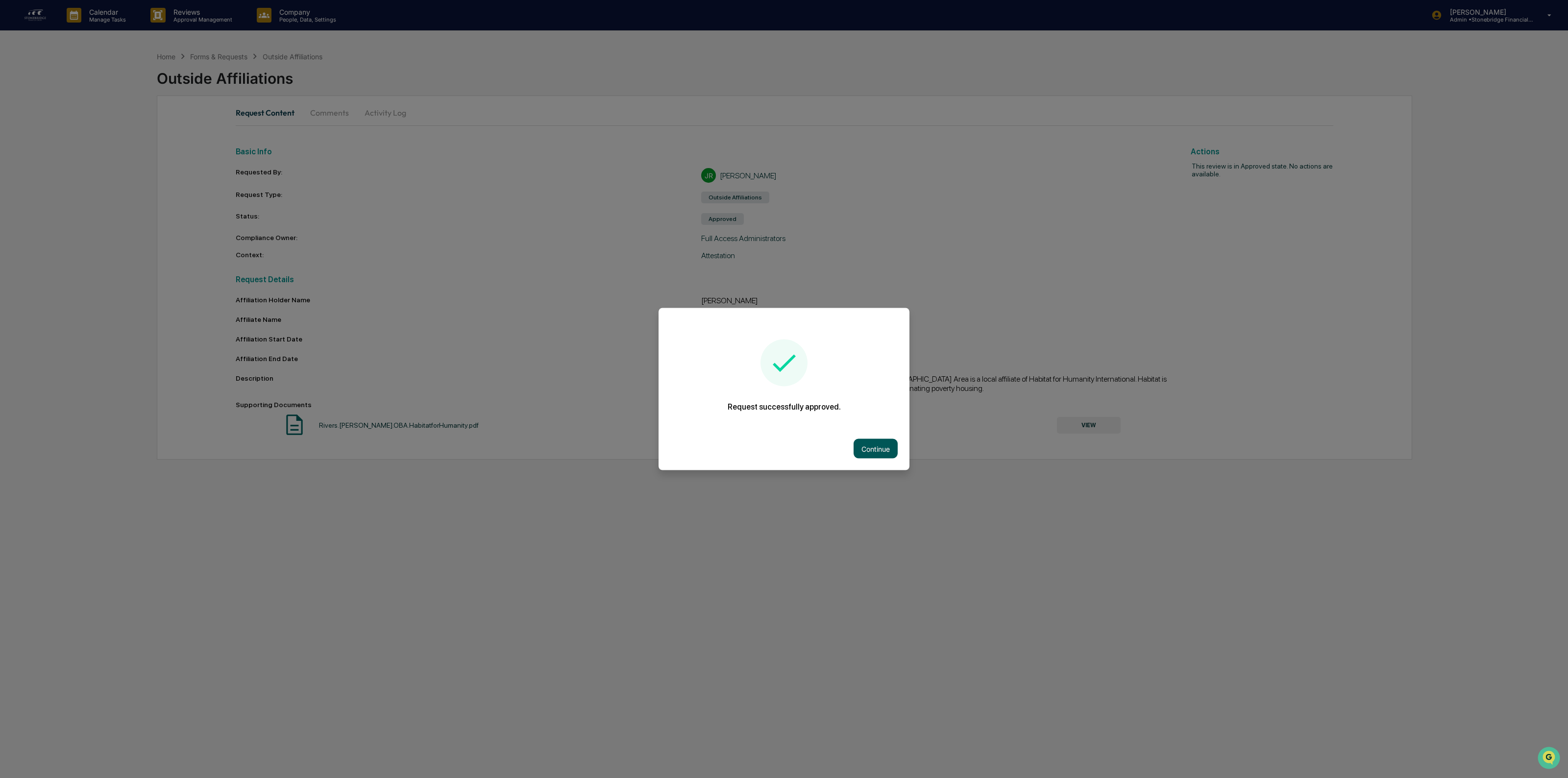
drag, startPoint x: 895, startPoint y: 460, endPoint x: 887, endPoint y: 453, distance: 10.6
click at [892, 458] on div "Continue" at bounding box center [784, 448] width 251 height 43
click at [887, 453] on button "Continue" at bounding box center [875, 449] width 44 height 20
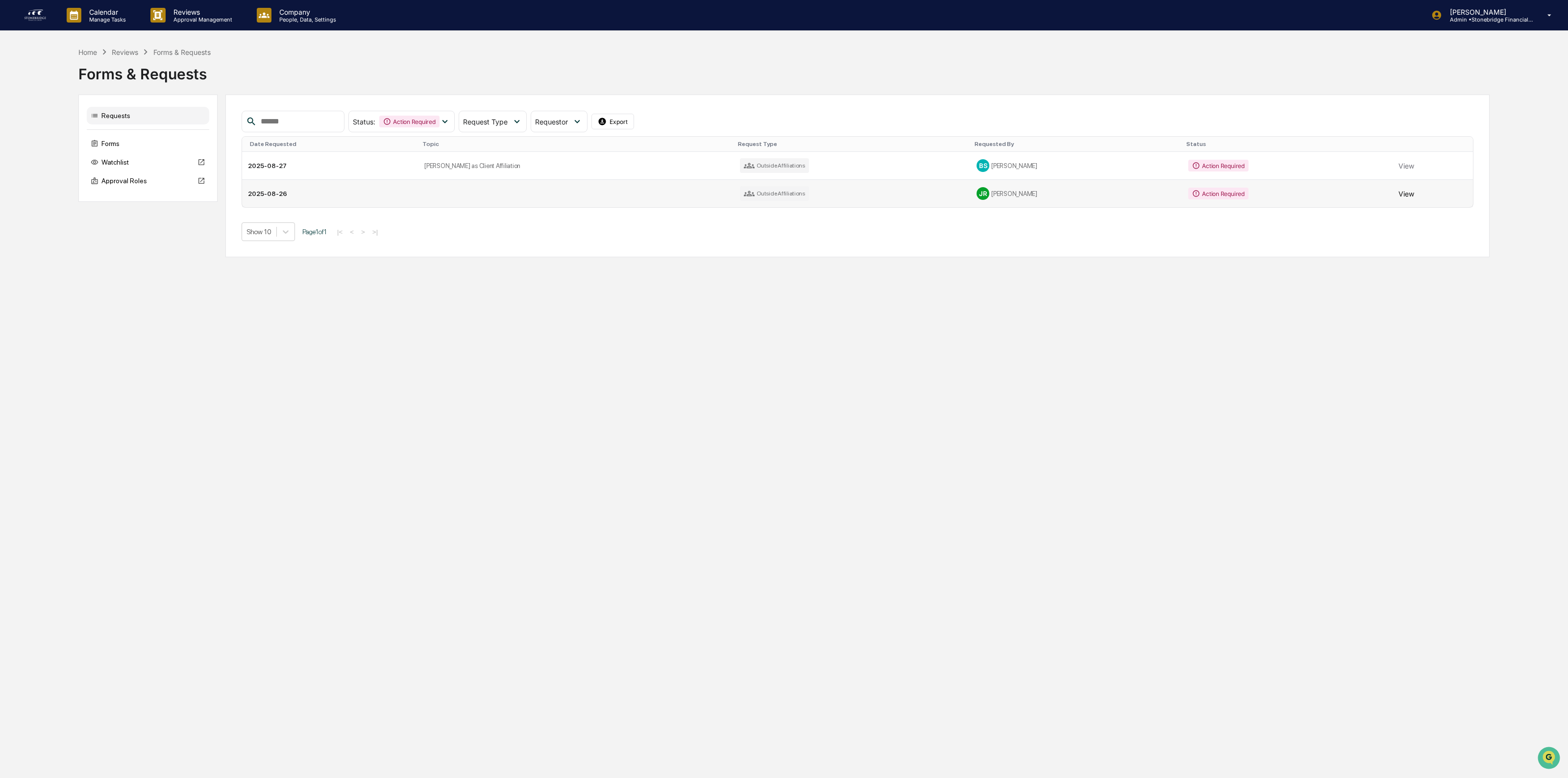
click at [1405, 190] on button "View" at bounding box center [1406, 193] width 16 height 20
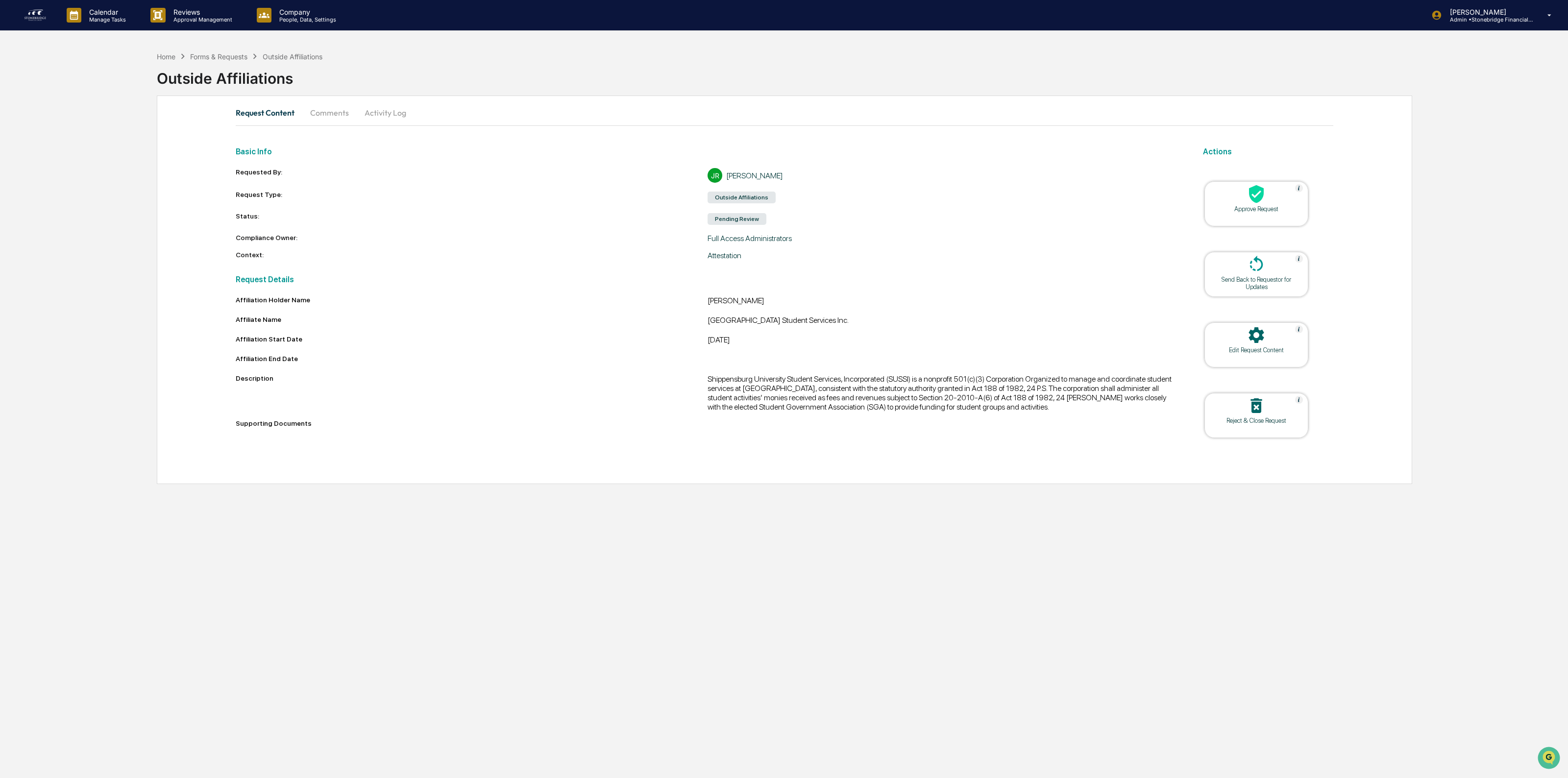
click at [1292, 351] on div "Edit Request Content" at bounding box center [1256, 350] width 88 height 8
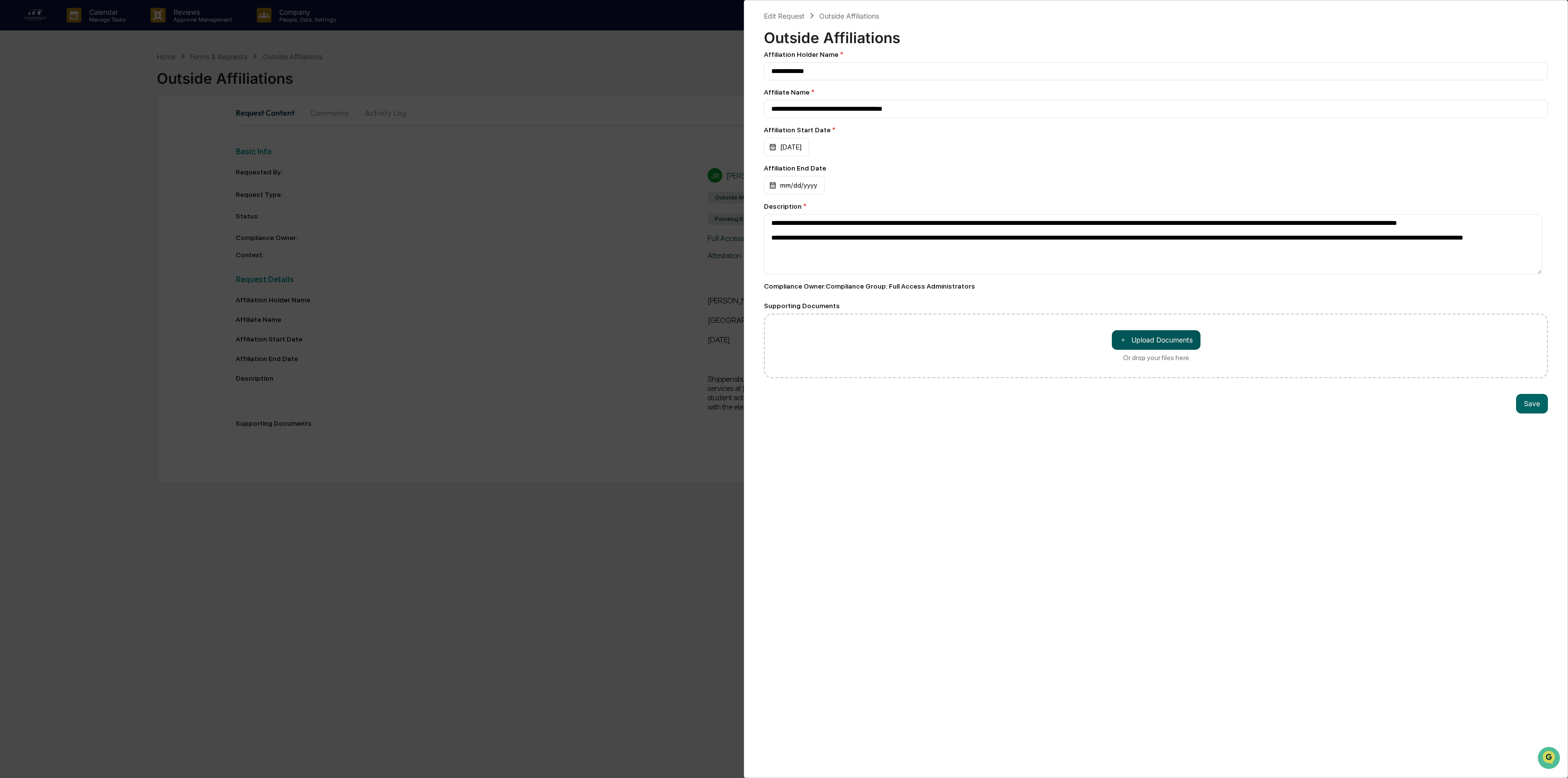
click at [1159, 348] on button "＋ Upload Documents" at bounding box center [1156, 340] width 89 height 20
click at [1520, 423] on button "Save" at bounding box center [1532, 424] width 32 height 20
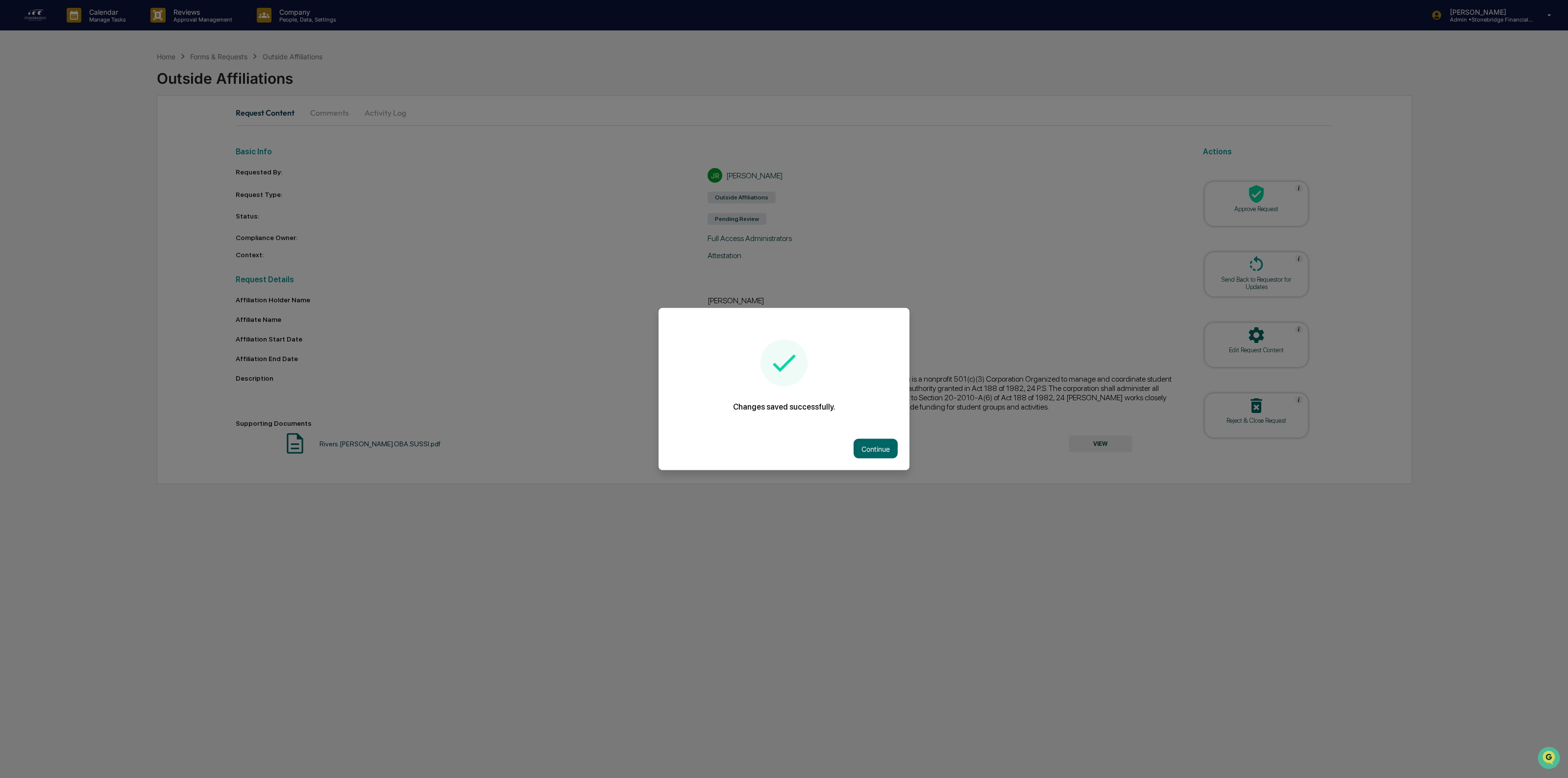
click at [905, 451] on div "Continue" at bounding box center [784, 448] width 251 height 43
click at [862, 445] on button "Continue" at bounding box center [875, 449] width 44 height 20
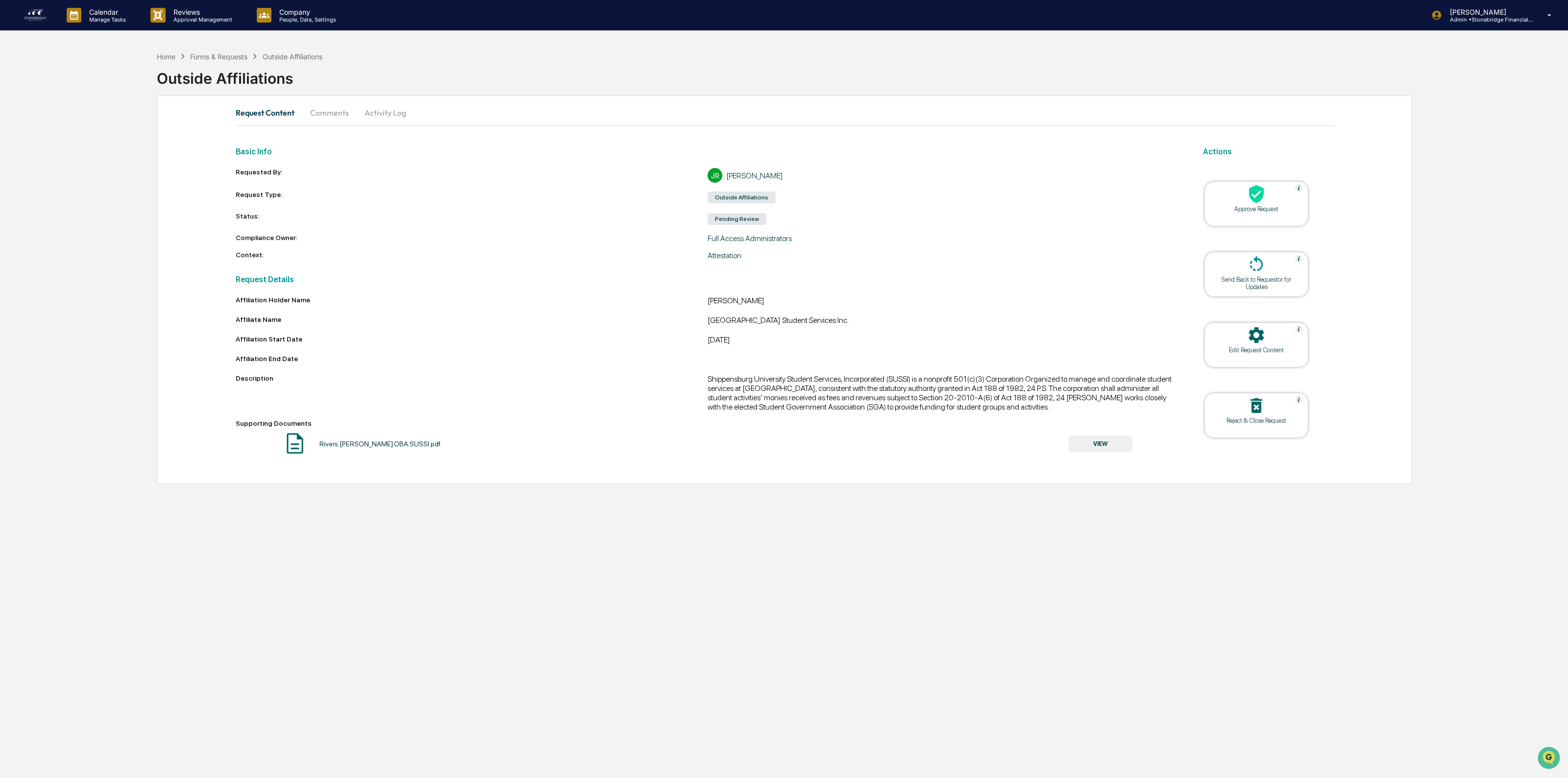
click at [1286, 185] on div at bounding box center [1256, 194] width 98 height 21
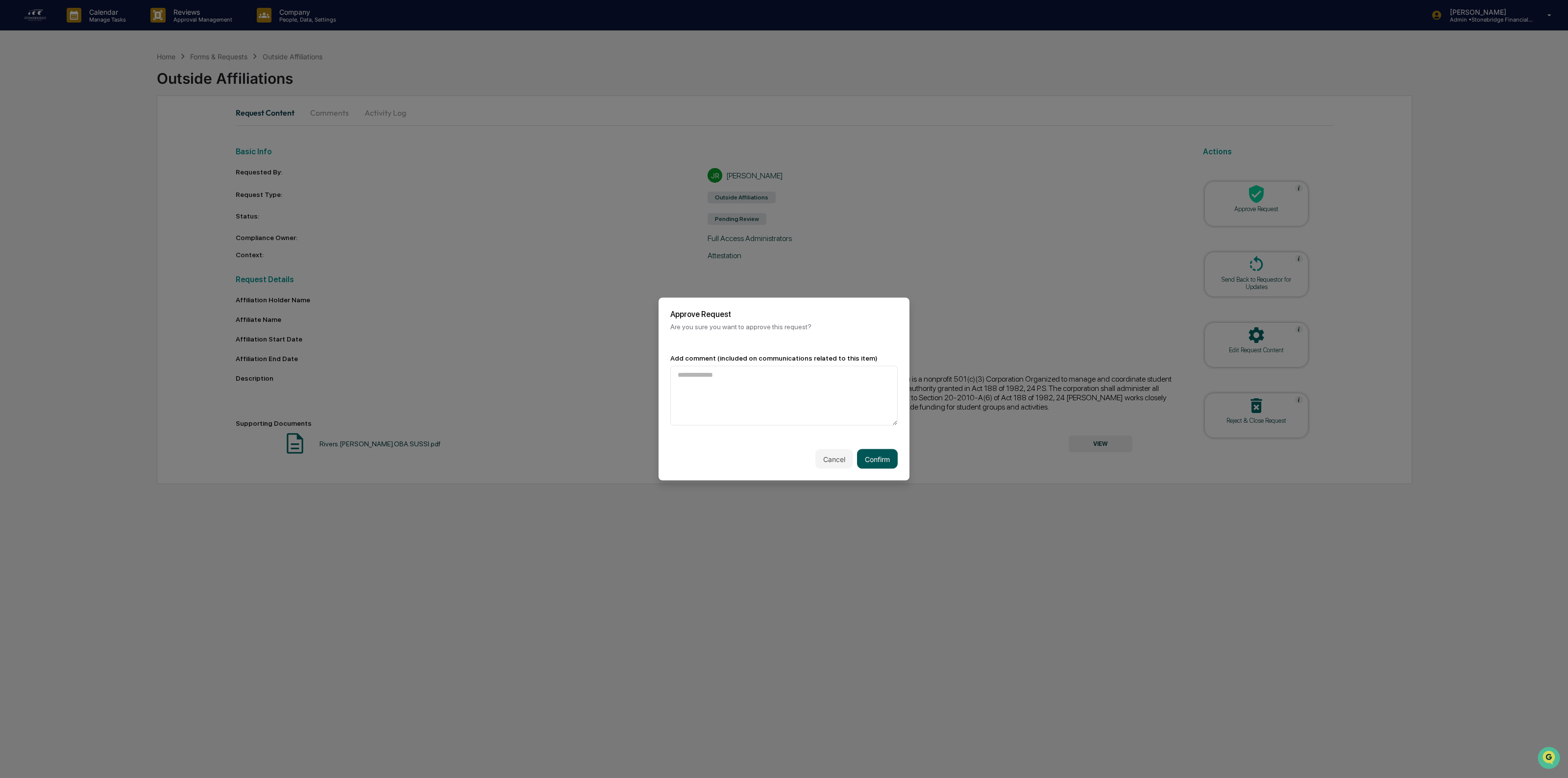
click at [883, 466] on button "Confirm" at bounding box center [877, 459] width 41 height 20
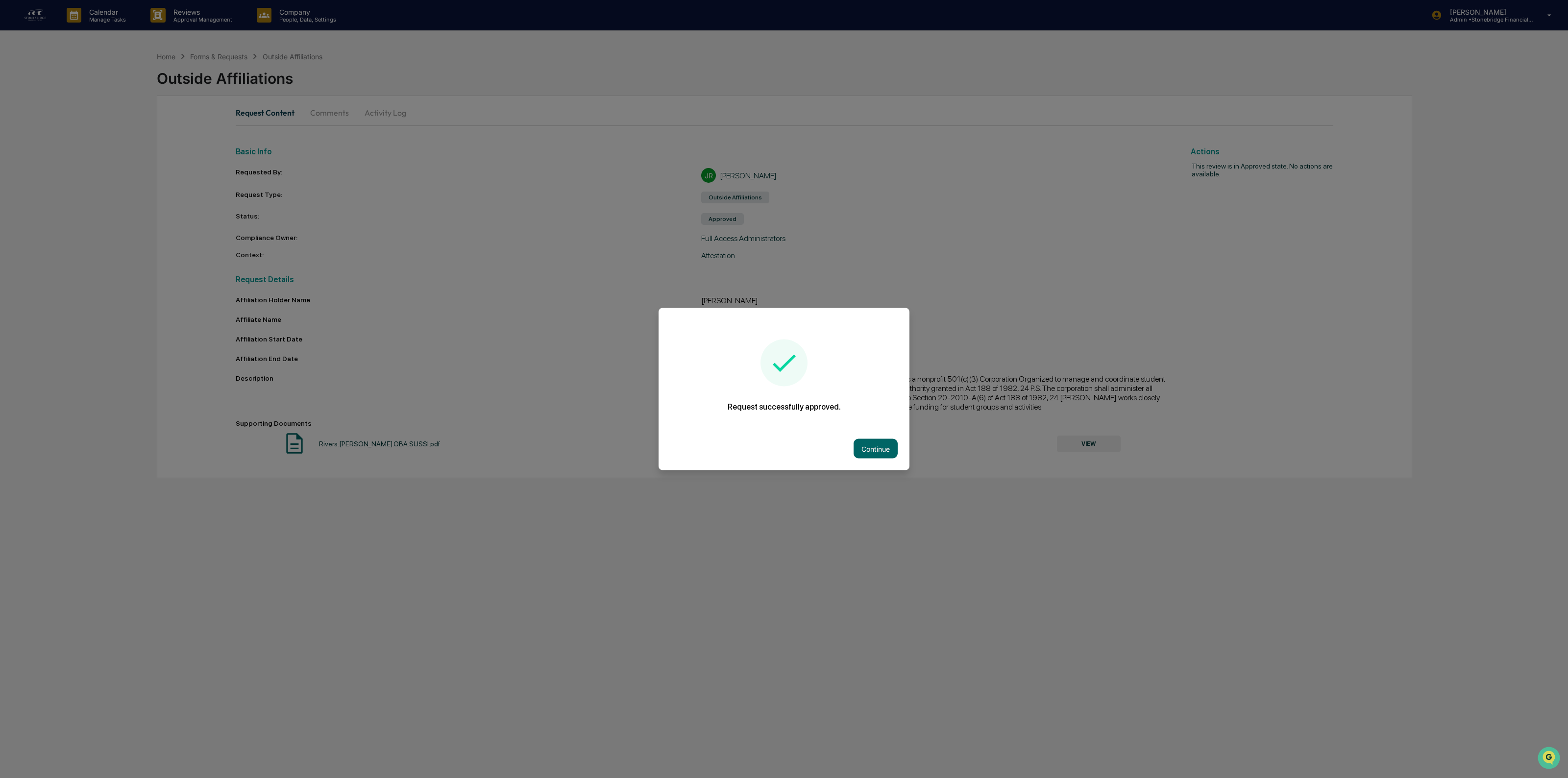
click at [883, 466] on div "Continue" at bounding box center [784, 448] width 251 height 43
click at [881, 451] on button "Continue" at bounding box center [875, 449] width 44 height 20
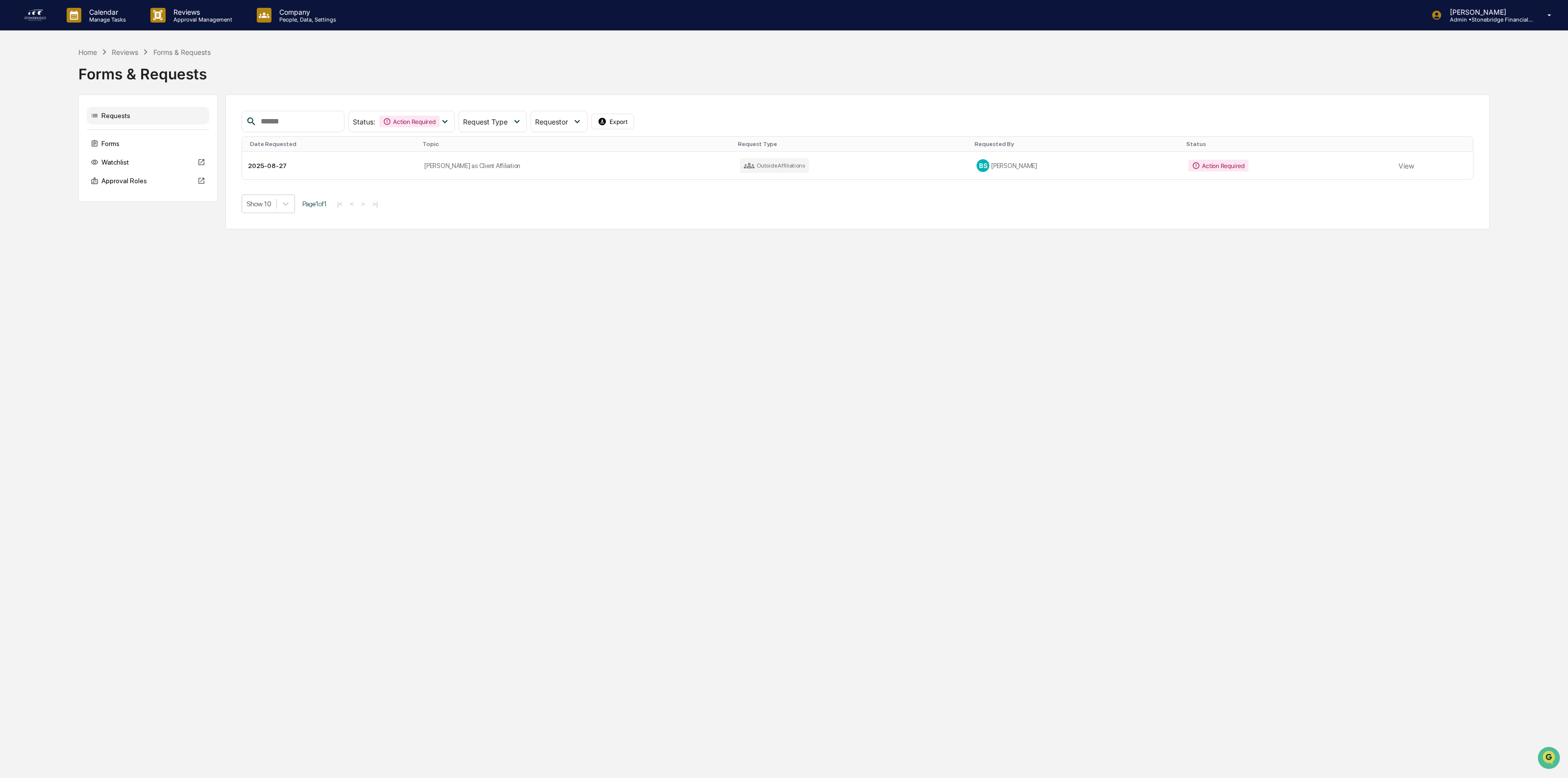
click at [1410, 170] on td "View" at bounding box center [1433, 166] width 80 height 27
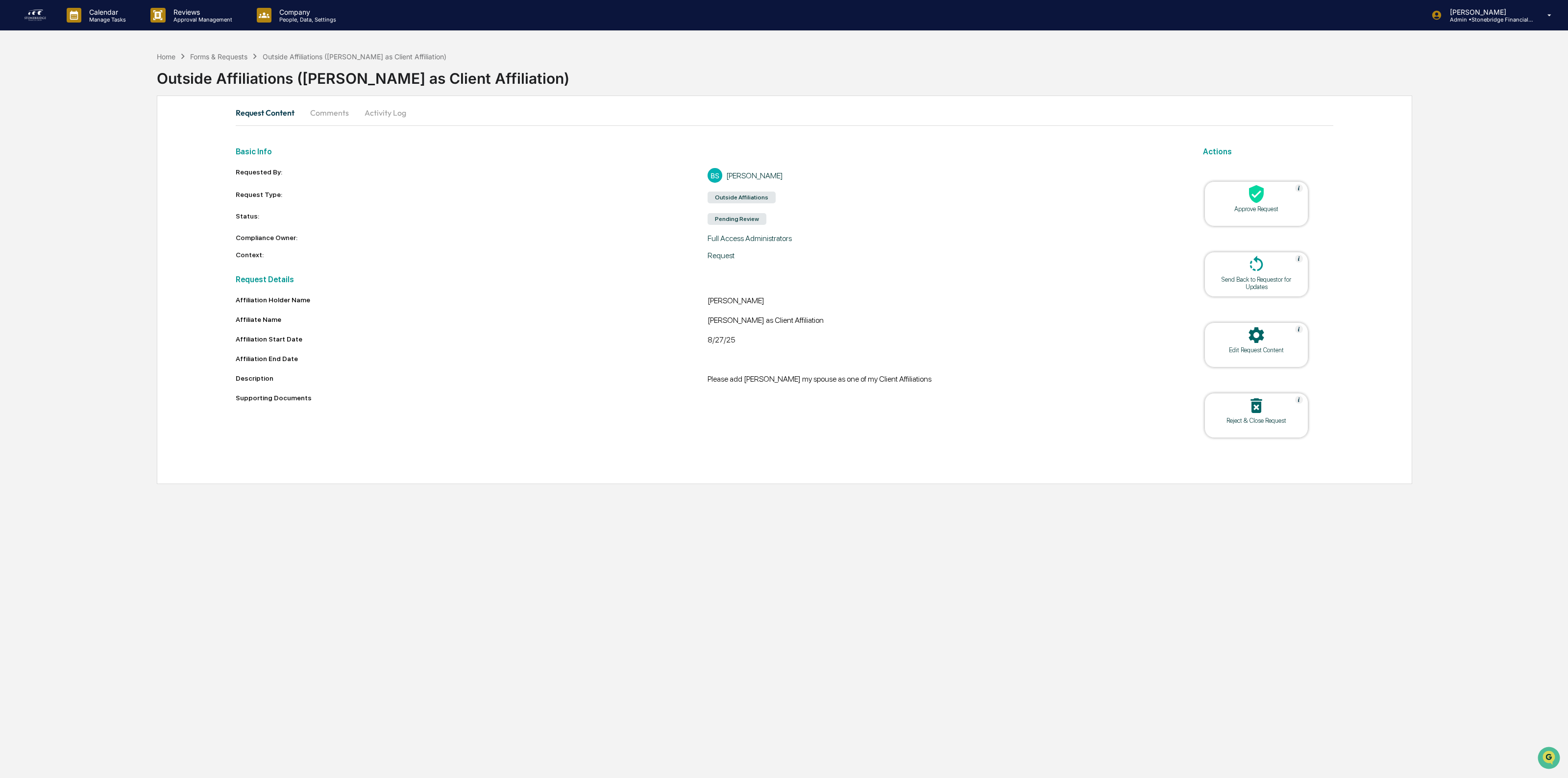
click at [1243, 427] on div "Reject & Close Request" at bounding box center [1256, 415] width 104 height 45
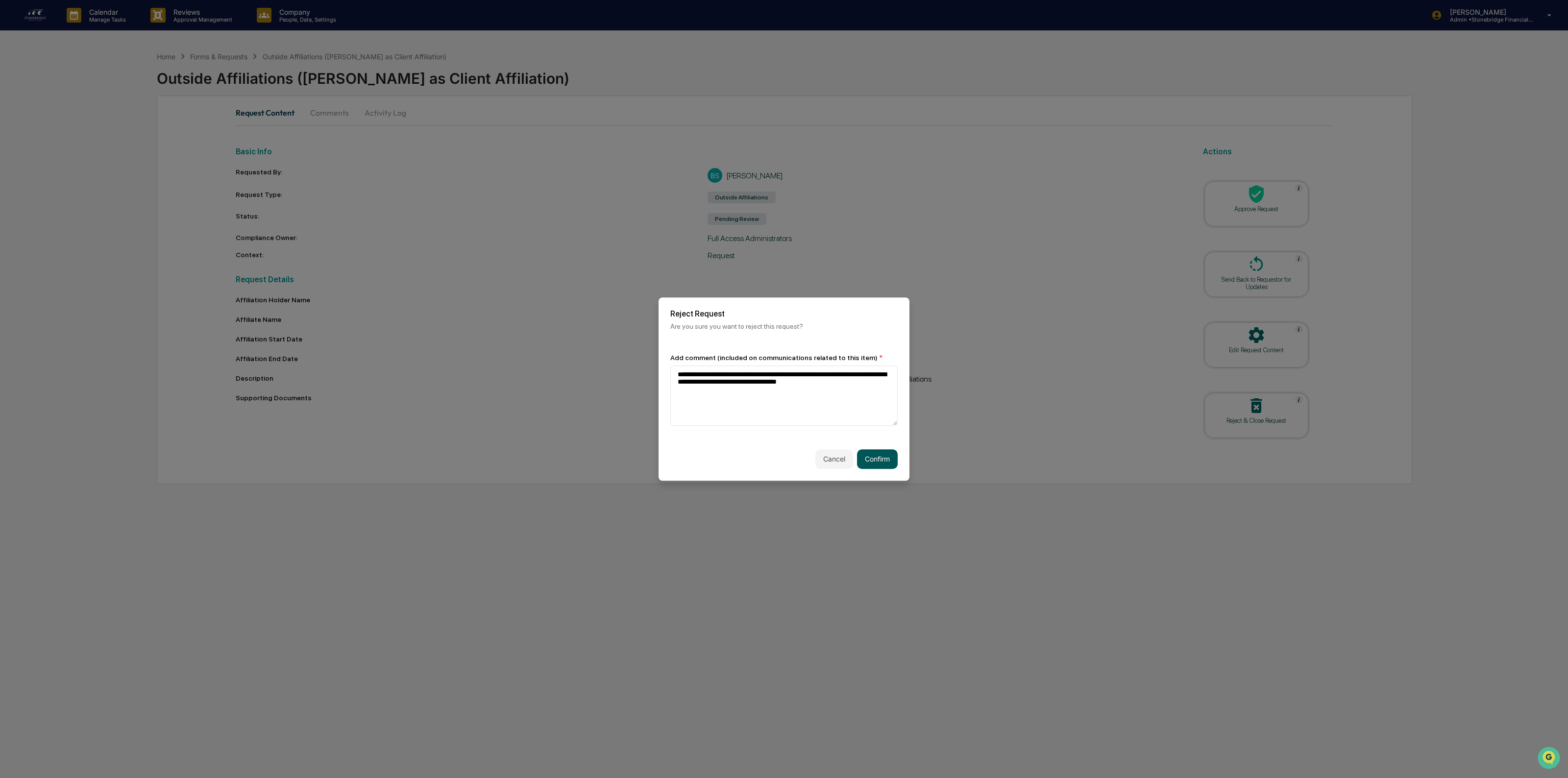
type textarea "**********"
click at [889, 462] on button "Confirm" at bounding box center [877, 459] width 41 height 20
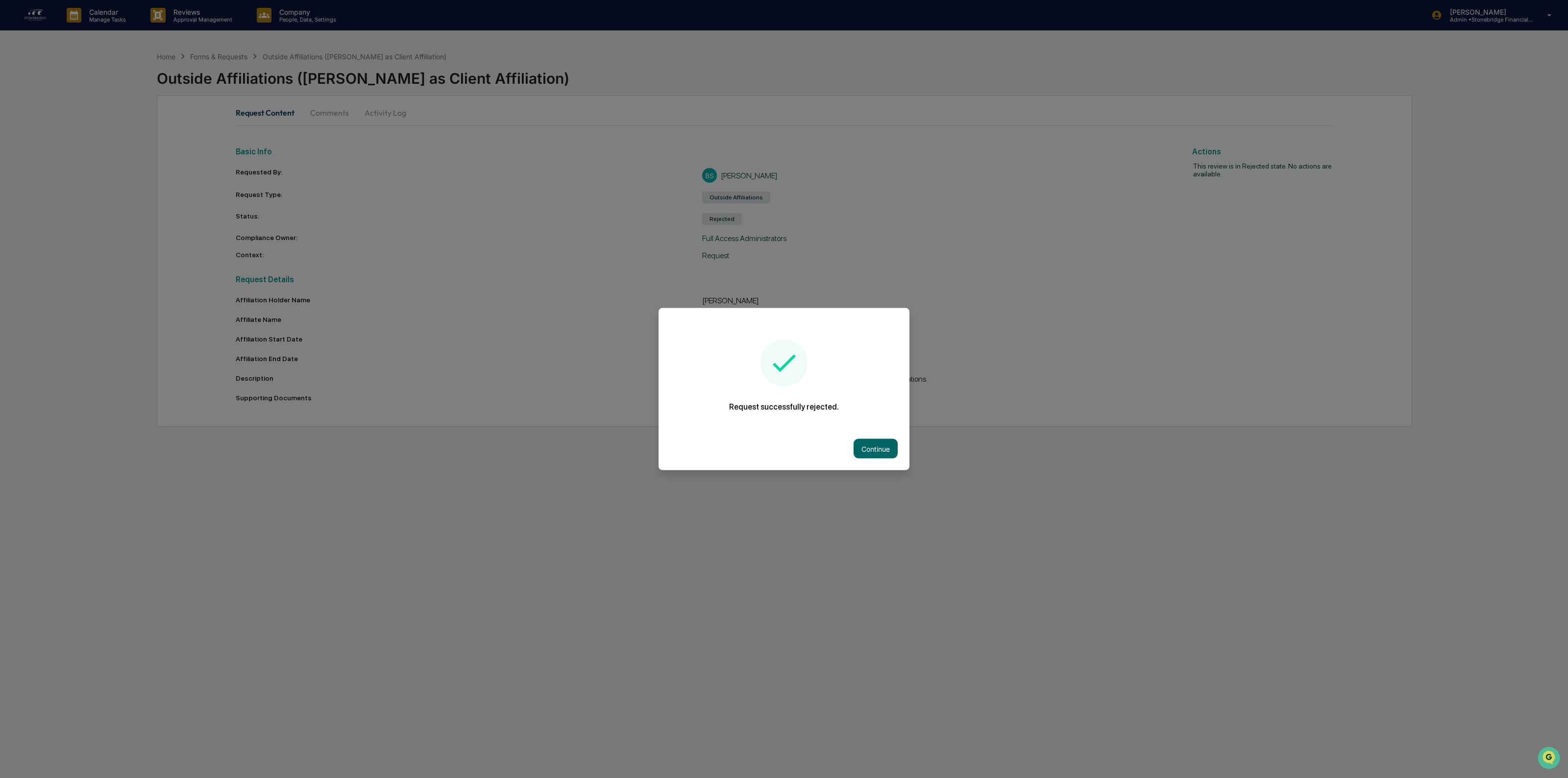
click at [874, 458] on div "Continue" at bounding box center [784, 448] width 251 height 43
click at [872, 455] on button "Continue" at bounding box center [875, 449] width 44 height 20
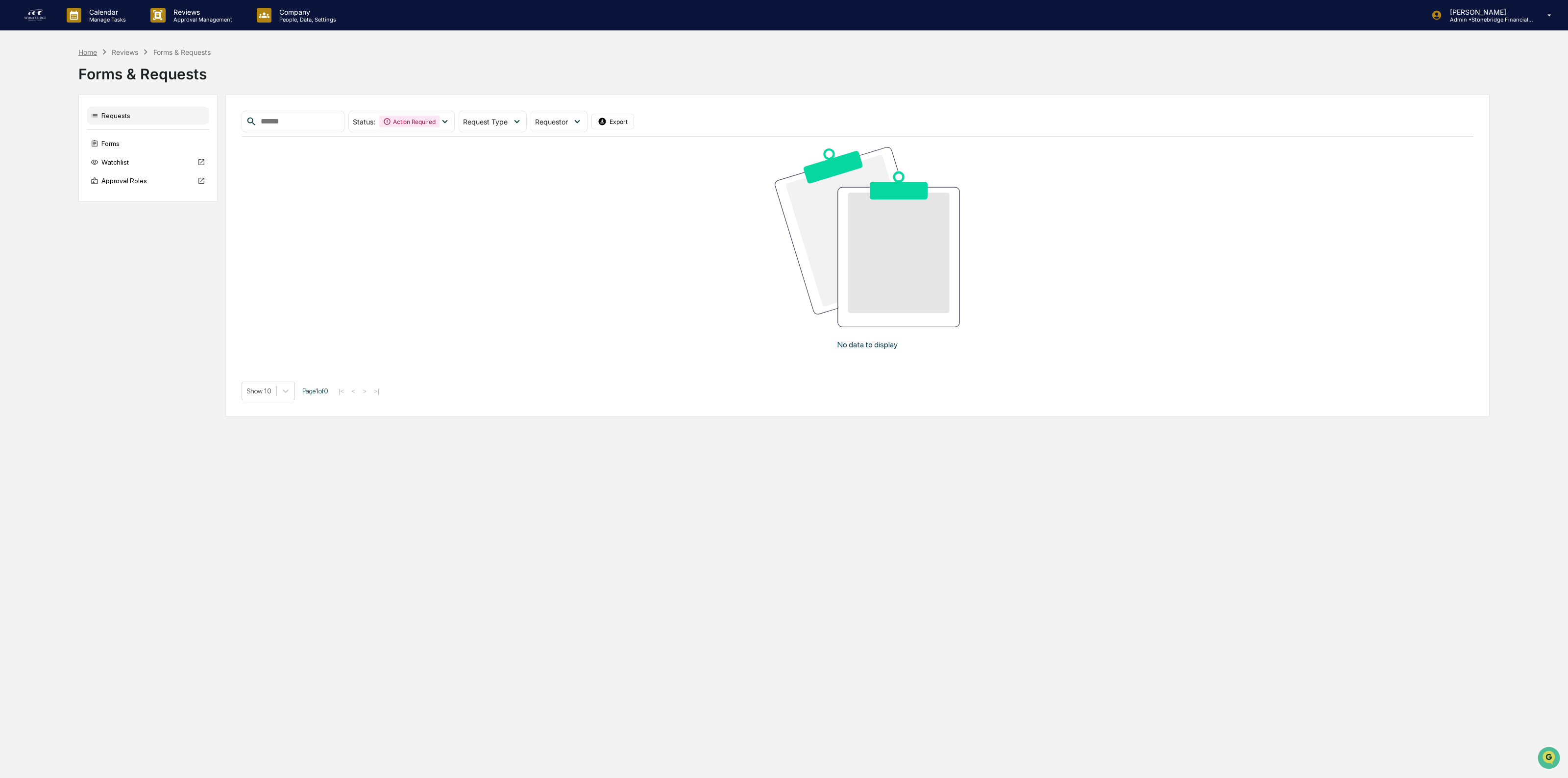
click at [87, 53] on div "Home" at bounding box center [87, 52] width 18 height 8
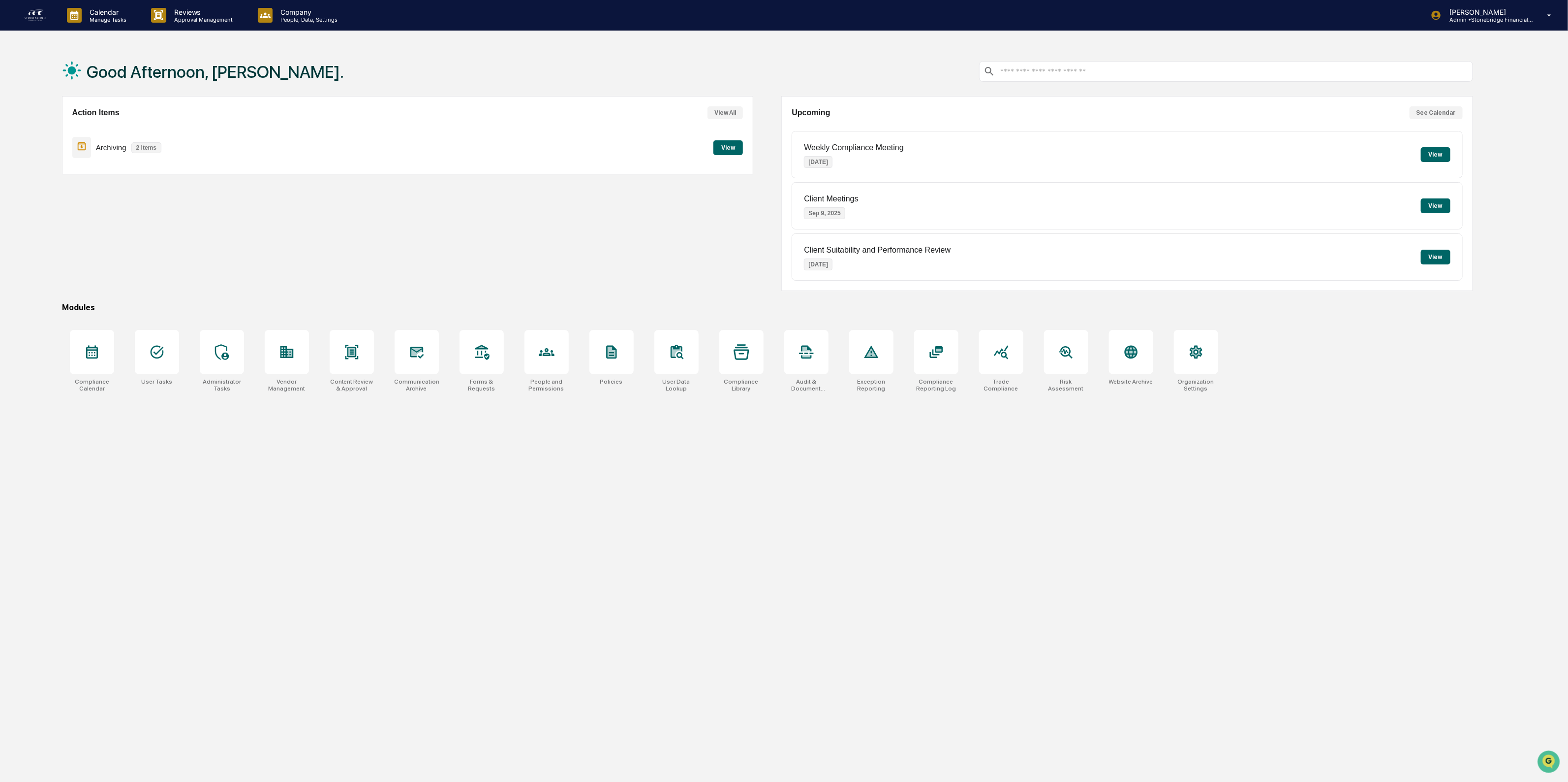
click at [728, 148] on button "View" at bounding box center [728, 148] width 29 height 15
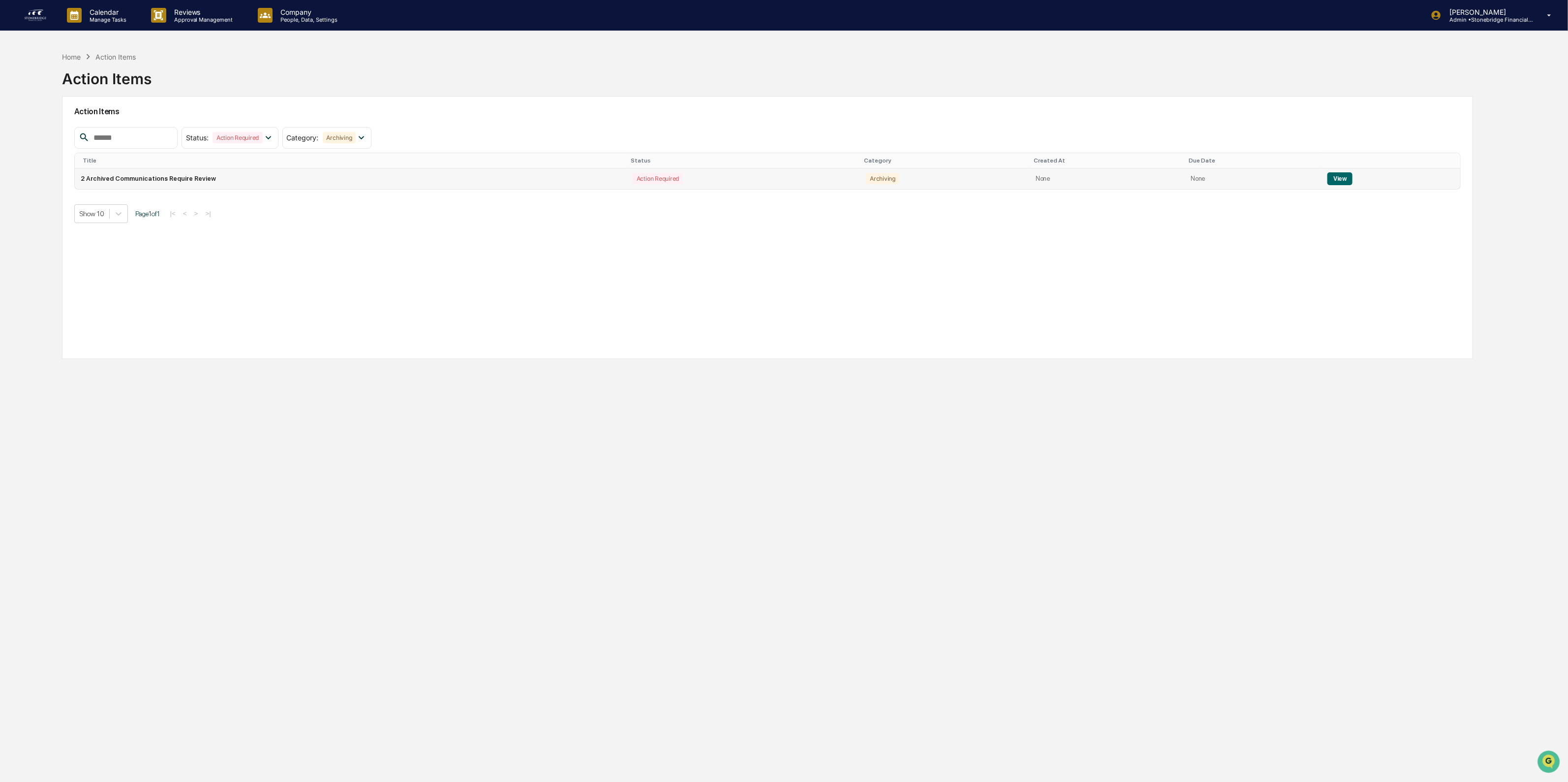
click at [263, 176] on td "2 Archived Communications Require Review" at bounding box center [351, 179] width 552 height 21
click at [1330, 183] on button "View" at bounding box center [1340, 178] width 25 height 13
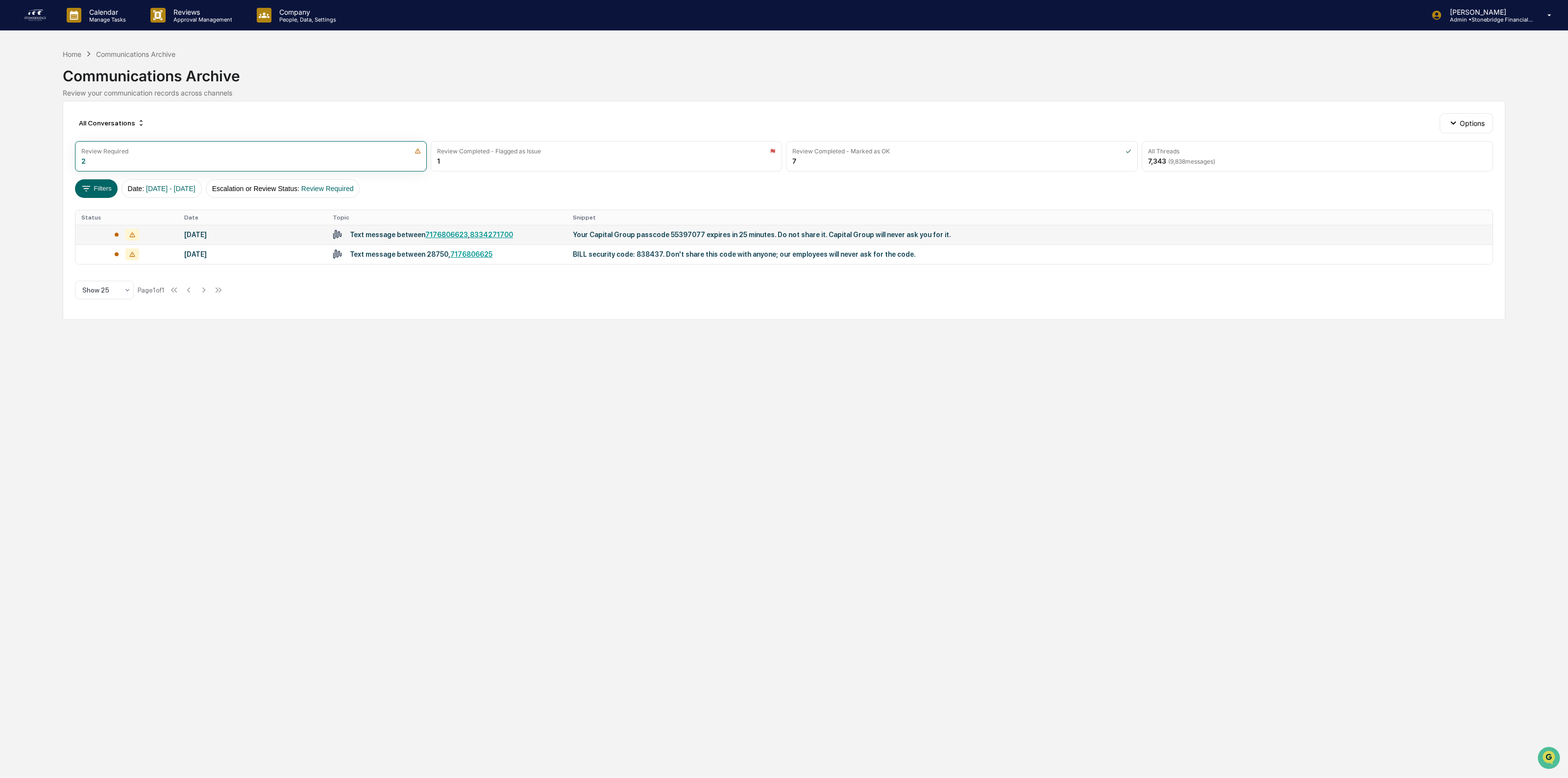
click at [386, 233] on div "Text message between 7176806623 , 8334271700" at bounding box center [431, 234] width 163 height 8
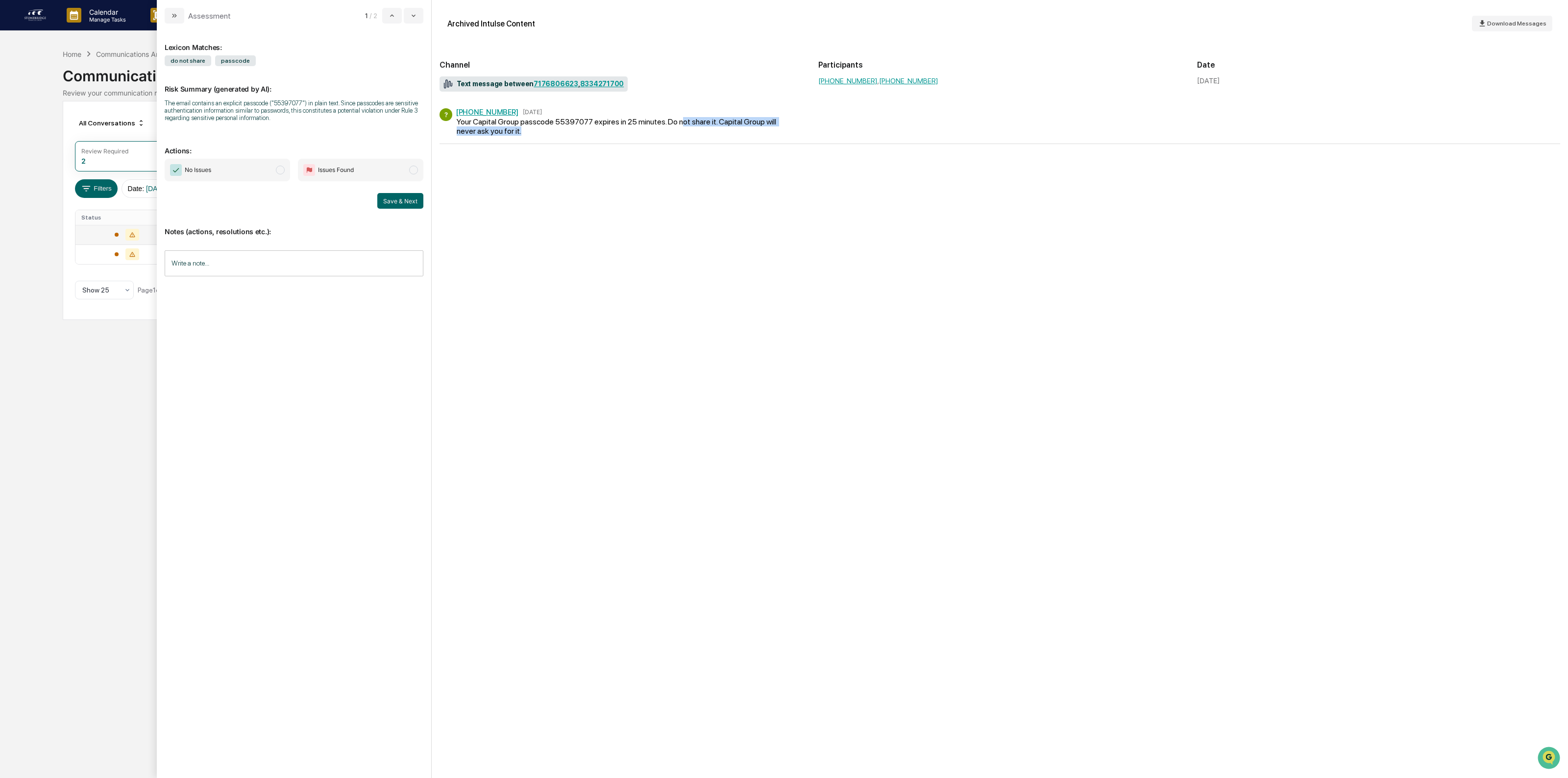
drag, startPoint x: 573, startPoint y: 126, endPoint x: 676, endPoint y: 121, distance: 103.1
click at [676, 121] on div "Your Capital Group passcode 55397077 expires in 25 minutes. Do not share it. Ca…" at bounding box center [617, 126] width 323 height 18
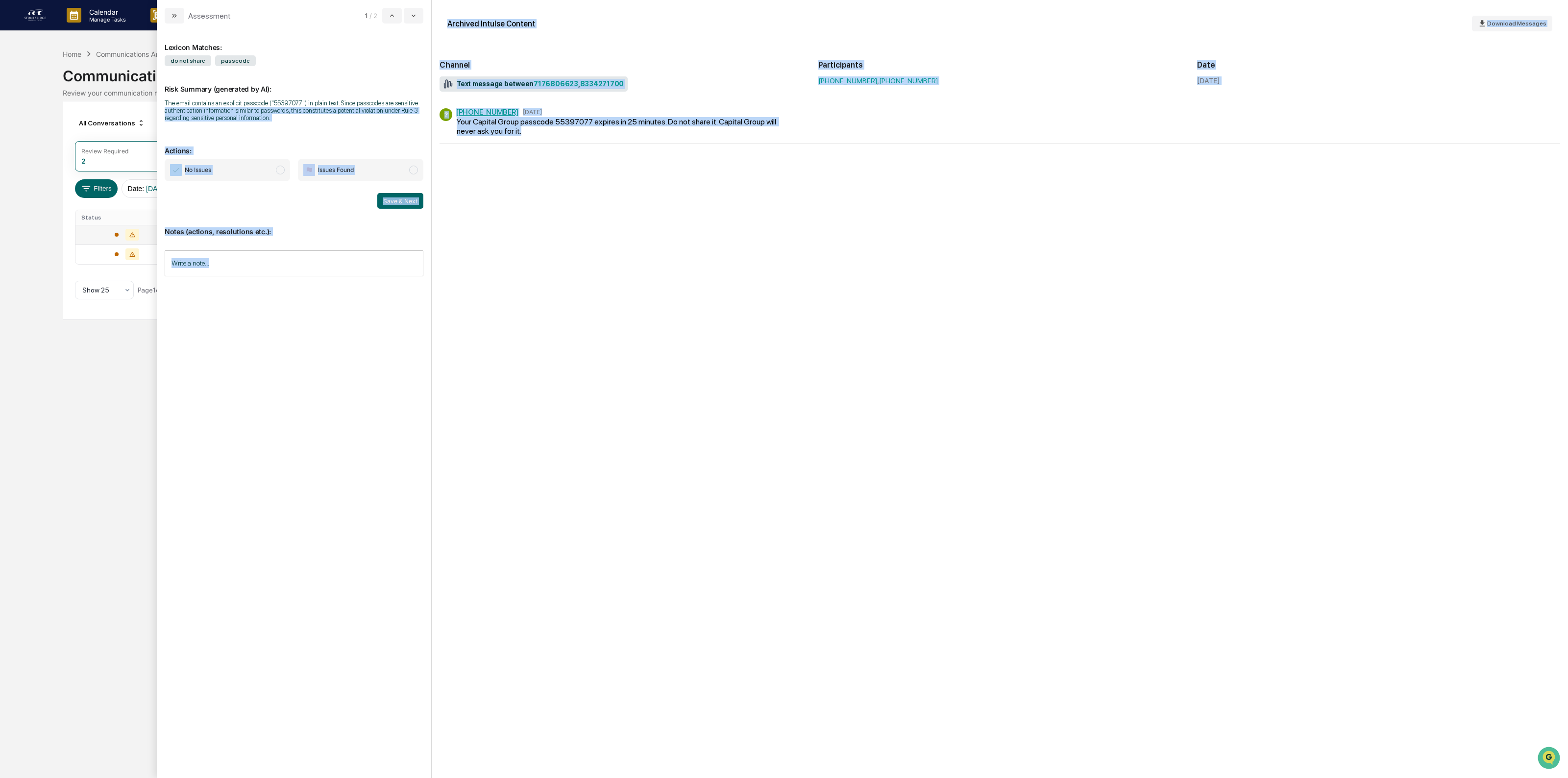
drag, startPoint x: 606, startPoint y: 130, endPoint x: 427, endPoint y: 104, distance: 180.9
click at [427, 104] on div "Assessment 1 / 2 Lexicon Matches: do not share passcode Risk Summary (generated…" at bounding box center [862, 389] width 1411 height 778
click at [589, 134] on div "Your Capital Group passcode 55397077 expires in 25 minutes. Do not share it. Ca…" at bounding box center [617, 126] width 323 height 18
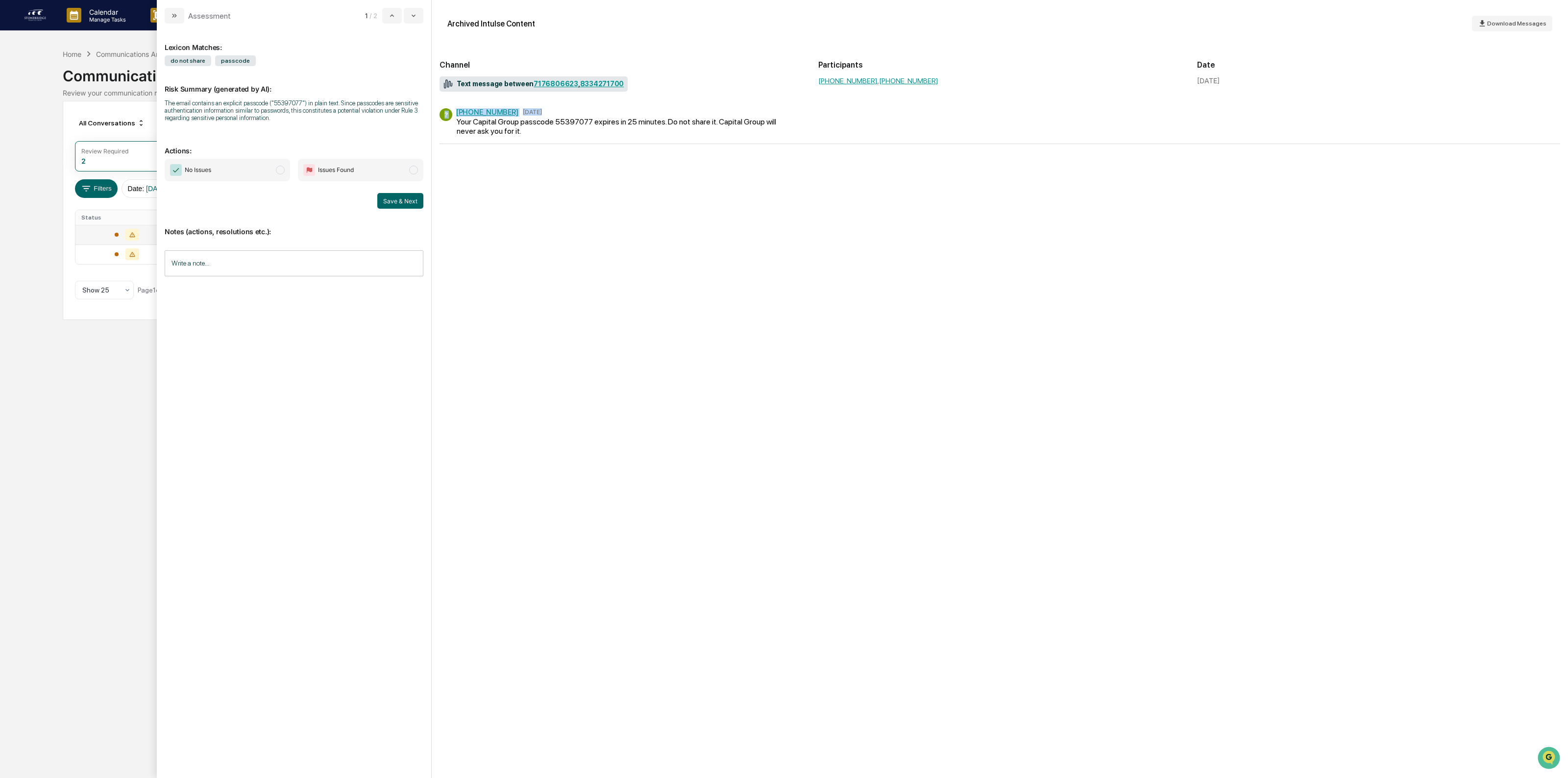
drag, startPoint x: 574, startPoint y: 135, endPoint x: 452, endPoint y: 121, distance: 122.8
click at [452, 121] on div "? (833) 427-1700 Aug 28 Your Capital Group passcode 55397077 expires in 25 minu…" at bounding box center [999, 126] width 1121 height 35
copy div "? (833) 427-1700 Aug 28"
click at [209, 173] on span "No Issues" at bounding box center [198, 170] width 27 height 10
click at [386, 206] on button "Save & Next" at bounding box center [400, 200] width 46 height 16
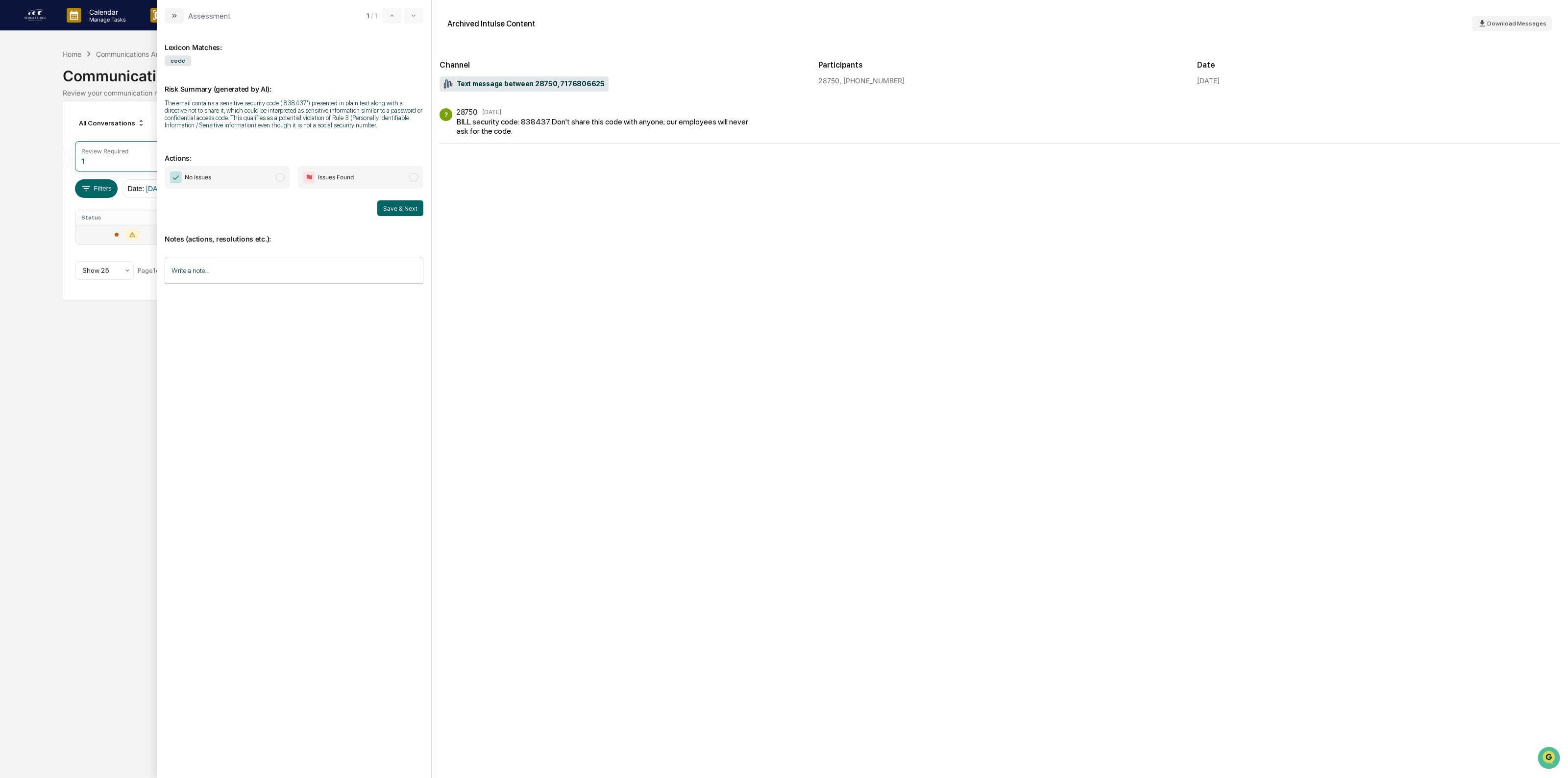
drag, startPoint x: 211, startPoint y: 180, endPoint x: 269, endPoint y: 194, distance: 59.7
click at [211, 180] on span "No Issues" at bounding box center [198, 177] width 27 height 10
click at [396, 208] on button "Save & Next" at bounding box center [400, 208] width 46 height 16
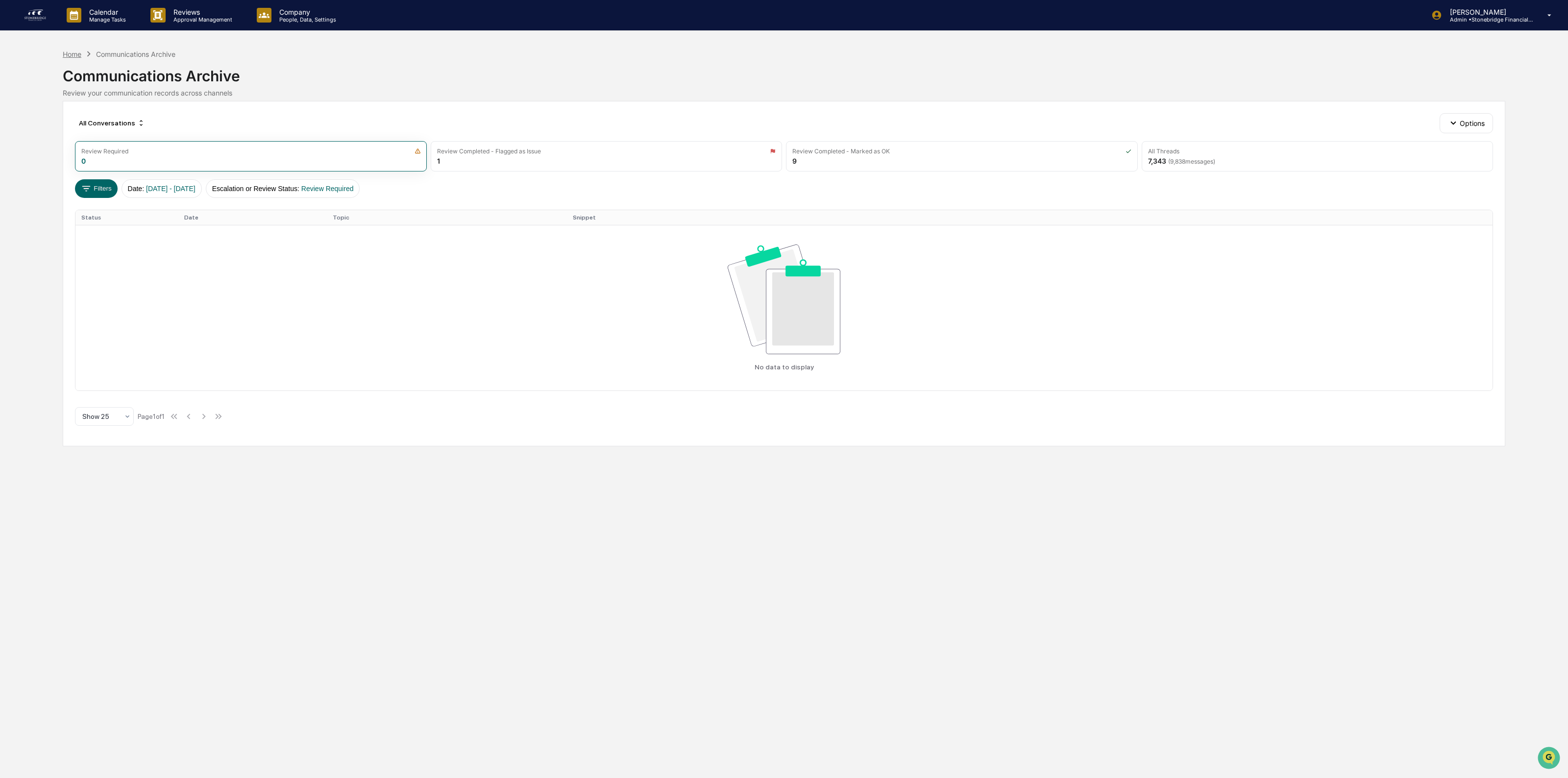
click at [76, 51] on div "Home" at bounding box center [72, 54] width 18 height 8
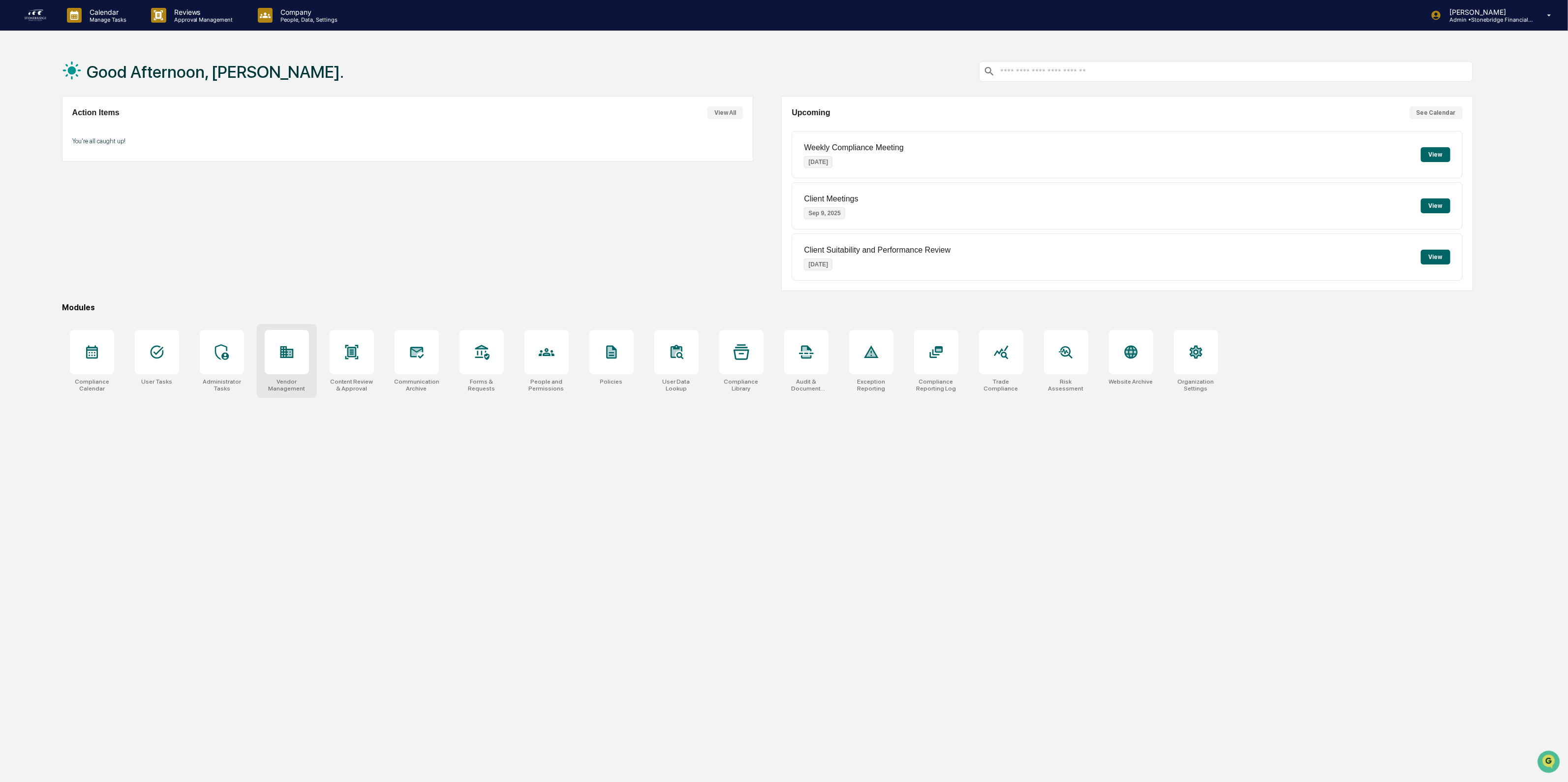
click at [290, 360] on icon at bounding box center [286, 352] width 16 height 16
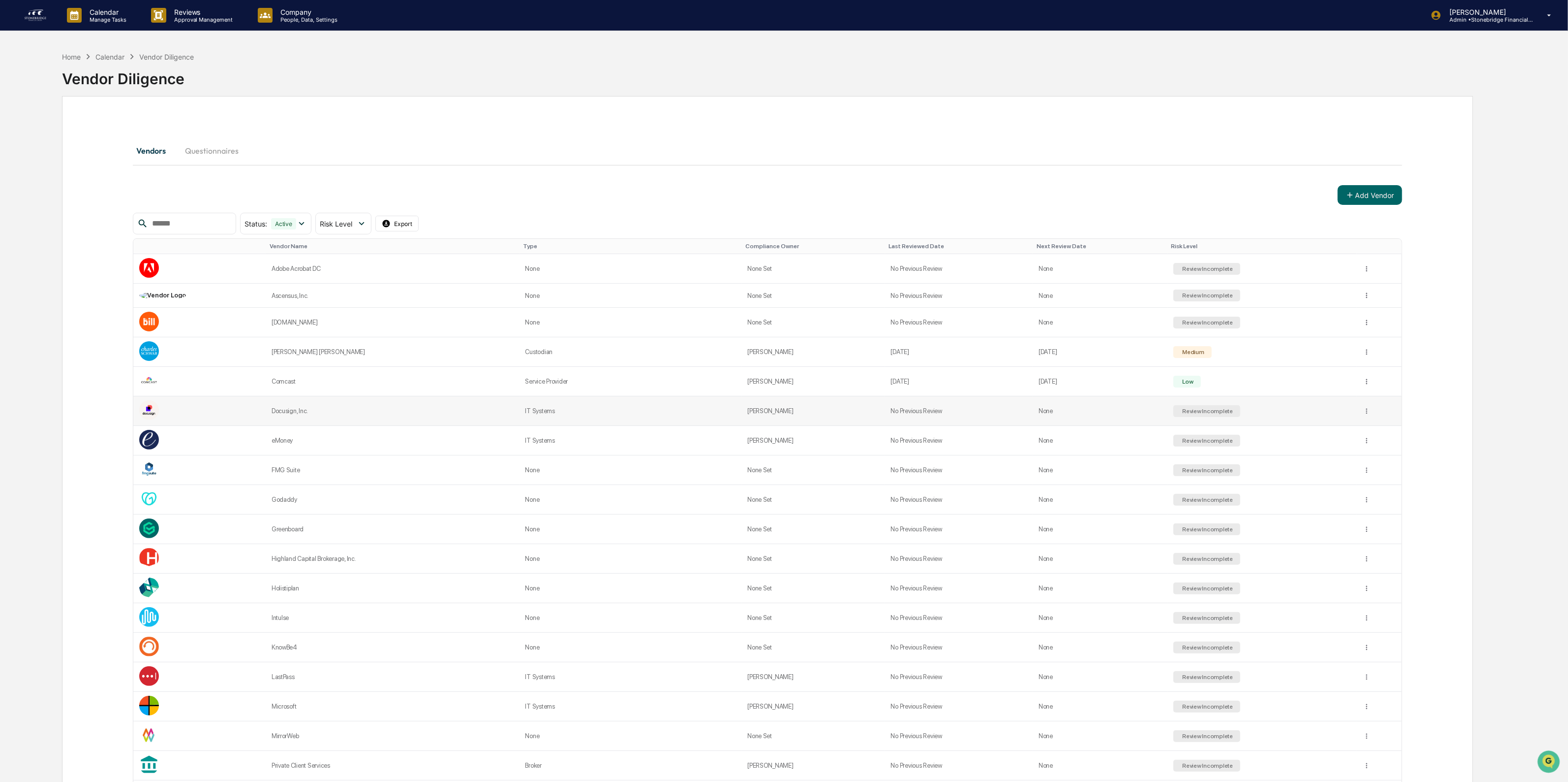
click at [1106, 412] on td "None" at bounding box center [1100, 411] width 134 height 29
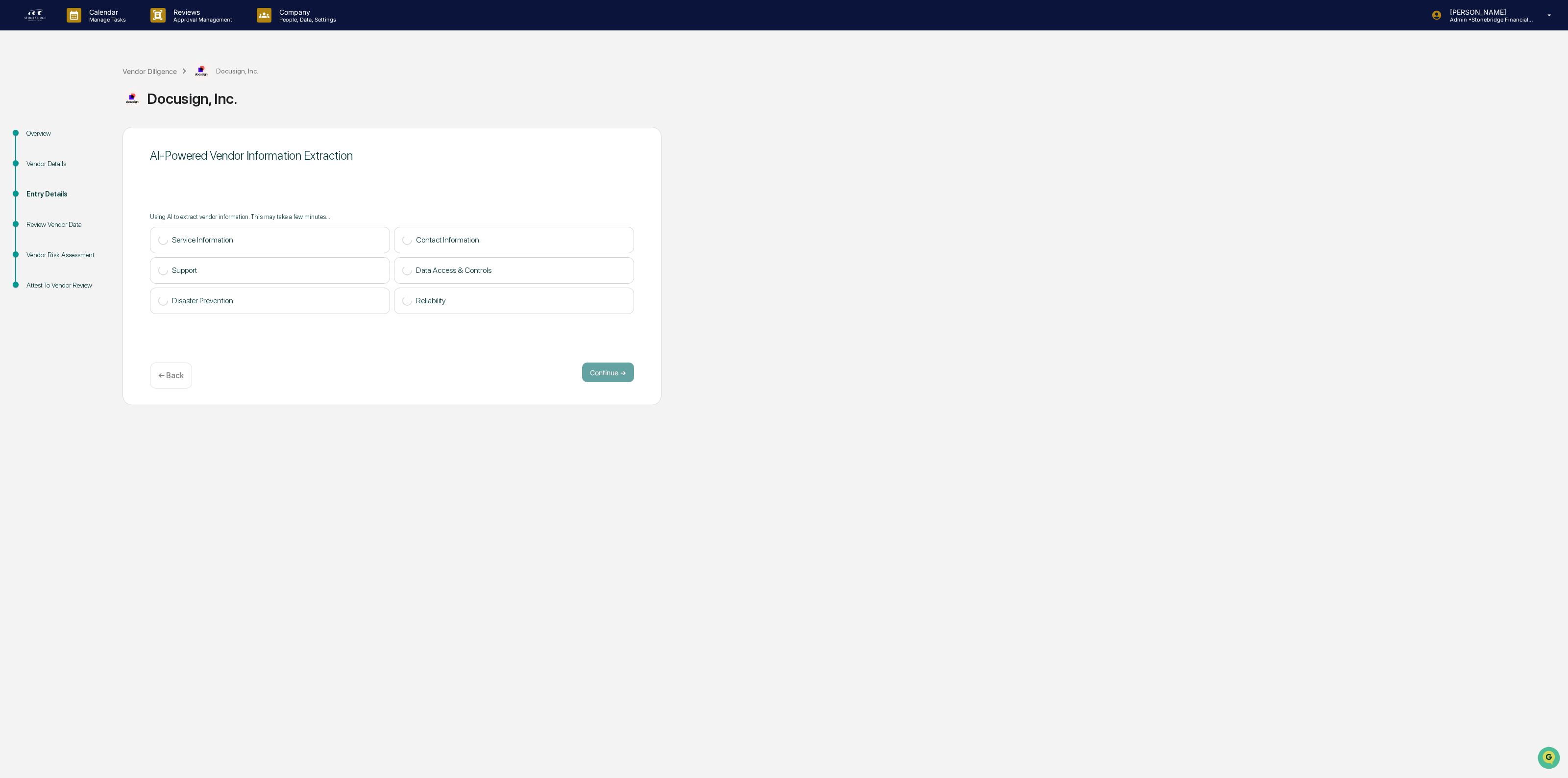
click at [179, 378] on p "← Back" at bounding box center [171, 376] width 25 height 10
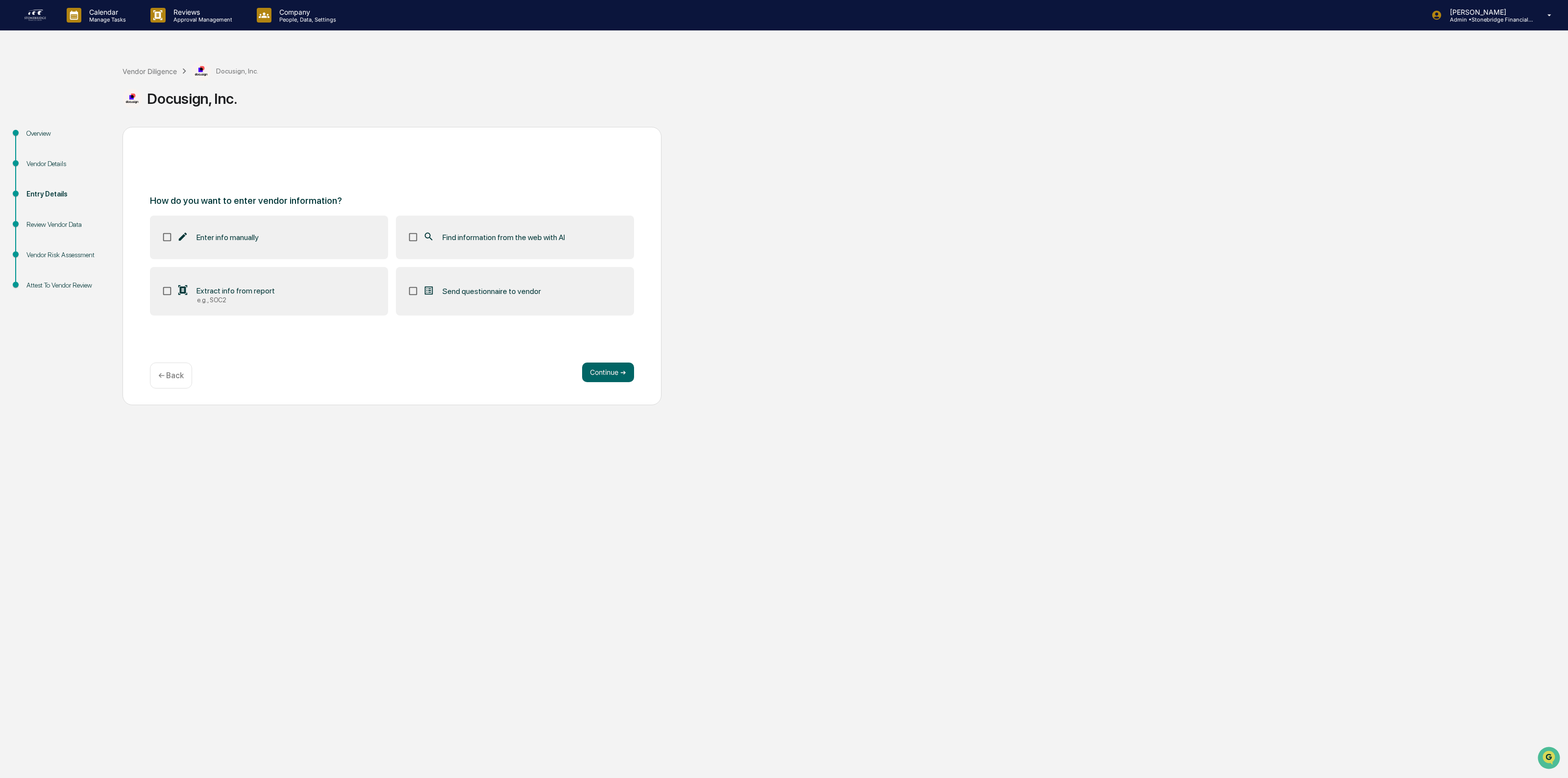
click at [188, 308] on label "Extract info from report e.g., SOC2" at bounding box center [269, 291] width 238 height 49
click at [458, 236] on span "Find information from the web with AI" at bounding box center [504, 237] width 123 height 10
click at [591, 374] on button "Continue ➔" at bounding box center [608, 372] width 52 height 20
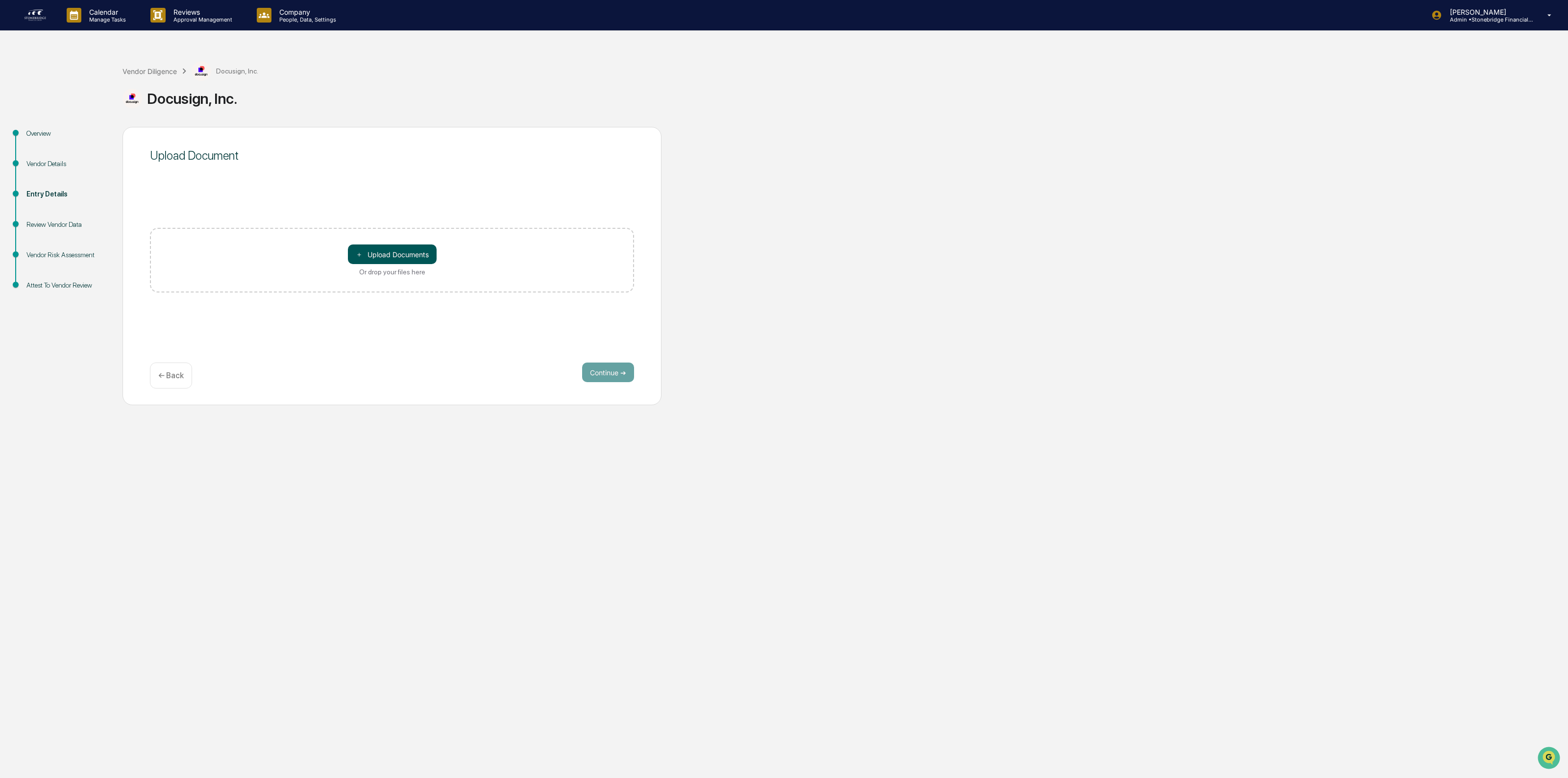
click at [389, 246] on button "＋ Upload Documents" at bounding box center [392, 254] width 89 height 20
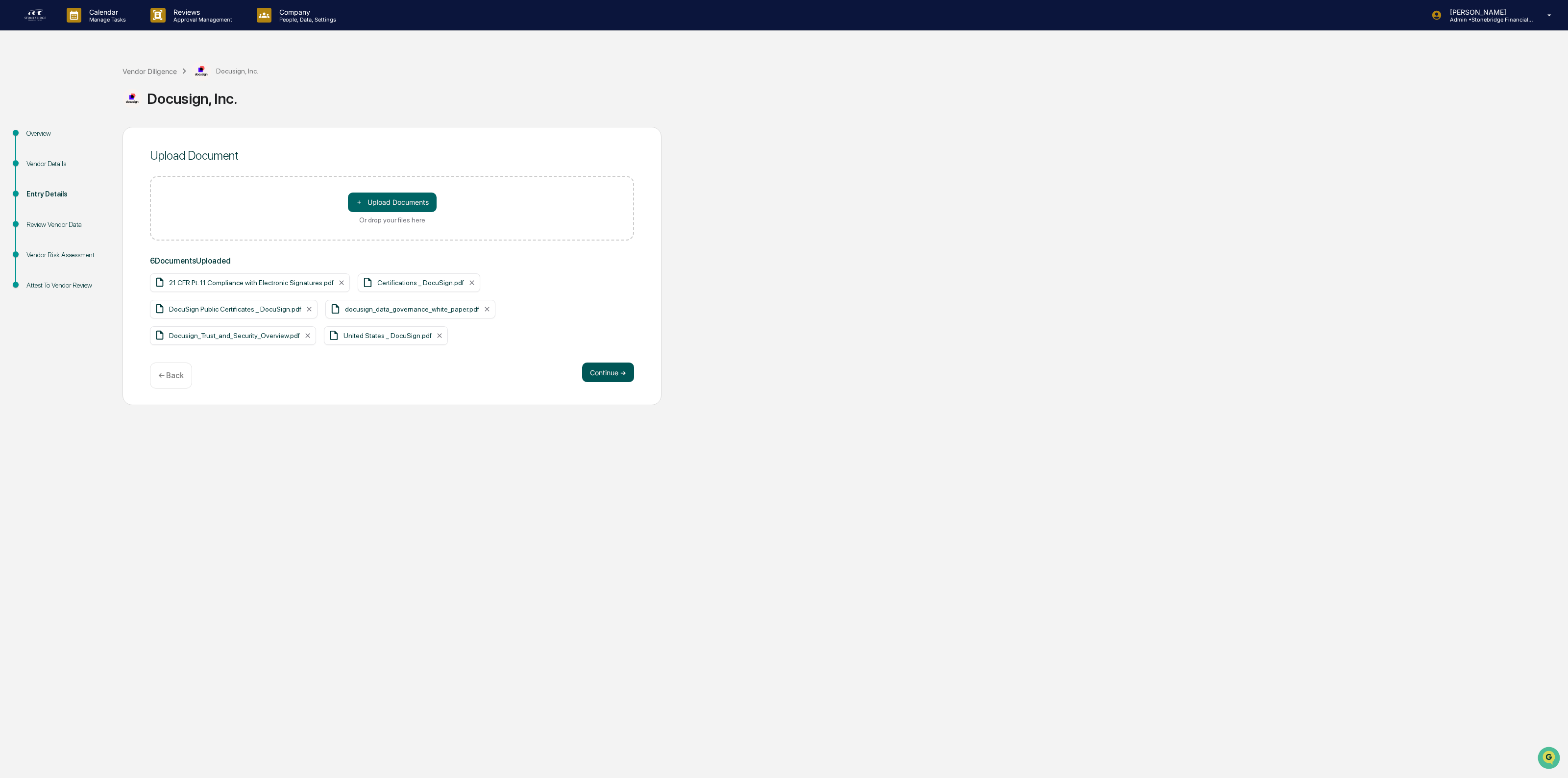
click at [606, 380] on button "Continue ➔" at bounding box center [608, 372] width 52 height 20
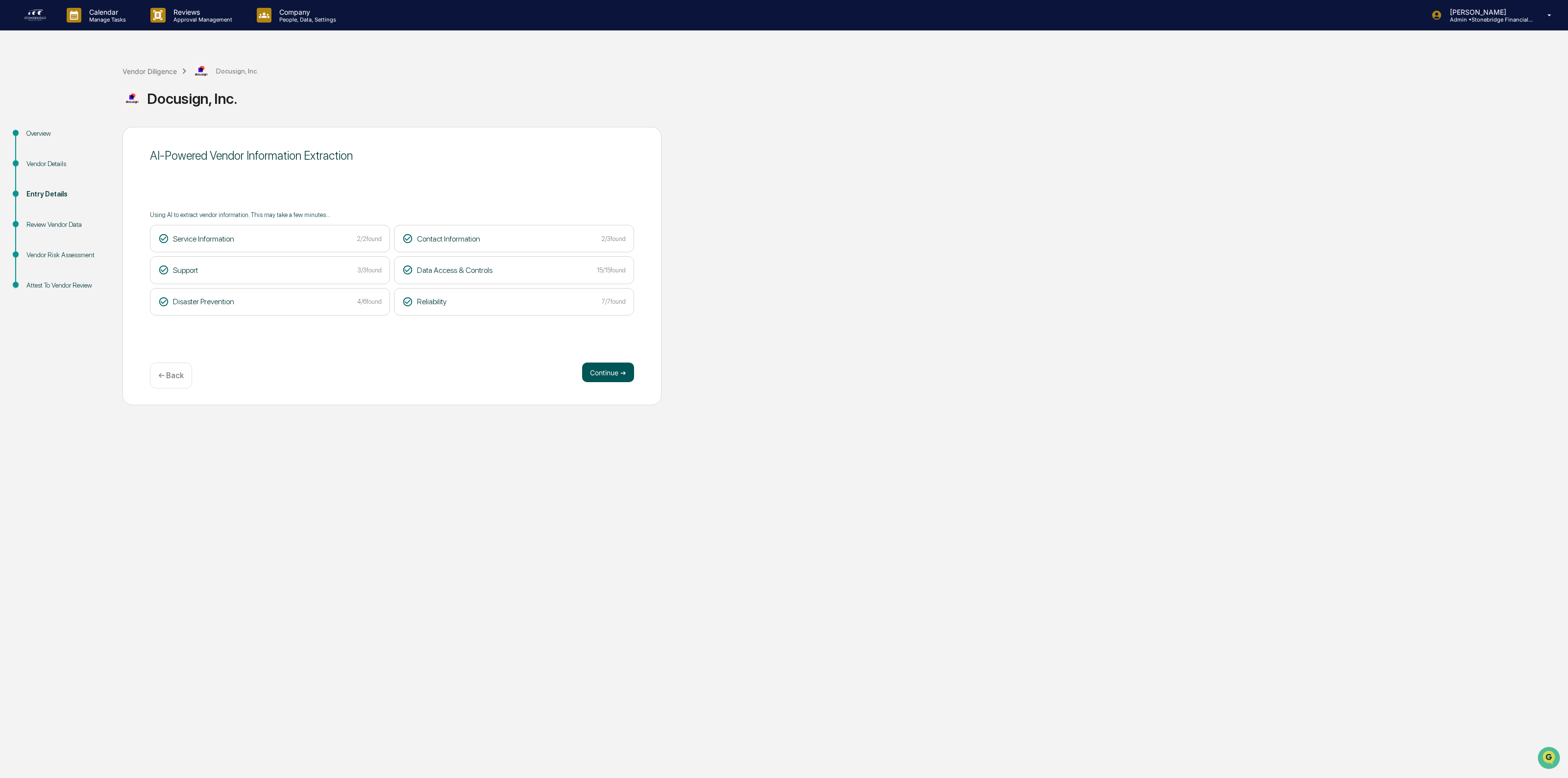
click at [620, 373] on button "Continue ➔" at bounding box center [608, 372] width 52 height 20
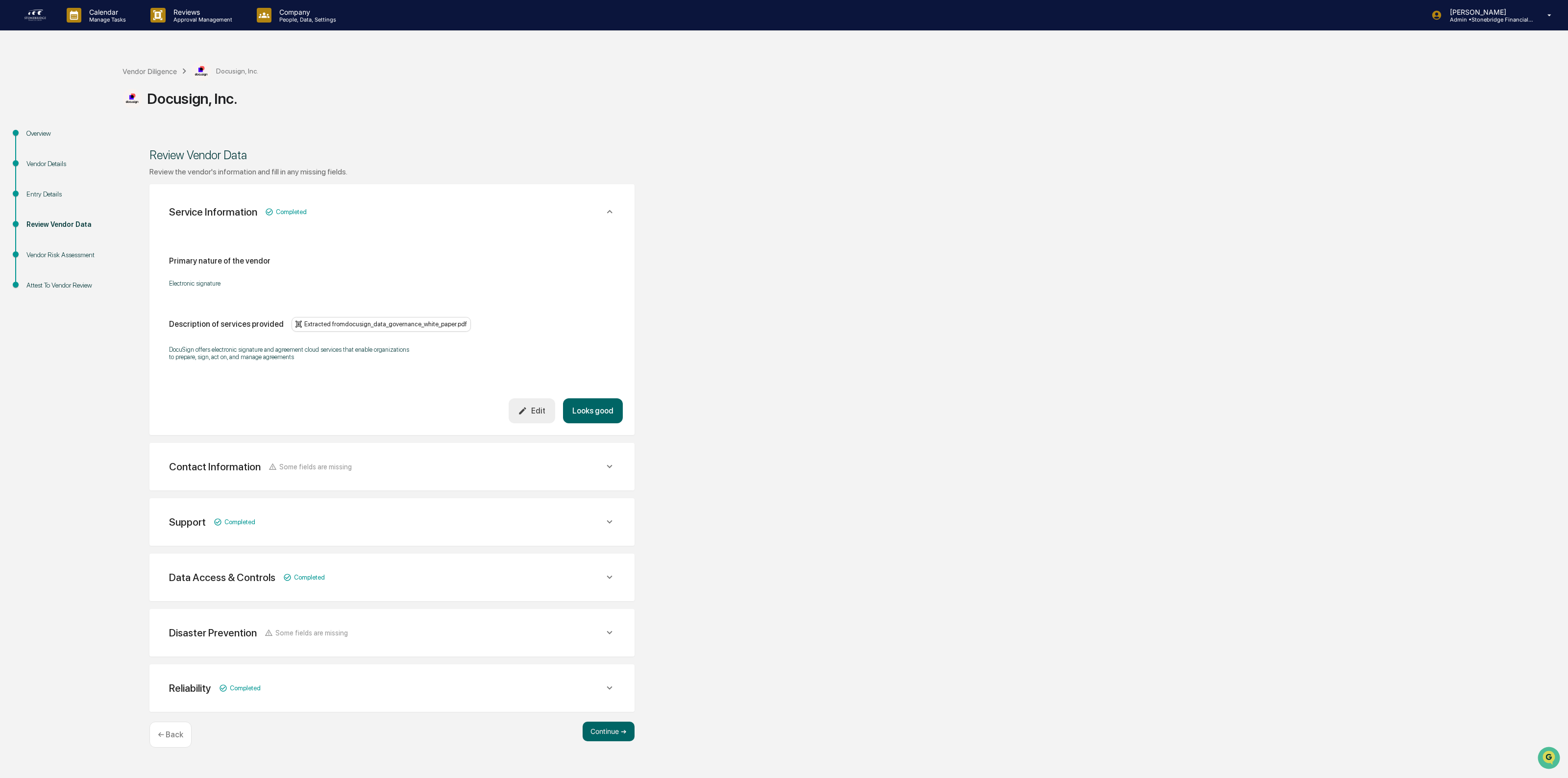
click at [606, 415] on button "Looks good" at bounding box center [593, 410] width 60 height 25
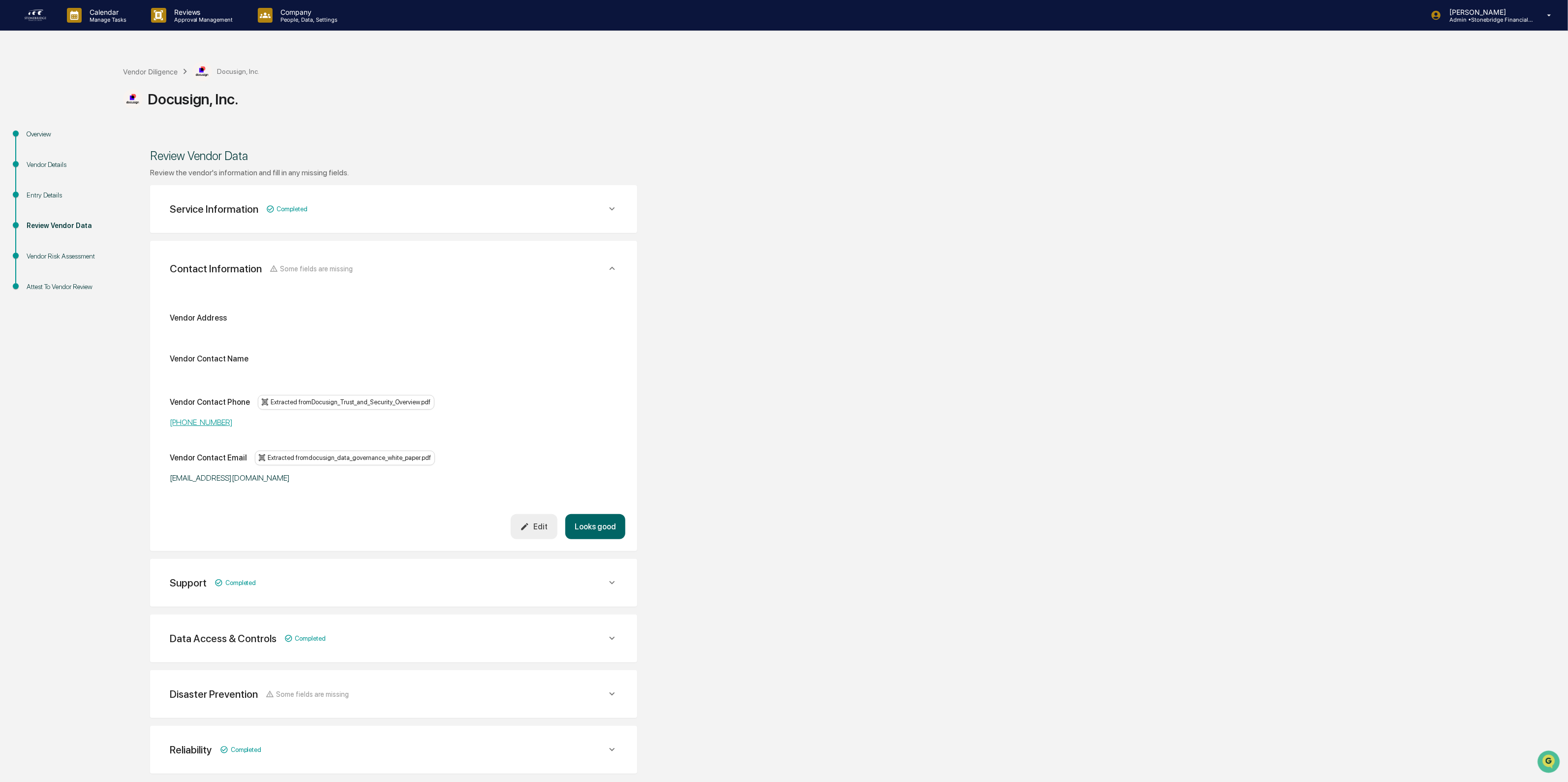
click at [599, 520] on button "Looks good" at bounding box center [595, 526] width 60 height 25
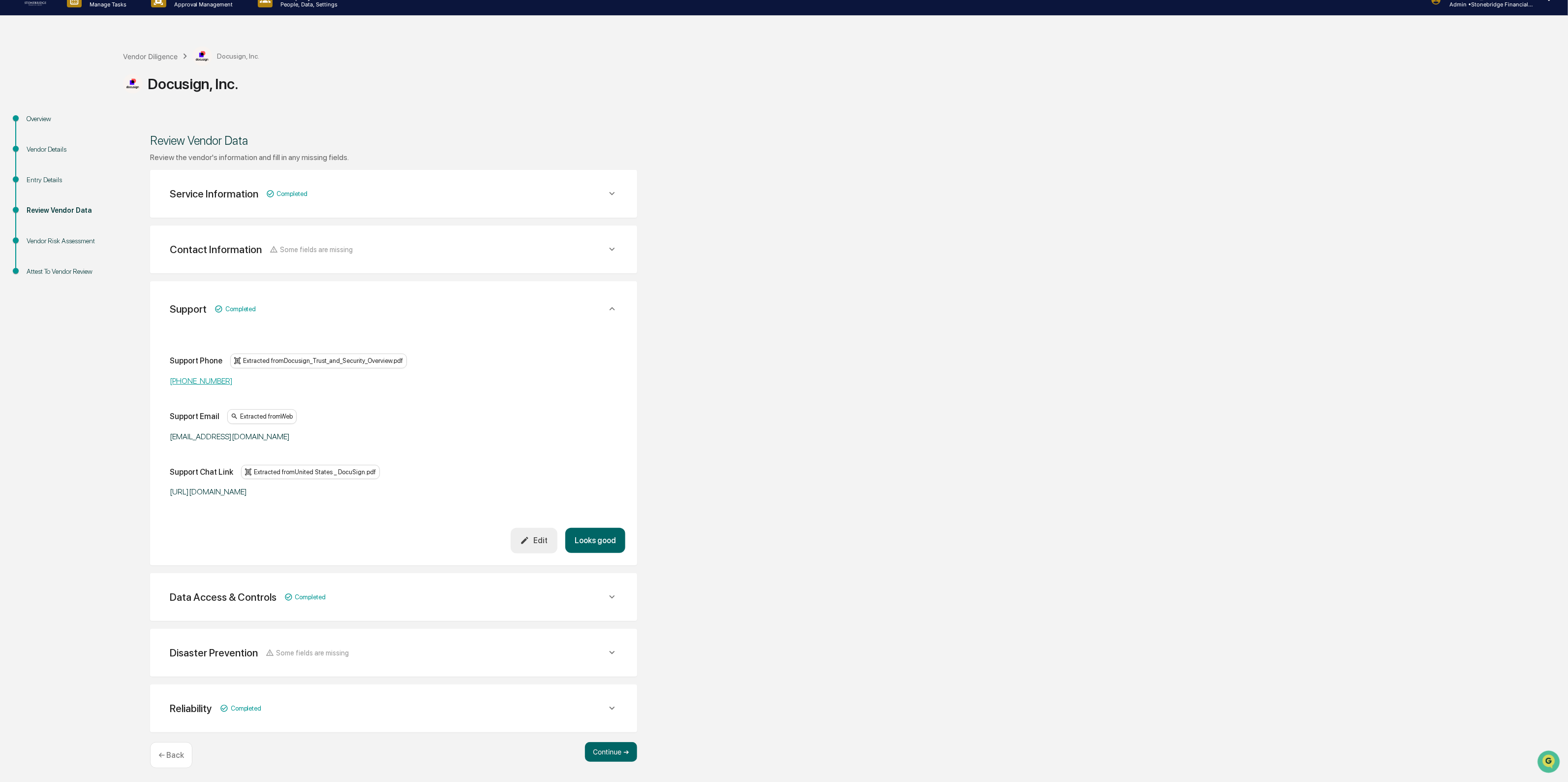
scroll to position [17, 0]
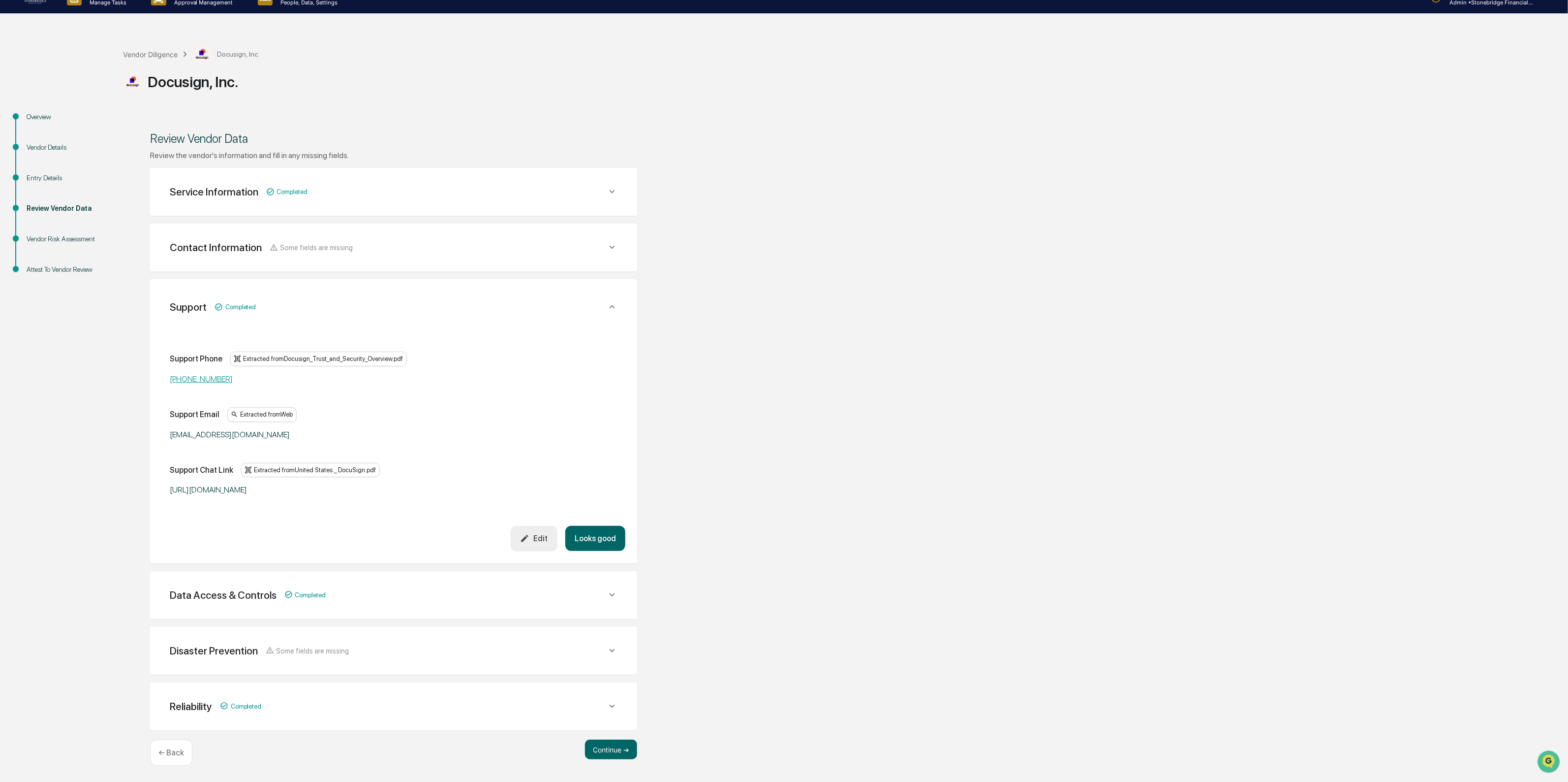
click at [606, 541] on button "Looks good" at bounding box center [595, 538] width 60 height 25
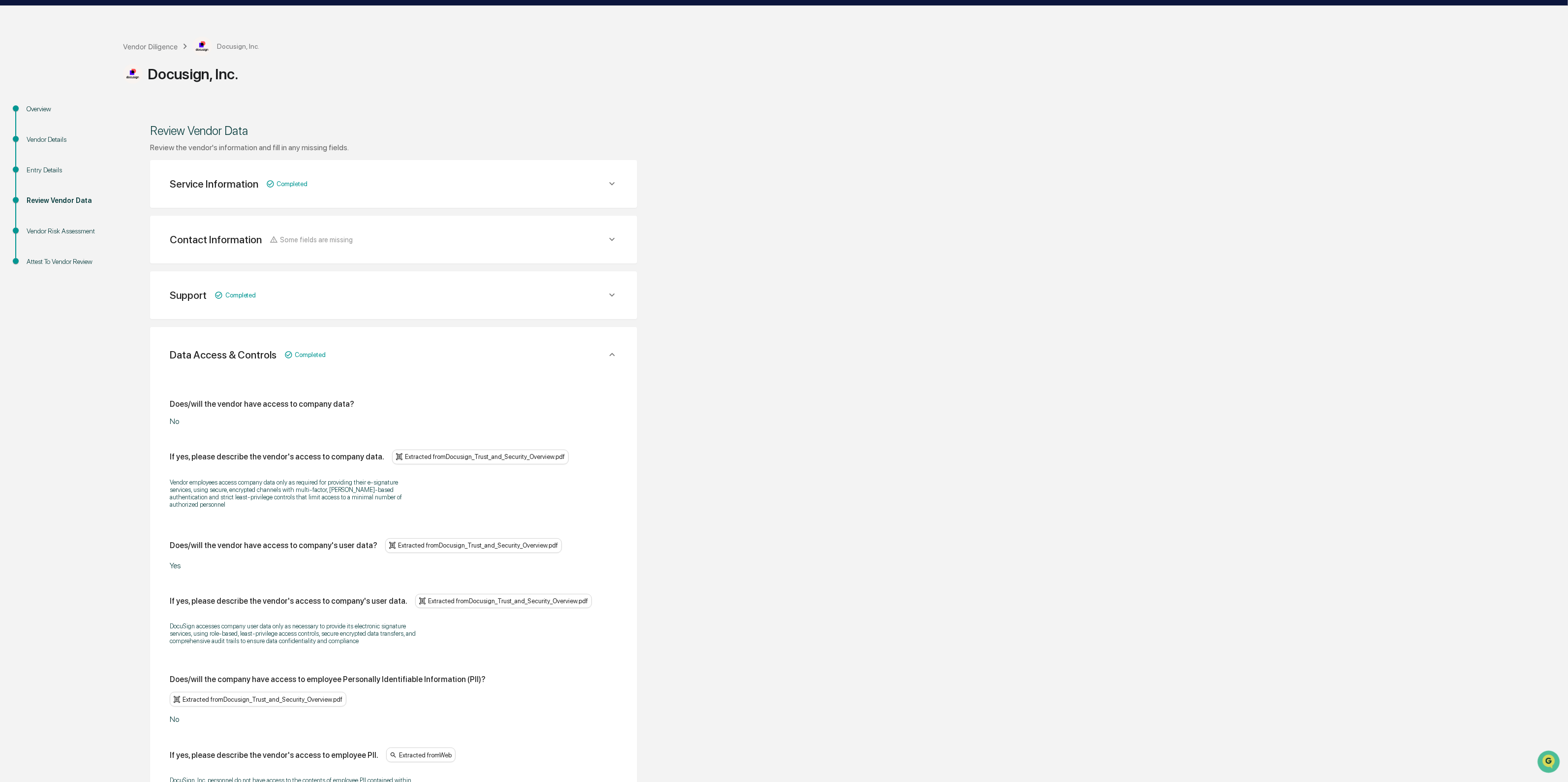
scroll to position [79, 0]
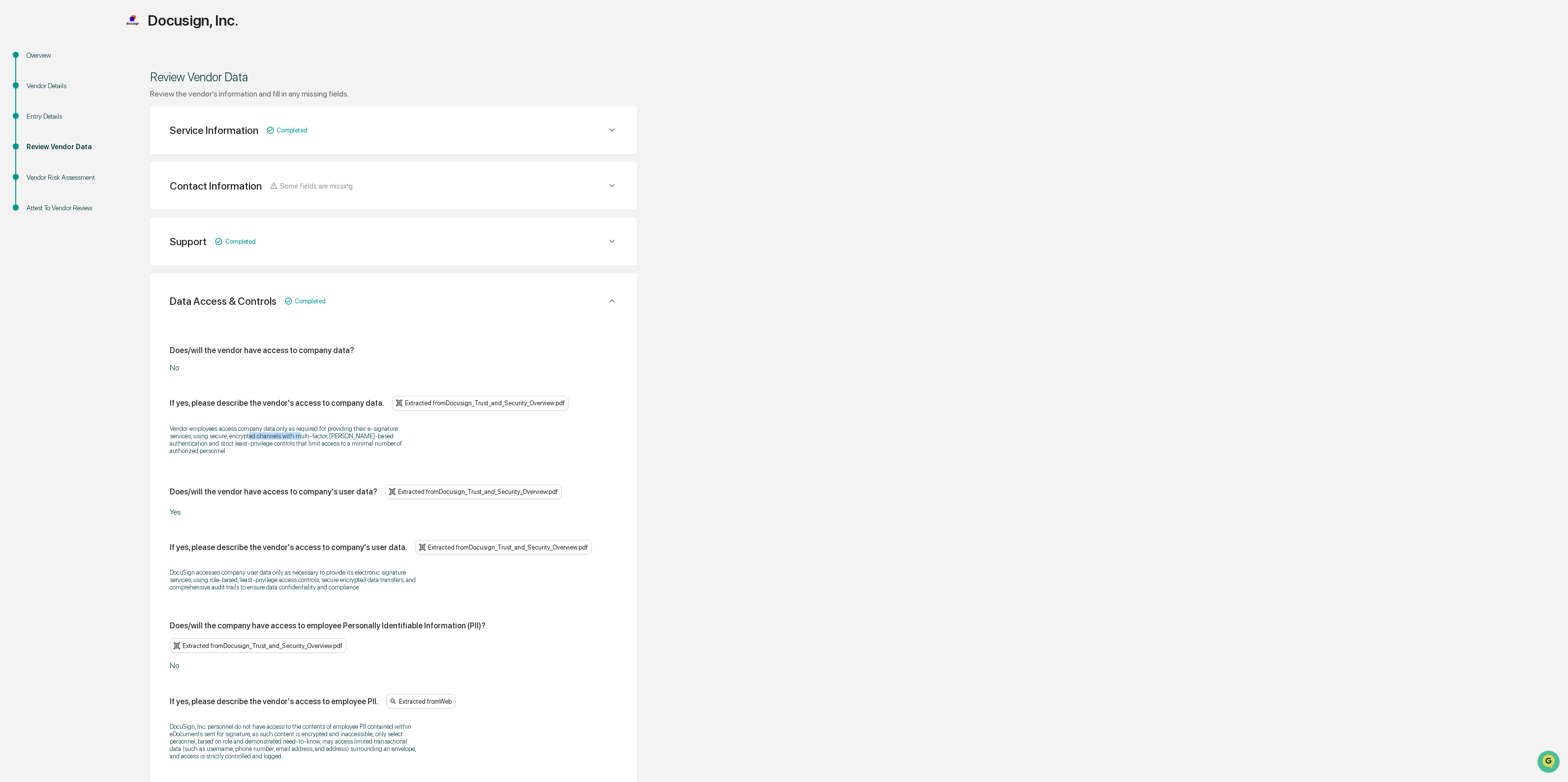
drag, startPoint x: 250, startPoint y: 432, endPoint x: 298, endPoint y: 438, distance: 48.4
click at [298, 438] on p "Vendor employees access company data only as required for providing their e‑sig…" at bounding box center [293, 439] width 246 height 29
drag, startPoint x: 282, startPoint y: 436, endPoint x: 313, endPoint y: 453, distance: 35.4
click at [313, 453] on div "Vendor employees access company data only as required for providing their e‑sig…" at bounding box center [394, 440] width 448 height 42
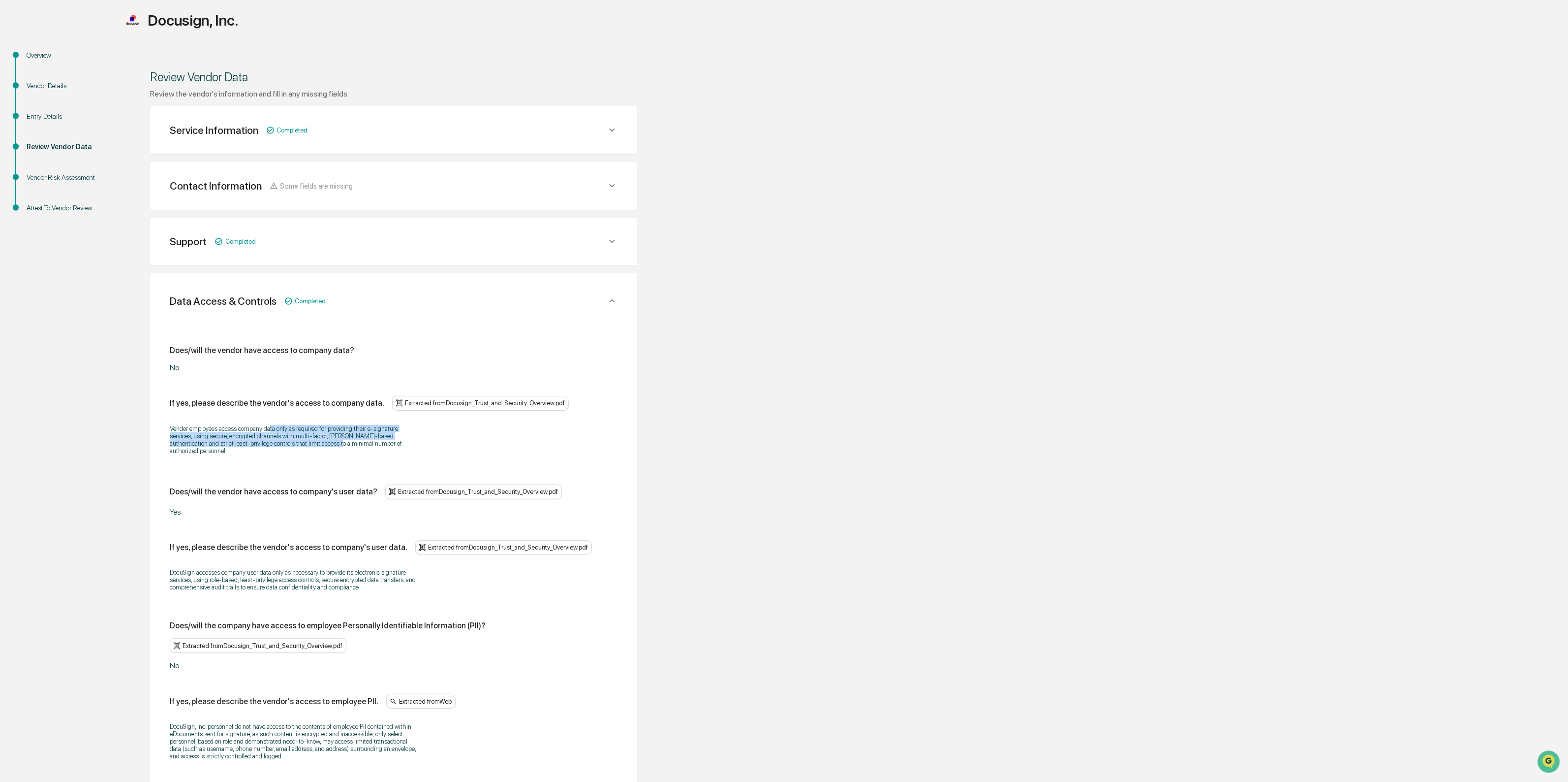
click at [313, 453] on div "Vendor employees access company data only as required for providing their e‑sig…" at bounding box center [394, 440] width 448 height 42
drag, startPoint x: 277, startPoint y: 439, endPoint x: 236, endPoint y: 431, distance: 41.8
click at [236, 431] on p "Vendor employees access company data only as required for providing their e‑sig…" at bounding box center [293, 439] width 246 height 29
click at [235, 431] on p "Vendor employees access company data only as required for providing their e‑sig…" at bounding box center [293, 439] width 246 height 29
drag, startPoint x: 227, startPoint y: 428, endPoint x: 368, endPoint y: 448, distance: 142.4
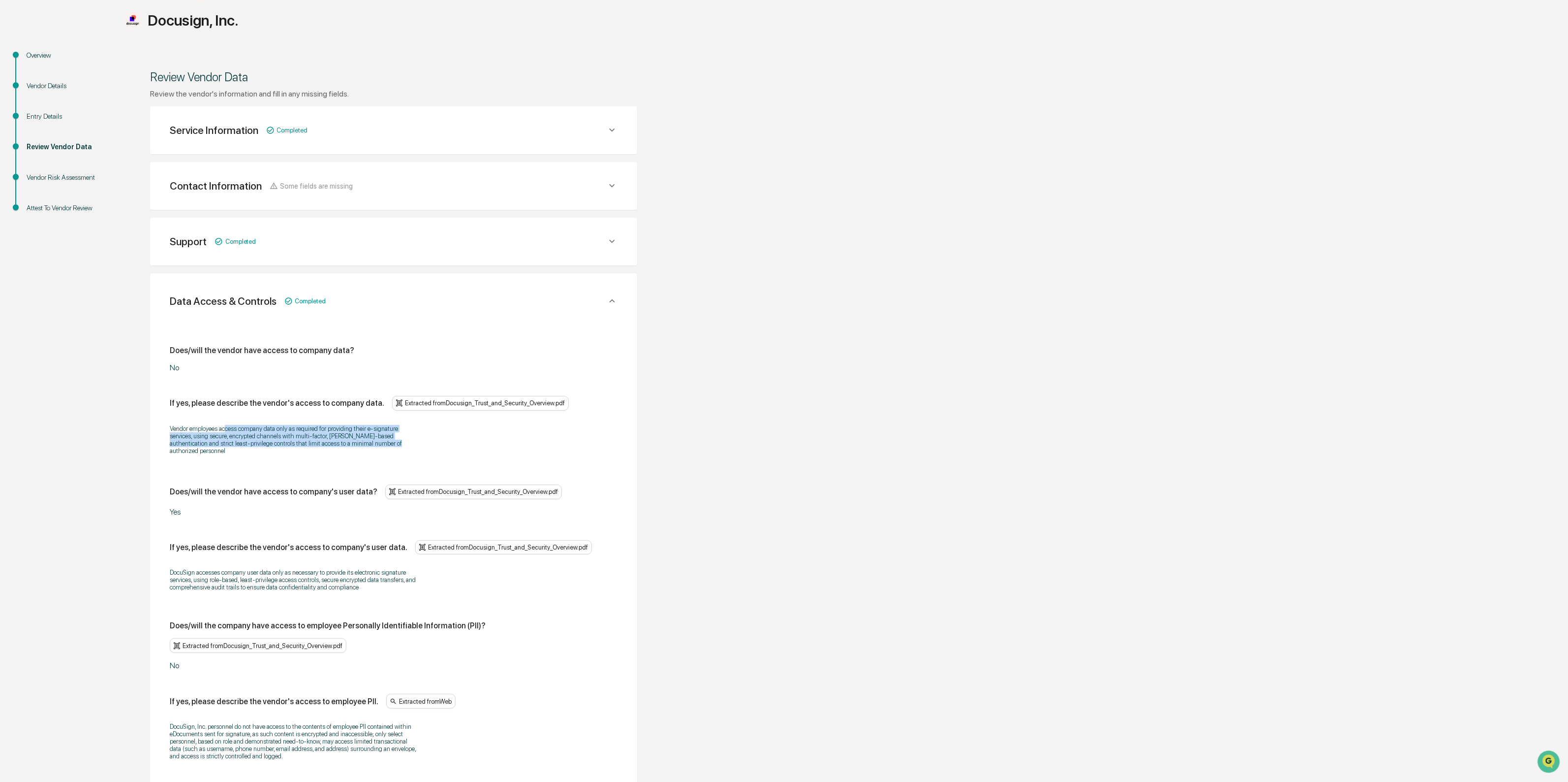
click at [368, 448] on p "Vendor employees access company data only as required for providing their e‑sig…" at bounding box center [293, 439] width 246 height 29
drag, startPoint x: 368, startPoint y: 448, endPoint x: 201, endPoint y: 421, distance: 169.2
click at [201, 421] on div "Vendor employees access company data only as required for providing their e‑sig…" at bounding box center [394, 440] width 448 height 42
click at [202, 428] on p "Vendor employees access company data only as required for providing their e‑sig…" at bounding box center [293, 439] width 246 height 29
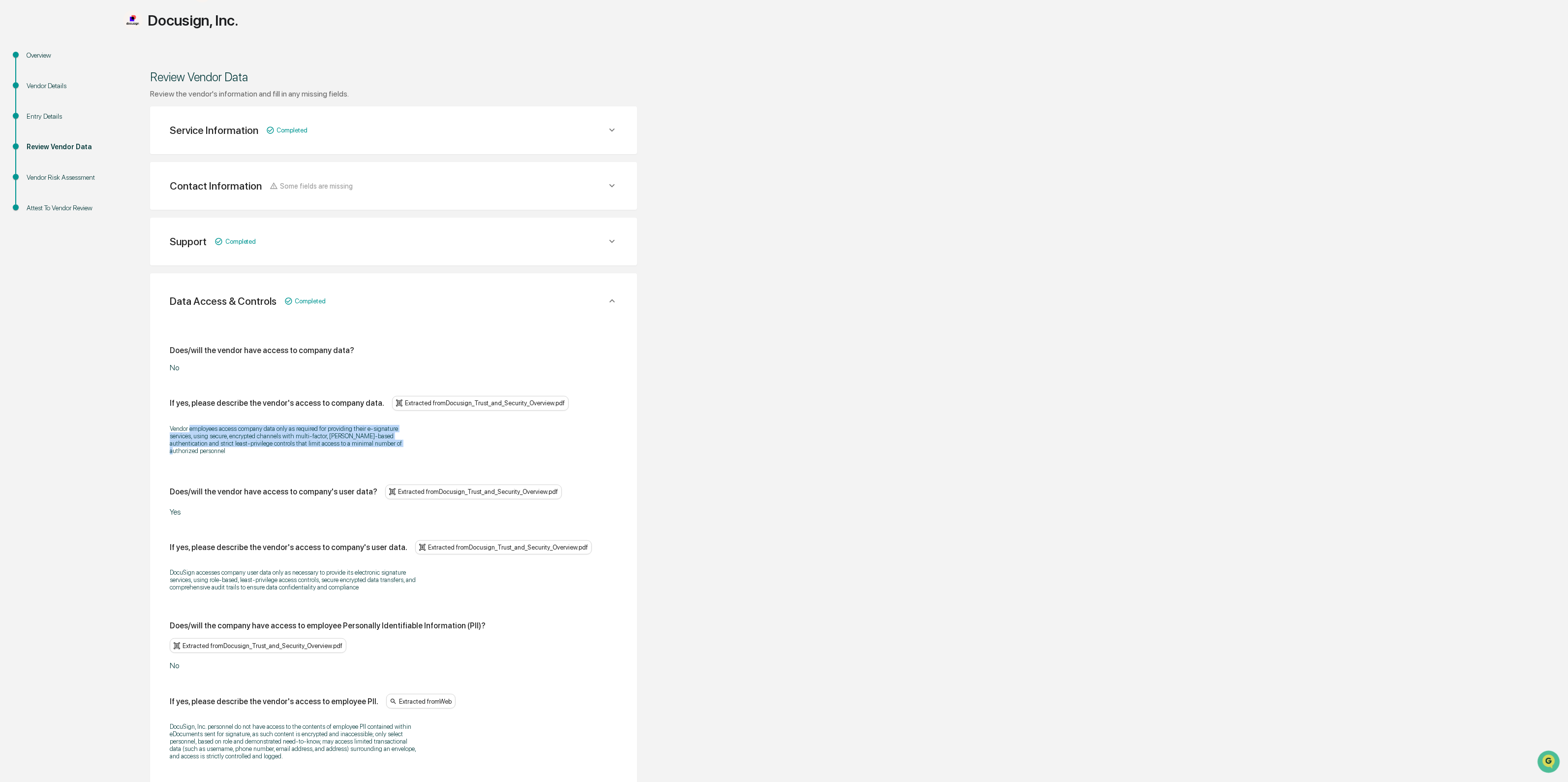
click at [301, 448] on div "Vendor employees access company data only as required for providing their e‑sig…" at bounding box center [394, 440] width 448 height 42
drag, startPoint x: 271, startPoint y: 443, endPoint x: 198, endPoint y: 432, distance: 73.8
click at [198, 432] on p "Vendor employees access company data only as required for providing their e‑sig…" at bounding box center [293, 439] width 246 height 29
drag, startPoint x: 179, startPoint y: 428, endPoint x: 365, endPoint y: 442, distance: 186.5
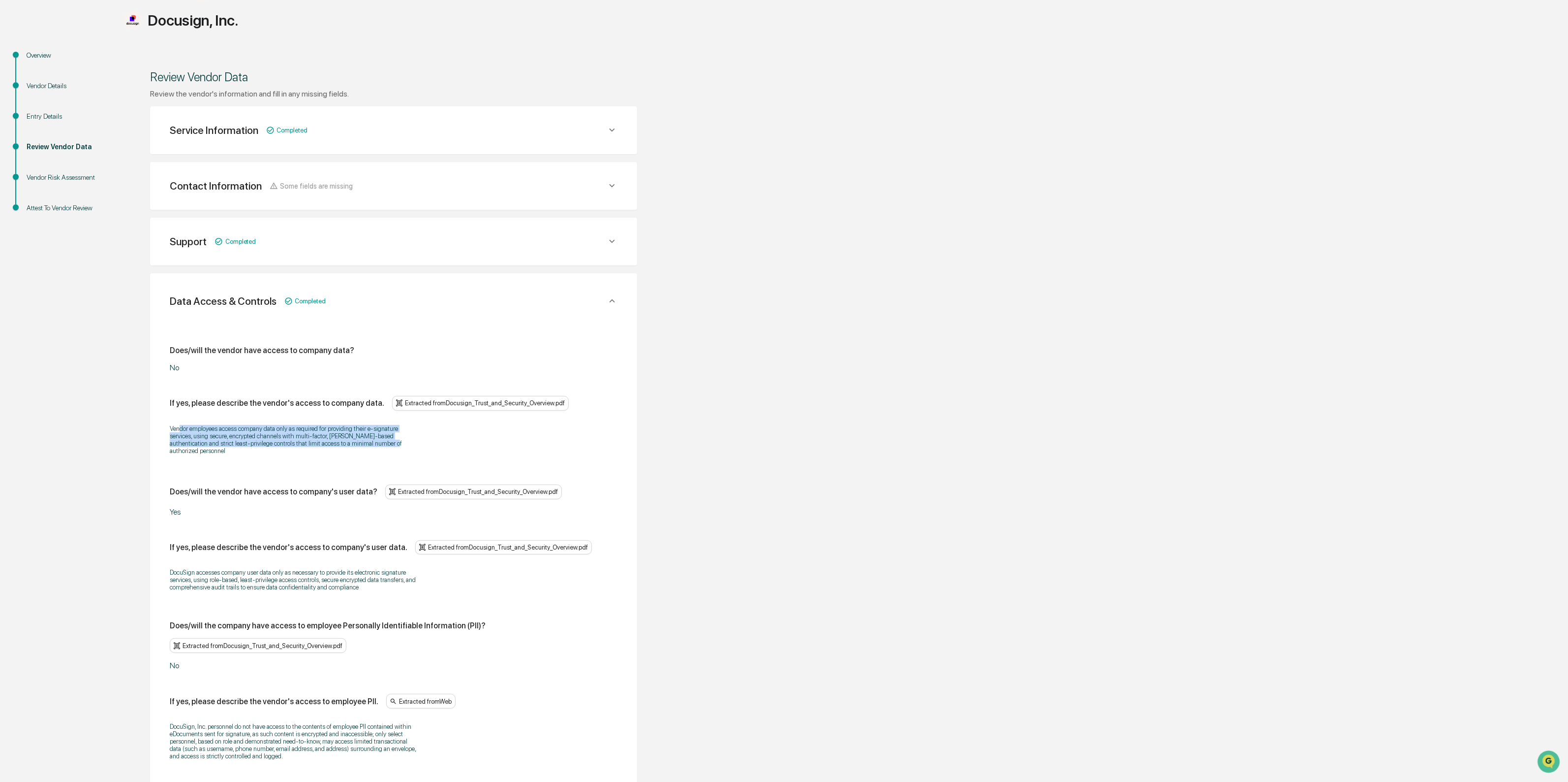
click at [365, 442] on p "Vendor employees access company data only as required for providing their e‑sig…" at bounding box center [293, 439] width 246 height 29
drag, startPoint x: 266, startPoint y: 422, endPoint x: 394, endPoint y: 449, distance: 130.8
click at [394, 449] on div "Vendor employees access company data only as required for providing their e‑sig…" at bounding box center [394, 440] width 448 height 42
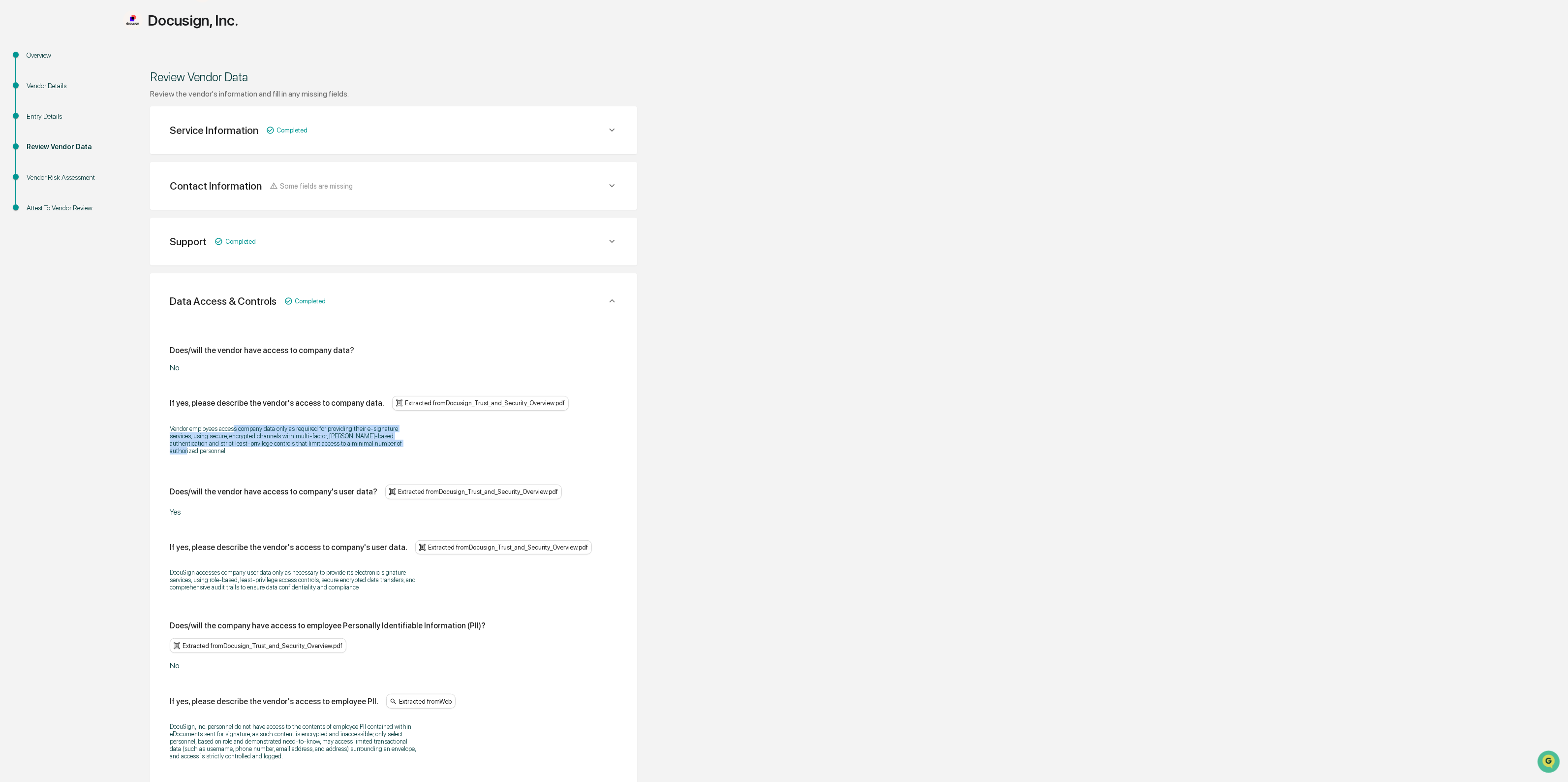
drag, startPoint x: 269, startPoint y: 428, endPoint x: 235, endPoint y: 427, distance: 34.0
click at [235, 427] on p "Vendor employees access company data only as required for providing their e‑sig…" at bounding box center [293, 439] width 246 height 29
click at [234, 426] on p "Vendor employees access company data only as required for providing their e‑sig…" at bounding box center [293, 439] width 246 height 29
drag, startPoint x: 250, startPoint y: 415, endPoint x: 225, endPoint y: 424, distance: 26.6
click at [225, 425] on p "Vendor employees access company data only as required for providing their e‑sig…" at bounding box center [293, 439] width 246 height 29
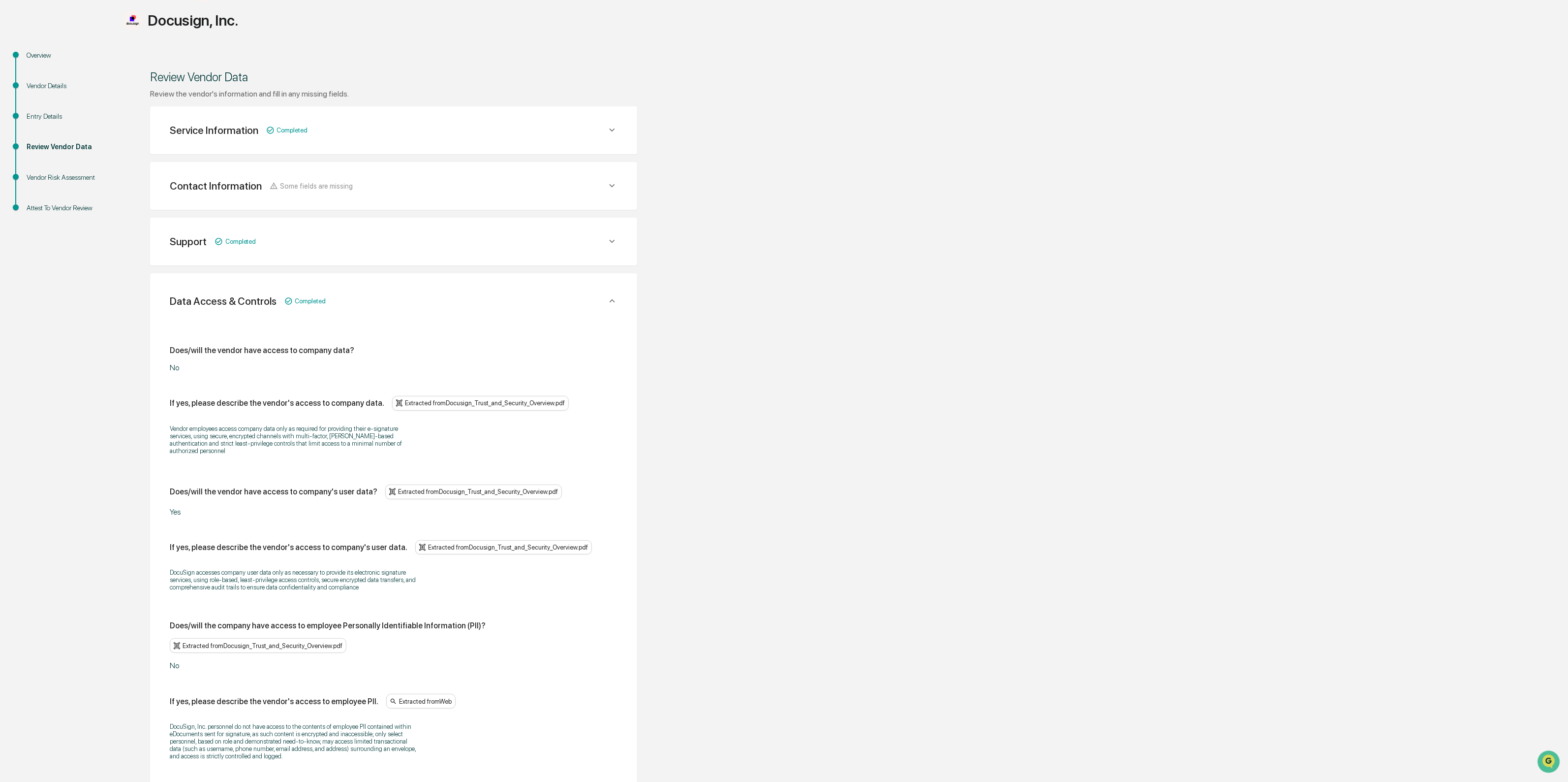
scroll to position [140, 0]
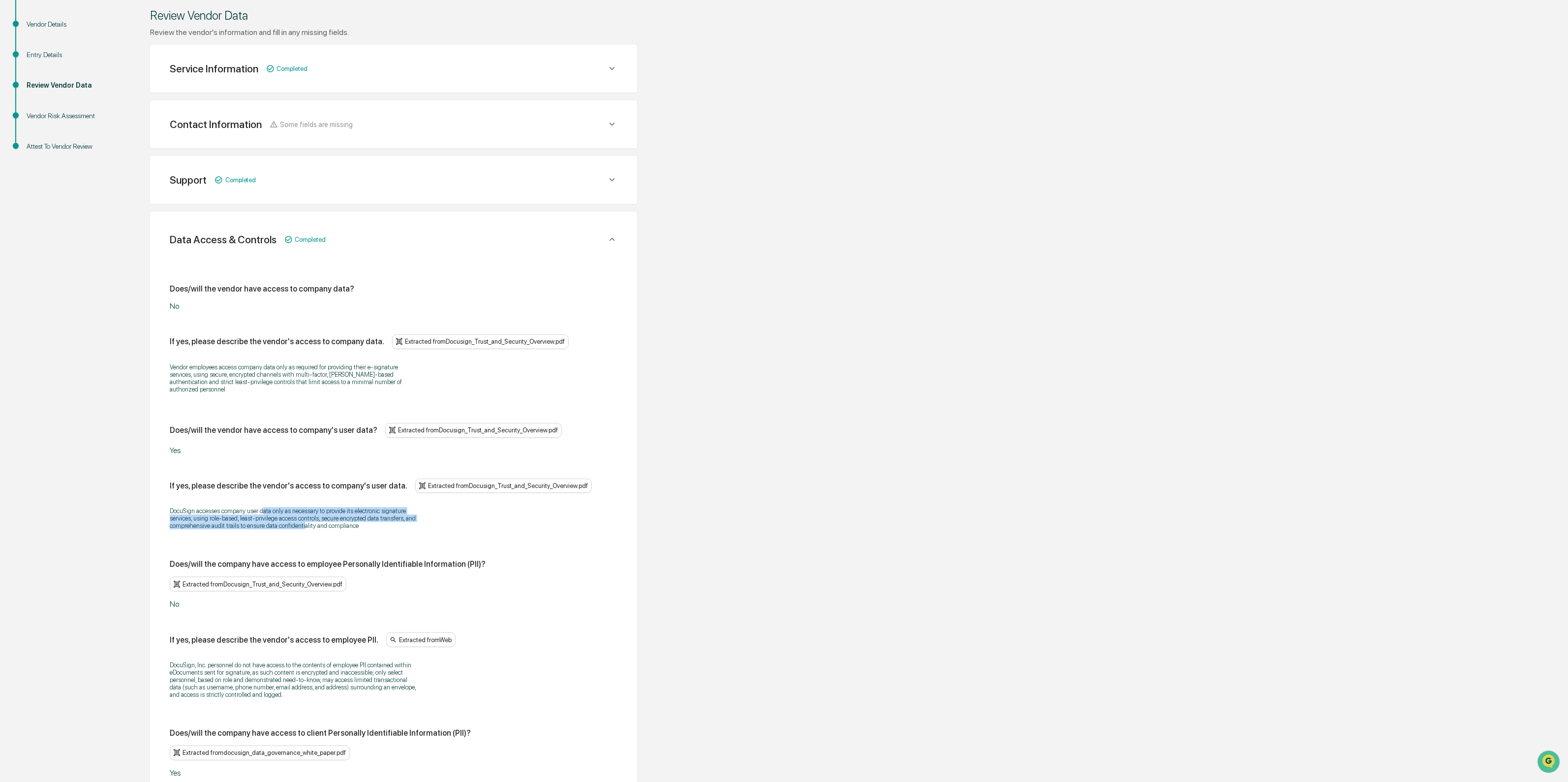
drag, startPoint x: 264, startPoint y: 508, endPoint x: 315, endPoint y: 527, distance: 54.4
click at [315, 527] on div "DocuSign accesses company user data only as necessary to provide its electronic…" at bounding box center [394, 518] width 448 height 35
drag, startPoint x: 315, startPoint y: 527, endPoint x: 258, endPoint y: 511, distance: 59.2
click at [258, 511] on div "DocuSign accesses company user data only as necessary to provide its electronic…" at bounding box center [394, 518] width 448 height 35
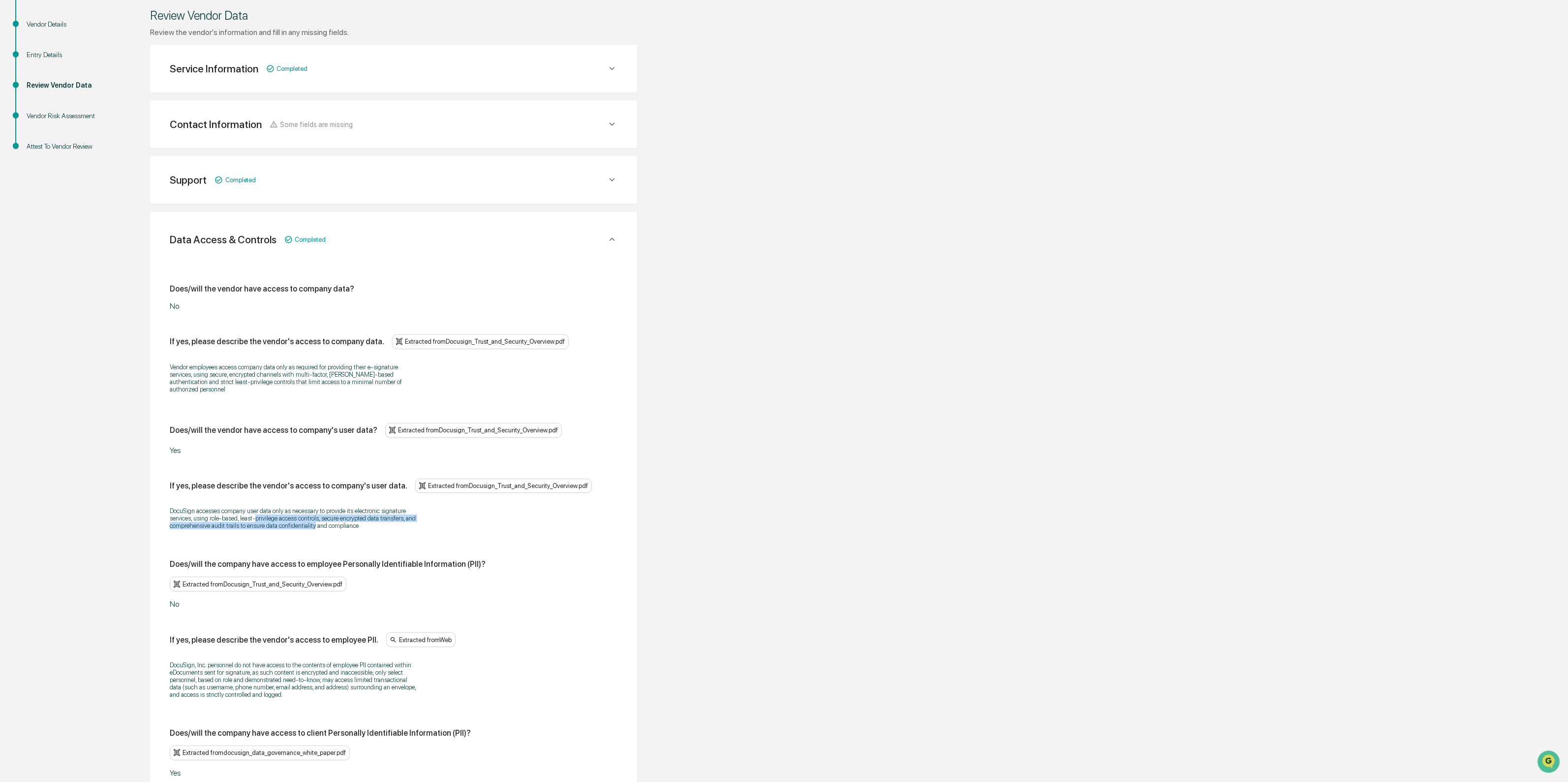
click at [258, 511] on p "DocuSign accesses company user data only as necessary to provide its electronic…" at bounding box center [293, 518] width 246 height 22
drag, startPoint x: 254, startPoint y: 511, endPoint x: 259, endPoint y: 520, distance: 10.3
click at [259, 520] on p "DocuSign accesses company user data only as necessary to provide its electronic…" at bounding box center [293, 518] width 246 height 22
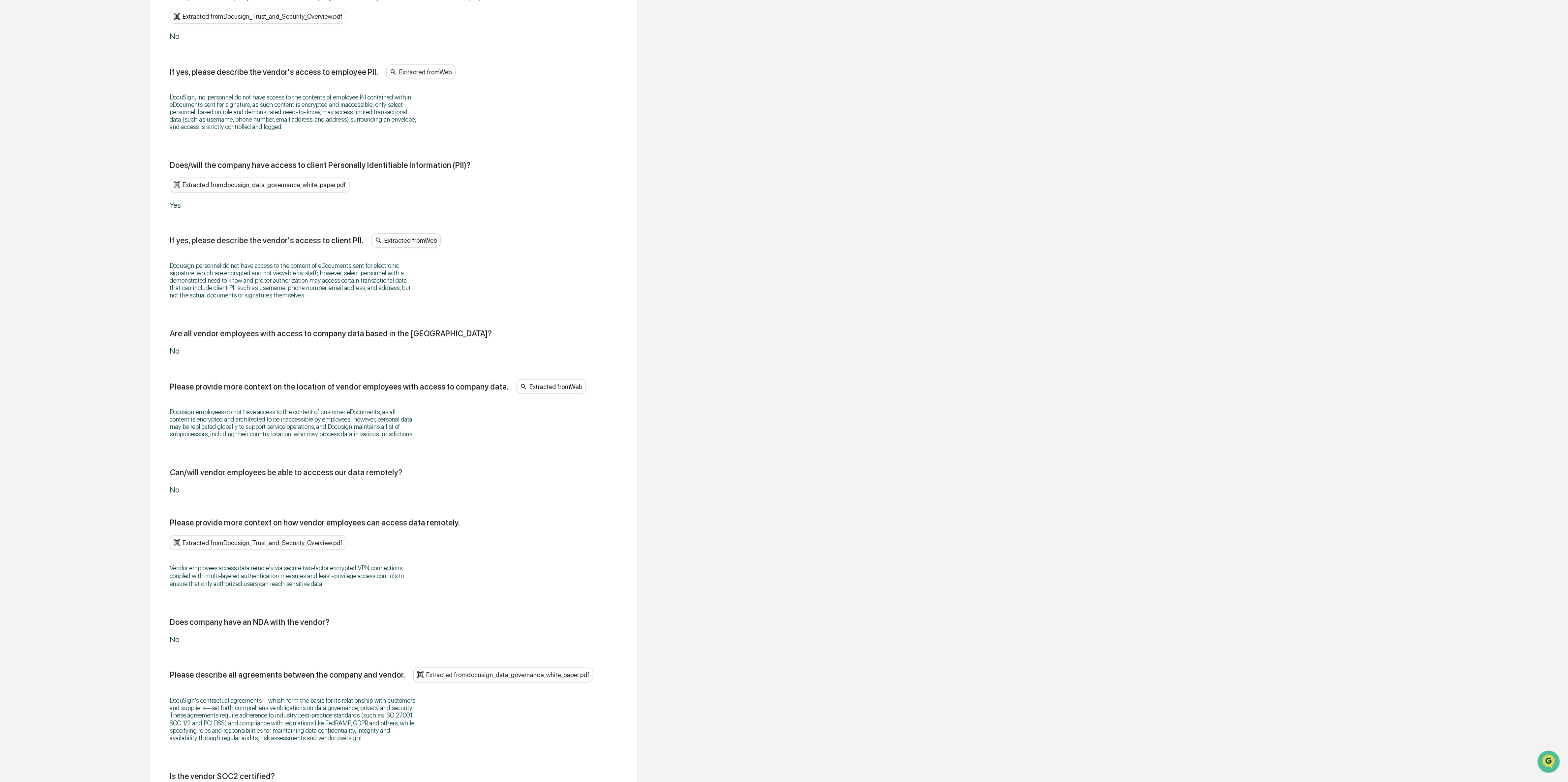
scroll to position [817, 0]
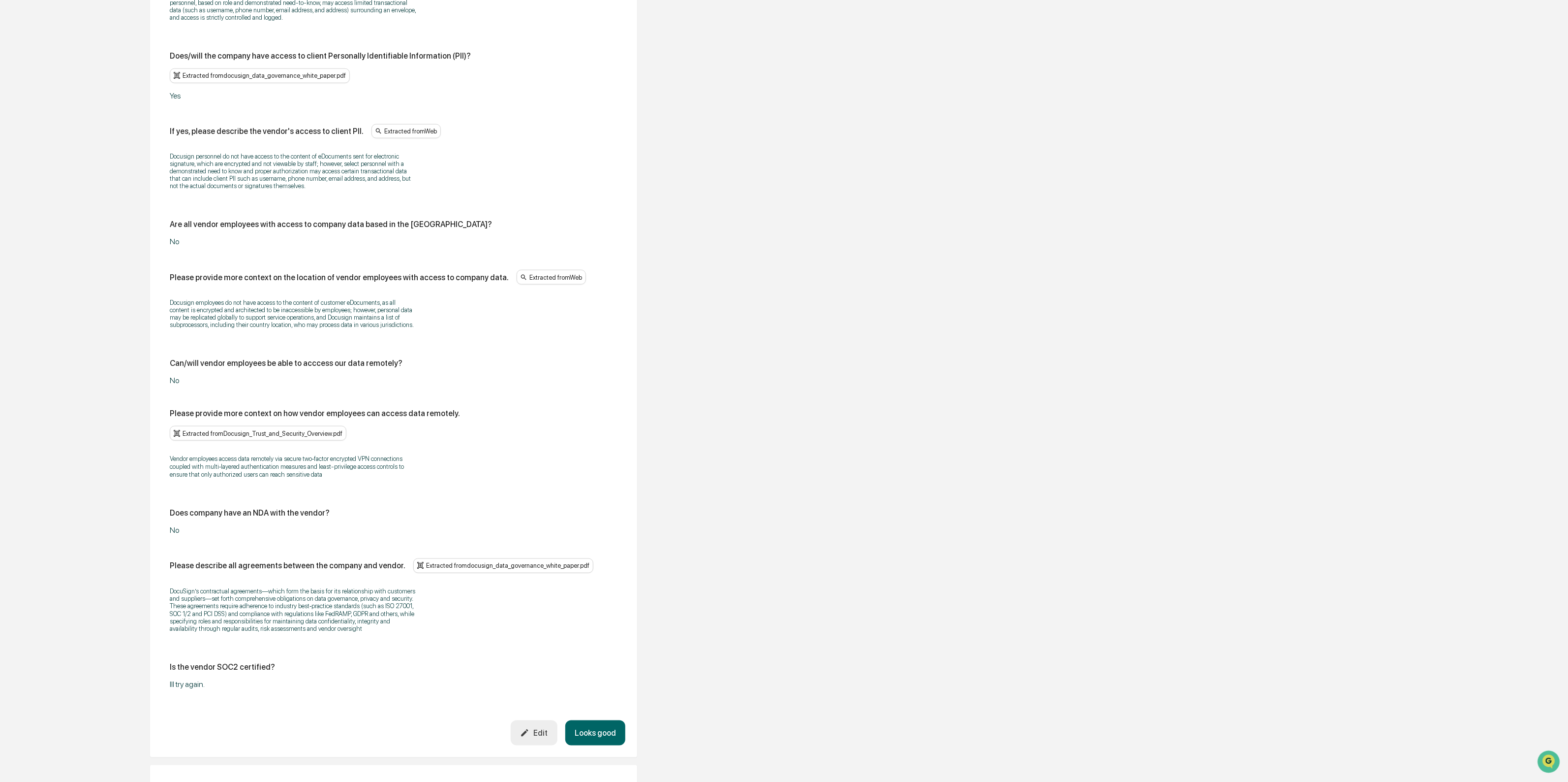
drag, startPoint x: 586, startPoint y: 739, endPoint x: 569, endPoint y: 744, distance: 17.7
drag, startPoint x: 569, startPoint y: 744, endPoint x: 543, endPoint y: 745, distance: 26.0
click at [543, 737] on div "Edit" at bounding box center [534, 733] width 27 height 10
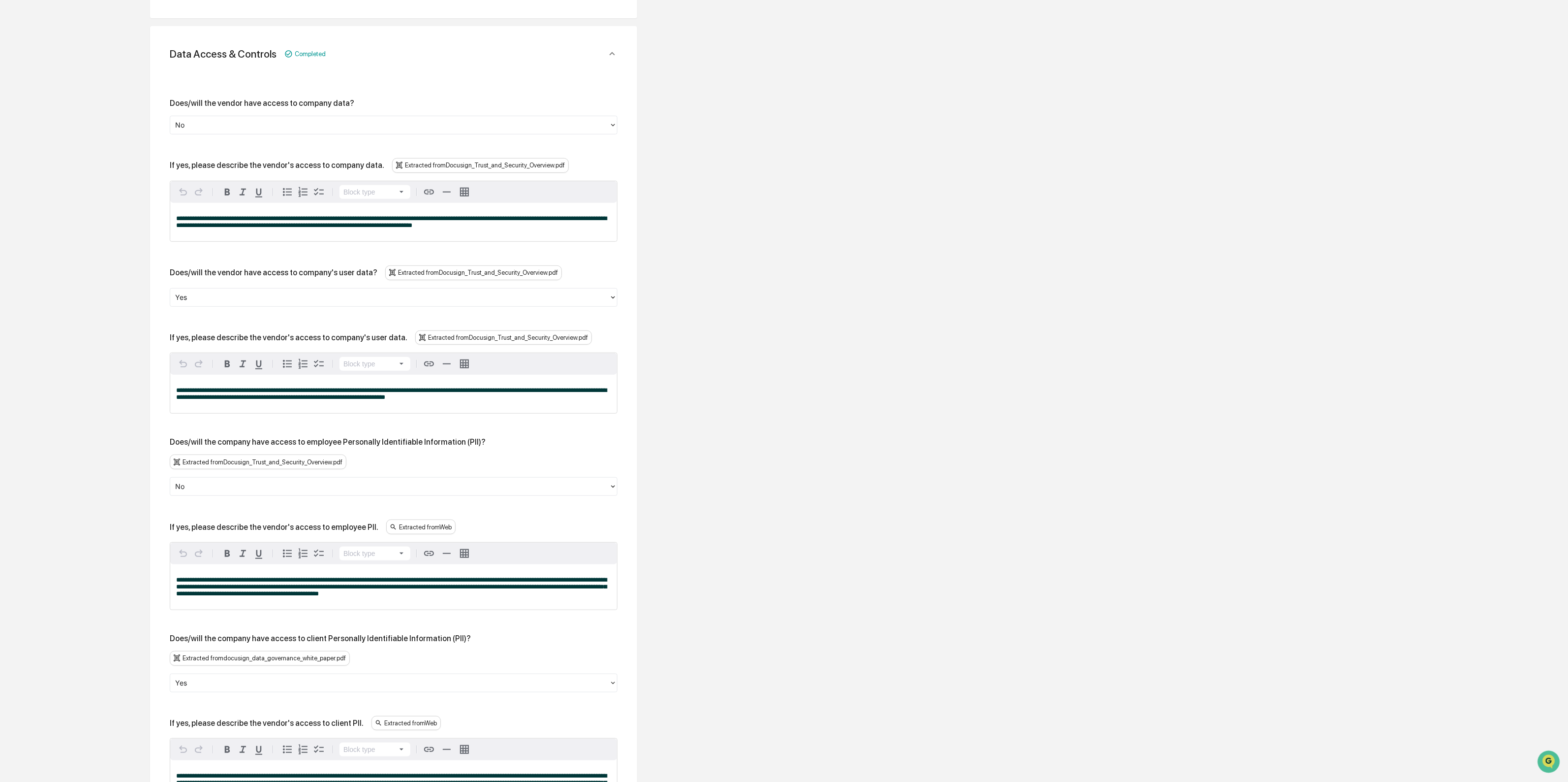
scroll to position [202, 0]
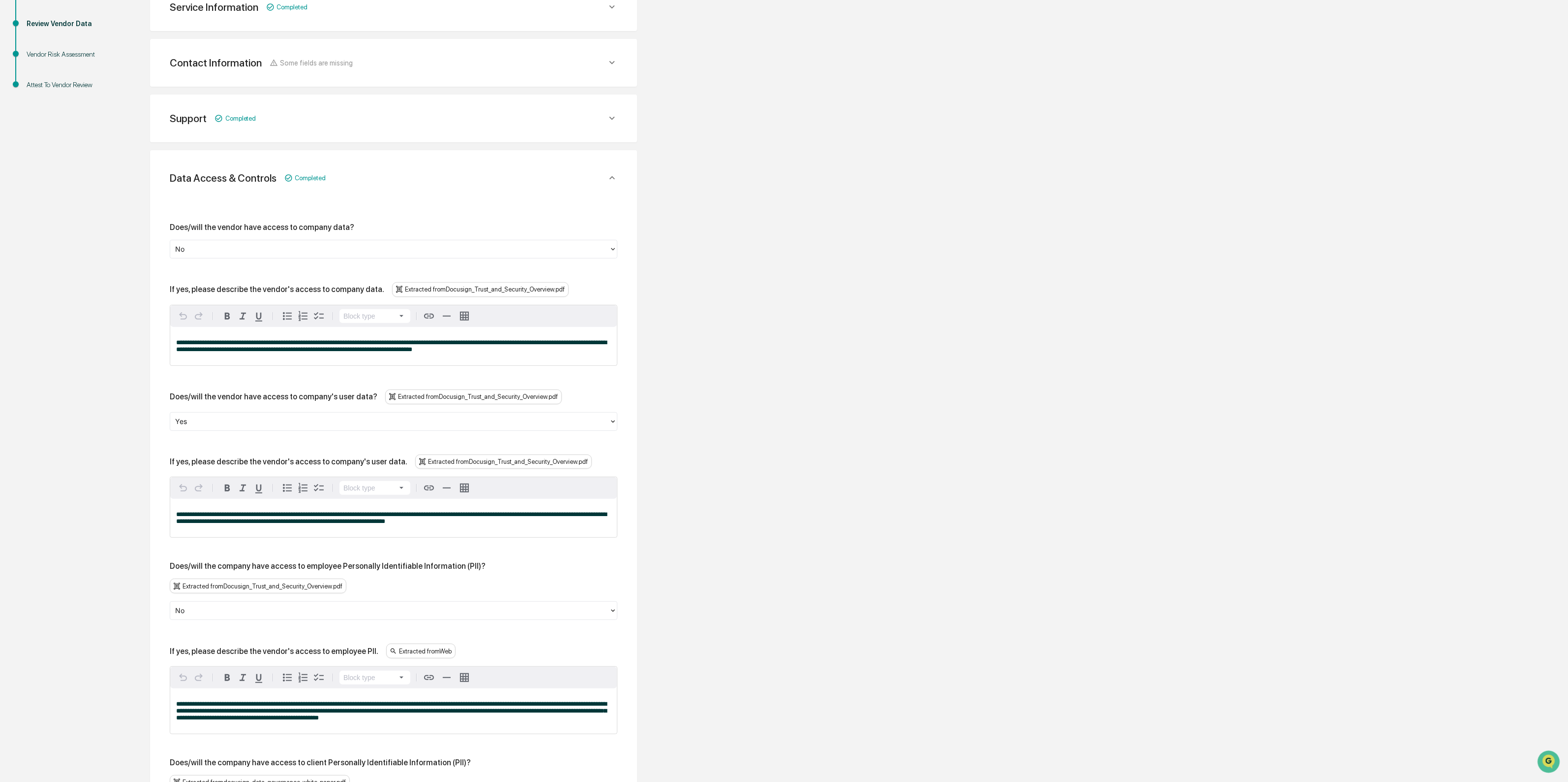
click at [198, 252] on div at bounding box center [390, 249] width 429 height 12
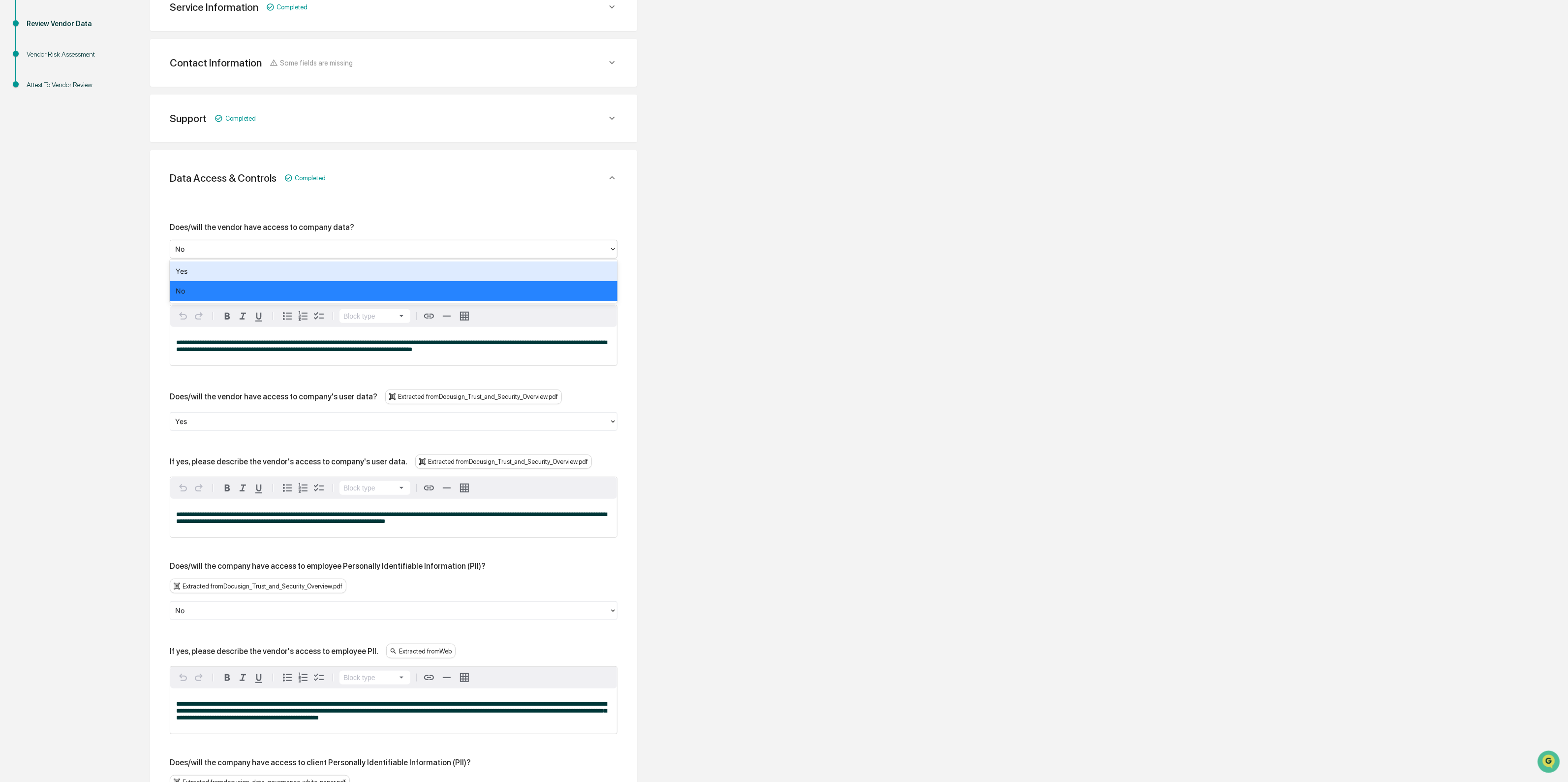
click at [193, 271] on div "Yes" at bounding box center [394, 271] width 448 height 20
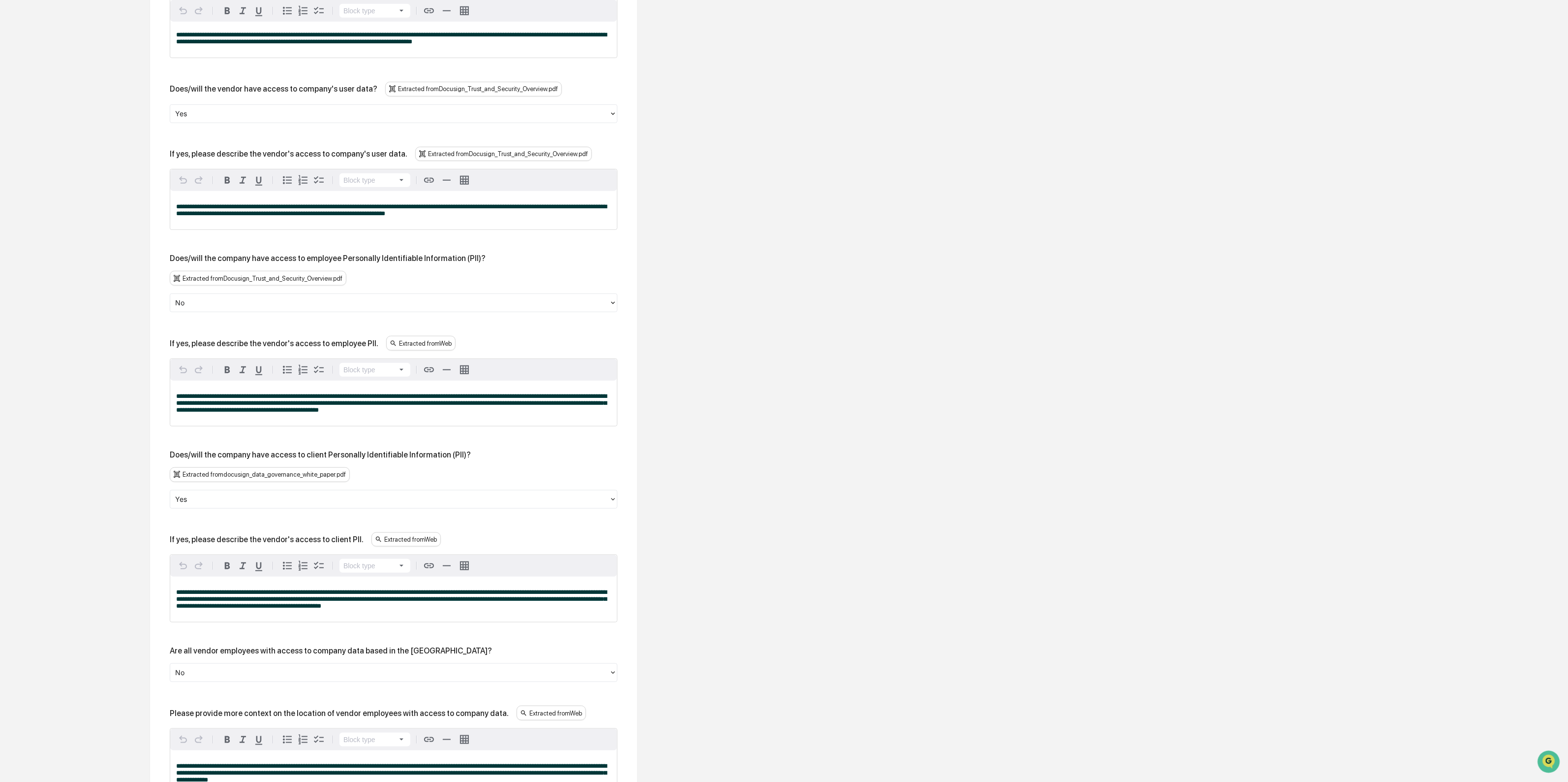
scroll to position [571, 0]
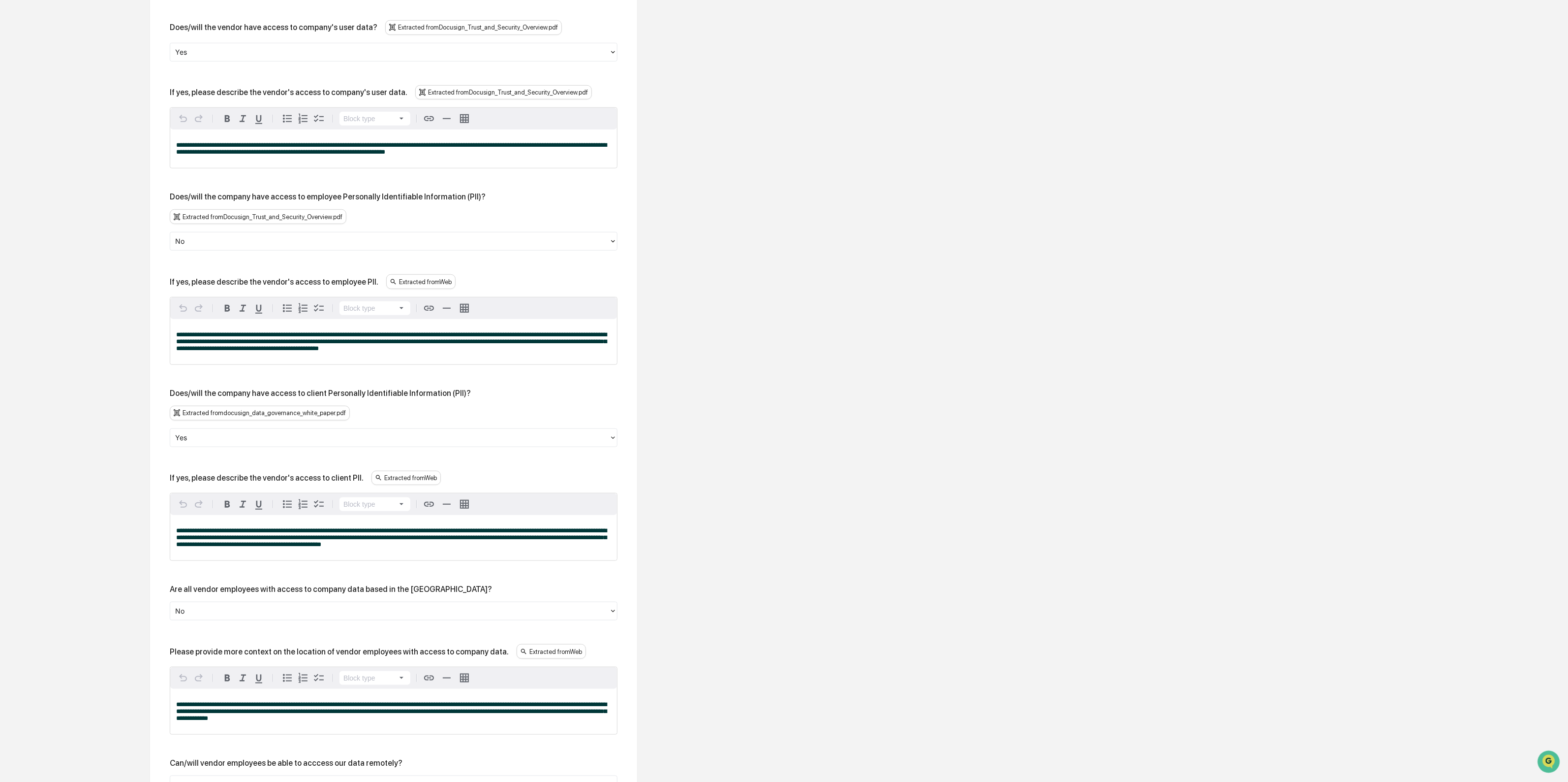
click at [254, 443] on div at bounding box center [390, 437] width 429 height 12
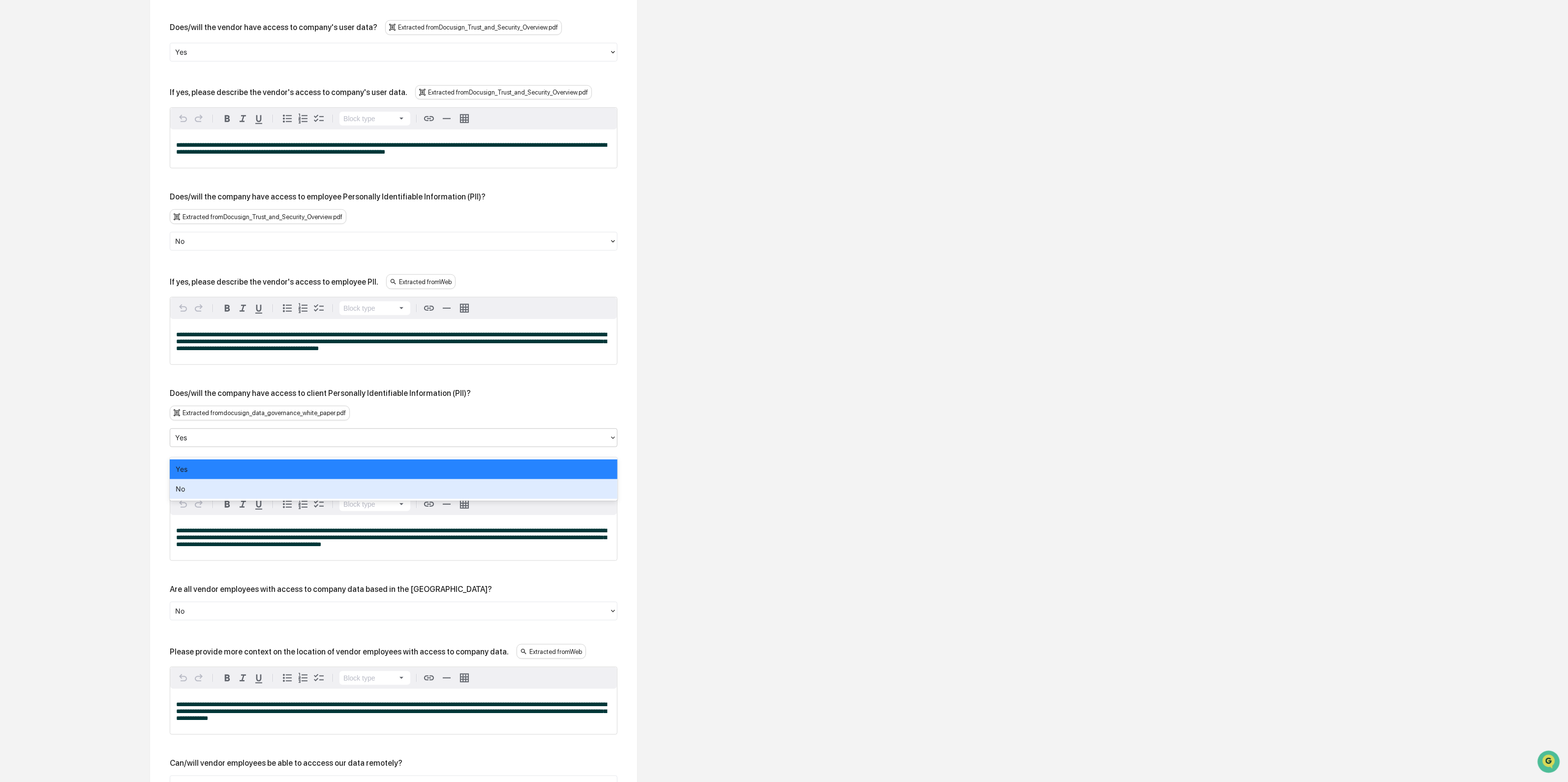
click at [247, 480] on div "No" at bounding box center [394, 489] width 448 height 20
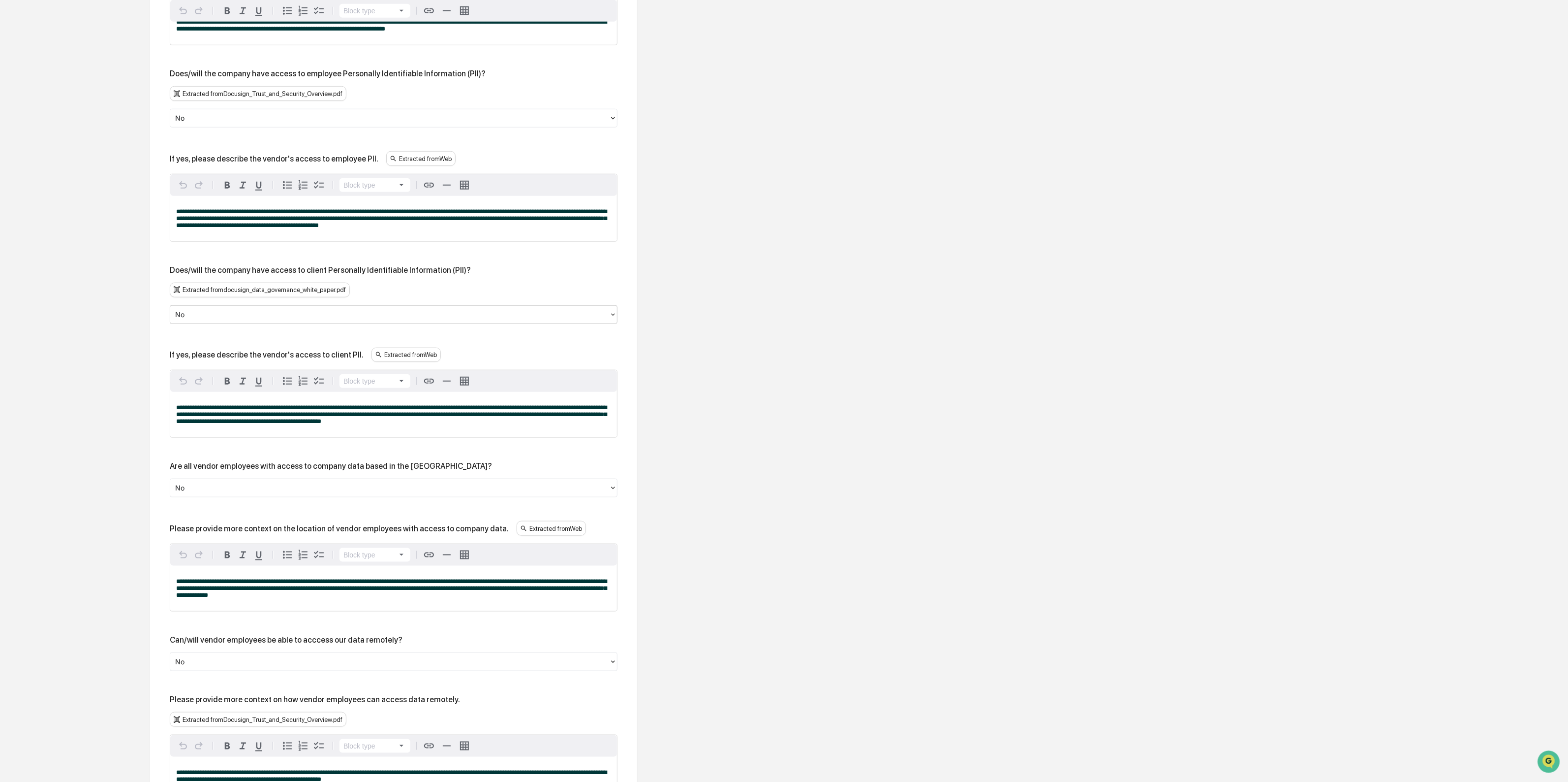
scroll to position [756, 0]
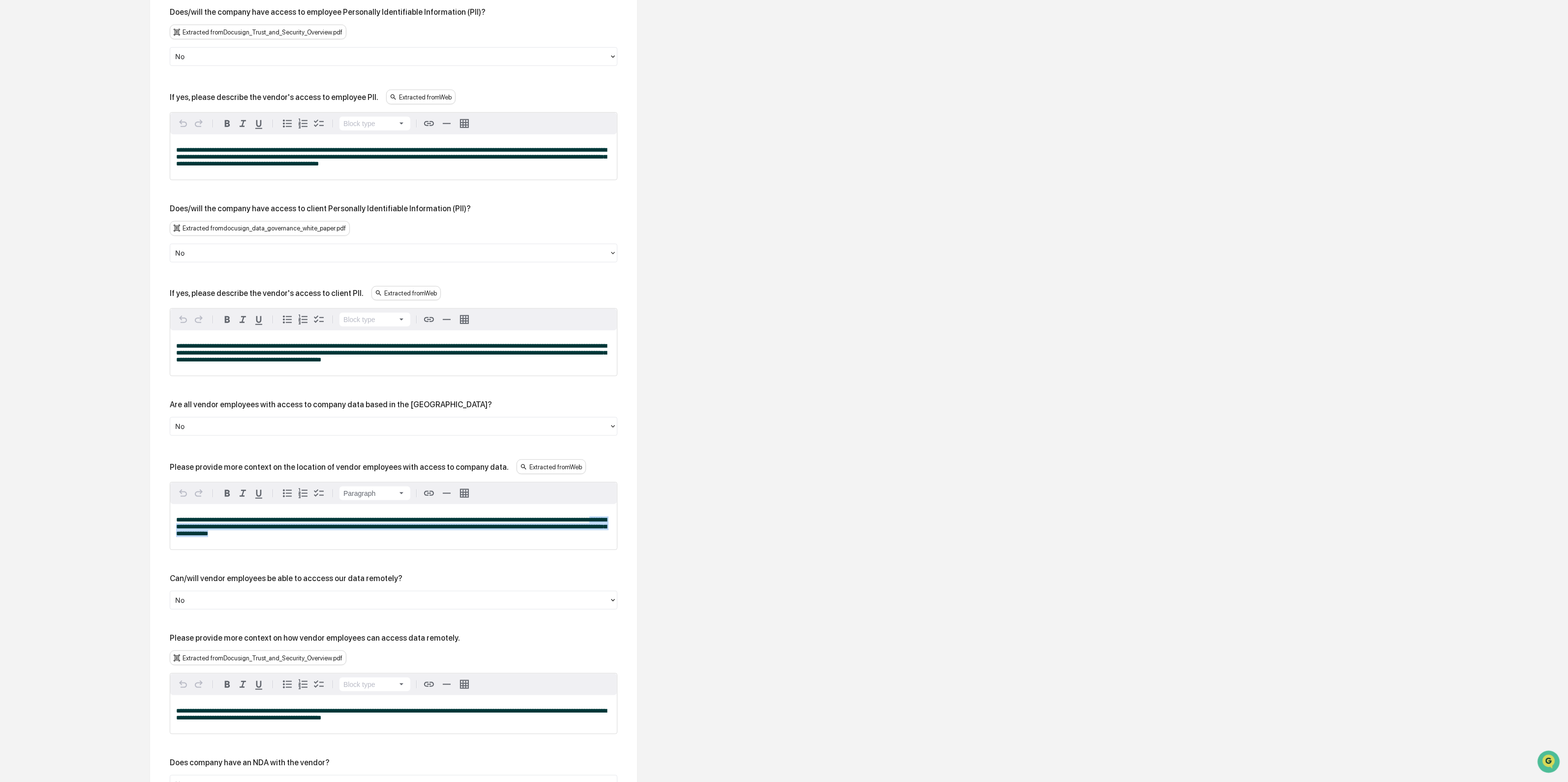
drag, startPoint x: 202, startPoint y: 536, endPoint x: 271, endPoint y: 550, distance: 70.4
click at [271, 537] on p "**********" at bounding box center [393, 527] width 435 height 21
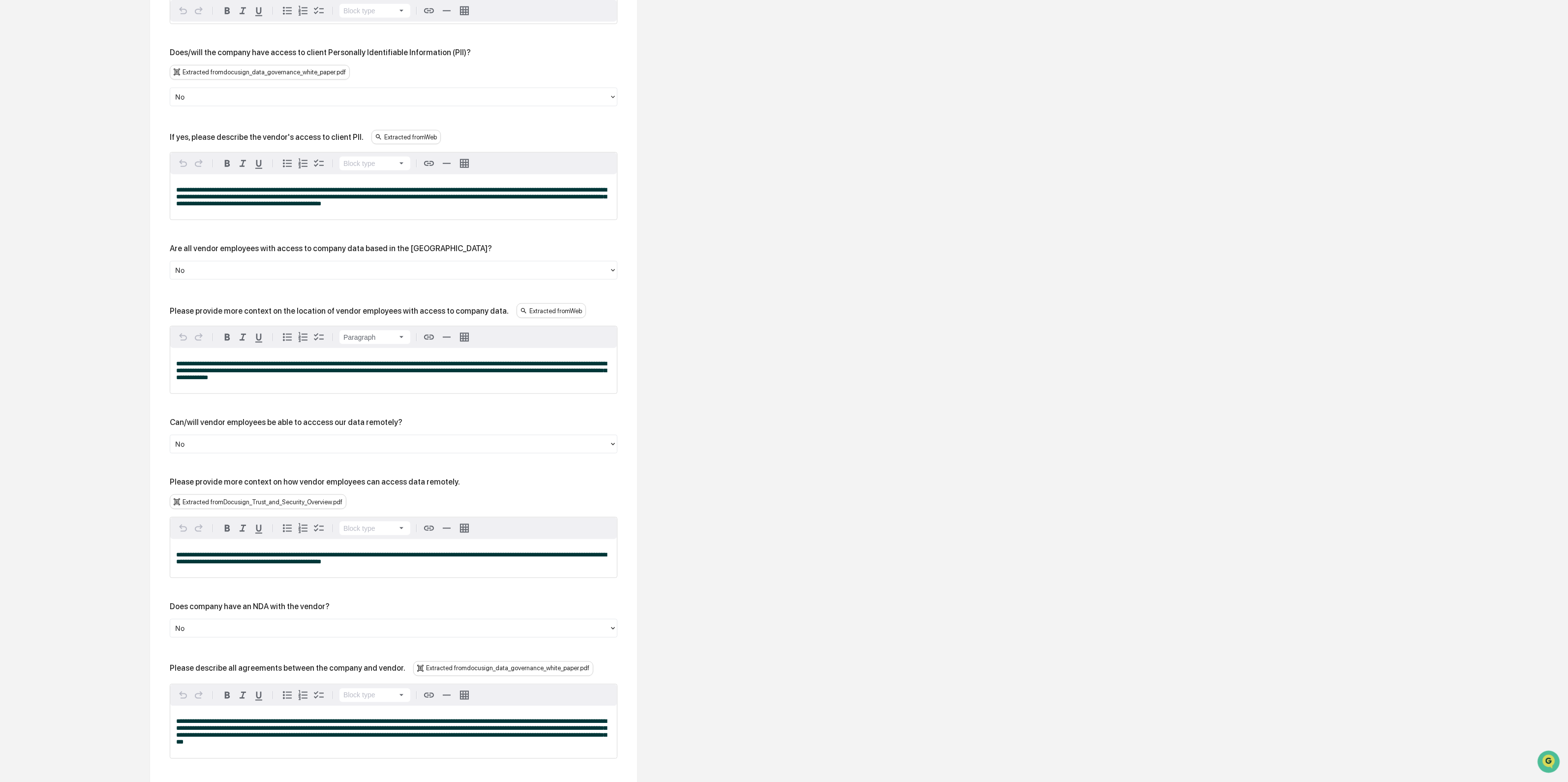
scroll to position [940, 0]
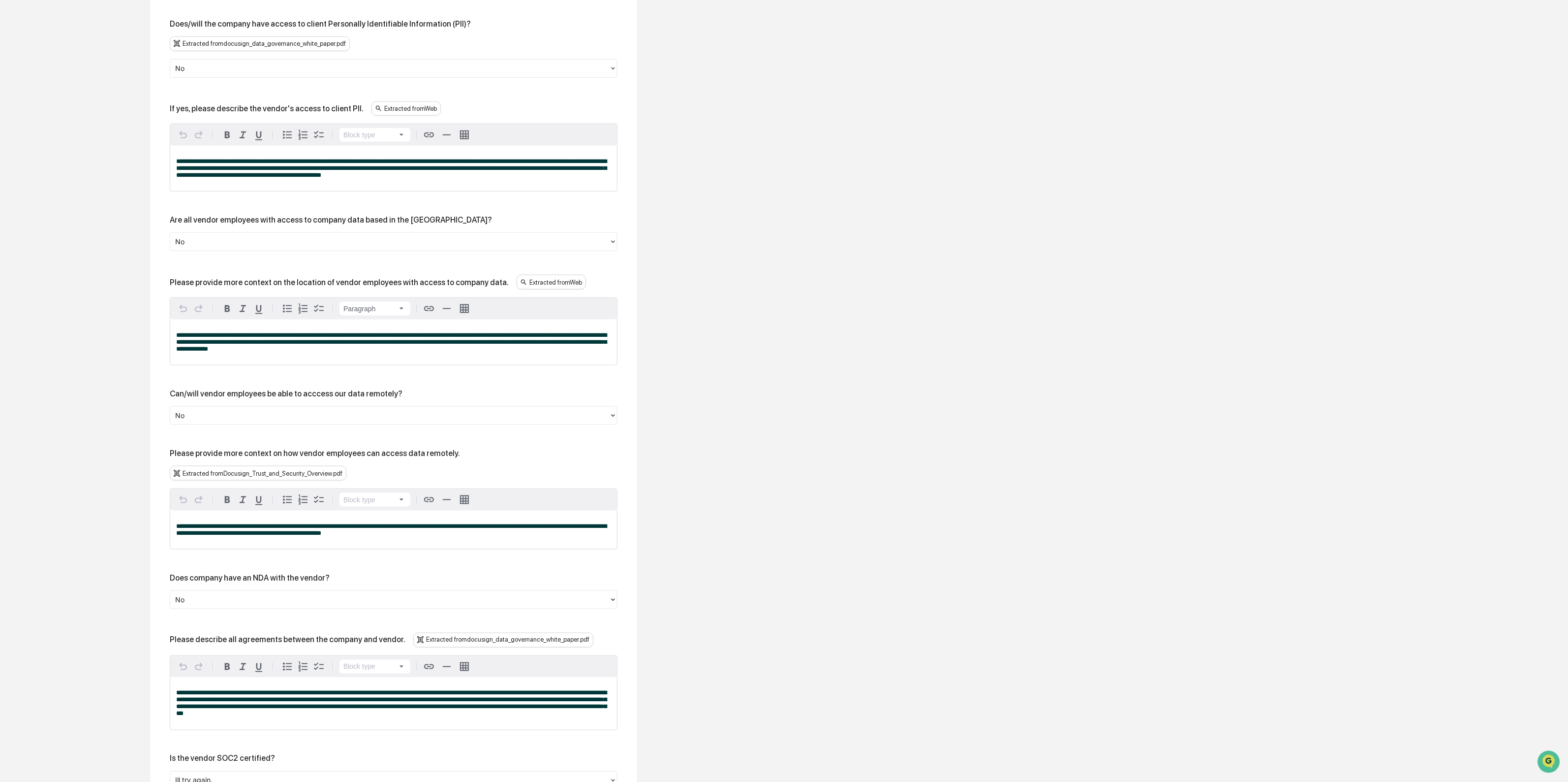
click at [368, 421] on div at bounding box center [390, 415] width 429 height 12
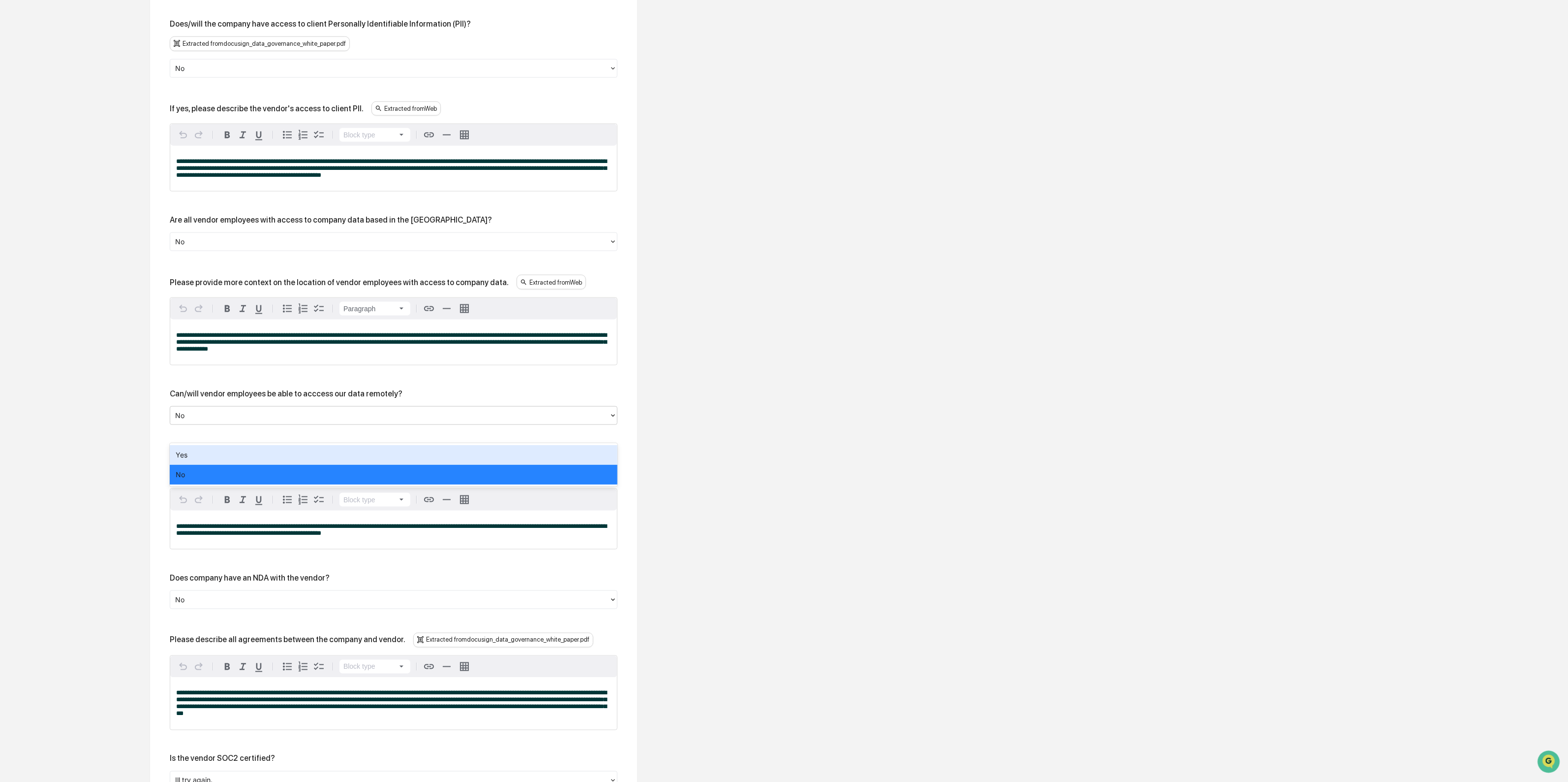
click at [337, 456] on div "Yes" at bounding box center [394, 454] width 448 height 20
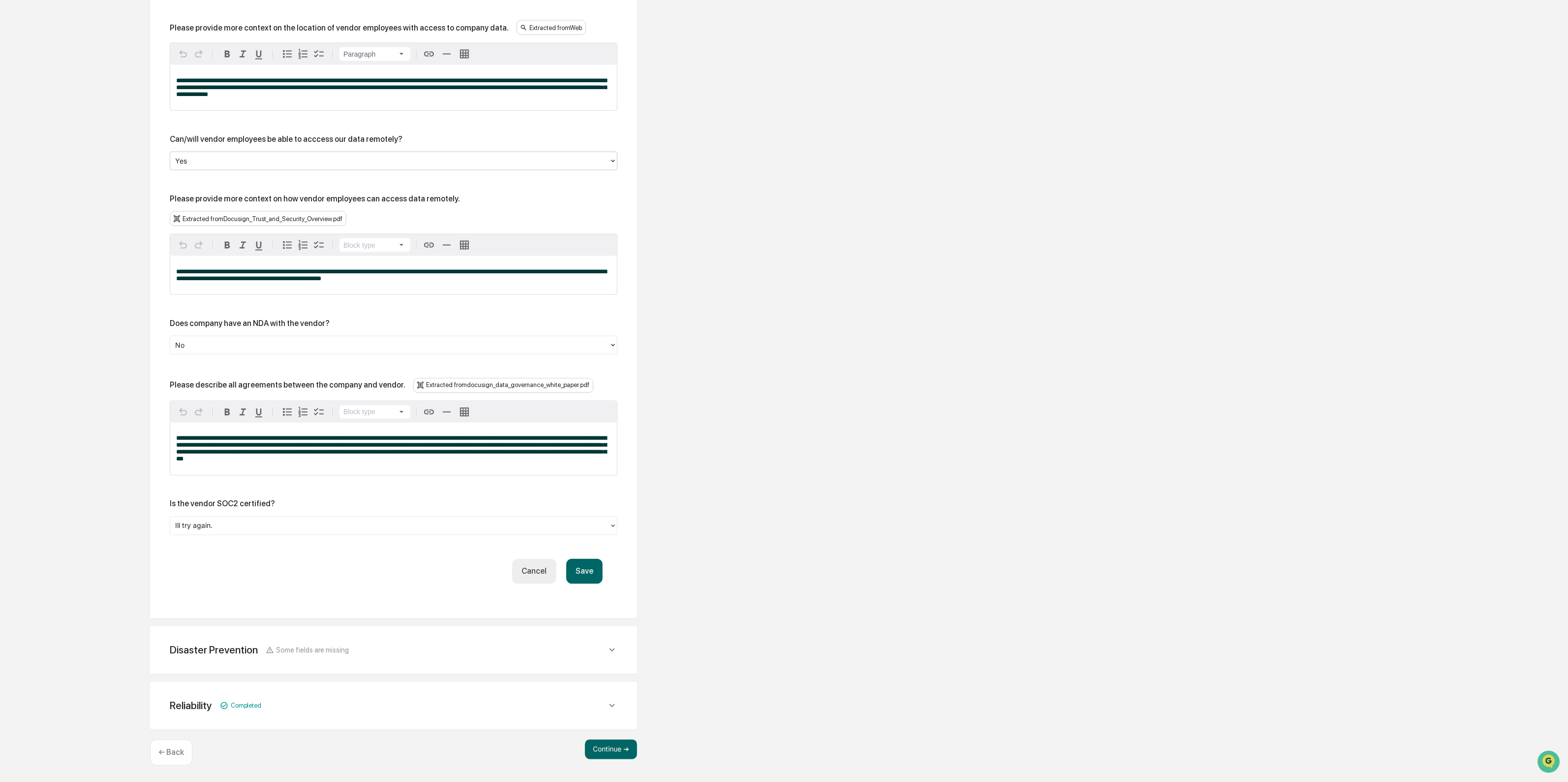
scroll to position [1217, 0]
click at [218, 531] on div at bounding box center [390, 526] width 429 height 12
click at [244, 576] on div "No" at bounding box center [394, 568] width 448 height 20
drag, startPoint x: 238, startPoint y: 528, endPoint x: 237, endPoint y: 534, distance: 6.1
click at [238, 530] on div at bounding box center [390, 526] width 429 height 12
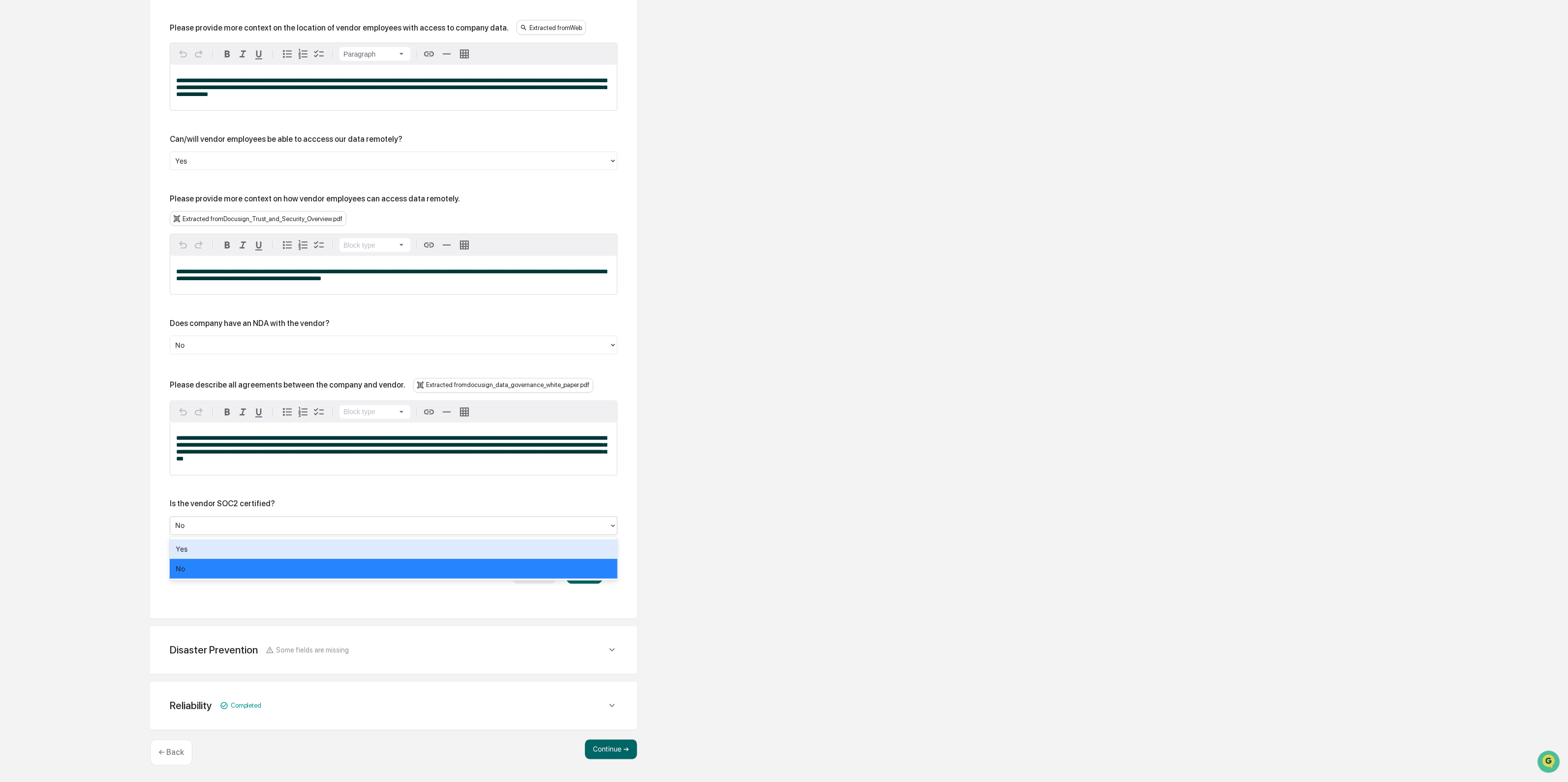
click at [233, 547] on div "Yes" at bounding box center [394, 549] width 448 height 20
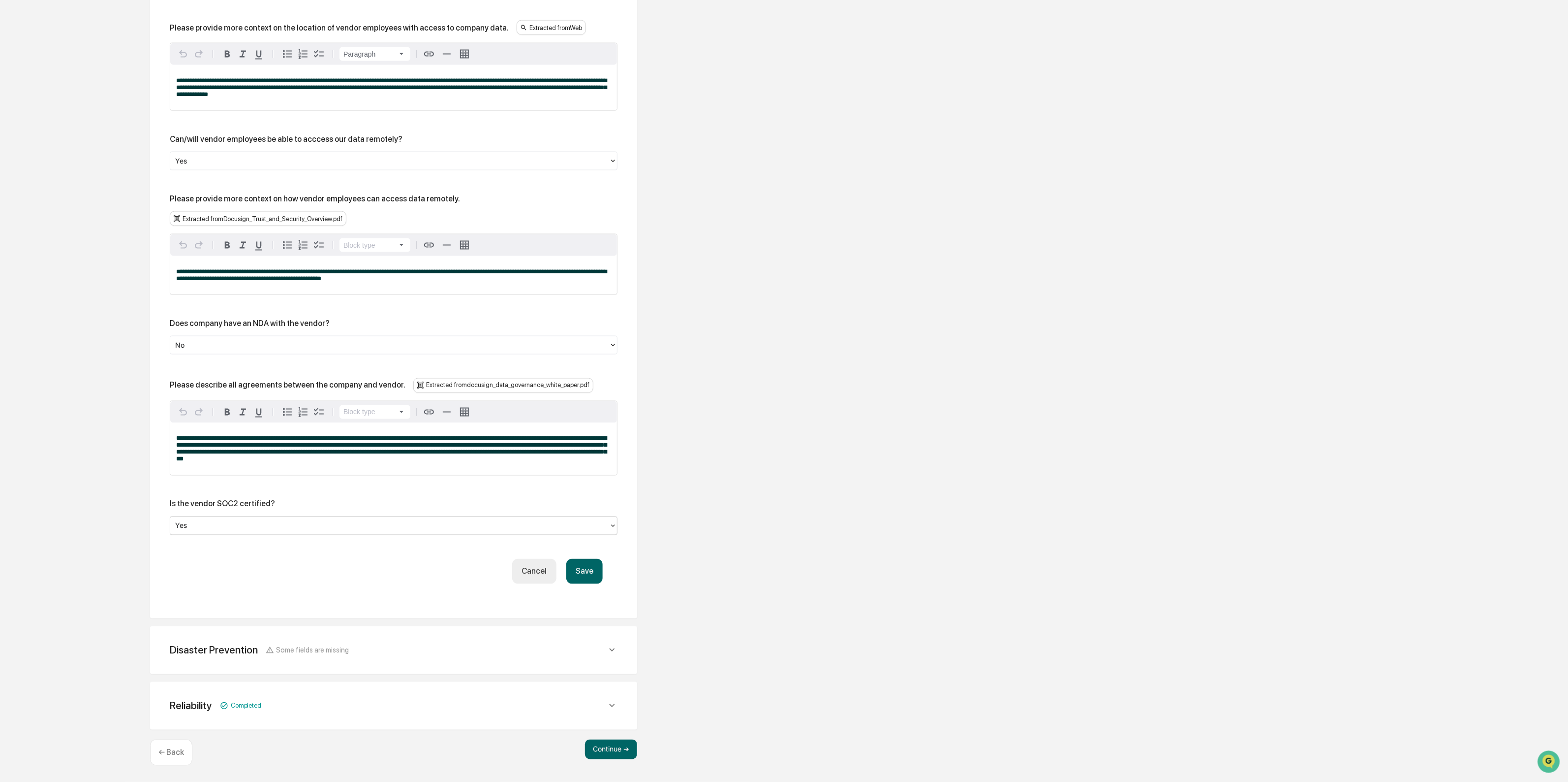
click at [584, 581] on button "Save" at bounding box center [584, 571] width 36 height 25
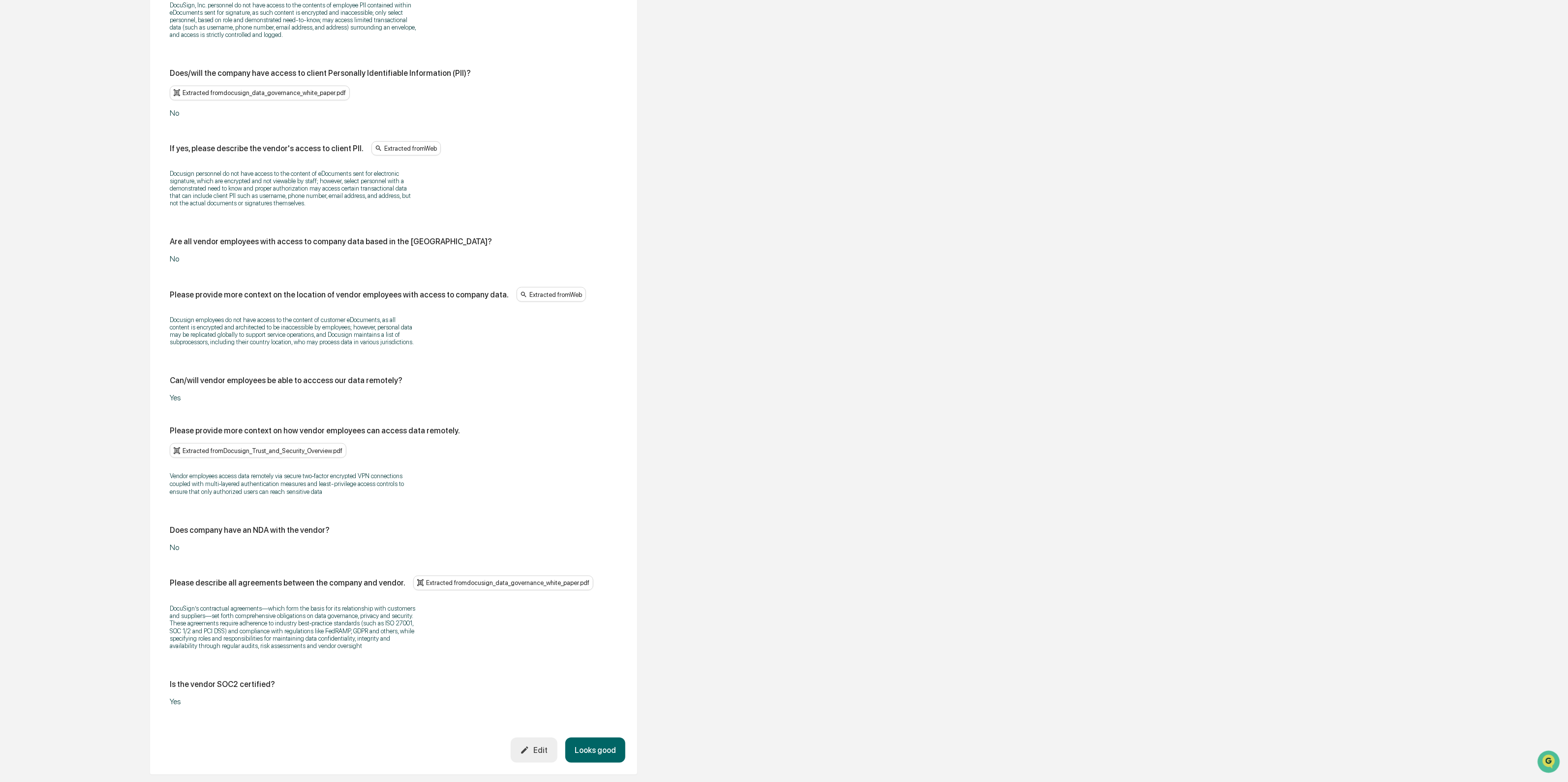
click at [584, 754] on button "Looks good" at bounding box center [595, 750] width 60 height 25
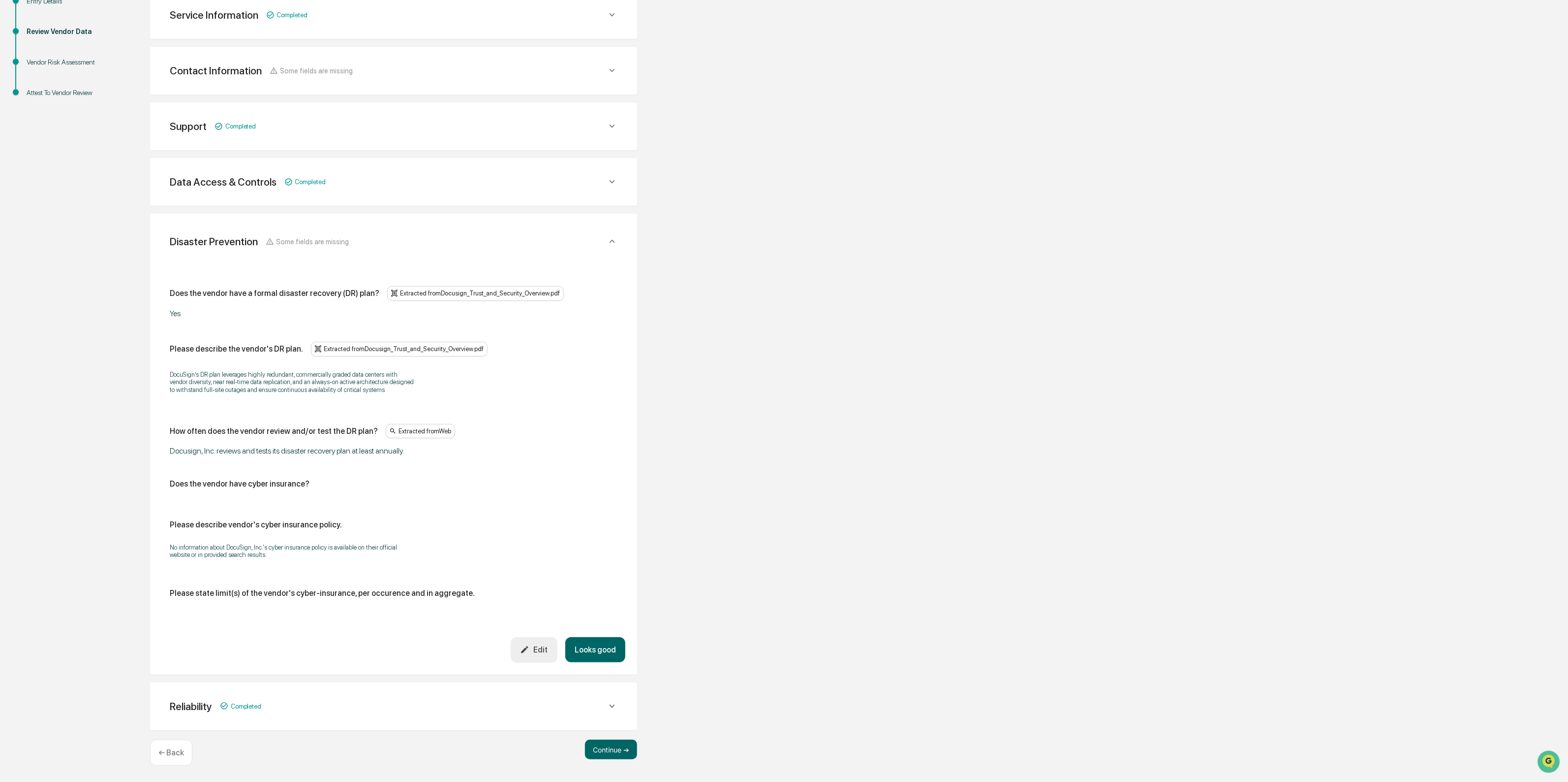
scroll to position [195, 0]
drag, startPoint x: 257, startPoint y: 298, endPoint x: 264, endPoint y: 326, distance: 28.9
click at [264, 326] on div "Does the vendor have a formal disaster recovery (DR) plan? Extracted from Docus…" at bounding box center [394, 445] width 448 height 319
drag, startPoint x: 214, startPoint y: 380, endPoint x: 299, endPoint y: 402, distance: 87.8
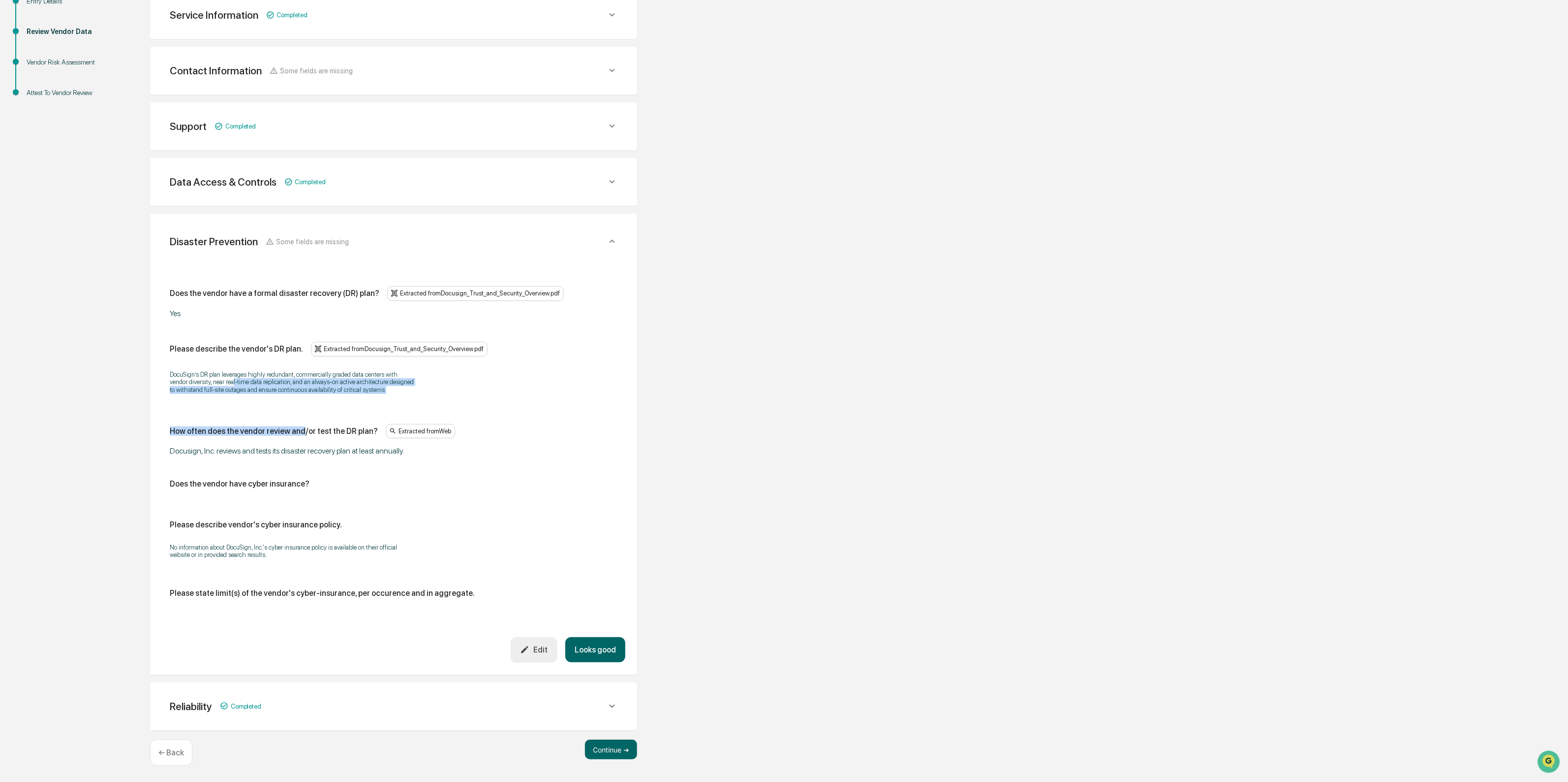
click at [299, 402] on div "Does the vendor have a formal disaster recovery (DR) plan? Extracted from Docus…" at bounding box center [394, 445] width 448 height 319
drag, startPoint x: 299, startPoint y: 402, endPoint x: 254, endPoint y: 373, distance: 53.5
click at [254, 373] on div "Does the vendor have a formal disaster recovery (DR) plan? Extracted from Docus…" at bounding box center [394, 445] width 448 height 319
click at [254, 373] on p "DocuSign’s DR plan leverages highly redundant, commercially graded data centers…" at bounding box center [293, 382] width 246 height 23
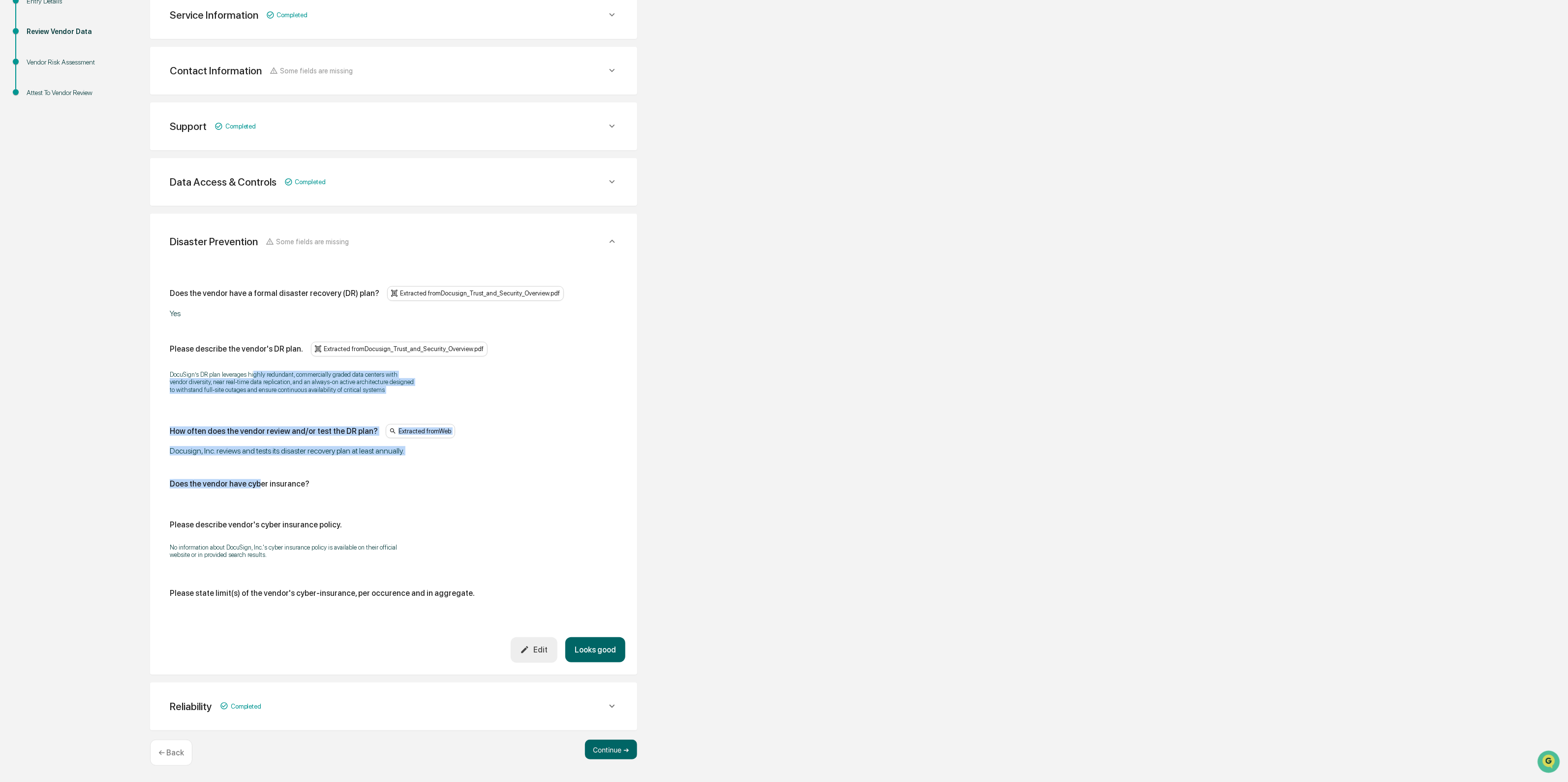
drag, startPoint x: 253, startPoint y: 373, endPoint x: 259, endPoint y: 478, distance: 105.2
click at [259, 478] on div "Does the vendor have a formal disaster recovery (DR) plan? Extracted from Docus…" at bounding box center [394, 445] width 448 height 319
drag, startPoint x: 229, startPoint y: 453, endPoint x: 289, endPoint y: 487, distance: 69.0
click at [289, 487] on div "Does the vendor have a formal disaster recovery (DR) plan? Extracted from Docus…" at bounding box center [394, 445] width 448 height 319
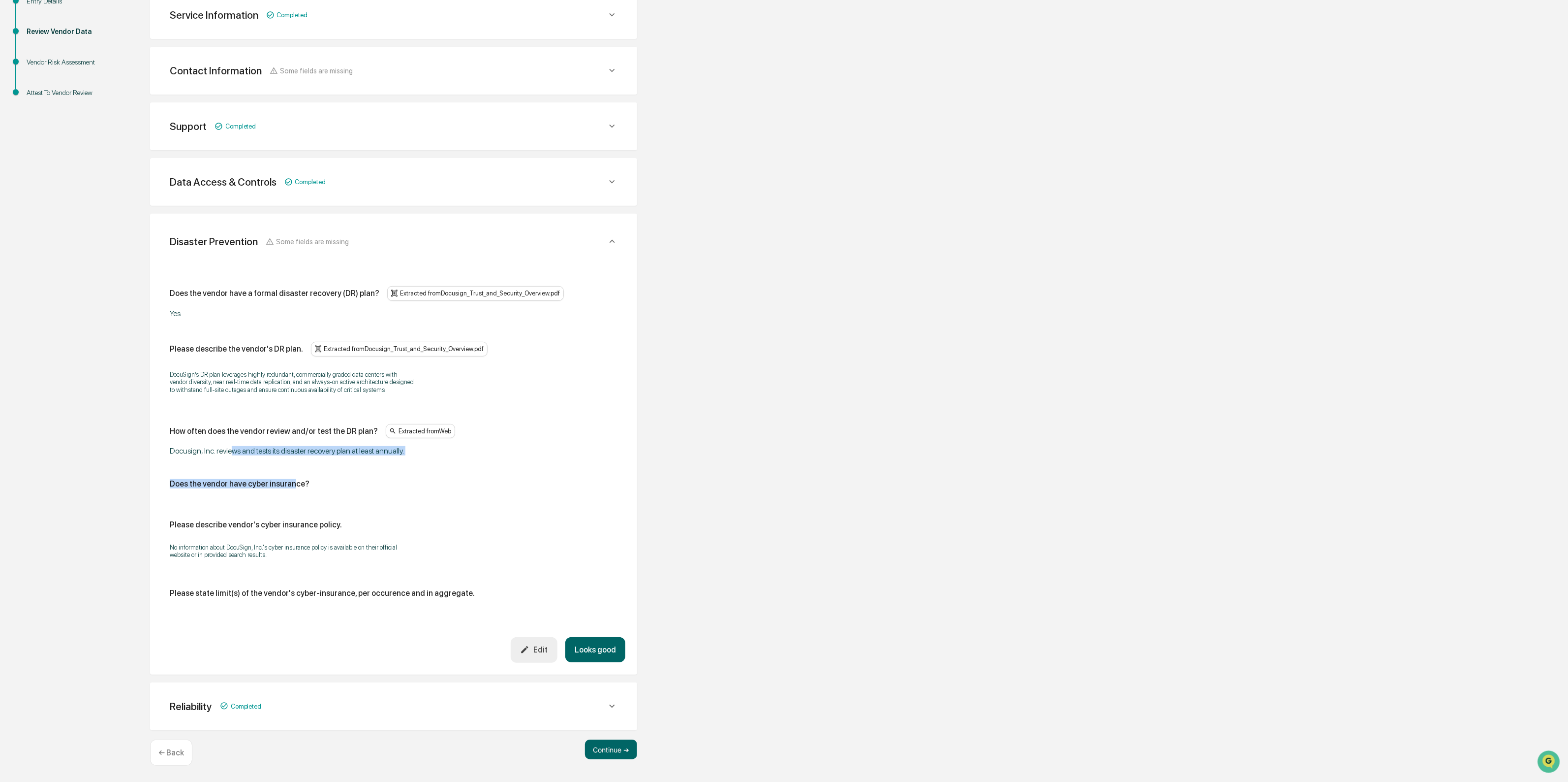
click at [289, 487] on div "Does the vendor have cyber insurance?" at bounding box center [240, 484] width 140 height 10
drag, startPoint x: 232, startPoint y: 543, endPoint x: 270, endPoint y: 563, distance: 42.9
click at [270, 563] on div "No information about DocuSign, Inc.'s cyber insurance policy is available on th…" at bounding box center [394, 551] width 448 height 27
drag, startPoint x: 270, startPoint y: 563, endPoint x: 251, endPoint y: 544, distance: 26.9
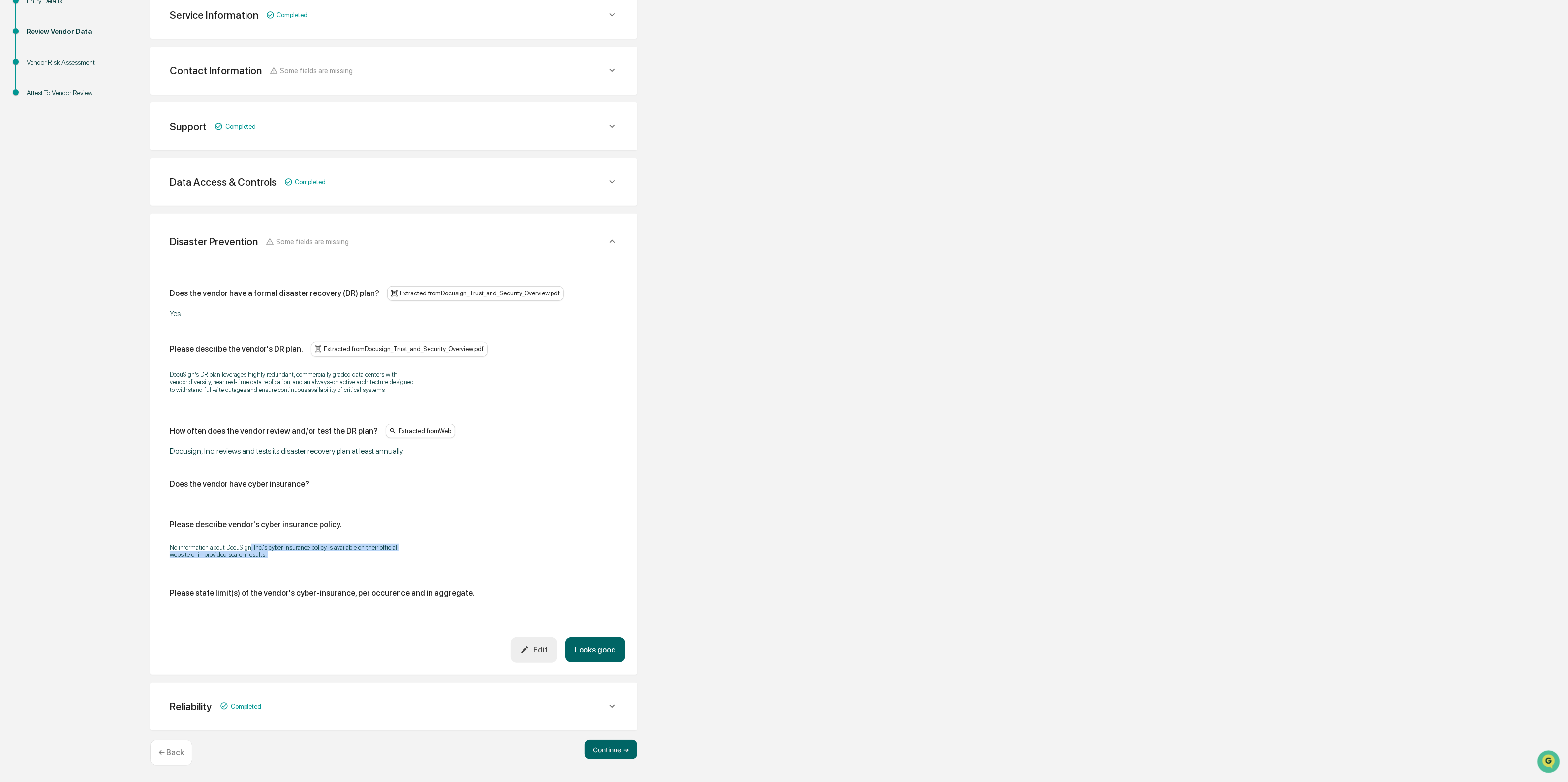
click at [251, 544] on div "No information about DocuSign, Inc.'s cyber insurance policy is available on th…" at bounding box center [394, 551] width 448 height 27
click at [251, 544] on p "No information about DocuSign, Inc.'s cyber insurance policy is available on th…" at bounding box center [293, 551] width 246 height 15
drag, startPoint x: 237, startPoint y: 535, endPoint x: 286, endPoint y: 570, distance: 60.2
click at [286, 570] on div "Does the vendor have a formal disaster recovery (DR) plan? Extracted from Docus…" at bounding box center [394, 445] width 448 height 319
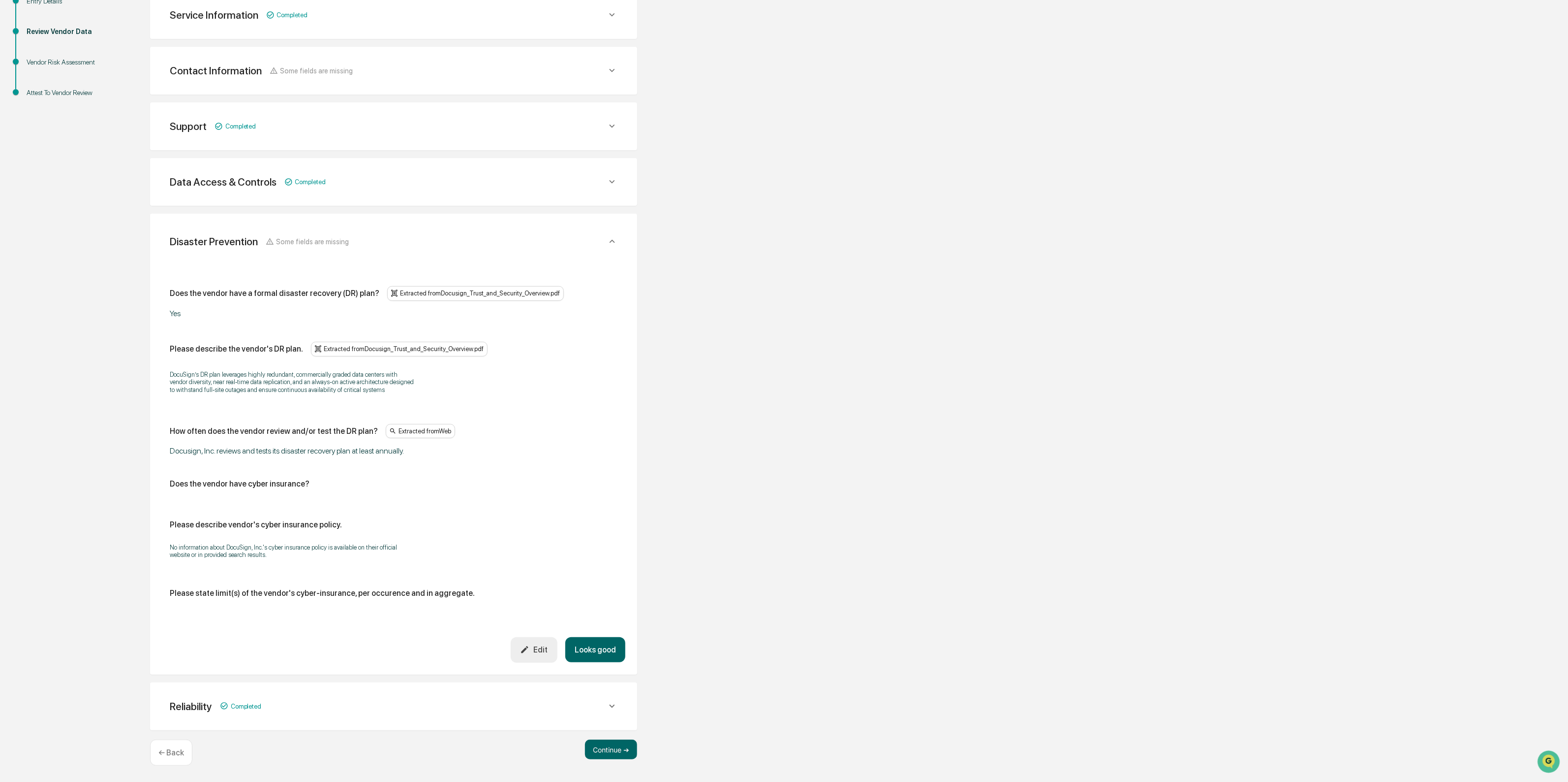
click at [591, 646] on button "Looks good" at bounding box center [595, 650] width 60 height 25
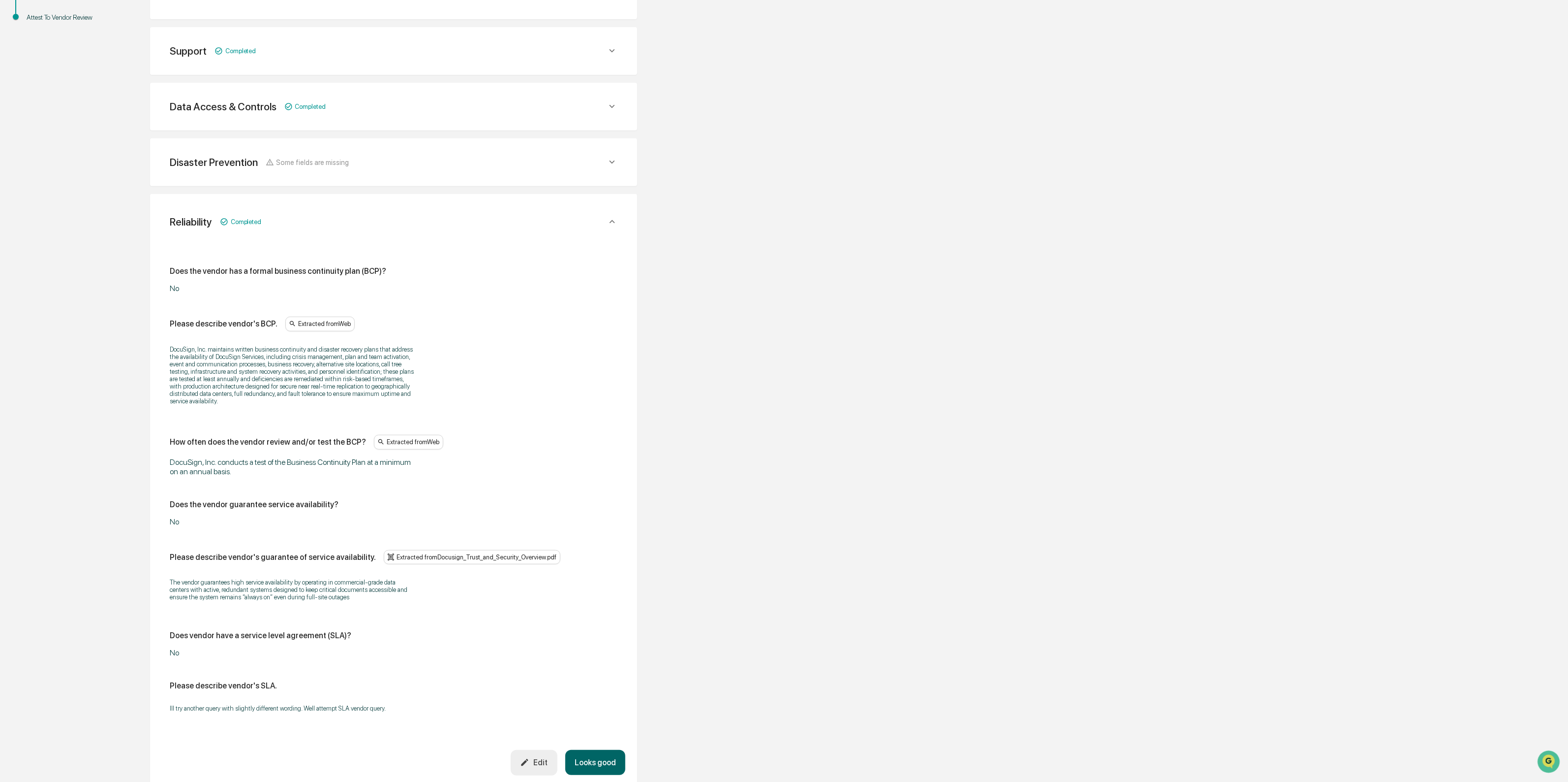
scroll to position [333, 0]
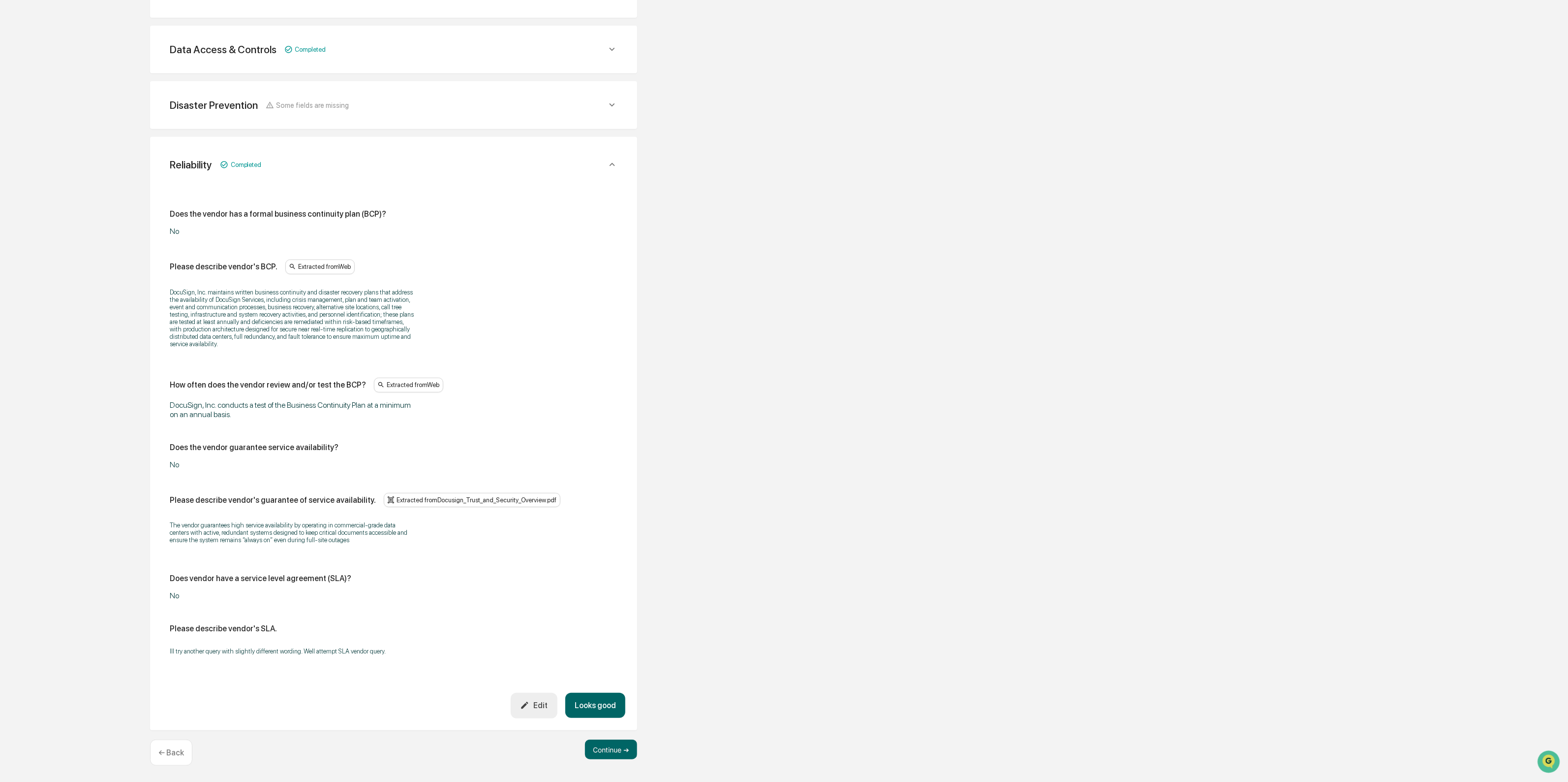
click at [542, 708] on div "Edit" at bounding box center [534, 705] width 27 height 10
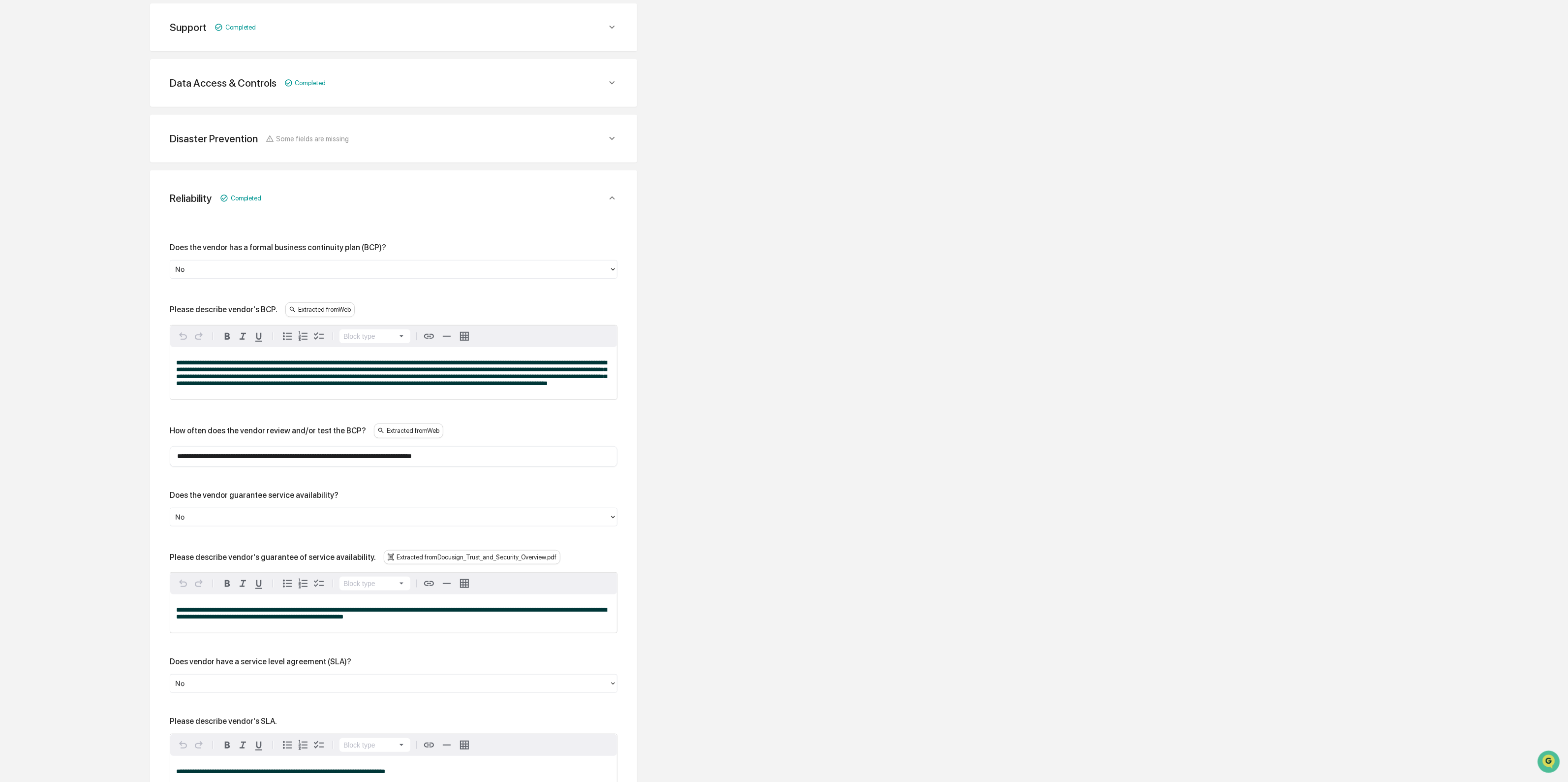
scroll to position [271, 0]
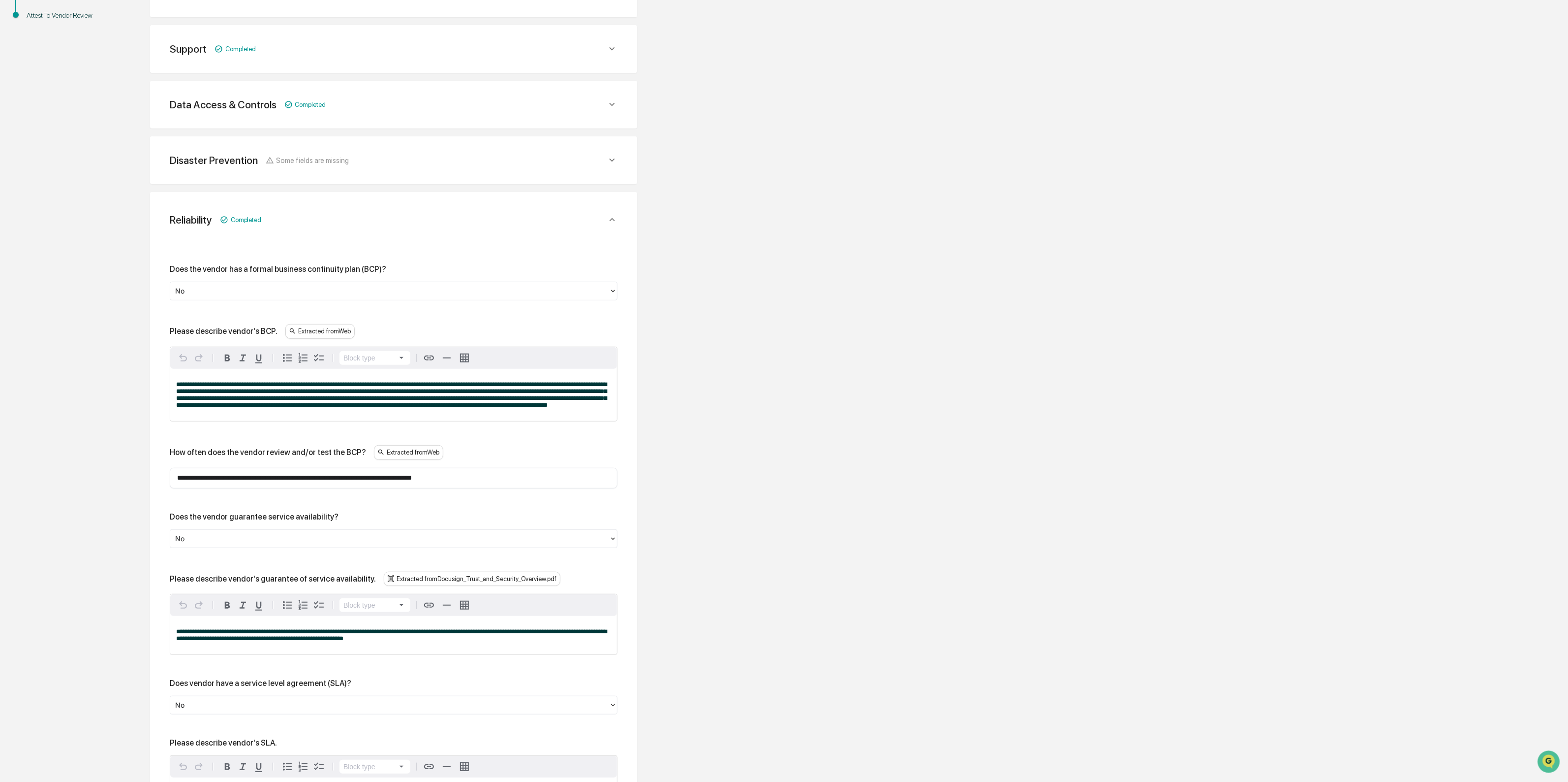
click at [217, 295] on div at bounding box center [390, 291] width 429 height 12
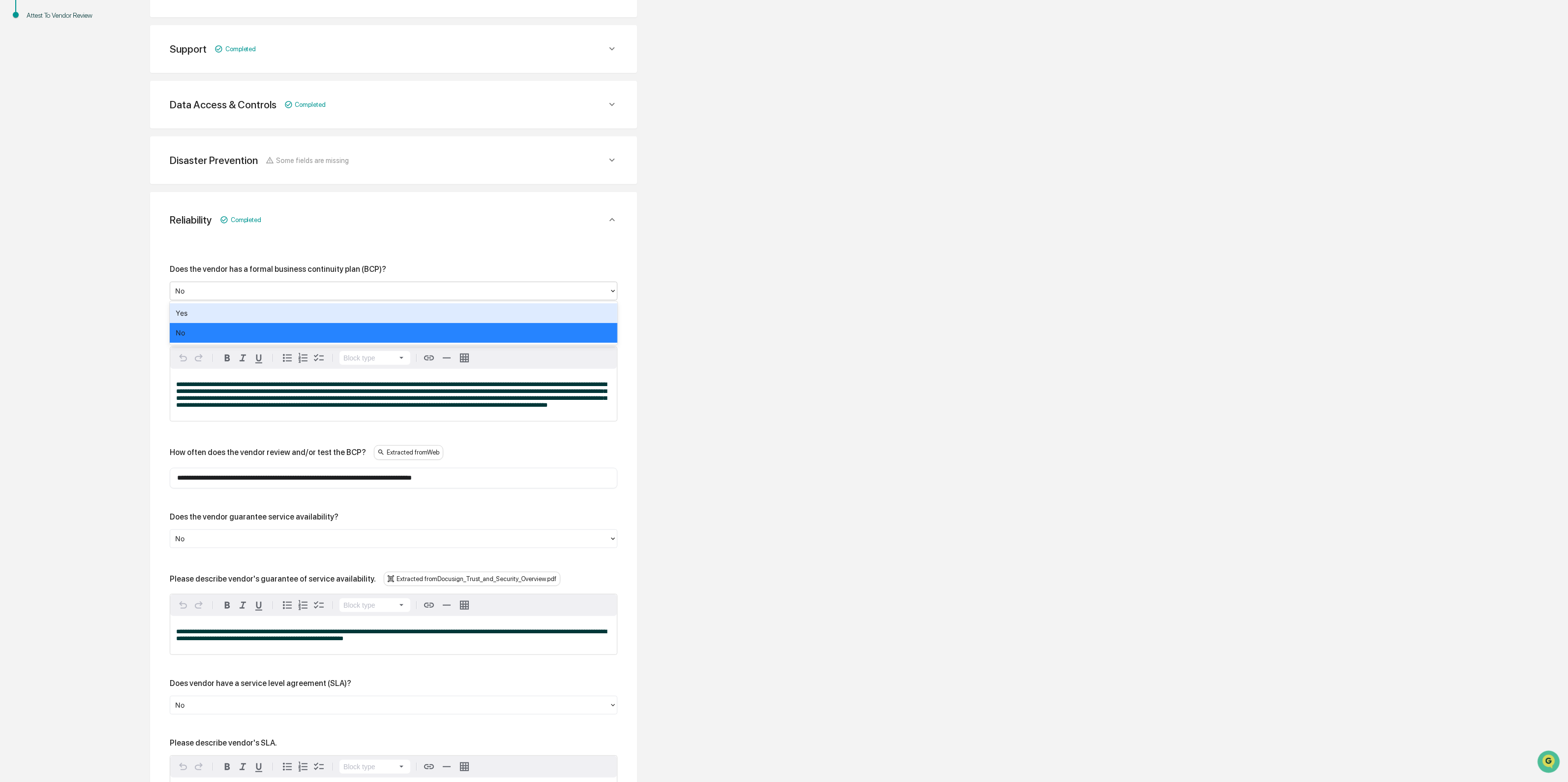
click at [198, 317] on div "Yes" at bounding box center [394, 313] width 448 height 20
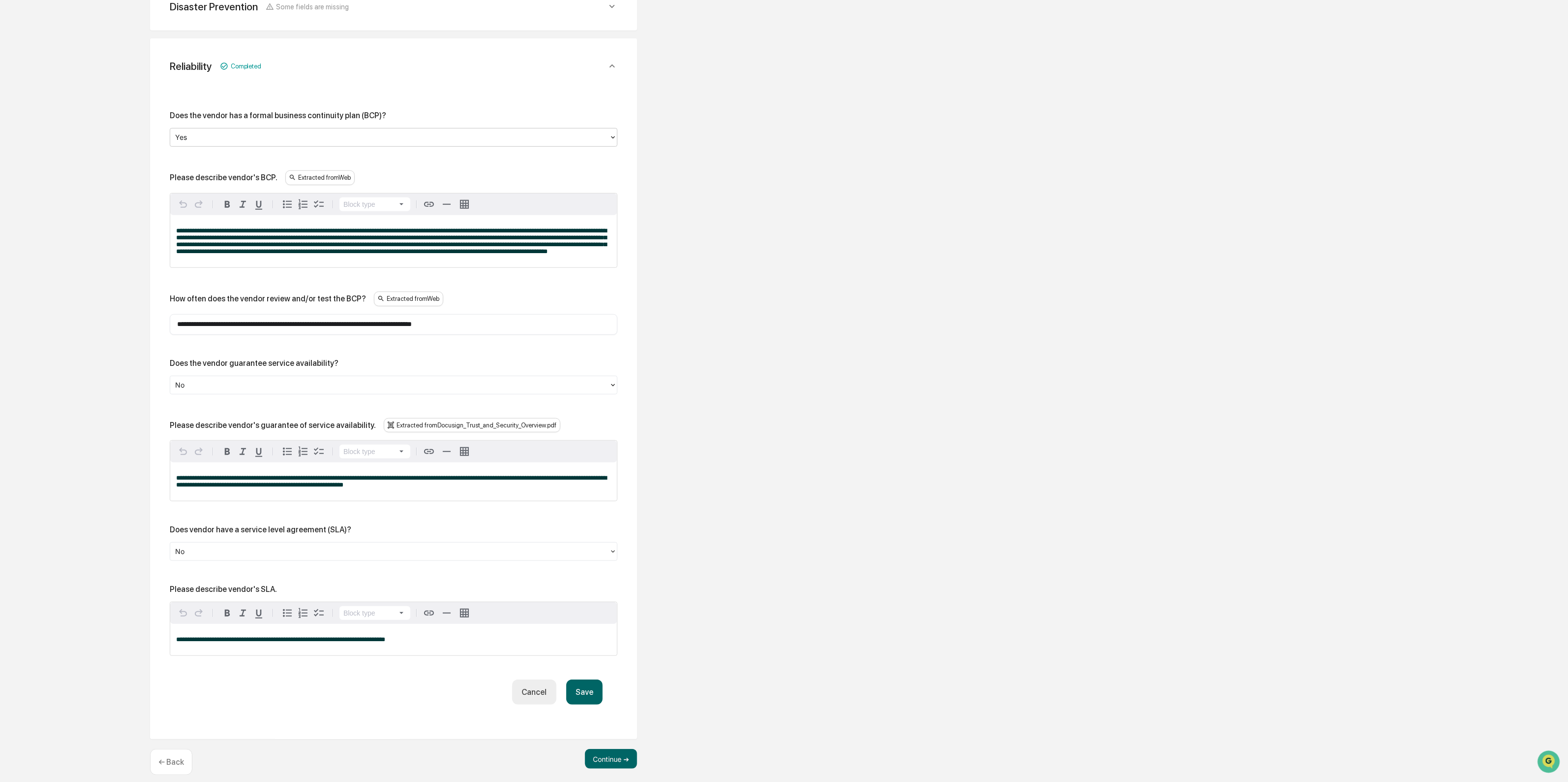
scroll to position [442, 0]
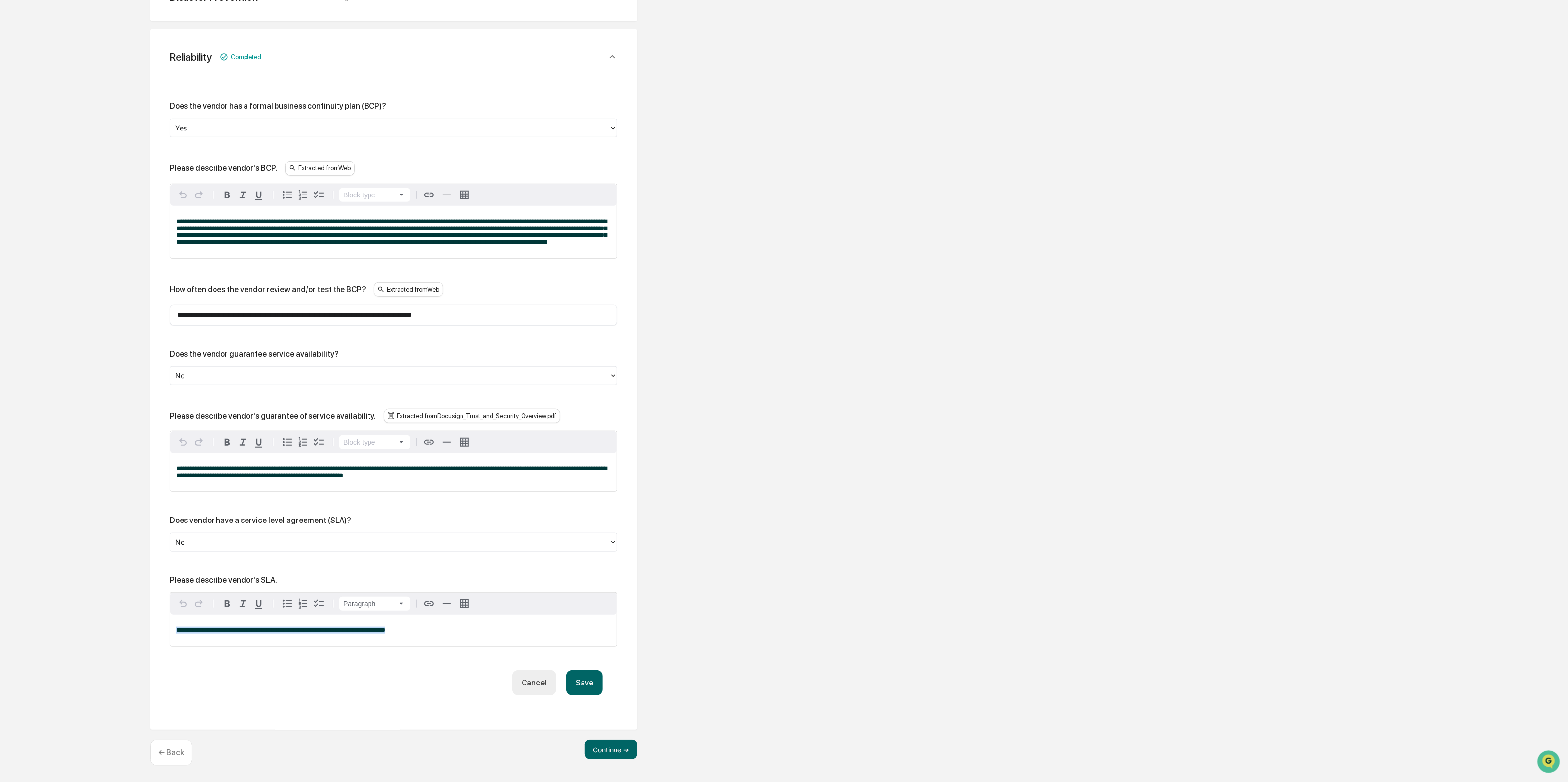
drag, startPoint x: 394, startPoint y: 633, endPoint x: 165, endPoint y: 609, distance: 230.3
click at [165, 609] on div "**********" at bounding box center [393, 395] width 464 height 645
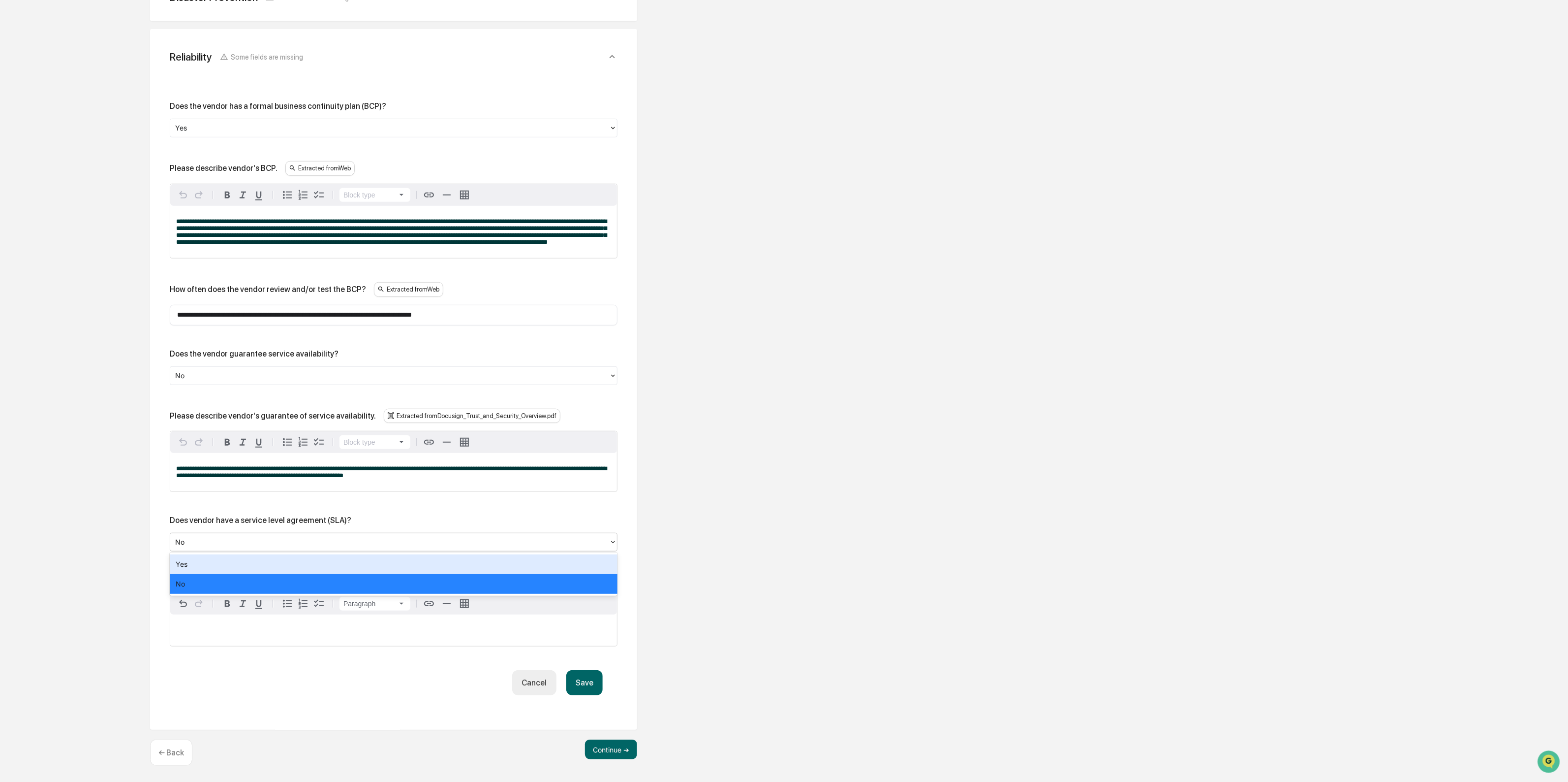
click at [212, 548] on div "No" at bounding box center [390, 542] width 439 height 15
click at [214, 567] on div "Yes" at bounding box center [394, 564] width 448 height 20
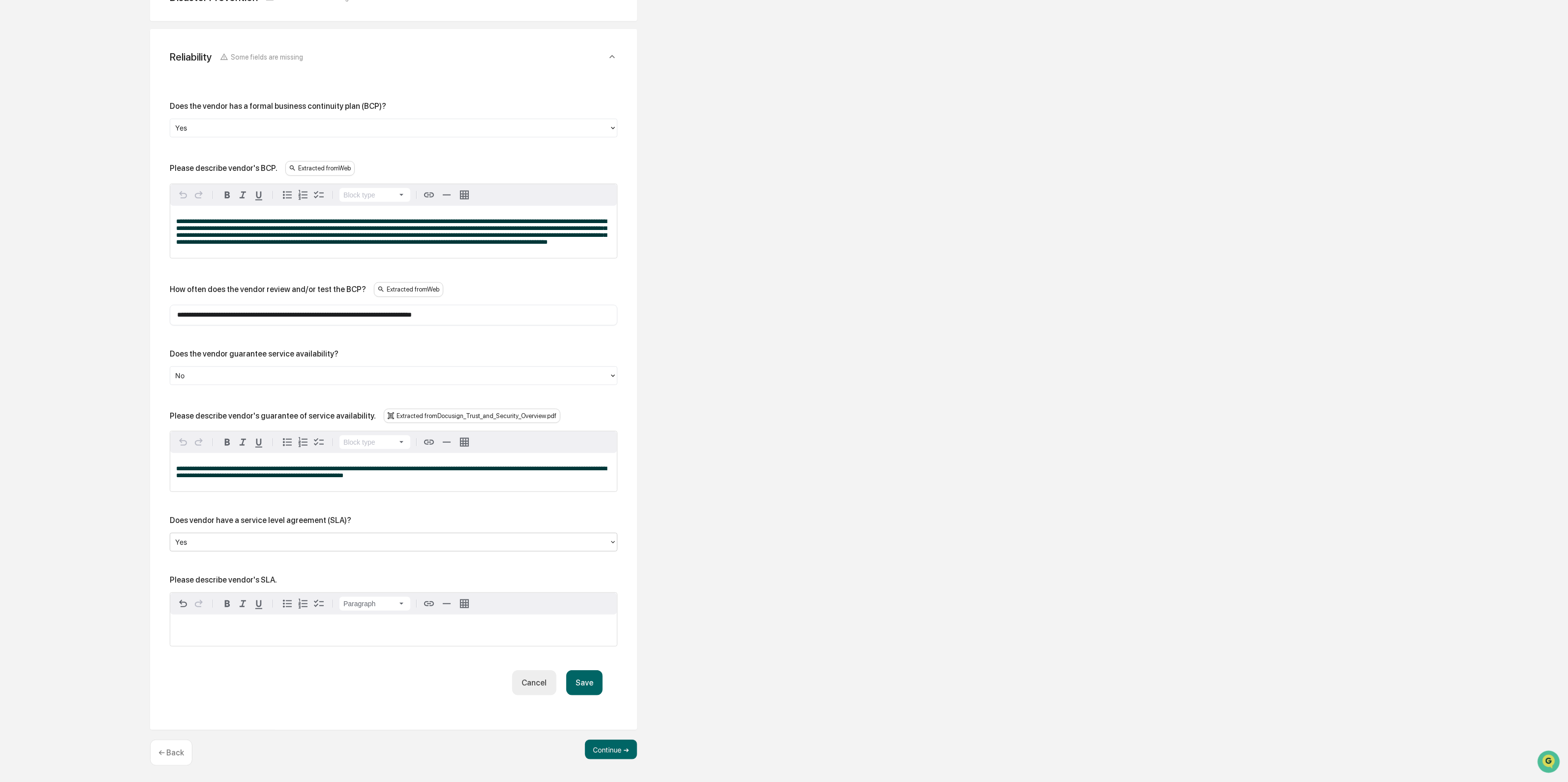
click at [575, 687] on button "Save" at bounding box center [584, 683] width 36 height 25
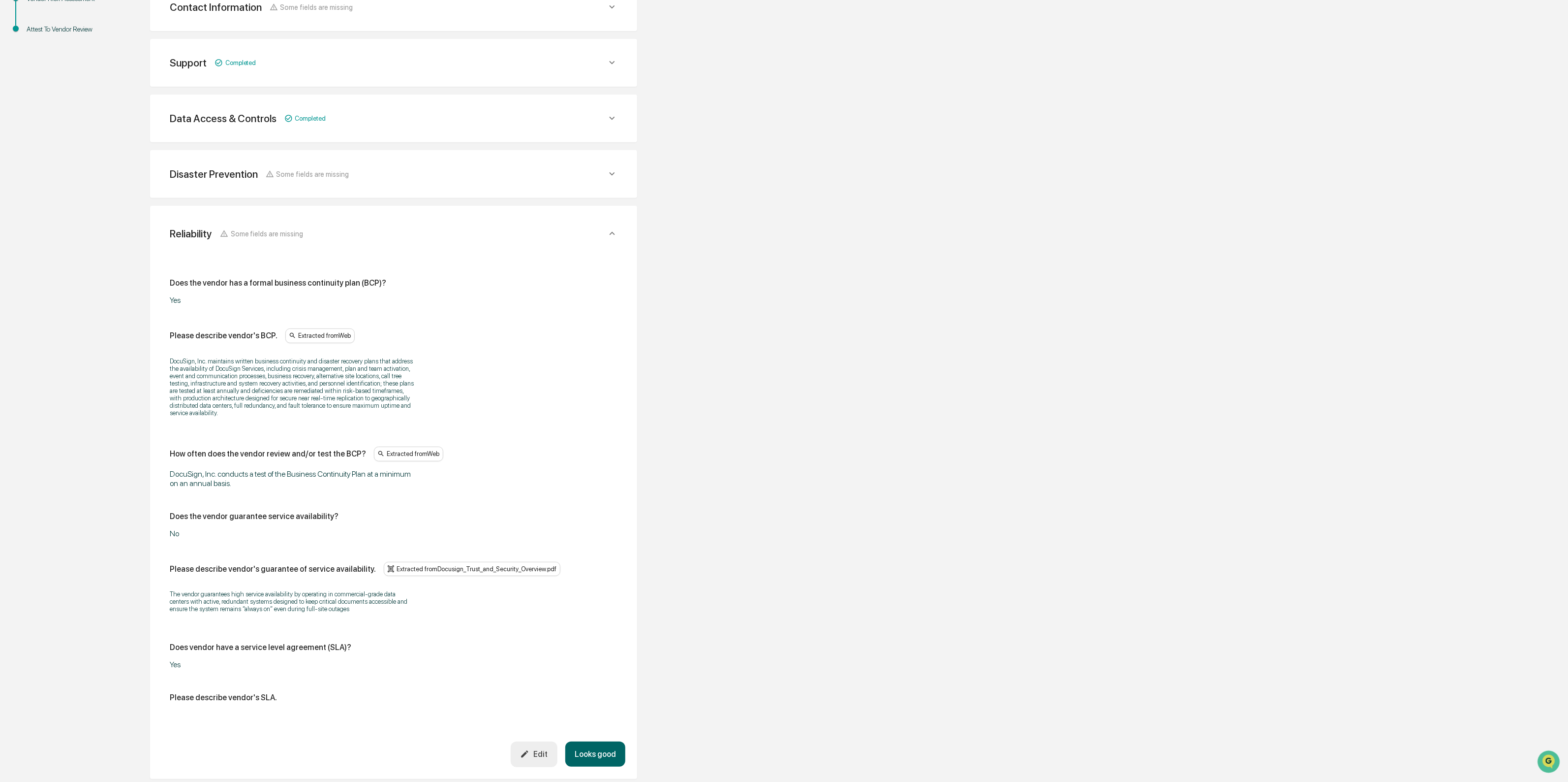
scroll to position [312, 0]
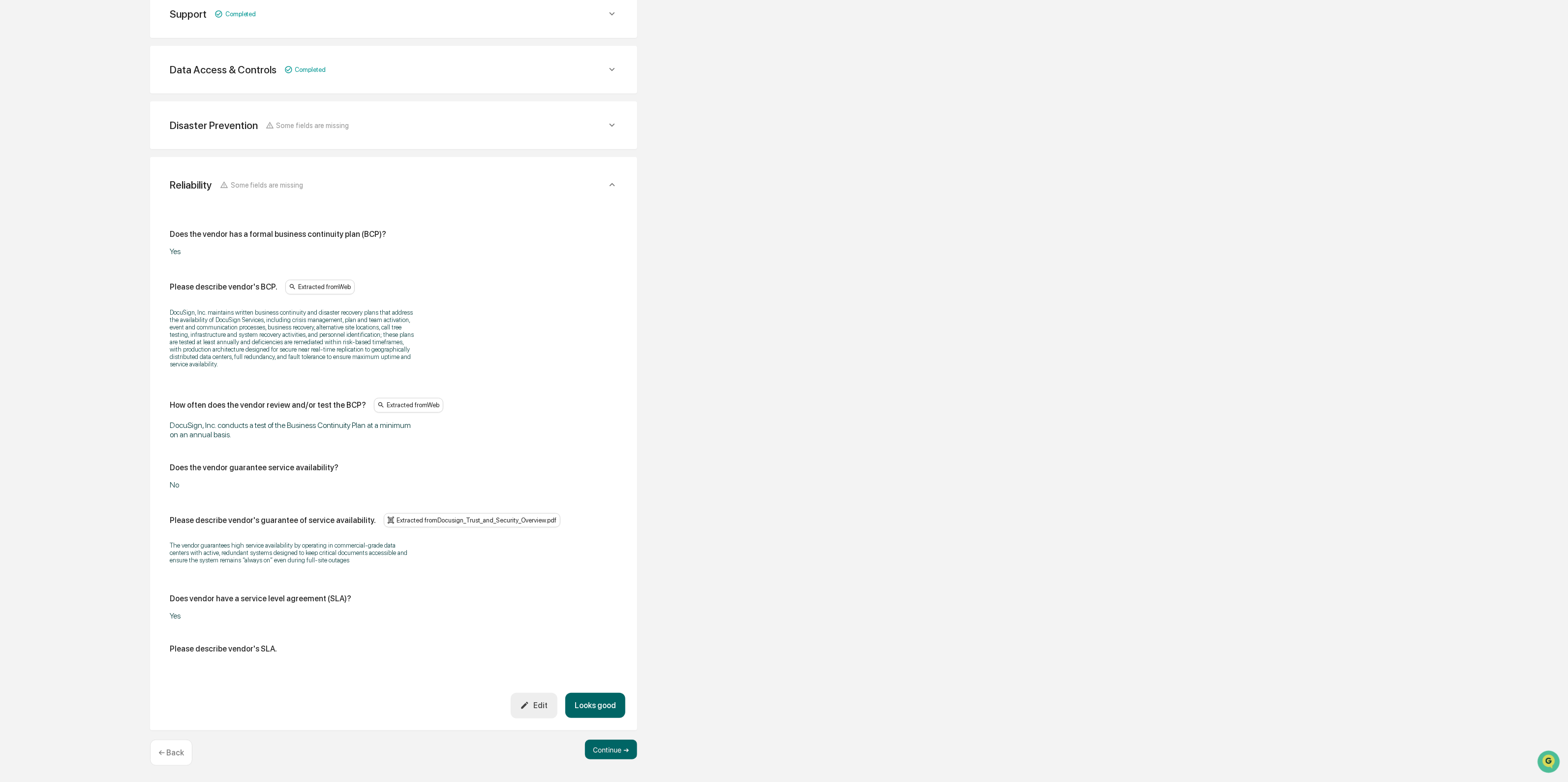
click at [618, 709] on button "Looks good" at bounding box center [595, 705] width 60 height 25
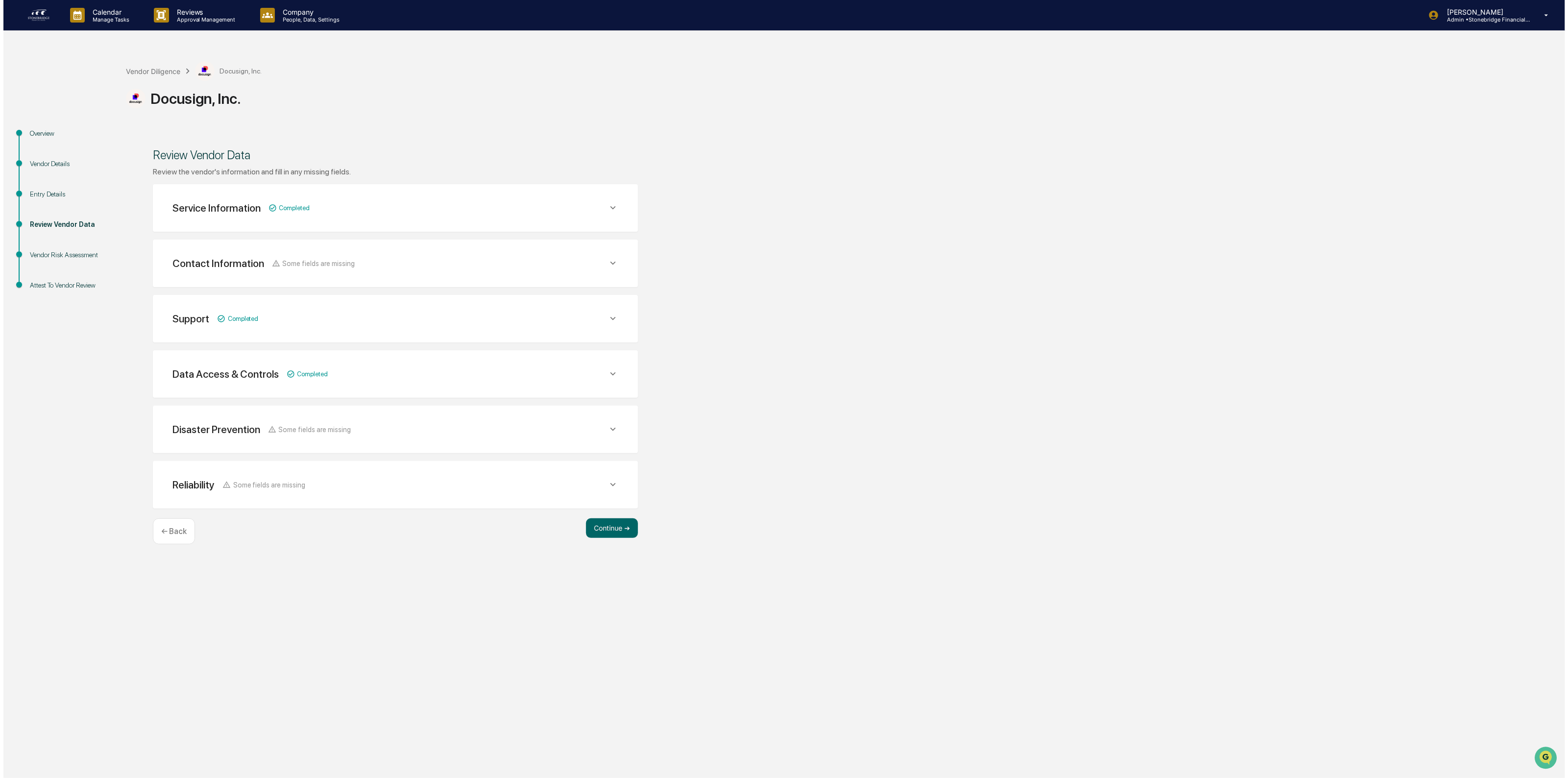
scroll to position [0, 0]
click at [623, 537] on div "Continue ➔ ← Back" at bounding box center [391, 531] width 485 height 26
click at [611, 530] on button "Continue ➔" at bounding box center [608, 528] width 52 height 20
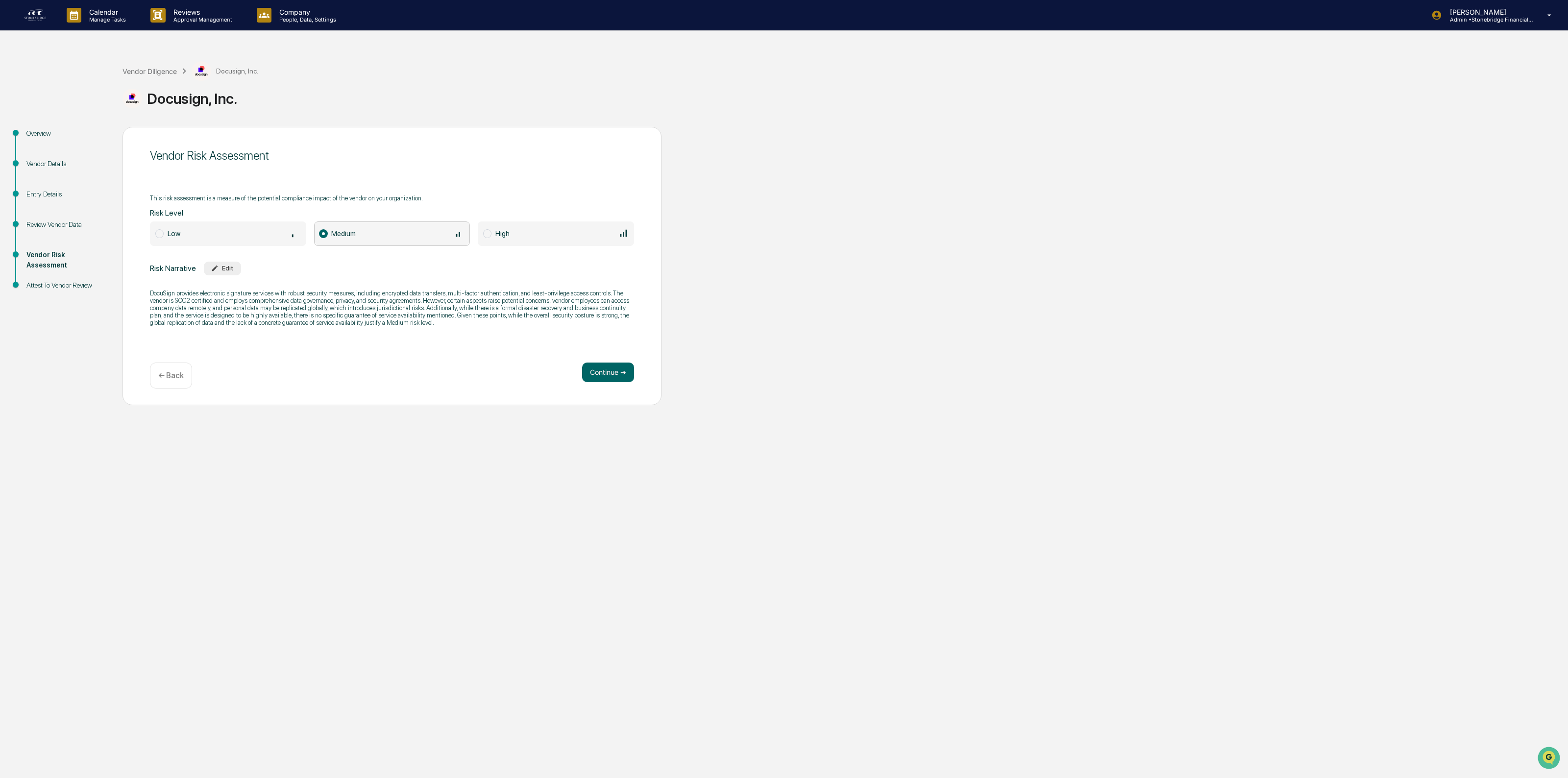
click at [258, 228] on div "Low" at bounding box center [234, 233] width 133 height 11
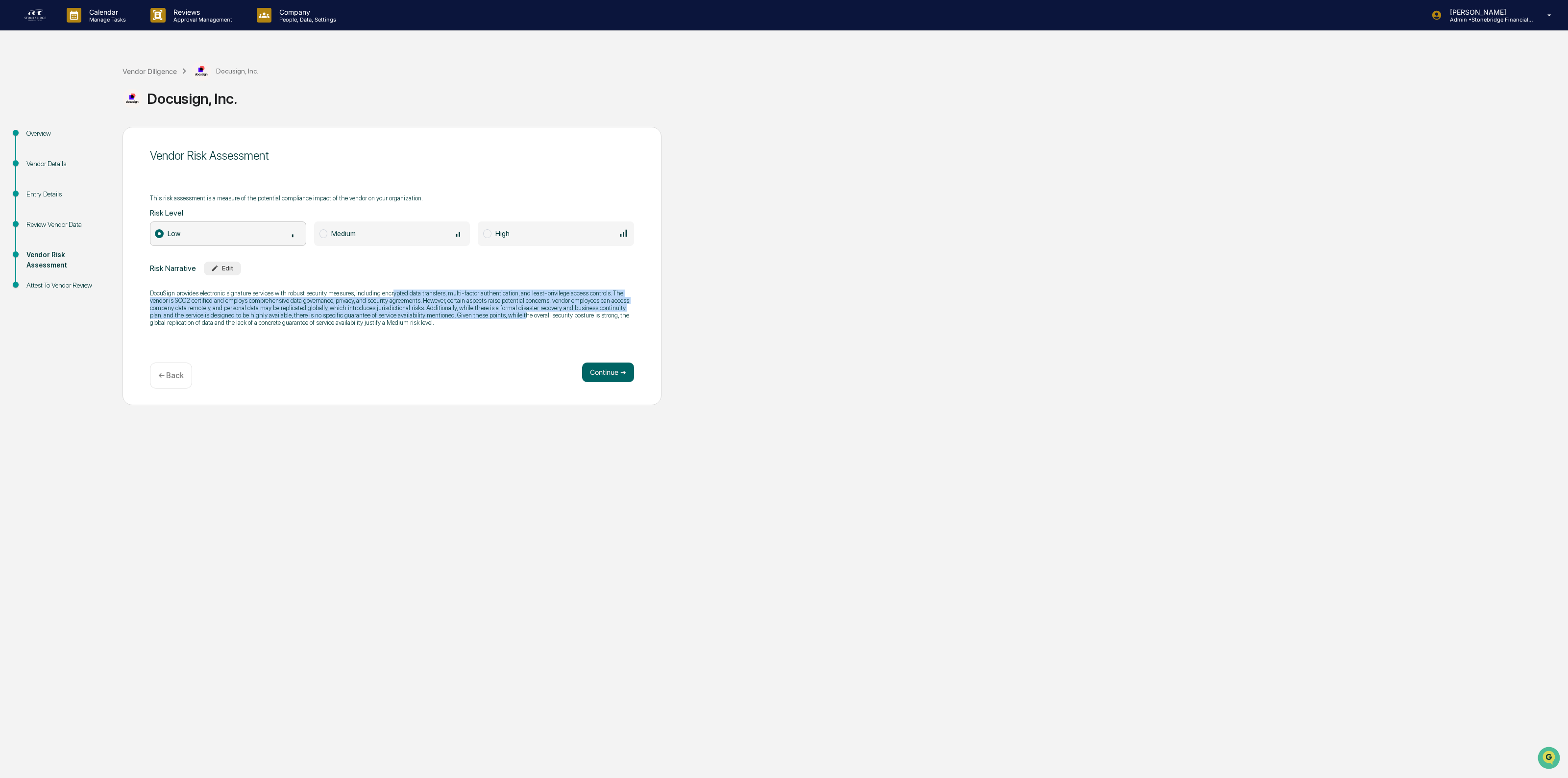
drag, startPoint x: 464, startPoint y: 287, endPoint x: 506, endPoint y: 318, distance: 52.2
click at [506, 318] on p "DocuSign provides electronic signature services with robust security measures, …" at bounding box center [392, 308] width 484 height 37
drag, startPoint x: 179, startPoint y: 291, endPoint x: 271, endPoint y: 327, distance: 98.8
click at [271, 326] on p "DocuSign provides electronic signature services with robust security measures, …" at bounding box center [392, 308] width 484 height 37
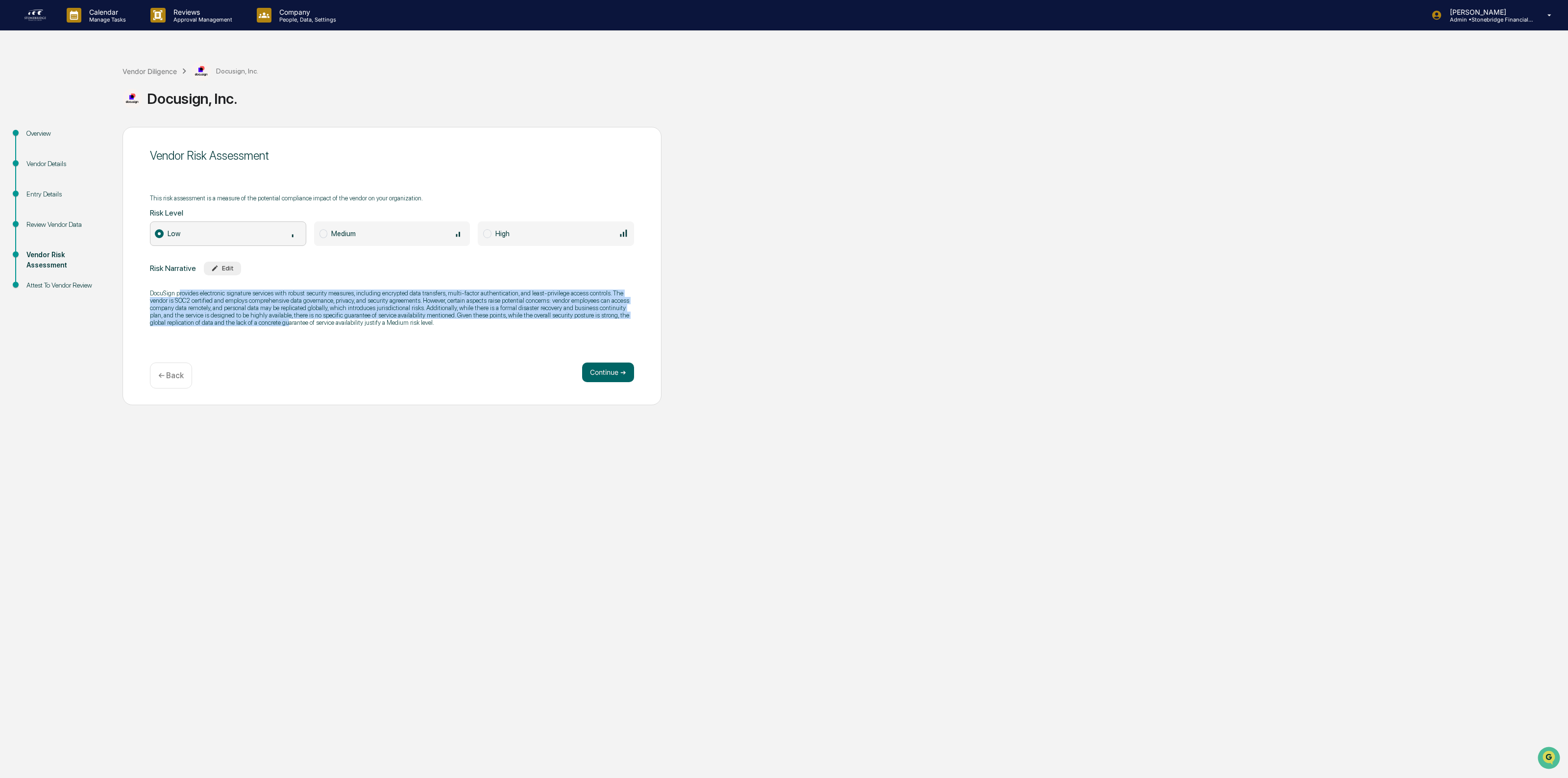
click at [271, 328] on div "DocuSign provides electronic signature services with robust security measures, …" at bounding box center [392, 308] width 484 height 50
drag, startPoint x: 271, startPoint y: 328, endPoint x: 278, endPoint y: 308, distance: 21.2
click at [278, 308] on div "DocuSign provides electronic signature services with robust security measures, …" at bounding box center [392, 308] width 484 height 50
click at [278, 308] on p "DocuSign provides electronic signature services with robust security measures, …" at bounding box center [392, 308] width 484 height 37
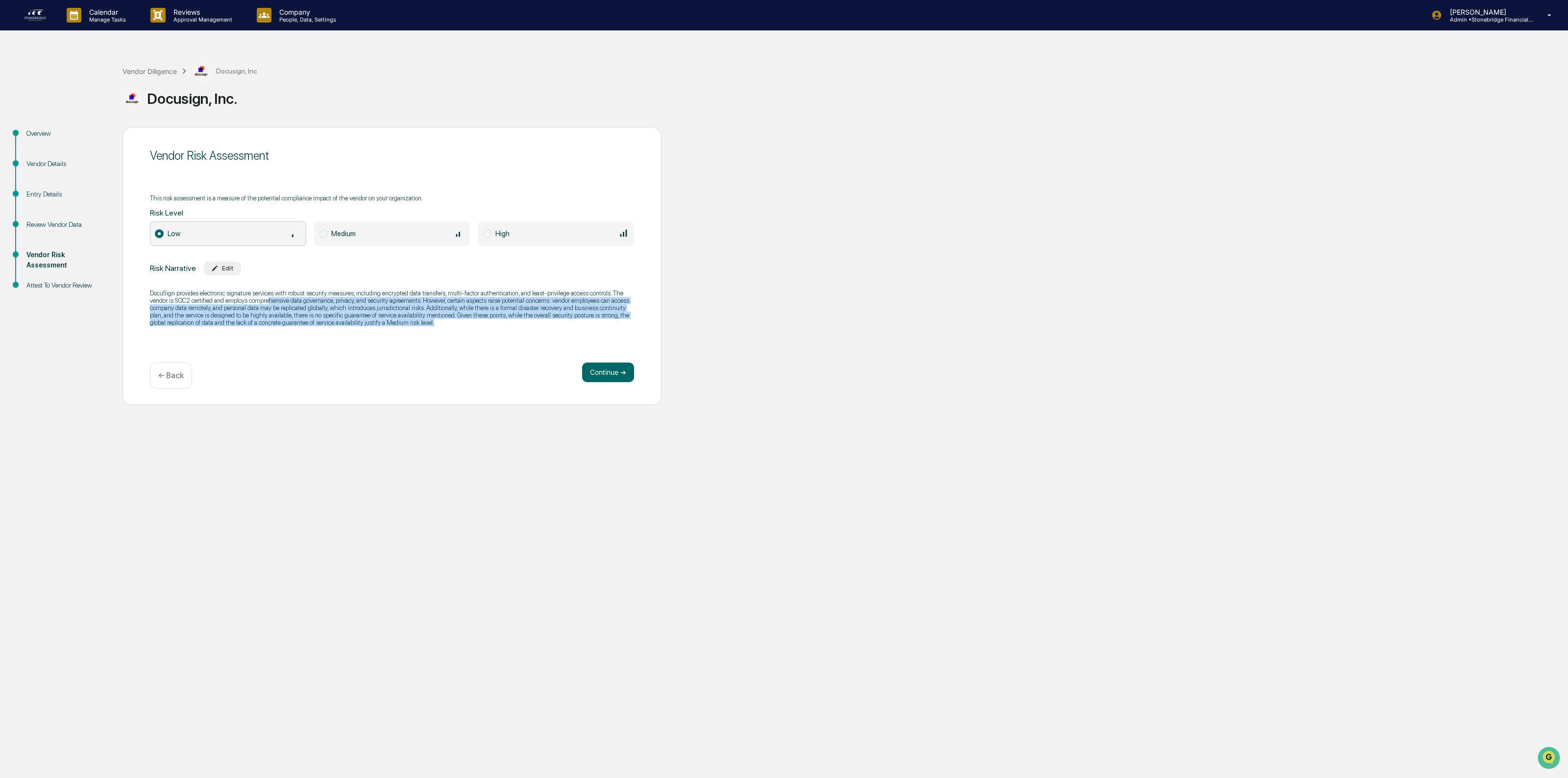
drag, startPoint x: 306, startPoint y: 299, endPoint x: 520, endPoint y: 323, distance: 215.3
click at [520, 323] on p "DocuSign provides electronic signature services with robust security measures, …" at bounding box center [392, 308] width 484 height 37
drag, startPoint x: 218, startPoint y: 295, endPoint x: 160, endPoint y: 292, distance: 58.1
click at [160, 292] on p "DocuSign provides electronic signature services with robust security measures, …" at bounding box center [392, 308] width 484 height 37
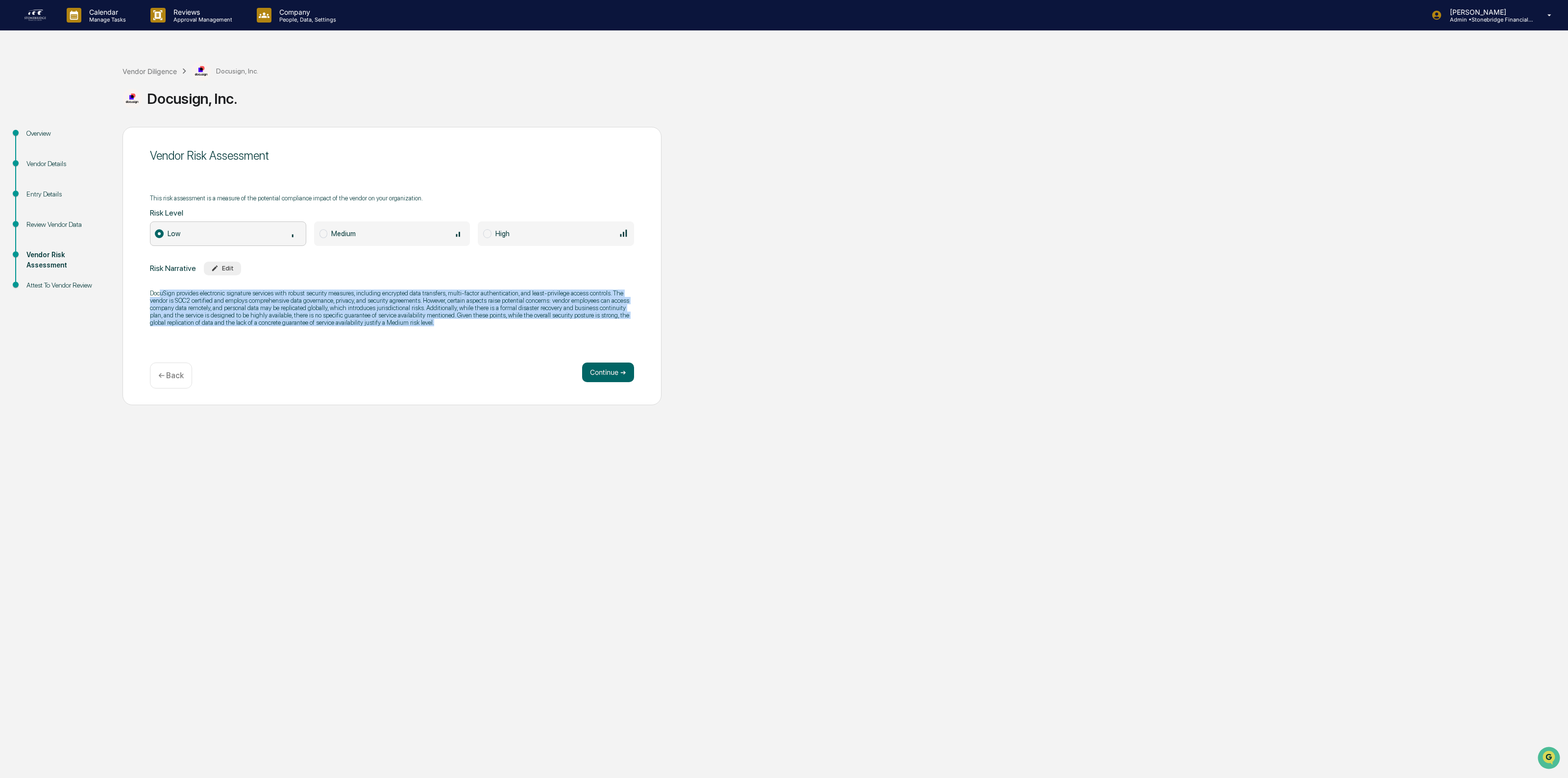
click at [160, 292] on p "DocuSign provides electronic signature services with robust security measures, …" at bounding box center [392, 308] width 484 height 37
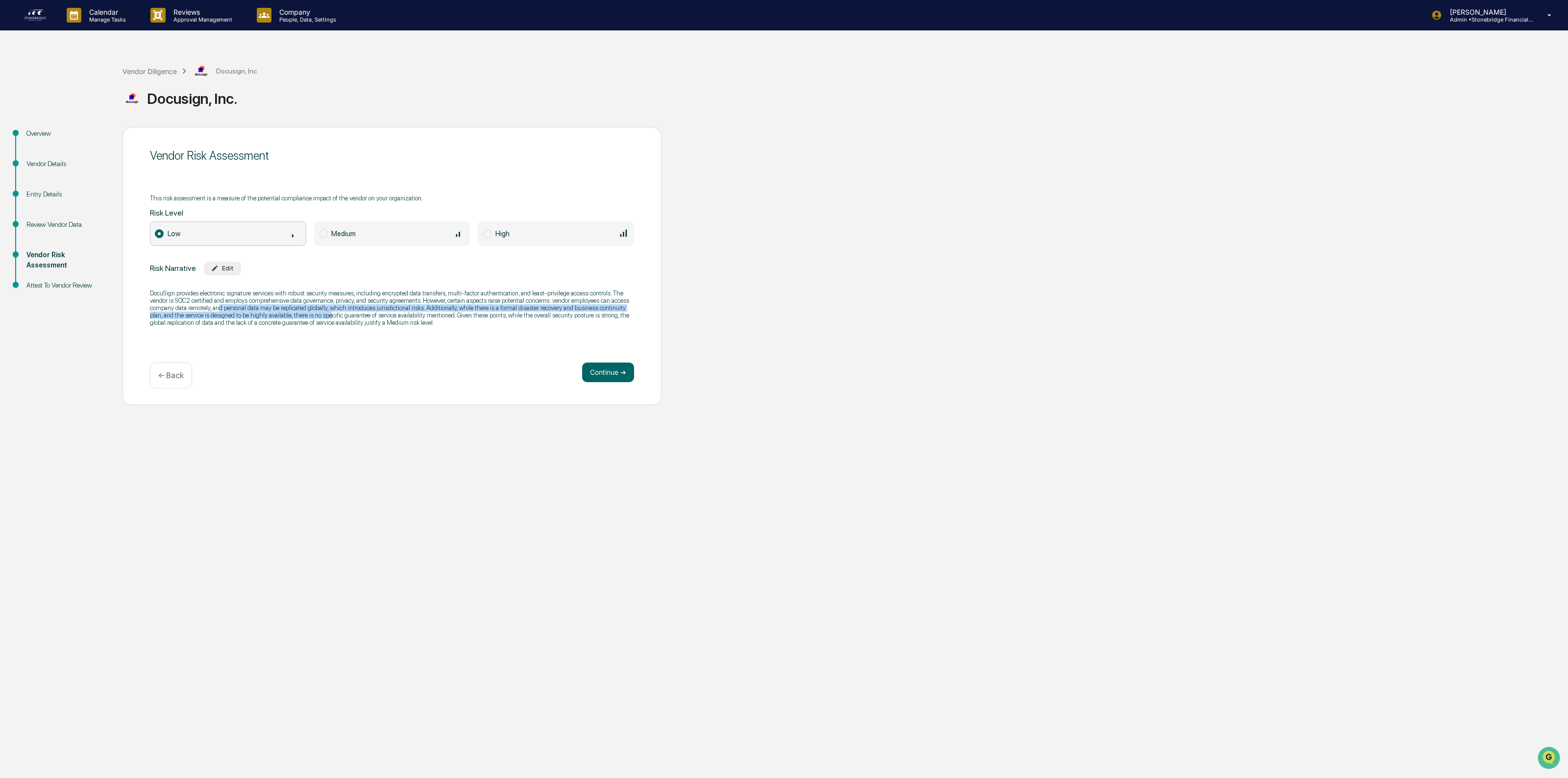
drag, startPoint x: 219, startPoint y: 304, endPoint x: 316, endPoint y: 316, distance: 97.7
click at [316, 316] on p "DocuSign provides electronic signature services with robust security measures, …" at bounding box center [392, 308] width 484 height 37
drag, startPoint x: 261, startPoint y: 305, endPoint x: 369, endPoint y: 316, distance: 108.6
click at [369, 316] on p "DocuSign provides electronic signature services with robust security measures, …" at bounding box center [392, 308] width 484 height 37
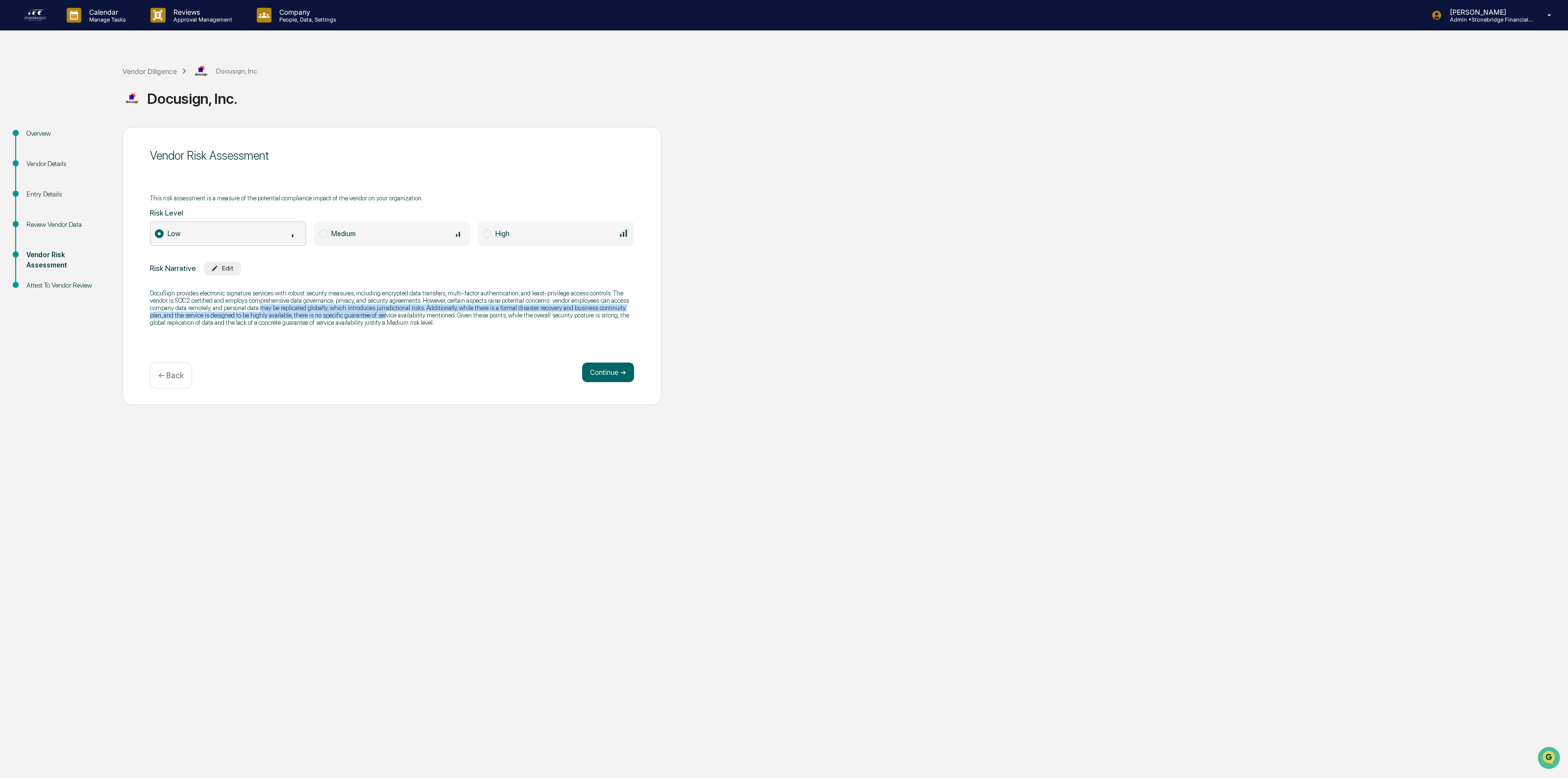
click at [369, 316] on p "DocuSign provides electronic signature services with robust security measures, …" at bounding box center [392, 308] width 484 height 37
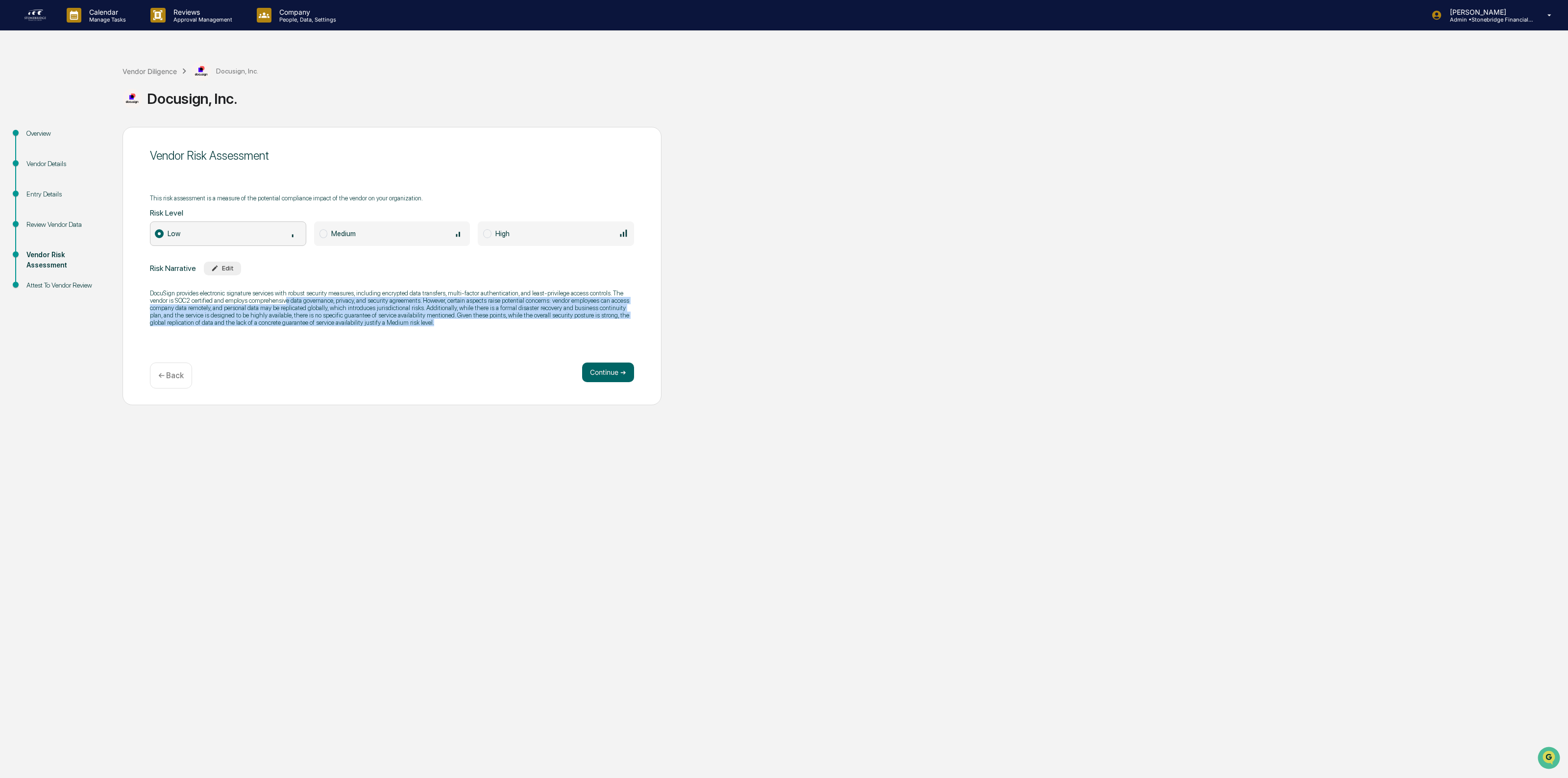
drag, startPoint x: 286, startPoint y: 301, endPoint x: 423, endPoint y: 327, distance: 139.4
click at [423, 326] on p "DocuSign provides electronic signature services with robust security measures, …" at bounding box center [392, 308] width 484 height 37
drag, startPoint x: 423, startPoint y: 327, endPoint x: 415, endPoint y: 312, distance: 17.0
click at [415, 312] on p "DocuSign provides electronic signature services with robust security measures, …" at bounding box center [392, 308] width 484 height 37
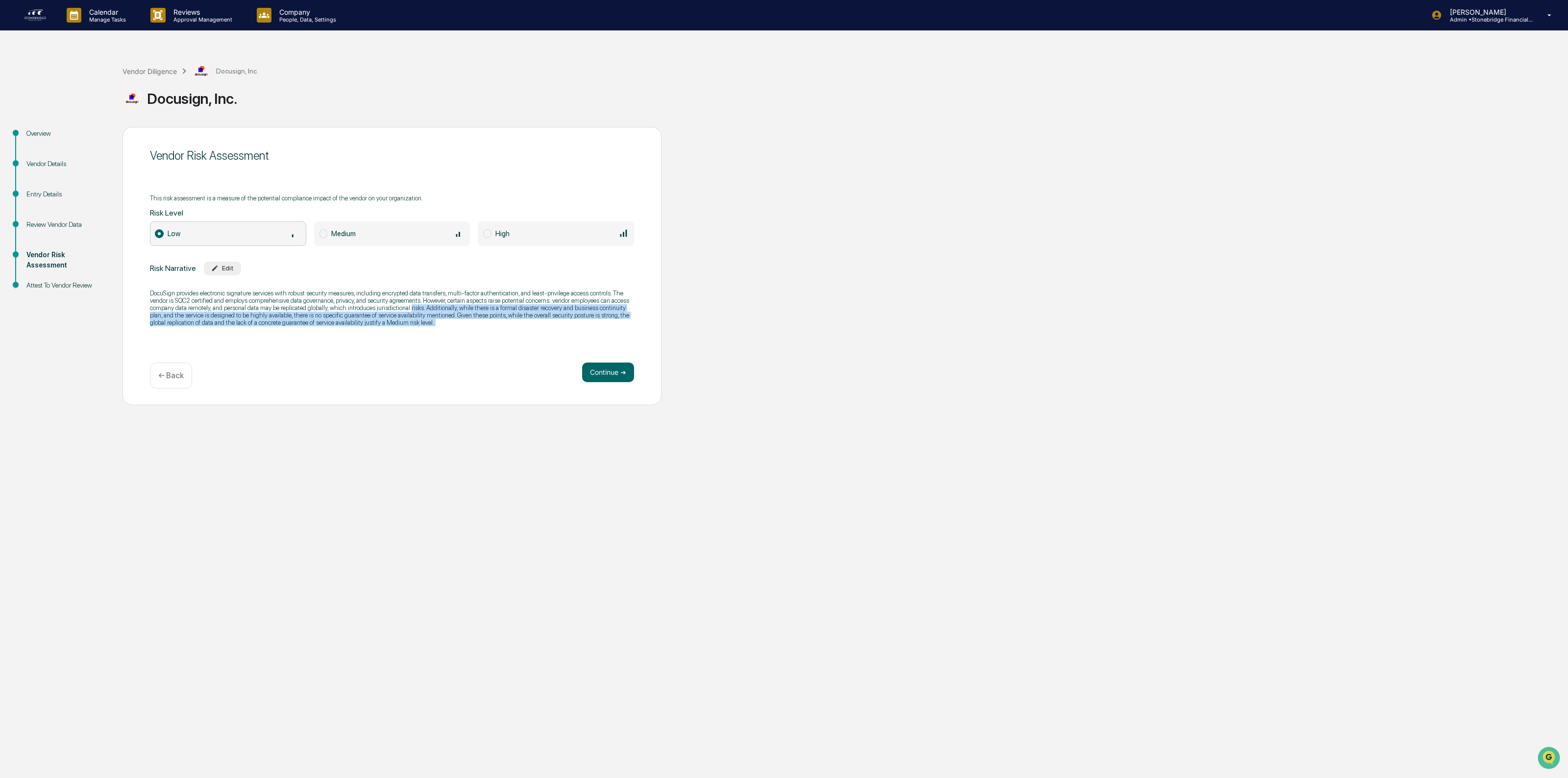
click at [415, 312] on p "DocuSign provides electronic signature services with robust security measures, …" at bounding box center [392, 308] width 484 height 37
drag, startPoint x: 404, startPoint y: 309, endPoint x: 483, endPoint y: 319, distance: 79.6
click at [483, 319] on p "DocuSign provides electronic signature services with robust security measures, …" at bounding box center [392, 308] width 484 height 37
drag, startPoint x: 484, startPoint y: 325, endPoint x: 464, endPoint y: 309, distance: 25.6
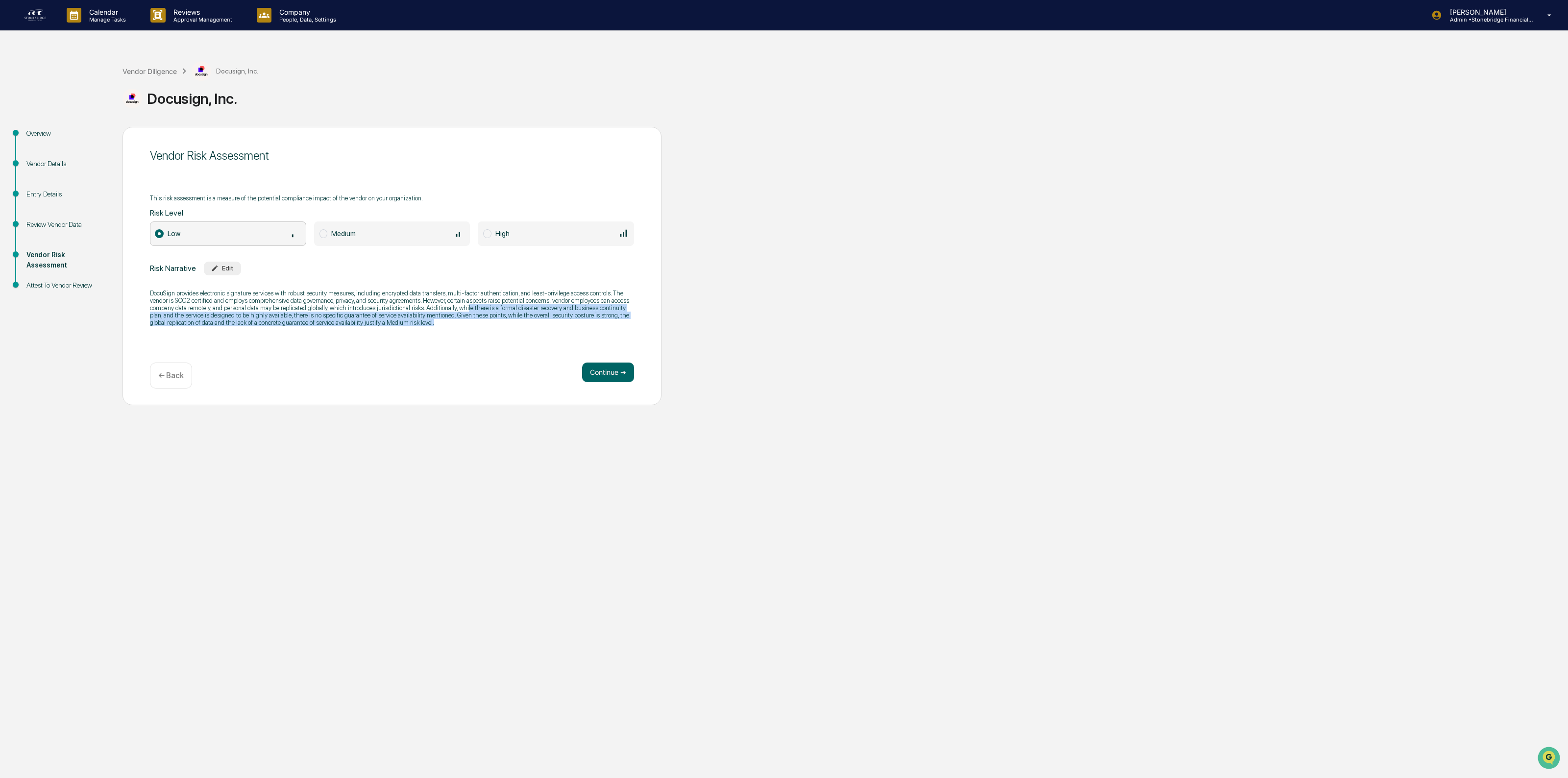
click at [464, 309] on p "DocuSign provides electronic signature services with robust security measures, …" at bounding box center [392, 308] width 484 height 37
drag, startPoint x: 395, startPoint y: 305, endPoint x: 434, endPoint y: 338, distance: 51.1
click at [434, 338] on div "Vendor Risk Assessment This risk assessment is a measure of the potential compl…" at bounding box center [392, 266] width 539 height 278
click at [432, 336] on div "Vendor Risk Assessment This risk assessment is a measure of the potential compl…" at bounding box center [392, 266] width 539 height 278
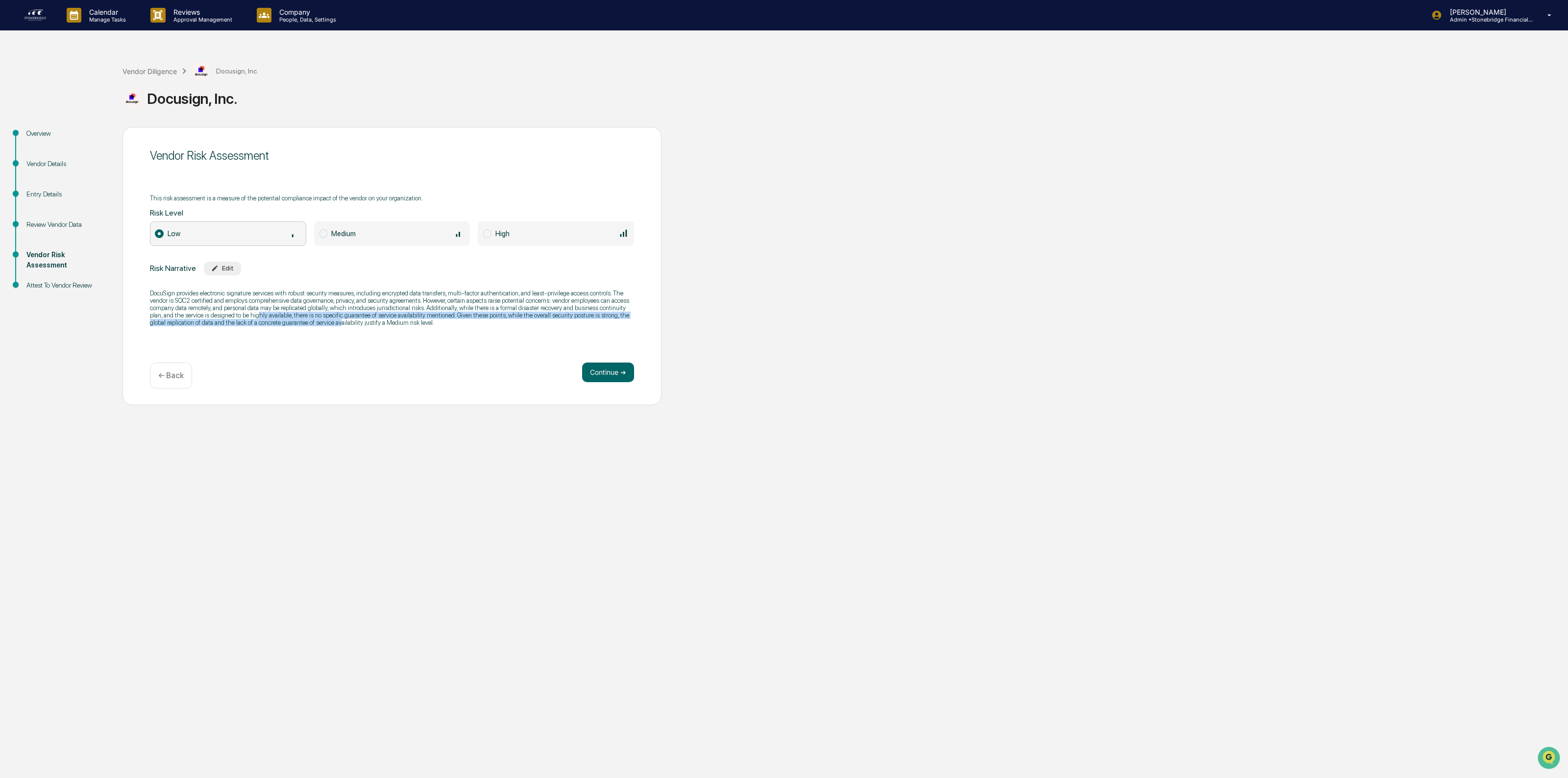
drag, startPoint x: 245, startPoint y: 314, endPoint x: 325, endPoint y: 320, distance: 80.2
click at [325, 320] on p "DocuSign provides electronic signature services with robust security measures, …" at bounding box center [392, 308] width 484 height 37
drag, startPoint x: 258, startPoint y: 308, endPoint x: 398, endPoint y: 325, distance: 141.0
click at [398, 325] on p "DocuSign provides electronic signature services with robust security measures, …" at bounding box center [392, 308] width 484 height 37
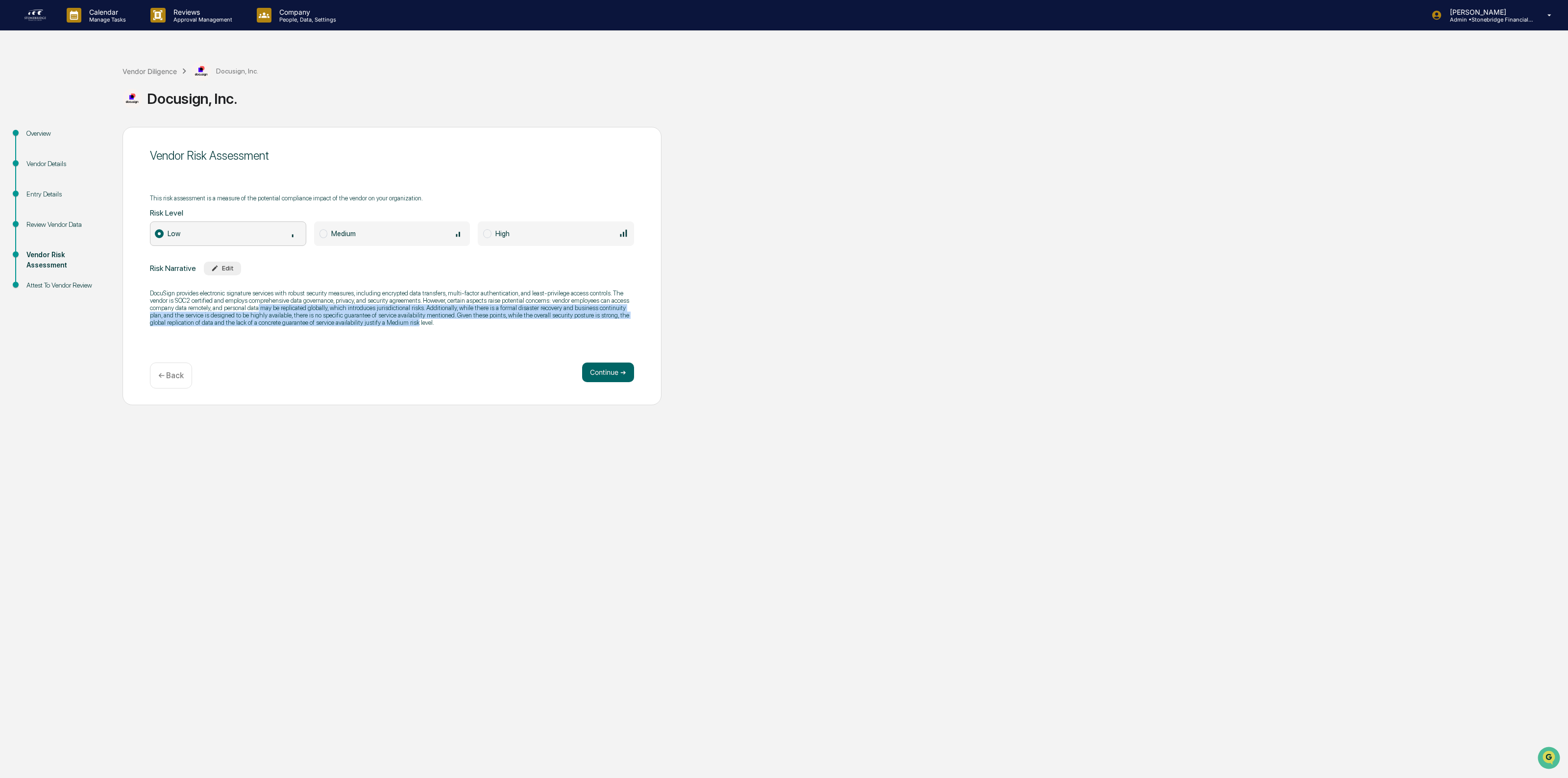
click at [398, 325] on p "DocuSign provides electronic signature services with robust security measures, …" at bounding box center [392, 308] width 484 height 37
drag, startPoint x: 342, startPoint y: 316, endPoint x: 427, endPoint y: 321, distance: 85.1
click at [427, 321] on p "DocuSign provides electronic signature services with robust security measures, …" at bounding box center [392, 308] width 484 height 37
drag, startPoint x: 427, startPoint y: 321, endPoint x: 426, endPoint y: 312, distance: 9.1
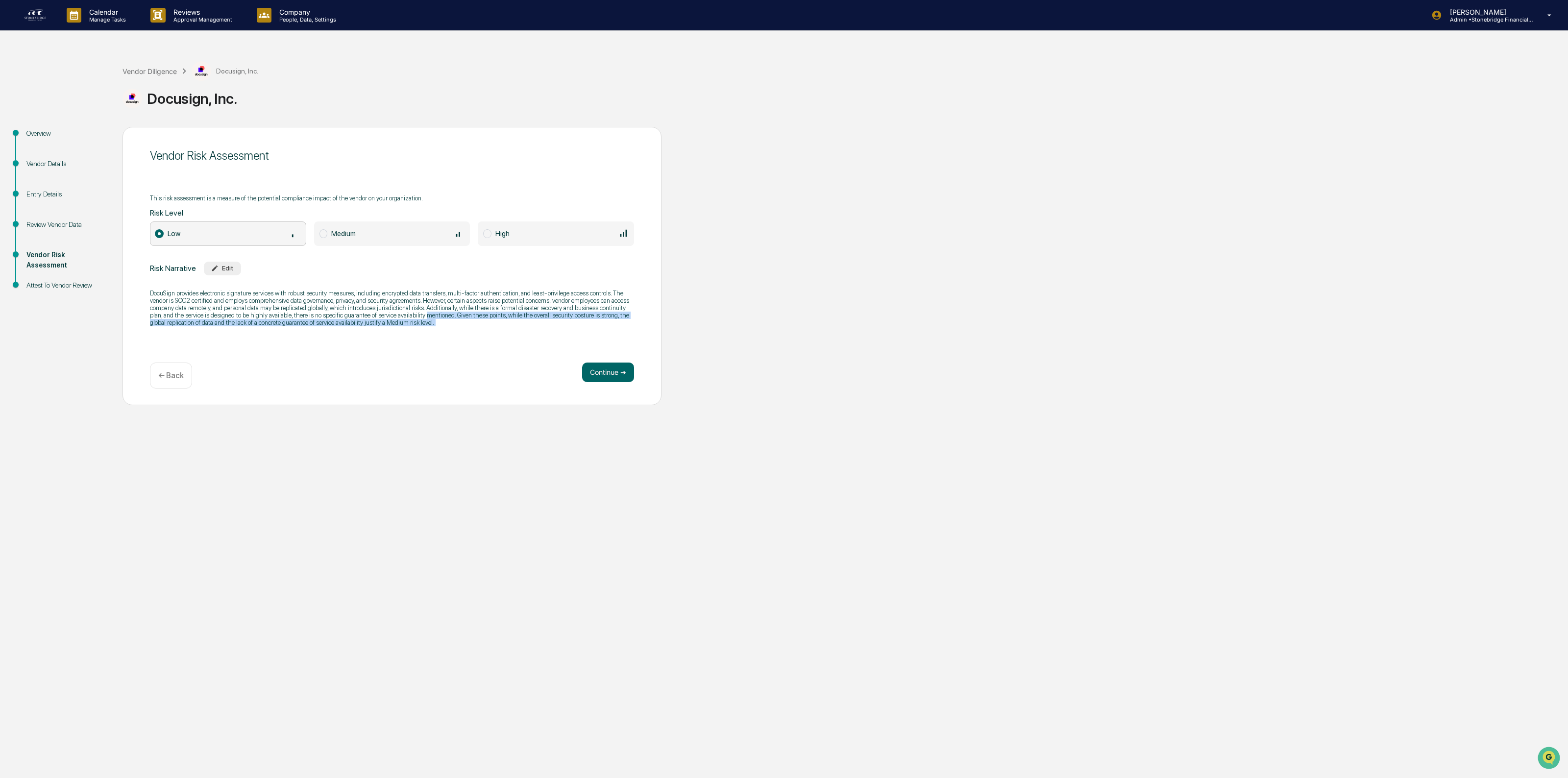
click at [426, 312] on p "DocuSign provides electronic signature services with robust security measures, …" at bounding box center [392, 308] width 484 height 37
drag, startPoint x: 398, startPoint y: 310, endPoint x: 500, endPoint y: 321, distance: 102.6
click at [500, 321] on p "DocuSign provides electronic signature services with robust security measures, …" at bounding box center [392, 308] width 484 height 37
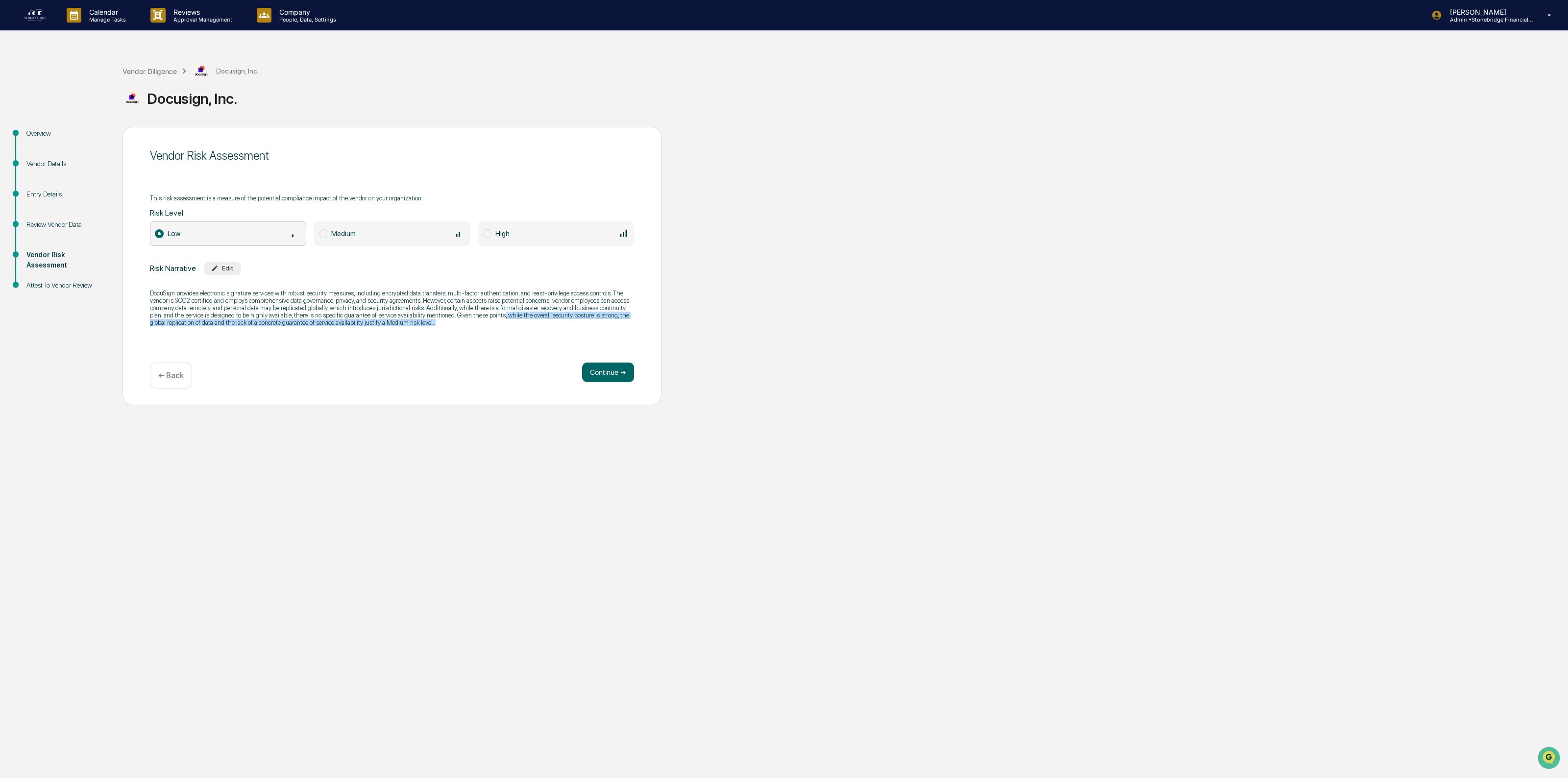
drag, startPoint x: 500, startPoint y: 321, endPoint x: 486, endPoint y: 314, distance: 15.7
click at [486, 314] on p "DocuSign provides electronic signature services with robust security measures, …" at bounding box center [392, 308] width 484 height 37
drag, startPoint x: 234, startPoint y: 305, endPoint x: 329, endPoint y: 326, distance: 97.3
click at [329, 326] on p "DocuSign provides electronic signature services with robust security measures, …" at bounding box center [392, 308] width 484 height 37
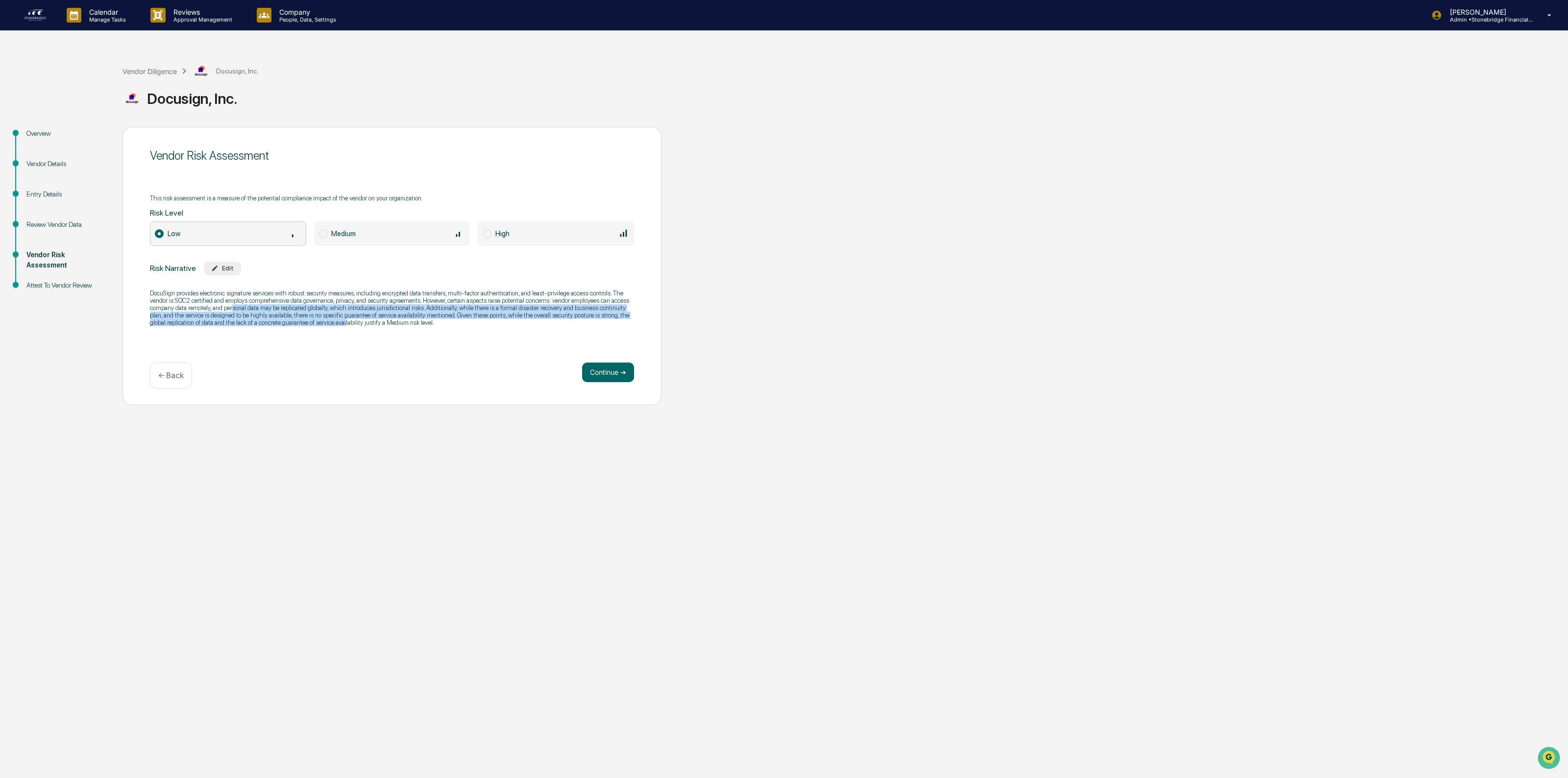
click at [329, 326] on p "DocuSign provides electronic signature services with robust security measures, …" at bounding box center [392, 308] width 484 height 37
drag, startPoint x: 279, startPoint y: 325, endPoint x: 402, endPoint y: 329, distance: 123.1
click at [402, 329] on div "DocuSign provides electronic signature services with robust security measures, …" at bounding box center [392, 308] width 484 height 50
click at [358, 246] on div "This risk assessment is a measure of the potential compliance impact of the ven…" at bounding box center [392, 260] width 484 height 145
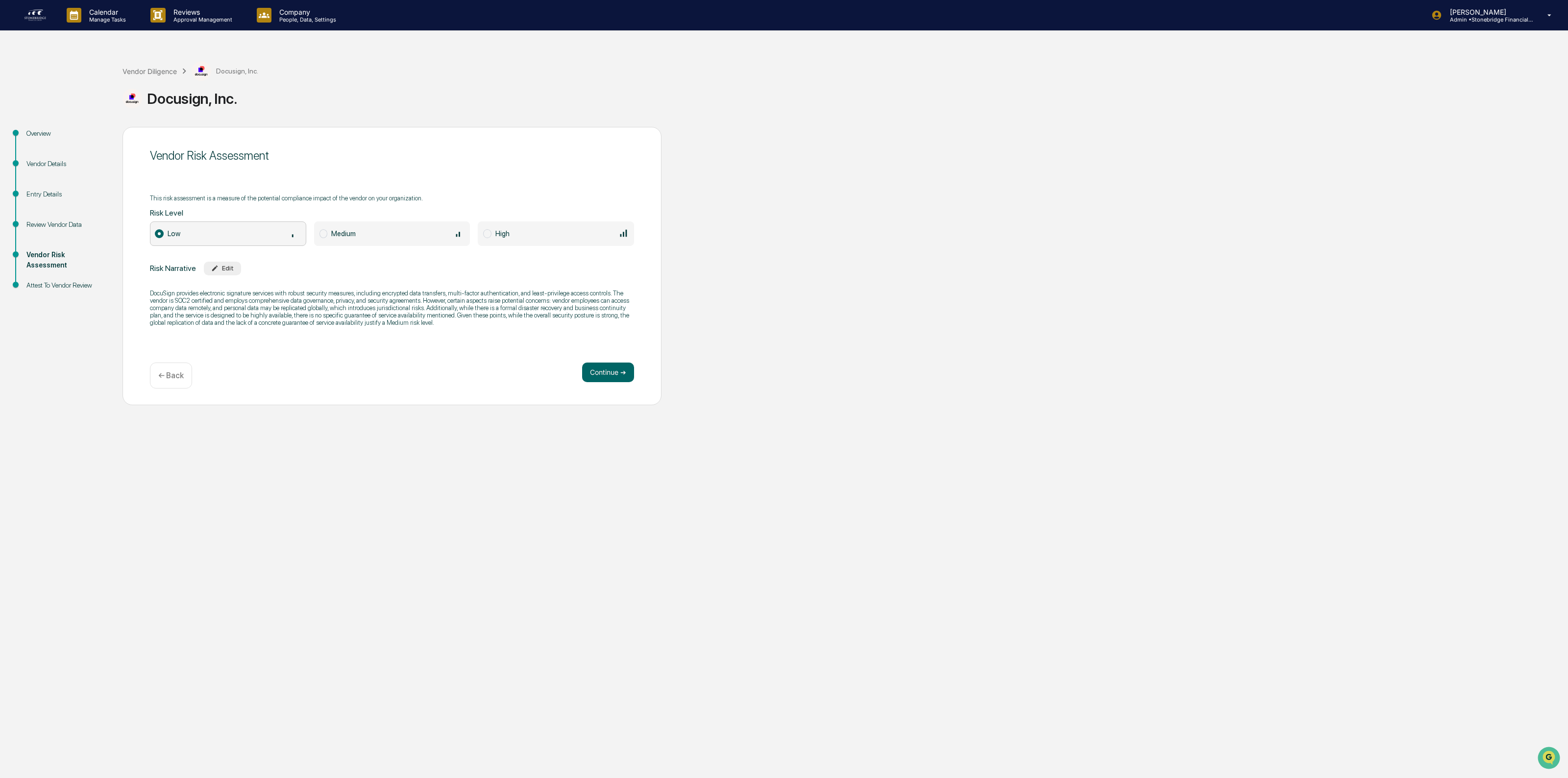
click at [344, 237] on div "Medium" at bounding box center [398, 233] width 133 height 11
click at [614, 376] on button "Continue ➔" at bounding box center [608, 372] width 52 height 20
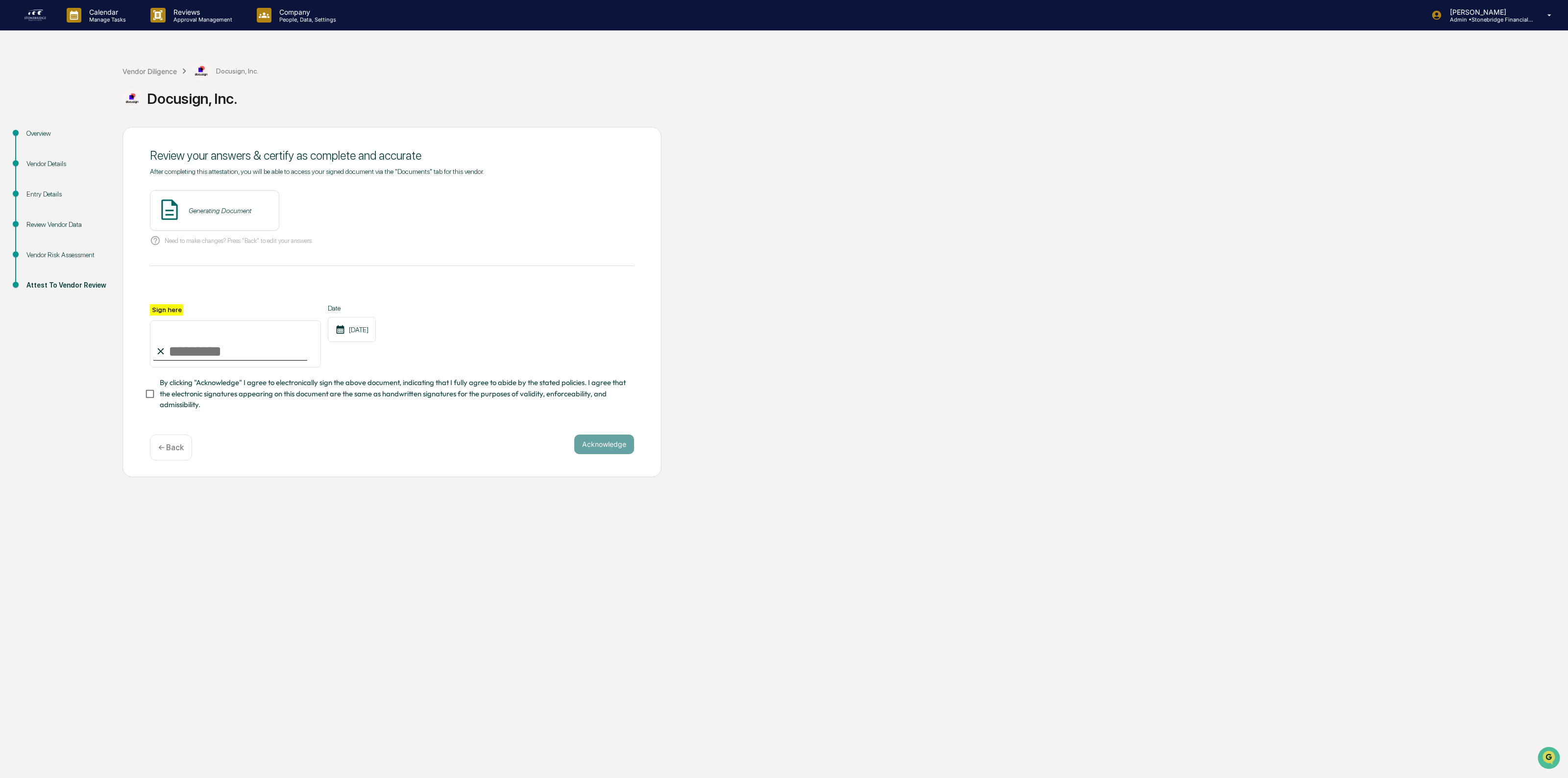
click at [216, 341] on input "Sign here" at bounding box center [235, 344] width 171 height 47
type input "**********"
click at [196, 402] on span "By clicking "Acknowledge" I agree to electronically sign the above document, in…" at bounding box center [393, 393] width 467 height 33
click at [589, 449] on button "Acknowledge" at bounding box center [604, 444] width 60 height 20
click at [327, 207] on div "Vendor Review - [PERSON_NAME] View" at bounding box center [392, 211] width 484 height 41
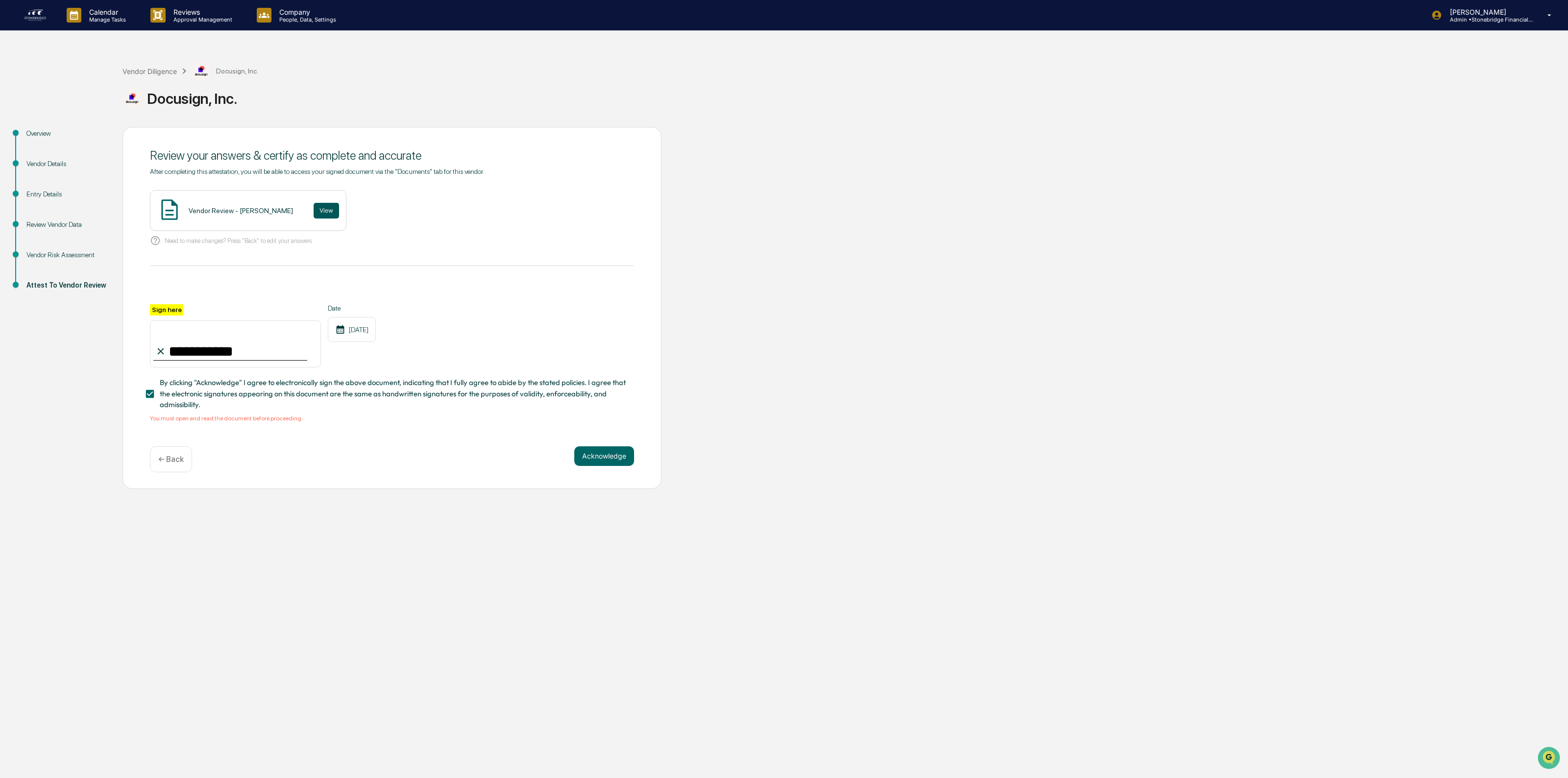
click at [314, 209] on button "View" at bounding box center [326, 210] width 25 height 16
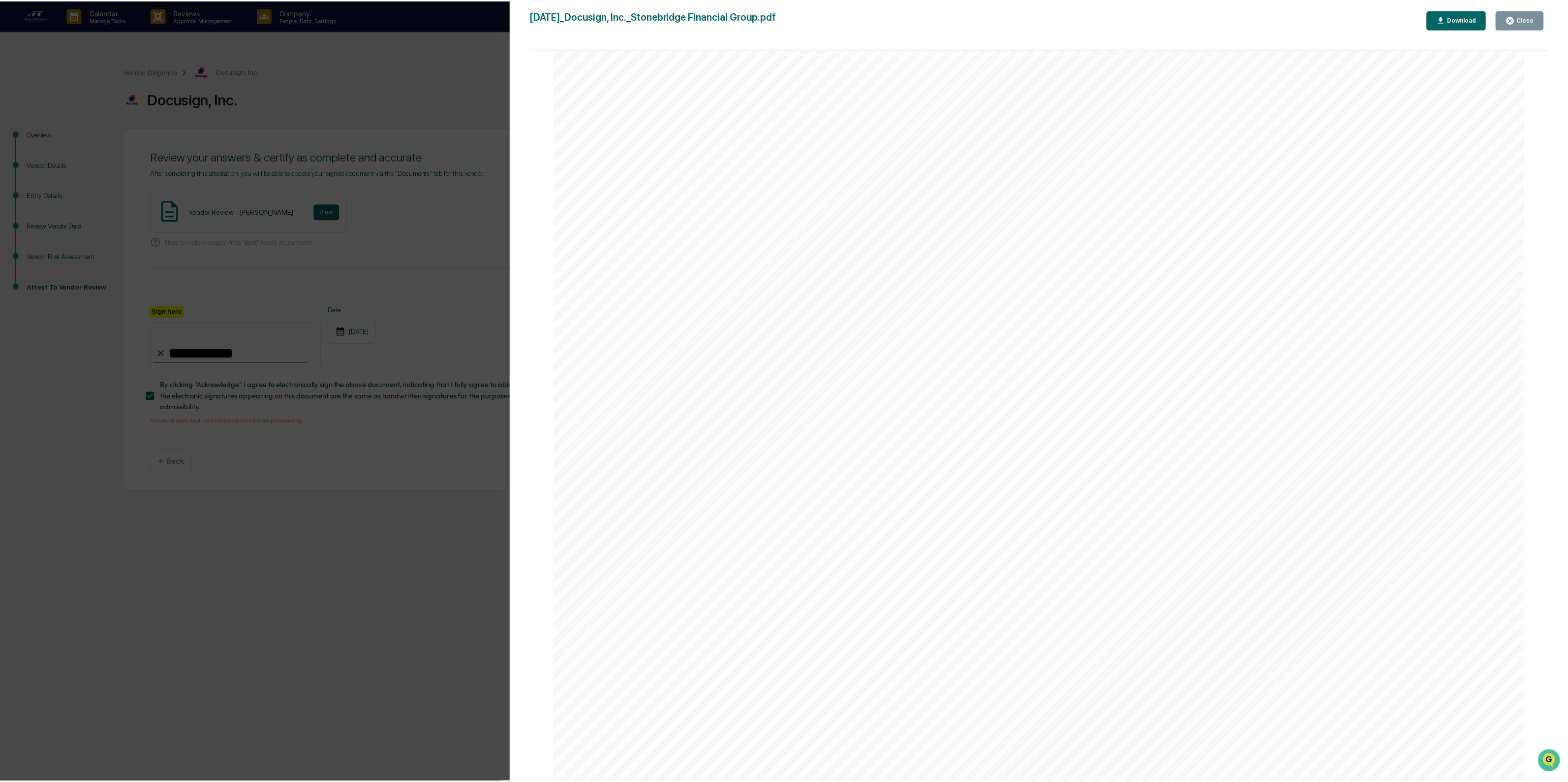
scroll to position [3262, 0]
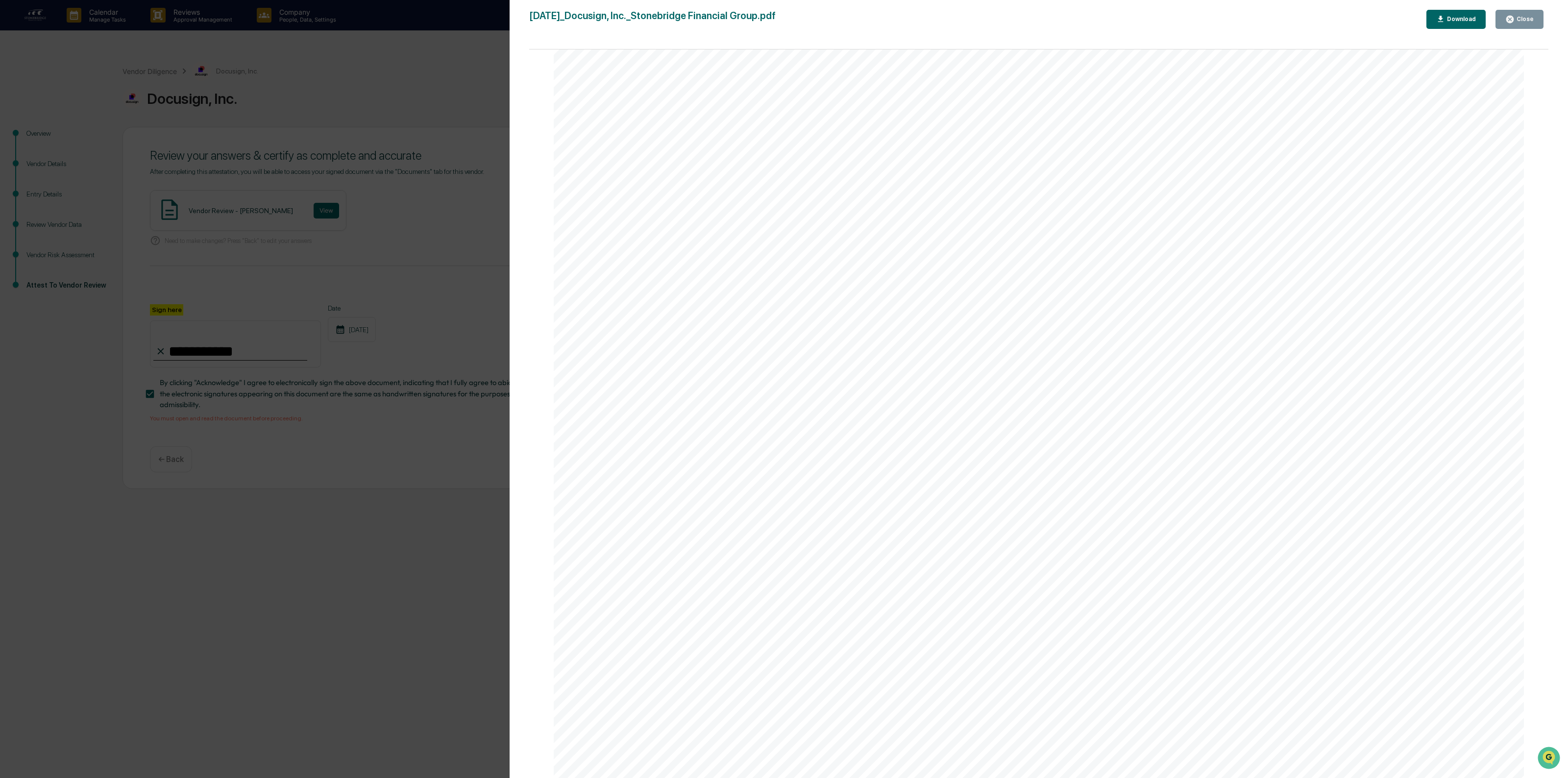
click at [1507, 20] on icon "button" at bounding box center [1510, 20] width 10 height 10
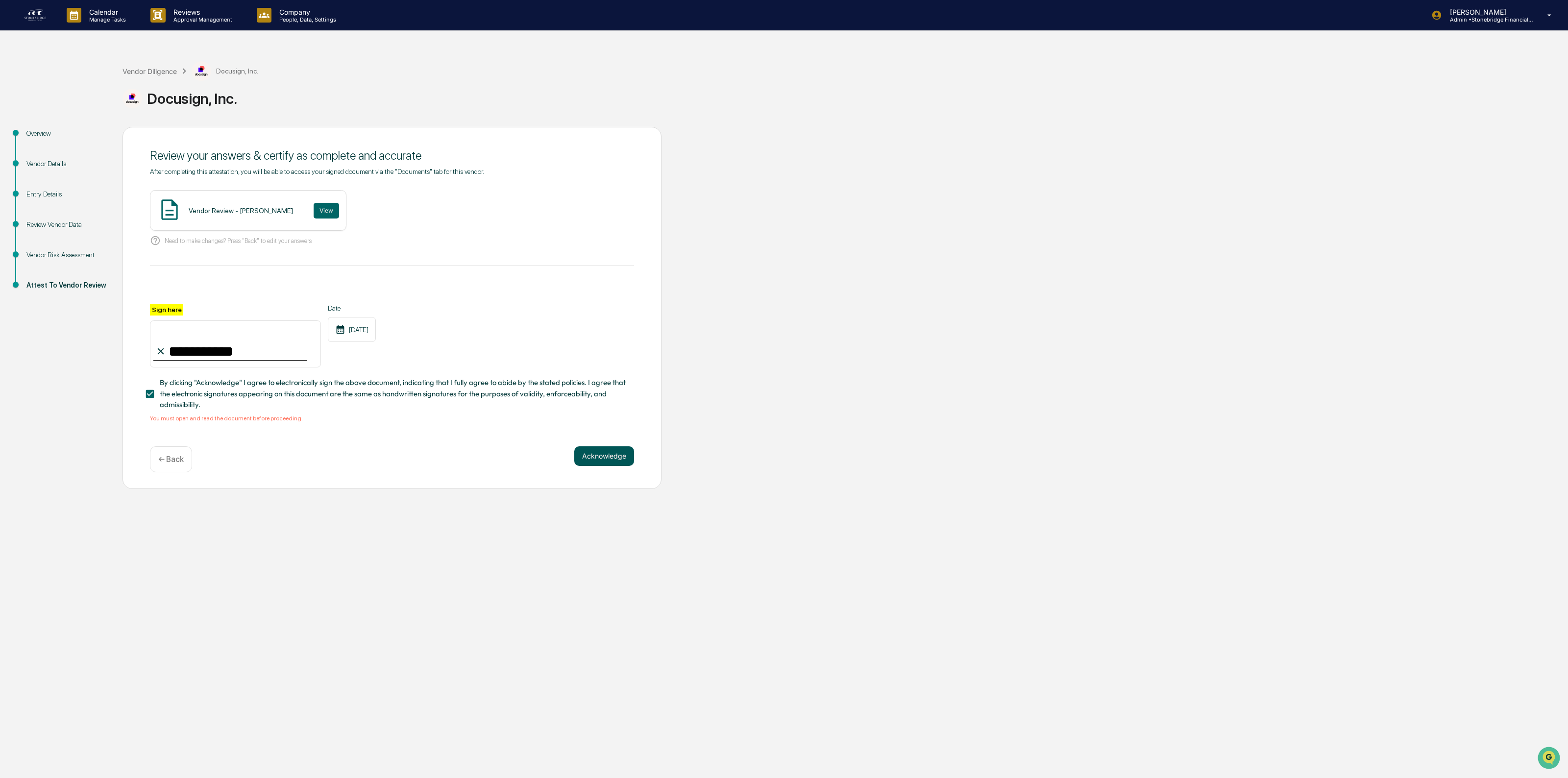
click at [598, 464] on button "Acknowledge" at bounding box center [604, 455] width 60 height 20
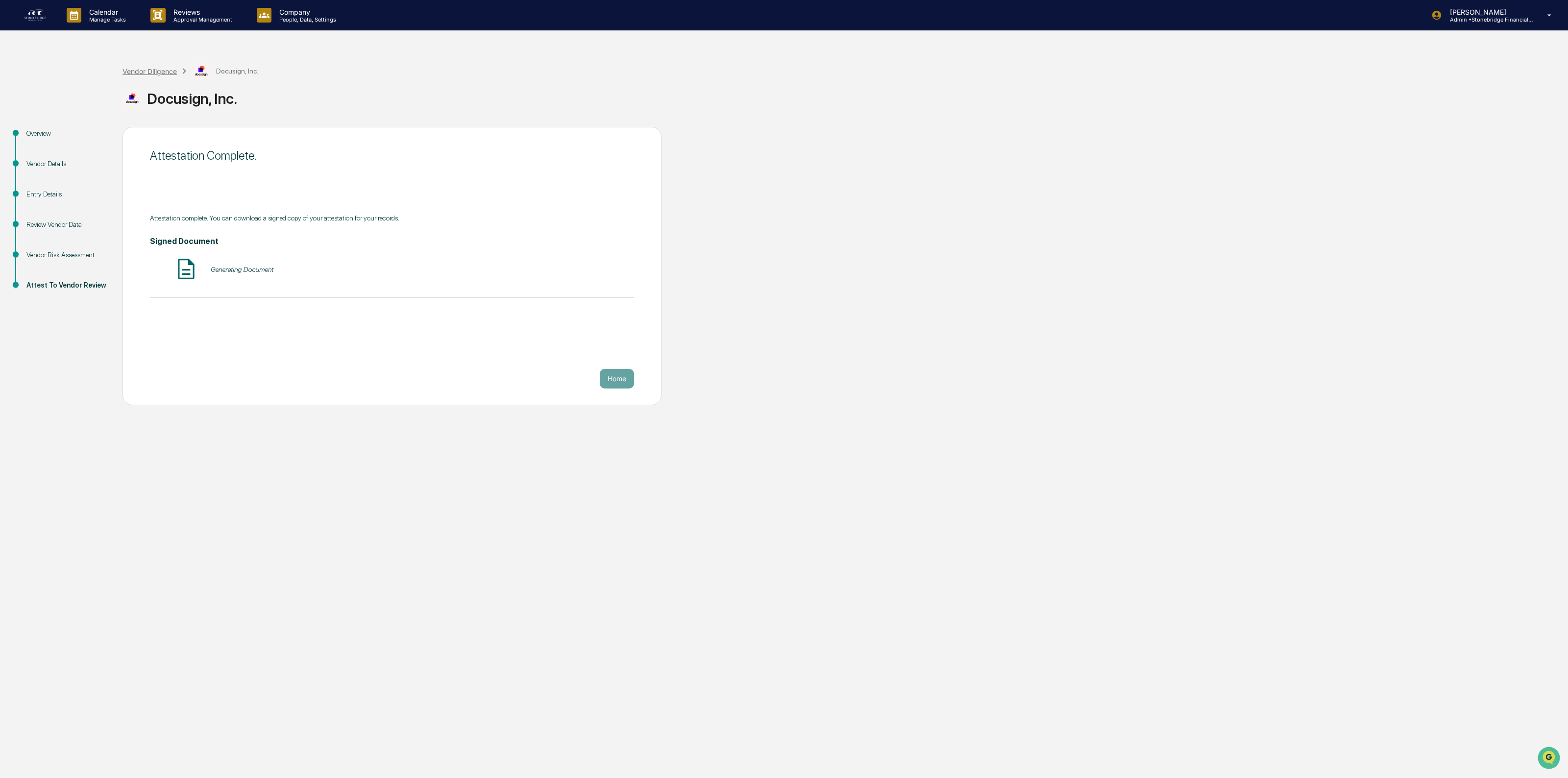
click at [145, 74] on div "Vendor Diligence" at bounding box center [150, 71] width 55 height 8
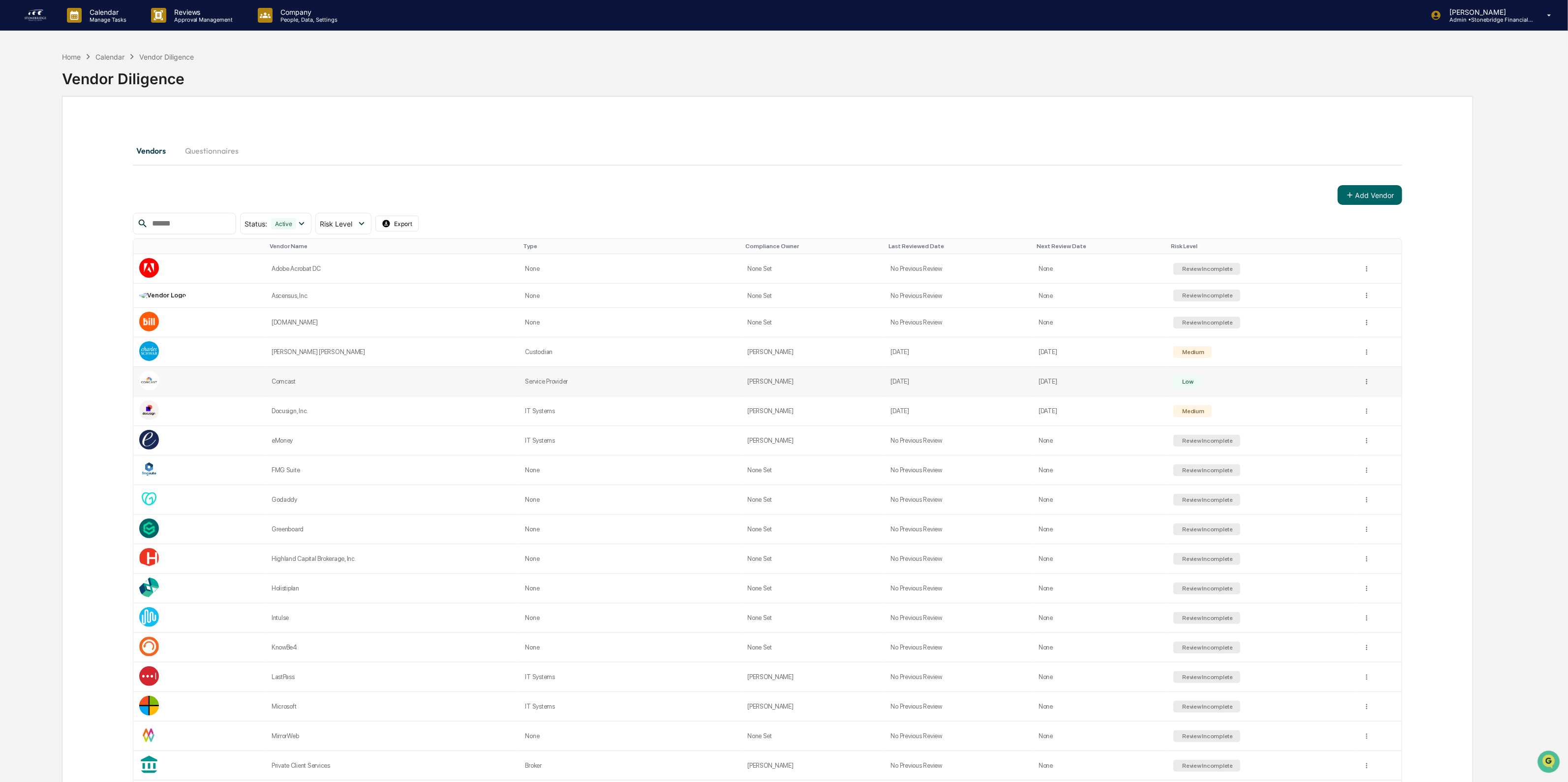
click at [1141, 387] on td "[DATE]" at bounding box center [1100, 381] width 134 height 29
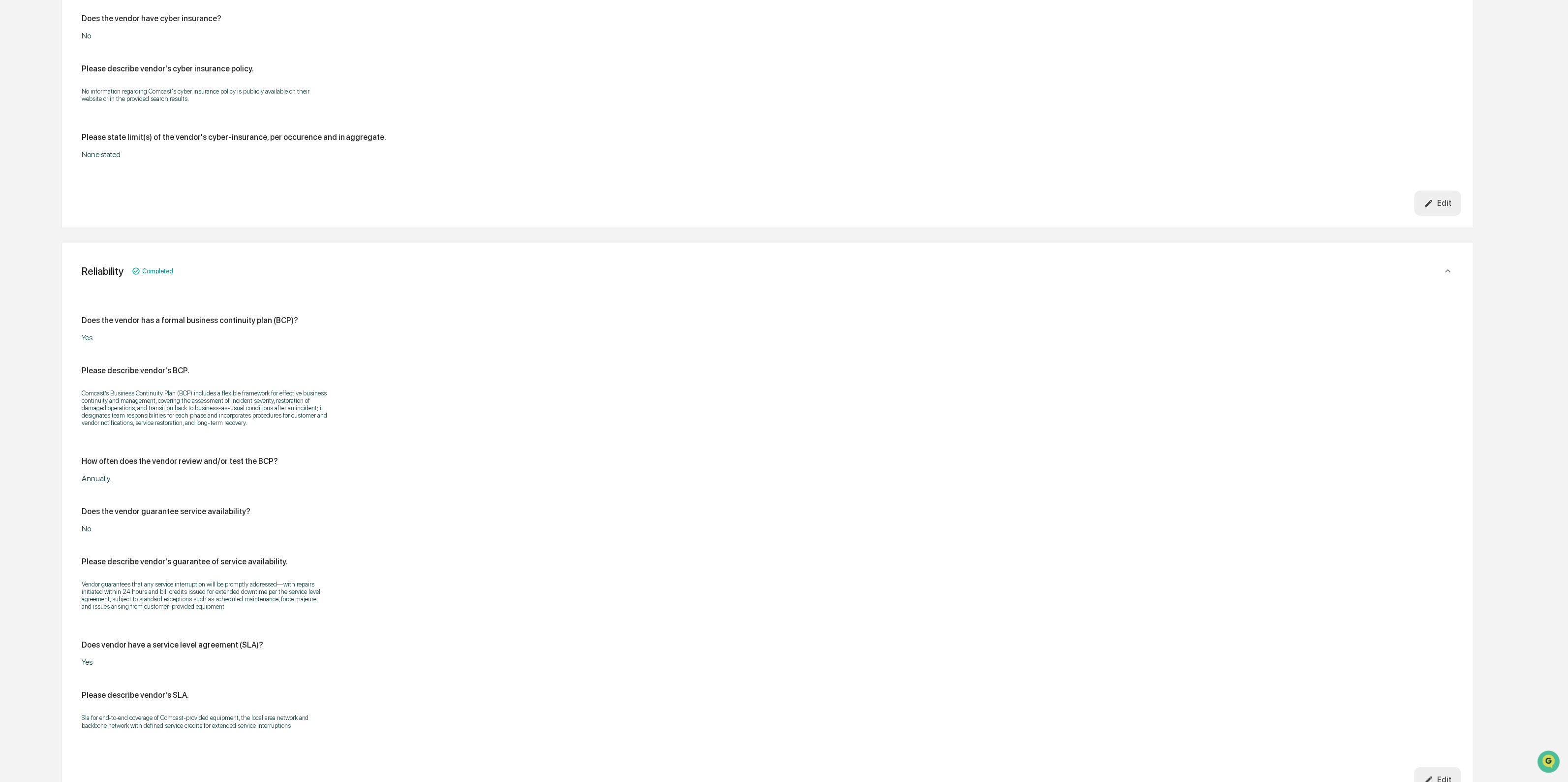
scroll to position [2812, 0]
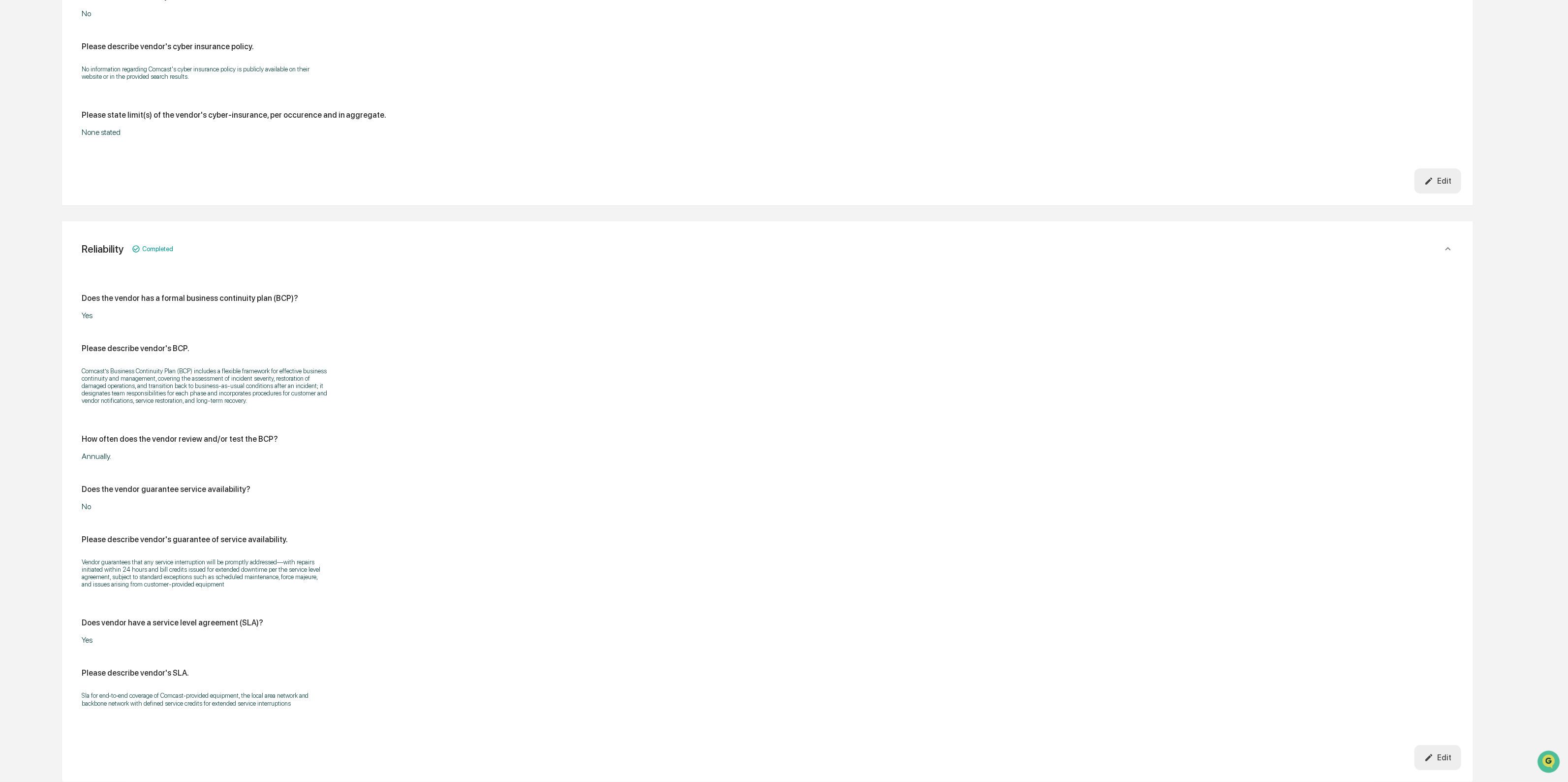
drag, startPoint x: 1378, startPoint y: 515, endPoint x: 1001, endPoint y: 487, distance: 378.0
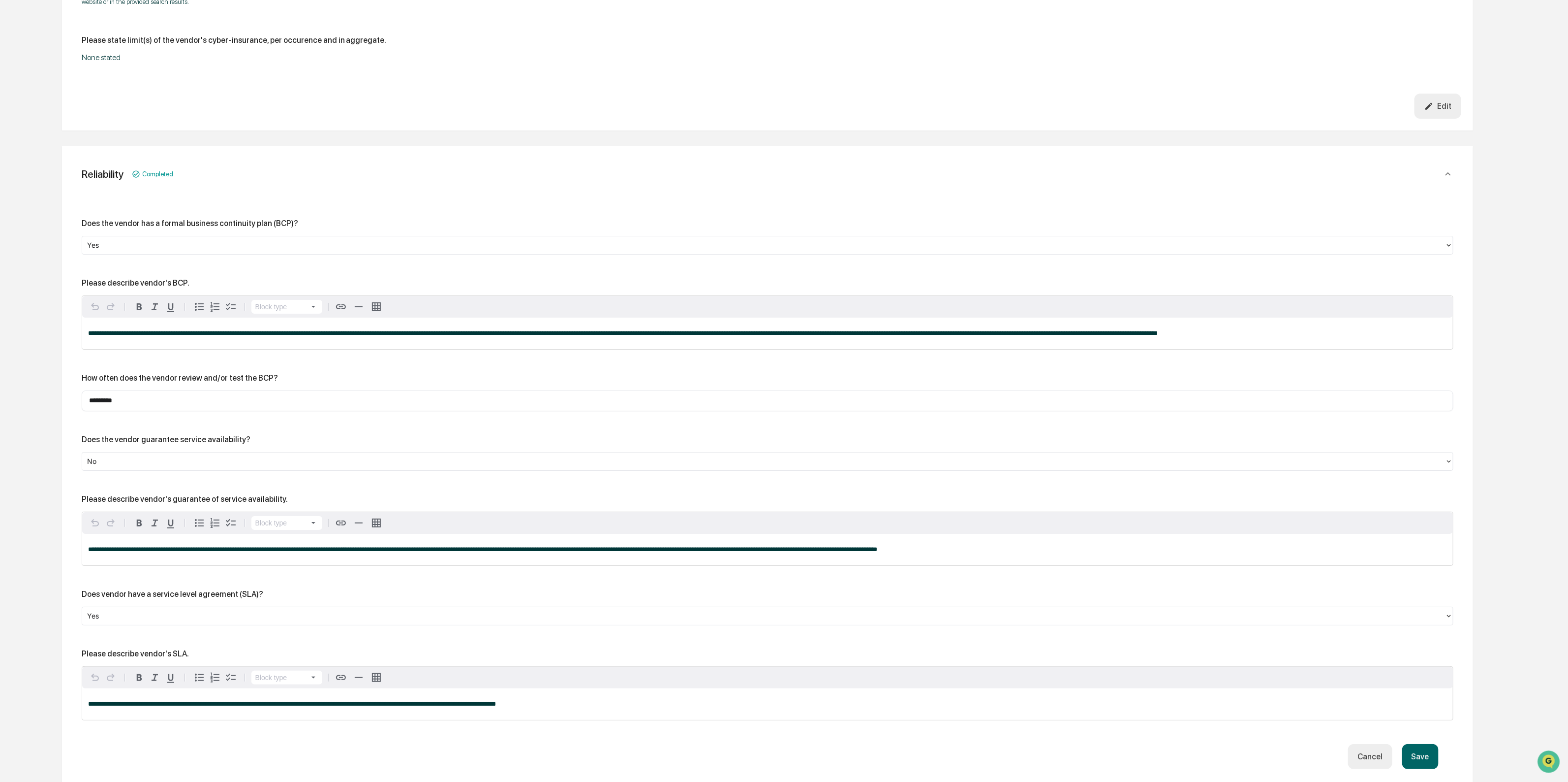
scroll to position [2907, 0]
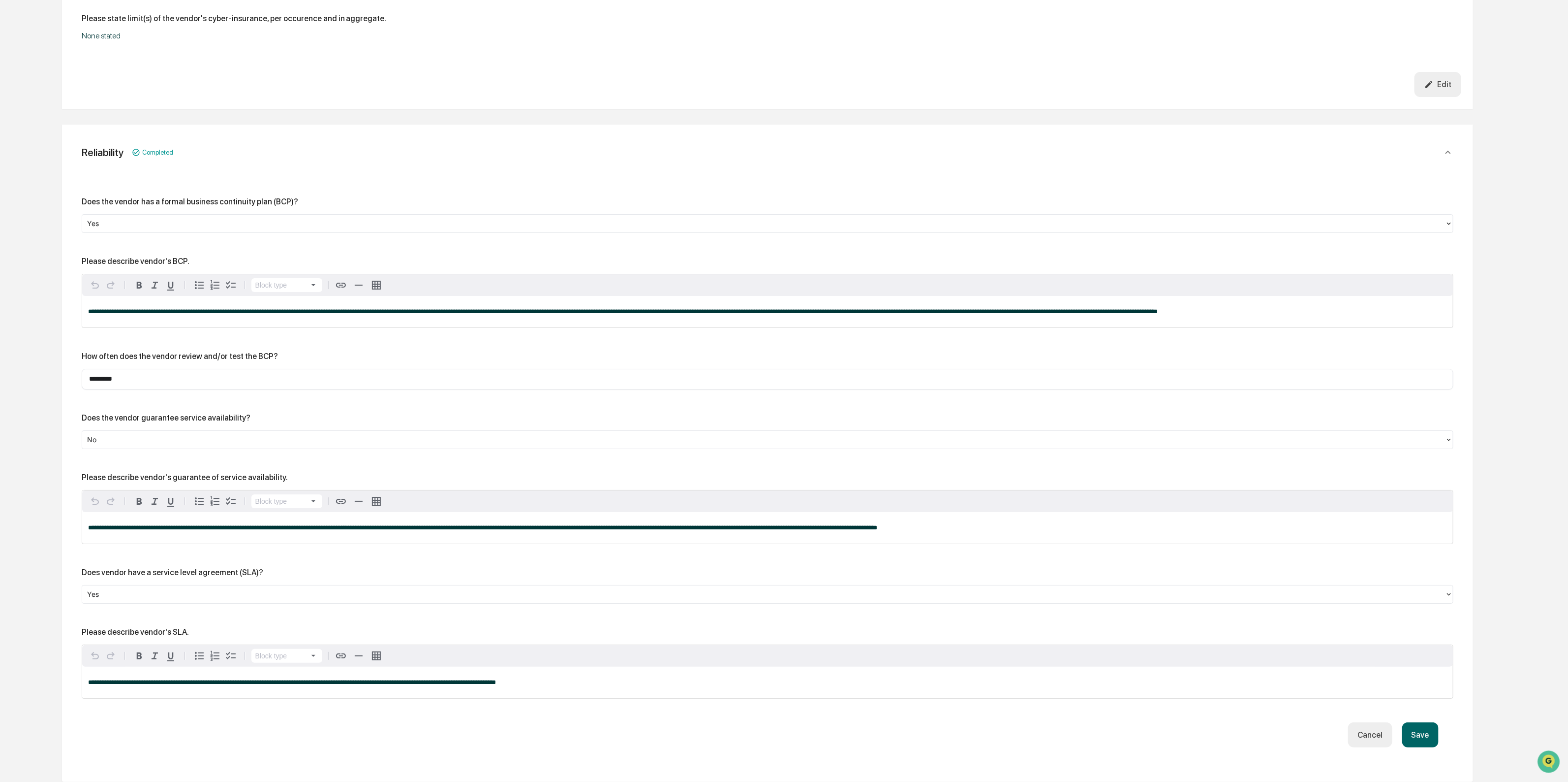
click at [1430, 731] on button "Save" at bounding box center [1420, 735] width 36 height 25
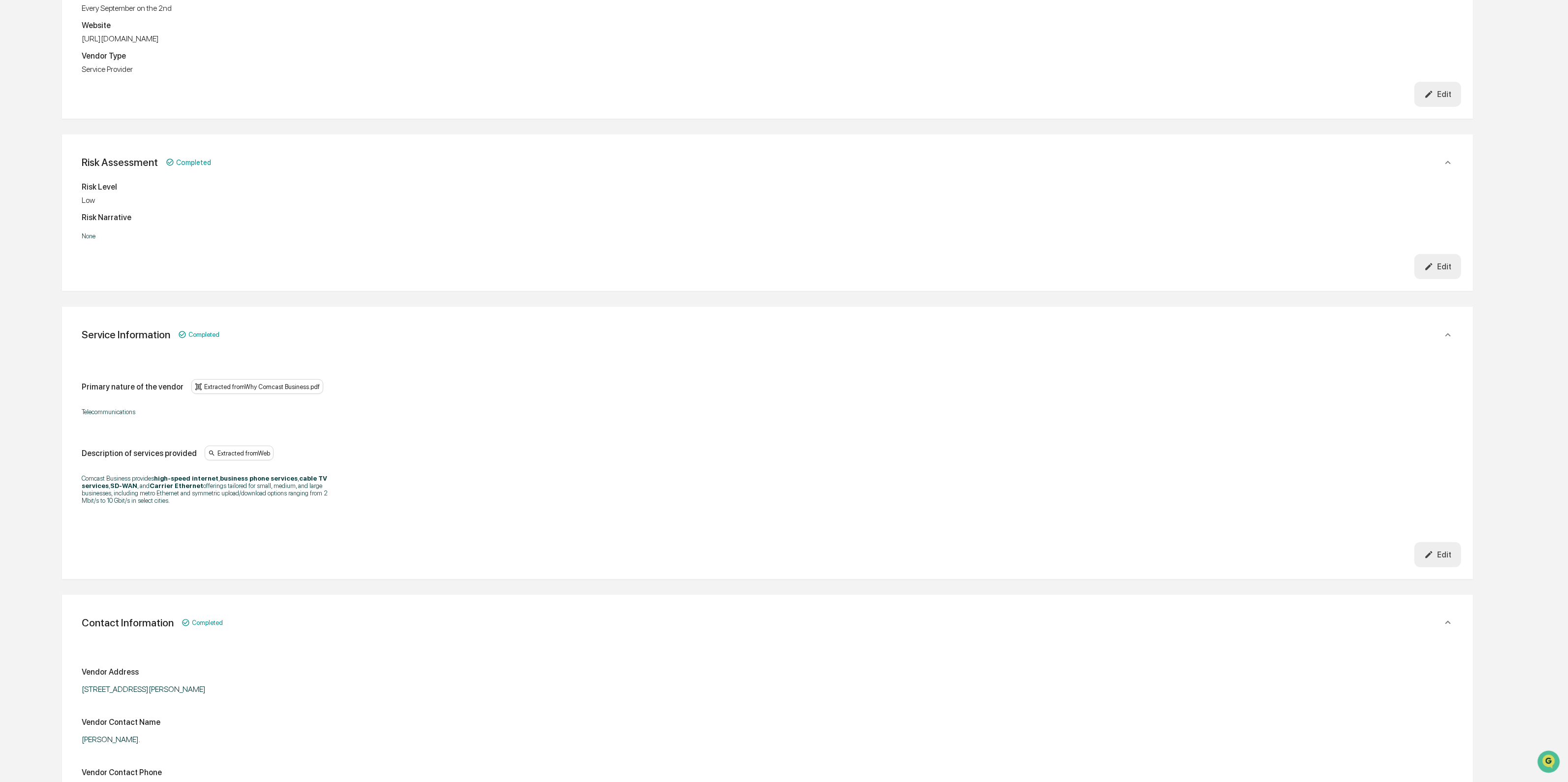
scroll to position [0, 0]
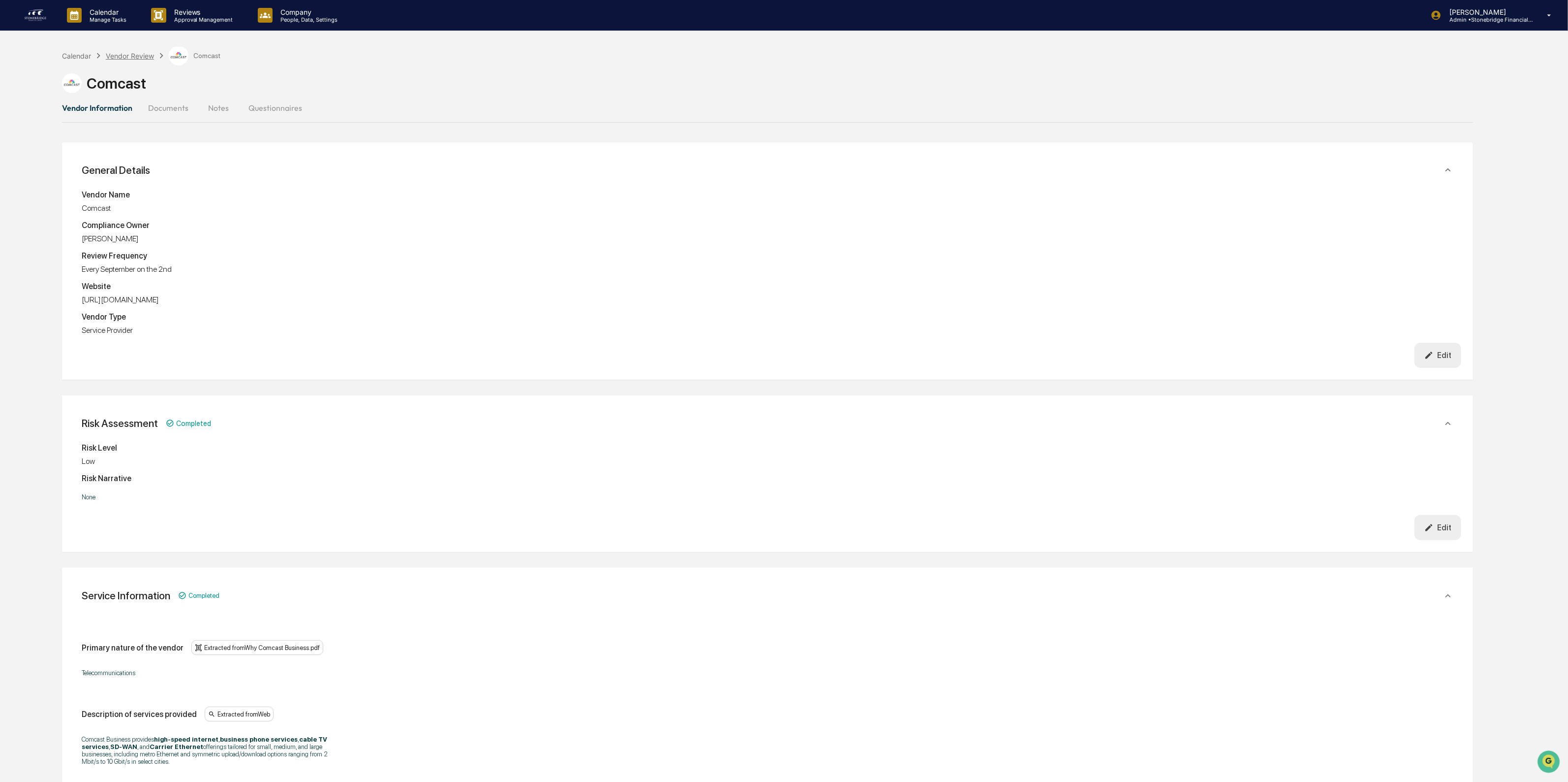
click at [123, 56] on div "Vendor Review" at bounding box center [129, 56] width 48 height 8
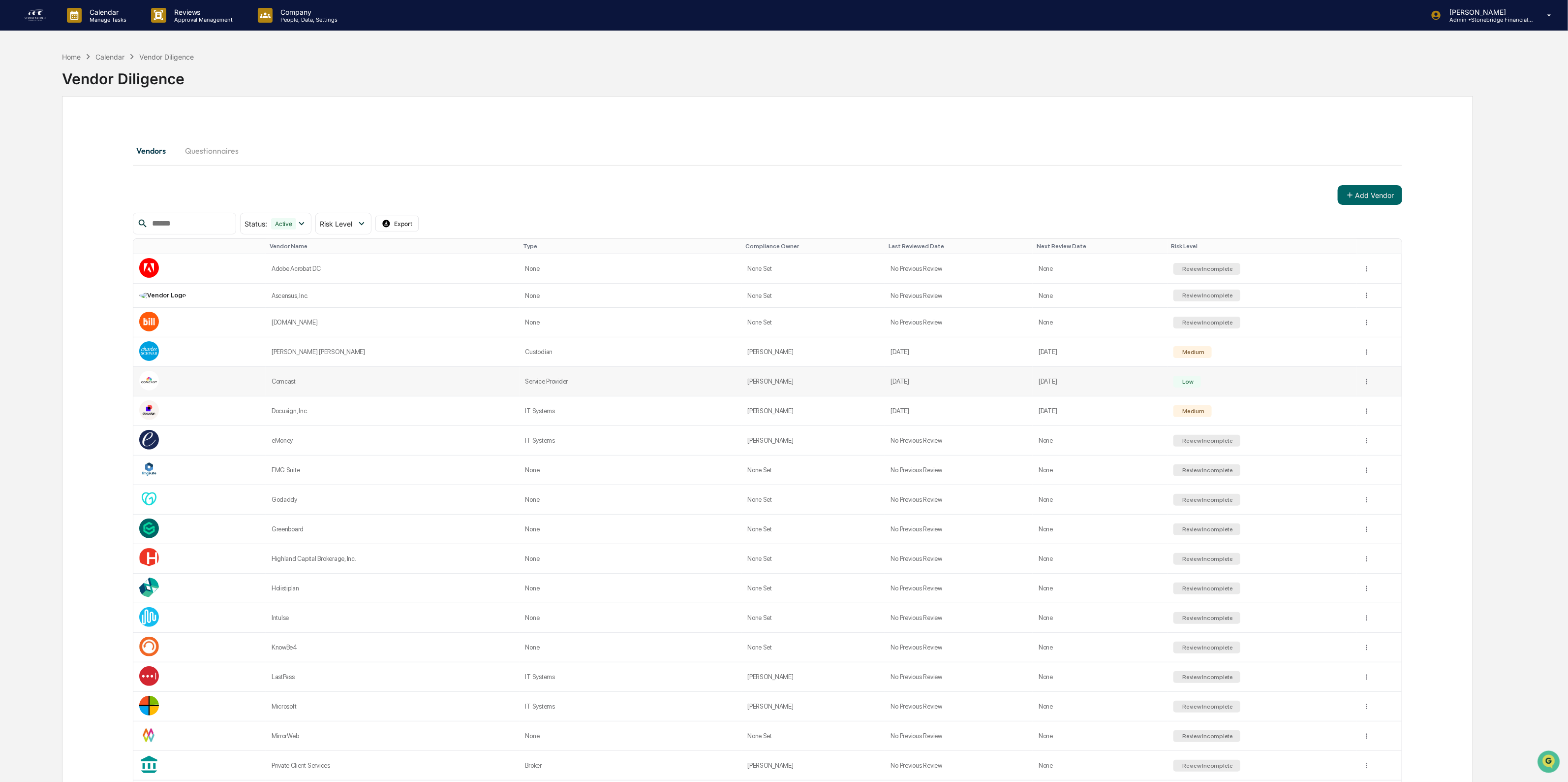
click at [301, 383] on div "Comcast" at bounding box center [393, 381] width 242 height 8
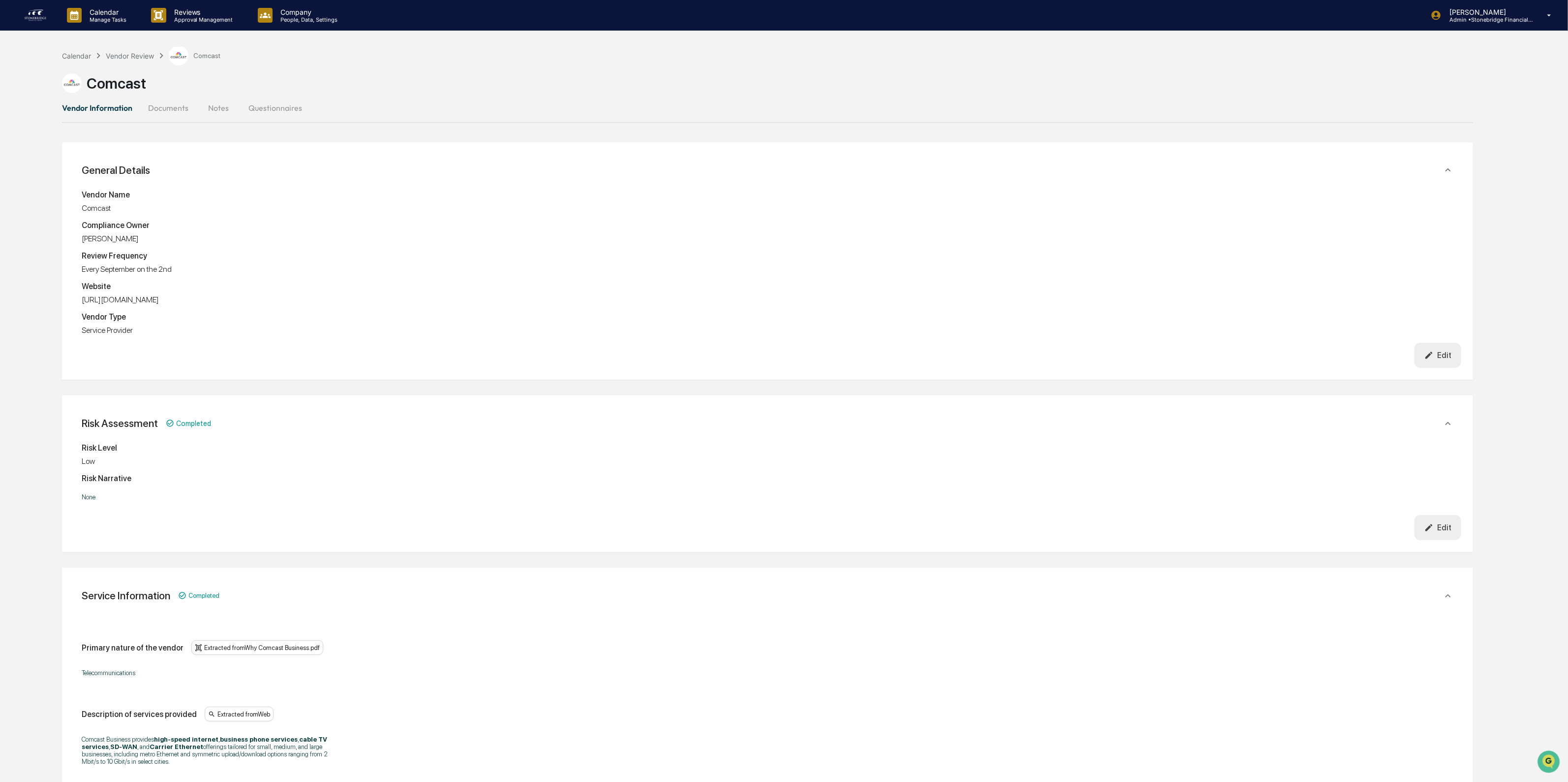
click at [1430, 360] on icon "button" at bounding box center [1430, 355] width 10 height 10
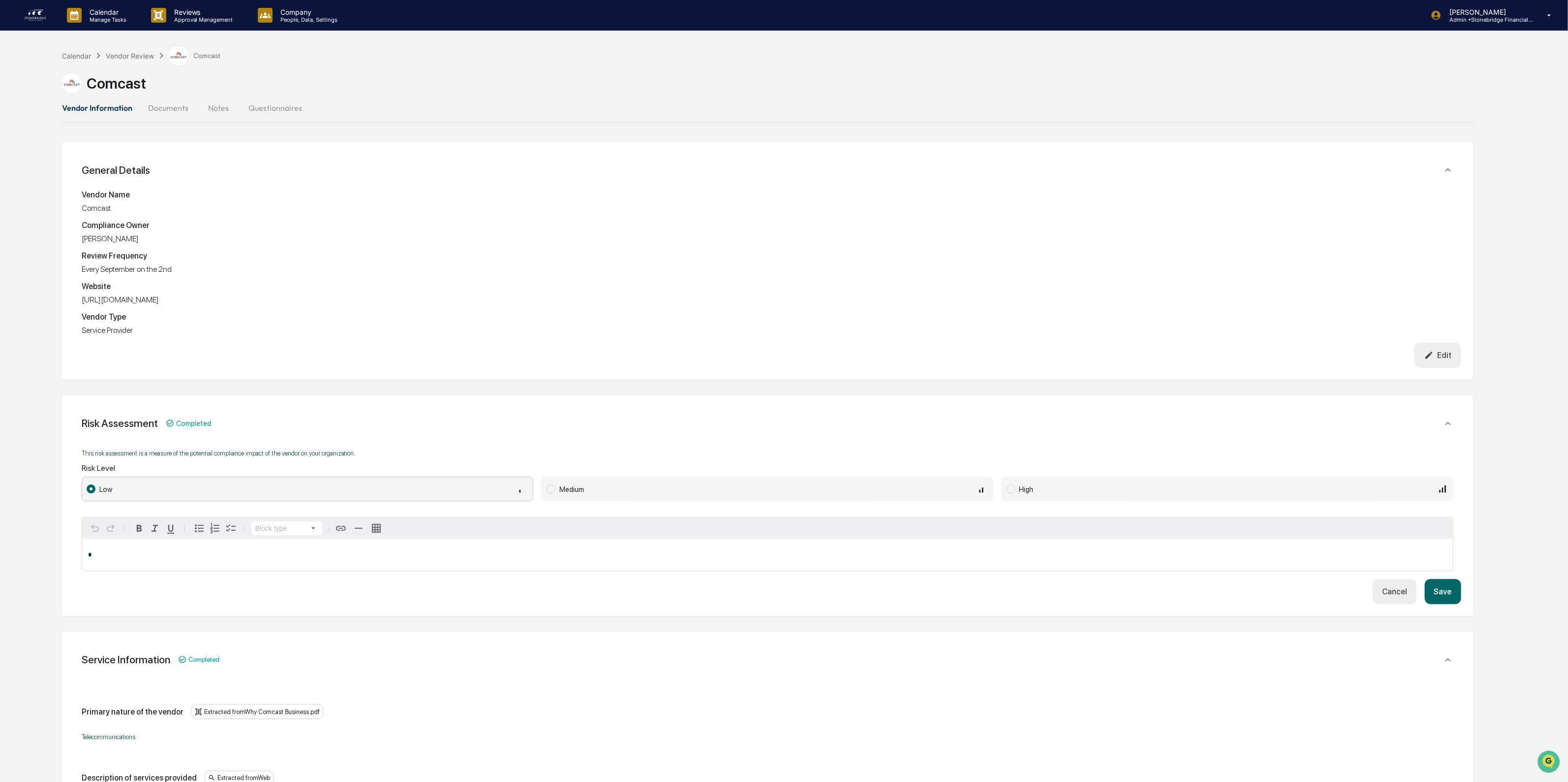
click at [645, 496] on span "Medium" at bounding box center [767, 489] width 452 height 25
click at [1441, 599] on button "Save" at bounding box center [1443, 591] width 36 height 25
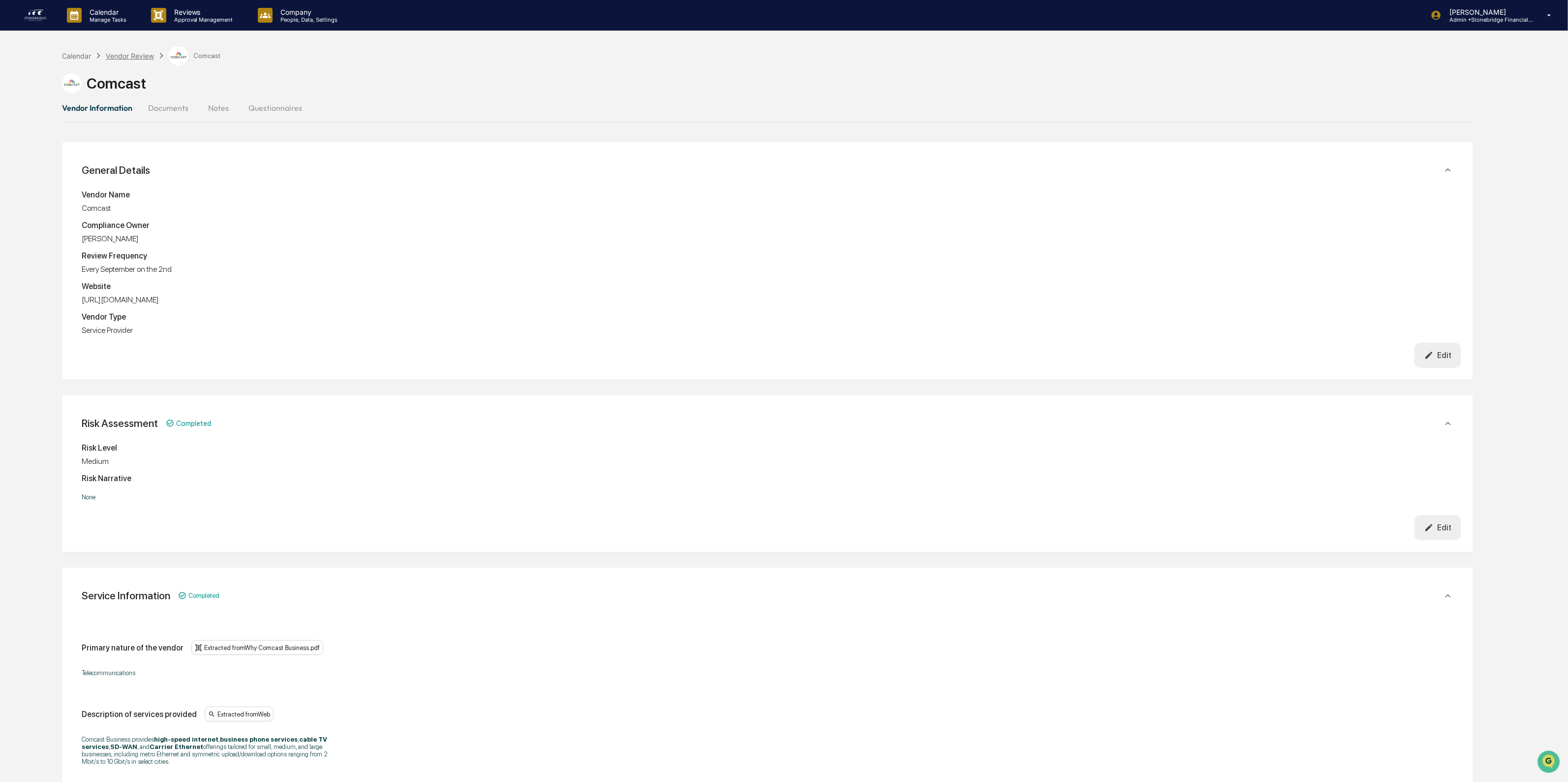
click at [129, 51] on div "Vendor Review" at bounding box center [129, 56] width 48 height 8
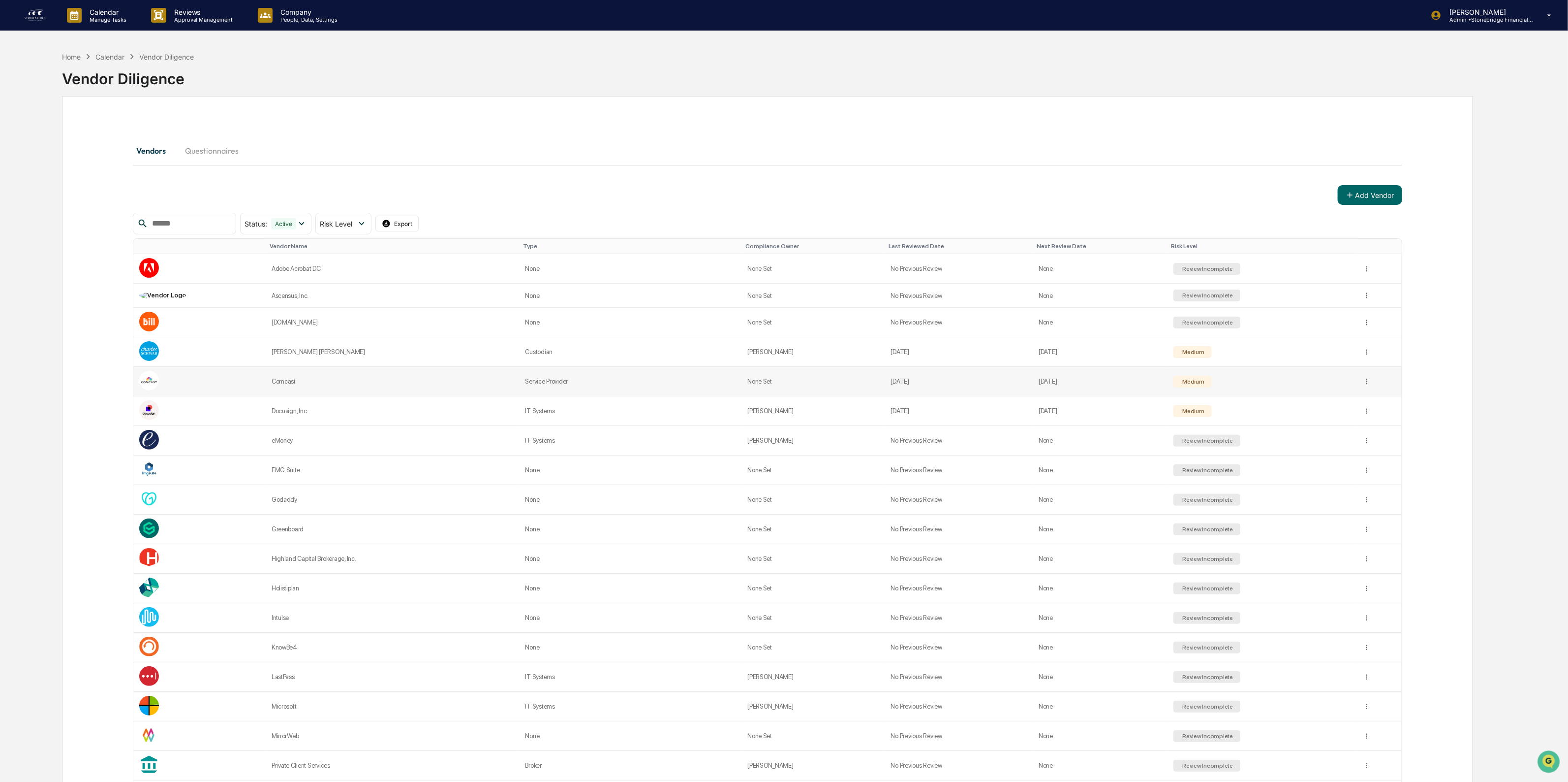
click at [566, 384] on td "Service Provider" at bounding box center [631, 381] width 223 height 29
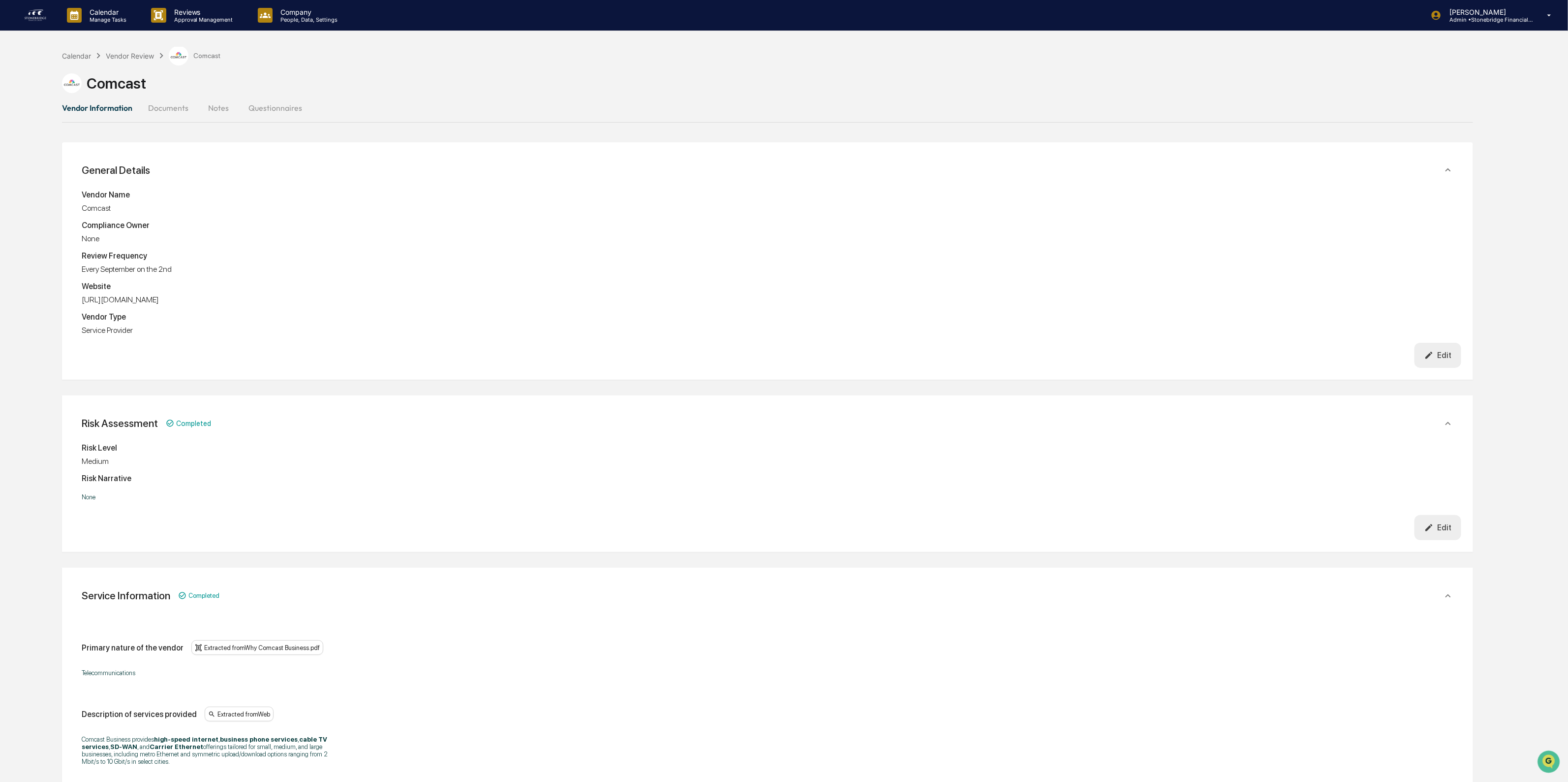
click at [1456, 358] on button "Edit" at bounding box center [1438, 355] width 47 height 25
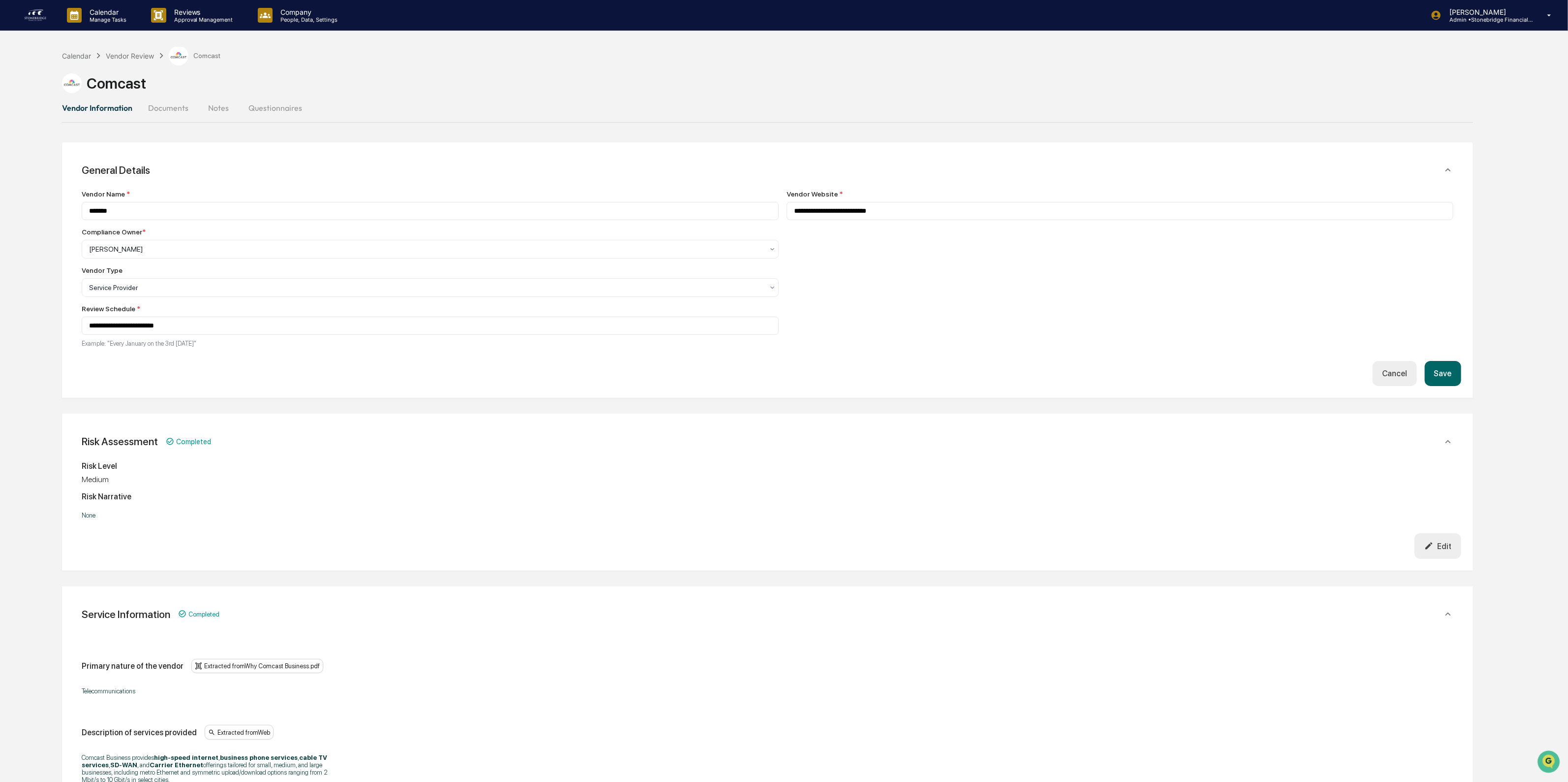
click at [1445, 375] on button "Save" at bounding box center [1443, 374] width 36 height 25
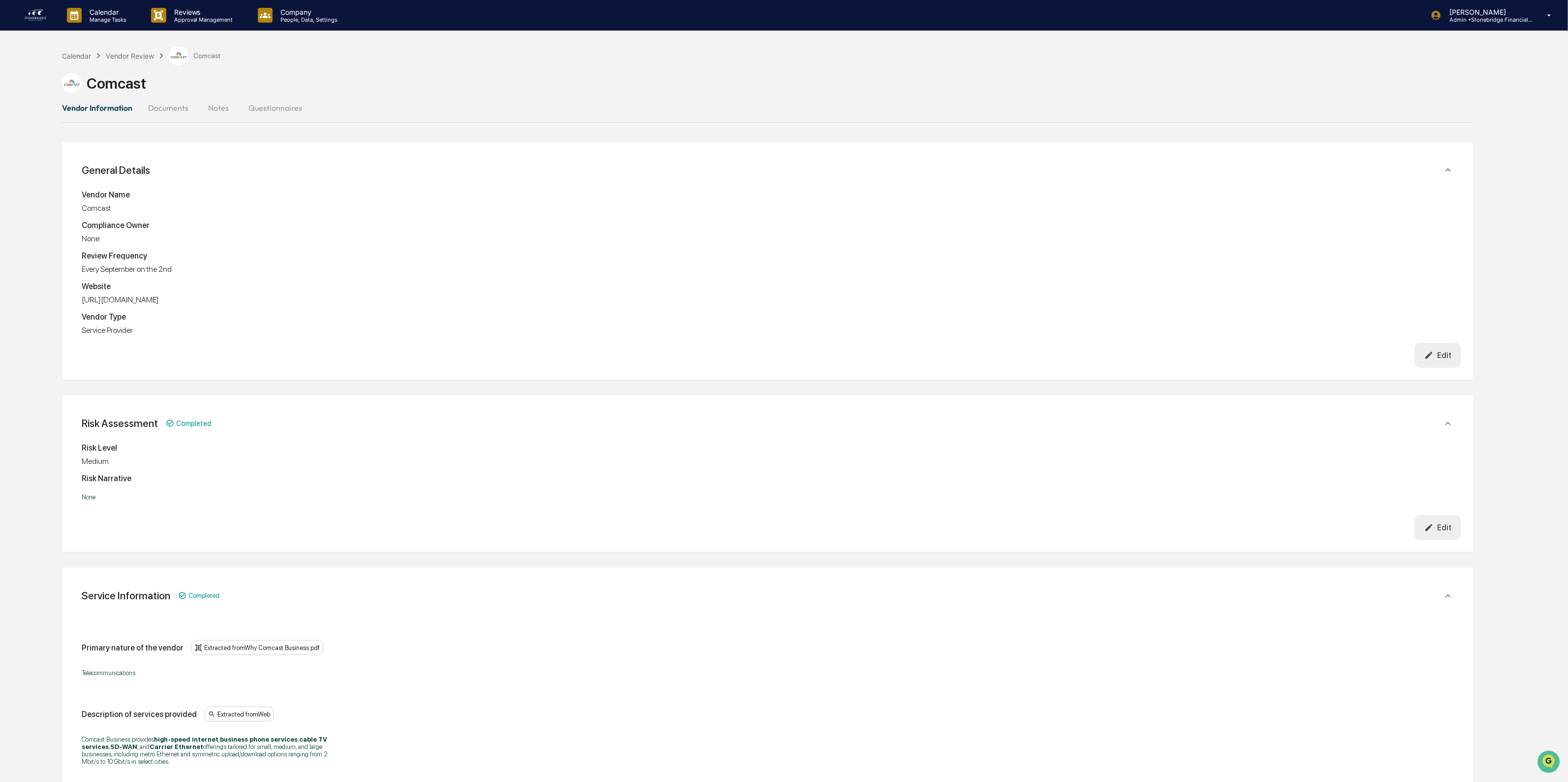
click at [1423, 354] on button "Edit" at bounding box center [1438, 355] width 47 height 25
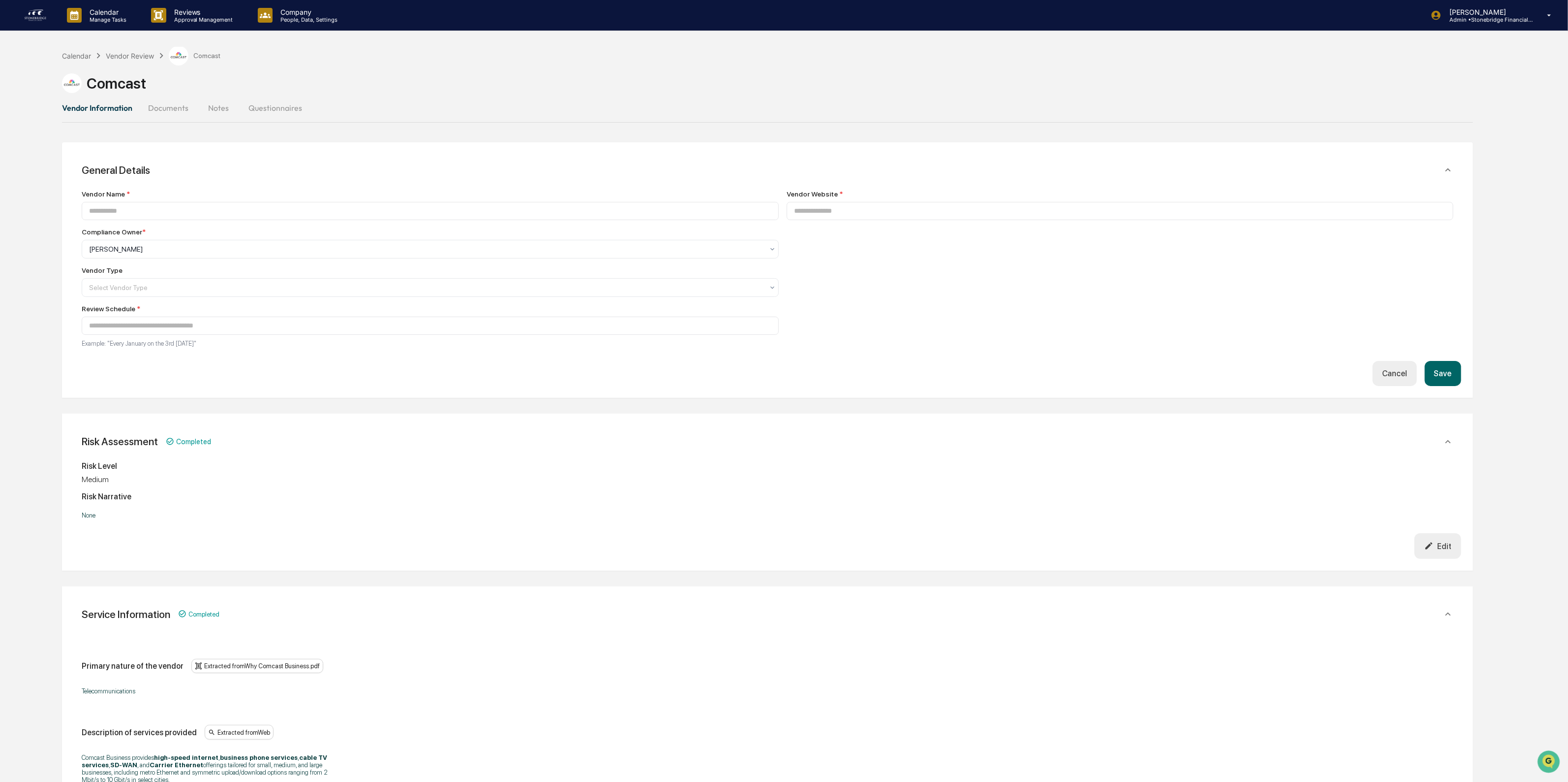
type input "*******"
type input "**********"
click at [167, 251] on div at bounding box center [427, 249] width 675 height 10
click at [144, 279] on div "[PERSON_NAME]" at bounding box center [425, 274] width 687 height 20
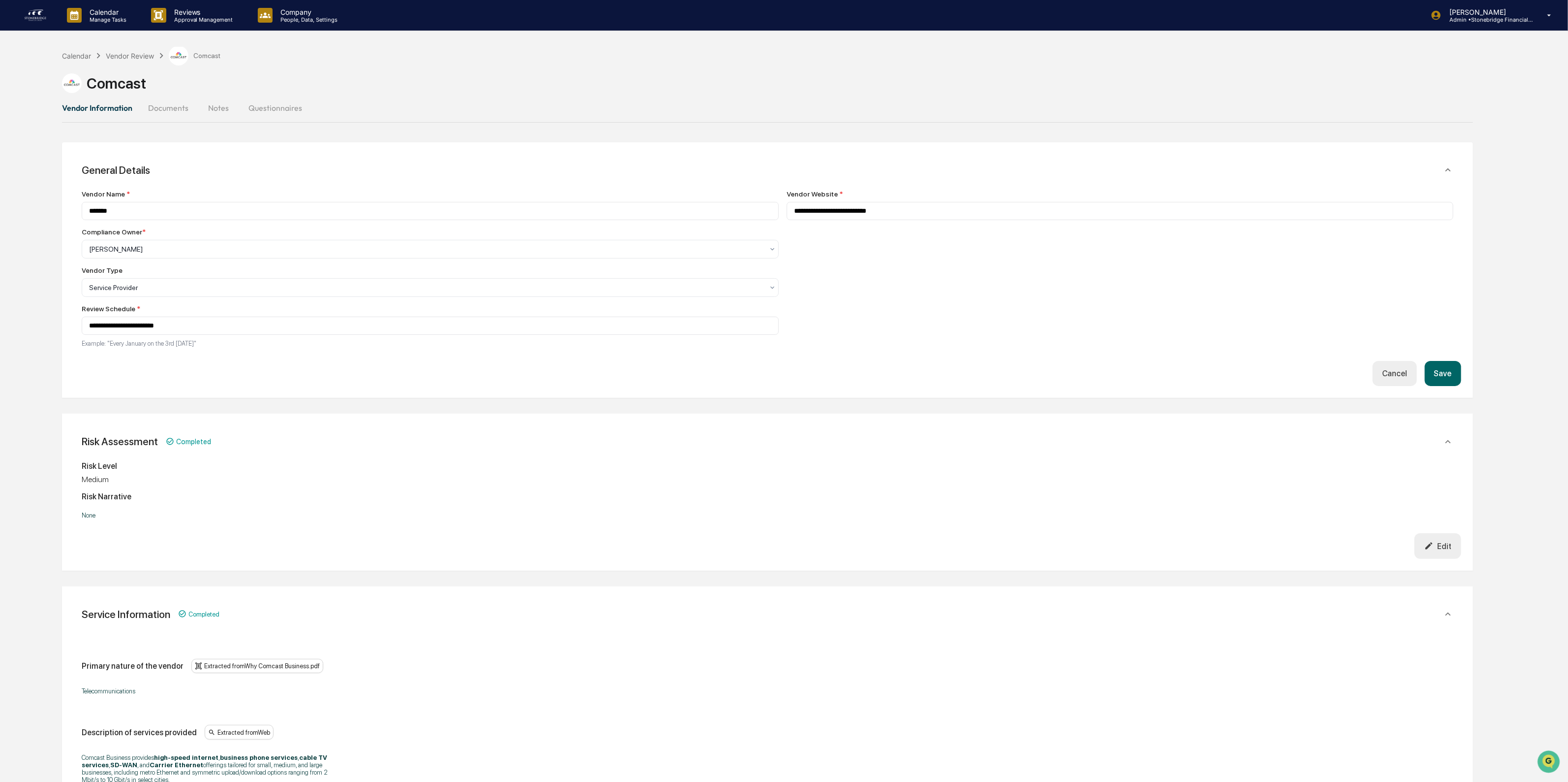
click at [1461, 374] on button "Save" at bounding box center [1443, 374] width 36 height 25
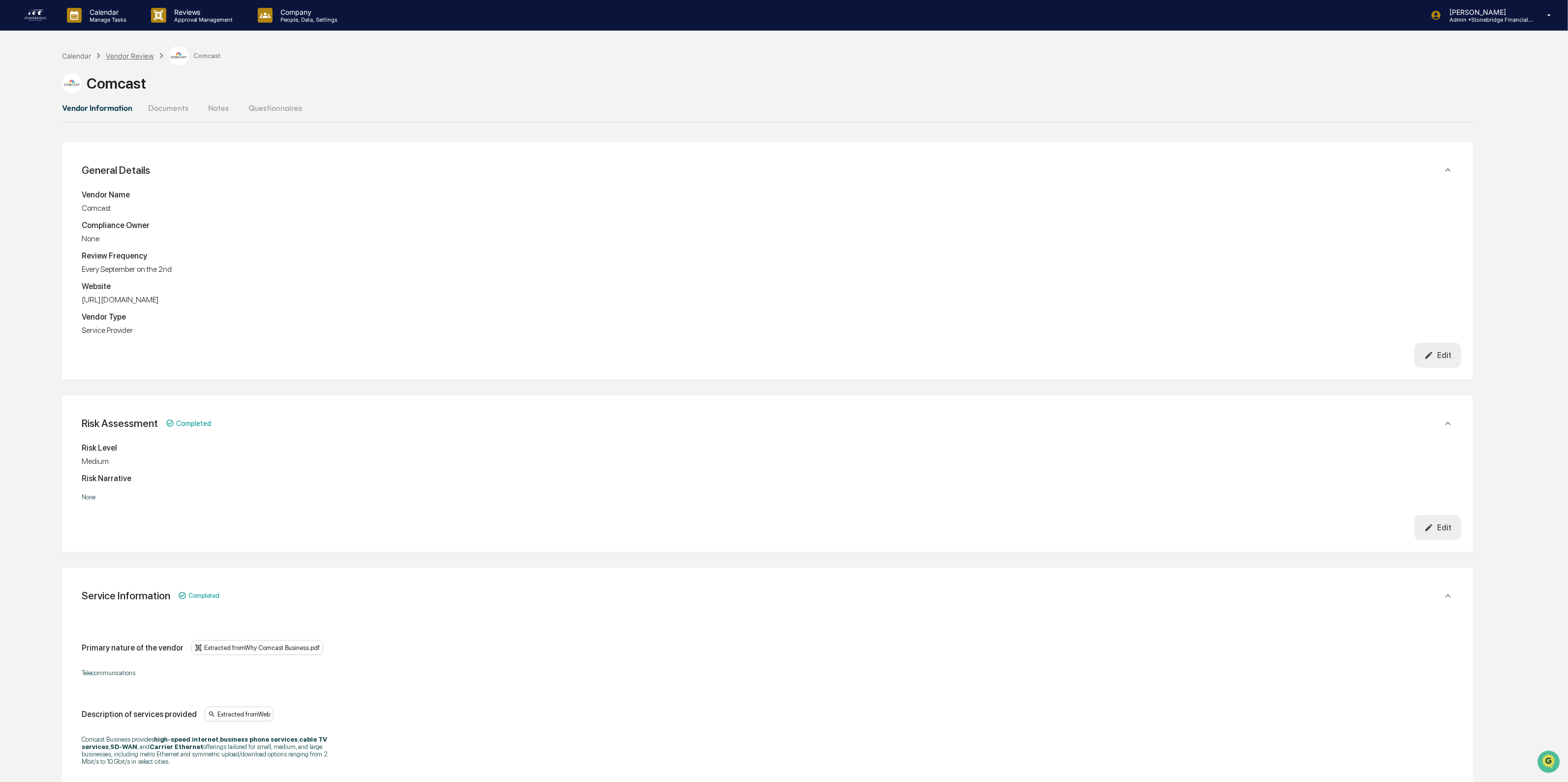
click at [116, 57] on div "Vendor Review" at bounding box center [129, 56] width 48 height 8
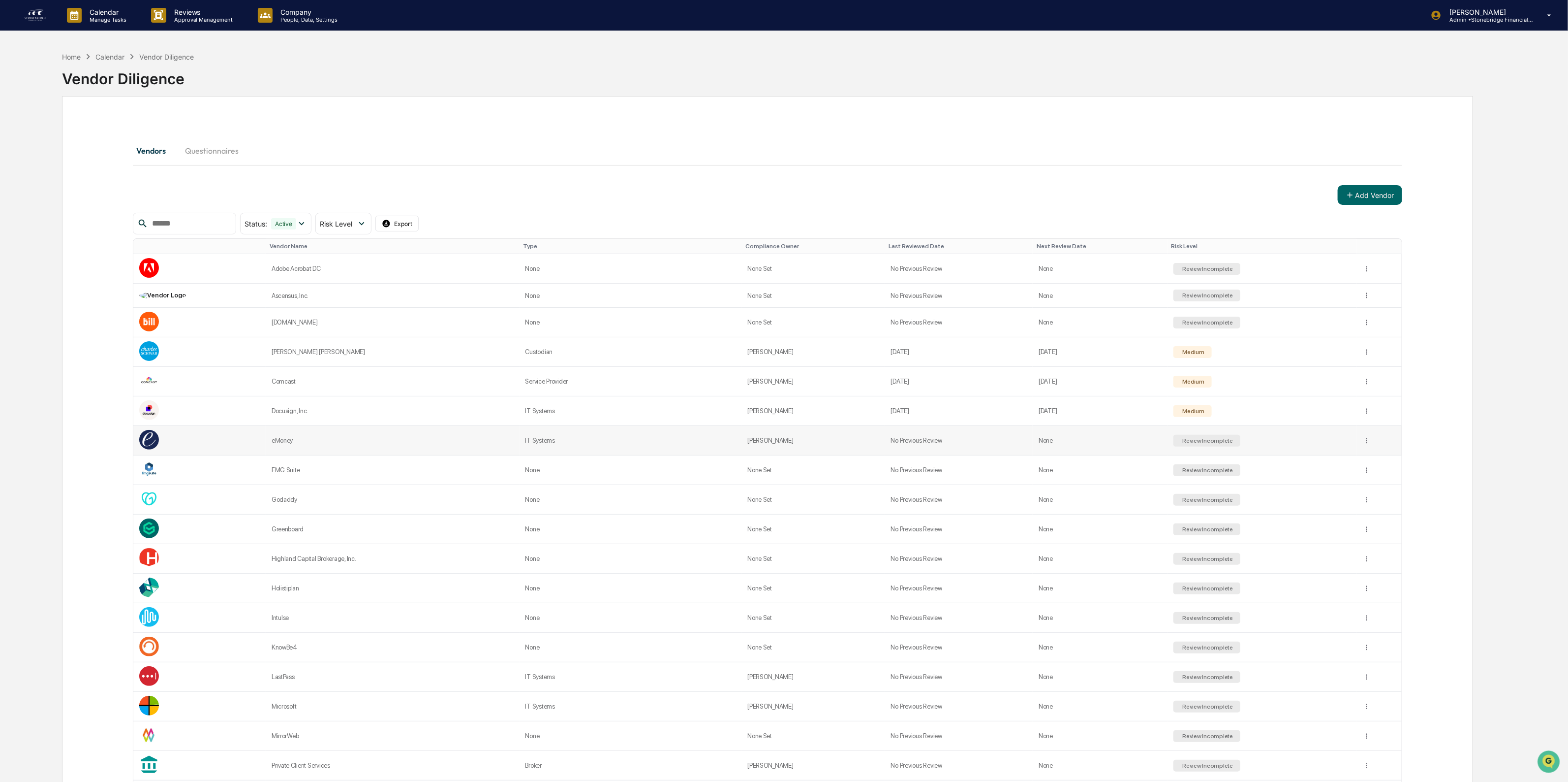
click at [960, 439] on td "No Previous Review" at bounding box center [959, 440] width 148 height 29
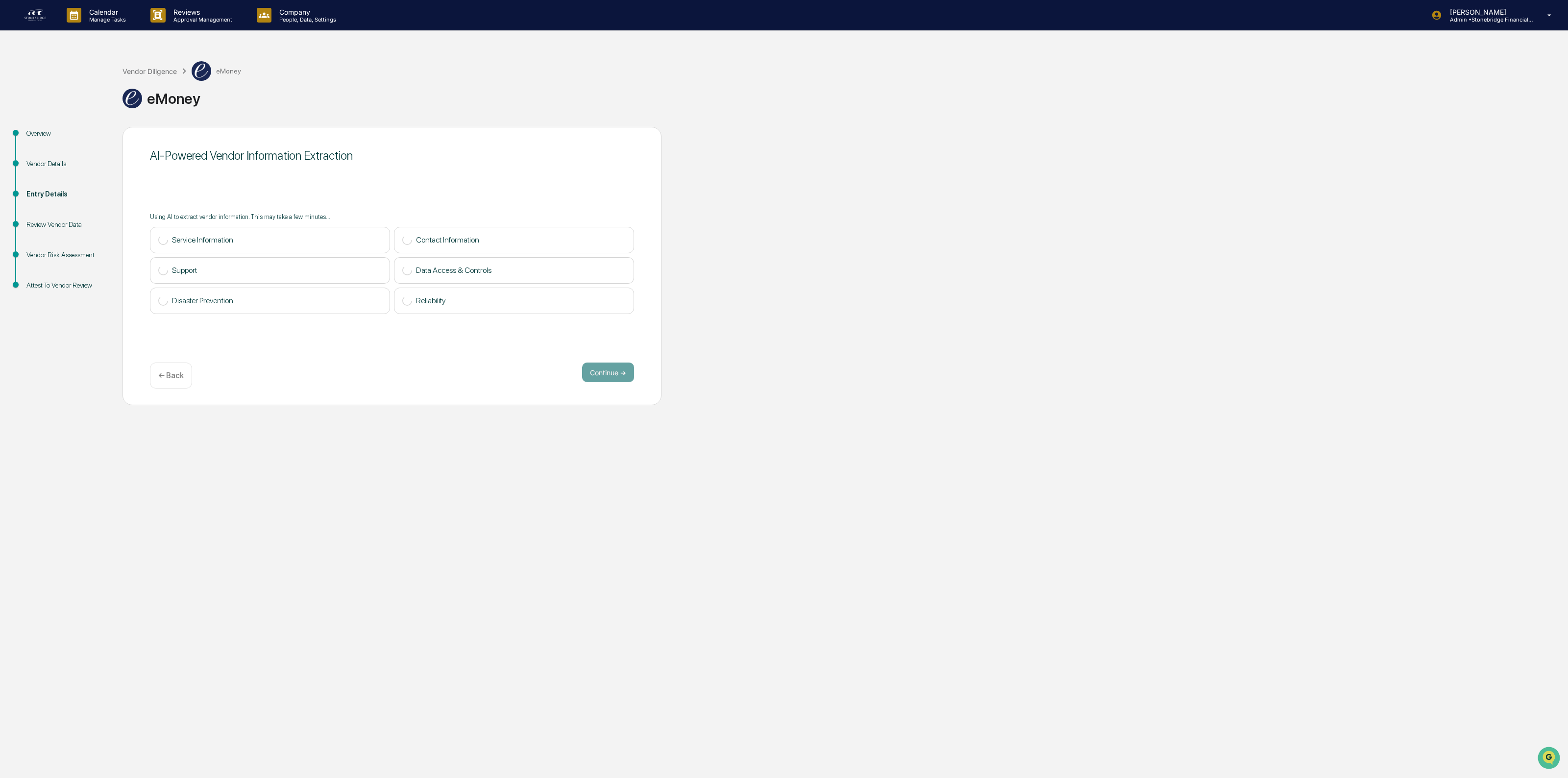
click at [167, 375] on p "← Back" at bounding box center [171, 376] width 25 height 10
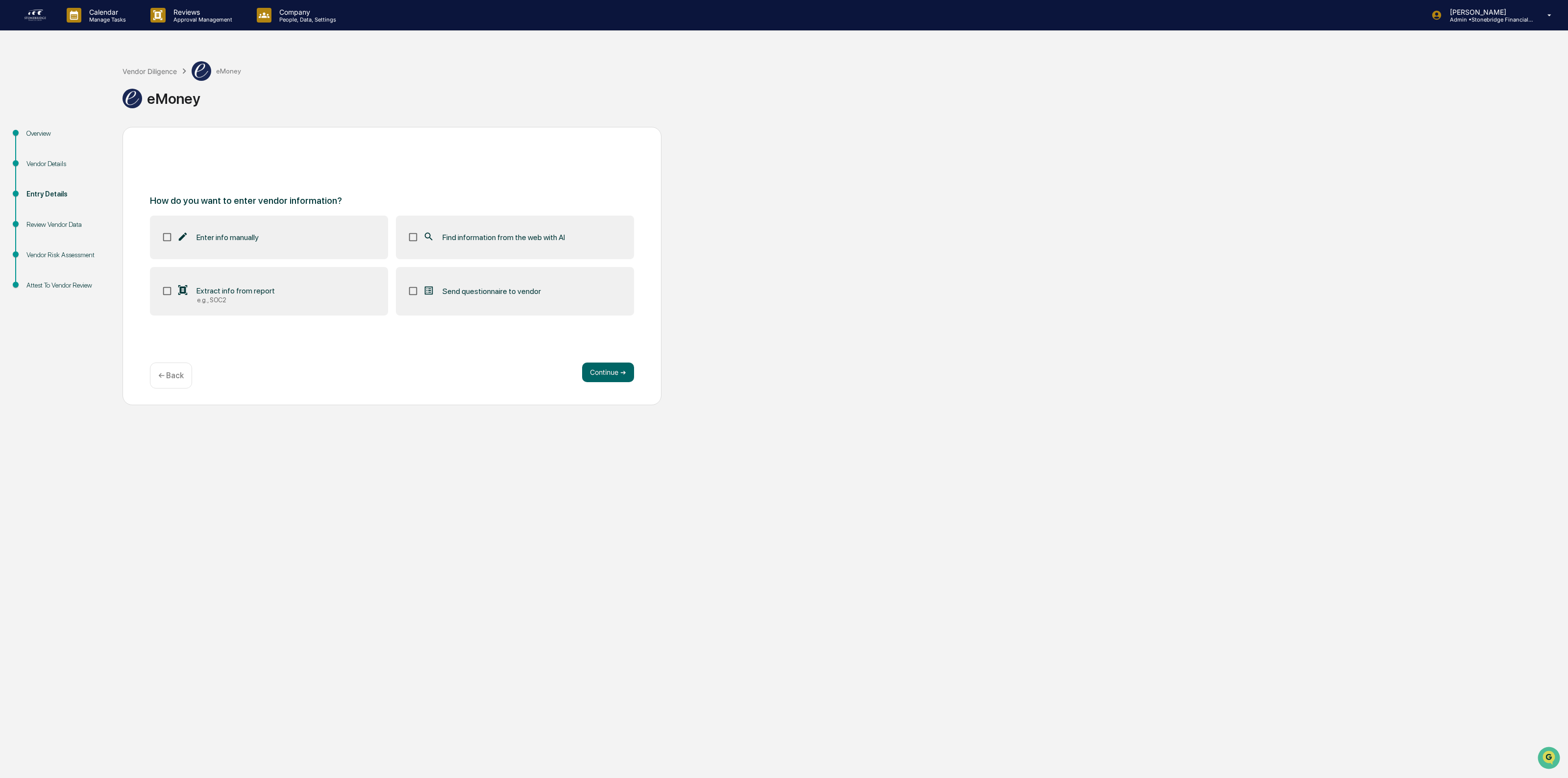
click at [224, 300] on div "e.g., SOC2" at bounding box center [236, 300] width 78 height 8
click at [561, 245] on label "Find information from the web with AI" at bounding box center [514, 237] width 238 height 43
click at [506, 237] on span "Find information from the web with AI" at bounding box center [504, 237] width 123 height 10
click at [589, 374] on button "Continue ➔" at bounding box center [608, 372] width 52 height 20
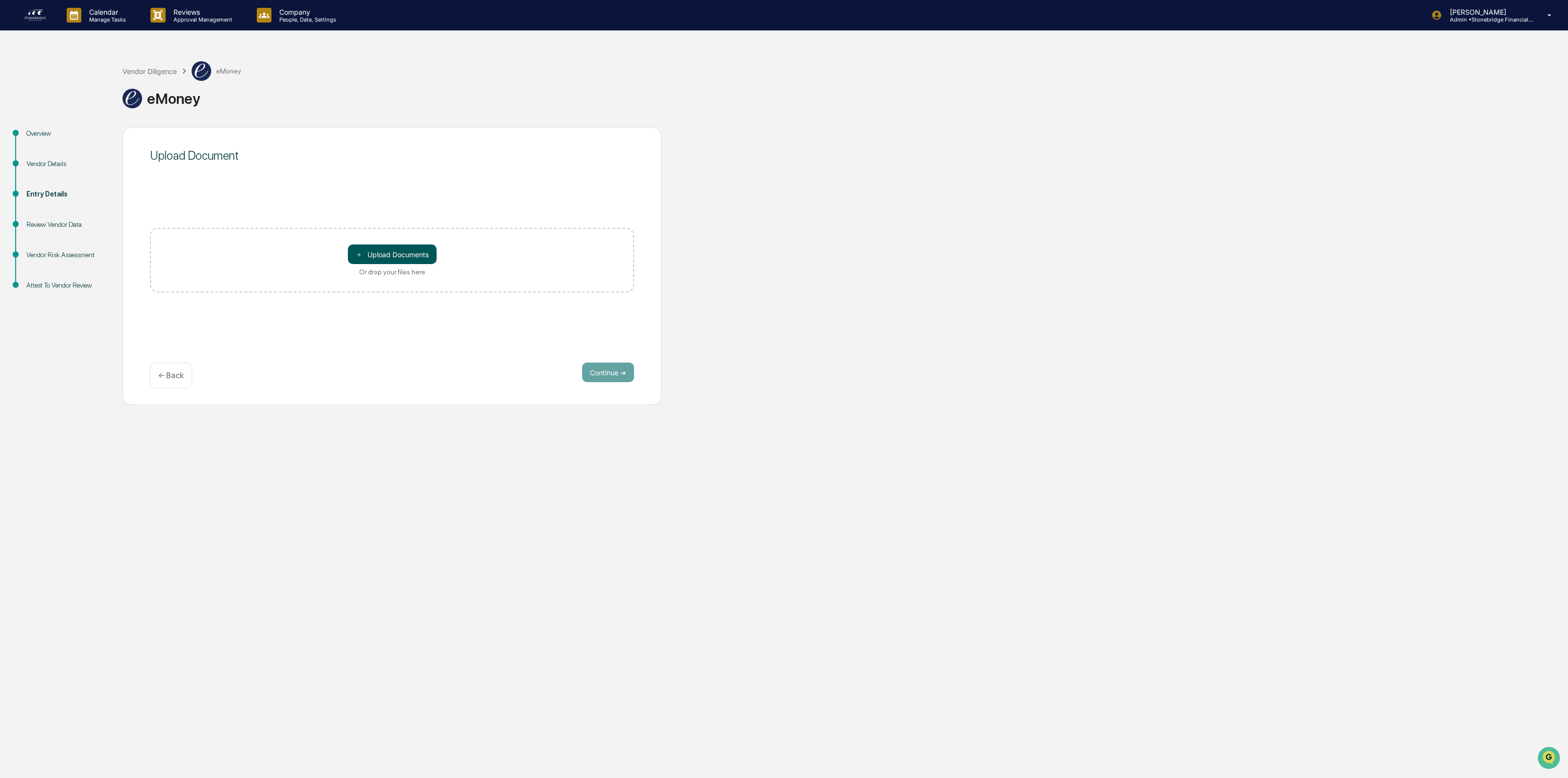
click at [366, 254] on button "＋ Upload Documents" at bounding box center [392, 254] width 89 height 20
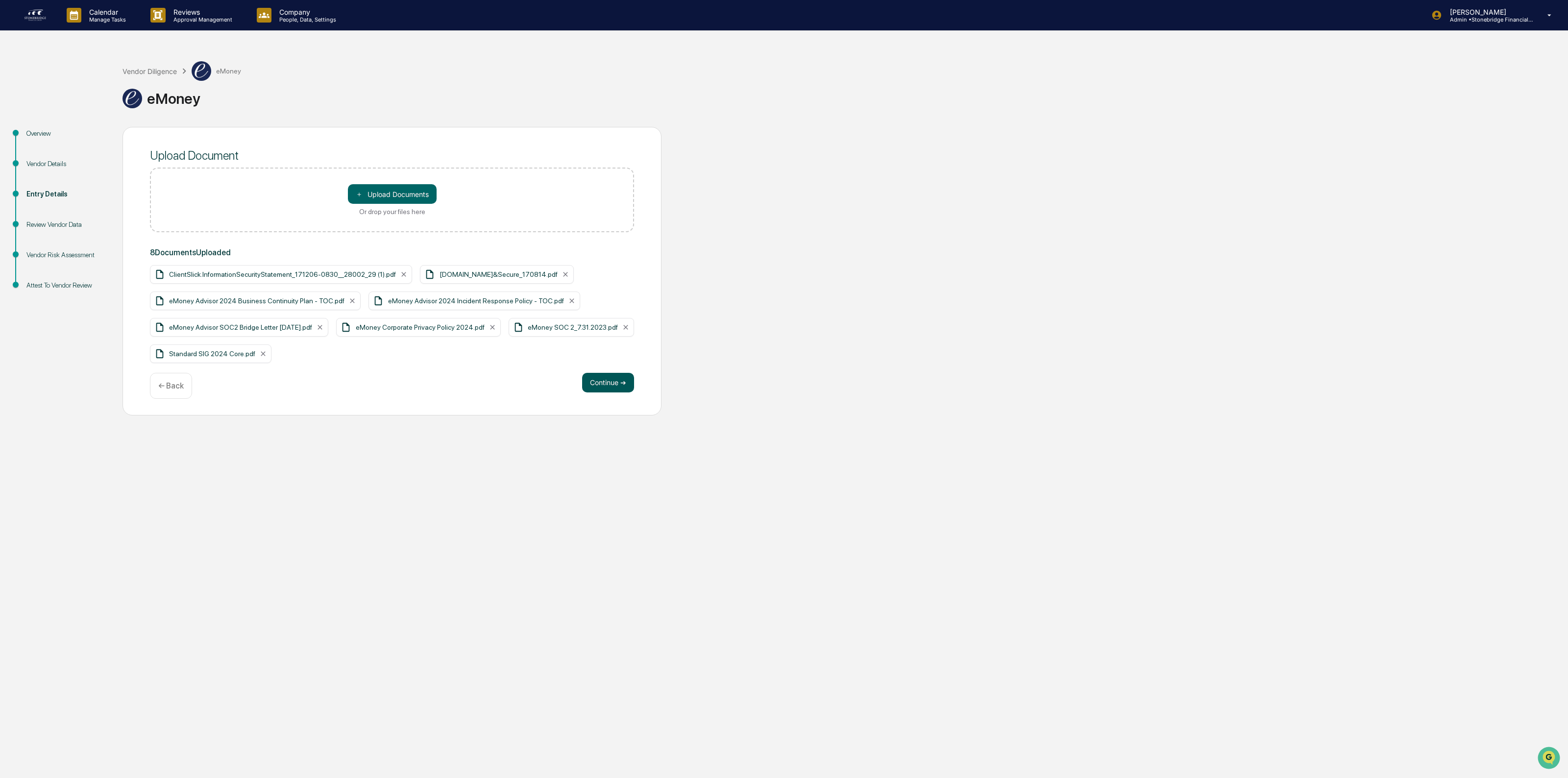
click at [615, 380] on button "Continue ➔" at bounding box center [608, 383] width 52 height 20
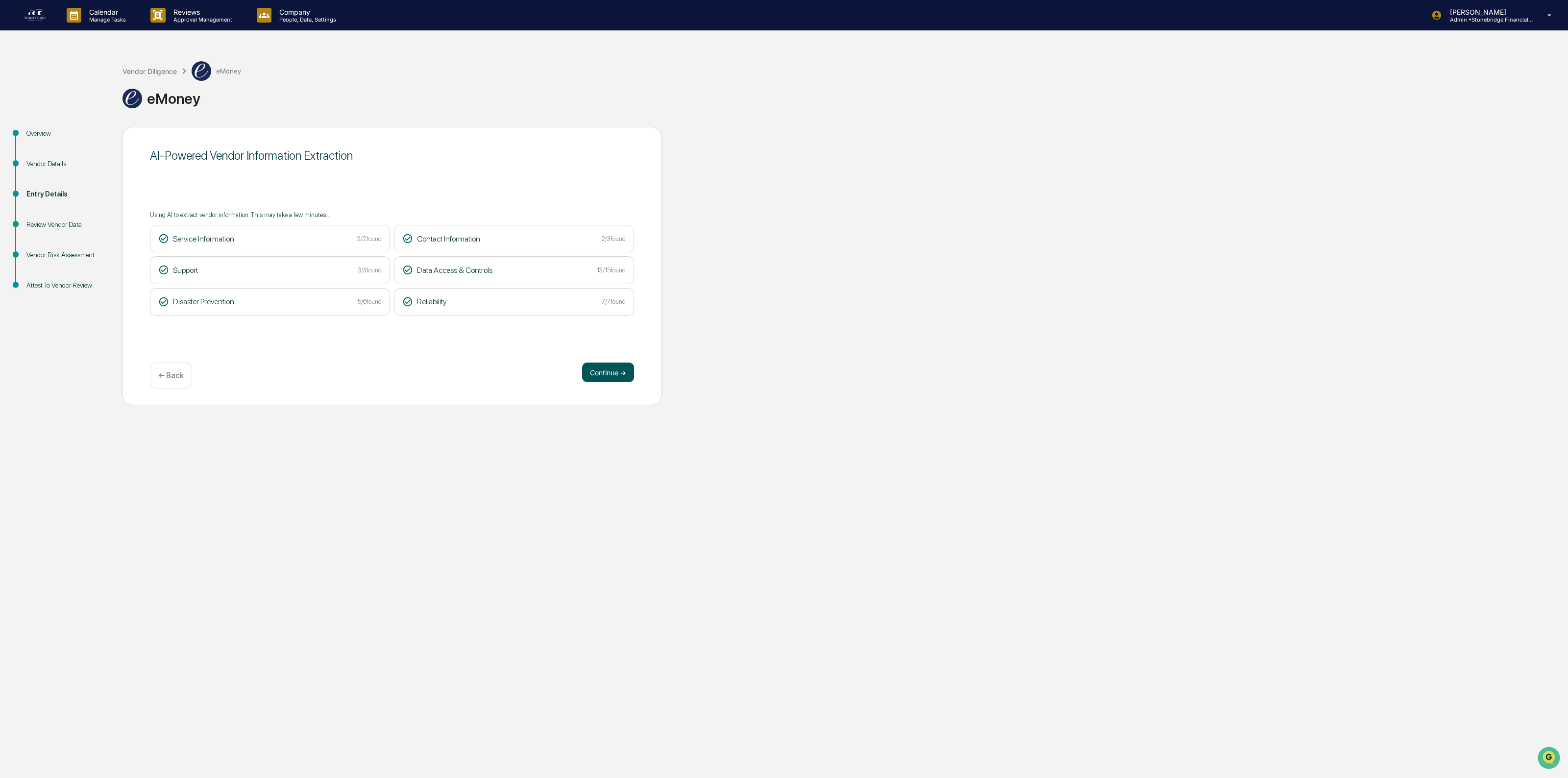
click at [611, 368] on button "Continue ➔" at bounding box center [608, 372] width 52 height 20
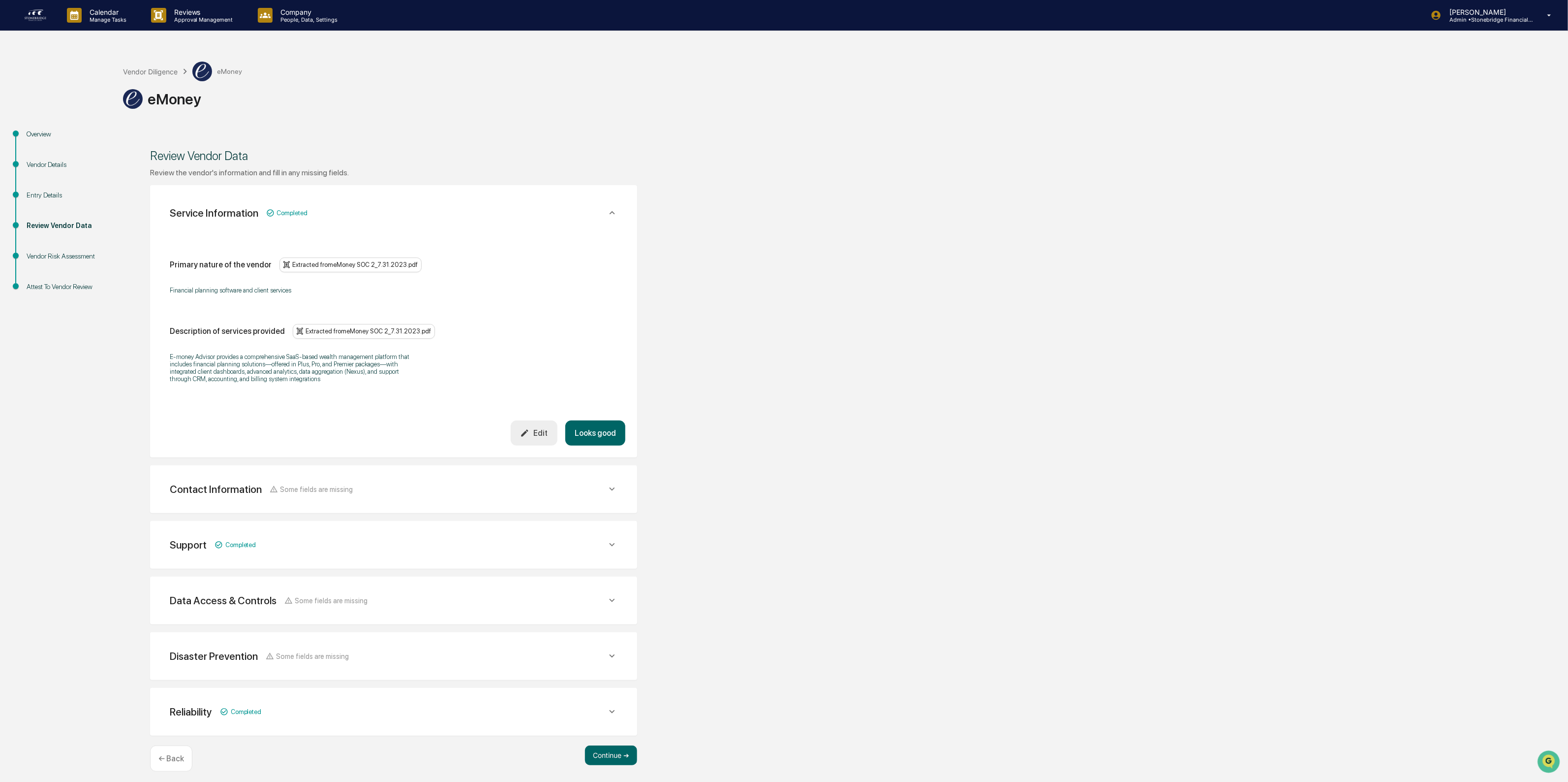
click at [614, 436] on button "Looks good" at bounding box center [595, 432] width 60 height 25
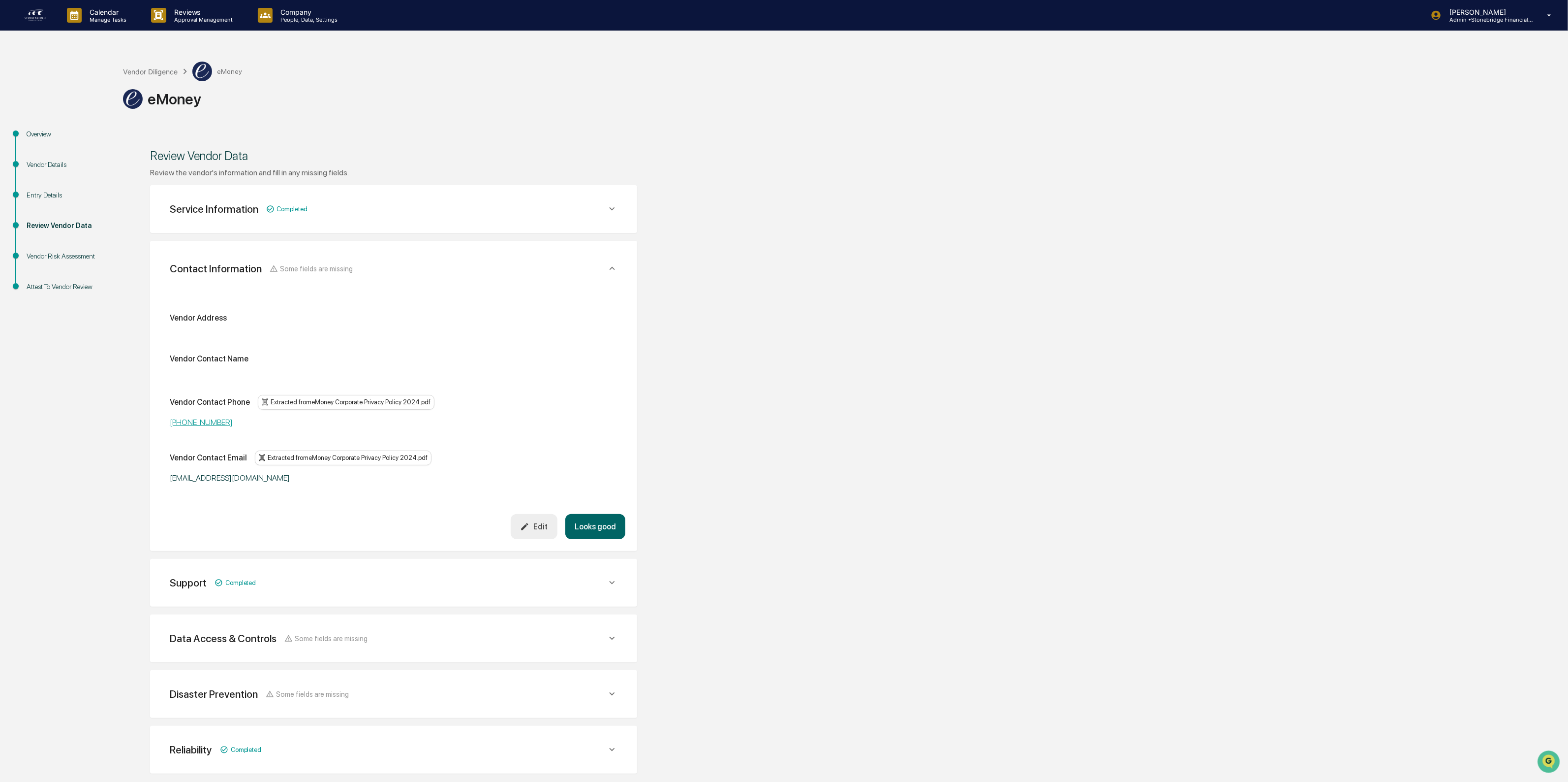
click at [601, 525] on button "Looks good" at bounding box center [595, 526] width 60 height 25
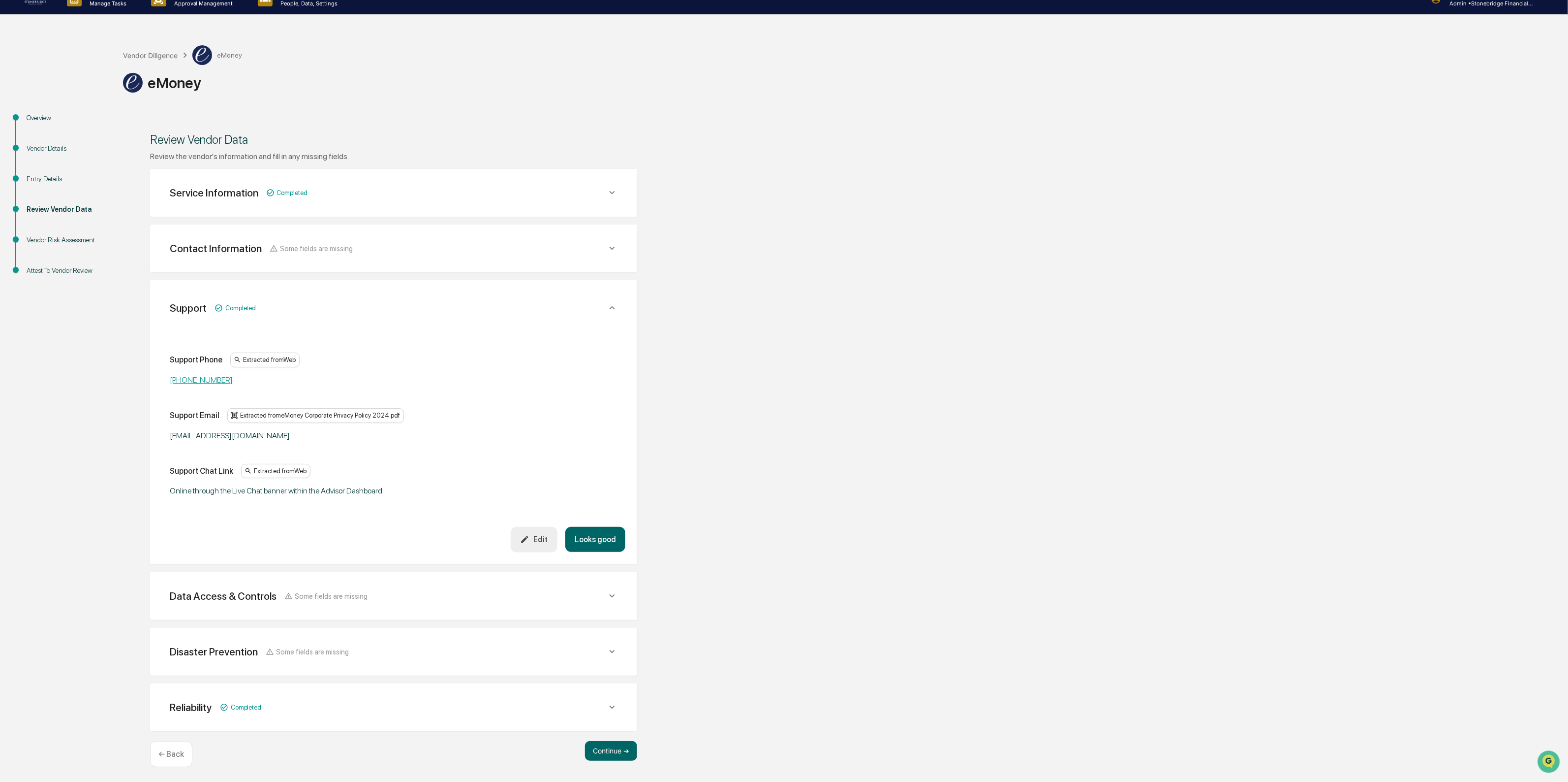
scroll to position [17, 0]
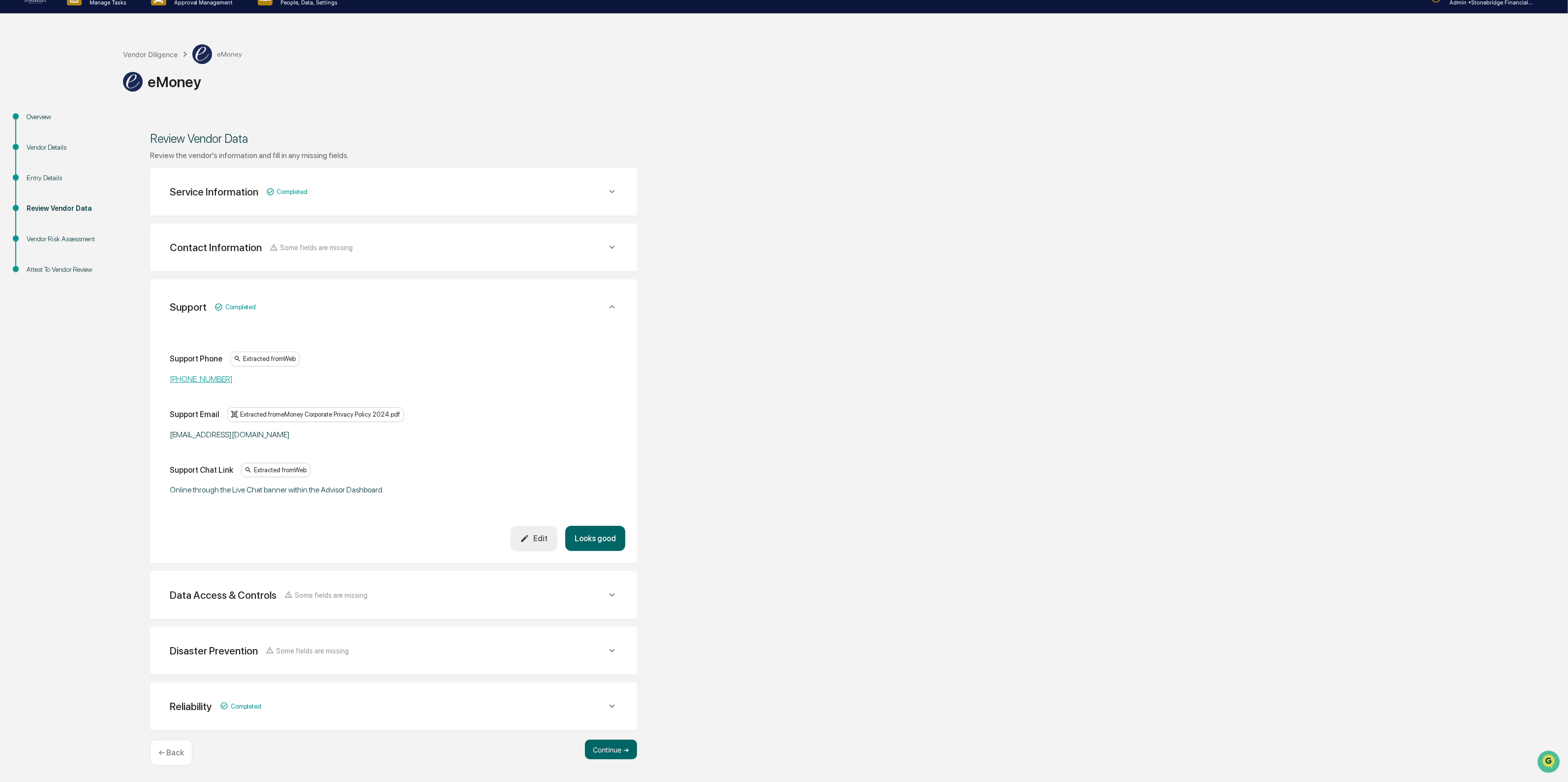
click at [599, 537] on button "Looks good" at bounding box center [595, 538] width 60 height 25
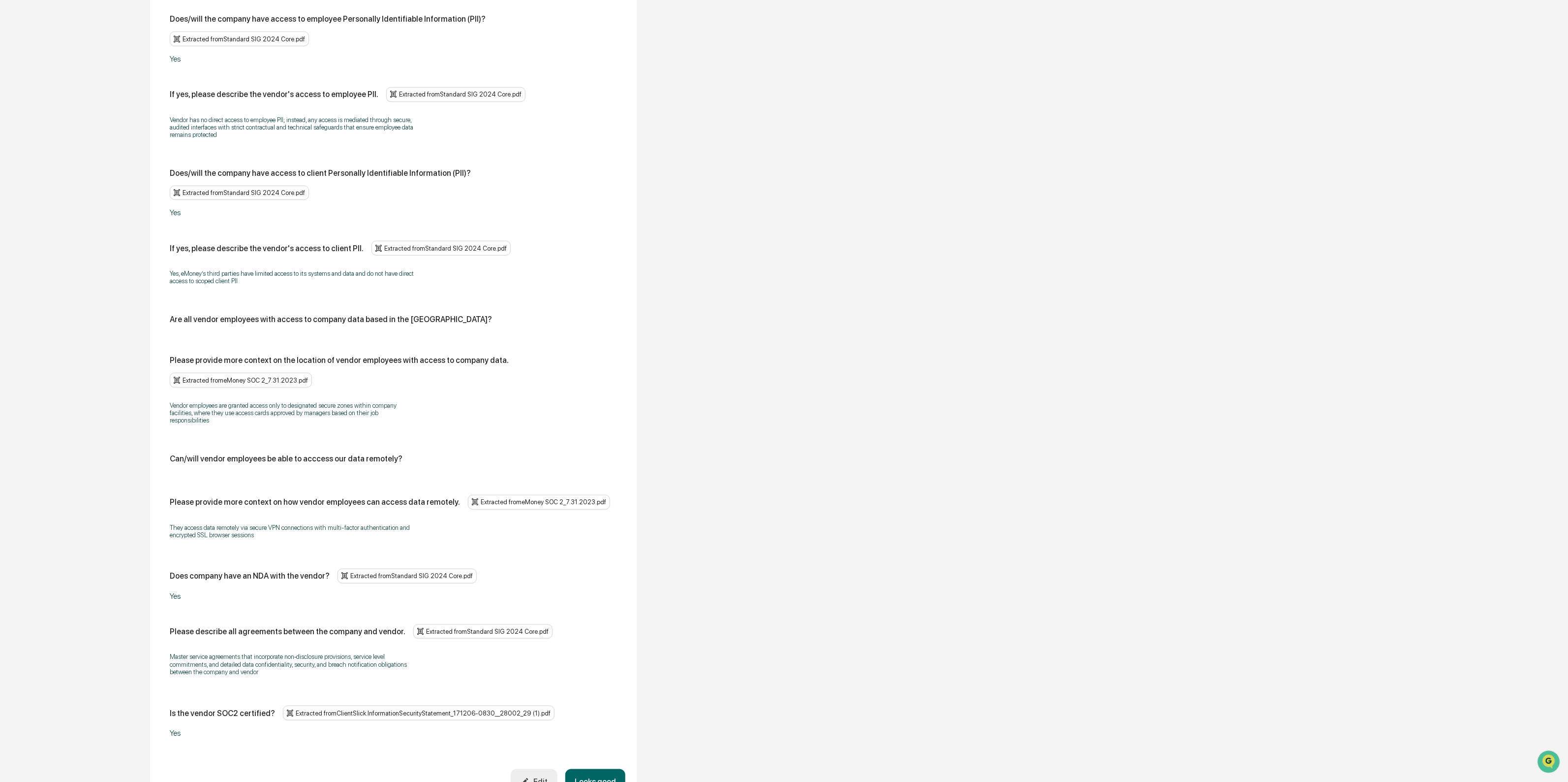
scroll to position [756, 0]
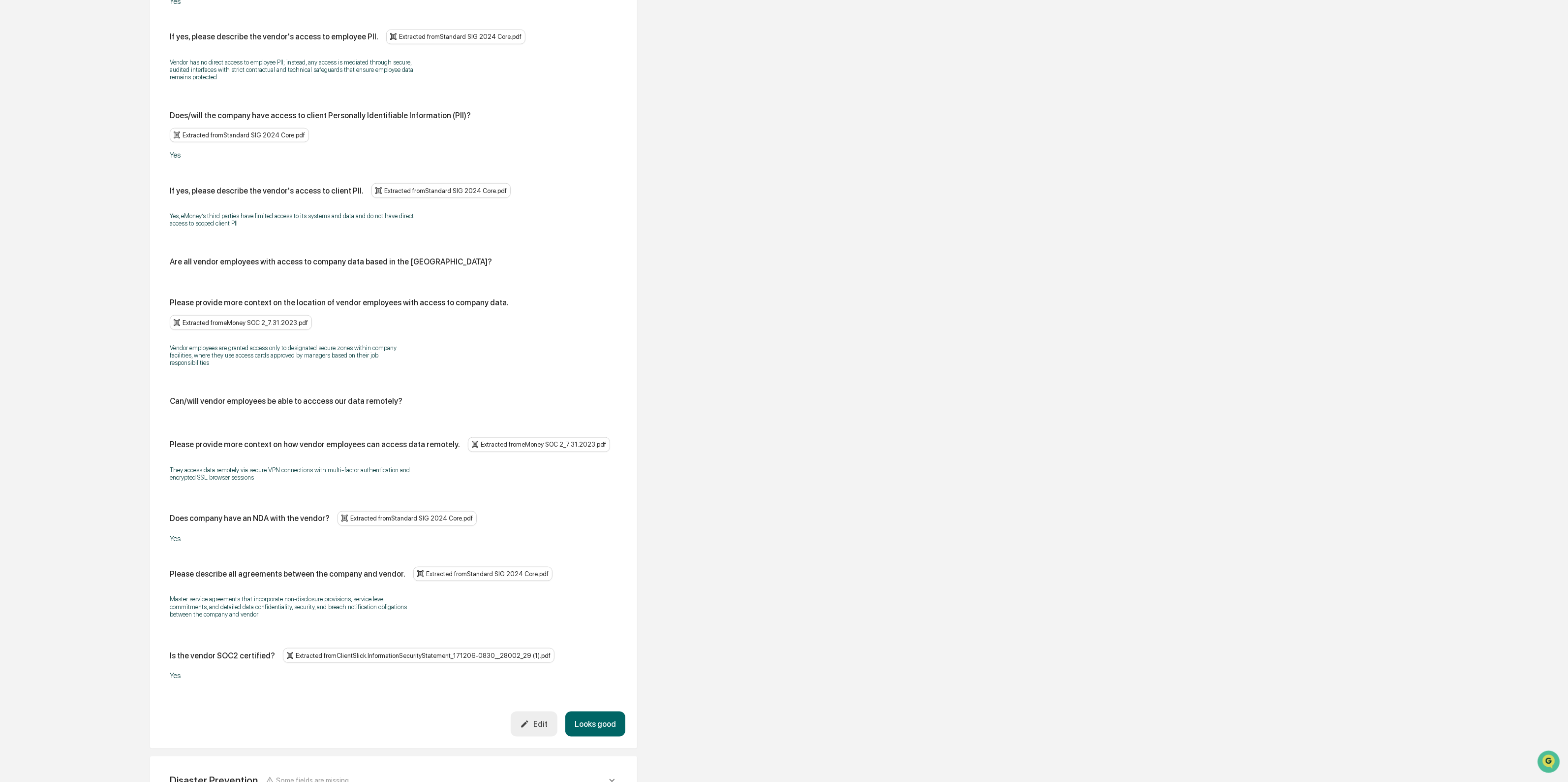
click at [548, 719] on div "Edit" at bounding box center [534, 724] width 27 height 10
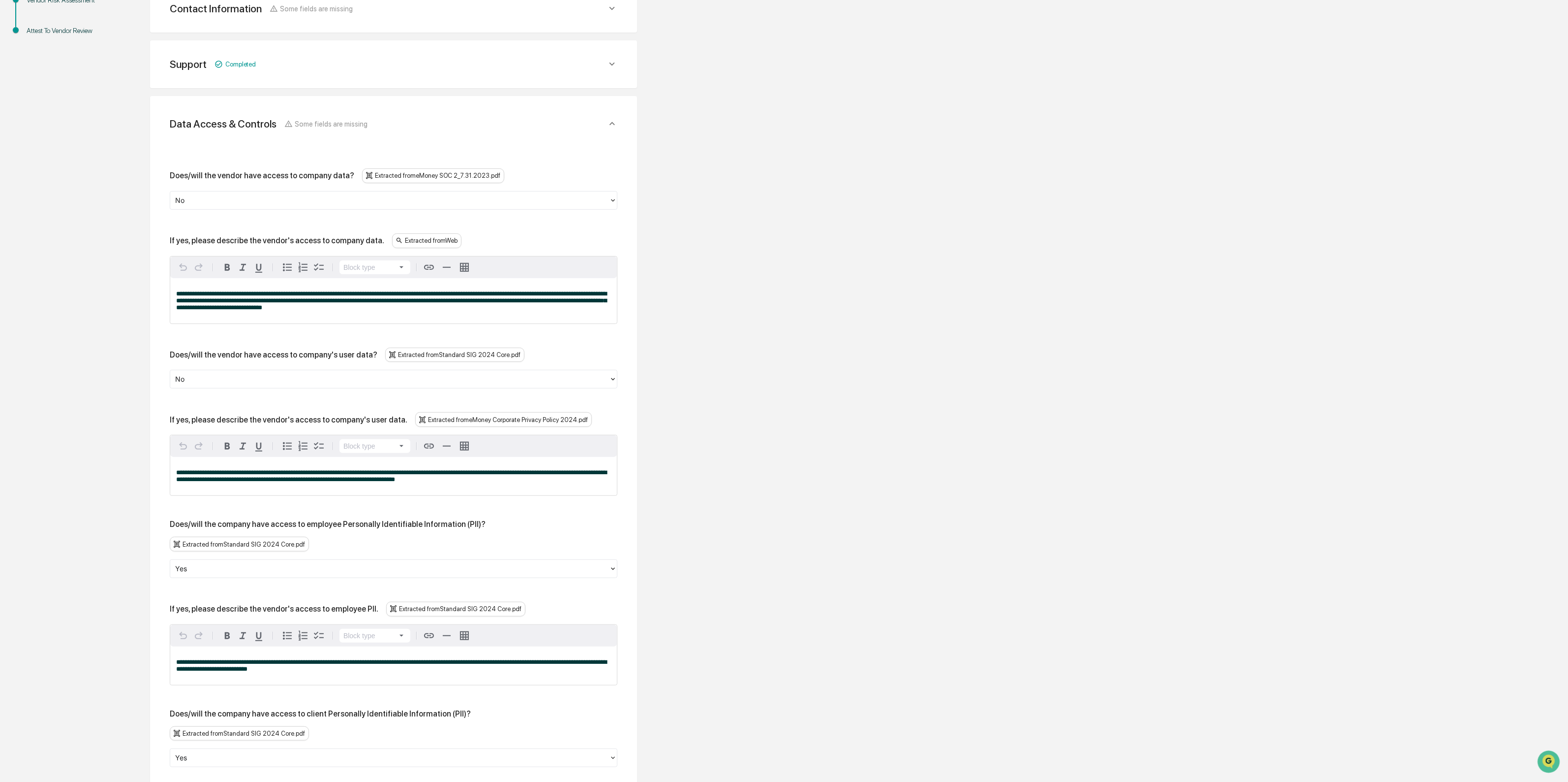
scroll to position [79, 0]
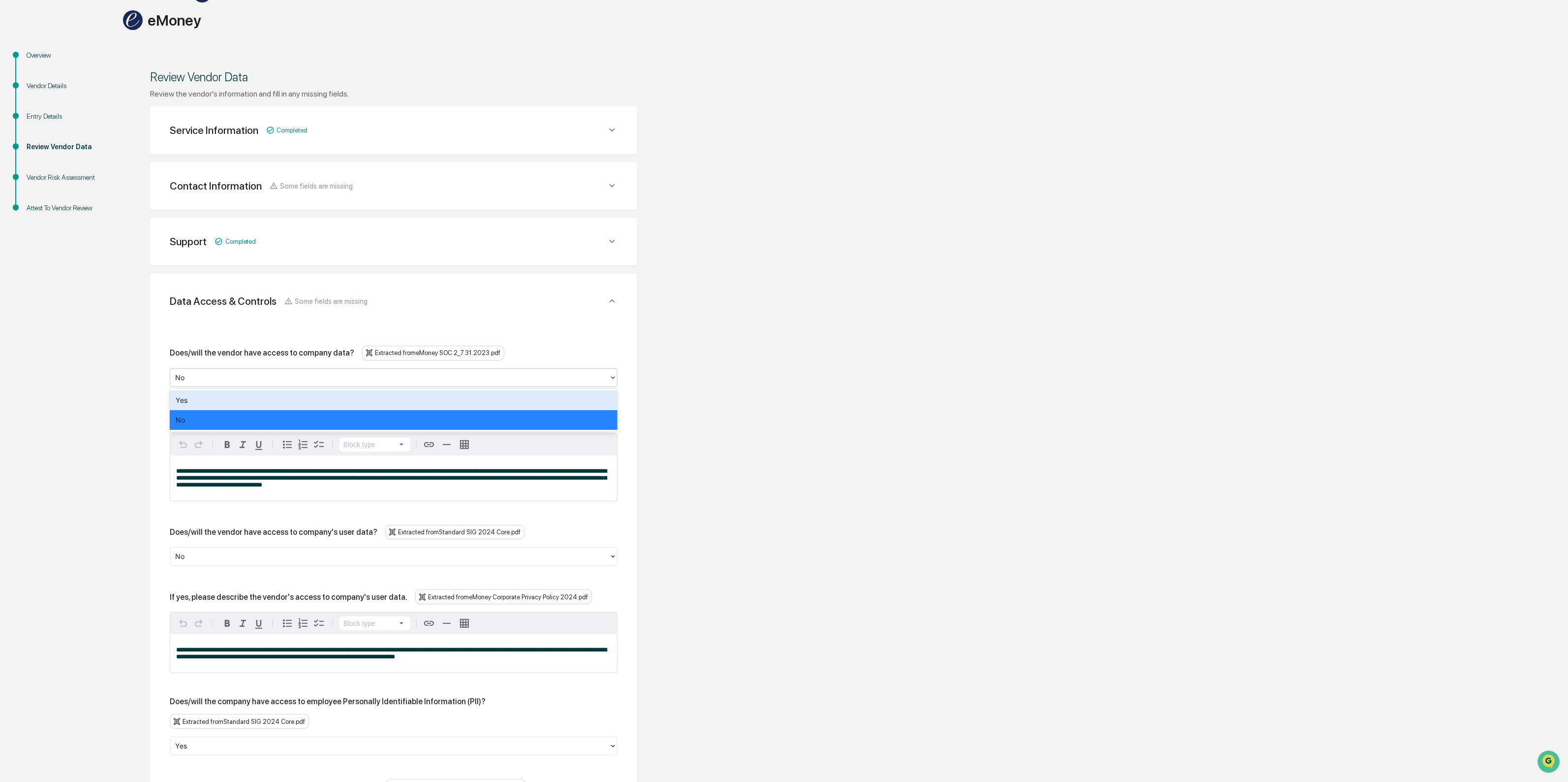
click at [257, 372] on div at bounding box center [390, 377] width 429 height 12
click at [222, 404] on div "Yes" at bounding box center [394, 400] width 448 height 20
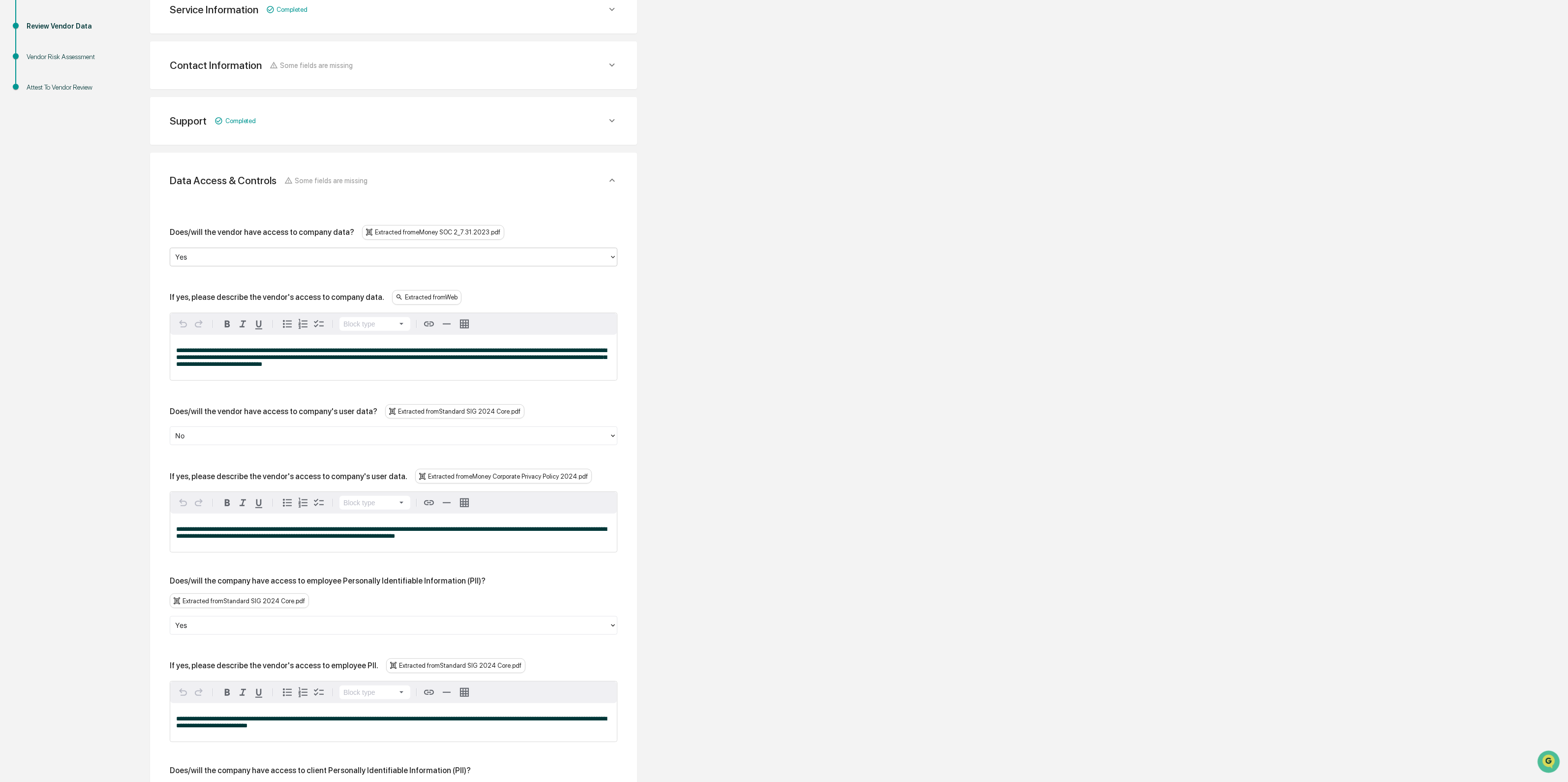
scroll to position [202, 0]
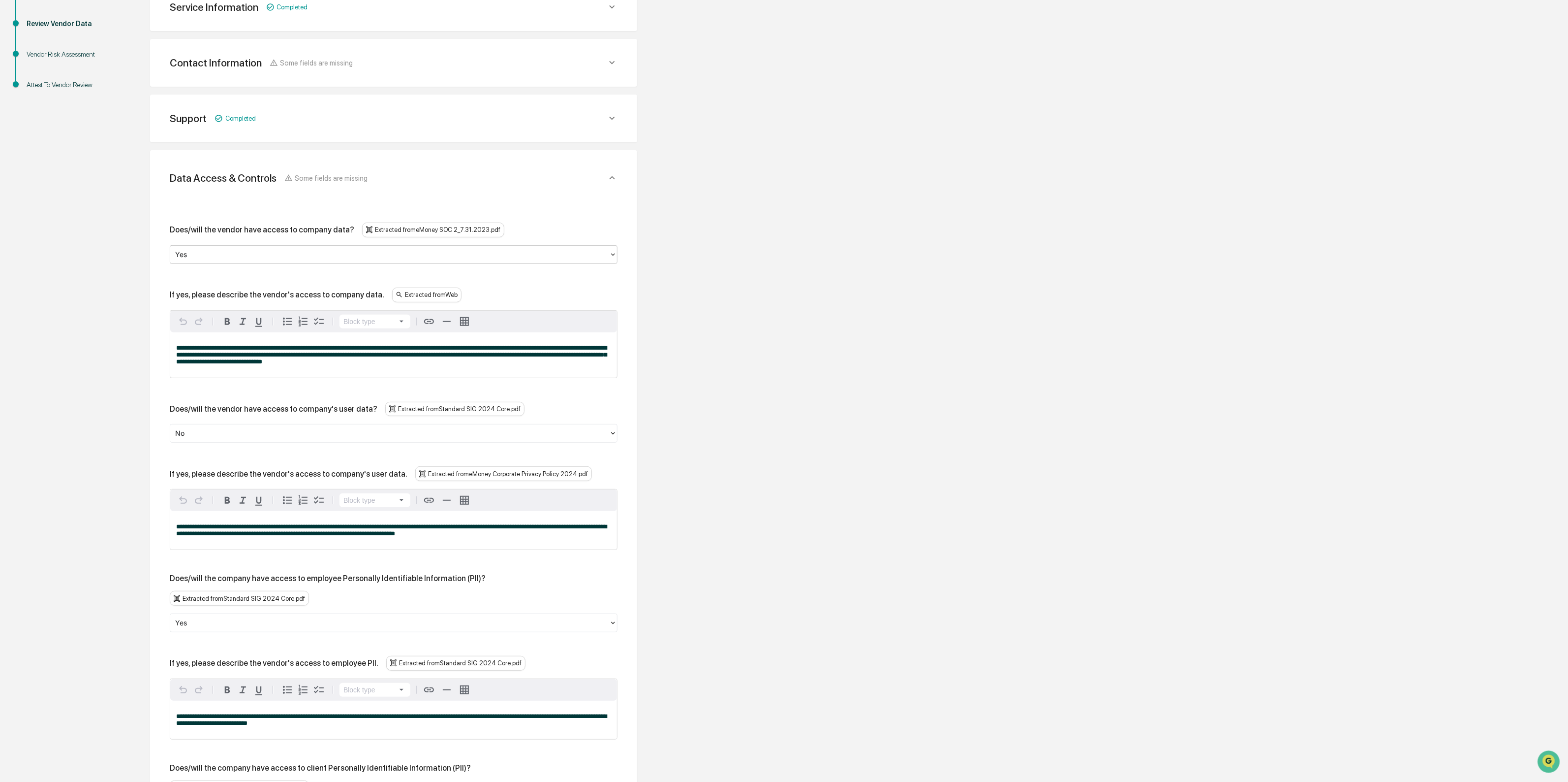
click at [227, 439] on div at bounding box center [390, 433] width 429 height 12
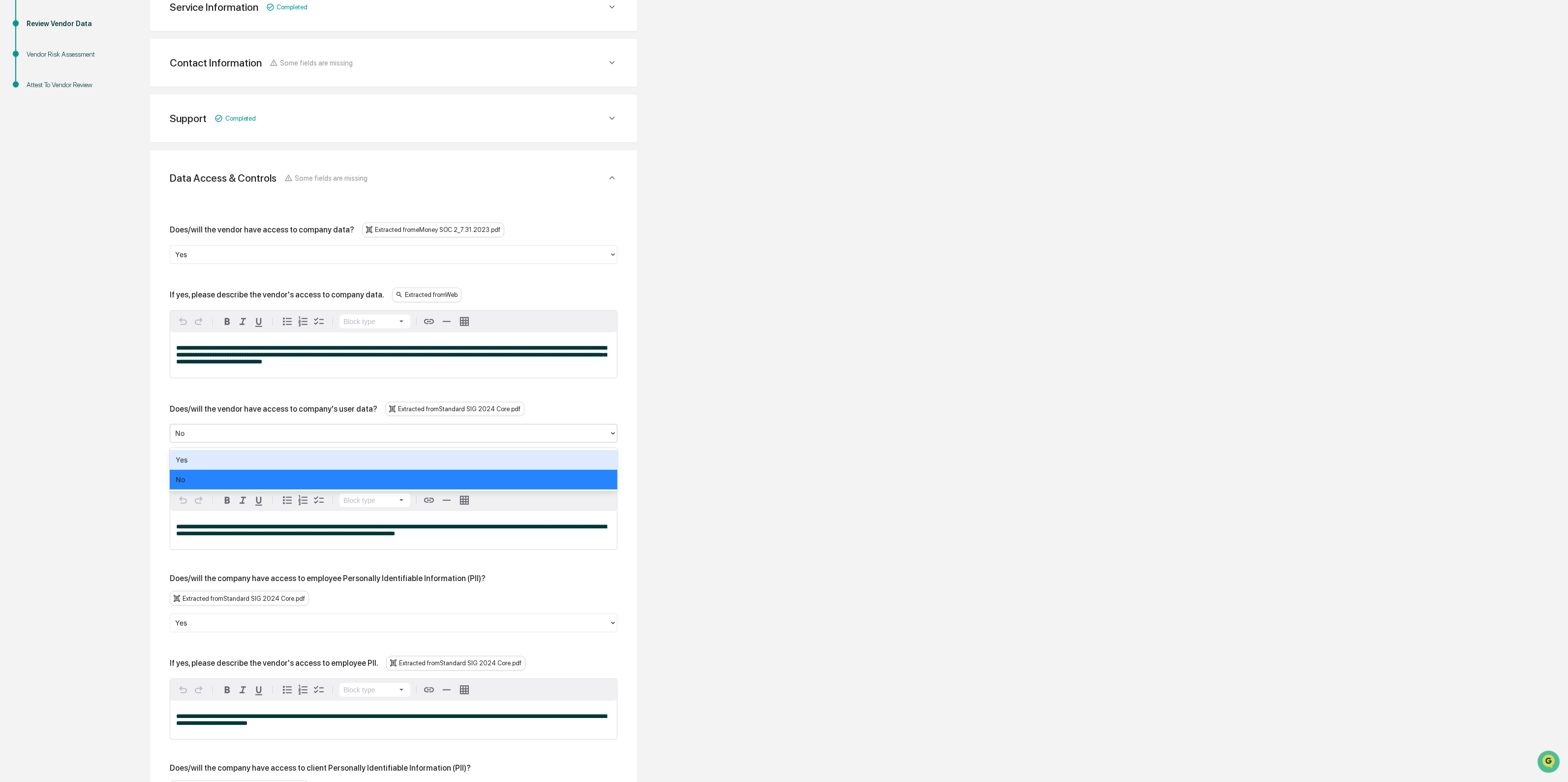
click at [225, 456] on div "Yes" at bounding box center [394, 460] width 448 height 20
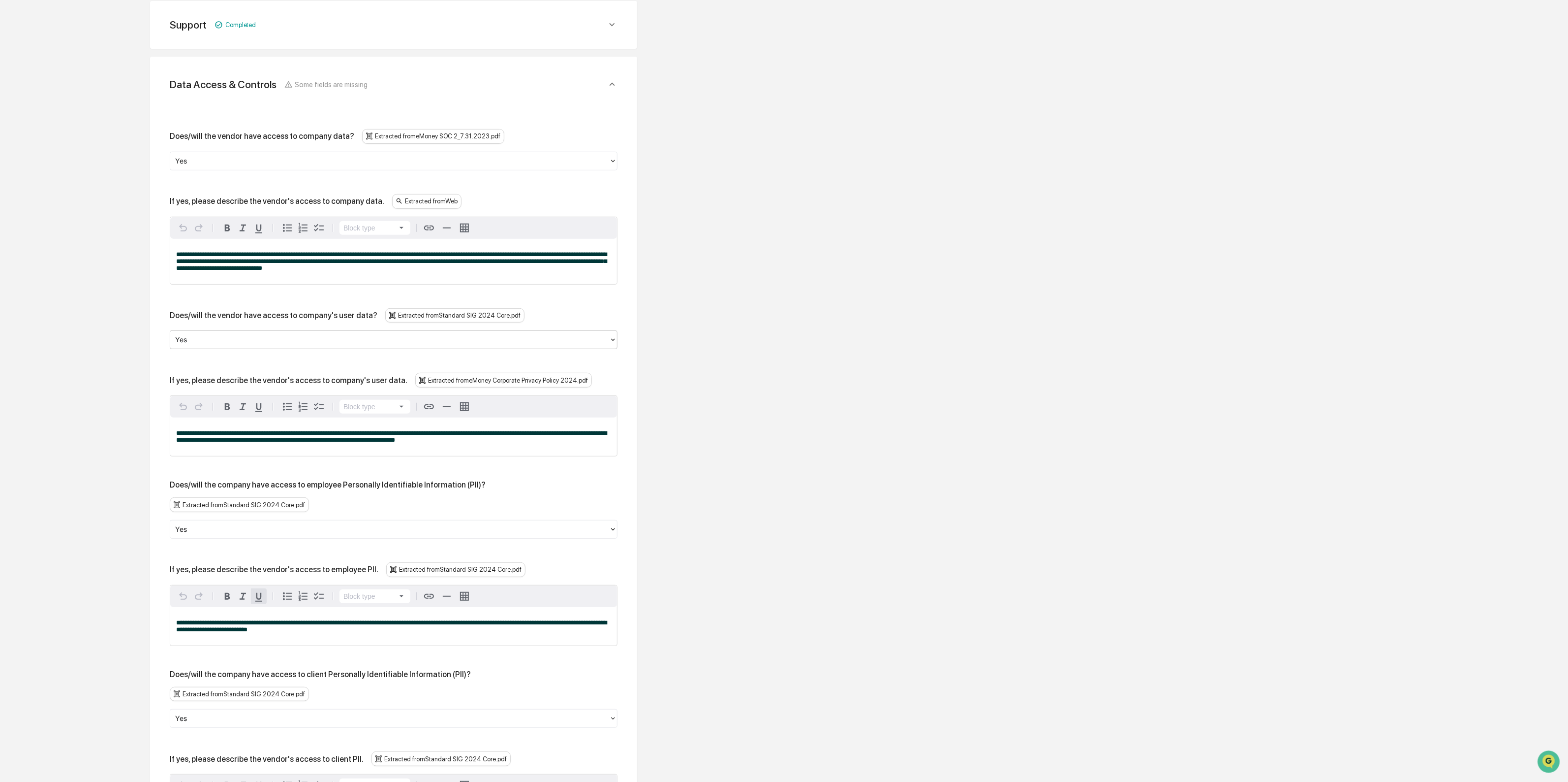
scroll to position [325, 0]
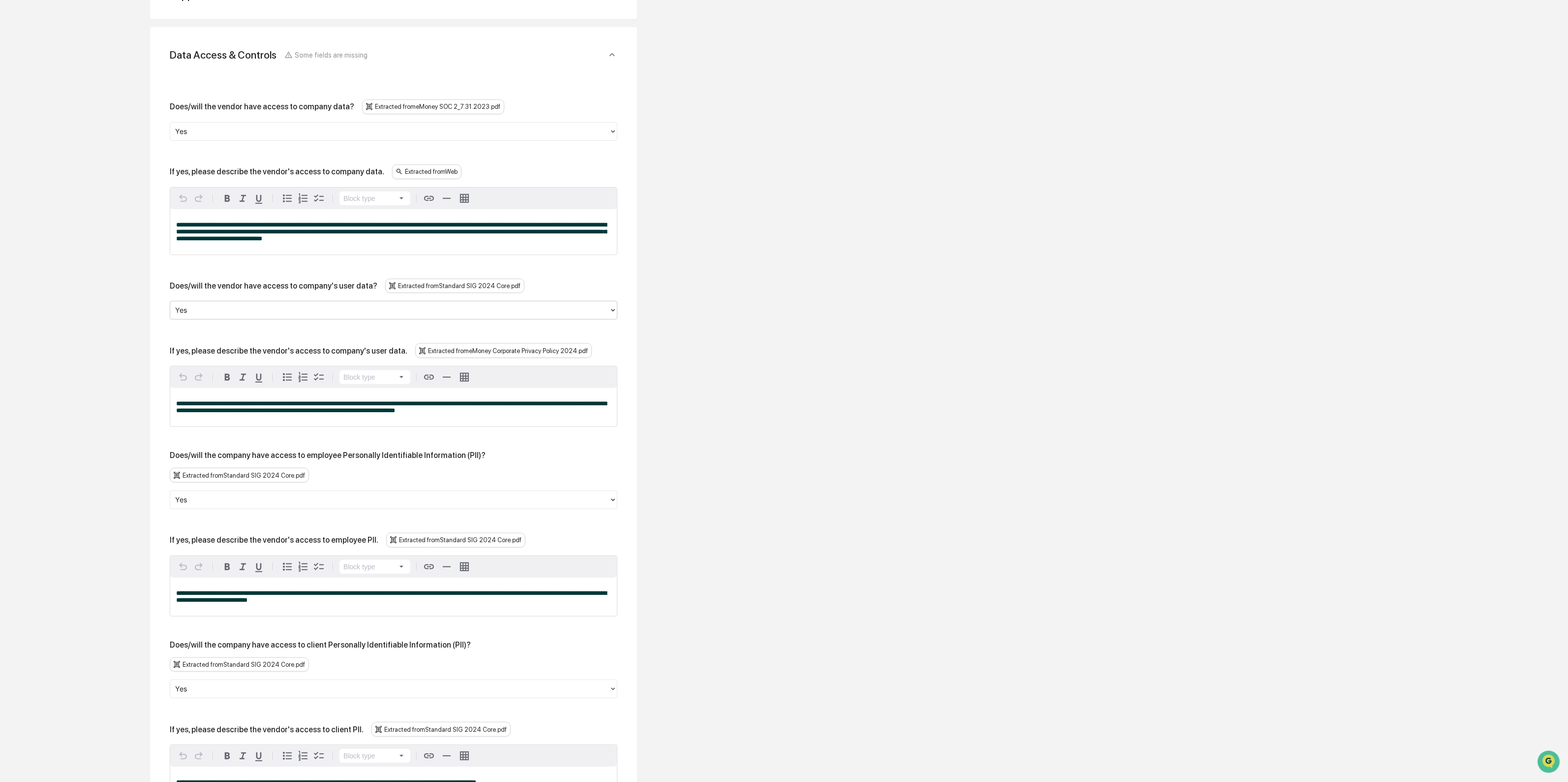
click at [303, 493] on div at bounding box center [390, 499] width 429 height 12
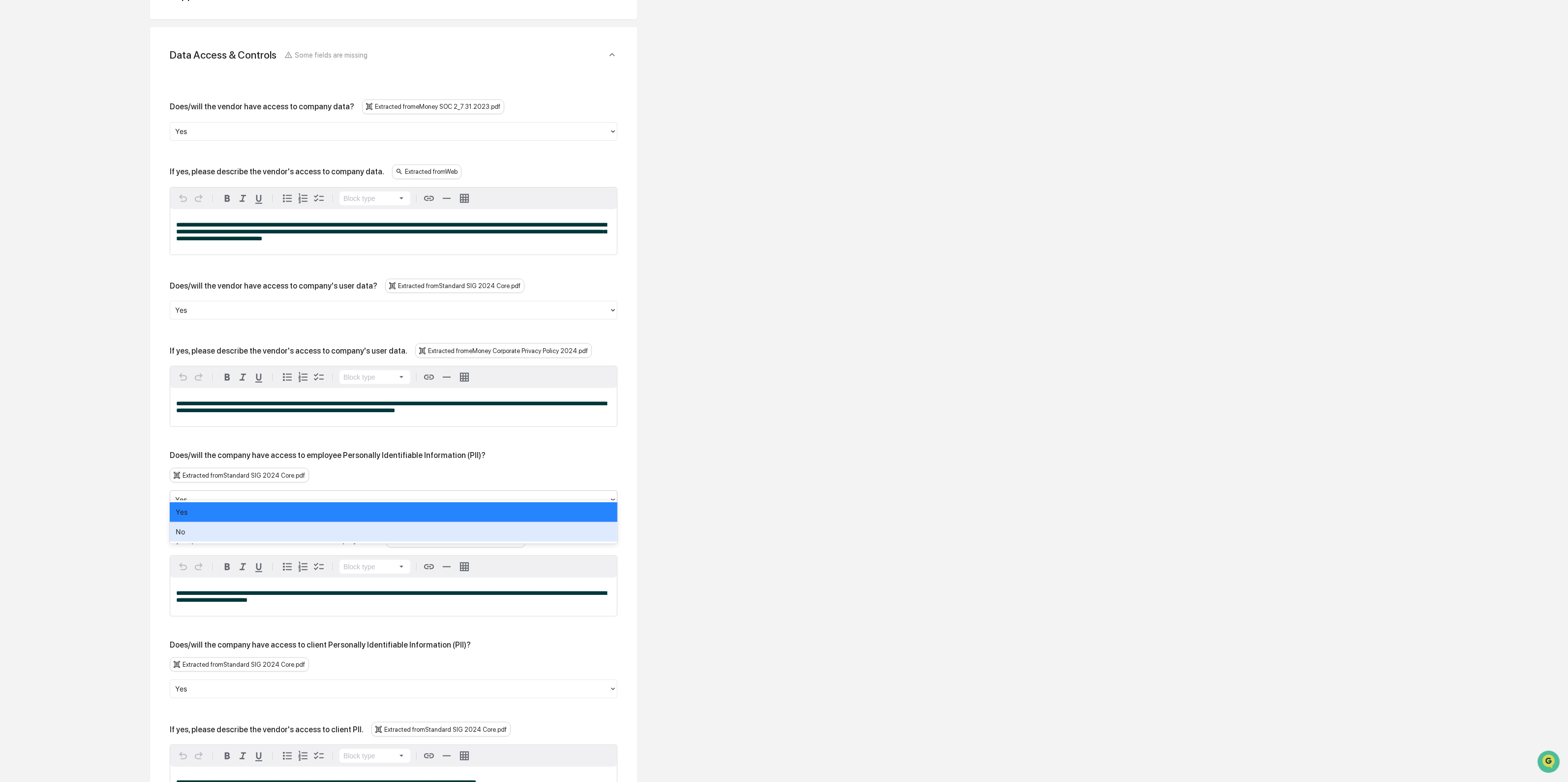
click at [295, 526] on div "No" at bounding box center [394, 531] width 448 height 20
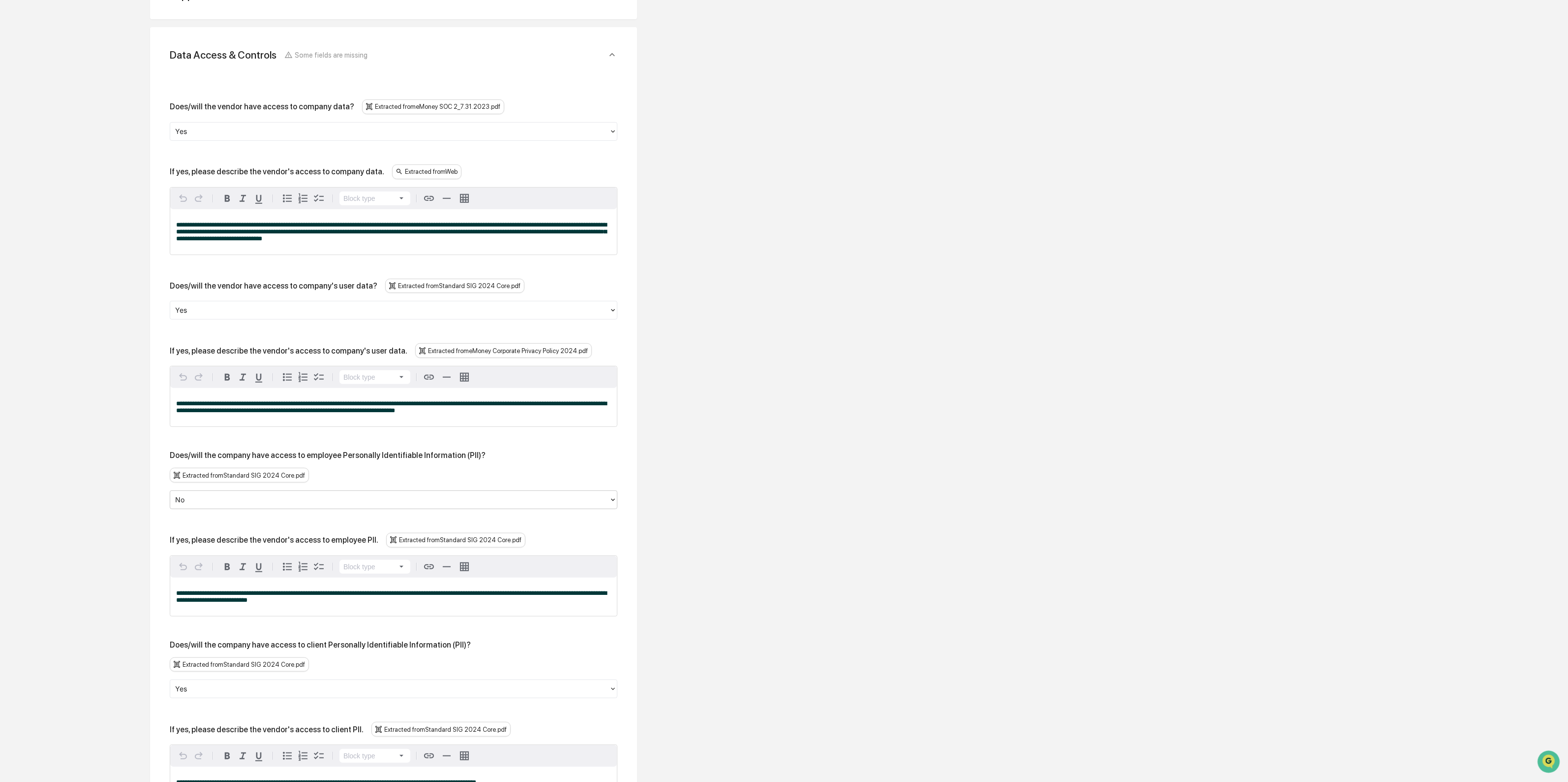
scroll to position [448, 0]
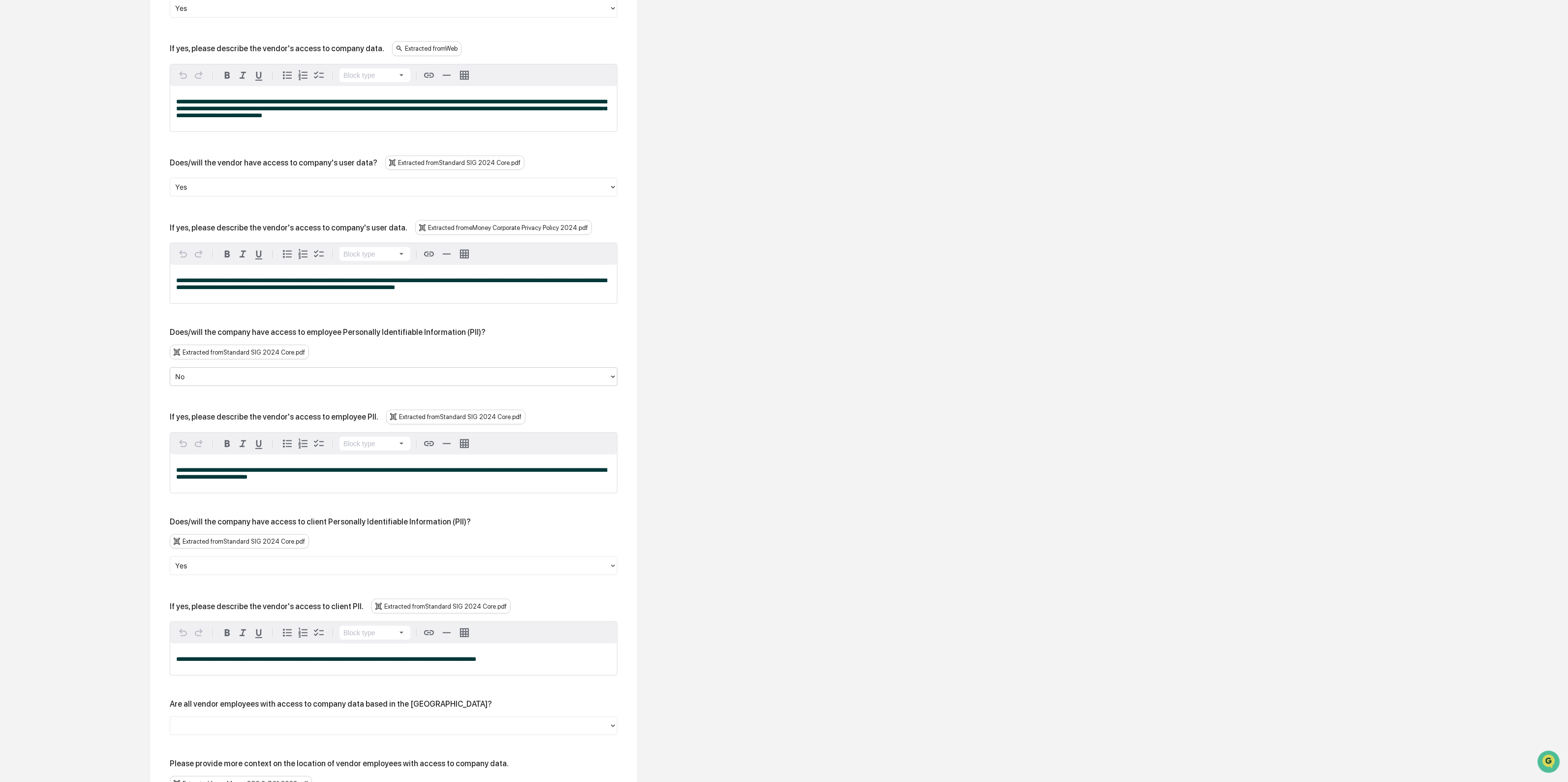
click at [286, 560] on div at bounding box center [390, 565] width 429 height 12
drag, startPoint x: 279, startPoint y: 579, endPoint x: 214, endPoint y: 537, distance: 77.4
click at [214, 560] on div at bounding box center [390, 565] width 429 height 12
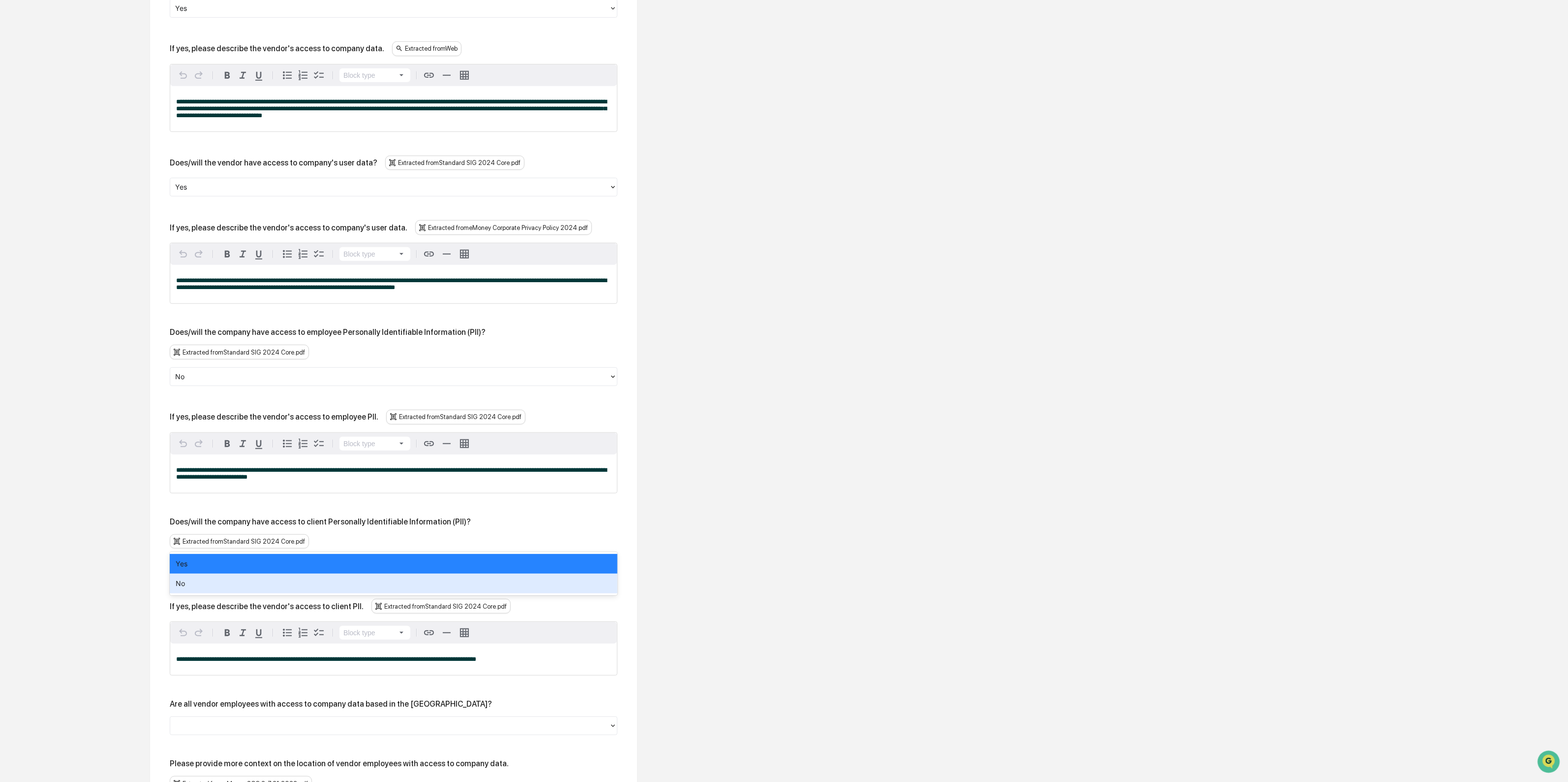
click at [223, 585] on div "No" at bounding box center [394, 583] width 448 height 20
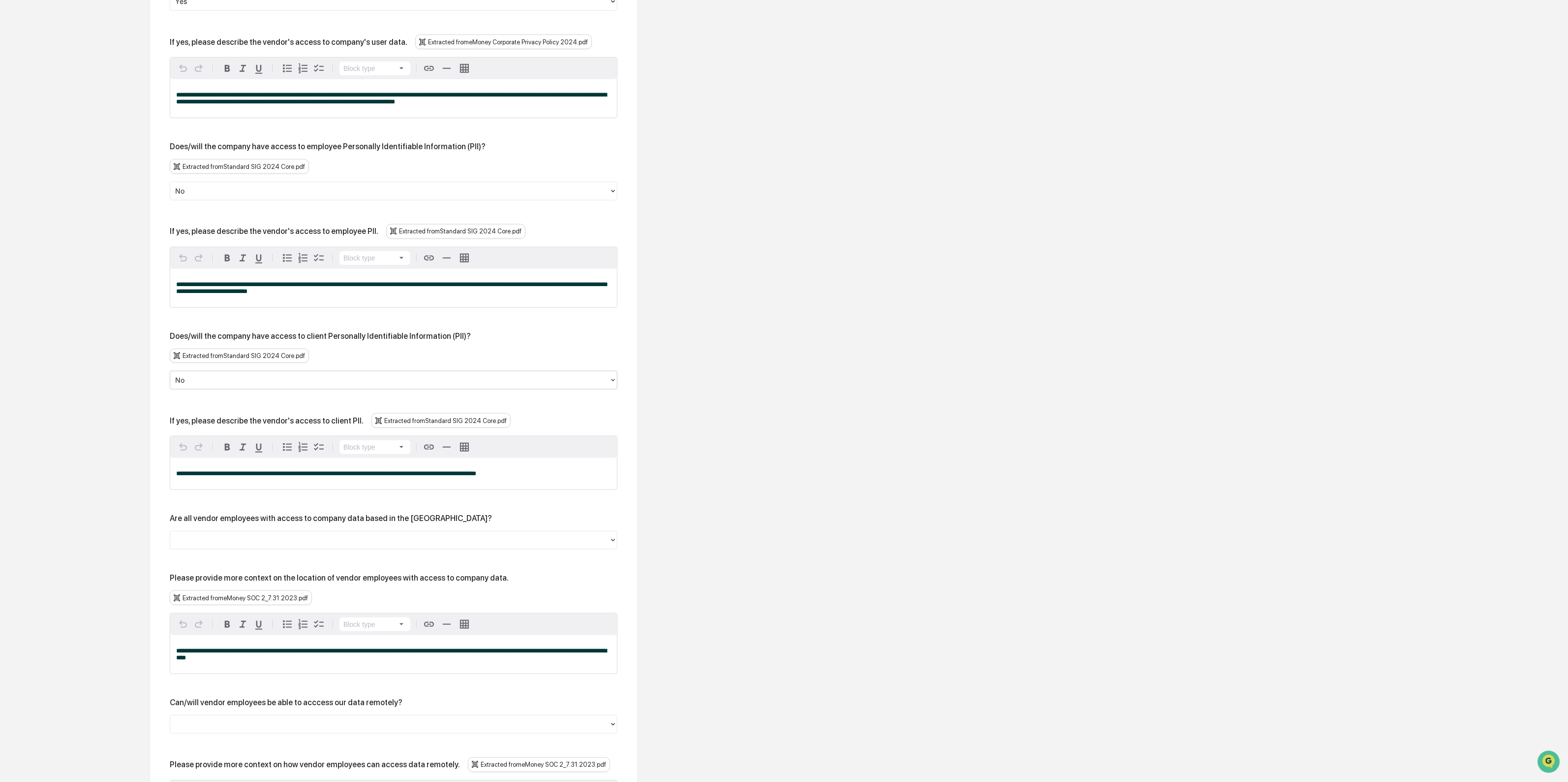
scroll to position [694, 0]
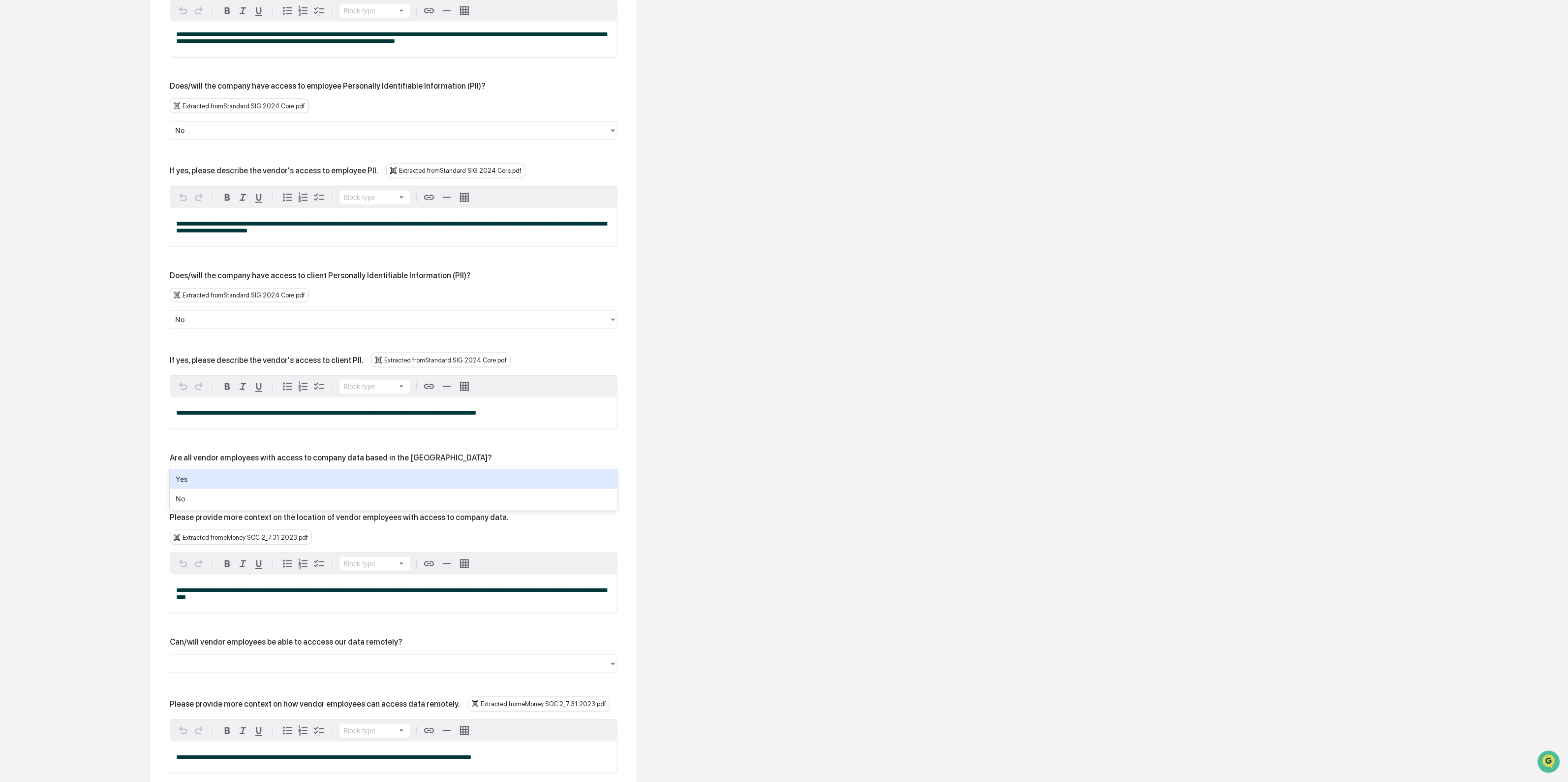
click at [237, 474] on div at bounding box center [390, 480] width 429 height 12
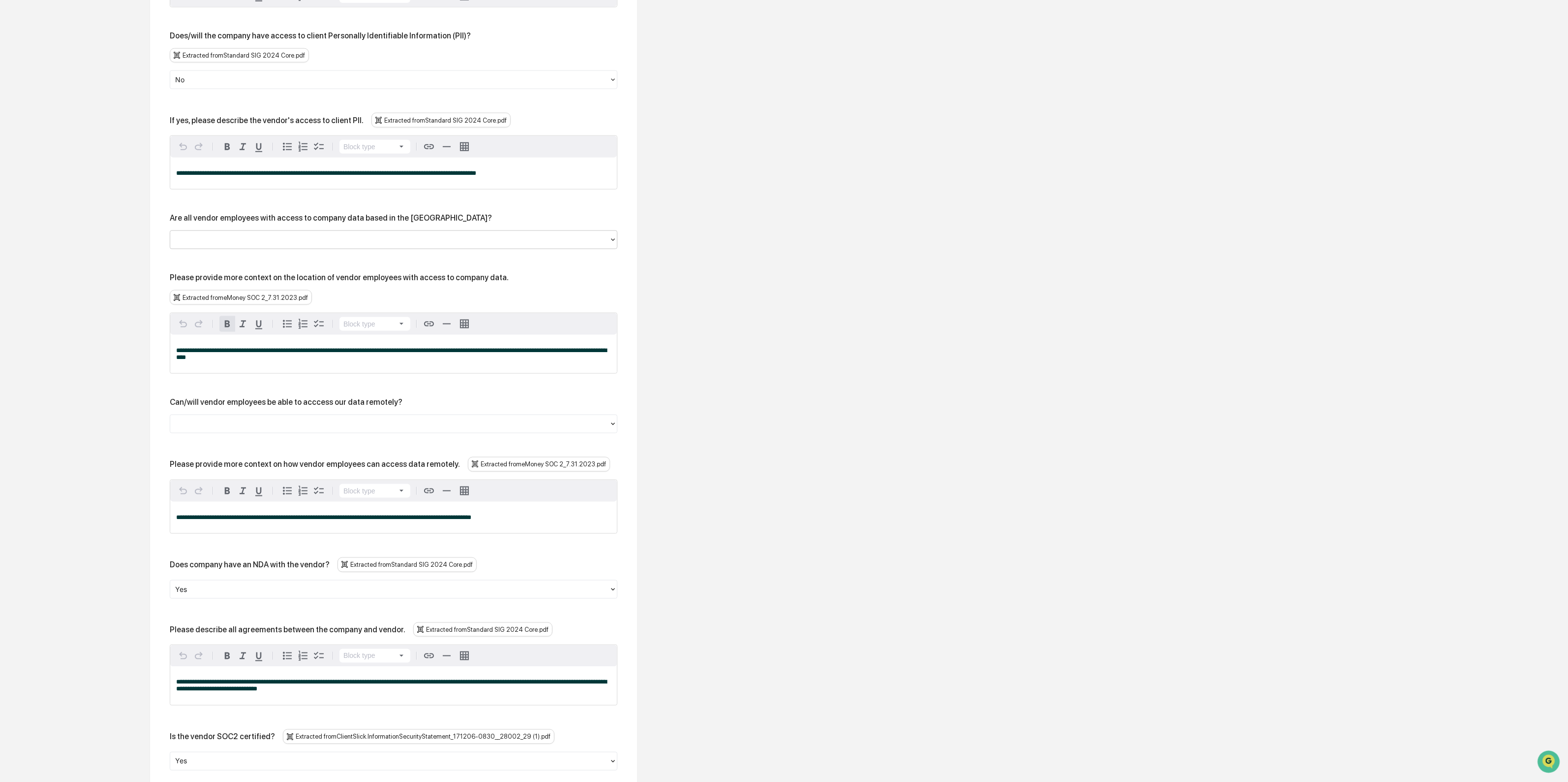
scroll to position [940, 0]
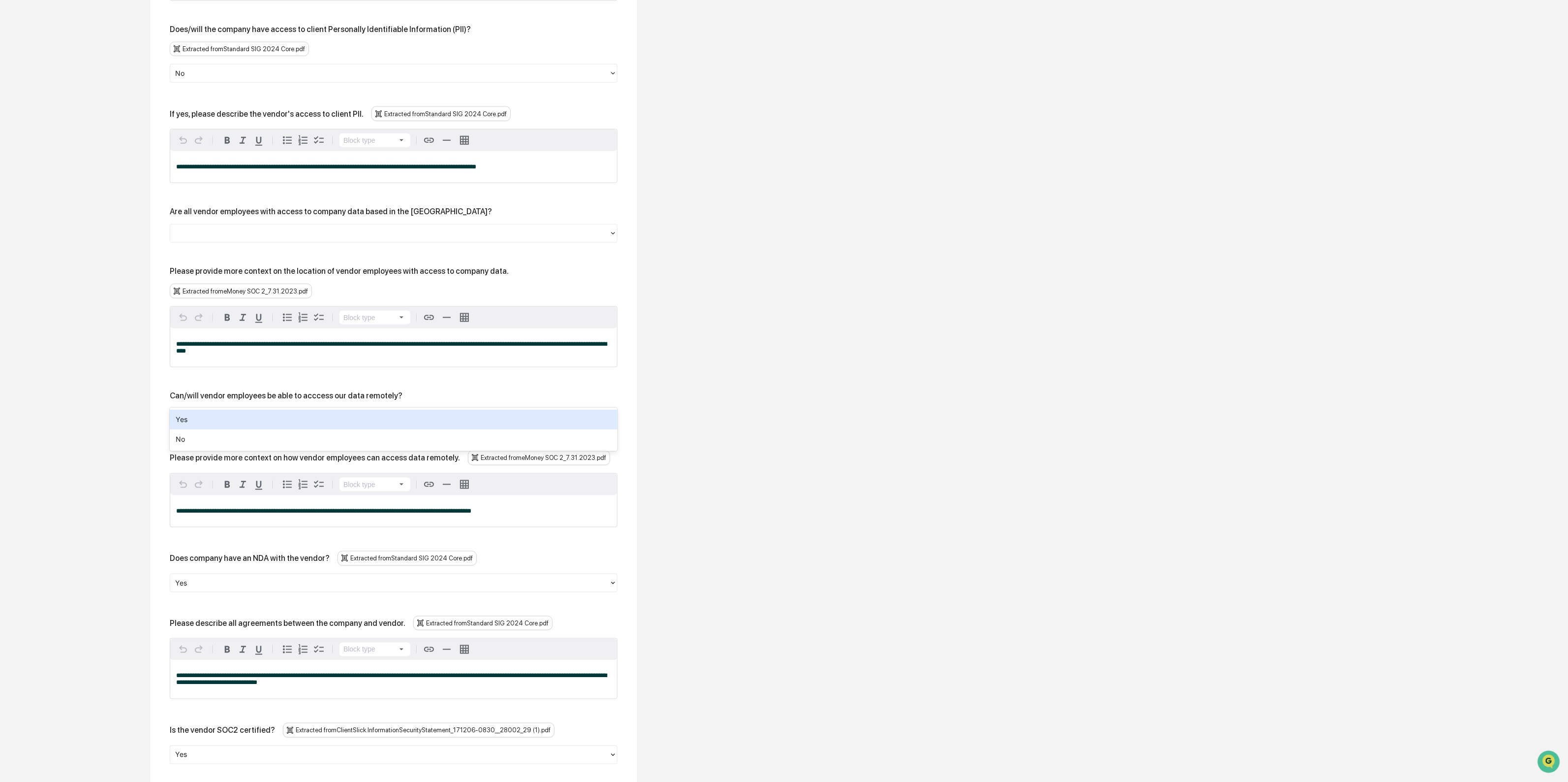
click at [263, 412] on div at bounding box center [390, 417] width 429 height 12
click at [260, 419] on div "Yes" at bounding box center [394, 419] width 448 height 20
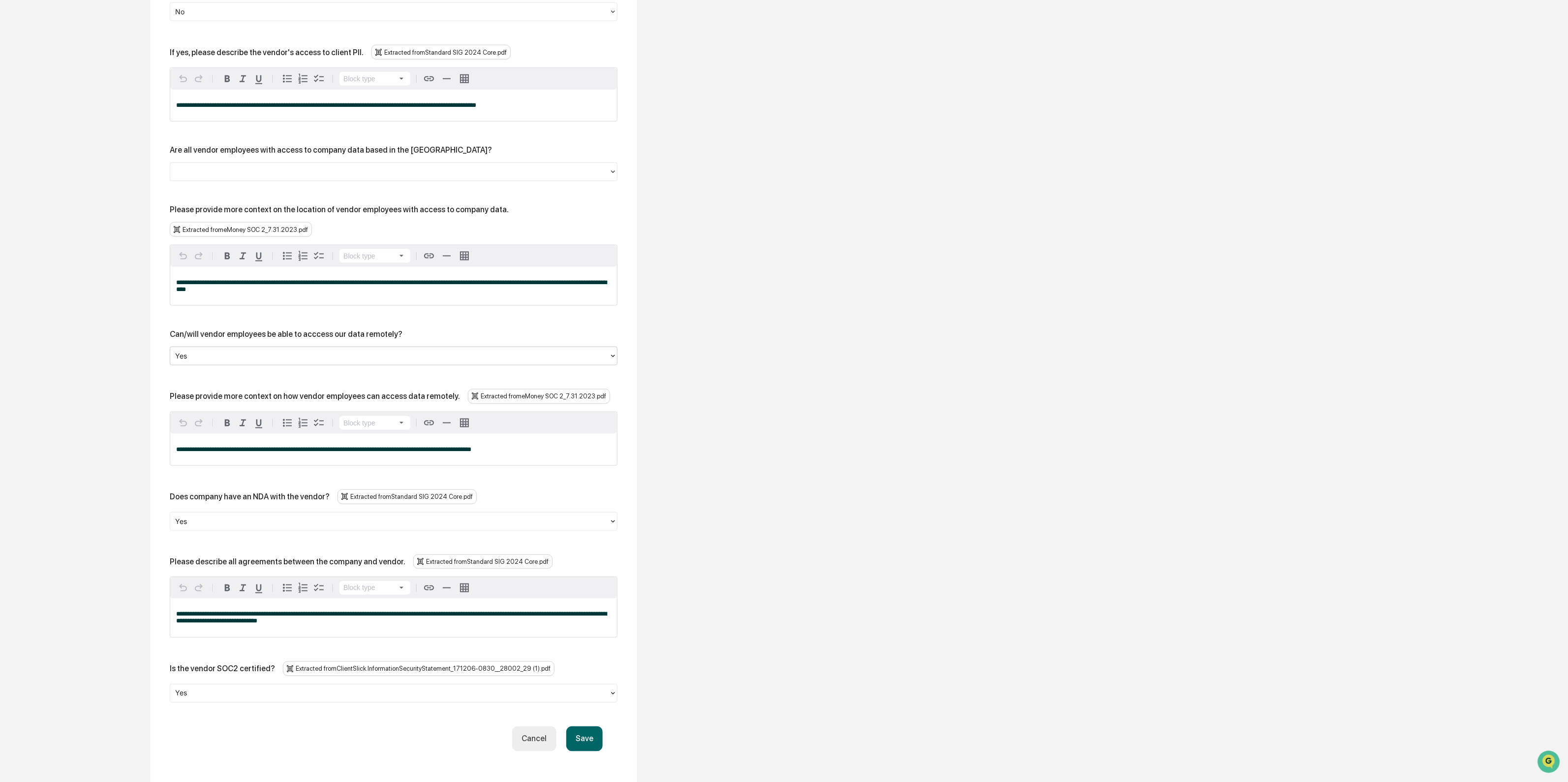
scroll to position [1125, 0]
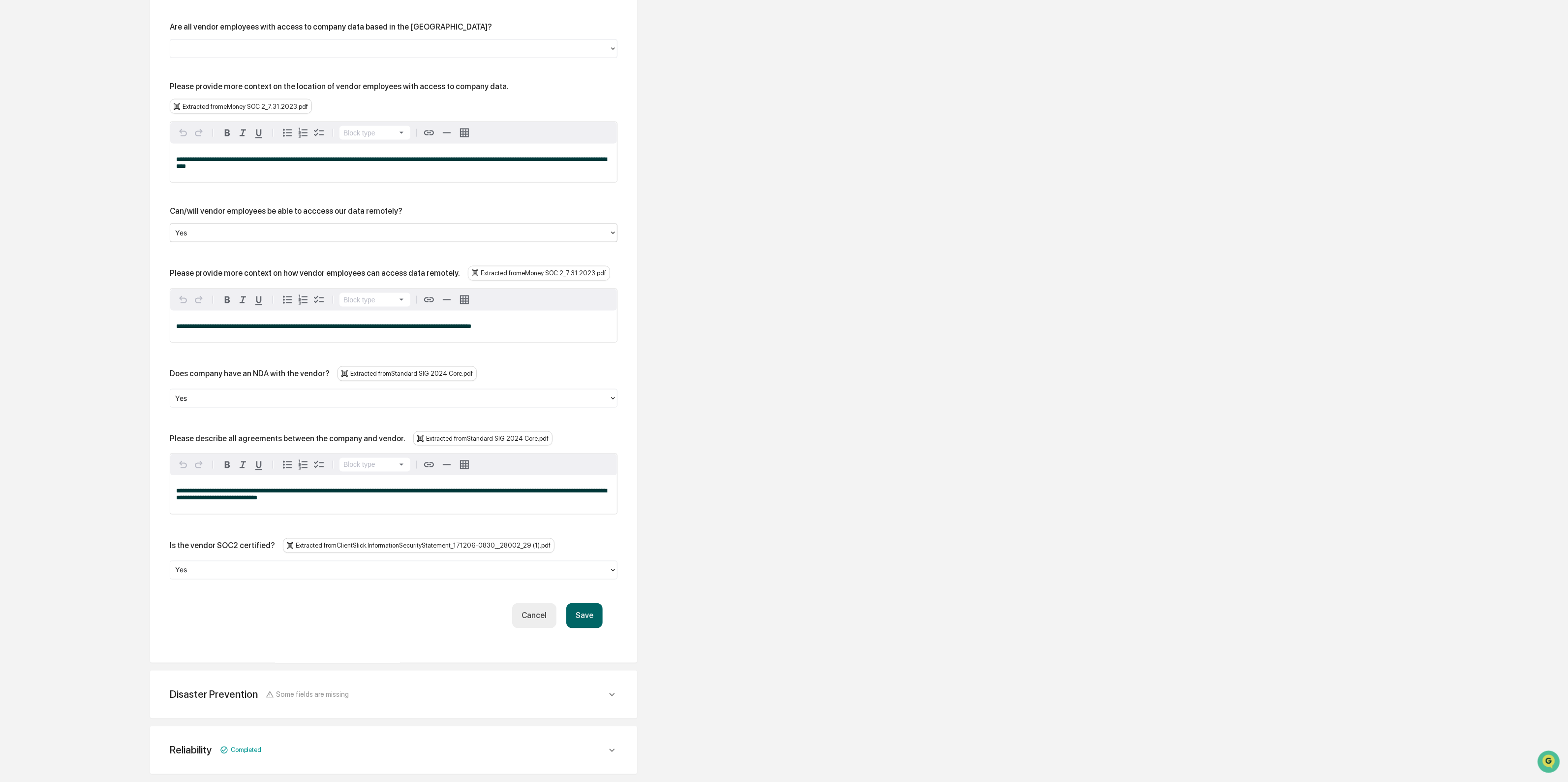
click at [596, 604] on button "Save" at bounding box center [584, 615] width 36 height 25
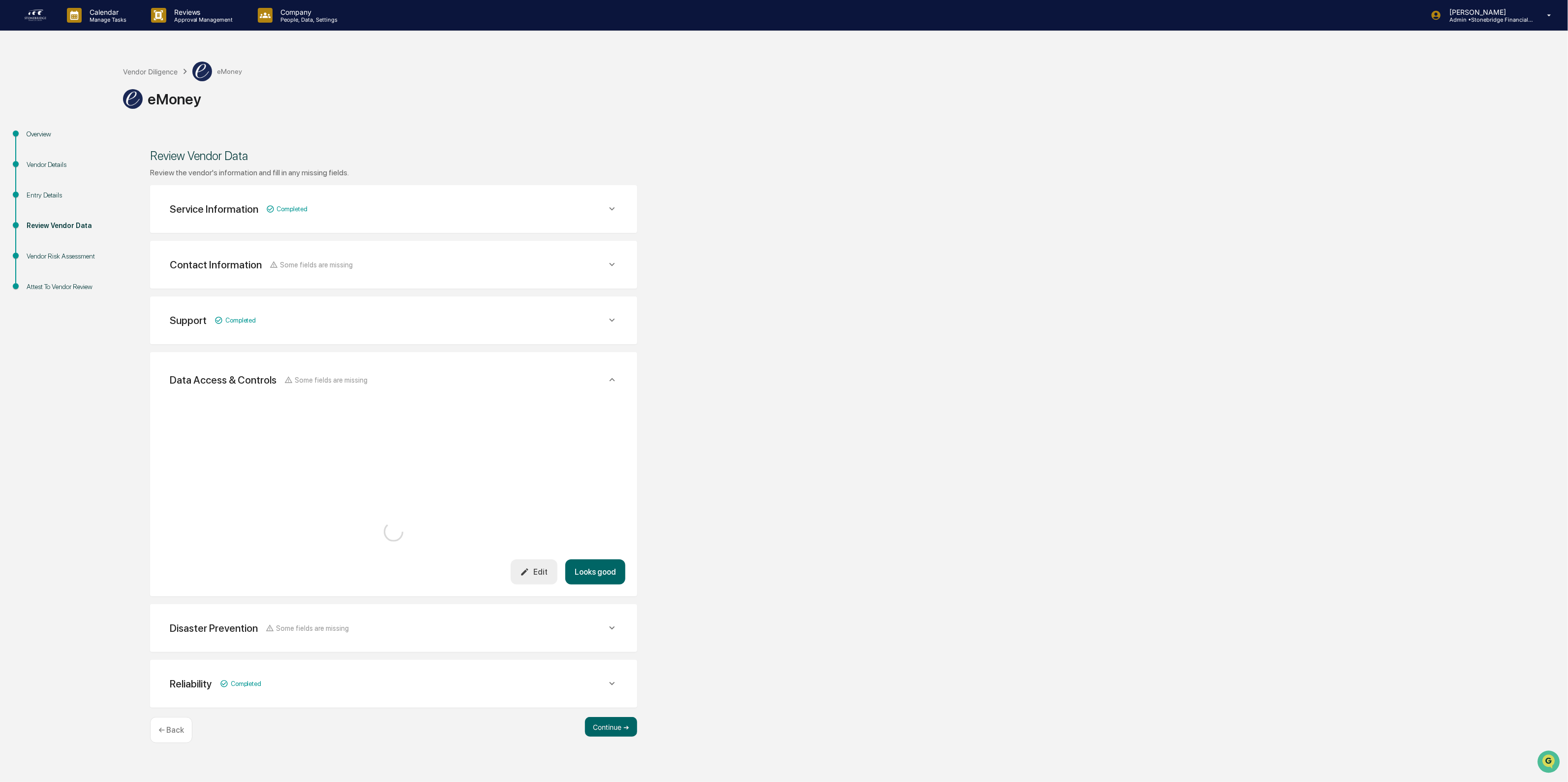
scroll to position [0, 0]
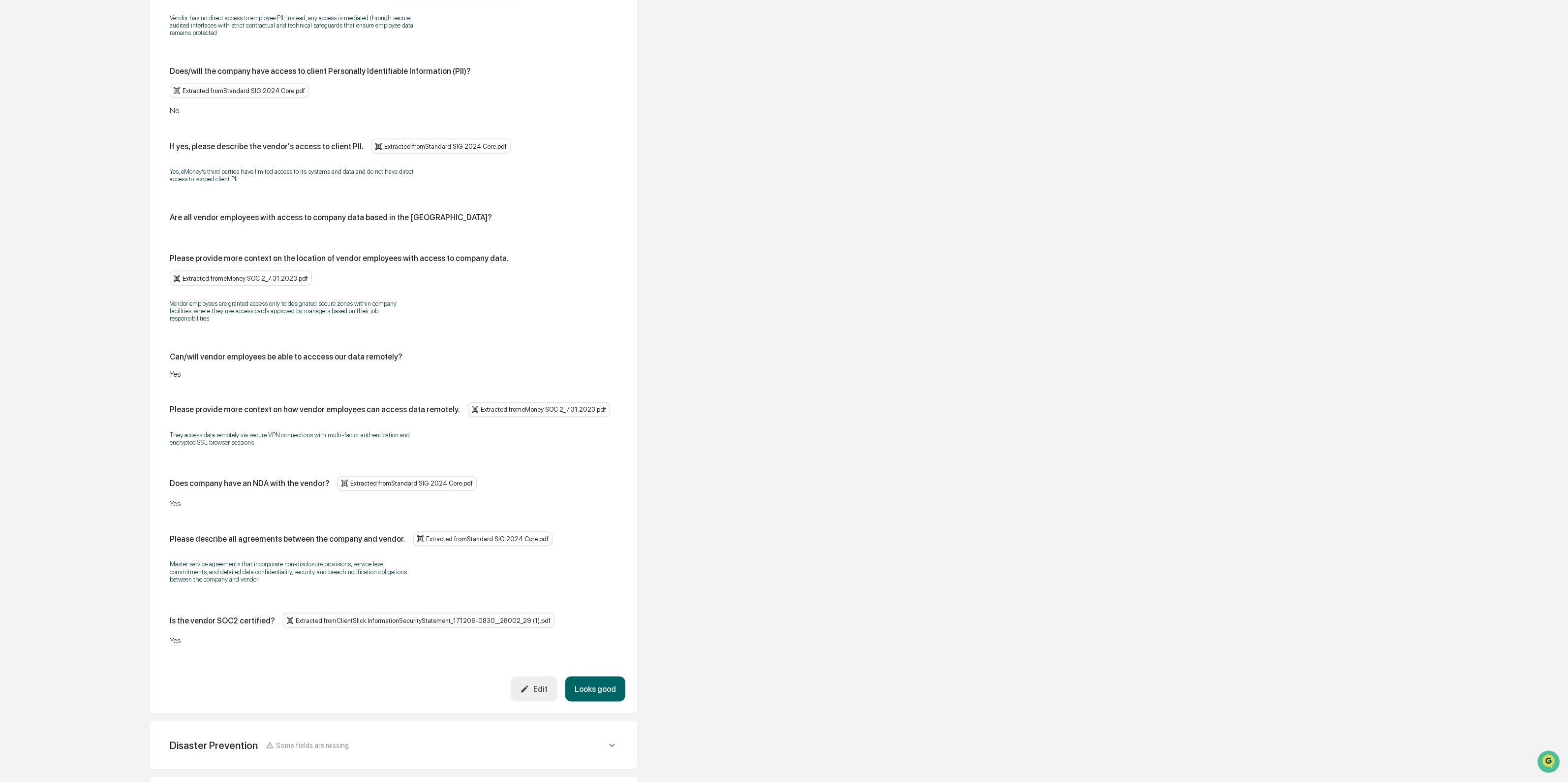
click at [606, 676] on button "Looks good" at bounding box center [595, 689] width 60 height 25
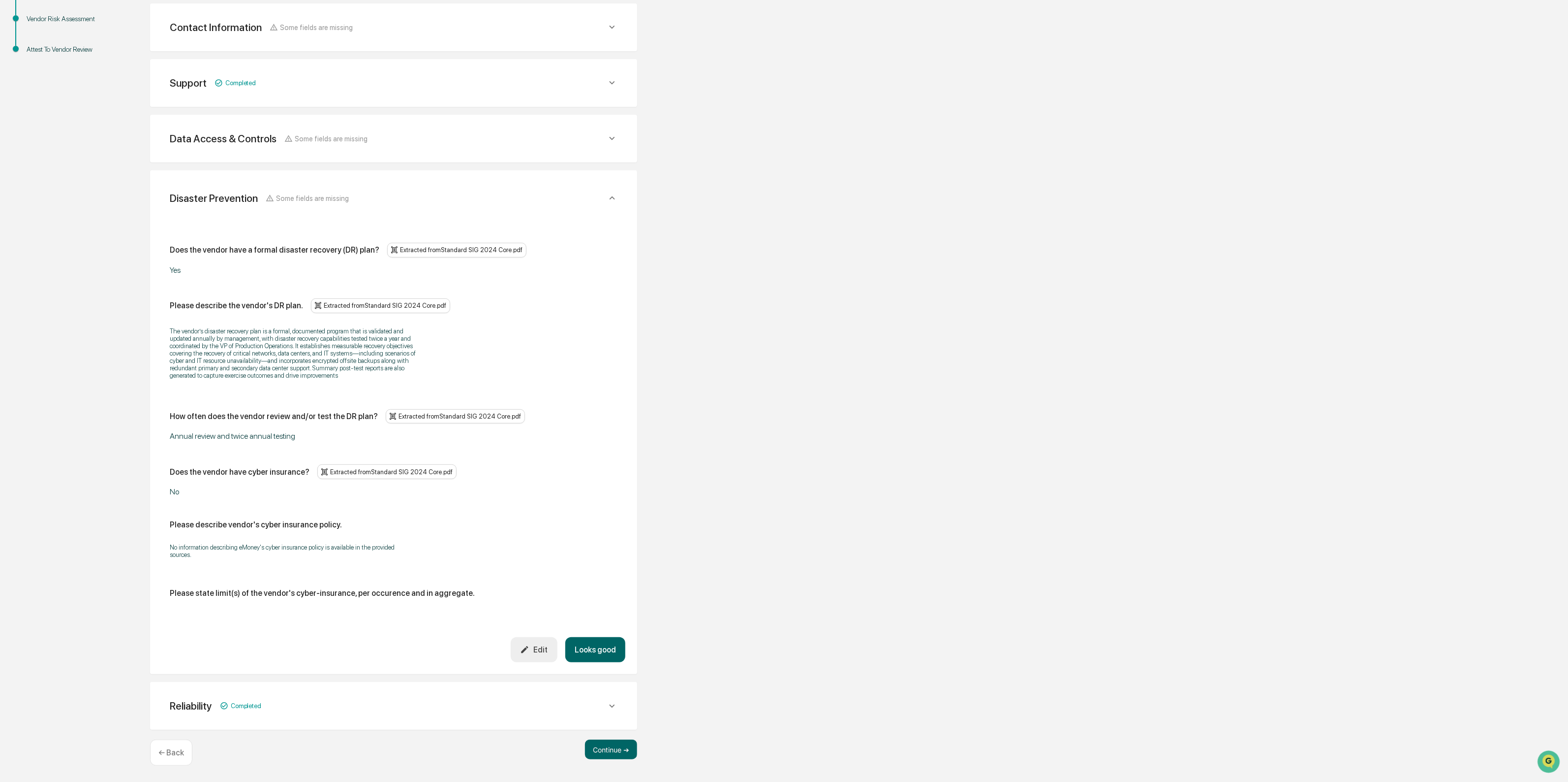
scroll to position [234, 0]
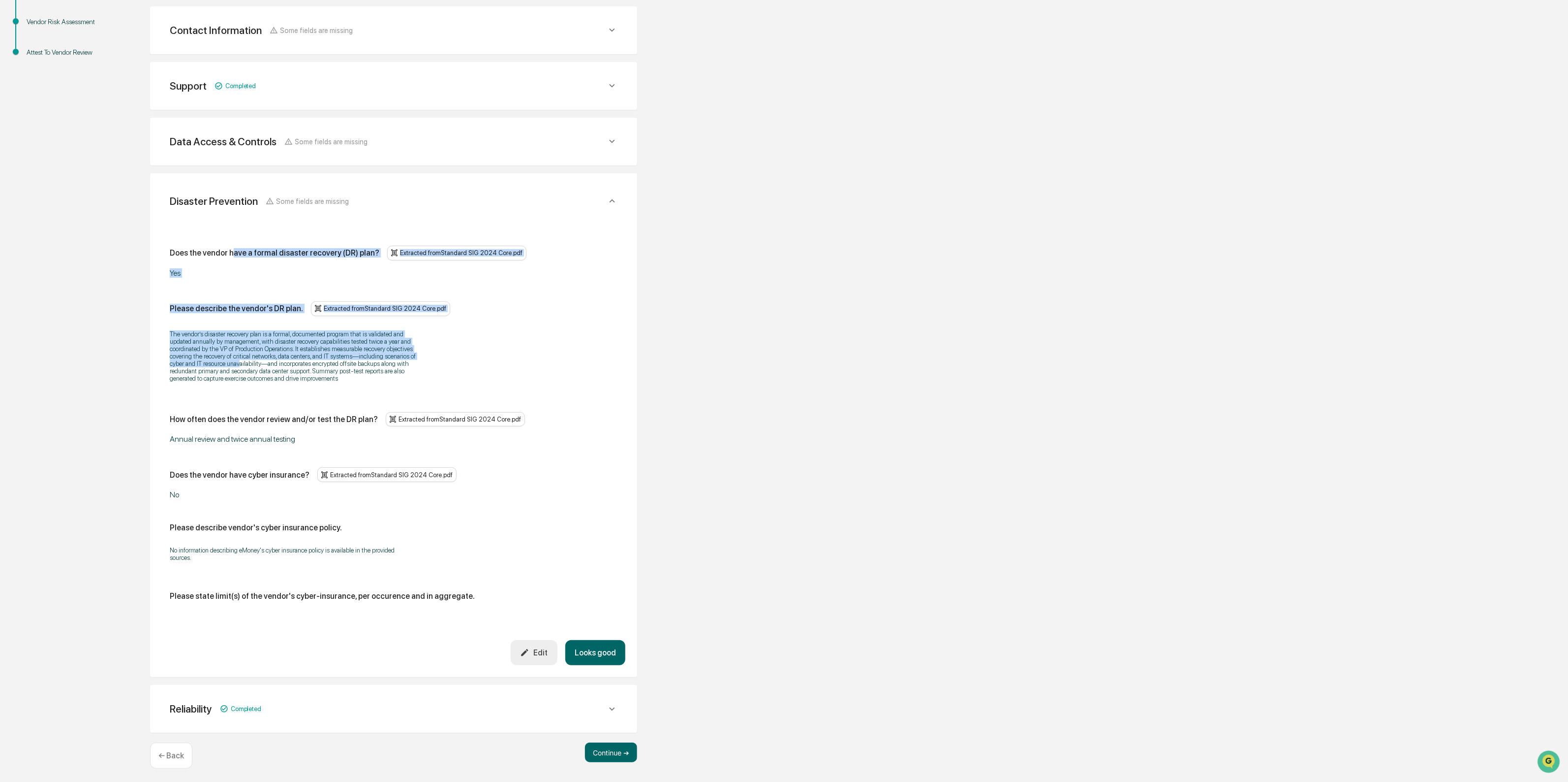
drag, startPoint x: 232, startPoint y: 252, endPoint x: 240, endPoint y: 369, distance: 117.3
click at [240, 369] on div "Does the vendor have a formal disaster recovery (DR) plan? Extracted from Stand…" at bounding box center [394, 426] width 448 height 363
click at [240, 369] on p "The vendor’s disaster recovery plan is a formal, documented program that is val…" at bounding box center [293, 356] width 246 height 51
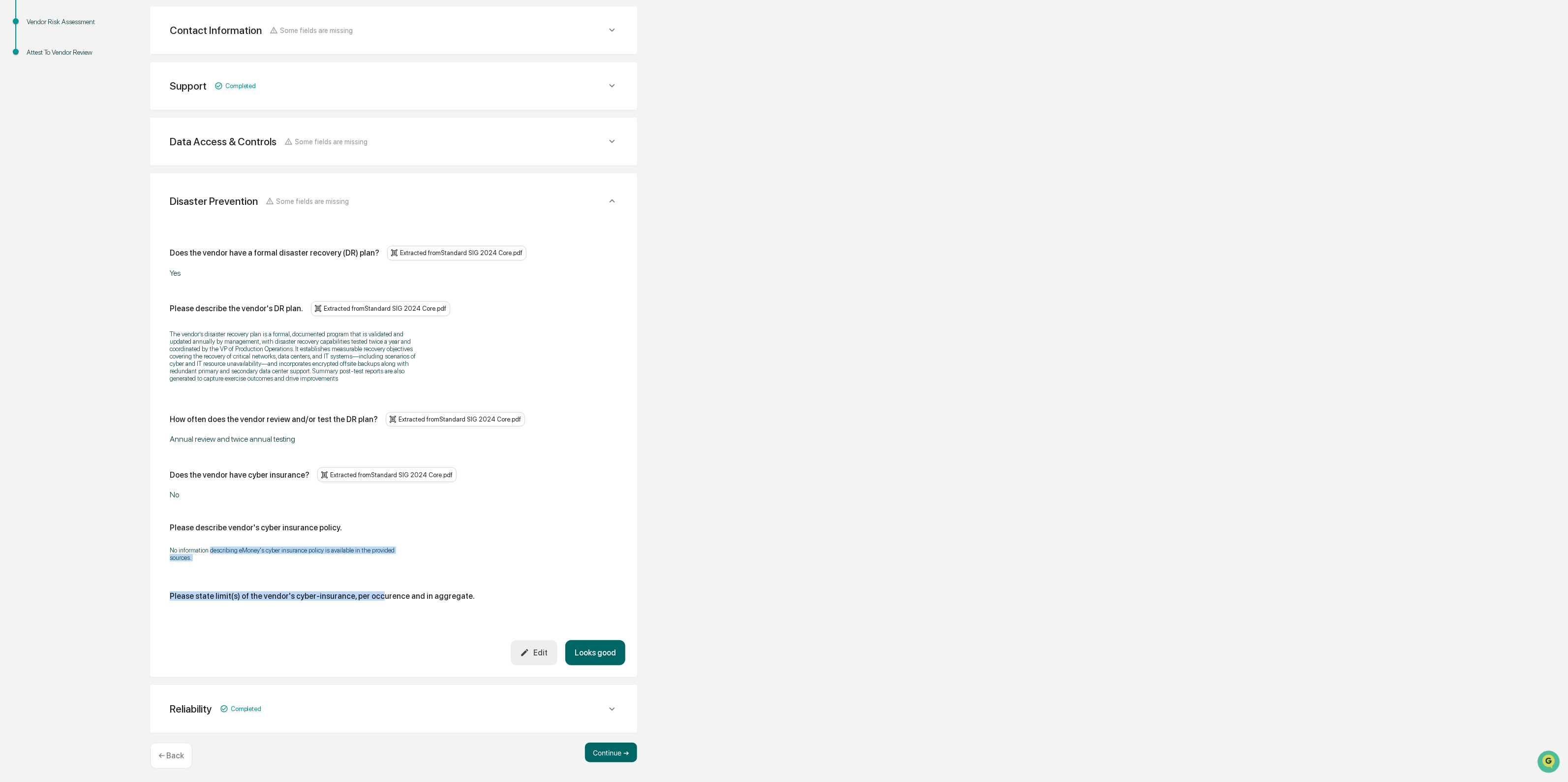
drag, startPoint x: 235, startPoint y: 550, endPoint x: 434, endPoint y: 604, distance: 206.2
click at [382, 590] on div "Does the vendor have a formal disaster recovery (DR) plan? Extracted from Stand…" at bounding box center [394, 426] width 448 height 363
click at [602, 645] on button "Looks good" at bounding box center [595, 652] width 60 height 25
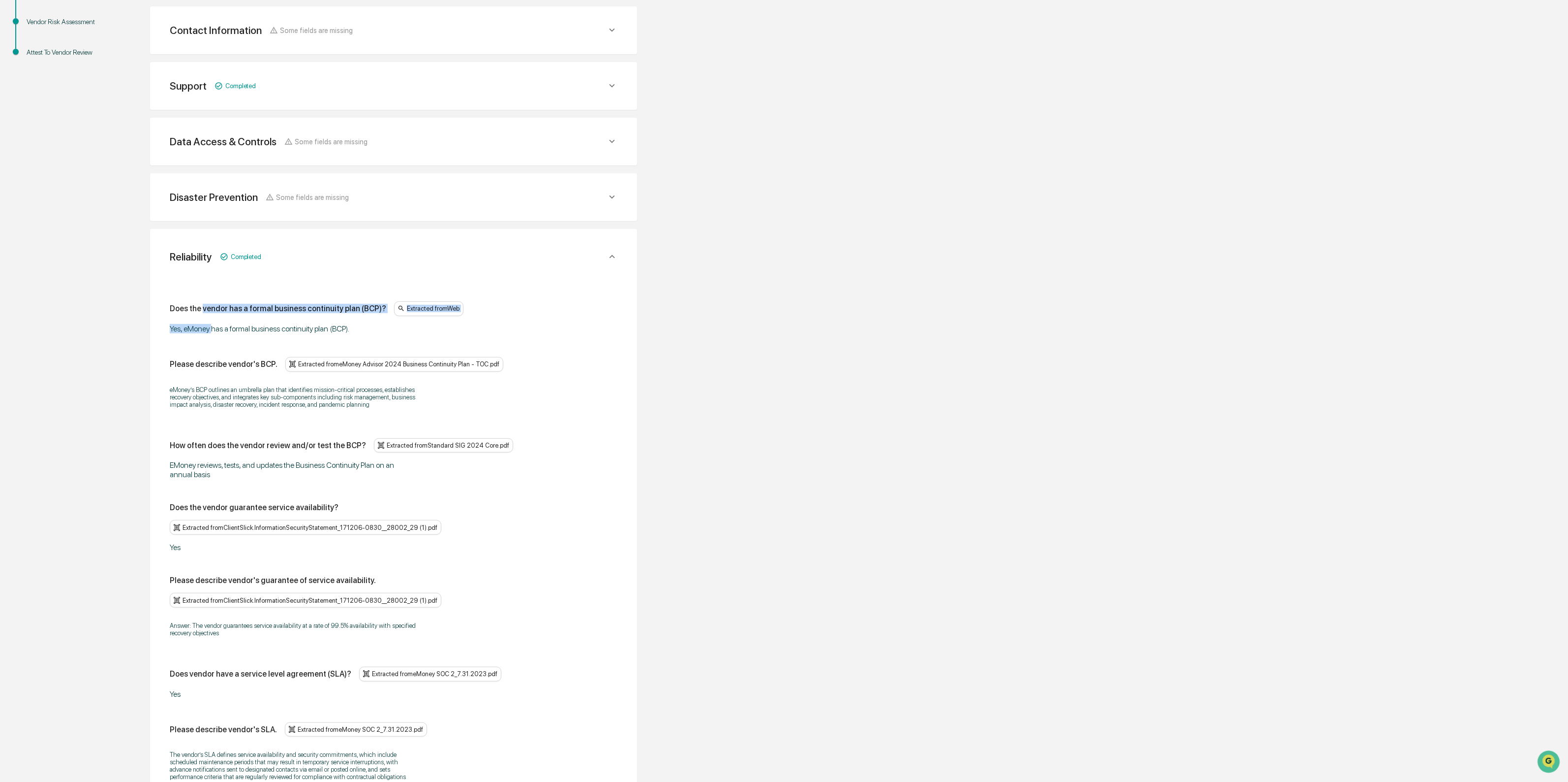
drag, startPoint x: 208, startPoint y: 317, endPoint x: 212, endPoint y: 326, distance: 9.8
click at [212, 326] on div "Does the vendor has a formal business continuity plan (BCP)? Extracted from Web…" at bounding box center [394, 317] width 448 height 32
click at [212, 326] on div "Yes, eMoney has a formal business continuity plan (BCP)." at bounding box center [293, 329] width 246 height 10
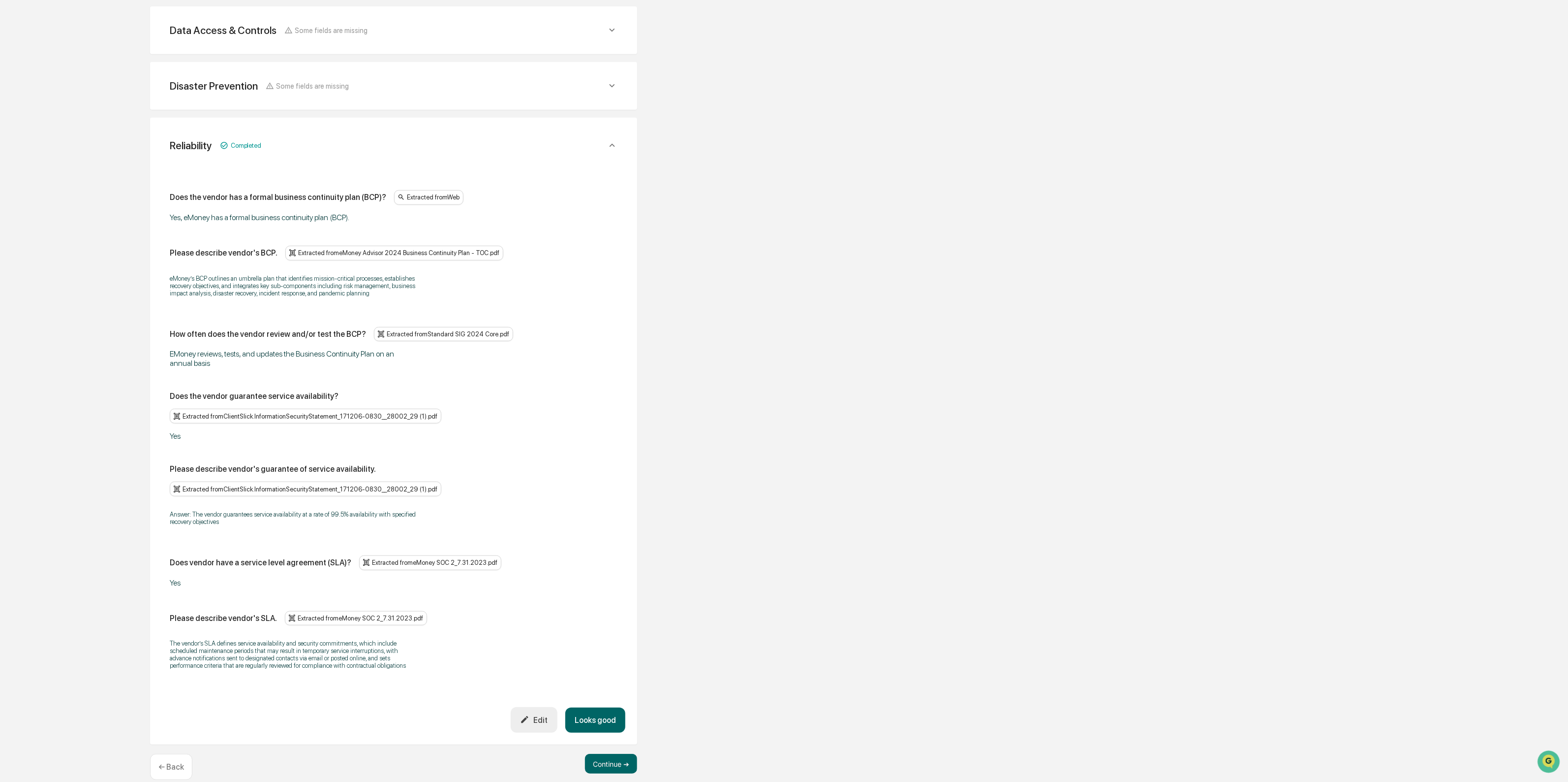
scroll to position [349, 0]
drag, startPoint x: 268, startPoint y: 506, endPoint x: 338, endPoint y: 501, distance: 70.2
click at [338, 508] on p "Answer: The vendor guarantees service availability at a rate of 99.5% availabil…" at bounding box center [293, 515] width 246 height 15
drag, startPoint x: 338, startPoint y: 501, endPoint x: 286, endPoint y: 493, distance: 52.6
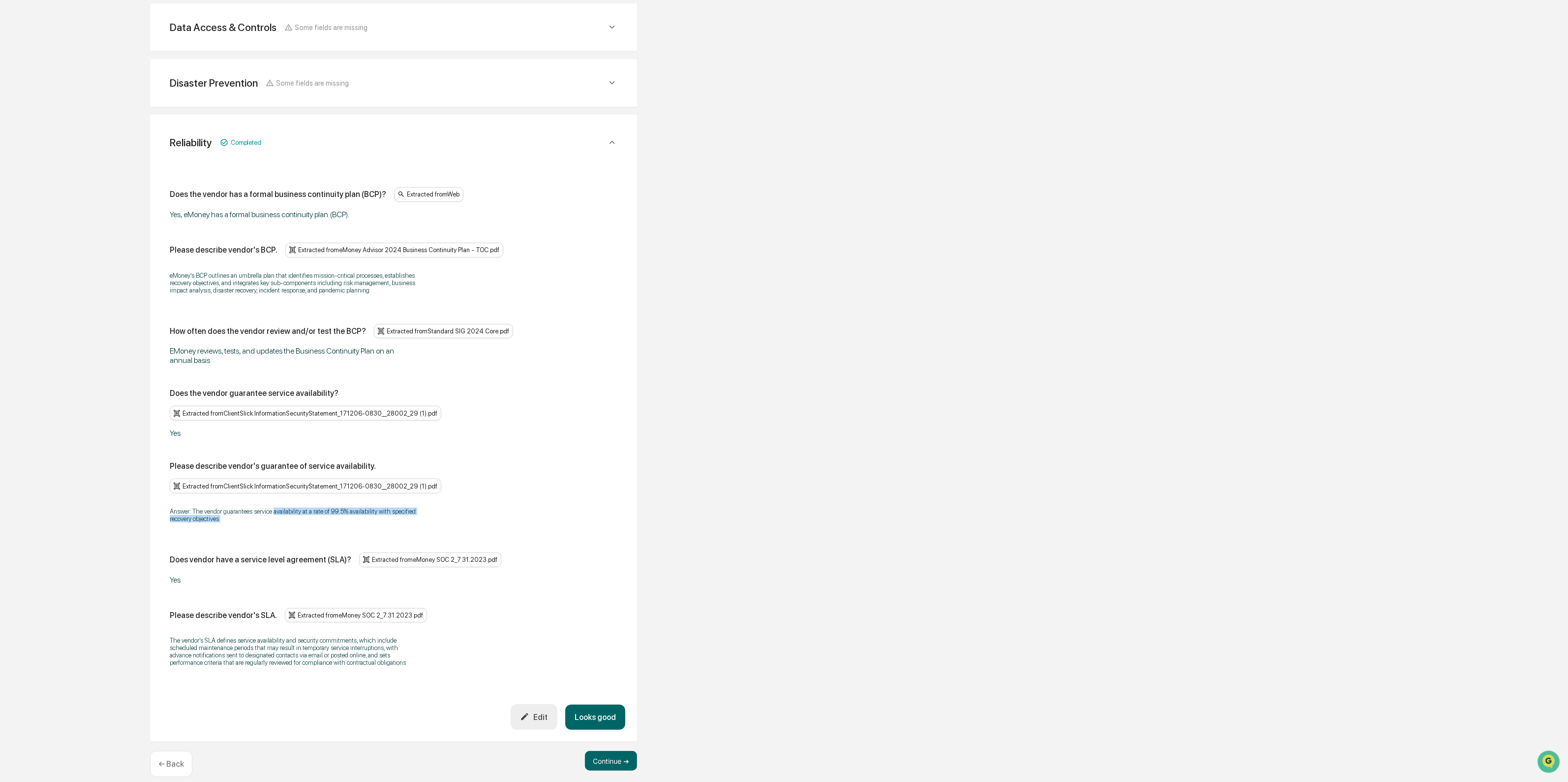
click at [286, 508] on p "Answer: The vendor guarantees service availability at a rate of 99.5% availabil…" at bounding box center [293, 515] width 246 height 15
drag, startPoint x: 284, startPoint y: 500, endPoint x: 287, endPoint y: 517, distance: 17.3
click at [287, 517] on div "Does the vendor has a formal business continuity plan (BCP)? Extracted from Web…" at bounding box center [394, 430] width 448 height 485
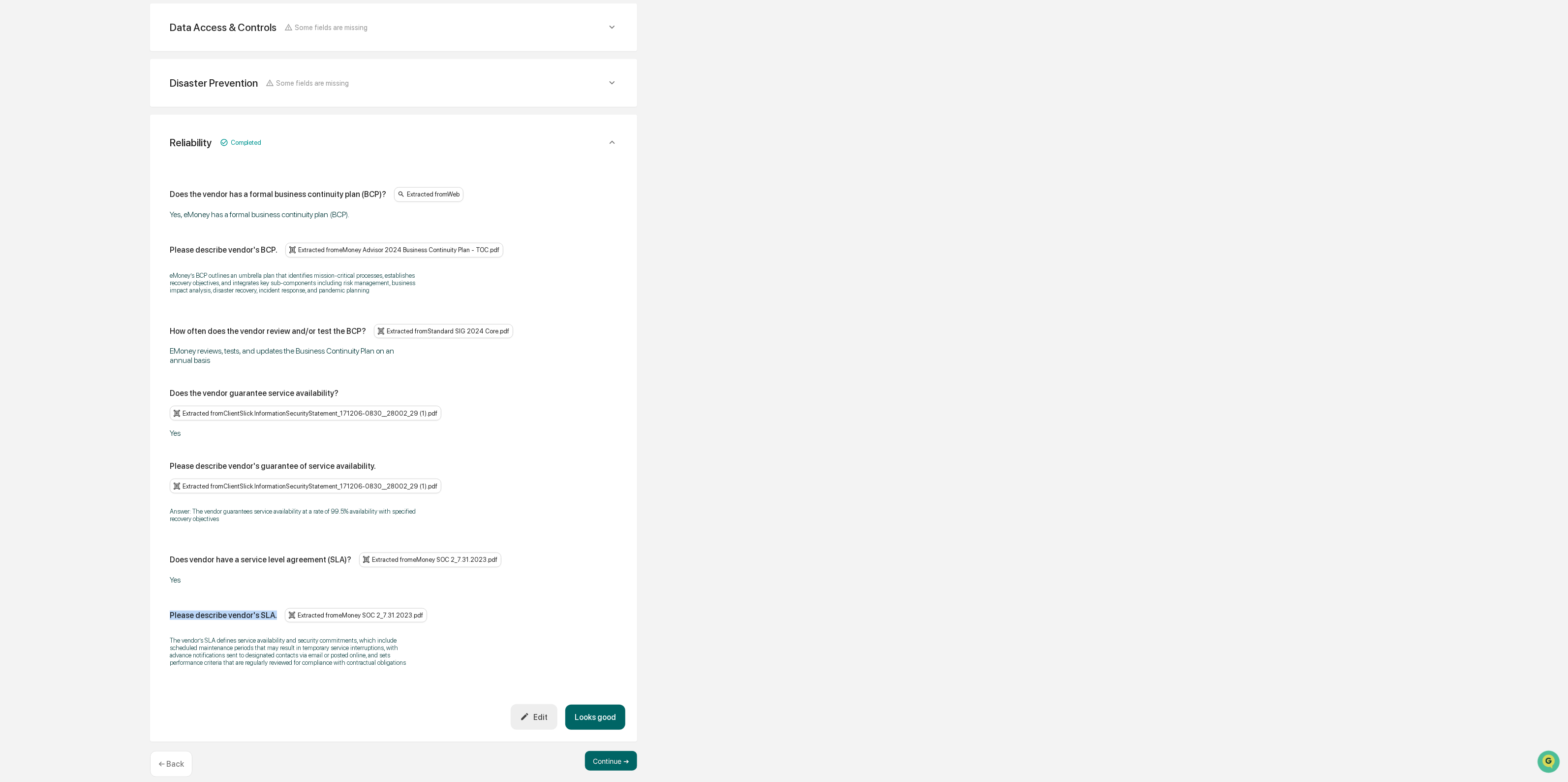
drag, startPoint x: 273, startPoint y: 569, endPoint x: 273, endPoint y: 583, distance: 14.0
click at [273, 583] on div "Does the vendor has a formal business continuity plan (BCP)? Extracted from Web…" at bounding box center [394, 430] width 448 height 485
drag, startPoint x: 281, startPoint y: 629, endPoint x: 310, endPoint y: 660, distance: 42.4
click at [310, 660] on div "The vendor’s SLA defines service availability and security commitments, which i…" at bounding box center [394, 651] width 448 height 42
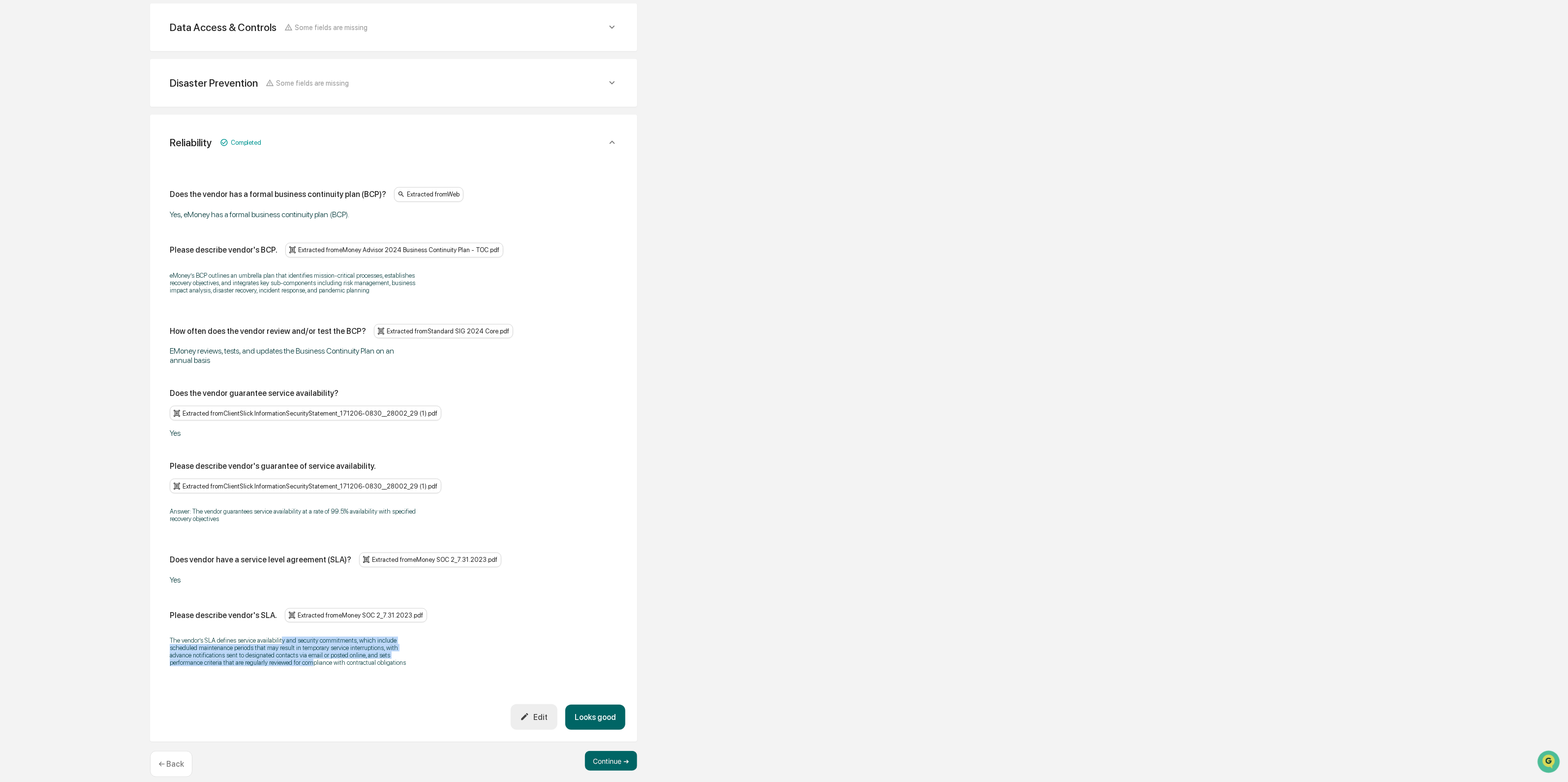
click at [310, 660] on div "The vendor’s SLA defines service availability and security commitments, which i…" at bounding box center [394, 651] width 448 height 42
click at [609, 716] on div "Reliability Completed Does the vendor has a formal business continuity plan (BC…" at bounding box center [393, 428] width 487 height 626
click at [608, 710] on button "Looks good" at bounding box center [595, 717] width 60 height 25
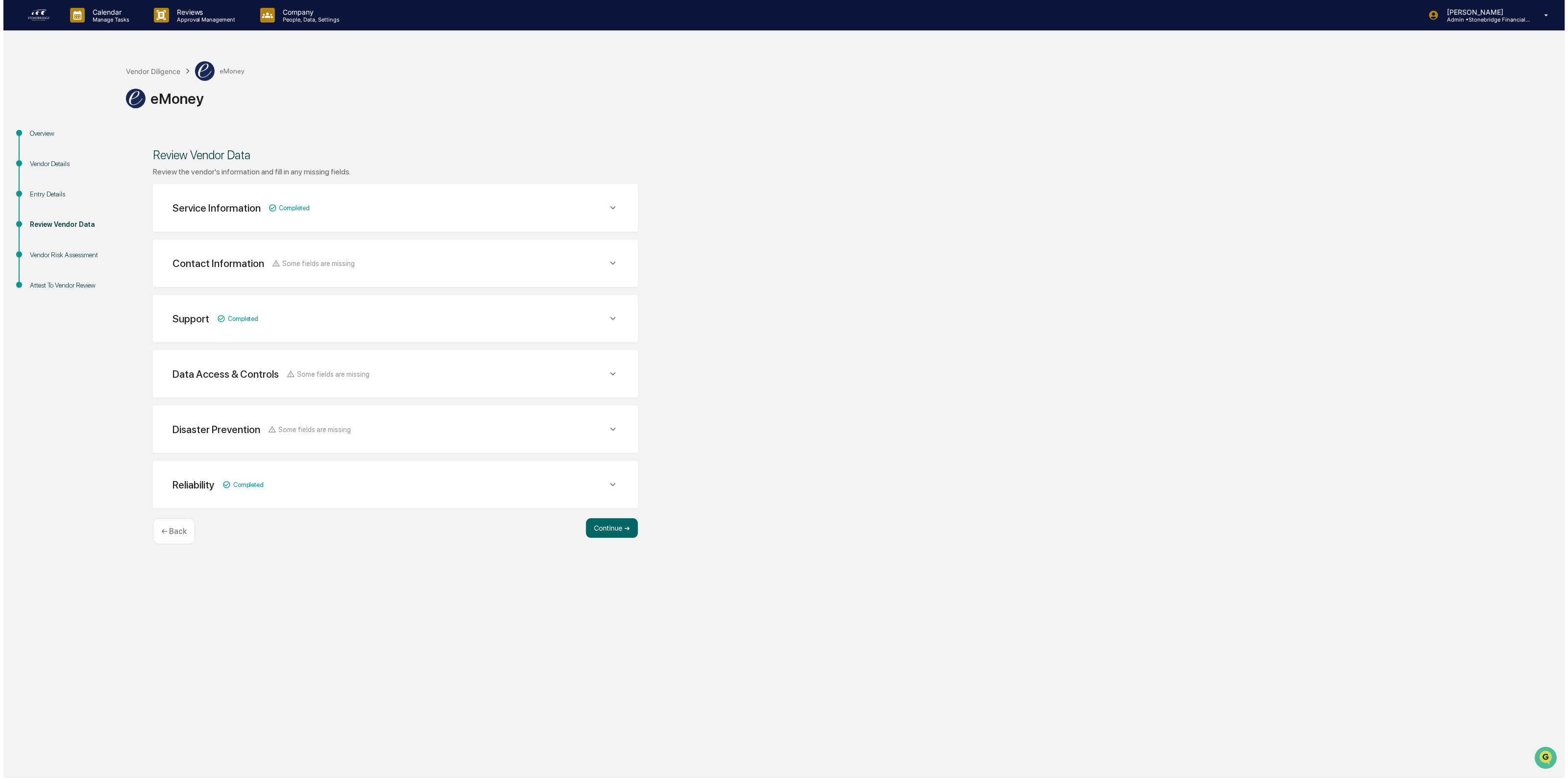
scroll to position [0, 0]
click at [619, 524] on button "Continue ➔" at bounding box center [608, 528] width 52 height 20
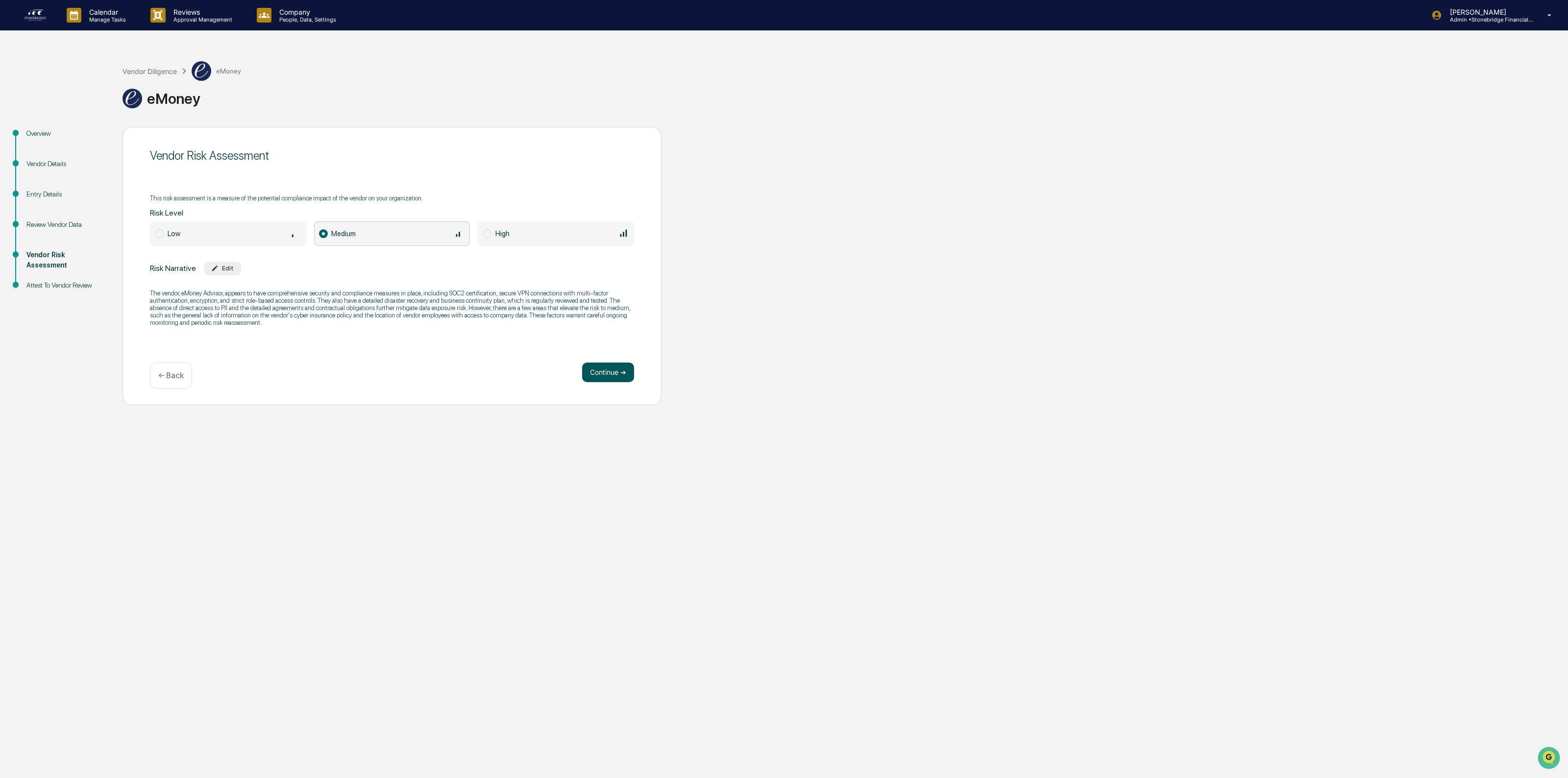
click at [603, 369] on button "Continue ➔" at bounding box center [608, 372] width 52 height 20
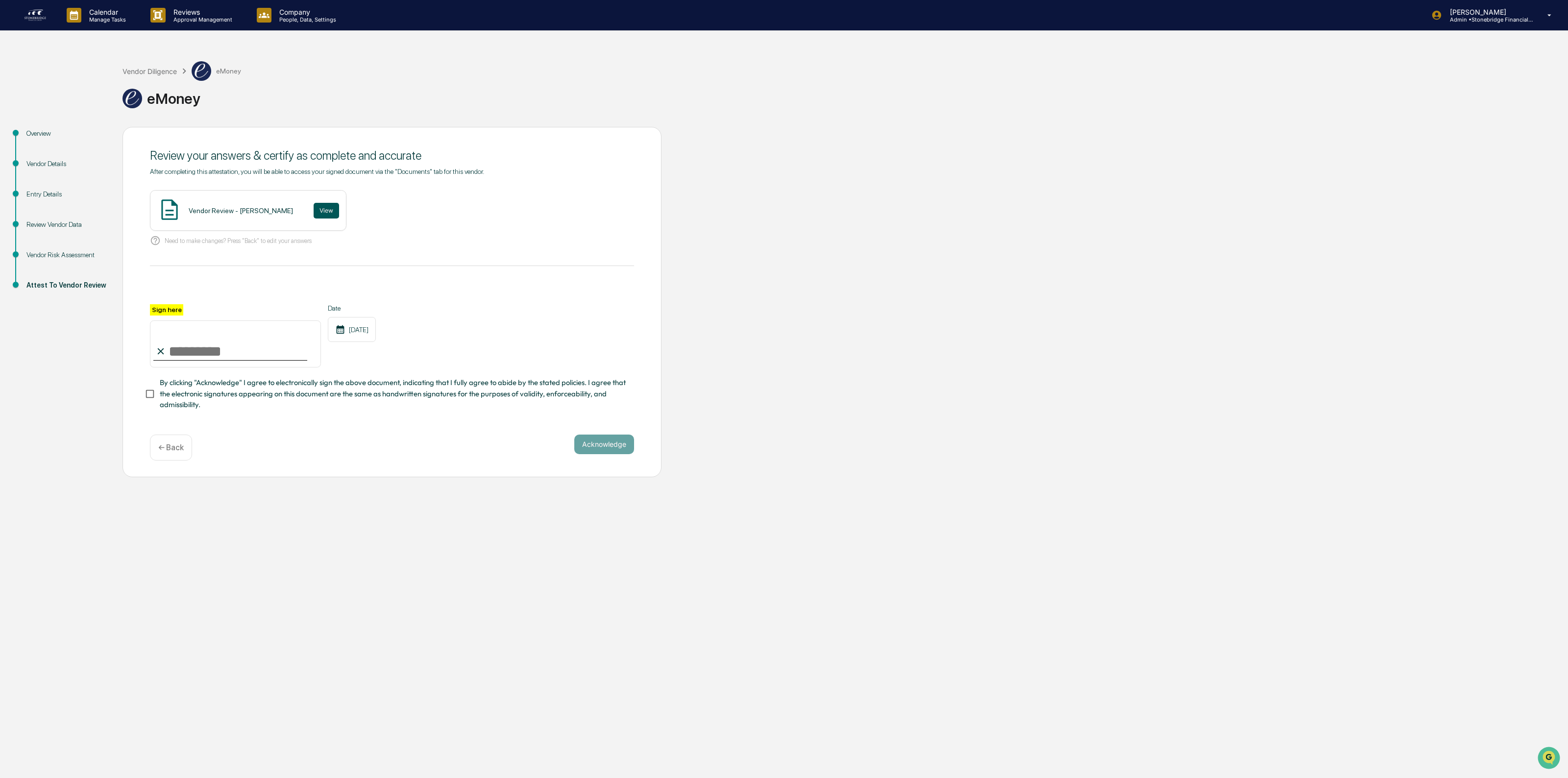
drag, startPoint x: 297, startPoint y: 213, endPoint x: 307, endPoint y: 209, distance: 10.8
click at [299, 213] on div "Vendor Review - [PERSON_NAME] View" at bounding box center [248, 211] width 196 height 41
click at [314, 209] on button "View" at bounding box center [326, 210] width 25 height 16
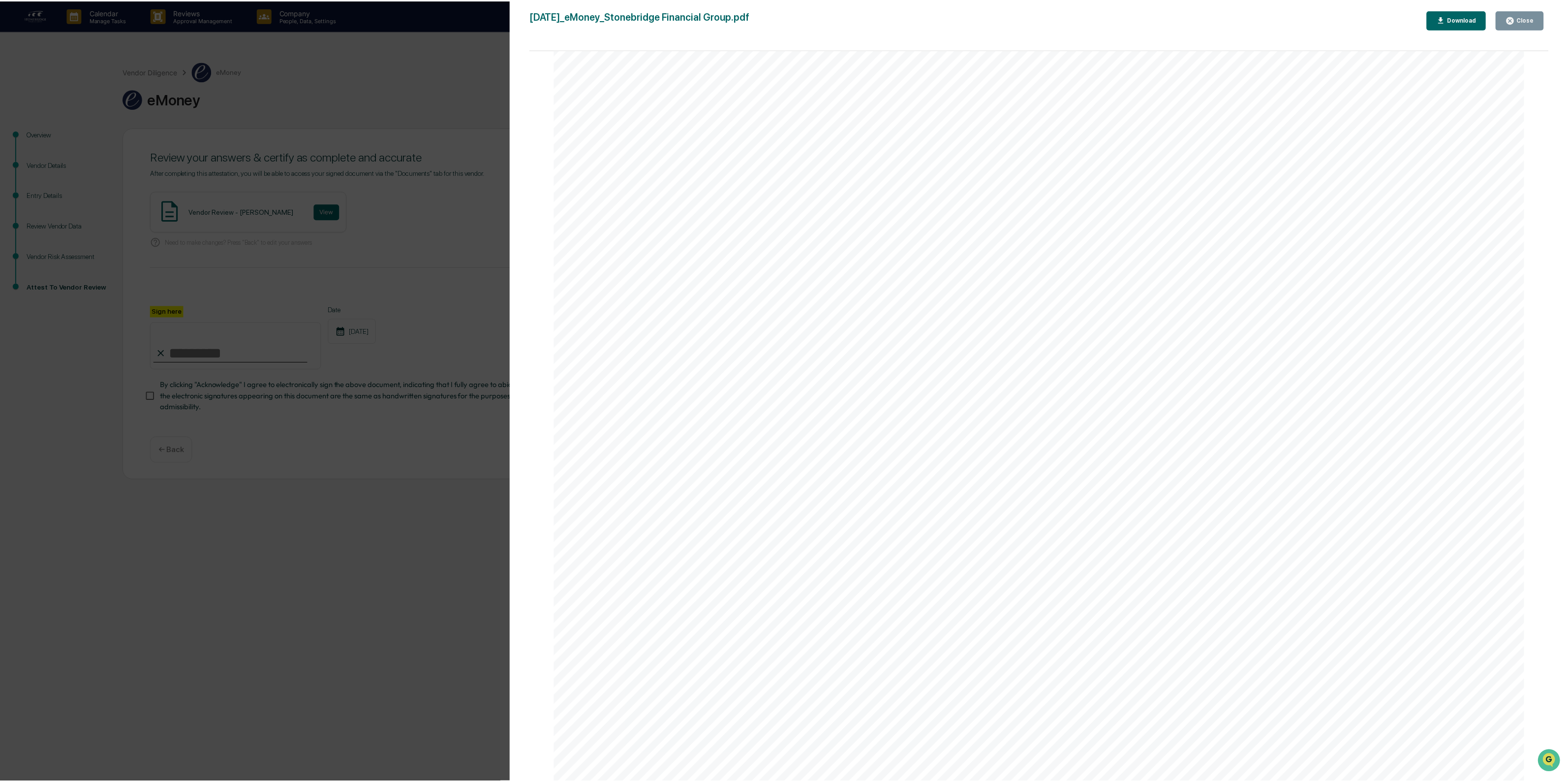
scroll to position [3492, 0]
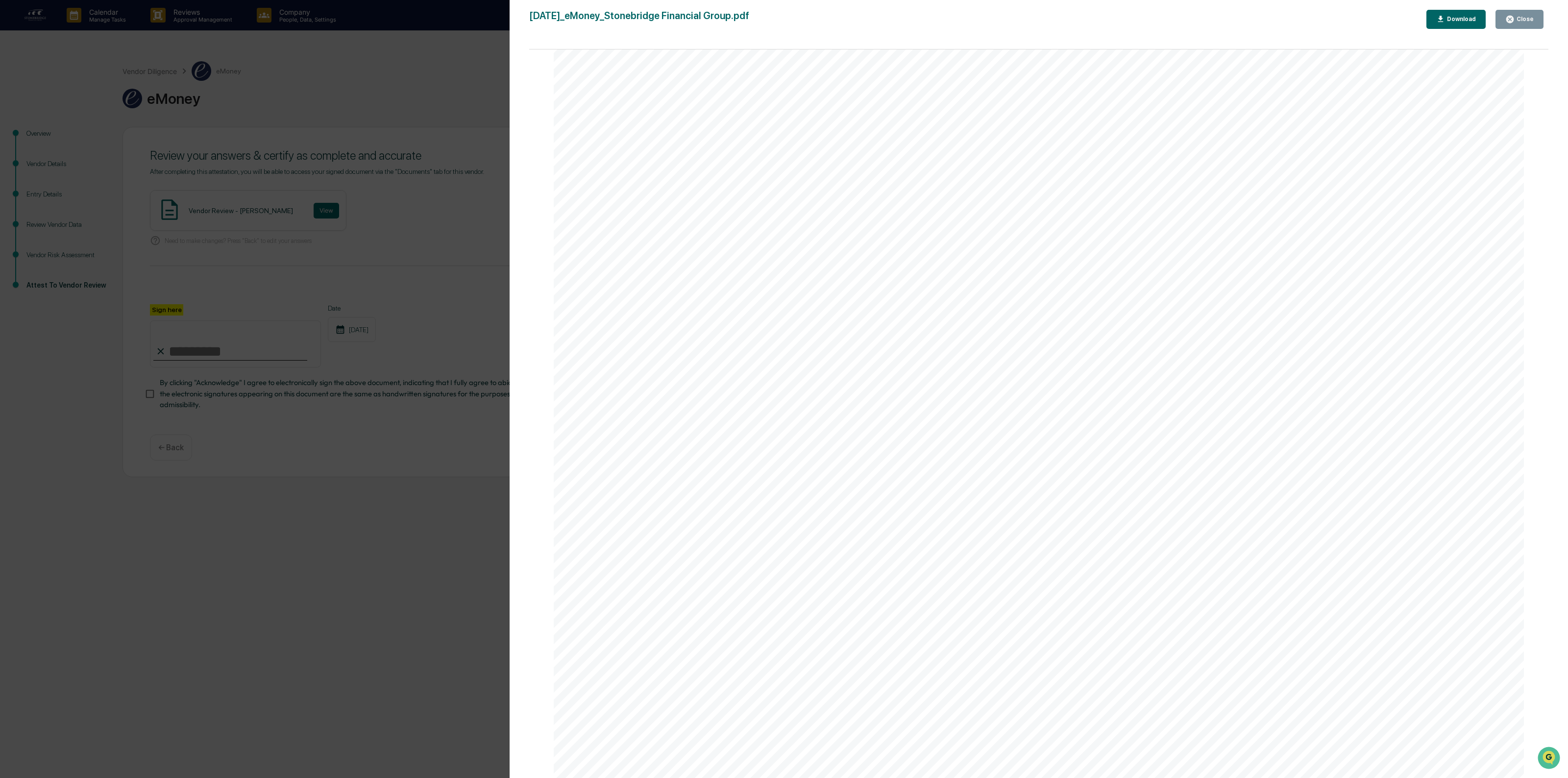
click at [1505, 11] on button "Close" at bounding box center [1519, 19] width 48 height 19
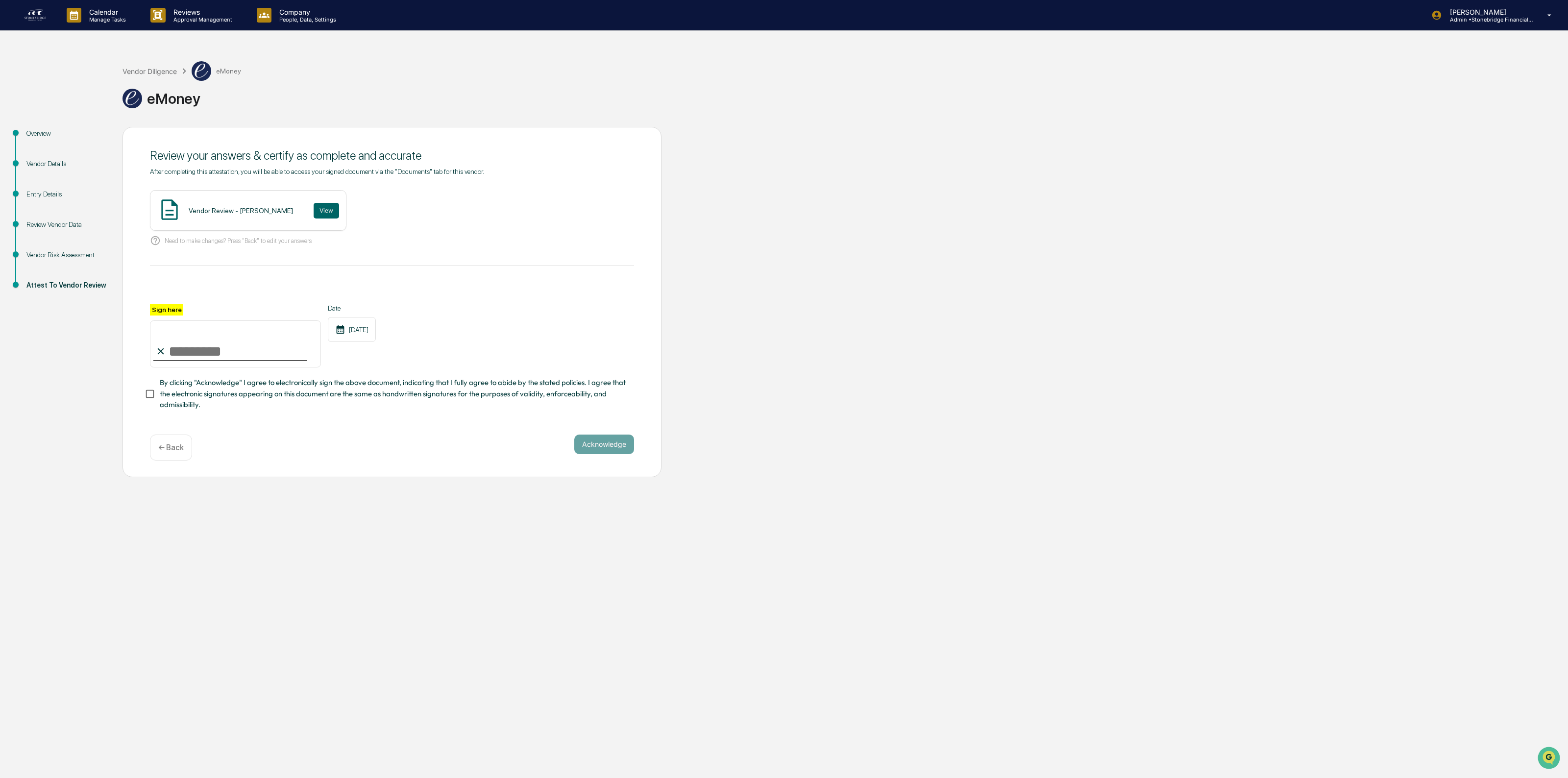
click at [160, 350] on input "Sign here" at bounding box center [235, 344] width 171 height 47
type input "**********"
click at [138, 383] on div "**********" at bounding box center [392, 302] width 539 height 350
click at [619, 454] on button "Acknowledge" at bounding box center [604, 444] width 60 height 20
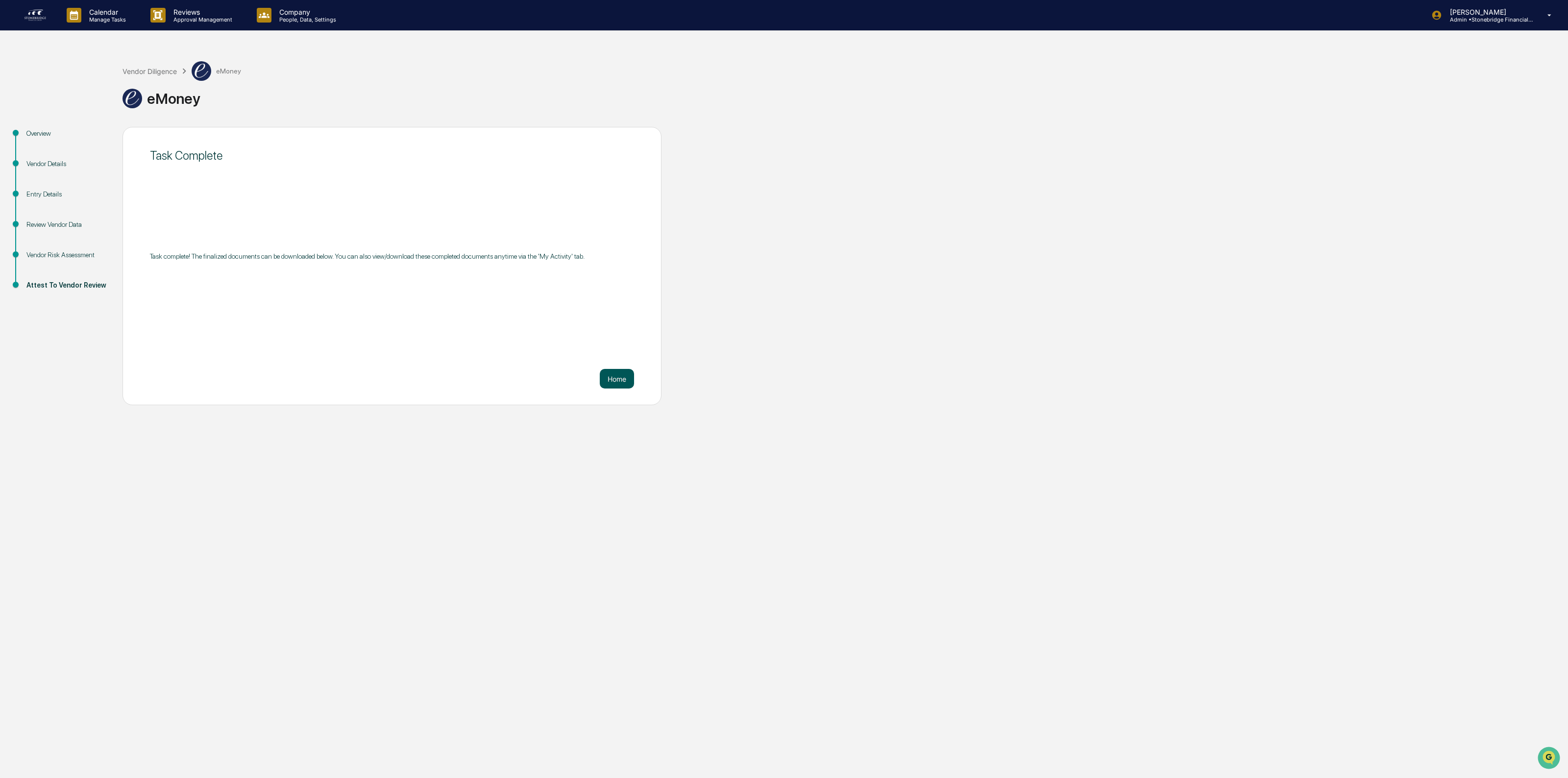
click at [623, 380] on button "Home" at bounding box center [617, 378] width 34 height 20
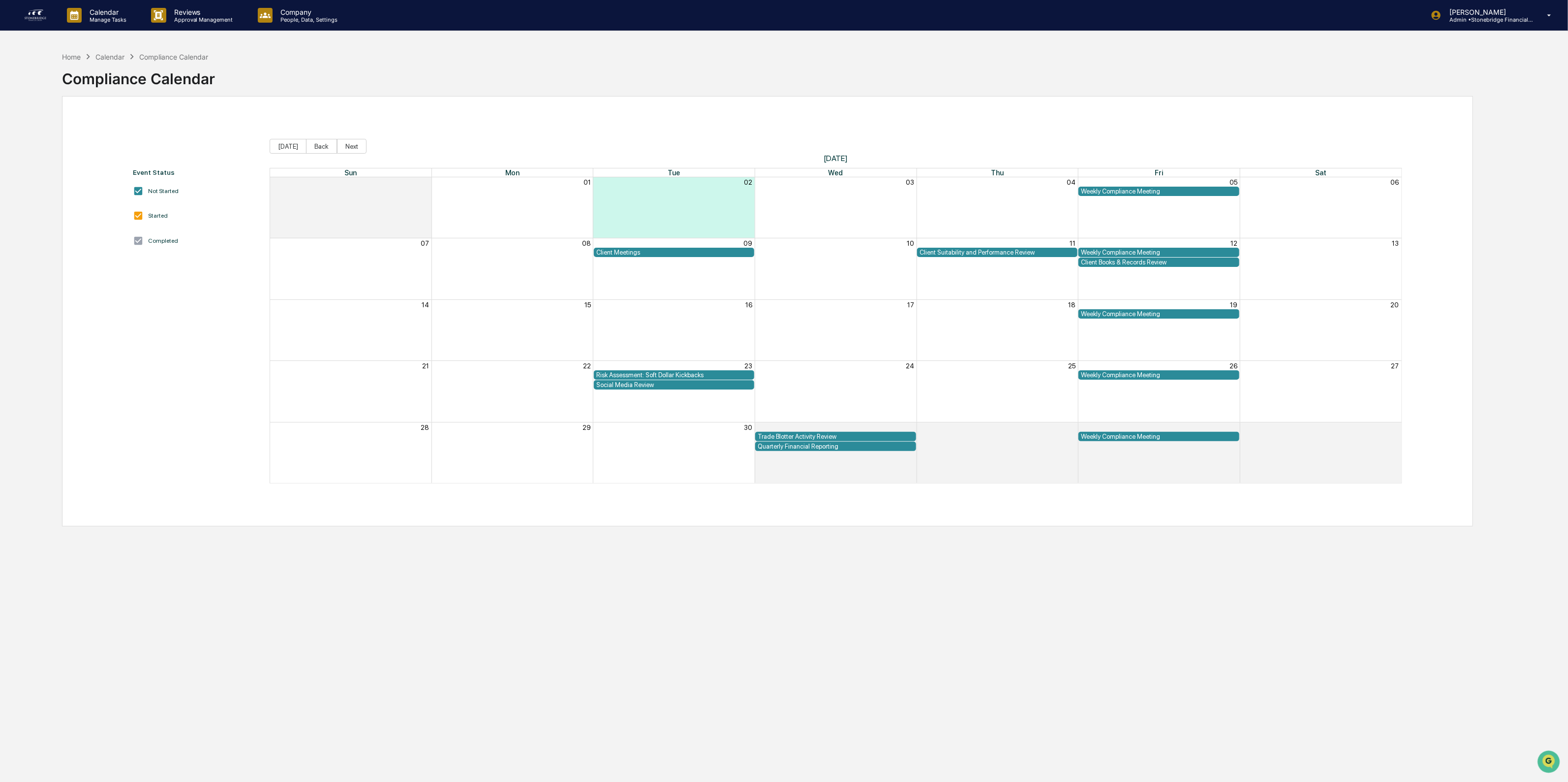
click at [50, 12] on link at bounding box center [41, 15] width 36 height 31
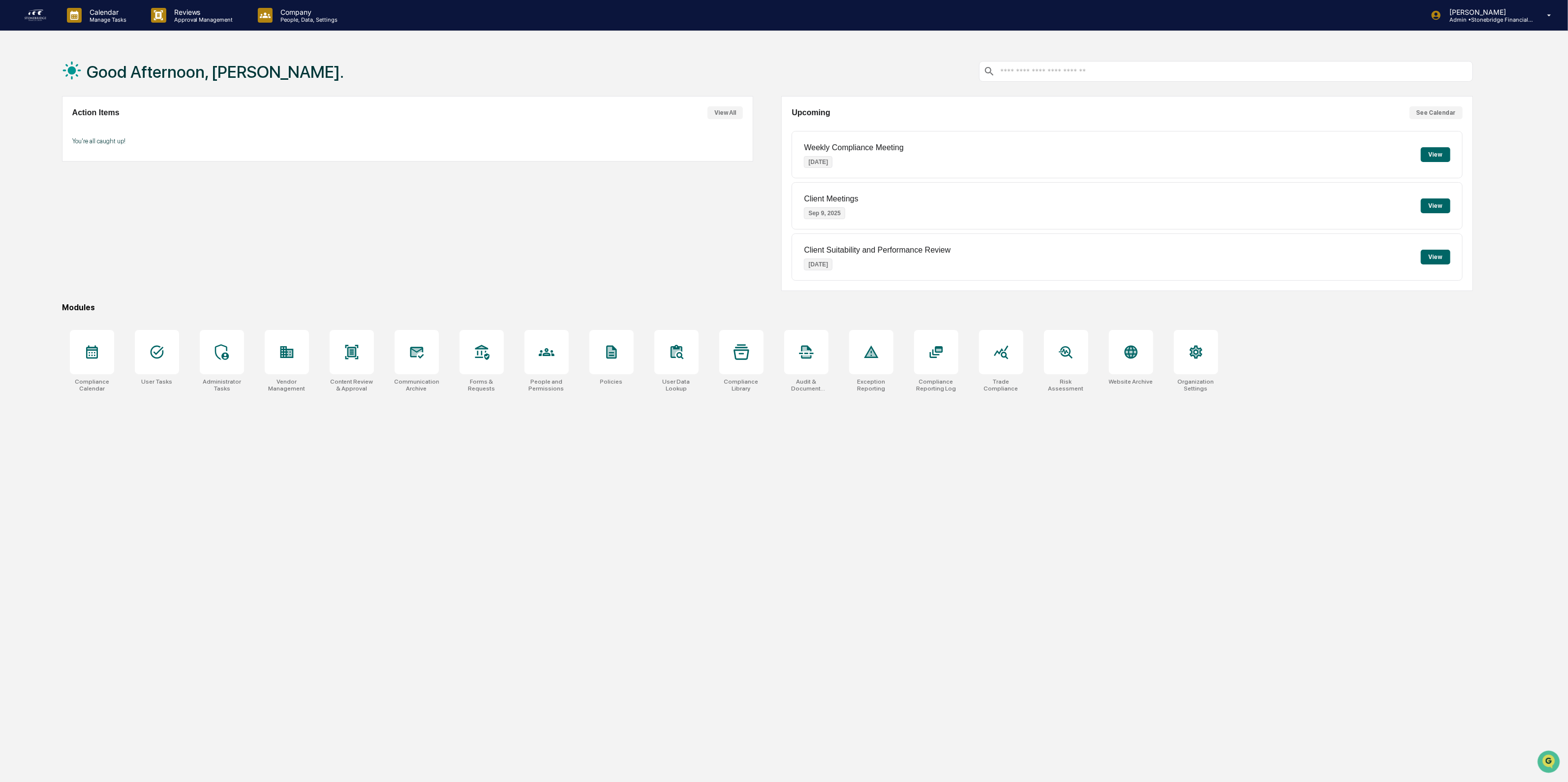
click at [1439, 208] on button "View" at bounding box center [1436, 206] width 29 height 15
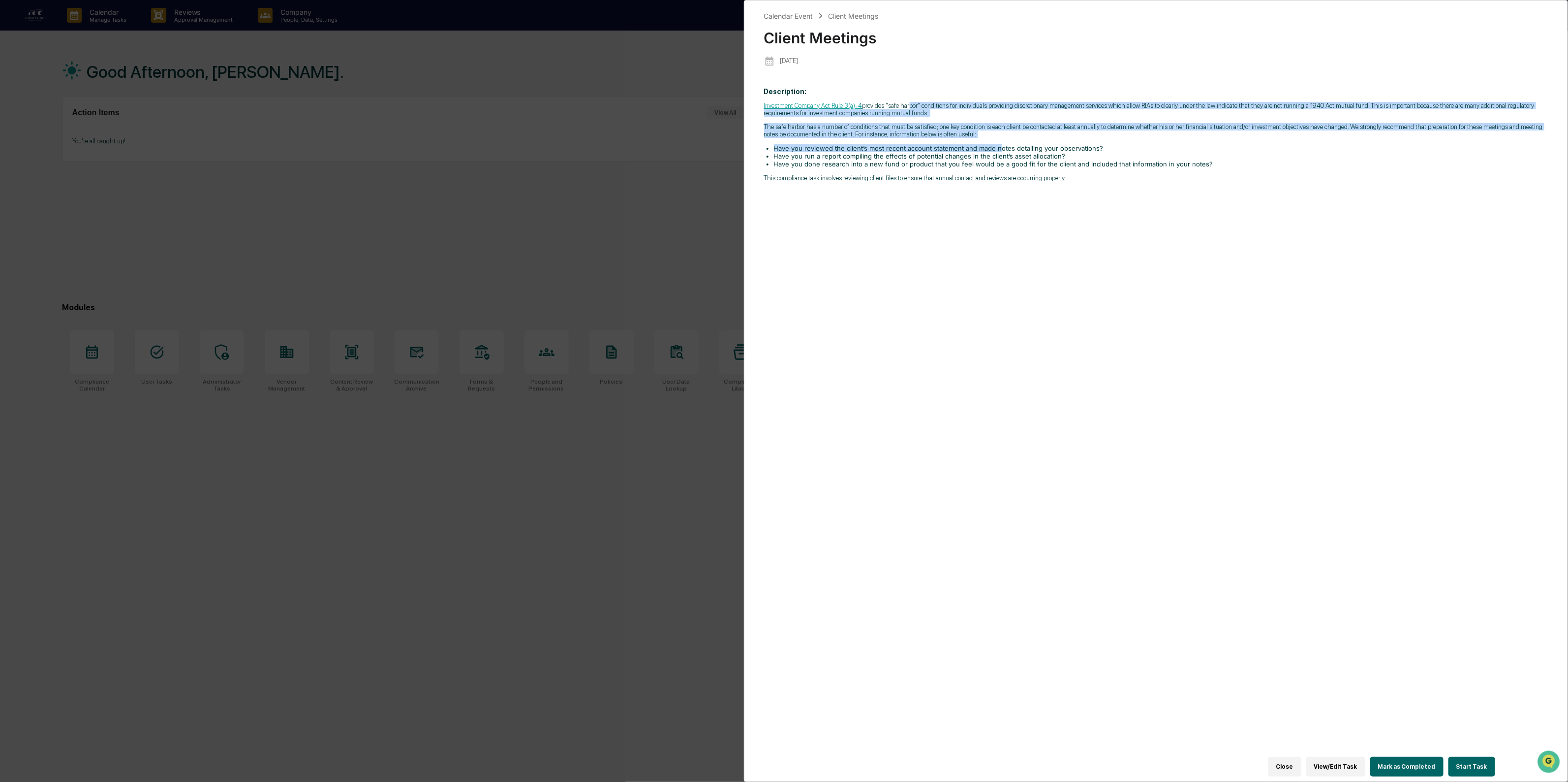
drag, startPoint x: 906, startPoint y: 108, endPoint x: 997, endPoint y: 155, distance: 102.4
click at [997, 155] on div "Investment Company Act Rule 3(a)-4 provides "safe harbor" conditions for indivi…" at bounding box center [1156, 142] width 784 height 80
click at [997, 152] on li "Have you reviewed the client’s most recent account statement and made notes det…" at bounding box center [1161, 147] width 775 height 8
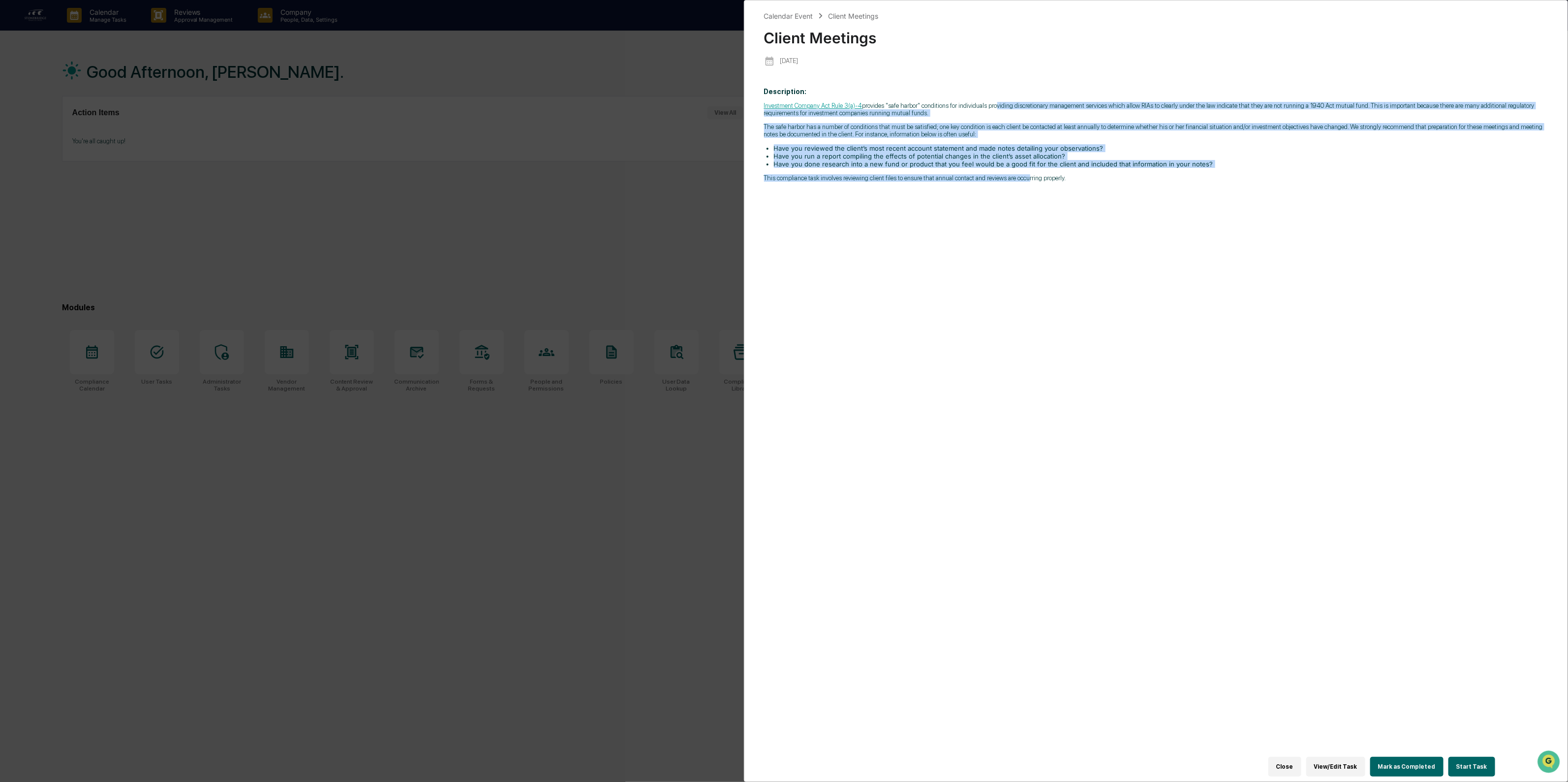
drag, startPoint x: 1026, startPoint y: 197, endPoint x: 991, endPoint y: 106, distance: 97.5
click at [991, 106] on div "Description: Investment Company Act Rule 3(a)-4 provides "safe harbor" conditio…" at bounding box center [1156, 424] width 784 height 686
click at [991, 106] on p "Investment Company Act Rule 3(a)-4 provides "safe harbor" conditions for indivi…" at bounding box center [1156, 110] width 784 height 15
drag, startPoint x: 981, startPoint y: 108, endPoint x: 1096, endPoint y: 180, distance: 135.7
click at [1096, 180] on div "Investment Company Act Rule 3(a)-4 provides "safe harbor" conditions for indivi…" at bounding box center [1156, 142] width 784 height 80
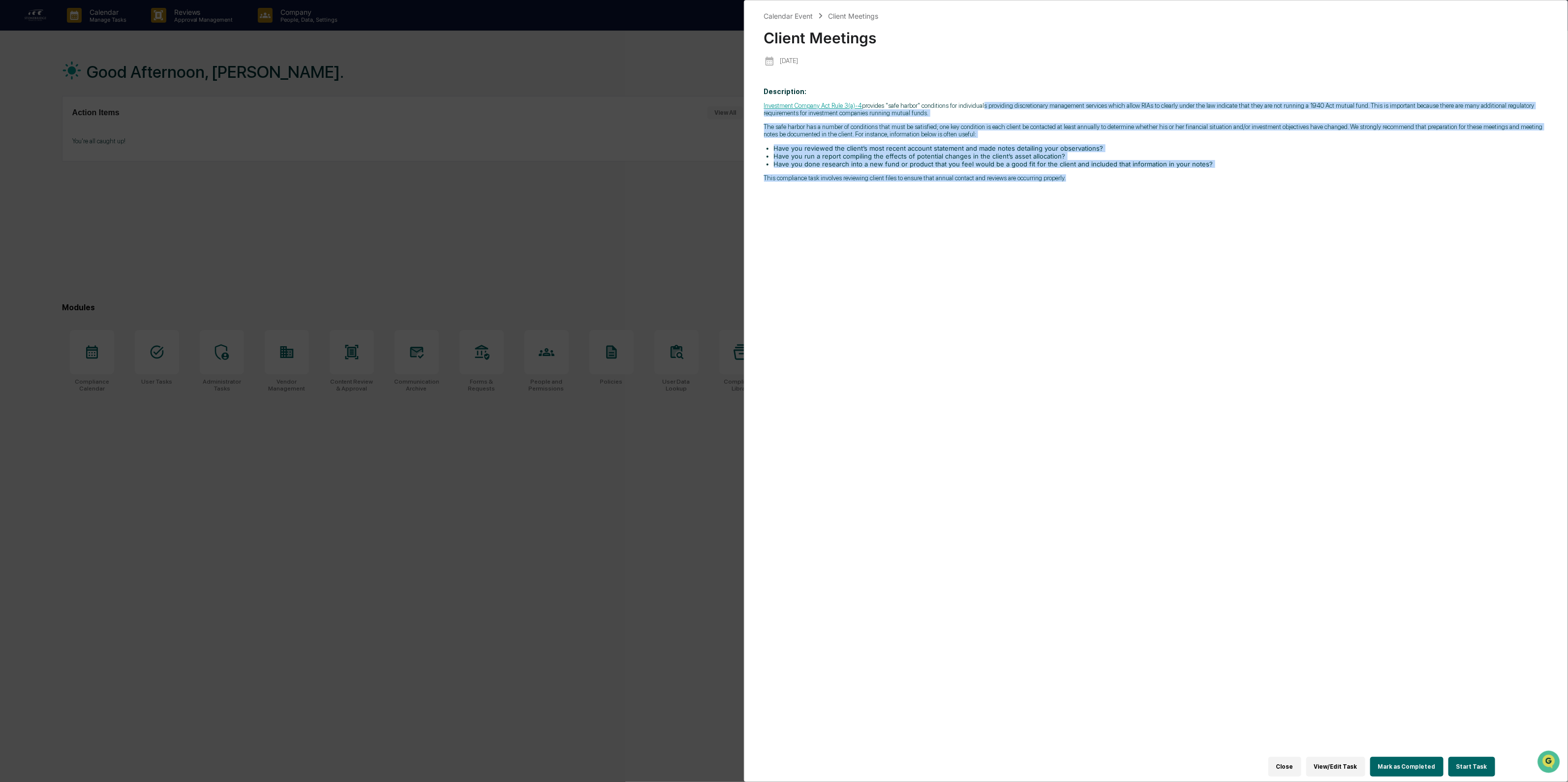
click at [1096, 180] on p "This compliance task involves reviewing client files to ensure that annual cont…" at bounding box center [1156, 178] width 784 height 8
drag, startPoint x: 1096, startPoint y: 166, endPoint x: 1104, endPoint y: 99, distance: 67.5
click at [1104, 99] on p "Description: Investment Company Act Rule 3(a)-4 provides "safe harbor" conditio…" at bounding box center [1156, 134] width 784 height 94
drag, startPoint x: 1096, startPoint y: 105, endPoint x: 1297, endPoint y: 197, distance: 221.1
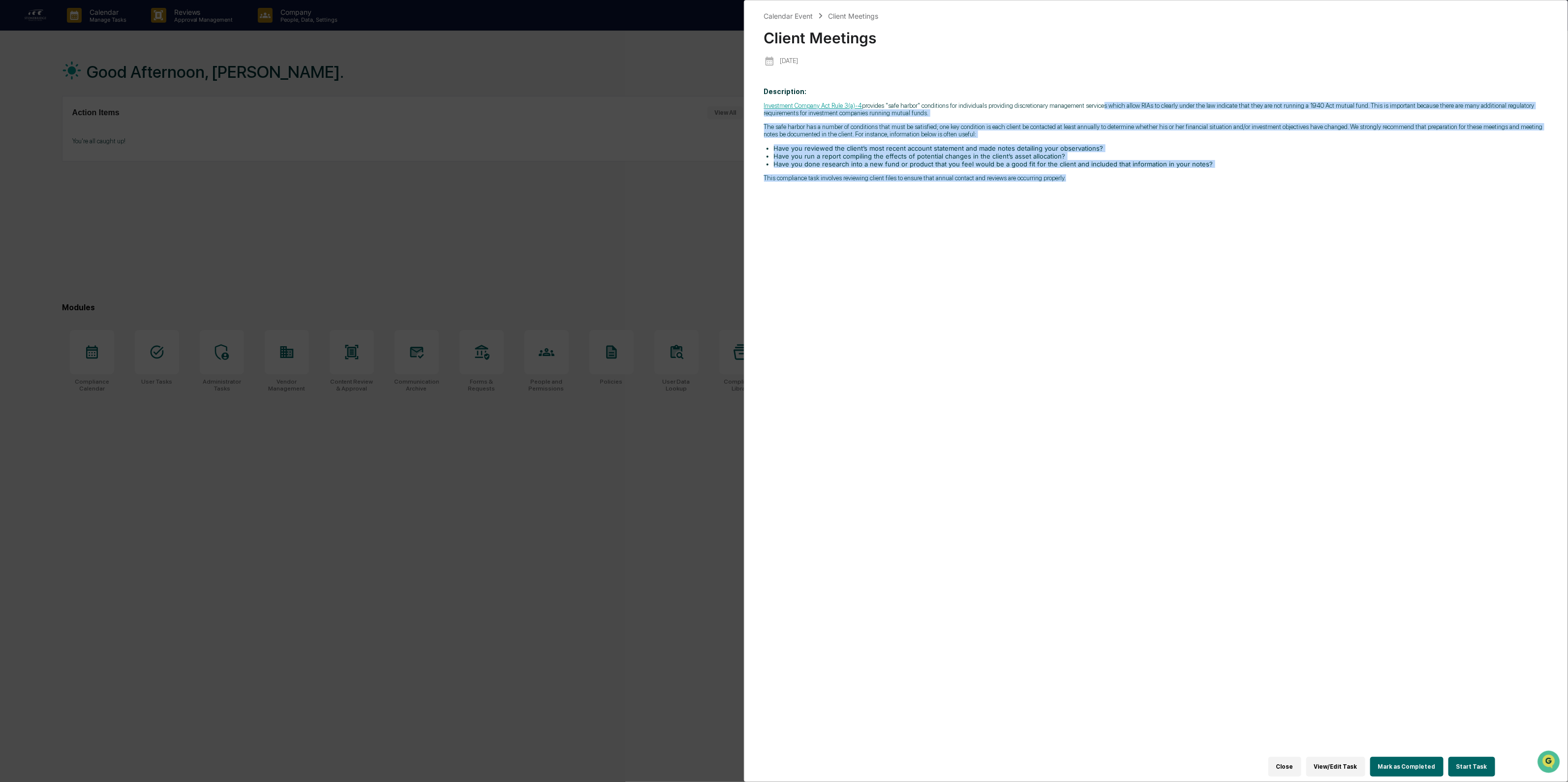
click at [1297, 197] on div "Description: Investment Company Act Rule 3(a)-4 provides "safe harbor" conditio…" at bounding box center [1156, 424] width 784 height 686
drag, startPoint x: 1273, startPoint y: 174, endPoint x: 1252, endPoint y: 121, distance: 57.0
click at [1252, 121] on div "Description: Investment Company Act Rule 3(a)-4 provides "safe harbor" conditio…" at bounding box center [1156, 424] width 784 height 686
click at [1252, 122] on div "Investment Company Act Rule 3(a)-4 provides "safe harbor" conditions for indivi…" at bounding box center [1156, 142] width 784 height 80
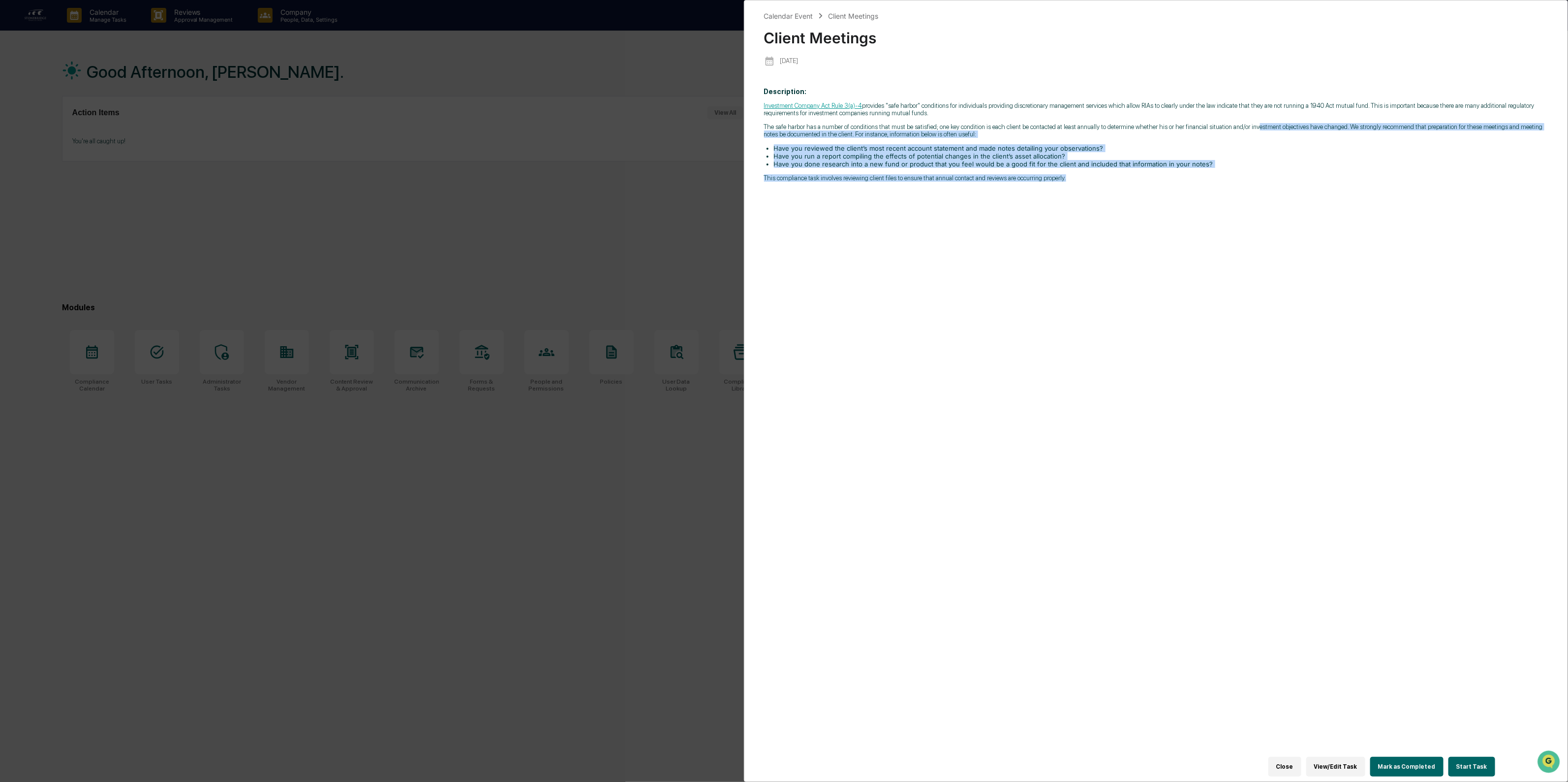
click at [790, 138] on p "The safe harbor has a number of conditions that must be satisfied; one key cond…" at bounding box center [1156, 131] width 784 height 15
drag, startPoint x: 790, startPoint y: 127, endPoint x: 960, endPoint y: 219, distance: 193.3
click at [960, 219] on div "Description: Investment Company Act Rule 3(a)-4 provides "safe harbor" conditio…" at bounding box center [1156, 424] width 784 height 686
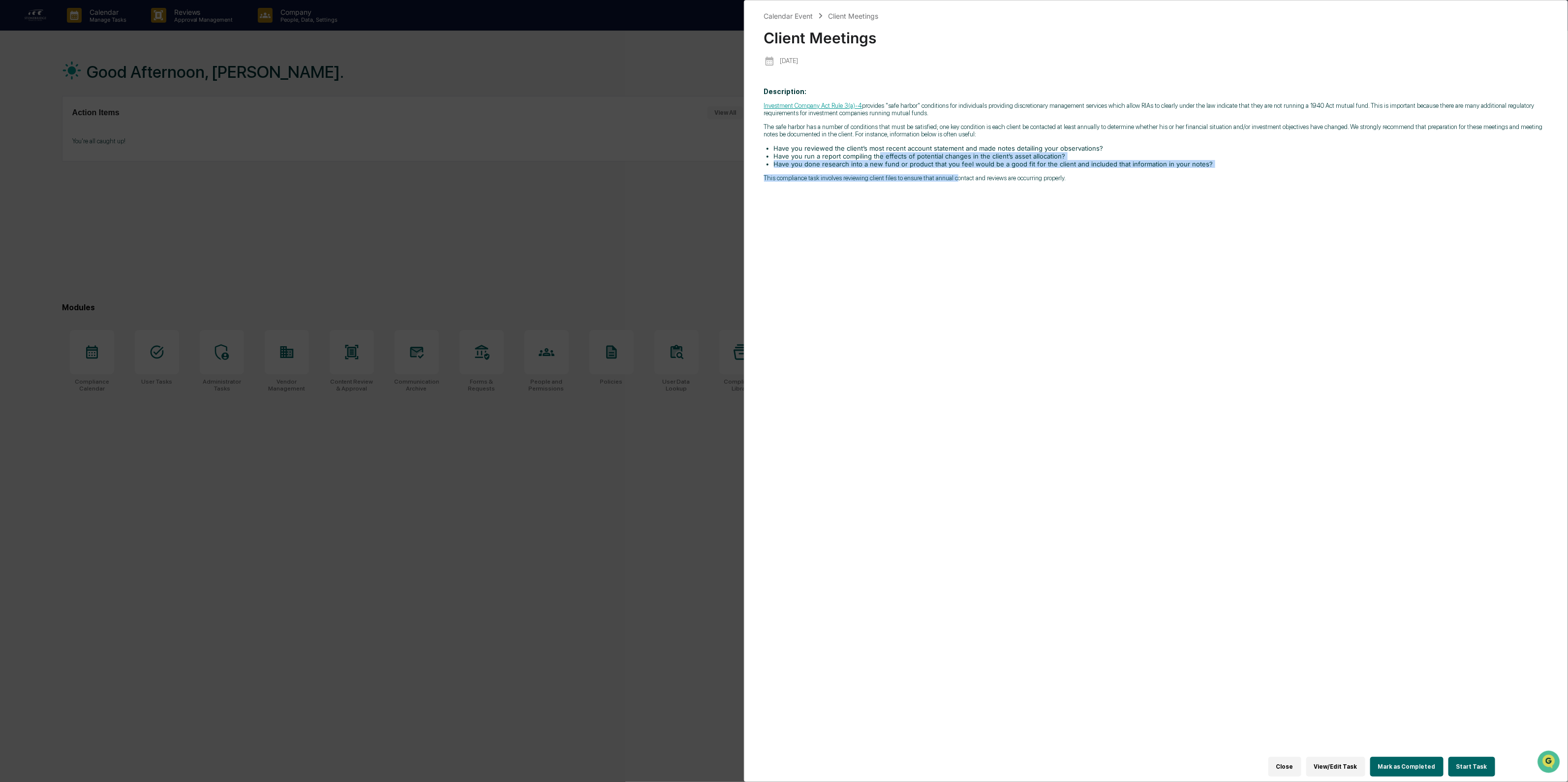
drag, startPoint x: 953, startPoint y: 218, endPoint x: 876, endPoint y: 158, distance: 97.6
click at [876, 158] on div "Description: Investment Company Act Rule 3(a)-4 provides "safe harbor" conditio…" at bounding box center [1156, 424] width 784 height 686
click at [876, 158] on li "Have you run a report compiling the effects of potential changes in the client’…" at bounding box center [1161, 156] width 775 height 8
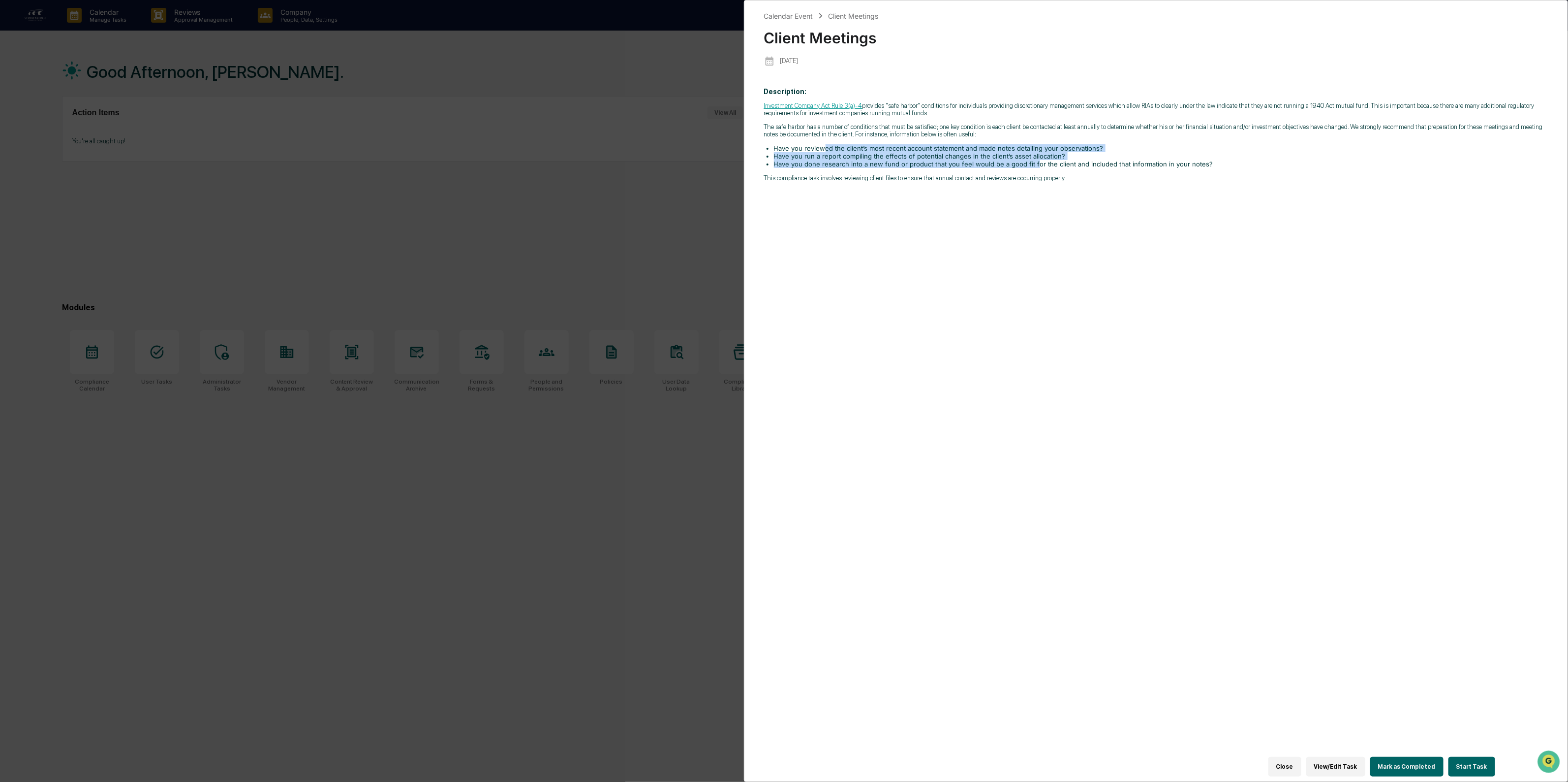
drag, startPoint x: 820, startPoint y: 154, endPoint x: 1032, endPoint y: 172, distance: 212.8
click at [1032, 168] on ul "Have you reviewed the client’s most recent account statement and made notes det…" at bounding box center [1156, 156] width 784 height 23
click at [1032, 168] on li "Have you done research into a new fund or product that you feel would be a good…" at bounding box center [1161, 163] width 775 height 8
drag, startPoint x: 984, startPoint y: 148, endPoint x: 1071, endPoint y: 155, distance: 87.3
click at [1071, 152] on li "Have you reviewed the client’s most recent account statement and made notes det…" at bounding box center [1161, 147] width 775 height 8
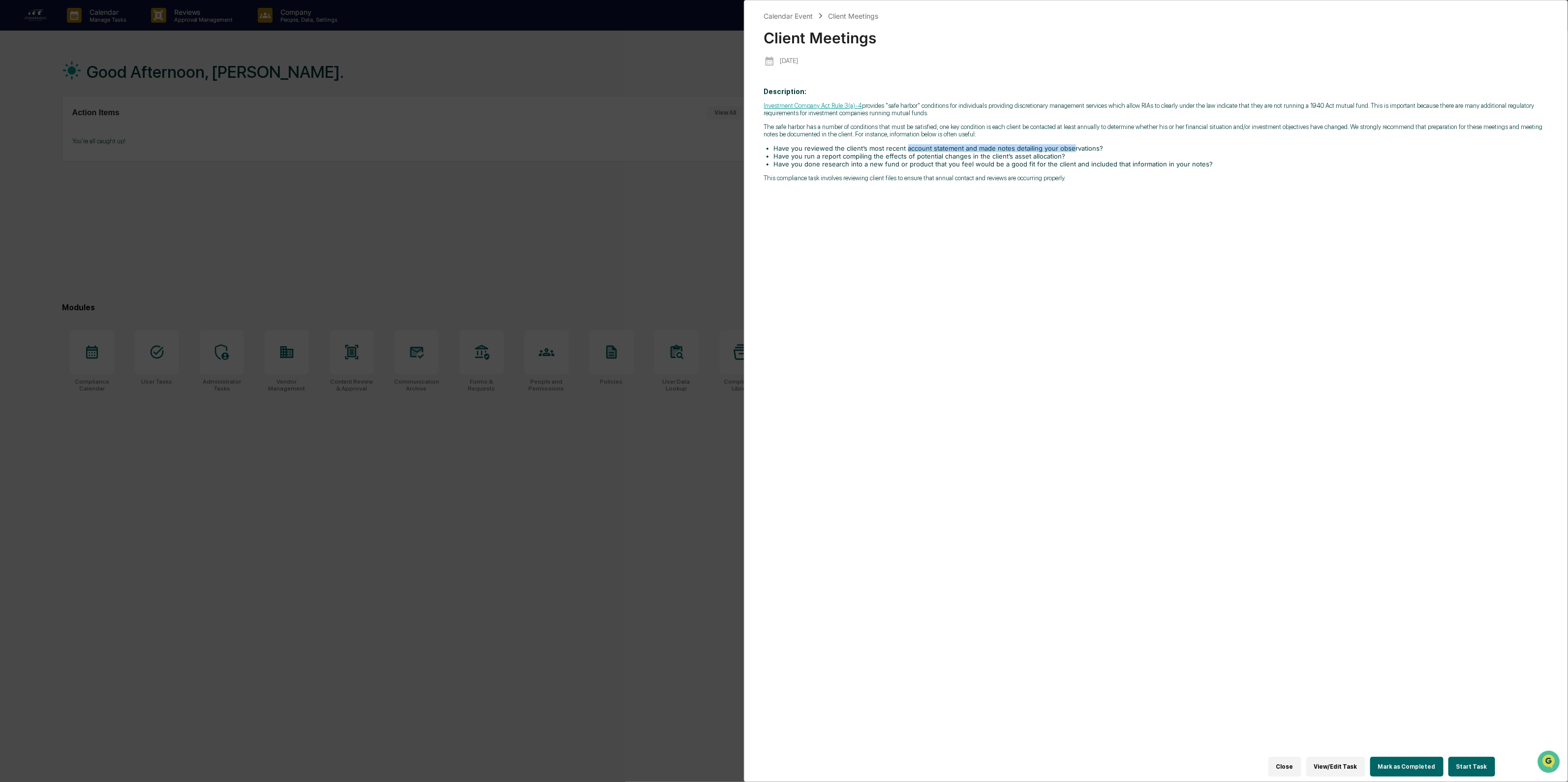
click at [1071, 152] on li "Have you reviewed the client’s most recent account statement and made notes det…" at bounding box center [1161, 147] width 775 height 8
drag, startPoint x: 804, startPoint y: 158, endPoint x: 945, endPoint y: 164, distance: 141.1
click at [945, 164] on ul "Have you reviewed the client’s most recent account statement and made notes det…" at bounding box center [1156, 156] width 784 height 23
click at [945, 164] on li "Have you done research into a new fund or product that you feel would be a good…" at bounding box center [1161, 163] width 775 height 8
drag, startPoint x: 876, startPoint y: 159, endPoint x: 1049, endPoint y: 163, distance: 173.0
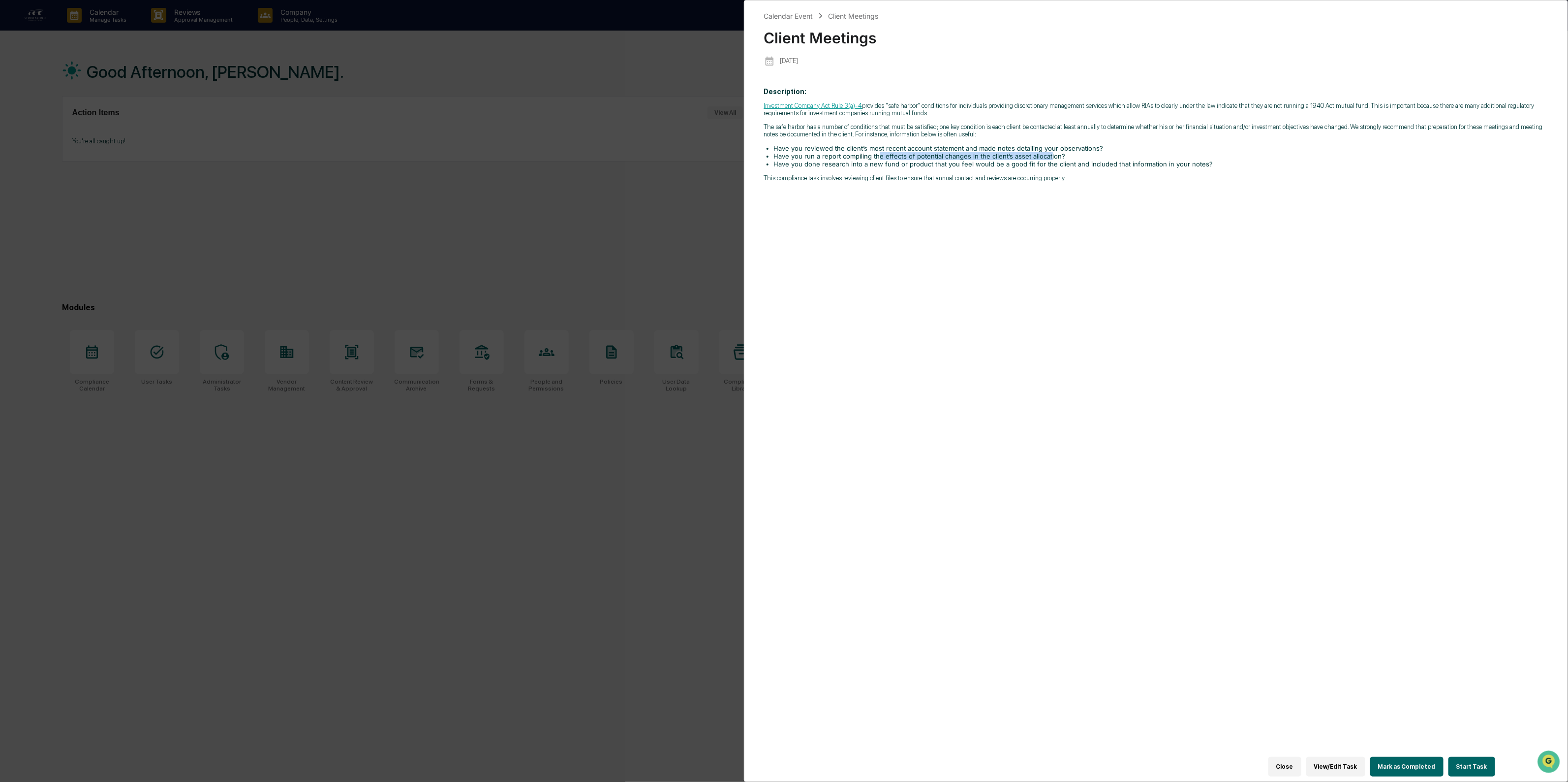
click at [1049, 160] on li "Have you run a report compiling the effects of potential changes in the client’…" at bounding box center [1161, 156] width 775 height 8
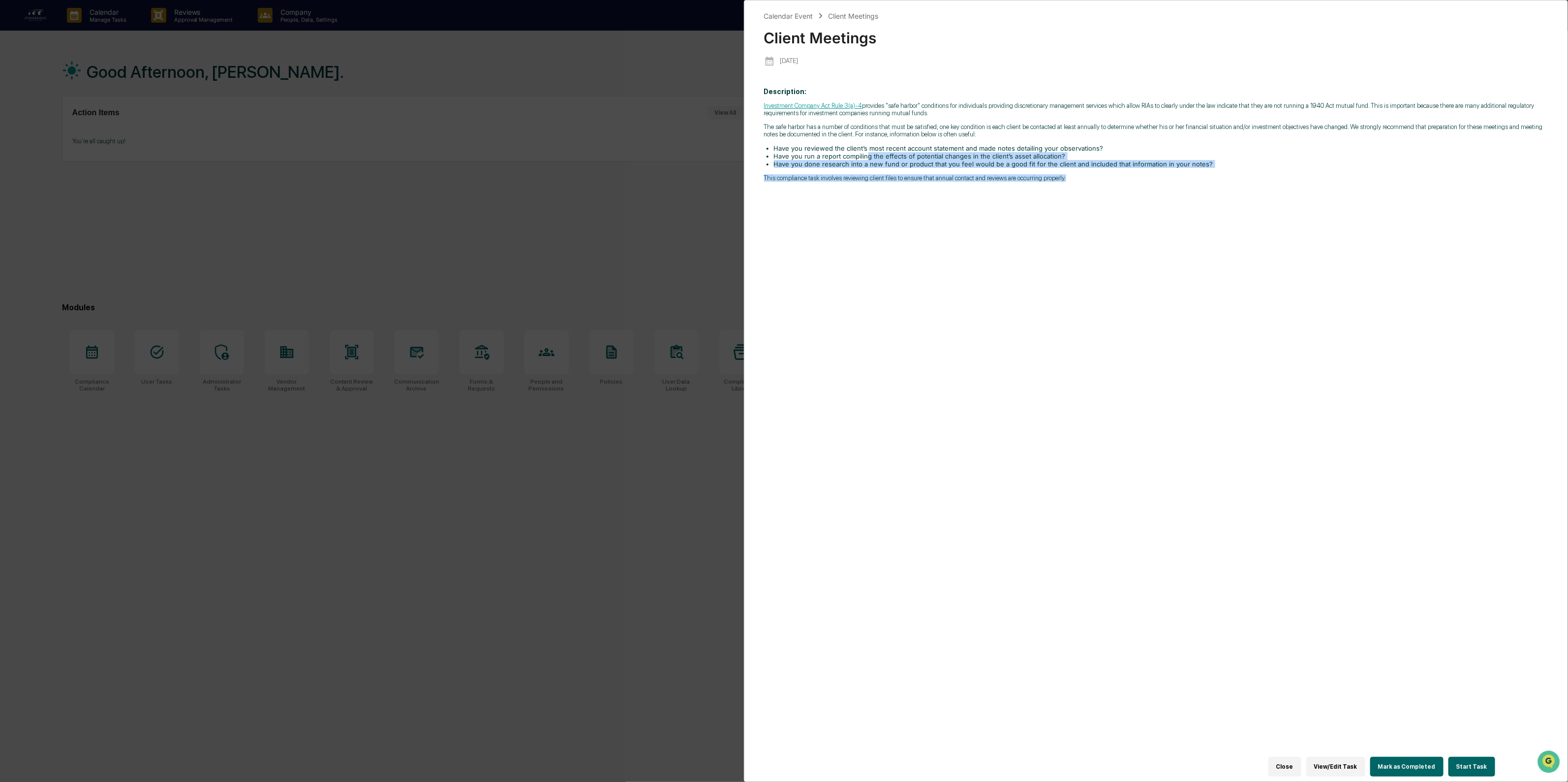
drag, startPoint x: 862, startPoint y: 158, endPoint x: 1074, endPoint y: 173, distance: 212.5
click at [1074, 173] on div "Investment Company Act Rule 3(a)-4 provides "safe harbor" conditions for indivi…" at bounding box center [1156, 142] width 784 height 80
drag, startPoint x: 838, startPoint y: 163, endPoint x: 1428, endPoint y: 557, distance: 709.5
click at [1423, 527] on div "Description: Investment Company Act Rule 3(a)-4 provides "safe harbor" conditio…" at bounding box center [1156, 424] width 784 height 686
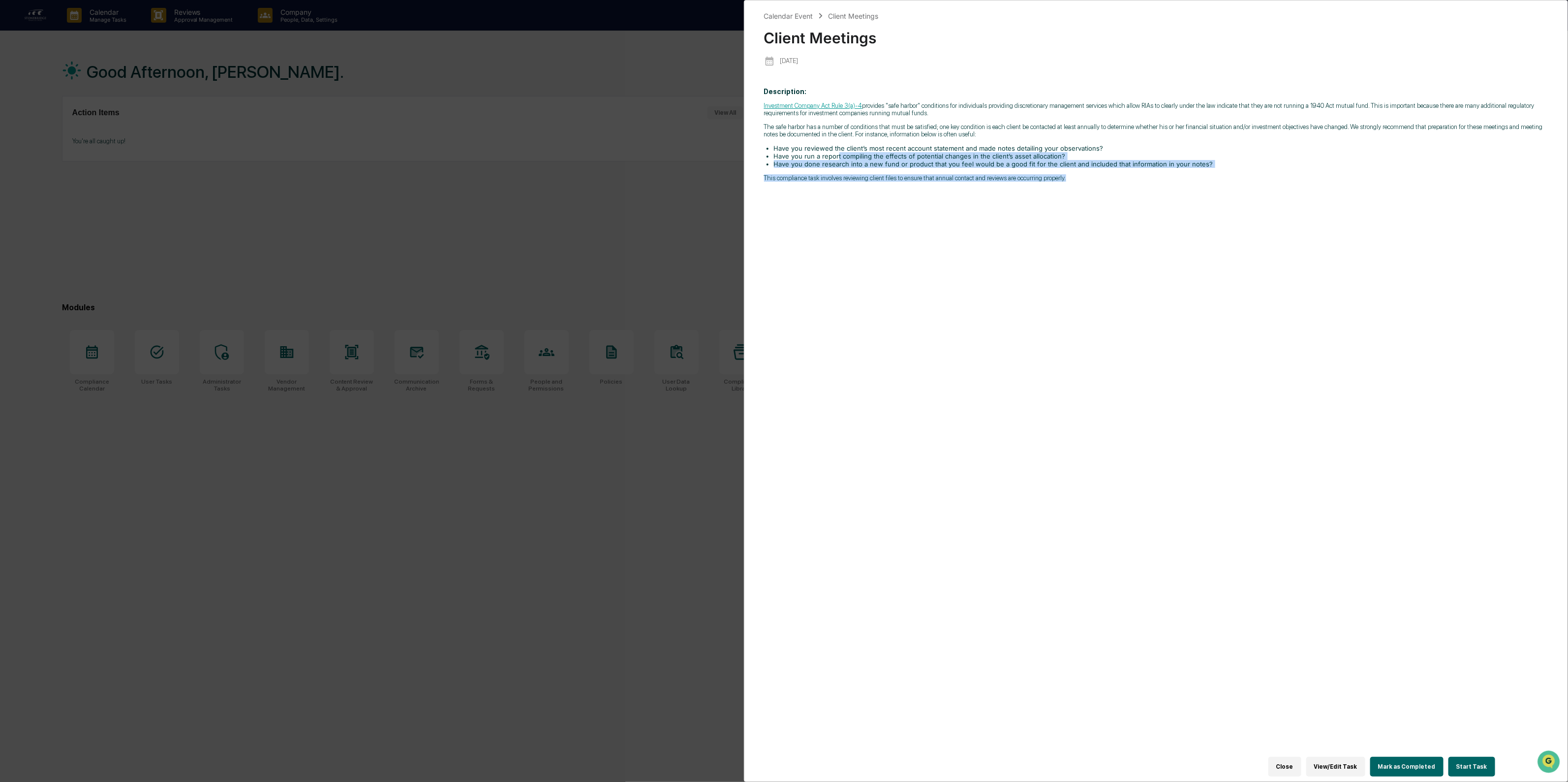
click at [1458, 765] on button "Start Task" at bounding box center [1472, 766] width 47 height 20
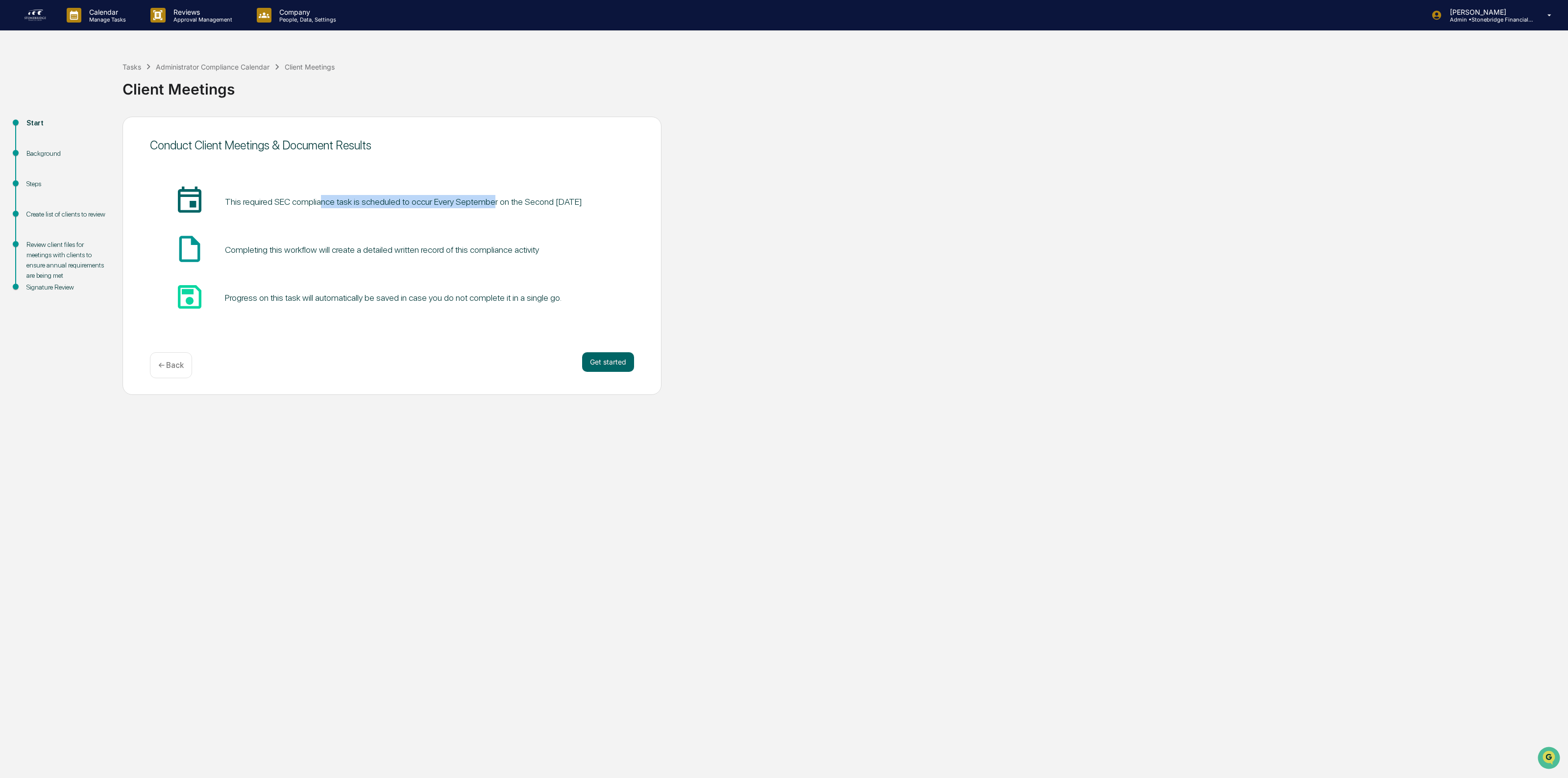
drag, startPoint x: 321, startPoint y: 183, endPoint x: 488, endPoint y: 205, distance: 168.4
click at [488, 205] on div "insert_invitation_icon This required SEC compliance task is scheduled to occur …" at bounding box center [392, 250] width 484 height 159
click at [488, 205] on pre "This required SEC compliance task is scheduled to occur Every September on the …" at bounding box center [404, 201] width 357 height 13
drag, startPoint x: 425, startPoint y: 199, endPoint x: 544, endPoint y: 211, distance: 119.6
click at [544, 211] on div "insert_invitation_icon This required SEC compliance task is scheduled to occur …" at bounding box center [392, 202] width 484 height 33
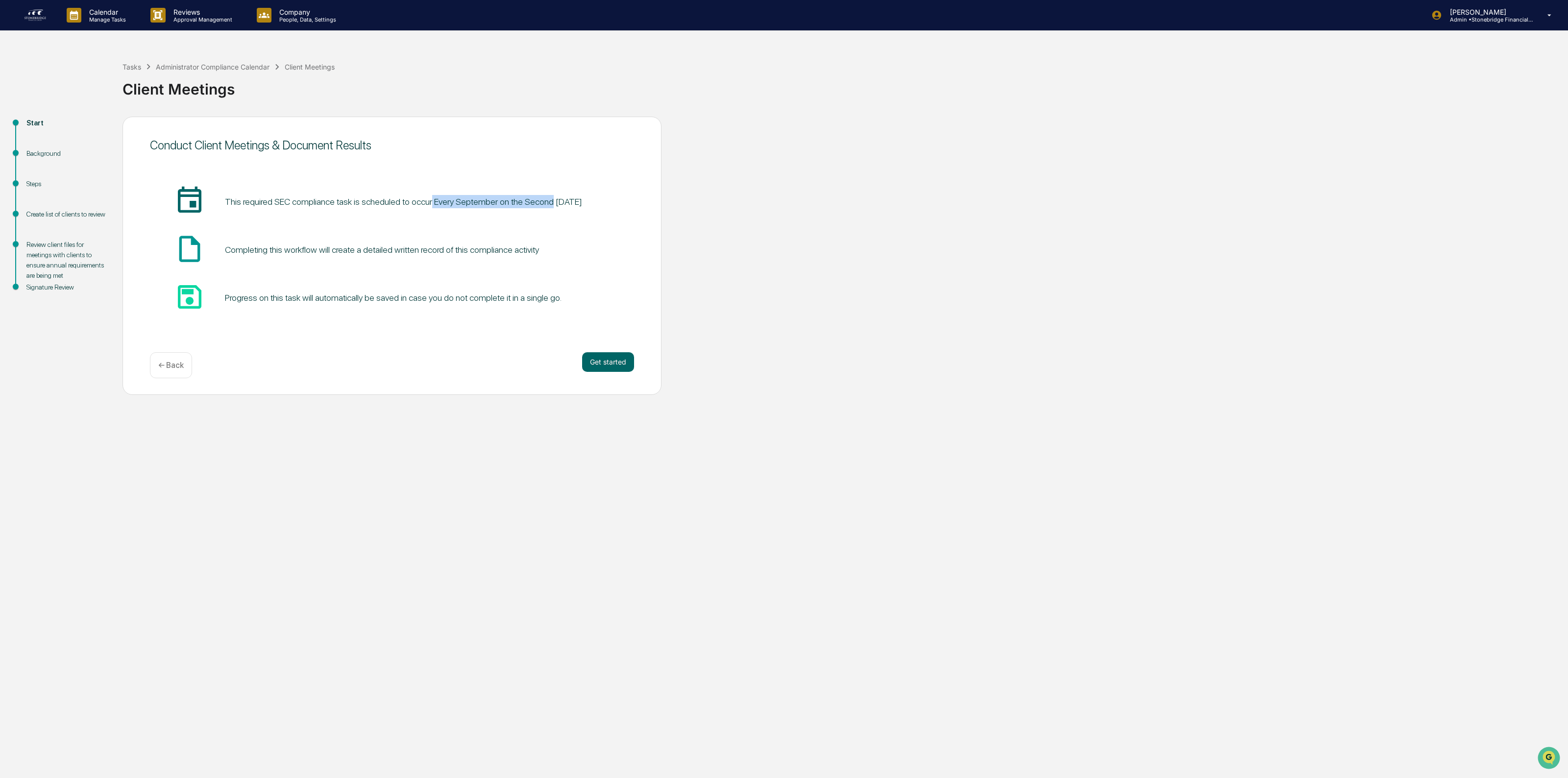
click at [544, 211] on div "insert_invitation_icon This required SEC compliance task is scheduled to occur …" at bounding box center [392, 202] width 484 height 33
drag, startPoint x: 256, startPoint y: 253, endPoint x: 452, endPoint y: 267, distance: 196.5
click at [452, 267] on div "insert_invitation_icon This required SEC compliance task is scheduled to occur …" at bounding box center [392, 250] width 484 height 130
drag, startPoint x: 284, startPoint y: 303, endPoint x: 605, endPoint y: 317, distance: 321.3
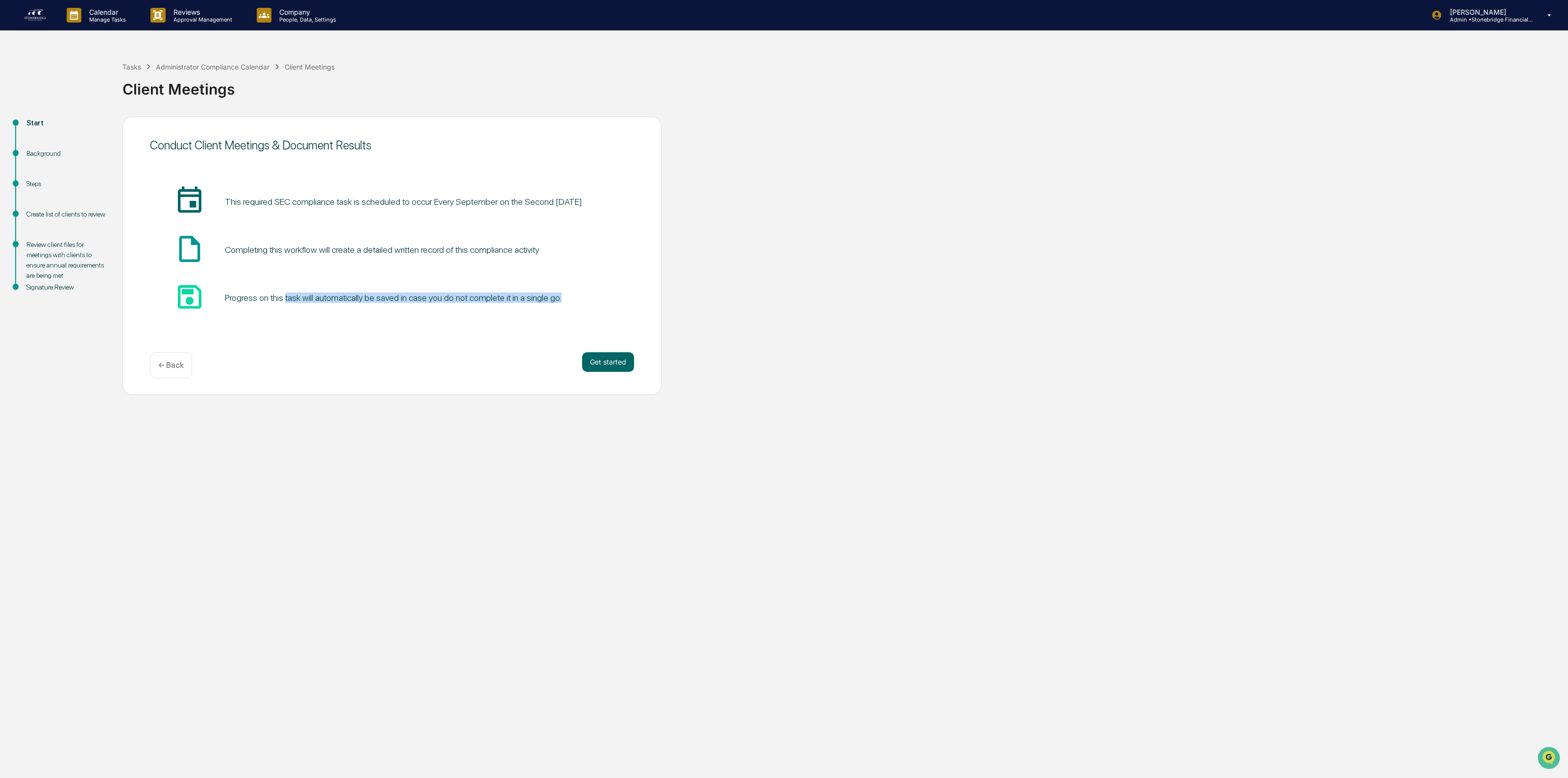
click at [605, 317] on div "insert_invitation_icon This required SEC compliance task is scheduled to occur …" at bounding box center [392, 250] width 484 height 159
click at [619, 363] on button "Get started" at bounding box center [608, 361] width 52 height 20
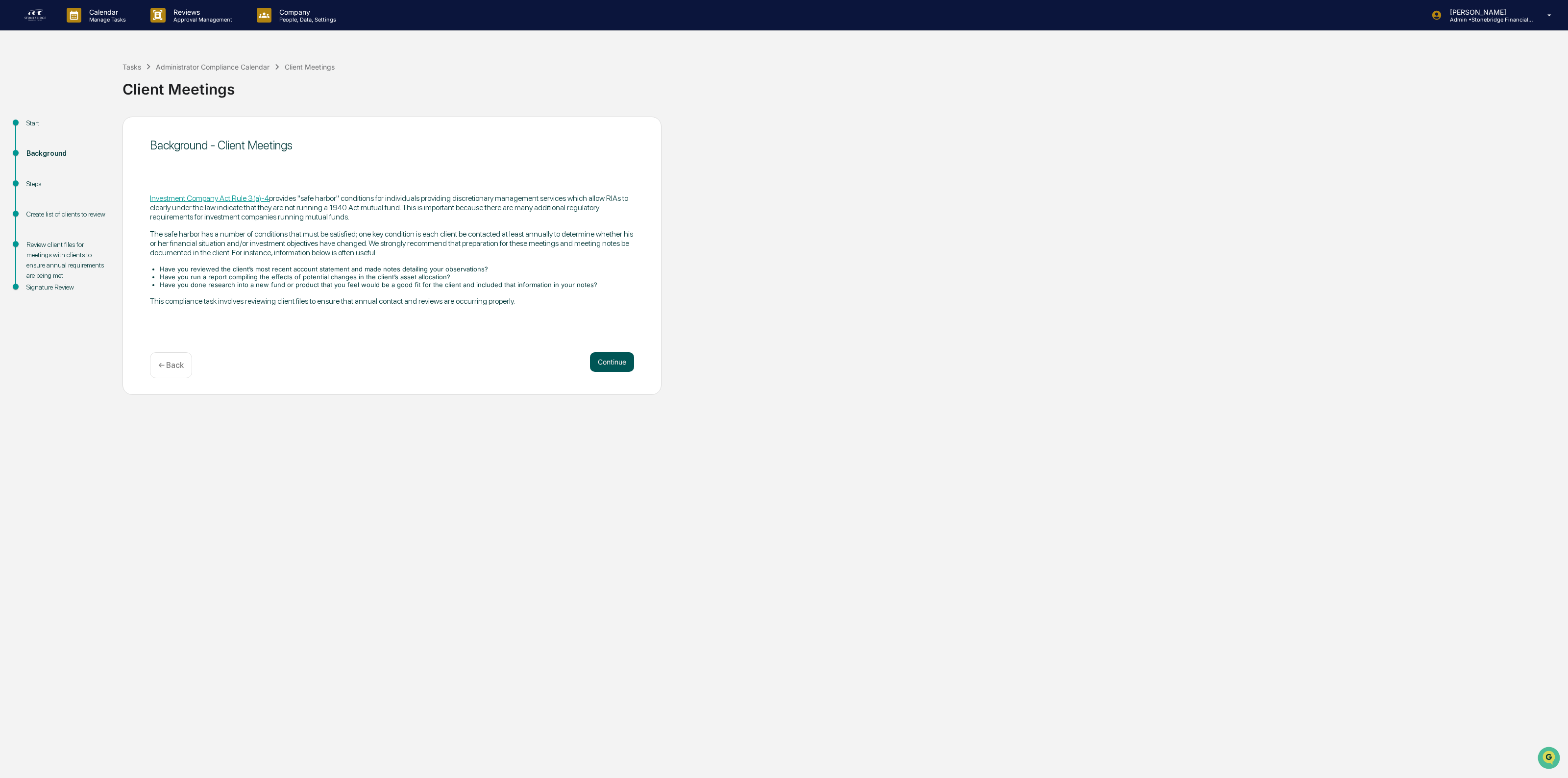
click at [625, 368] on button "Continue" at bounding box center [612, 361] width 44 height 20
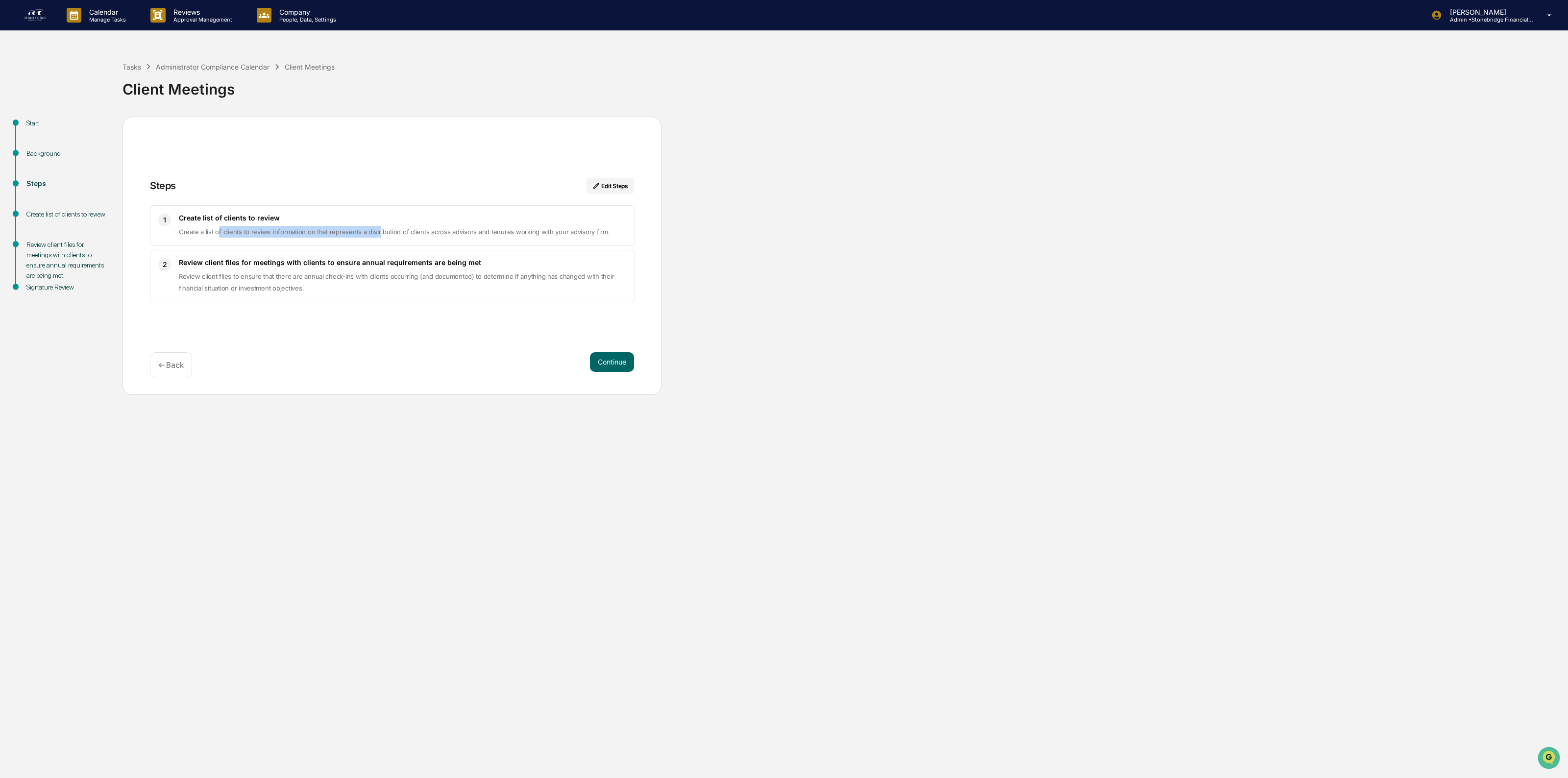
drag, startPoint x: 219, startPoint y: 235, endPoint x: 376, endPoint y: 230, distance: 157.1
click at [376, 230] on span "Create a list of clients to review information on that represents a distributio…" at bounding box center [394, 231] width 430 height 8
drag, startPoint x: 336, startPoint y: 230, endPoint x: 554, endPoint y: 236, distance: 218.1
click at [554, 236] on span "Create a list of clients to review information on that represents a distributio…" at bounding box center [394, 231] width 430 height 8
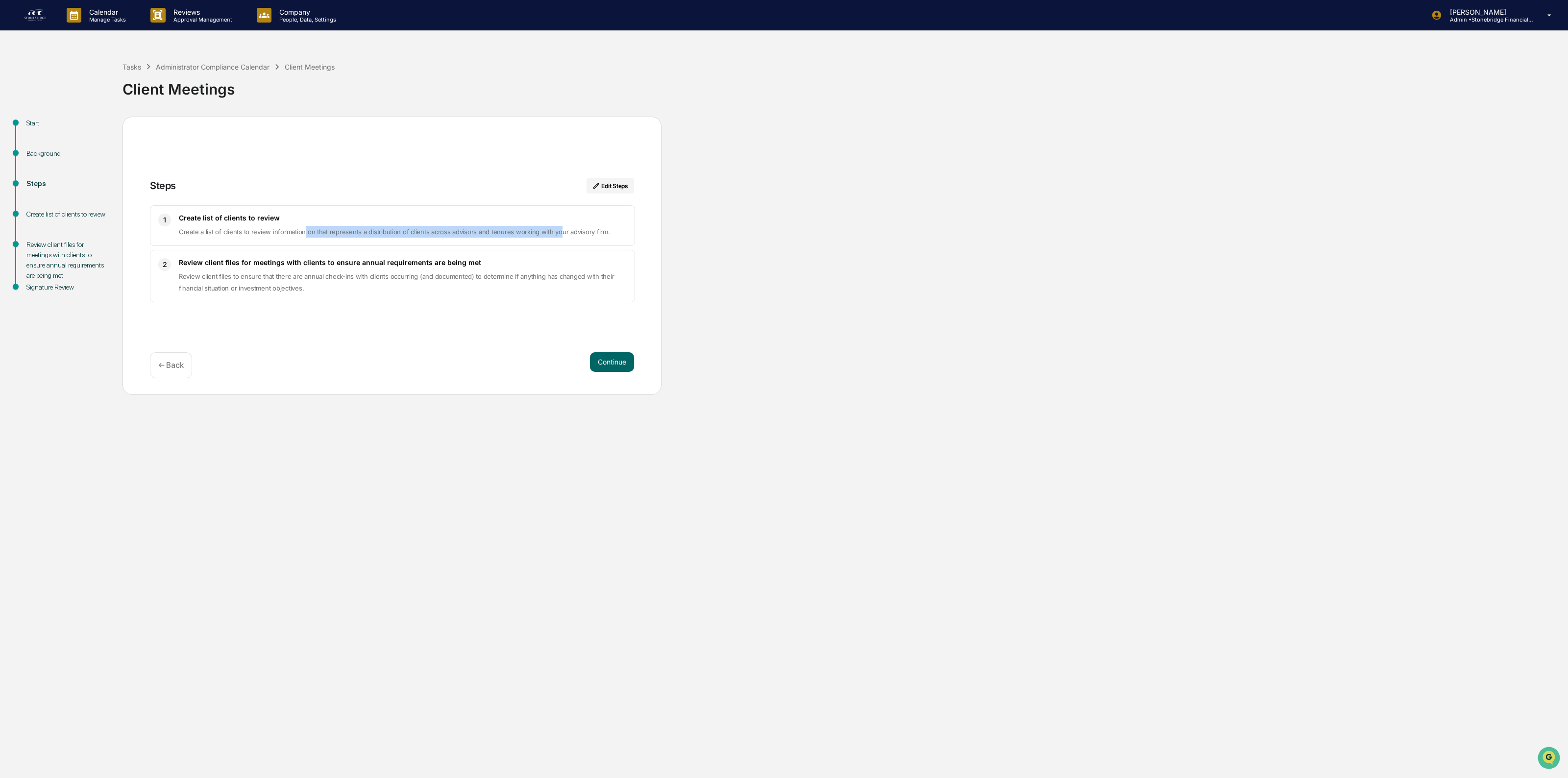
click at [554, 236] on span "Create a list of clients to review information on that represents a distributio…" at bounding box center [394, 231] width 430 height 8
drag, startPoint x: 359, startPoint y: 228, endPoint x: 627, endPoint y: 241, distance: 268.3
click at [627, 241] on div "1 Create list of clients to review Create a list of clients to review informati…" at bounding box center [392, 226] width 485 height 41
drag, startPoint x: 437, startPoint y: 240, endPoint x: 269, endPoint y: 236, distance: 168.0
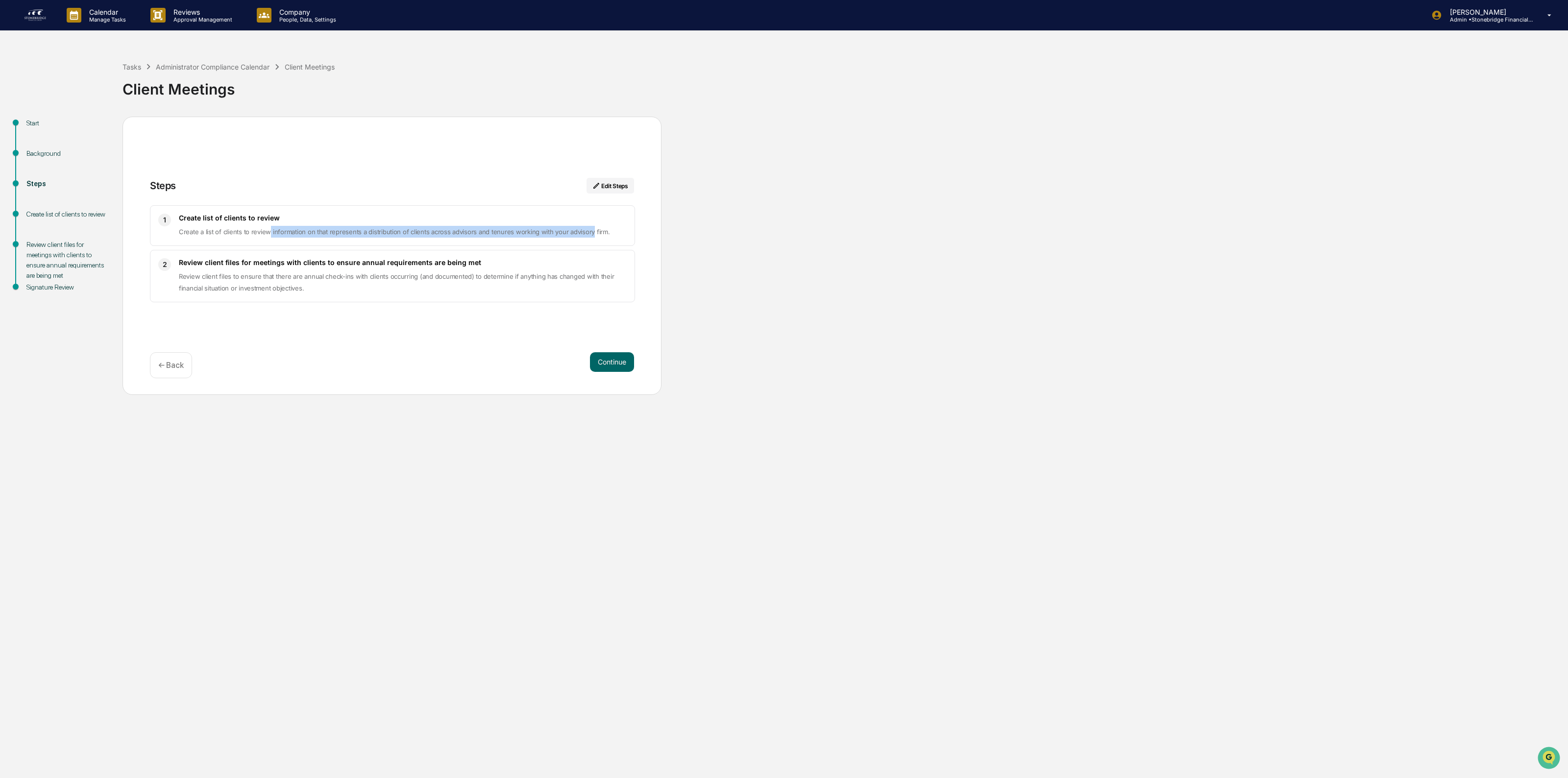
click at [269, 236] on span "Create a list of clients to review information on that represents a distributio…" at bounding box center [394, 231] width 430 height 8
click at [269, 236] on span "Create a list of clients to review information on that represents a distributio…" at bounding box center [394, 231] width 430 height 8
drag, startPoint x: 192, startPoint y: 269, endPoint x: 358, endPoint y: 282, distance: 166.5
click at [358, 282] on div "Review client files for meetings with clients to ensure annual requirements are…" at bounding box center [402, 276] width 448 height 35
click at [358, 282] on p "Review client files to ensure that there are annual check-ins with clients occu…" at bounding box center [402, 282] width 448 height 23
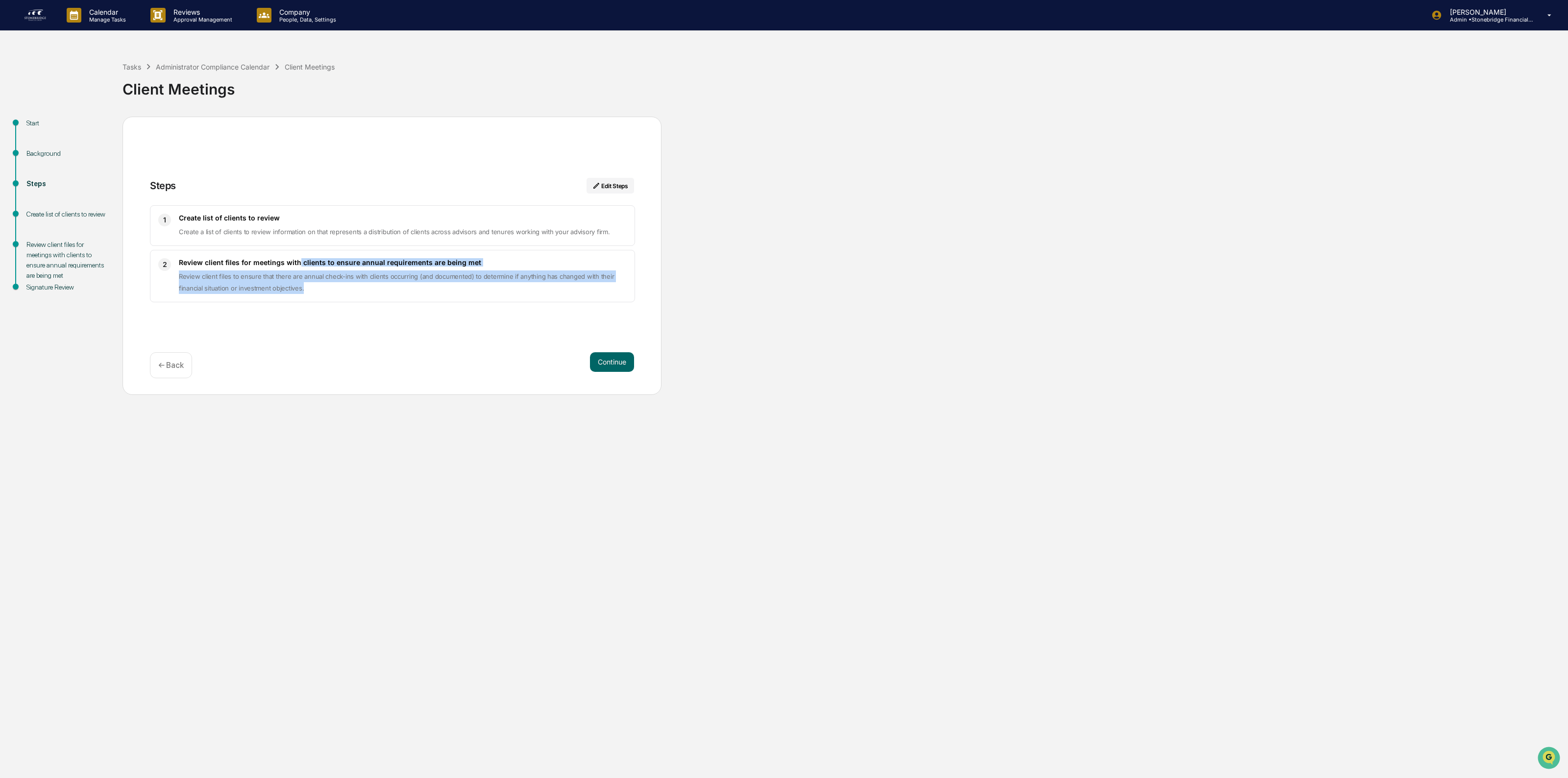
drag, startPoint x: 357, startPoint y: 290, endPoint x: 298, endPoint y: 261, distance: 65.7
click at [298, 261] on div "Review client files for meetings with clients to ensure annual requirements are…" at bounding box center [402, 276] width 448 height 35
click at [298, 261] on h3 "Review client files for meetings with clients to ensure annual requirements are…" at bounding box center [402, 263] width 448 height 8
drag, startPoint x: 276, startPoint y: 260, endPoint x: 417, endPoint y: 295, distance: 145.3
click at [417, 295] on div "2 Review client files for meetings with clients to ensure annual requirements a…" at bounding box center [392, 275] width 485 height 53
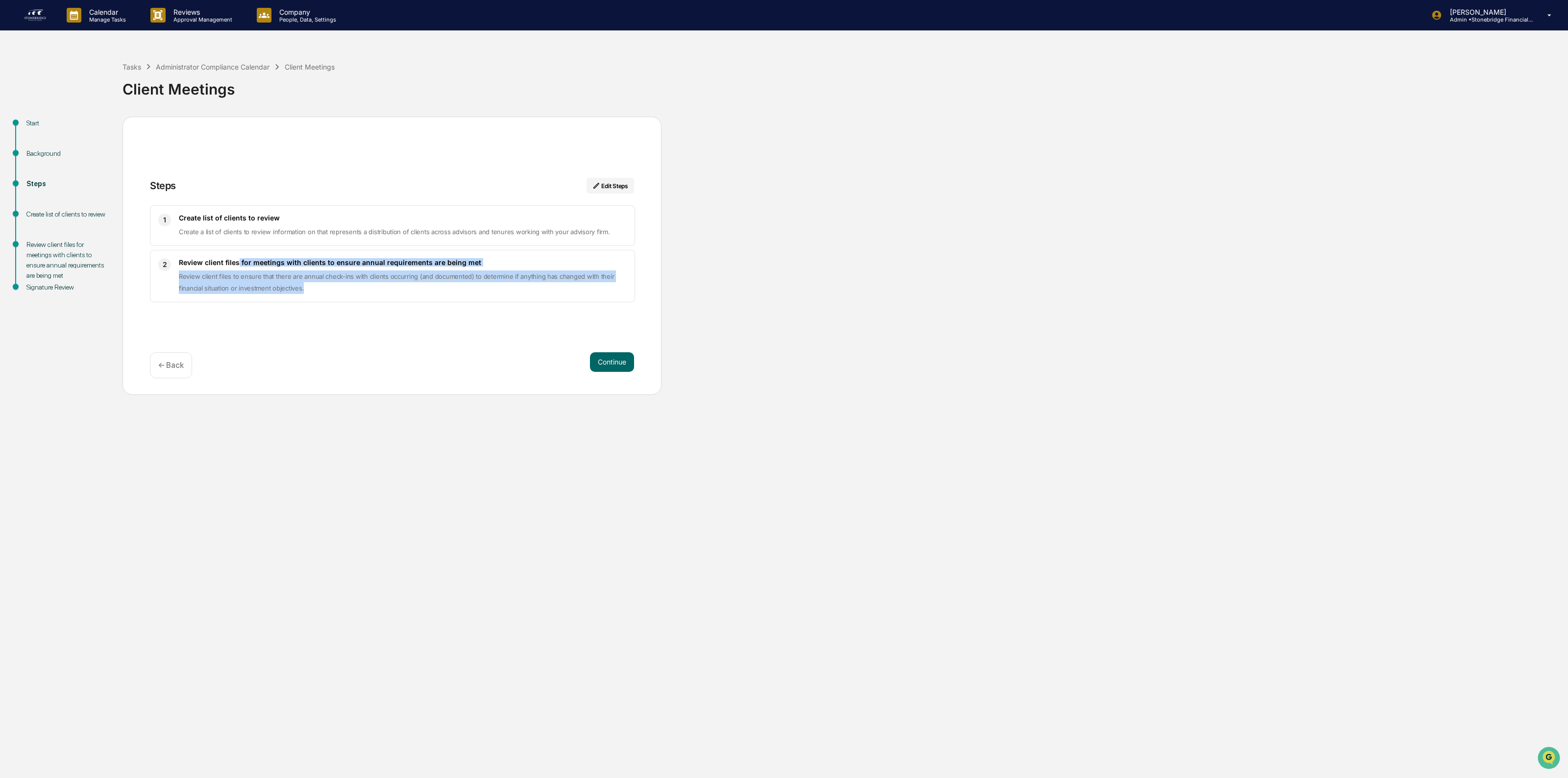
click at [417, 295] on div "2 Review client files for meetings with clients to ensure annual requirements a…" at bounding box center [392, 275] width 485 height 53
drag, startPoint x: 381, startPoint y: 290, endPoint x: 228, endPoint y: 280, distance: 153.3
click at [228, 280] on div "2 Review client files for meetings with clients to ensure annual requirements a…" at bounding box center [392, 275] width 485 height 53
click at [228, 280] on span "Review client files to ensure that there are annual check-ins with clients occu…" at bounding box center [396, 282] width 435 height 20
drag, startPoint x: 209, startPoint y: 277, endPoint x: 376, endPoint y: 301, distance: 168.7
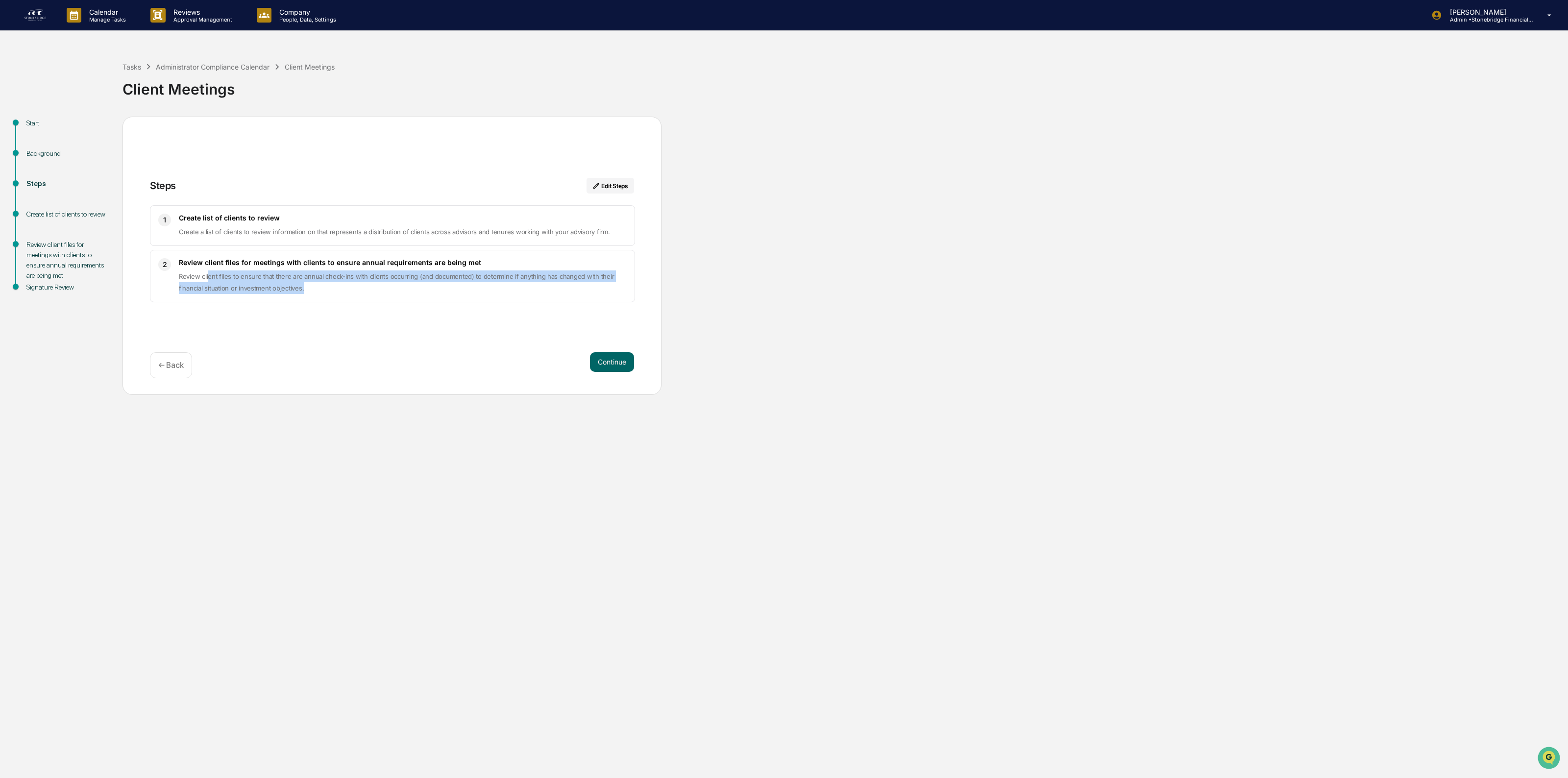
click at [376, 301] on div "2 Review client files for meetings with clients to ensure annual requirements a…" at bounding box center [392, 275] width 485 height 53
click at [375, 300] on div "2 Review client files for meetings with clients to ensure annual requirements a…" at bounding box center [392, 275] width 485 height 53
drag, startPoint x: 361, startPoint y: 292, endPoint x: 244, endPoint y: 267, distance: 119.6
click at [244, 267] on div "Review client files for meetings with clients to ensure annual requirements are…" at bounding box center [402, 276] width 448 height 35
click at [243, 267] on h3 "Review client files for meetings with clients to ensure annual requirements are…" at bounding box center [402, 263] width 448 height 8
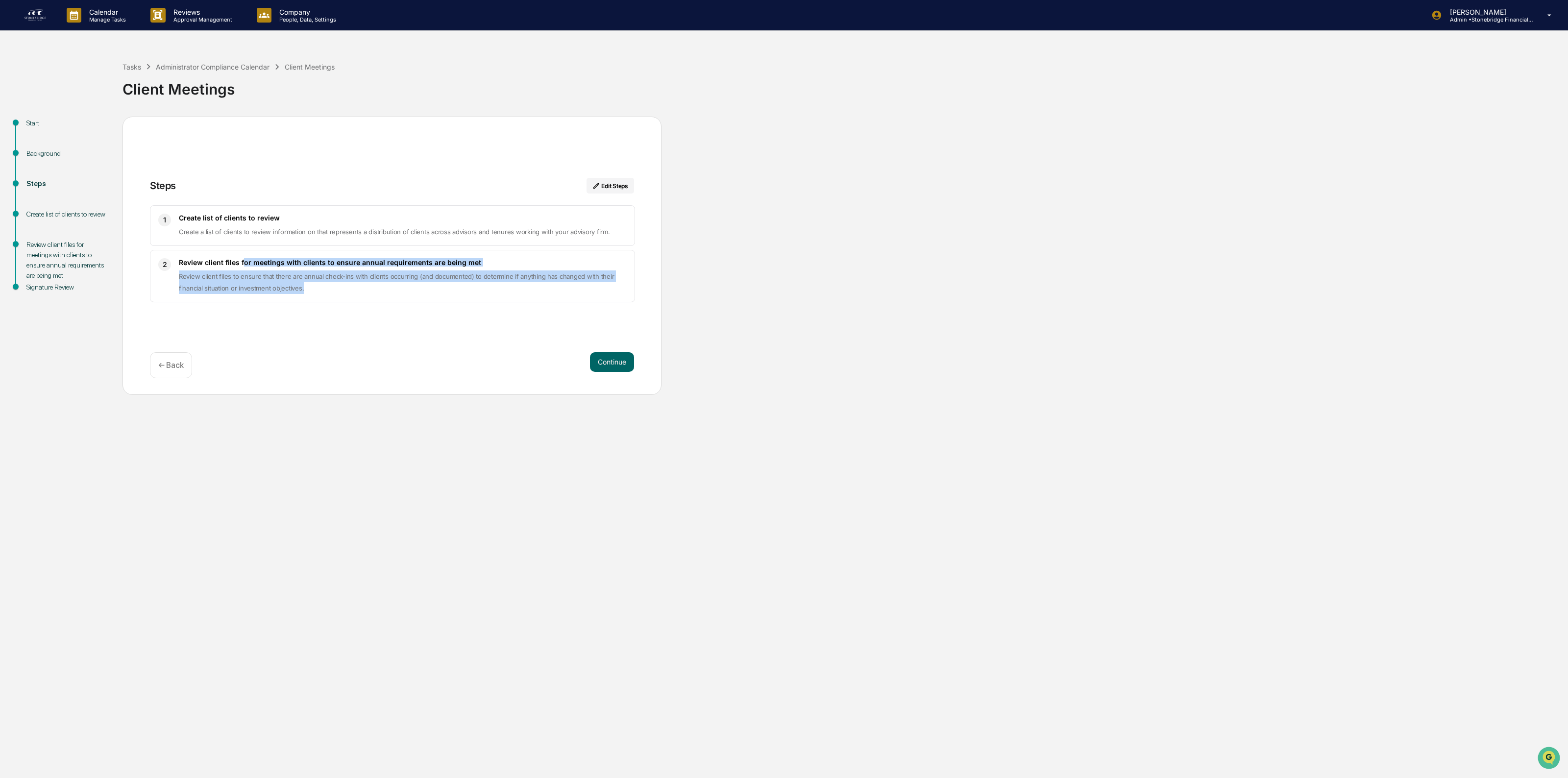
click at [223, 270] on div "Review client files for meetings with clients to ensure annual requirements are…" at bounding box center [402, 276] width 448 height 35
drag, startPoint x: 168, startPoint y: 270, endPoint x: 354, endPoint y: 297, distance: 187.9
click at [354, 297] on div "2 Review client files for meetings with clients to ensure annual requirements a…" at bounding box center [392, 275] width 485 height 53
click at [353, 297] on div "2 Review client files for meetings with clients to ensure annual requirements a…" at bounding box center [392, 275] width 485 height 53
drag, startPoint x: 353, startPoint y: 297, endPoint x: 197, endPoint y: 271, distance: 158.2
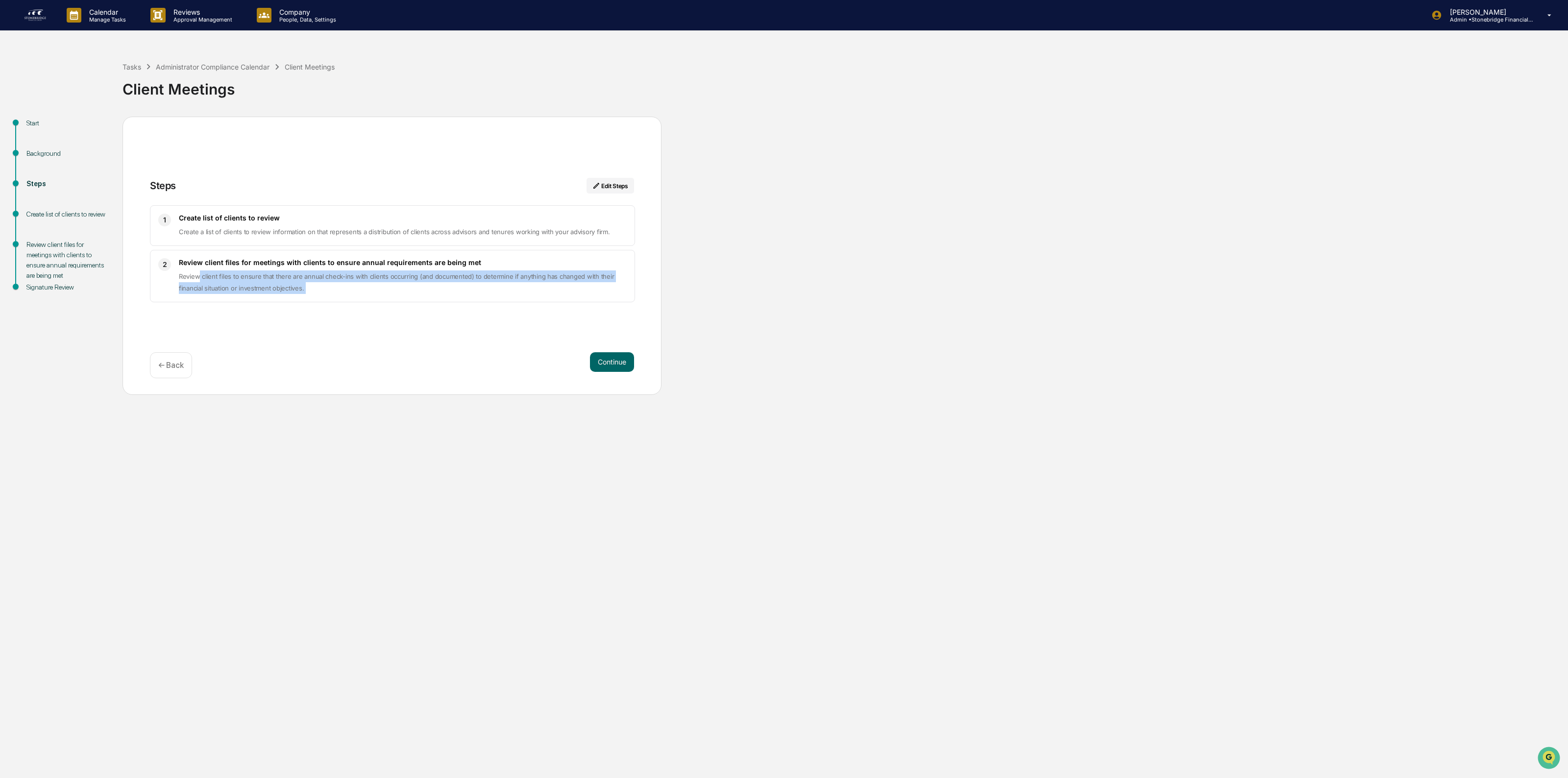
click at [199, 271] on div "2 Review client files for meetings with clients to ensure annual requirements a…" at bounding box center [392, 275] width 485 height 53
click at [197, 271] on div "Review client files for meetings with clients to ensure annual requirements are…" at bounding box center [402, 276] width 448 height 35
drag
click at [324, 301] on div "2 Review client files for meetings with clients to ensure annual requirements a…" at bounding box center [392, 275] width 485 height 53
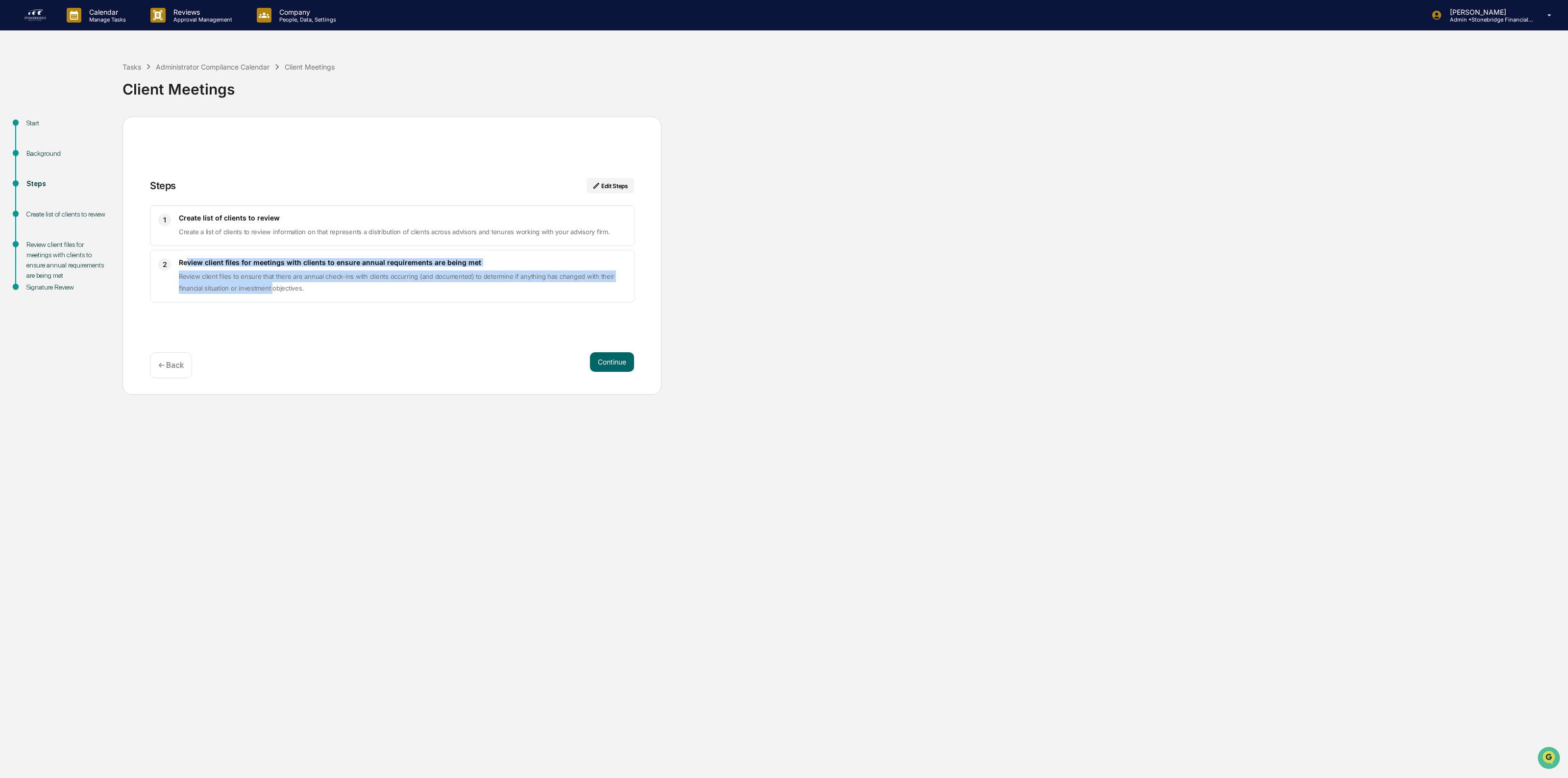
click at [272, 290] on div "Review client files for meetings with clients to ensure annual requirements are…" at bounding box center [402, 276] width 448 height 35
click at [272, 290] on span "Review client files to ensure that there are annual check-ins with clients occu…" at bounding box center [396, 282] width 435 height 20
click at [177, 246] on div "1 Create list of clients to review Create a list of clients to review informati…" at bounding box center [392, 254] width 484 height 97
click at [177, 246] on div "1 Create list of clients to review Create a list of clients to review informati…" at bounding box center [392, 226] width 485 height 41
click at [509, 344] on div "Steps Edit Steps 1 Create list of clients to review Create a list of clients to…" at bounding box center [392, 256] width 539 height 278
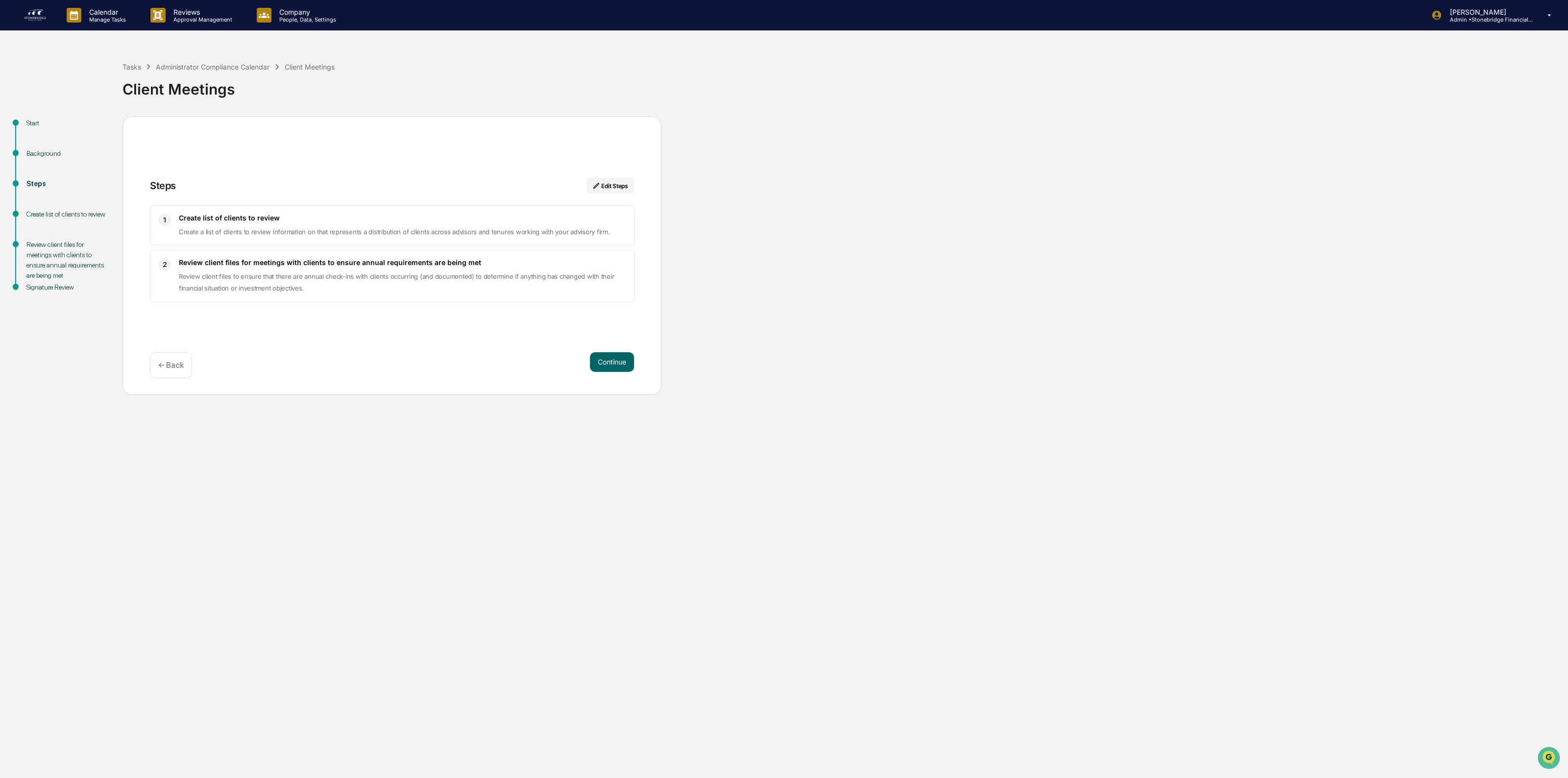
click at [509, 344] on div "Steps Edit Steps 1 Create list of clients to review Create a list of clients to…" at bounding box center [392, 256] width 539 height 278
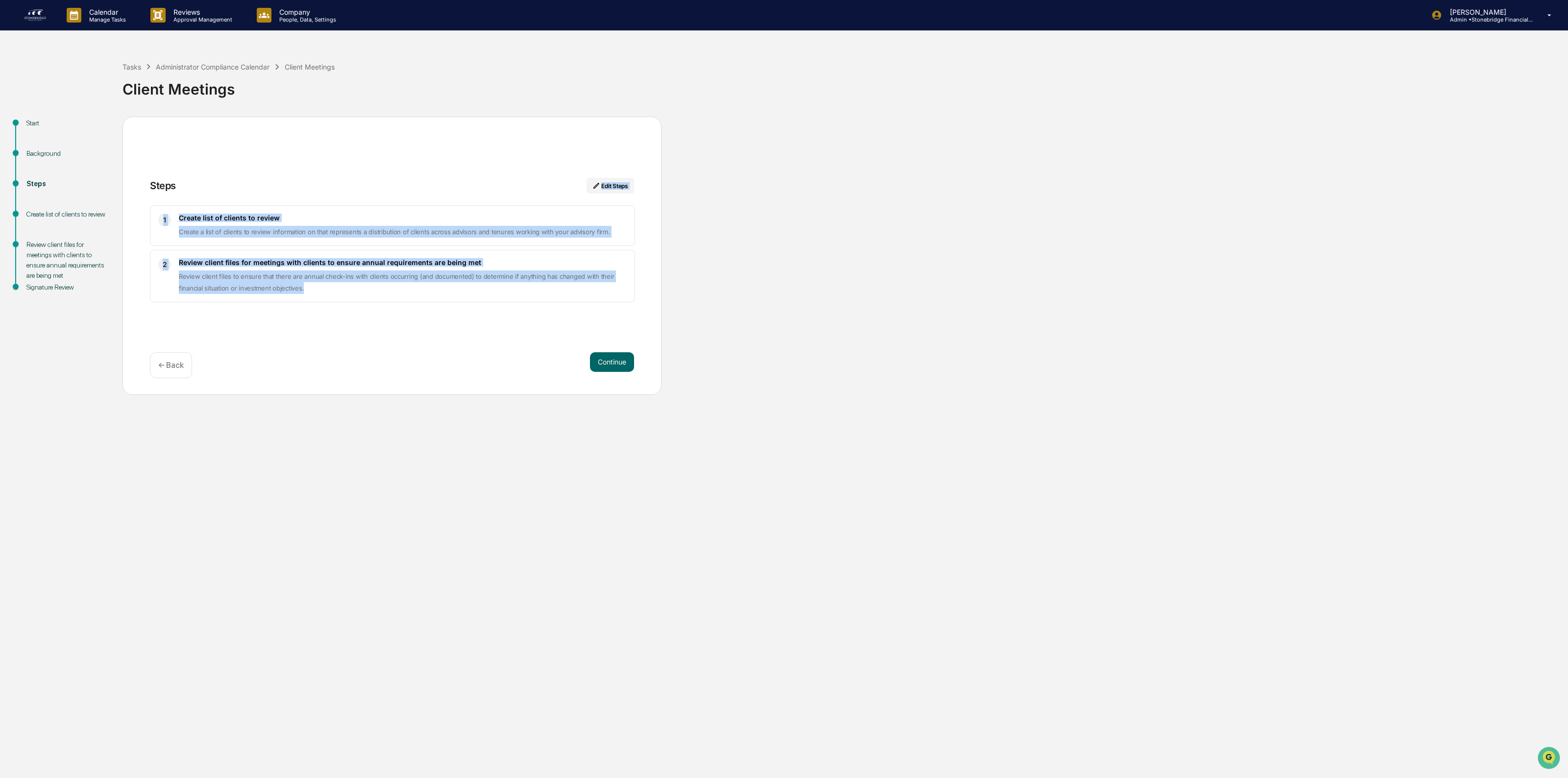
click at [233, 196] on div "Steps Edit Steps 1 Create list of clients to review Create a list of clients to…" at bounding box center [392, 240] width 484 height 124
click at [231, 196] on div "Steps Edit Steps" at bounding box center [392, 192] width 484 height 27
click at [310, 411] on div "Calendar Manage Tasks Reviews Approval Management Company People, Data, Setting…" at bounding box center [784, 389] width 1568 height 778
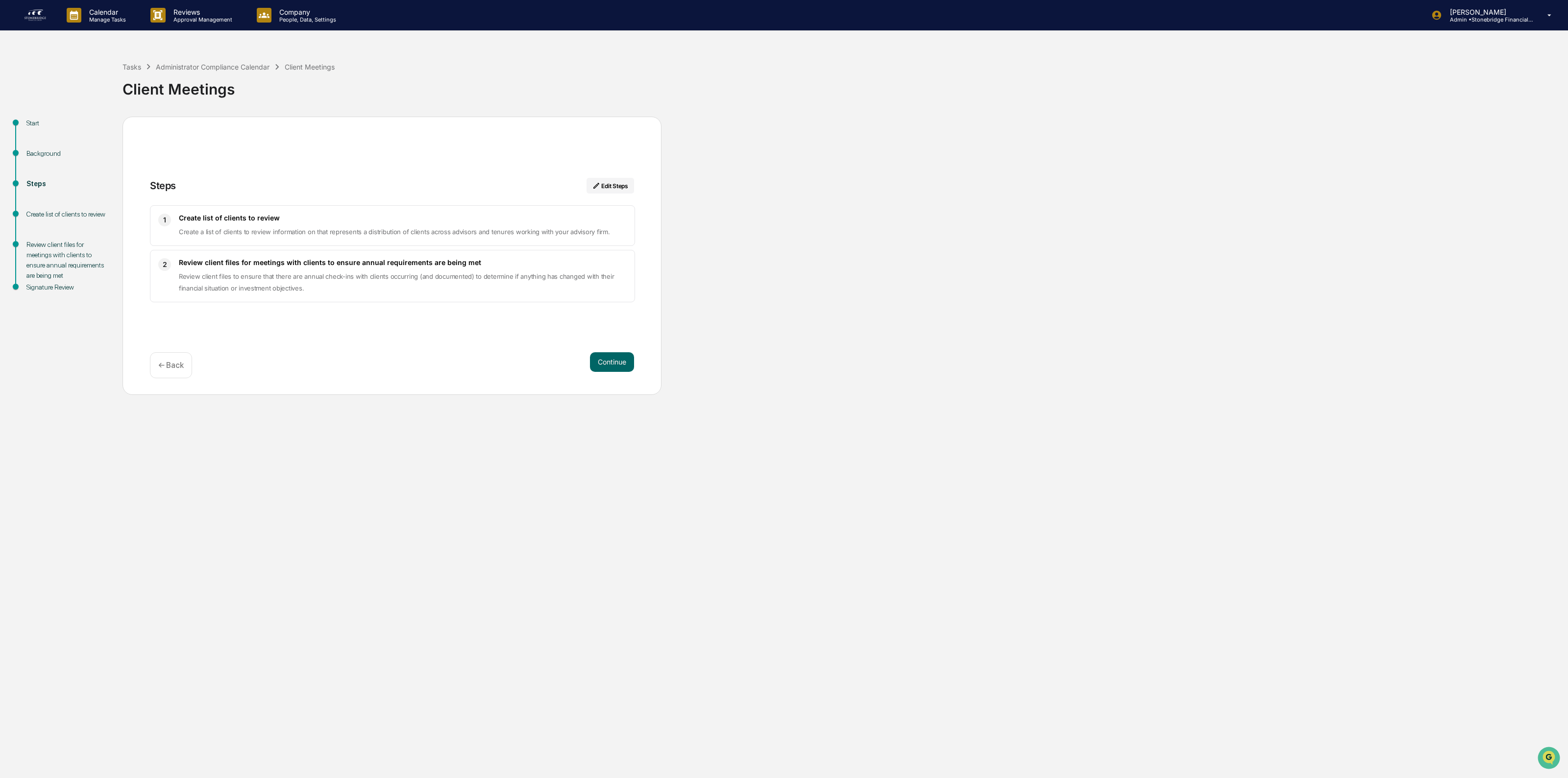
click at [310, 411] on div "Calendar Manage Tasks Reviews Approval Management Company People, Data, Setting…" at bounding box center [784, 389] width 1568 height 778
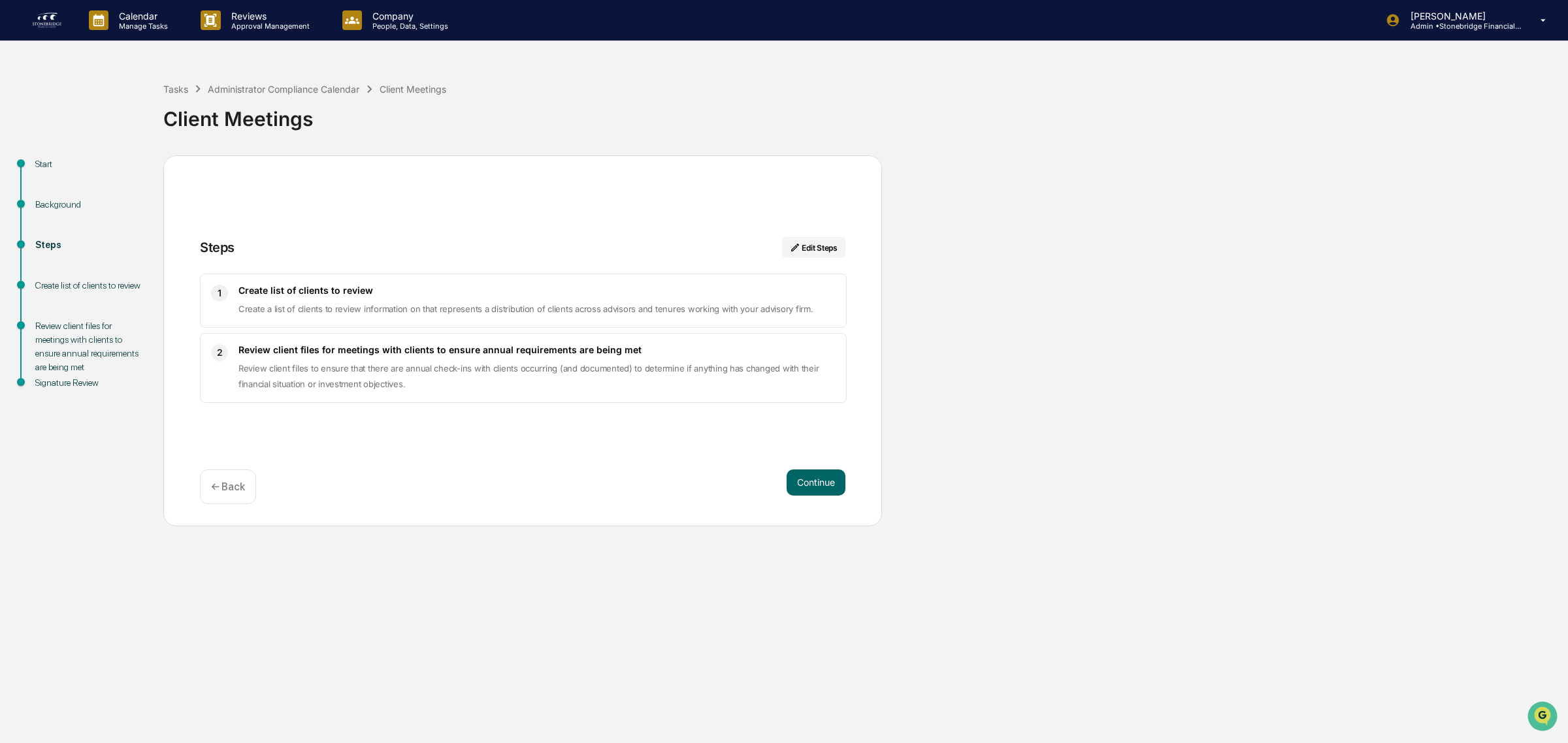
click at [34, 25] on img at bounding box center [46, 20] width 31 height 21
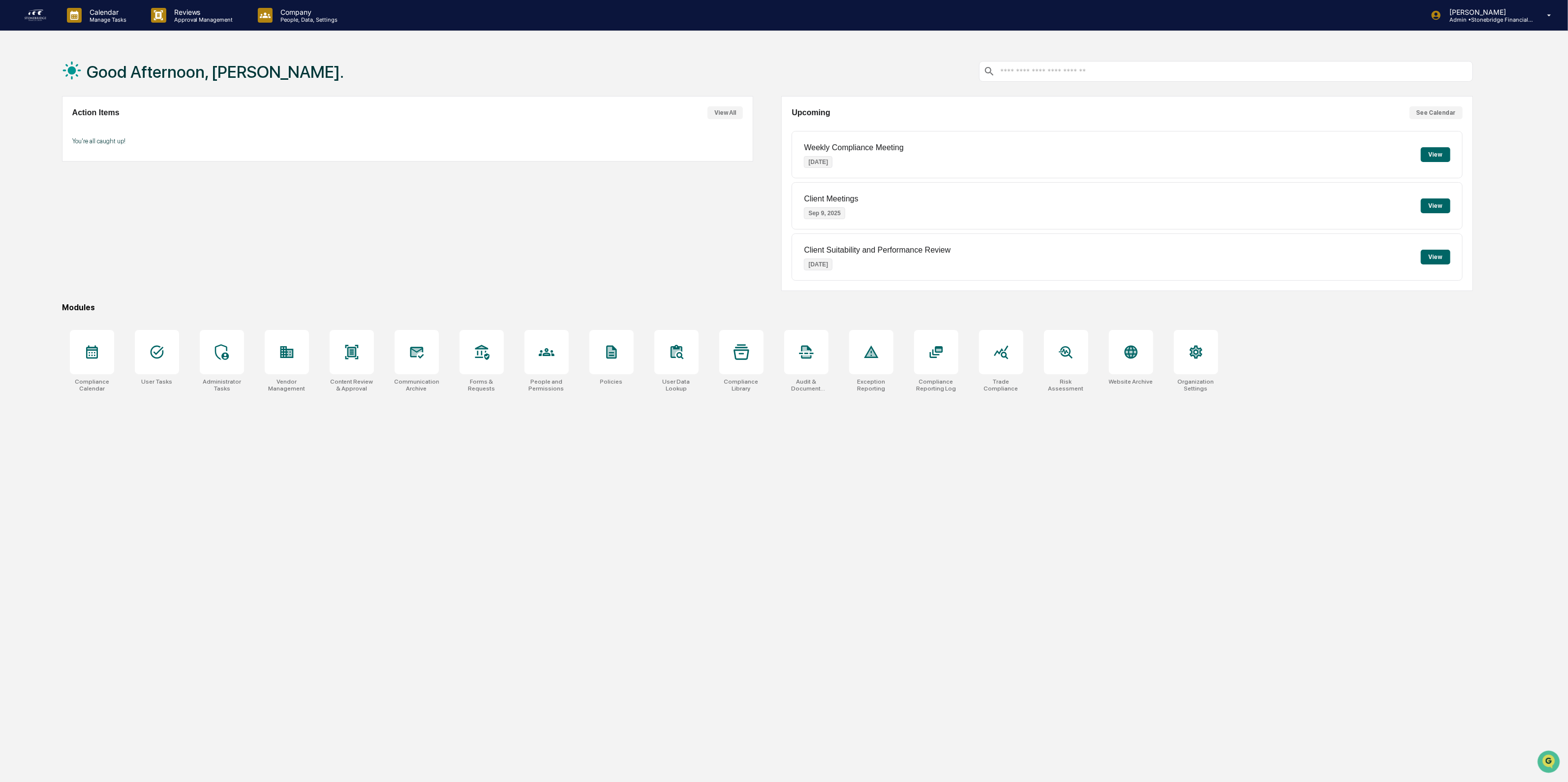
click at [225, 167] on div "Action Items View All You're all caught up!" at bounding box center [408, 193] width 691 height 195
click at [289, 367] on div at bounding box center [286, 352] width 45 height 45
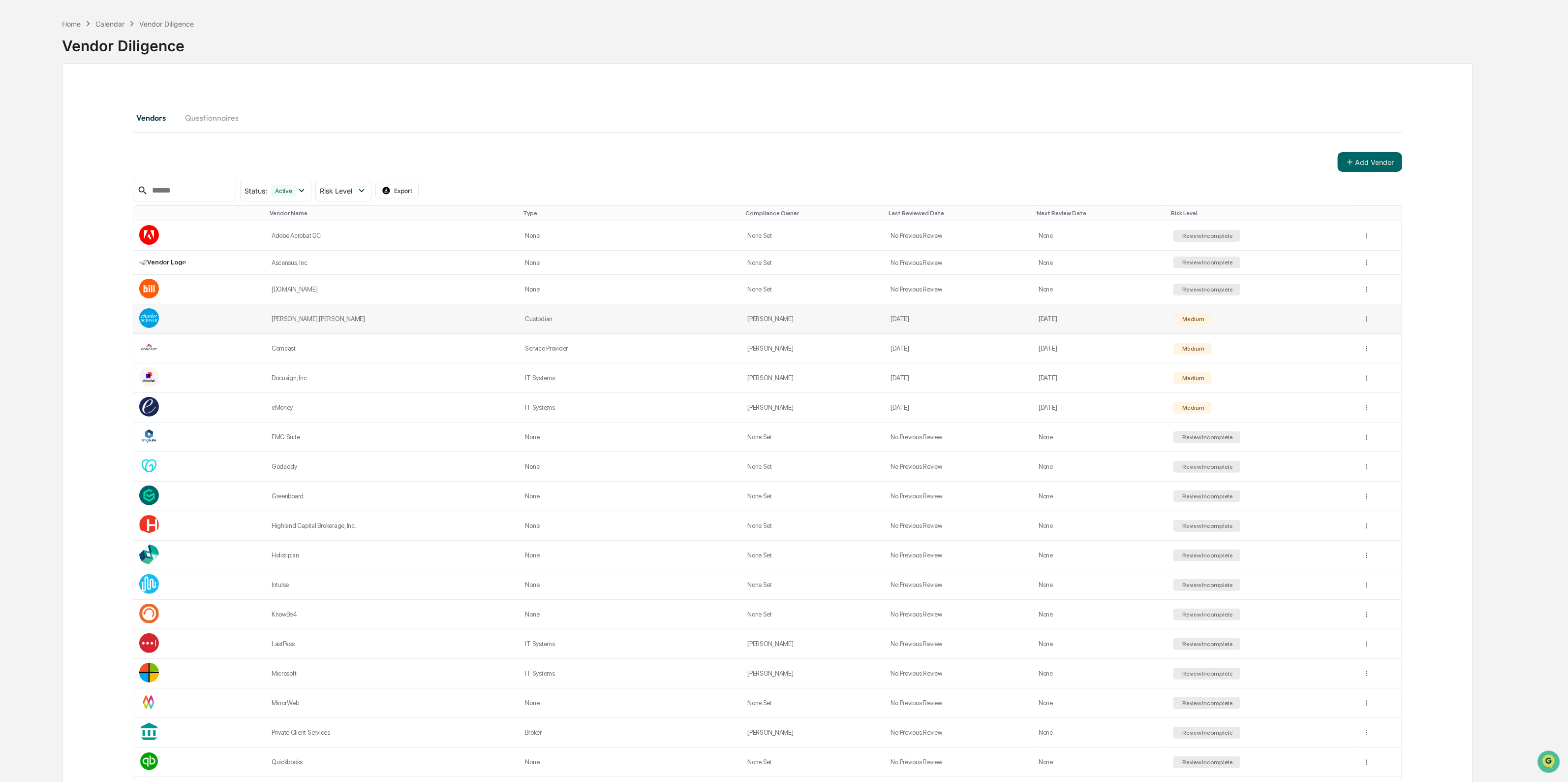
scroll to position [62, 0]
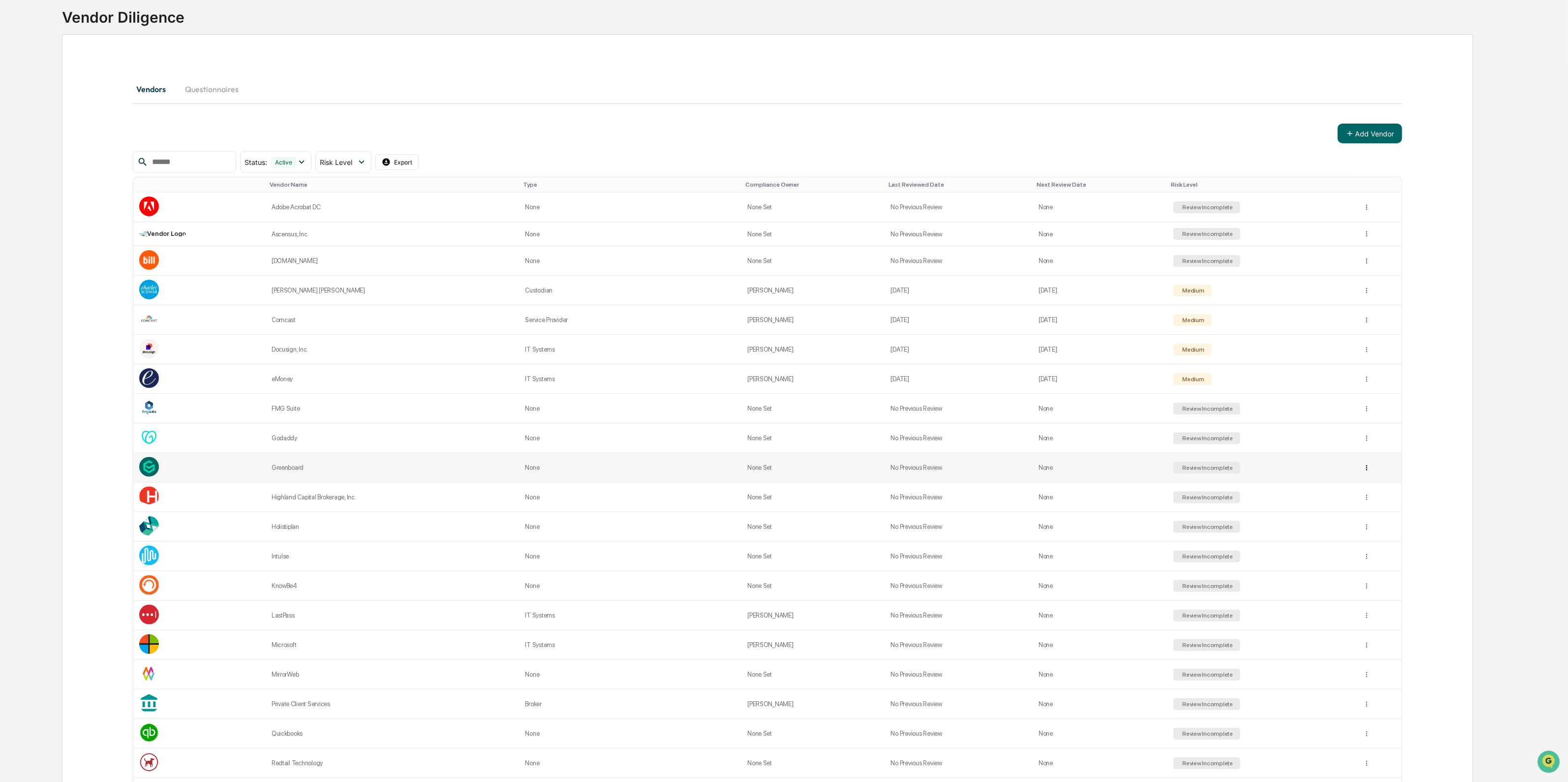
click at [1367, 471] on td at bounding box center [1379, 467] width 45 height 29
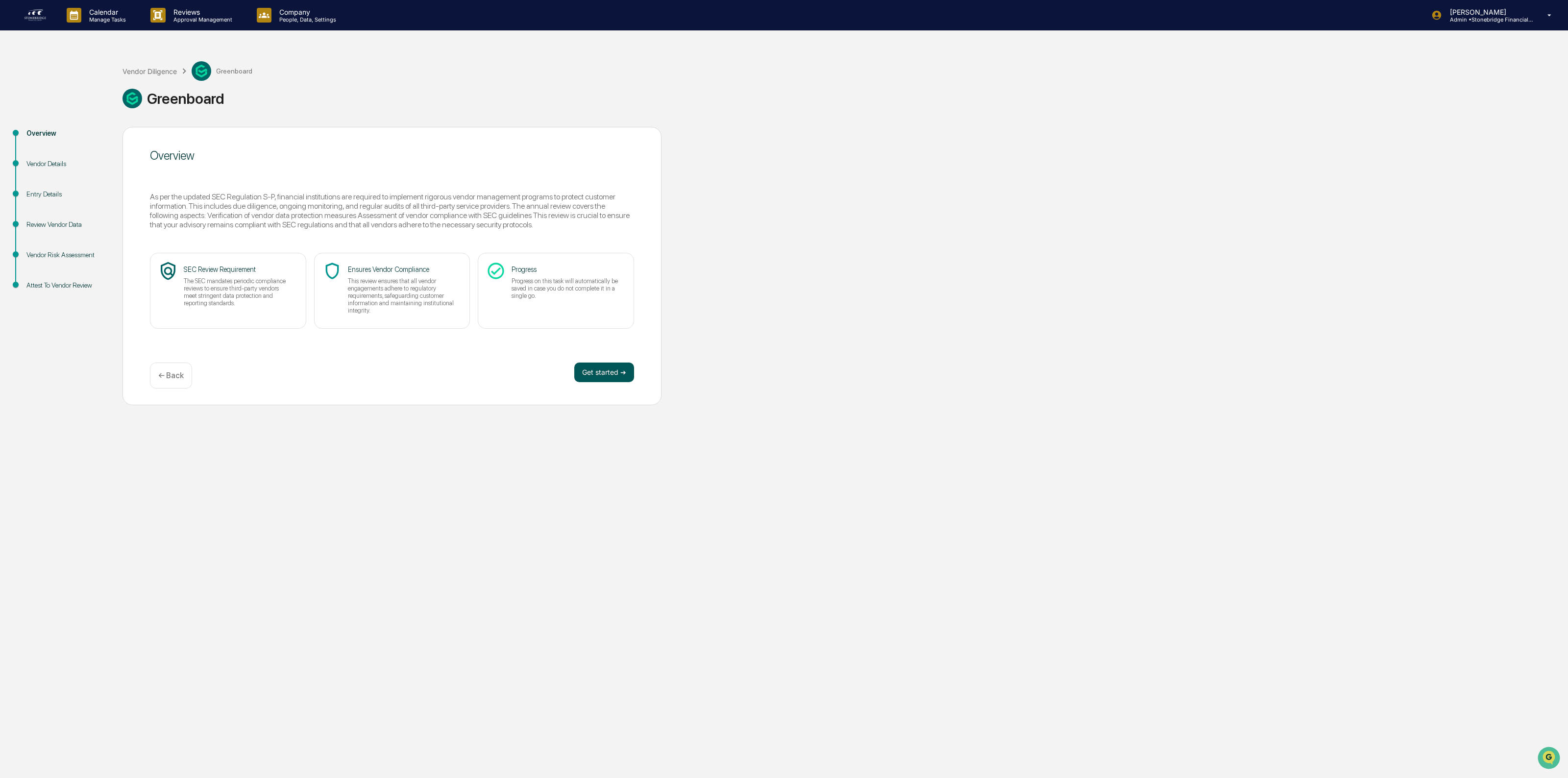
click at [608, 371] on button "Get started ➔" at bounding box center [604, 372] width 60 height 20
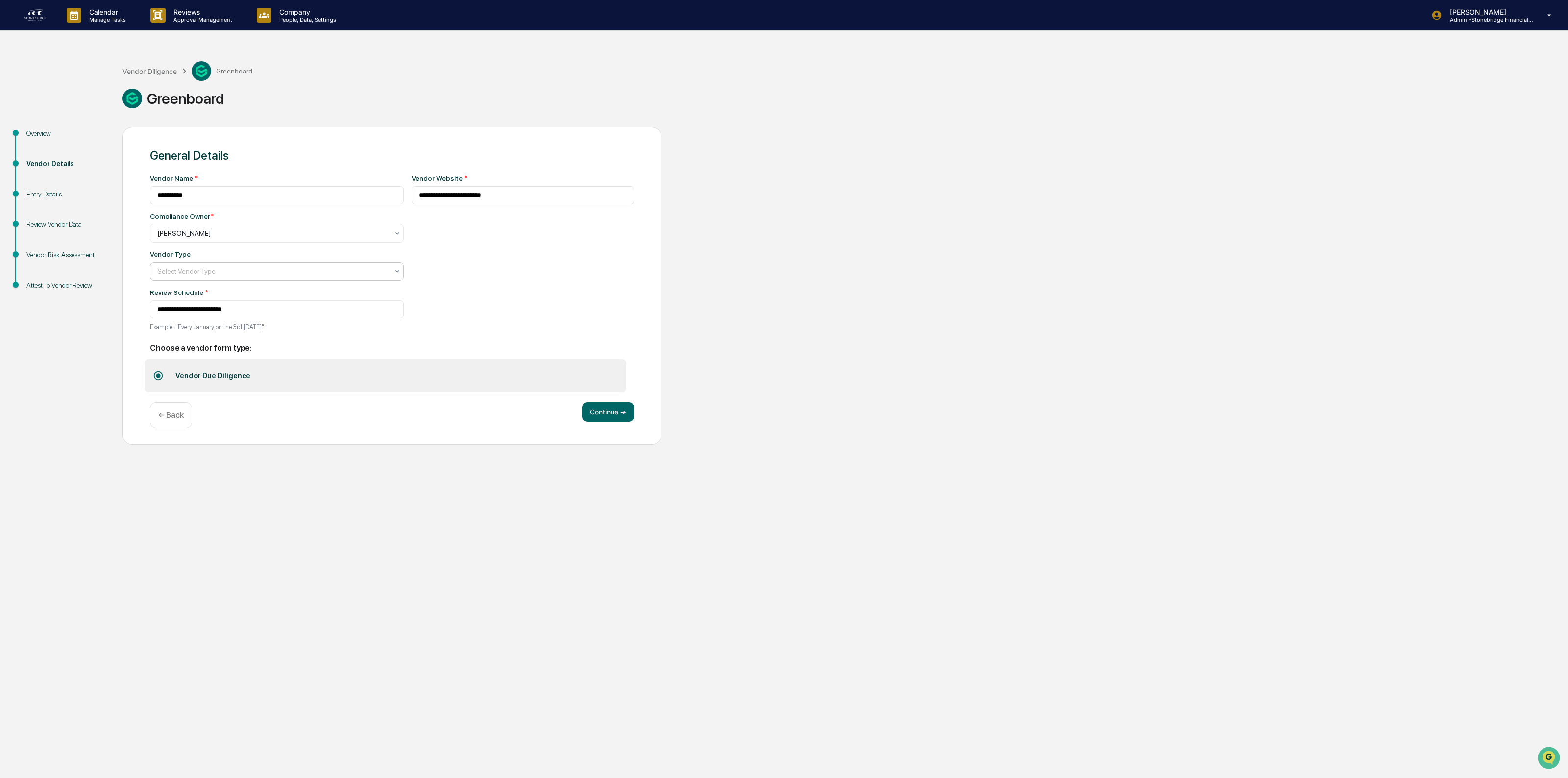
click at [231, 238] on div at bounding box center [273, 233] width 231 height 10
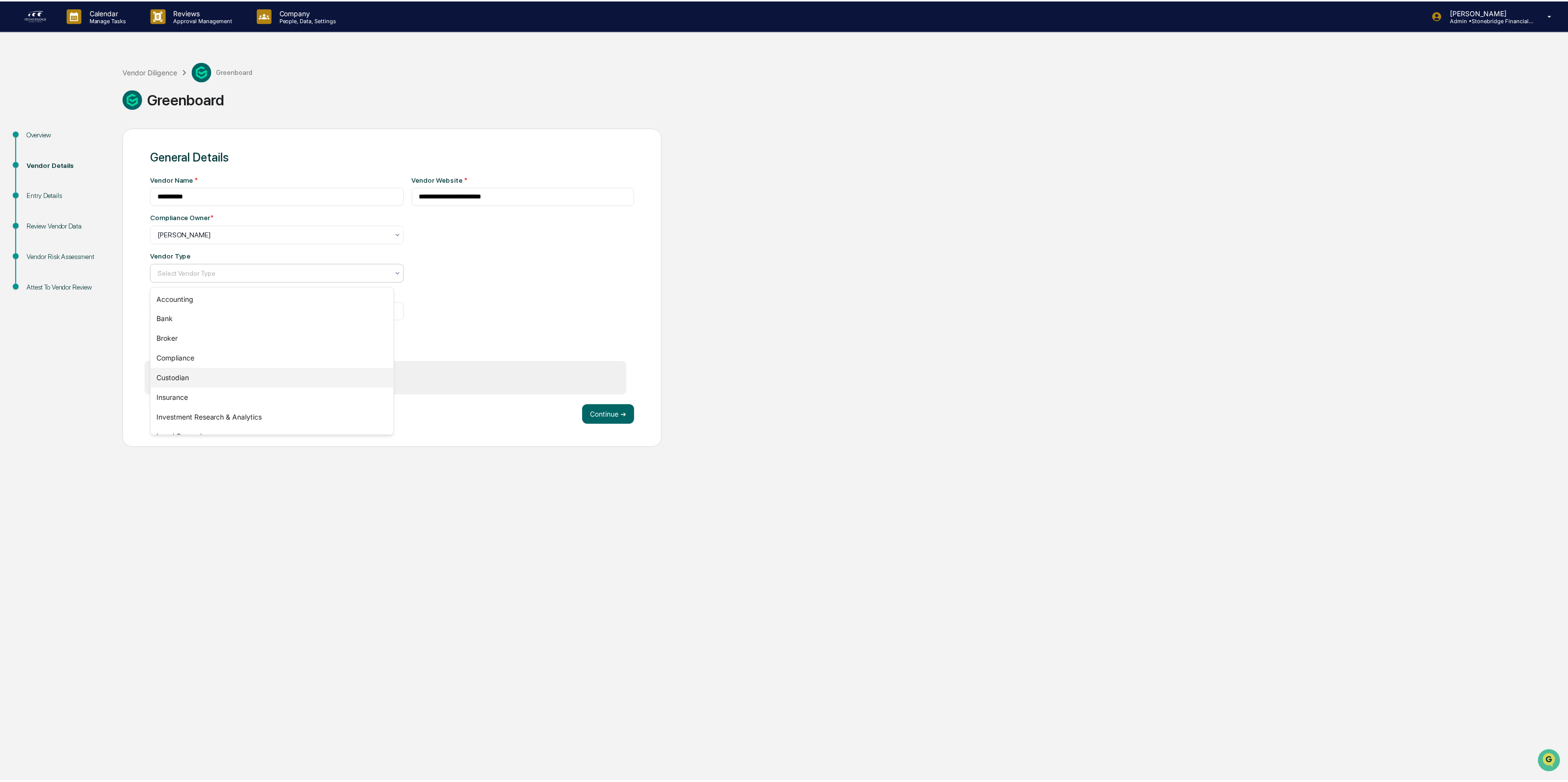
scroll to position [112, 0]
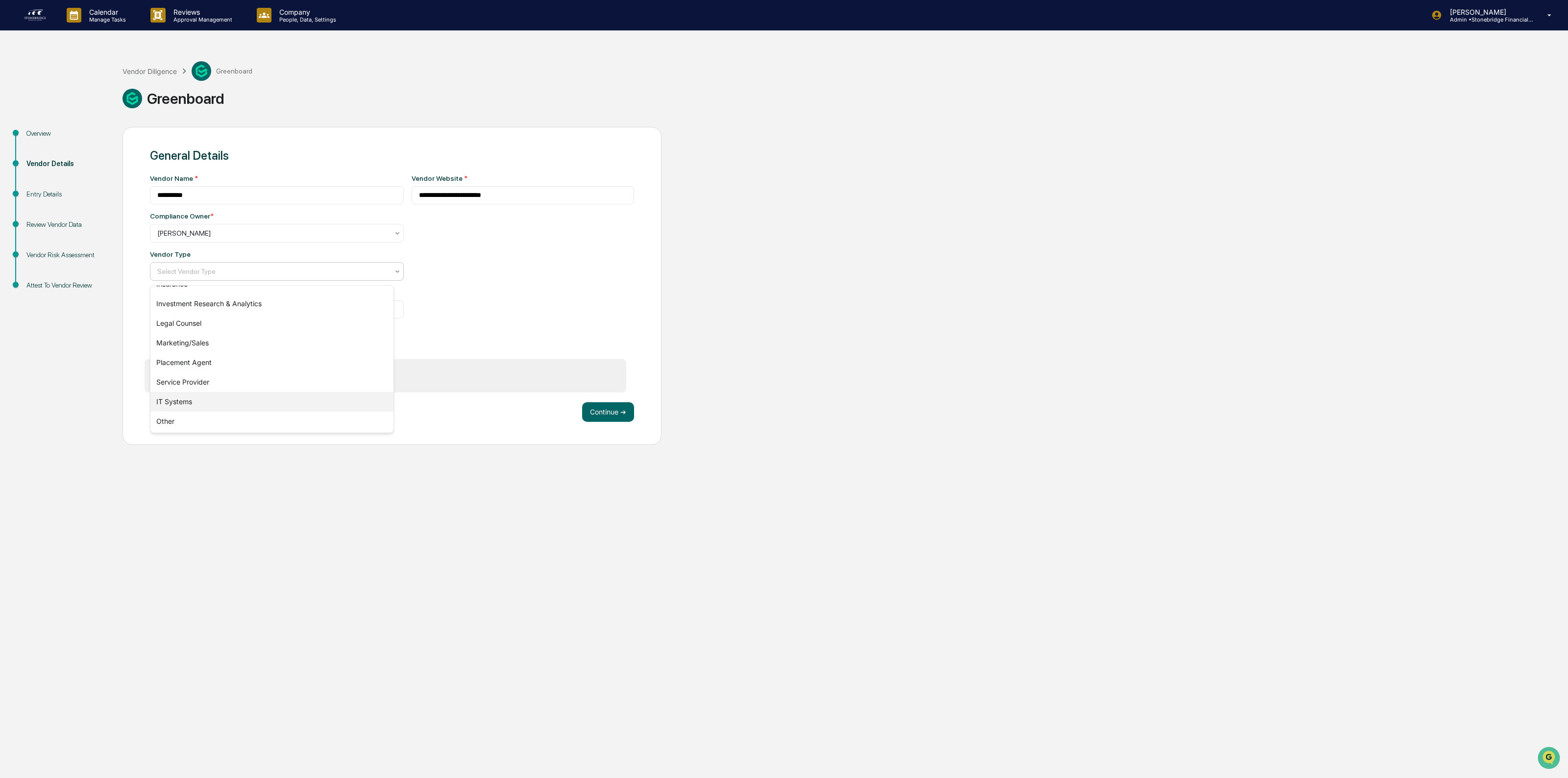
click at [221, 398] on div "IT Systems" at bounding box center [272, 402] width 243 height 20
click at [597, 408] on button "Continue ➔" at bounding box center [608, 412] width 52 height 20
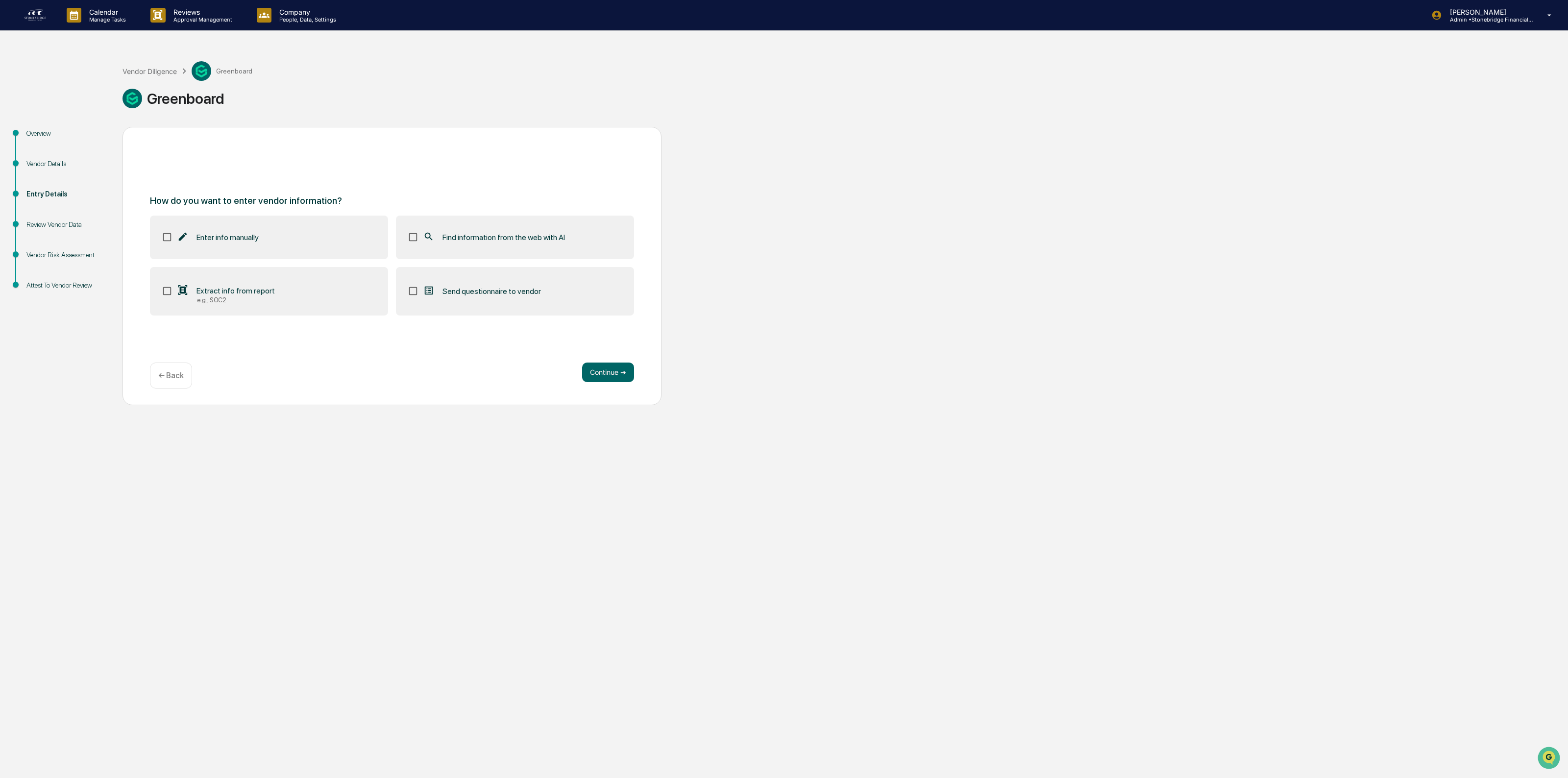
click at [398, 248] on label "Find information from the web with AI" at bounding box center [514, 237] width 238 height 43
click at [248, 312] on label "Extract info from report e.g., SOC2" at bounding box center [269, 291] width 238 height 49
click at [598, 373] on button "Continue ➔" at bounding box center [608, 372] width 52 height 20
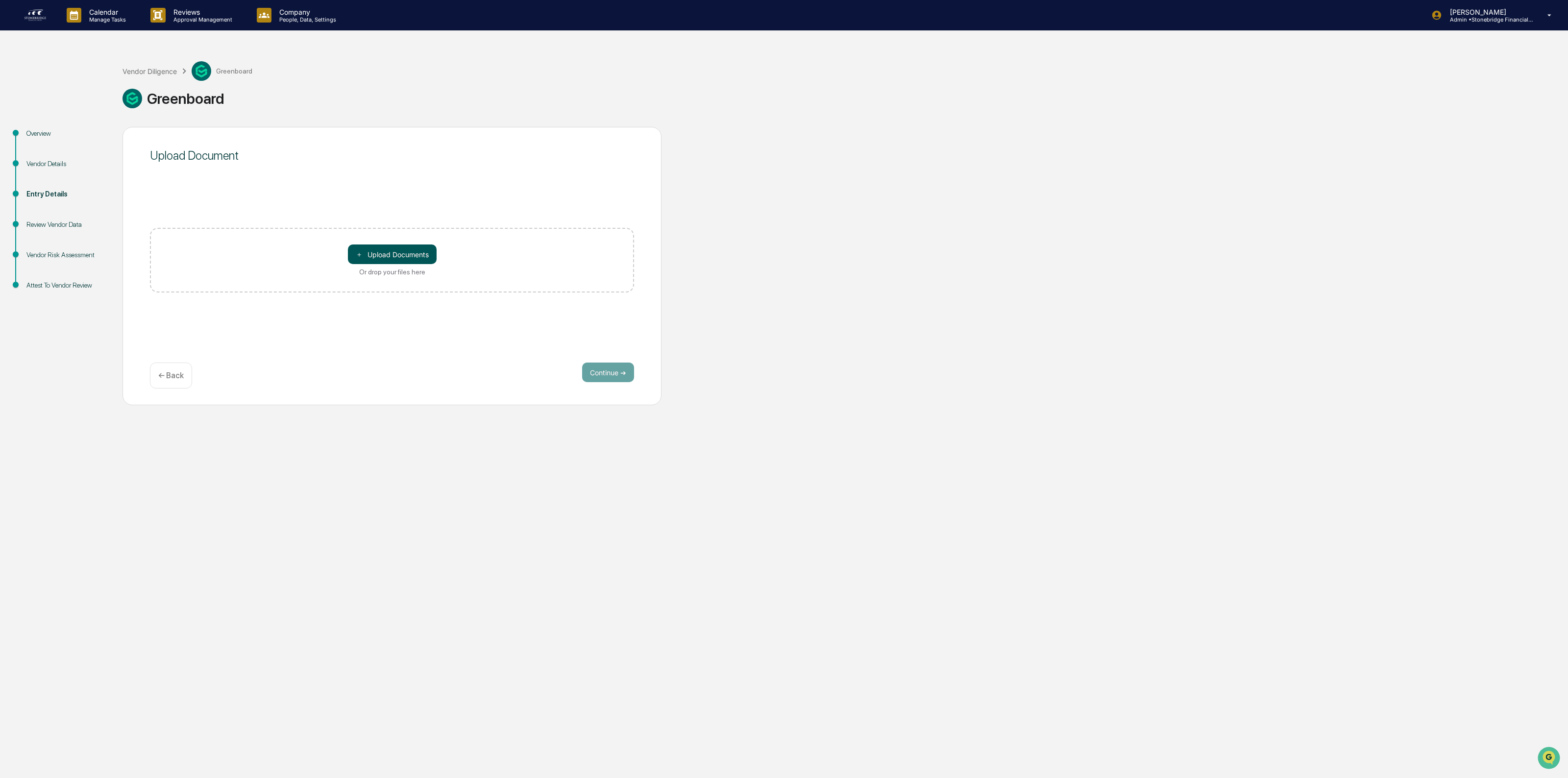
click at [373, 261] on button "＋ Upload Documents" at bounding box center [392, 254] width 89 height 20
click at [600, 375] on button "Continue ➔" at bounding box center [608, 372] width 52 height 20
click at [619, 383] on div "Continue ➔ ← Back" at bounding box center [392, 376] width 484 height 26
click at [617, 375] on button "Continue ➔" at bounding box center [608, 372] width 52 height 20
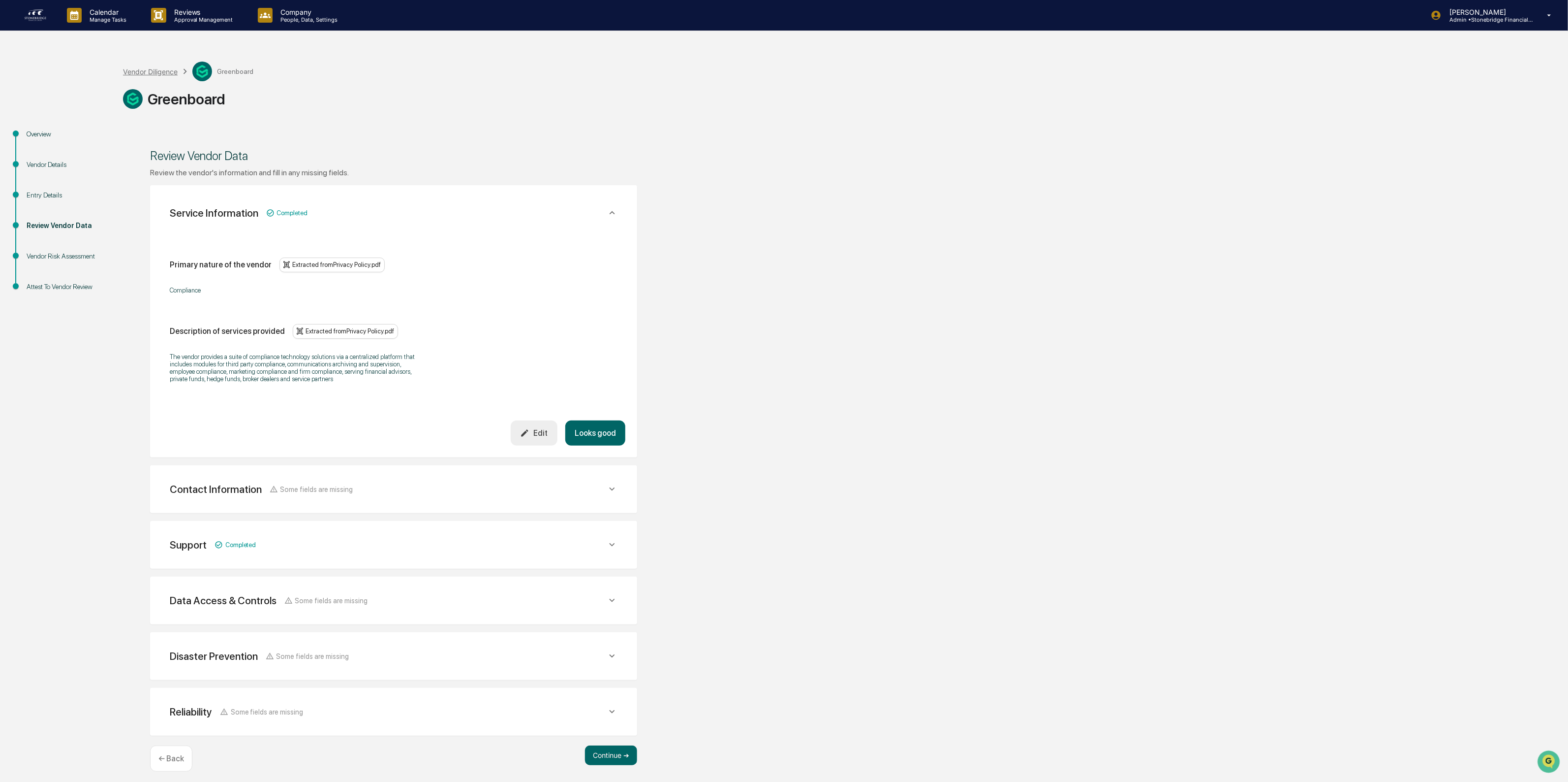
click at [165, 74] on div "Vendor Diligence" at bounding box center [151, 71] width 55 height 8
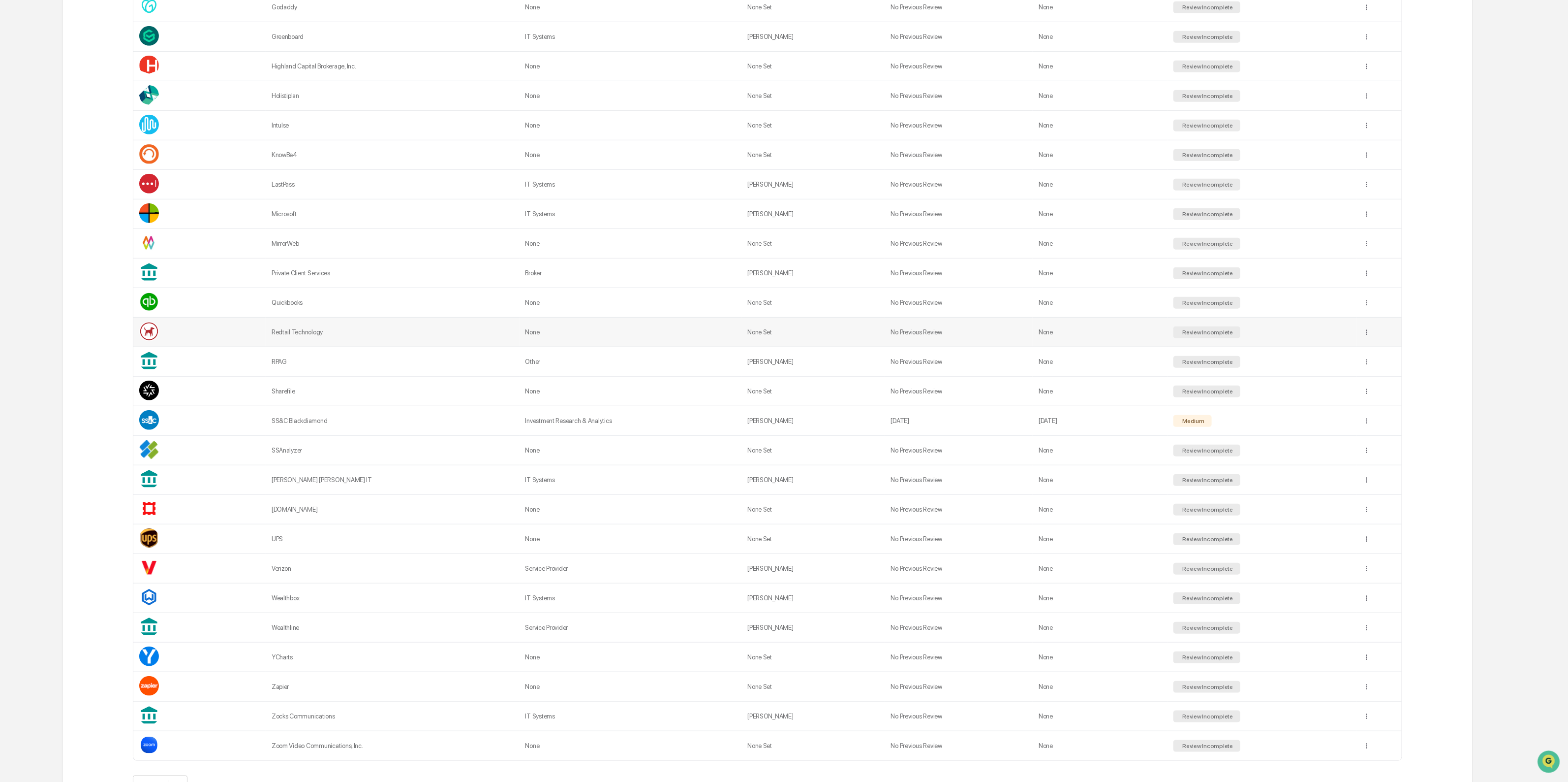
scroll to position [184, 0]
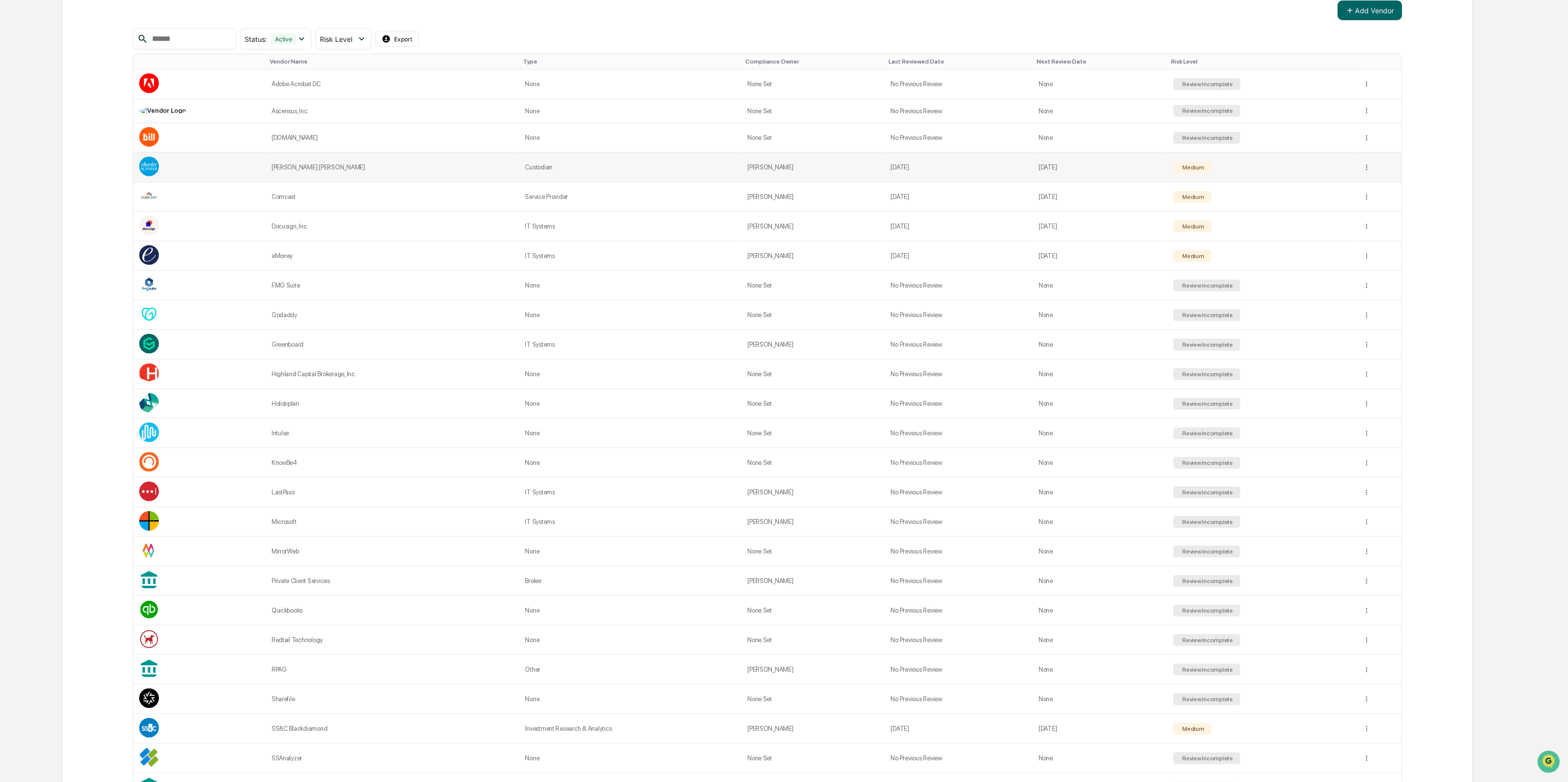
click at [462, 167] on div "[PERSON_NAME] [PERSON_NAME]" at bounding box center [393, 167] width 242 height 8
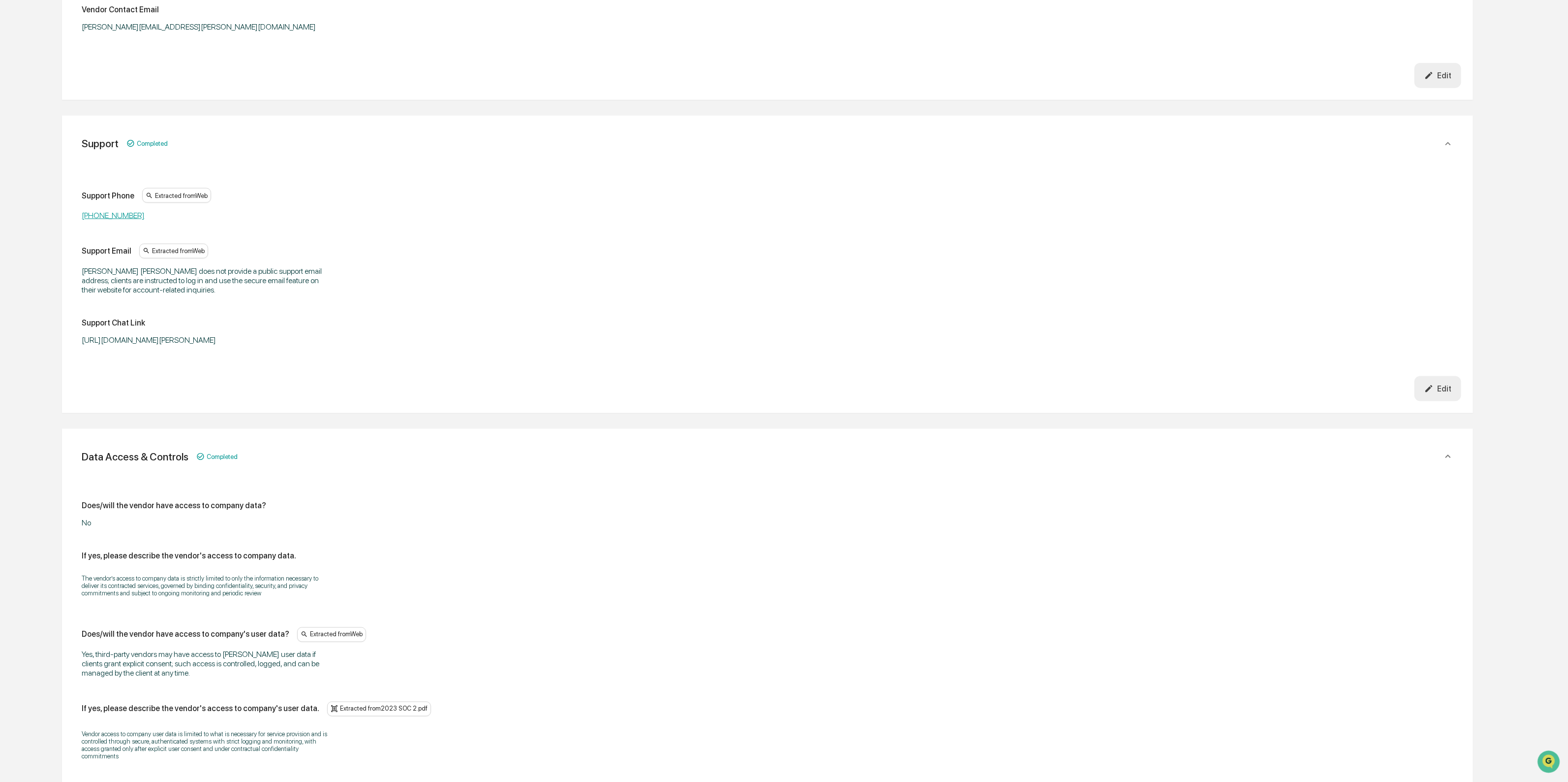
scroll to position [1231, 0]
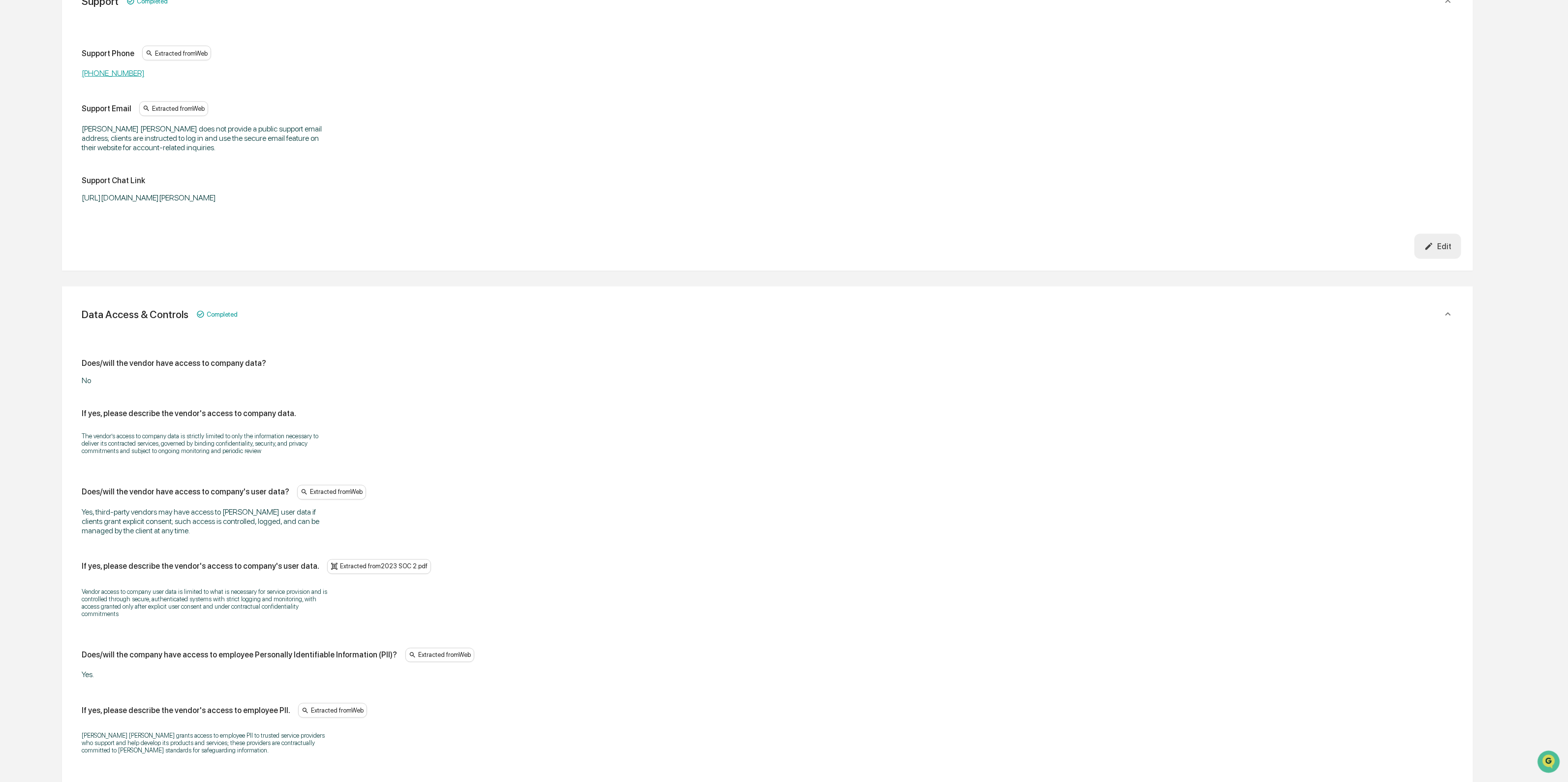
drag, startPoint x: 443, startPoint y: 585, endPoint x: 300, endPoint y: 439, distance: 204.4
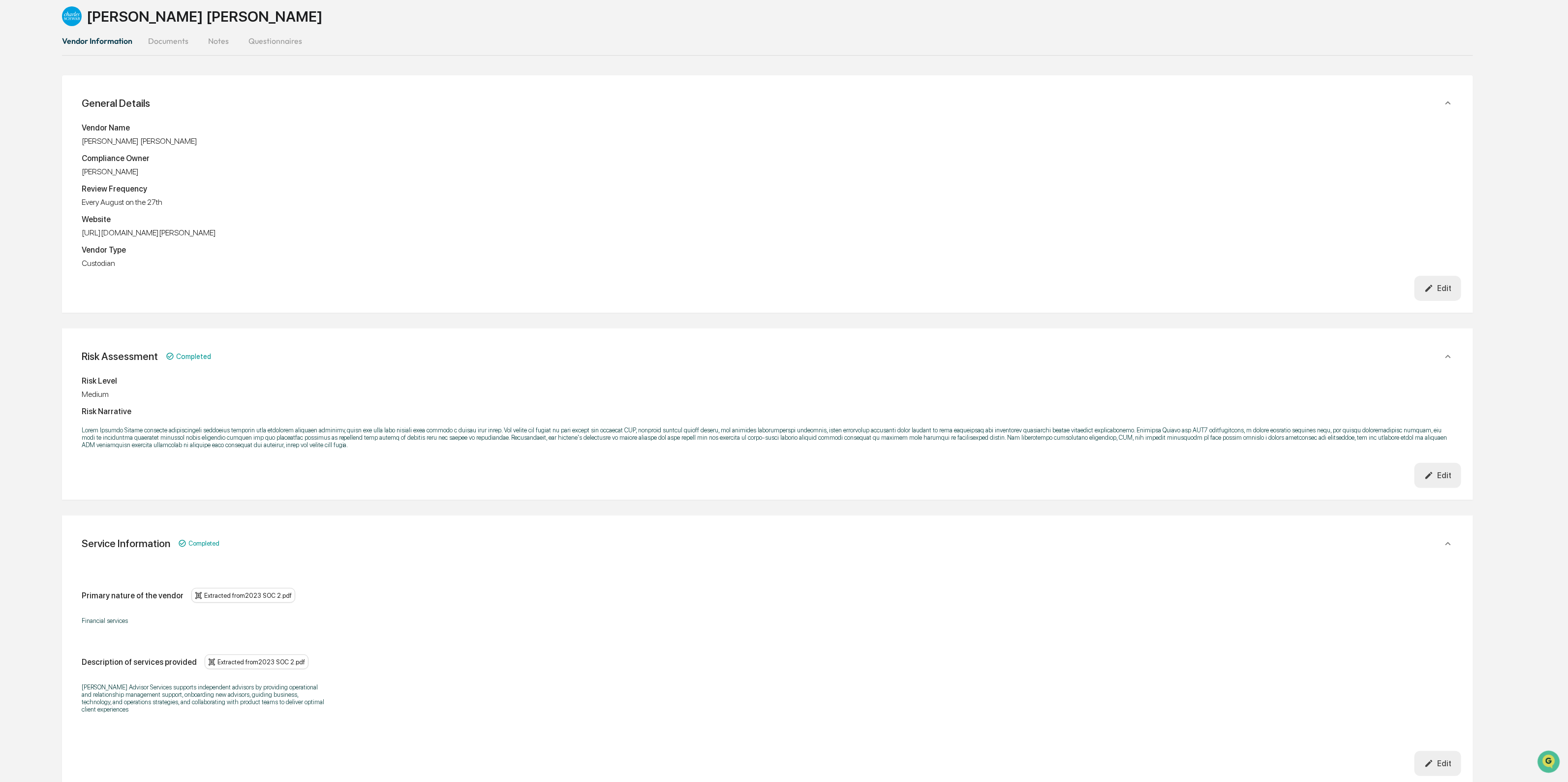
scroll to position [0, 0]
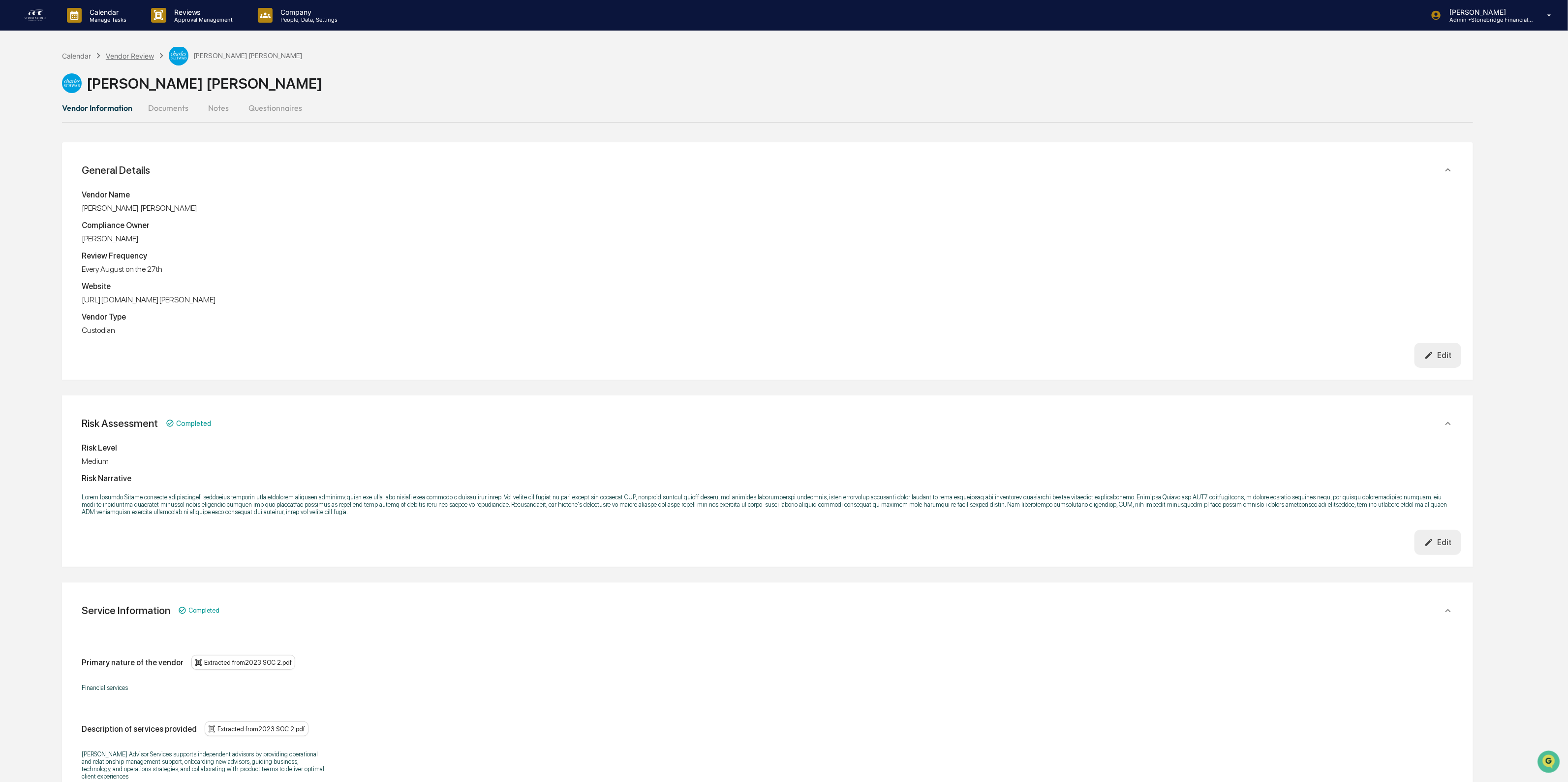
click at [119, 56] on div "Vendor Review" at bounding box center [129, 56] width 48 height 8
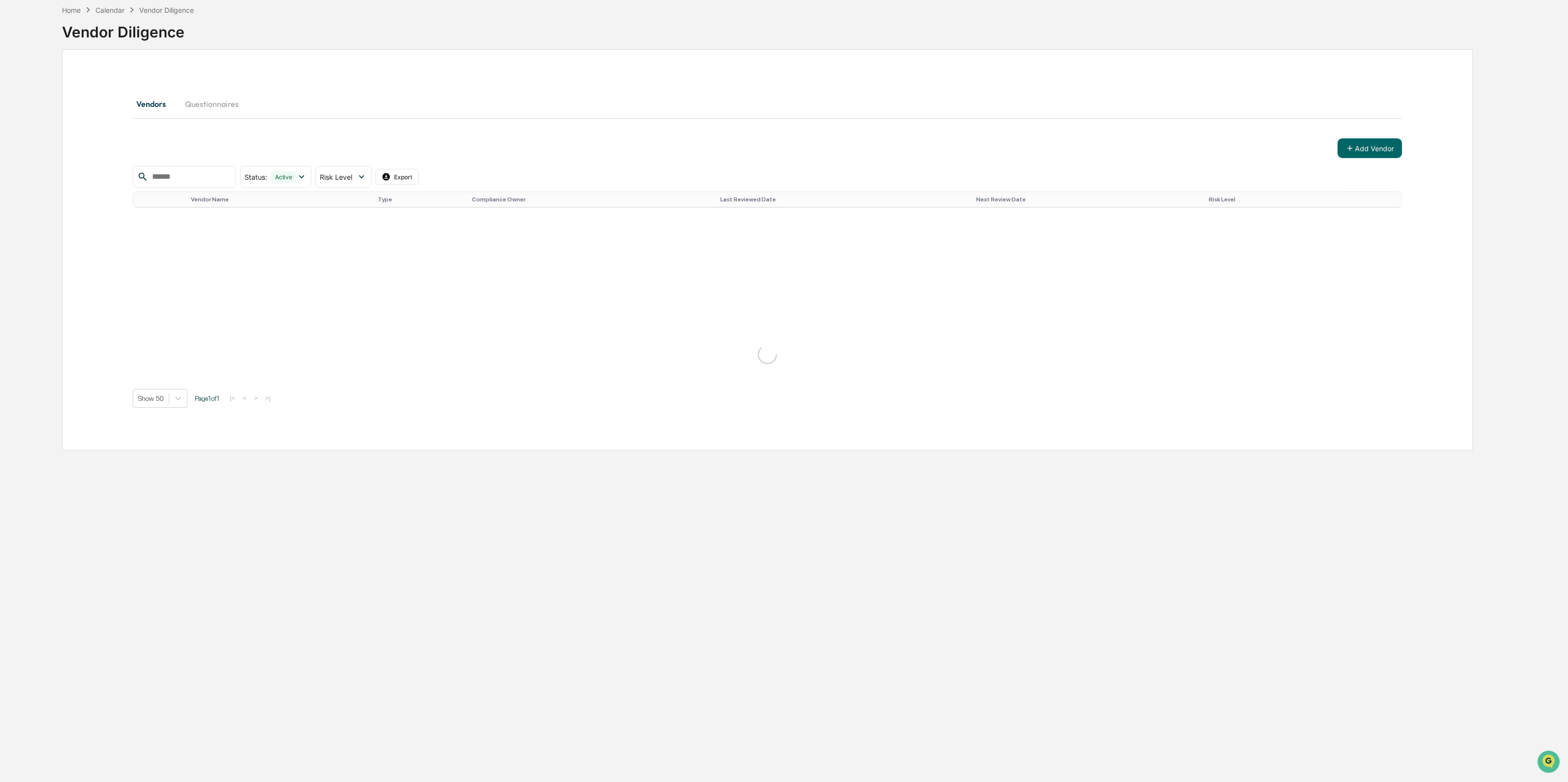
scroll to position [564, 0]
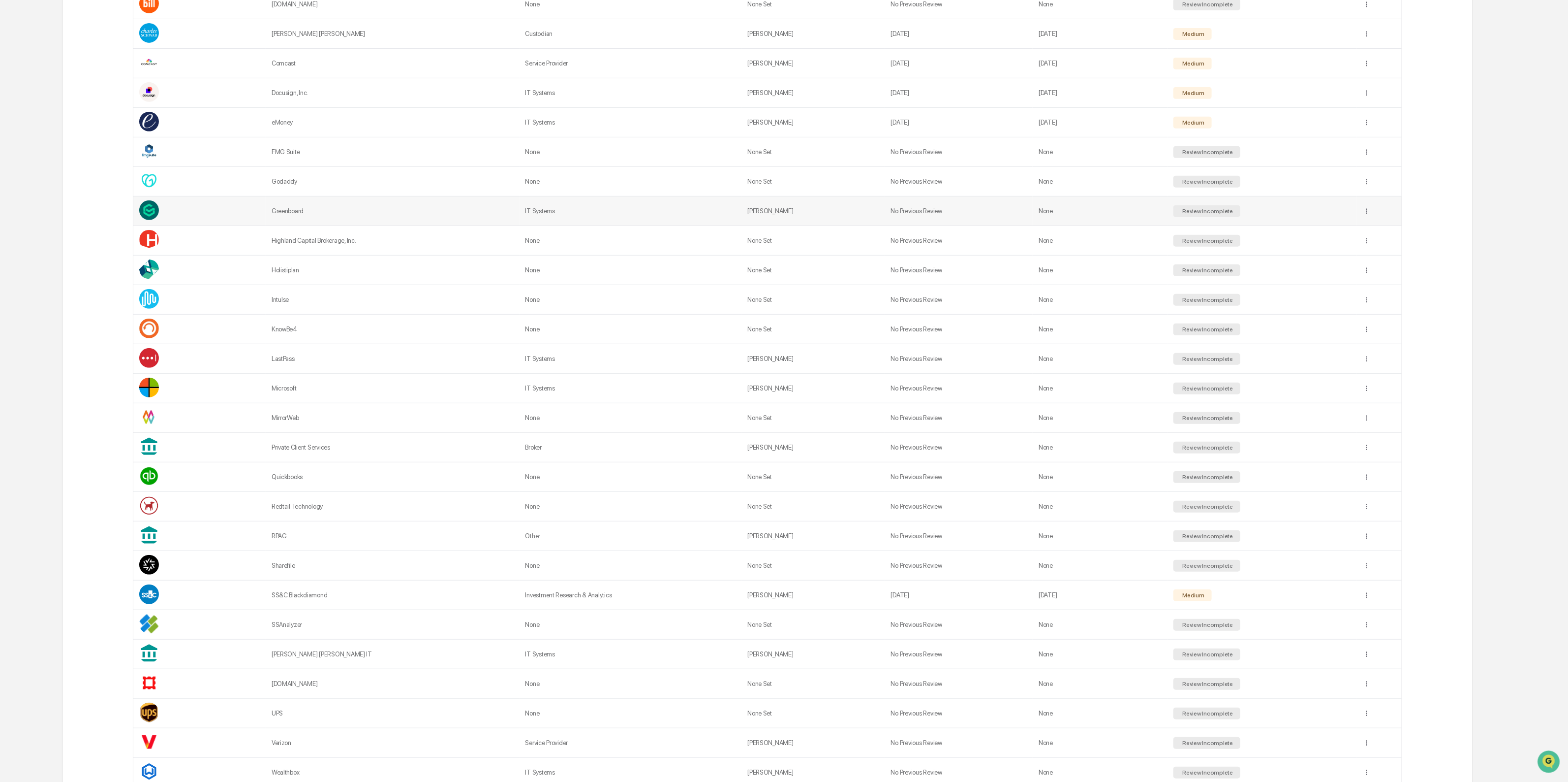
click at [314, 213] on div "Greenboard" at bounding box center [393, 210] width 242 height 8
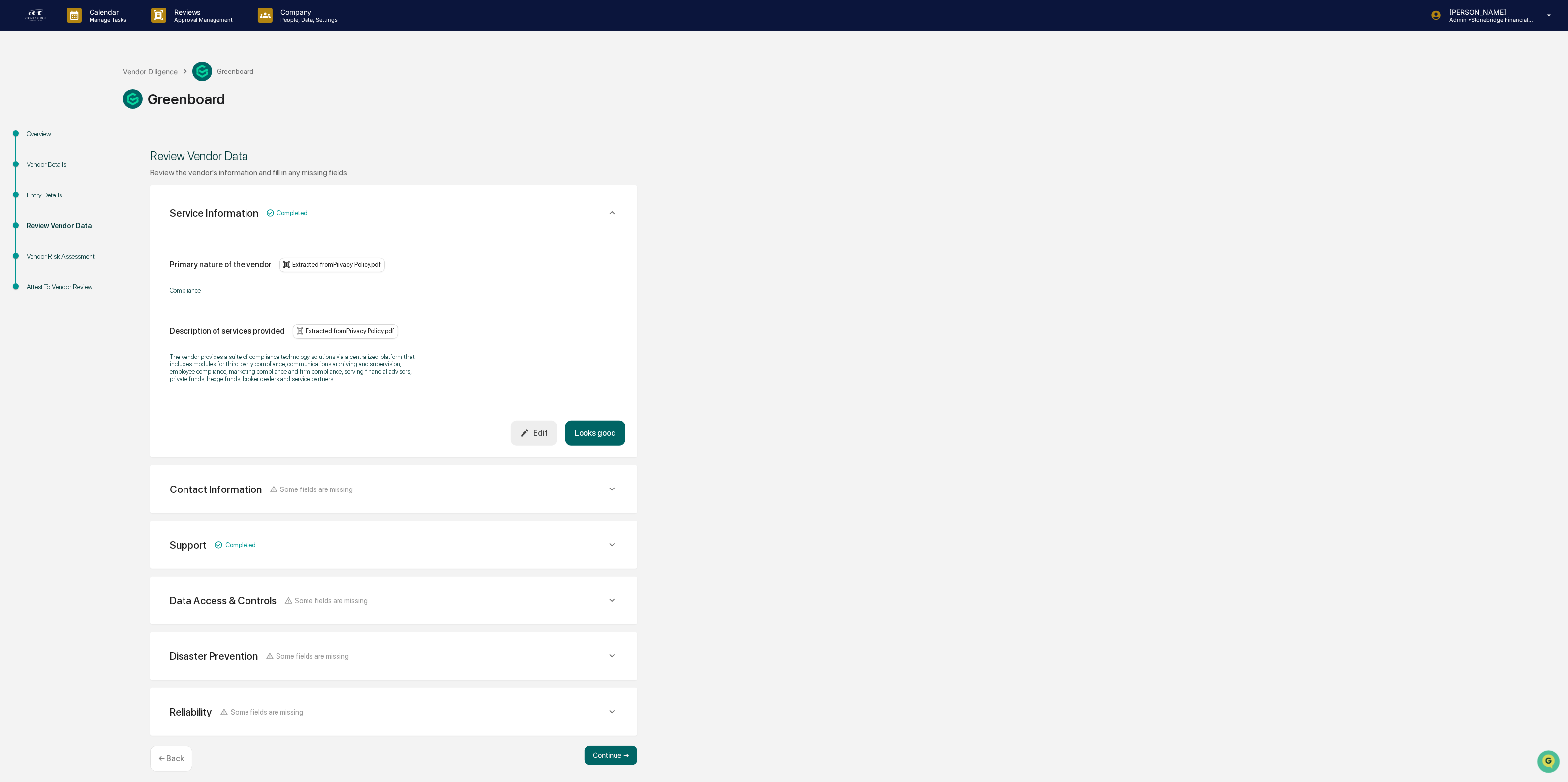
click at [48, 190] on div "Entry Details" at bounding box center [67, 195] width 81 height 10
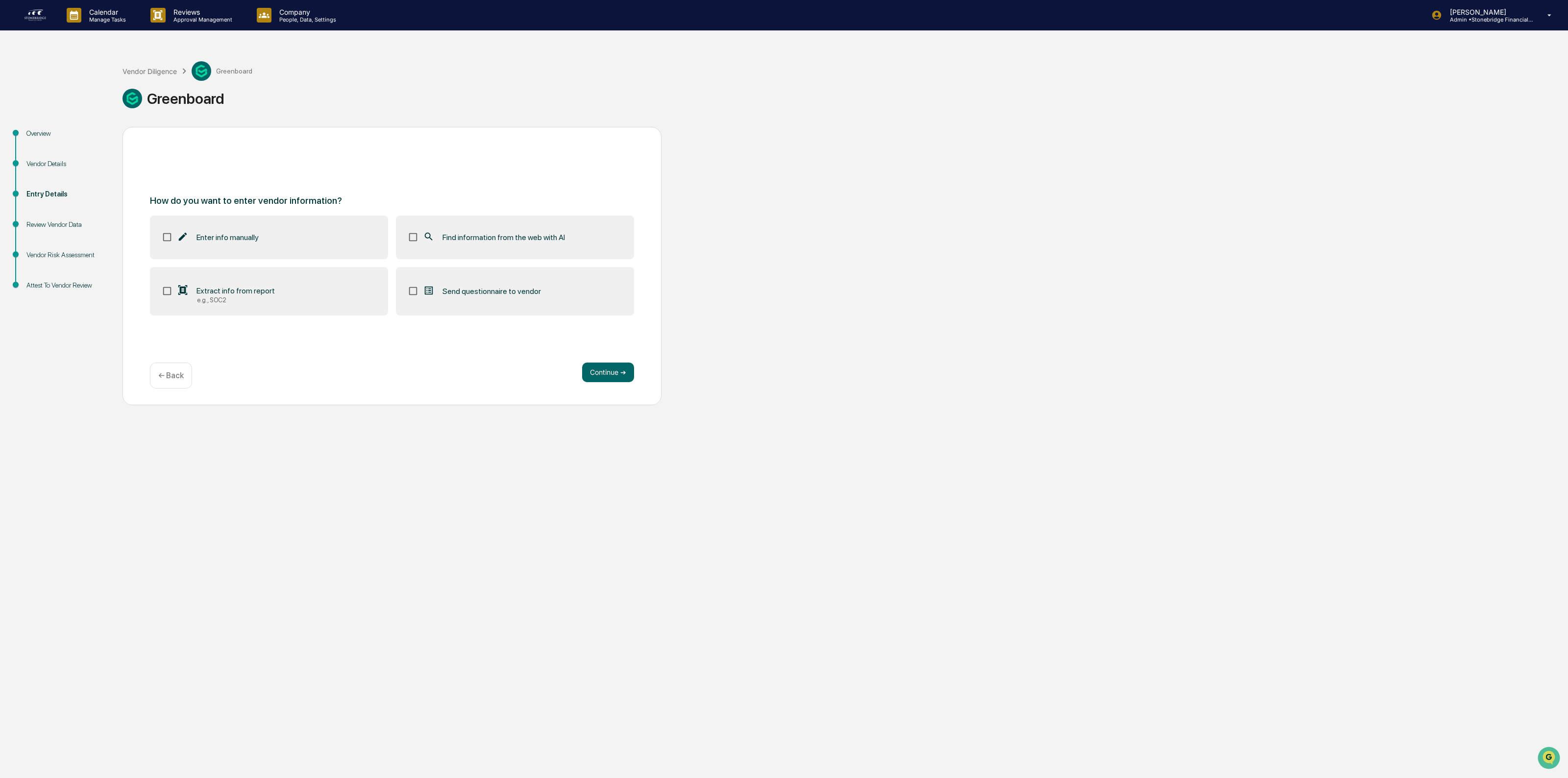
click at [215, 284] on label "Extract info from report e.g., SOC2" at bounding box center [269, 291] width 238 height 49
click at [427, 246] on label "Find information from the web with AI" at bounding box center [514, 237] width 238 height 43
click at [589, 371] on button "Continue ➔" at bounding box center [608, 372] width 52 height 20
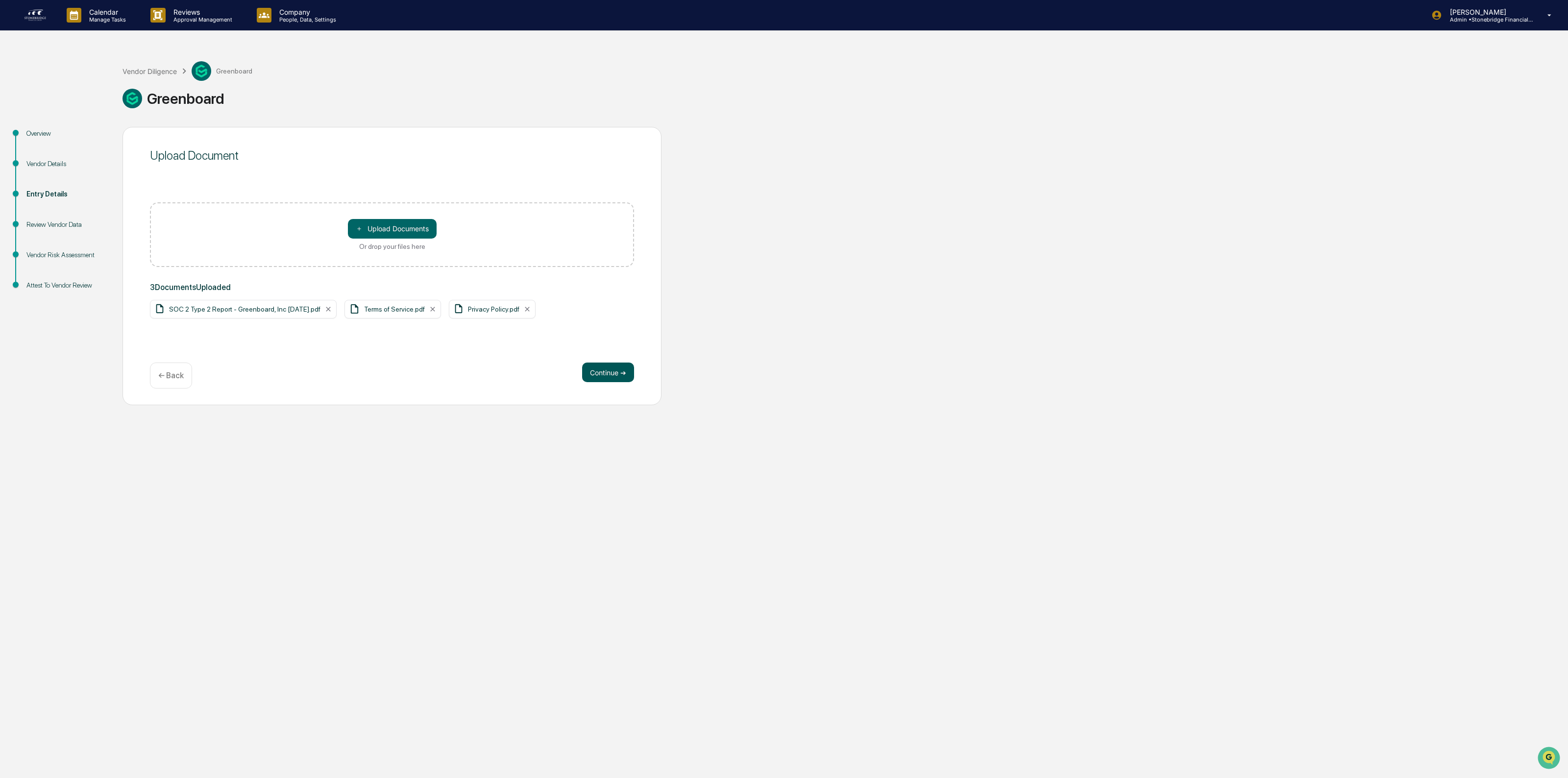
click at [608, 378] on button "Continue ➔" at bounding box center [608, 372] width 52 height 20
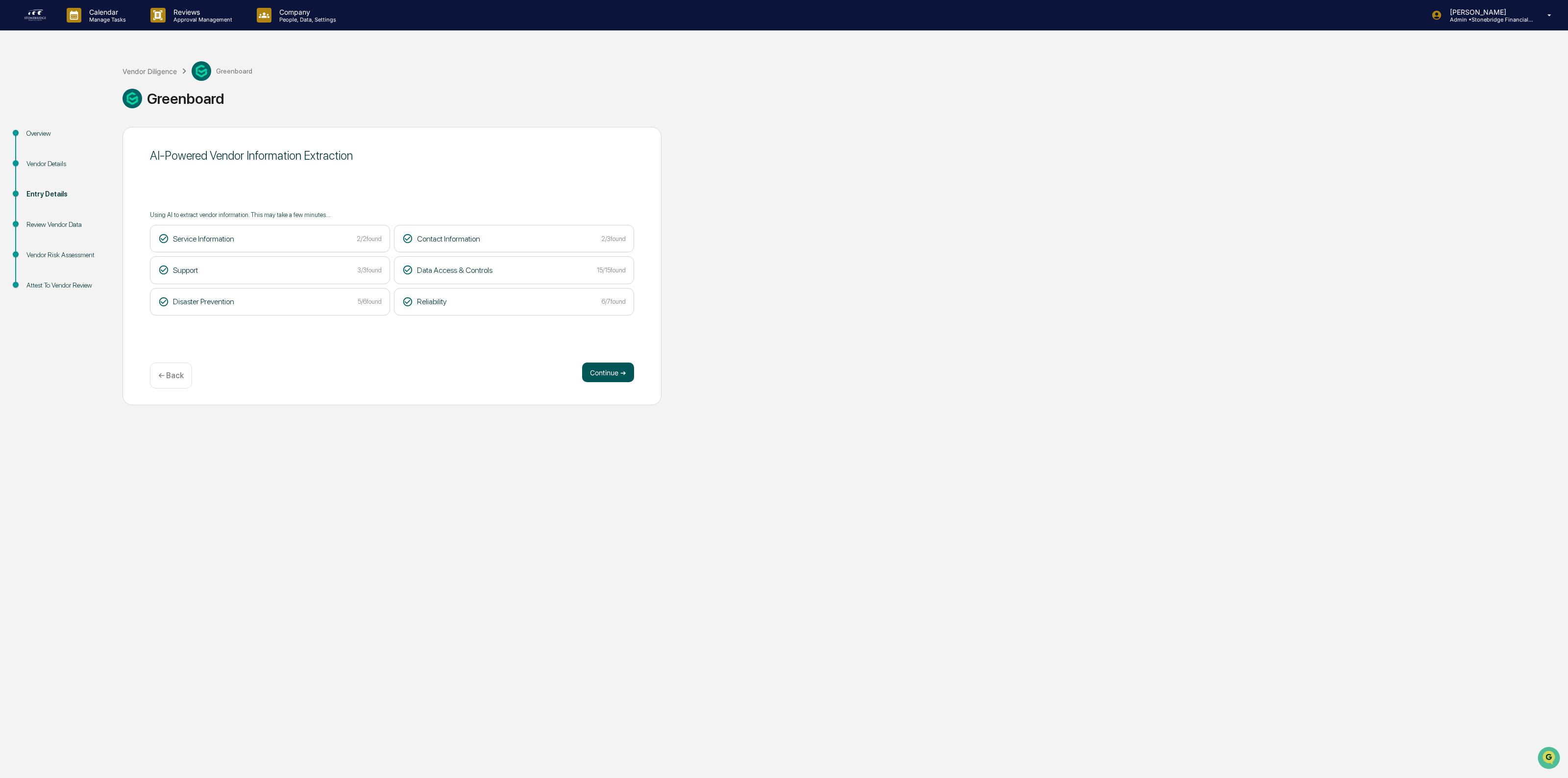
click at [610, 381] on button "Continue ➔" at bounding box center [608, 372] width 52 height 20
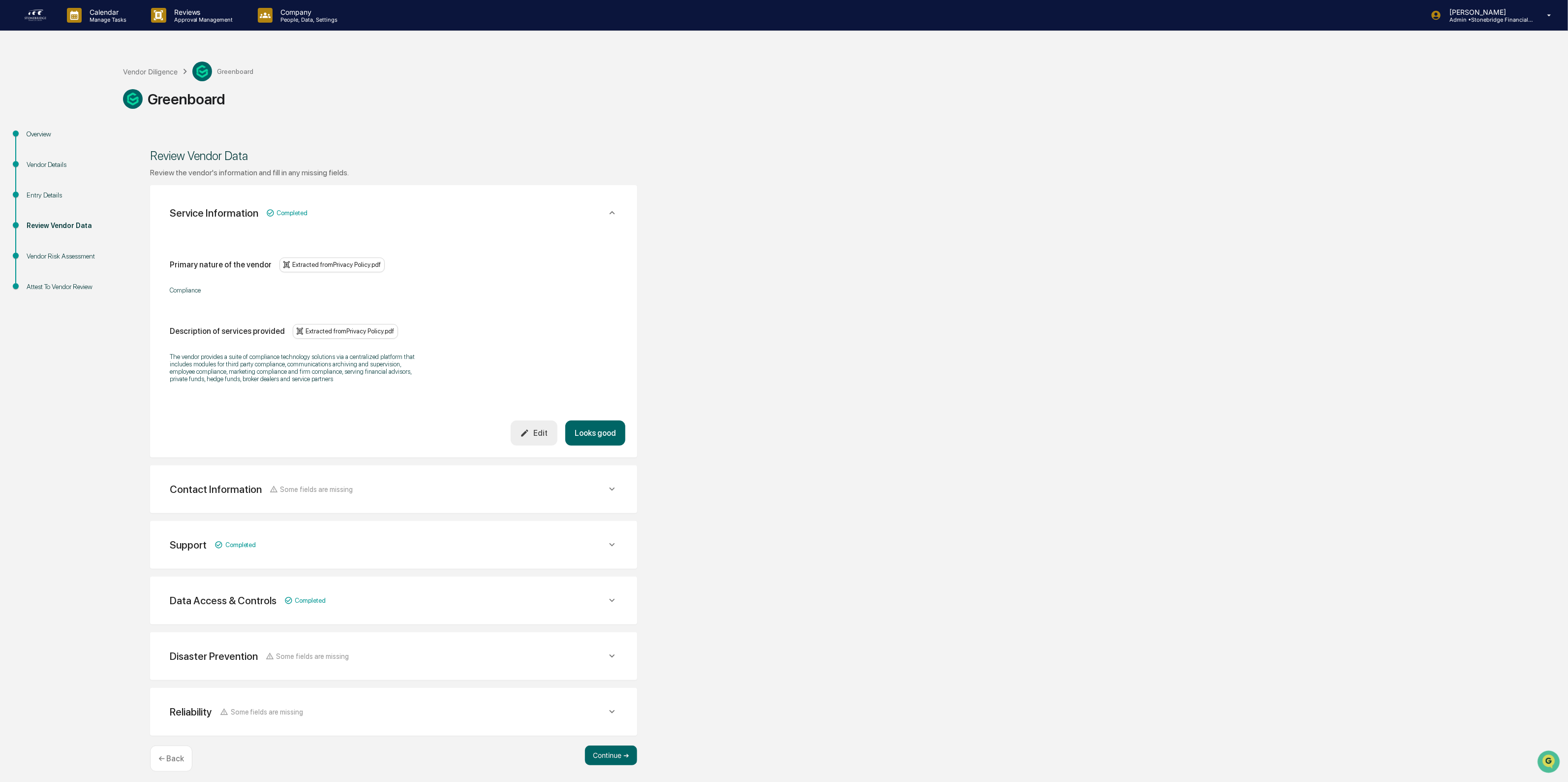
click at [603, 439] on button "Looks good" at bounding box center [595, 432] width 60 height 25
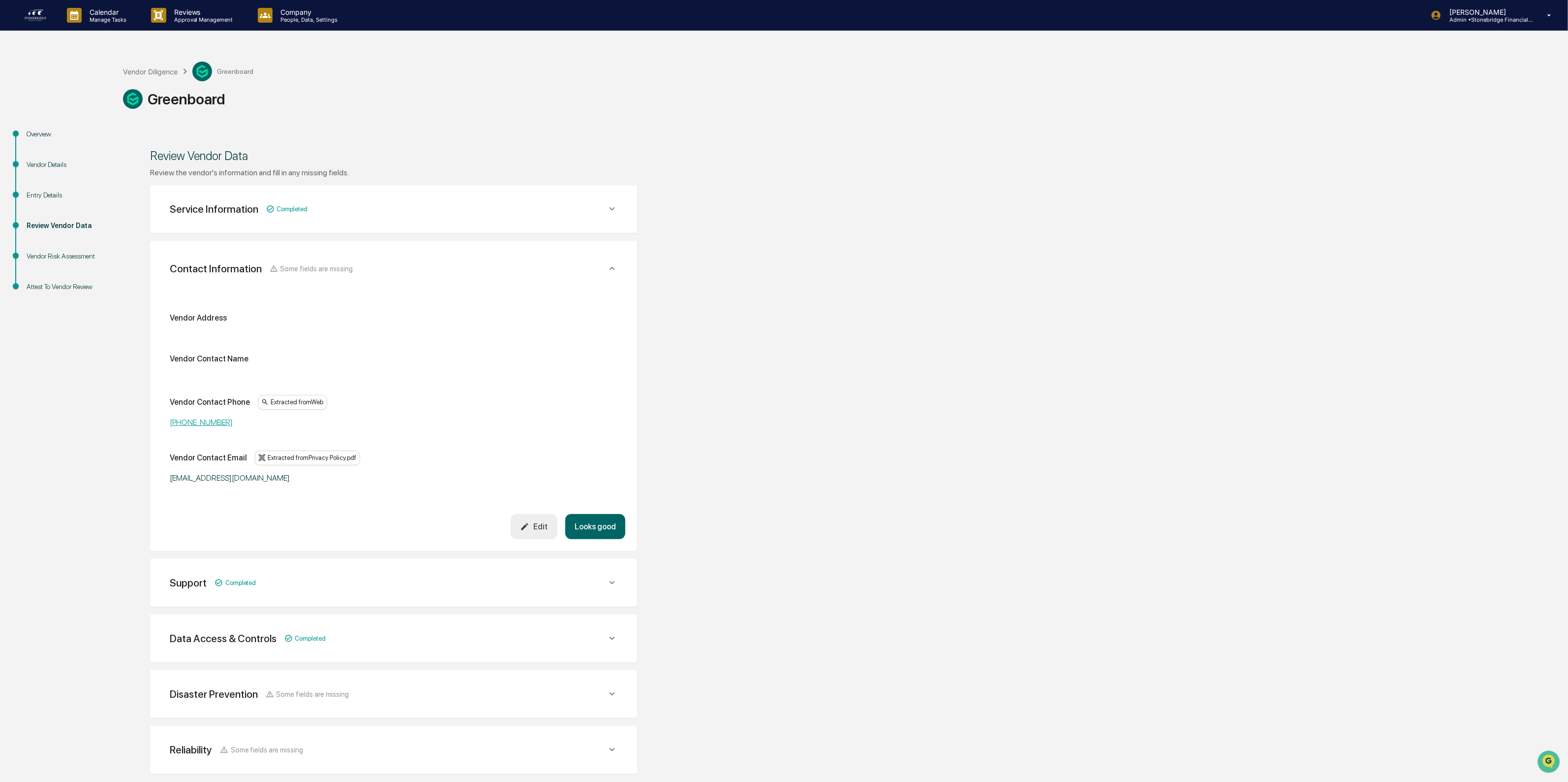
click at [616, 528] on button "Looks good" at bounding box center [595, 526] width 60 height 25
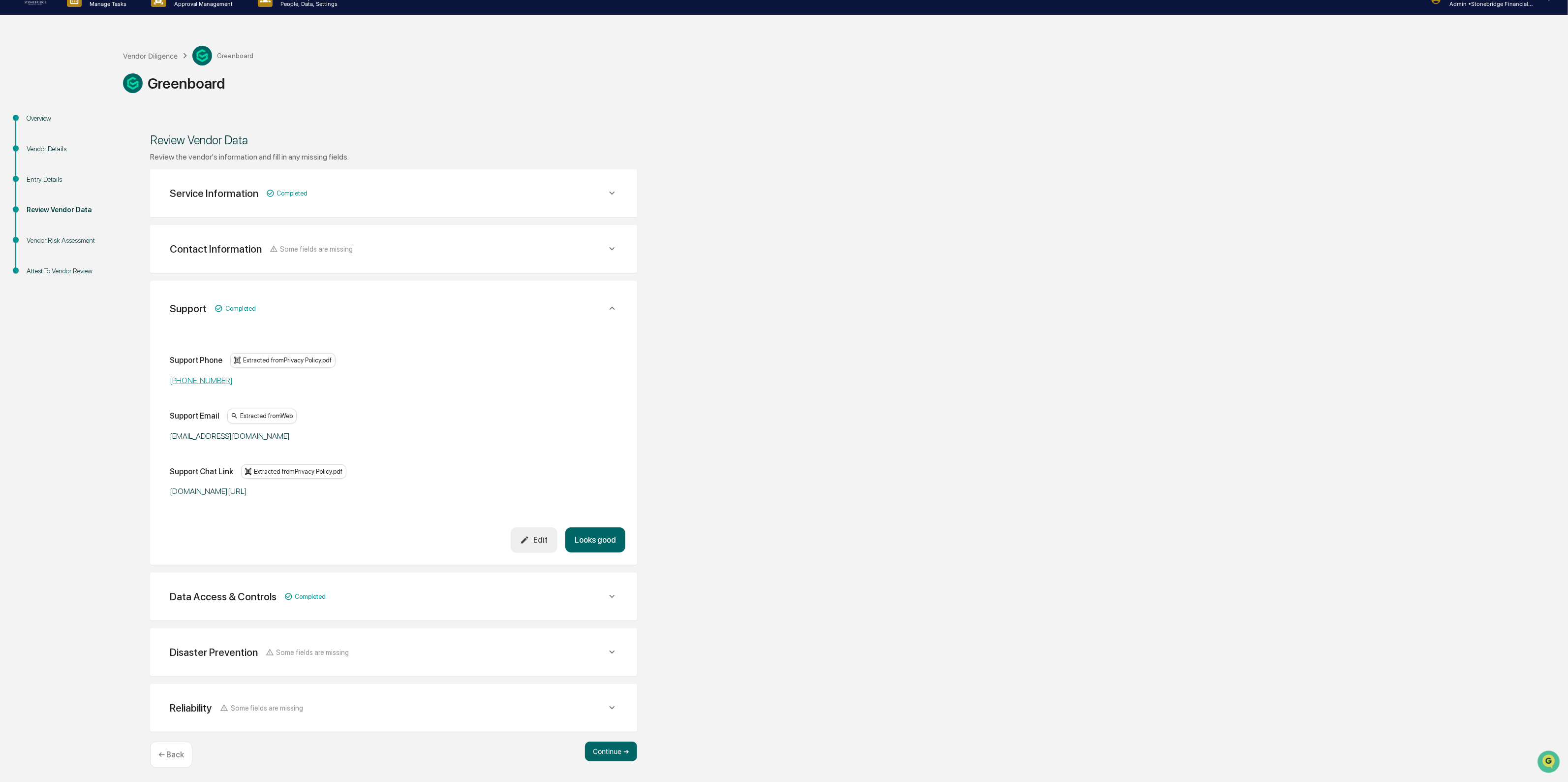
scroll to position [17, 0]
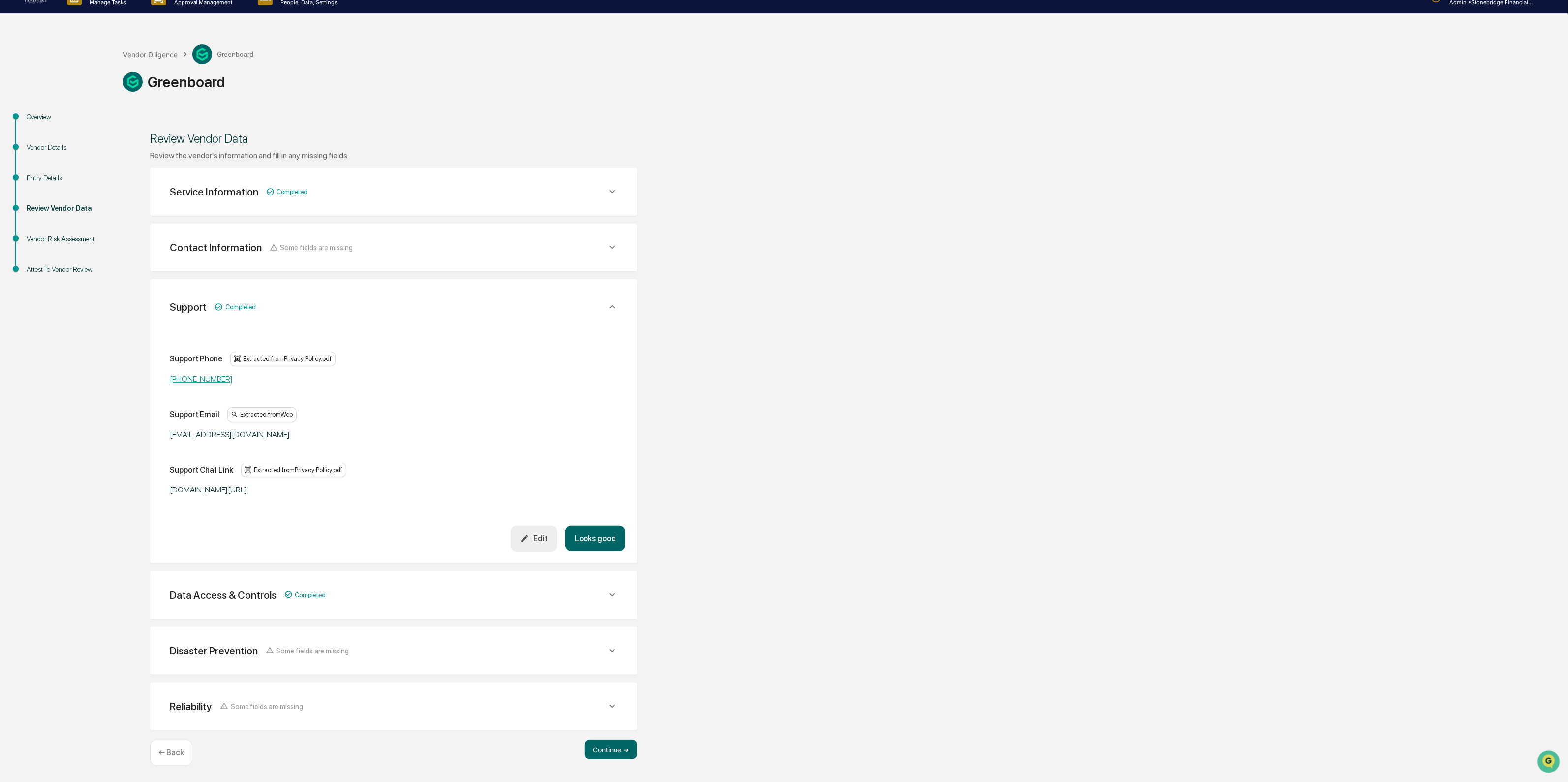
click at [616, 549] on button "Looks good" at bounding box center [595, 538] width 60 height 25
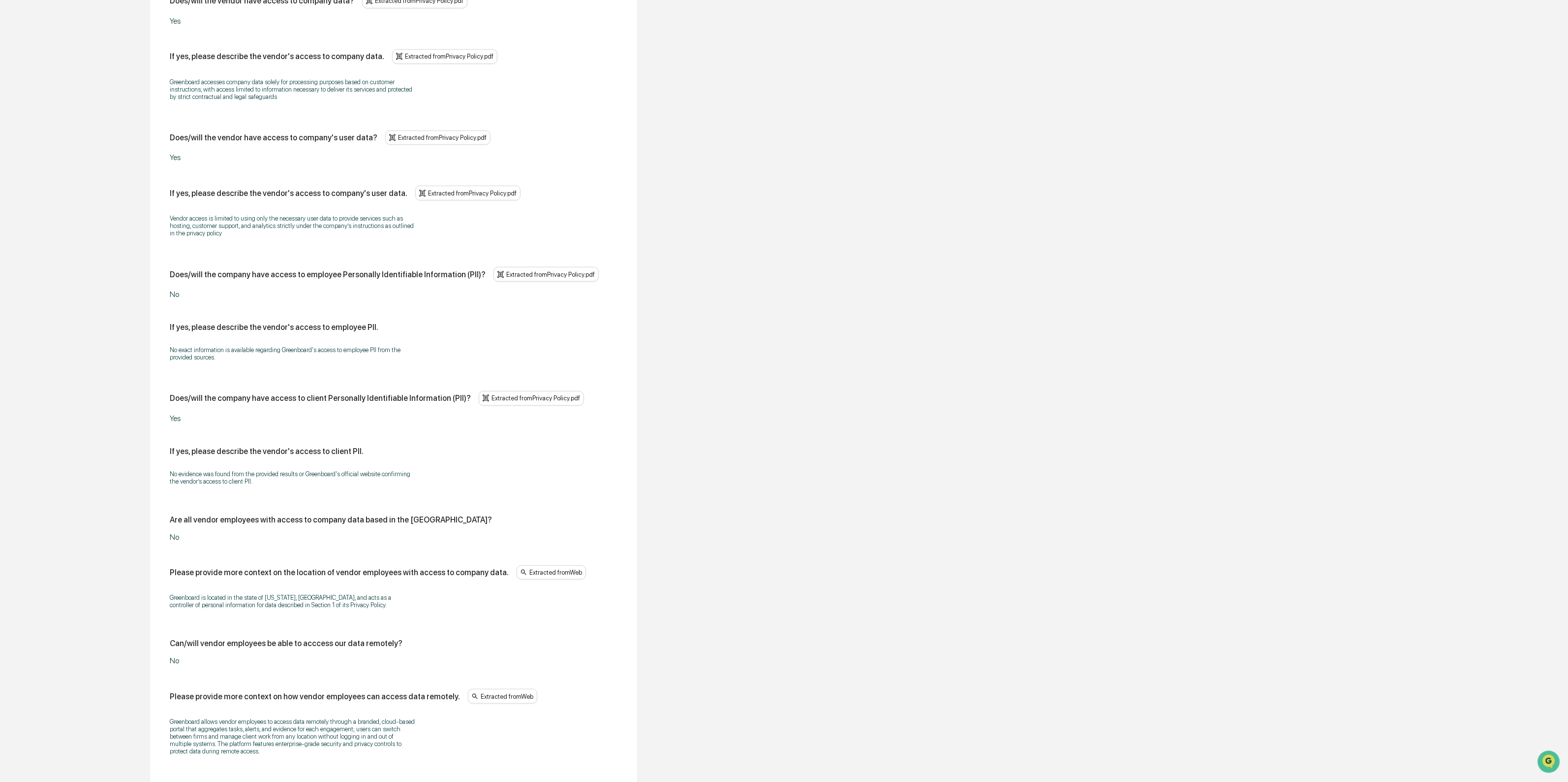
scroll to position [492, 0]
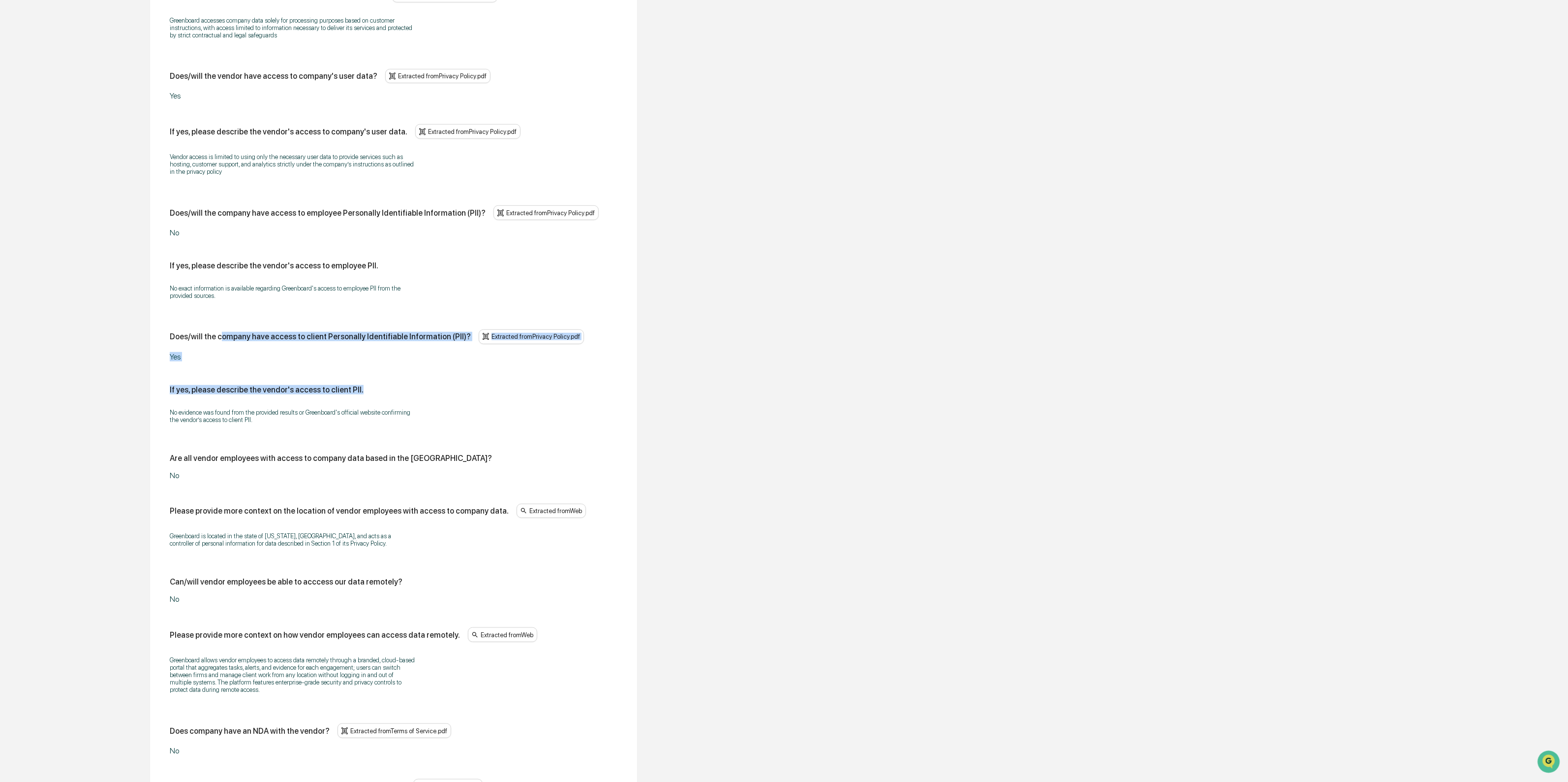
drag, startPoint x: 219, startPoint y: 333, endPoint x: 401, endPoint y: 367, distance: 185.1
click at [401, 367] on div "Does/will the vendor have access to company data? Extracted from Privacy Policy…" at bounding box center [394, 423] width 448 height 982
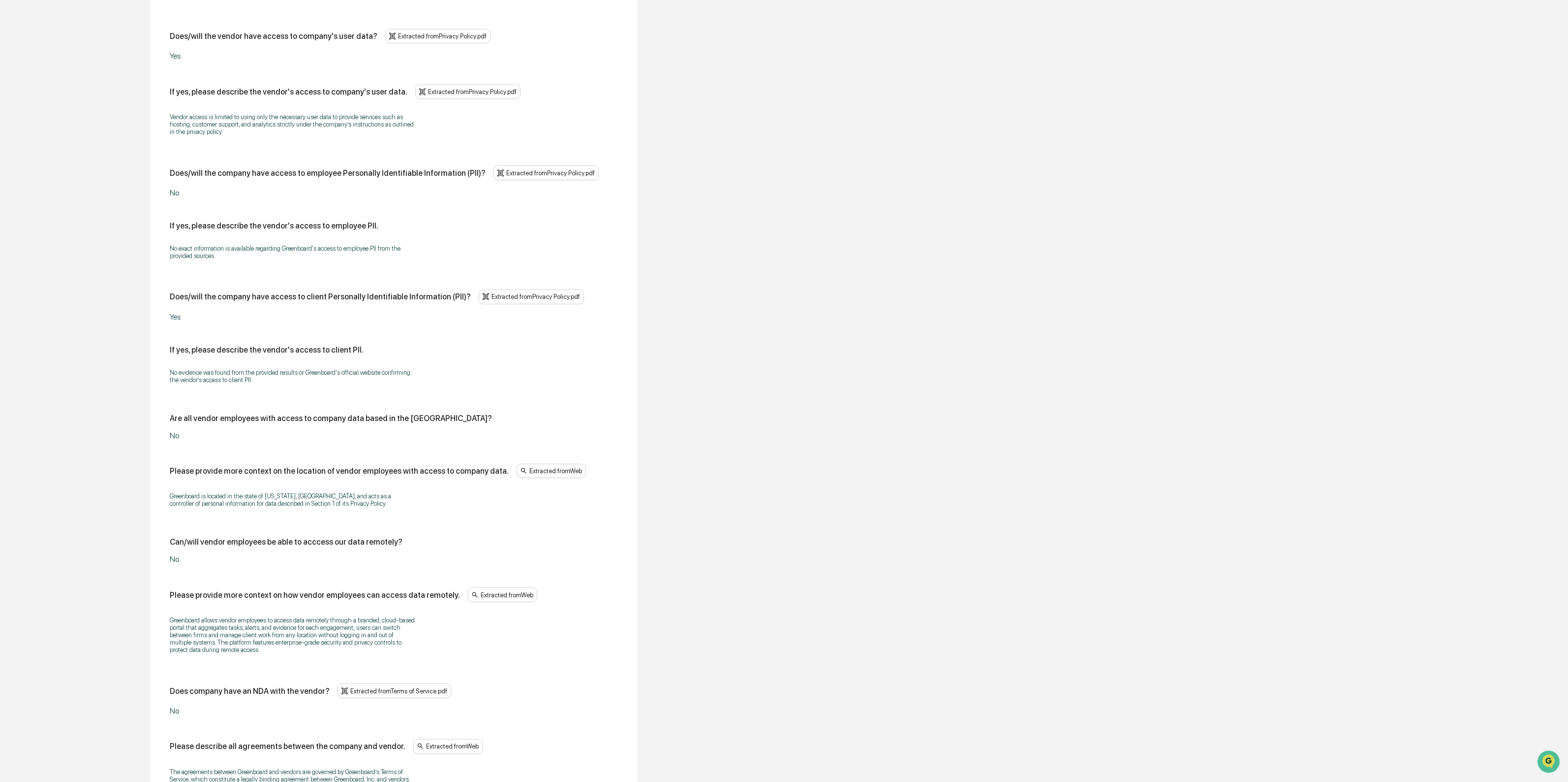
scroll to position [554, 0]
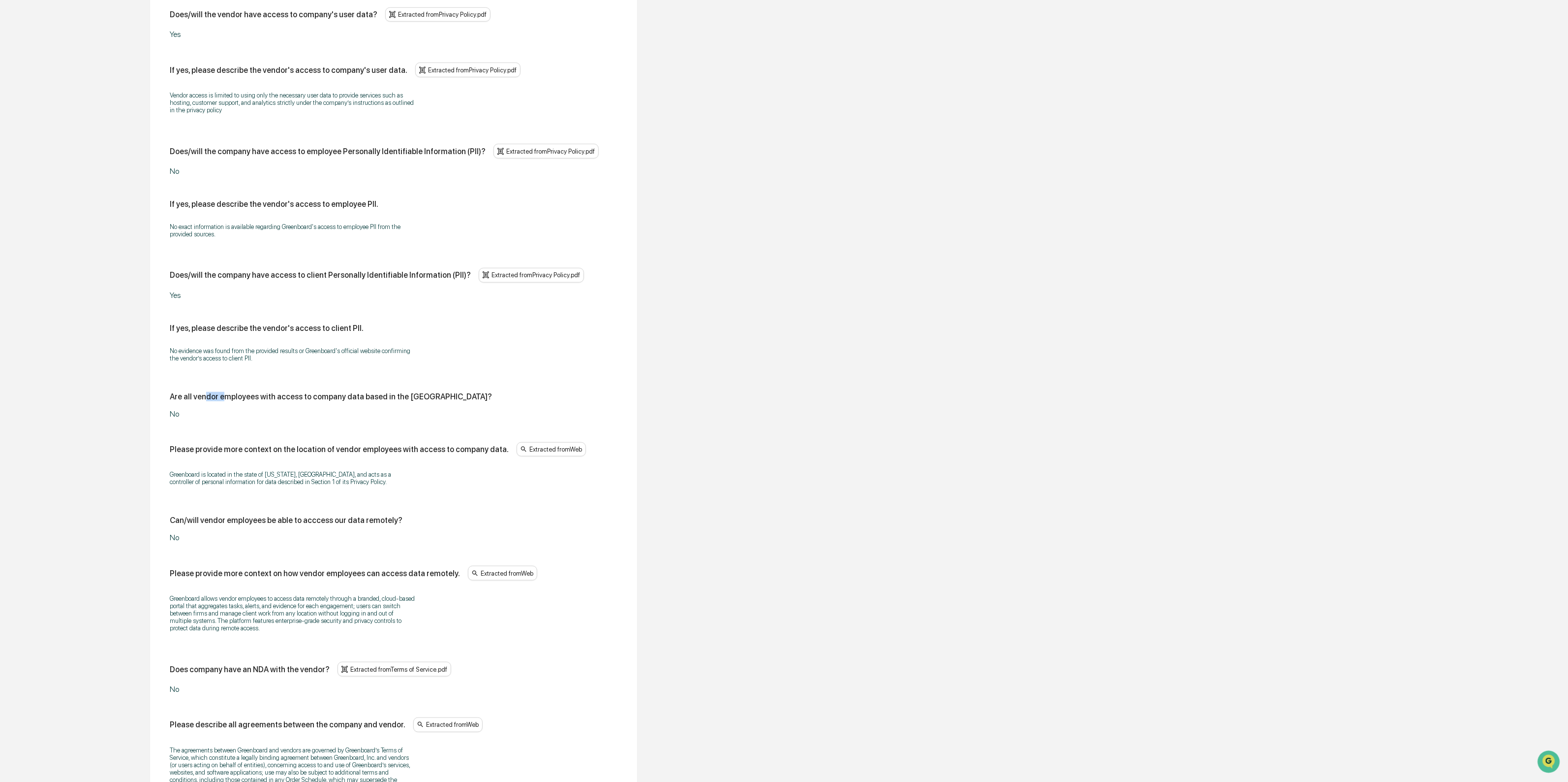
drag, startPoint x: 205, startPoint y: 393, endPoint x: 221, endPoint y: 410, distance: 23.3
click at [221, 410] on div "Does/will the vendor have access to company data? Extracted from Privacy Policy…" at bounding box center [394, 361] width 448 height 982
click at [221, 410] on div "Are all vendor employees with access to company data based in the [GEOGRAPHIC_D…" at bounding box center [394, 405] width 448 height 27
drag, startPoint x: 221, startPoint y: 410, endPoint x: 187, endPoint y: 393, distance: 38.0
click at [187, 393] on div "Does/will the vendor have access to company data? Extracted from Privacy Policy…" at bounding box center [394, 361] width 448 height 982
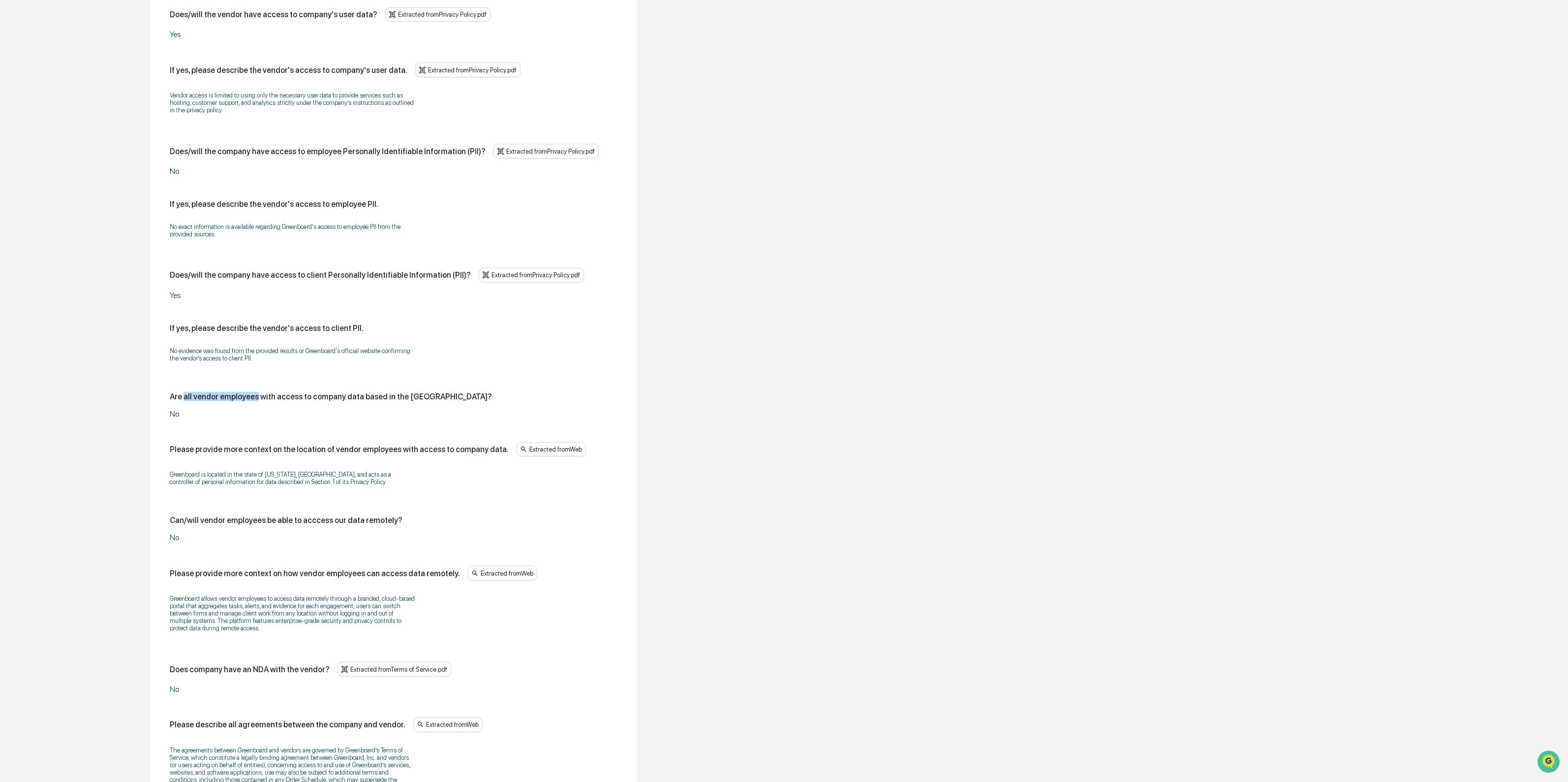
click at [186, 393] on div "Does/will the vendor have access to company data? Extracted from Privacy Policy…" at bounding box center [394, 361] width 448 height 982
drag, startPoint x: 197, startPoint y: 429, endPoint x: 206, endPoint y: 441, distance: 15.0
click at [206, 441] on div "Does/will the vendor have access to company data? Extracted from Privacy Policy…" at bounding box center [394, 361] width 448 height 982
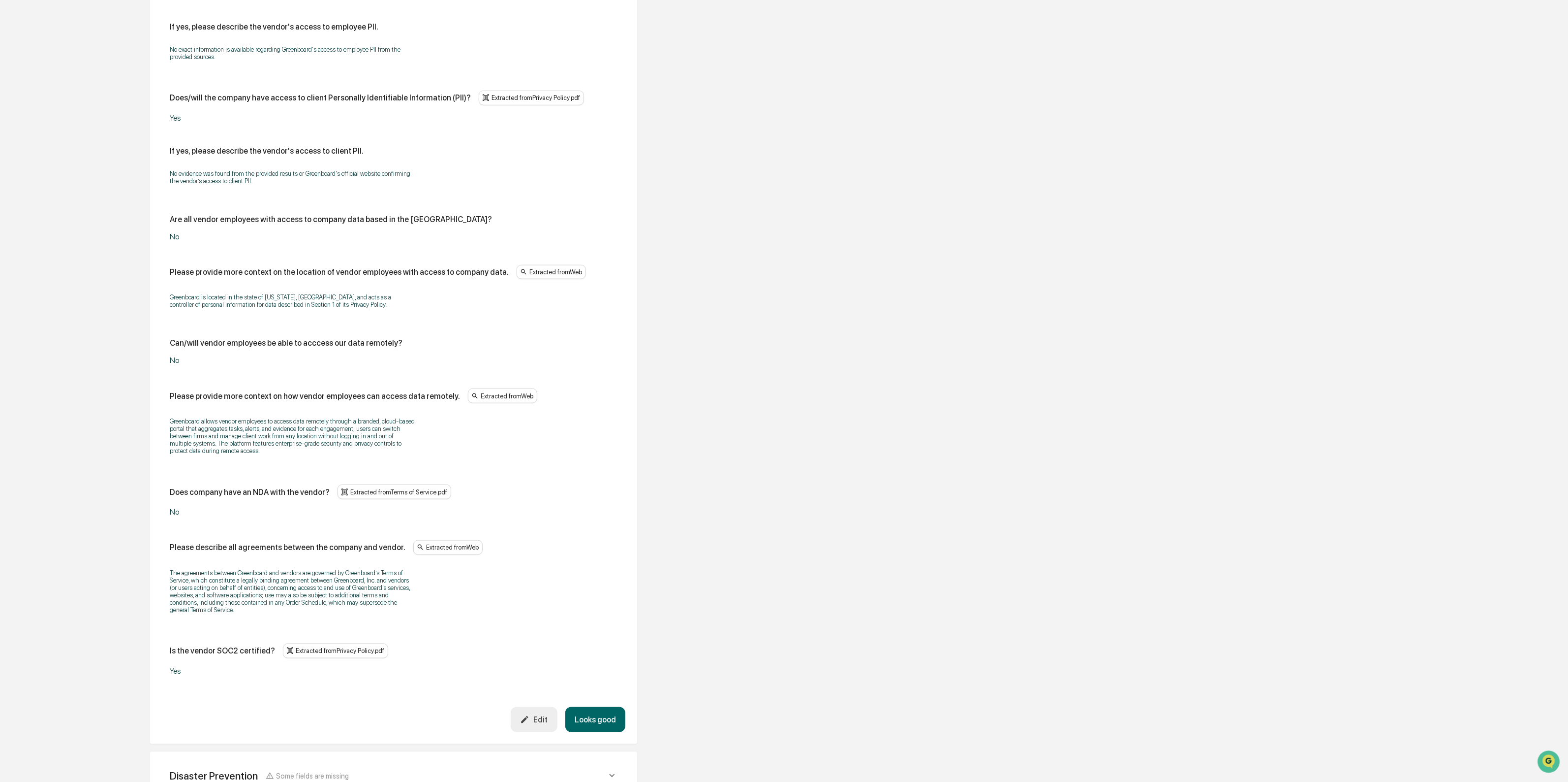
scroll to position [738, 0]
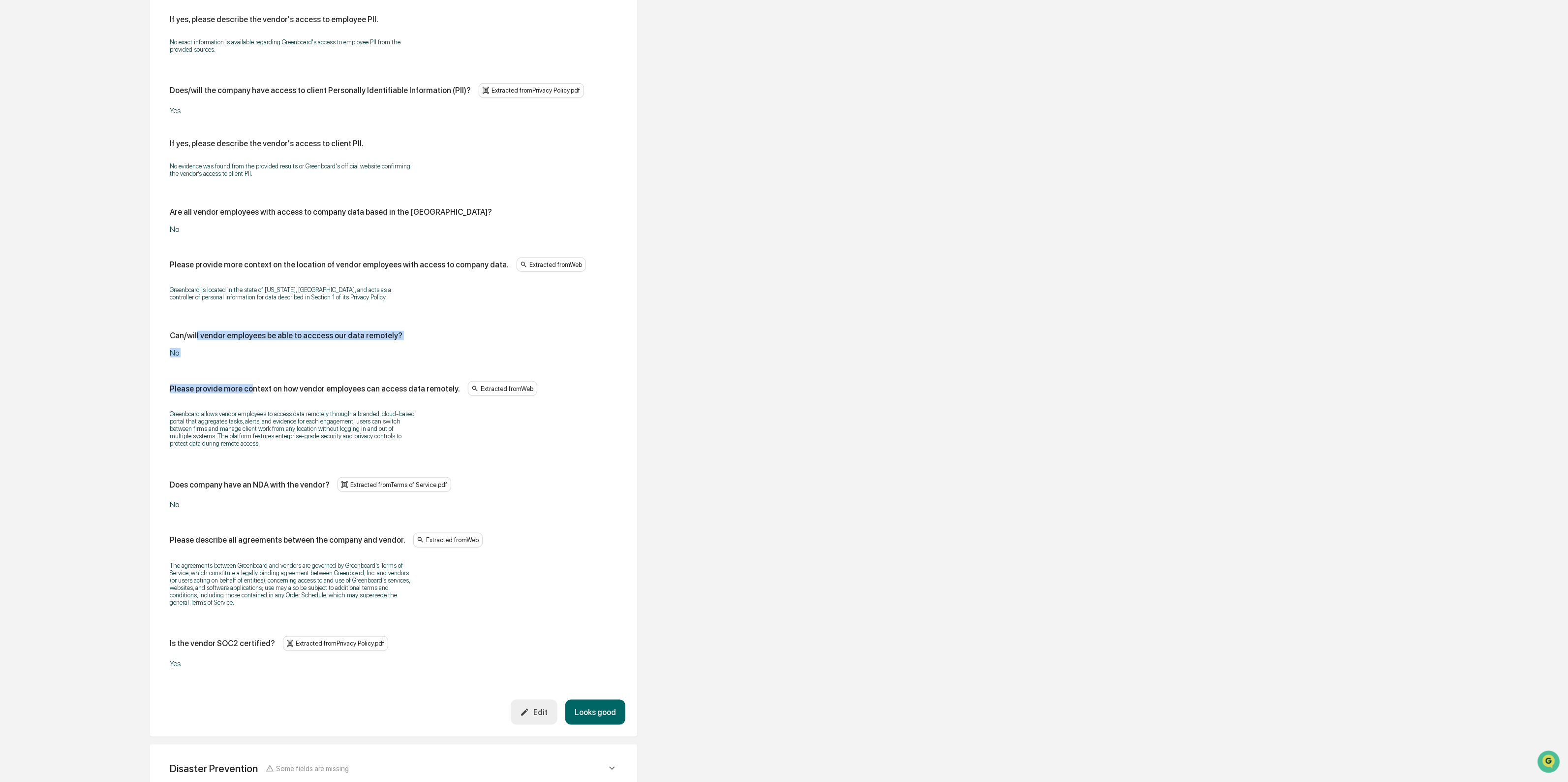
drag, startPoint x: 195, startPoint y: 335, endPoint x: 249, endPoint y: 368, distance: 63.3
click at [249, 368] on div "Does/will the vendor have access to company data? Extracted from Privacy Policy…" at bounding box center [394, 177] width 448 height 982
drag, startPoint x: 249, startPoint y: 368, endPoint x: 208, endPoint y: 346, distance: 46.5
click at [208, 346] on div "Does/will the vendor have access to company data? Extracted from Privacy Policy…" at bounding box center [394, 177] width 448 height 982
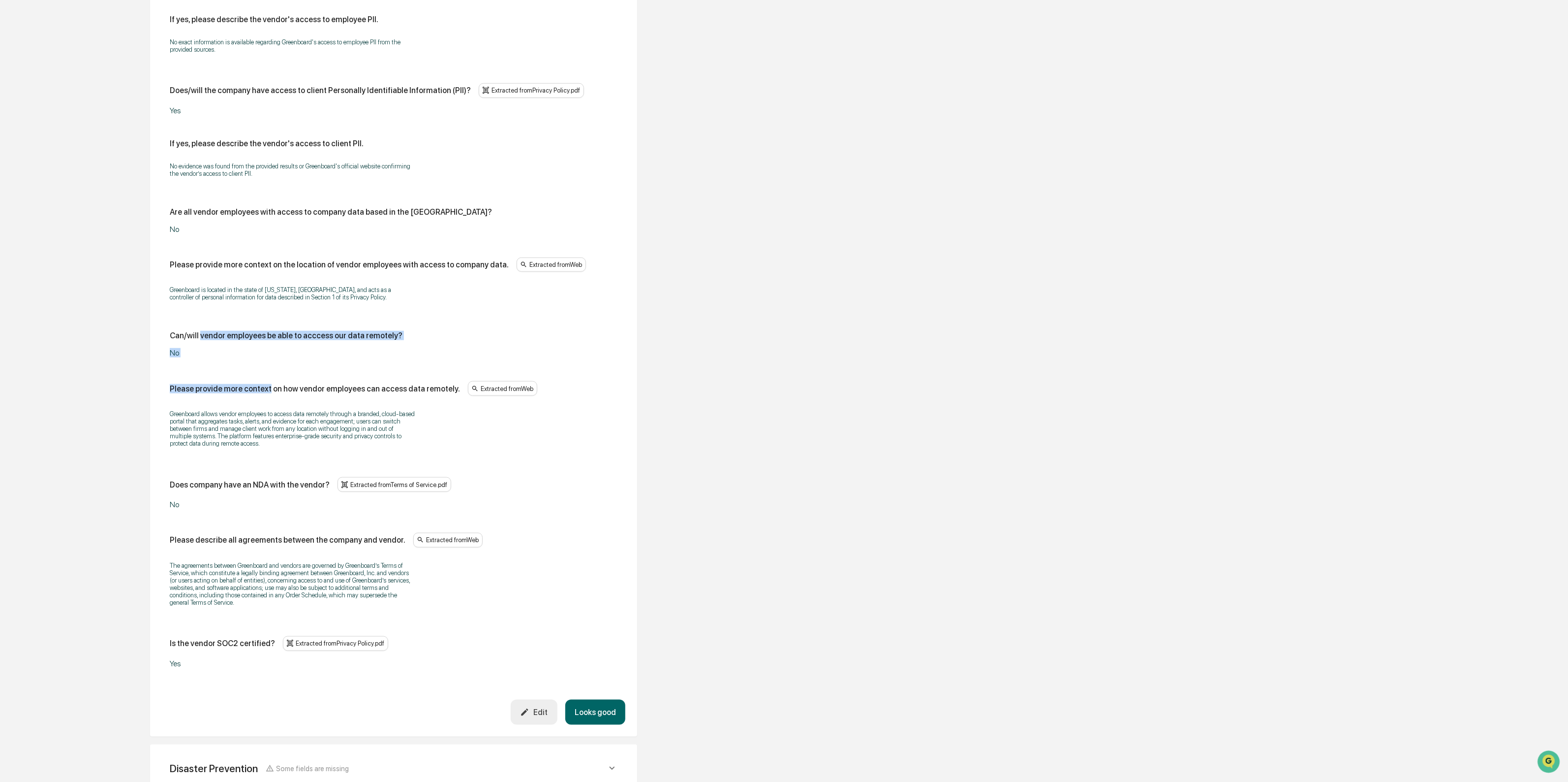
click at [208, 340] on div "Can/will vendor employees be able to acccess our data remotely?" at bounding box center [286, 336] width 233 height 10
drag, startPoint x: 210, startPoint y: 403, endPoint x: 235, endPoint y: 459, distance: 61.3
click at [235, 459] on div "Does/will the vendor have access to company data? Extracted from Privacy Policy…" at bounding box center [394, 177] width 448 height 982
click at [235, 454] on div "Greenboard allows vendor employees to access data remotely through a branded, c…" at bounding box center [394, 428] width 448 height 50
drag, startPoint x: 207, startPoint y: 415, endPoint x: 307, endPoint y: 454, distance: 107.3
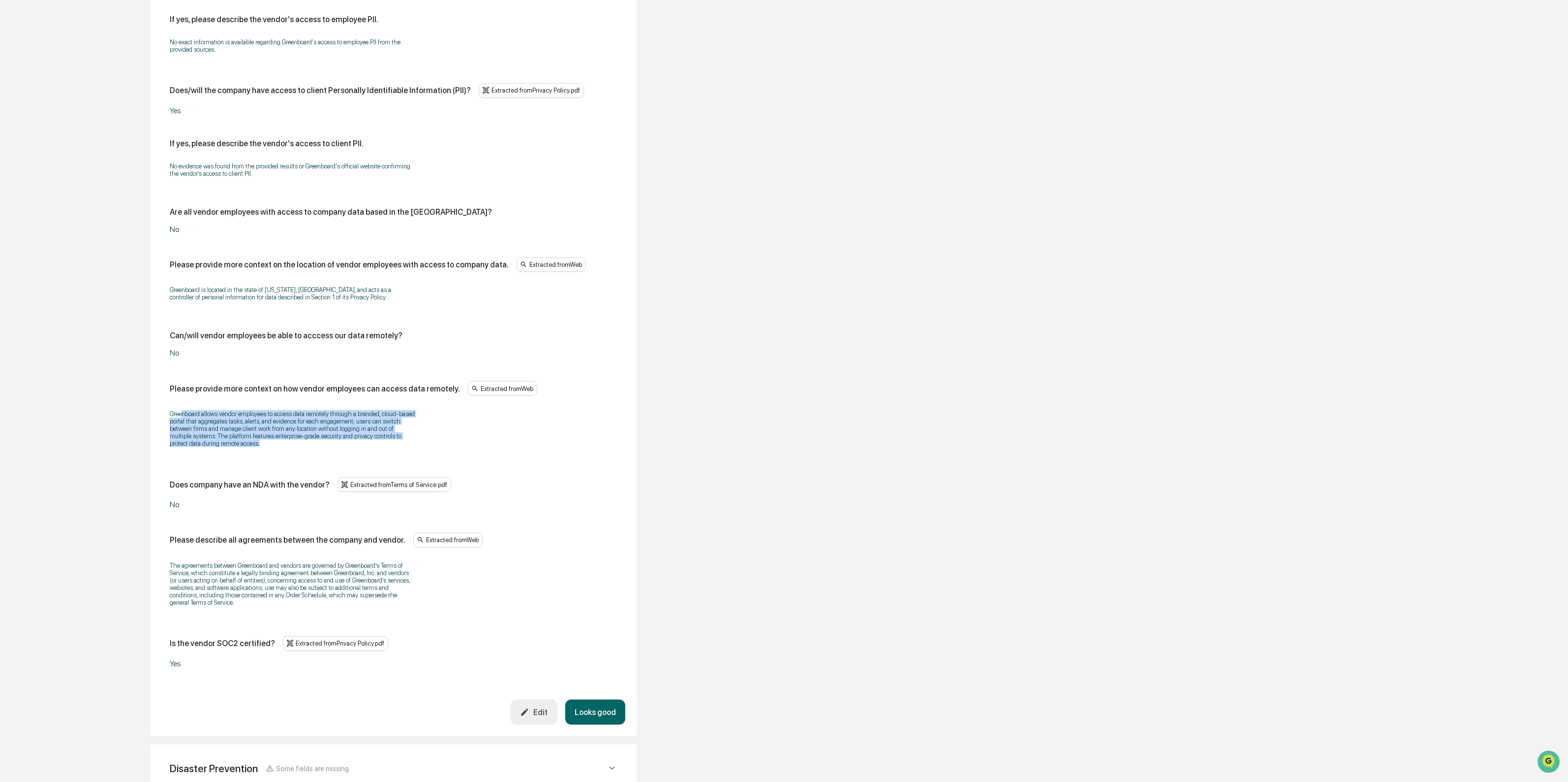
click at [307, 447] on p "Greenboard allows vendor employees to access data remotely through a branded, c…" at bounding box center [293, 428] width 246 height 37
drag, startPoint x: 307, startPoint y: 454, endPoint x: 232, endPoint y: 428, distance: 79.4
click at [232, 428] on p "Greenboard allows vendor employees to access data remotely through a branded, c…" at bounding box center [293, 428] width 246 height 37
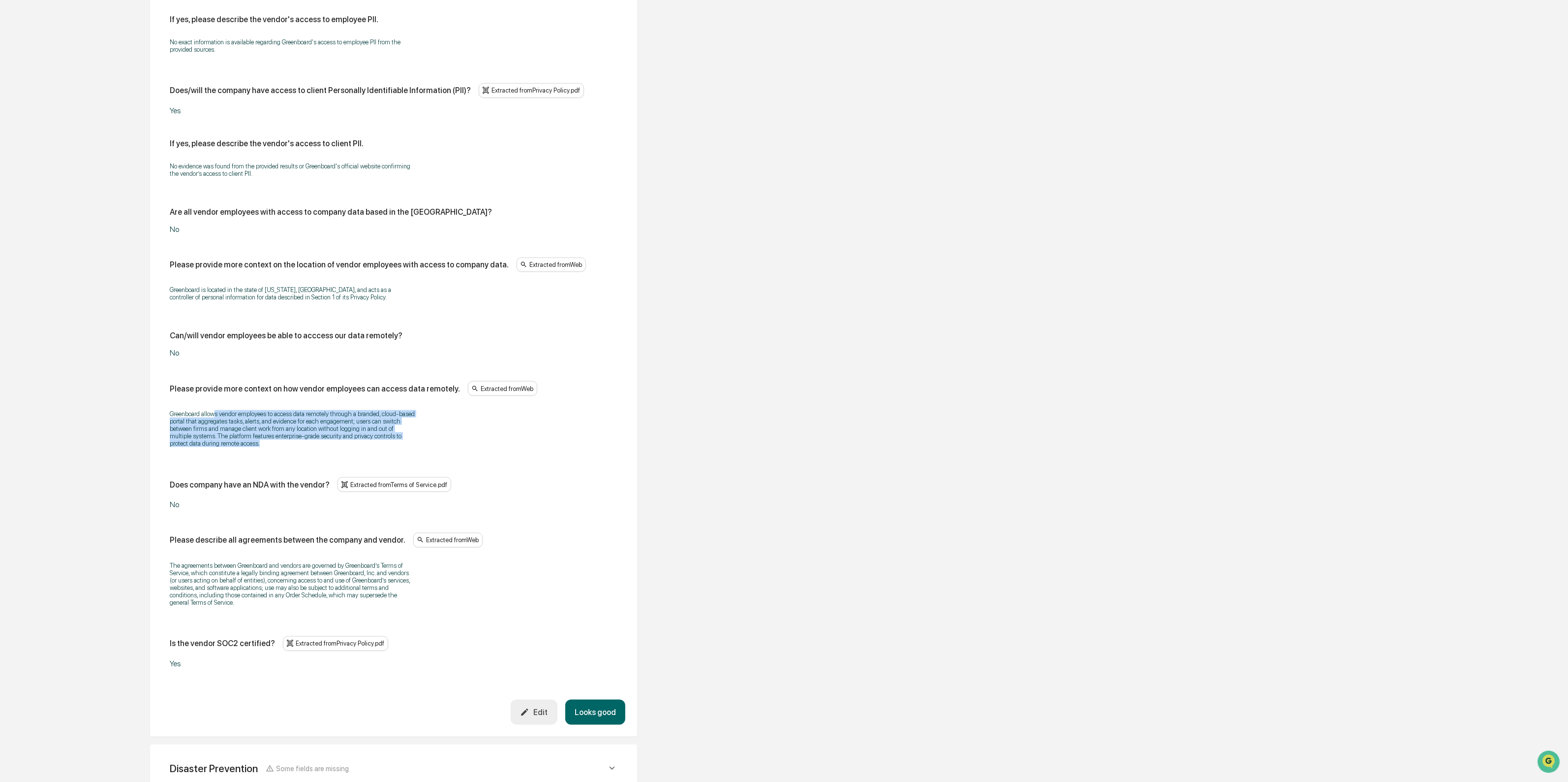
drag, startPoint x: 212, startPoint y: 422, endPoint x: 263, endPoint y: 451, distance: 58.7
click at [263, 447] on p "Greenboard allows vendor employees to access data remotely through a branded, c…" at bounding box center [293, 428] width 246 height 37
drag, startPoint x: 266, startPoint y: 456, endPoint x: 193, endPoint y: 426, distance: 78.9
click at [193, 426] on p "Greenboard allows vendor employees to access data remotely through a branded, c…" at bounding box center [293, 428] width 246 height 37
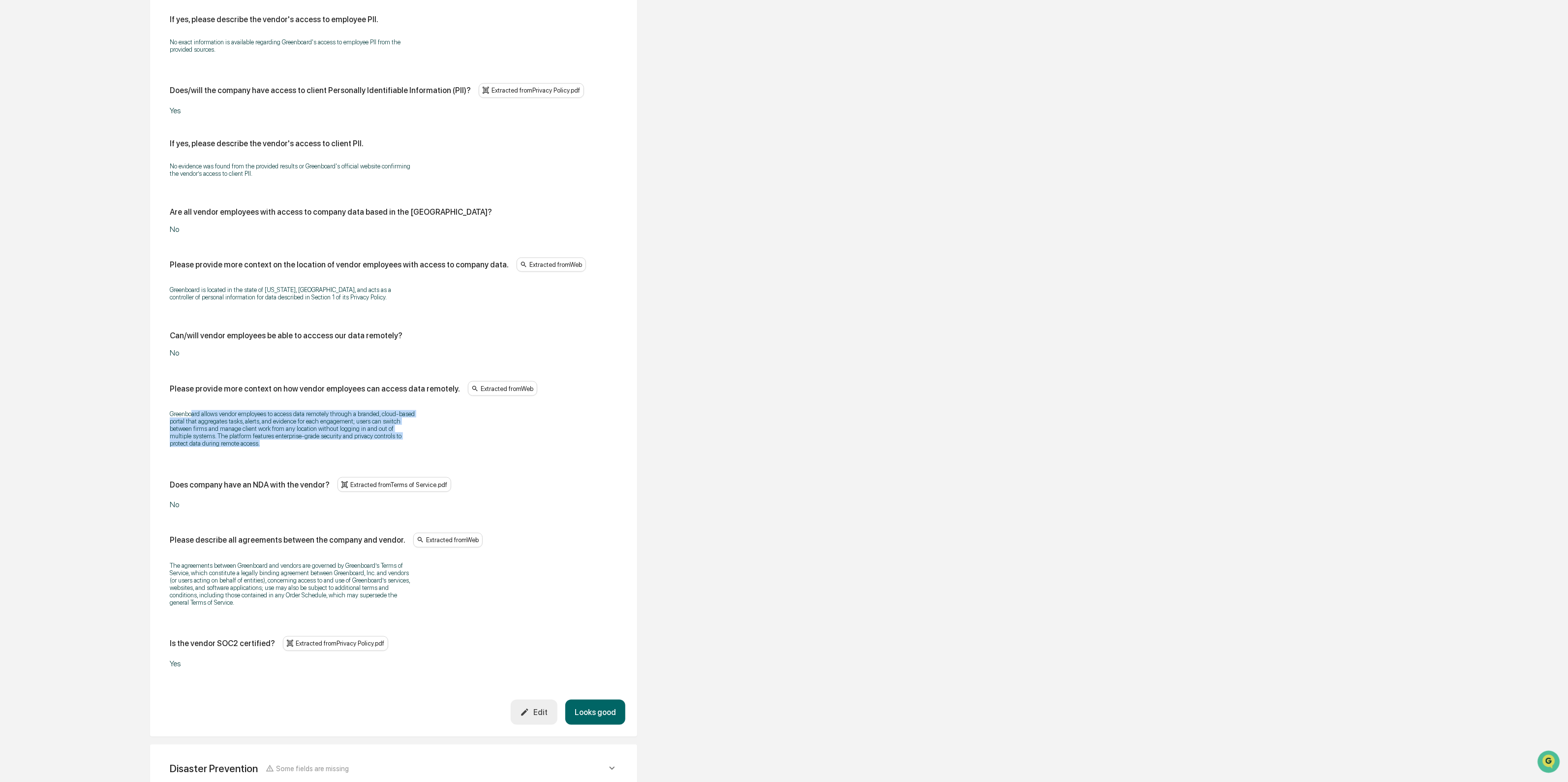
click at [193, 426] on p "Greenboard allows vendor employees to access data remotely through a branded, c…" at bounding box center [293, 428] width 246 height 37
drag, startPoint x: 181, startPoint y: 422, endPoint x: 256, endPoint y: 456, distance: 82.3
click at [256, 447] on p "Greenboard allows vendor employees to access data remotely through a branded, c…" at bounding box center [293, 428] width 246 height 37
click at [539, 724] on button "Edit" at bounding box center [534, 712] width 47 height 25
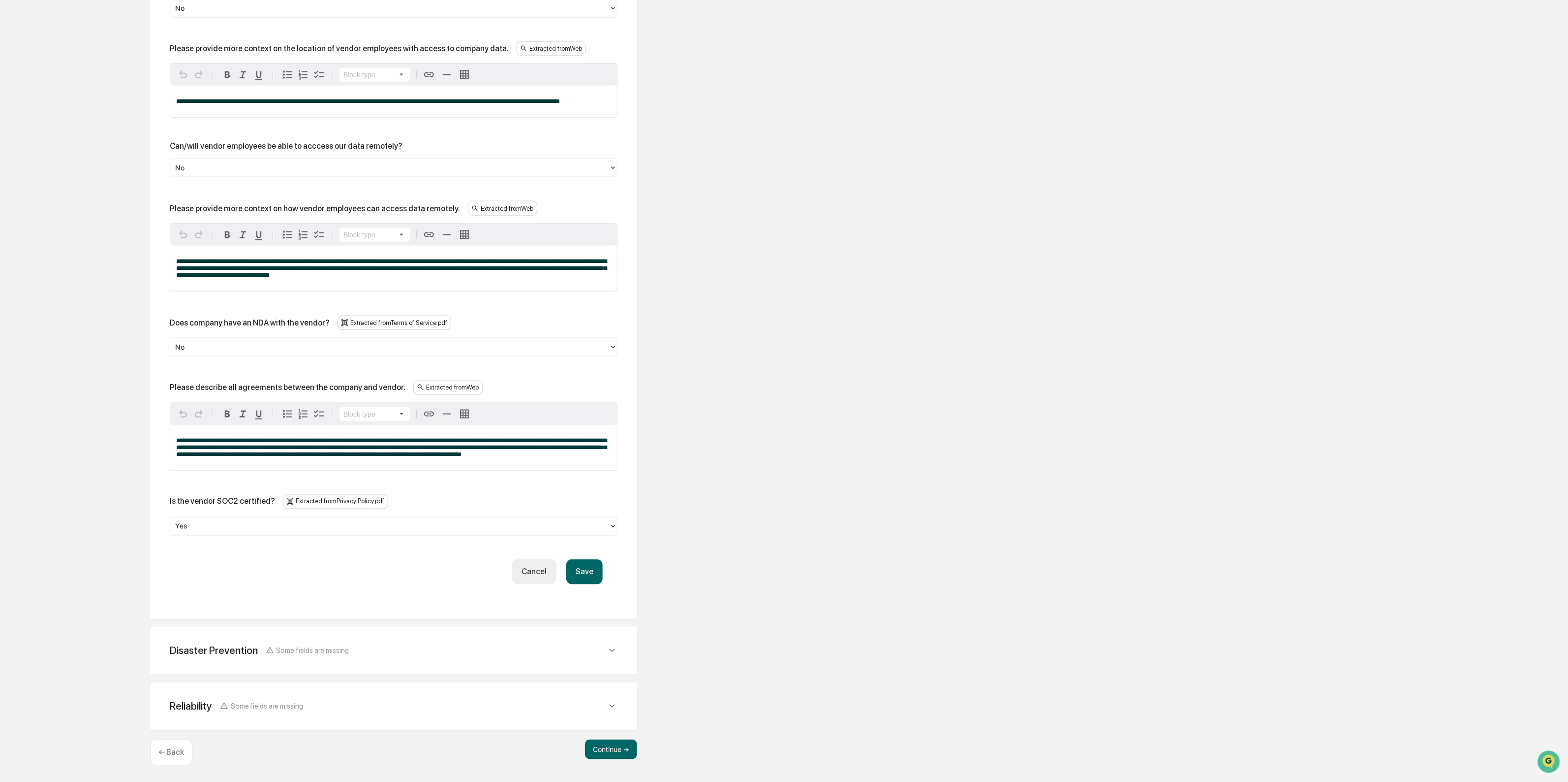
scroll to position [1124, 0]
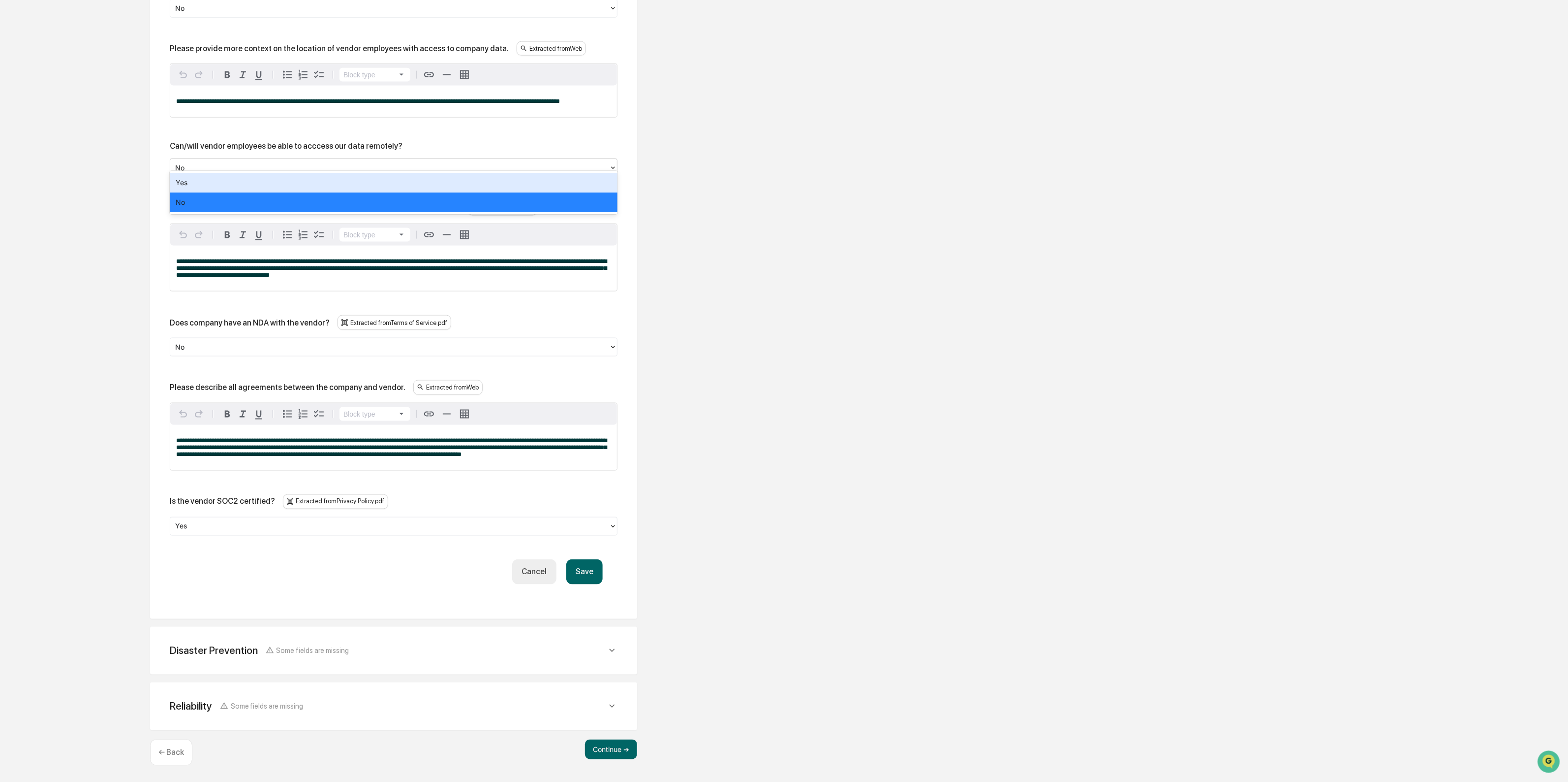
click at [214, 163] on div at bounding box center [390, 168] width 429 height 12
click at [203, 186] on div "Yes" at bounding box center [394, 182] width 448 height 20
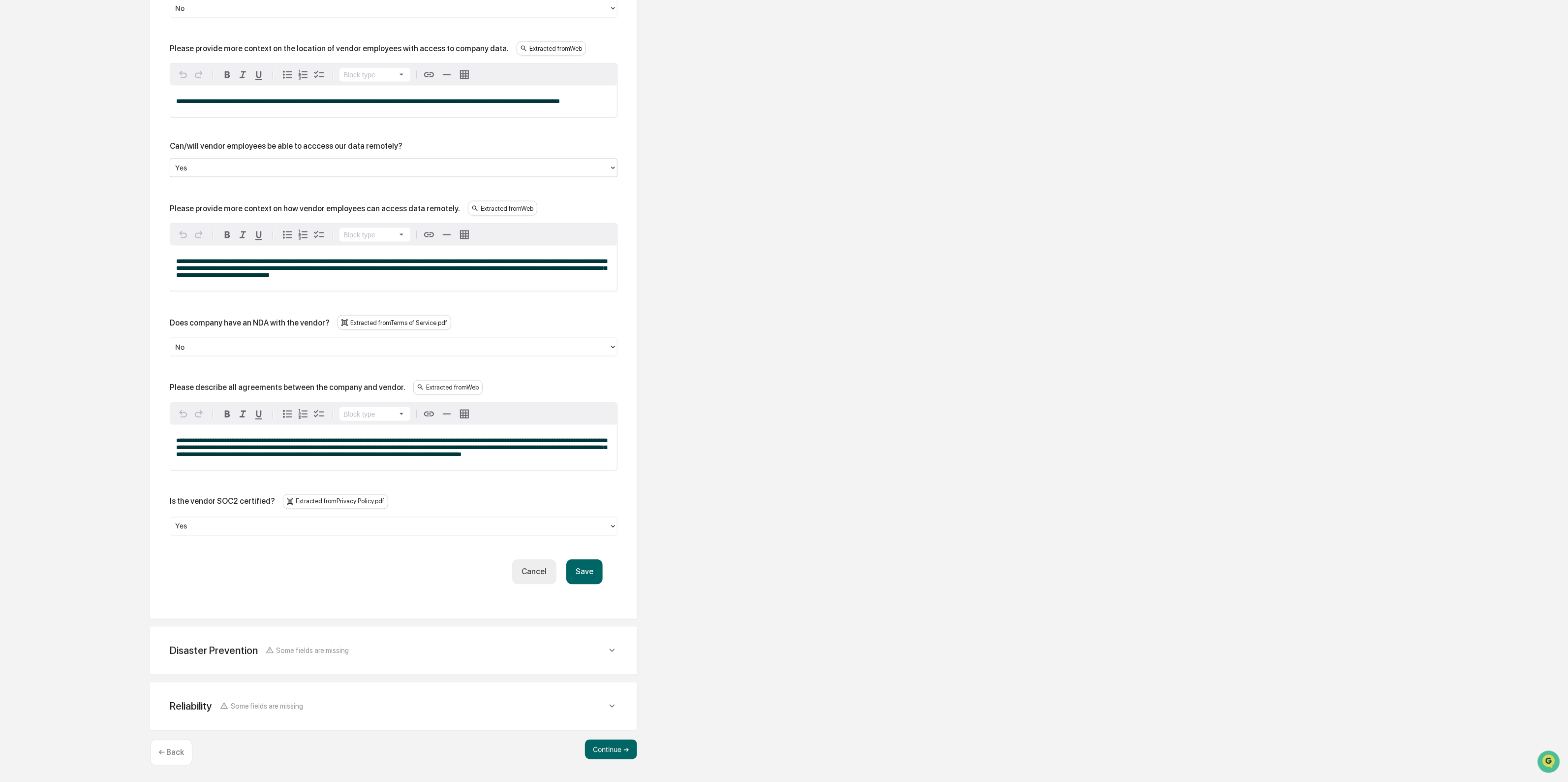
click at [579, 578] on button "Save" at bounding box center [584, 572] width 36 height 25
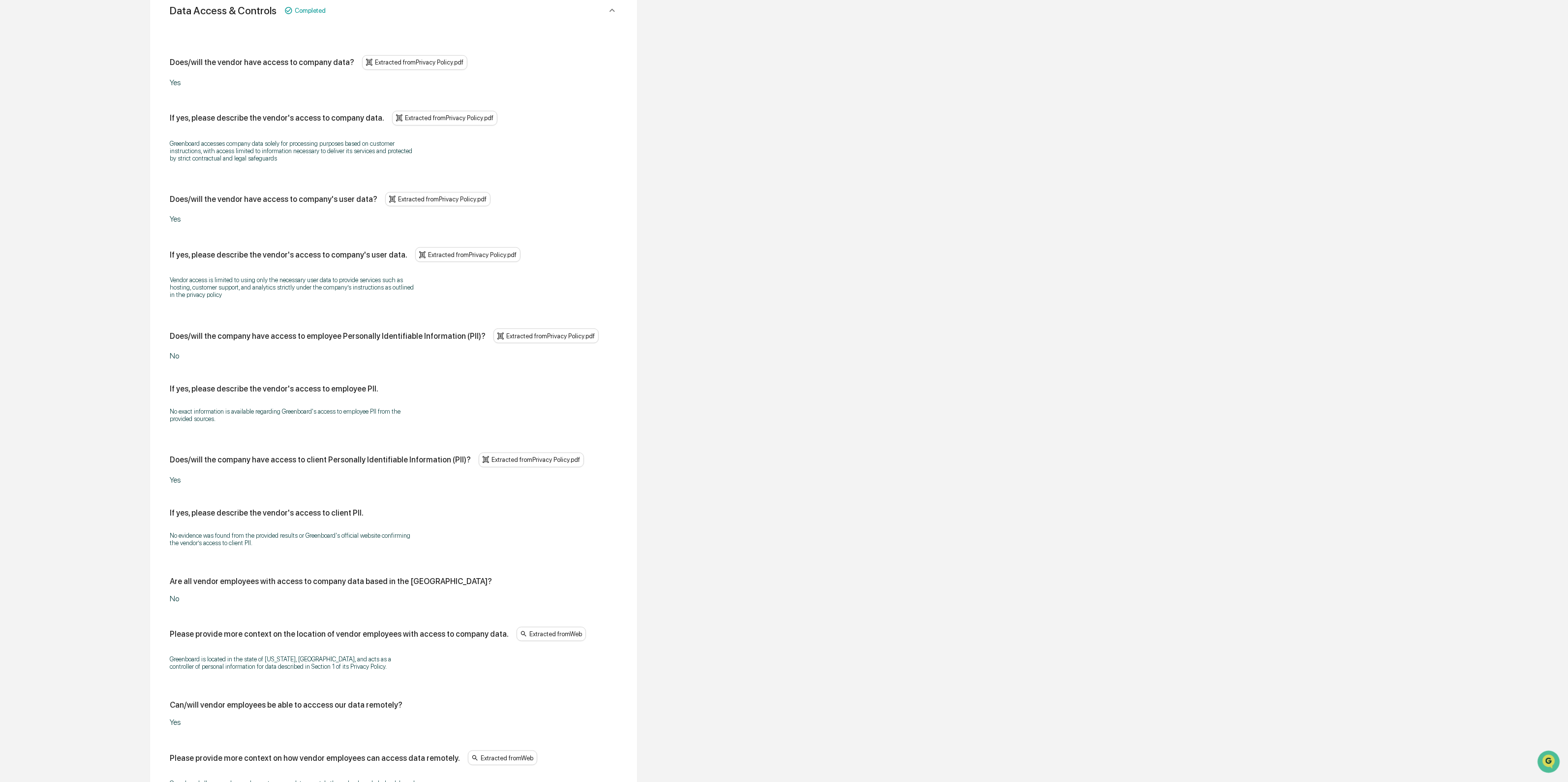
scroll to position [870, 0]
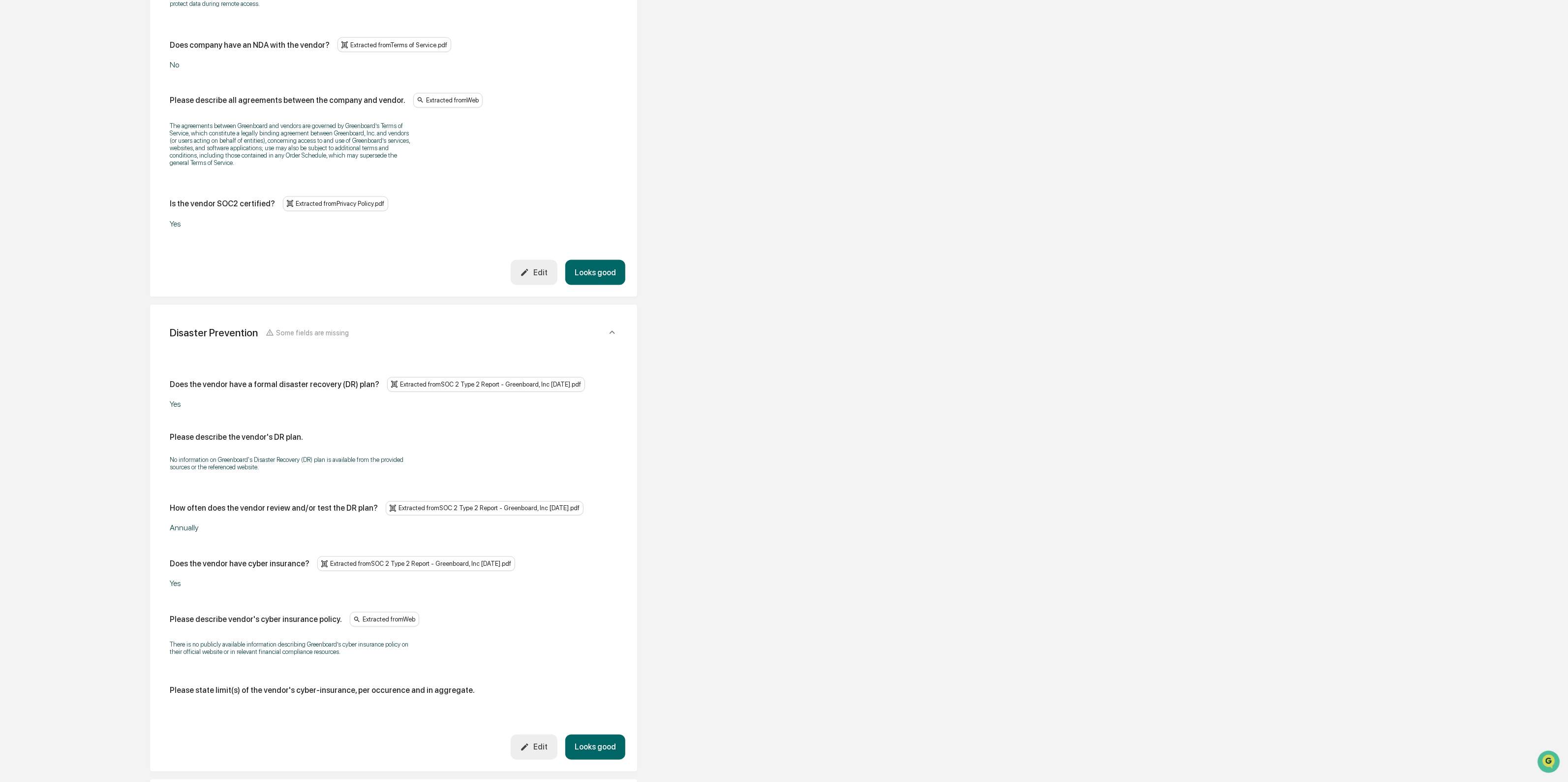
scroll to position [1240, 0]
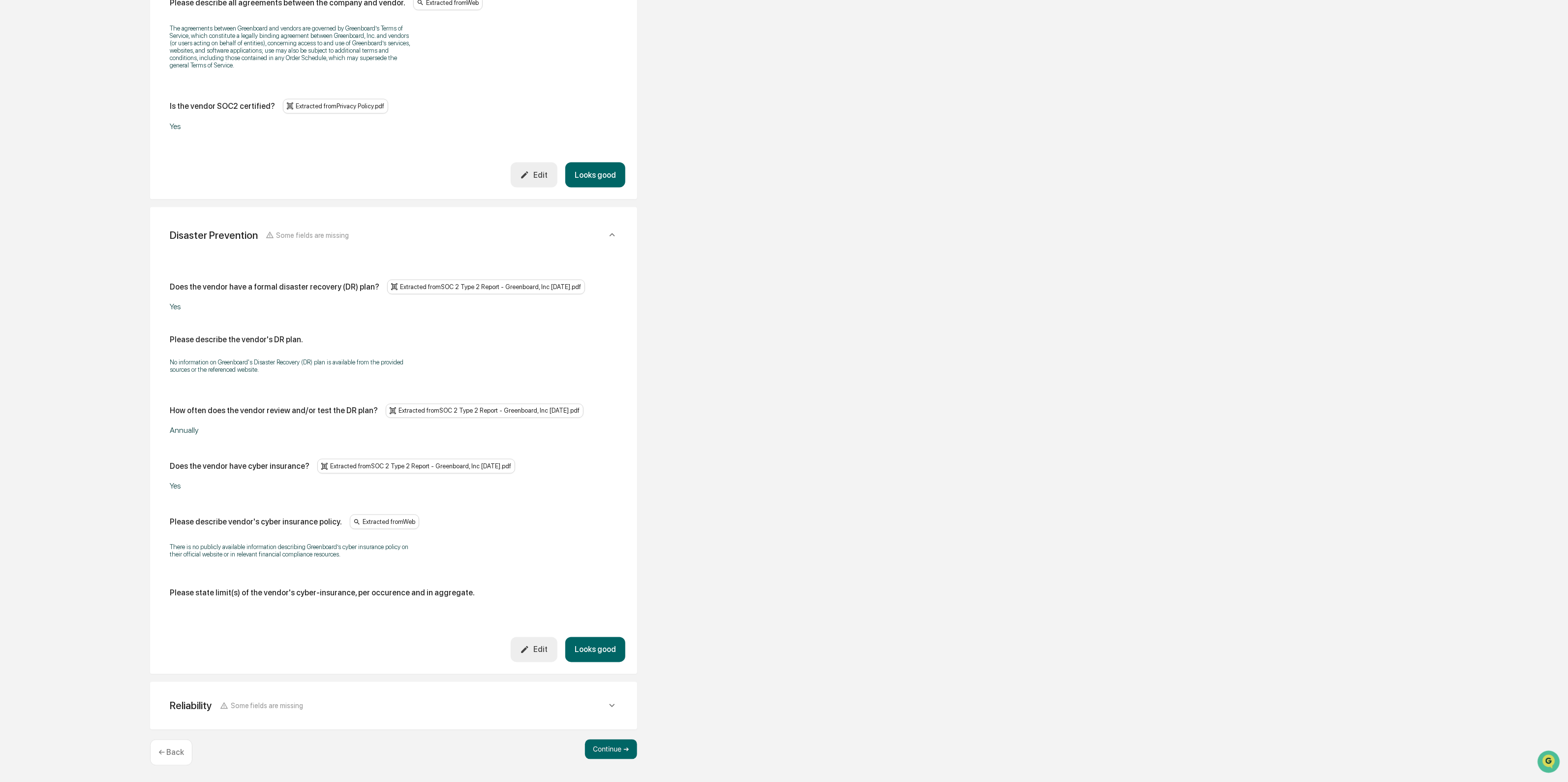
click at [601, 188] on button "Looks good" at bounding box center [595, 175] width 60 height 25
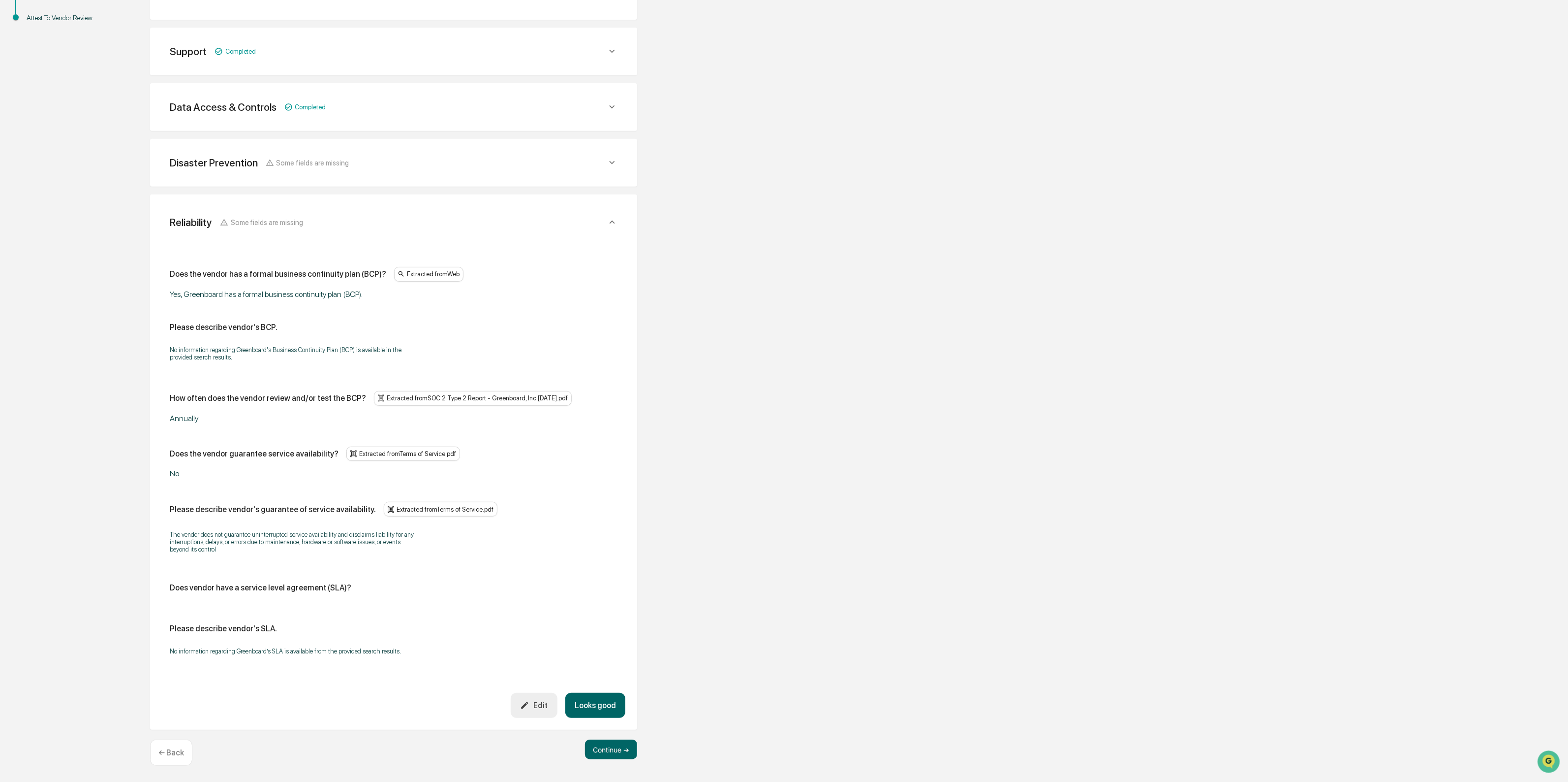
scroll to position [272, 0]
click at [603, 699] on button "Looks good" at bounding box center [595, 705] width 60 height 25
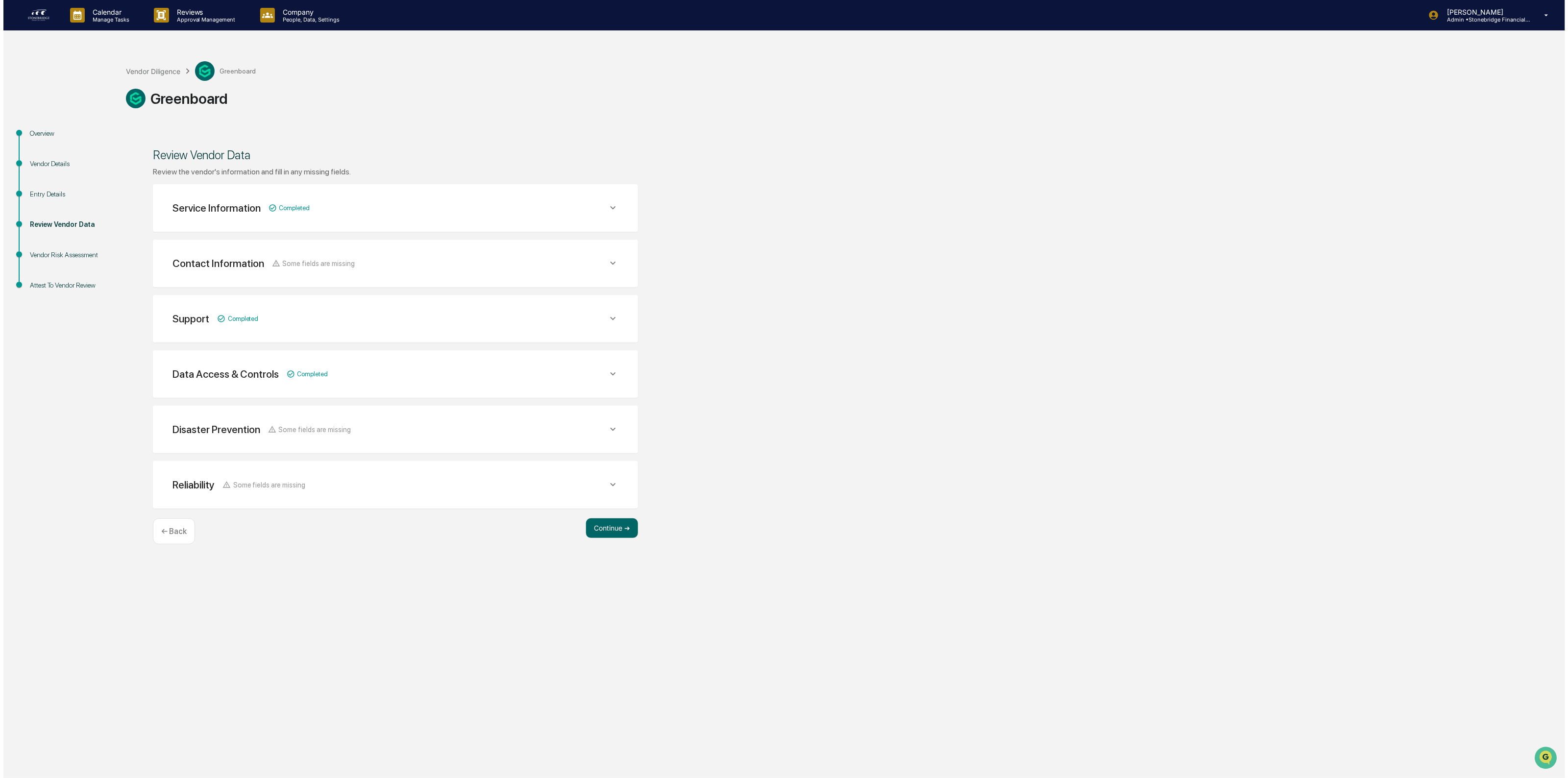
scroll to position [0, 0]
click at [613, 522] on button "Continue ➔" at bounding box center [608, 528] width 52 height 20
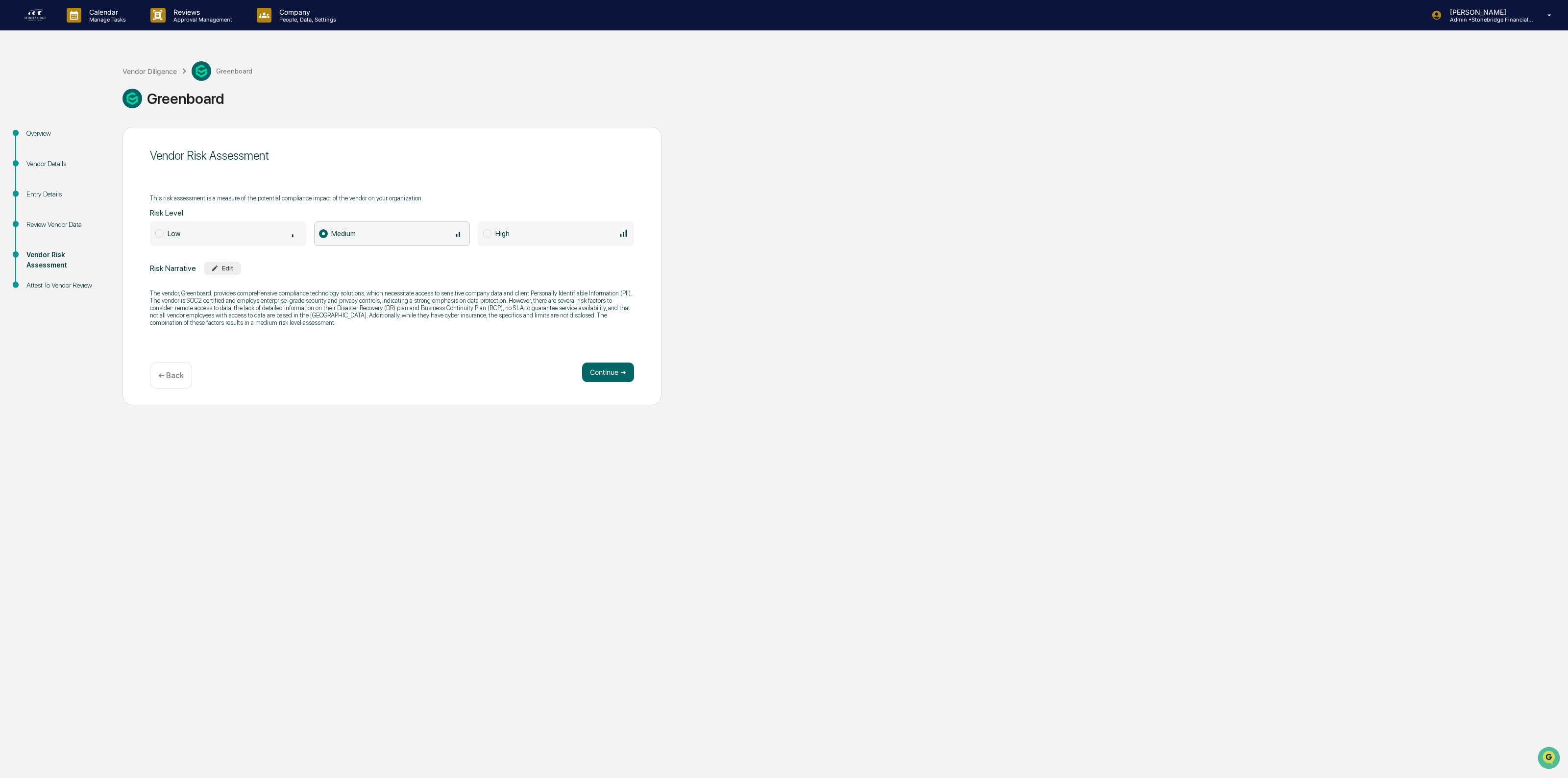
click at [614, 402] on div "Vendor Risk Assessment This risk assessment is a measure of the potential compl…" at bounding box center [392, 266] width 539 height 278
click at [591, 388] on div "Continue ➔ ← Back" at bounding box center [392, 376] width 484 height 26
click at [608, 359] on div "Vendor Risk Assessment This risk assessment is a measure of the potential compl…" at bounding box center [392, 266] width 539 height 278
click at [612, 375] on button "Continue ➔" at bounding box center [608, 372] width 52 height 20
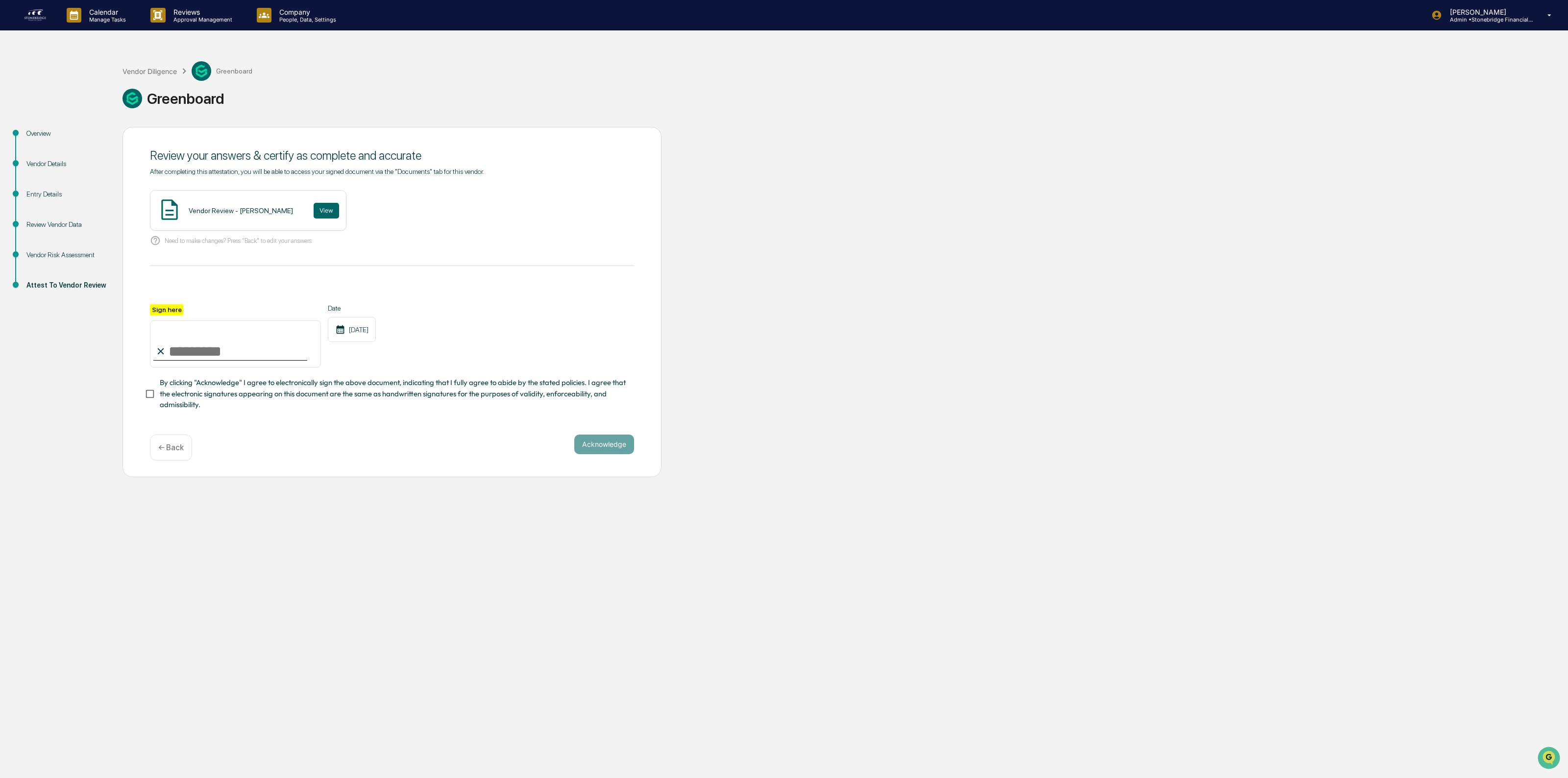
click at [295, 209] on div "Vendor Review - [PERSON_NAME] View" at bounding box center [248, 211] width 196 height 41
click at [314, 209] on button "View" at bounding box center [326, 210] width 25 height 16
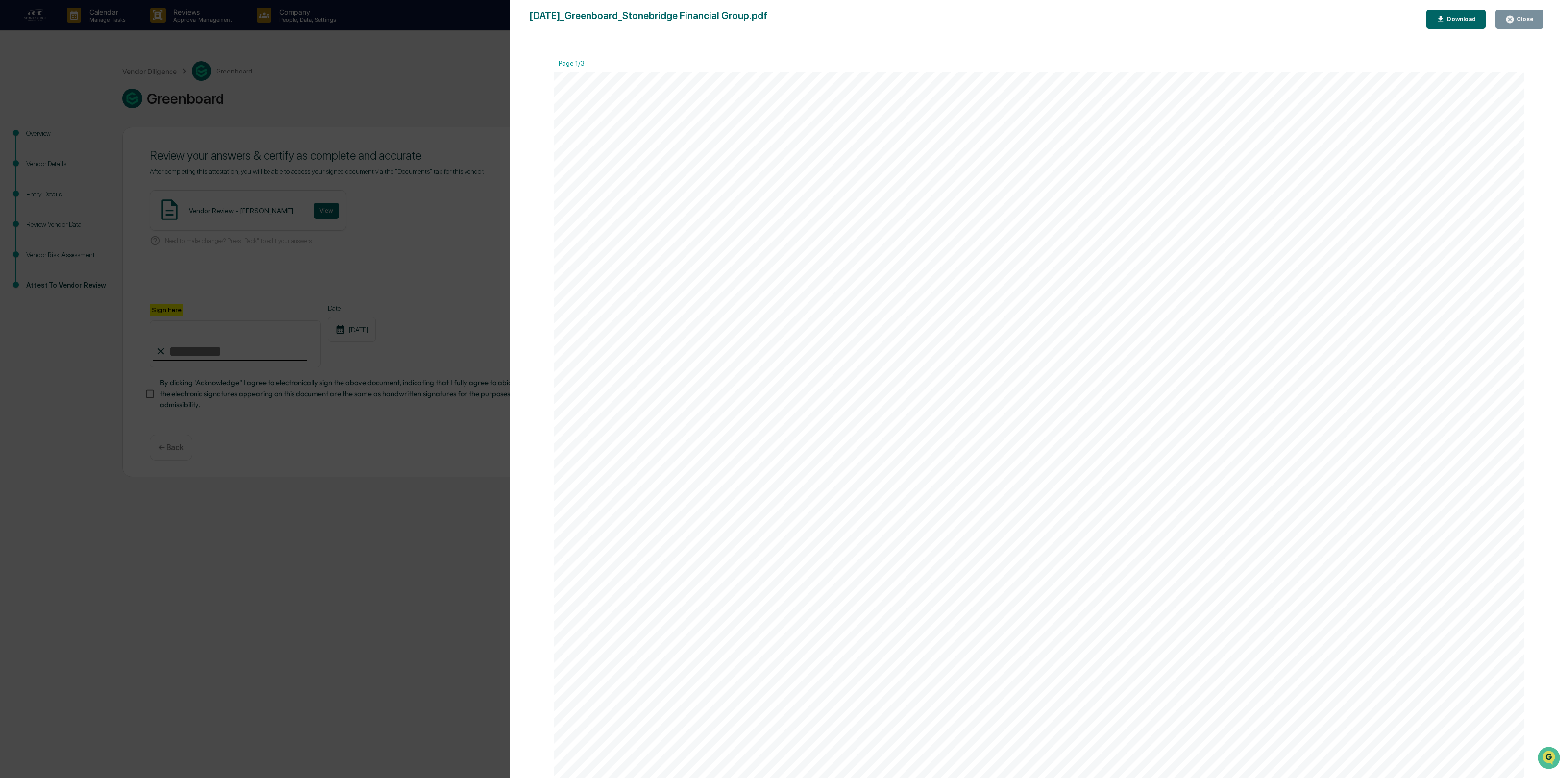
drag, startPoint x: 1524, startPoint y: 18, endPoint x: 1307, endPoint y: 113, distance: 236.9
click at [1524, 20] on div "Close" at bounding box center [1524, 19] width 19 height 7
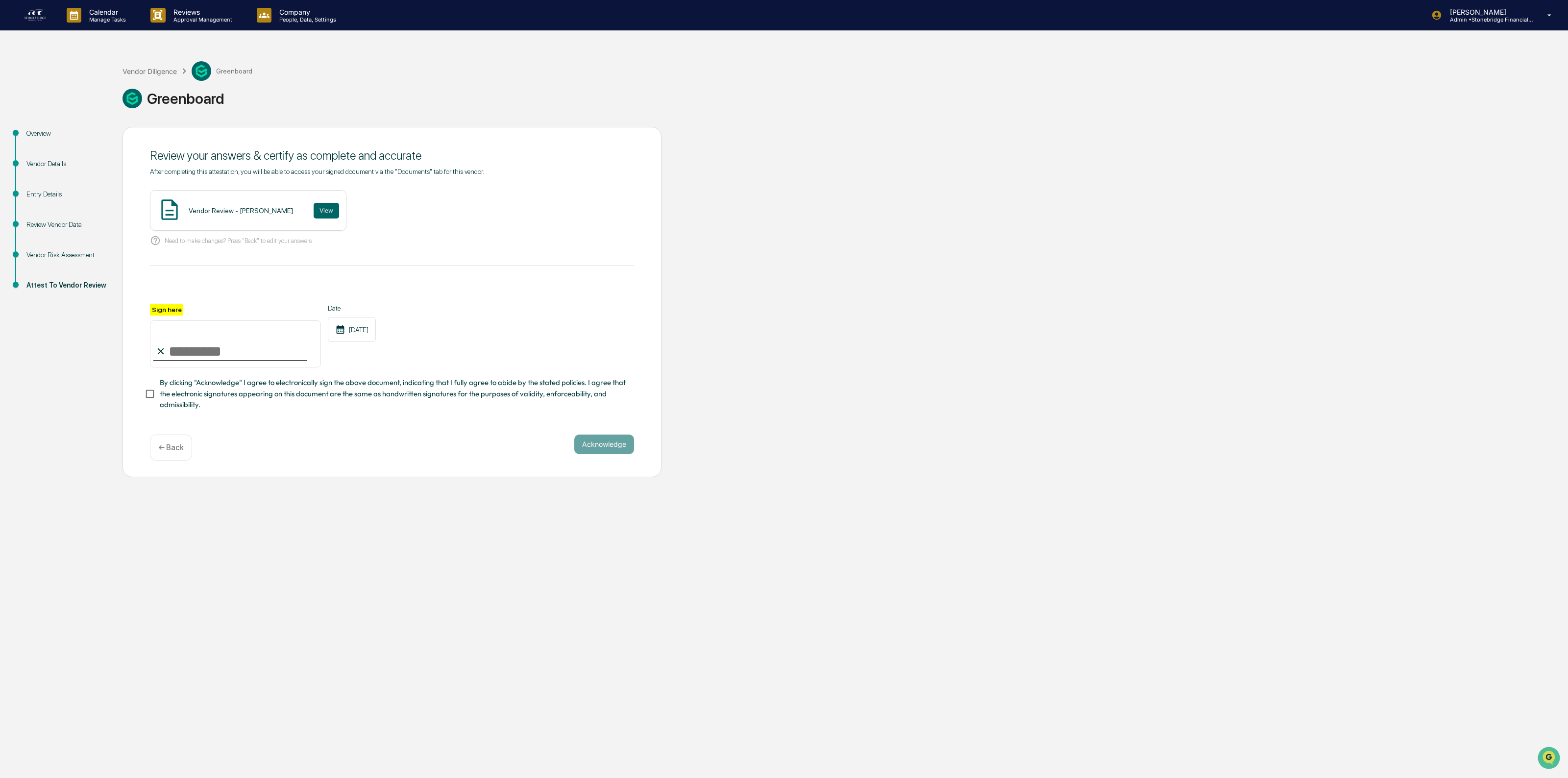
drag, startPoint x: 272, startPoint y: 353, endPoint x: 266, endPoint y: 350, distance: 6.7
click at [272, 353] on input "Sign here" at bounding box center [235, 344] width 171 height 47
type input "**********"
click at [248, 380] on div "**********" at bounding box center [392, 357] width 484 height 106
click at [197, 400] on span "By clicking "Acknowledge" I agree to electronically sign the above document, in…" at bounding box center [393, 393] width 467 height 33
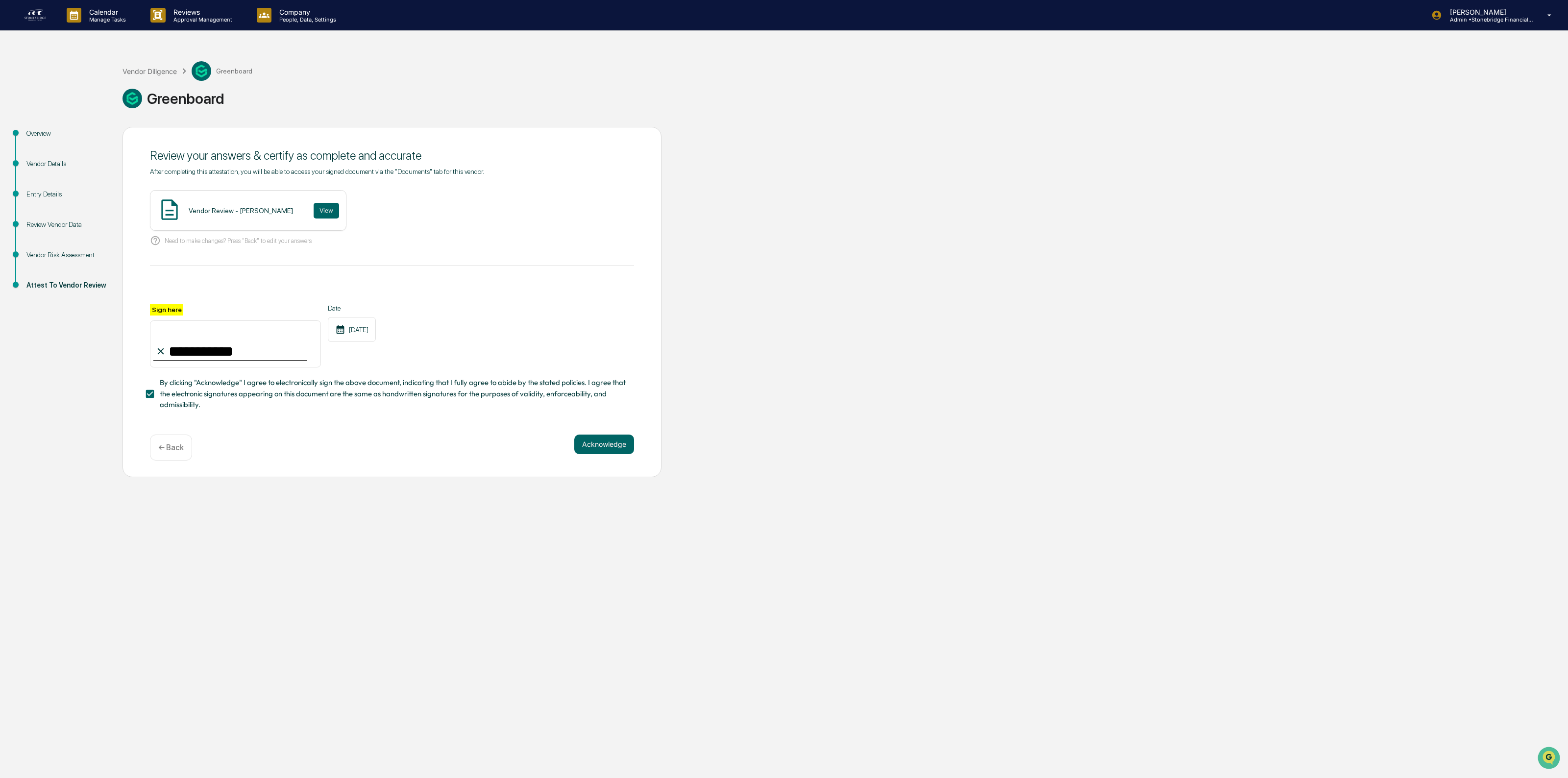
click at [603, 460] on div "Acknowledge ← Back" at bounding box center [392, 447] width 484 height 26
click at [603, 454] on button "Acknowledge" at bounding box center [604, 444] width 60 height 20
